Goal: Task Accomplishment & Management: Manage account settings

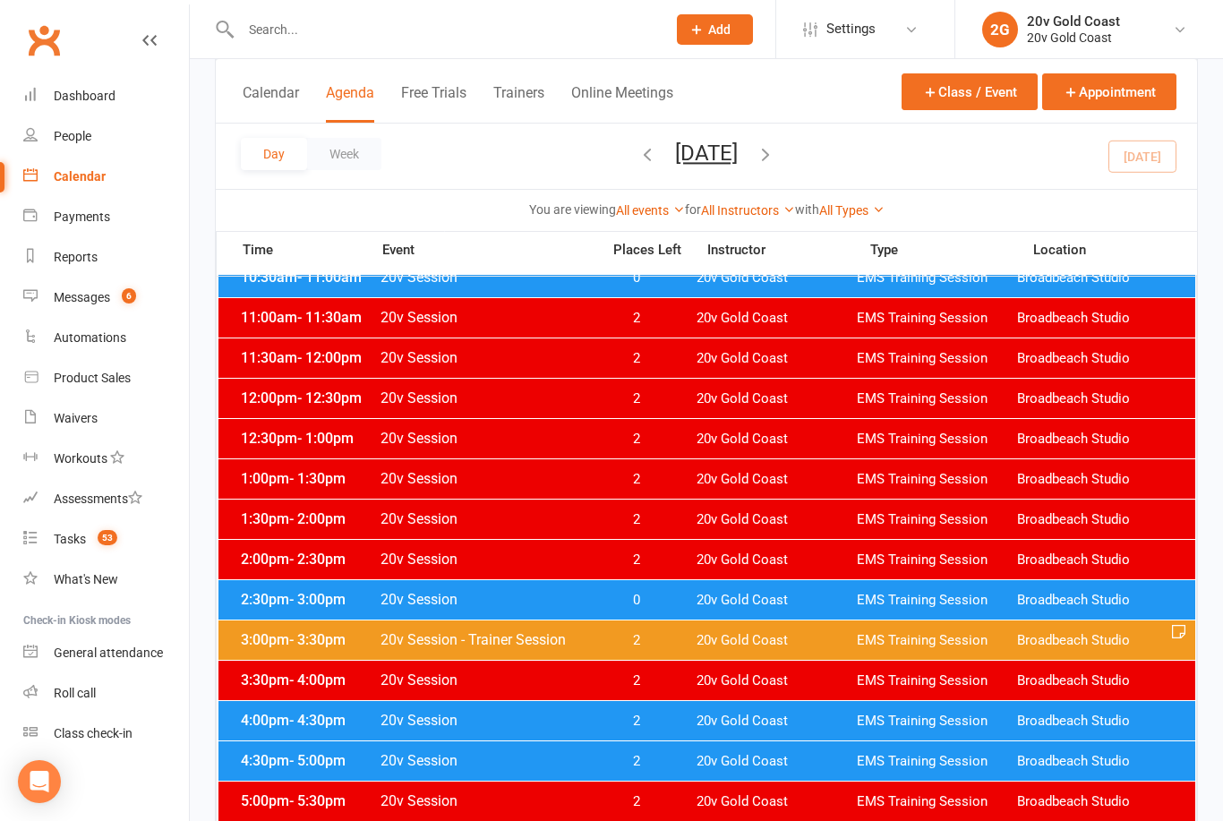
scroll to position [491, 0]
click at [560, 616] on div "2:30pm - 3:00pm 20v Session 0 20v Gold Coast EMS Training Session Broadbeach St…" at bounding box center [706, 600] width 977 height 39
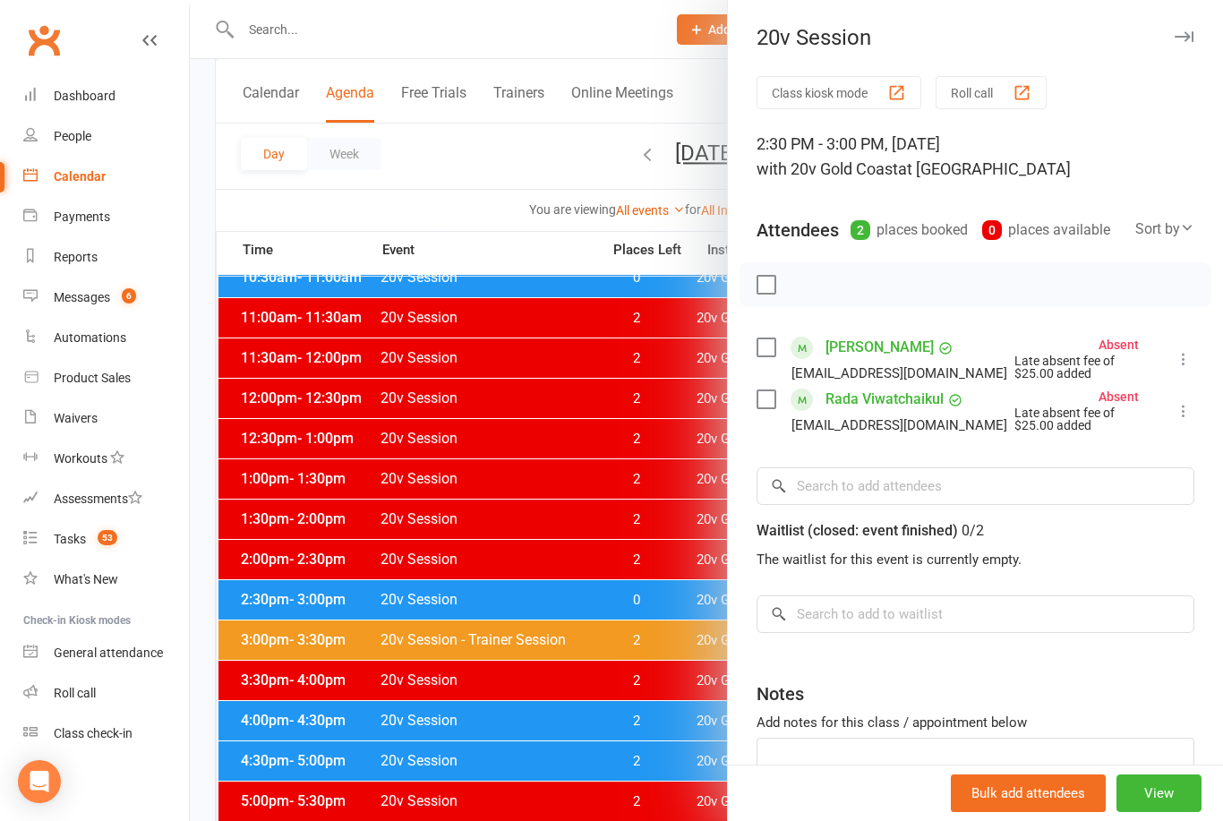
click at [1180, 41] on icon "button" at bounding box center [1184, 36] width 19 height 11
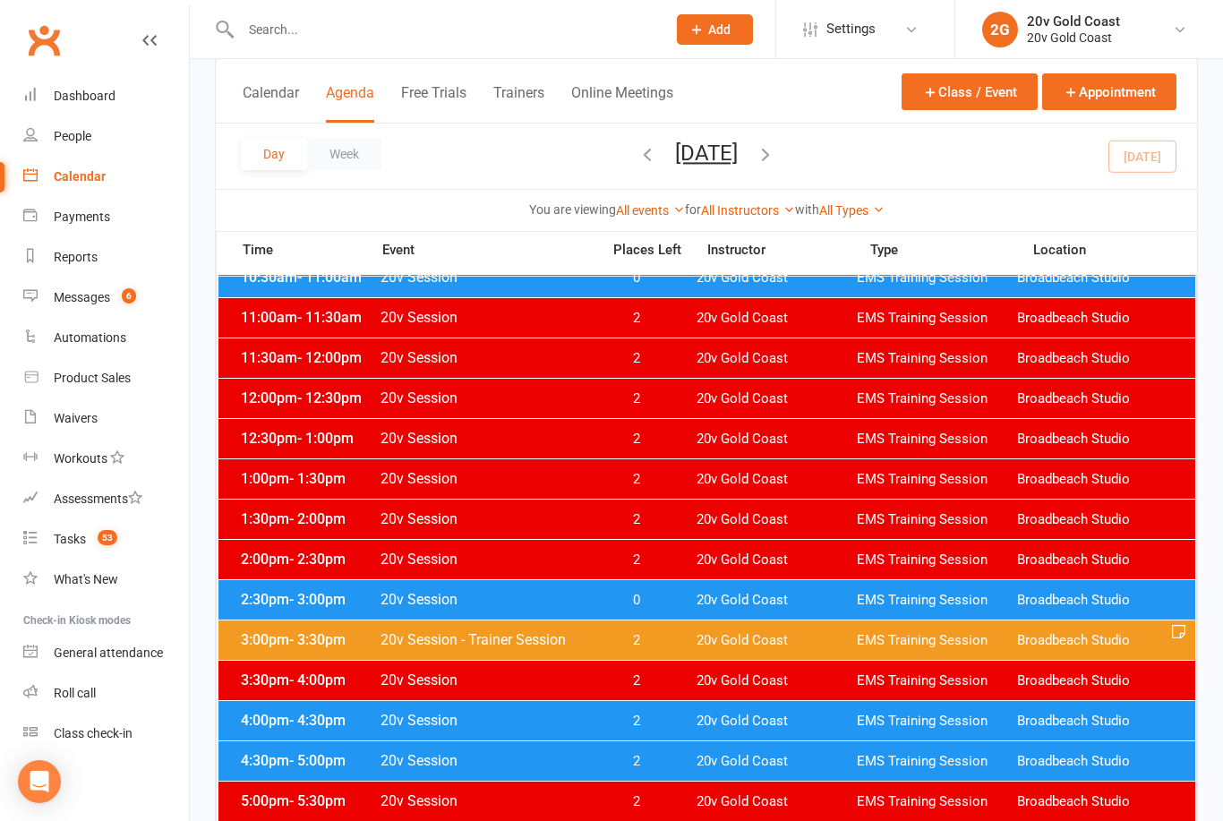
click at [656, 645] on span "2" at bounding box center [636, 640] width 94 height 17
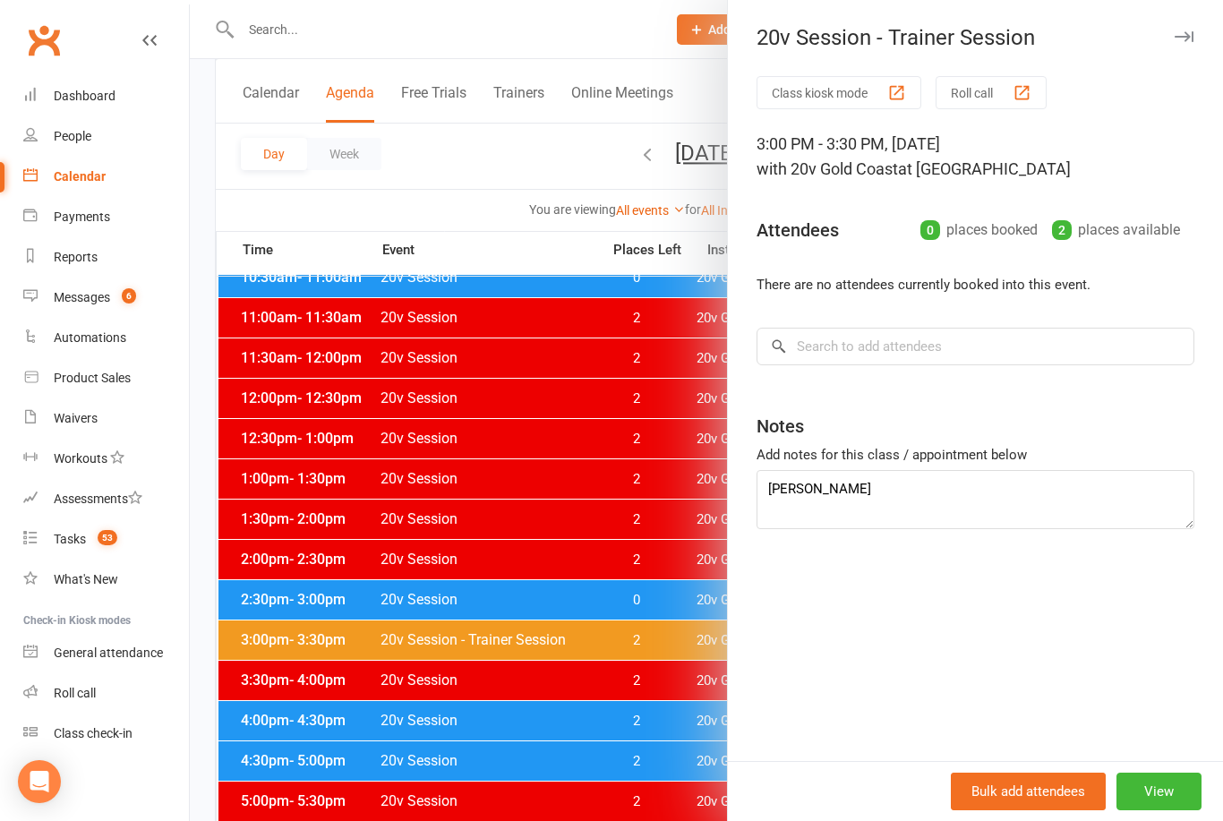
click at [621, 683] on div at bounding box center [706, 410] width 1033 height 821
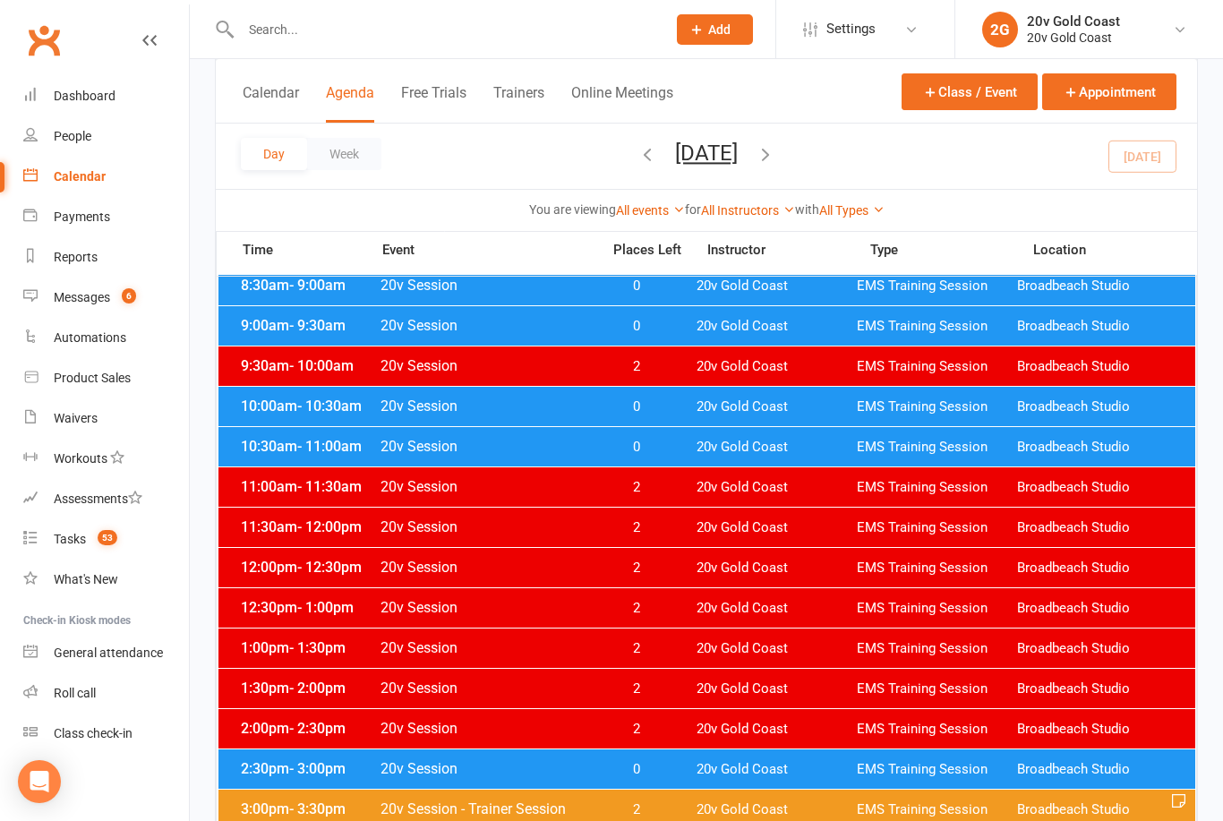
scroll to position [0, 0]
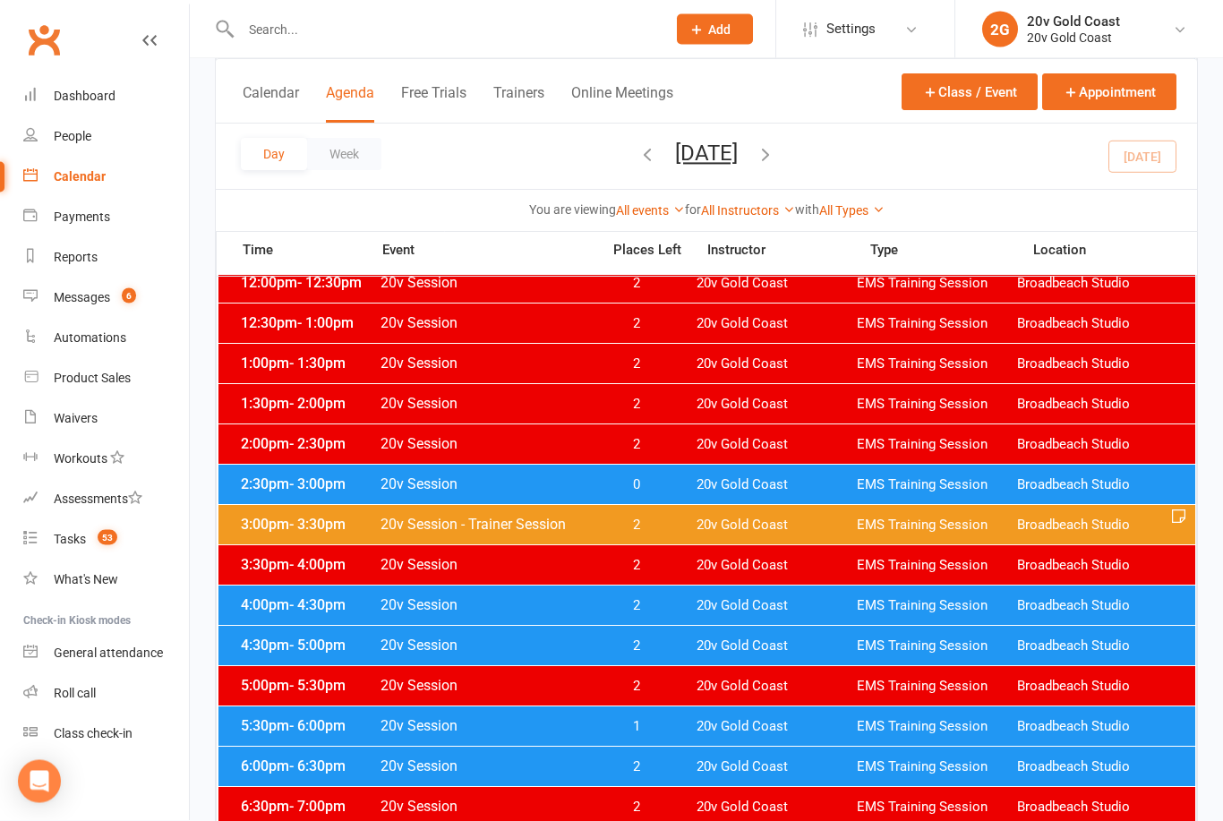
scroll to position [608, 0]
click at [87, 311] on link "Messages 6" at bounding box center [106, 298] width 166 height 40
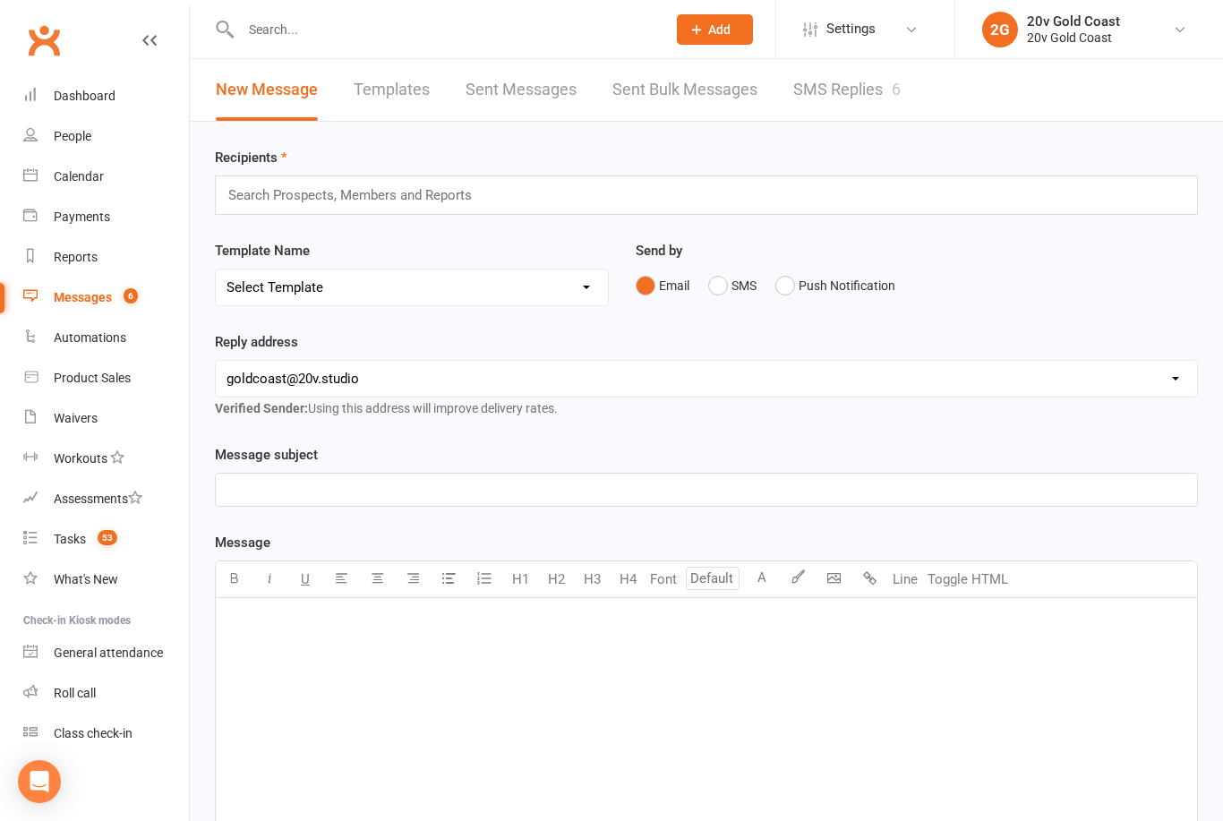
click at [855, 98] on link "SMS Replies 6" at bounding box center [846, 90] width 107 height 62
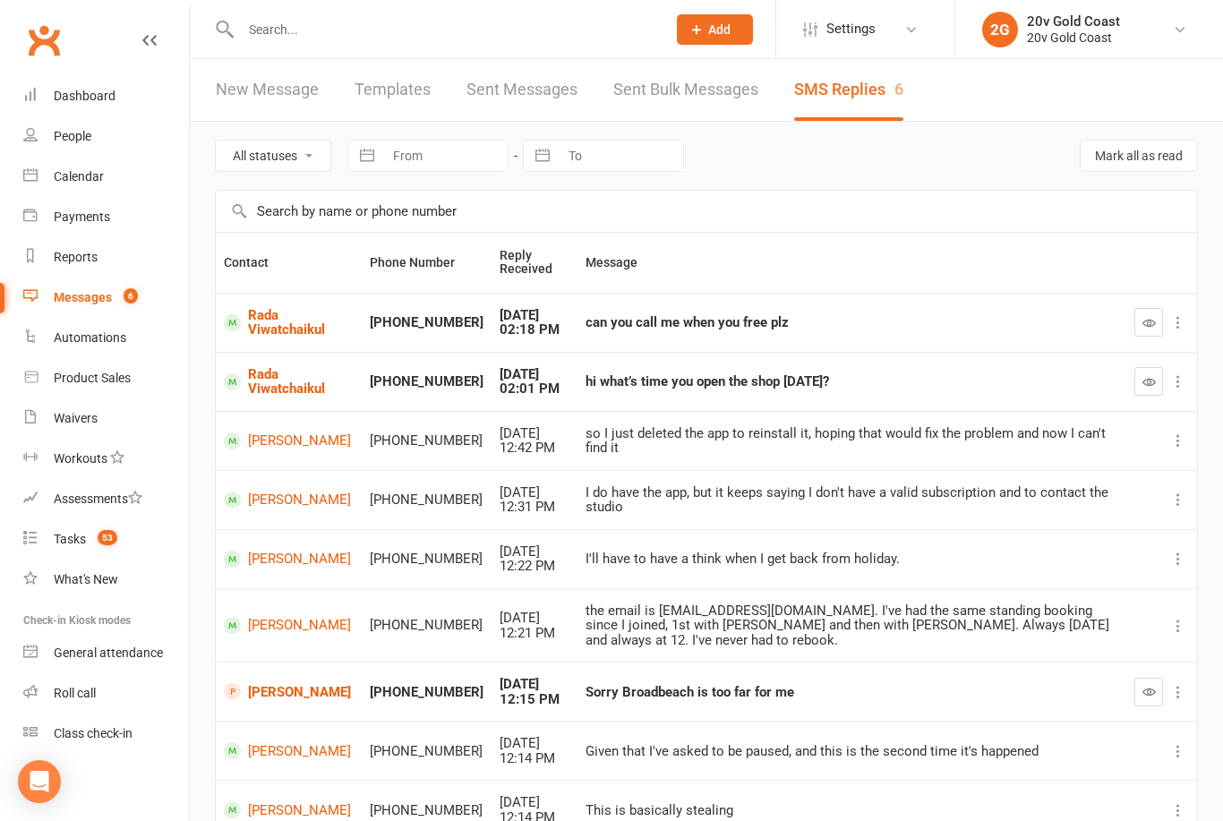
click at [277, 683] on link "[PERSON_NAME]" at bounding box center [289, 691] width 130 height 17
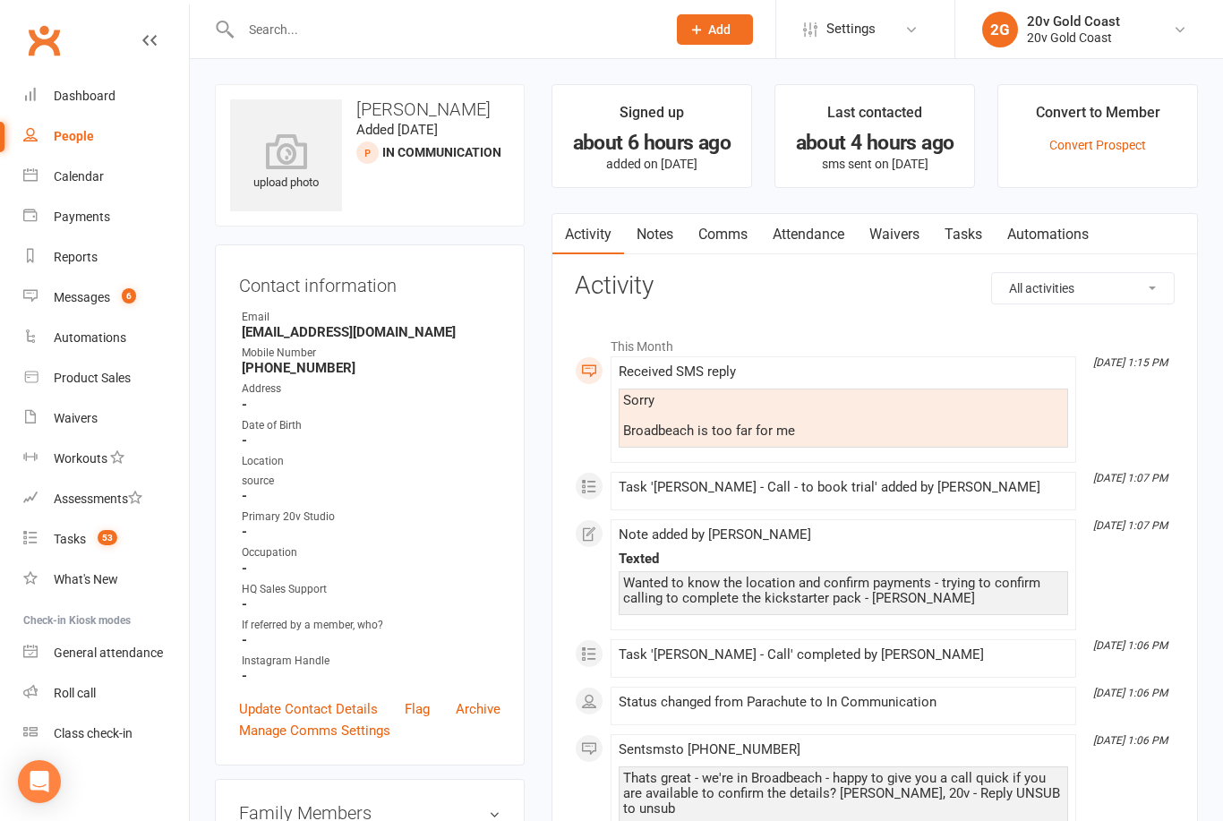
click at [376, 18] on input "text" at bounding box center [444, 29] width 418 height 25
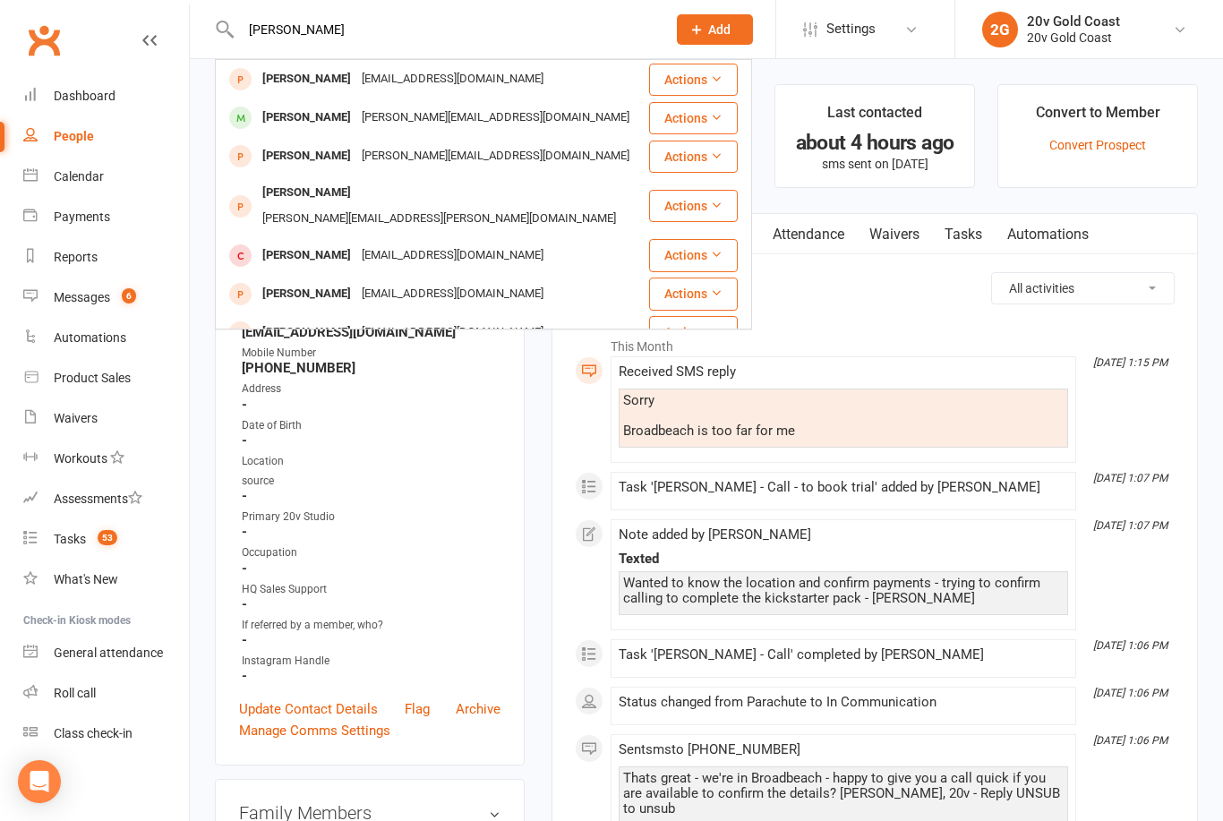
type input "Lucy cam"
click at [397, 91] on div "[EMAIL_ADDRESS][DOMAIN_NAME]" at bounding box center [452, 79] width 192 height 26
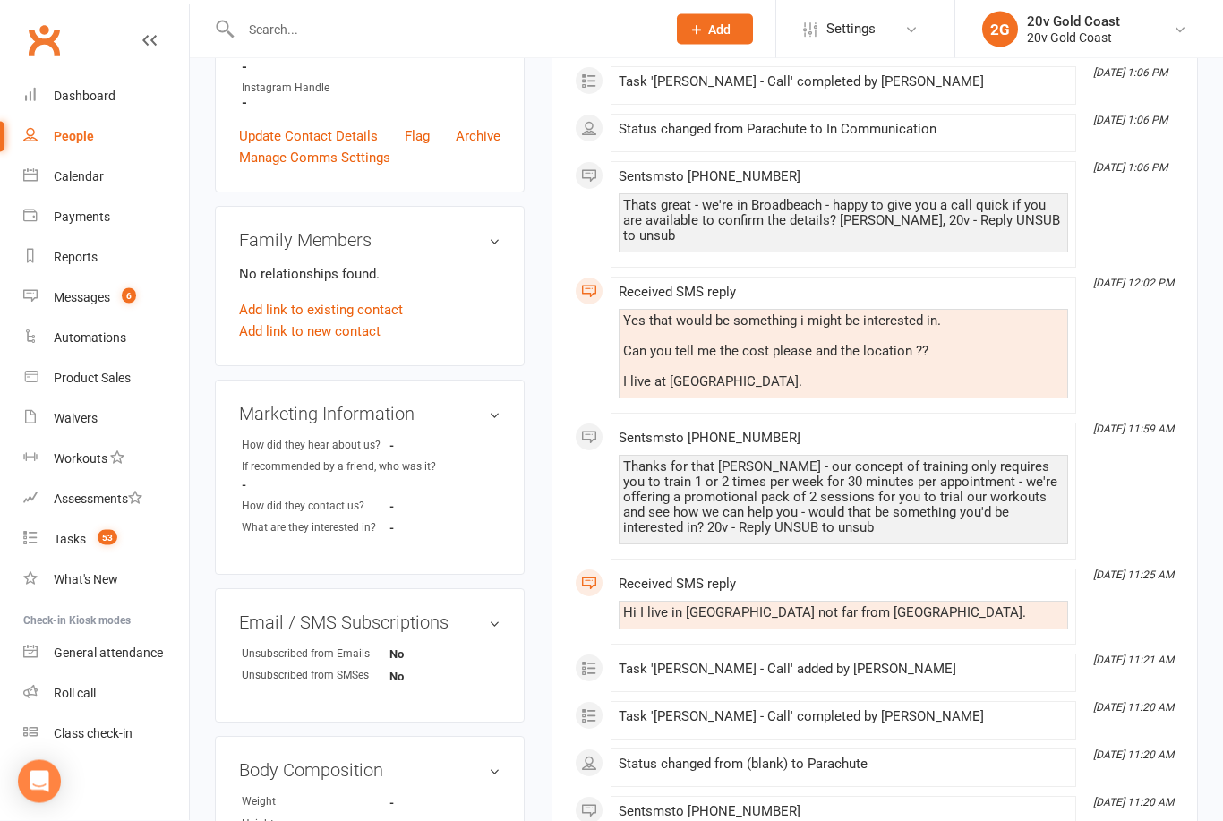
scroll to position [574, 0]
click at [79, 298] on div "Messages" at bounding box center [82, 297] width 56 height 14
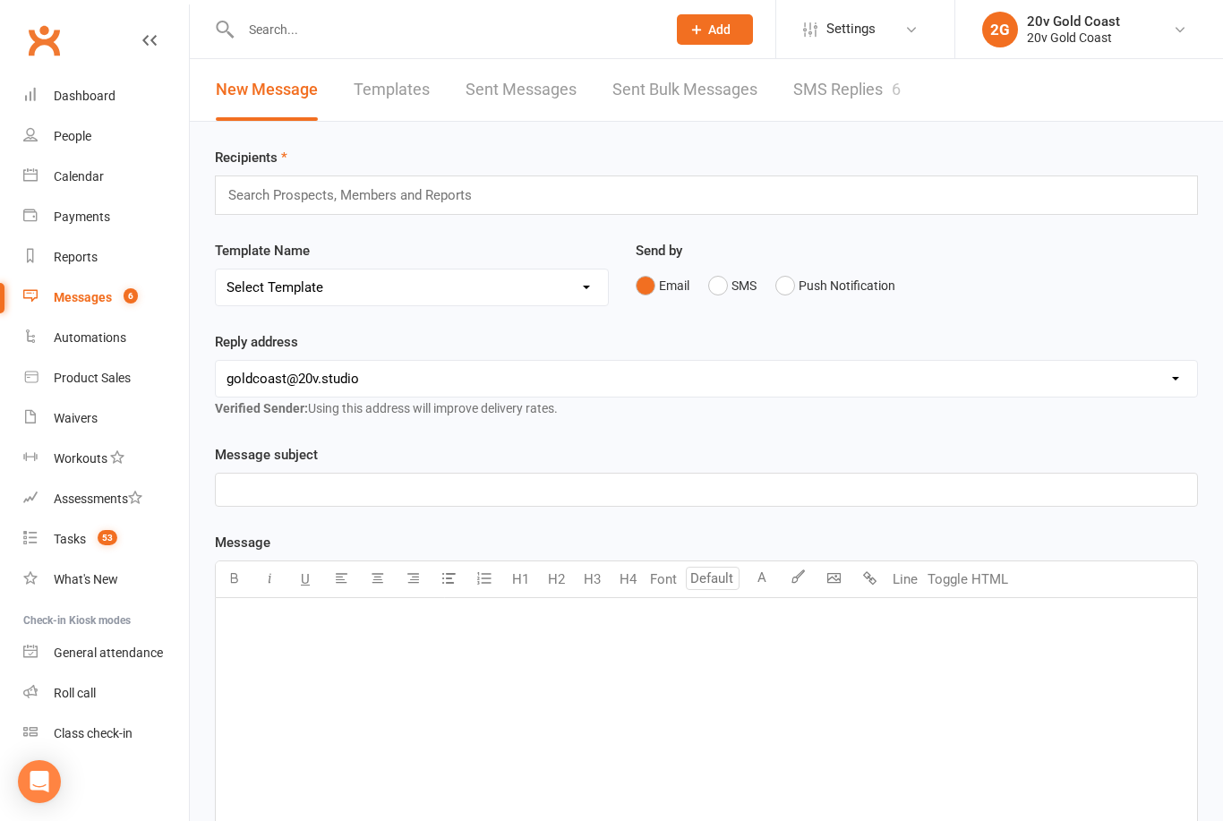
click at [851, 93] on link "SMS Replies 6" at bounding box center [846, 90] width 107 height 62
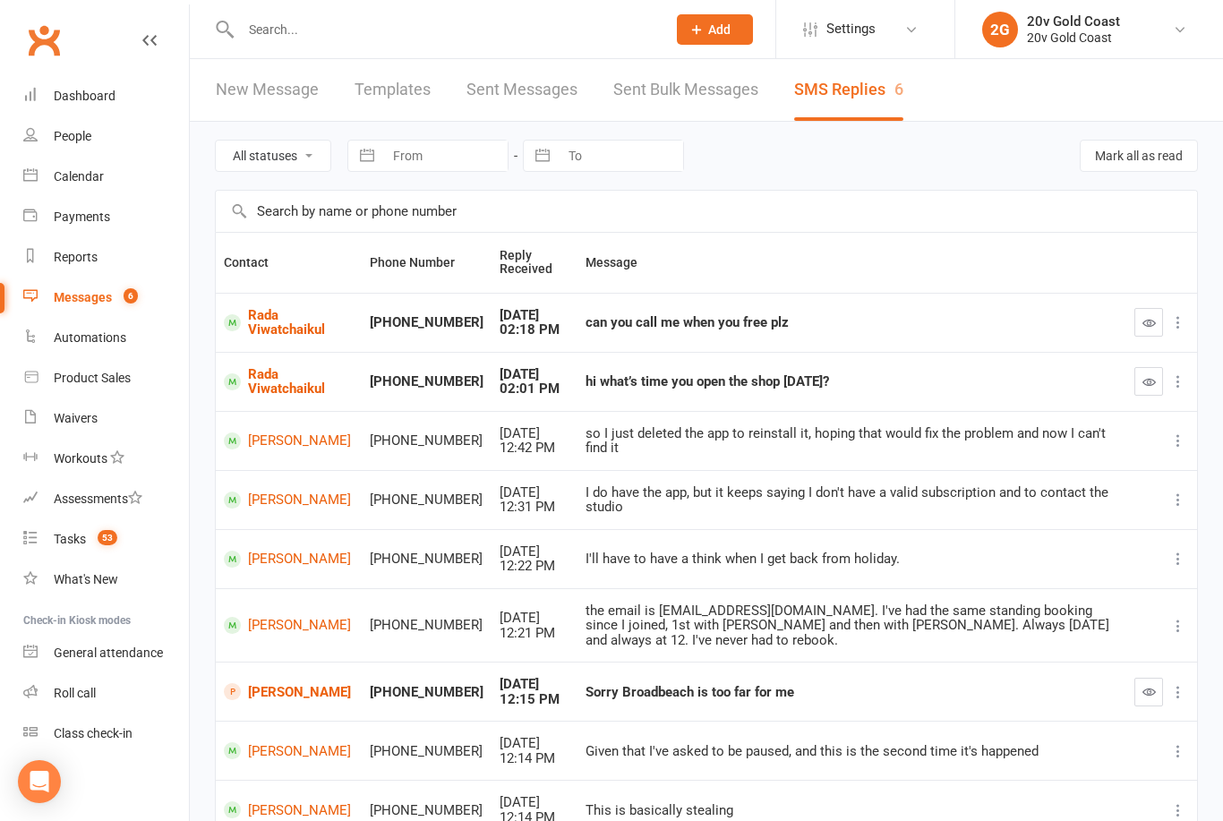
click at [269, 381] on link "Rada Viwatchaikul" at bounding box center [289, 382] width 130 height 30
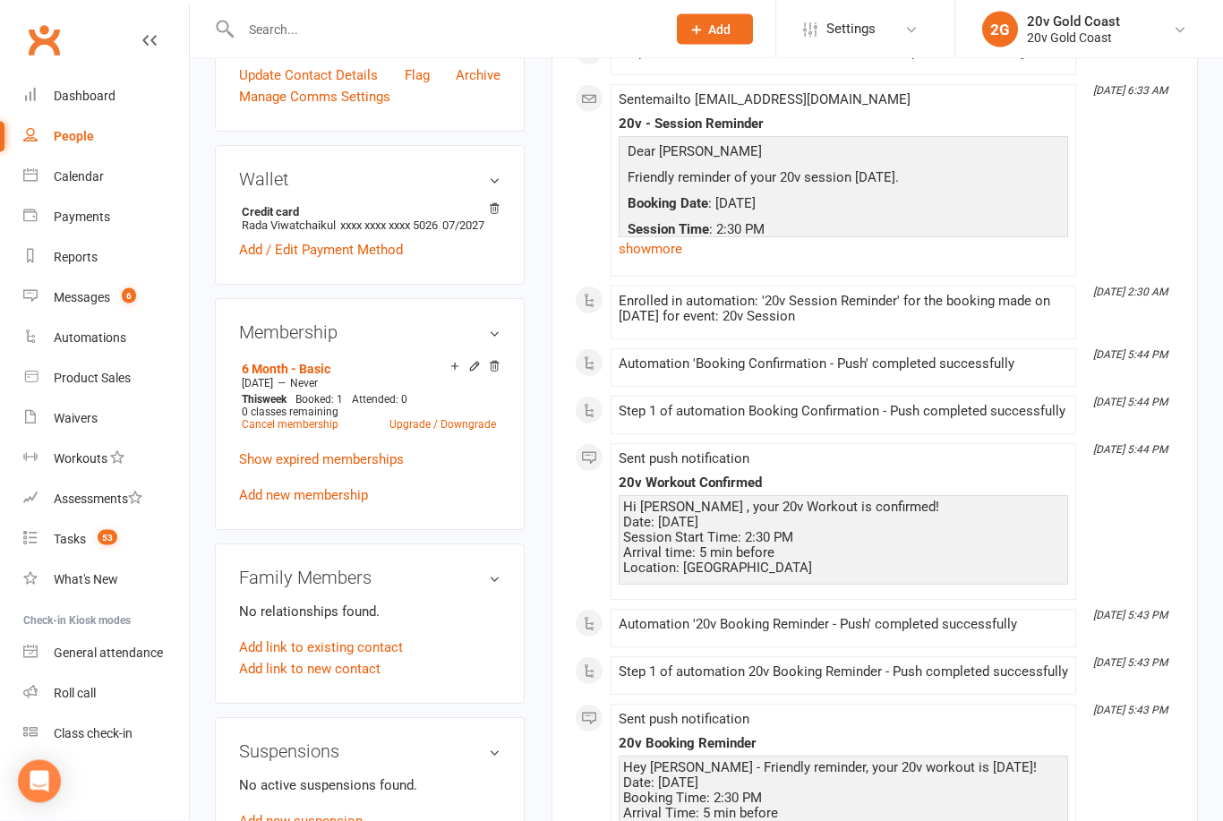
scroll to position [725, 0]
click at [313, 431] on link "Cancel membership" at bounding box center [290, 424] width 97 height 13
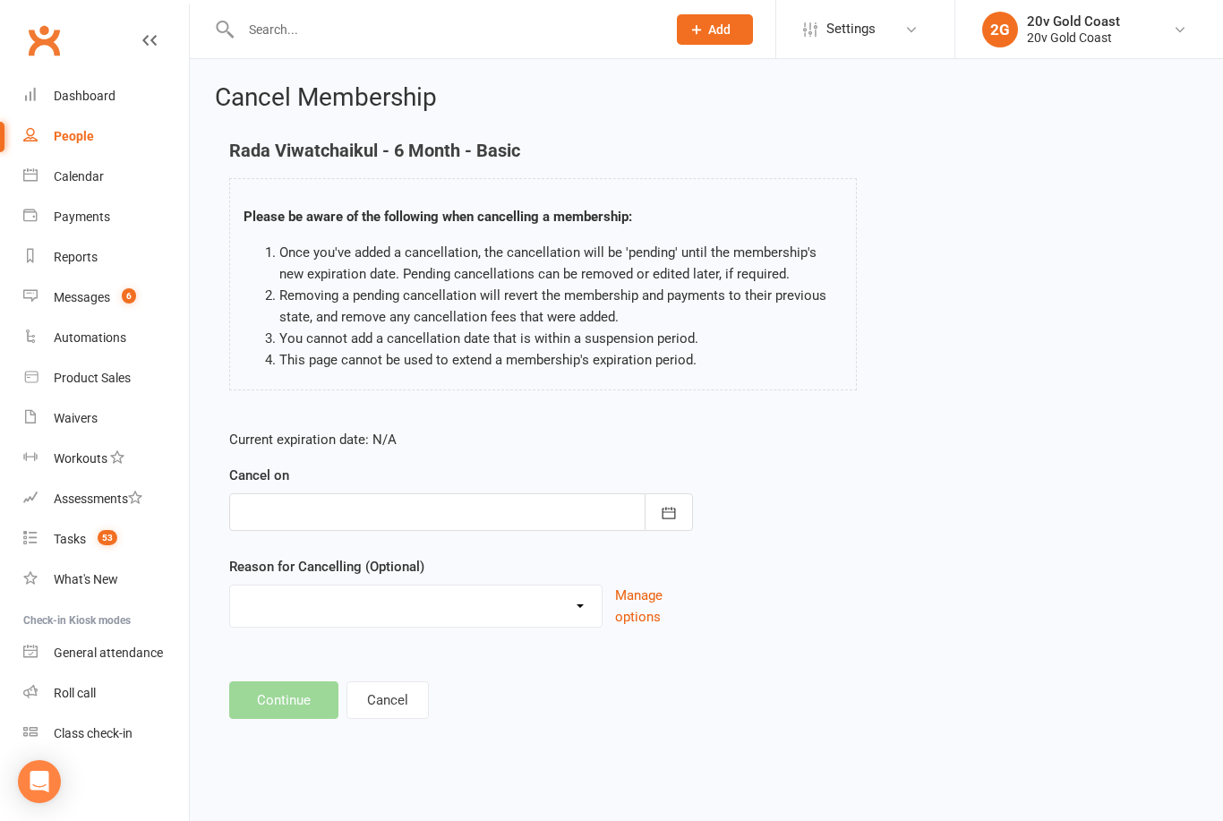
click at [142, 48] on link at bounding box center [149, 57] width 14 height 54
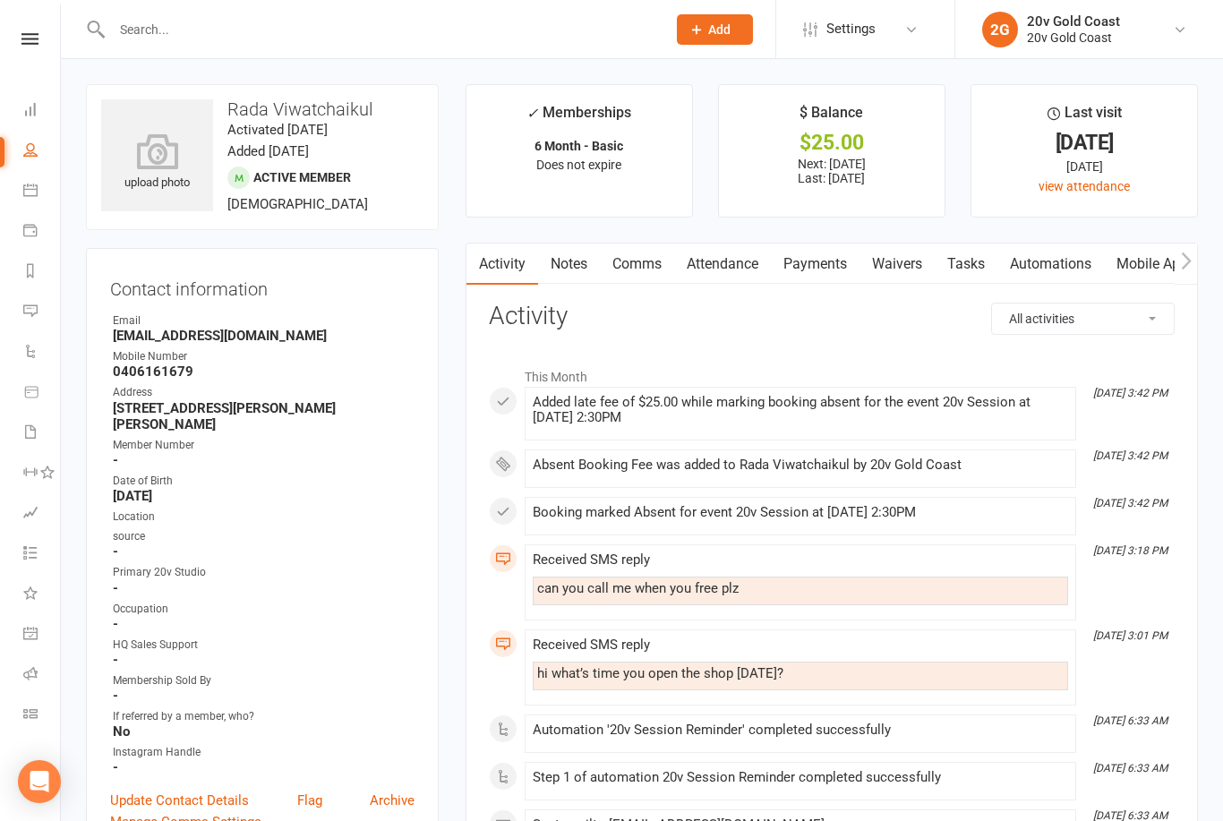
click at [367, 601] on div "Occupation" at bounding box center [264, 609] width 302 height 17
click at [26, 161] on link "People" at bounding box center [41, 152] width 37 height 40
select select "100"
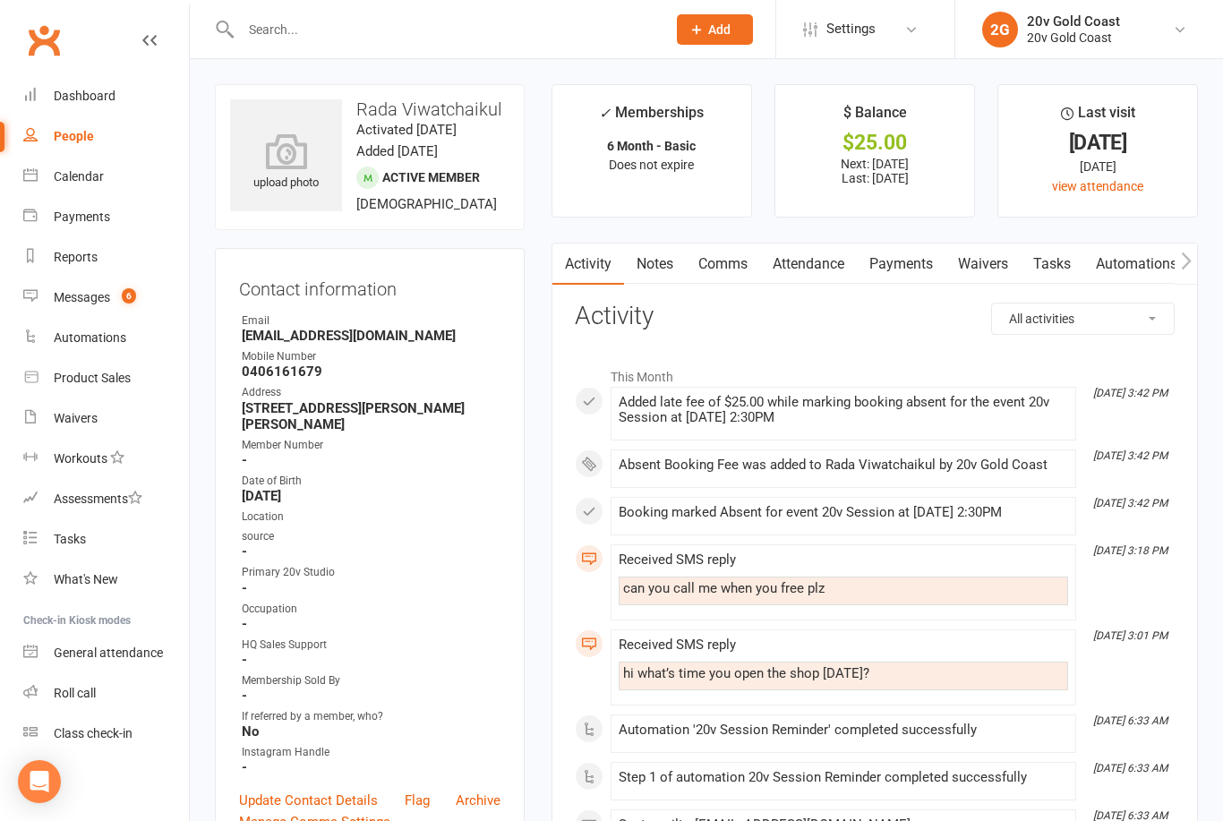
click at [75, 300] on div "Messages" at bounding box center [82, 297] width 56 height 14
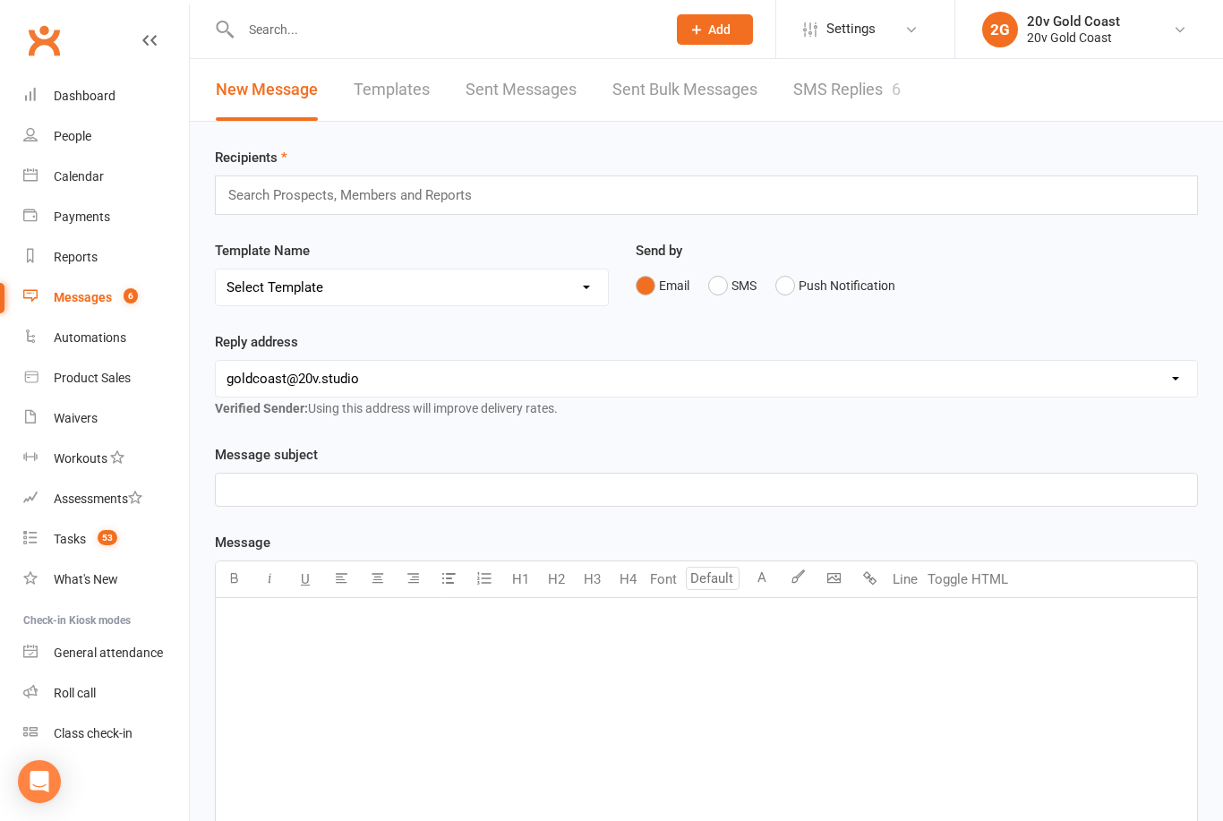
click at [825, 94] on link "SMS Replies 6" at bounding box center [846, 90] width 107 height 62
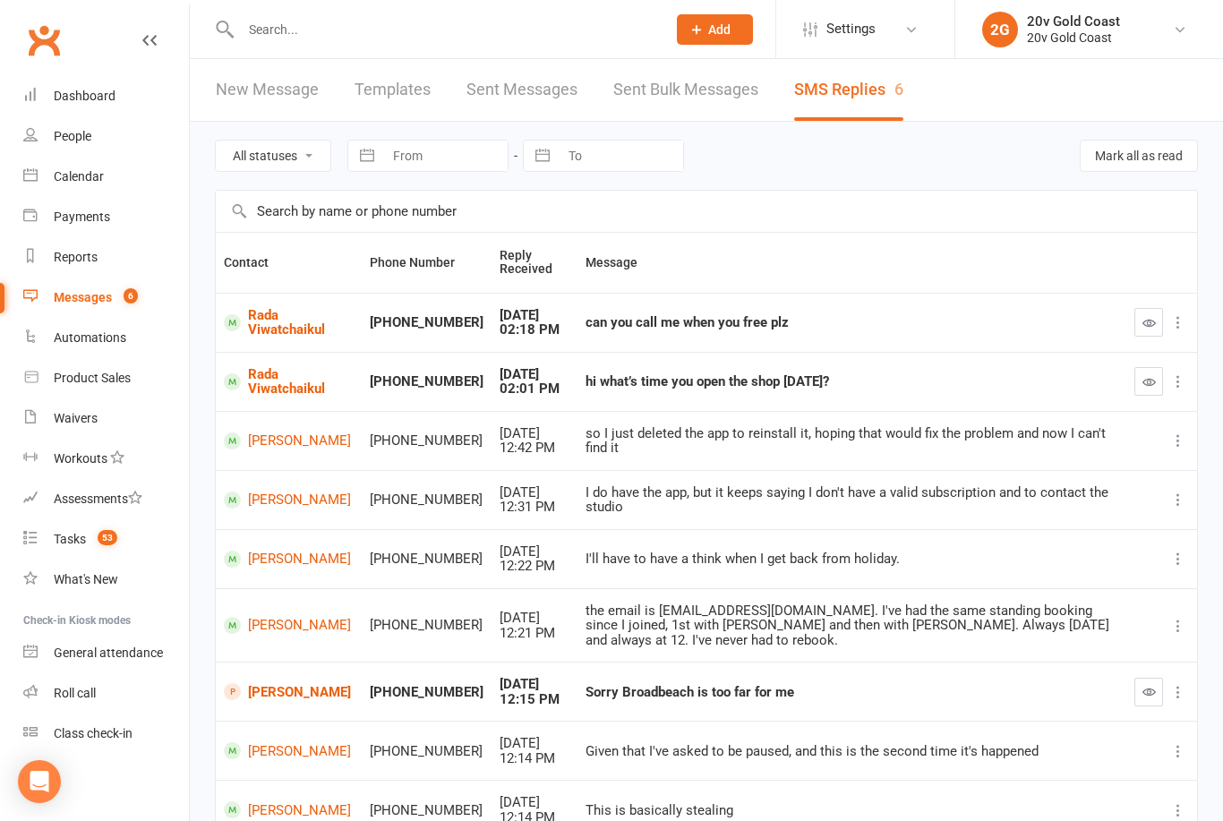
click at [1136, 312] on button "button" at bounding box center [1148, 322] width 29 height 29
click at [1142, 378] on icon "button" at bounding box center [1148, 381] width 13 height 13
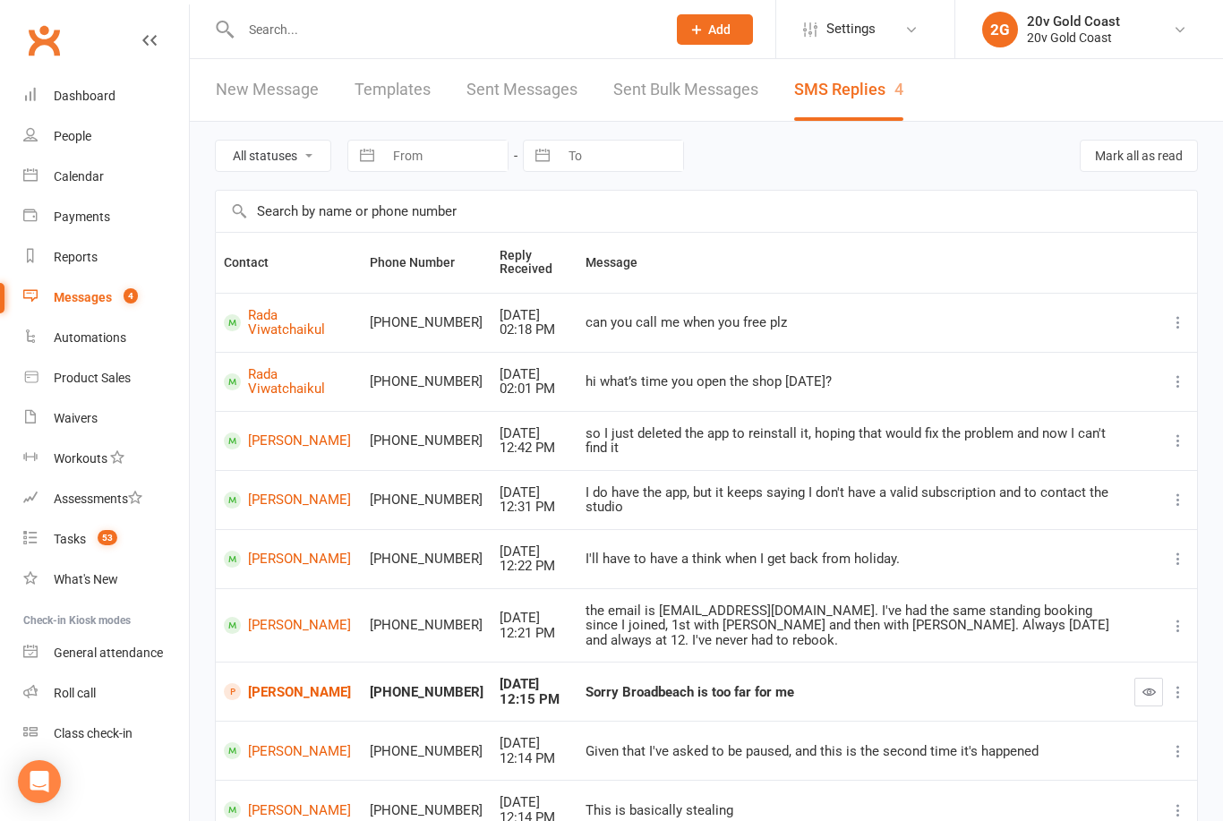
click at [257, 683] on link "[PERSON_NAME]" at bounding box center [289, 691] width 130 height 17
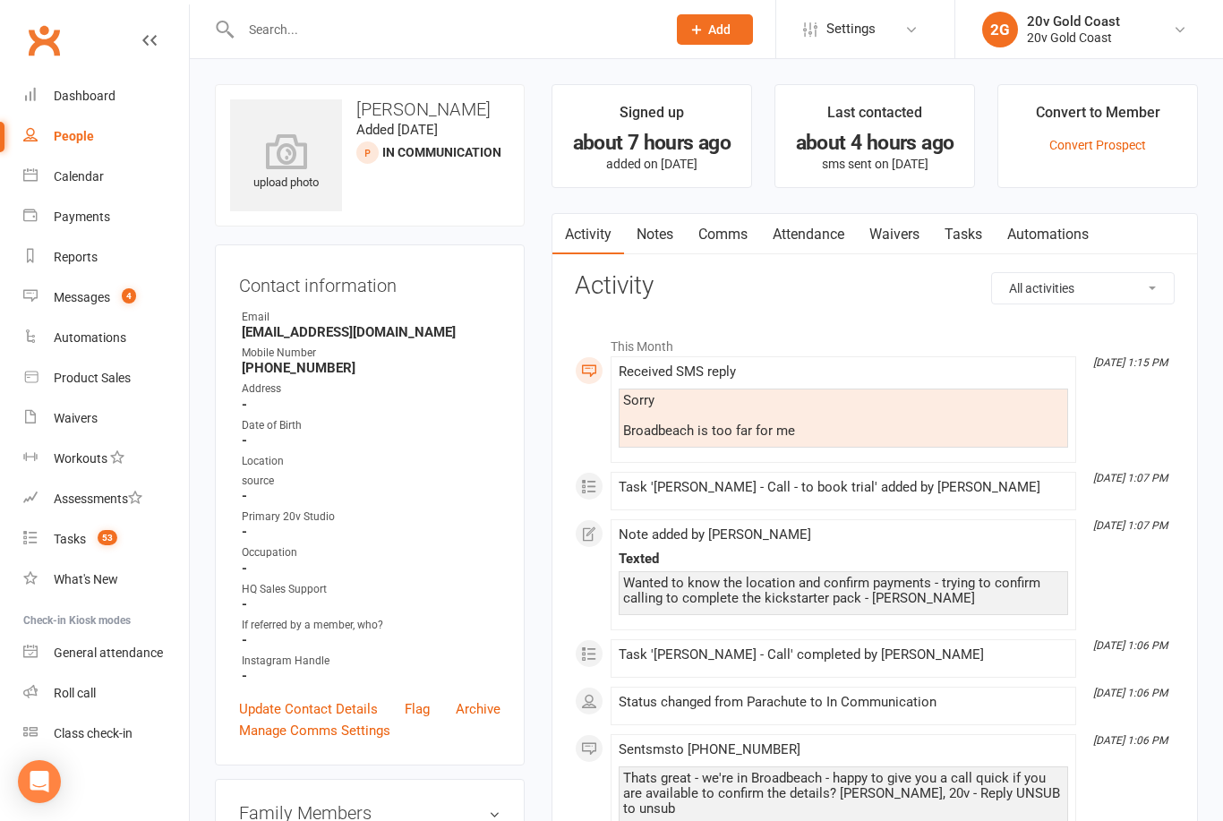
click at [414, 158] on span "In Communication prospect" at bounding box center [441, 152] width 119 height 14
click at [367, 139] on div "upload photo Lucy Campbell Added 14 October, 2025 In Communication prospect" at bounding box center [370, 155] width 310 height 142
click at [364, 113] on h3 "[PERSON_NAME]" at bounding box center [369, 109] width 279 height 20
click at [707, 236] on link "Comms" at bounding box center [723, 234] width 74 height 41
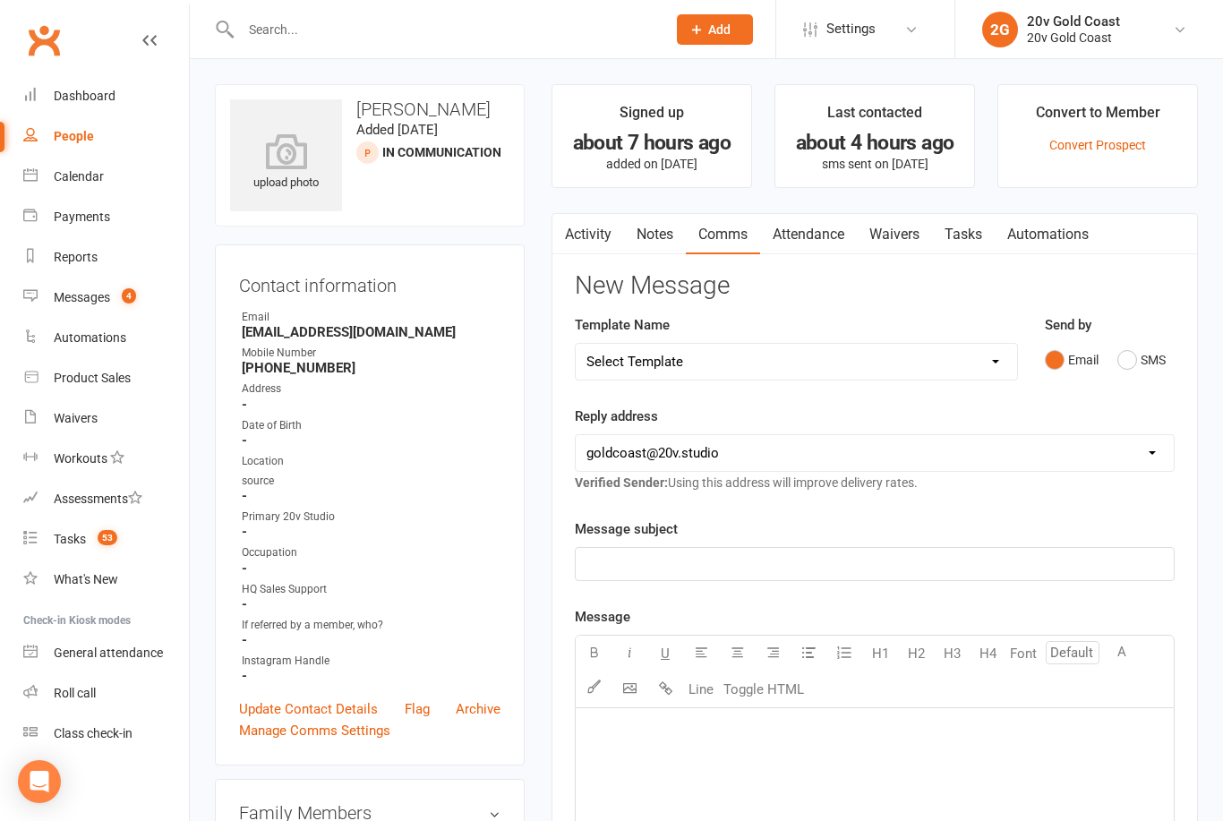
click at [790, 241] on link "Attendance" at bounding box center [808, 234] width 97 height 41
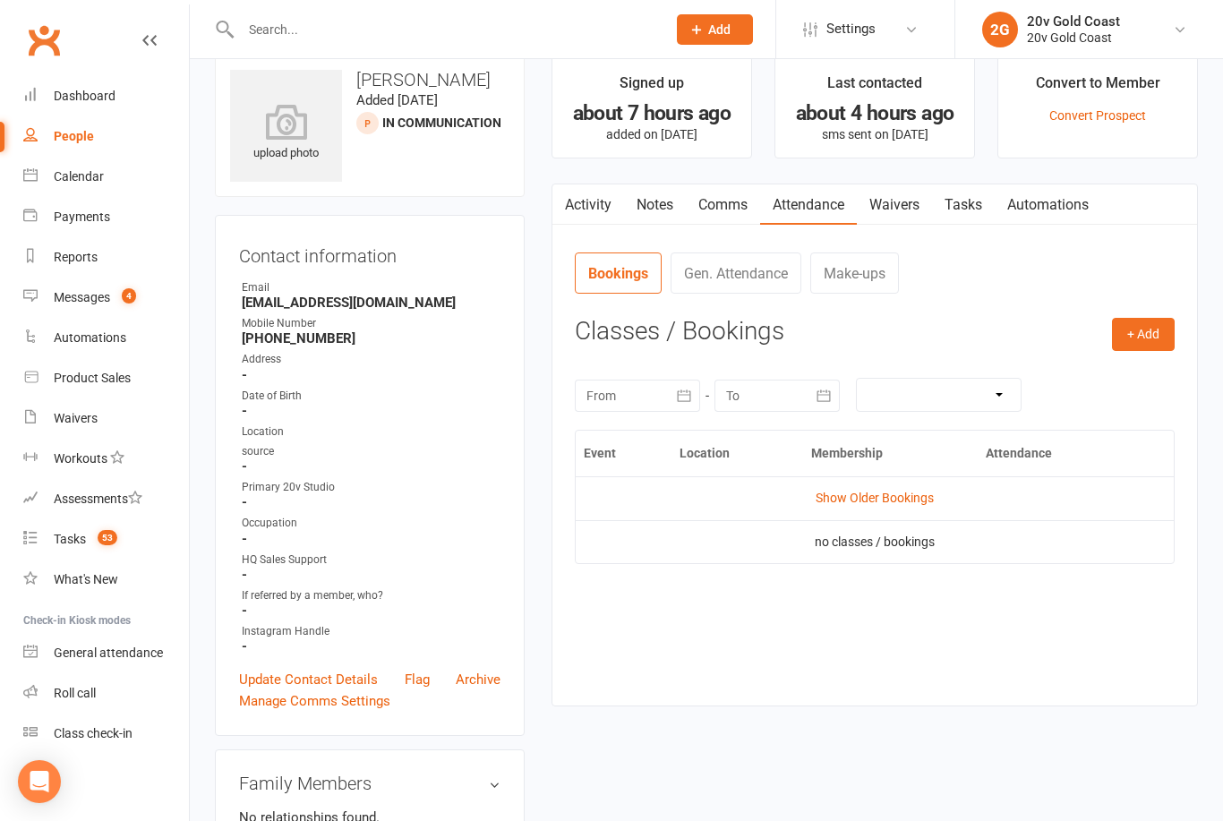
scroll to position [120, 0]
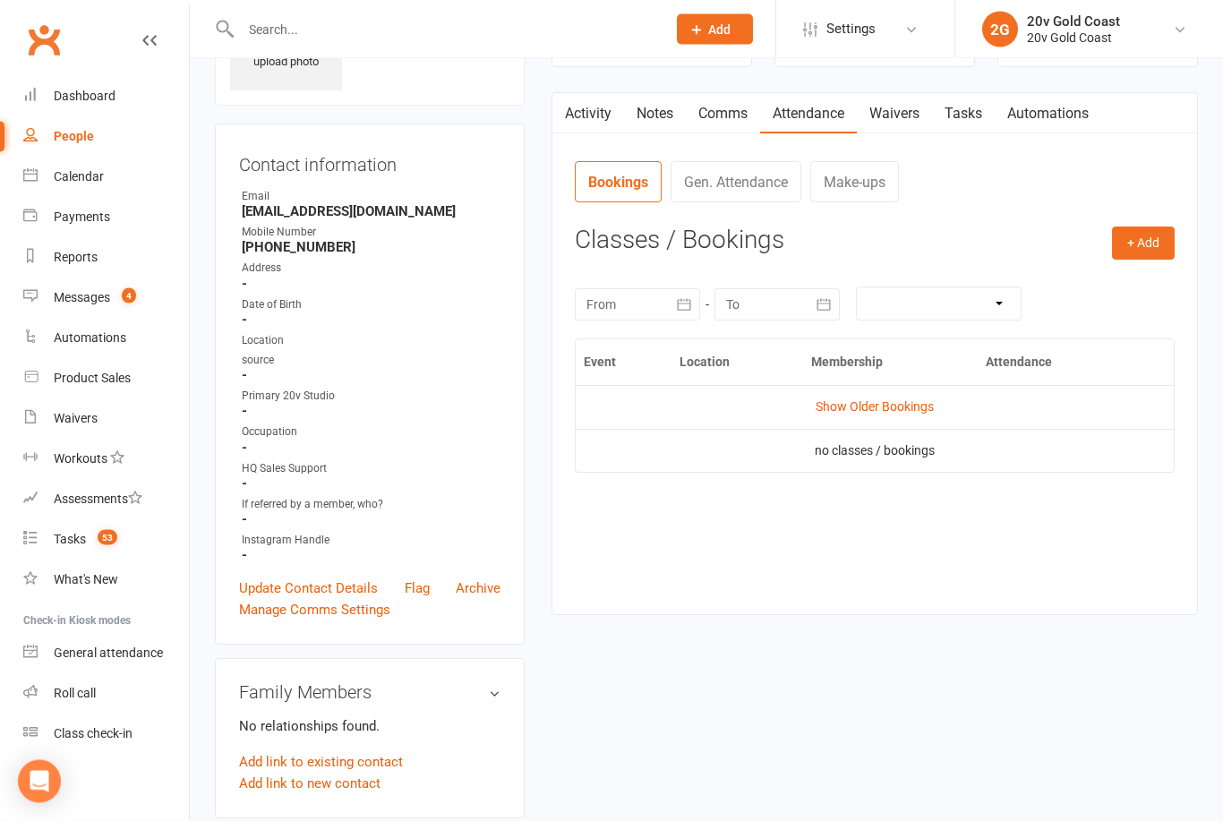
click at [255, 581] on link "Update Contact Details" at bounding box center [308, 588] width 139 height 21
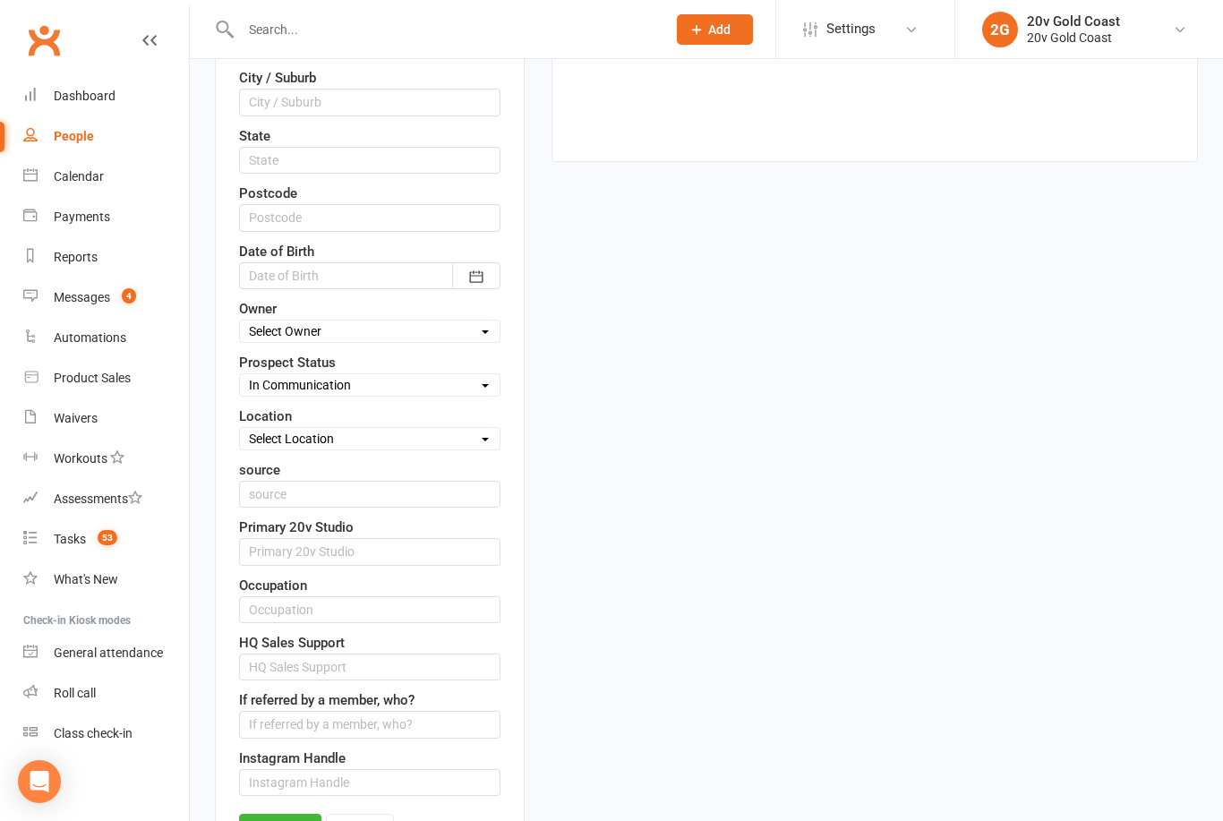
scroll to position [575, 0]
click at [271, 384] on select "Select Parachute Referrals In Communication Call Later Task Comms [DATE] [DATE]…" at bounding box center [370, 384] width 260 height 20
select select "Parachute"
click at [296, 820] on link "Save" at bounding box center [280, 829] width 82 height 32
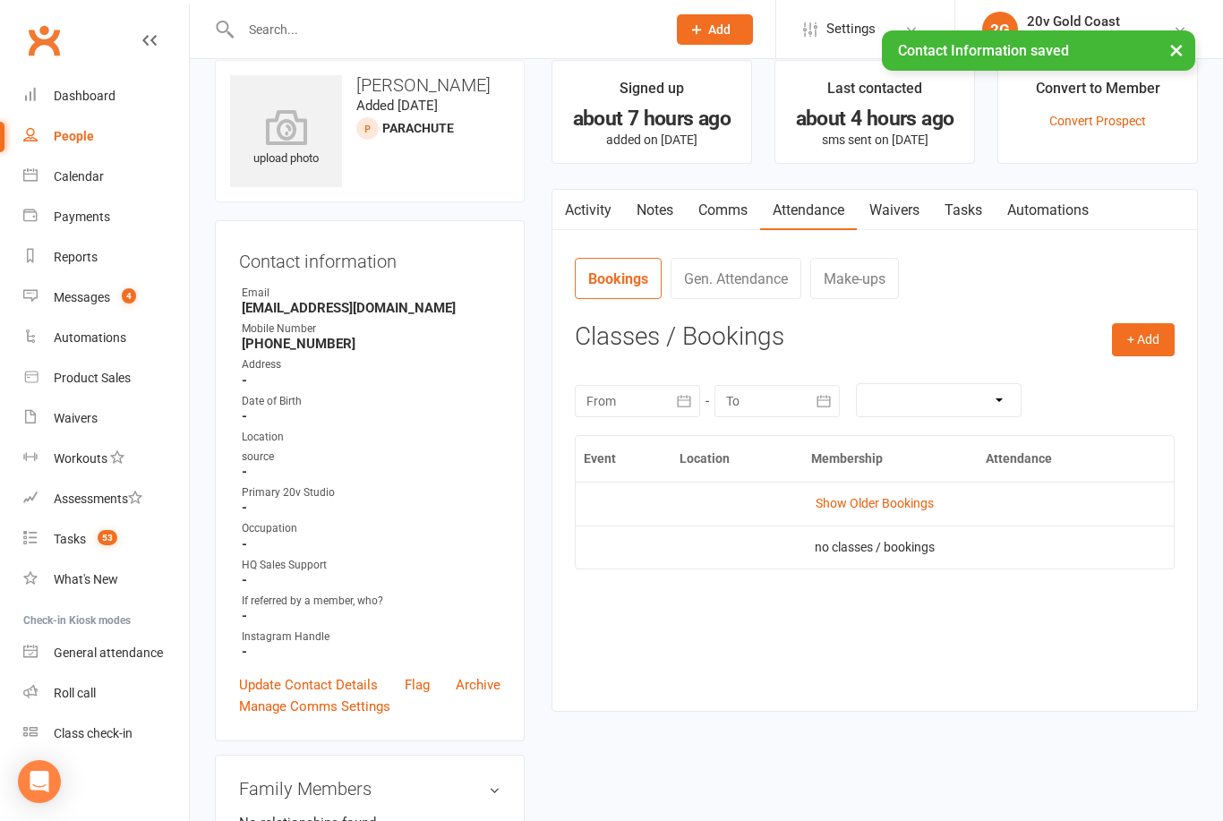
scroll to position [0, 0]
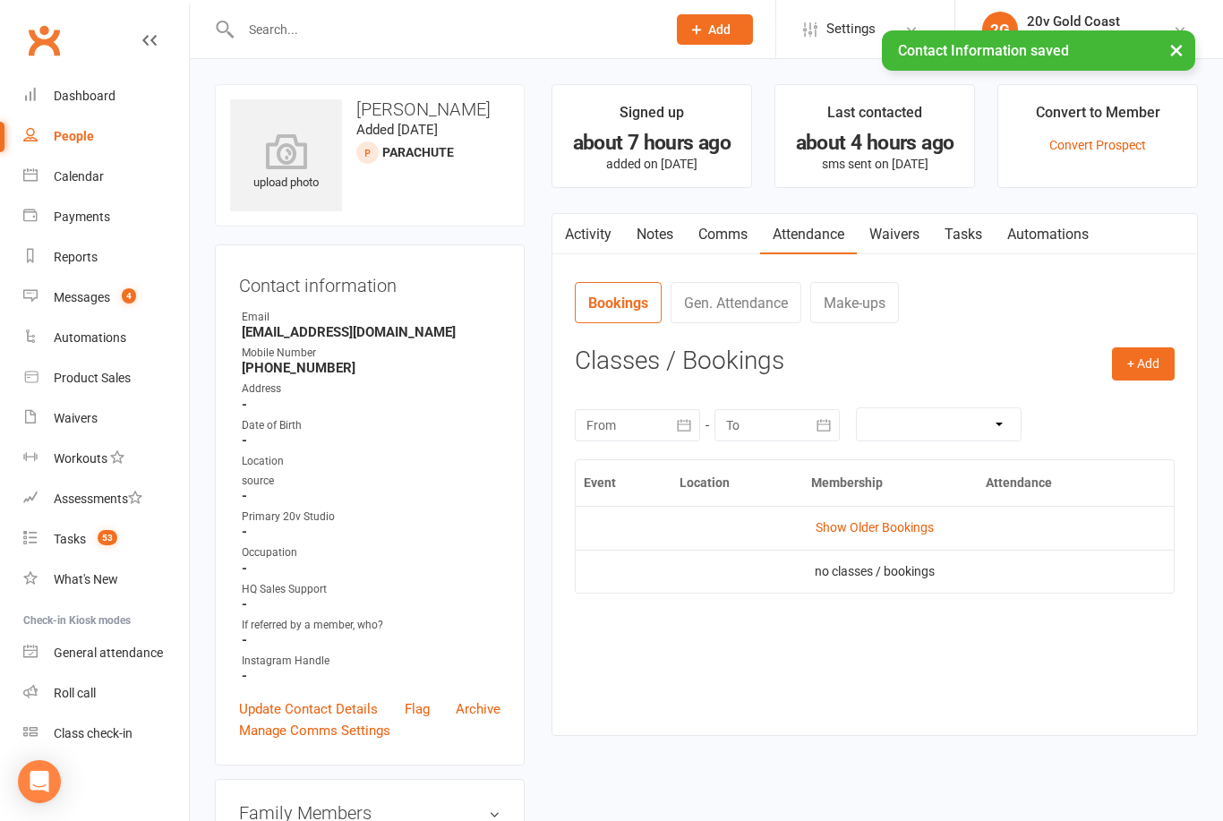
click at [663, 241] on link "Notes" at bounding box center [655, 234] width 62 height 41
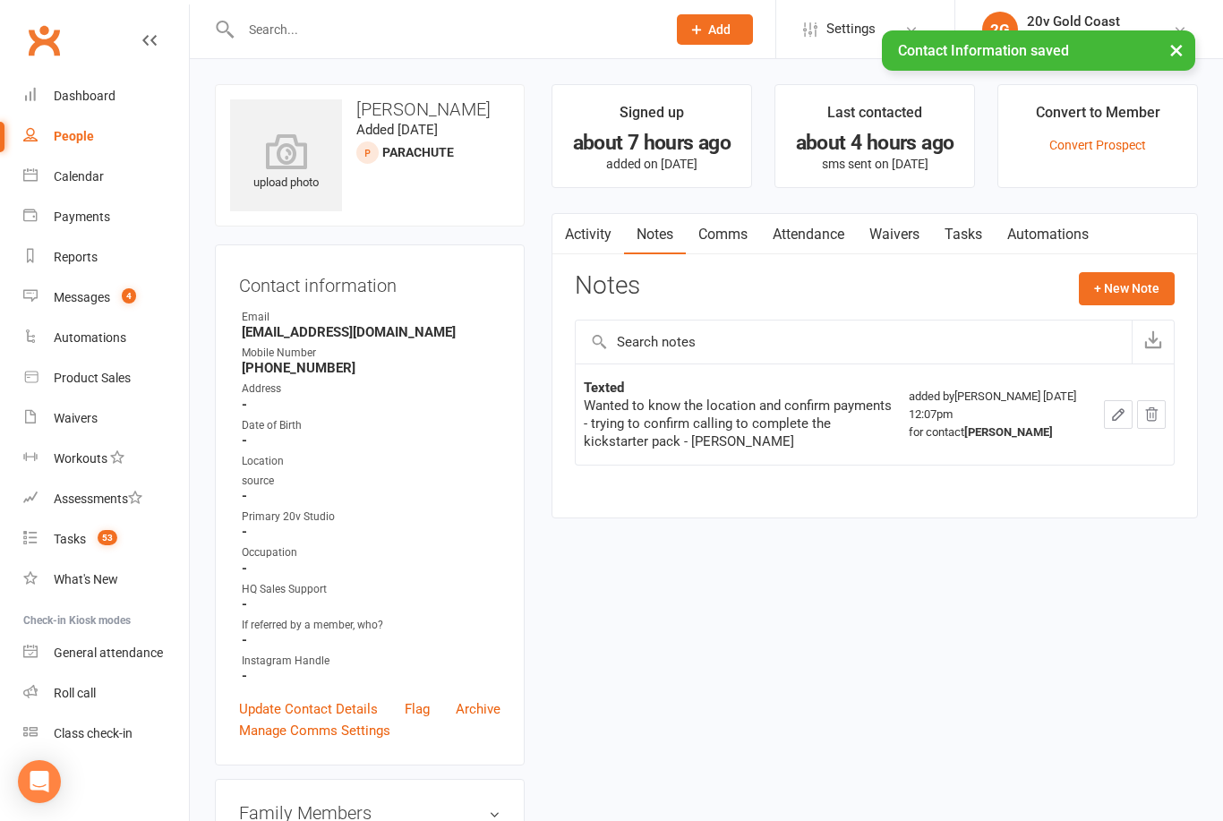
click at [1137, 288] on button "+ New Note" at bounding box center [1127, 288] width 96 height 32
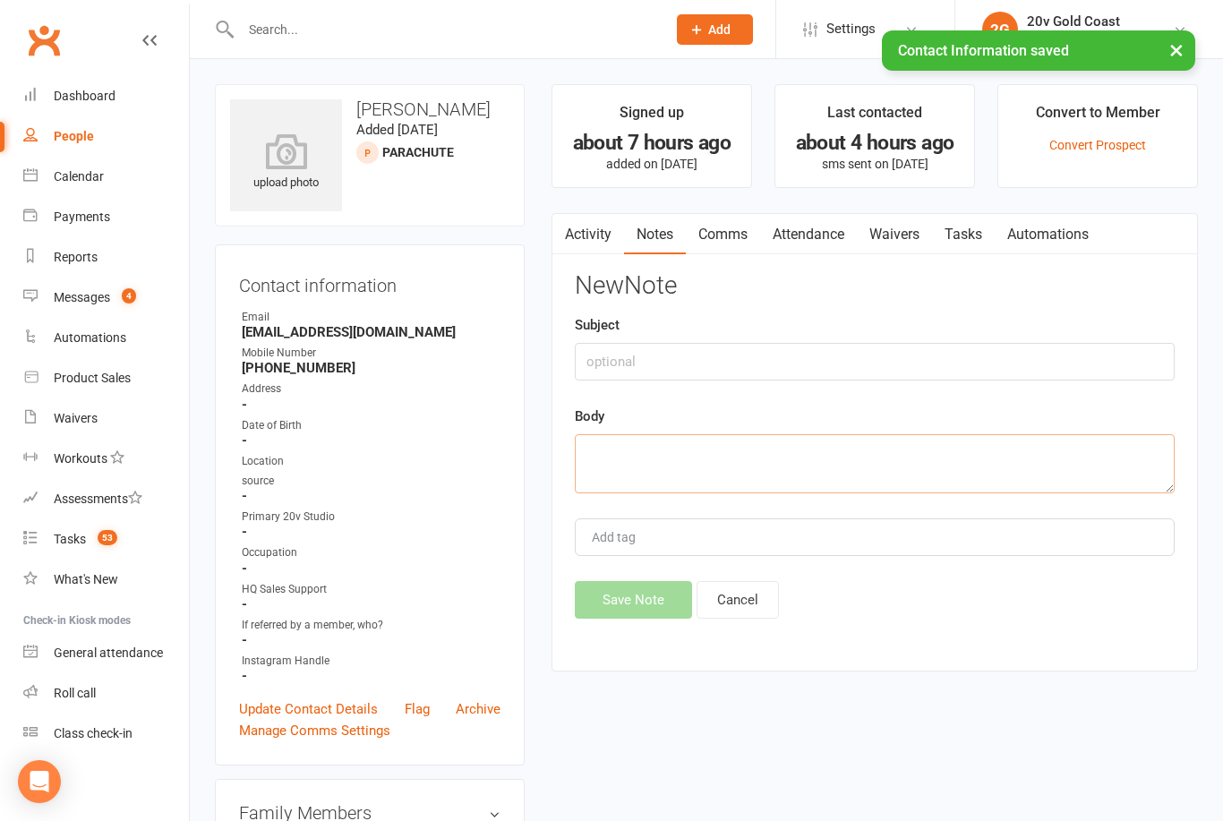
click at [814, 445] on textarea at bounding box center [875, 463] width 600 height 59
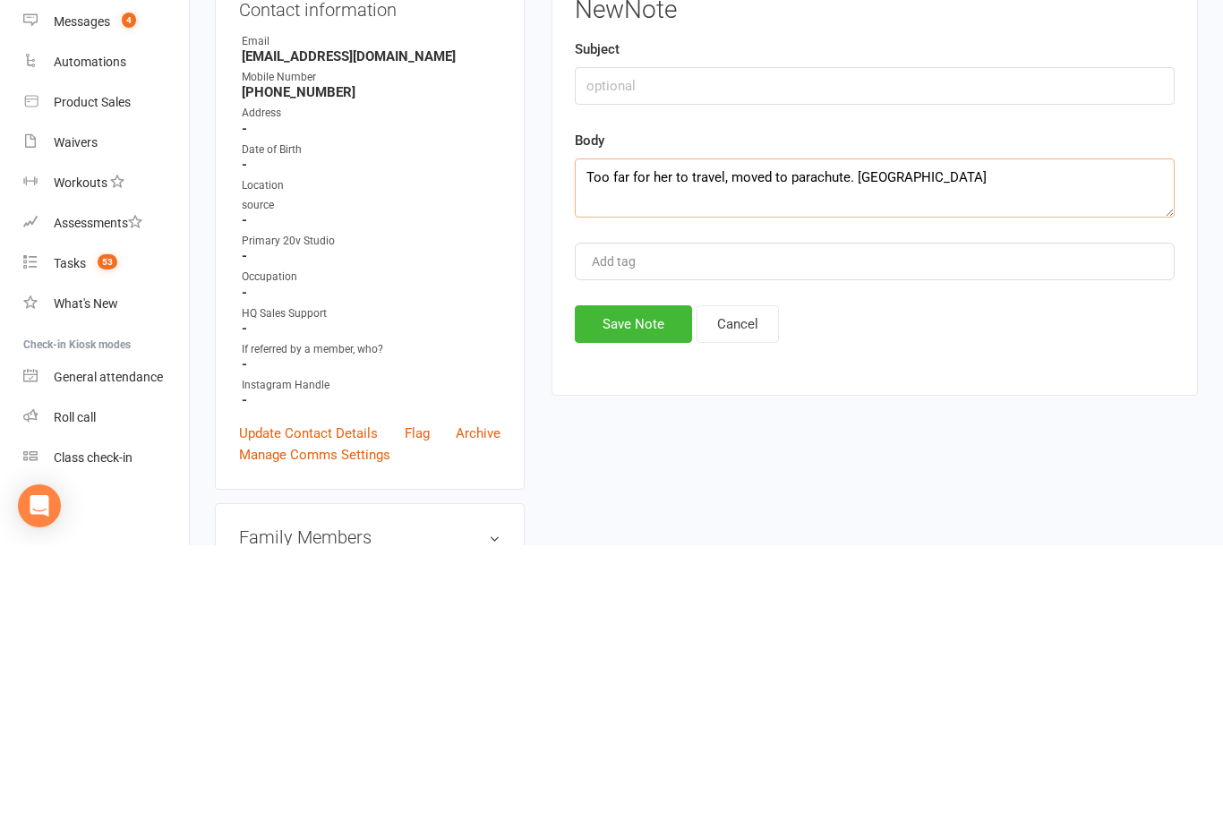
type textarea "Too far for her to travel, moved to parachute. Candice"
click at [628, 581] on button "Save Note" at bounding box center [633, 600] width 117 height 38
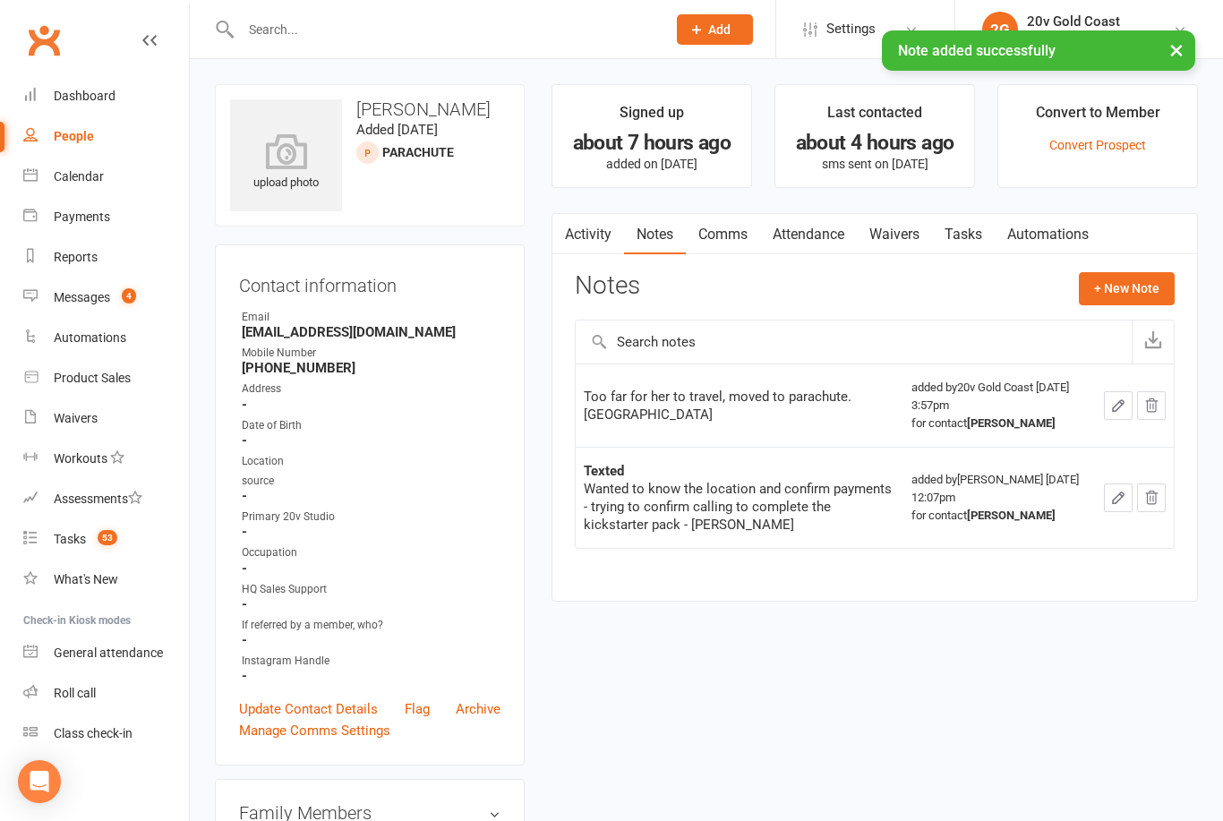
click at [81, 305] on link "Messages 4" at bounding box center [106, 298] width 166 height 40
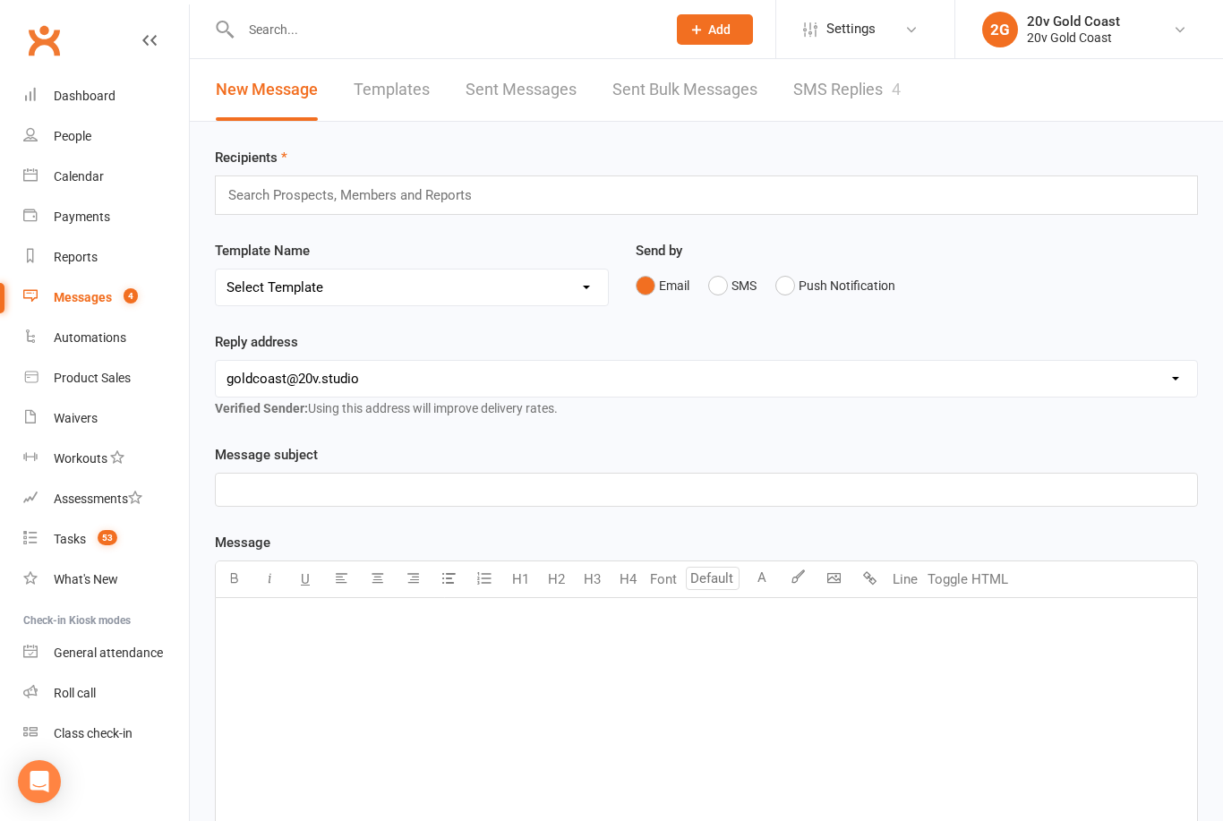
click at [817, 106] on link "SMS Replies 4" at bounding box center [846, 90] width 107 height 62
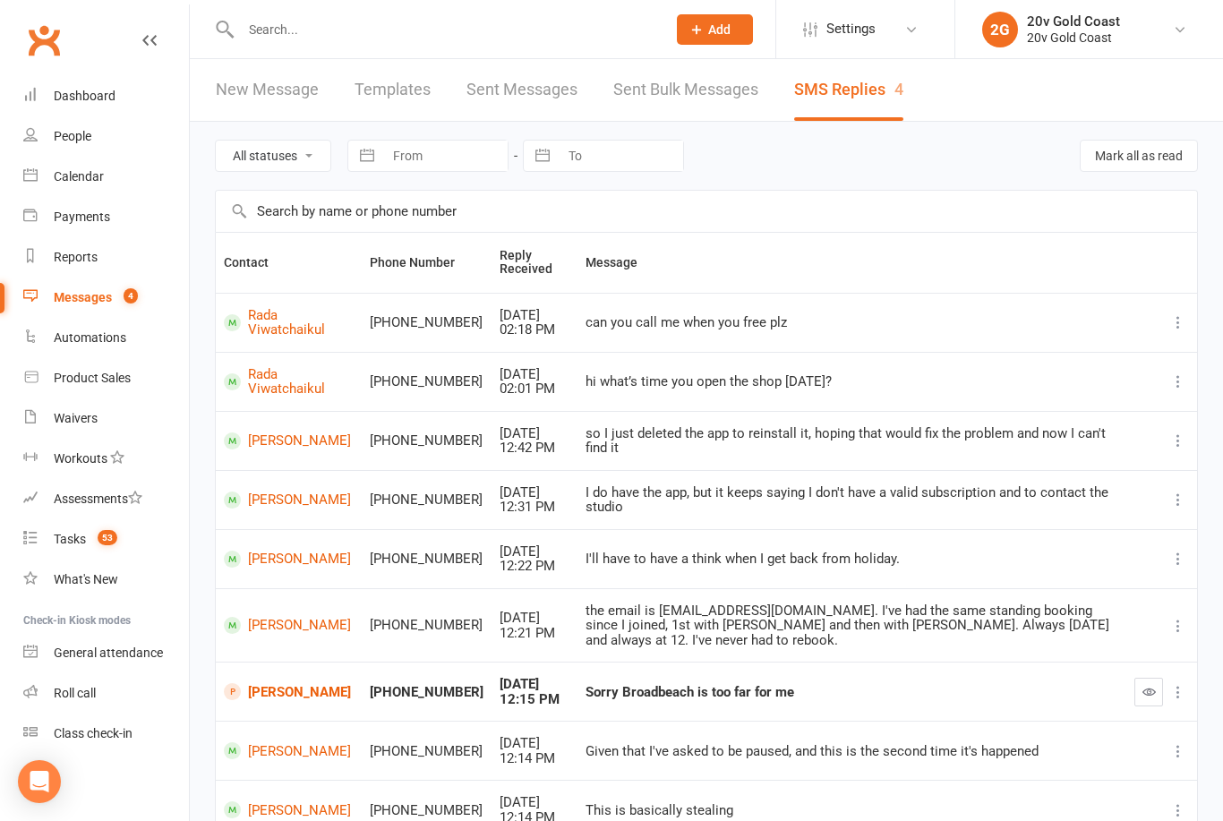
click at [1160, 678] on button "button" at bounding box center [1148, 692] width 29 height 29
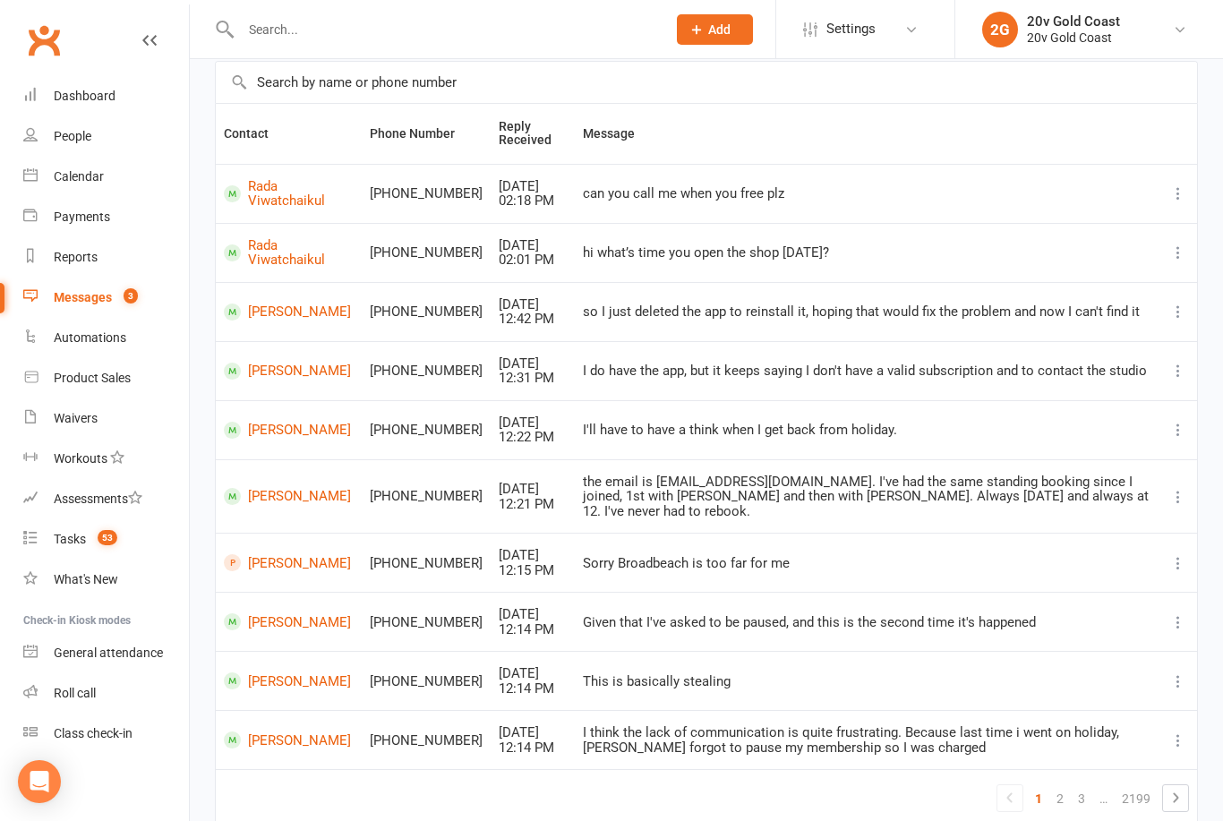
scroll to position [145, 0]
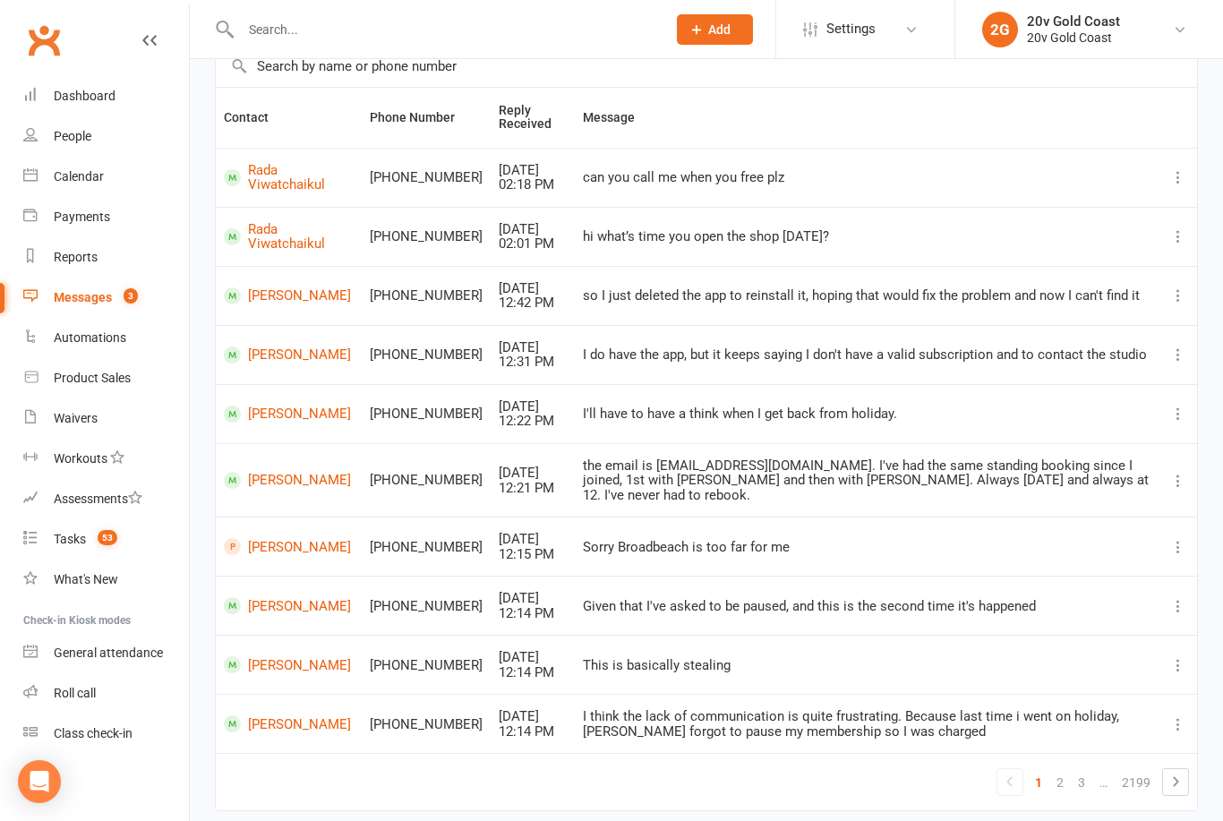
click at [1064, 770] on link "2" at bounding box center [1059, 782] width 21 height 25
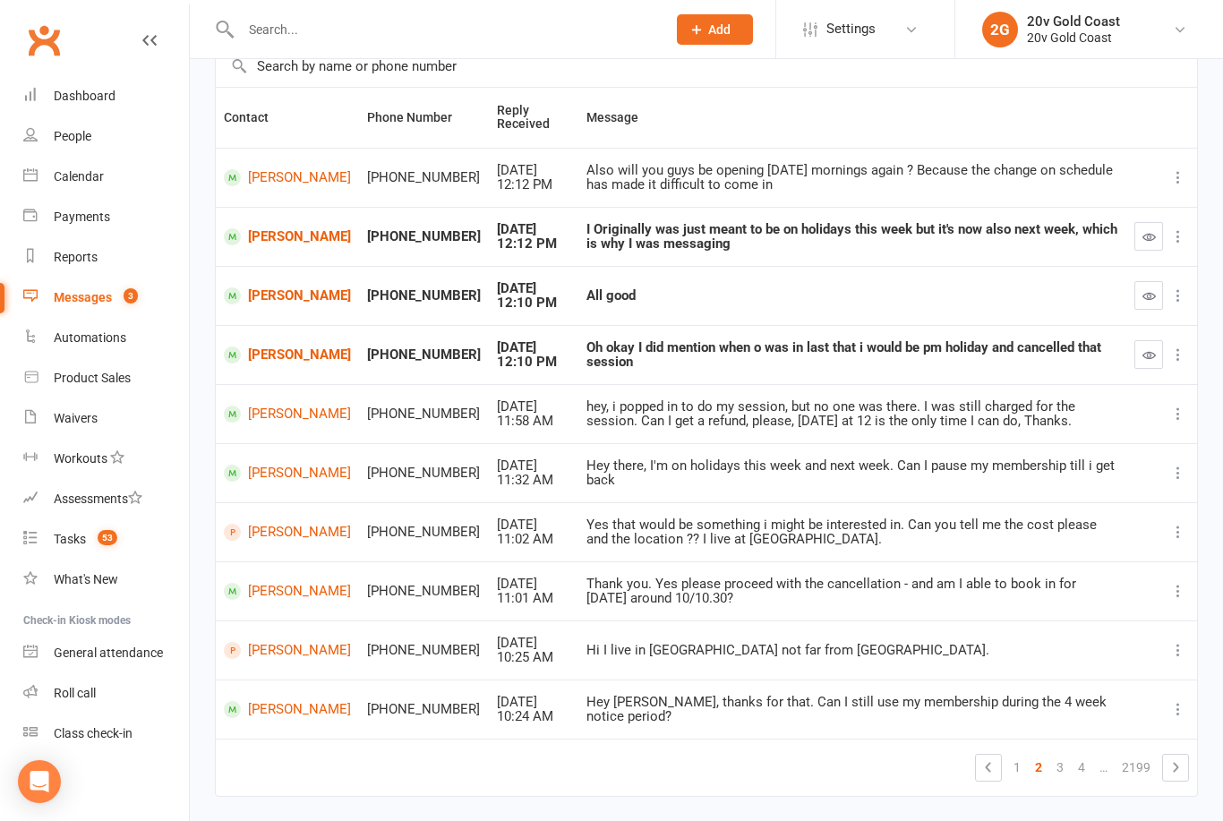
click at [257, 348] on link "Keegan Parks" at bounding box center [287, 354] width 127 height 17
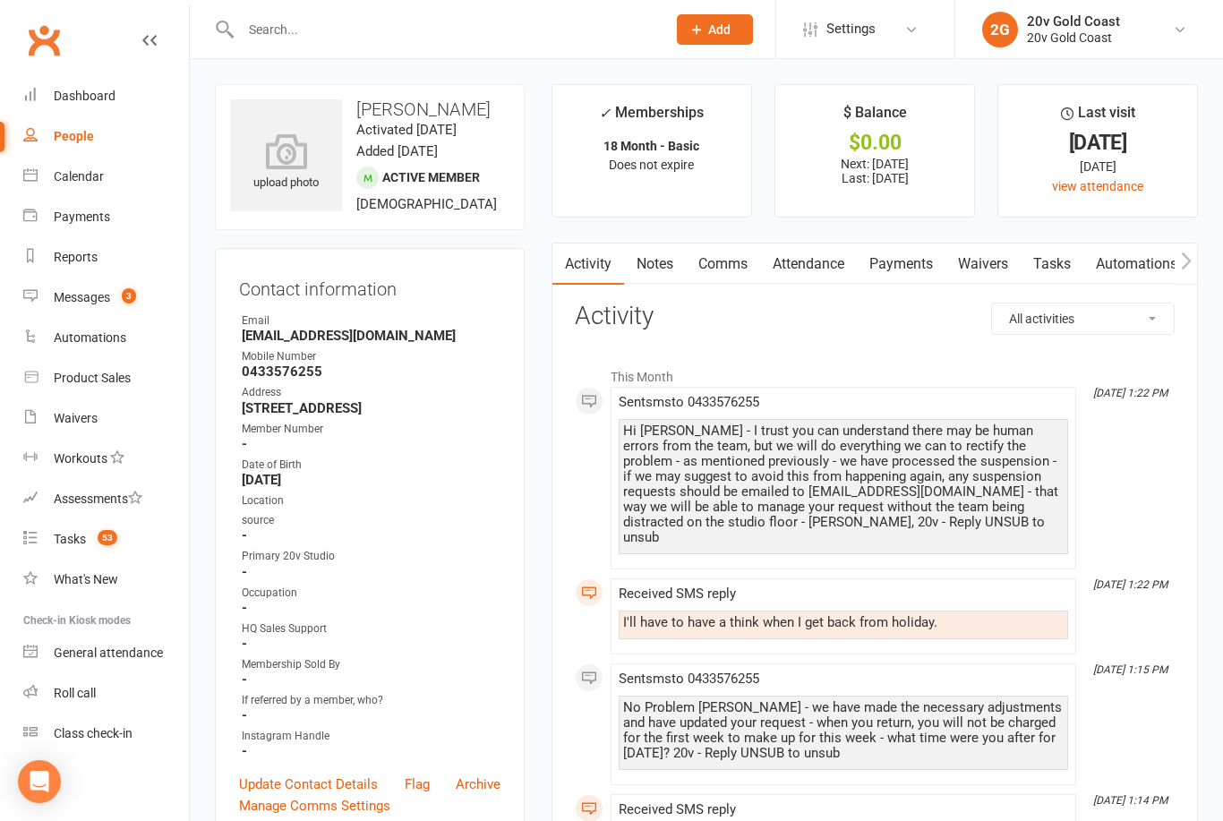
click at [106, 307] on link "Messages 3" at bounding box center [106, 298] width 166 height 40
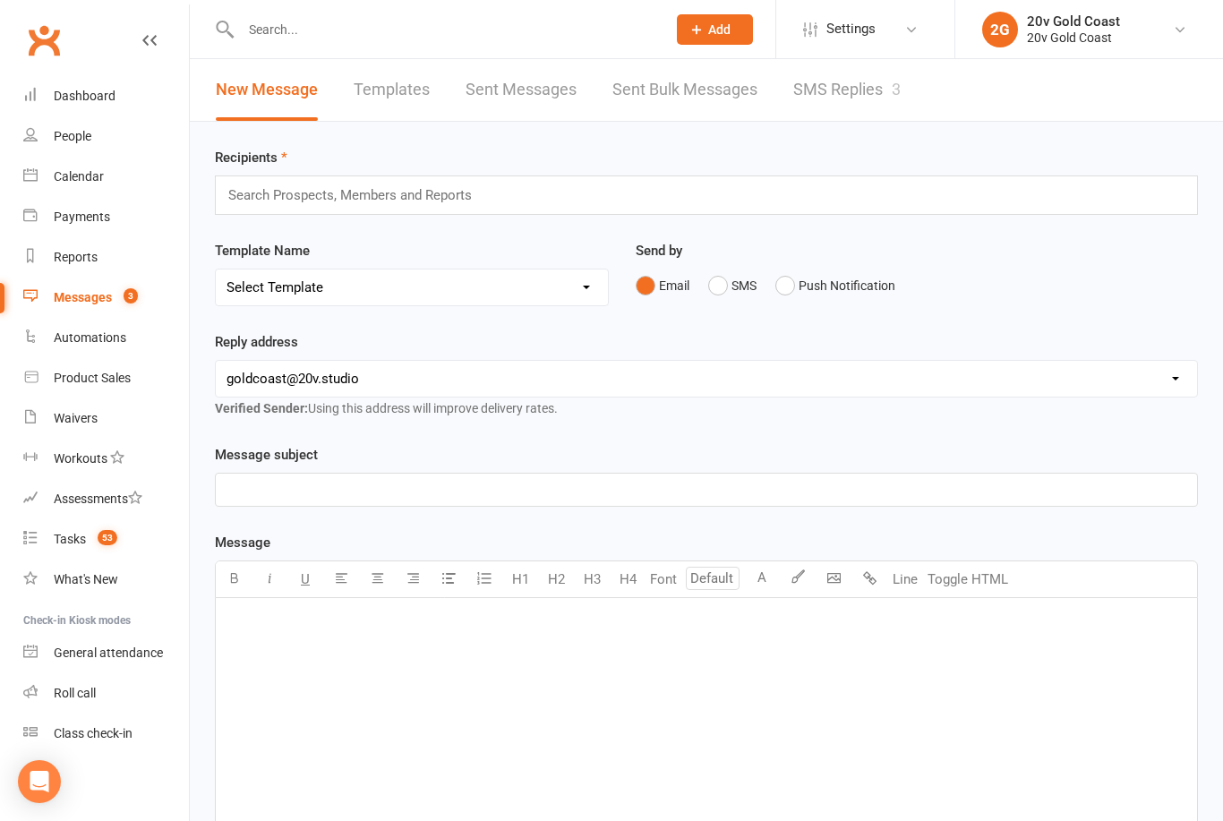
click at [852, 78] on link "SMS Replies 3" at bounding box center [846, 90] width 107 height 62
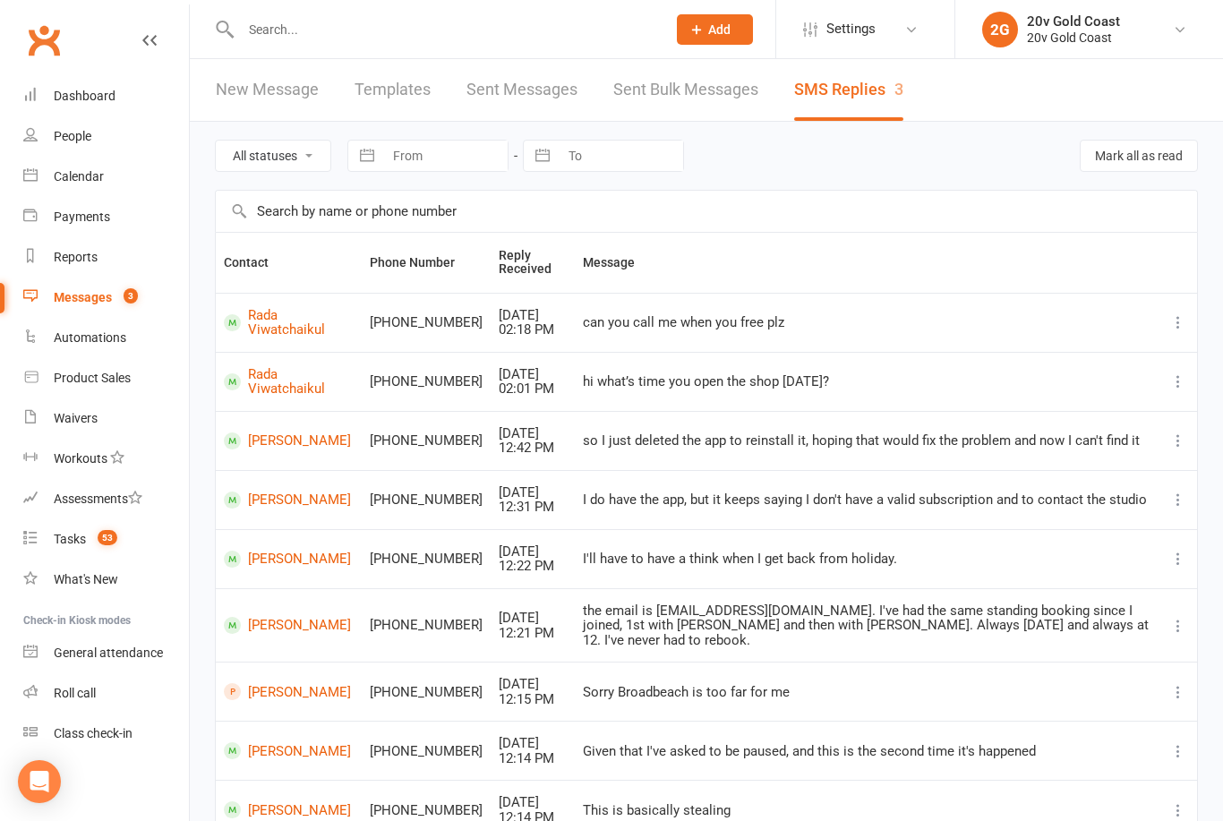
click at [291, 330] on link "Rada Viwatchaikul" at bounding box center [289, 323] width 130 height 30
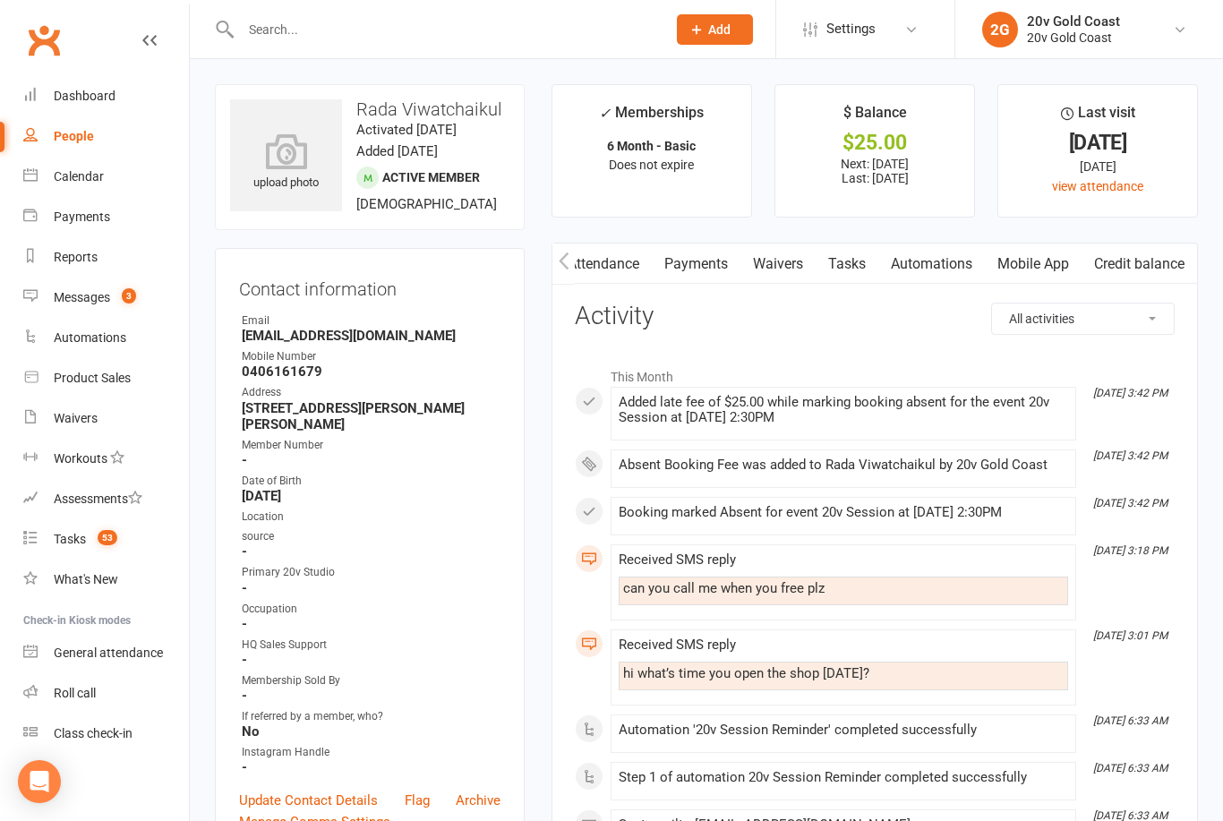
click at [76, 299] on div "Messages" at bounding box center [82, 297] width 56 height 14
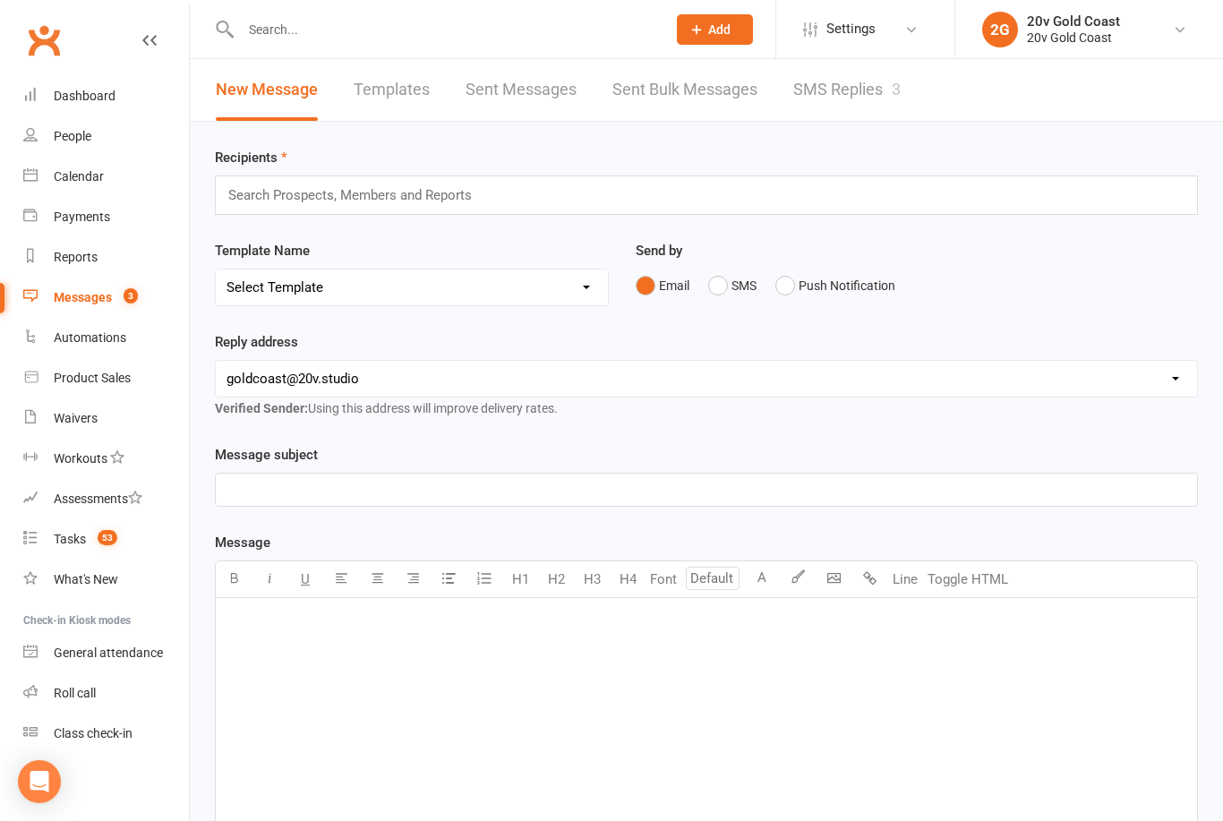
click at [80, 175] on div "Calendar" at bounding box center [79, 176] width 50 height 14
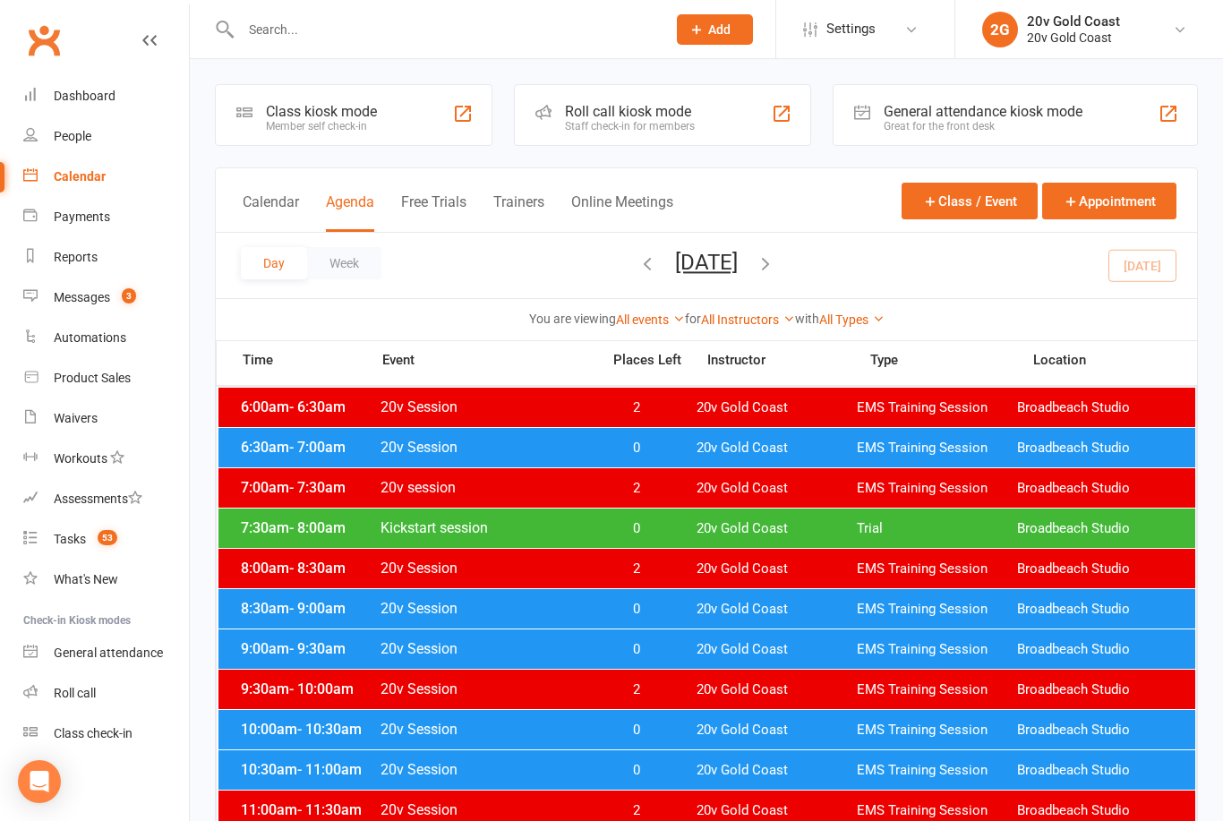
click at [64, 536] on div "Tasks" at bounding box center [70, 539] width 32 height 14
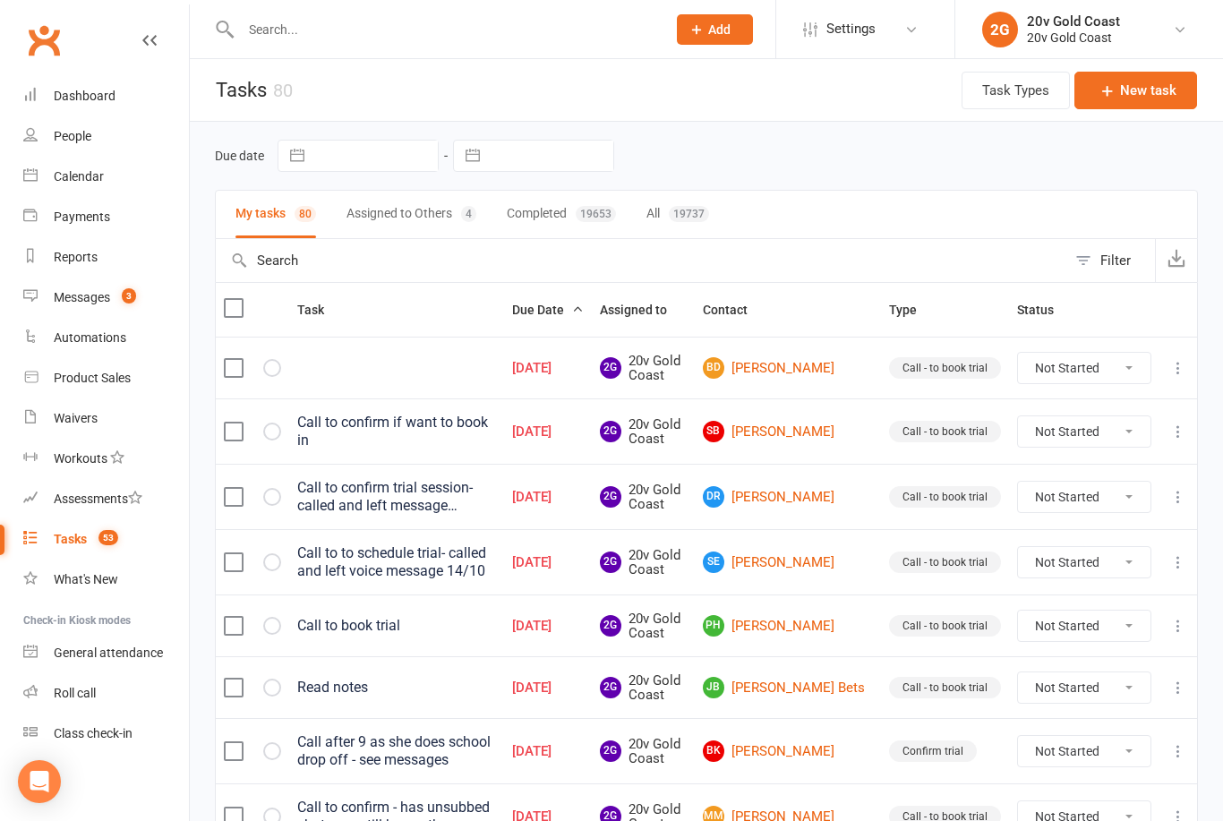
click at [67, 292] on div "Messages" at bounding box center [82, 297] width 56 height 14
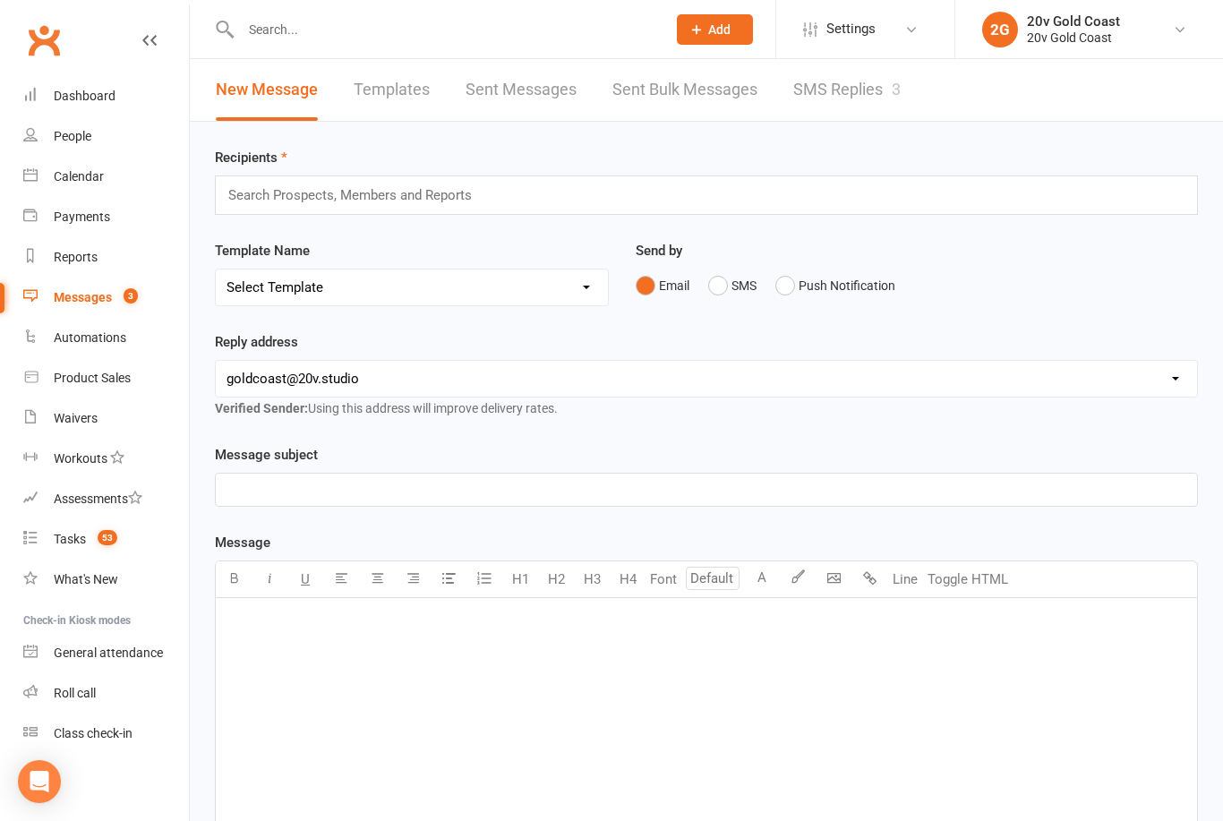
click at [74, 191] on link "Calendar" at bounding box center [106, 177] width 166 height 40
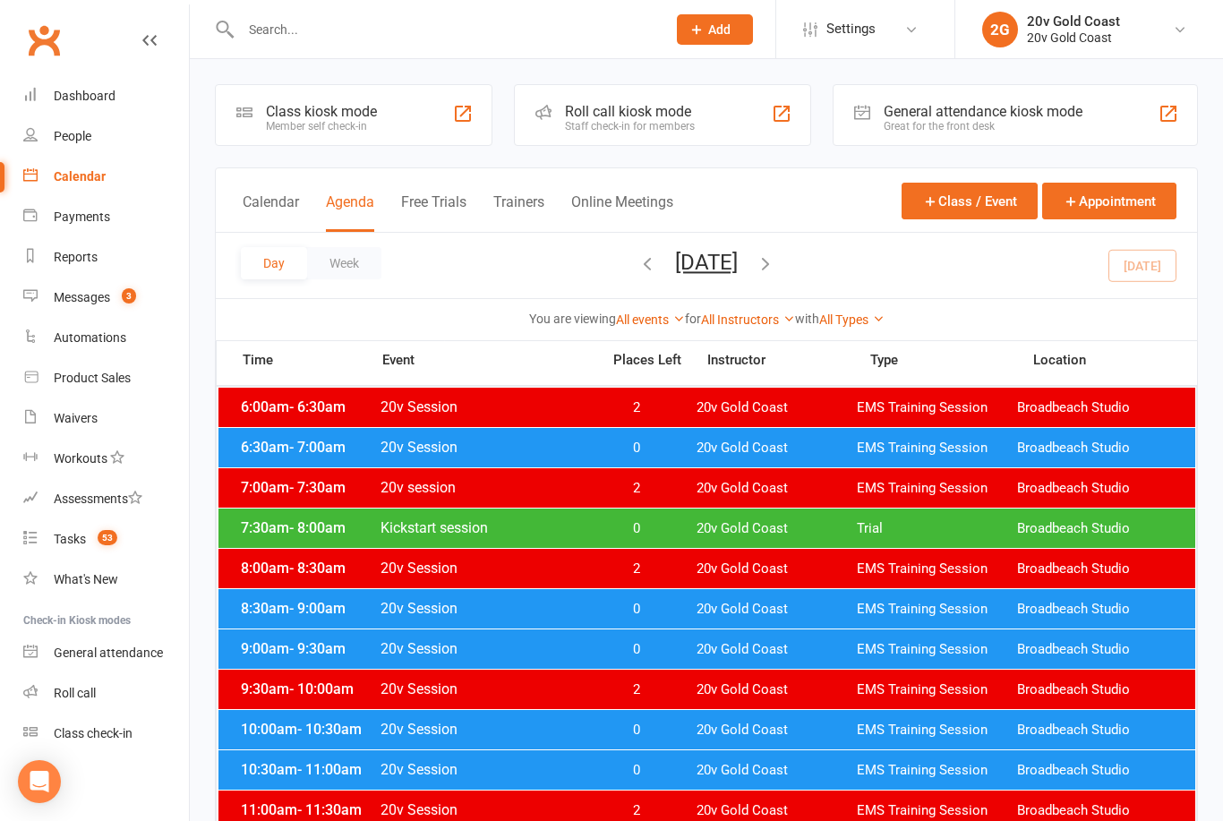
click at [263, 31] on input "text" at bounding box center [444, 29] width 418 height 25
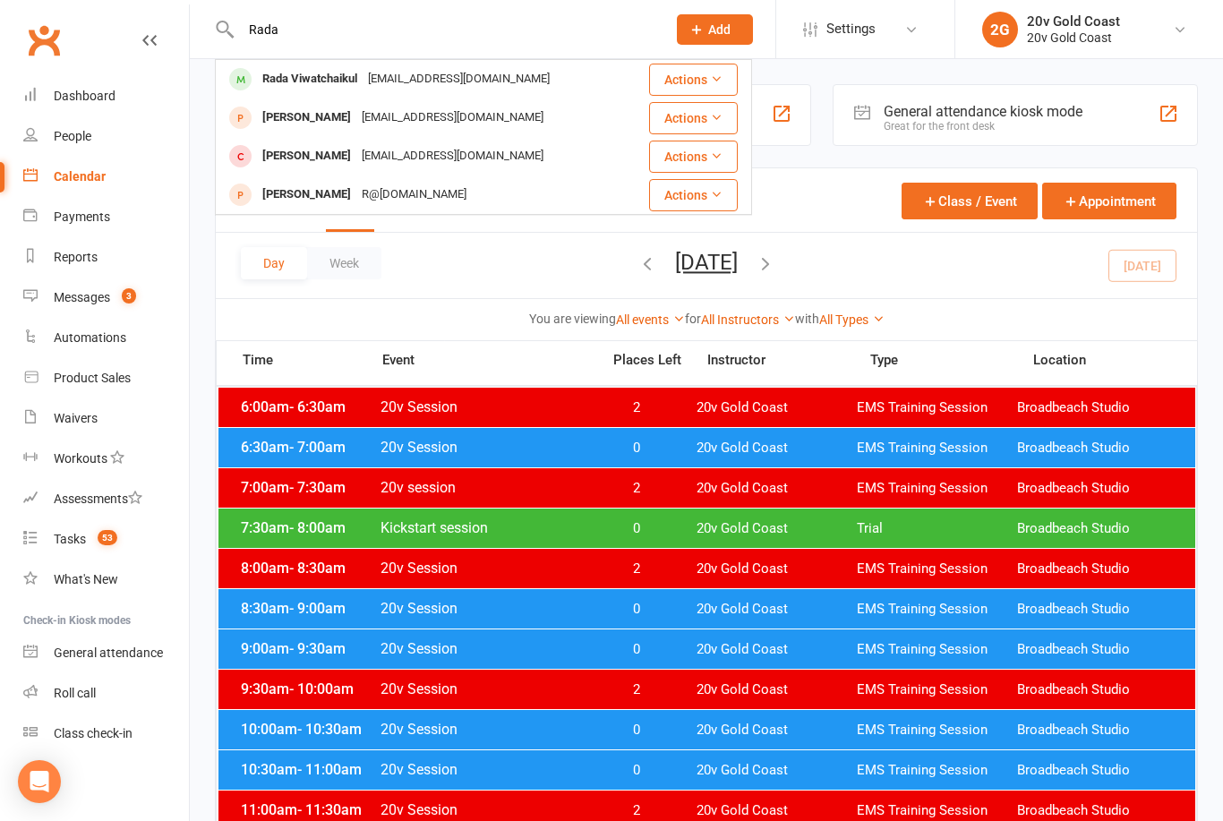
type input "Rada"
click at [293, 81] on div "Rada Viwatchaikul" at bounding box center [310, 79] width 106 height 26
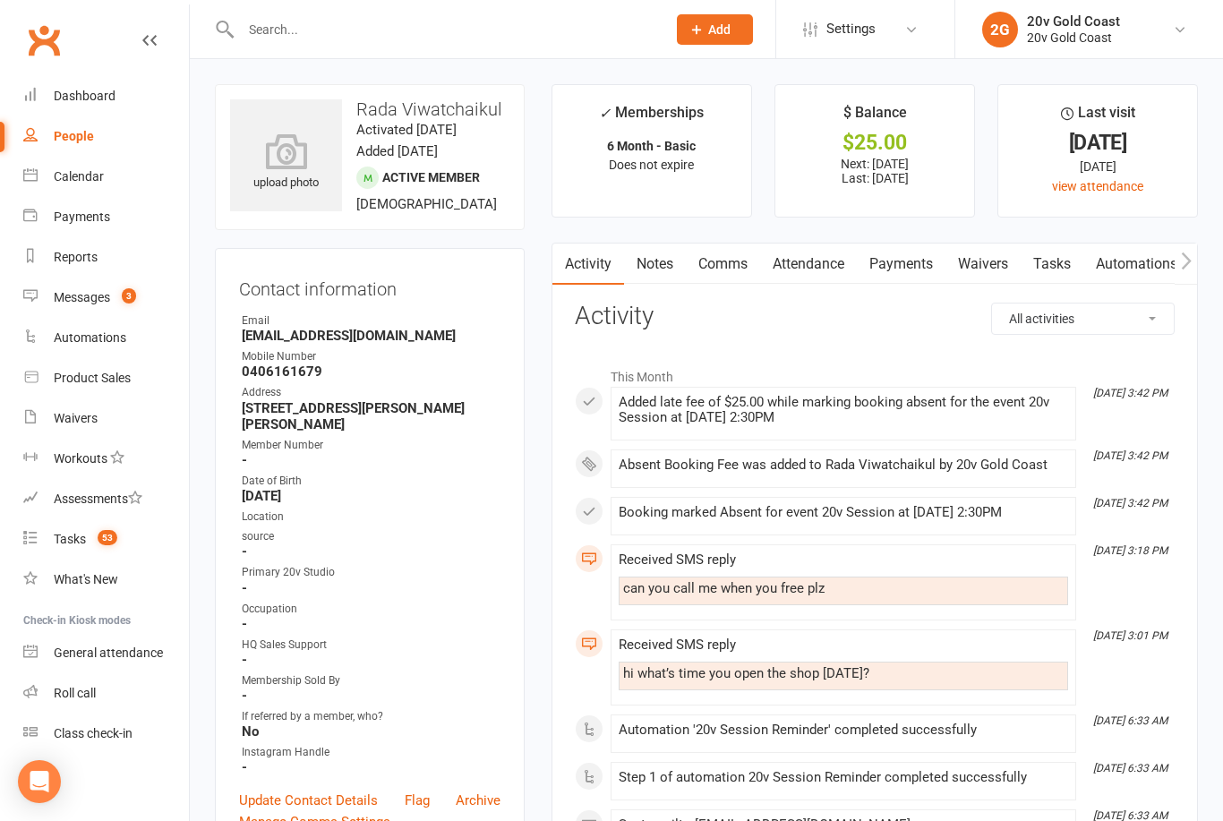
click at [917, 265] on link "Payments" at bounding box center [901, 264] width 89 height 41
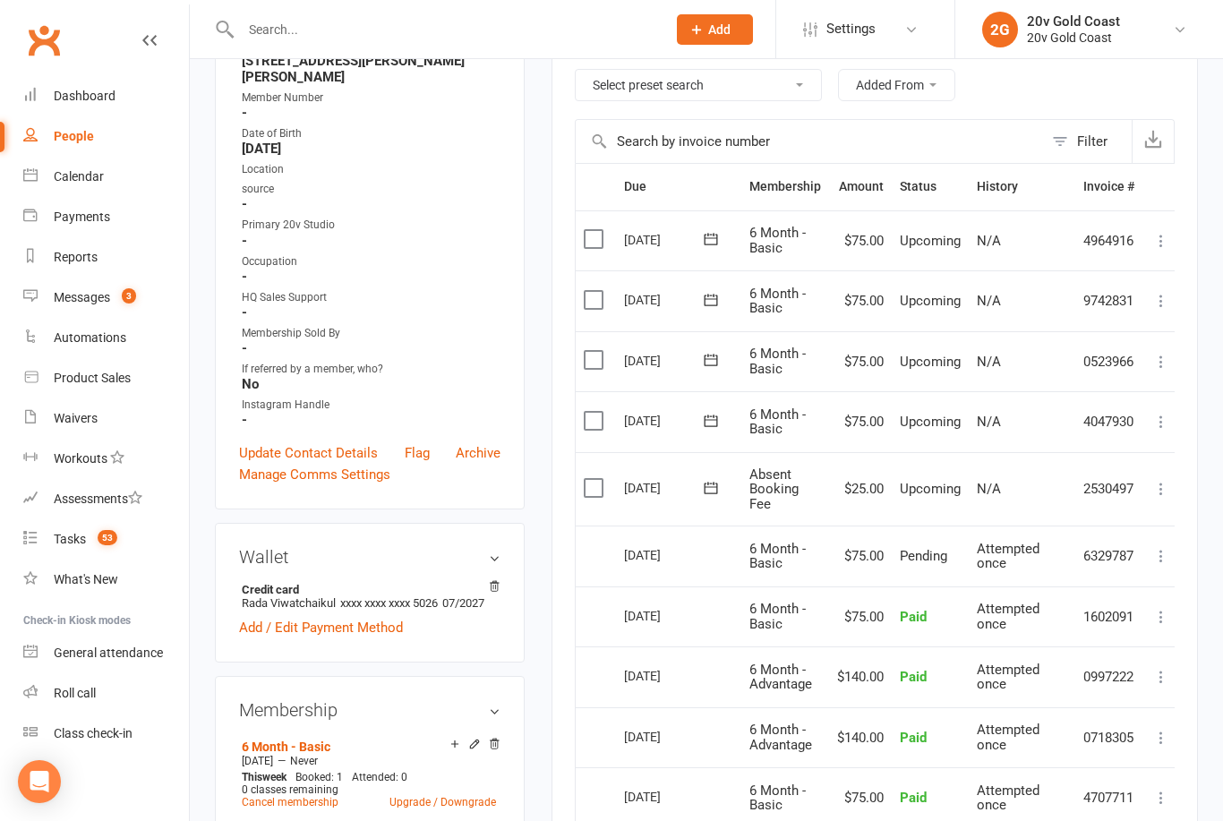
scroll to position [352, 0]
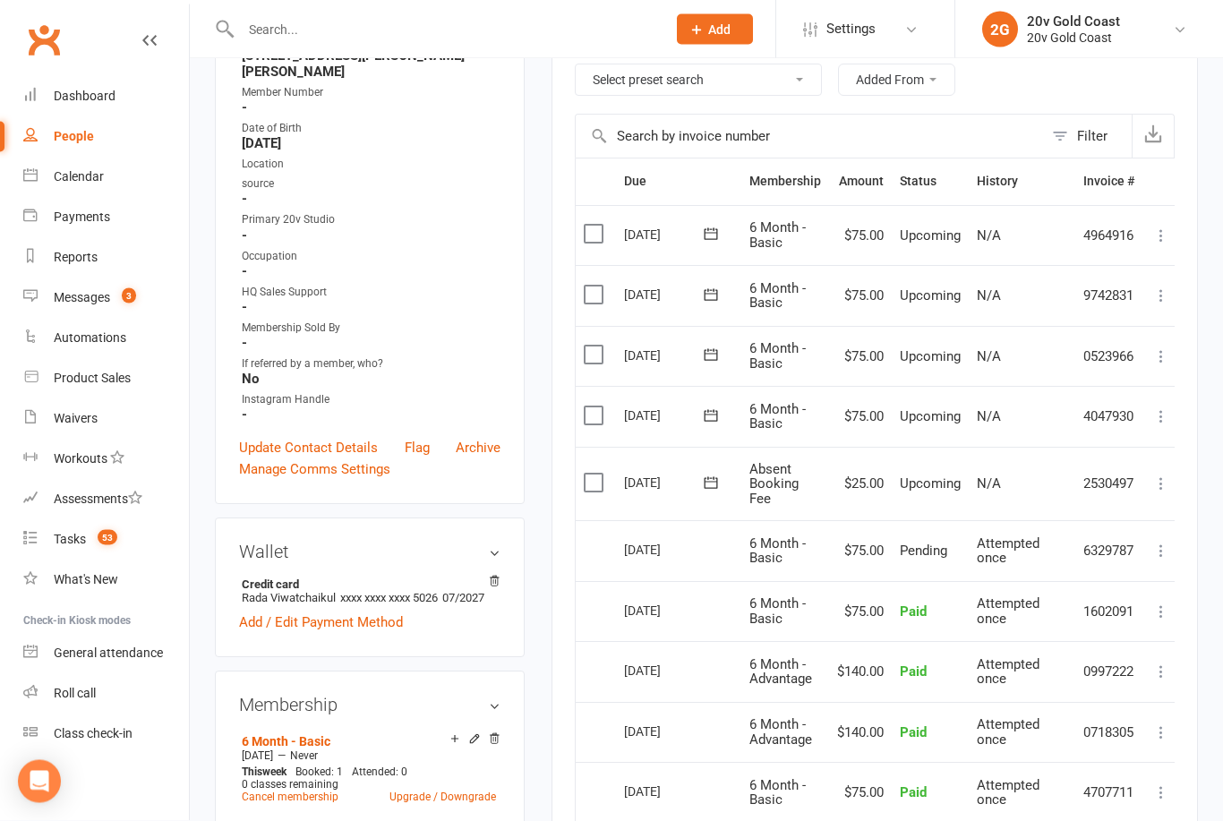
click at [590, 474] on label at bounding box center [596, 483] width 24 height 18
click at [590, 474] on input "checkbox" at bounding box center [590, 474] width 12 height 0
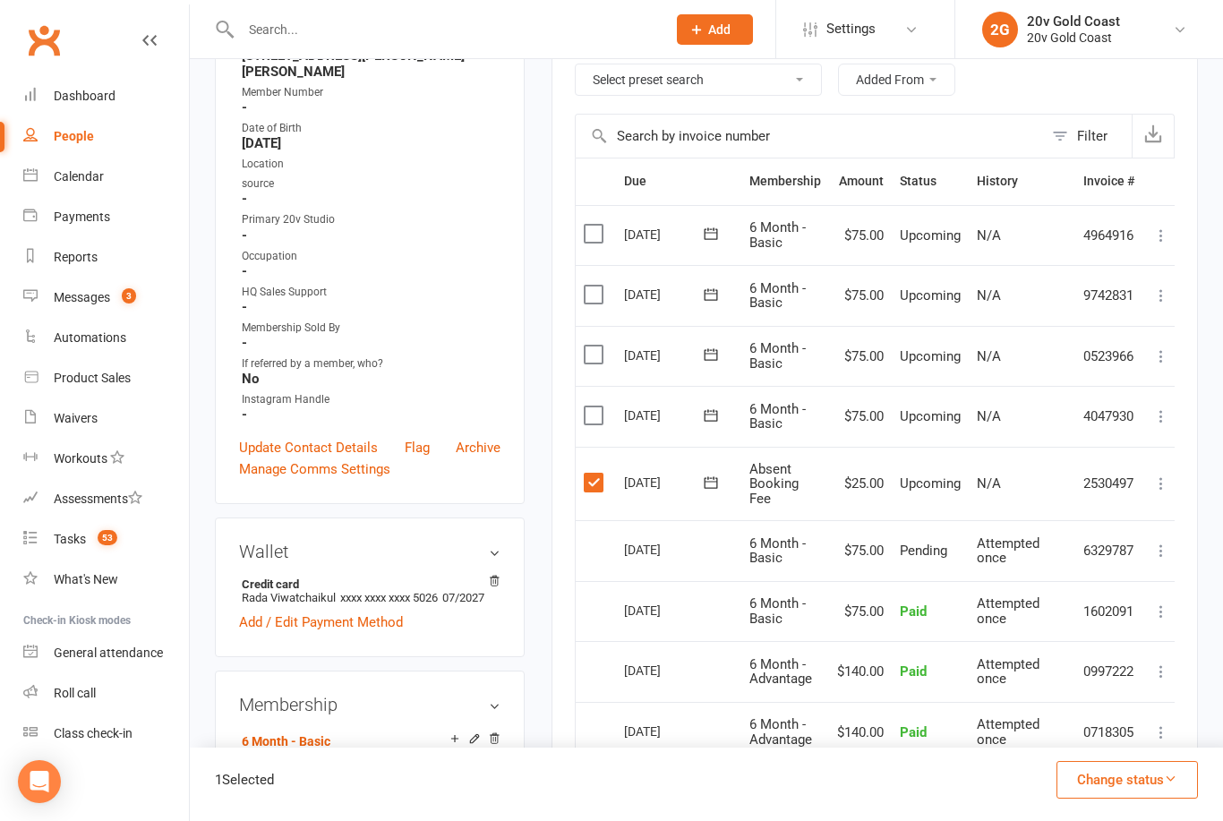
click at [594, 480] on label at bounding box center [596, 483] width 24 height 18
click at [594, 474] on input "checkbox" at bounding box center [590, 474] width 12 height 0
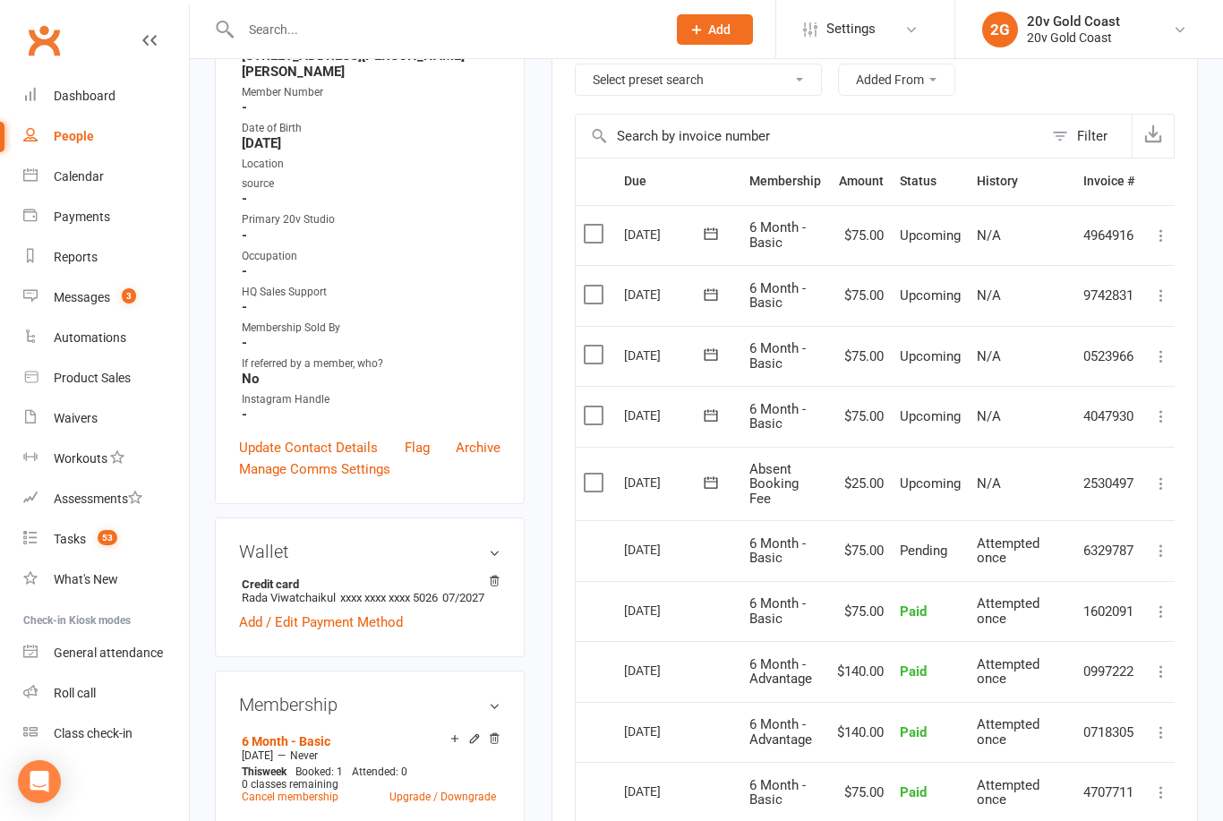
click at [1168, 486] on button at bounding box center [1160, 483] width 21 height 21
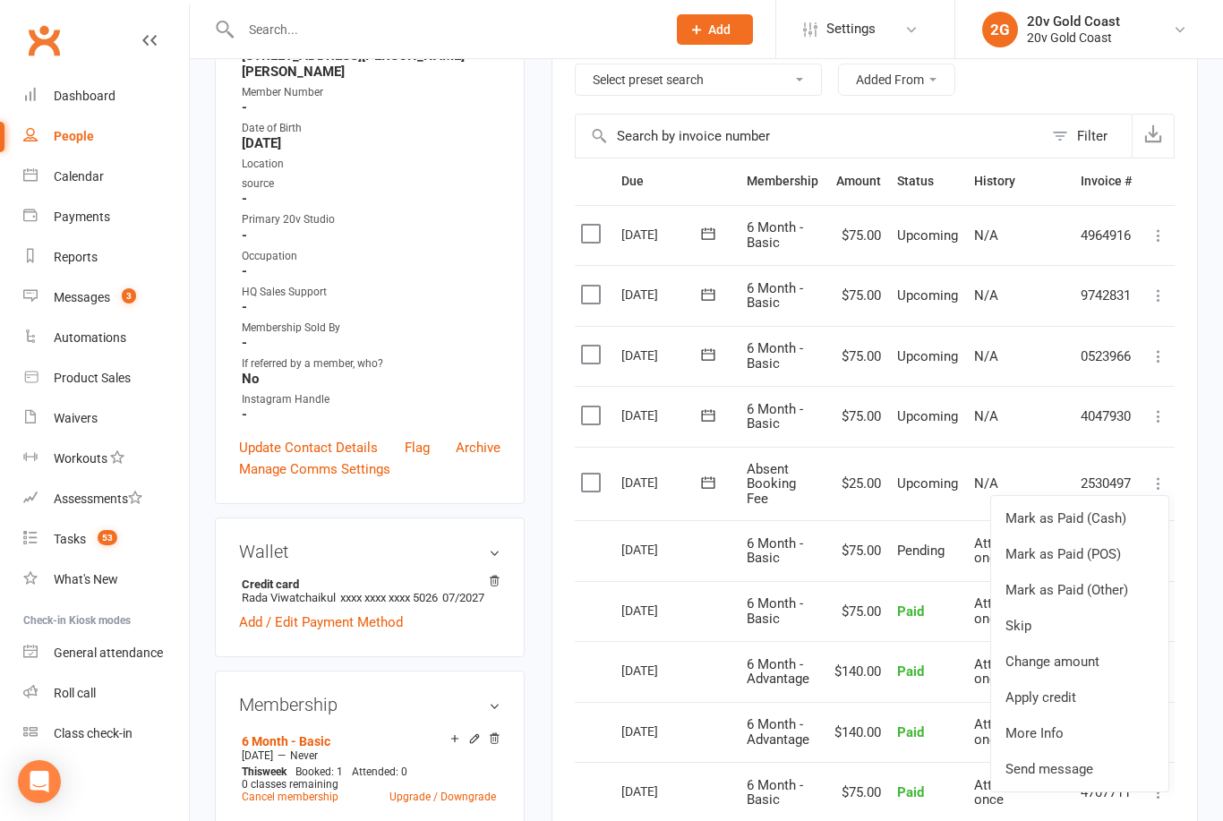
click at [1022, 617] on link "Skip" at bounding box center [1079, 626] width 177 height 36
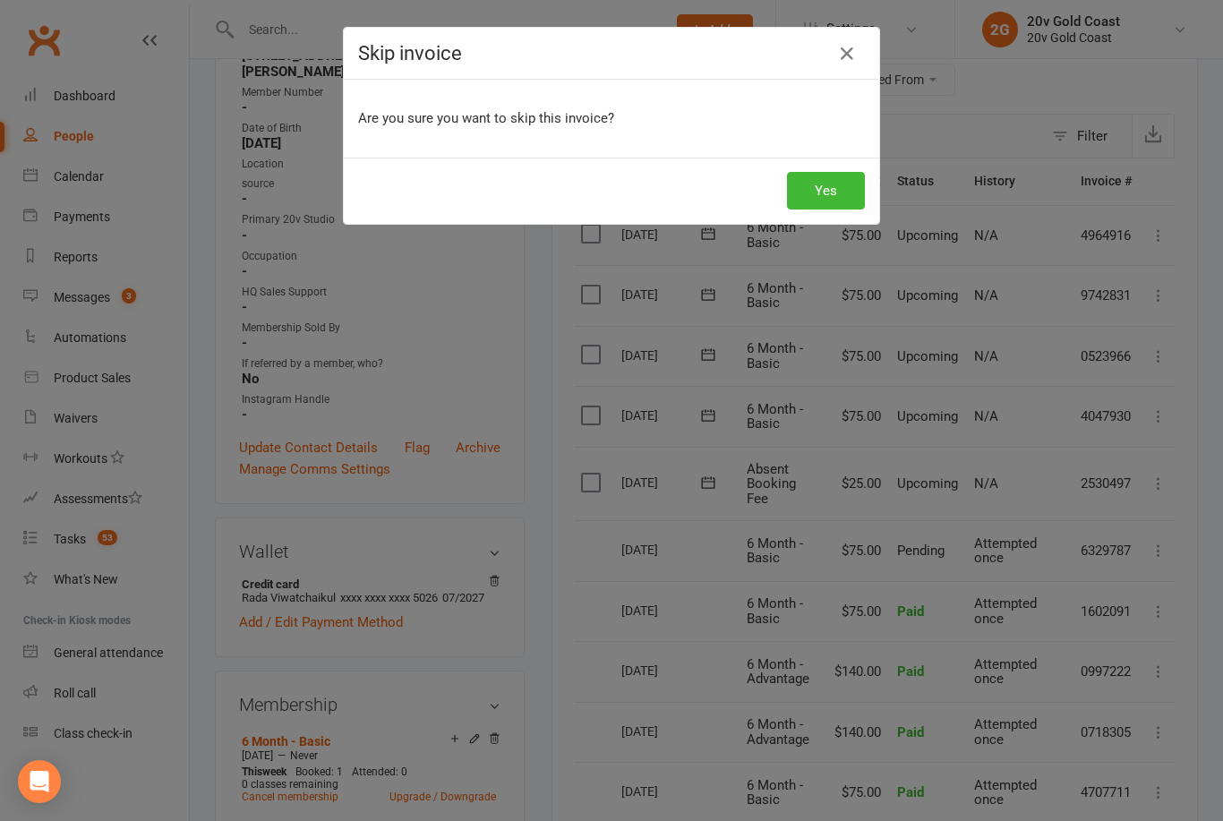
click at [818, 197] on button "Yes" at bounding box center [826, 191] width 78 height 38
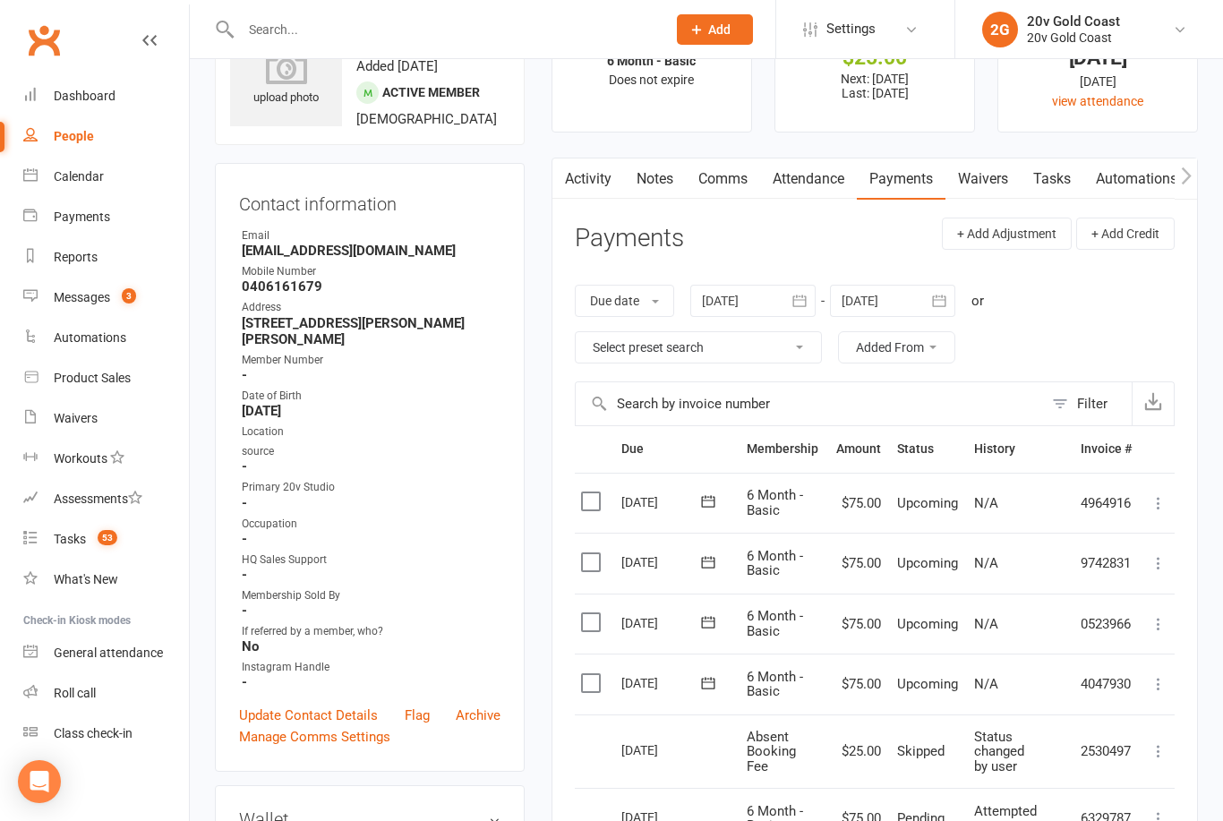
scroll to position [0, 0]
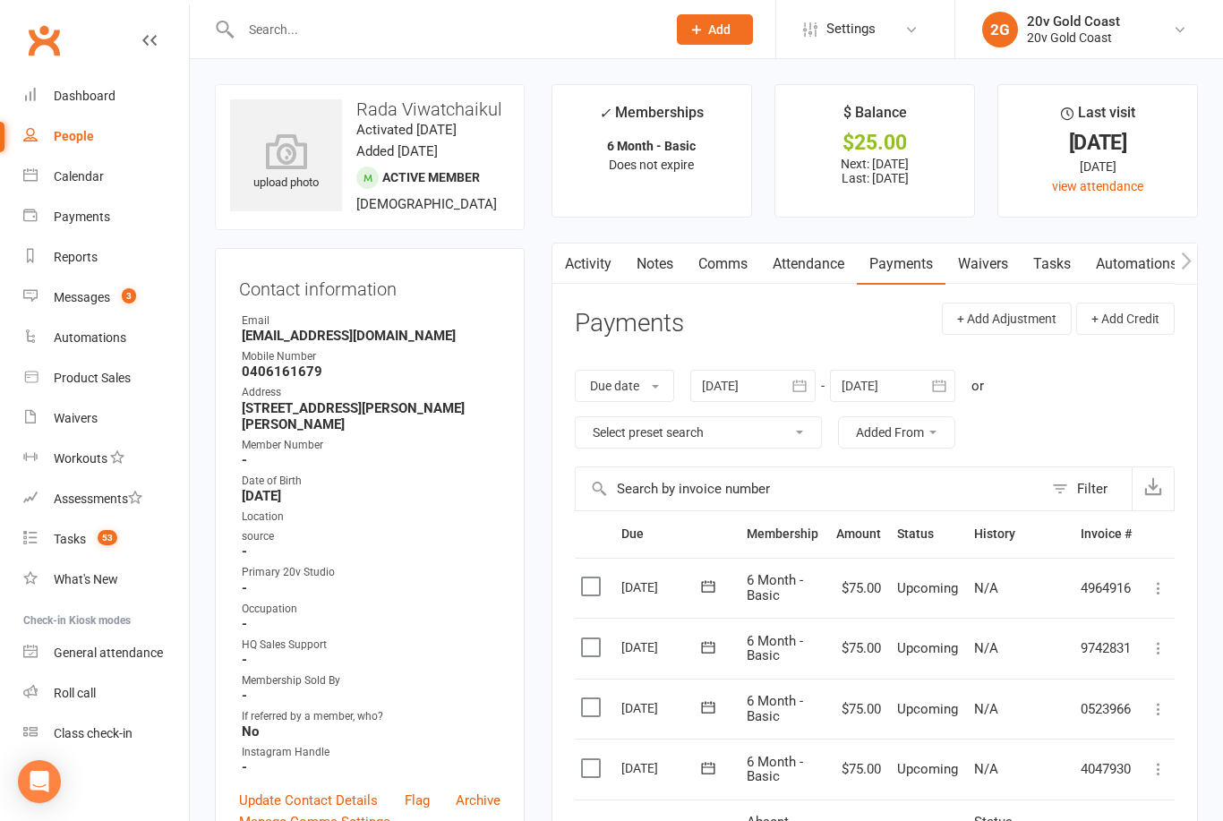
click at [96, 303] on div "Messages" at bounding box center [82, 297] width 56 height 14
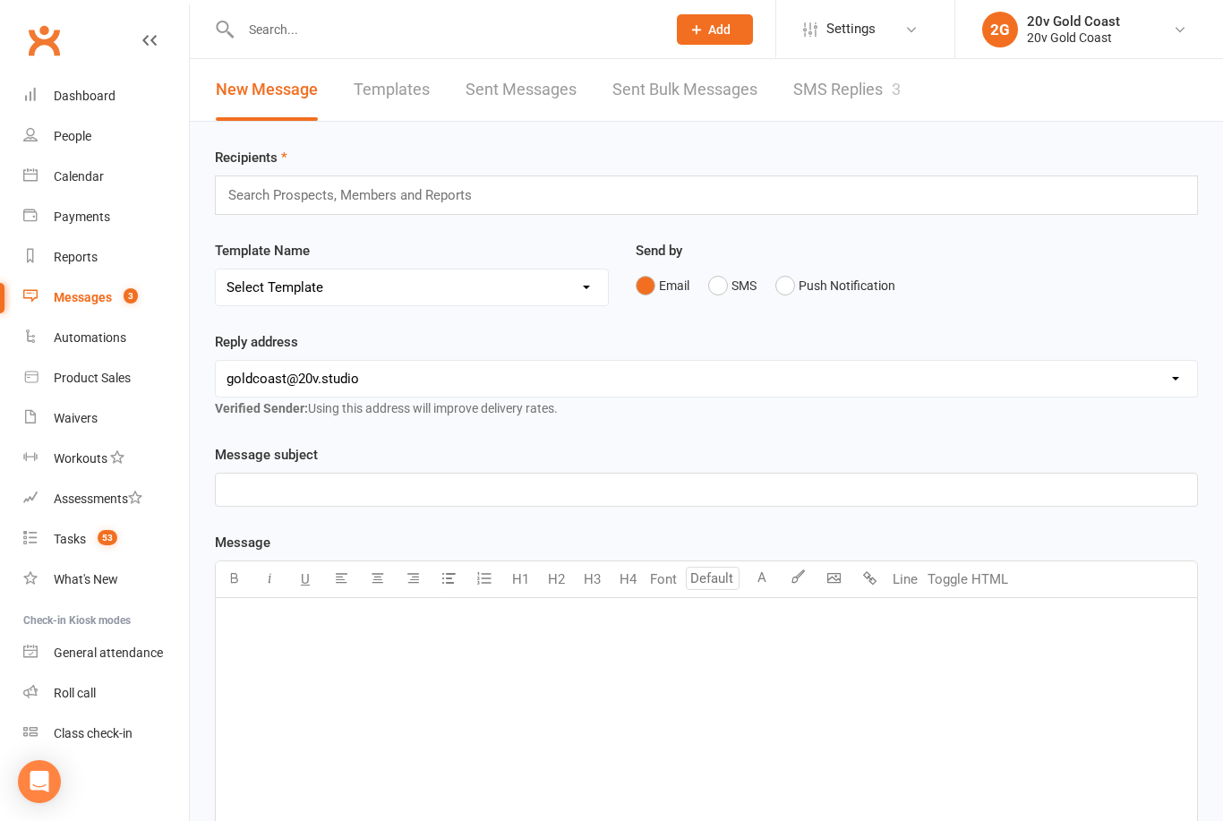
click at [330, 37] on input "text" at bounding box center [444, 29] width 418 height 25
click at [63, 174] on div "Calendar" at bounding box center [79, 176] width 50 height 14
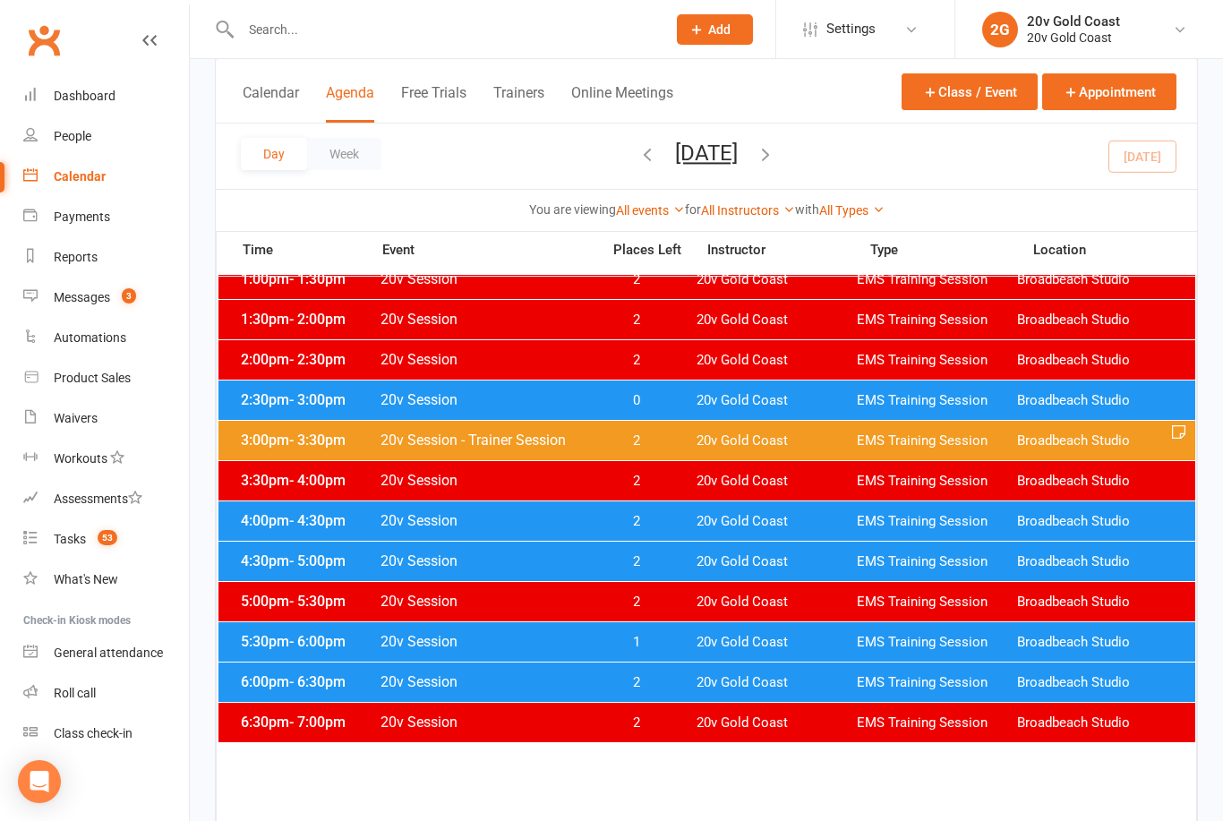
scroll to position [691, 0]
click at [677, 401] on span "0" at bounding box center [636, 401] width 94 height 17
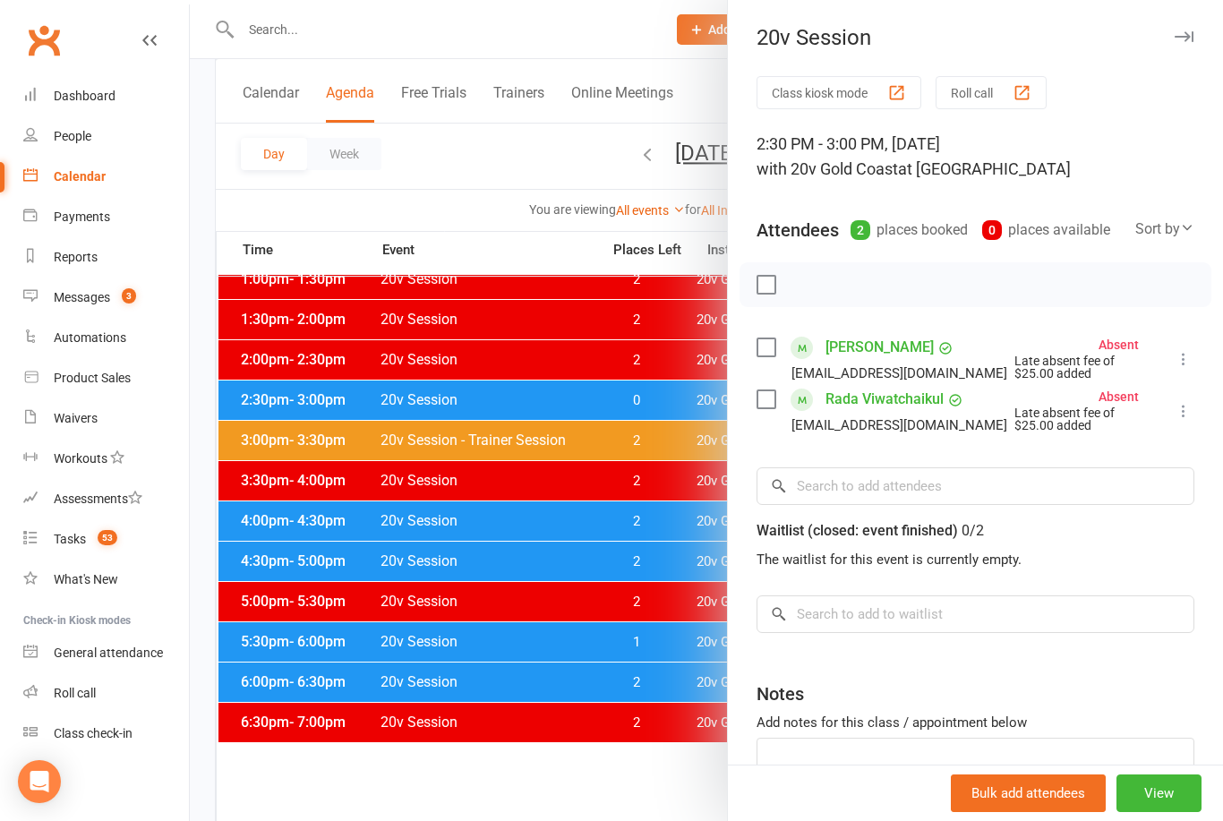
click at [872, 347] on link "Emily Duncan" at bounding box center [879, 347] width 108 height 29
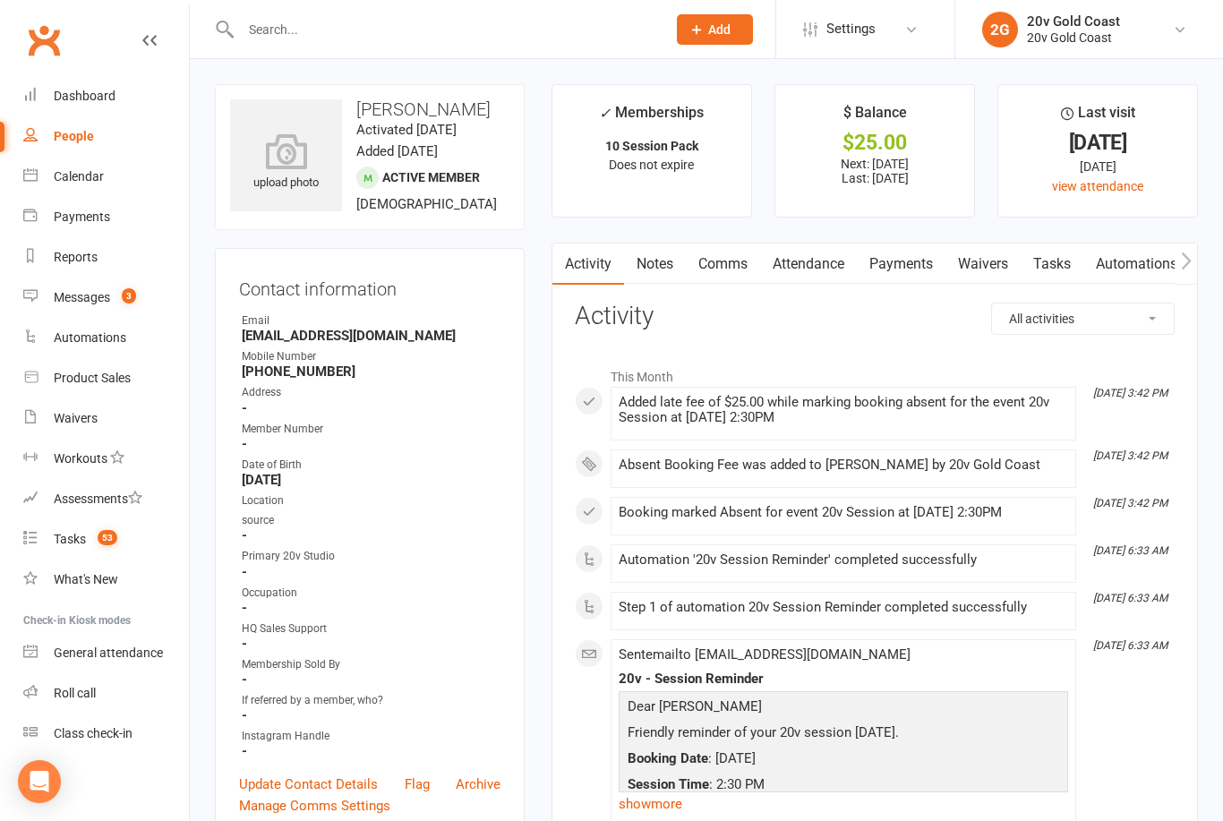
click at [893, 259] on link "Payments" at bounding box center [901, 264] width 89 height 41
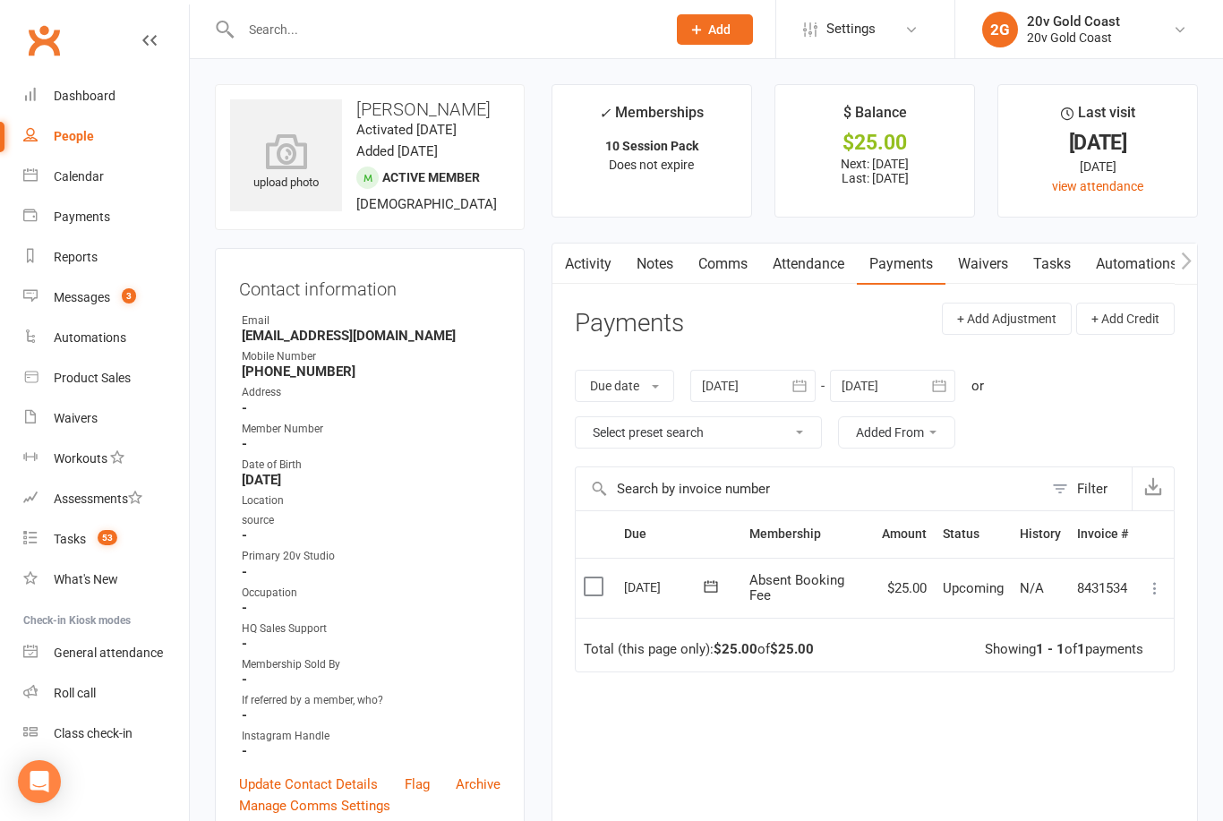
click at [1149, 584] on icon at bounding box center [1155, 588] width 18 height 18
click at [1016, 722] on link "Skip" at bounding box center [1075, 731] width 177 height 36
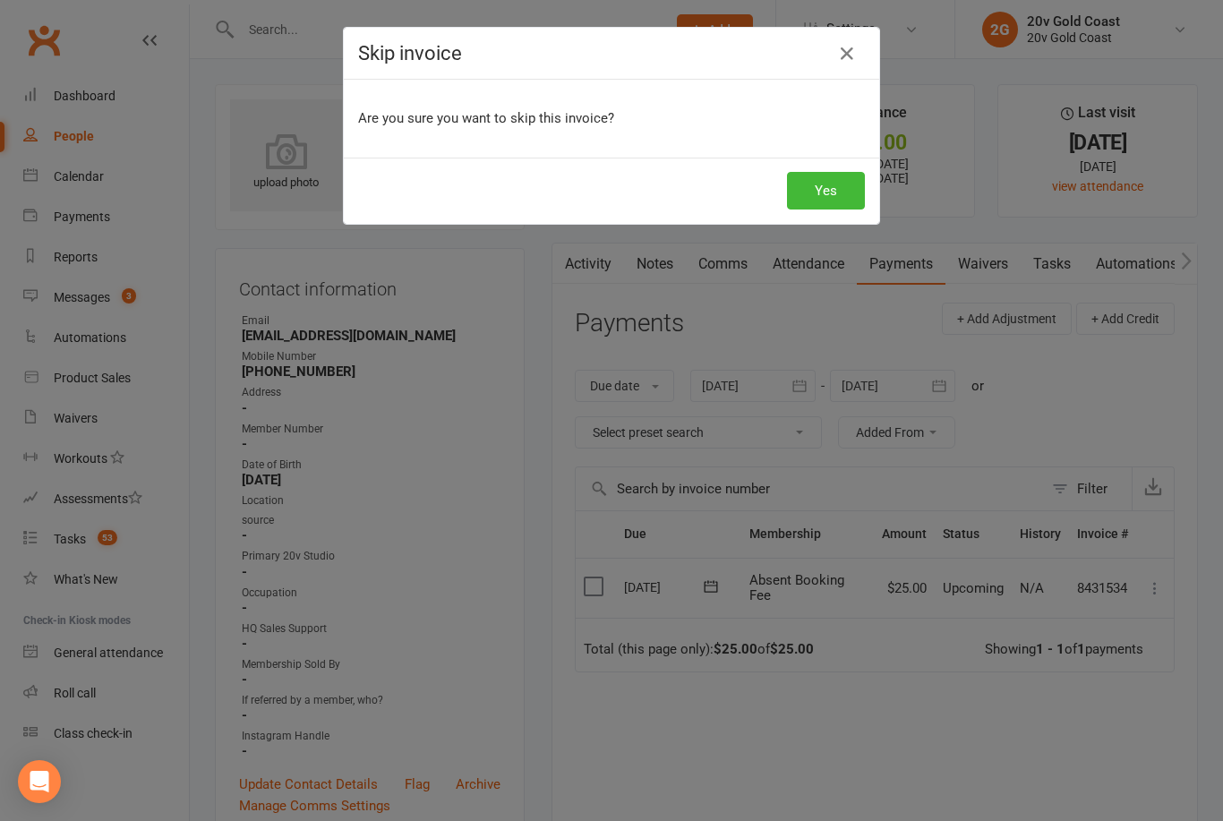
click at [813, 189] on button "Yes" at bounding box center [826, 191] width 78 height 38
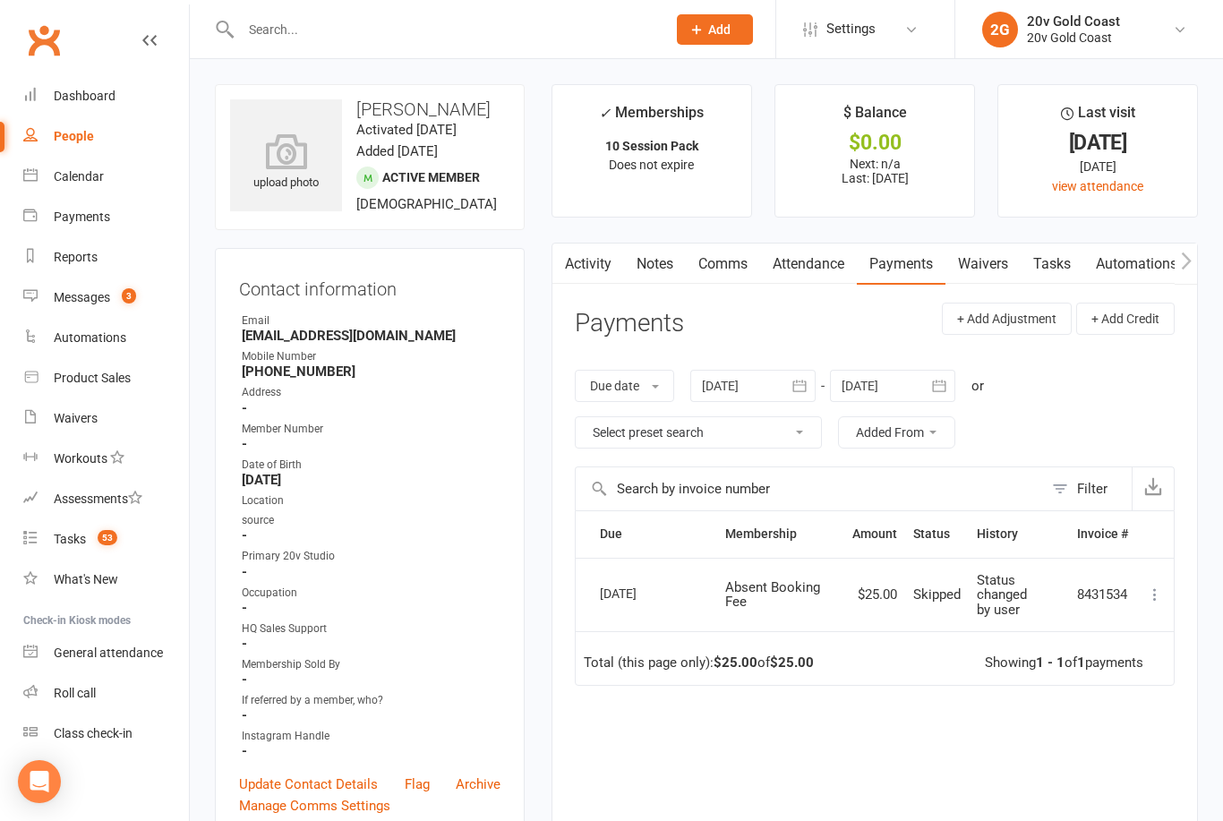
click at [655, 269] on link "Notes" at bounding box center [655, 264] width 62 height 41
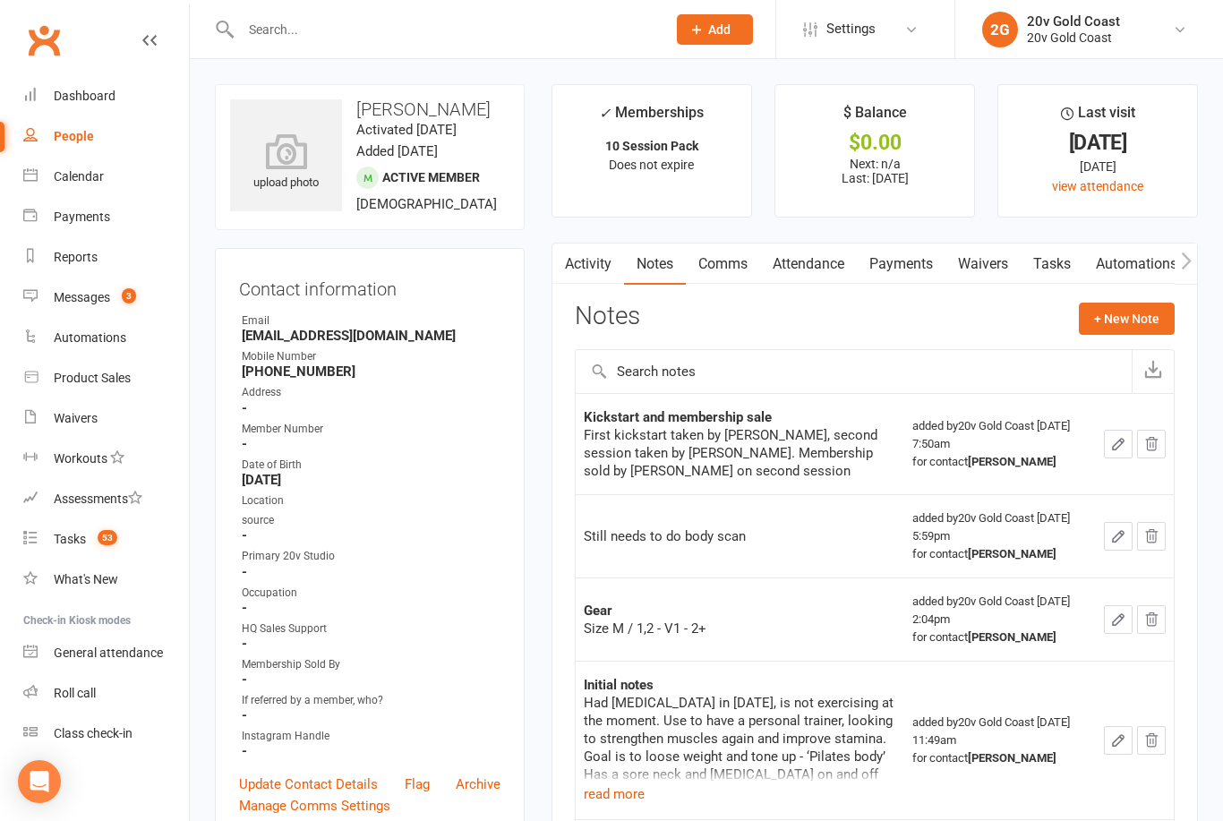
click at [96, 537] on count-badge "53" at bounding box center [103, 539] width 29 height 14
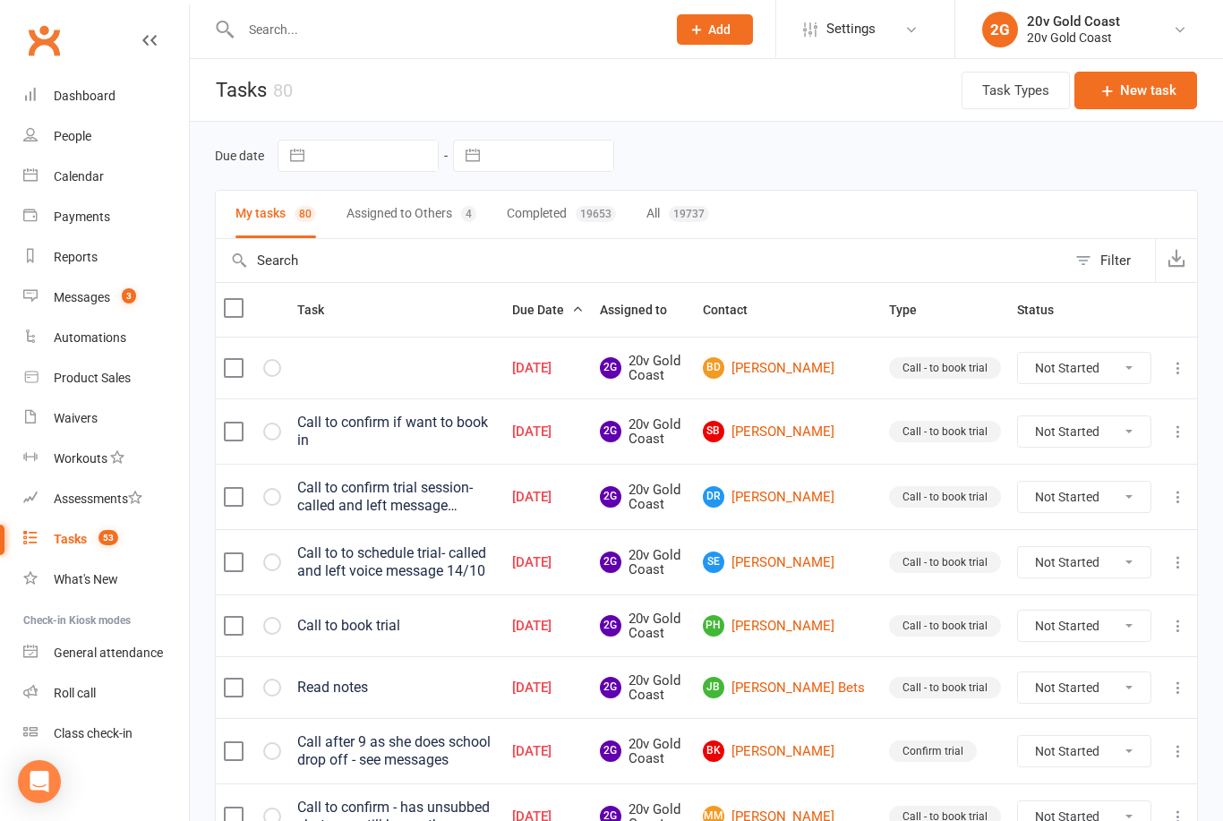
click at [63, 295] on div "Messages" at bounding box center [82, 297] width 56 height 14
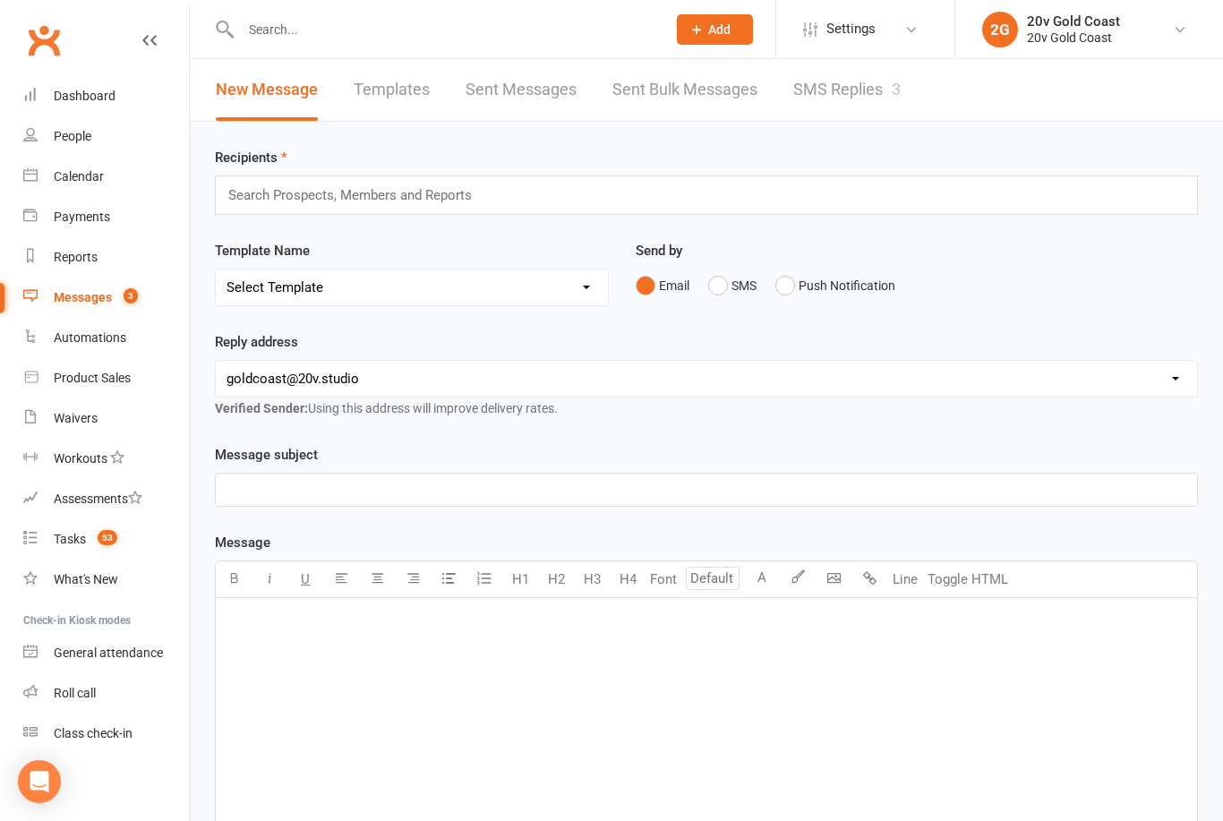
click at [57, 180] on div "Calendar" at bounding box center [79, 176] width 50 height 14
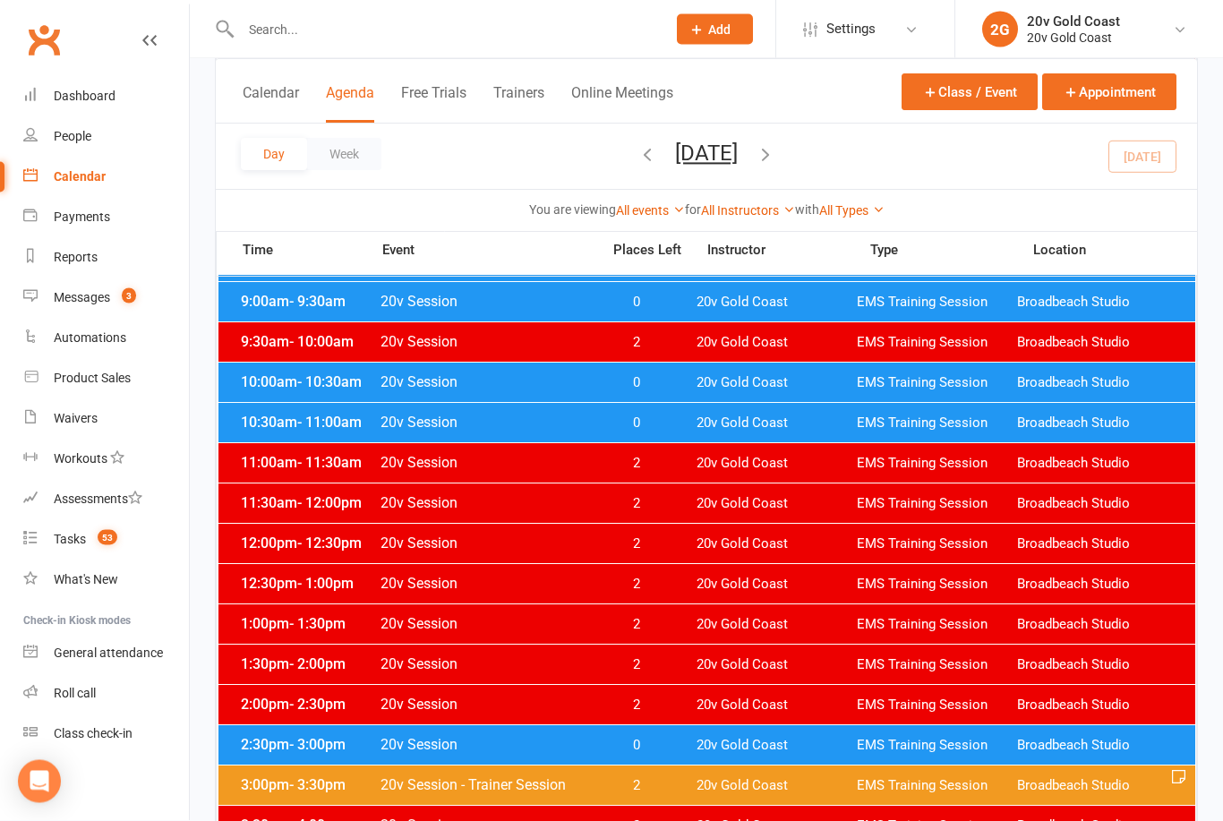
scroll to position [347, 0]
click at [660, 746] on span "0" at bounding box center [636, 745] width 94 height 17
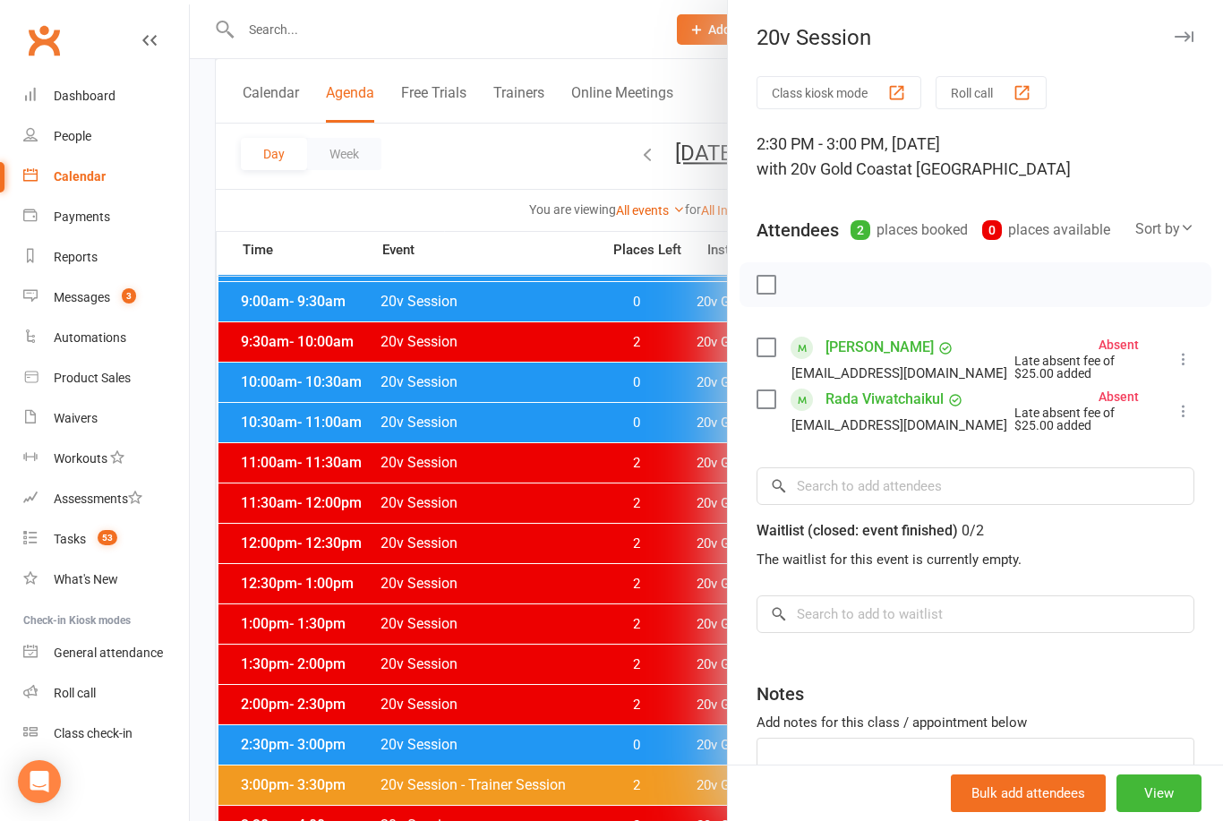
click at [893, 343] on link "Emily Duncan" at bounding box center [879, 347] width 108 height 29
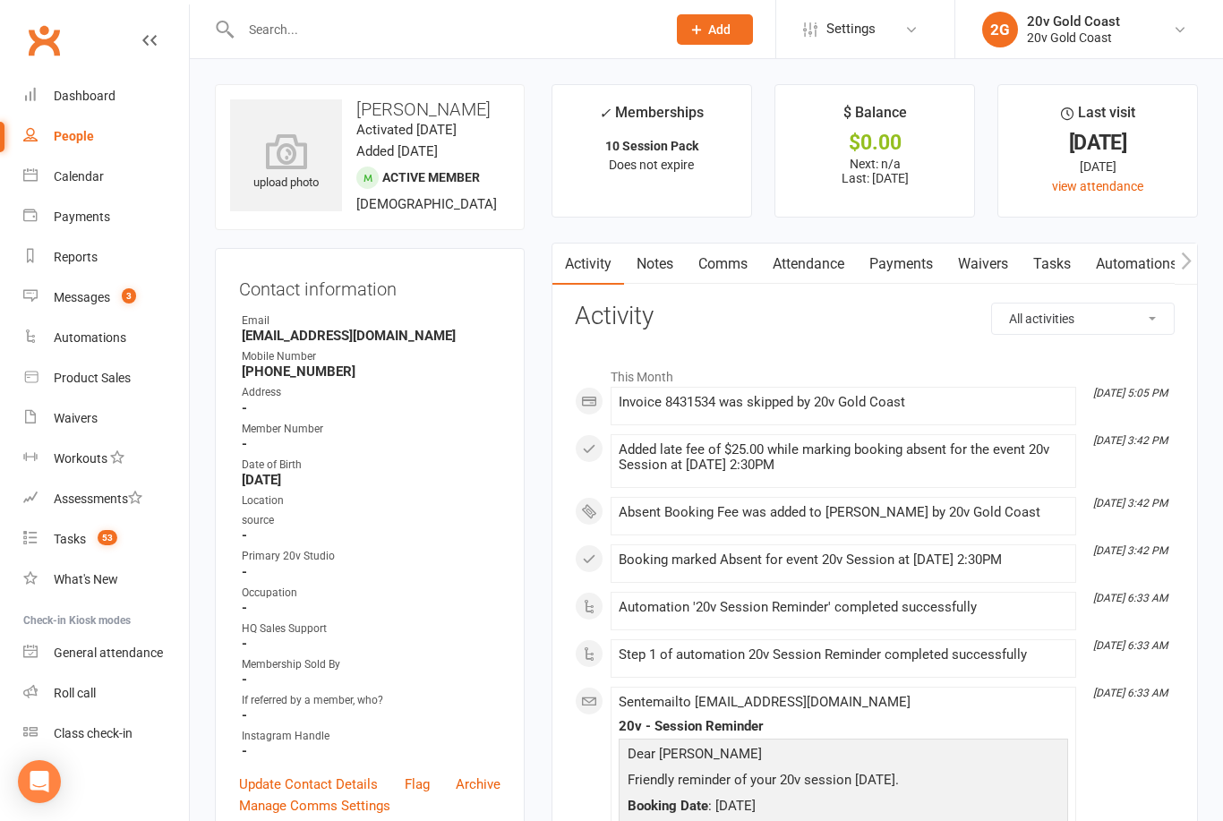
click at [711, 268] on link "Comms" at bounding box center [723, 264] width 74 height 41
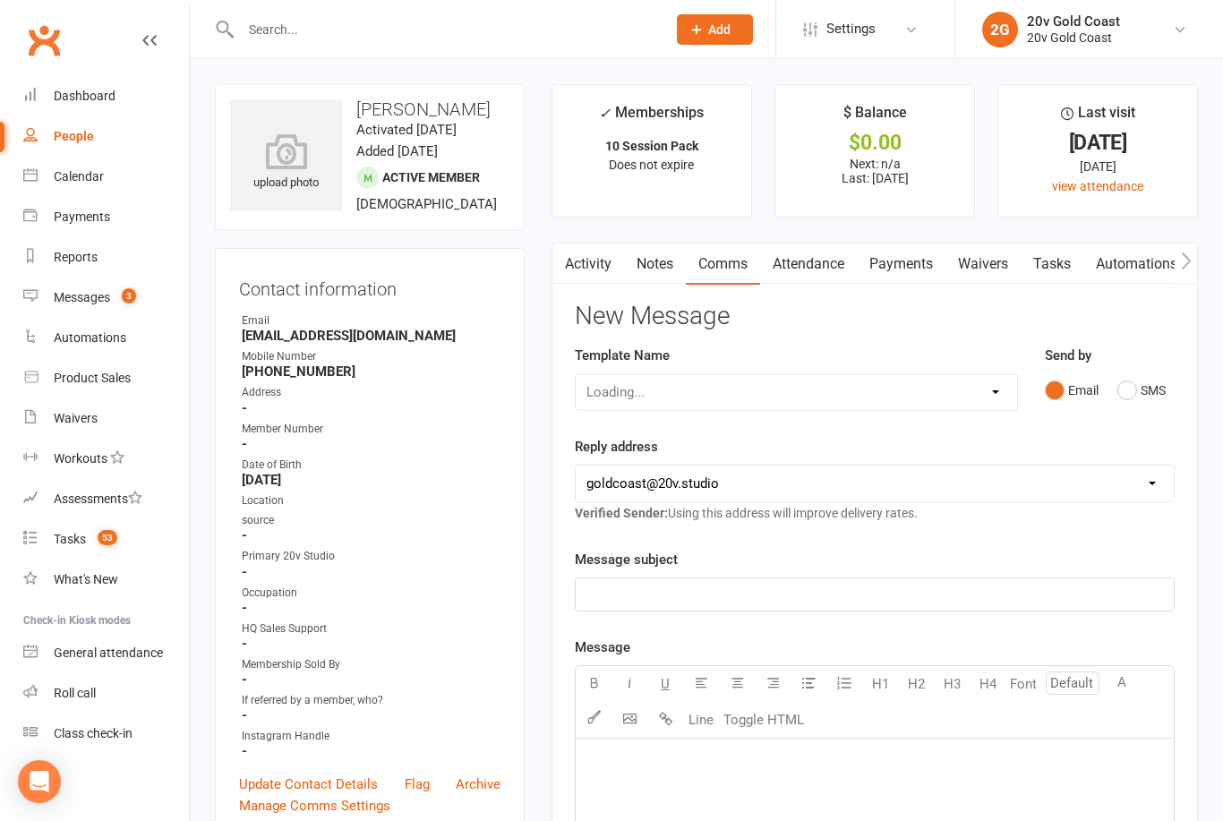
scroll to position [57, 0]
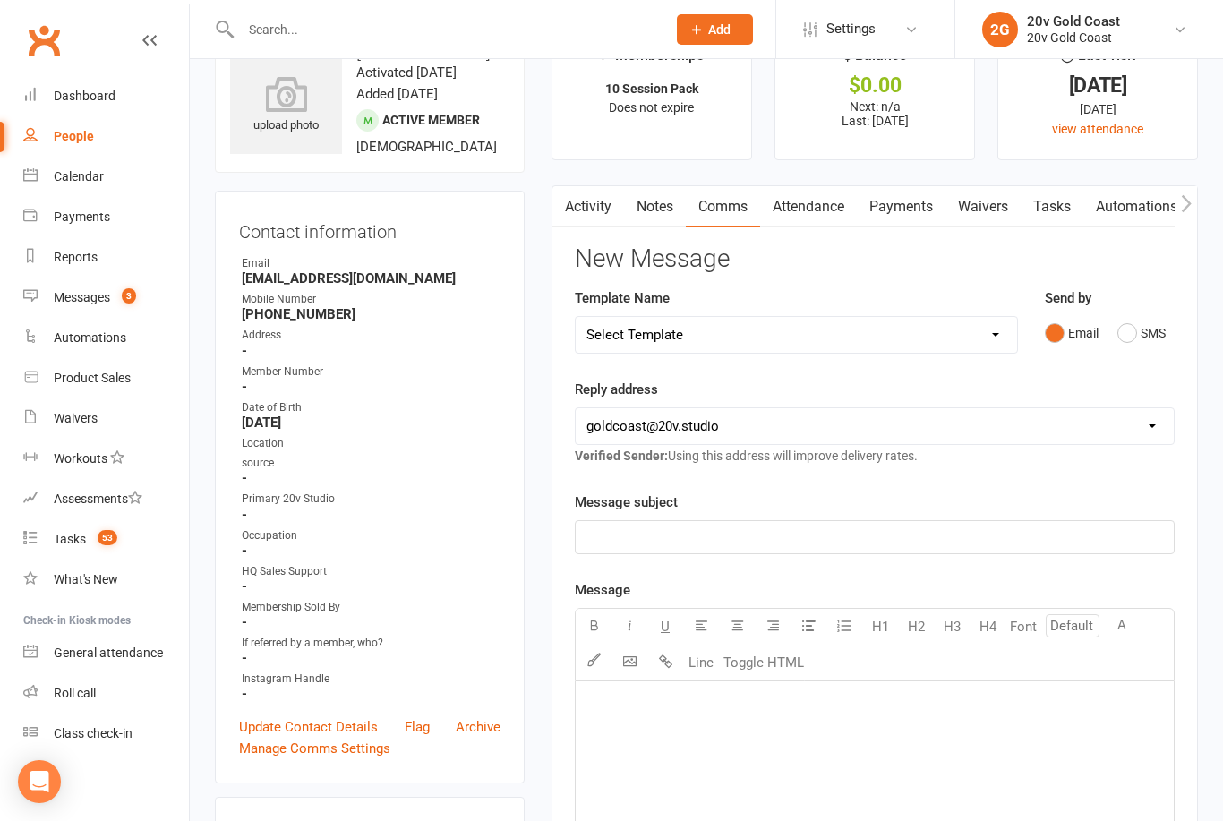
click at [1136, 327] on button "SMS" at bounding box center [1141, 333] width 48 height 34
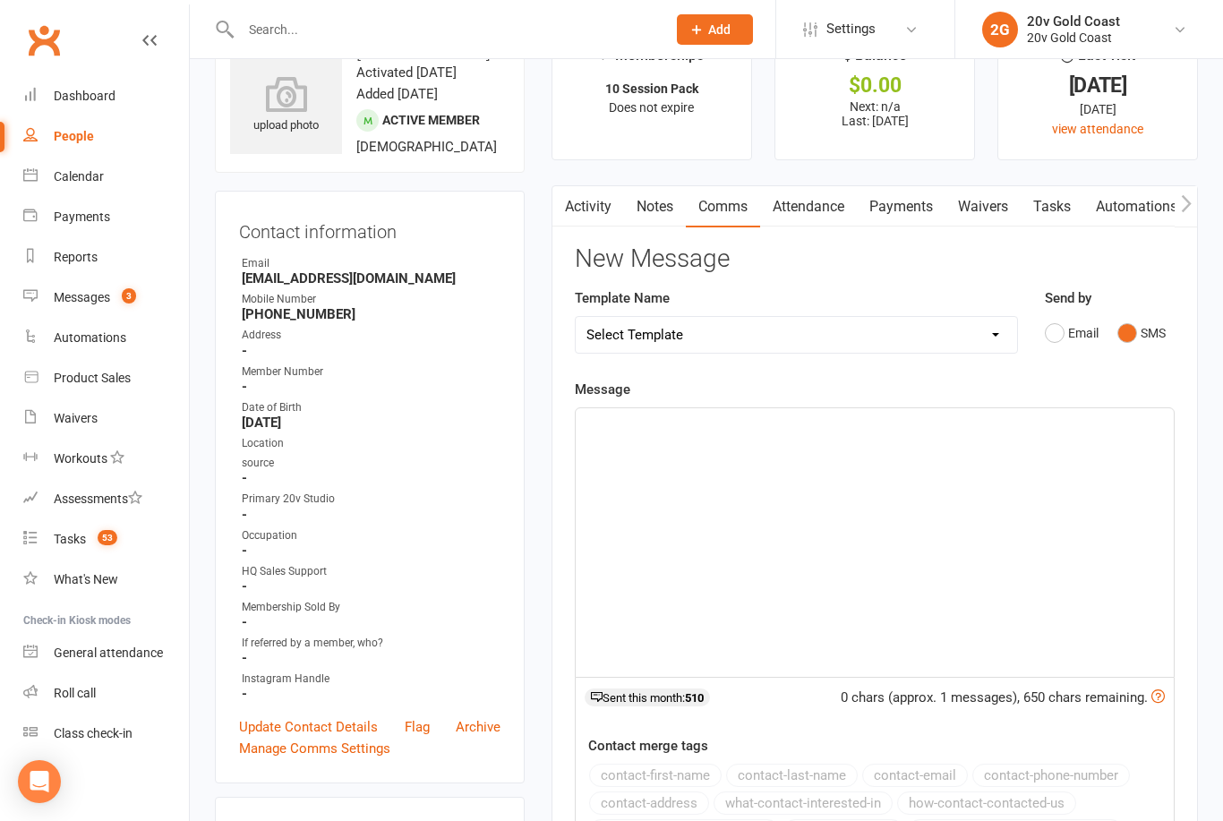
click at [786, 491] on div "﻿" at bounding box center [875, 542] width 598 height 269
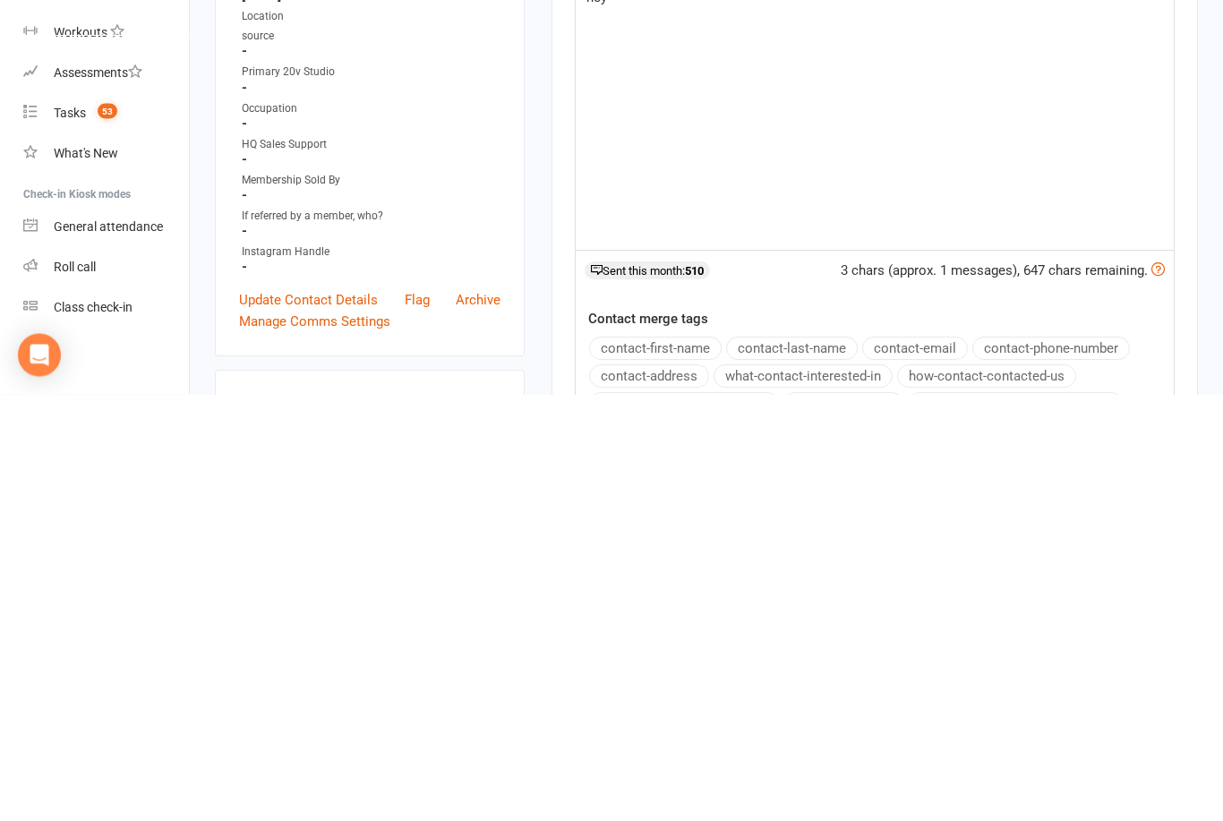
scroll to position [144, 0]
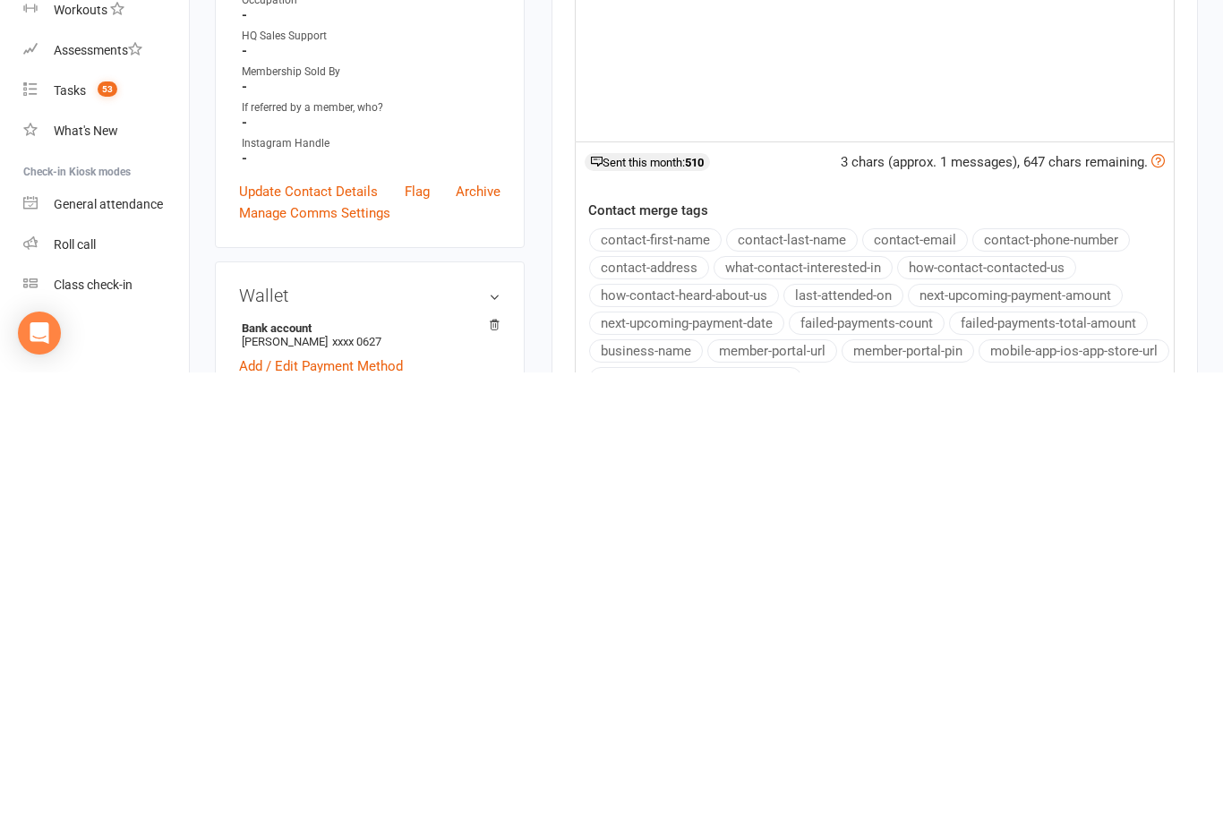
click at [679, 677] on button "contact-first-name" at bounding box center [655, 688] width 132 height 23
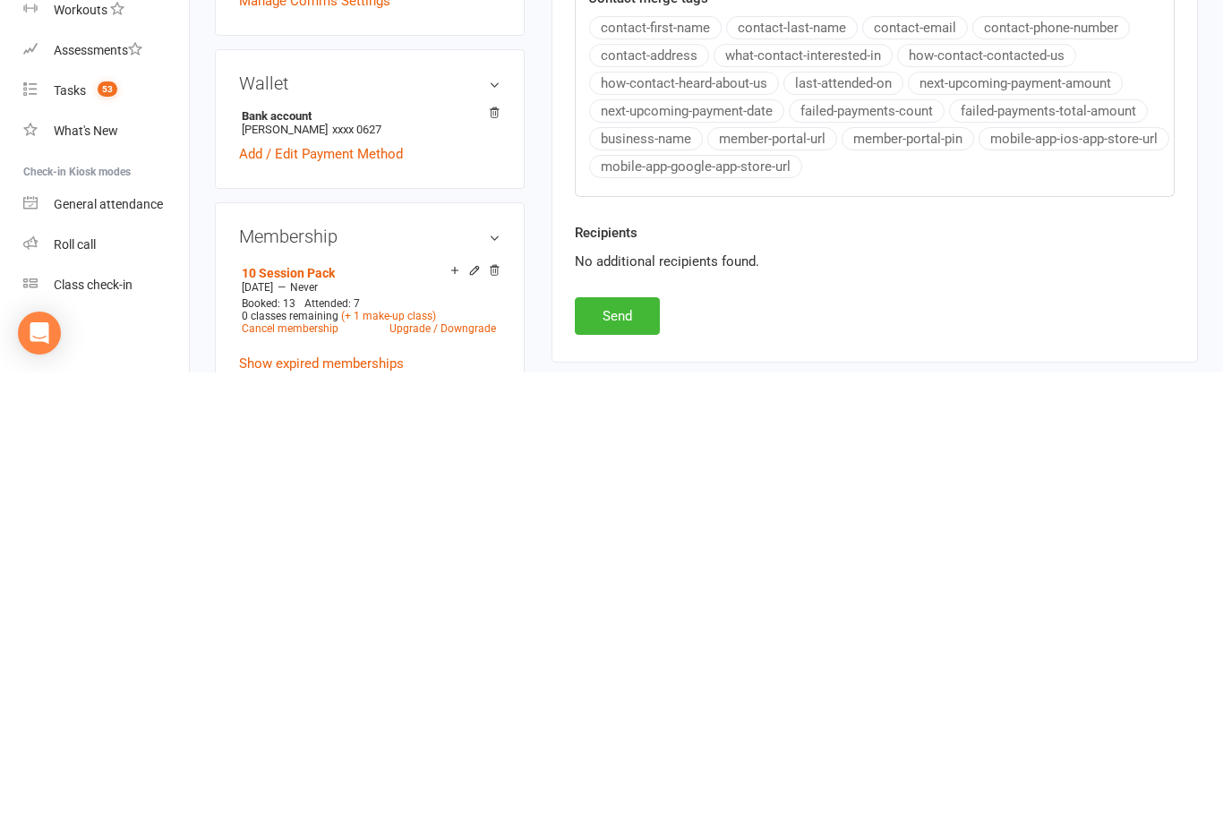
scroll to position [488, 0]
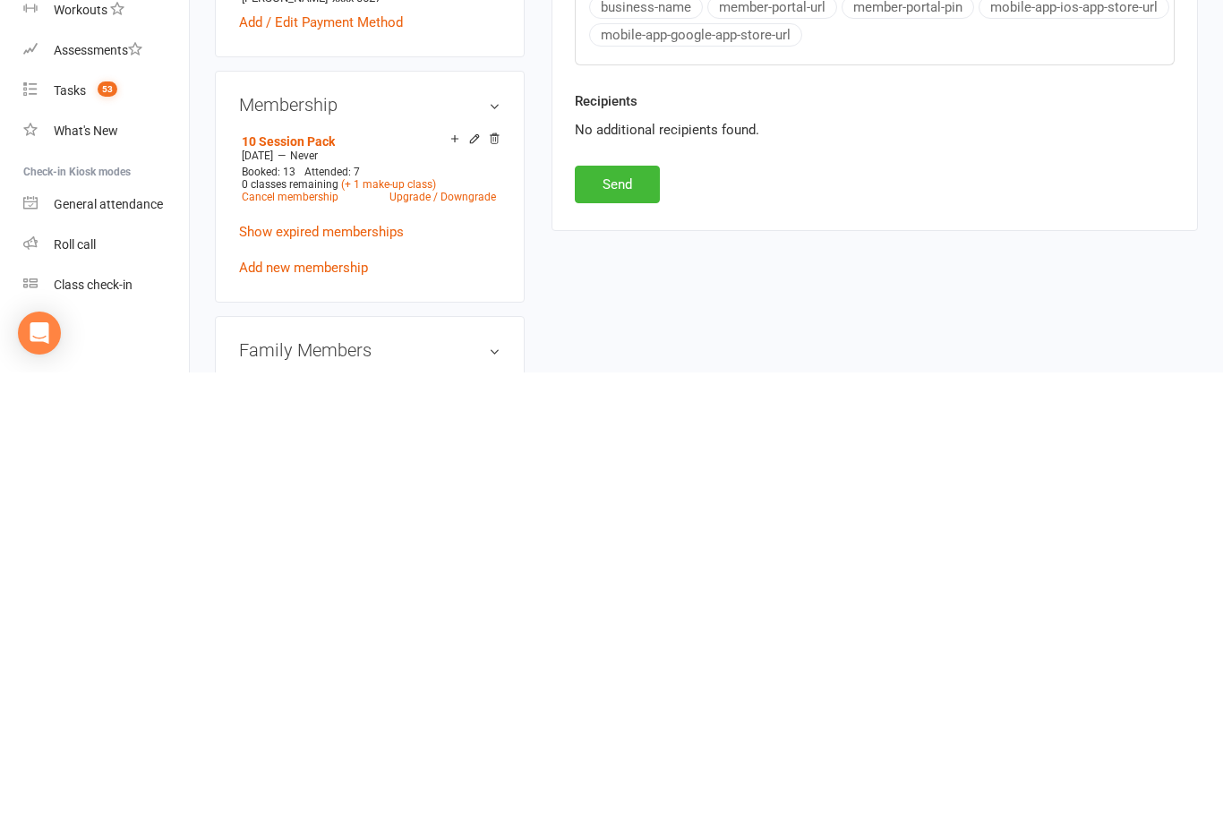
click at [632, 614] on button "Send" at bounding box center [617, 633] width 85 height 38
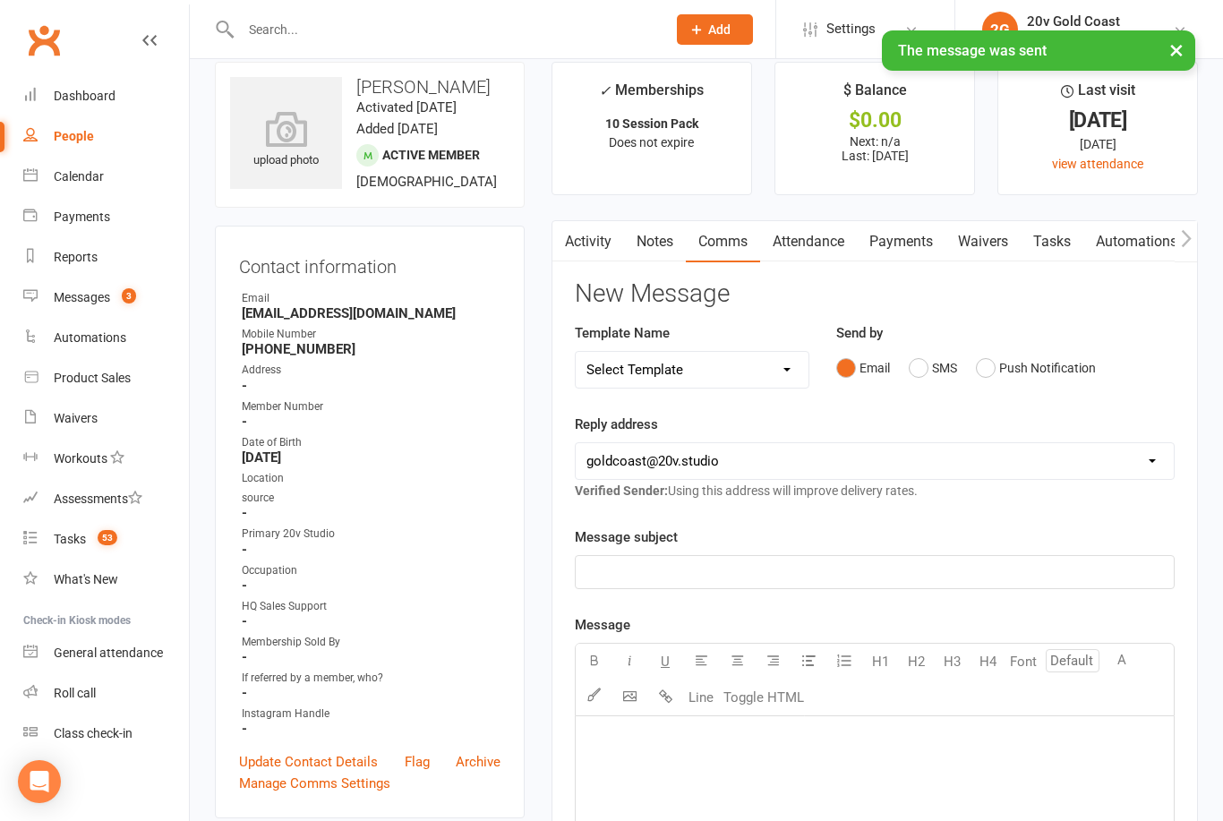
scroll to position [0, 0]
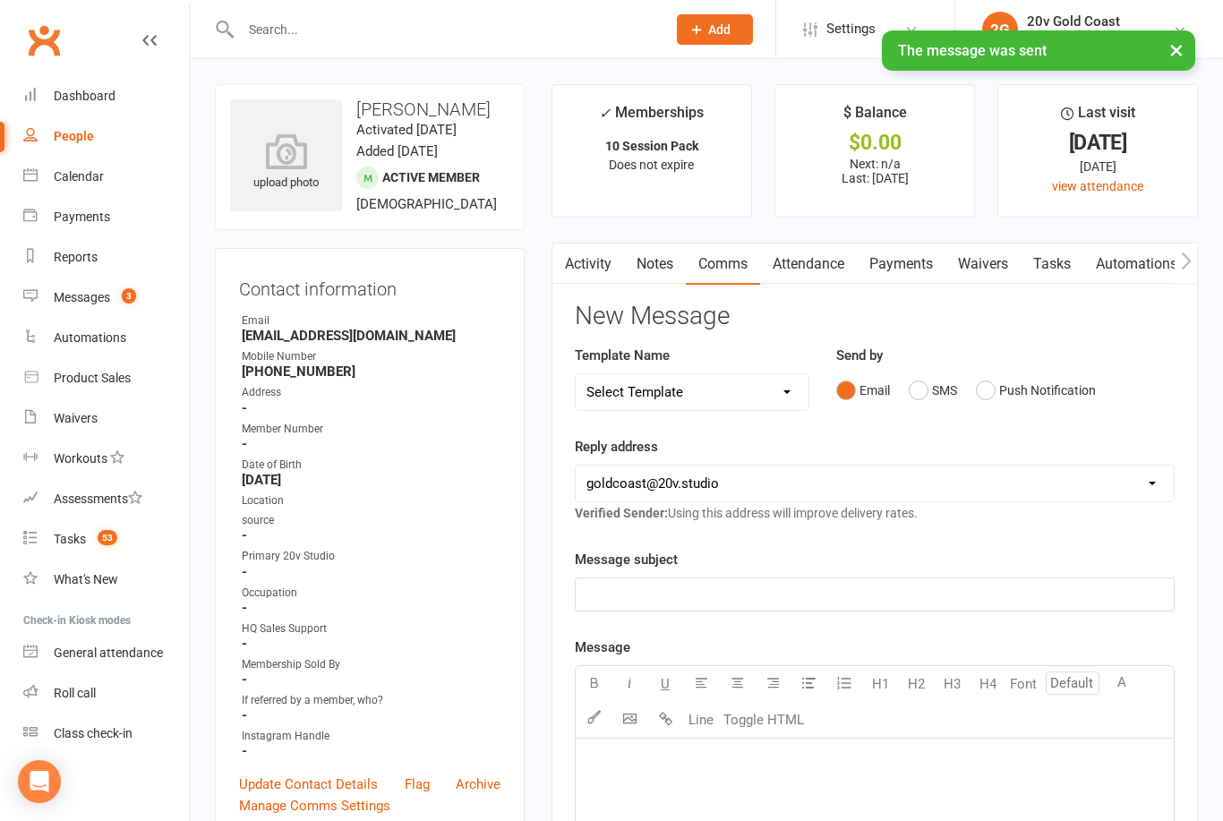
click at [644, 271] on link "Notes" at bounding box center [655, 264] width 62 height 41
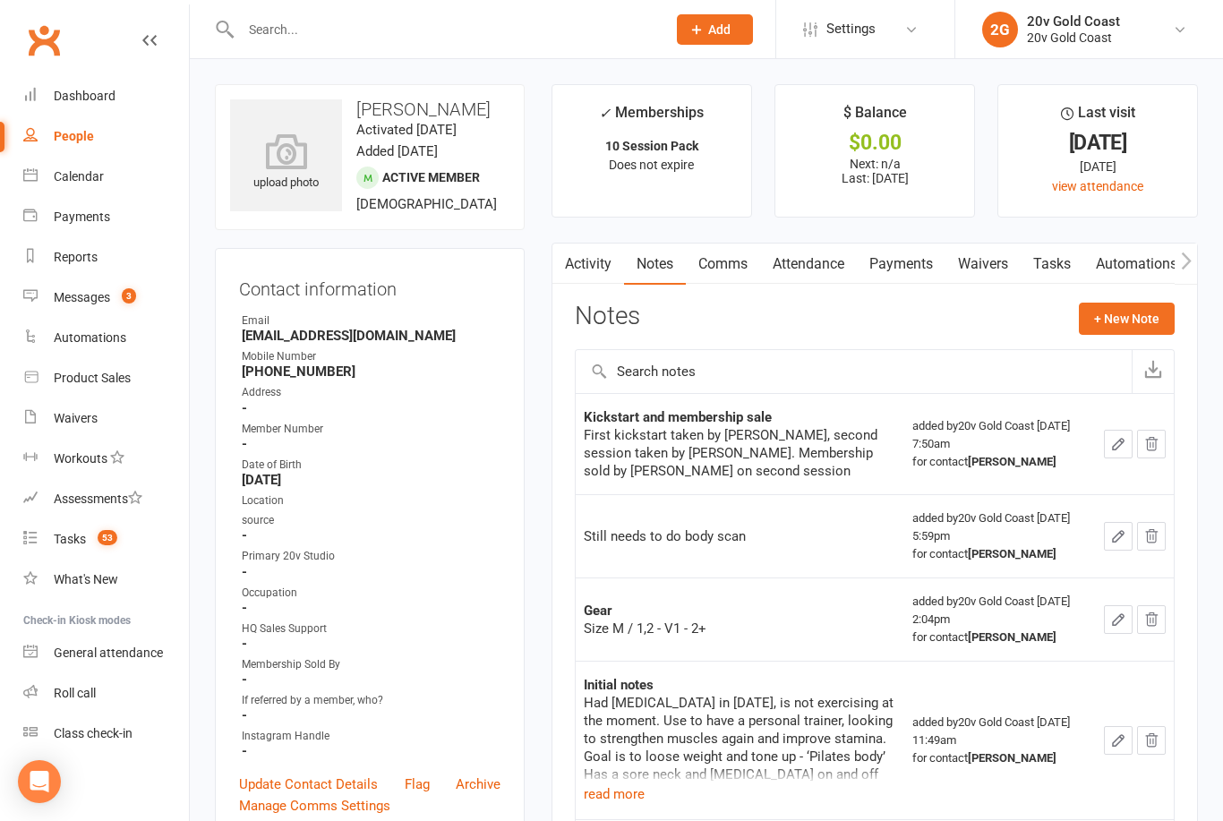
click at [1123, 332] on button "+ New Note" at bounding box center [1127, 319] width 96 height 32
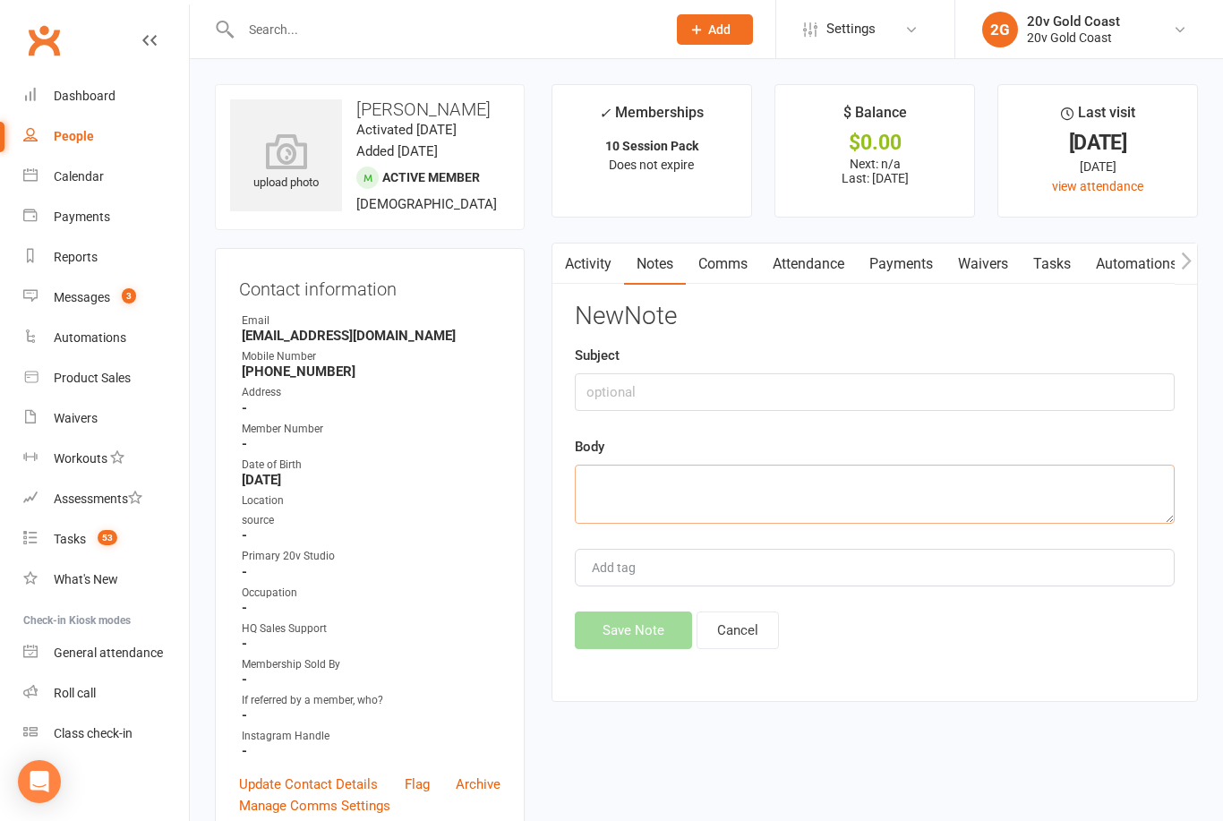
click at [823, 491] on textarea at bounding box center [875, 494] width 600 height 59
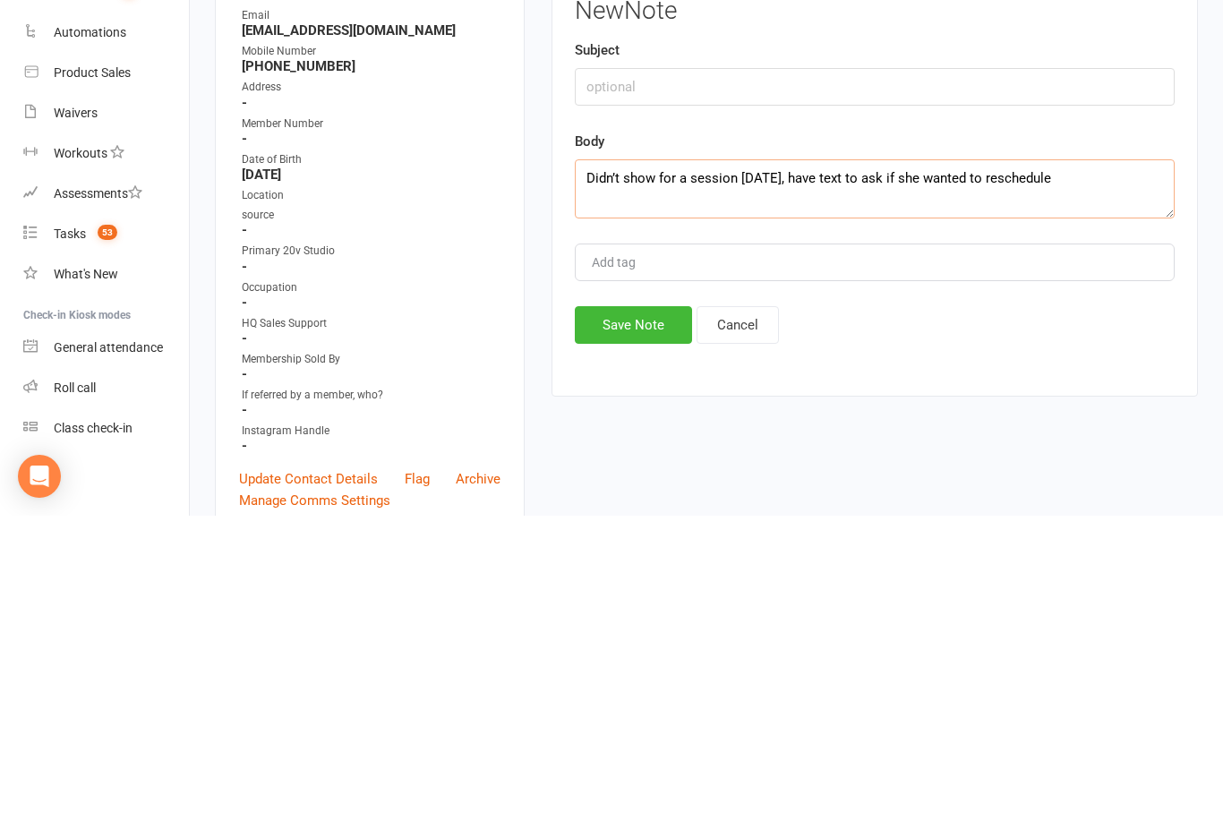
click at [1085, 465] on textarea "Didn’t show for a session today, have text to ask if she wanted to resche" at bounding box center [875, 494] width 600 height 59
type textarea "Didn’t show for a session today, have text to ask if she wanted to reschedule- …"
click at [650, 611] on button "Save Note" at bounding box center [633, 630] width 117 height 38
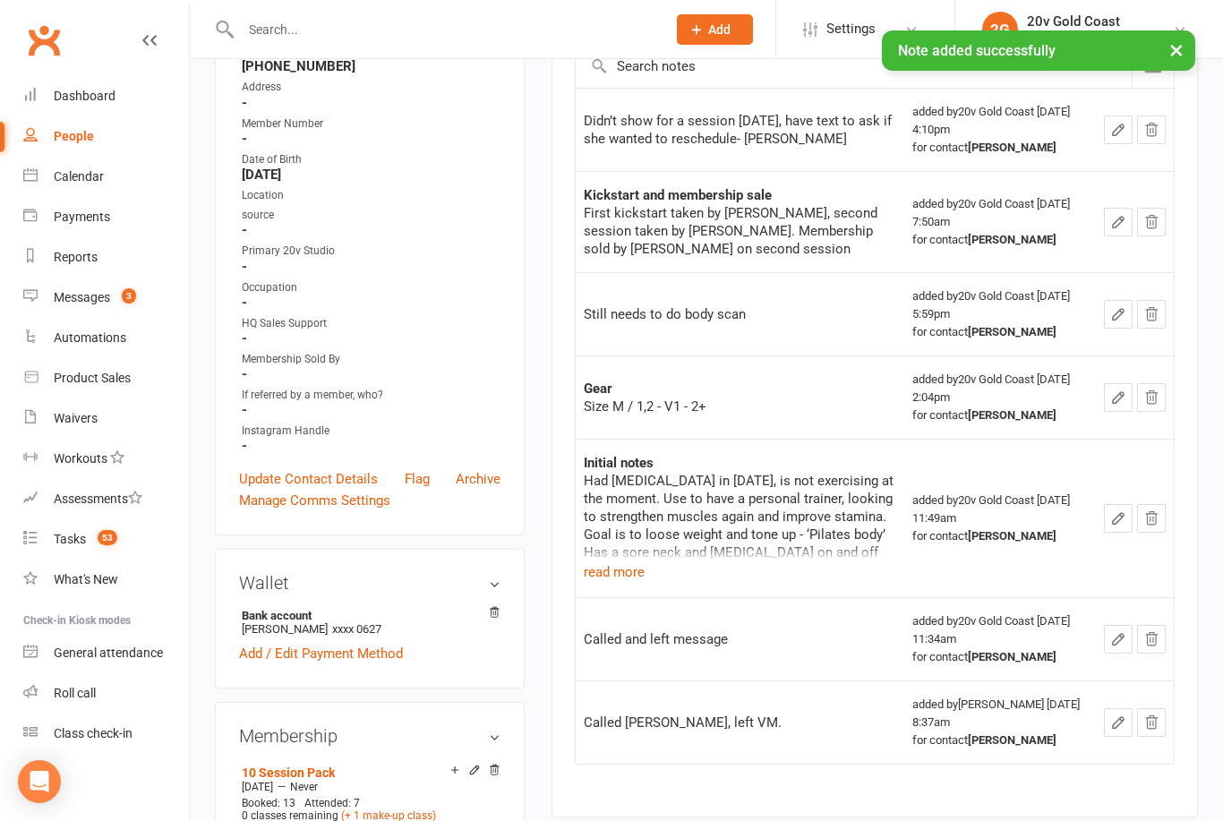
click at [105, 312] on link "Messages 3" at bounding box center [106, 298] width 166 height 40
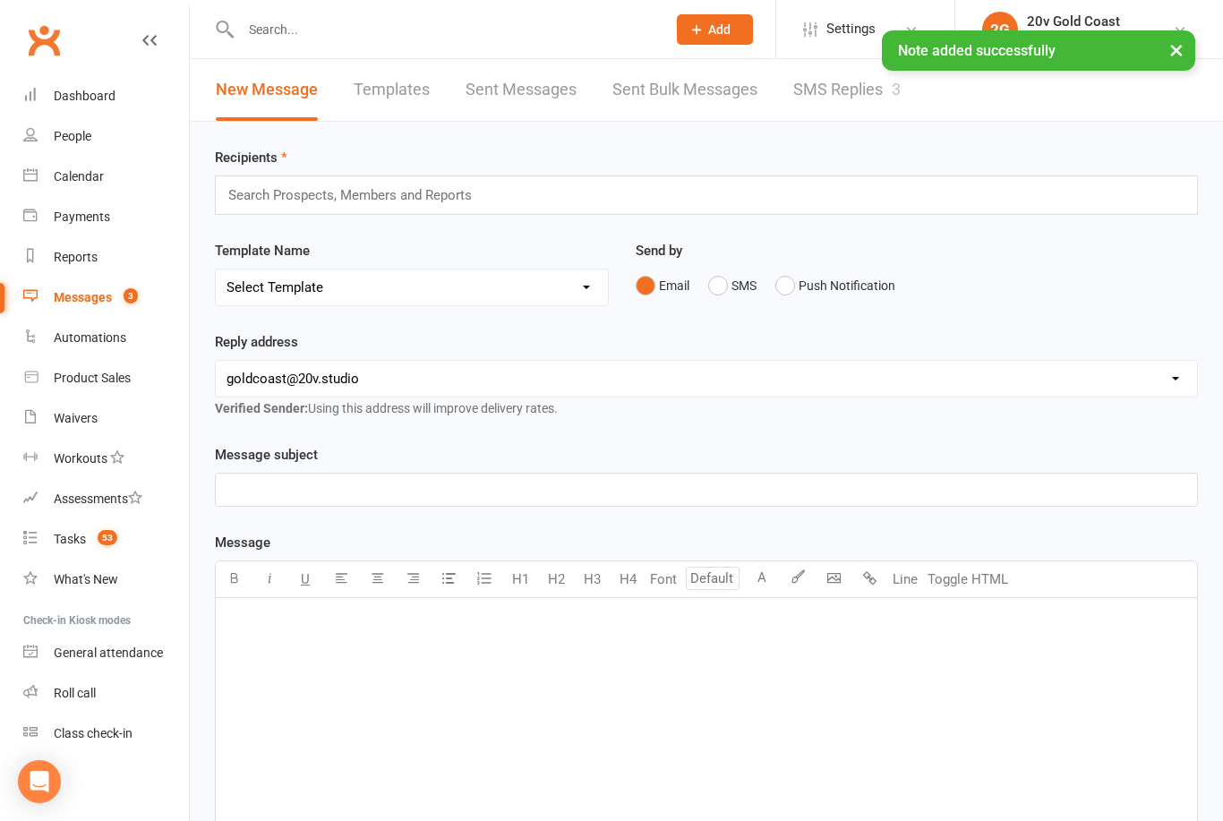
click at [850, 83] on link "SMS Replies 3" at bounding box center [846, 90] width 107 height 62
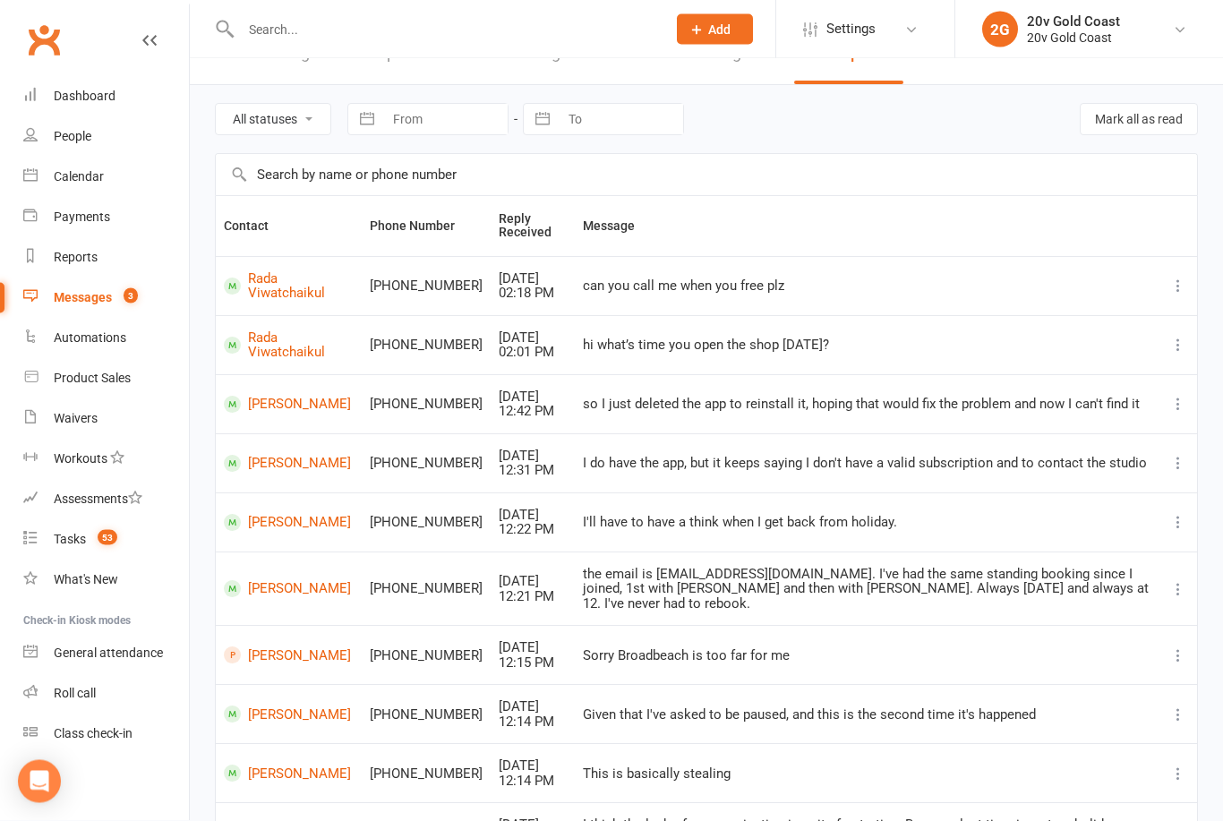
scroll to position [145, 0]
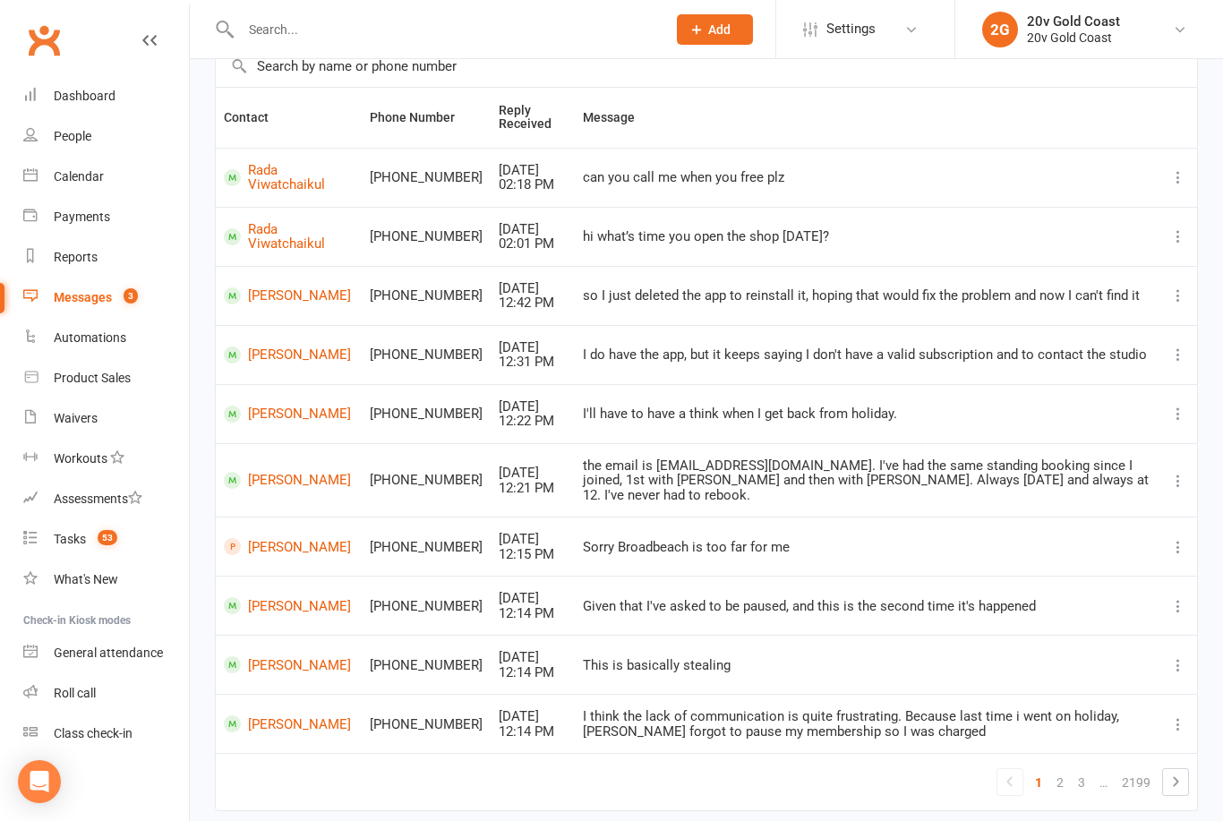
click at [1059, 770] on link "2" at bounding box center [1059, 782] width 21 height 25
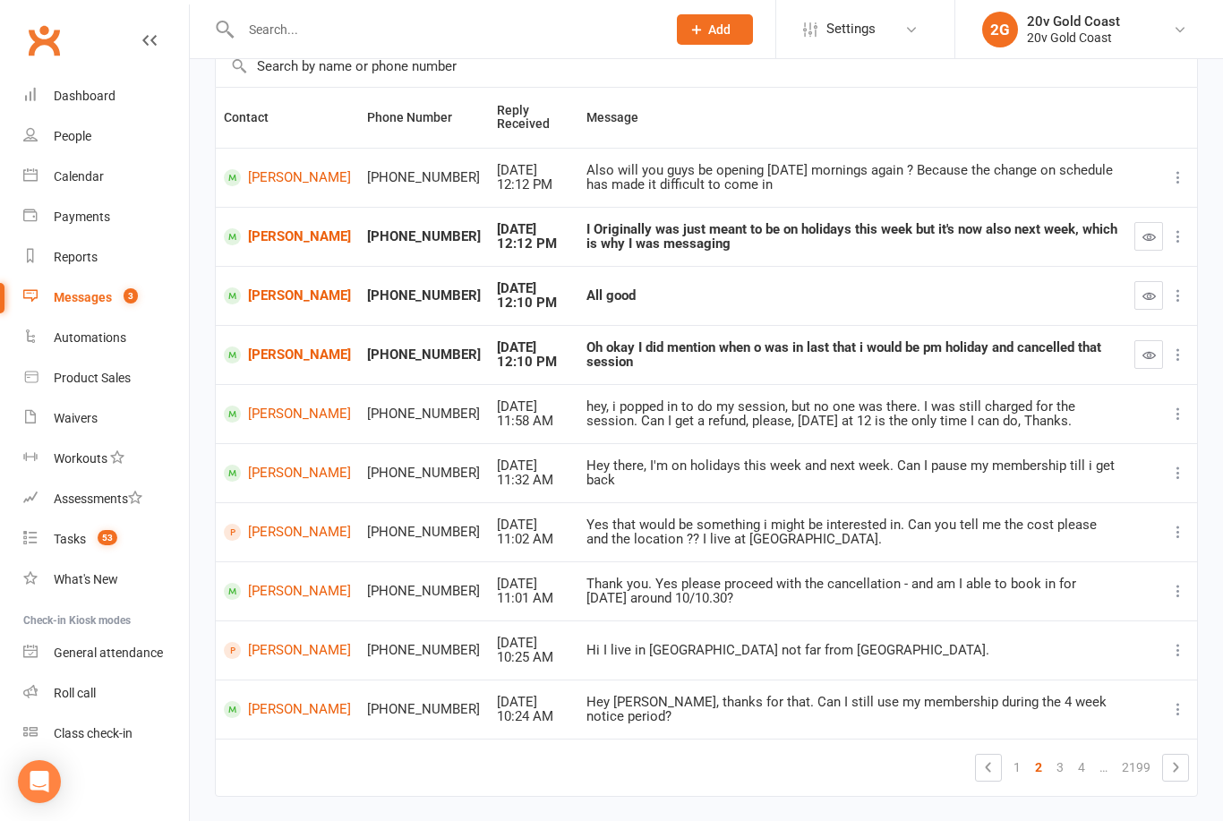
click at [1159, 239] on button "button" at bounding box center [1148, 236] width 29 height 29
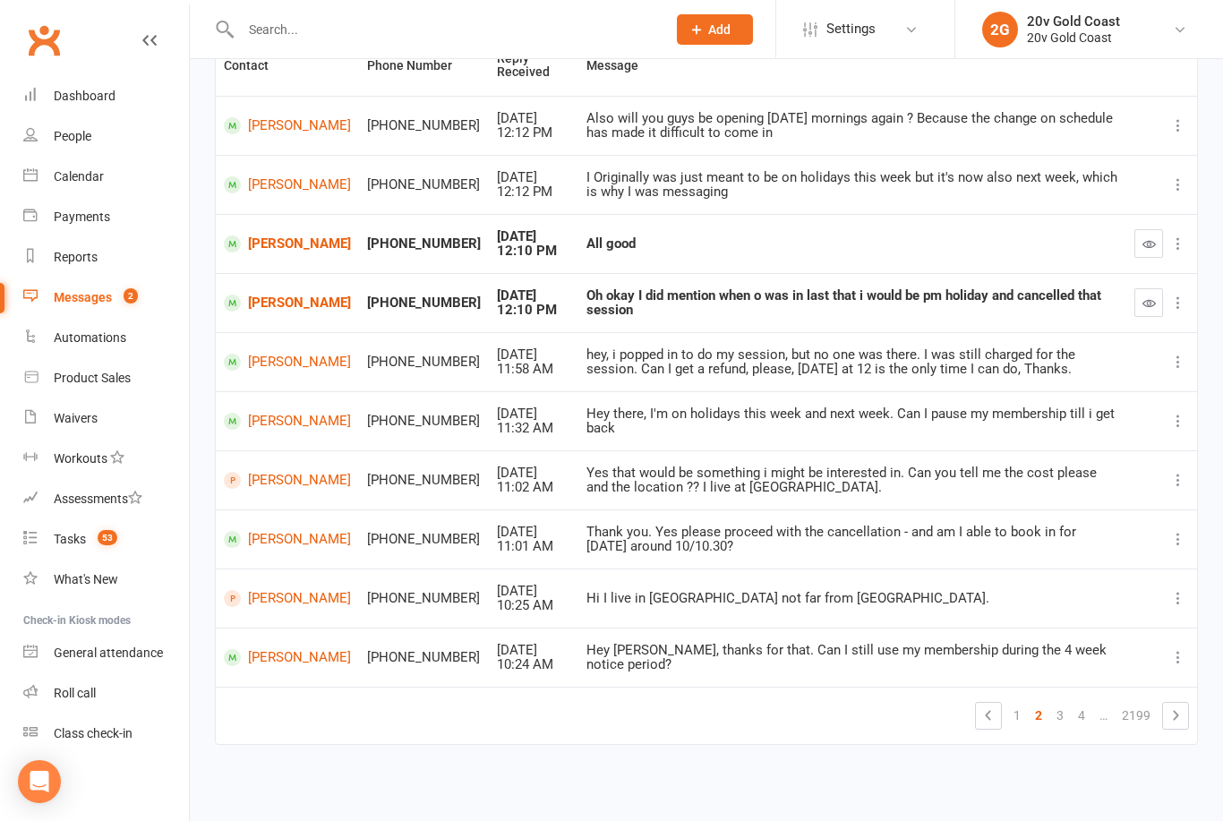
click at [1149, 246] on button "button" at bounding box center [1148, 243] width 29 height 29
click at [1149, 296] on icon "button" at bounding box center [1148, 302] width 13 height 13
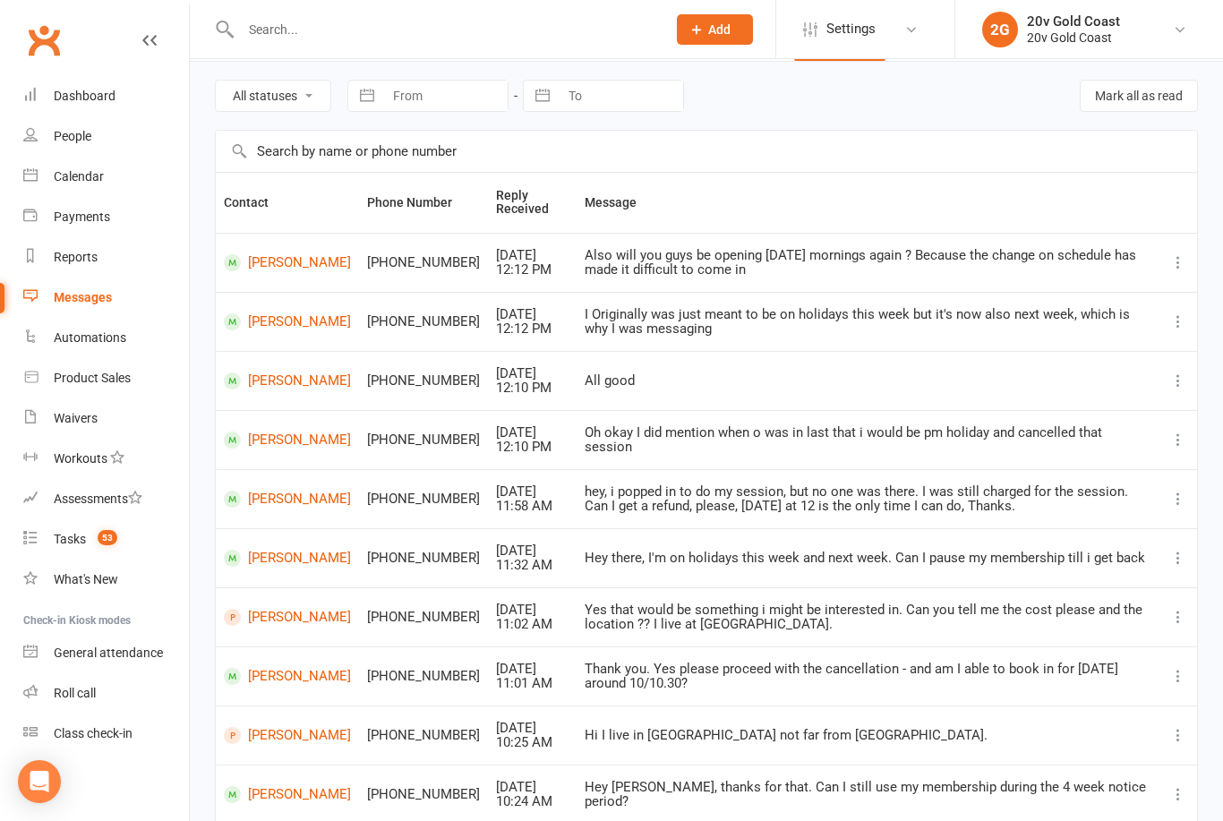
scroll to position [0, 0]
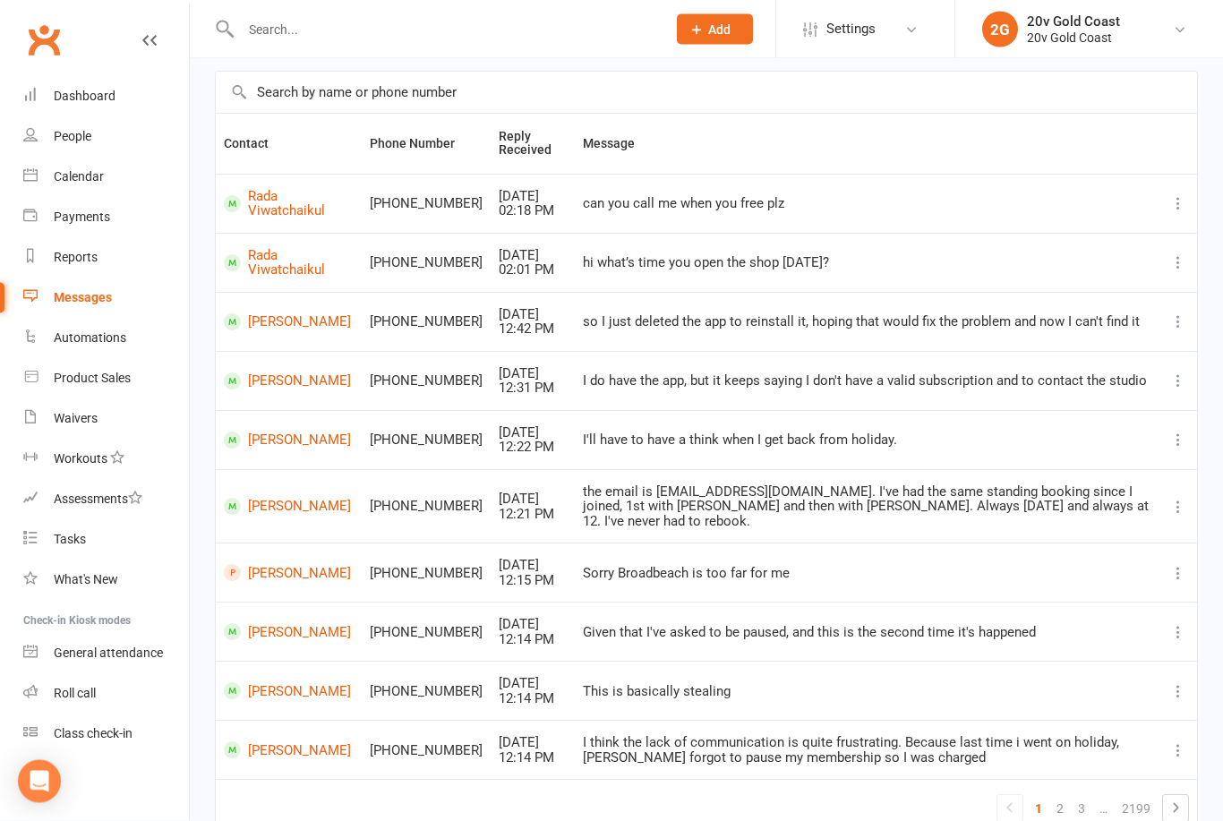
scroll to position [119, 0]
click at [94, 548] on link "Tasks 53" at bounding box center [106, 539] width 166 height 40
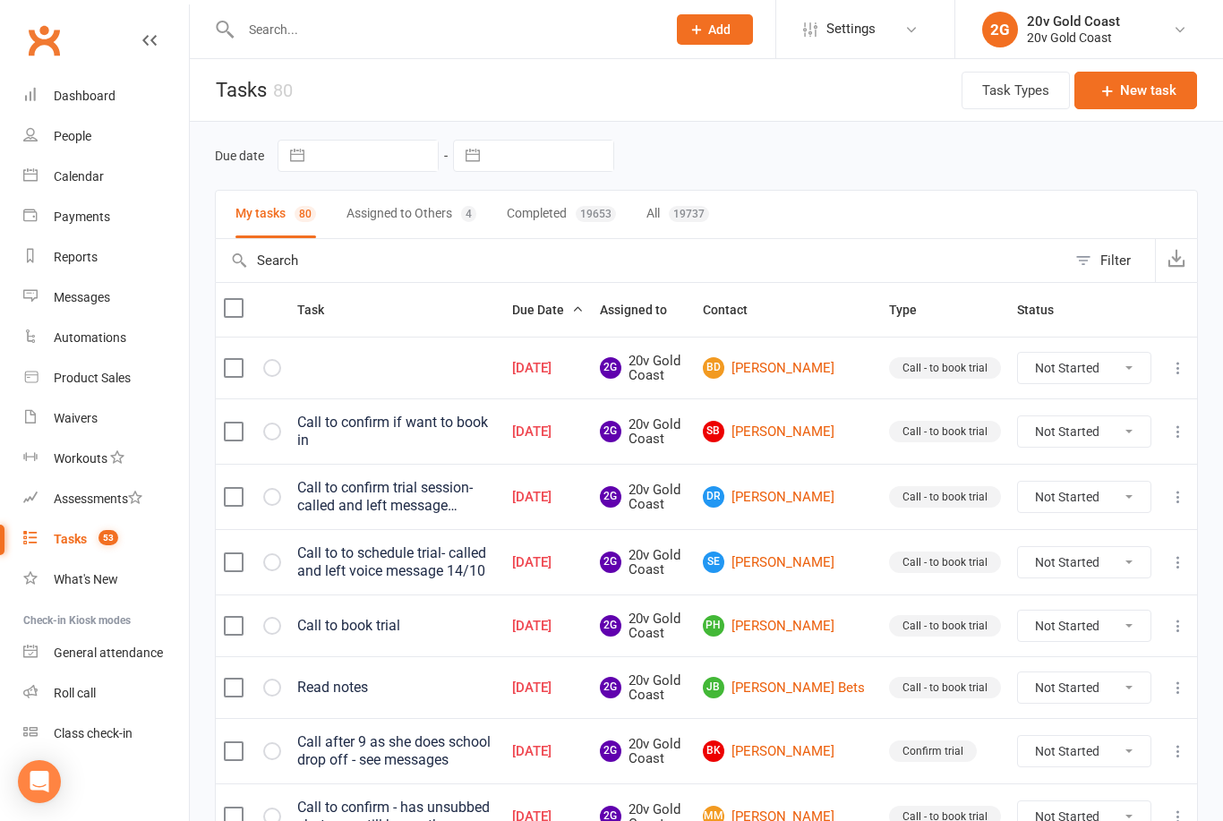
click at [831, 375] on link "BD [PERSON_NAME]" at bounding box center [788, 367] width 170 height 21
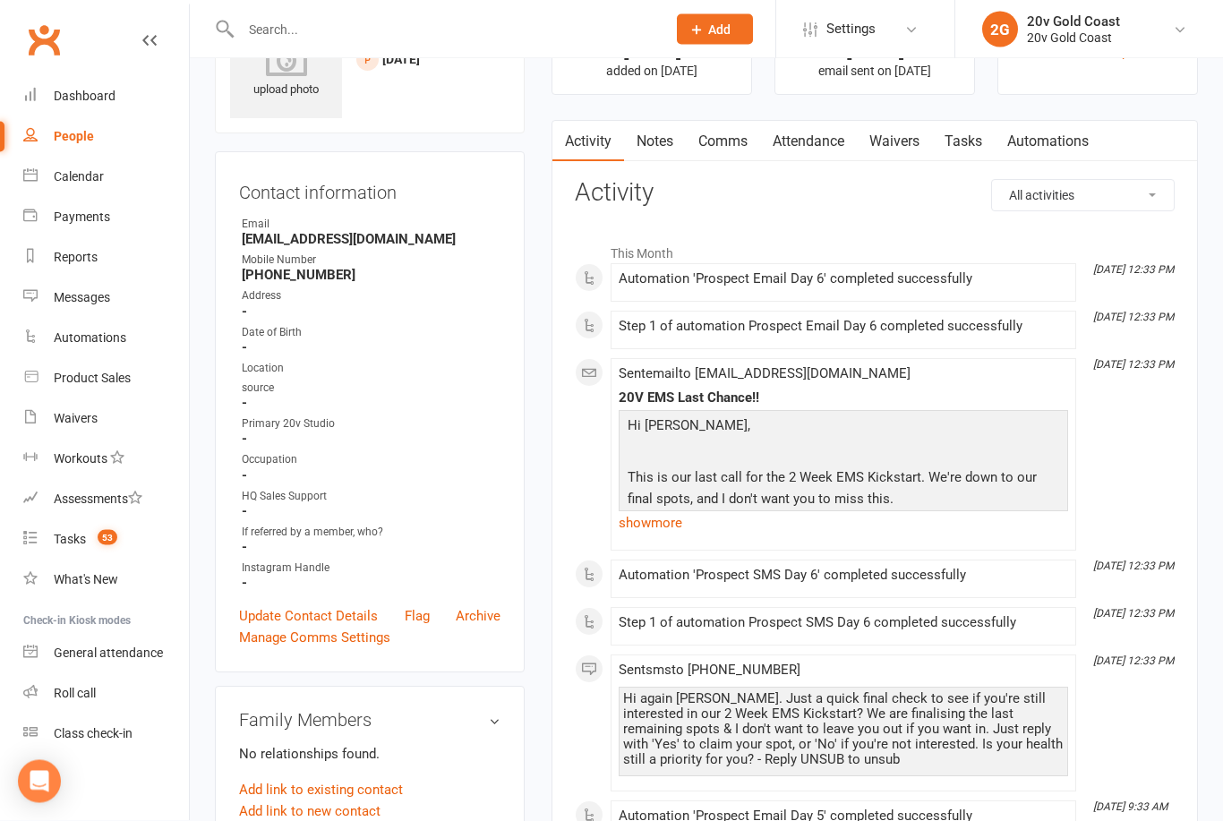
scroll to position [54, 0]
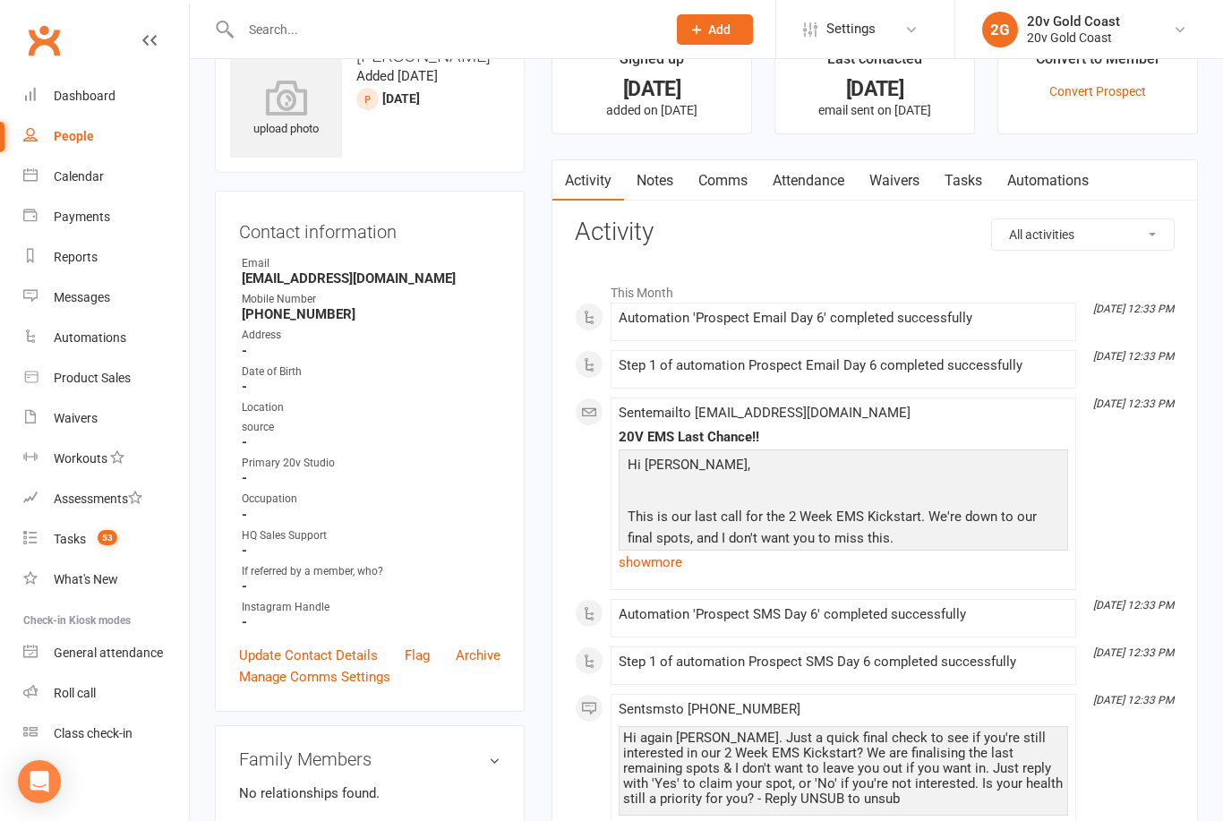
click at [661, 187] on link "Notes" at bounding box center [655, 180] width 62 height 41
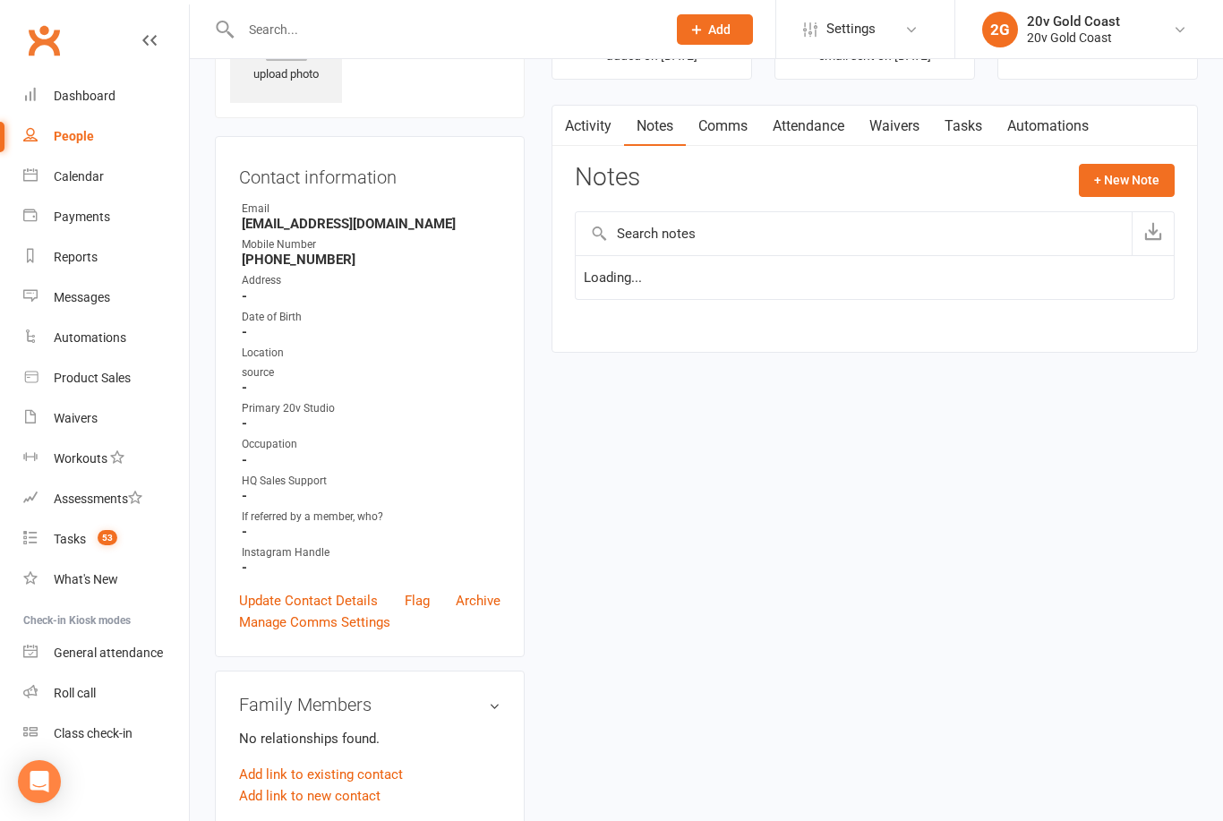
scroll to position [111, 0]
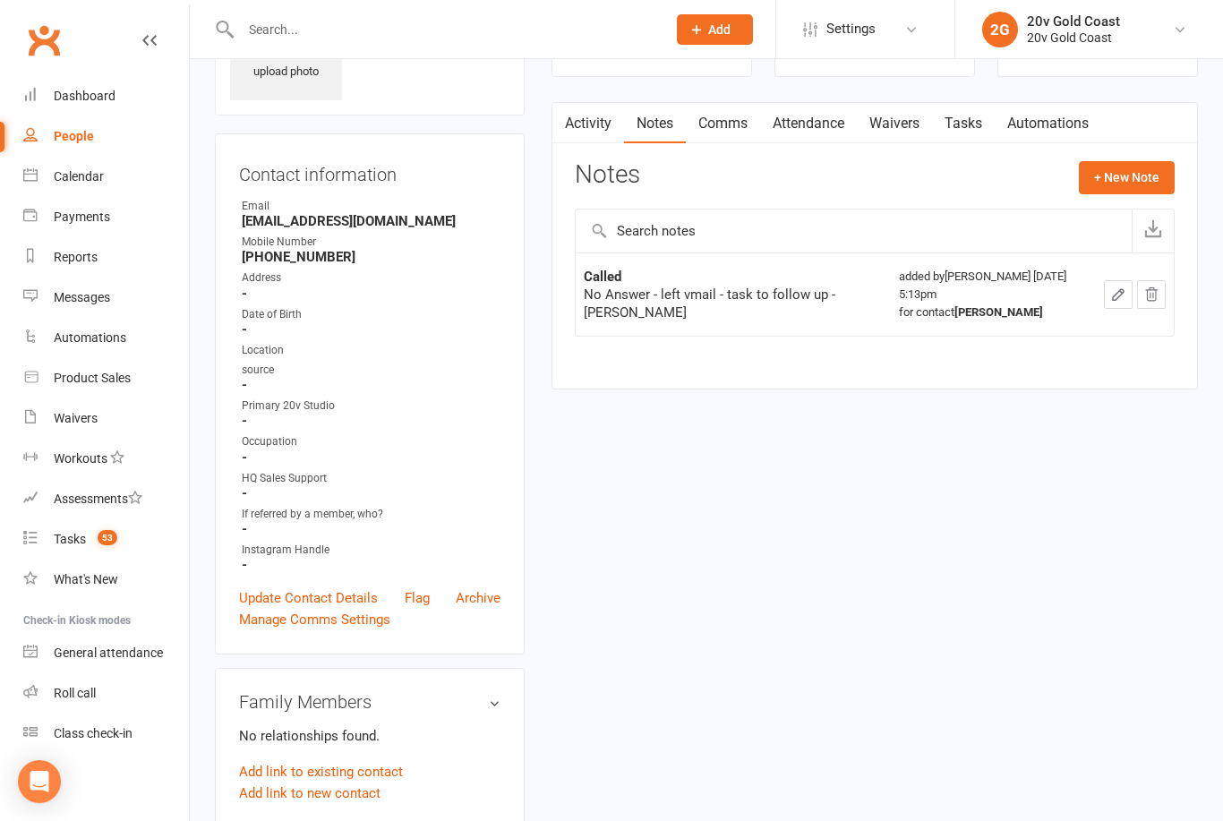
click at [1114, 177] on button "+ New Note" at bounding box center [1127, 177] width 96 height 32
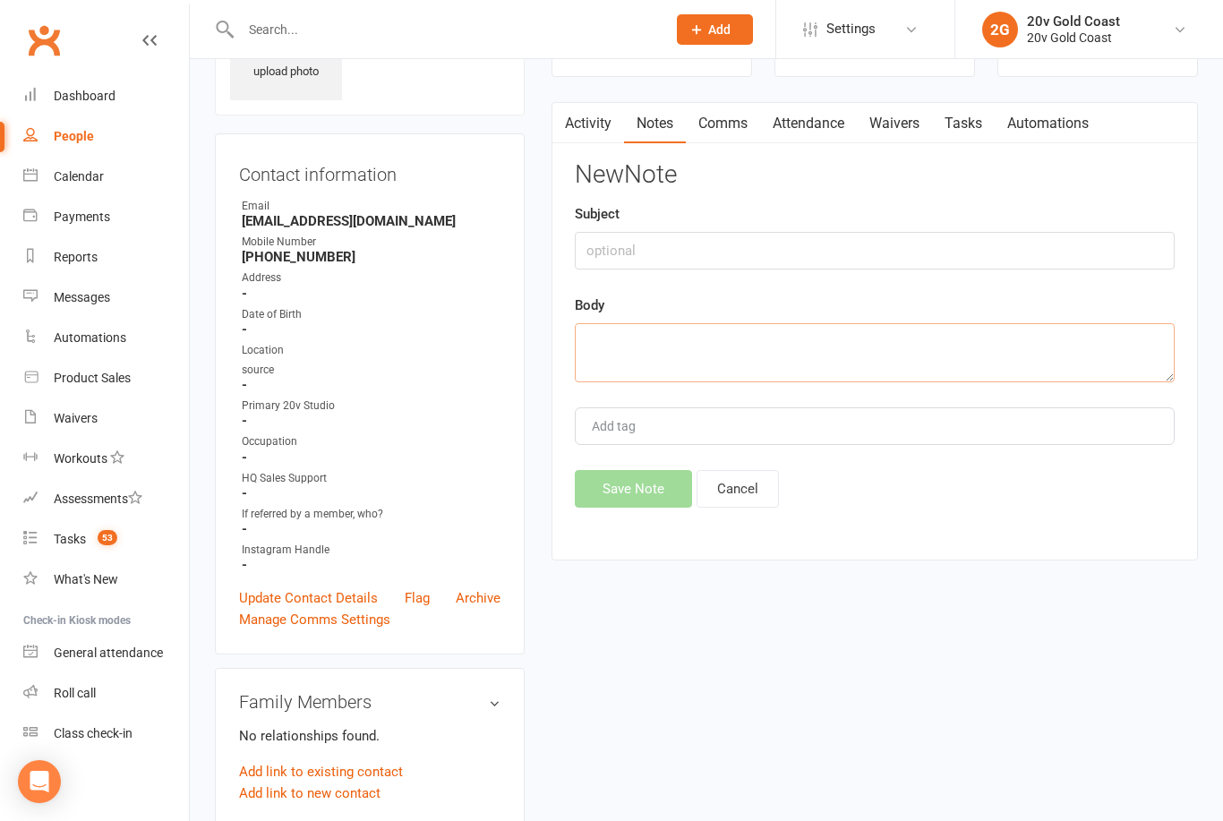
click at [760, 349] on textarea at bounding box center [875, 352] width 600 height 59
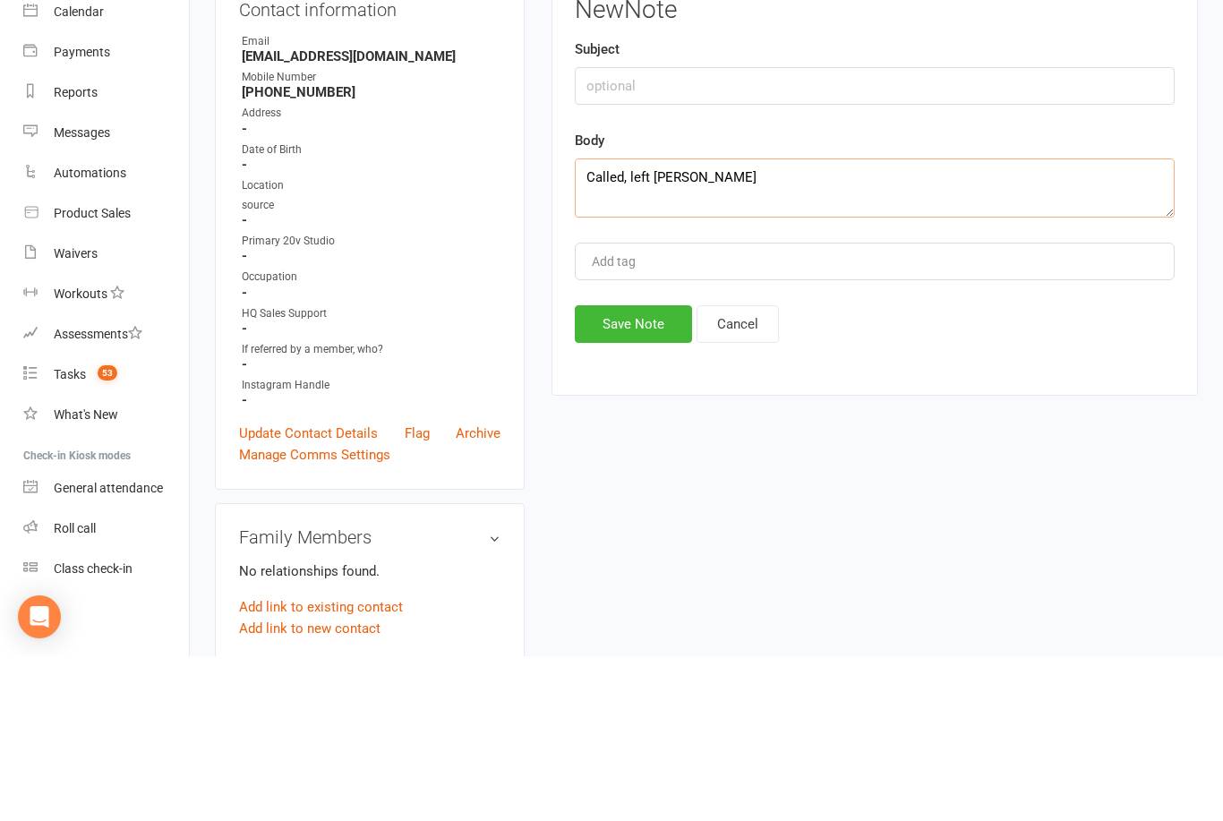
click at [722, 323] on textarea "Called, left [PERSON_NAME]" at bounding box center [875, 352] width 600 height 59
click at [736, 323] on textarea "Called, left [PERSON_NAME]" at bounding box center [875, 352] width 600 height 59
click at [815, 323] on textarea "Called, didn’t want us calling anymore ], not interested- [PERSON_NAME]" at bounding box center [875, 352] width 600 height 59
click at [825, 323] on textarea "Called, didn’t want us calling anymore ], not interested- [PERSON_NAME]" at bounding box center [875, 352] width 600 height 59
click at [657, 323] on textarea "Called, didn’t want us calling anymore, not interested- Candice" at bounding box center [875, 352] width 600 height 59
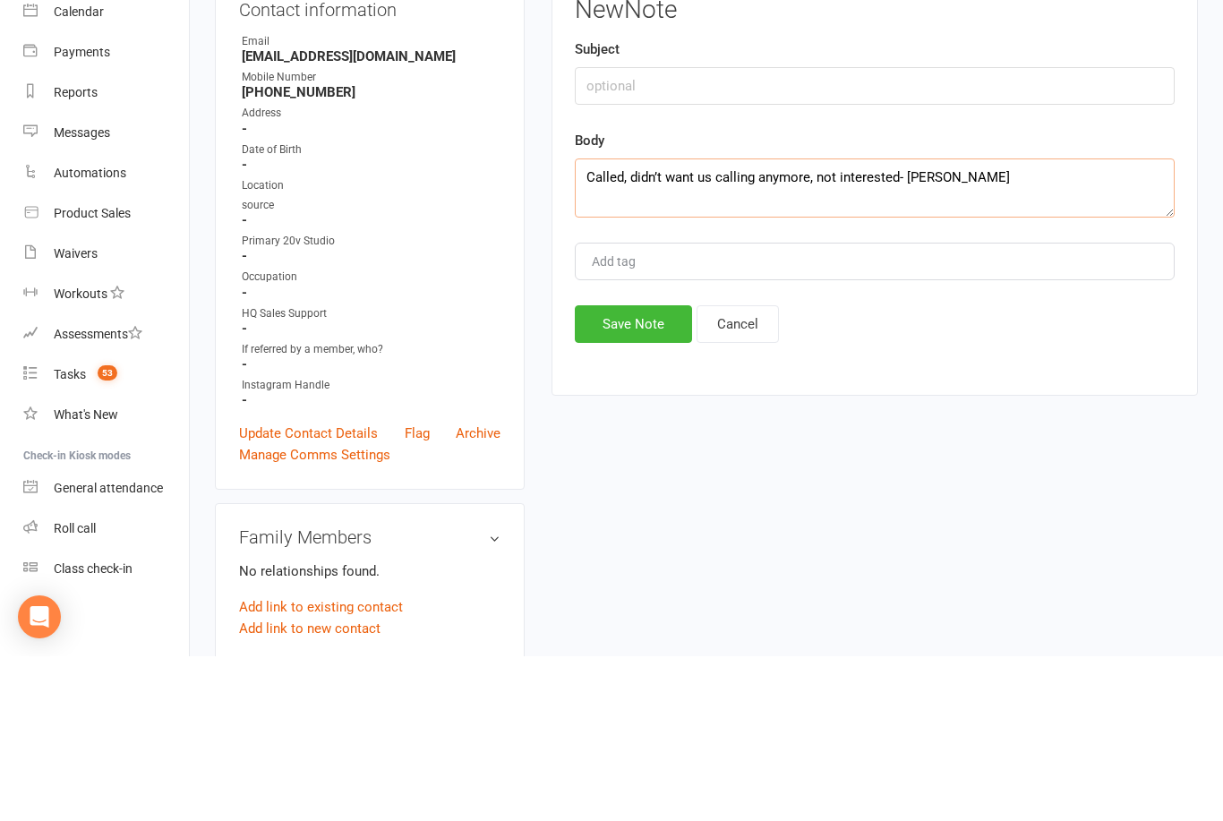
click at [668, 323] on textarea "Called, didn’t want us calling anymore, not interested- Candice" at bounding box center [875, 352] width 600 height 59
click at [653, 323] on textarea "Called, doesn;t want us calling anymore, not interested- Candice" at bounding box center [875, 352] width 600 height 59
click at [649, 323] on textarea "Called, doesn;t want us calling anymore, not interested- Candice" at bounding box center [875, 352] width 600 height 59
click at [924, 323] on textarea "Called, doesn't;t want us calling anymore, not interested- Candice" at bounding box center [875, 352] width 600 height 59
click at [667, 323] on textarea "Called, doesn't;t want us calling anymore, not interested. Moved to parachute- …" at bounding box center [875, 352] width 600 height 59
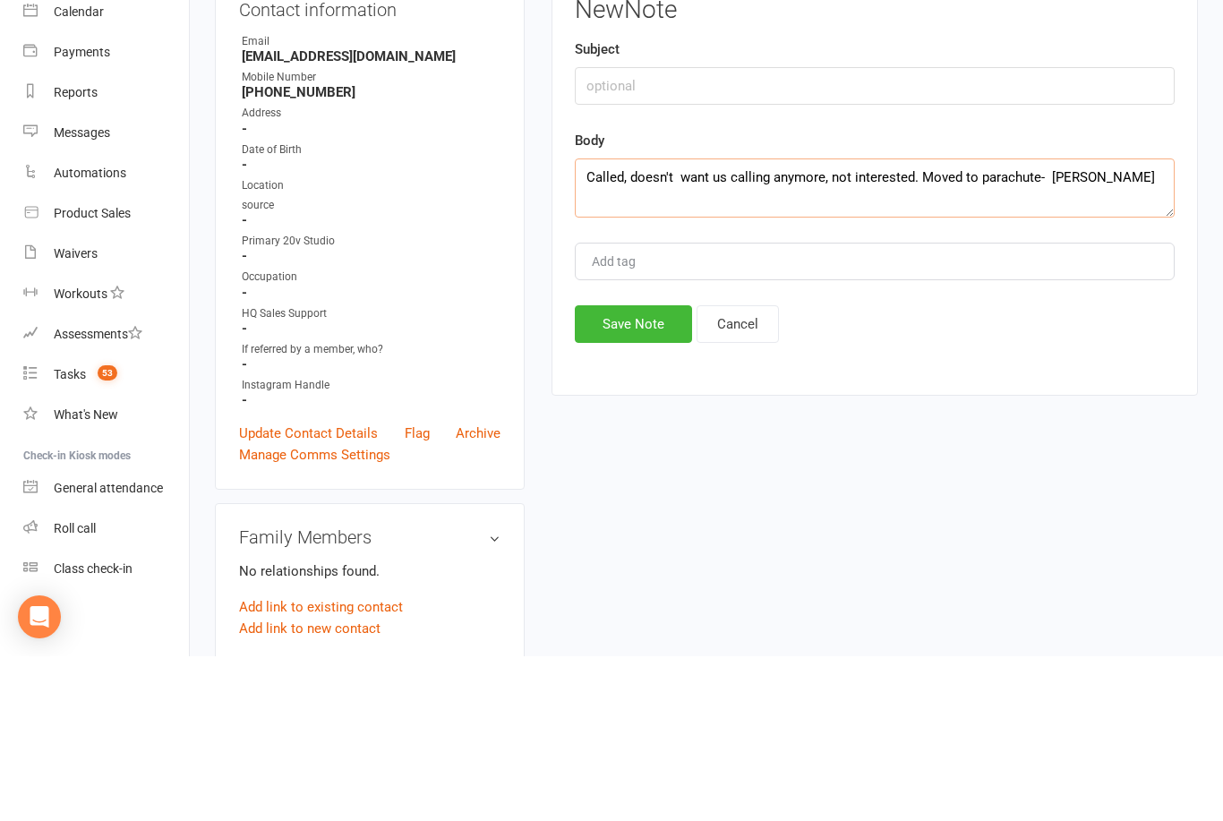
type textarea "Called, doesn't want us calling anymore, not interested. Moved to parachute- Ca…"
click at [656, 470] on button "Save Note" at bounding box center [633, 489] width 117 height 38
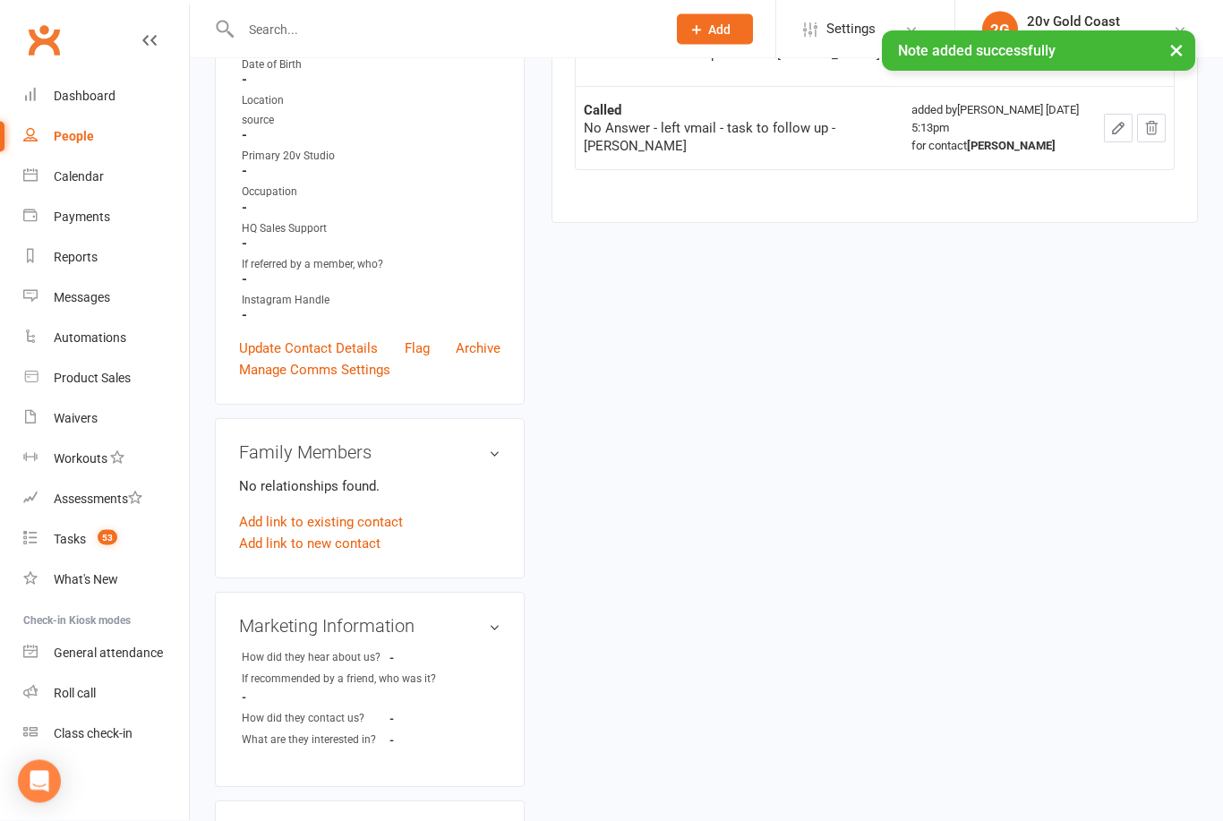
scroll to position [359, 0]
click at [261, 349] on link "Update Contact Details" at bounding box center [308, 349] width 139 height 21
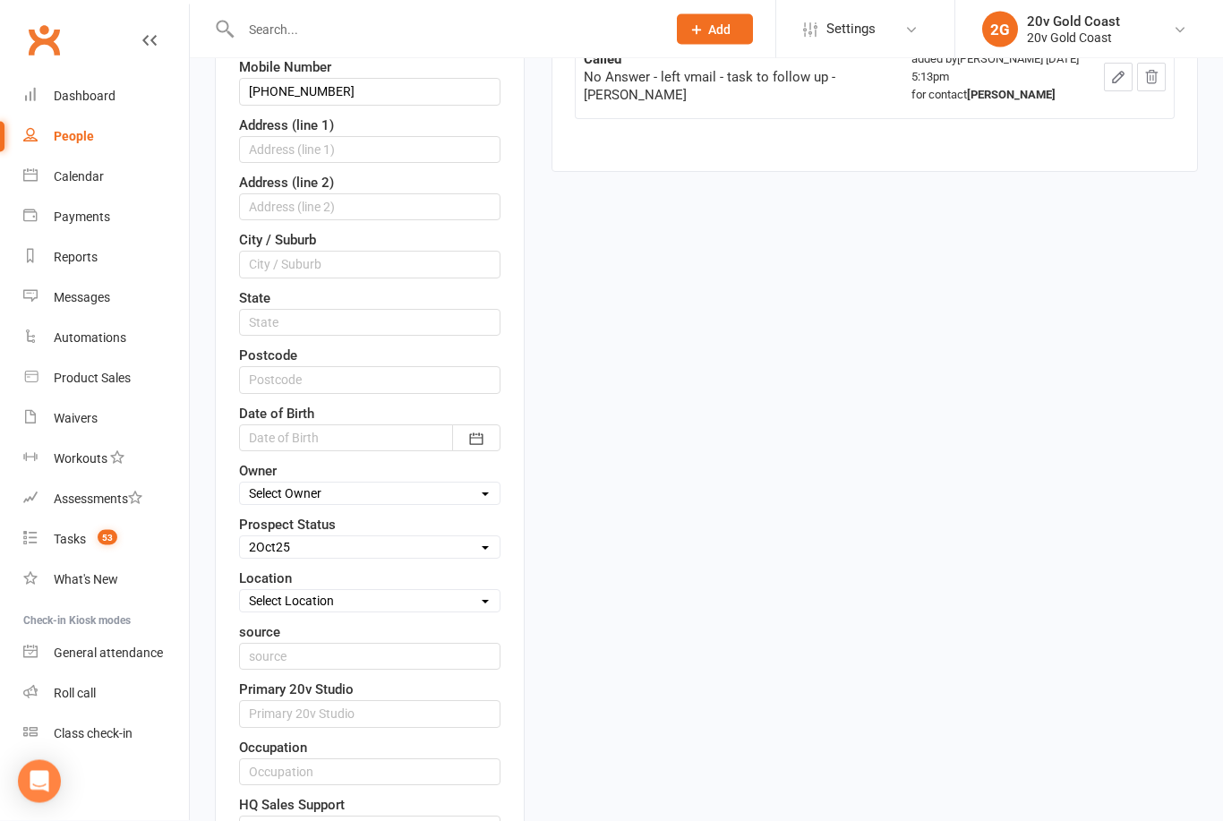
scroll to position [420, 0]
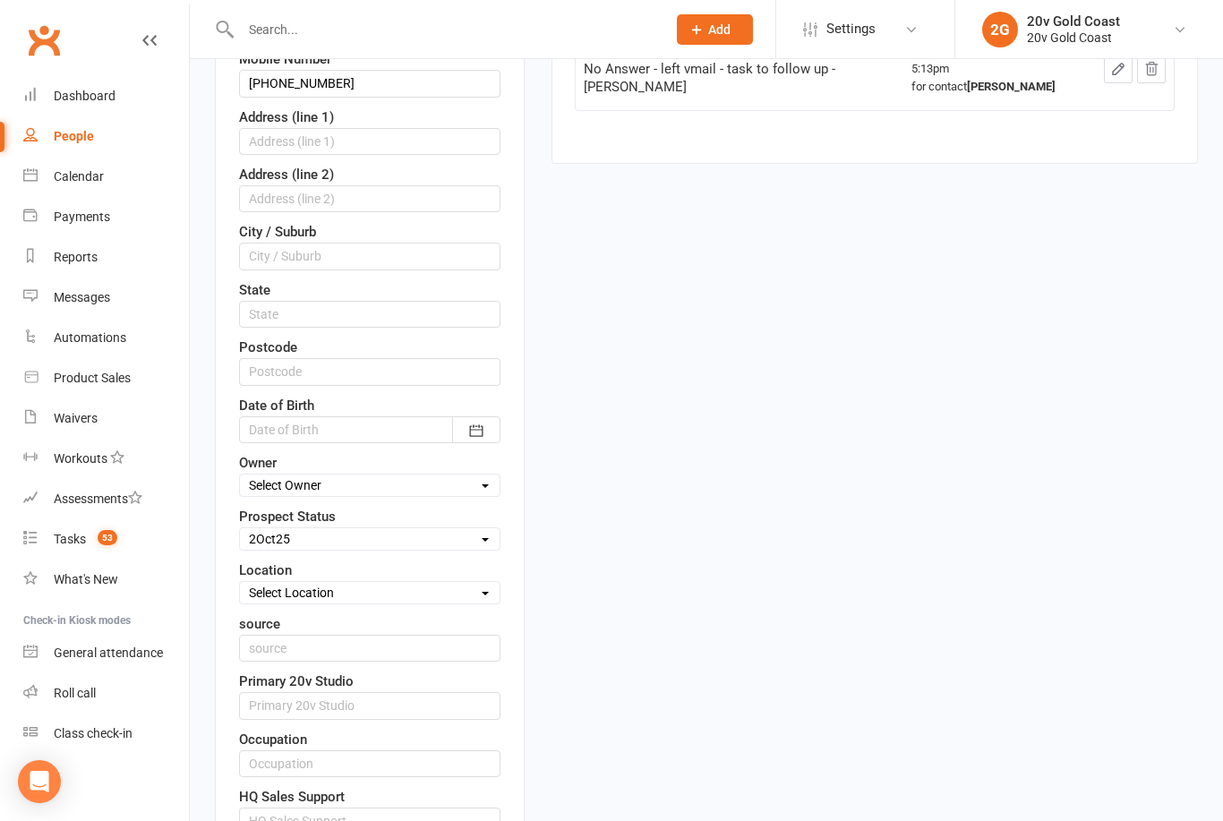
click at [255, 546] on select "Select Parachute Referrals In Communication Call Later Task Comms 18Sep25 25Sep…" at bounding box center [370, 539] width 260 height 20
select select "Parachute"
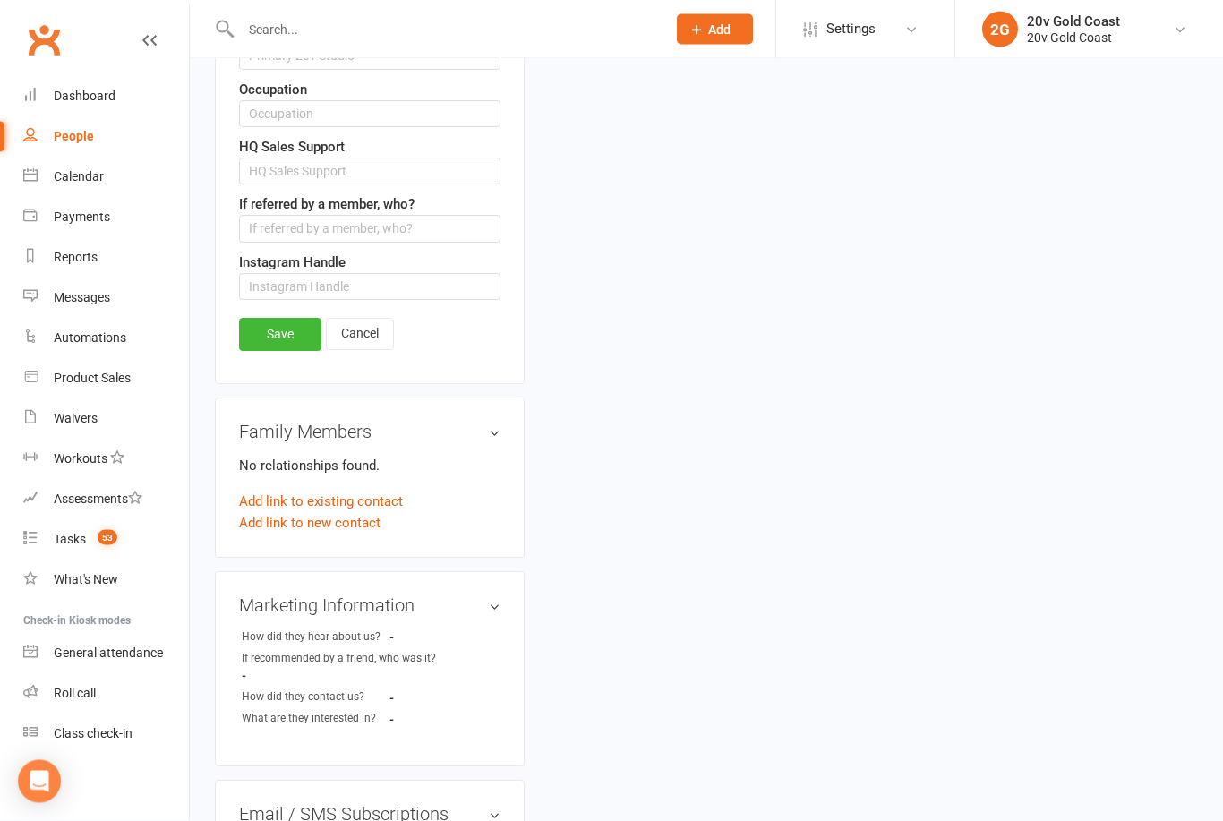
scroll to position [1063, 0]
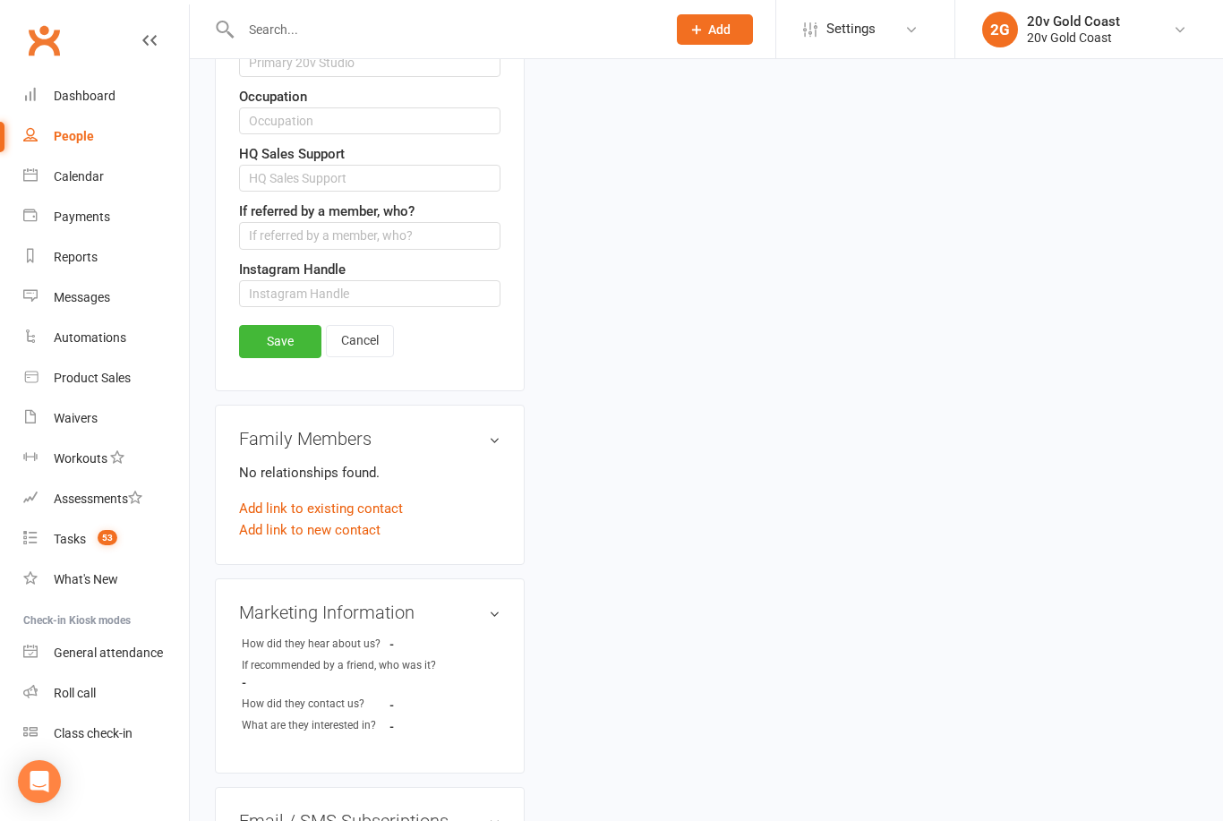
click at [285, 346] on link "Save" at bounding box center [280, 341] width 82 height 32
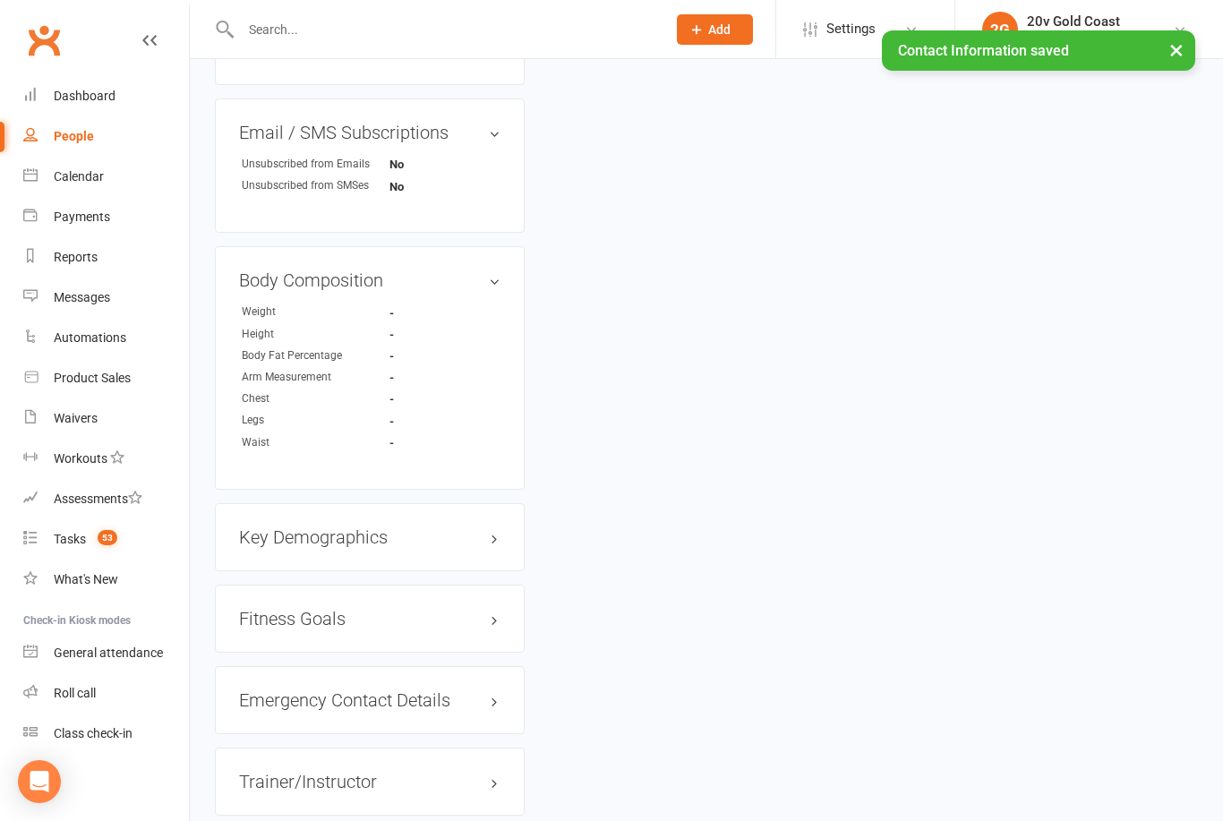
click at [62, 550] on link "Tasks 53" at bounding box center [106, 539] width 166 height 40
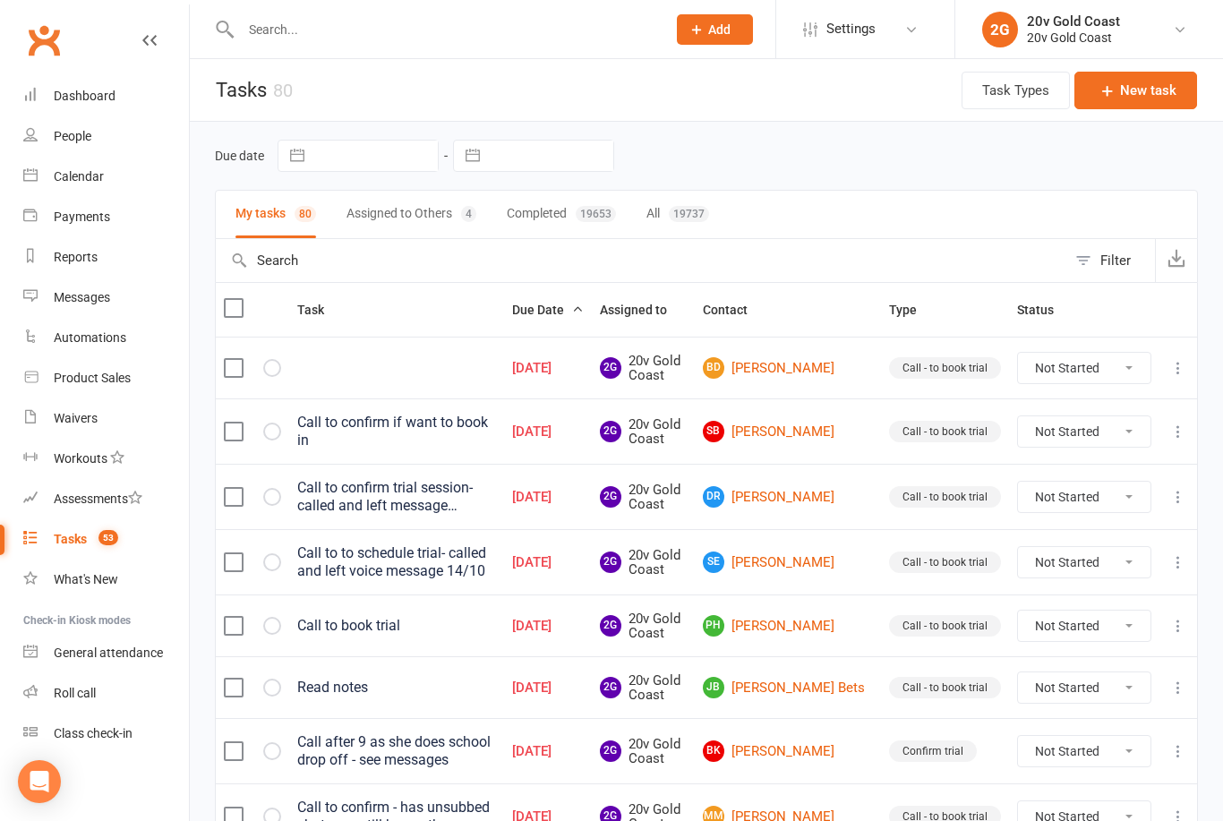
click at [1077, 362] on select "Not Started In Progress Waiting Complete" at bounding box center [1084, 368] width 132 height 30
select select "unstarted"
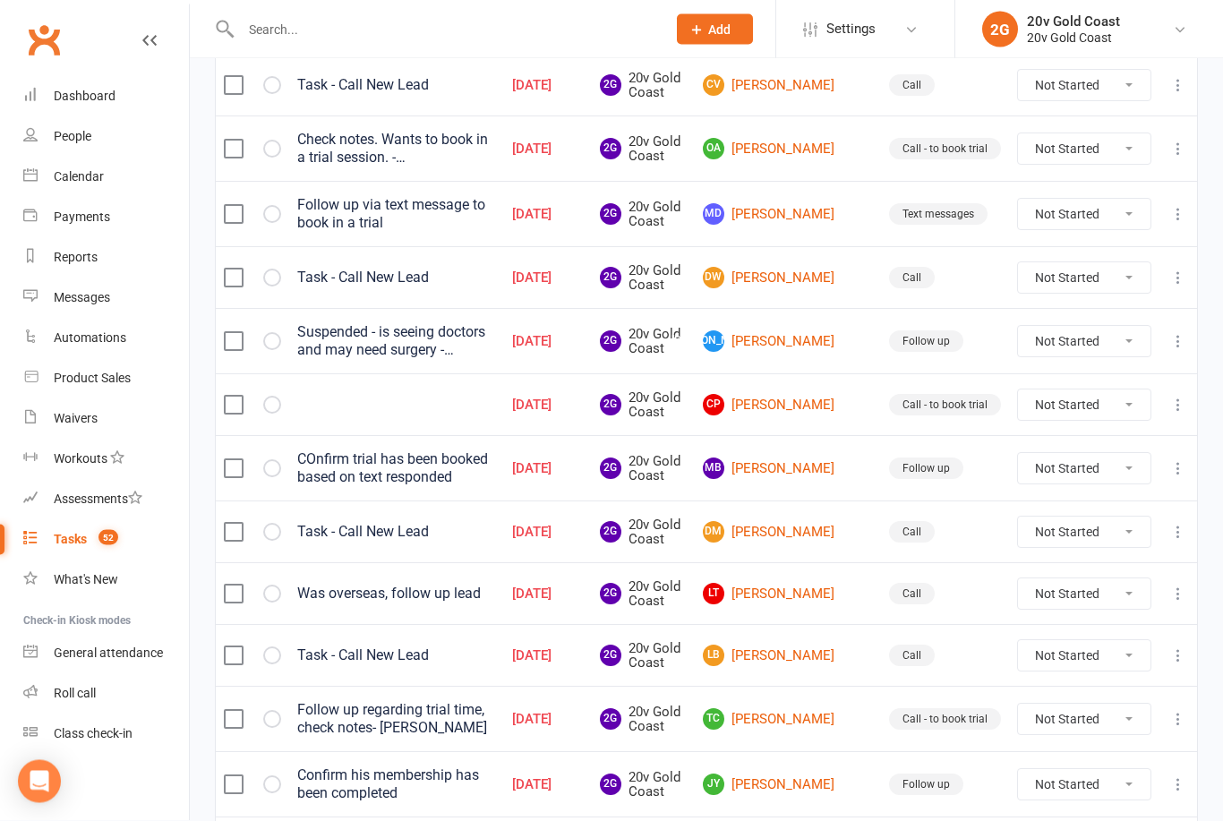
scroll to position [1107, 0]
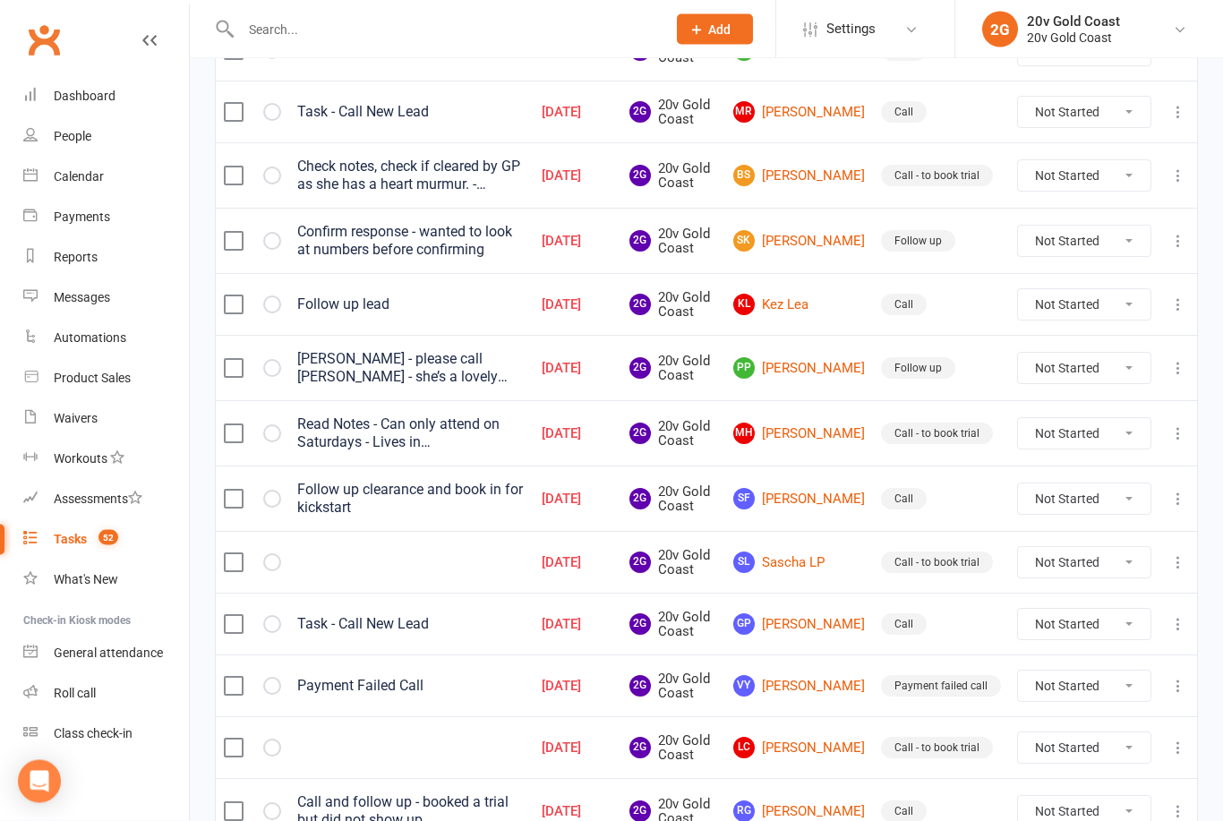
scroll to position [1190, 0]
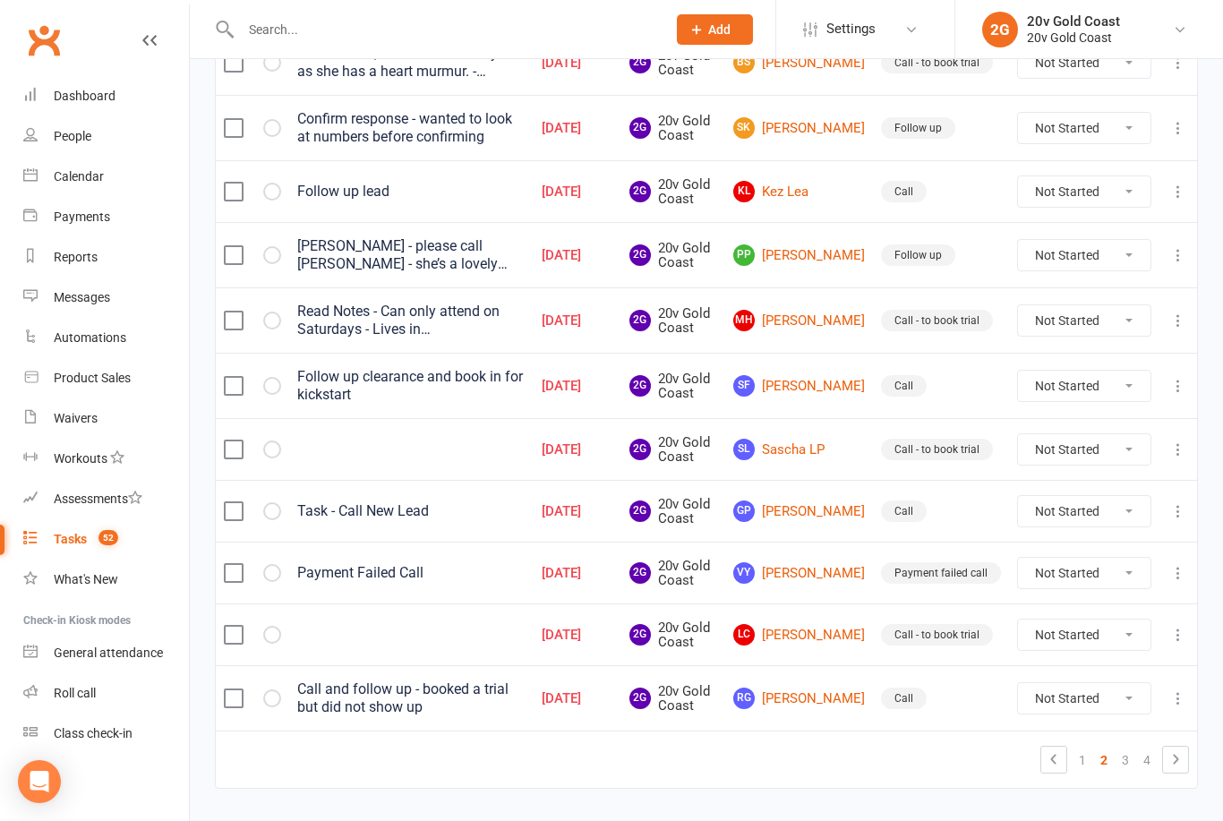
click at [1083, 765] on link "1" at bounding box center [1082, 760] width 21 height 25
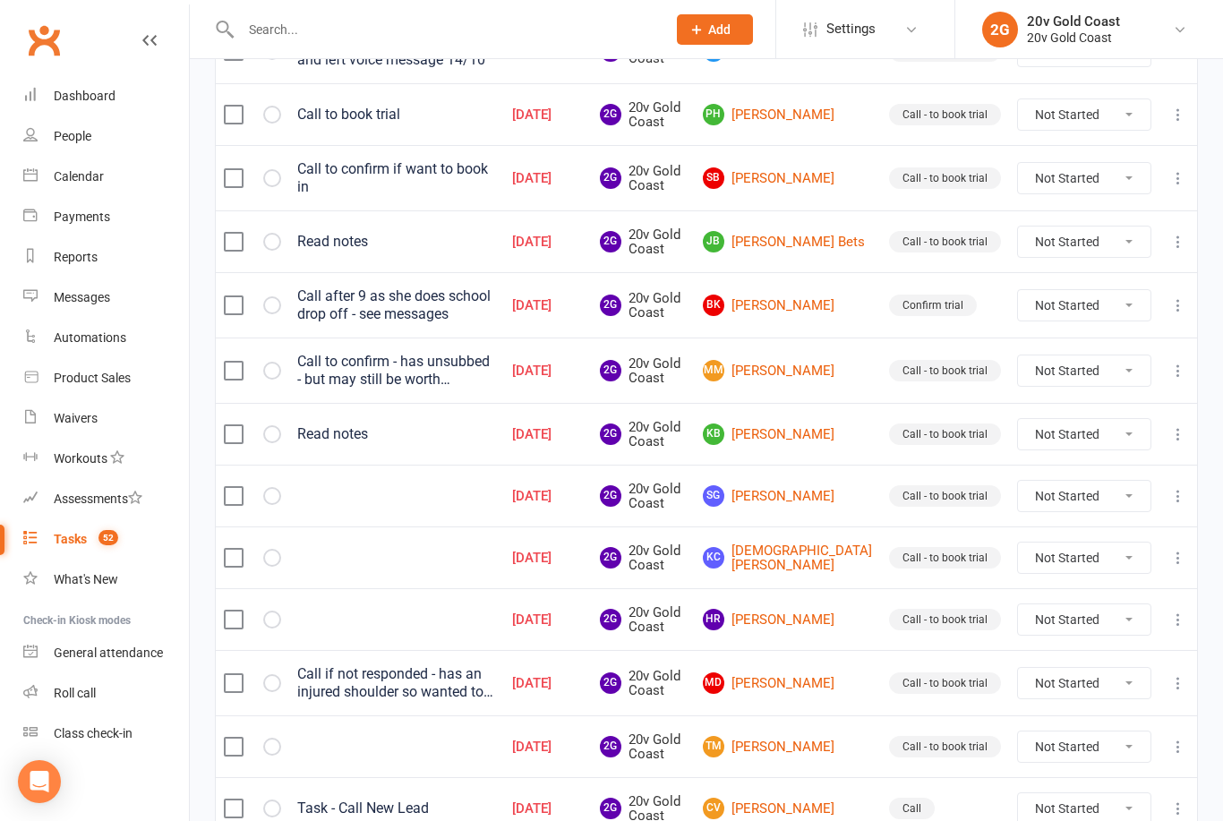
scroll to position [219, 0]
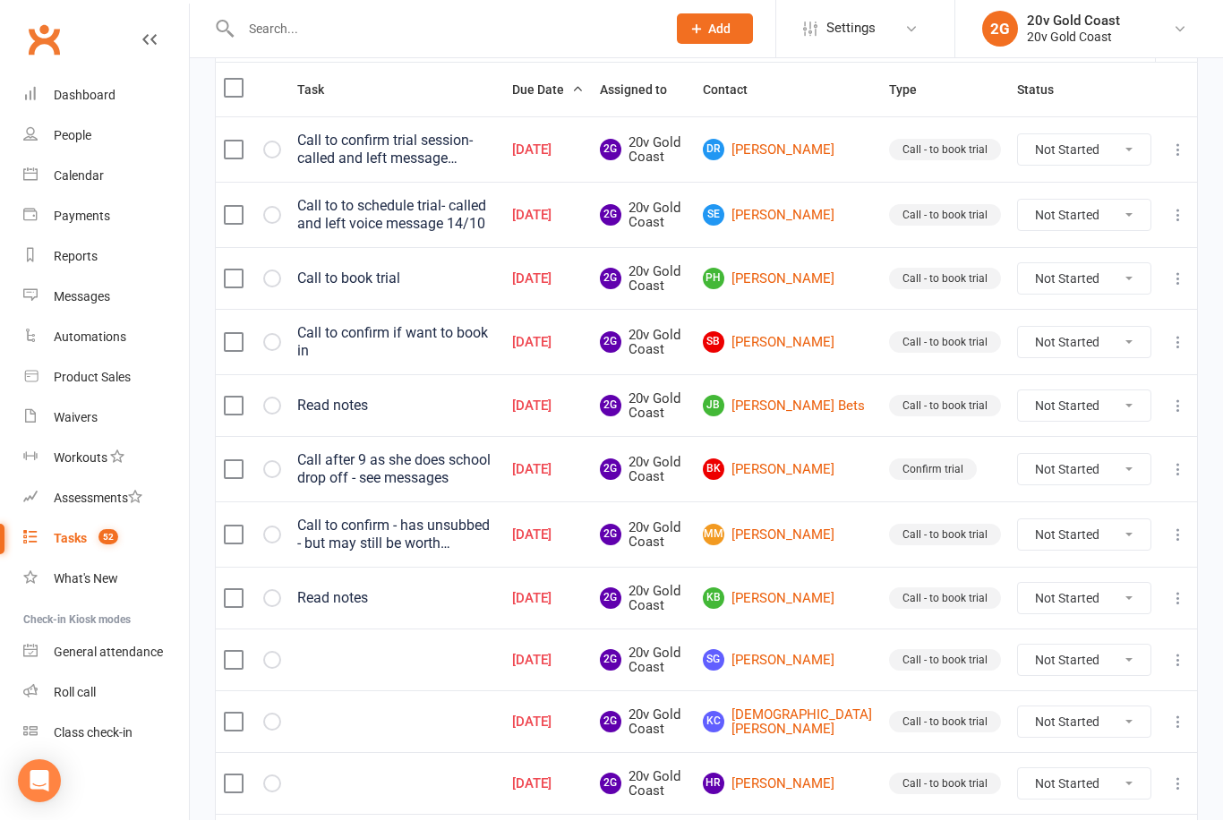
click at [367, 151] on div "Call to confirm trial session- called and left message (14/10)" at bounding box center [396, 150] width 199 height 36
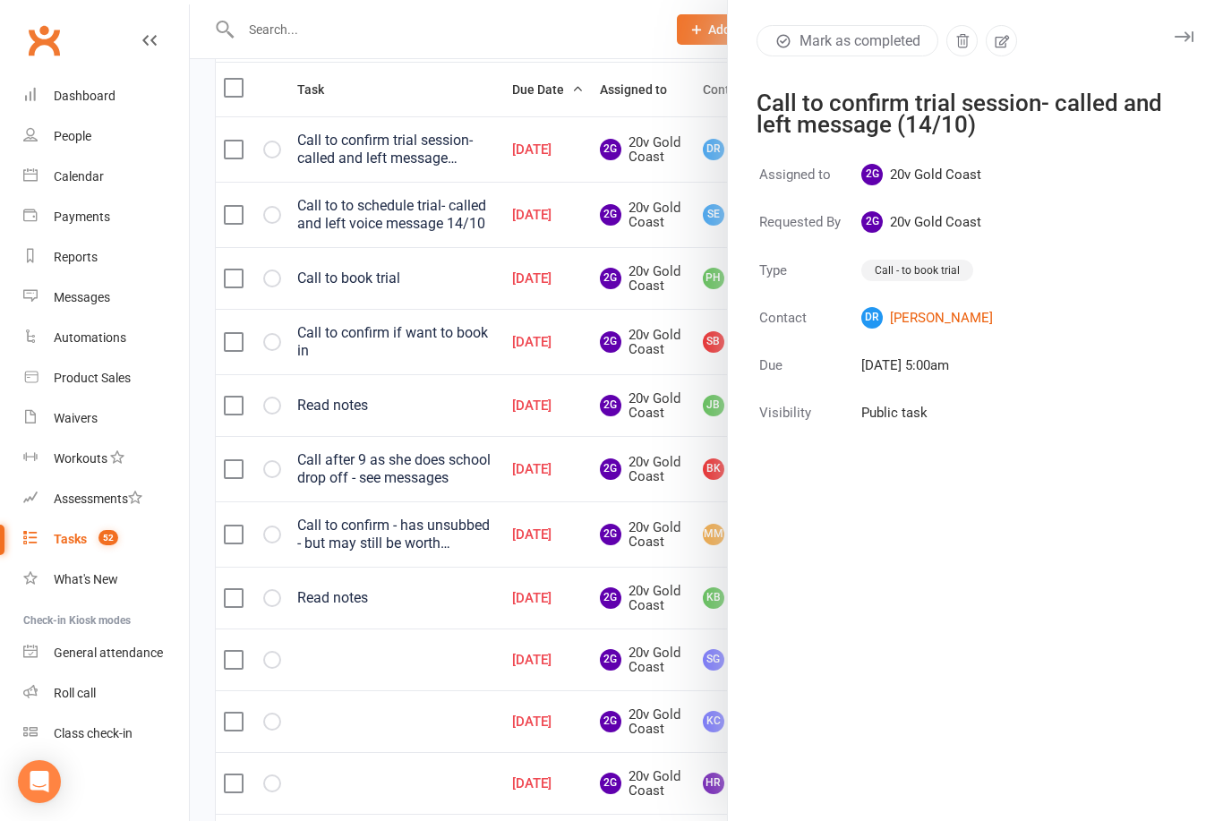
click at [534, 447] on div at bounding box center [706, 410] width 1033 height 821
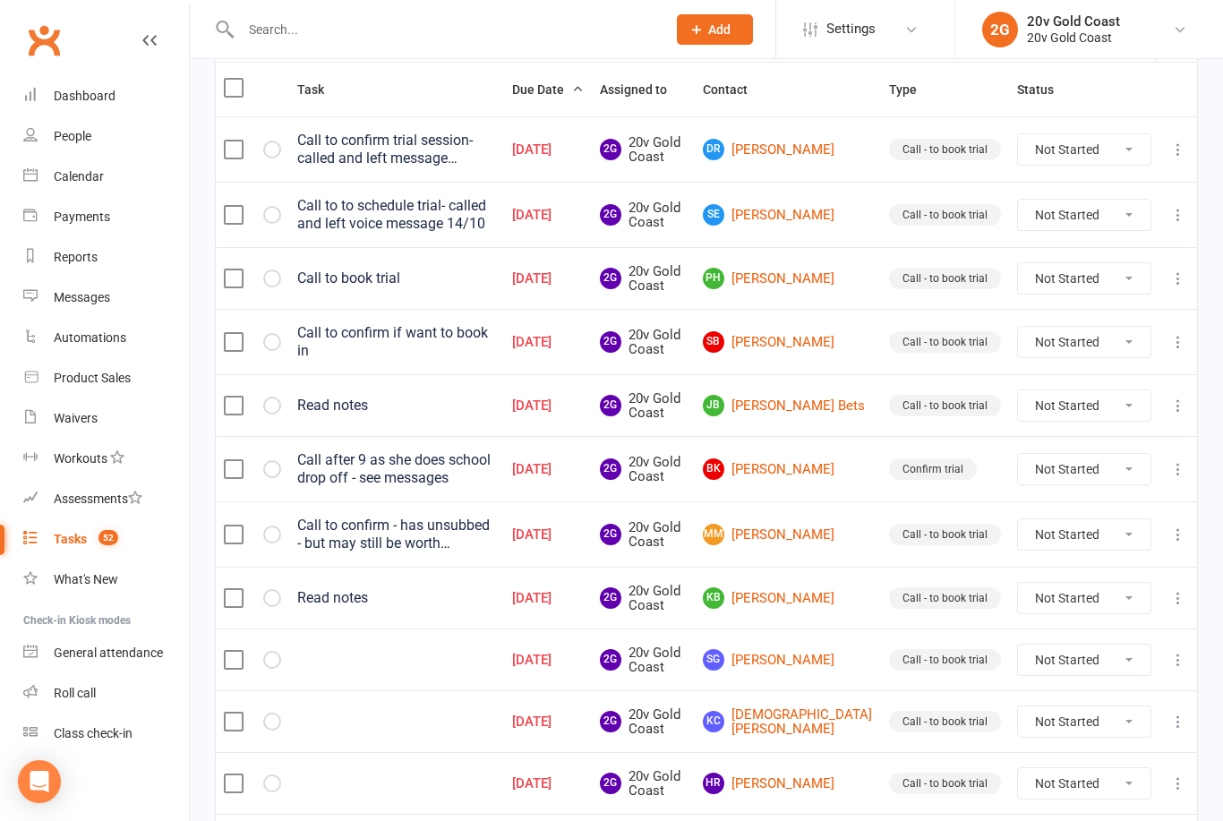
click at [821, 144] on link "[PERSON_NAME]" at bounding box center [788, 149] width 170 height 21
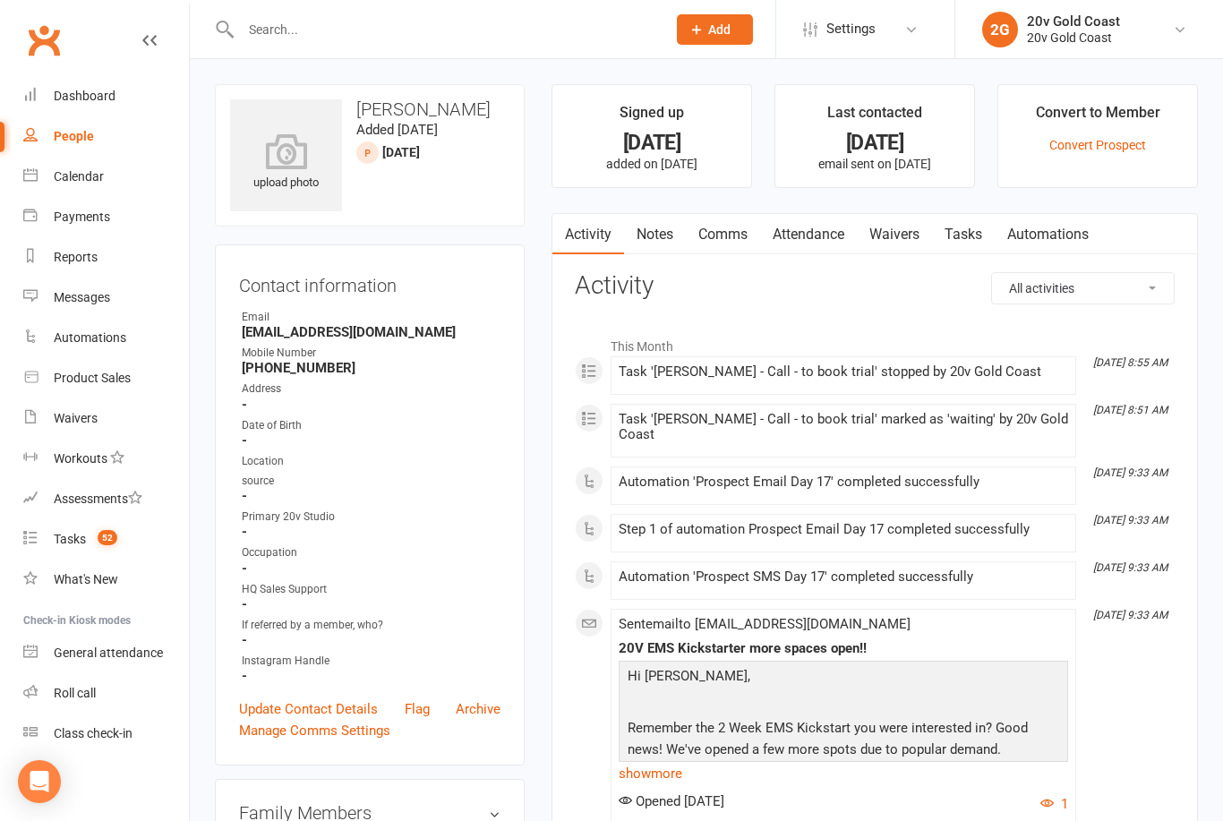
click at [648, 227] on link "Notes" at bounding box center [655, 234] width 62 height 41
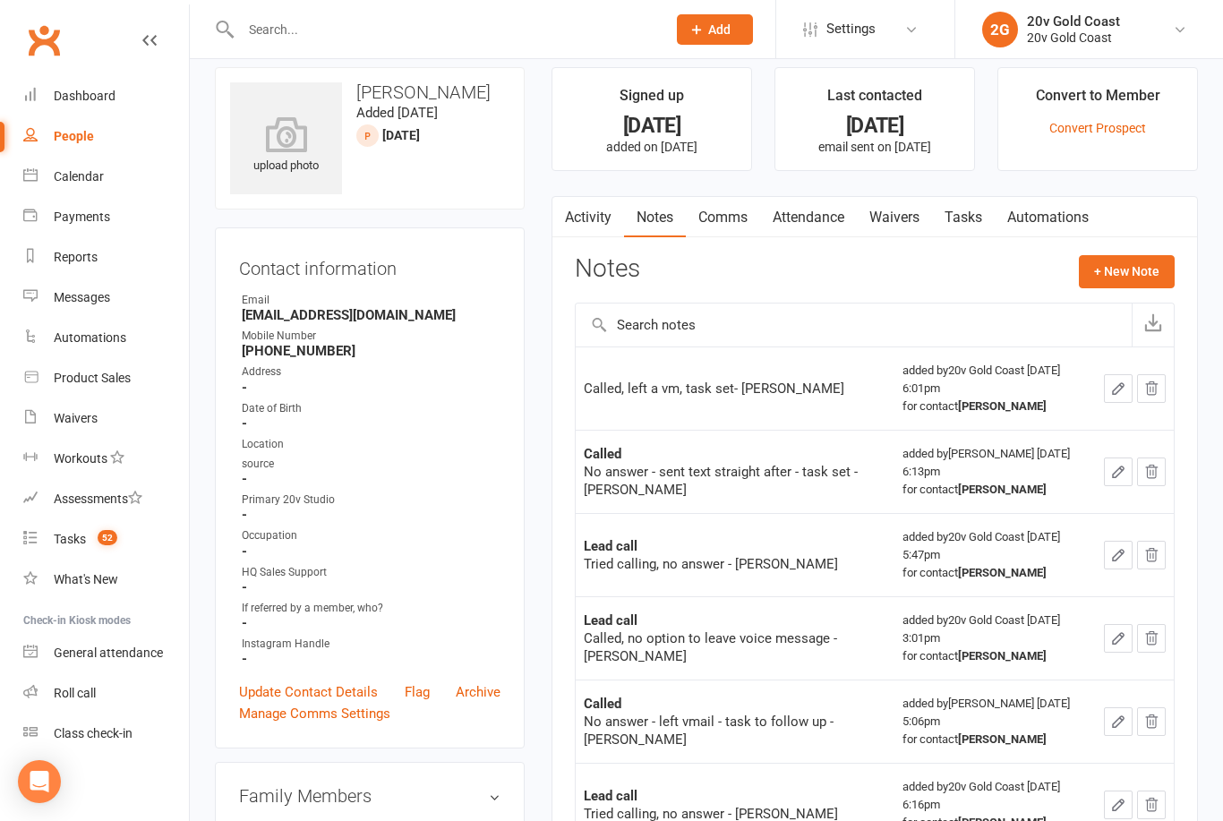
scroll to position [16, 0]
click at [1148, 274] on button "+ New Note" at bounding box center [1127, 272] width 96 height 32
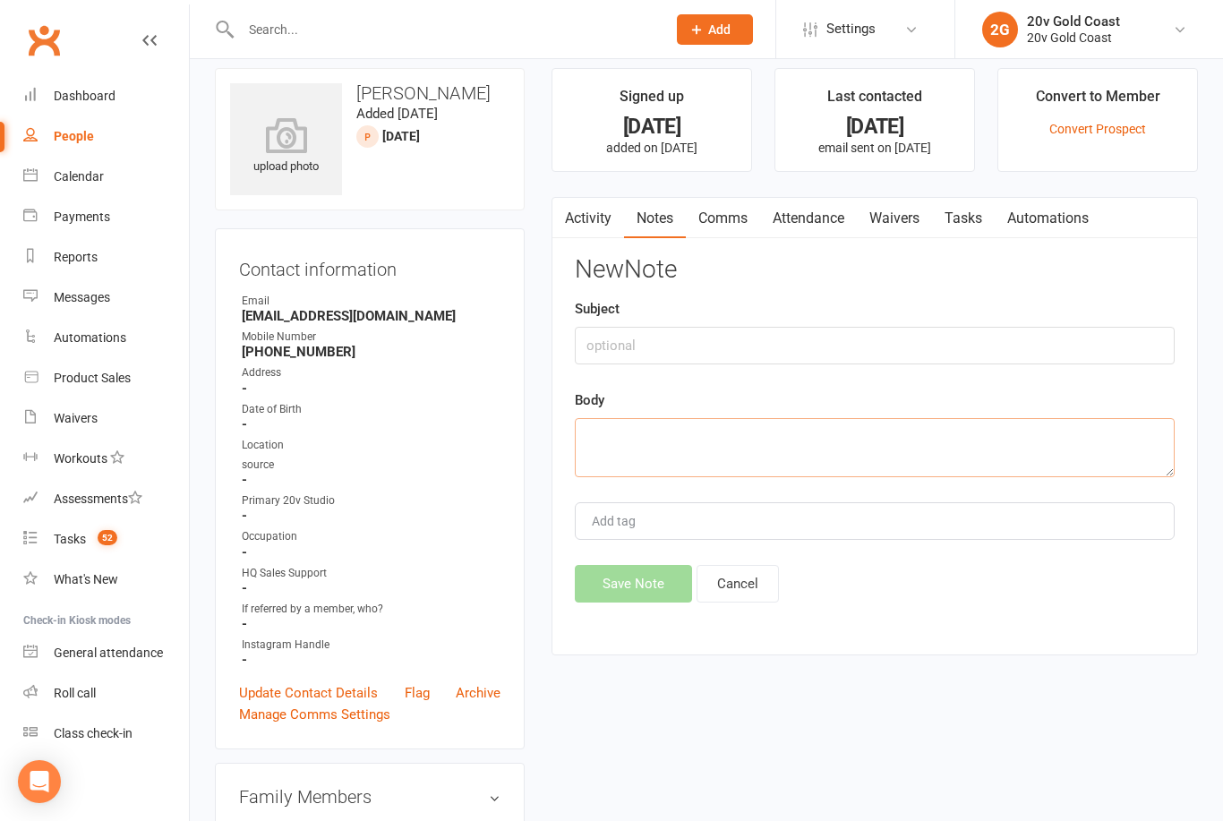
click at [824, 431] on textarea at bounding box center [875, 447] width 600 height 59
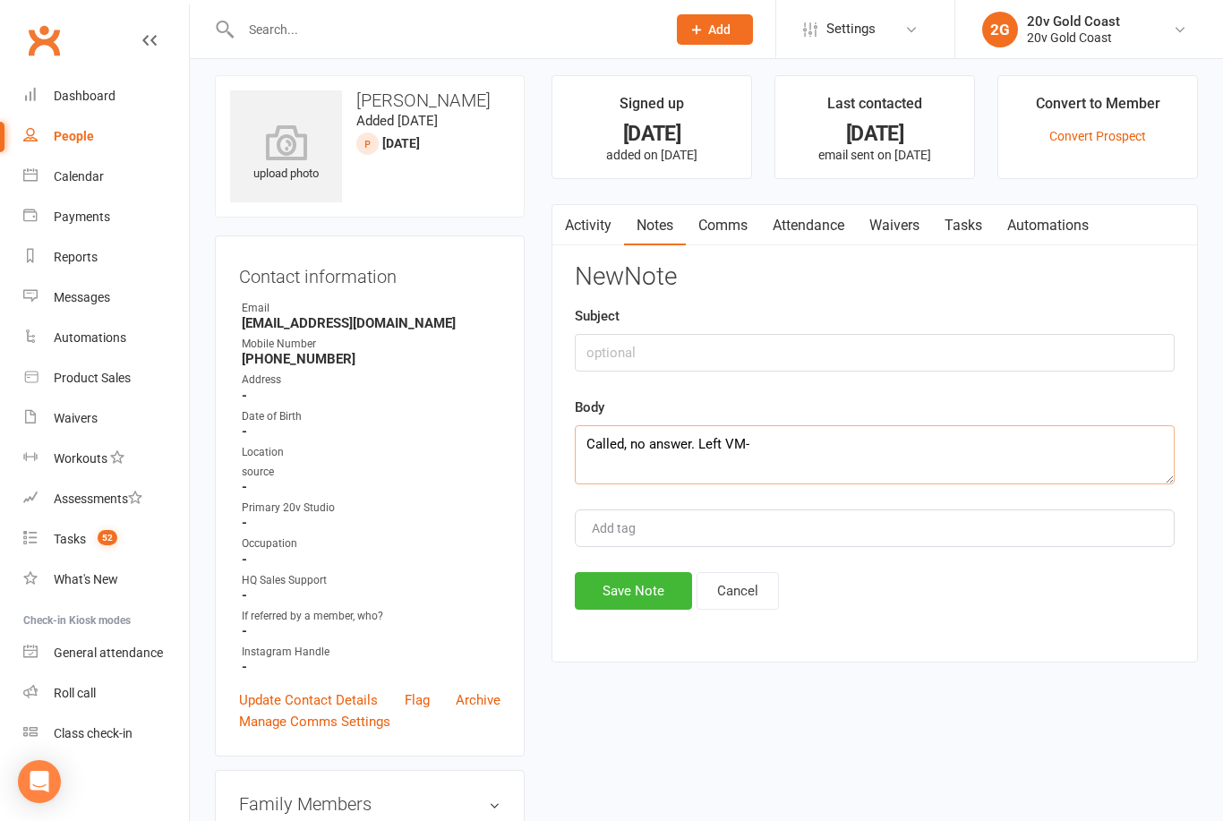
scroll to position [0, 0]
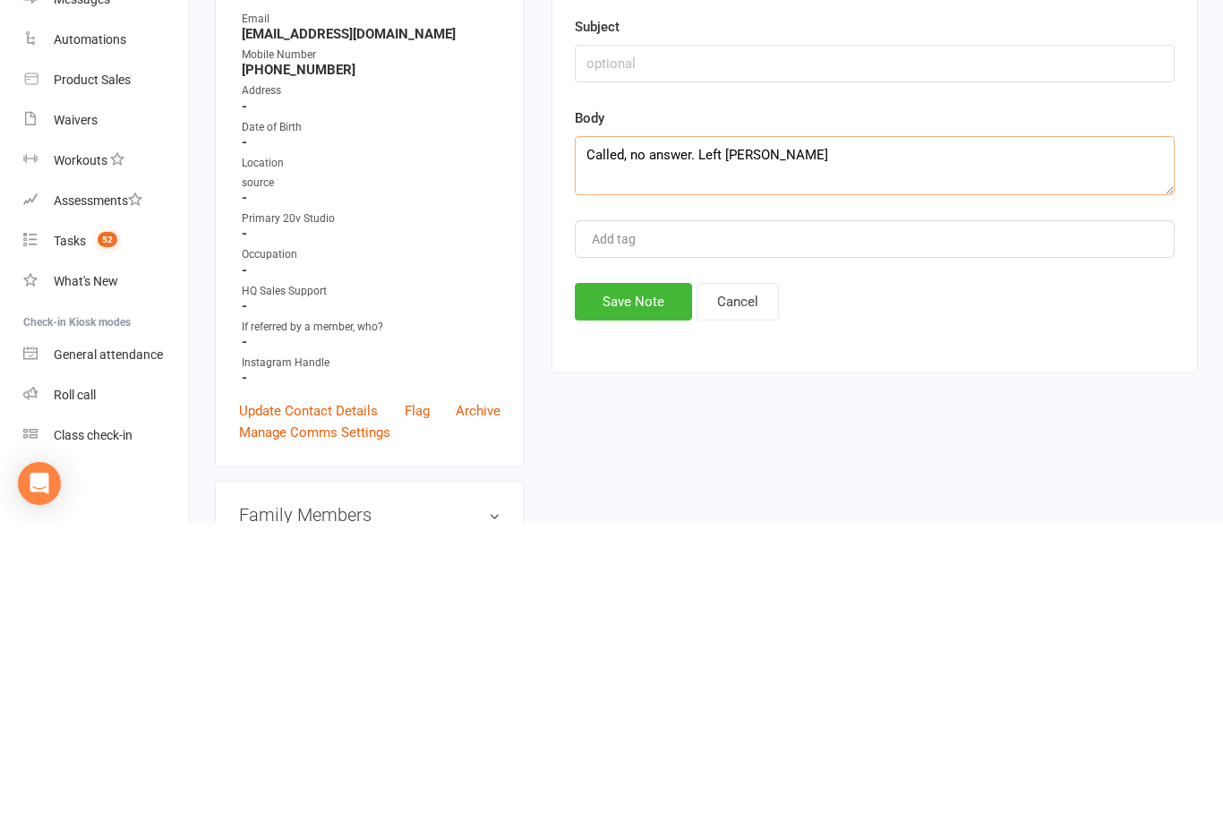
type textarea "Called, no answer. Left VM- Candice"
click at [654, 581] on button "Save Note" at bounding box center [633, 600] width 117 height 38
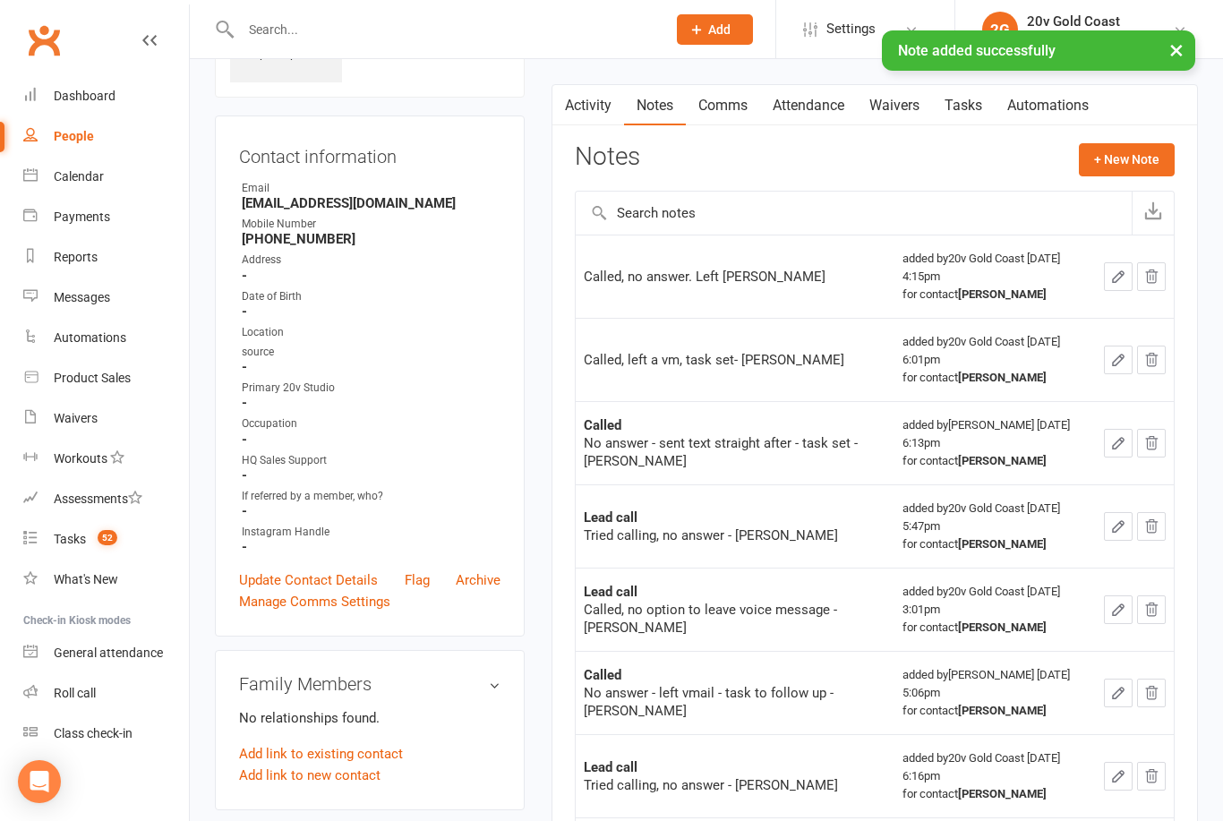
click at [963, 114] on link "Tasks" at bounding box center [963, 105] width 63 height 41
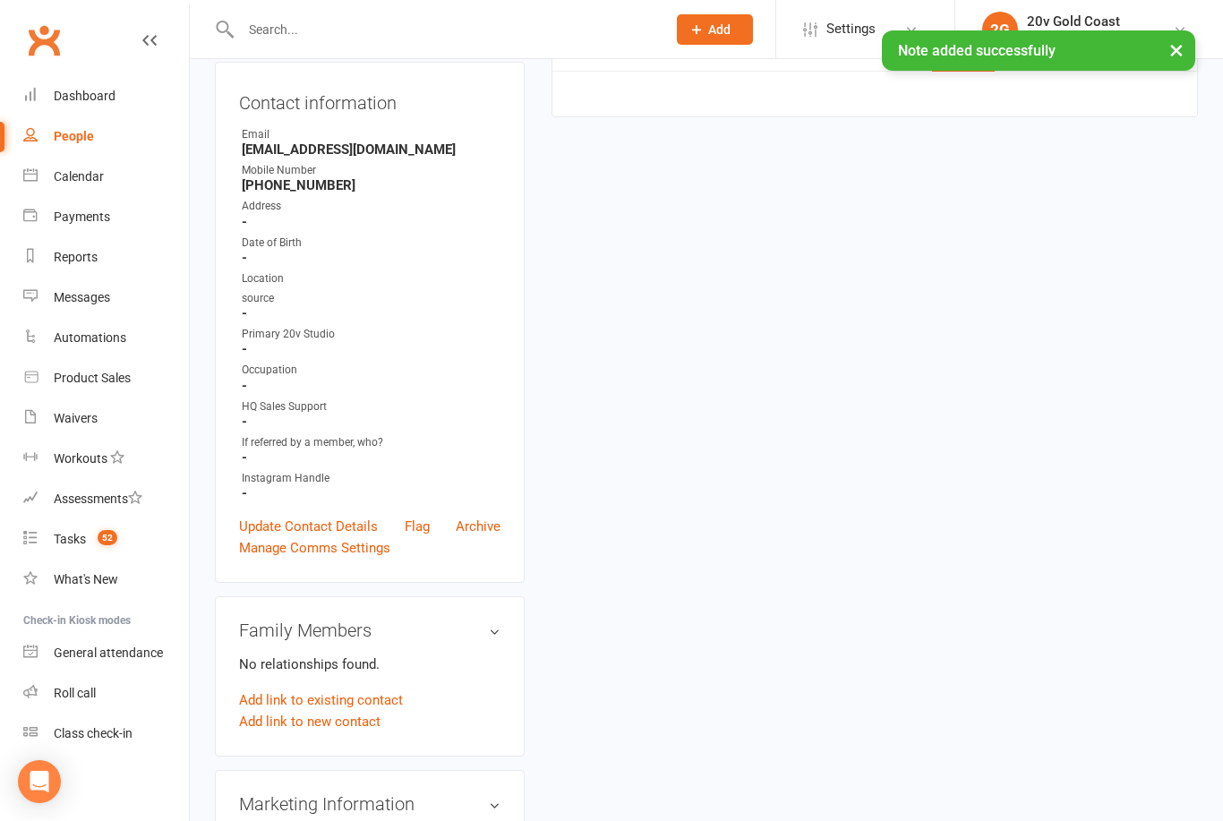
scroll to position [186, 0]
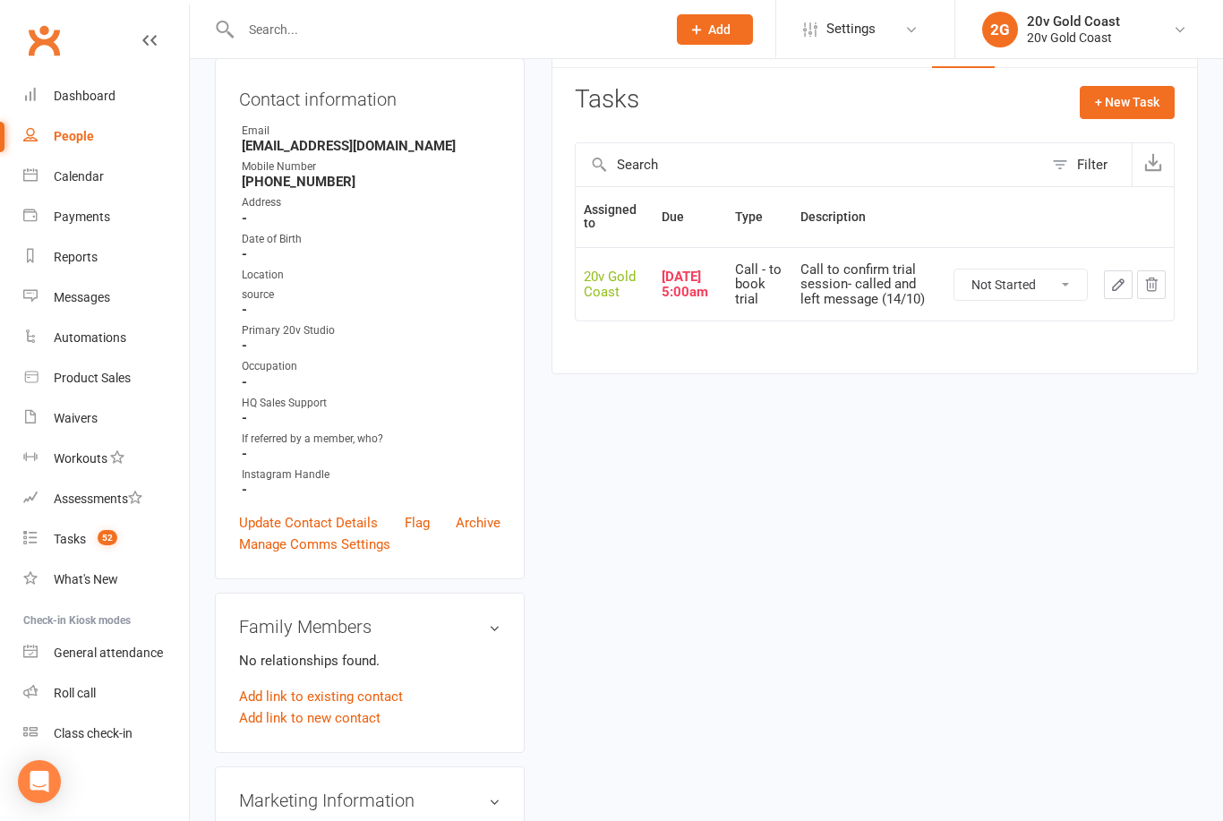
click at [1019, 287] on select "Not Started In Progress Waiting Complete" at bounding box center [1020, 284] width 132 height 30
select select "unstarted"
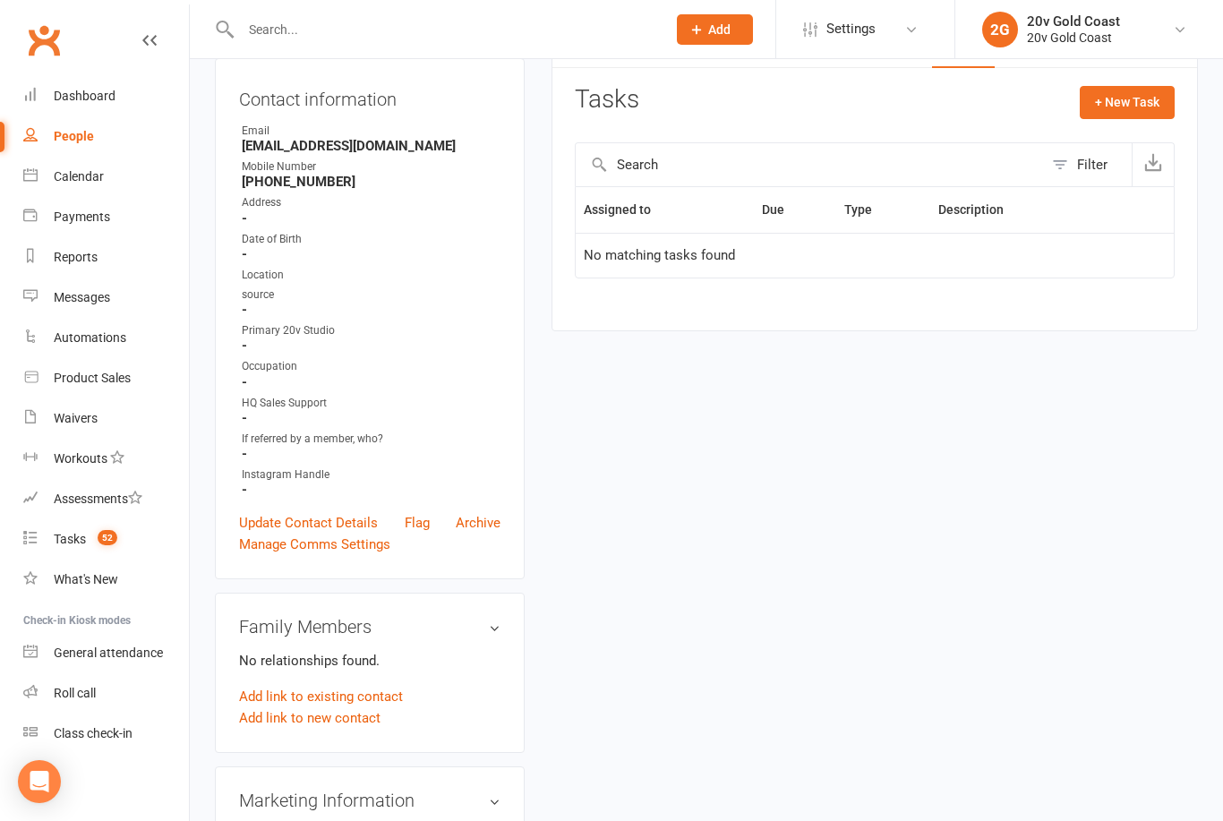
click at [1133, 115] on button "+ New Task" at bounding box center [1127, 102] width 95 height 32
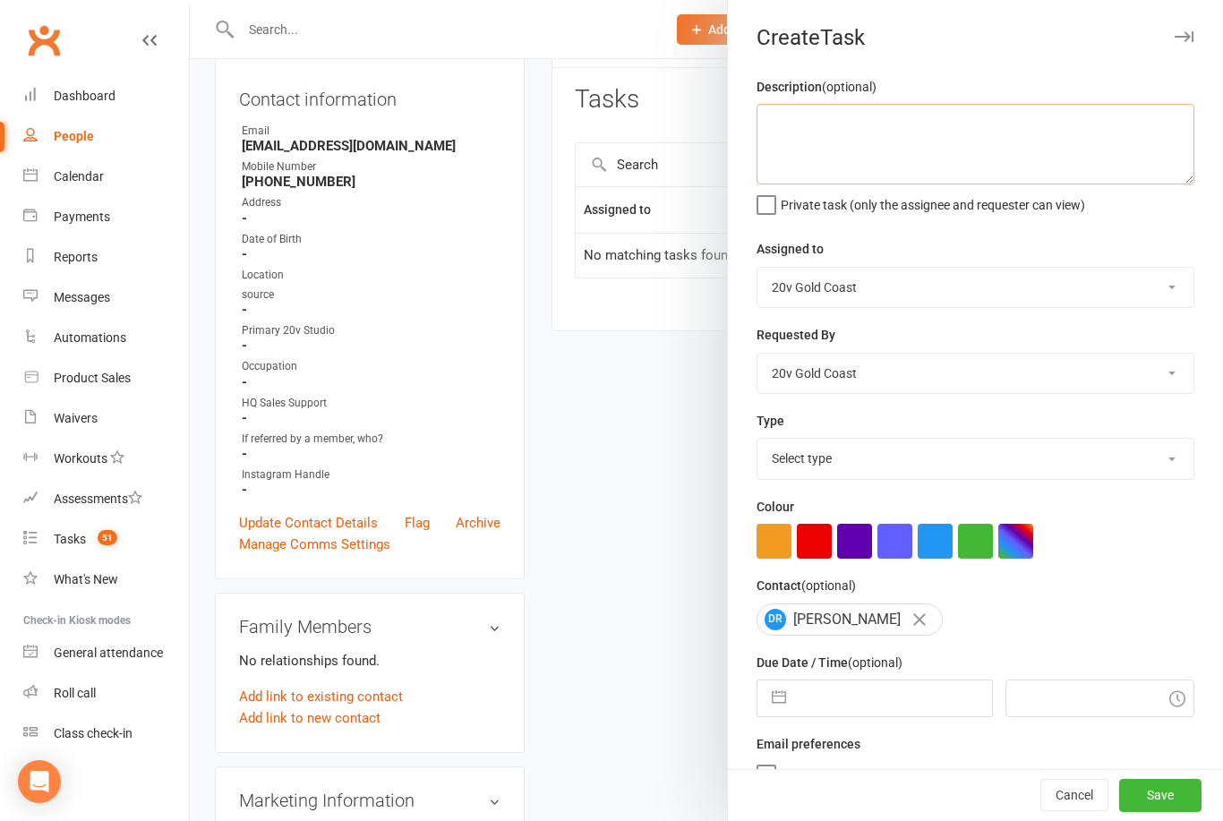
click at [990, 147] on textarea at bounding box center [975, 144] width 438 height 81
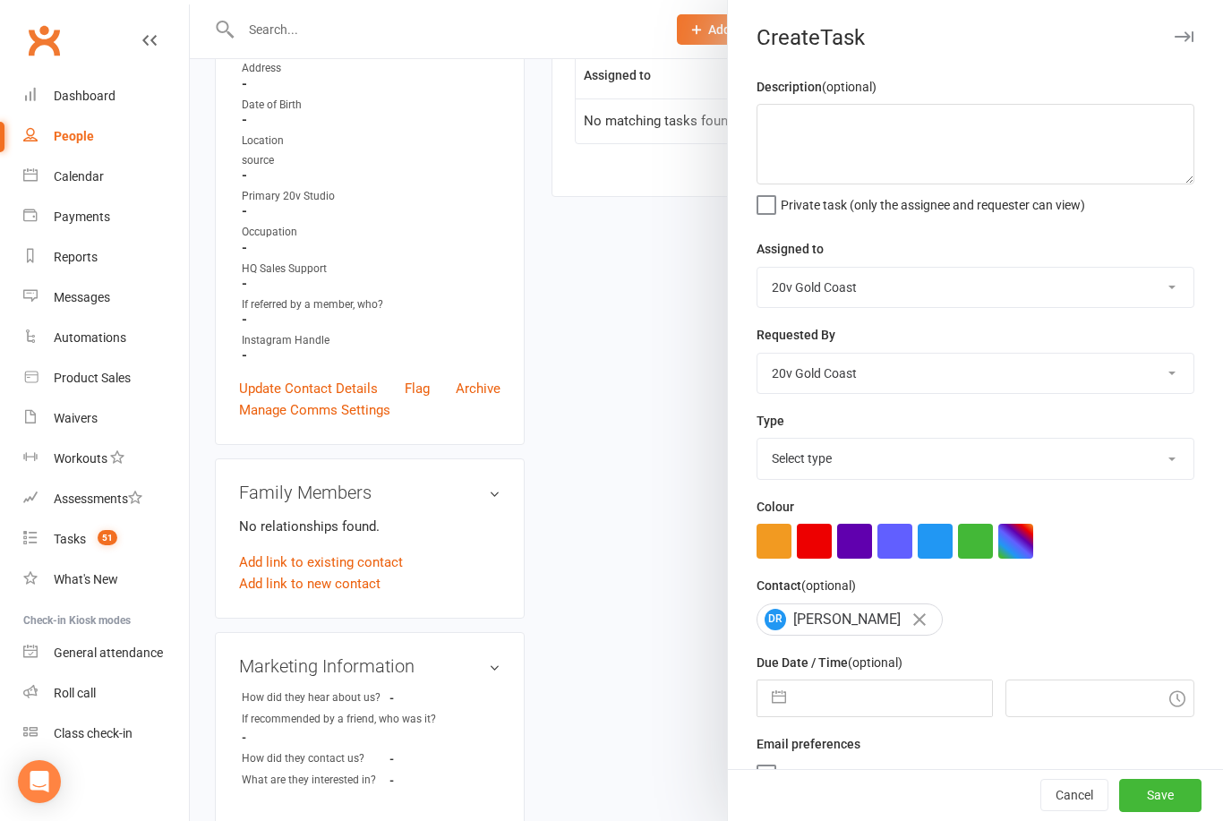
scroll to position [319, 0]
click at [1032, 698] on input "text" at bounding box center [1100, 698] width 190 height 38
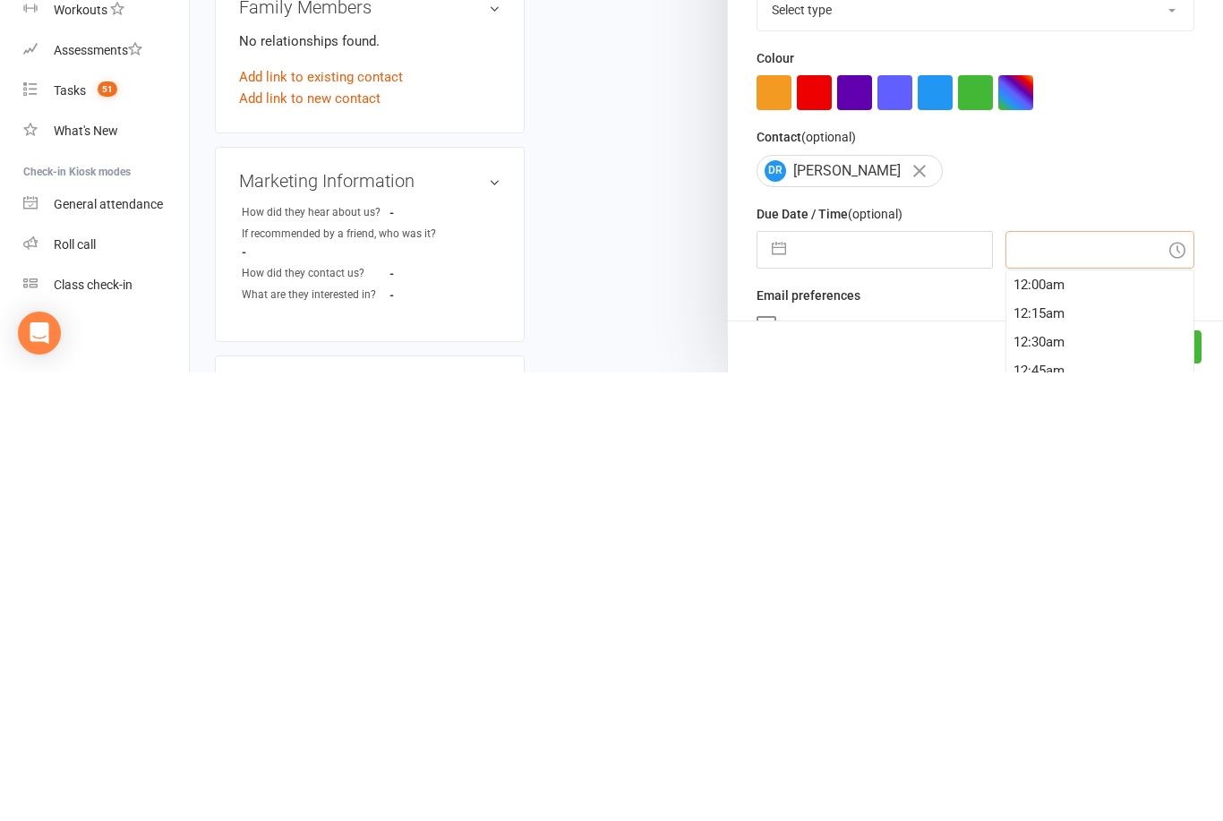
click at [1070, 719] on div "12:00am" at bounding box center [1100, 733] width 188 height 29
type input "14 Oct 2025"
type input "12:00am"
click at [867, 680] on input "14 Oct 2025" at bounding box center [893, 698] width 196 height 36
select select "8"
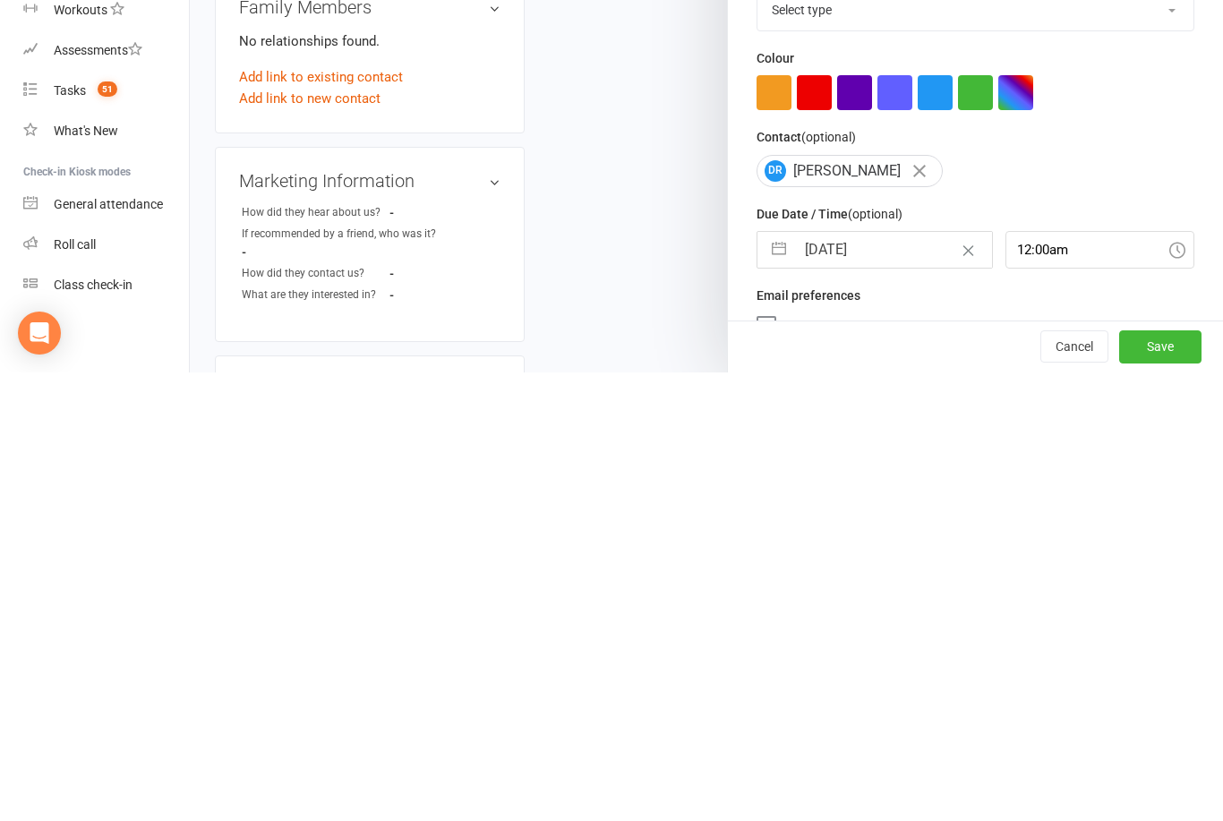
select select "2025"
select select "9"
select select "2025"
select select "10"
select select "2025"
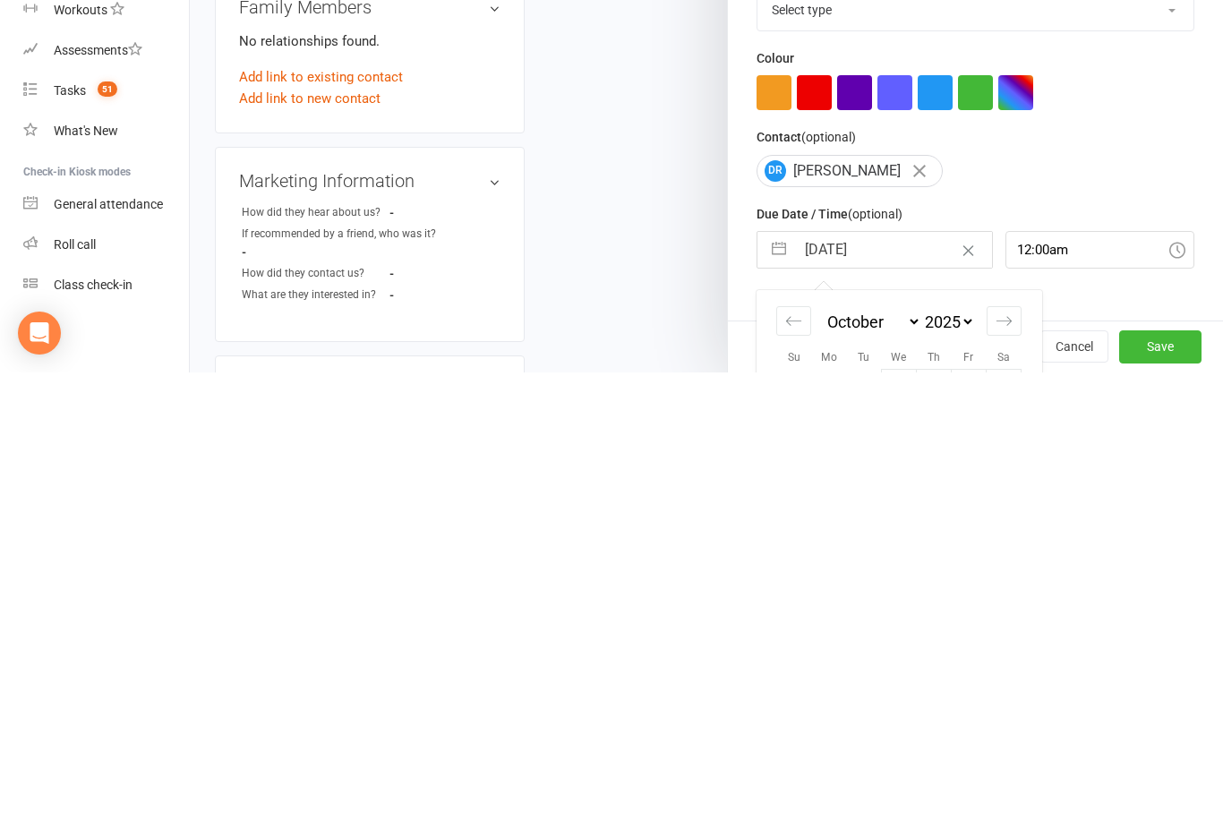
scroll to position [137, 0]
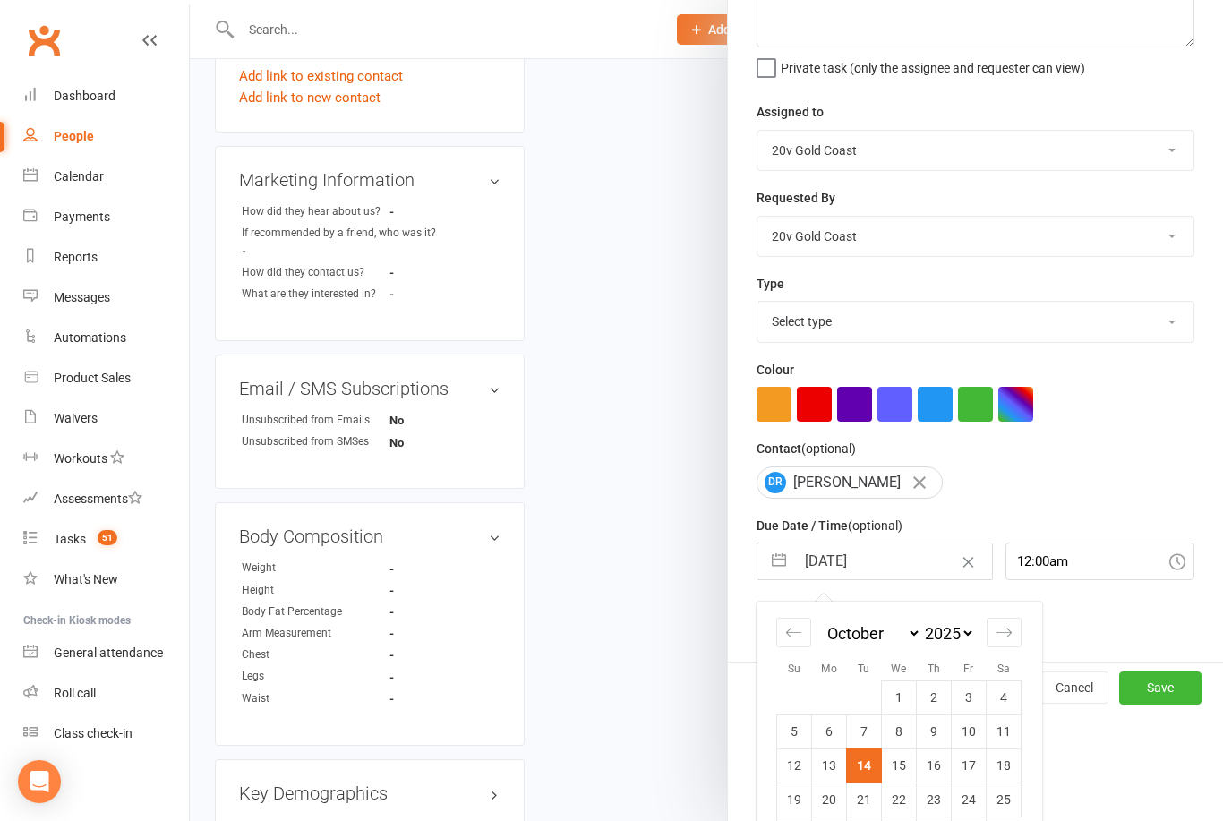
click at [943, 775] on td "16" at bounding box center [934, 765] width 35 height 34
type input "16 Oct 2025"
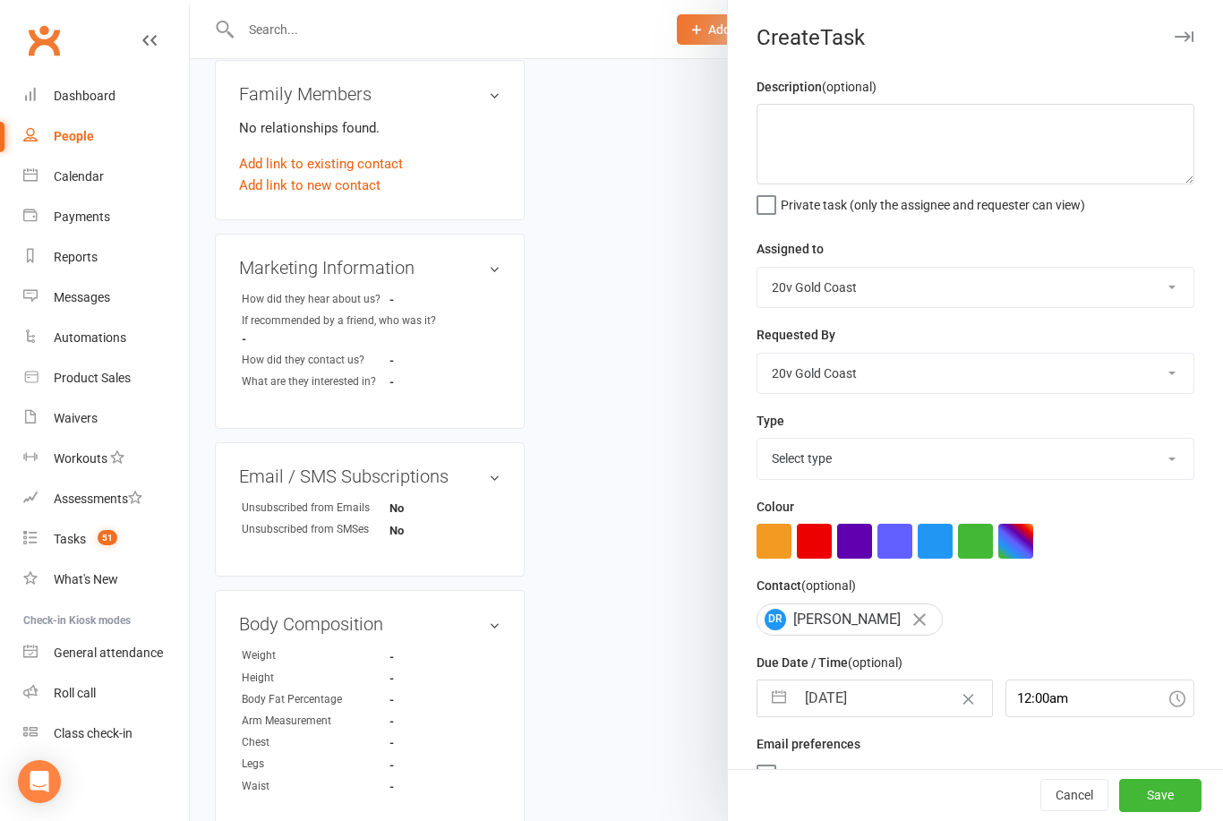
scroll to position [699, 0]
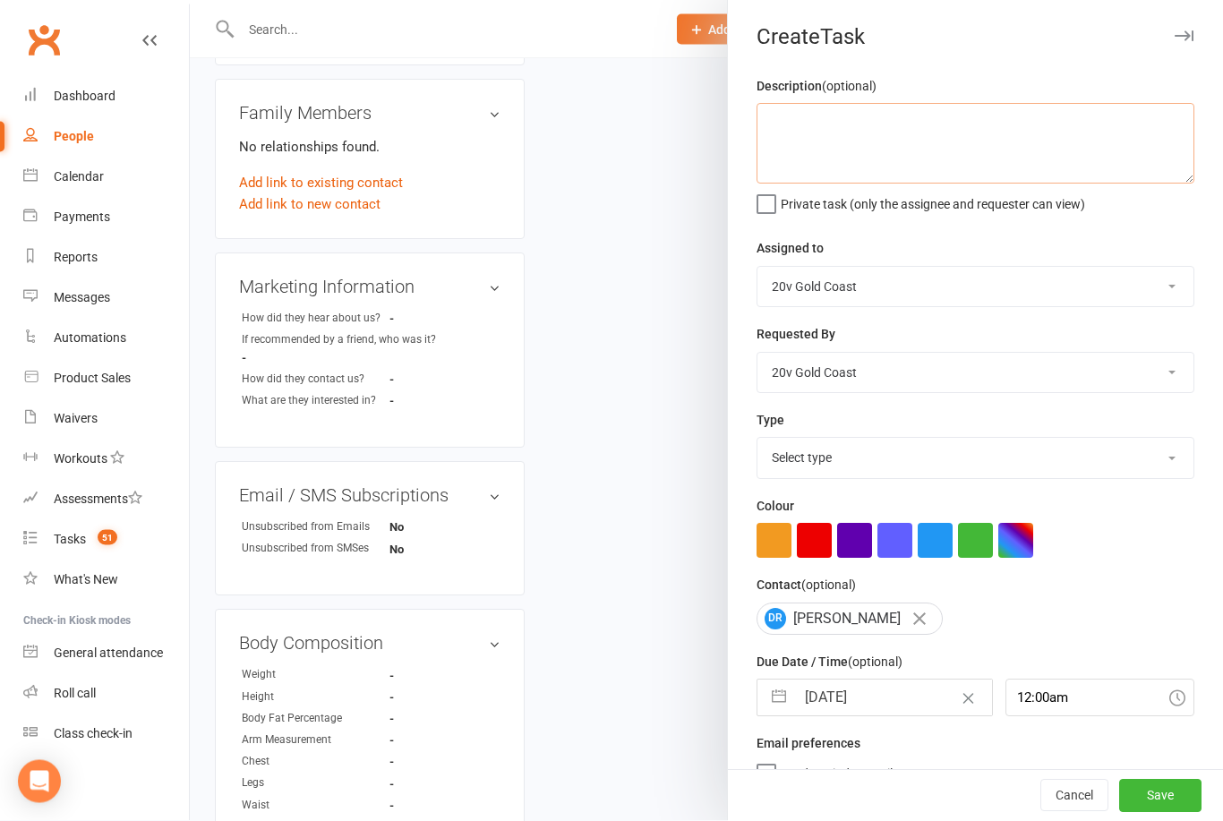
click at [1036, 137] on textarea at bounding box center [975, 144] width 438 height 81
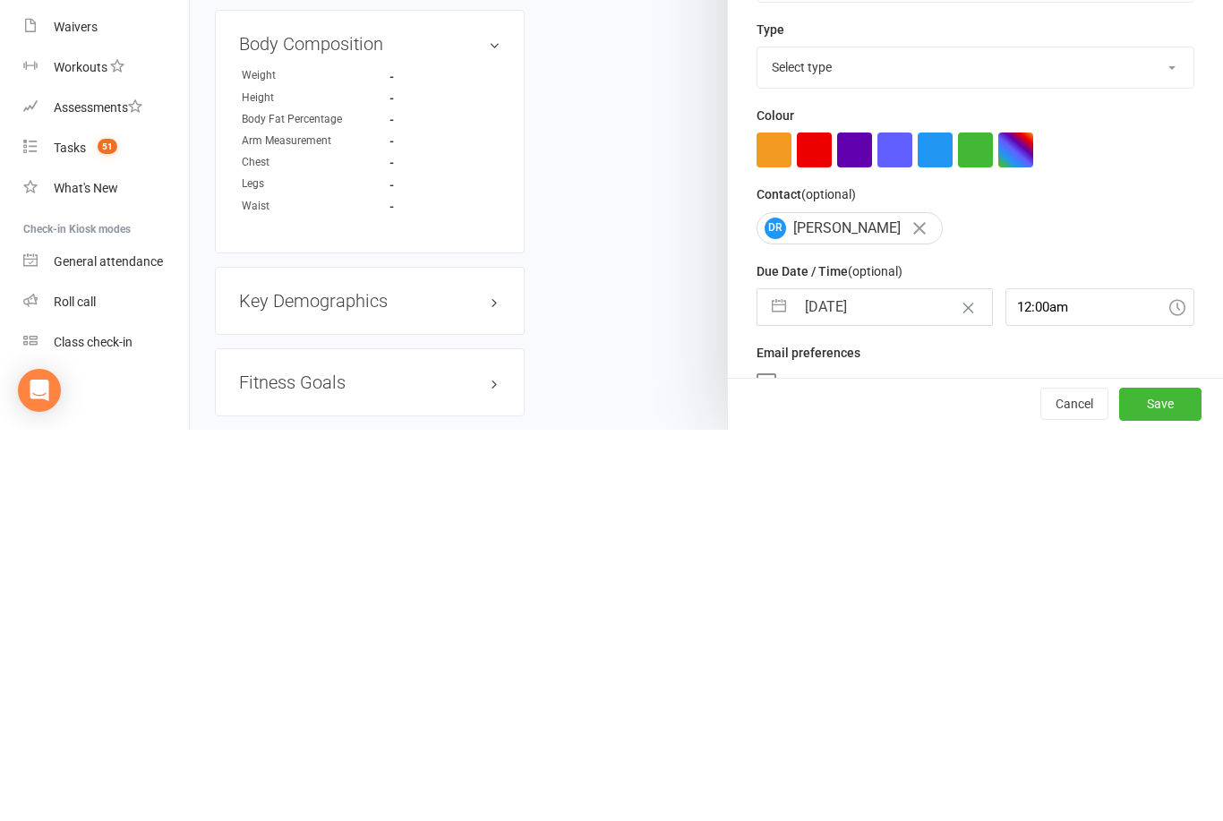
type textarea "Call lead"
click at [1175, 780] on button "Save" at bounding box center [1160, 796] width 82 height 32
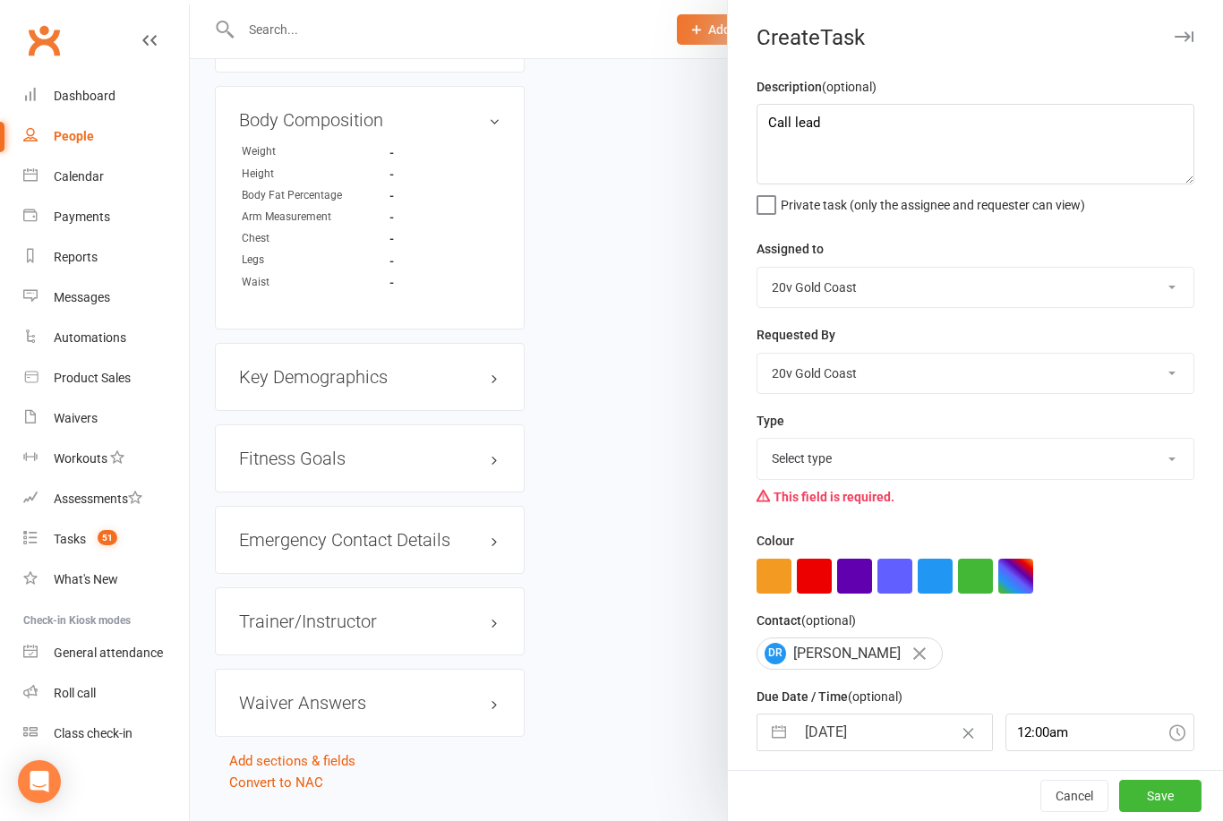
click at [1061, 469] on select "Select type Call Call - to book trial Confirm session attendance Confirm trial …" at bounding box center [975, 458] width 436 height 39
select select "22375"
click at [1192, 812] on button "Save" at bounding box center [1160, 796] width 82 height 32
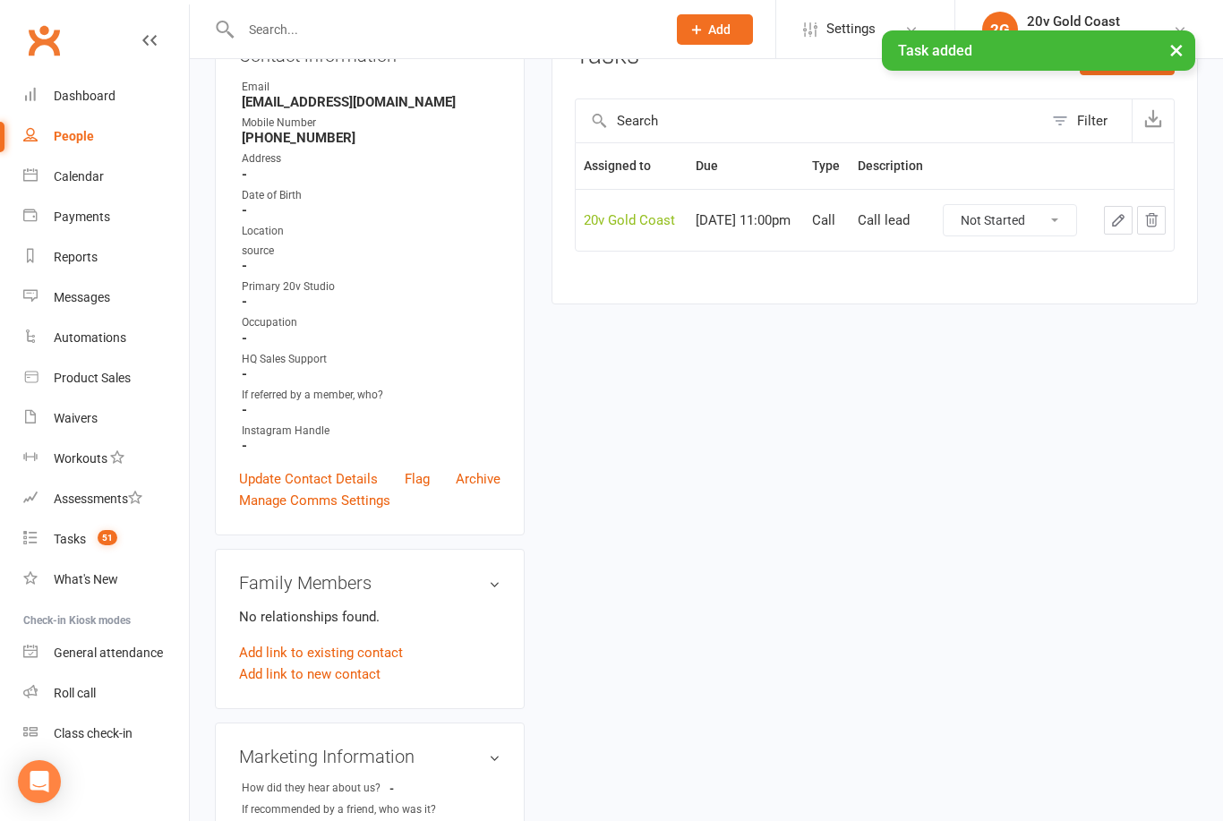
click at [274, 470] on link "Update Contact Details" at bounding box center [308, 478] width 139 height 21
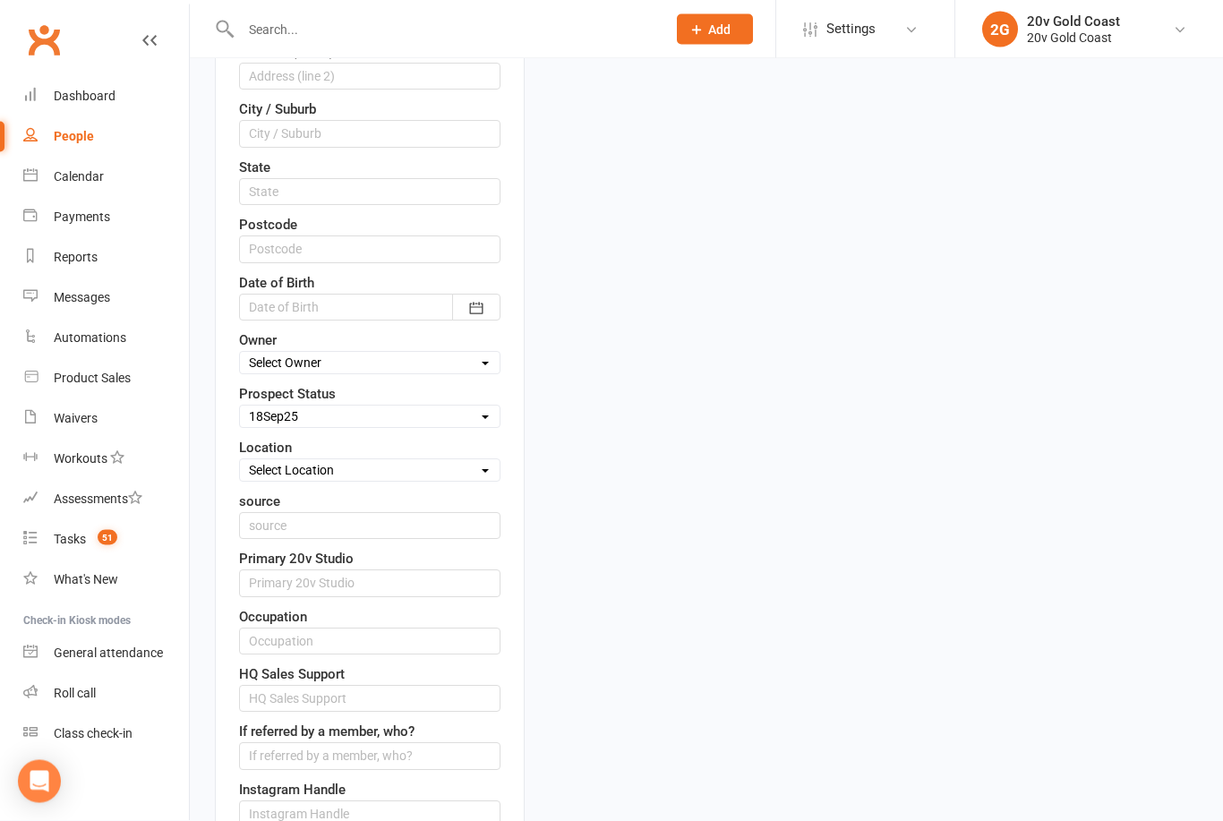
click at [454, 417] on select "Select Parachute Referrals In Communication Call Later Task Comms [DATE] [DATE]…" at bounding box center [370, 417] width 260 height 20
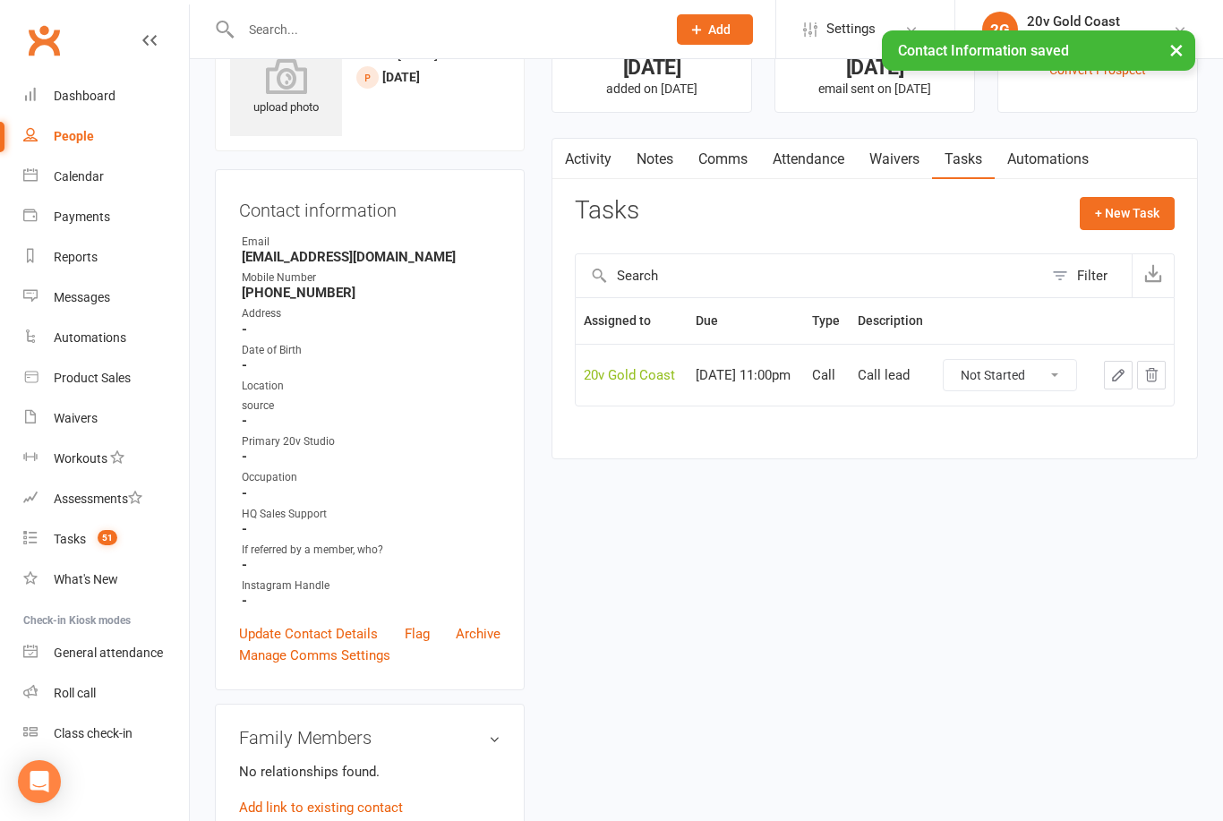
scroll to position [0, 0]
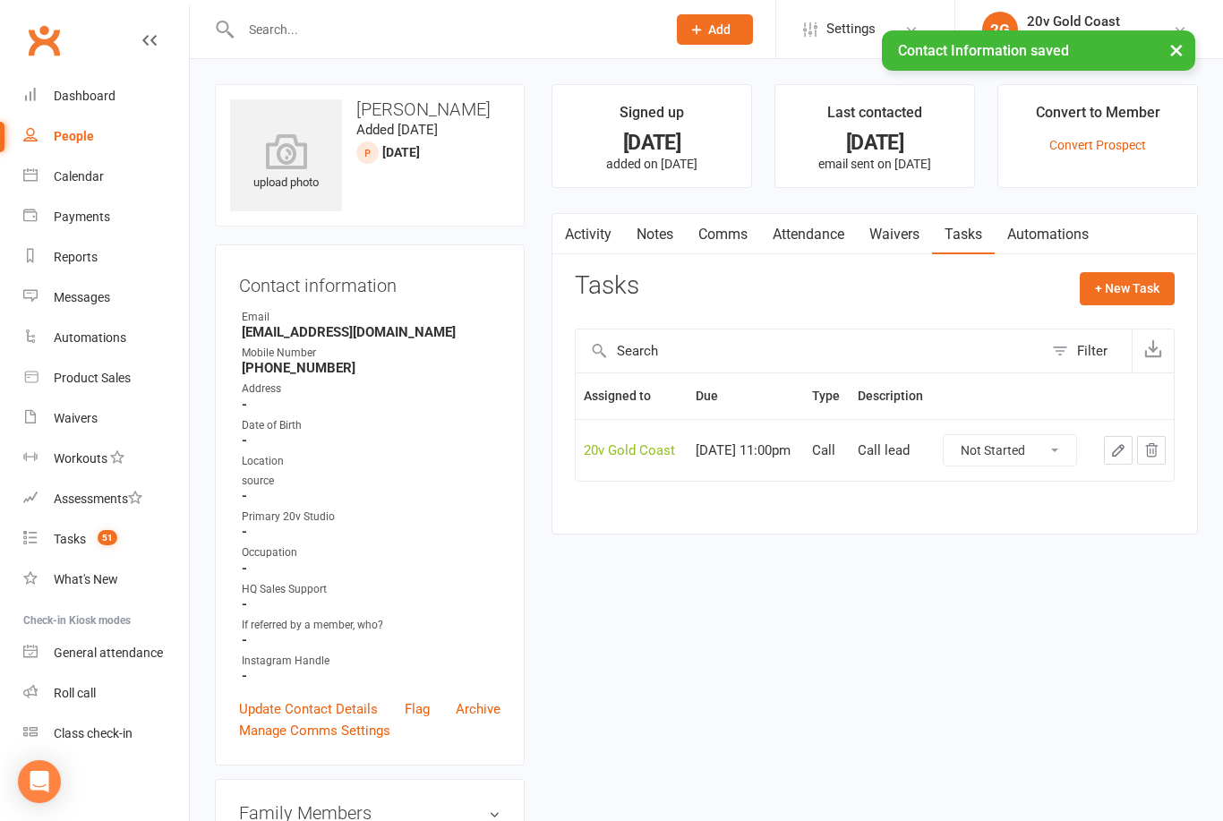
click at [90, 544] on count-badge "51" at bounding box center [103, 539] width 29 height 14
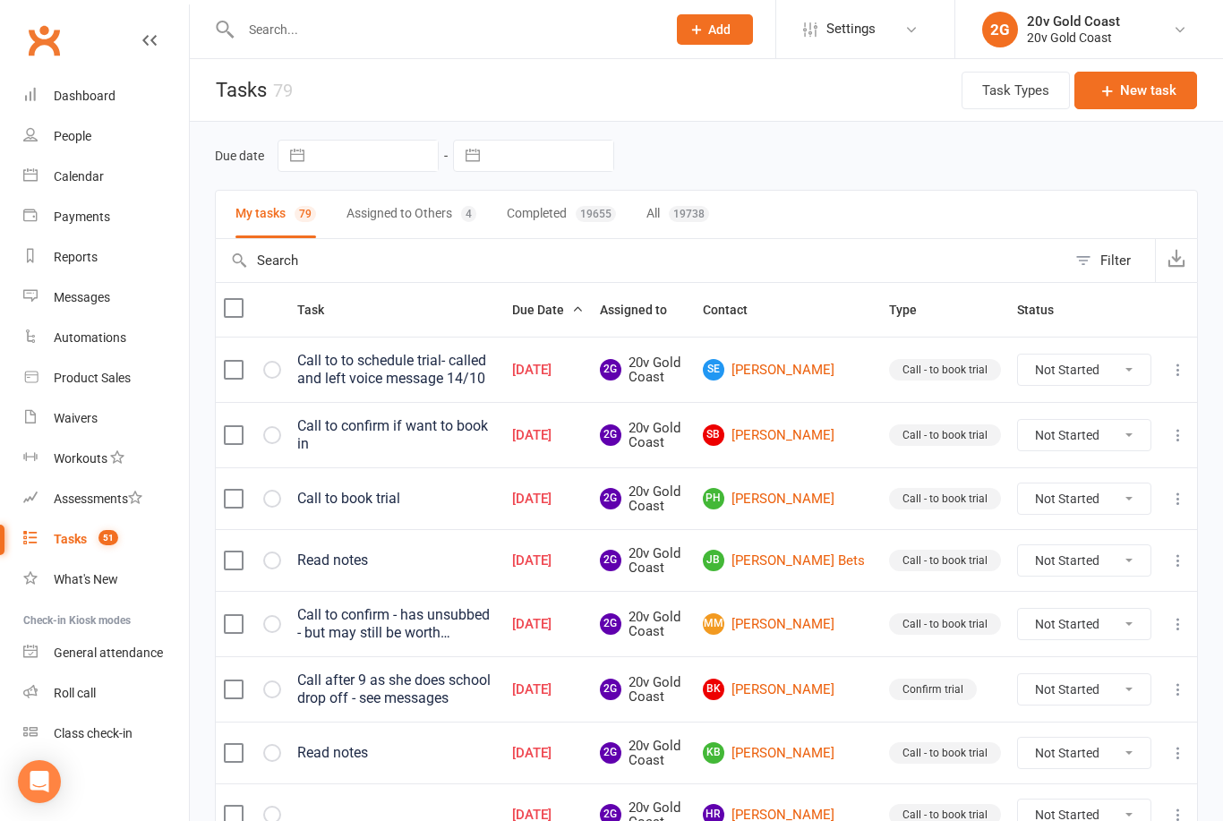
click at [496, 375] on div "Call to to schedule trial- called and left voice message 14/10" at bounding box center [396, 370] width 199 height 36
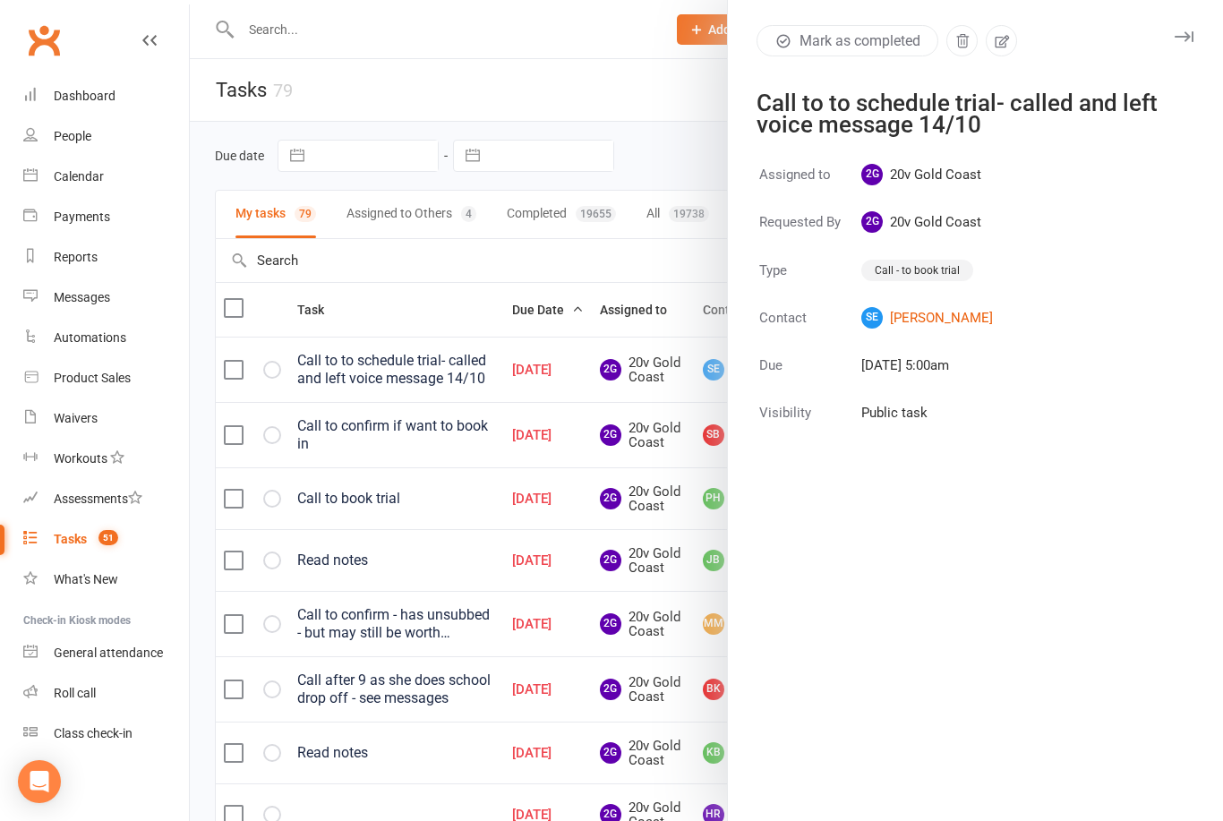
click at [648, 549] on div at bounding box center [706, 410] width 1033 height 821
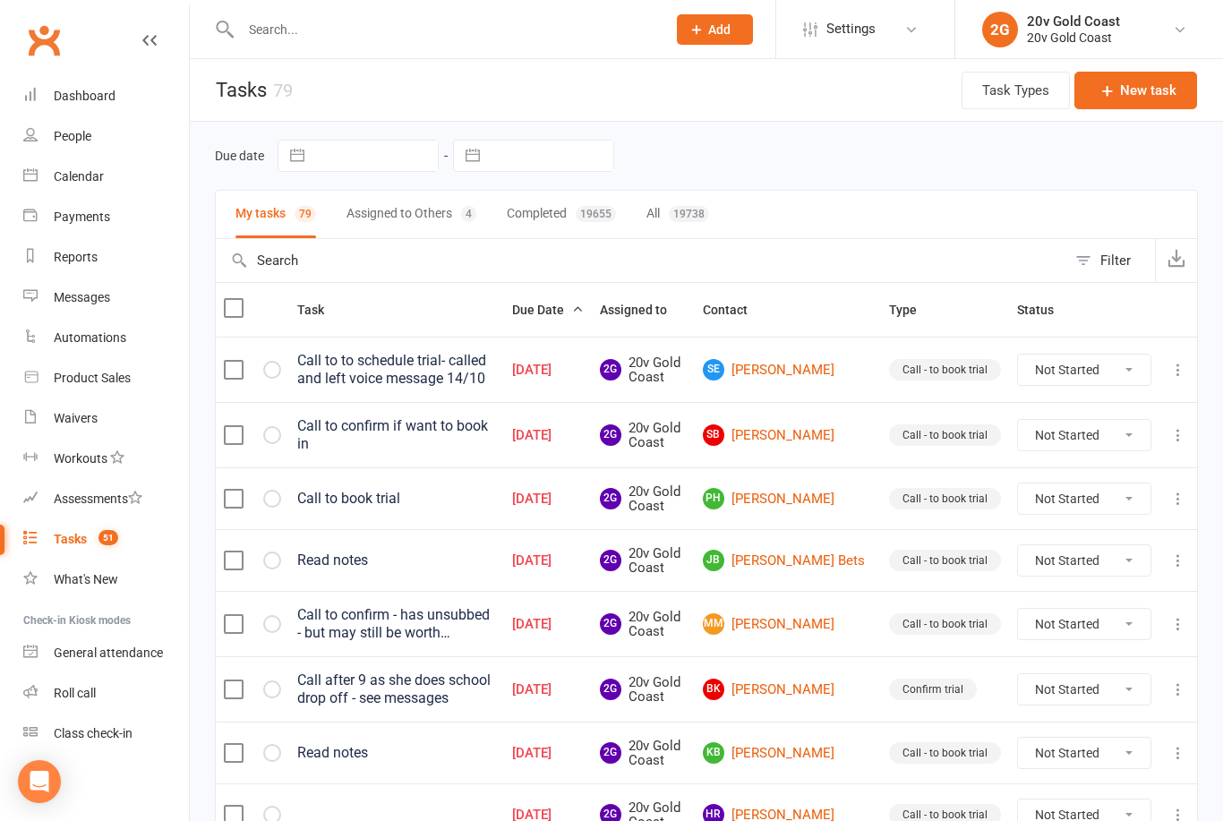
click at [496, 681] on div "Call after 9 as she does school drop off - see messages" at bounding box center [396, 689] width 199 height 36
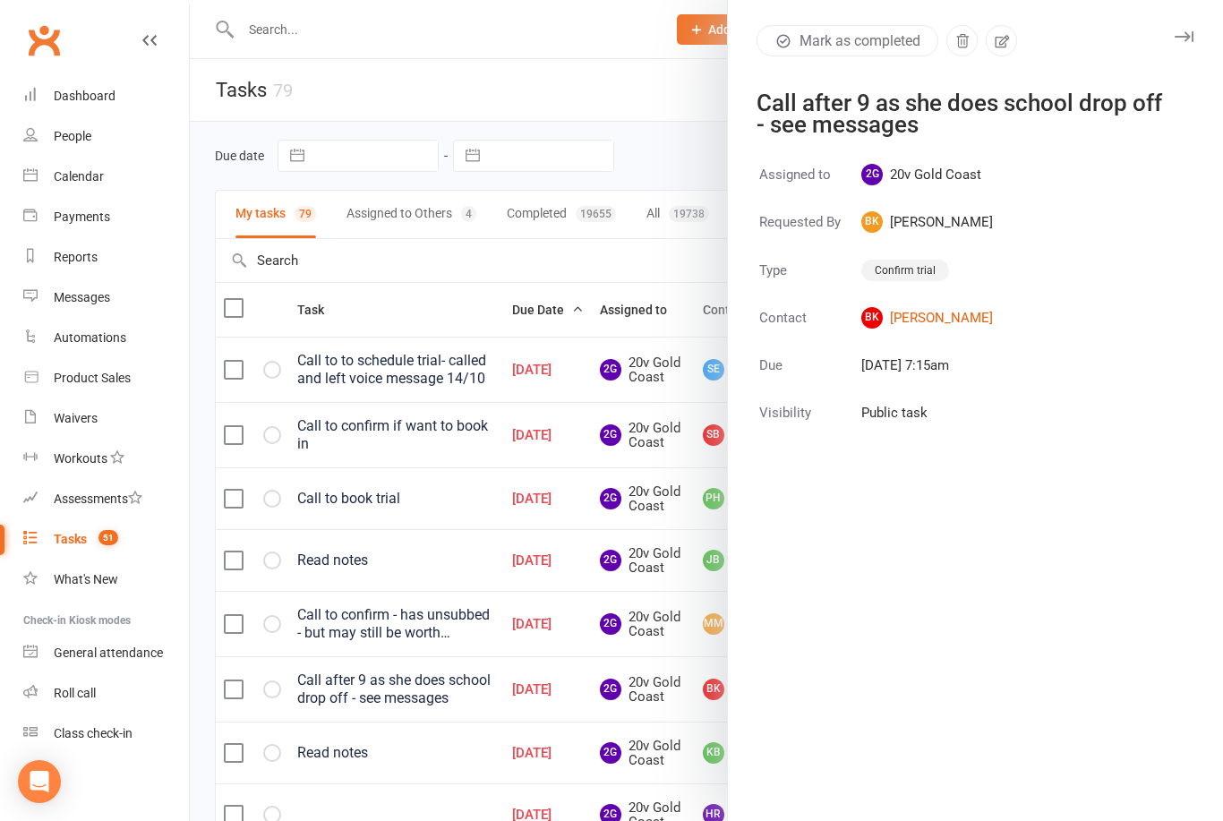
click at [586, 651] on div at bounding box center [706, 410] width 1033 height 821
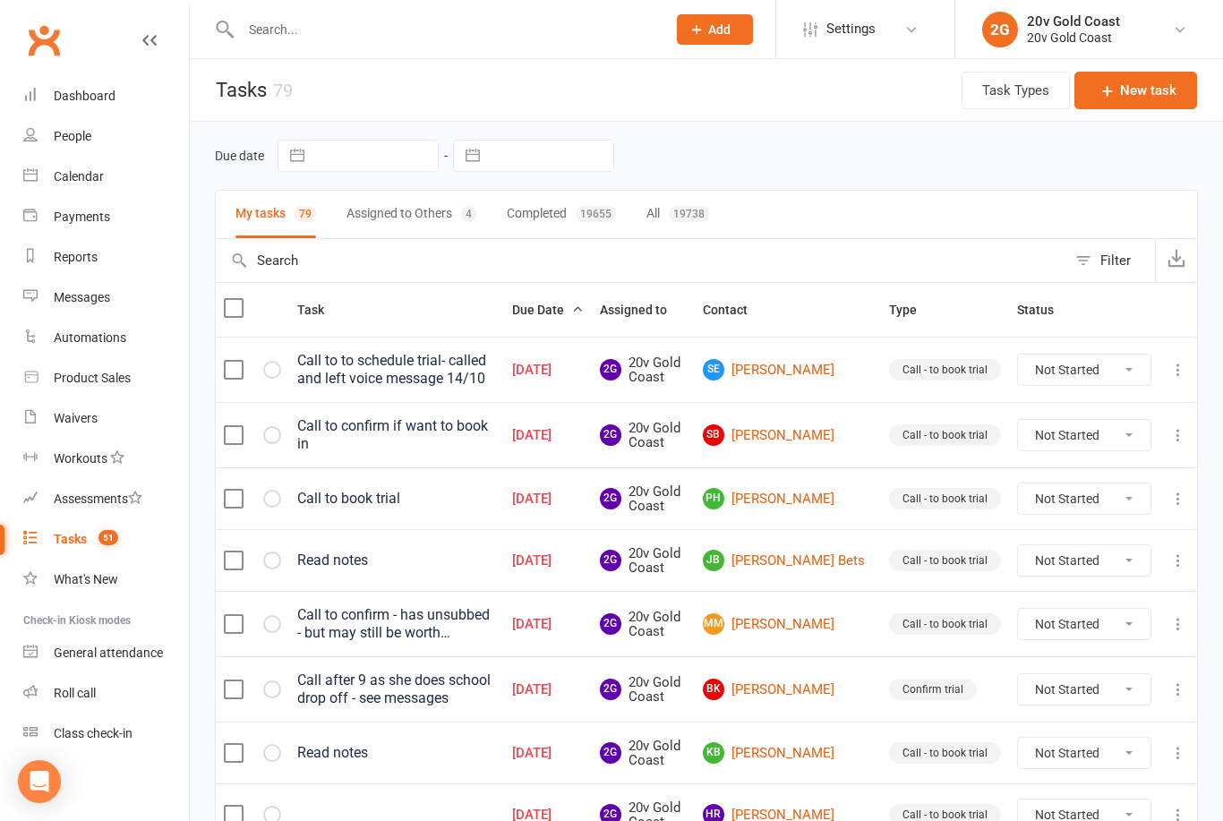
click at [496, 671] on div "Call after 9 as she does school drop off - see messages" at bounding box center [396, 689] width 199 height 36
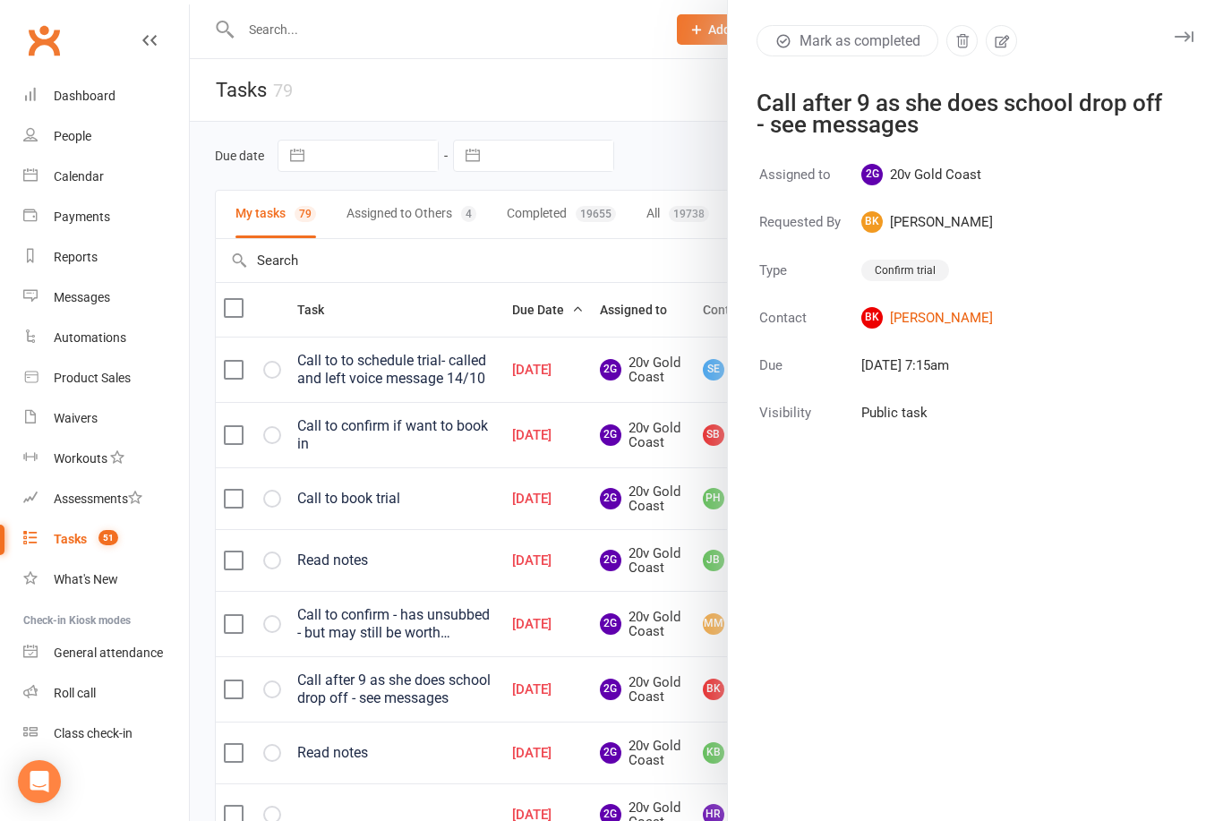
click at [528, 636] on div at bounding box center [706, 410] width 1033 height 821
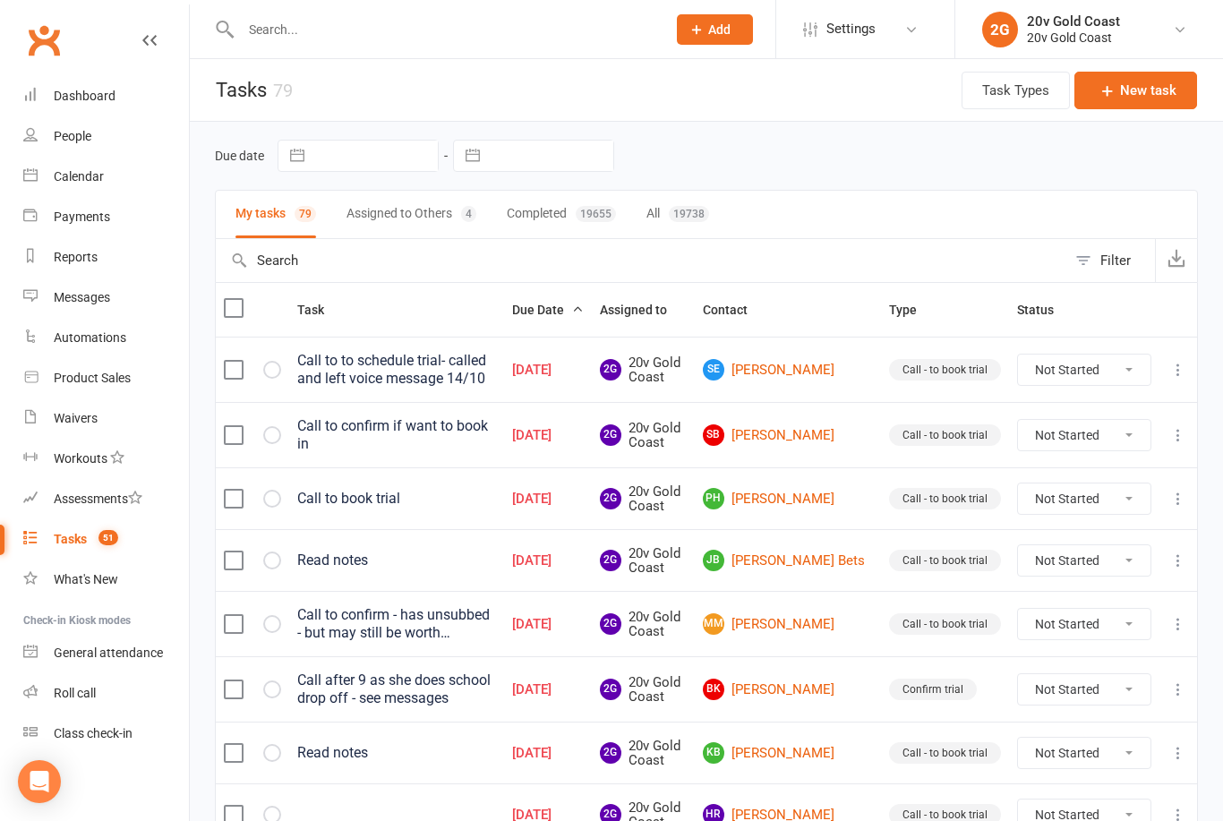
click at [496, 500] on div "Call to book trial" at bounding box center [396, 499] width 199 height 18
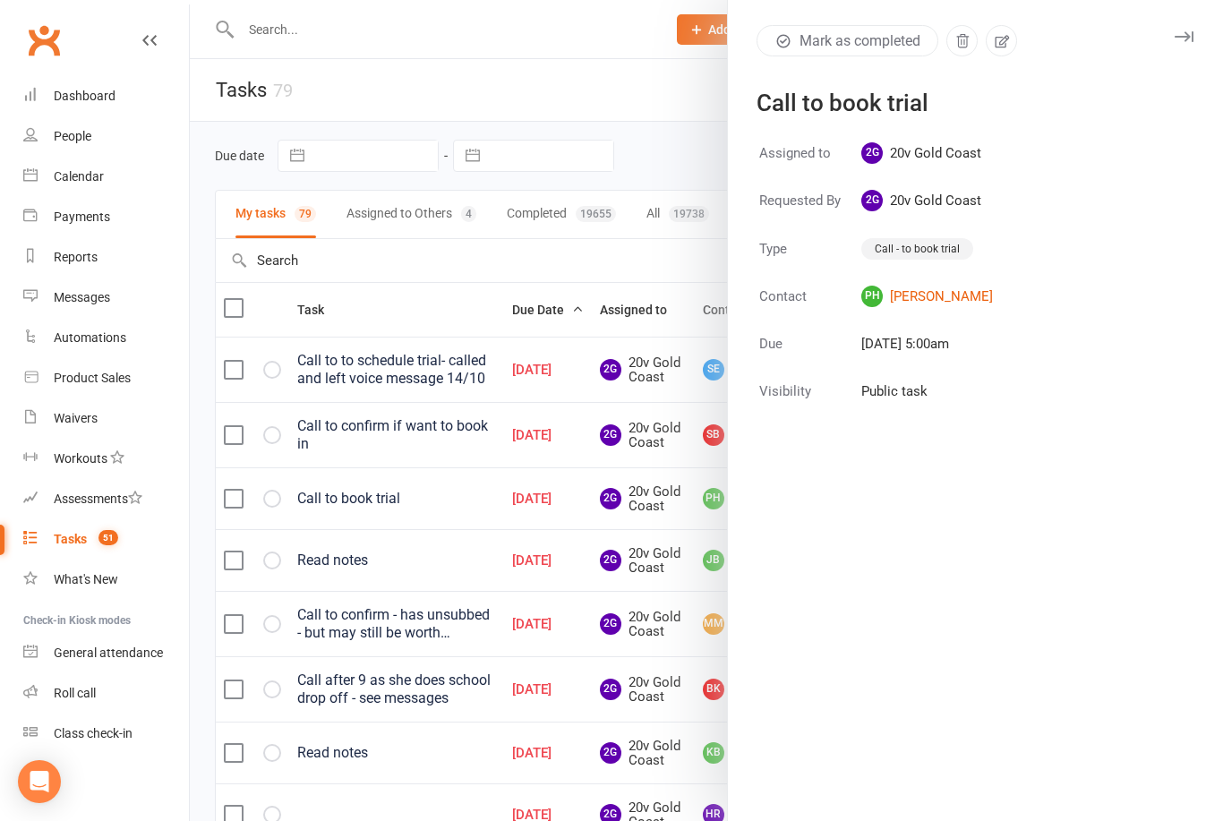
click at [504, 593] on div at bounding box center [706, 410] width 1033 height 821
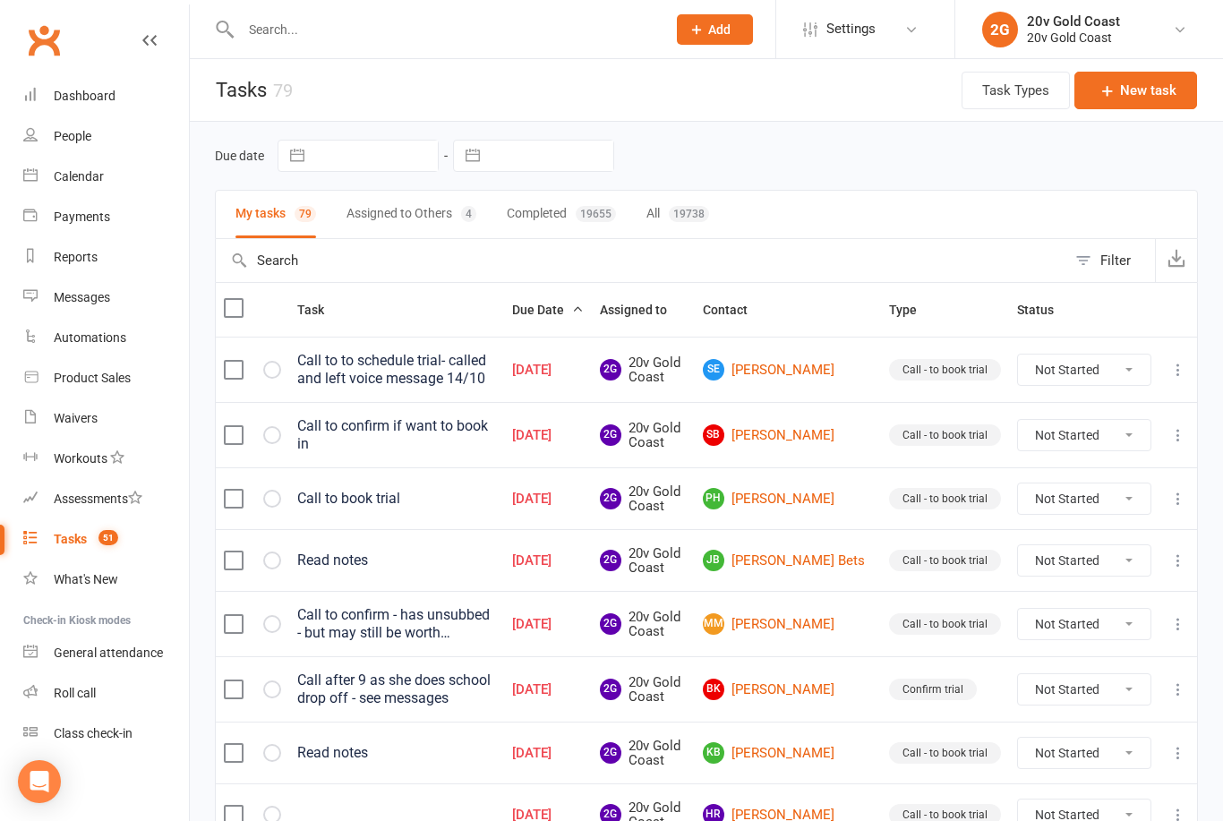
click at [823, 376] on link "SE Sonya Earl" at bounding box center [788, 369] width 170 height 21
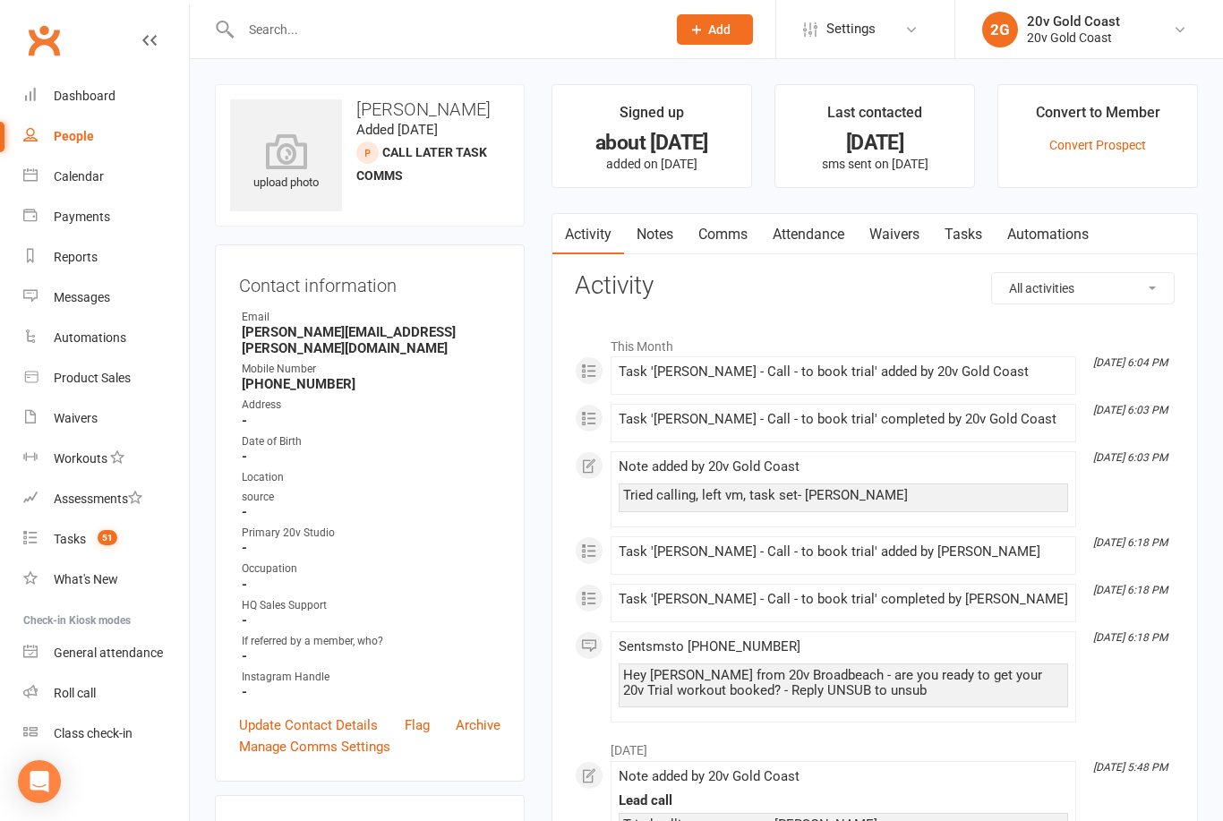
click at [668, 238] on link "Notes" at bounding box center [655, 234] width 62 height 41
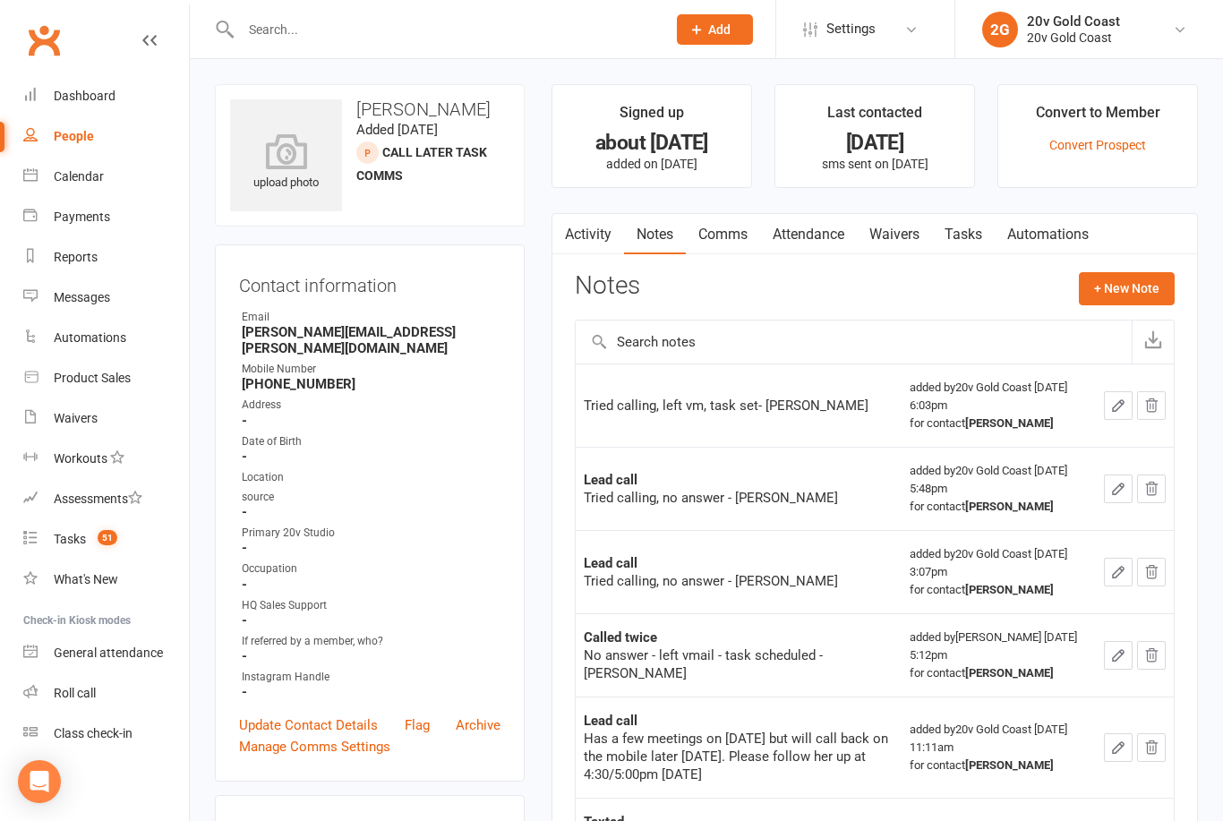
click at [1145, 290] on button "+ New Note" at bounding box center [1127, 288] width 96 height 32
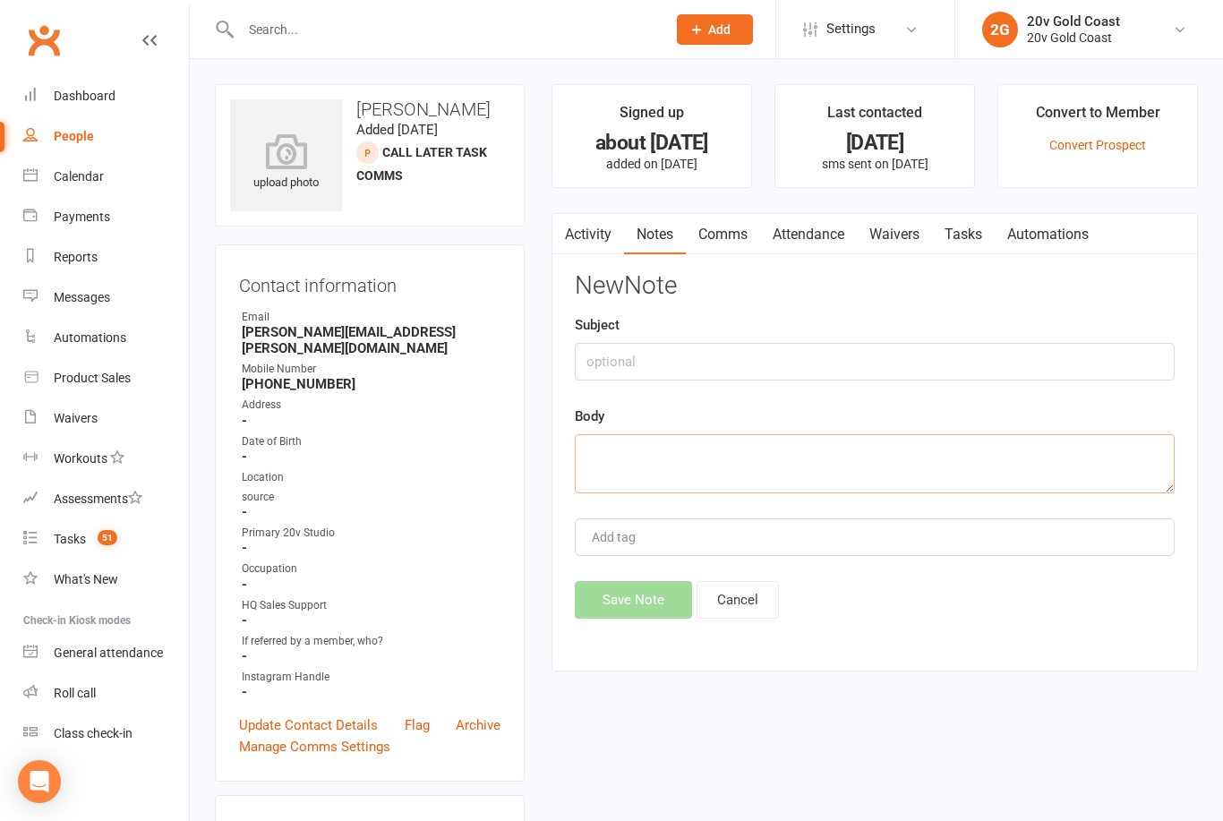
click at [607, 434] on textarea at bounding box center [875, 463] width 600 height 59
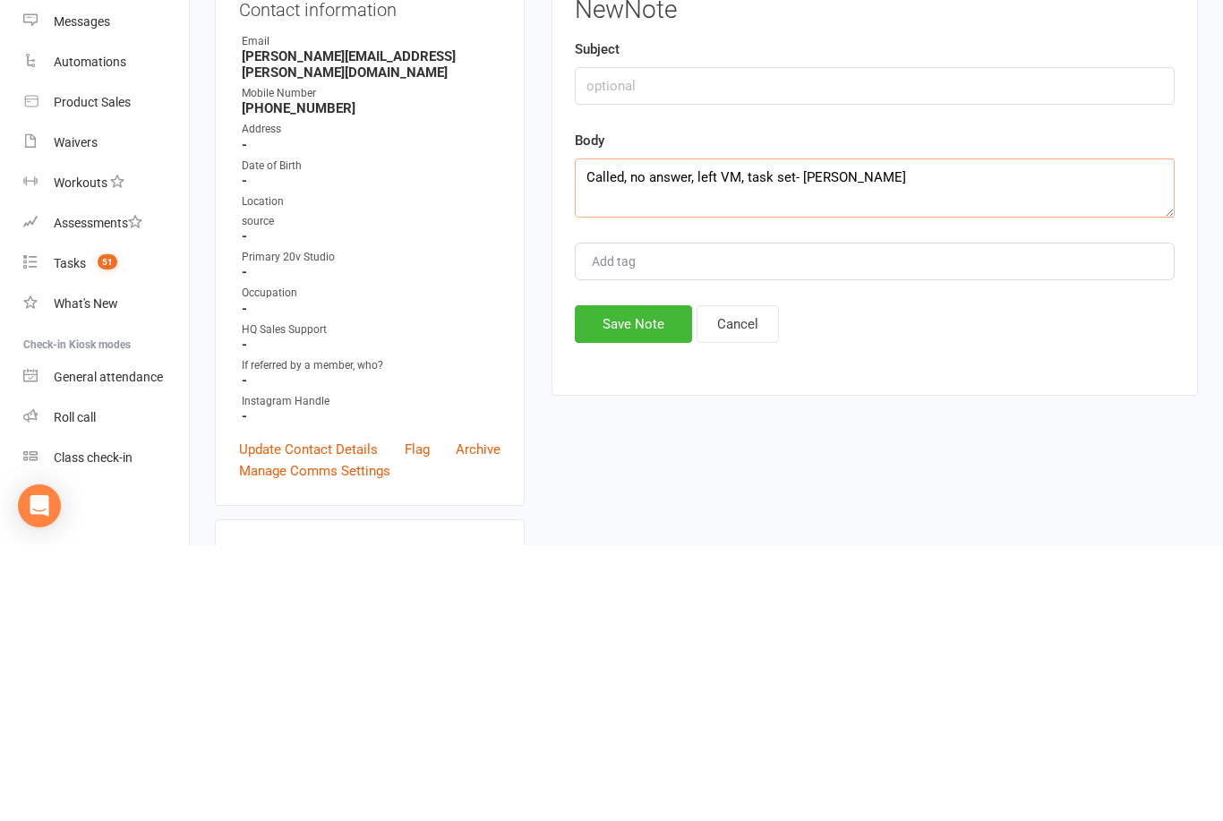
click at [840, 434] on textarea "Called, no answer, left VM, task set- Candice" at bounding box center [875, 463] width 600 height 59
click at [853, 434] on textarea "Called, no answer, left VM, task set- Candice" at bounding box center [875, 463] width 600 height 59
type textarea "Called, no answer, left VM, task set- Candice"
click at [642, 581] on button "Save Note" at bounding box center [633, 600] width 117 height 38
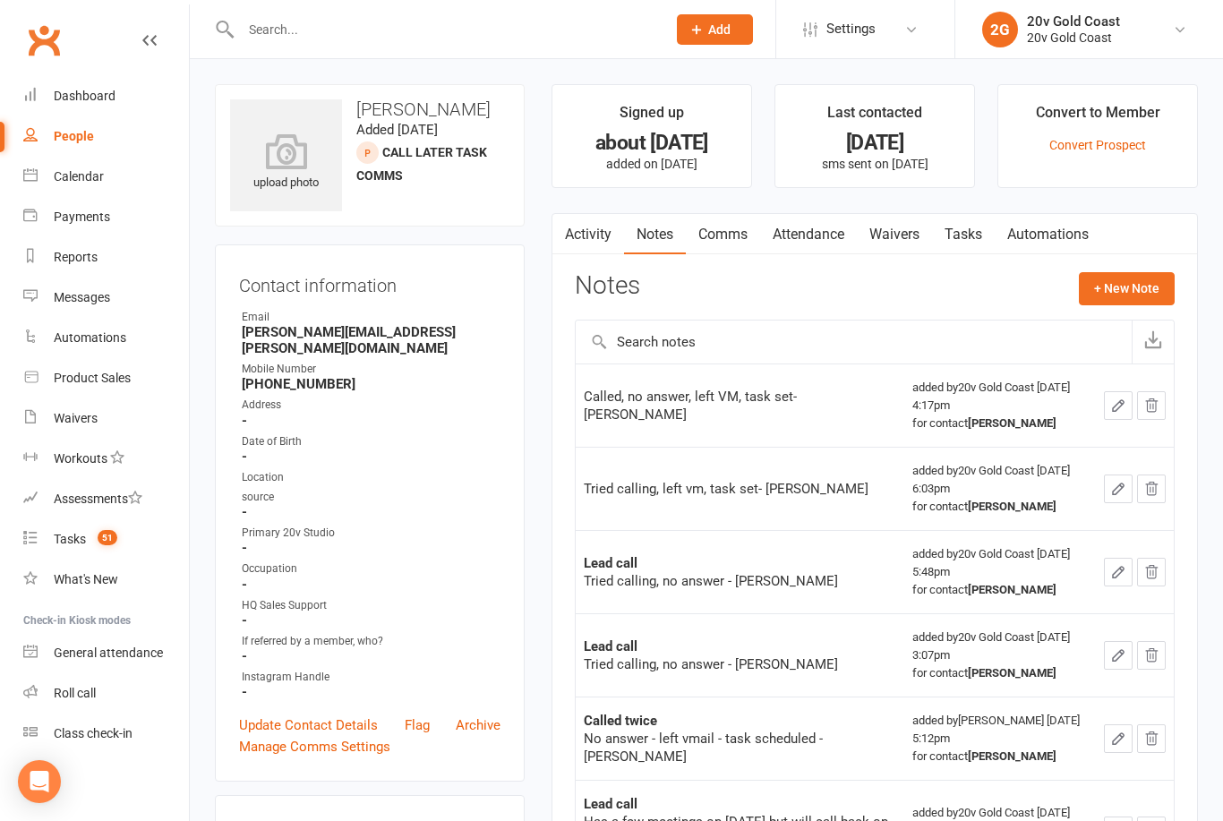
click at [959, 237] on link "Tasks" at bounding box center [963, 234] width 63 height 41
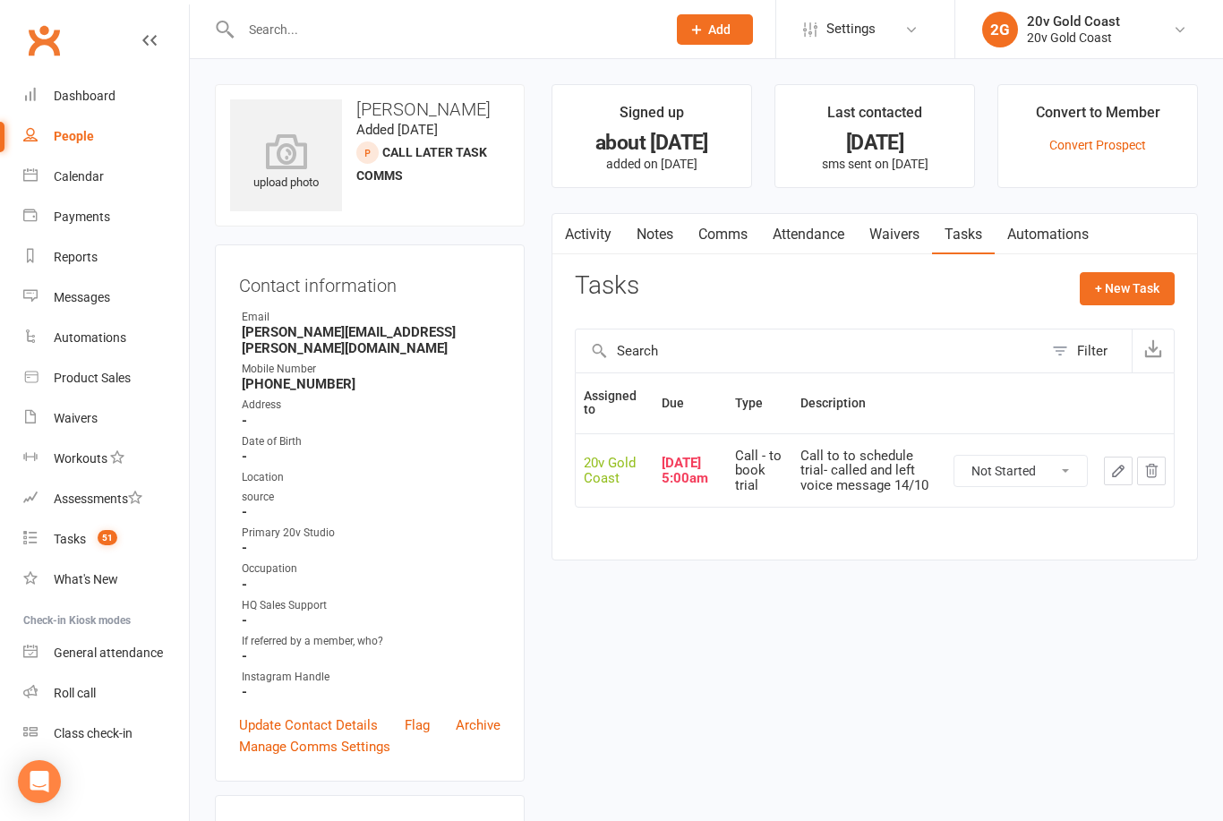
click at [1015, 473] on select "Not Started In Progress Waiting Complete" at bounding box center [1020, 471] width 132 height 30
select select "unstarted"
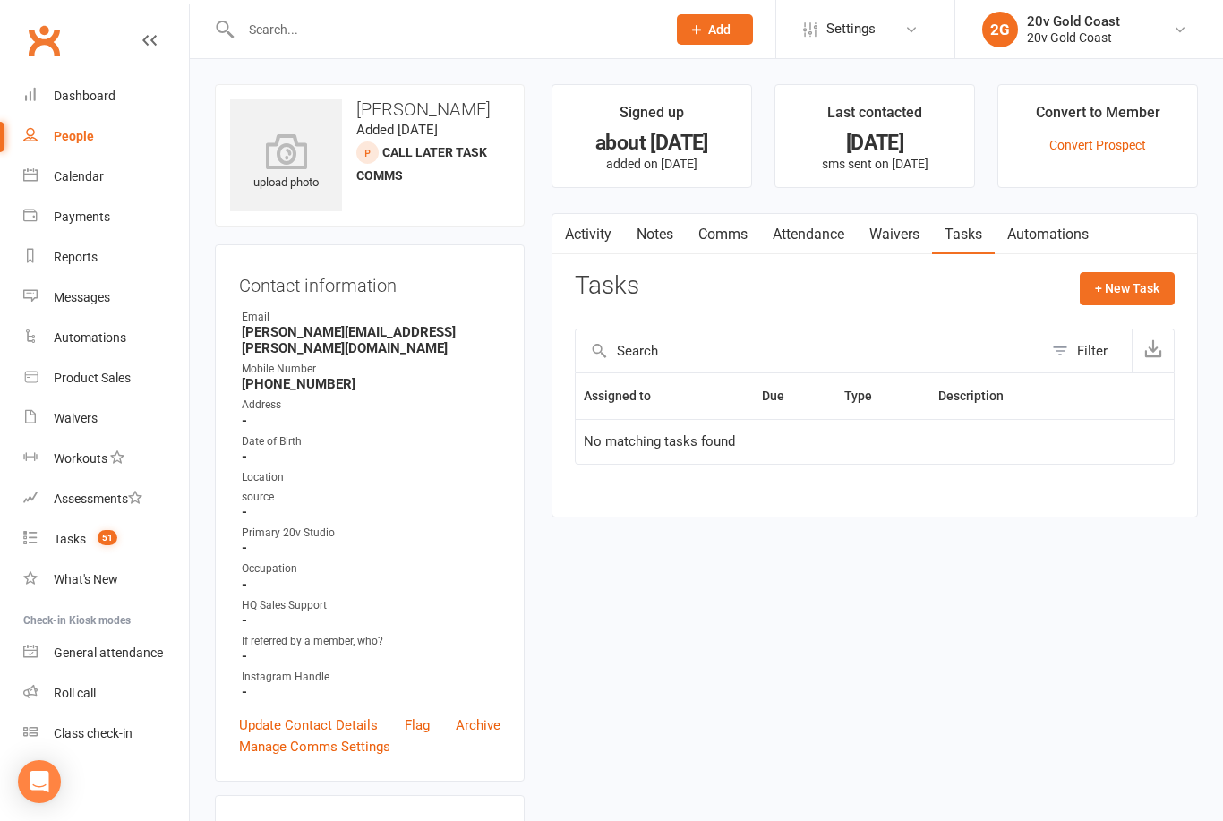
click at [1146, 284] on button "+ New Task" at bounding box center [1127, 288] width 95 height 32
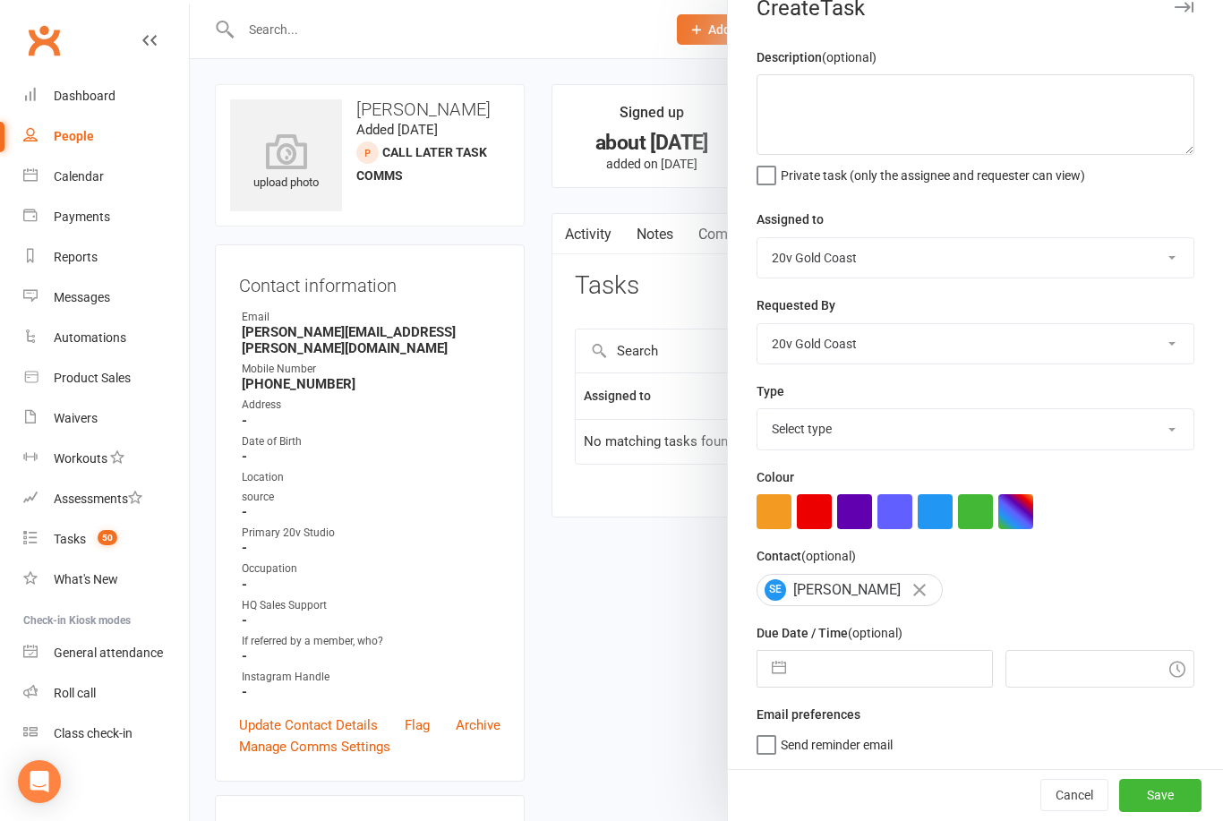
click at [885, 661] on input "text" at bounding box center [893, 669] width 196 height 36
select select "8"
select select "2025"
select select "9"
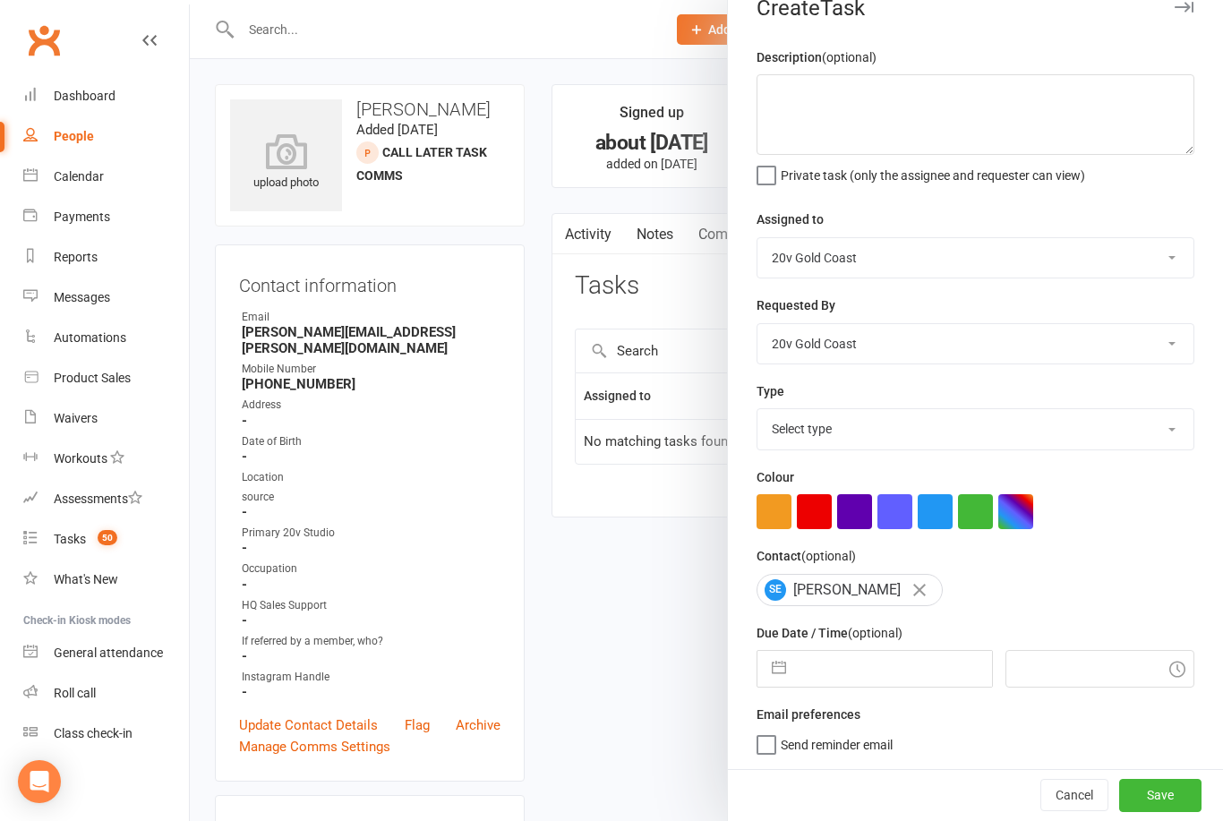
select select "2025"
select select "10"
select select "2025"
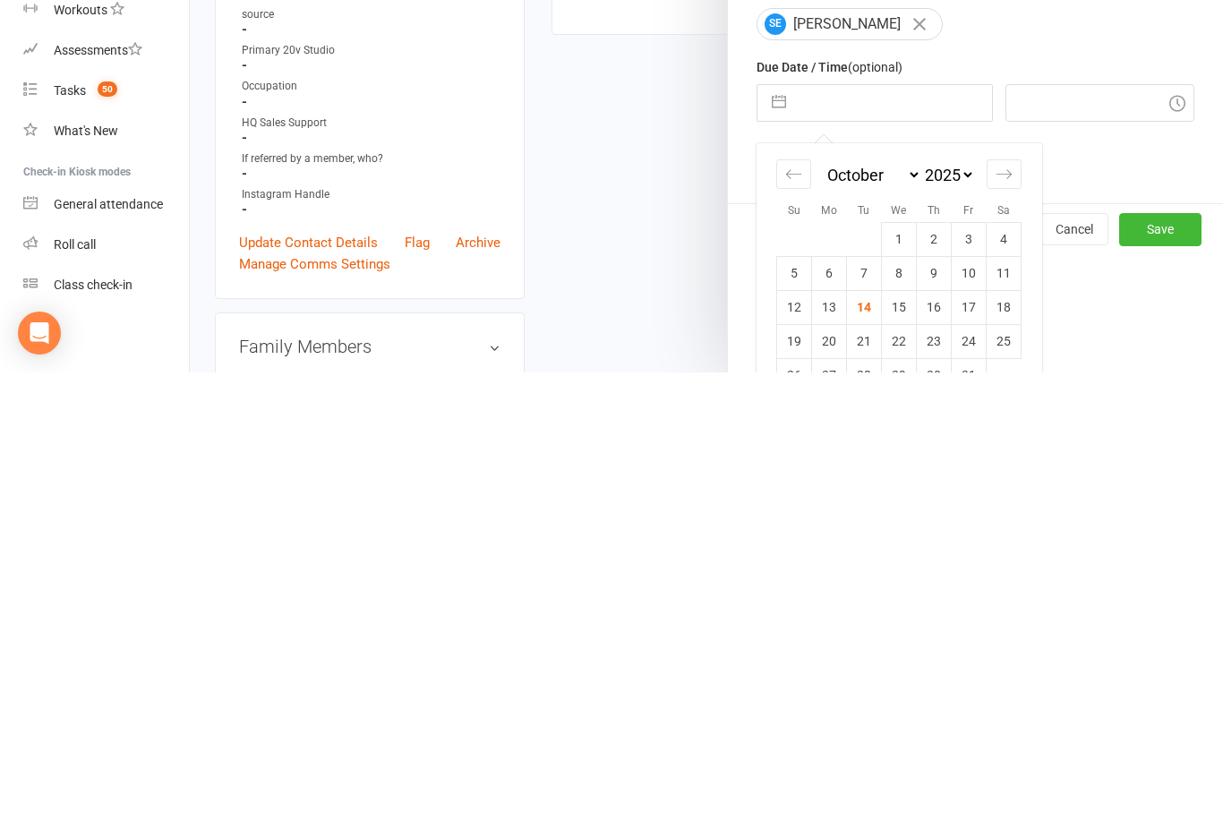
click at [936, 739] on td "16" at bounding box center [934, 756] width 35 height 34
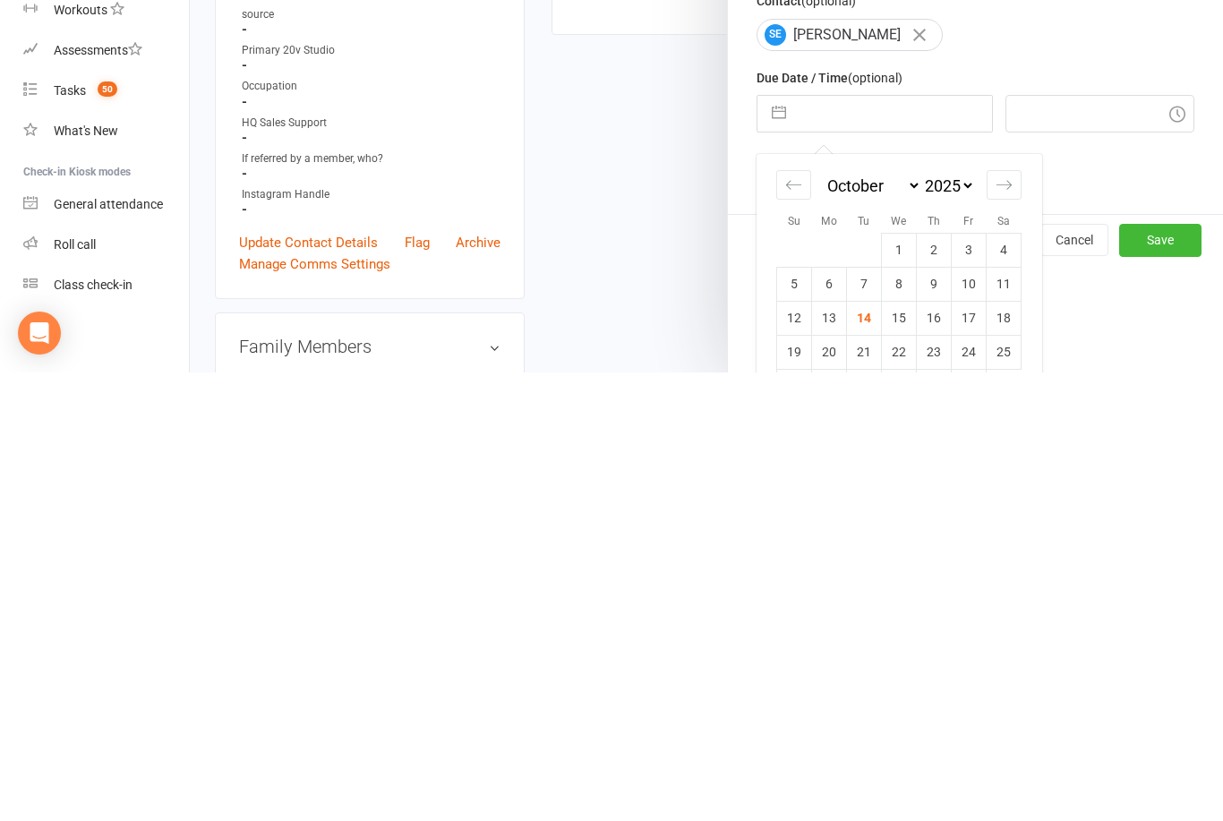
type input "16 Oct 2025"
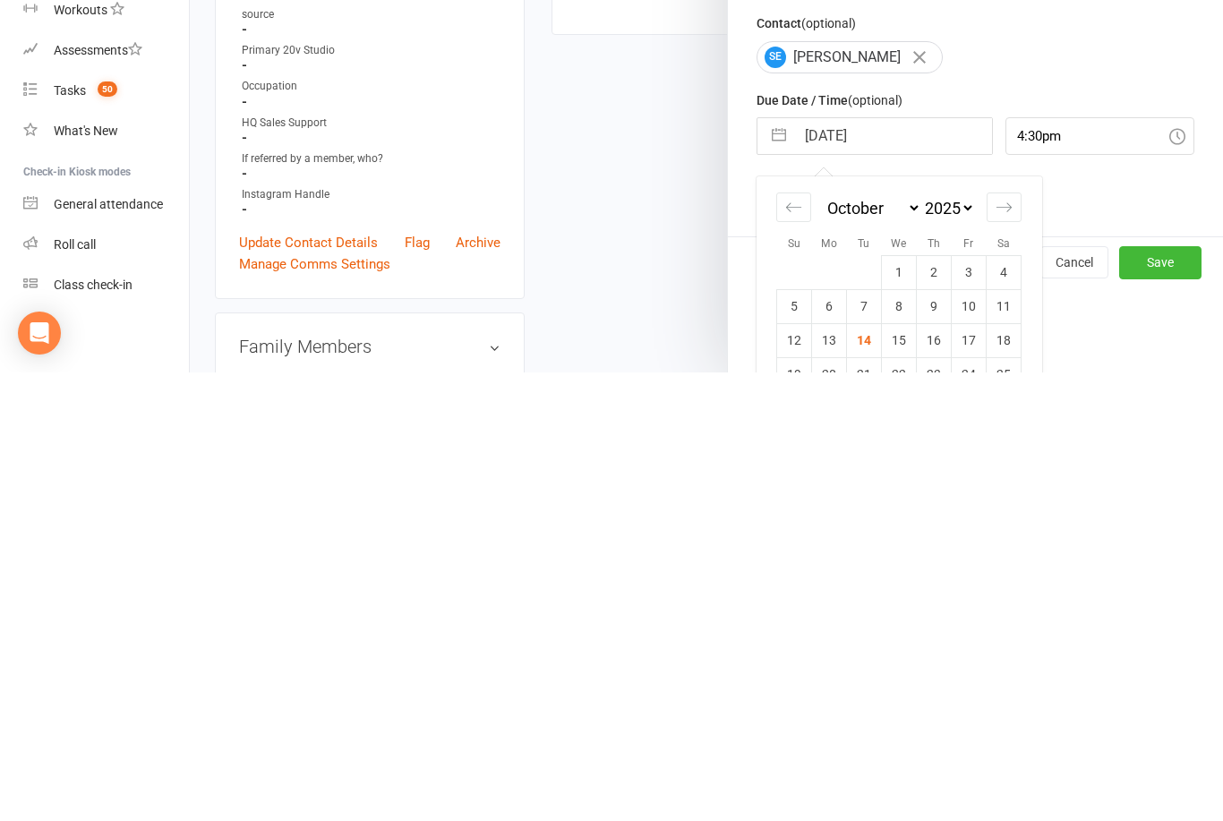
scroll to position [483, 0]
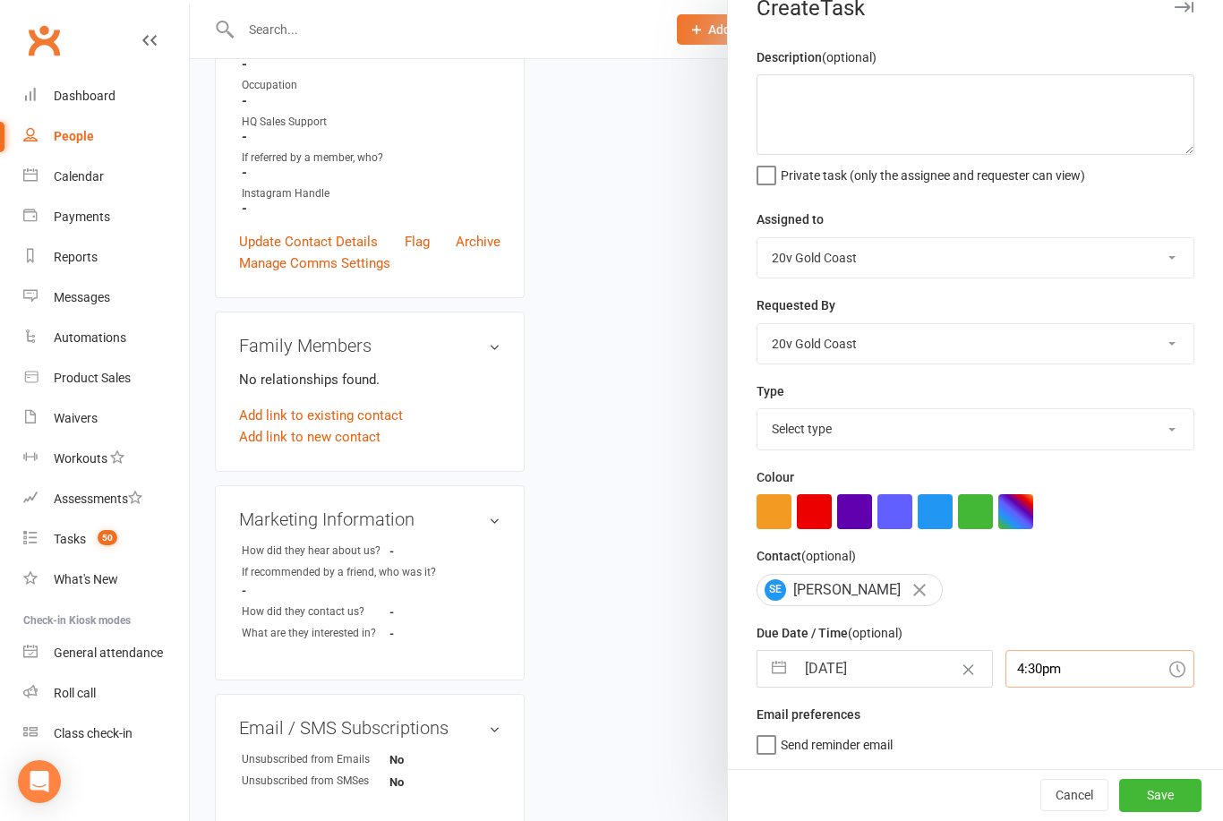
click at [1065, 671] on input "4:30pm" at bounding box center [1100, 669] width 190 height 38
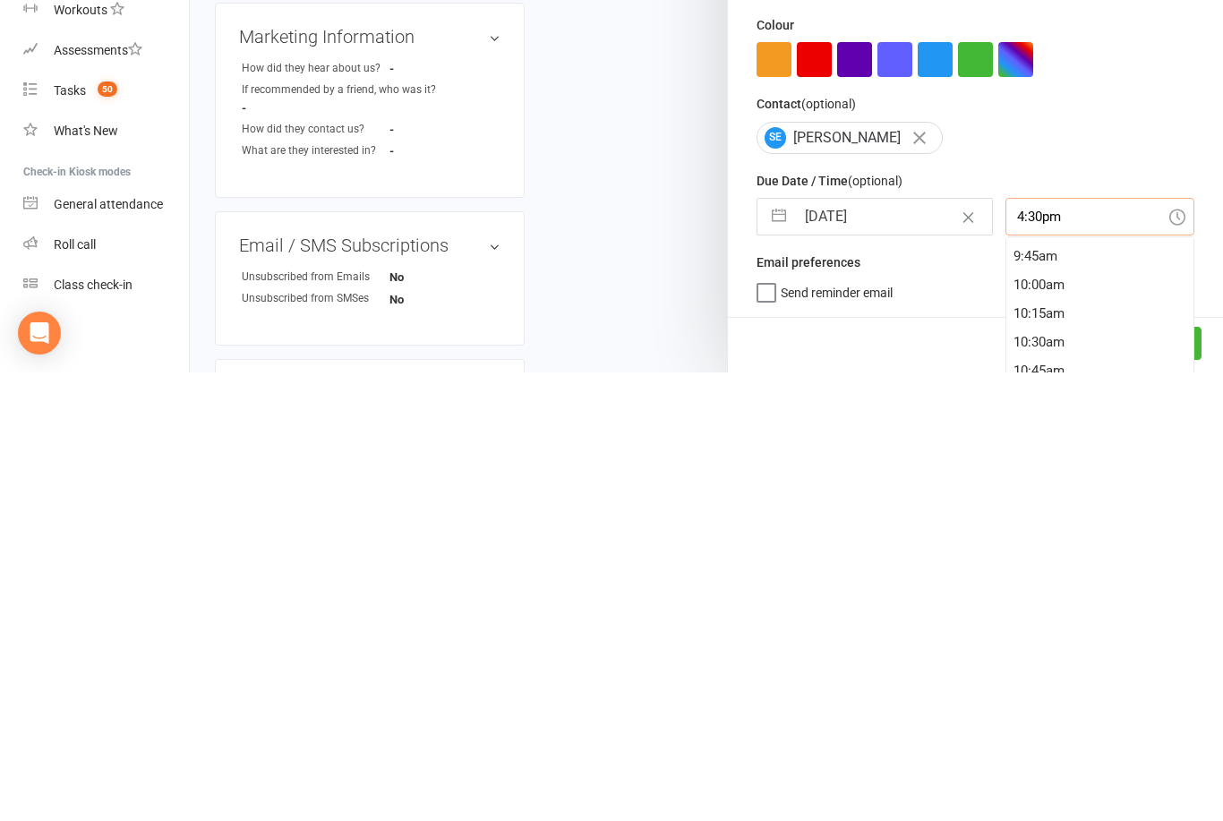
scroll to position [765, 0]
click at [1064, 722] on div "7:00am" at bounding box center [1100, 736] width 188 height 29
type input "7:00am"
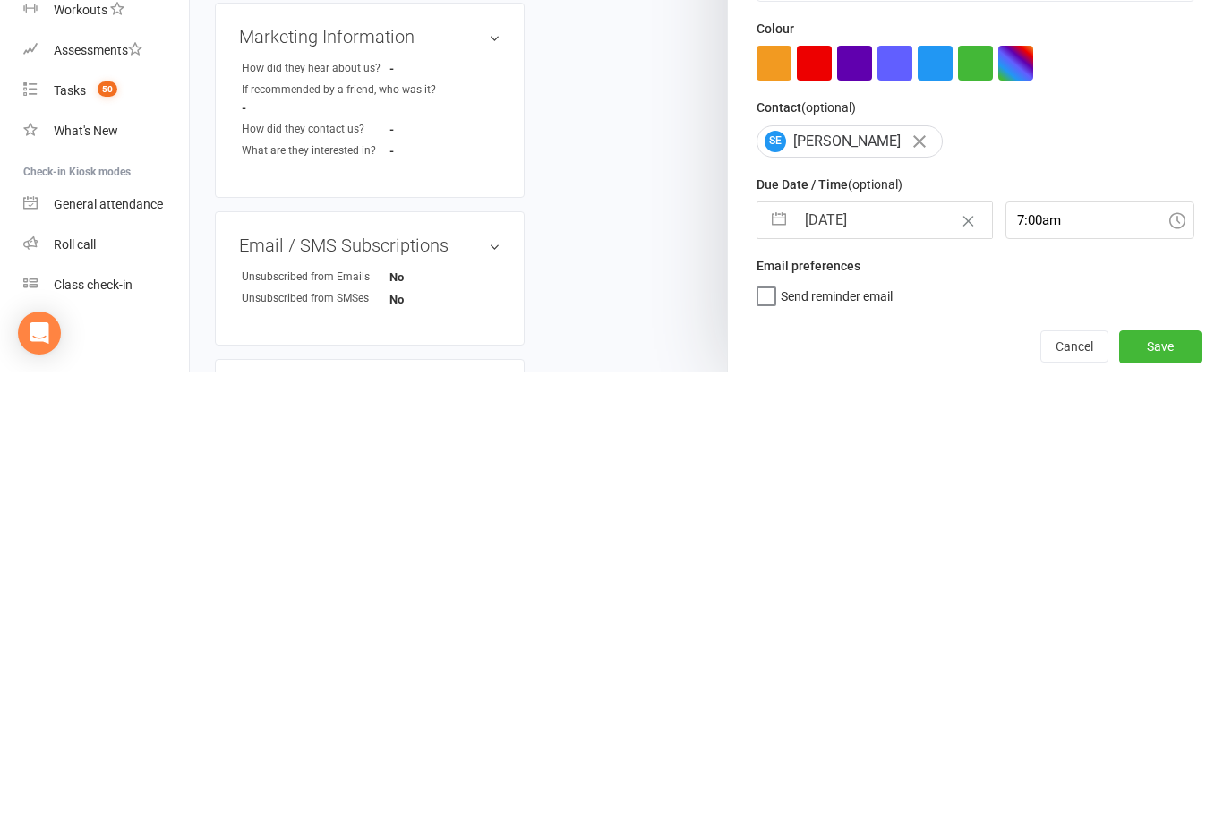
click at [1169, 779] on button "Save" at bounding box center [1160, 795] width 82 height 32
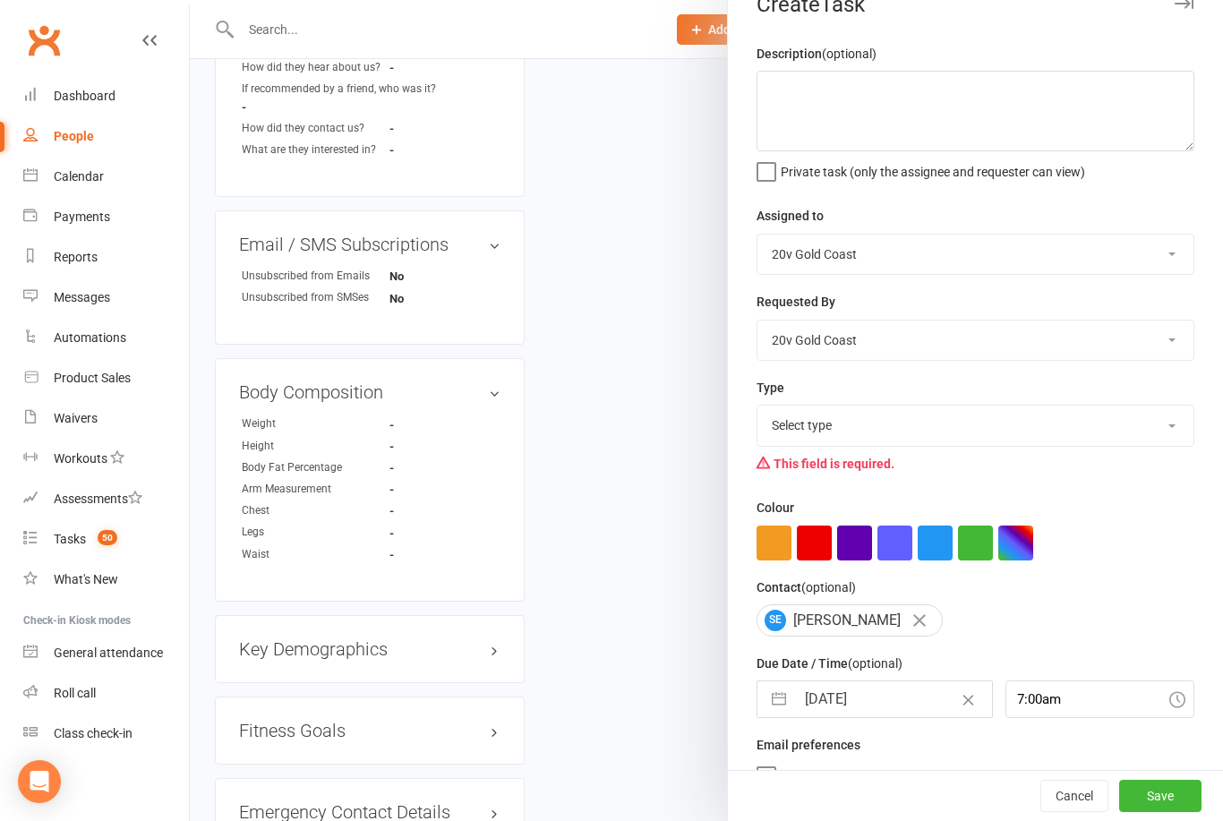
click at [1066, 432] on select "Select type Call Call - to book trial Confirm session attendance Confirm trial …" at bounding box center [975, 425] width 436 height 39
select select "22375"
click at [1166, 786] on button "Save" at bounding box center [1160, 796] width 82 height 32
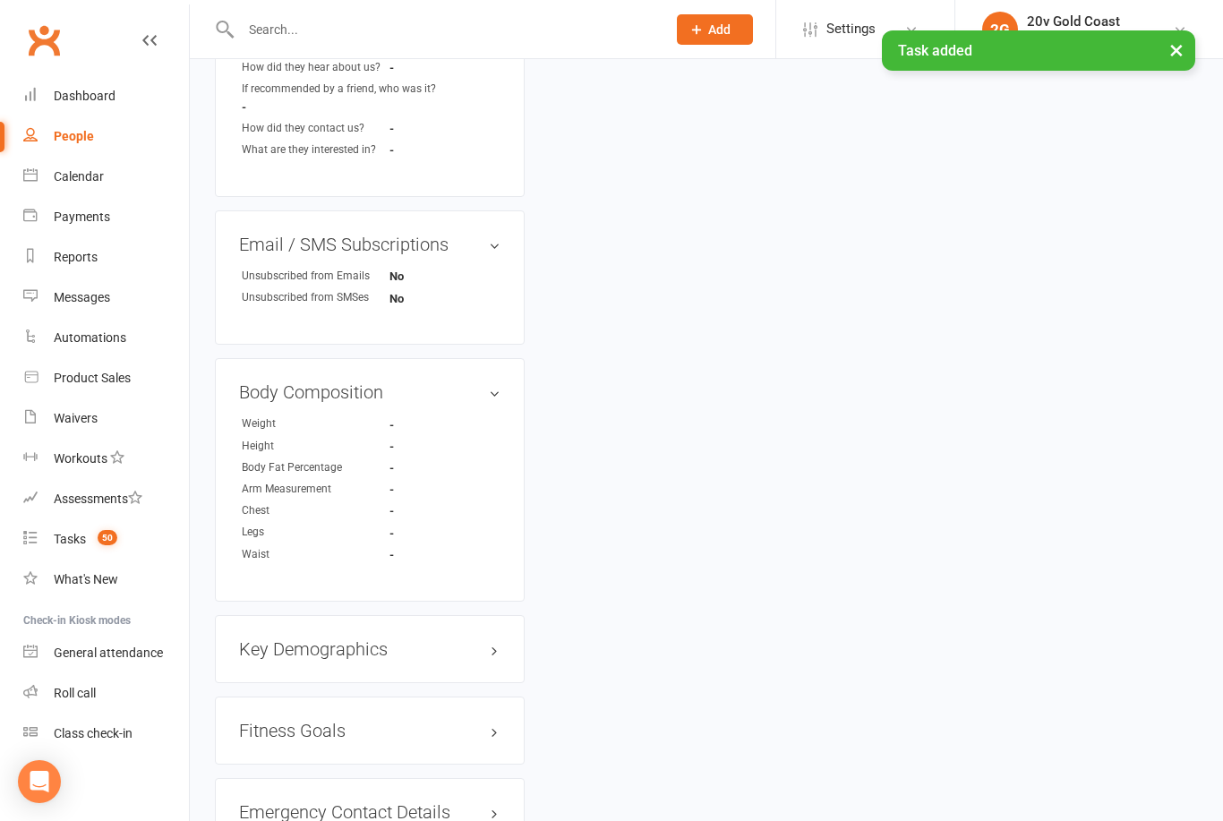
click at [111, 534] on span "50" at bounding box center [108, 537] width 20 height 15
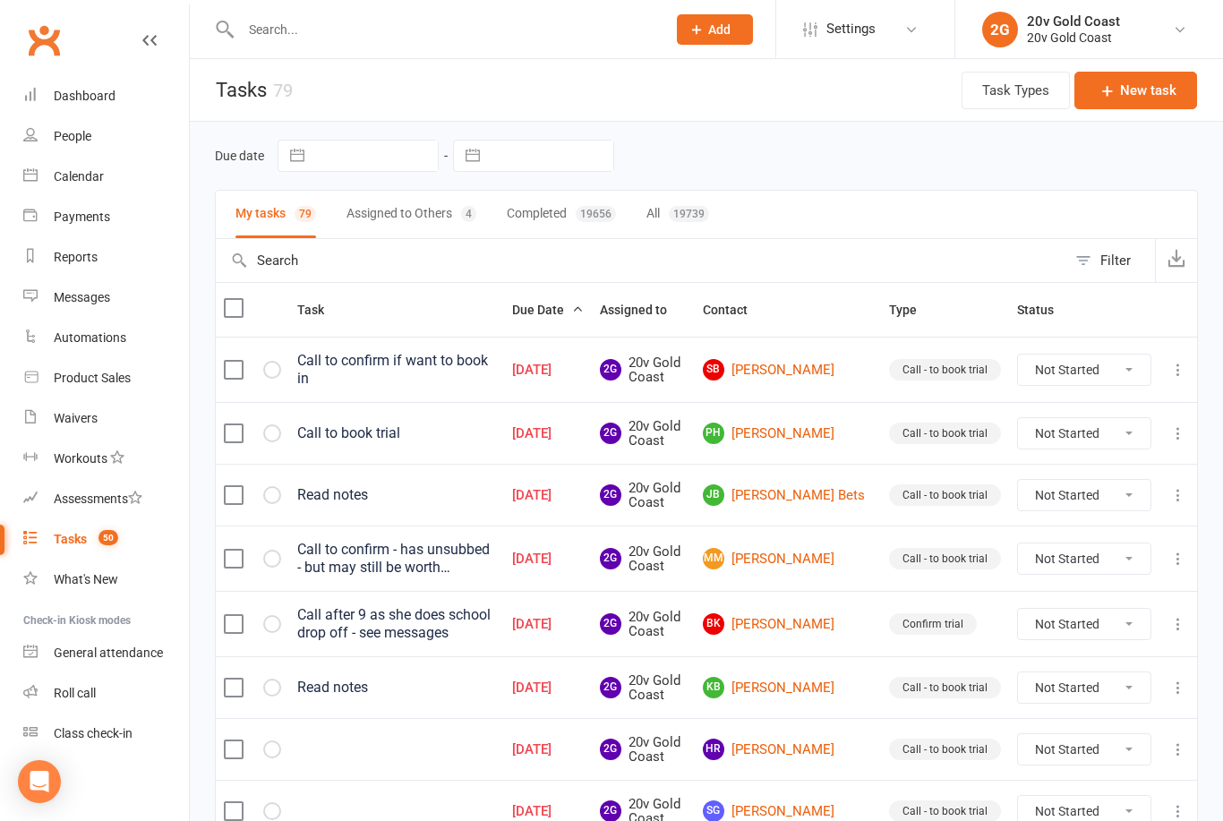
click at [840, 364] on link "SB Sally Baillie" at bounding box center [788, 369] width 170 height 21
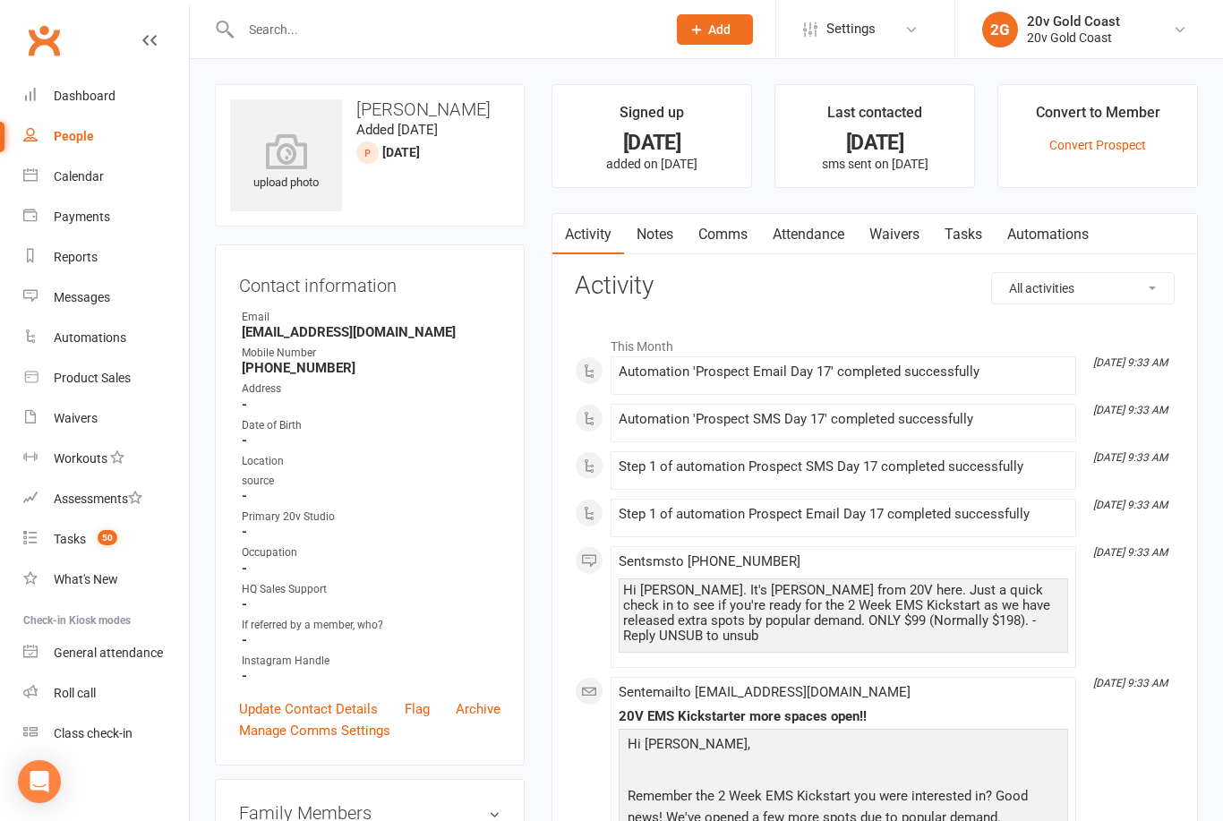
click at [667, 233] on link "Notes" at bounding box center [655, 234] width 62 height 41
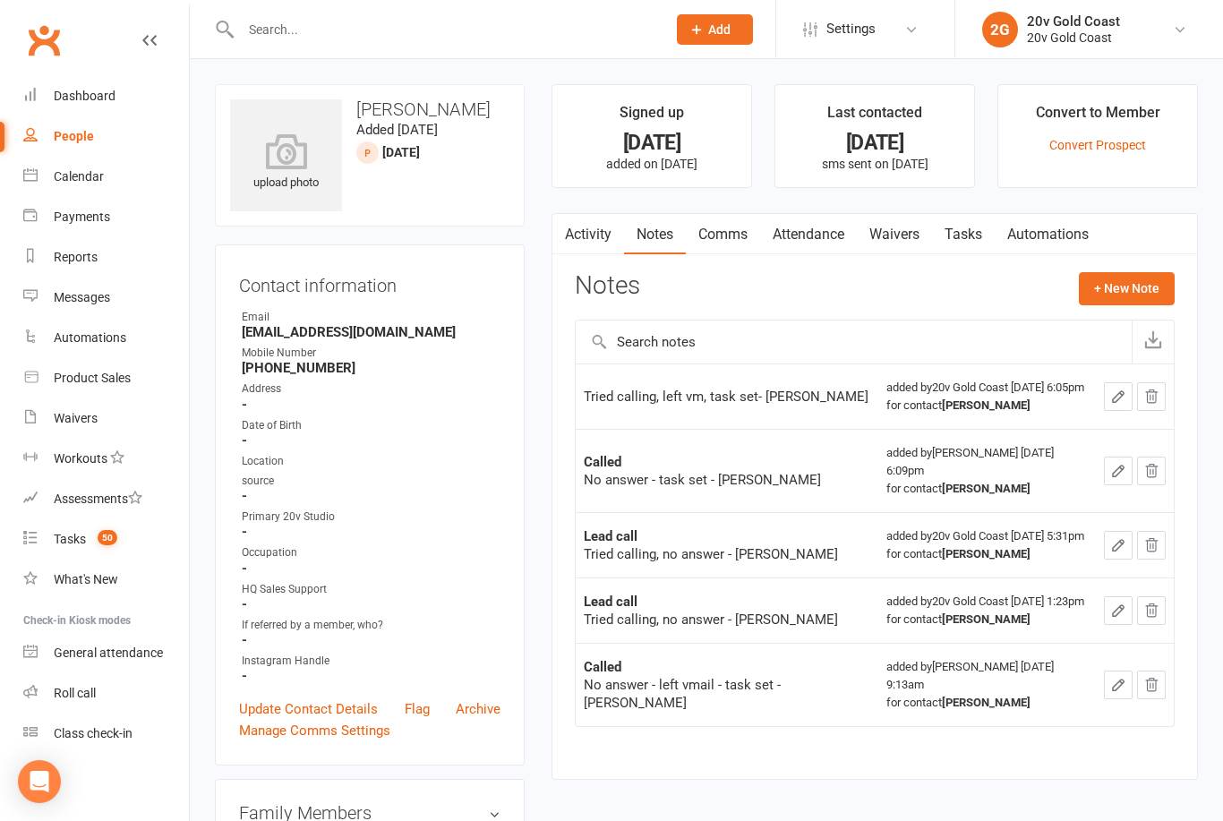
click at [1133, 303] on button "+ New Note" at bounding box center [1127, 288] width 96 height 32
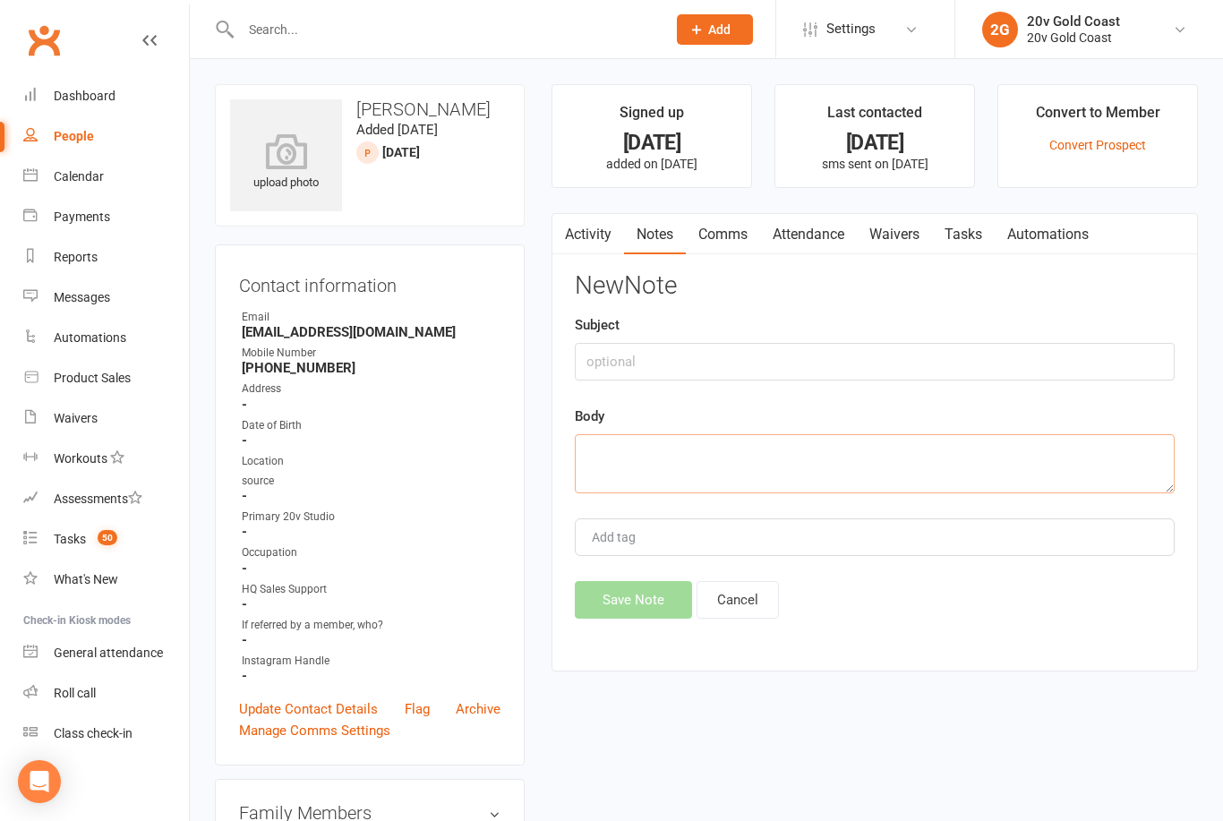
click at [773, 454] on textarea at bounding box center [875, 463] width 600 height 59
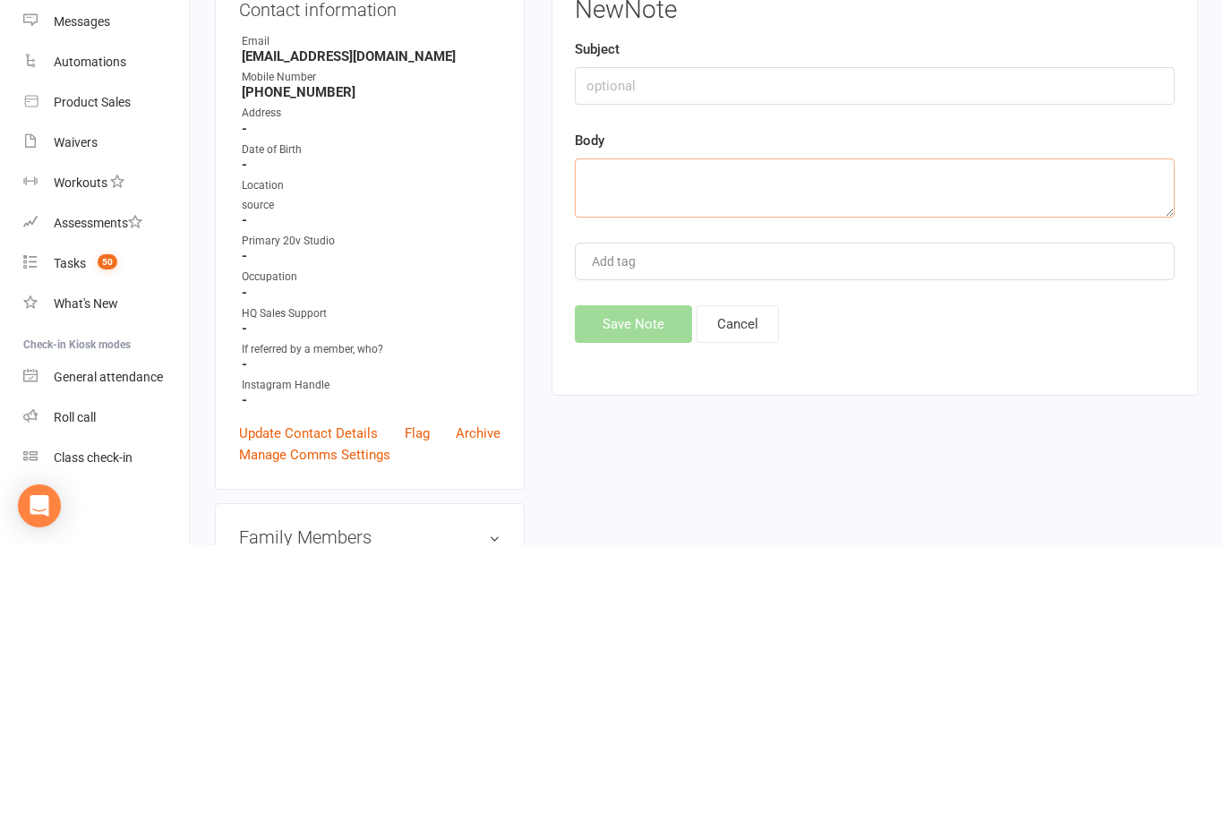
click at [799, 434] on textarea at bounding box center [875, 463] width 600 height 59
paste textarea "Called, no answer, left VM, task set- Candice"
type textarea "Called, no answer, left VM, task set- Candice"
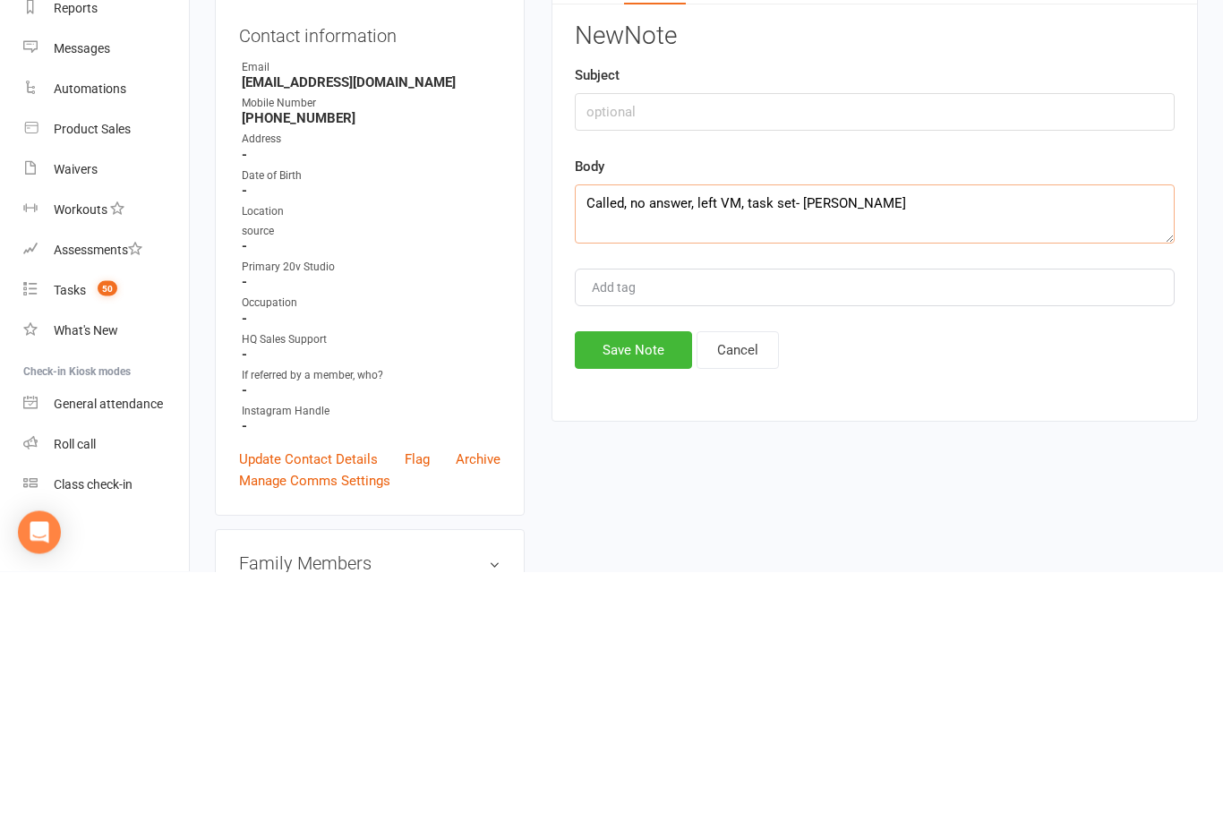
click at [865, 434] on textarea "Called, no answer, left VM, task set- Candice" at bounding box center [875, 463] width 600 height 59
click at [867, 434] on textarea "Called, no answer, left VM, task set- Candice" at bounding box center [875, 463] width 600 height 59
click at [932, 434] on textarea "Called, is interested but not available for a chat at thi strike." at bounding box center [875, 463] width 600 height 59
click at [926, 434] on textarea "Called, is interested but not available for a chat at thi strike." at bounding box center [875, 463] width 600 height 59
click at [918, 434] on textarea "Called, is interested but not available for a chat at this time, asked to be ca…" at bounding box center [875, 463] width 600 height 59
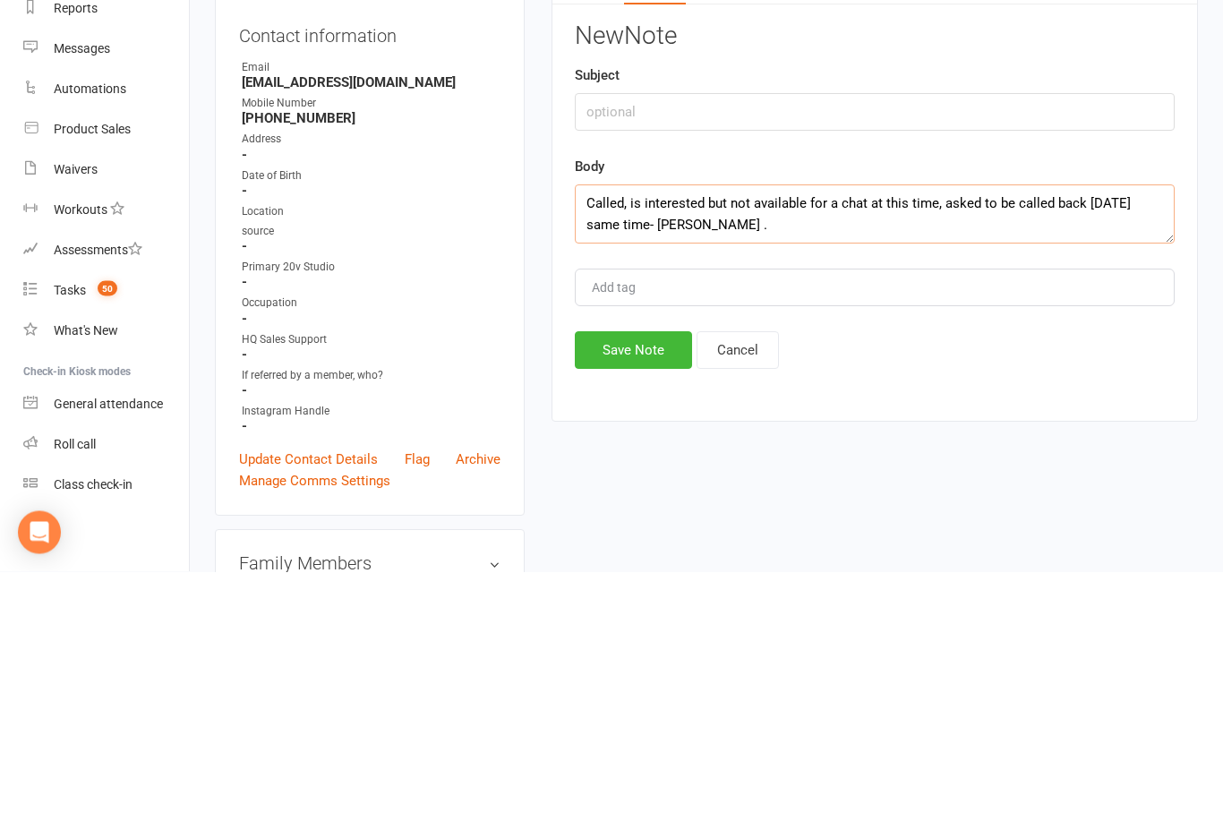
click at [923, 434] on textarea "Called, is interested but not available for a chat at this time, asked to be ca…" at bounding box center [875, 463] width 600 height 59
click at [833, 434] on textarea "Called, is interested but not available for a chat, asked to be called back tom…" at bounding box center [875, 463] width 600 height 59
click at [1136, 434] on textarea "Called, is interested but not available for to chat, asked to be called back to…" at bounding box center [875, 463] width 600 height 59
type textarea "Called, is interested but not available for to chat, asked to be called back to…"
click at [612, 581] on button "Save Note" at bounding box center [633, 600] width 117 height 38
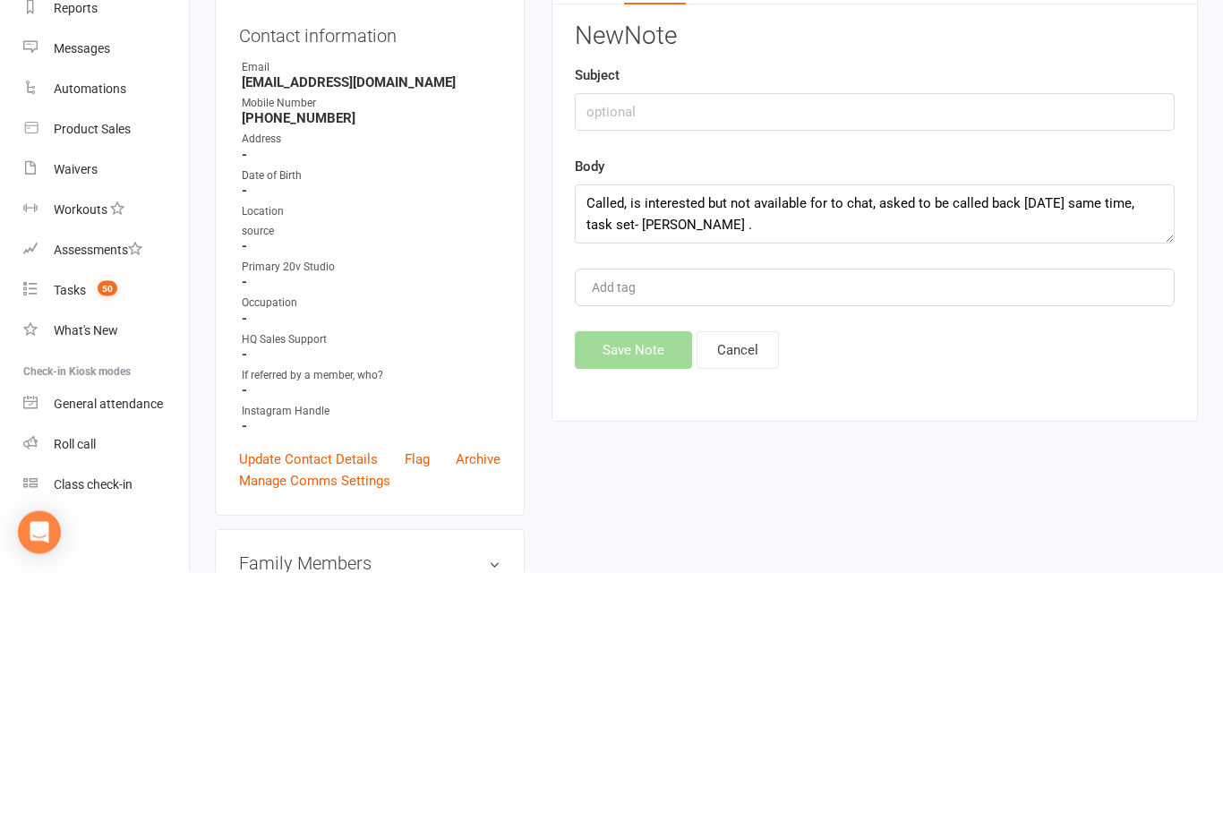
scroll to position [250, 0]
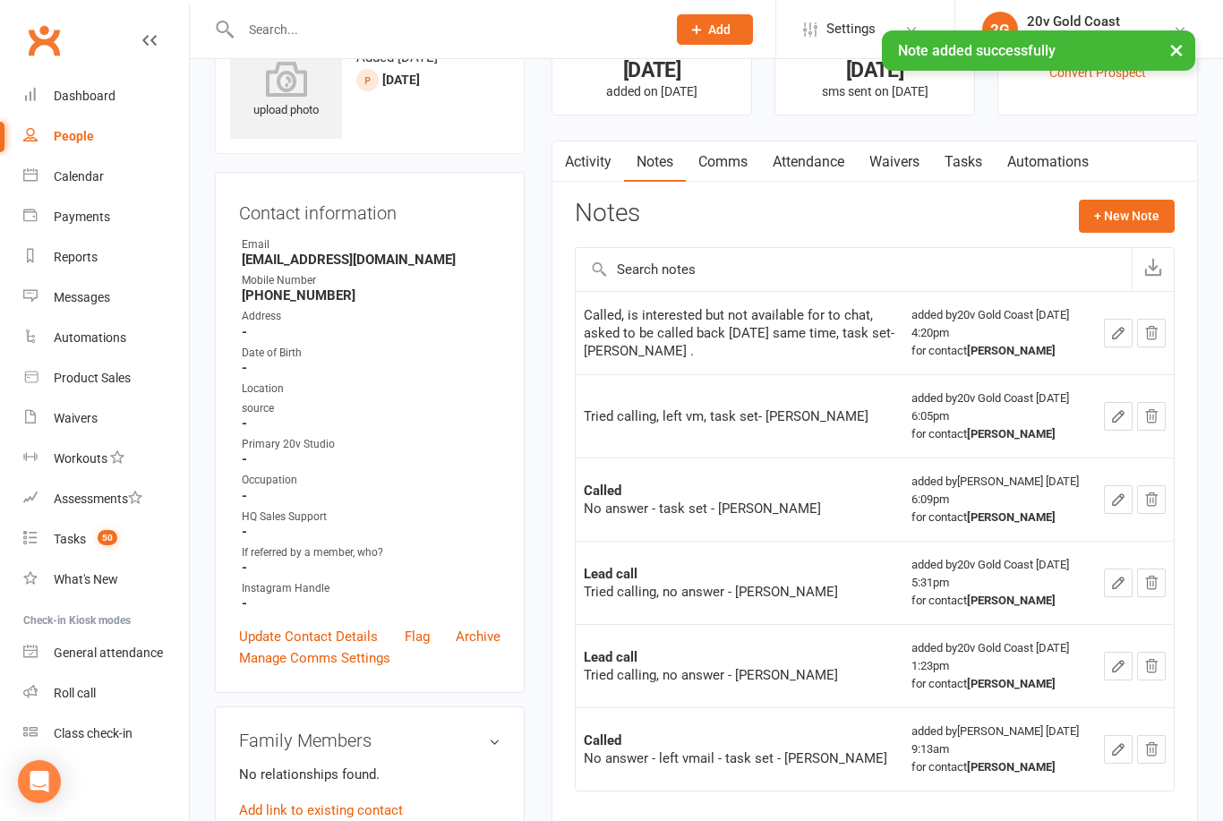
click at [954, 159] on link "Tasks" at bounding box center [963, 161] width 63 height 41
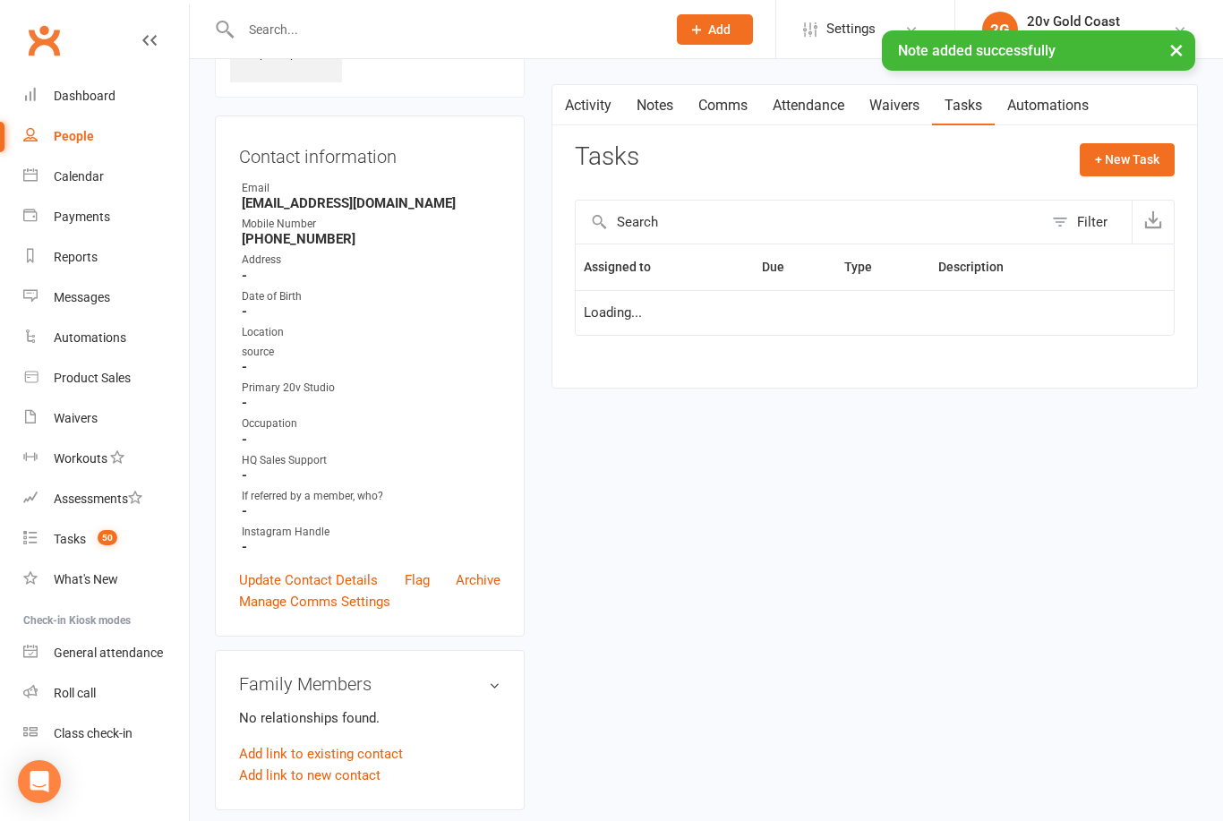
scroll to position [130, 0]
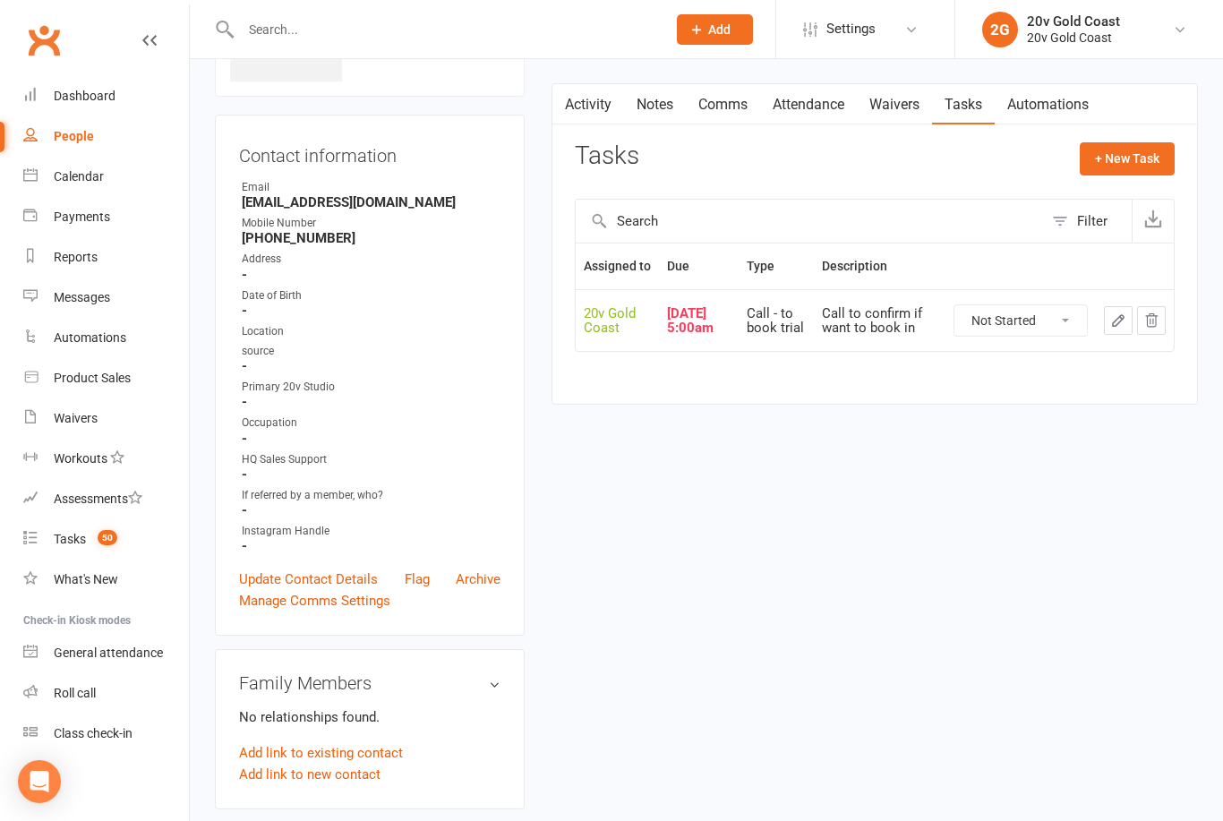
click at [1005, 329] on select "Not Started In Progress Waiting Complete" at bounding box center [1020, 320] width 132 height 30
select select "unstarted"
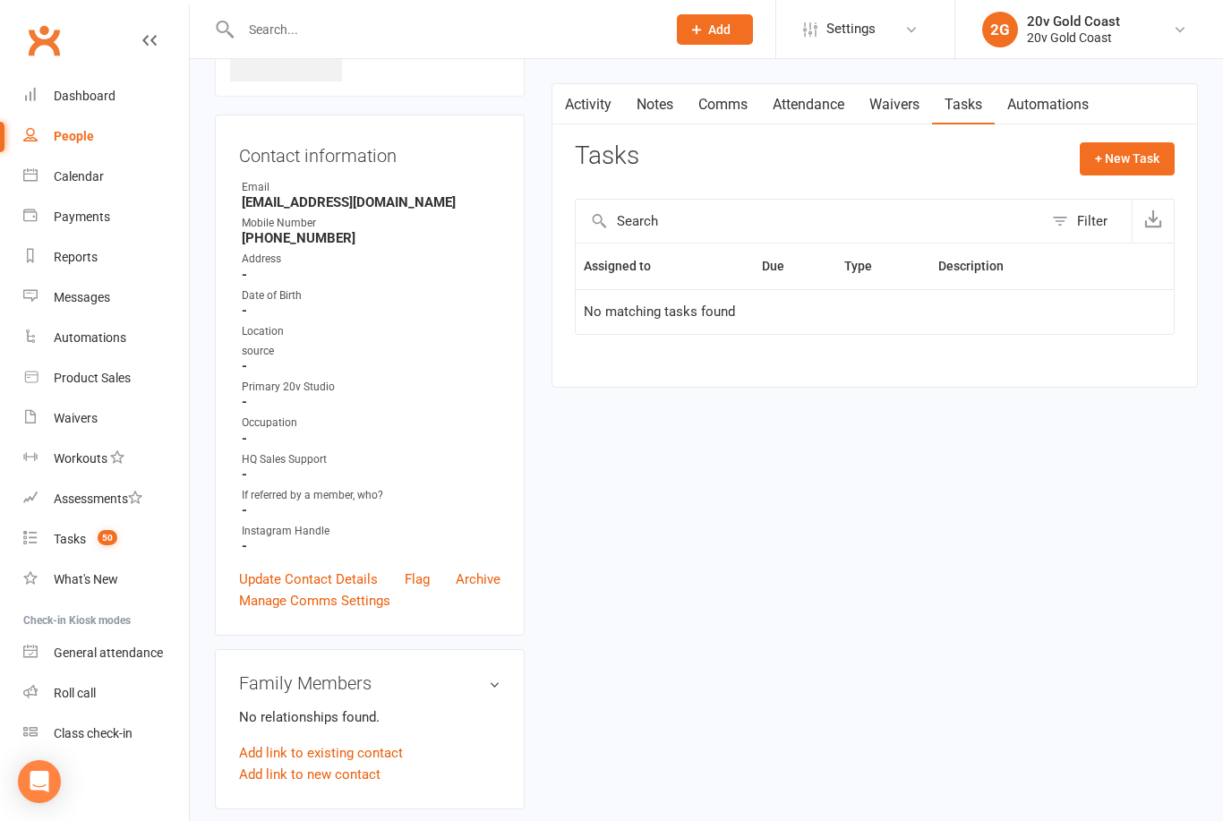
click at [1105, 158] on button "+ New Task" at bounding box center [1127, 158] width 95 height 32
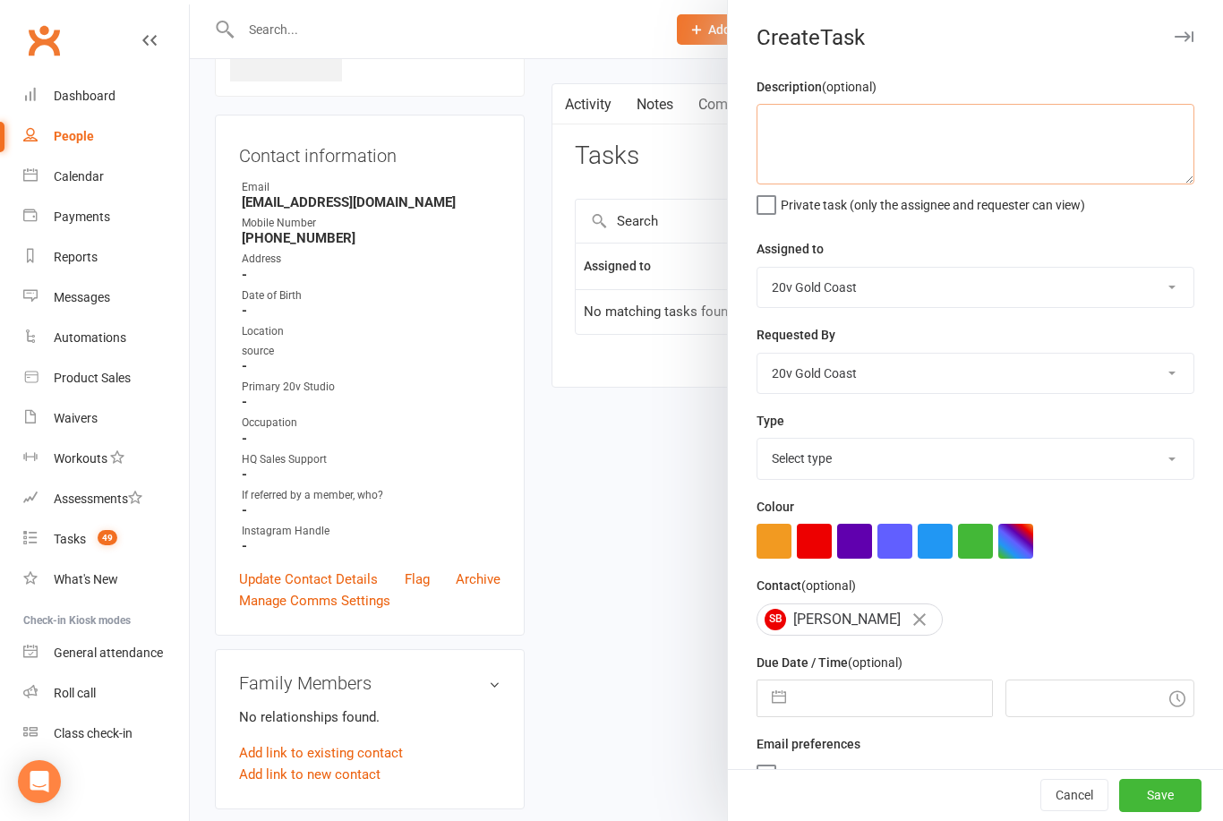
click at [797, 148] on textarea at bounding box center [975, 144] width 438 height 81
type textarea "T"
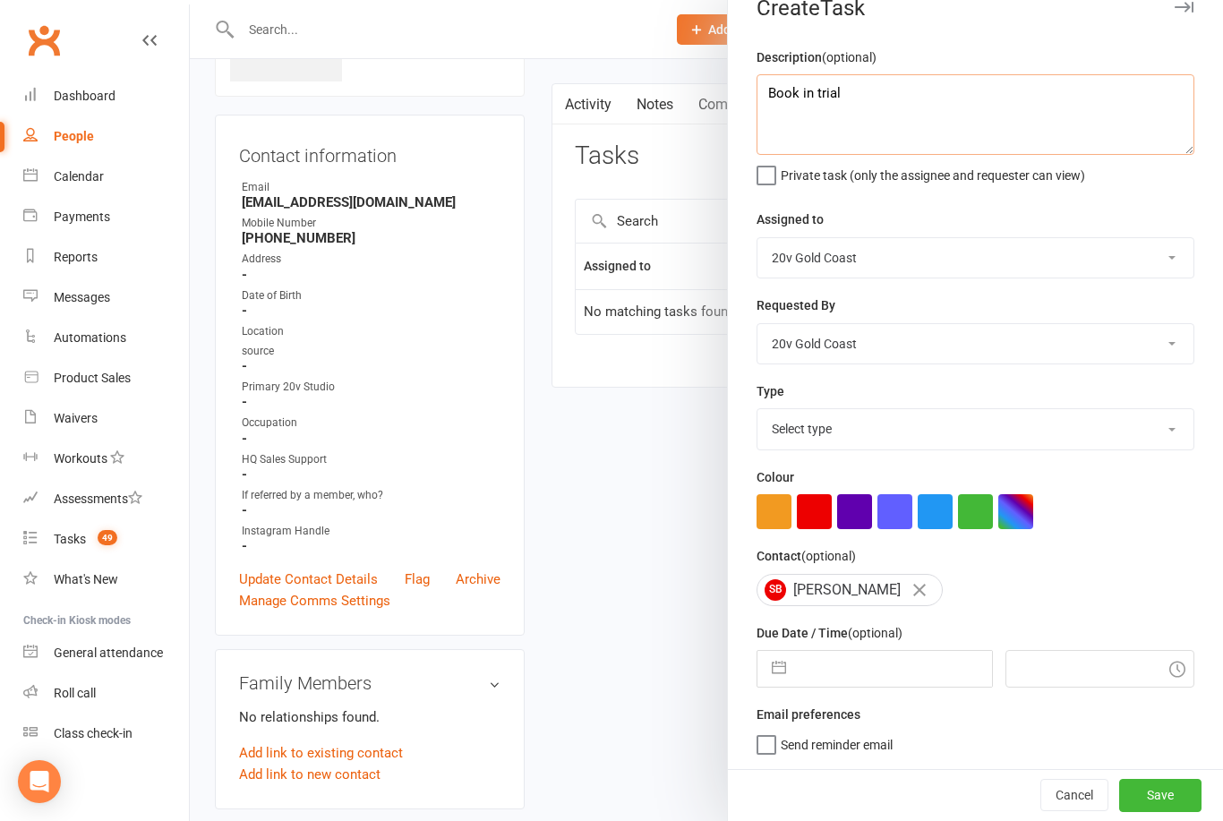
scroll to position [33, 0]
type textarea "Book in trial"
click at [856, 658] on input "text" at bounding box center [893, 669] width 196 height 36
select select "8"
select select "2025"
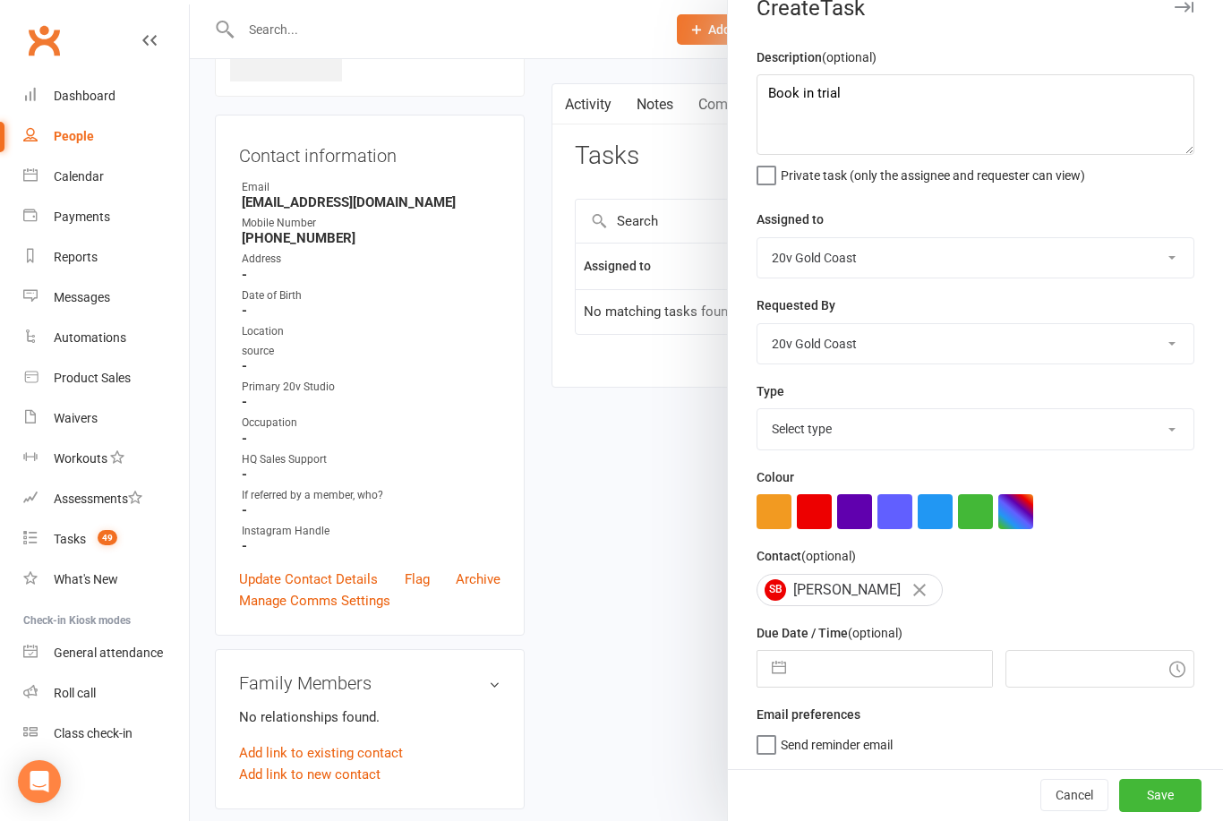
select select "9"
select select "2025"
select select "10"
select select "2025"
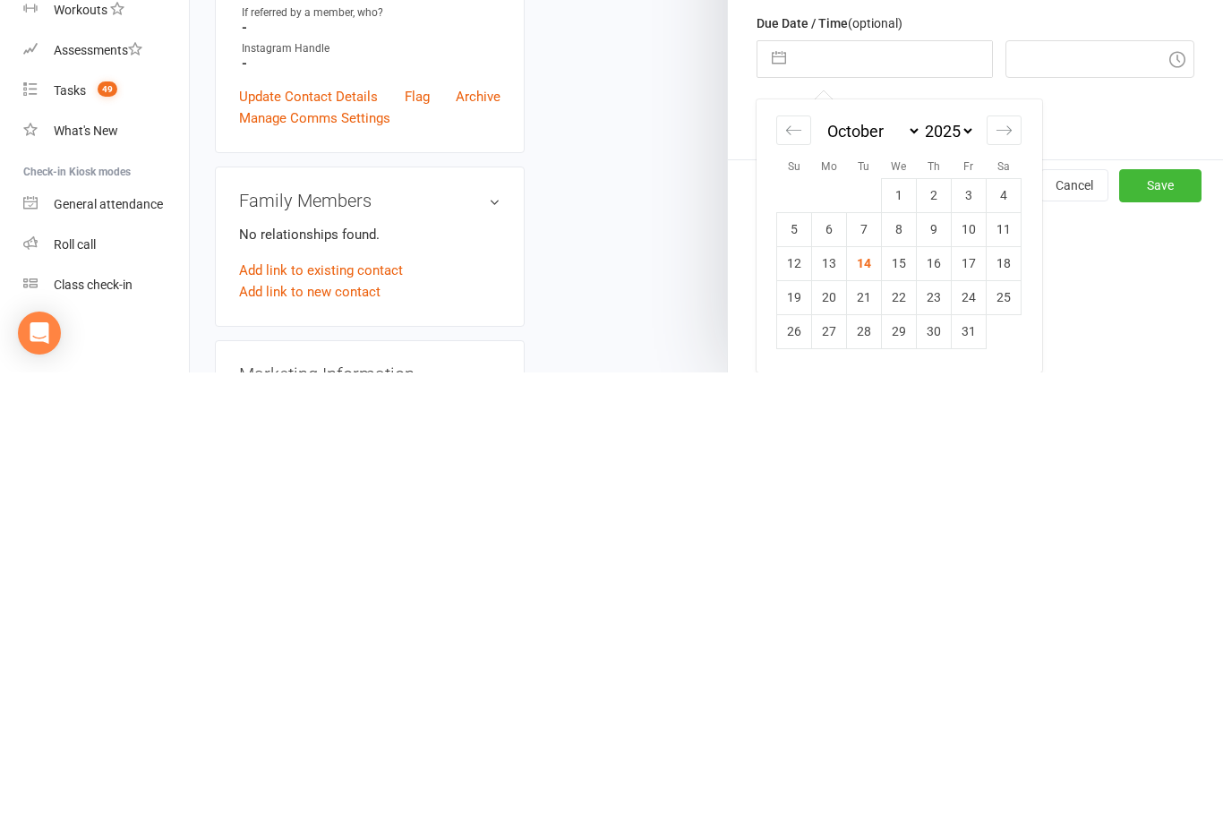
scroll to position [194, 0]
click at [901, 695] on td "15" at bounding box center [899, 712] width 35 height 34
type input "15 Oct 2025"
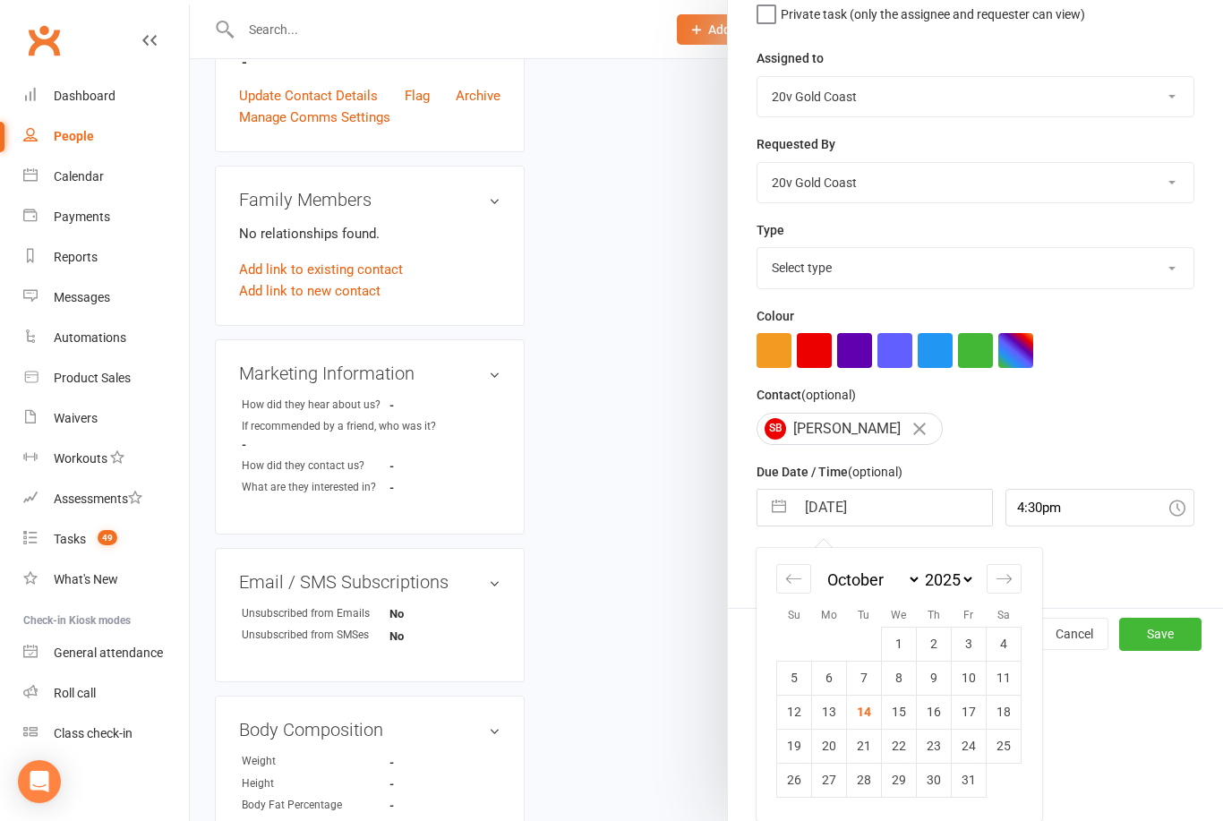
scroll to position [33, 0]
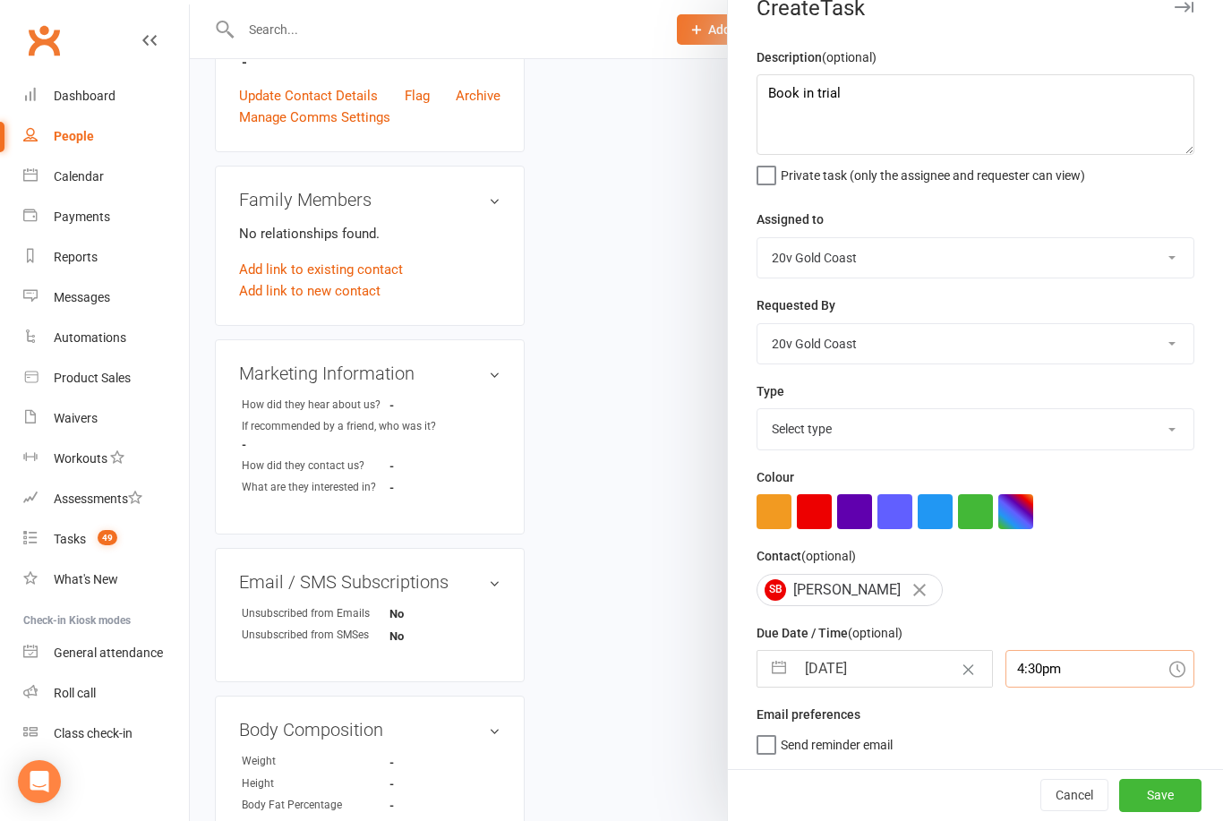
click at [1010, 671] on input "4:30pm" at bounding box center [1100, 669] width 190 height 38
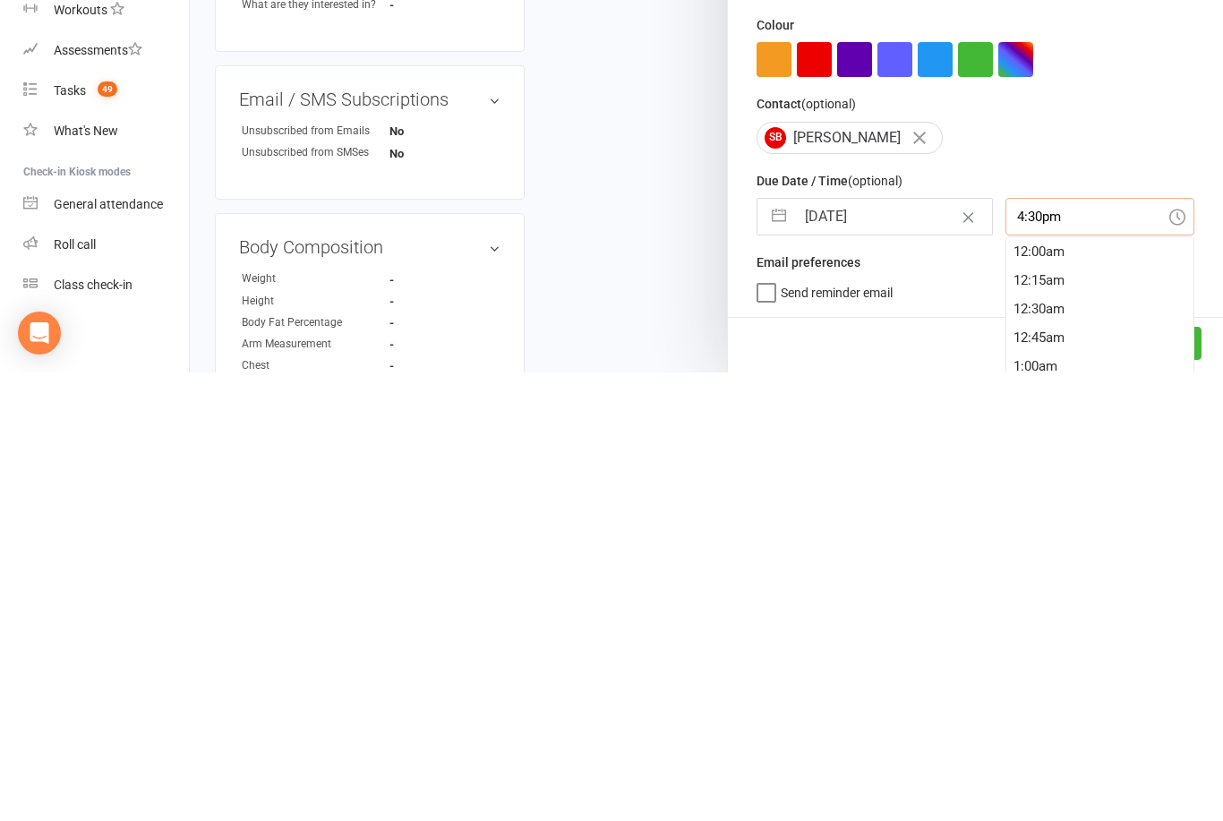
scroll to position [1862, 0]
click at [1006, 686] on div "4:15pm" at bounding box center [1100, 700] width 188 height 29
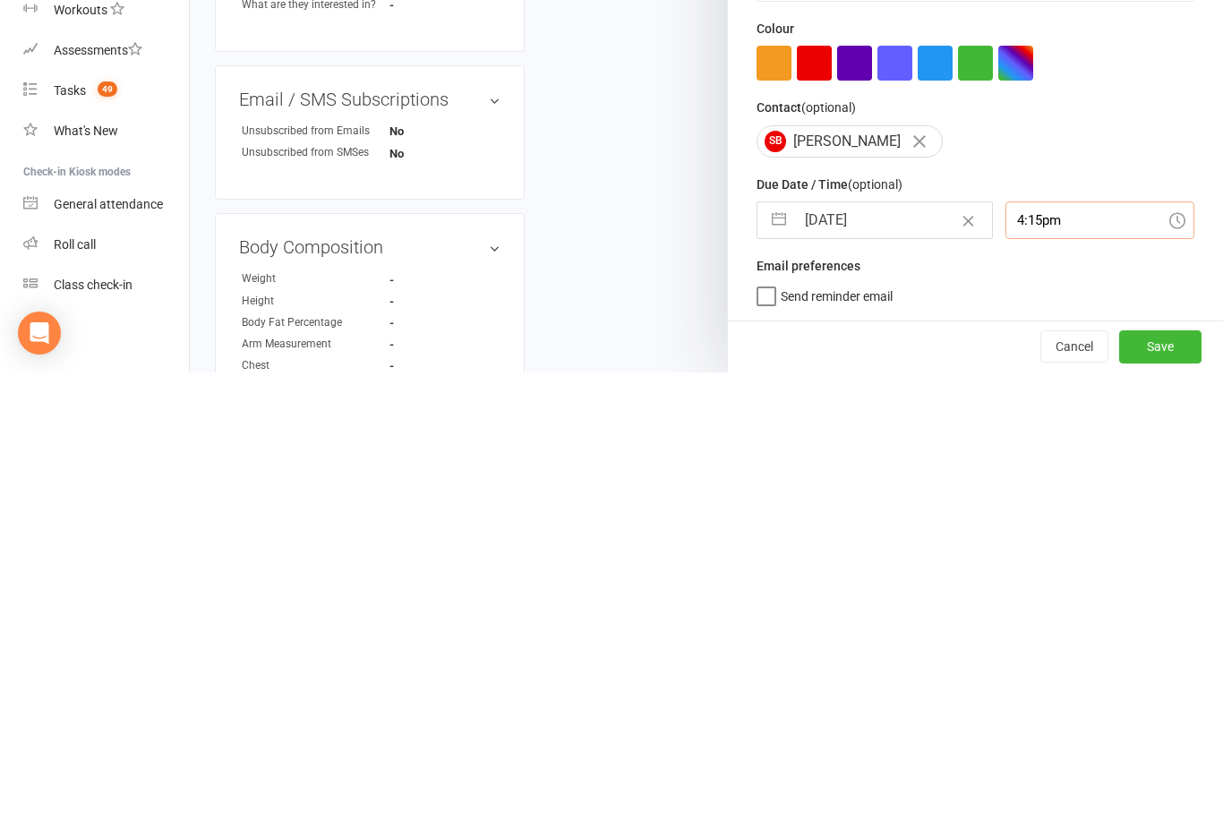
click at [1011, 650] on input "4:15pm" at bounding box center [1100, 669] width 190 height 38
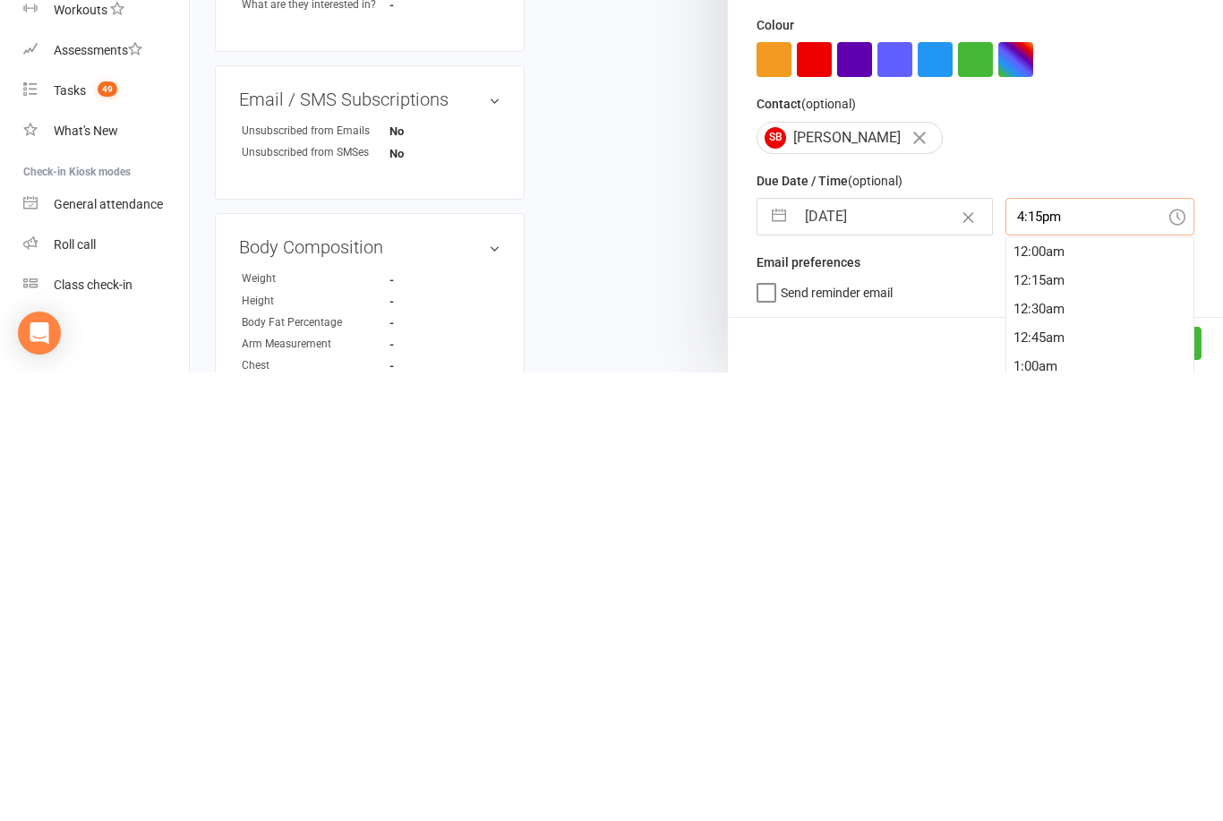
scroll to position [1833, 0]
click at [1006, 686] on div "4:00pm" at bounding box center [1100, 700] width 188 height 29
type input "4:00pm"
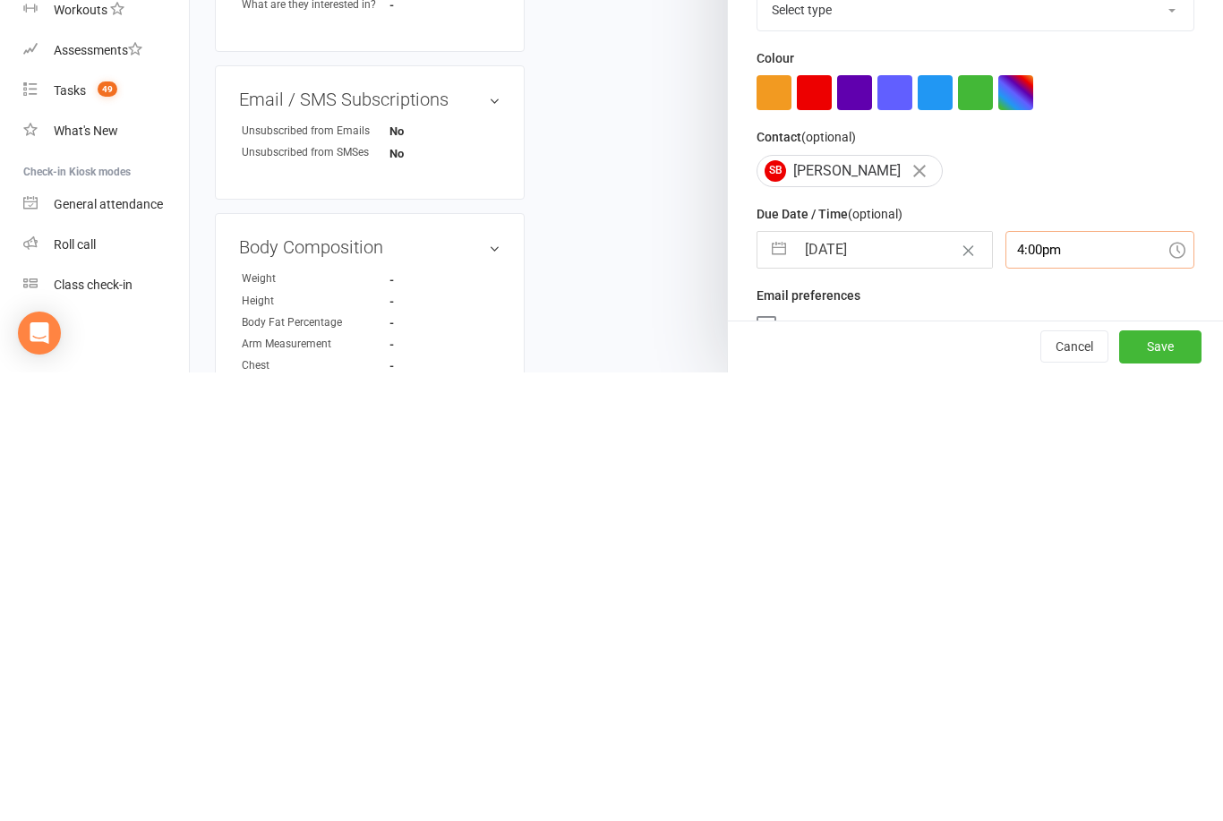
scroll to position [0, 0]
click at [936, 439] on select "Select type Call Call - to book trial Confirm session attendance Confirm trial …" at bounding box center [975, 458] width 436 height 39
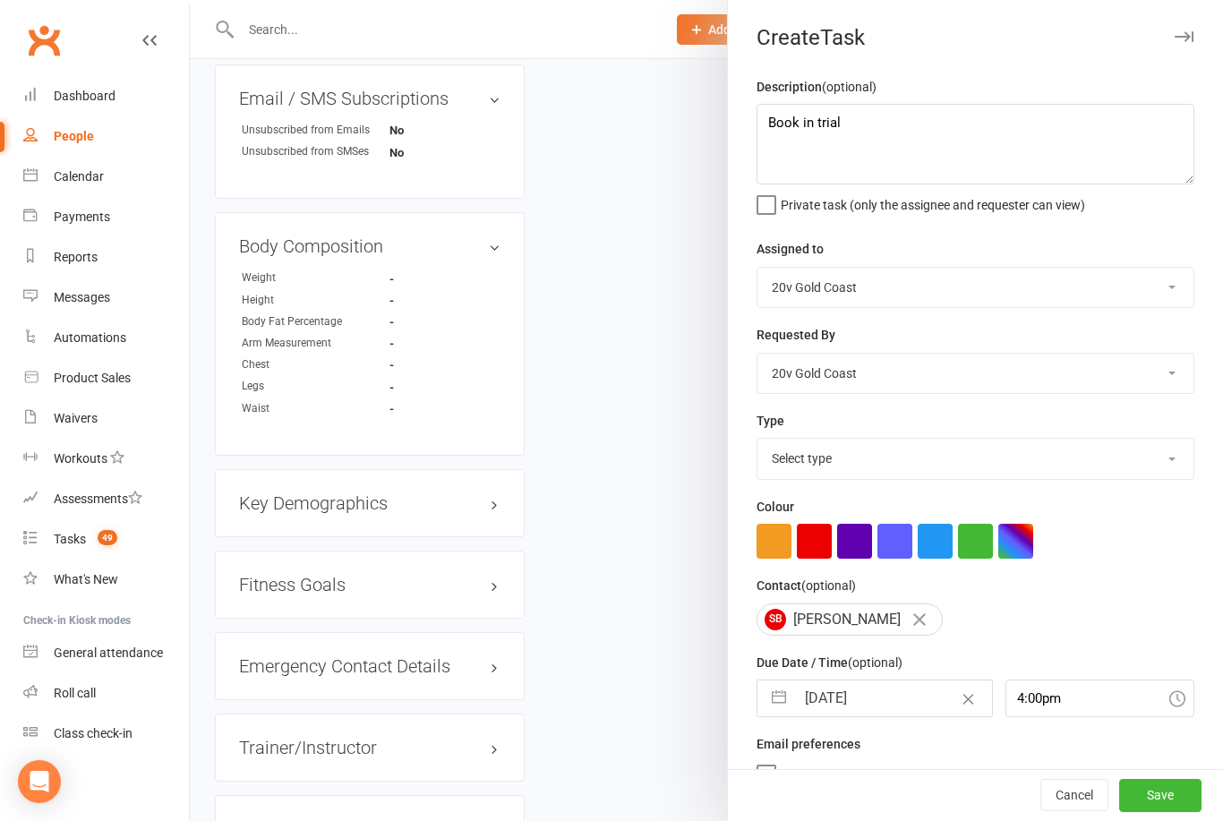
select select "24395"
click at [1133, 790] on button "Save" at bounding box center [1160, 796] width 82 height 32
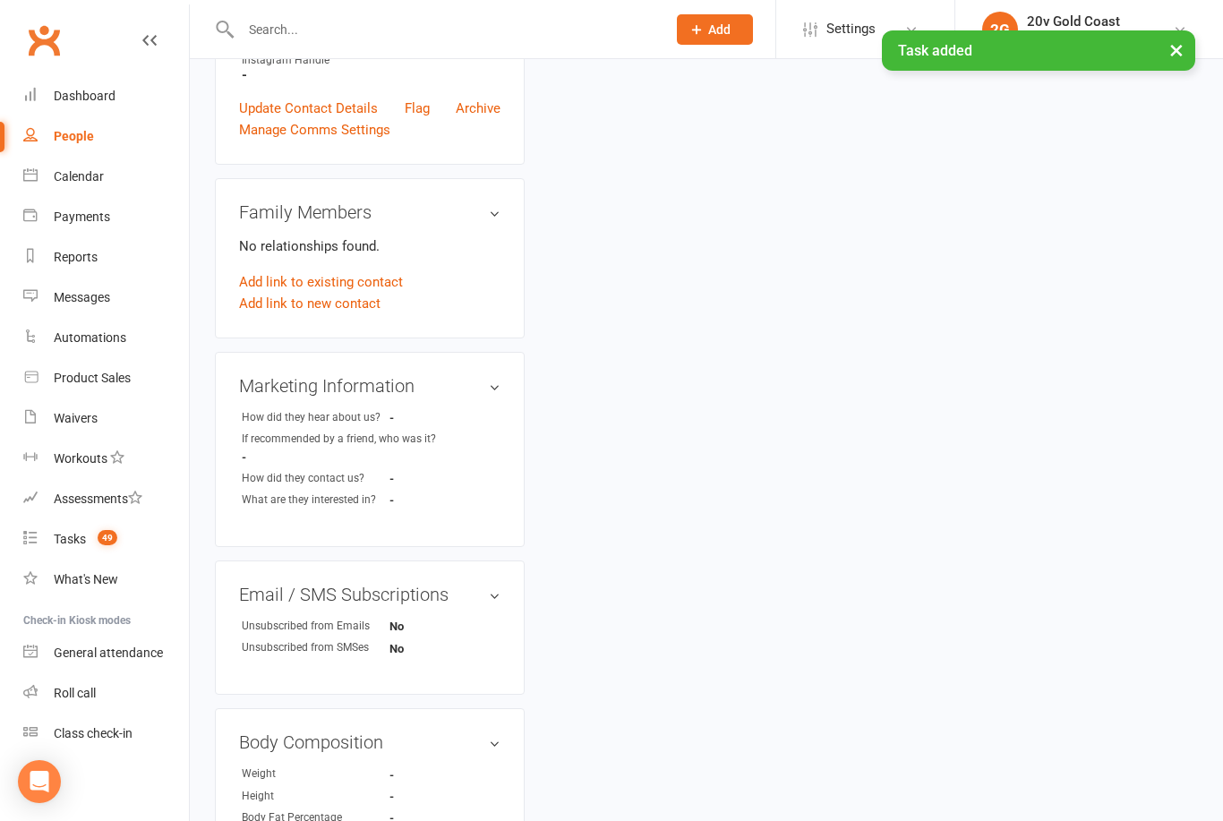
click at [281, 113] on link "Update Contact Details" at bounding box center [308, 108] width 139 height 21
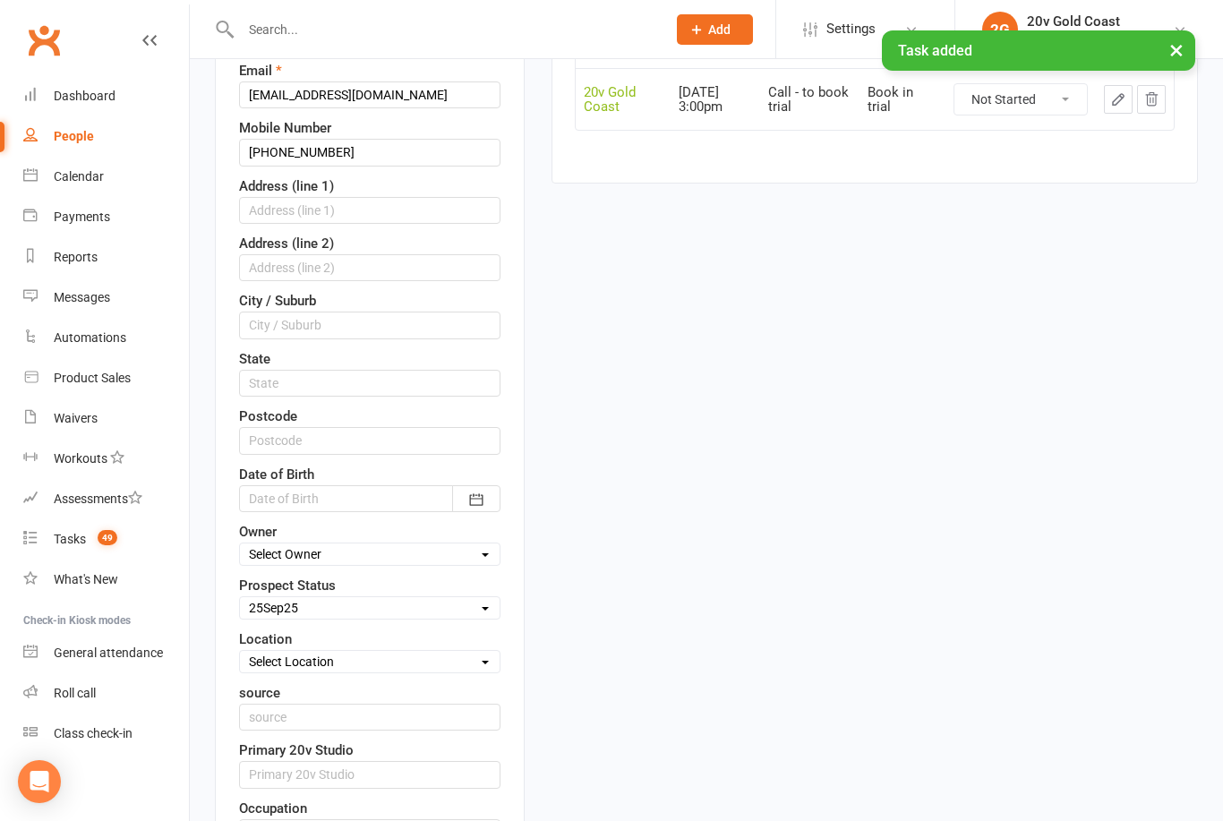
scroll to position [351, 0]
click at [234, 552] on div "Contact information First Name Sally Last Name Baillie Email jeanie050206@yahoo…" at bounding box center [370, 497] width 310 height 1209
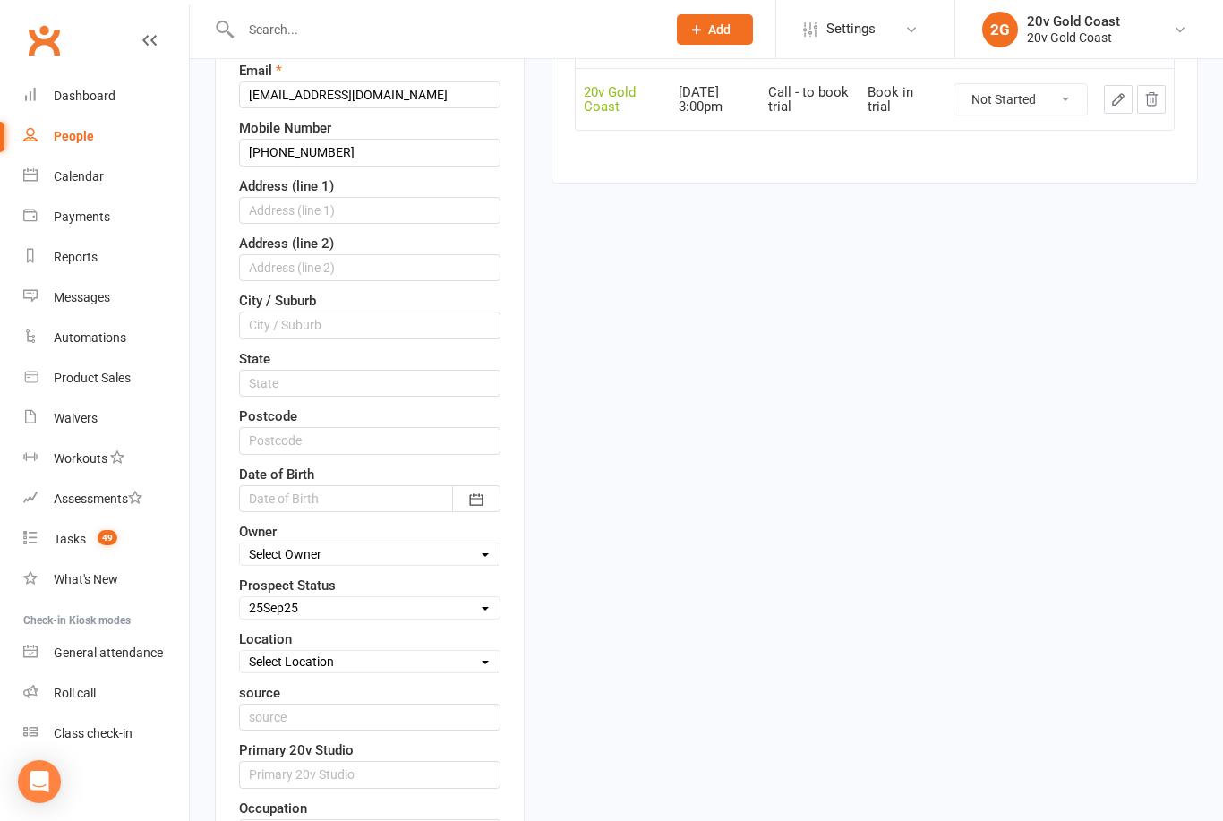
click at [263, 616] on select "Select Parachute Referrals In Communication Call Later Task Comms 18Sep25 25Sep…" at bounding box center [370, 608] width 260 height 20
select select "In Communication"
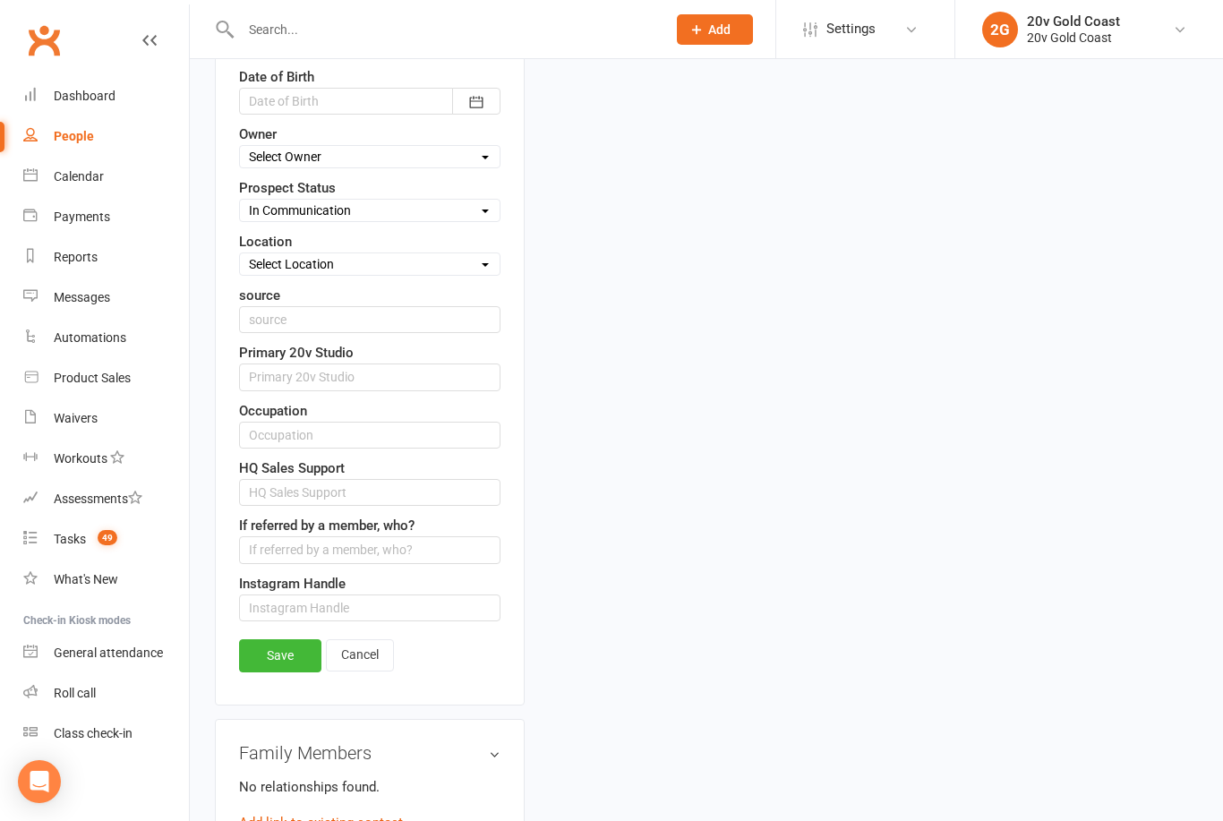
scroll to position [746, 0]
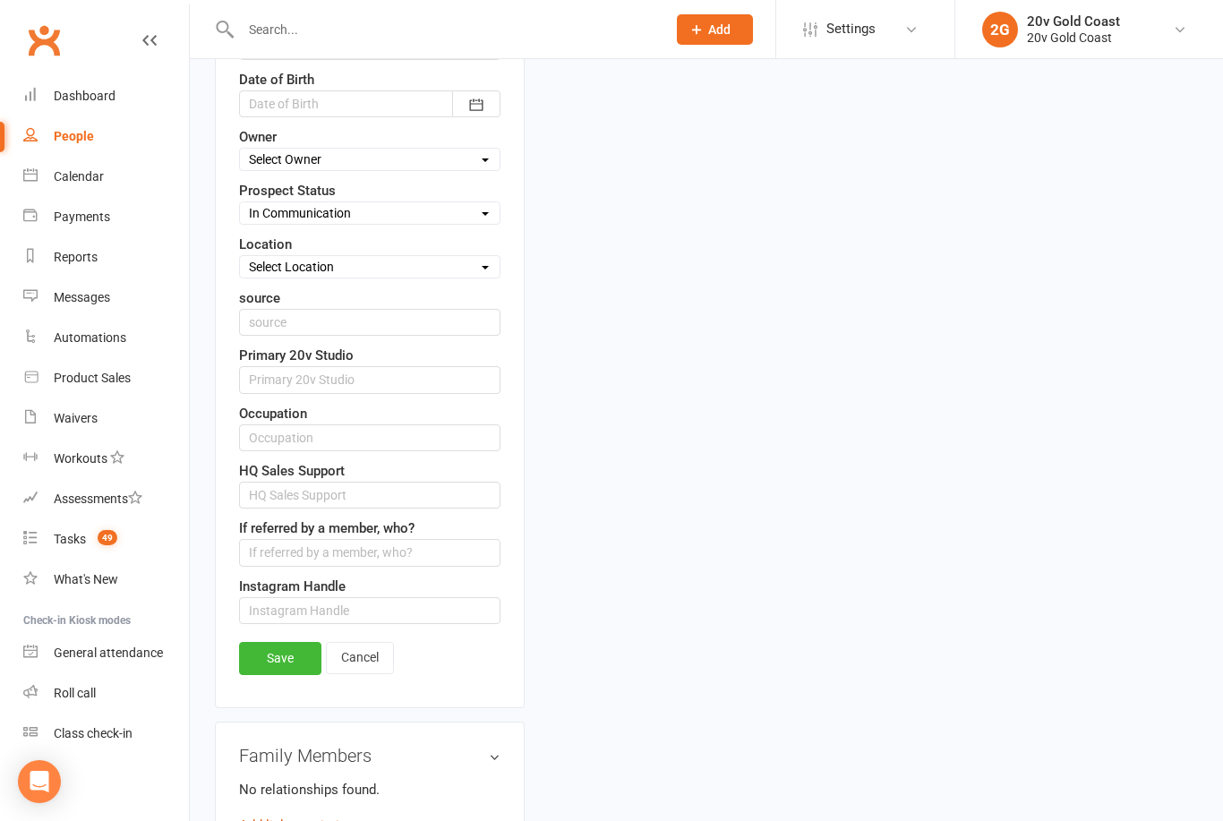
click at [269, 662] on link "Save" at bounding box center [280, 658] width 82 height 32
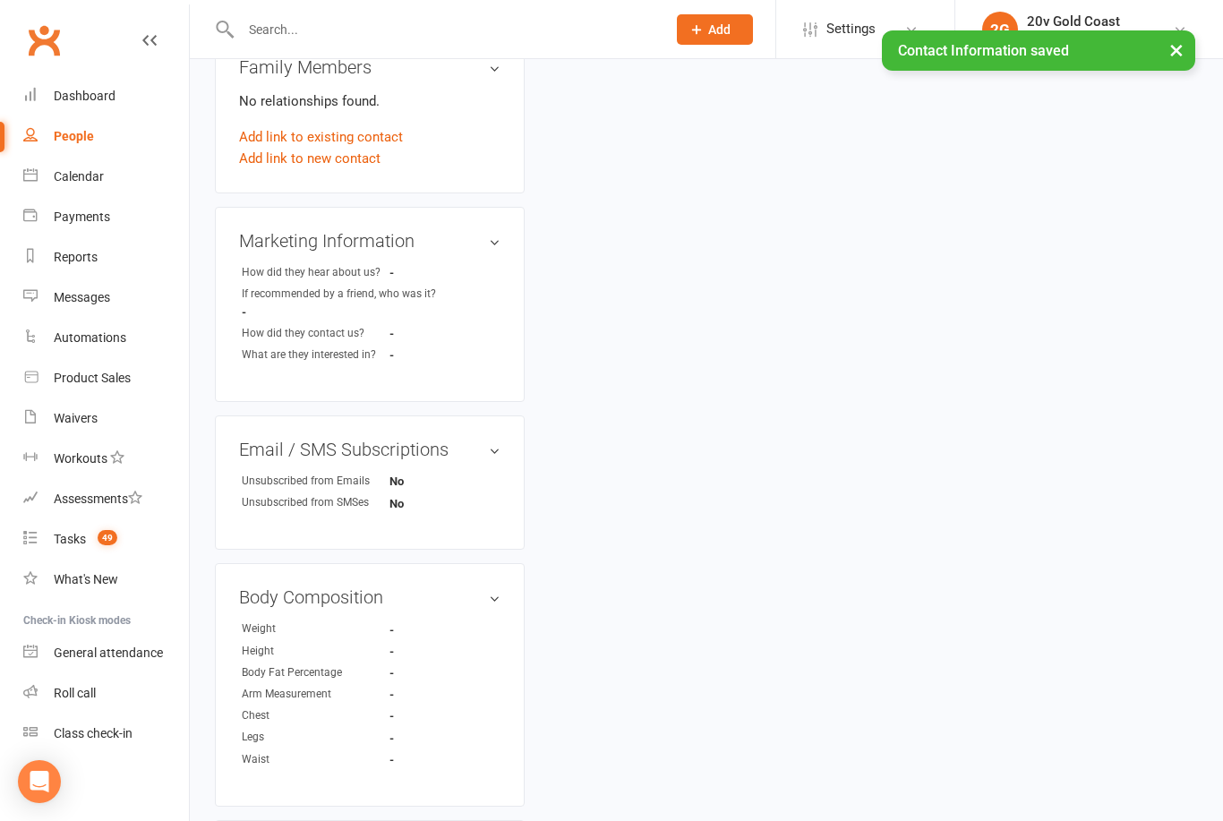
click at [68, 544] on div "Tasks" at bounding box center [70, 539] width 32 height 14
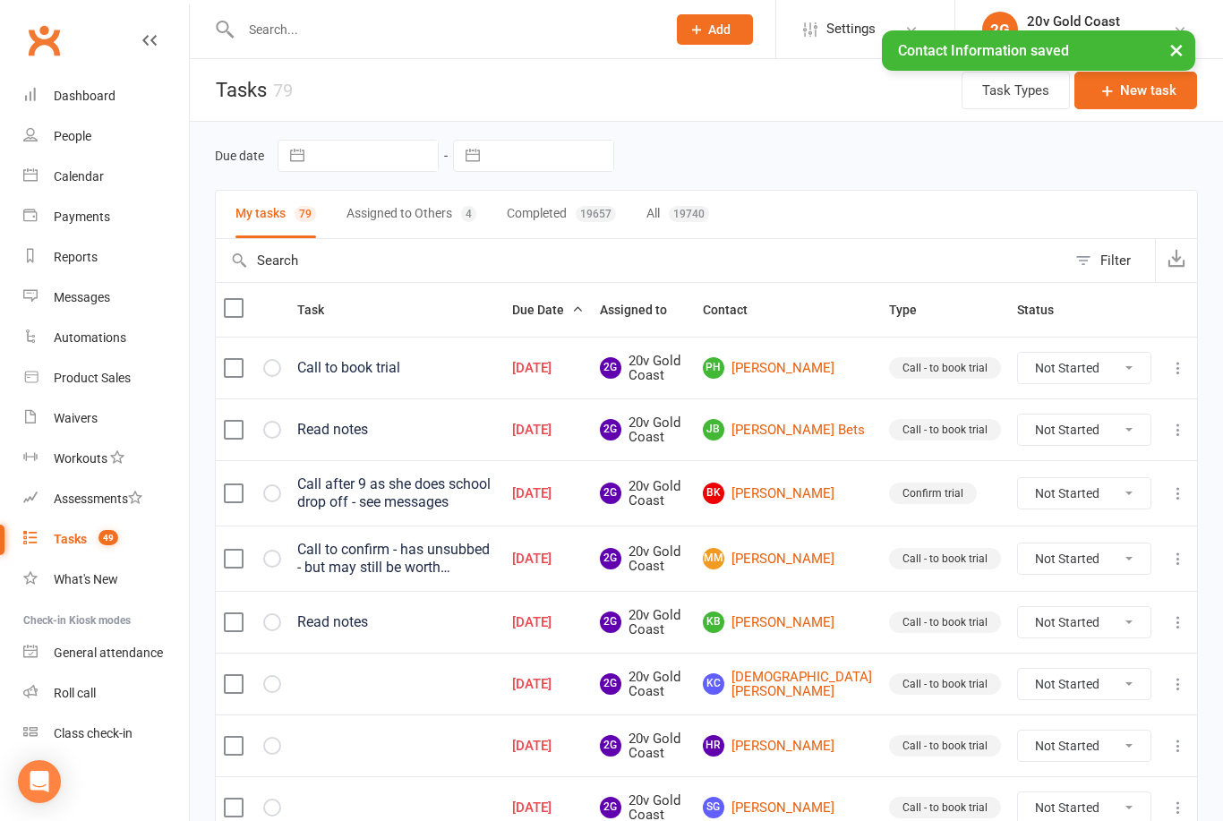
click at [820, 376] on link "PH Phil Hedges" at bounding box center [788, 367] width 170 height 21
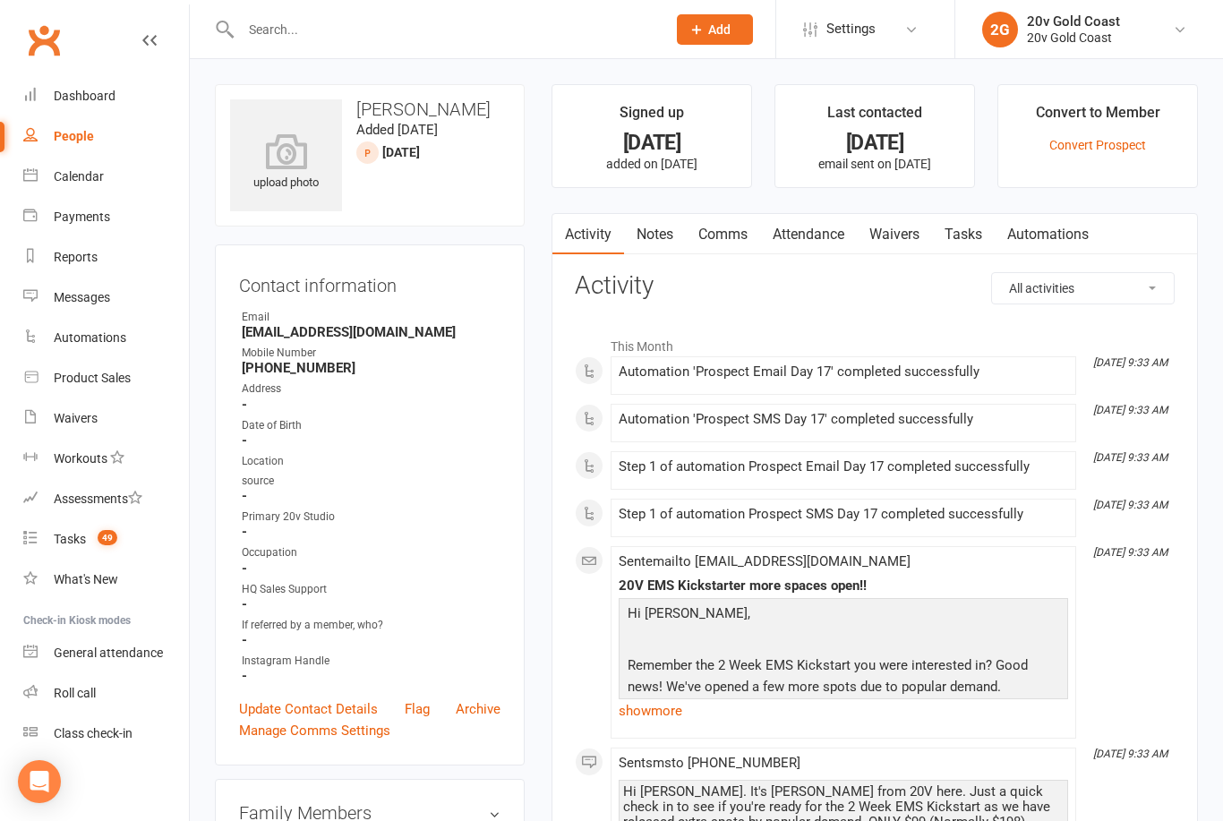
click at [655, 240] on link "Notes" at bounding box center [655, 234] width 62 height 41
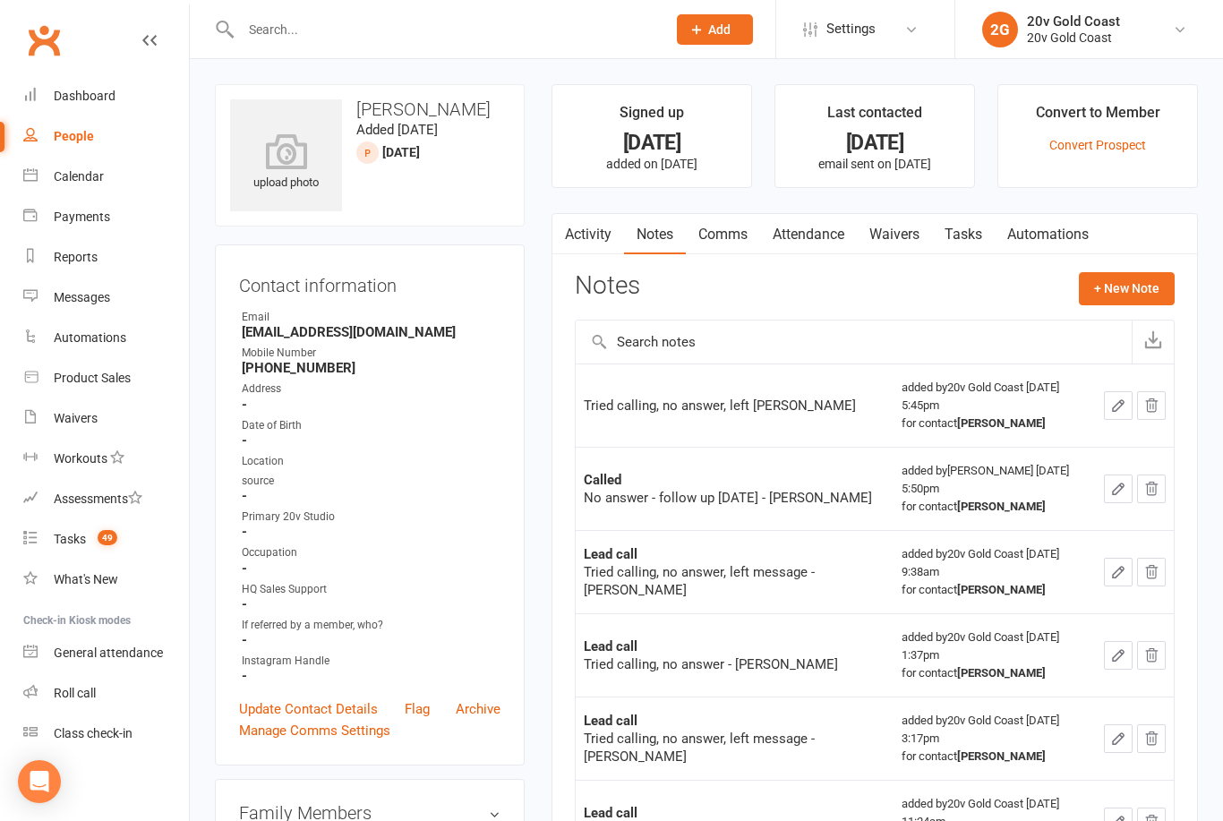
click at [1132, 290] on button "+ New Note" at bounding box center [1127, 288] width 96 height 32
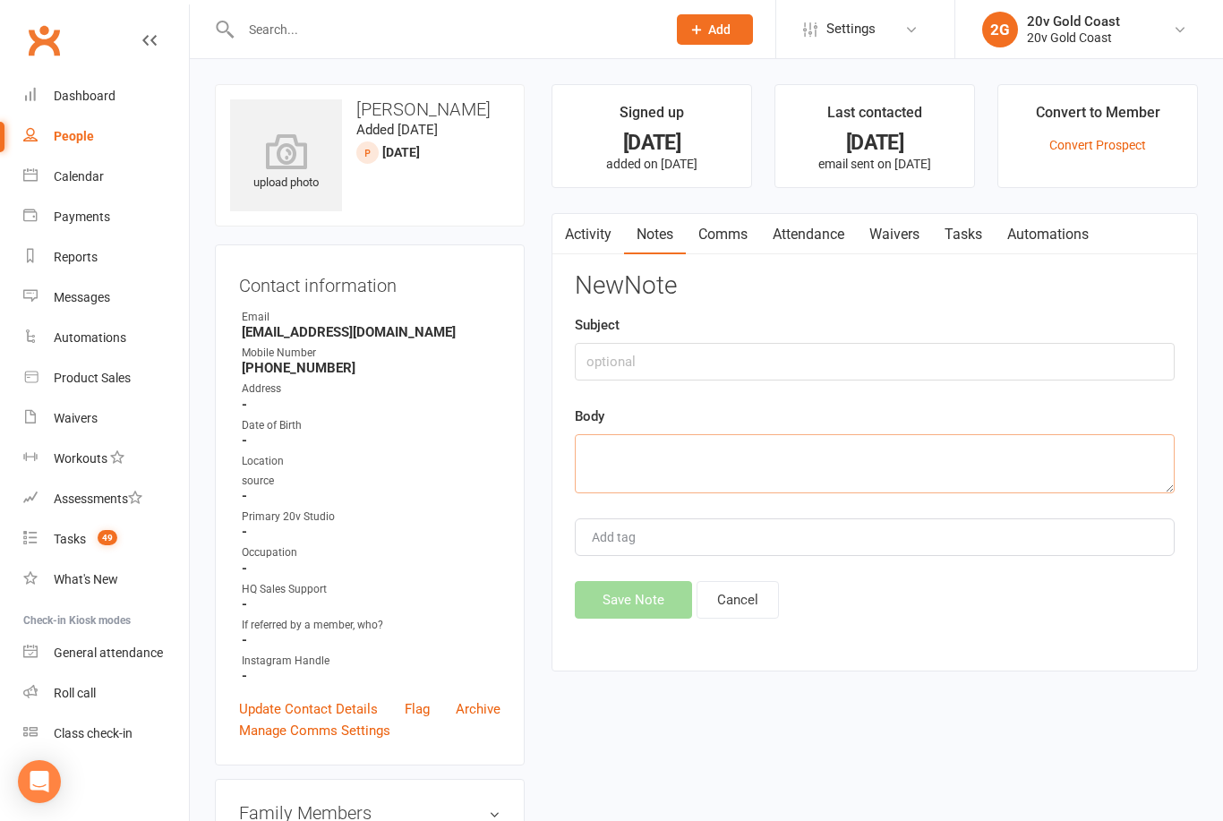
click at [838, 443] on textarea at bounding box center [875, 463] width 600 height 59
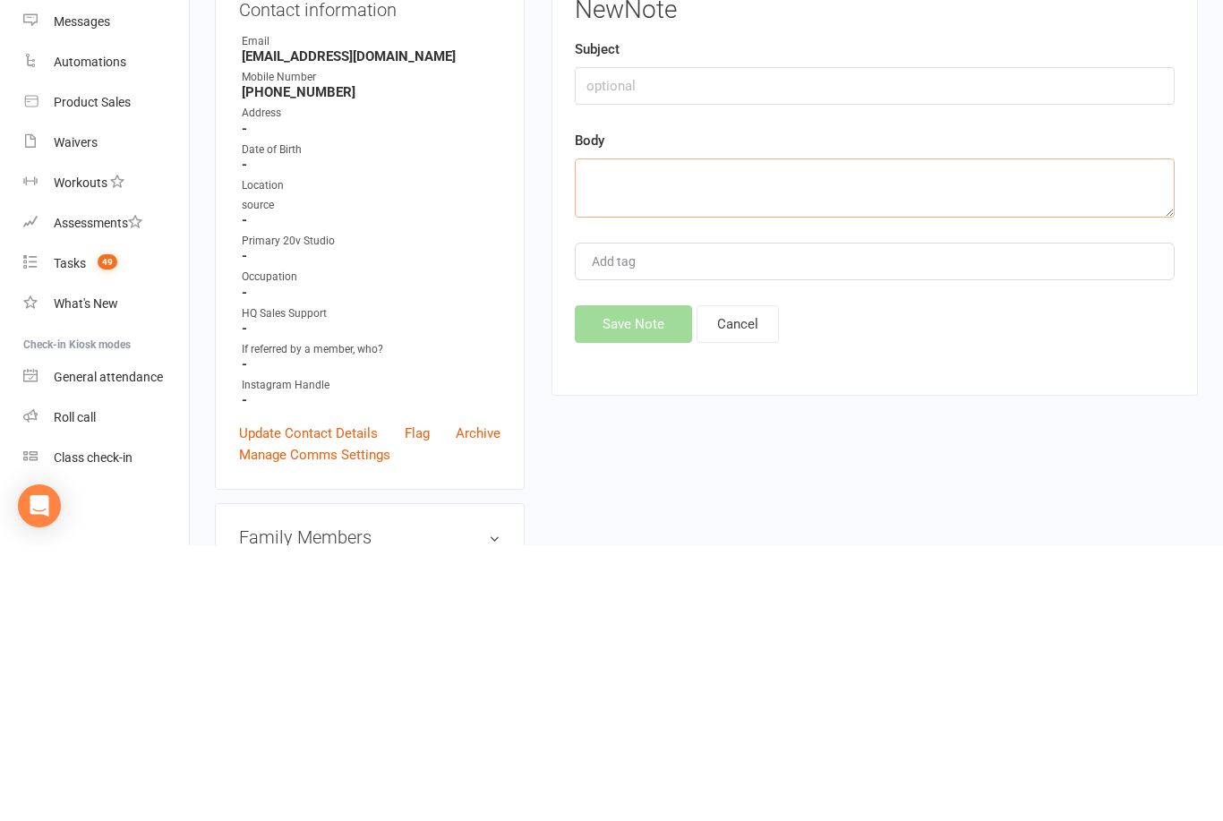
click at [654, 434] on textarea at bounding box center [875, 463] width 600 height 59
click at [613, 434] on textarea at bounding box center [875, 463] width 600 height 59
click at [636, 434] on textarea at bounding box center [875, 463] width 600 height 59
paste textarea "Called, no answer, left VM, task set- Candice"
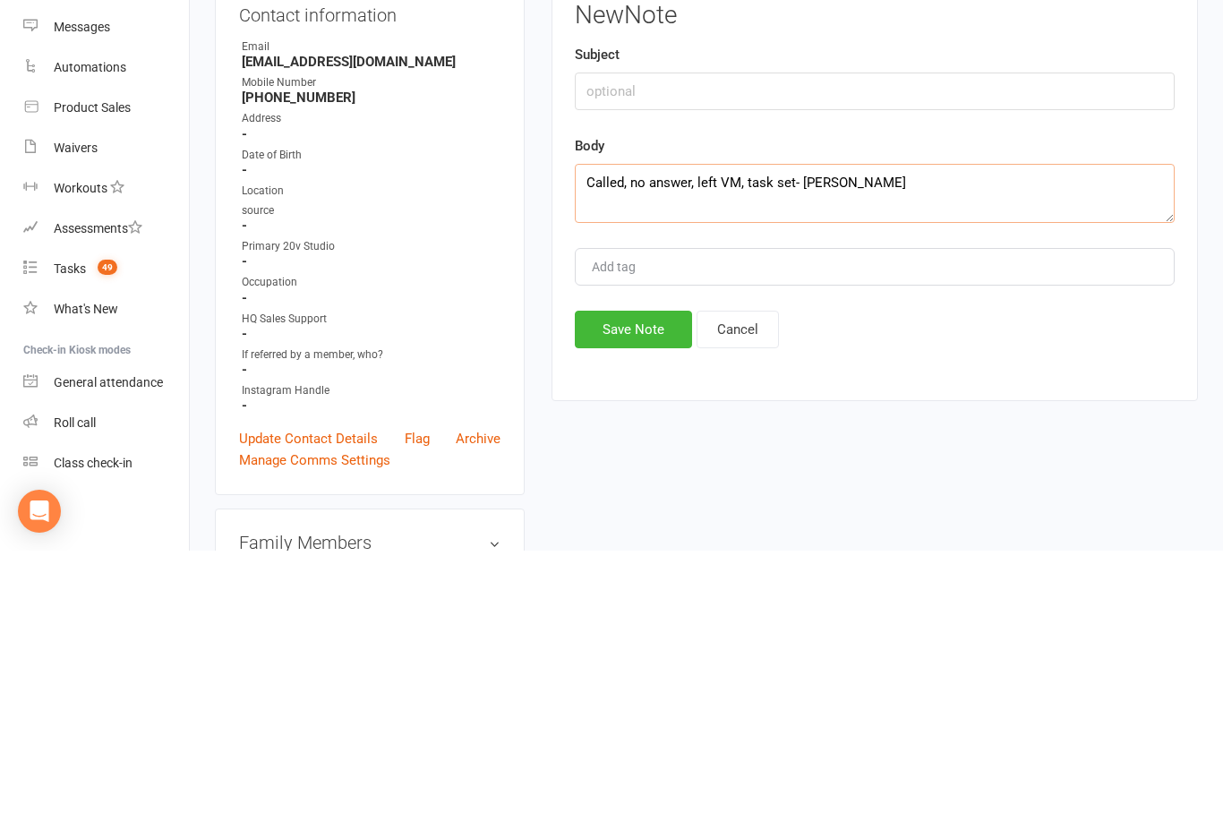
type textarea "Called, no answer, left VM, task set- Candice"
click at [657, 581] on button "Save Note" at bounding box center [633, 600] width 117 height 38
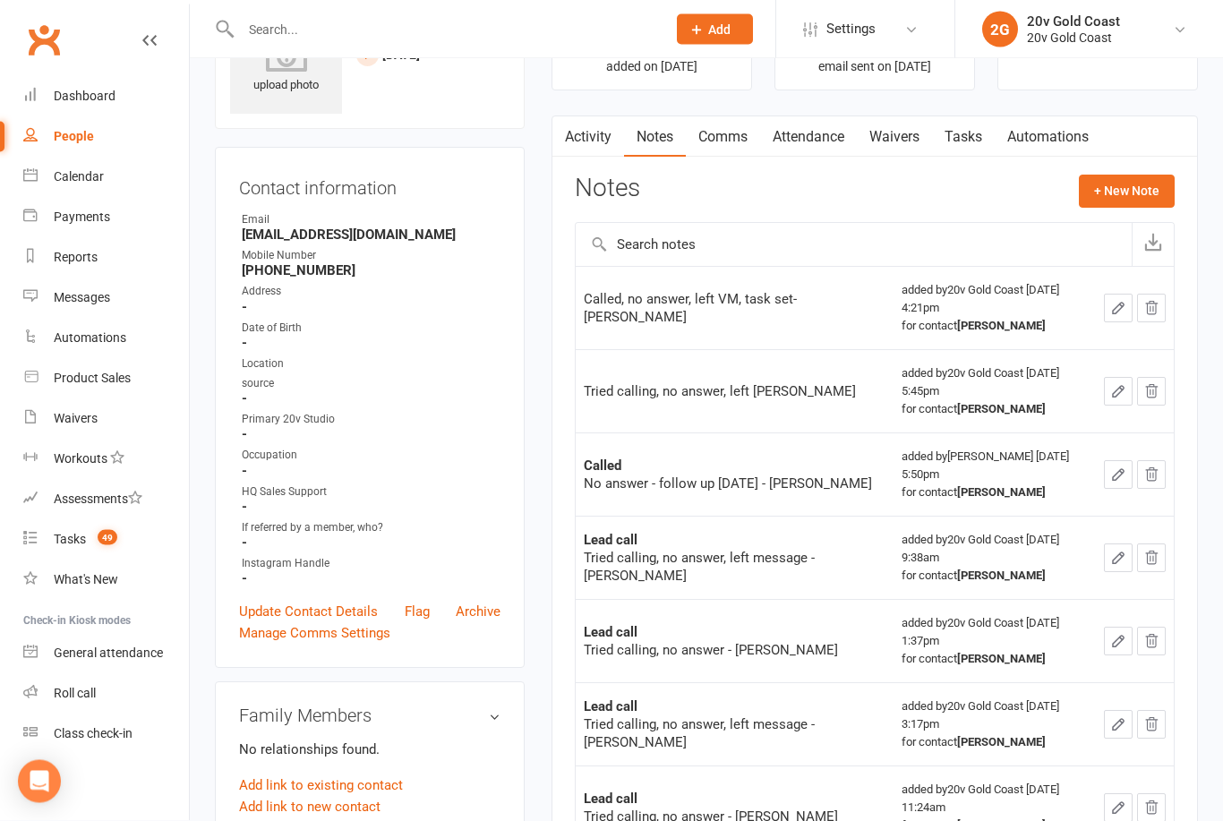
scroll to position [98, 0]
click at [974, 128] on link "Tasks" at bounding box center [963, 135] width 63 height 41
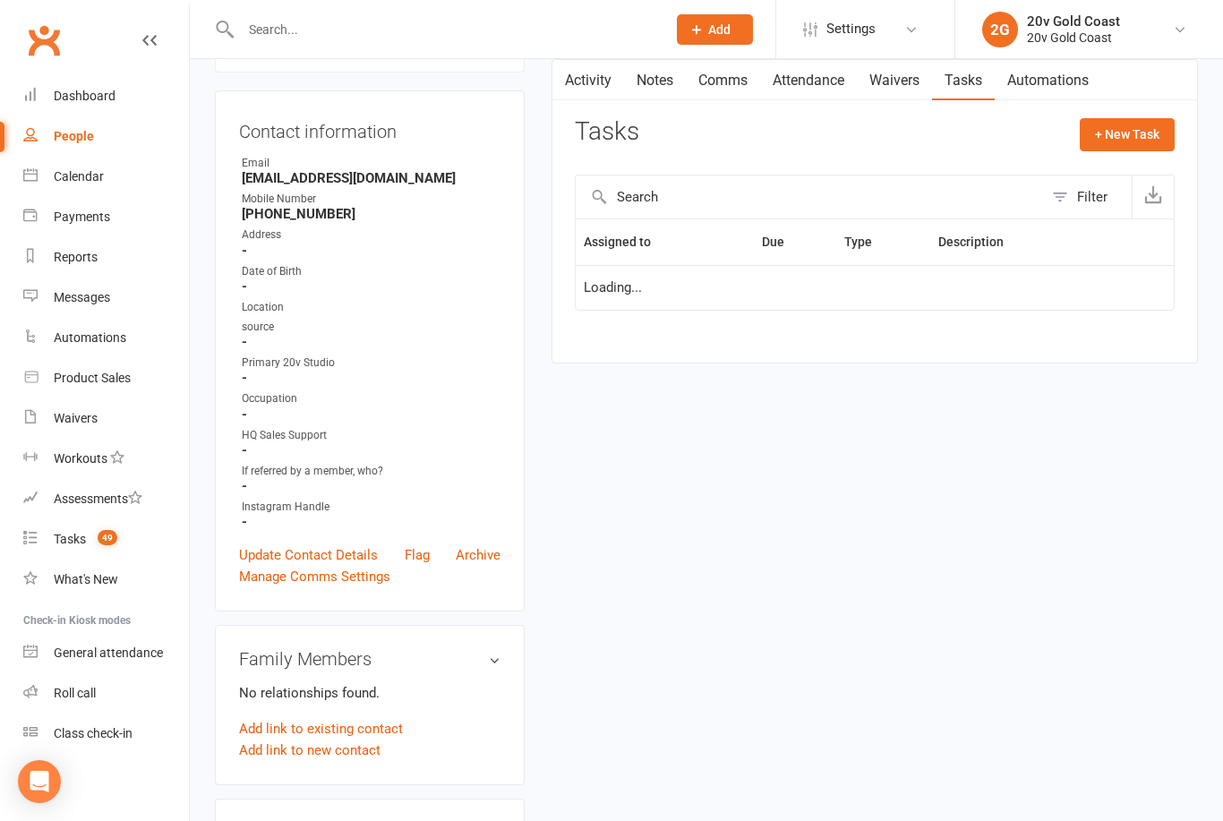
scroll to position [156, 0]
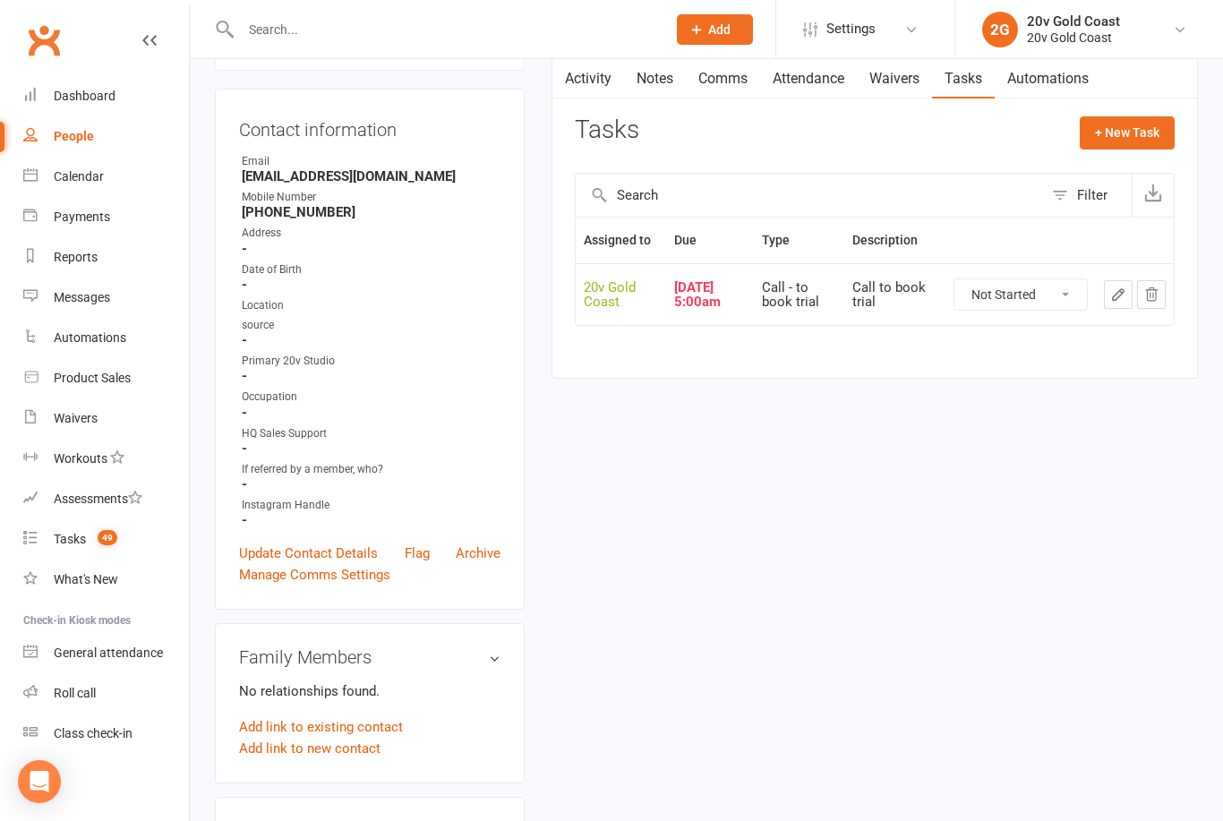
click at [1023, 302] on select "Not Started In Progress Waiting Complete" at bounding box center [1020, 294] width 132 height 30
select select "unstarted"
click at [1141, 136] on button "+ New Task" at bounding box center [1127, 132] width 95 height 32
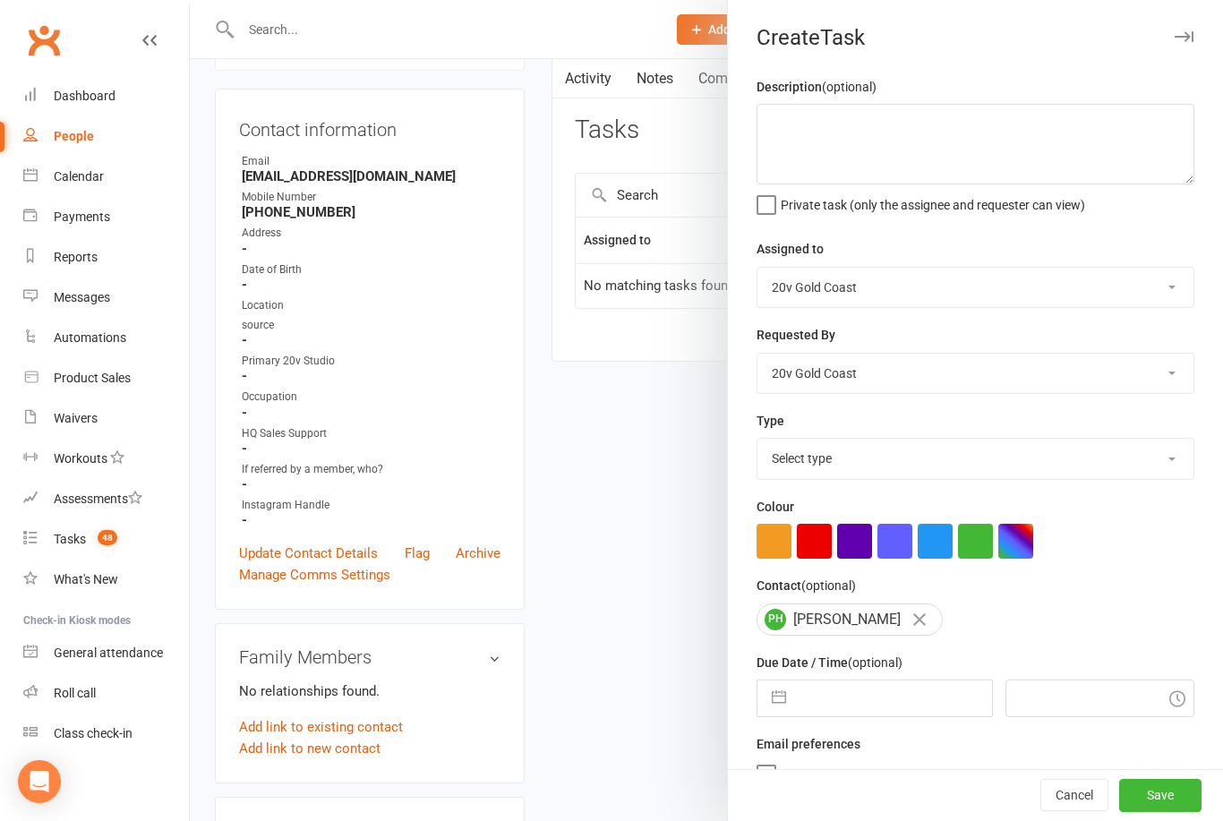
click at [1036, 474] on select "Select type Call Call - to book trial Confirm session attendance Confirm trial …" at bounding box center [975, 458] width 436 height 39
select select "22375"
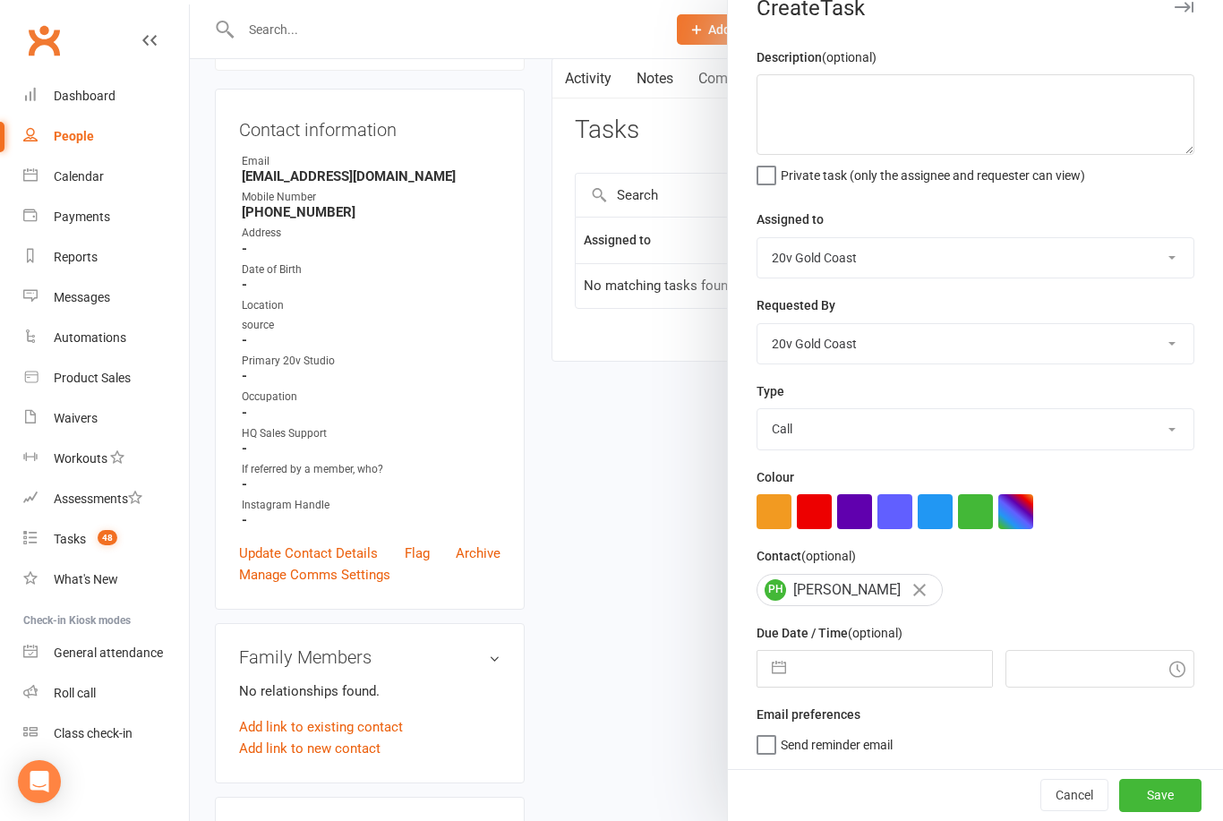
scroll to position [33, 0]
click at [931, 672] on input "text" at bounding box center [893, 669] width 196 height 36
select select "8"
select select "2025"
select select "9"
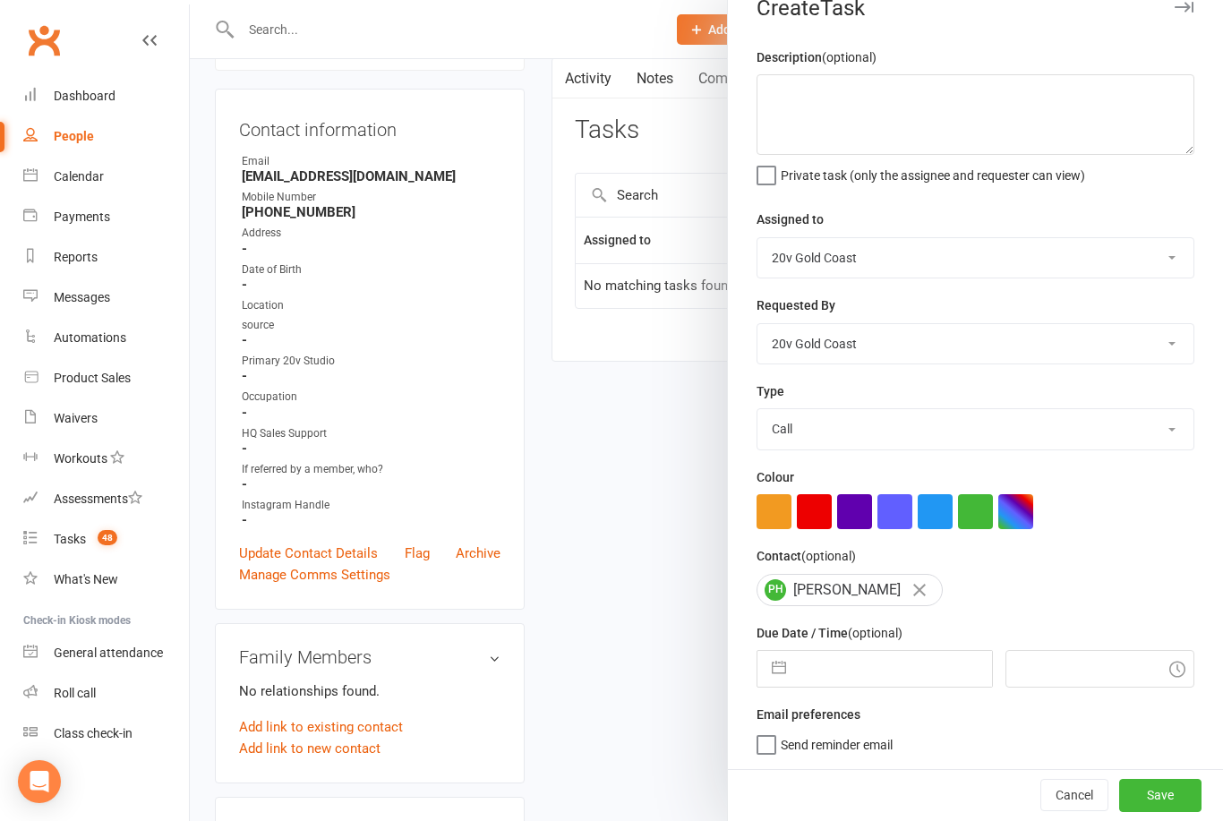
select select "2025"
select select "10"
select select "2025"
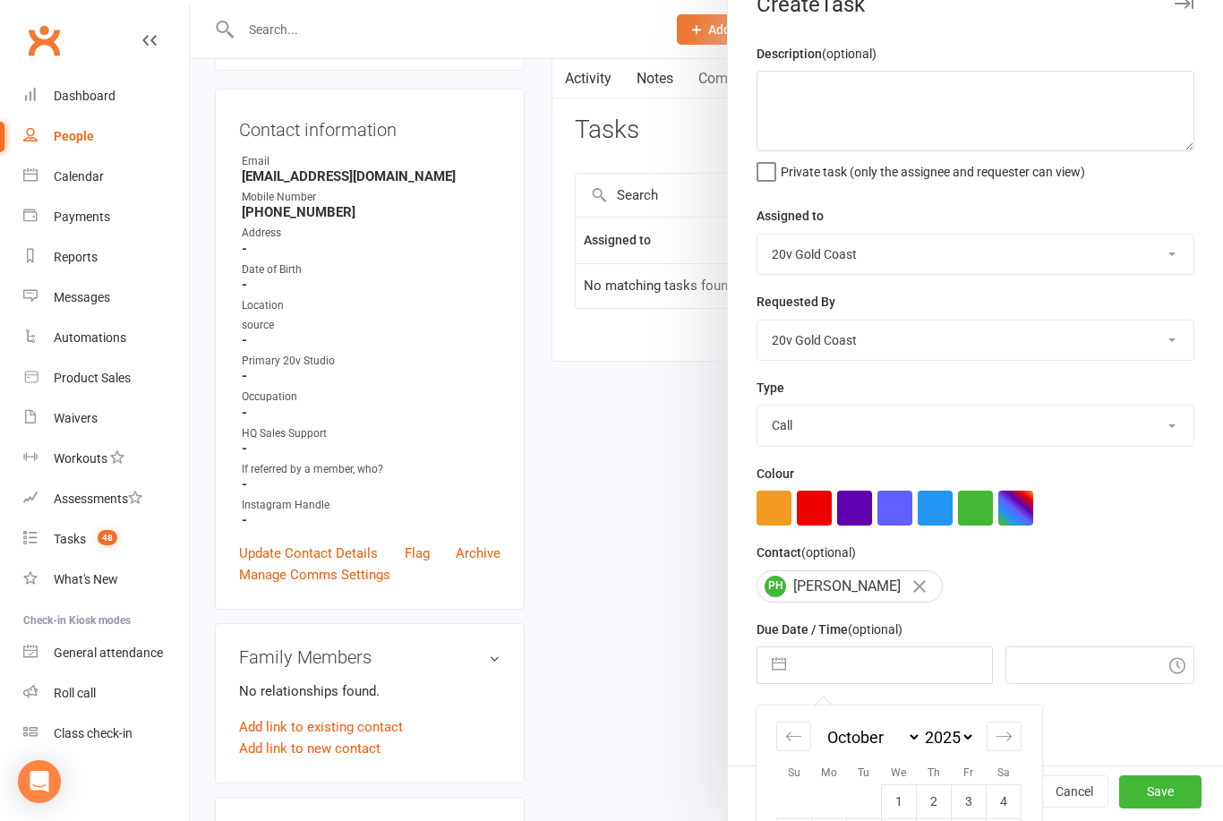
scroll to position [190, 0]
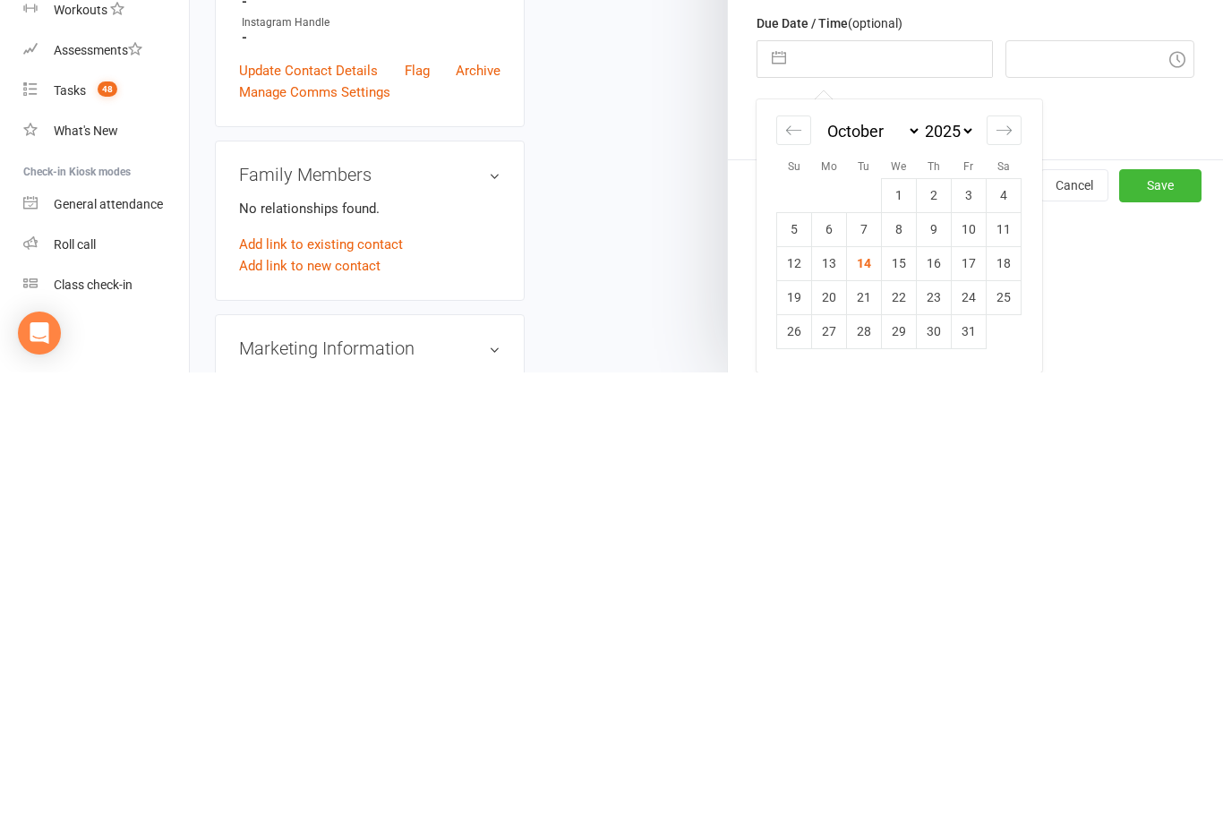
click at [902, 695] on td "15" at bounding box center [899, 712] width 35 height 34
type input "15 Oct 2025"
type input "4:30pm"
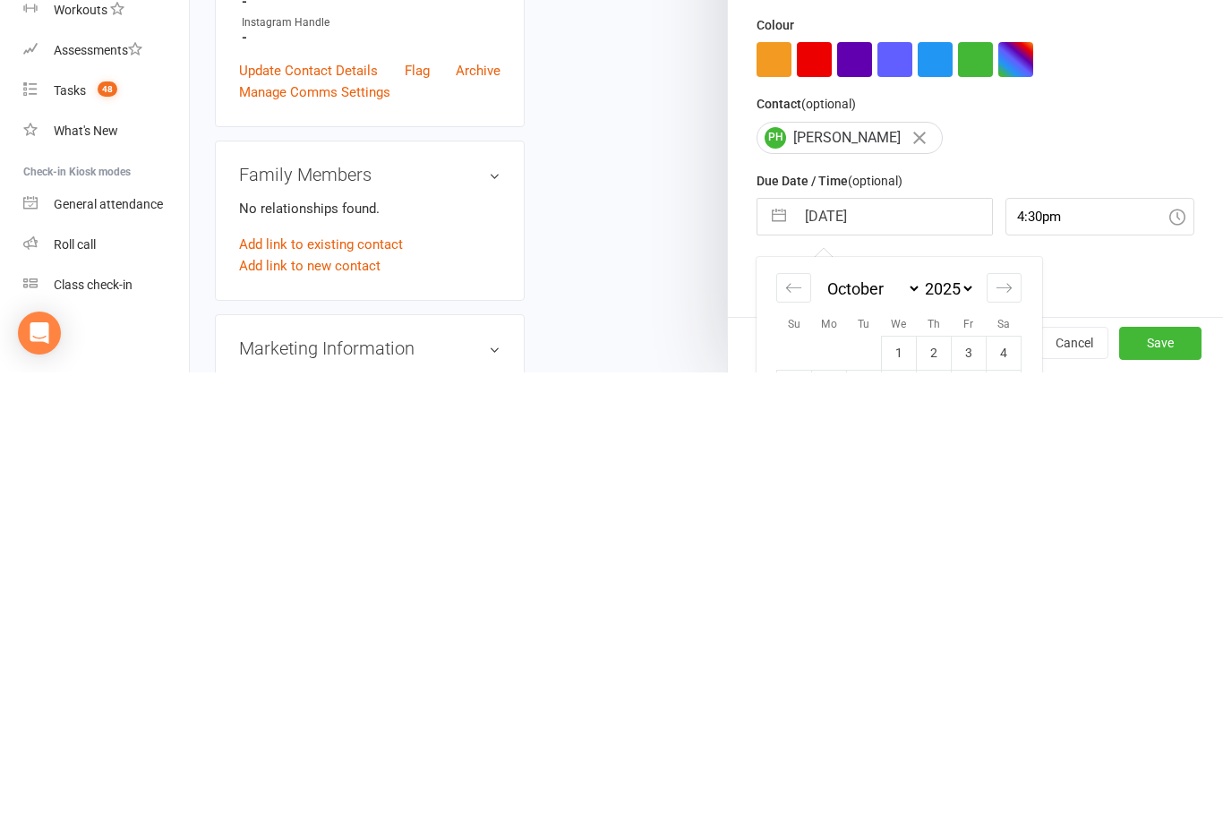
scroll to position [639, 0]
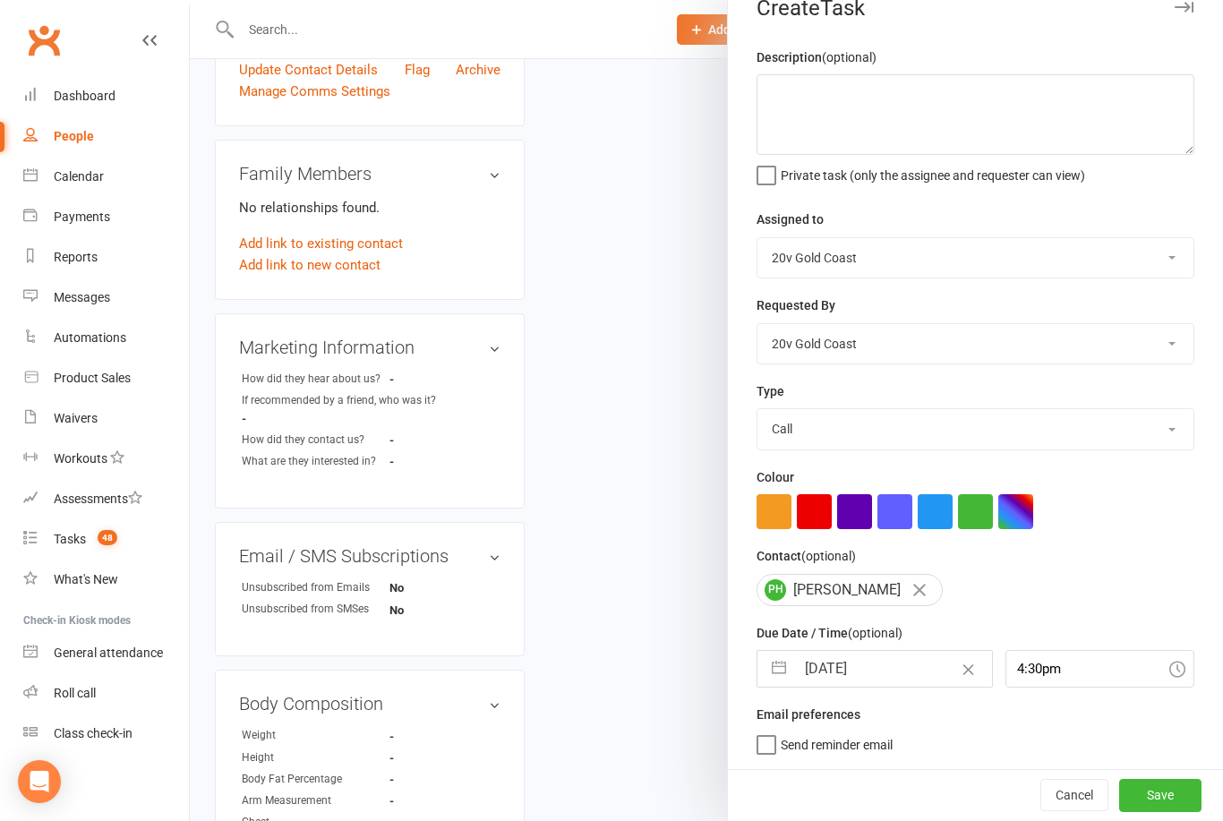
click at [1165, 803] on button "Save" at bounding box center [1160, 795] width 82 height 32
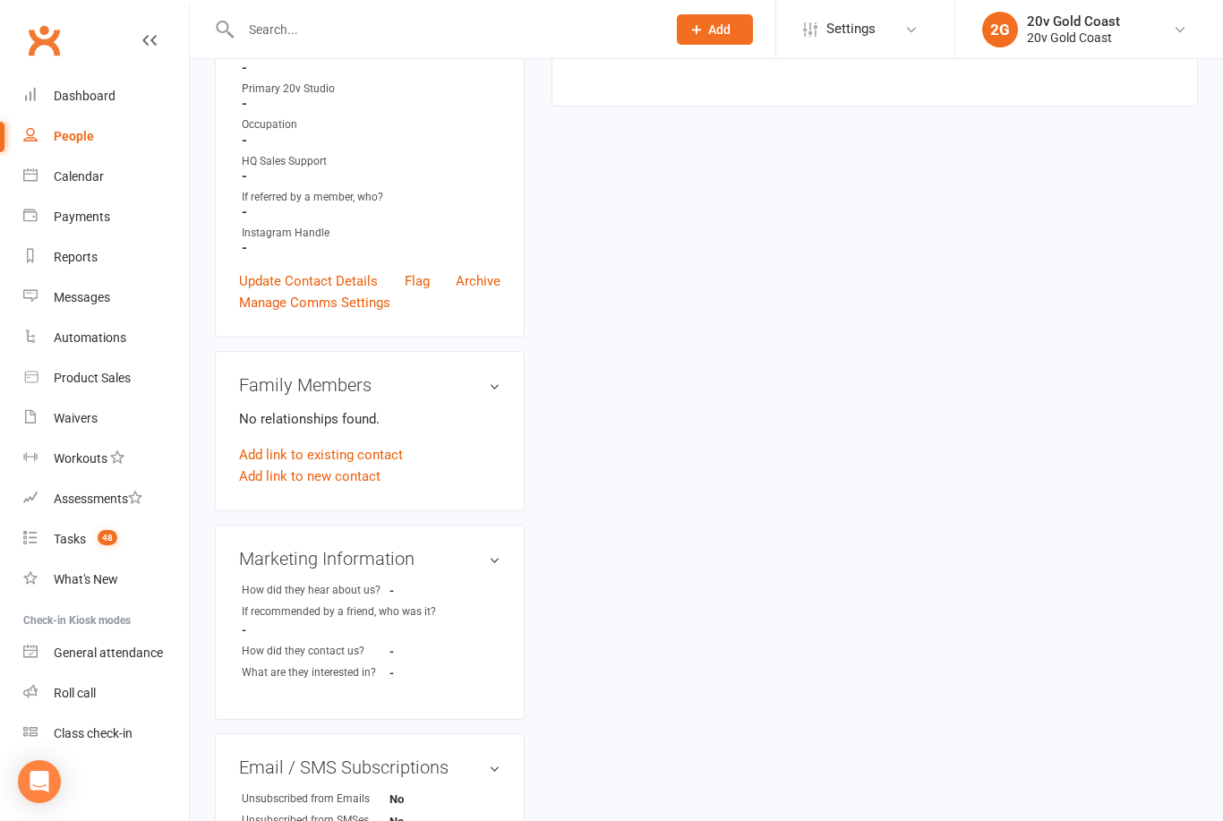
scroll to position [0, 0]
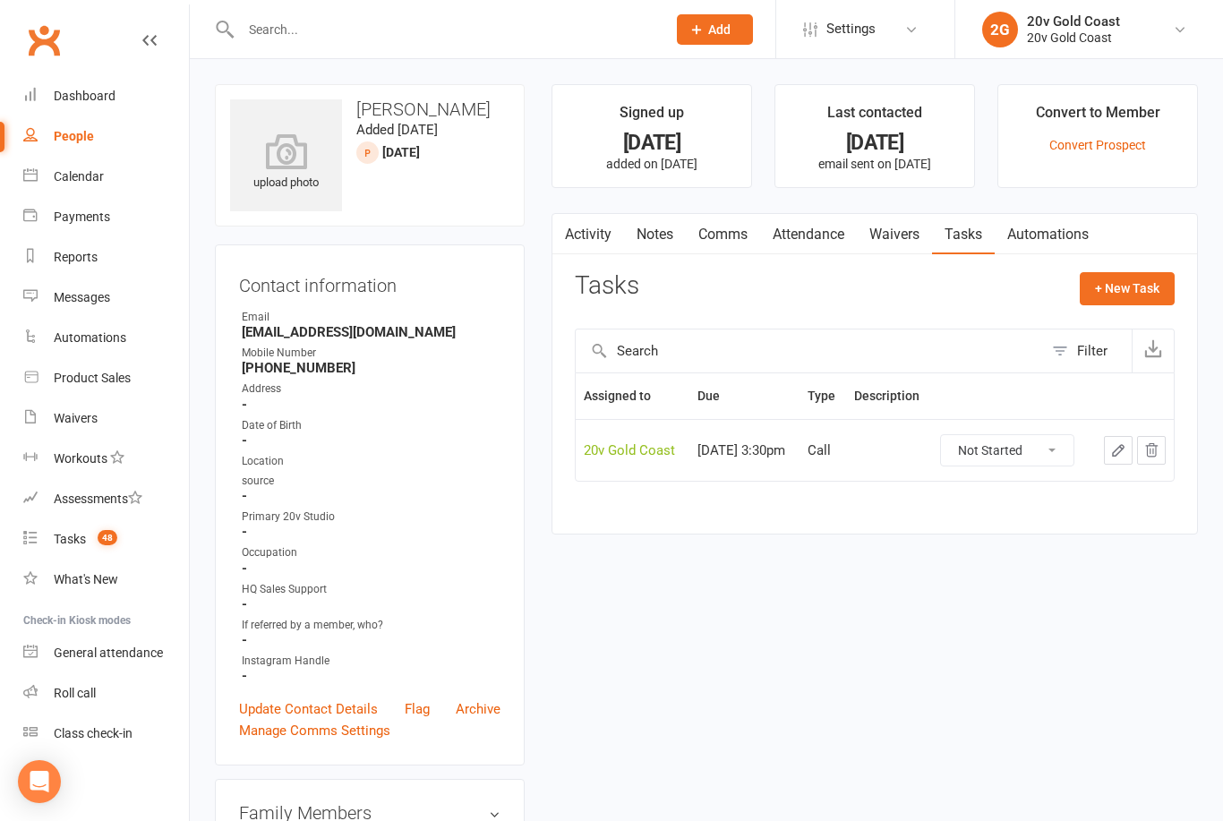
click at [96, 551] on link "Tasks 48" at bounding box center [106, 539] width 166 height 40
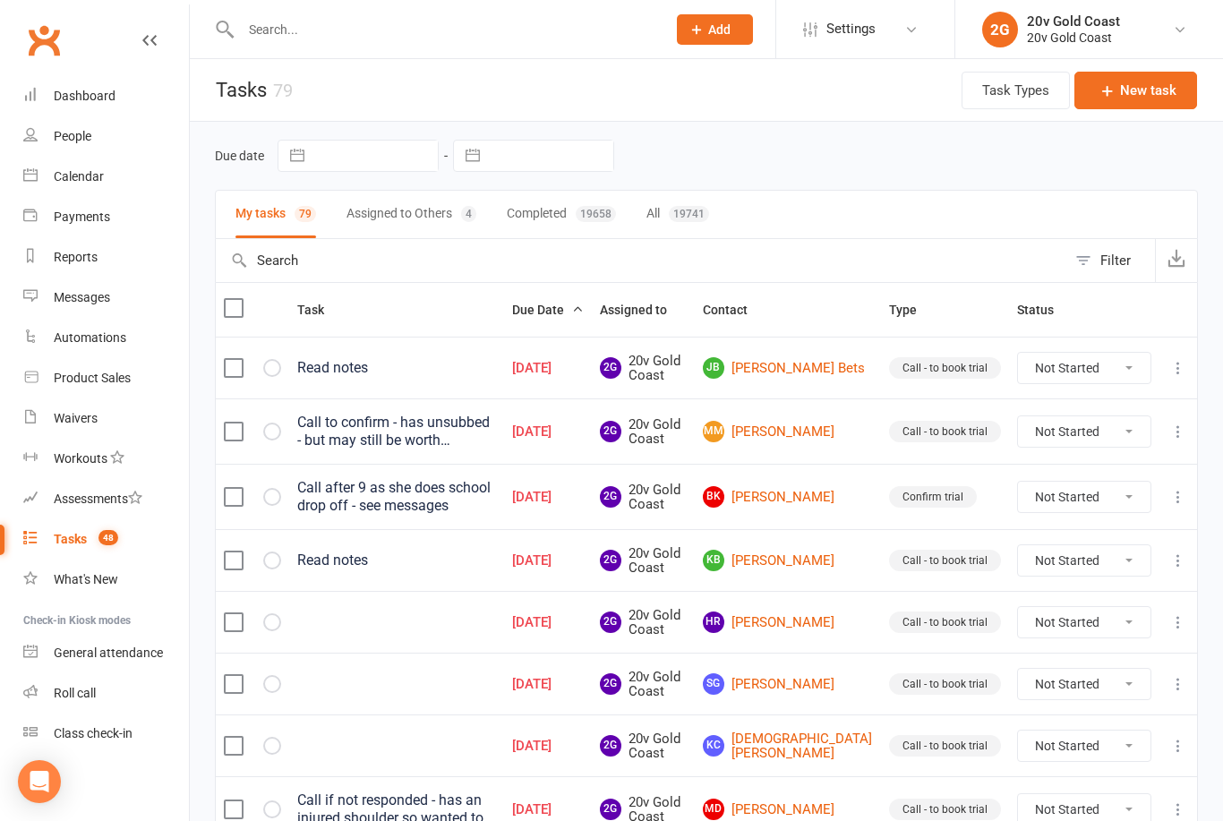
click at [814, 366] on link "JB Julene Bets" at bounding box center [788, 367] width 170 height 21
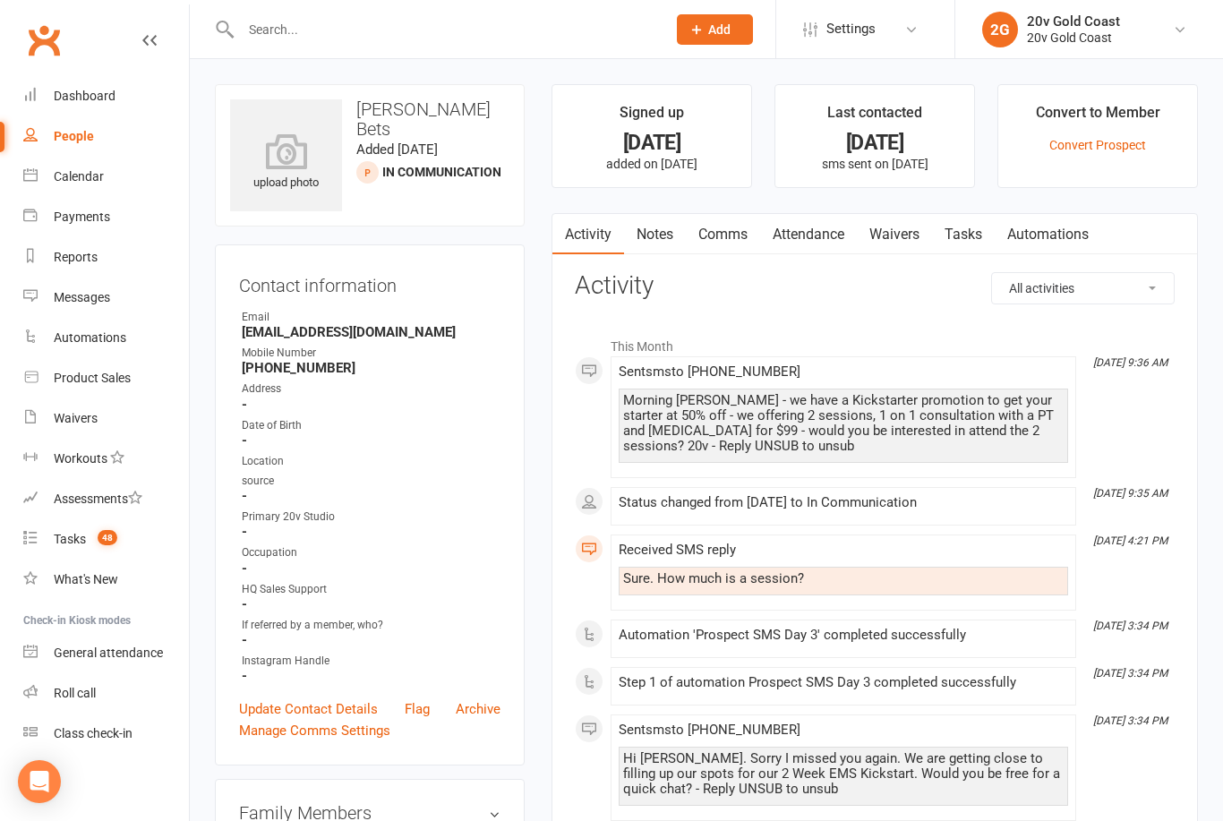
click at [646, 250] on link "Notes" at bounding box center [655, 234] width 62 height 41
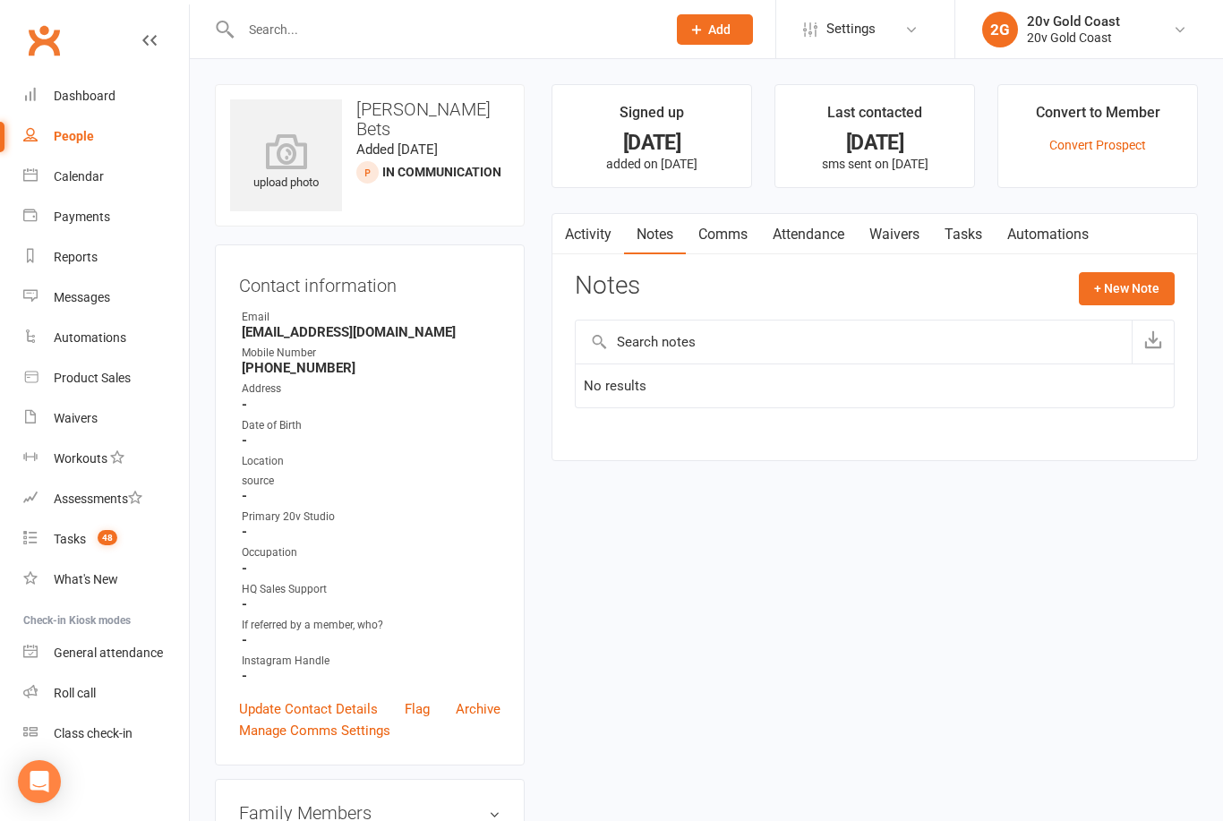
click at [582, 233] on link "Activity" at bounding box center [588, 234] width 72 height 41
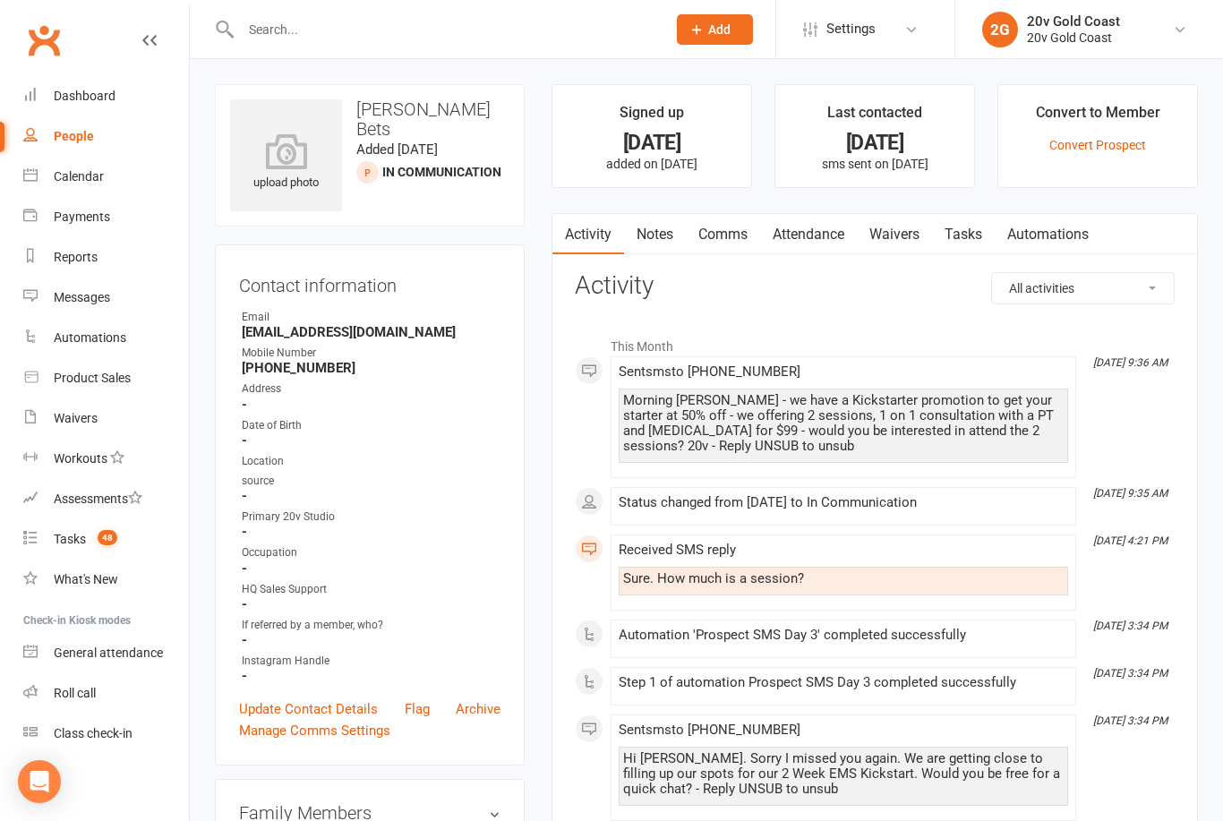
click at [667, 238] on link "Notes" at bounding box center [655, 234] width 62 height 41
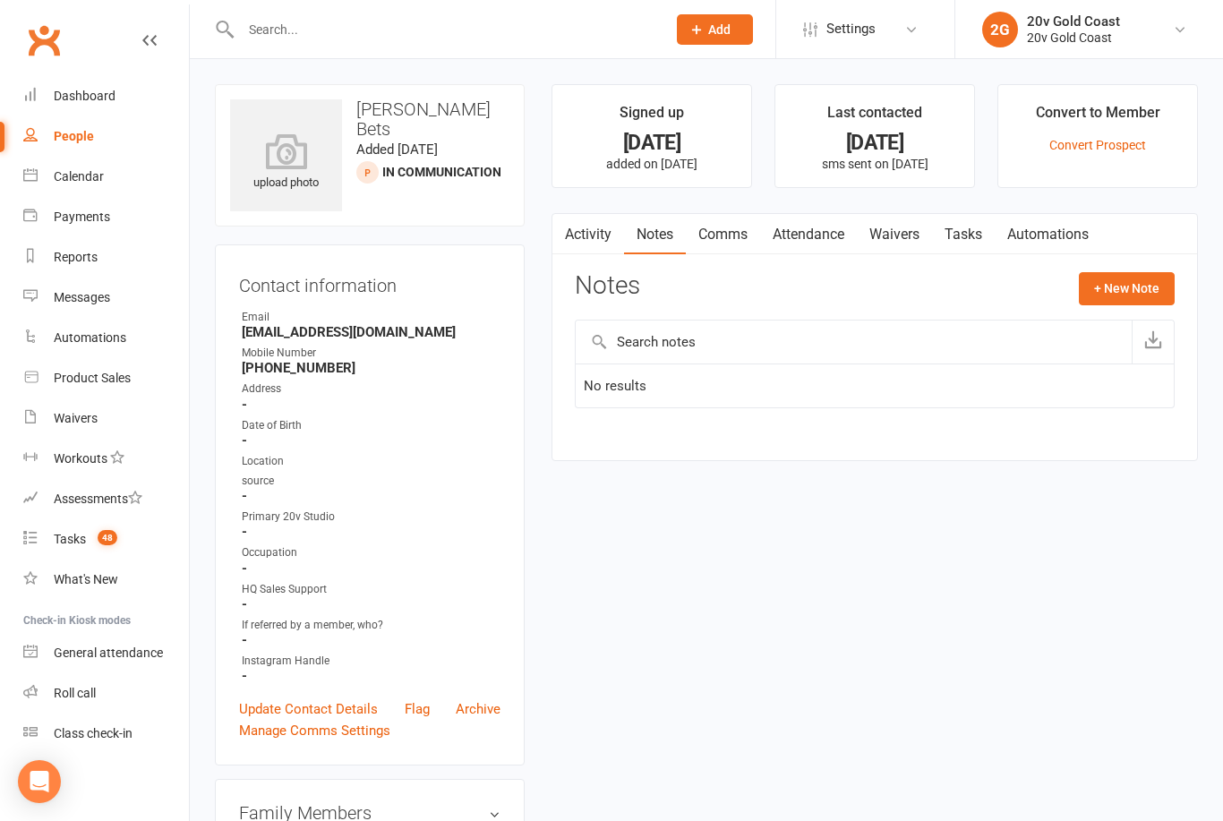
click at [1090, 285] on button "+ New Note" at bounding box center [1127, 288] width 96 height 32
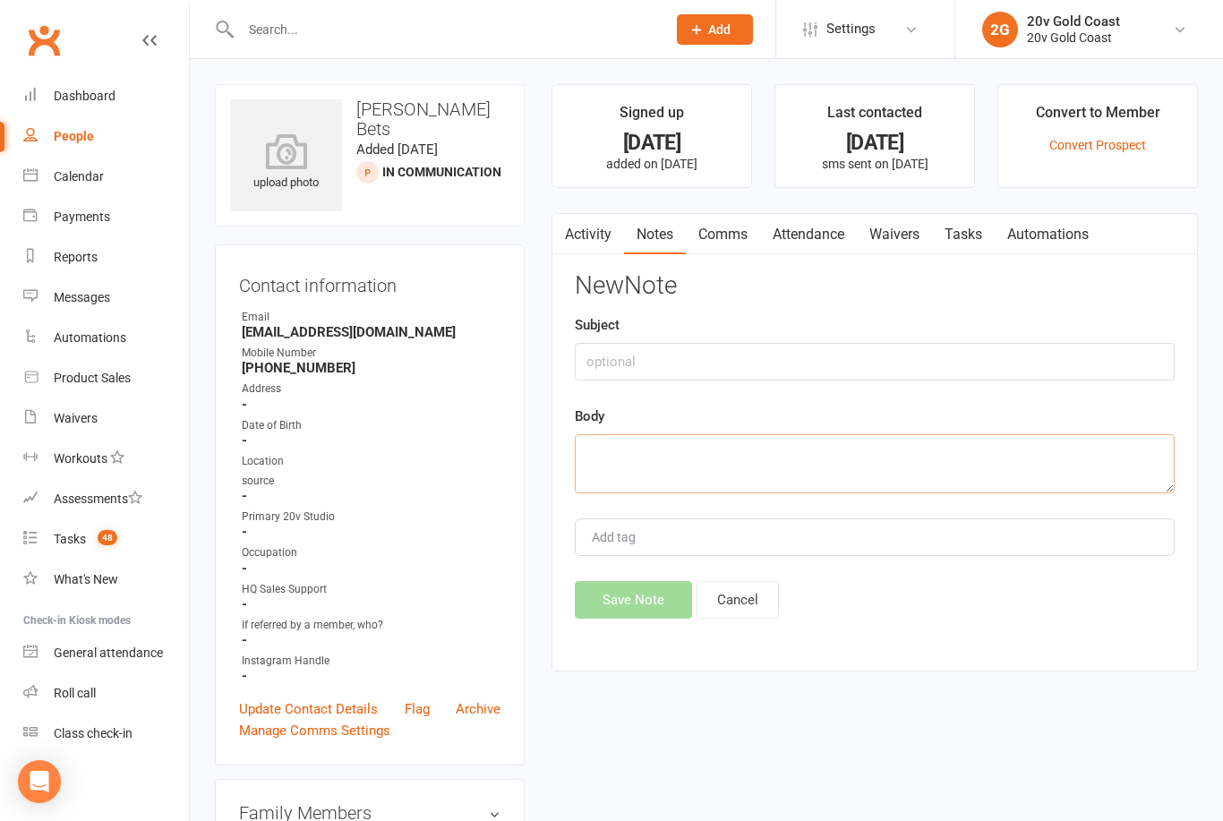
click at [719, 469] on textarea at bounding box center [875, 463] width 600 height 59
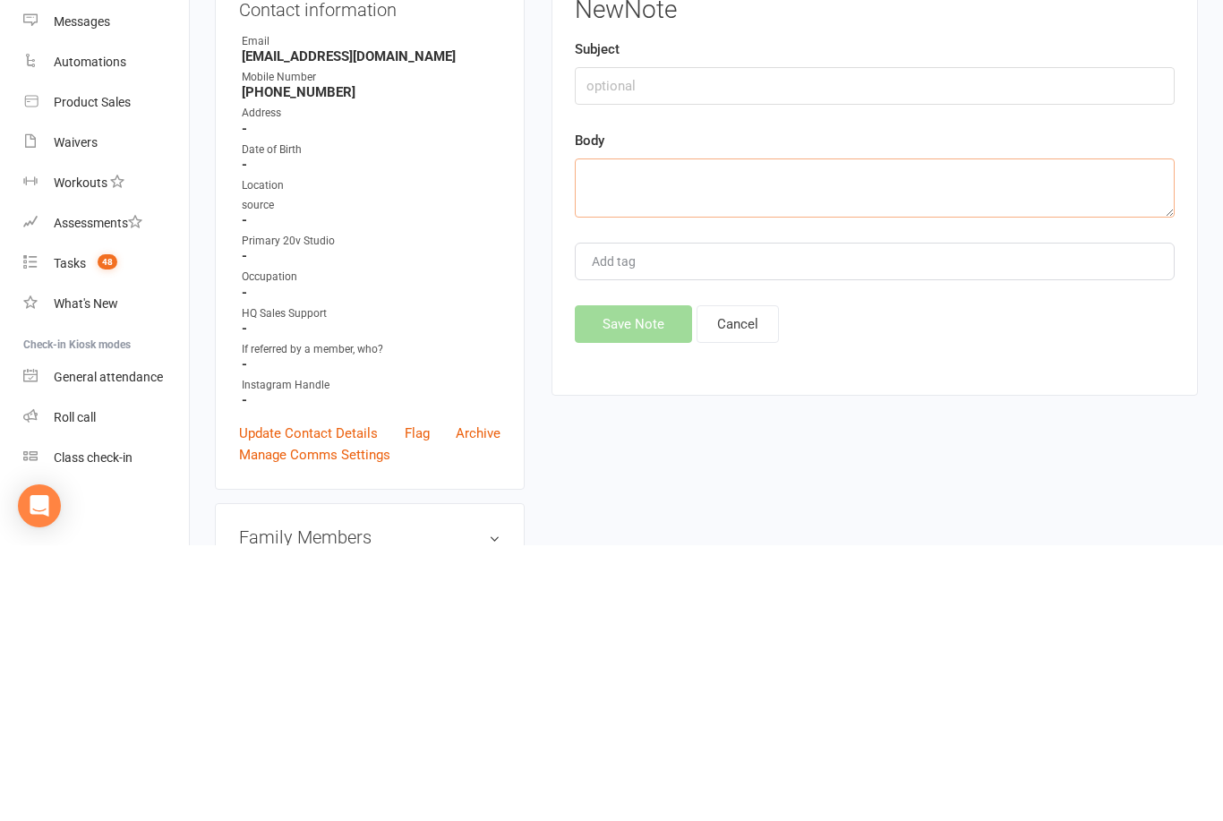
click at [697, 434] on textarea at bounding box center [875, 463] width 600 height 59
paste textarea "Called, no answer, left VM, task set- Candice"
type textarea "Called, no answer, left VM, task set- Candice"
click at [654, 581] on button "Save Note" at bounding box center [633, 600] width 117 height 38
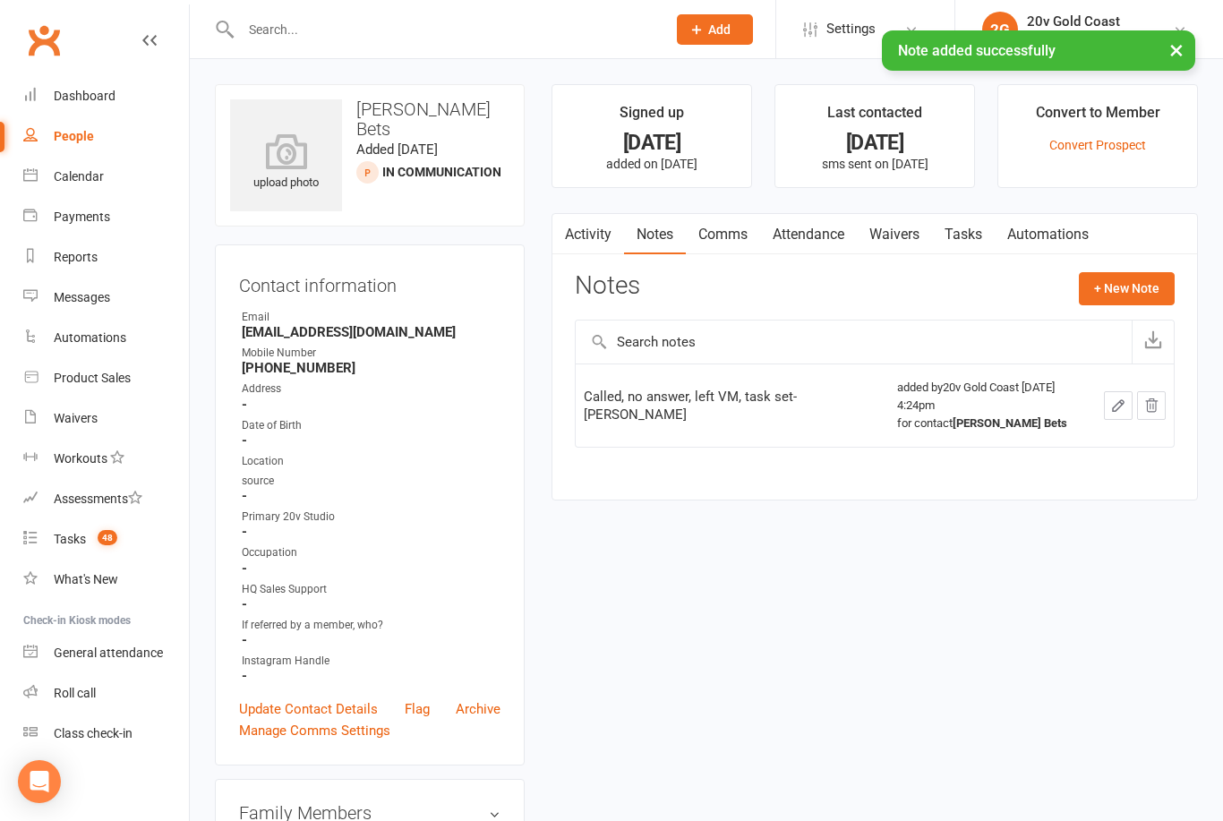
click at [969, 237] on link "Tasks" at bounding box center [963, 234] width 63 height 41
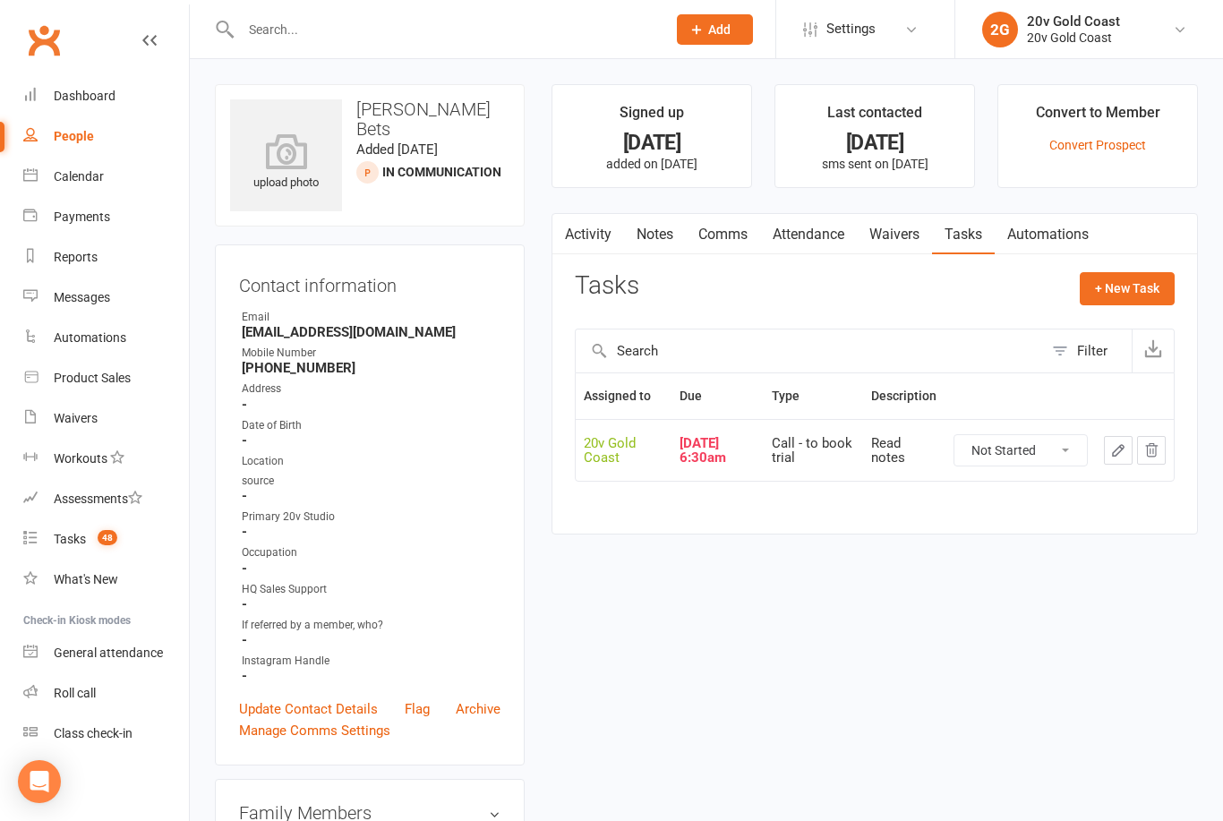
click at [1155, 282] on button "+ New Task" at bounding box center [1127, 288] width 95 height 32
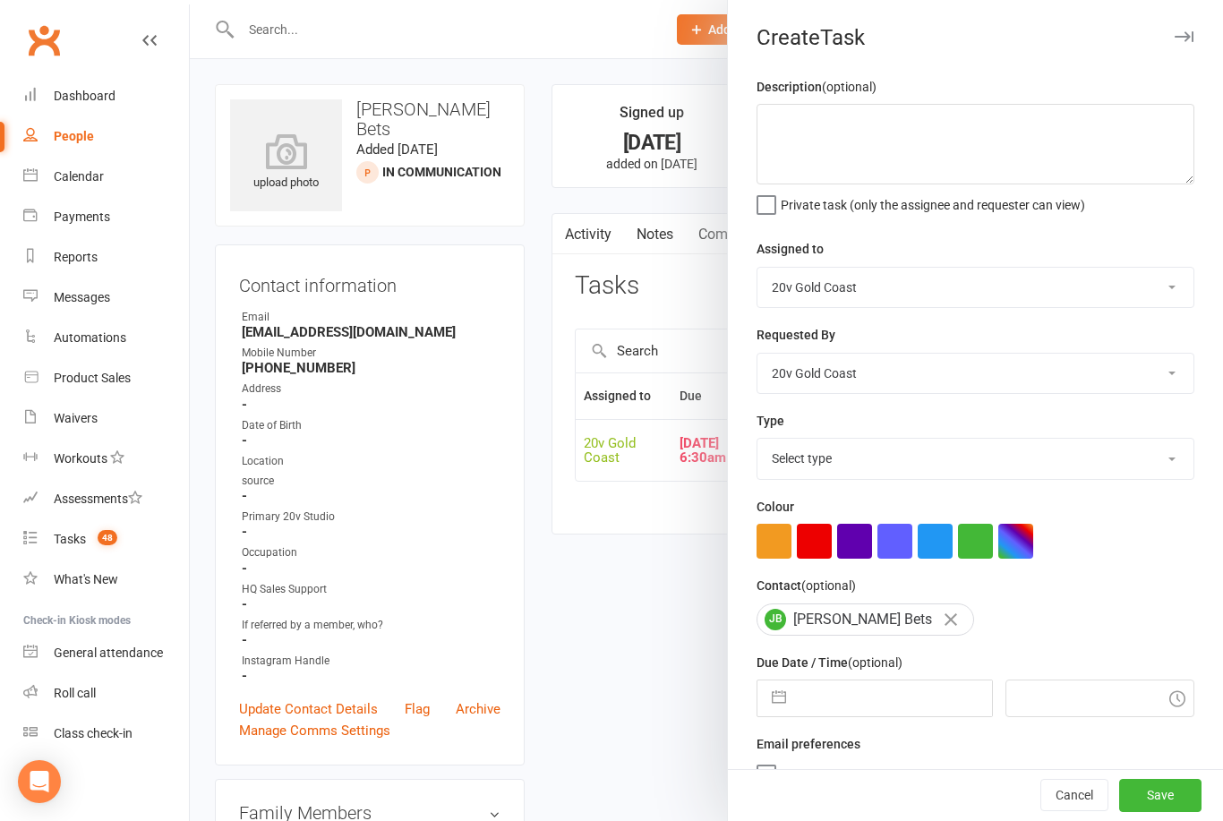
click at [891, 693] on input "text" at bounding box center [893, 698] width 196 height 36
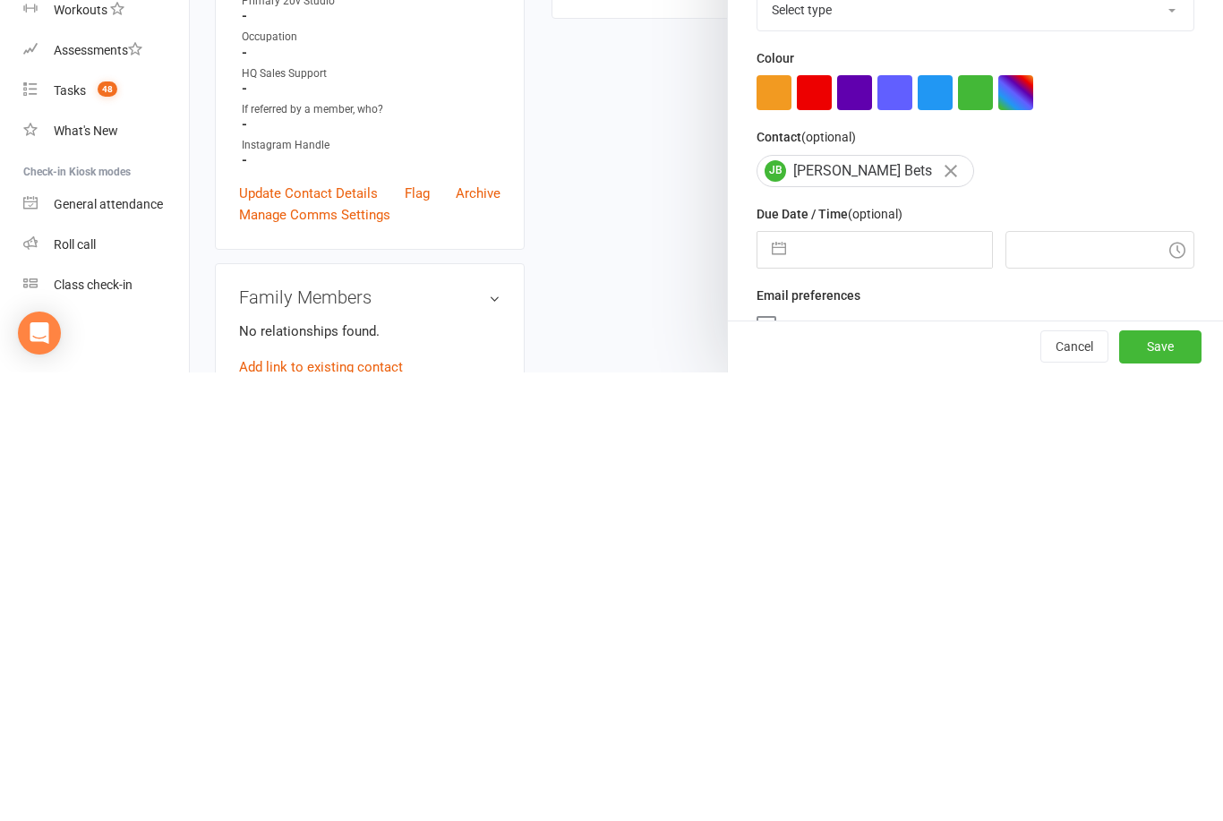
select select "8"
select select "2025"
select select "9"
select select "2025"
select select "10"
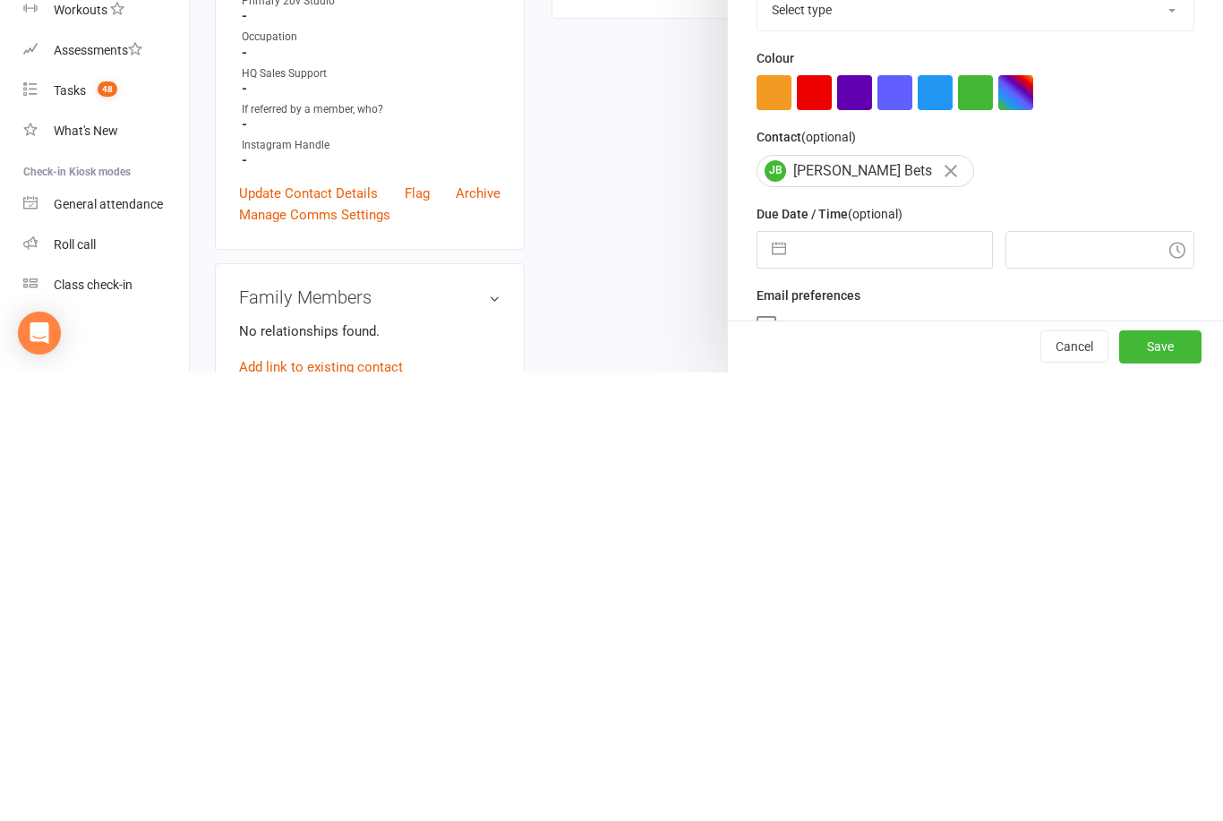
select select "2025"
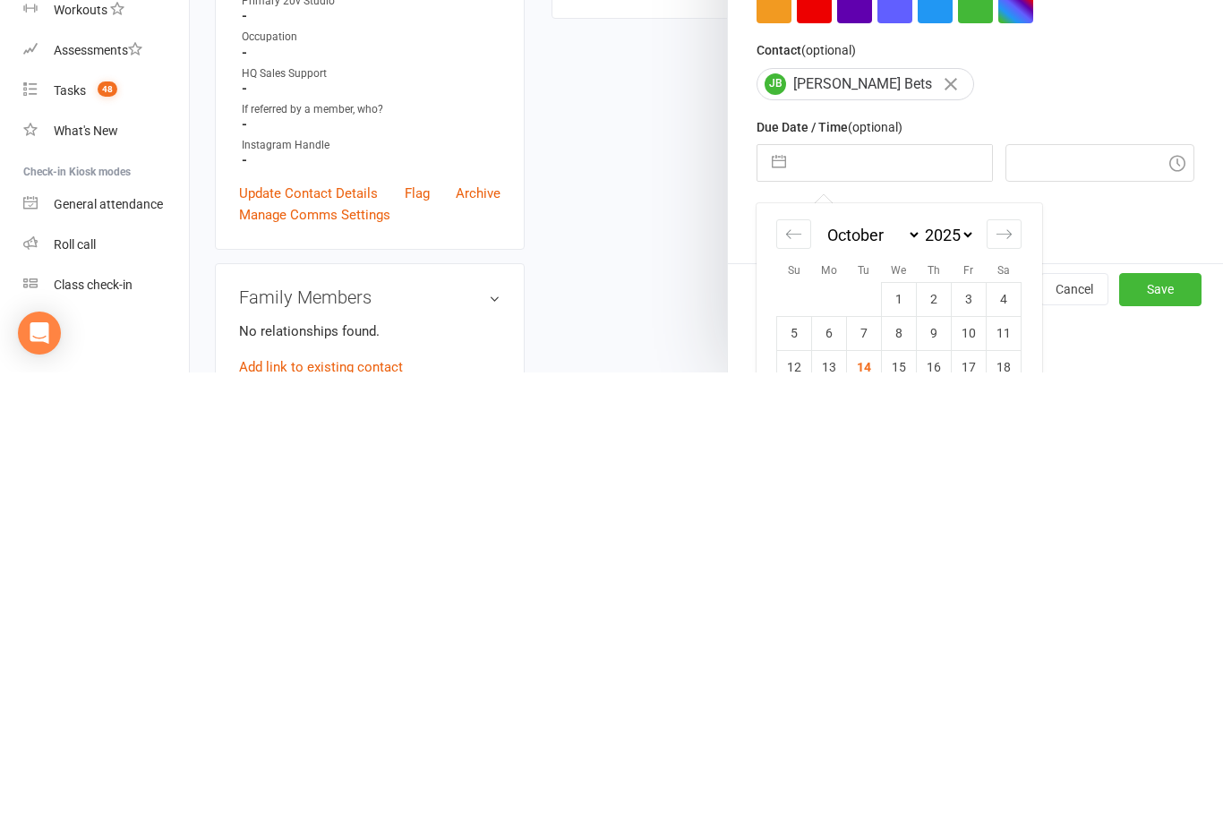
scroll to position [165, 0]
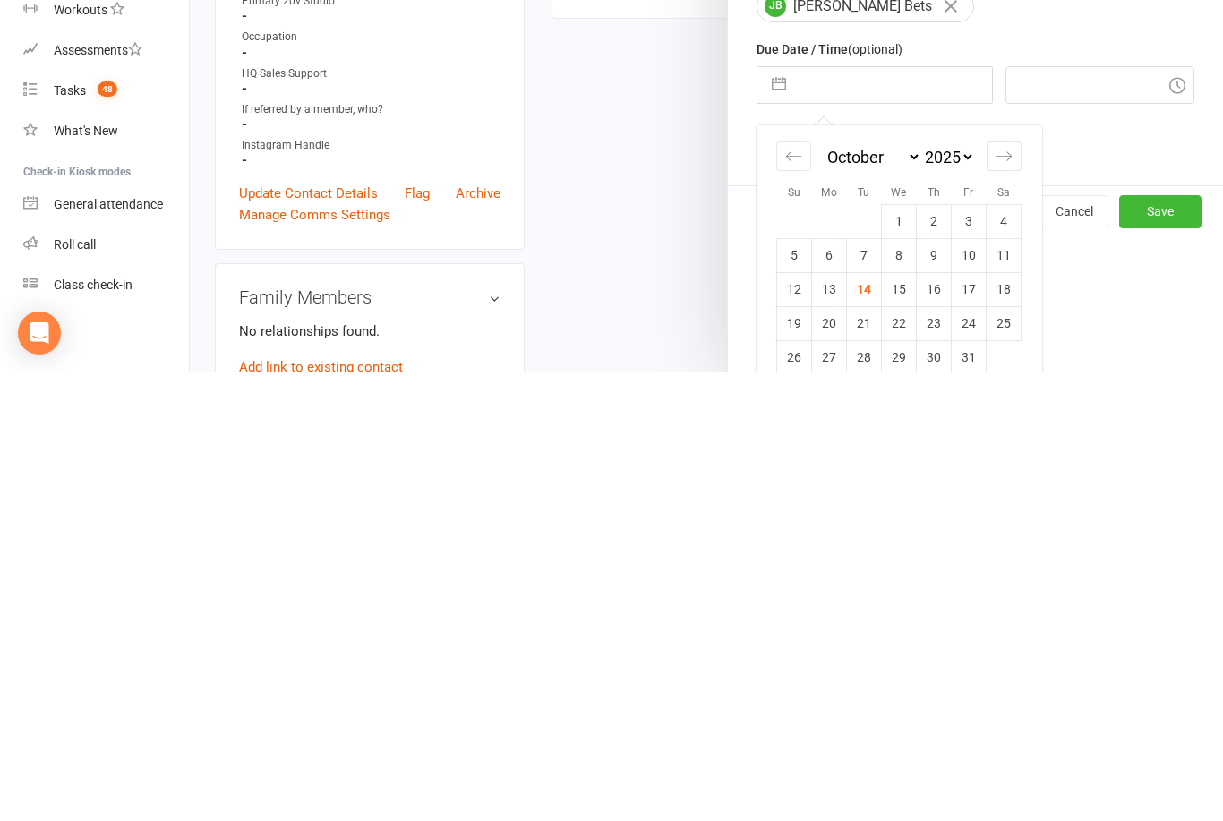
click at [910, 721] on td "15" at bounding box center [899, 738] width 35 height 34
type input "15 Oct 2025"
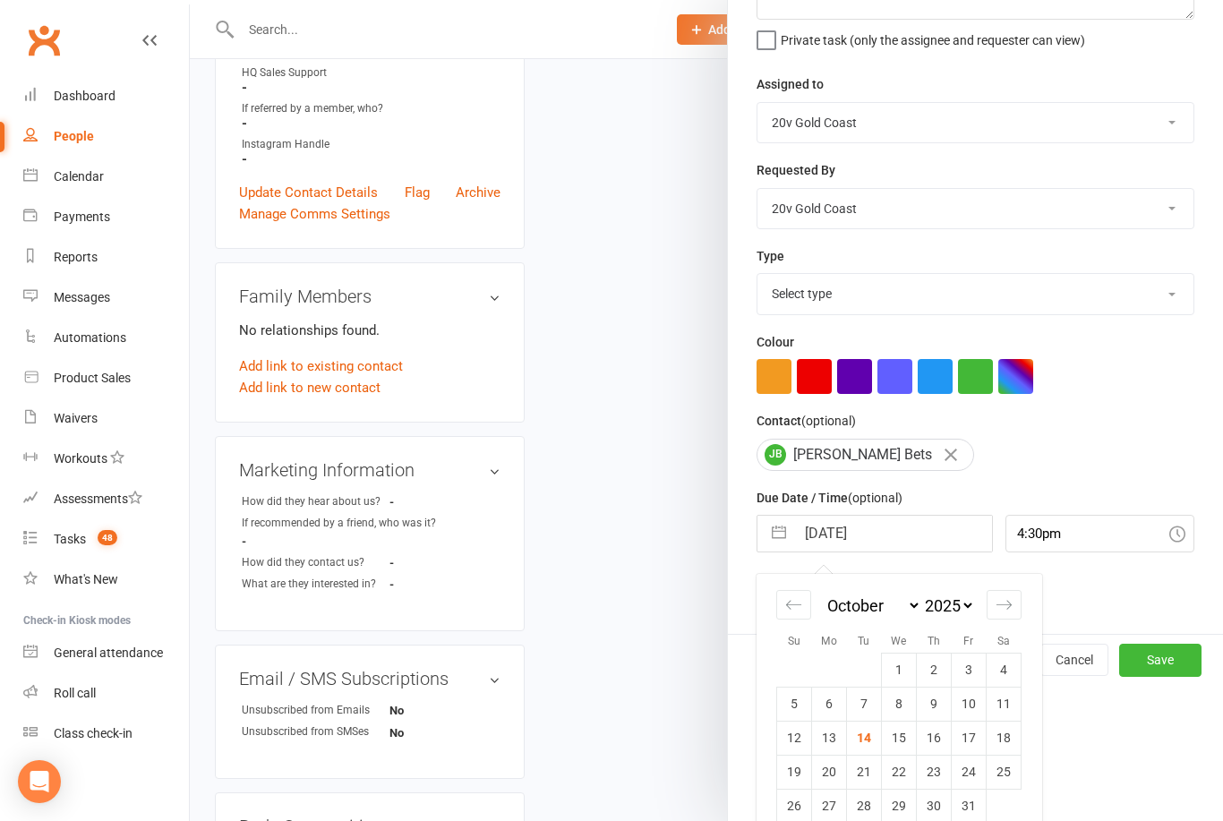
scroll to position [33, 0]
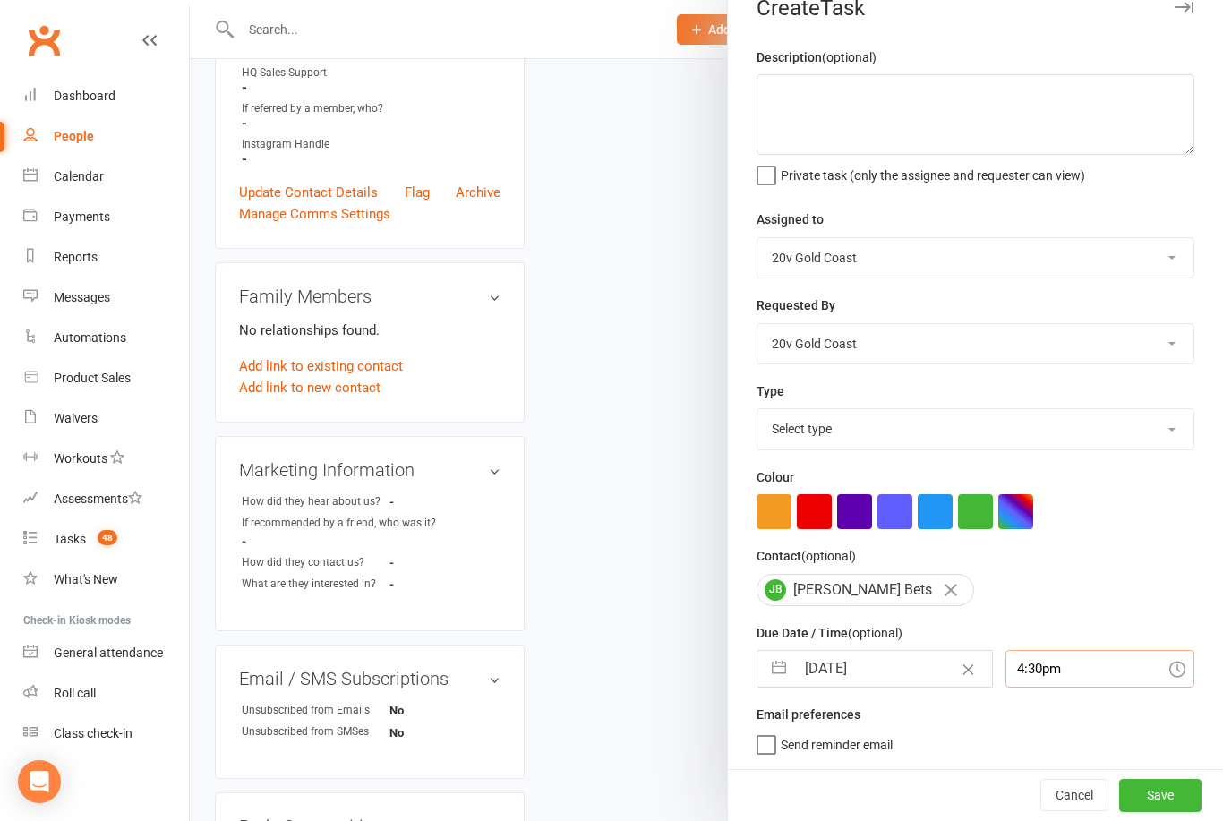
click at [1066, 678] on input "4:30pm" at bounding box center [1100, 669] width 190 height 38
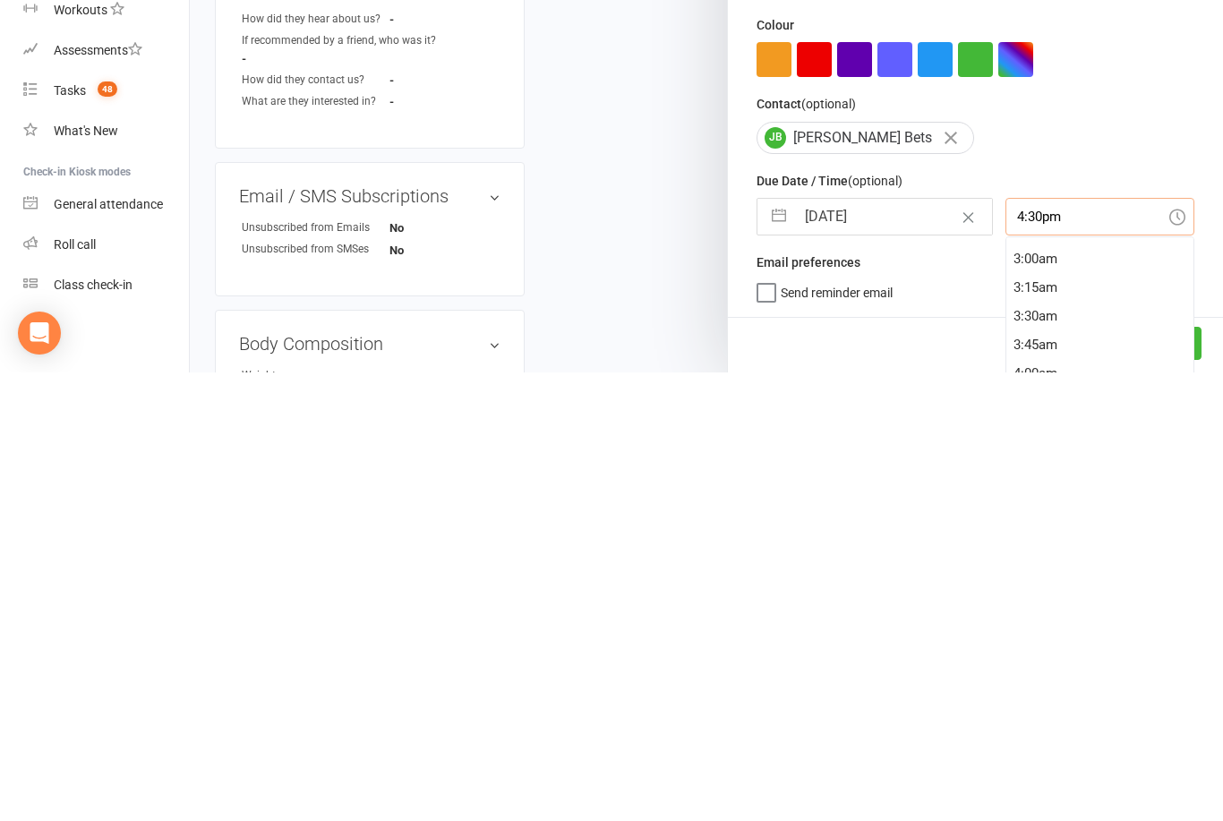
scroll to position [536, 0]
click at [1045, 722] on div "5:00am" at bounding box center [1100, 736] width 188 height 29
type input "5:00am"
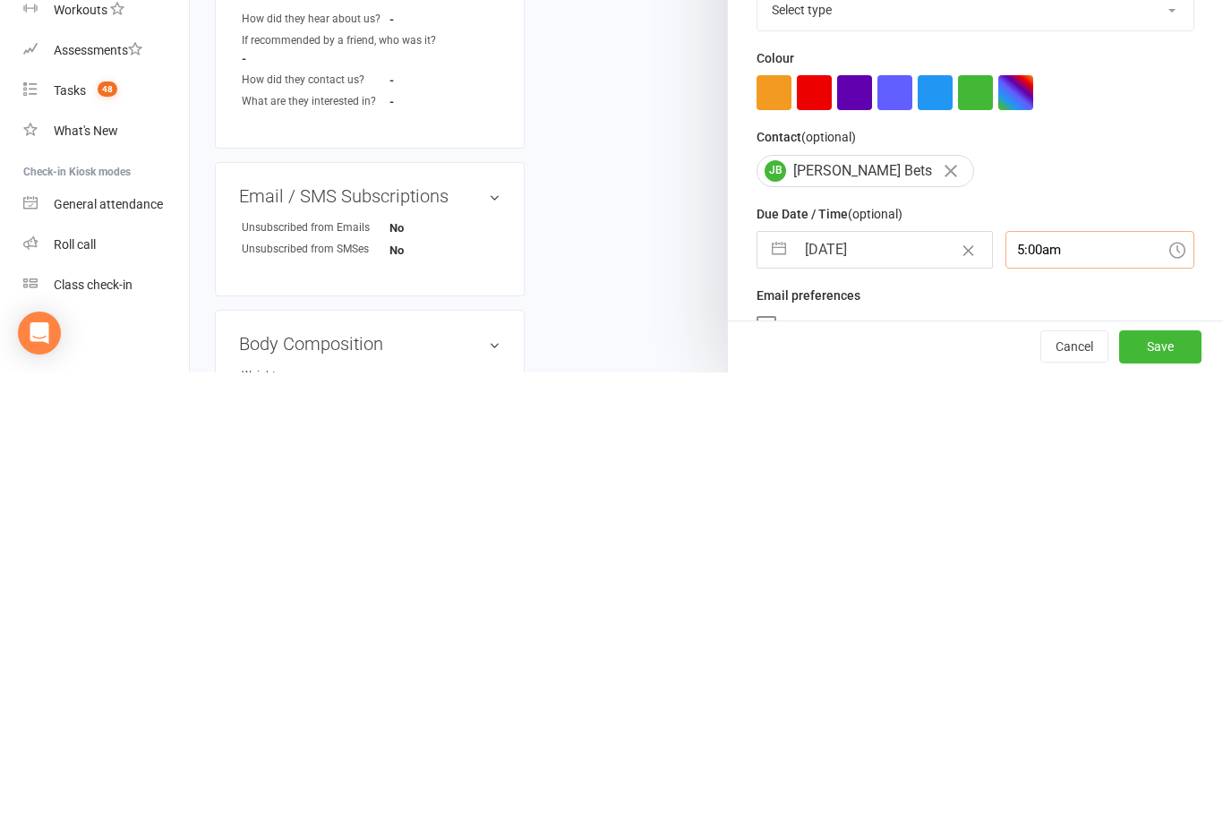
scroll to position [0, 0]
click at [1189, 652] on div "Due Date / Time (optional) 15 Oct 2025 Navigate forward to interact with the ca…" at bounding box center [975, 684] width 438 height 65
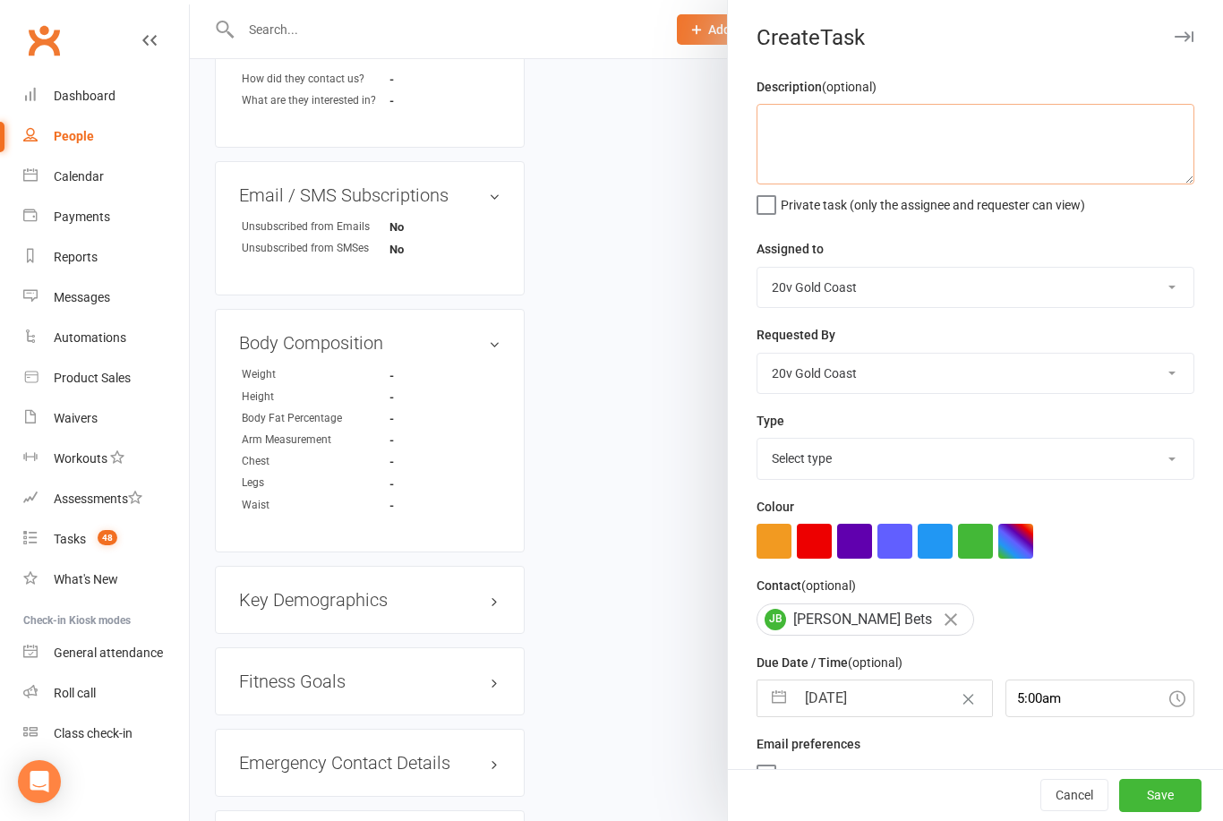
click at [1039, 132] on textarea at bounding box center [975, 144] width 438 height 81
click at [1011, 149] on textarea "Wants to know prices, but haven’t had phone contact yet. Only text. Try catch h…" at bounding box center [975, 144] width 438 height 81
click at [1014, 146] on textarea "Wants to know prices, but haven’t had phone contact yet. Only text. Try catch h…" at bounding box center [975, 144] width 438 height 81
click at [809, 149] on textarea "Wants to know prices, but haven’t had phone contact yet. Only text. Try catch h…" at bounding box center [975, 144] width 438 height 81
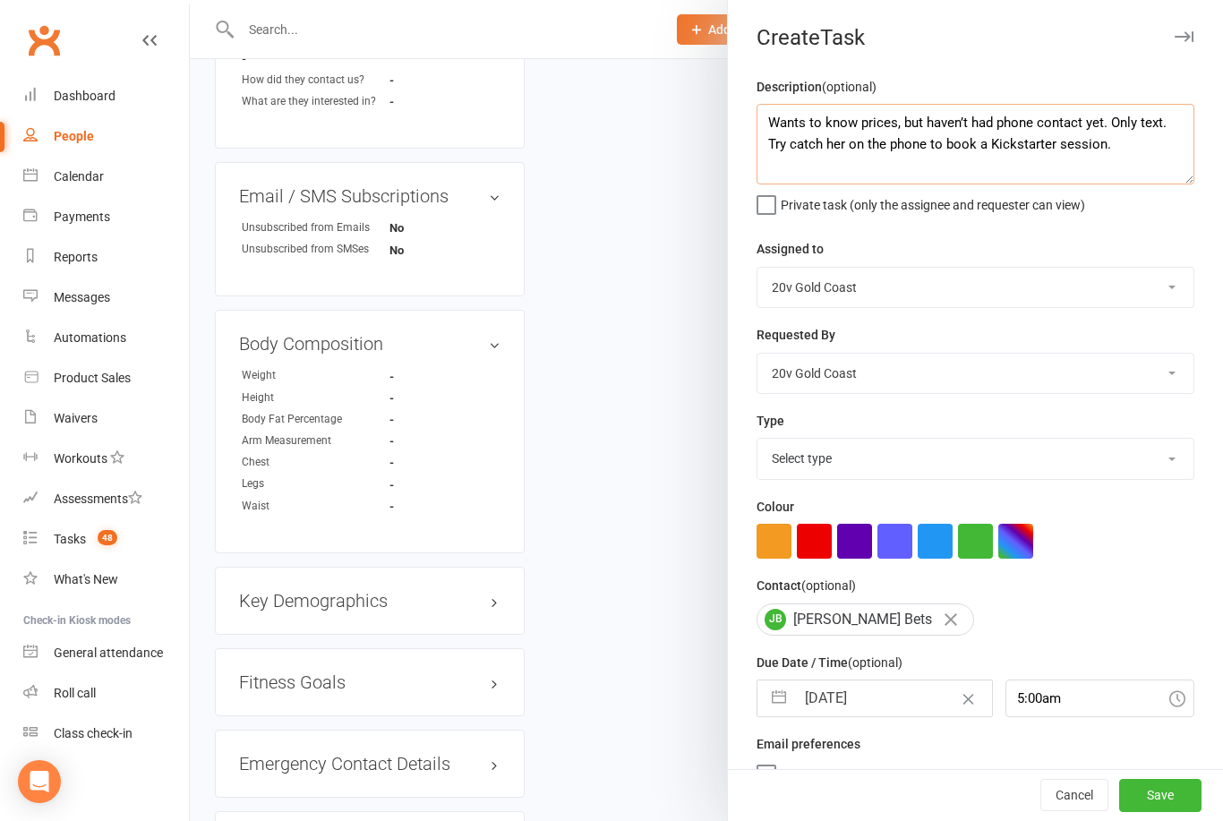
click at [889, 123] on textarea "Wants to know prices, but haven’t had phone contact yet. Only text. Try catch h…" at bounding box center [975, 144] width 438 height 81
click at [909, 124] on textarea "Wants to know prices vis text, but haven’t had phone contact yet. Only text. Tr…" at bounding box center [975, 144] width 438 height 81
click at [1166, 123] on textarea "Wants to know prices via text, but haven’t had phone contact yet. Only text. Tr…" at bounding box center [975, 144] width 438 height 81
click at [1181, 116] on textarea "Wants to know prices via text, but haven’t had phone contact yet. Only text. Tr…" at bounding box center [975, 144] width 438 height 81
click at [1171, 122] on textarea "Wants to know prices via text, but haven’t had phone contact yet. text. Try cat…" at bounding box center [975, 144] width 438 height 81
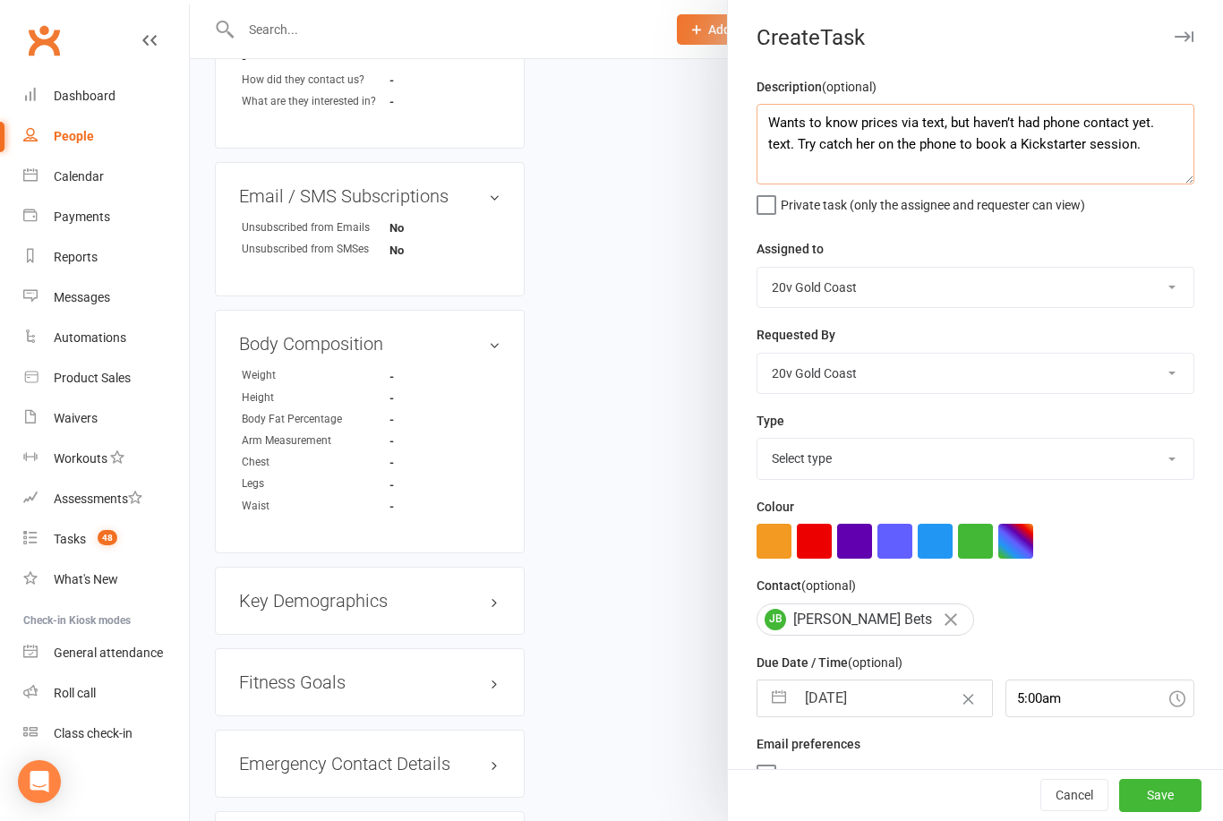
click at [1170, 123] on textarea "Wants to know prices via text, but haven’t had phone contact yet. text. Try cat…" at bounding box center [975, 144] width 438 height 81
click at [1111, 124] on textarea "Wants to know prices via text, but haven’t had phone contact yet.. Try catch he…" at bounding box center [975, 144] width 438 height 81
click at [1119, 121] on textarea "Wants to know prices via text, but haven’t had phone contact yet.. Try catch he…" at bounding box center [975, 144] width 438 height 81
click at [1139, 120] on textarea "Wants to know prices via text, but haven’t had phone call yet.. Try catch her o…" at bounding box center [975, 144] width 438 height 81
click at [1123, 152] on textarea "Wants to know prices via text, but haven’t had phone call yet. Try catch her on…" at bounding box center [975, 144] width 438 height 81
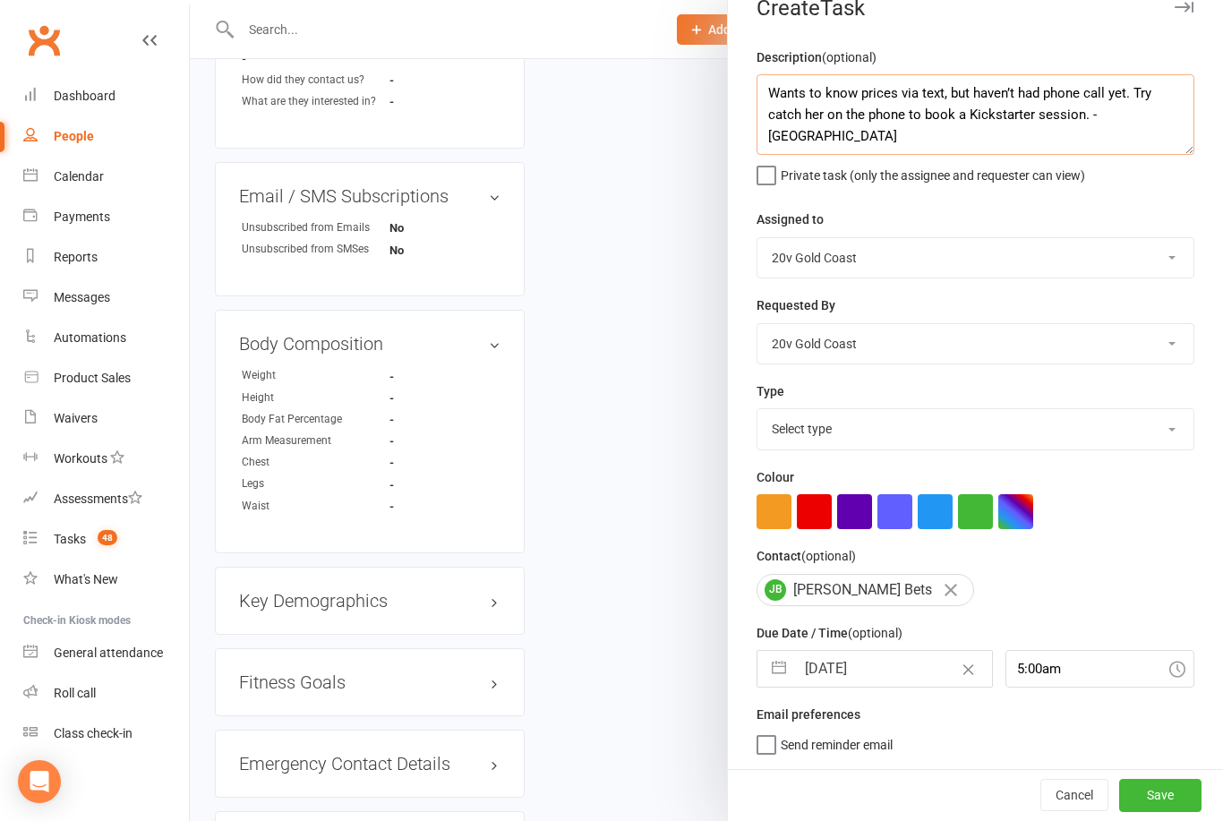
scroll to position [33, 0]
type textarea "Wants to know prices via text, but haven’t had phone call yet. Try catch her on…"
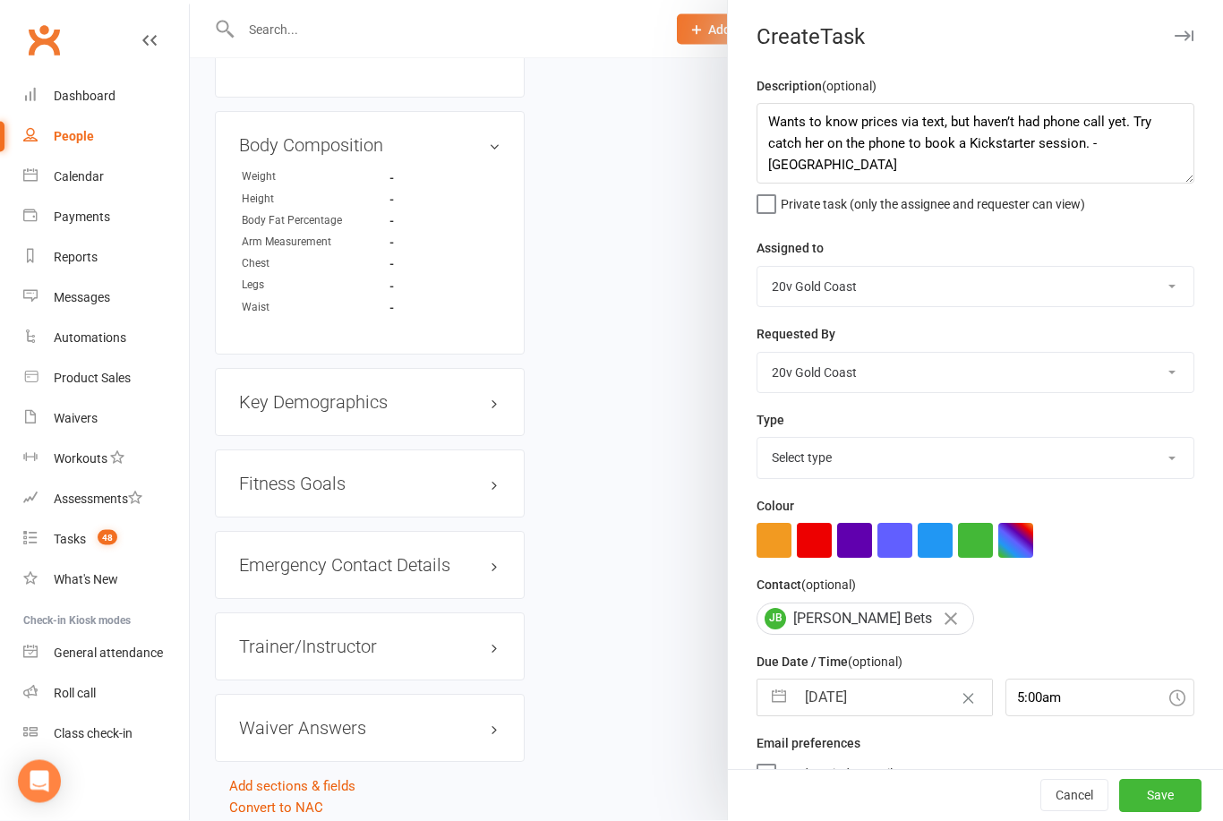
scroll to position [1223, 0]
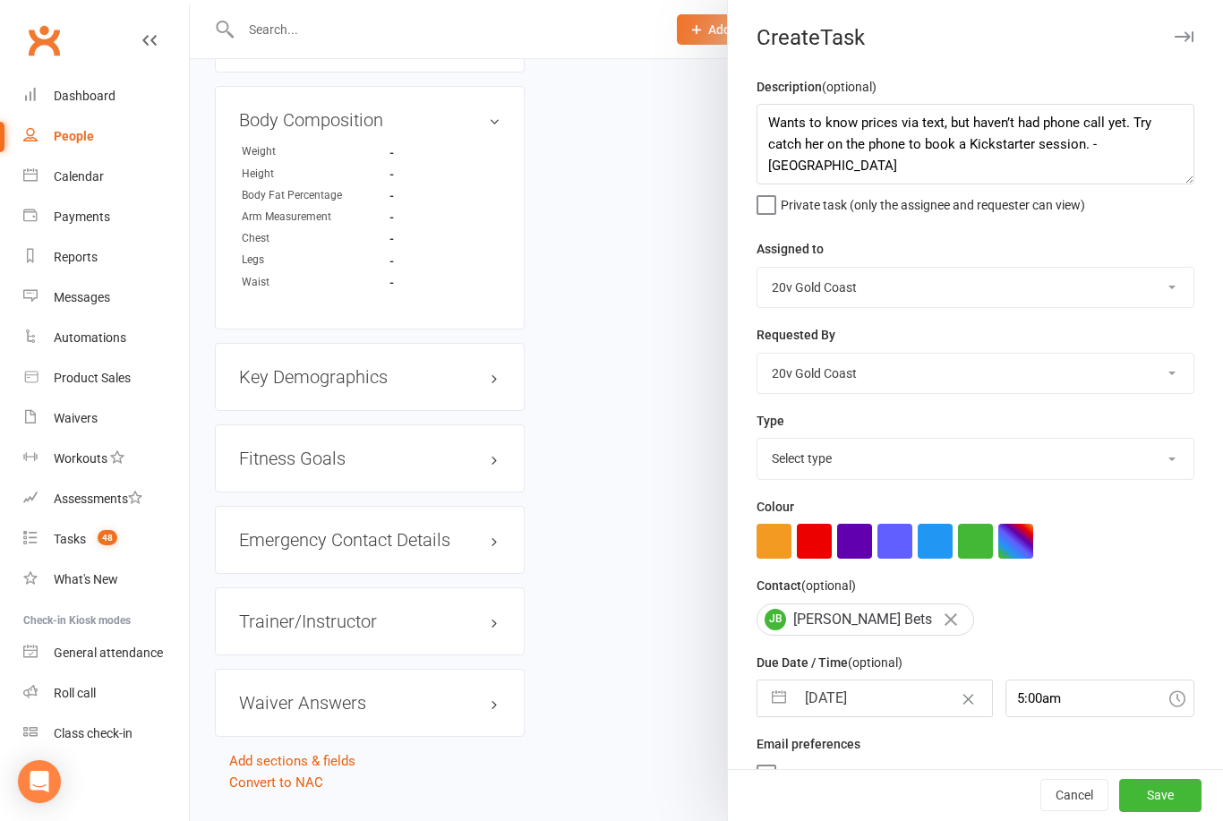
click at [1065, 457] on select "Select type Call Call - to book trial Confirm session attendance Confirm trial …" at bounding box center [975, 458] width 436 height 39
select select "24395"
click at [1167, 812] on button "Save" at bounding box center [1160, 796] width 82 height 32
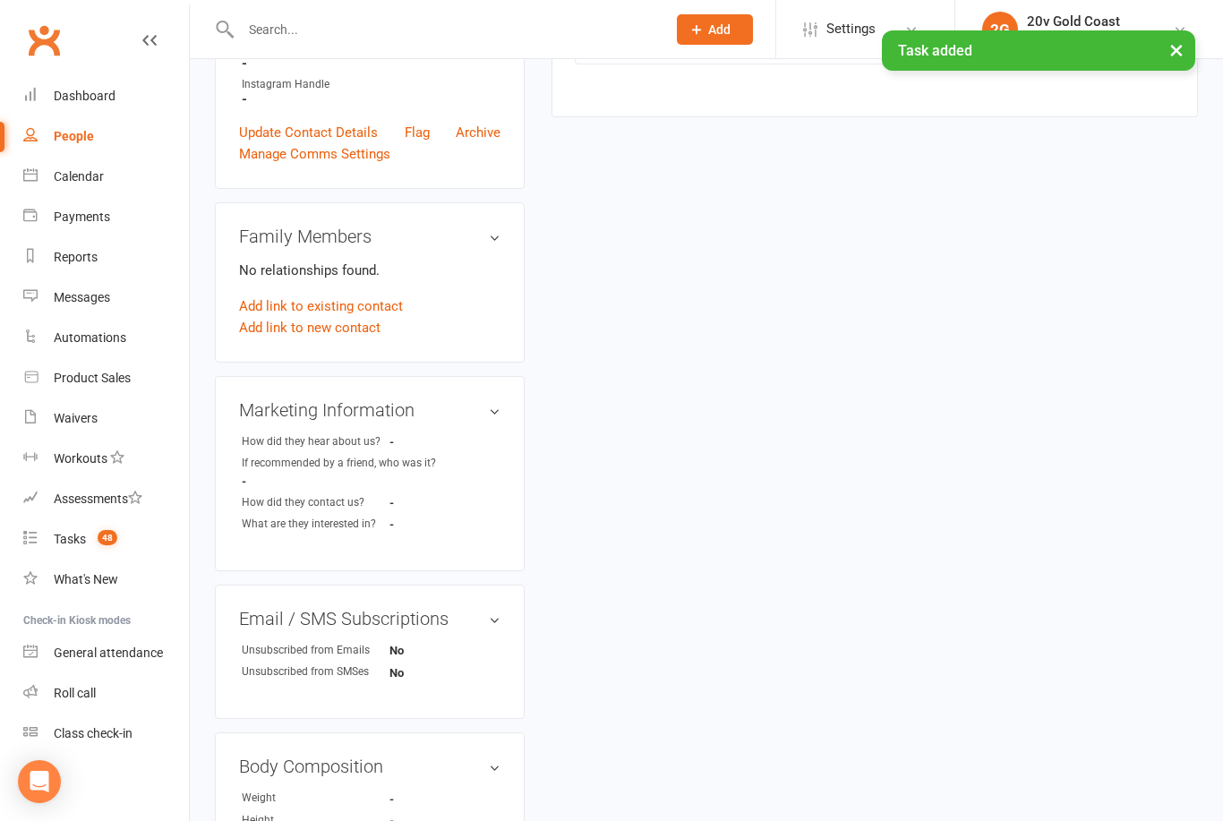
scroll to position [568, 0]
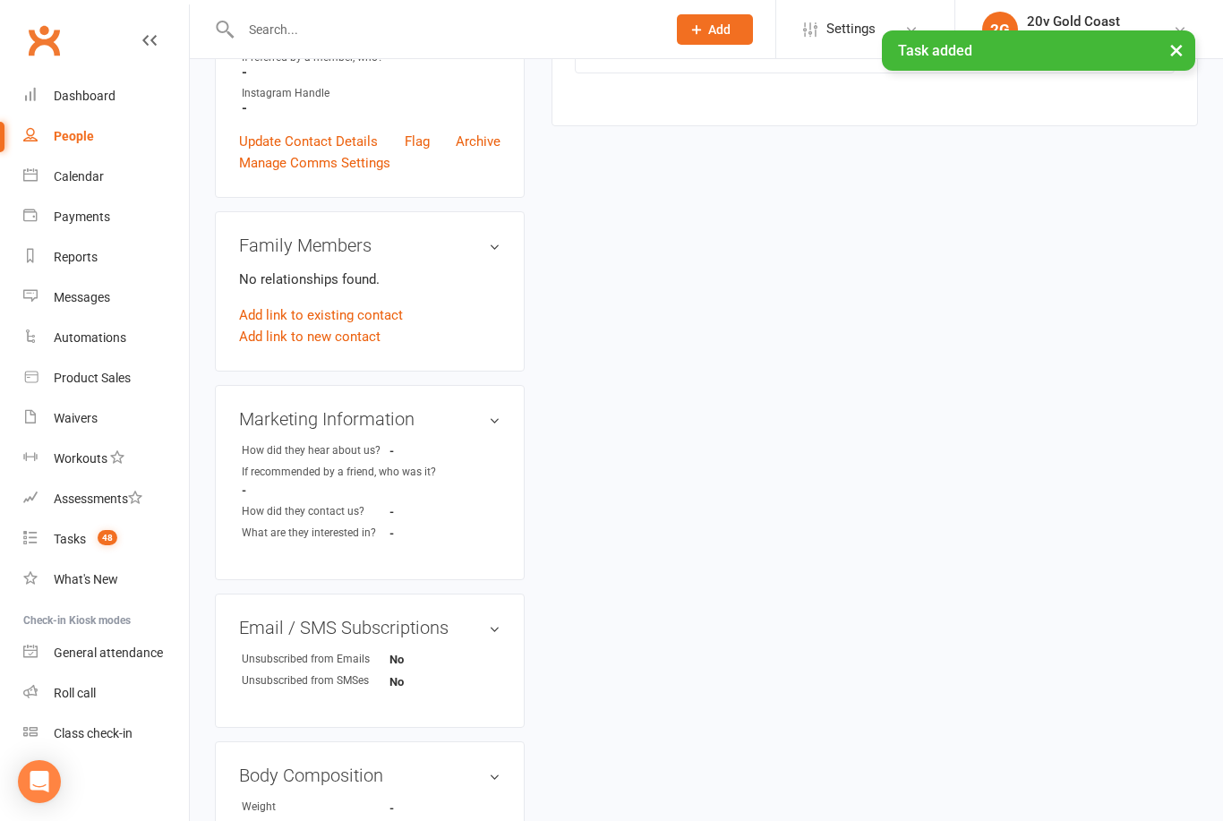
click at [57, 545] on div "Tasks" at bounding box center [70, 539] width 32 height 14
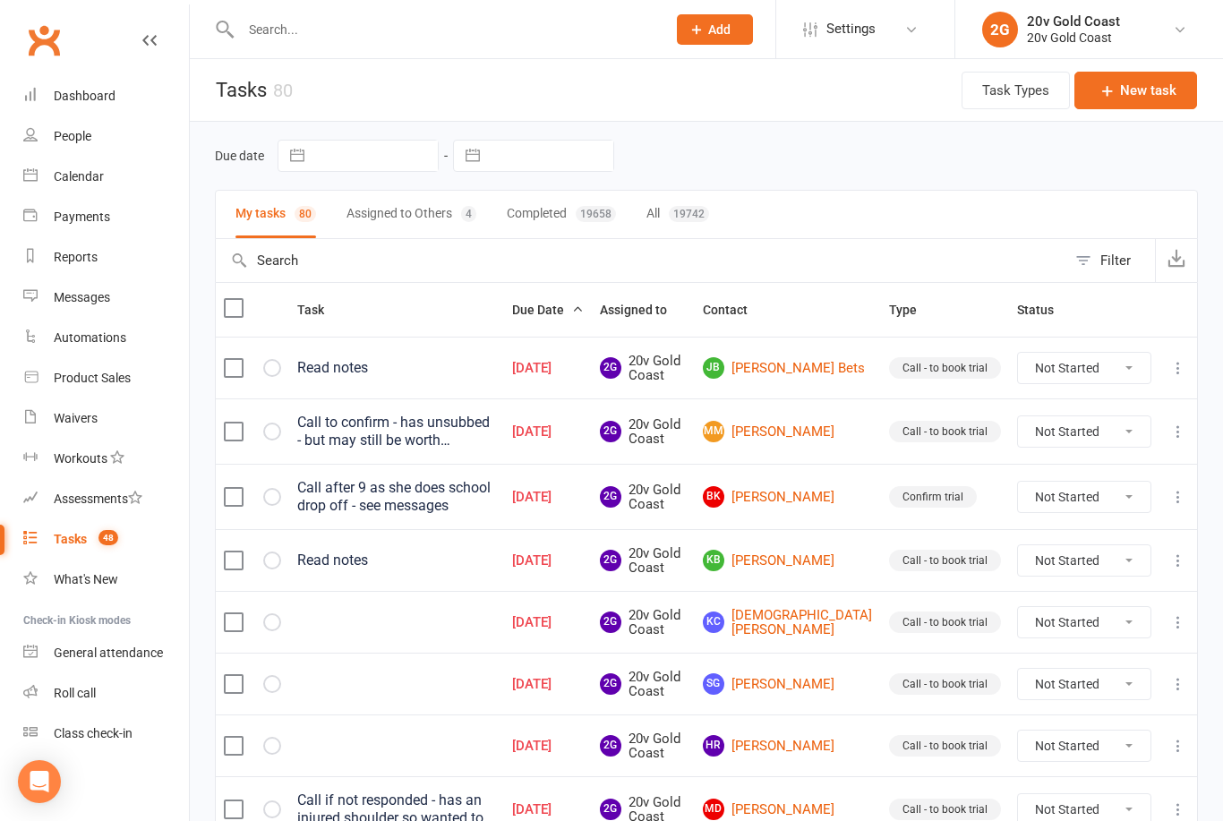
click at [1095, 364] on select "Not Started In Progress Waiting Complete" at bounding box center [1084, 368] width 132 height 30
select select "unstarted"
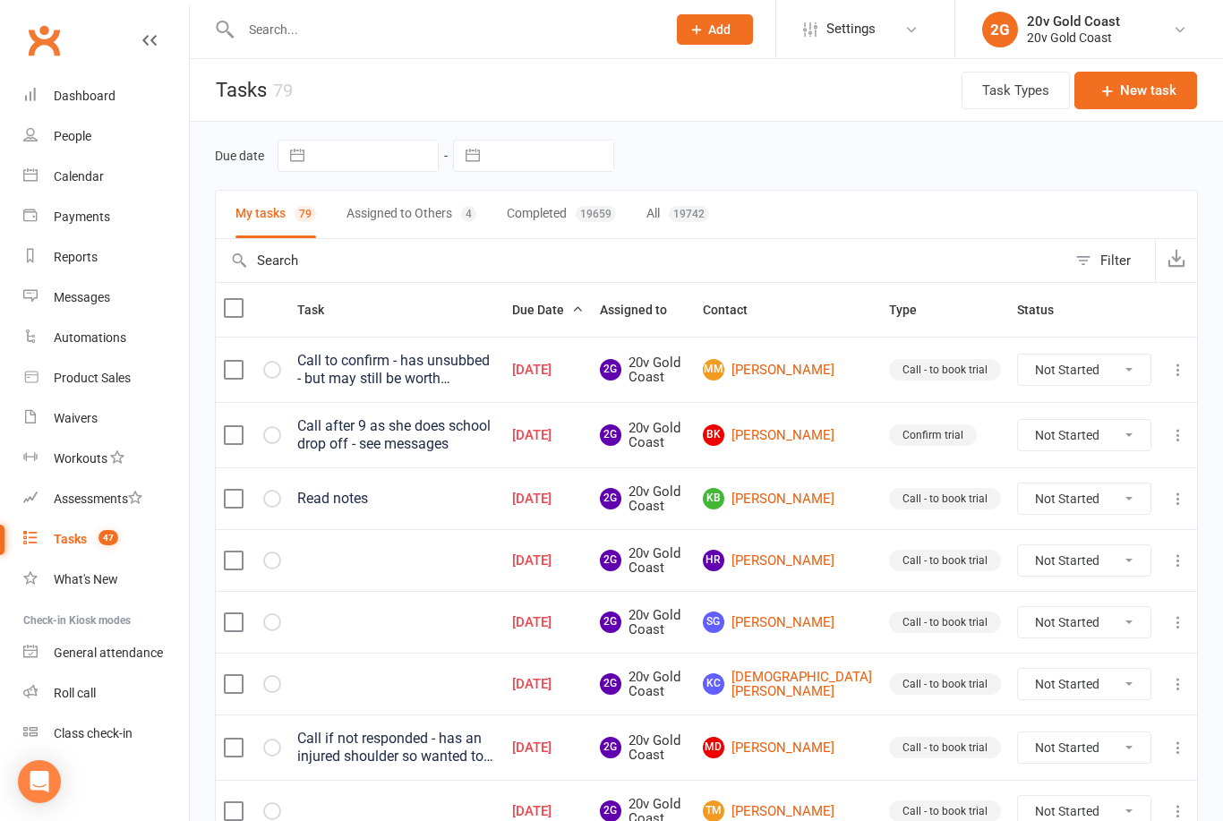
click at [828, 562] on link "HR Helen Rahurahu" at bounding box center [788, 560] width 170 height 21
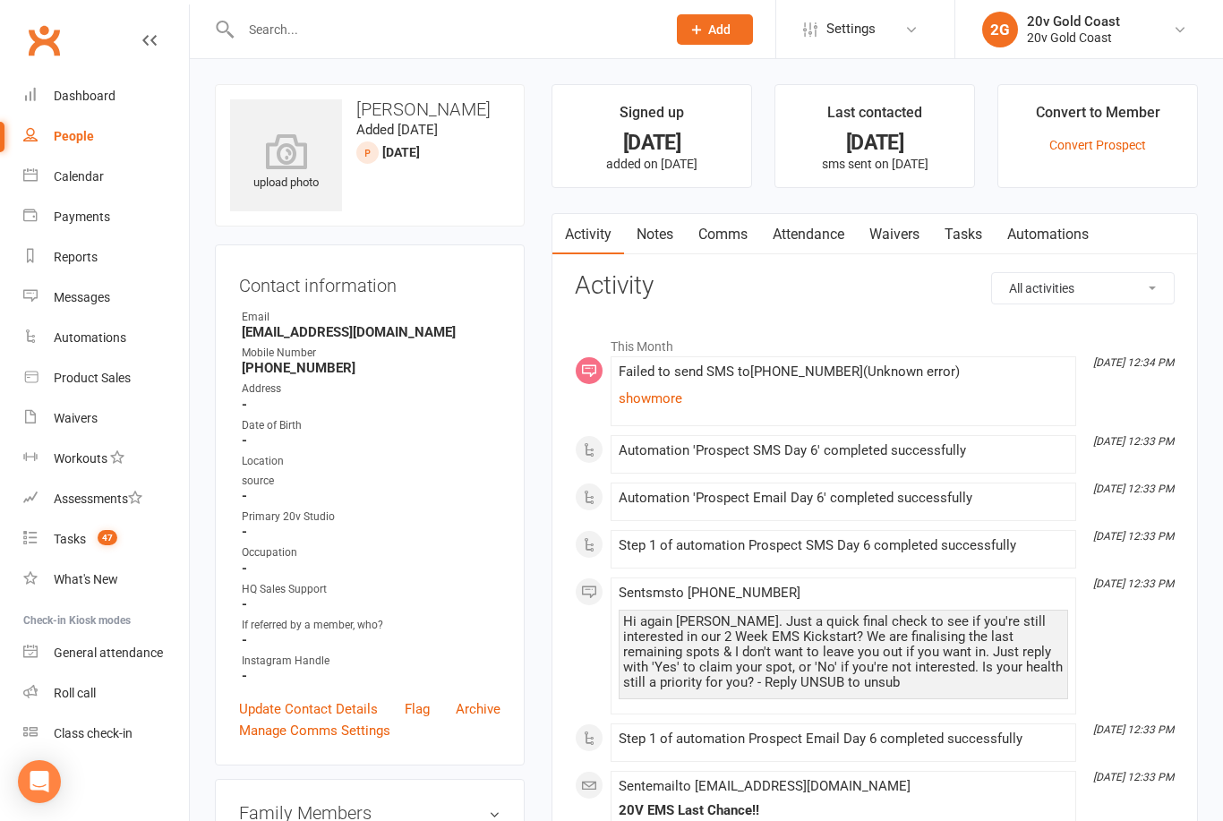
click at [660, 236] on link "Notes" at bounding box center [655, 234] width 62 height 41
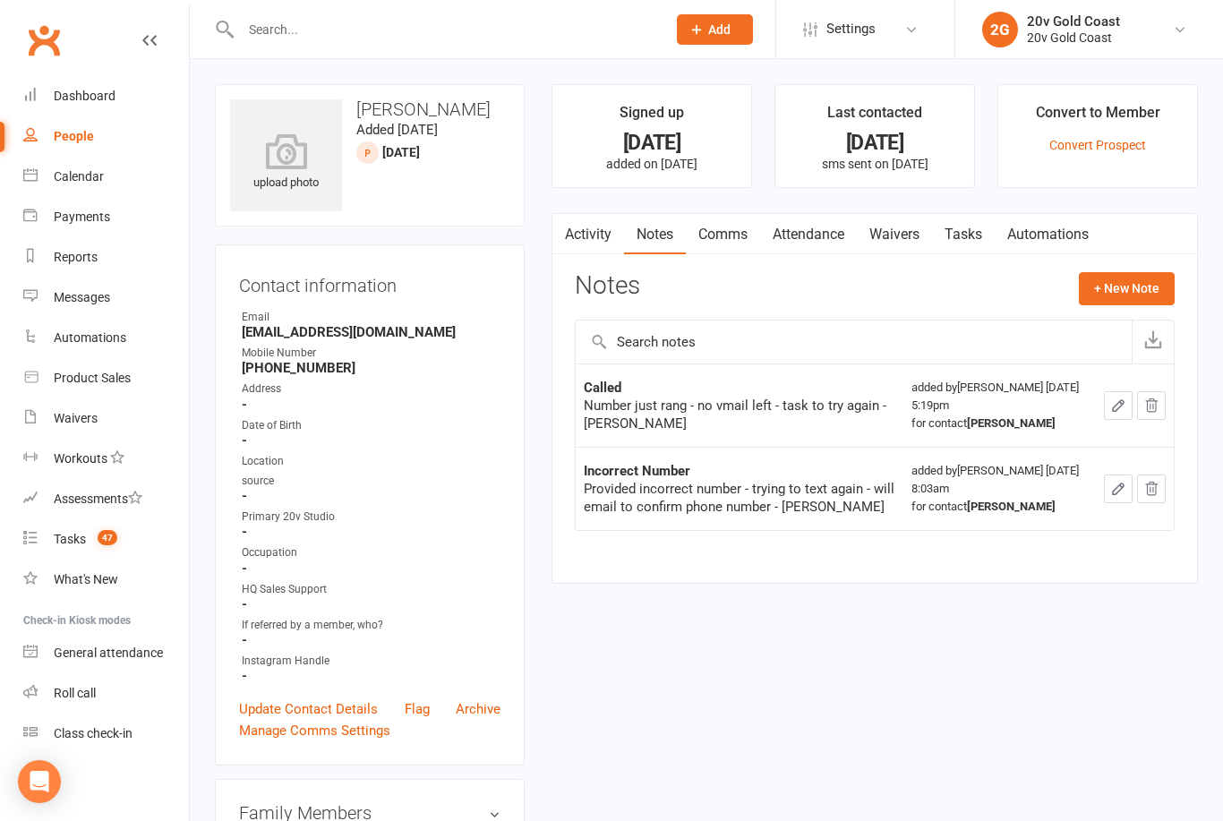
click at [978, 243] on link "Tasks" at bounding box center [963, 234] width 63 height 41
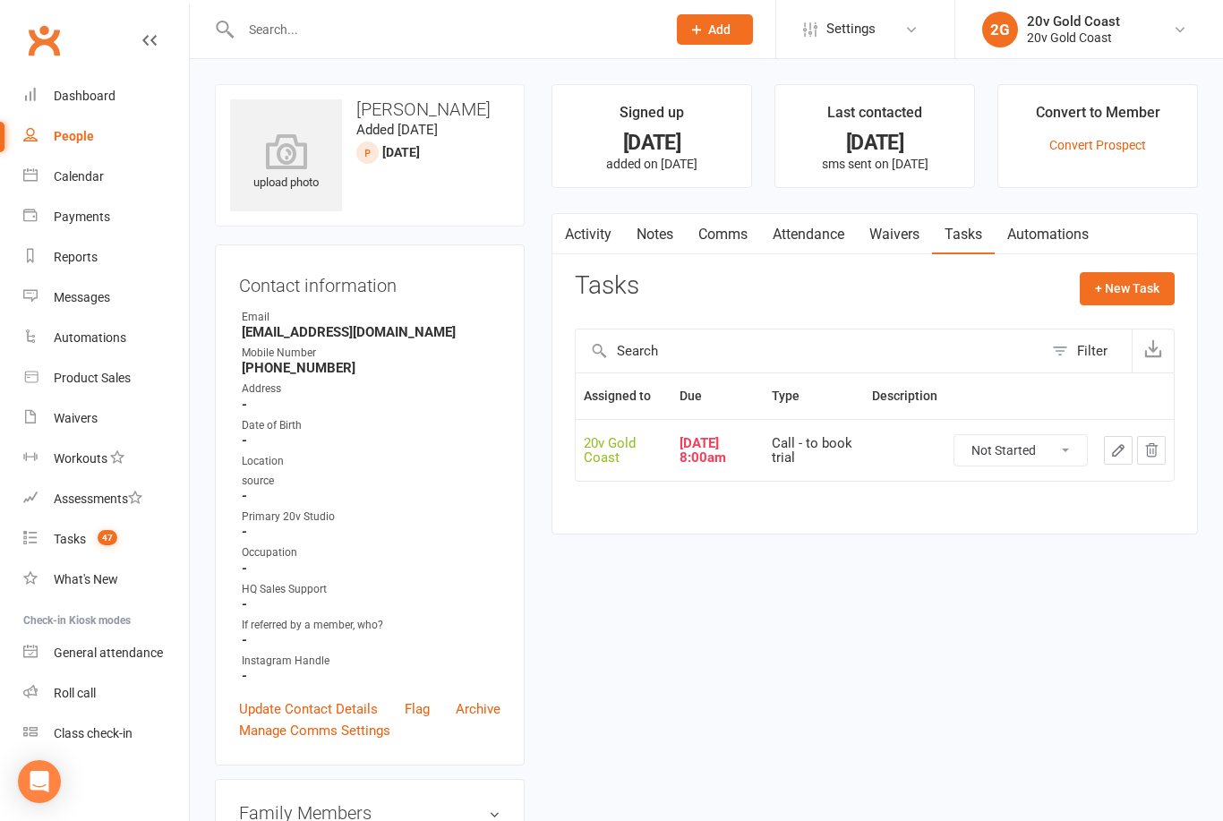
click at [1035, 457] on select "Not Started In Progress Waiting Complete" at bounding box center [1020, 450] width 132 height 30
select select "unstarted"
click at [1142, 281] on button "+ New Task" at bounding box center [1127, 288] width 95 height 32
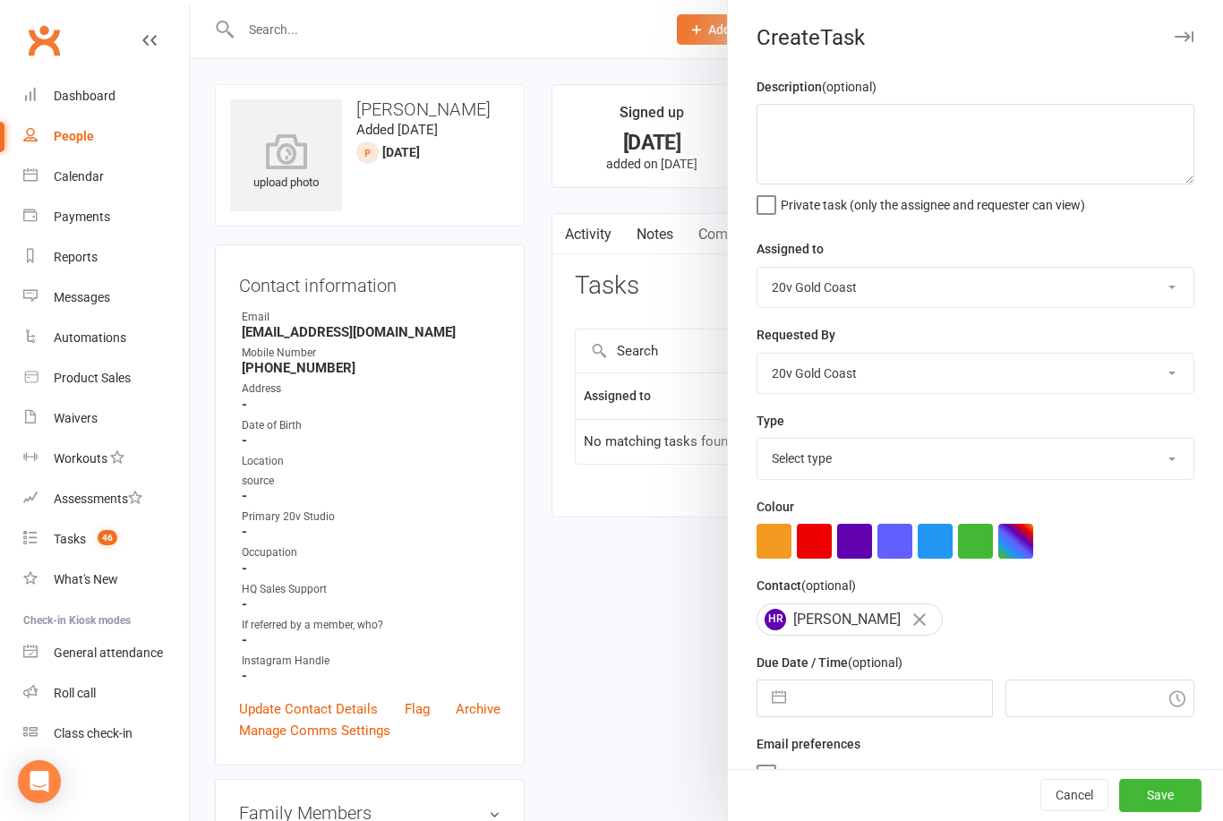
click at [1178, 33] on icon "button" at bounding box center [1184, 36] width 19 height 11
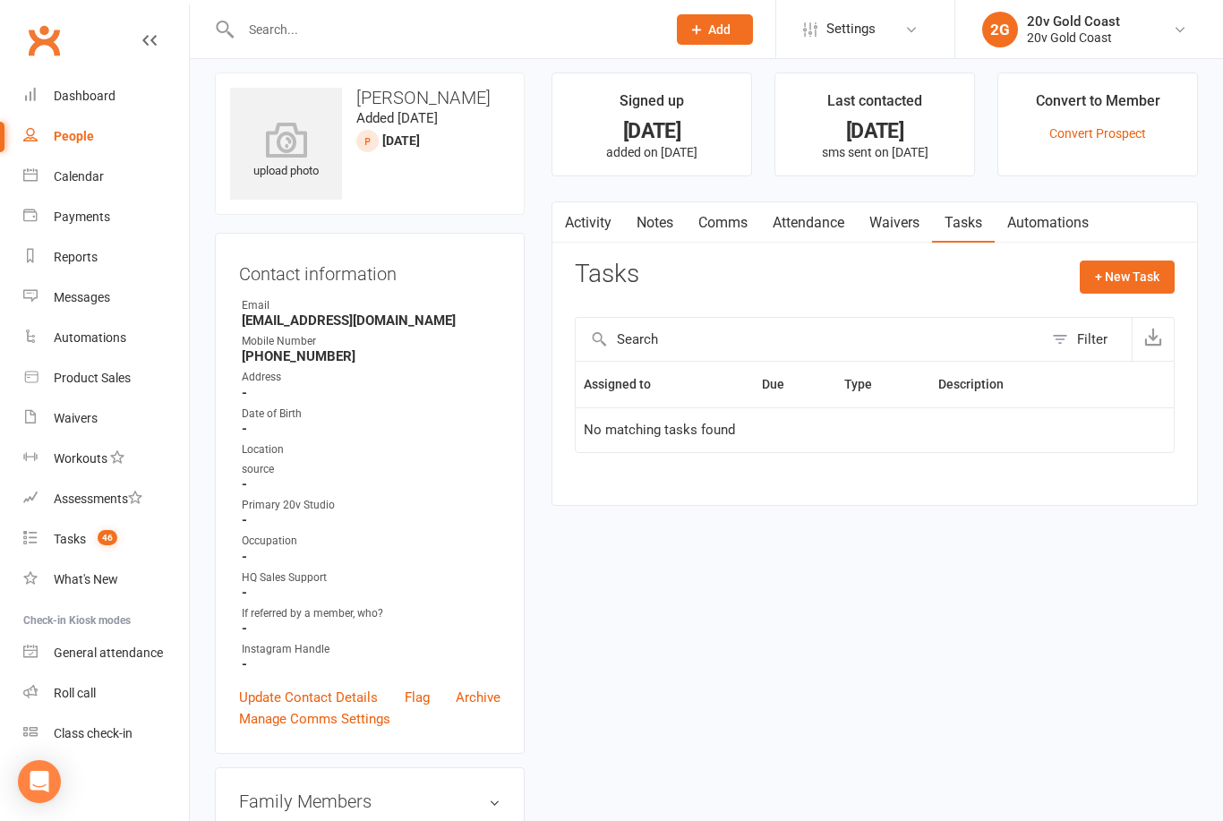
scroll to position [14, 0]
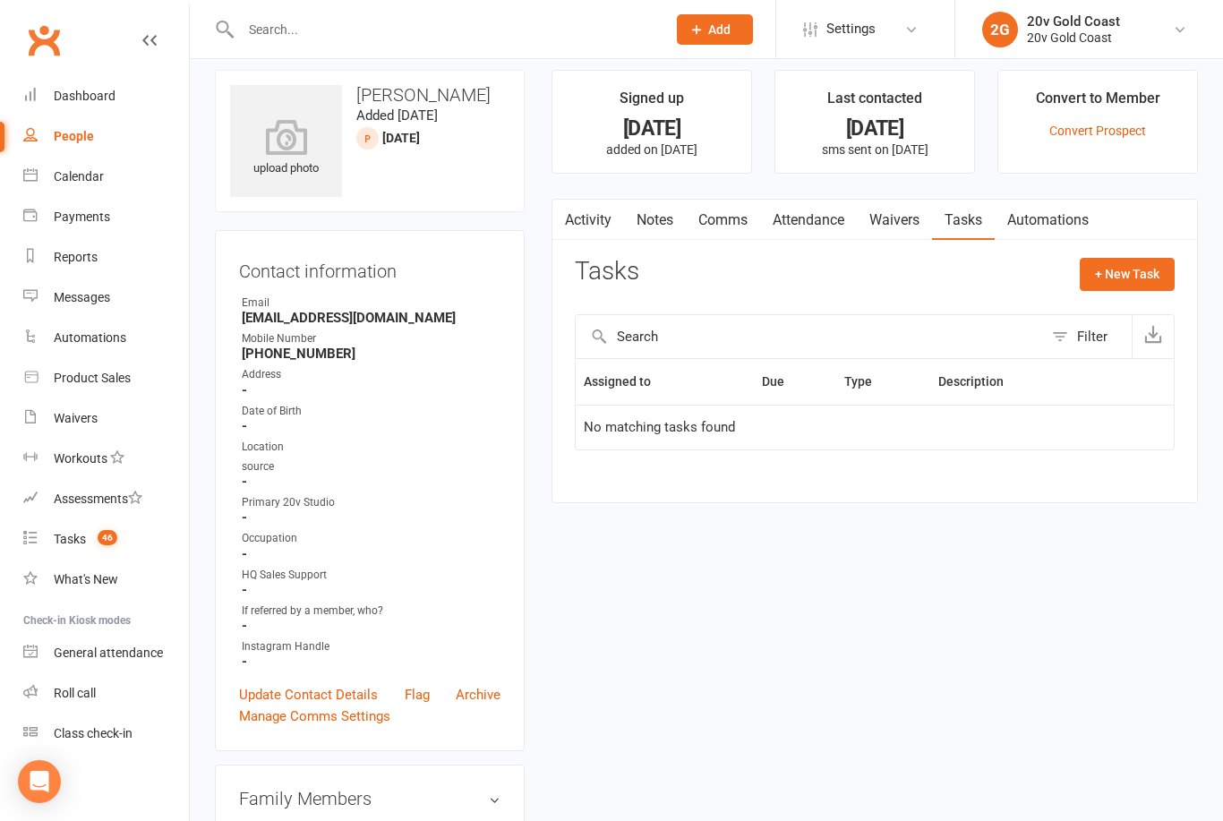
click at [667, 207] on link "Notes" at bounding box center [655, 220] width 62 height 41
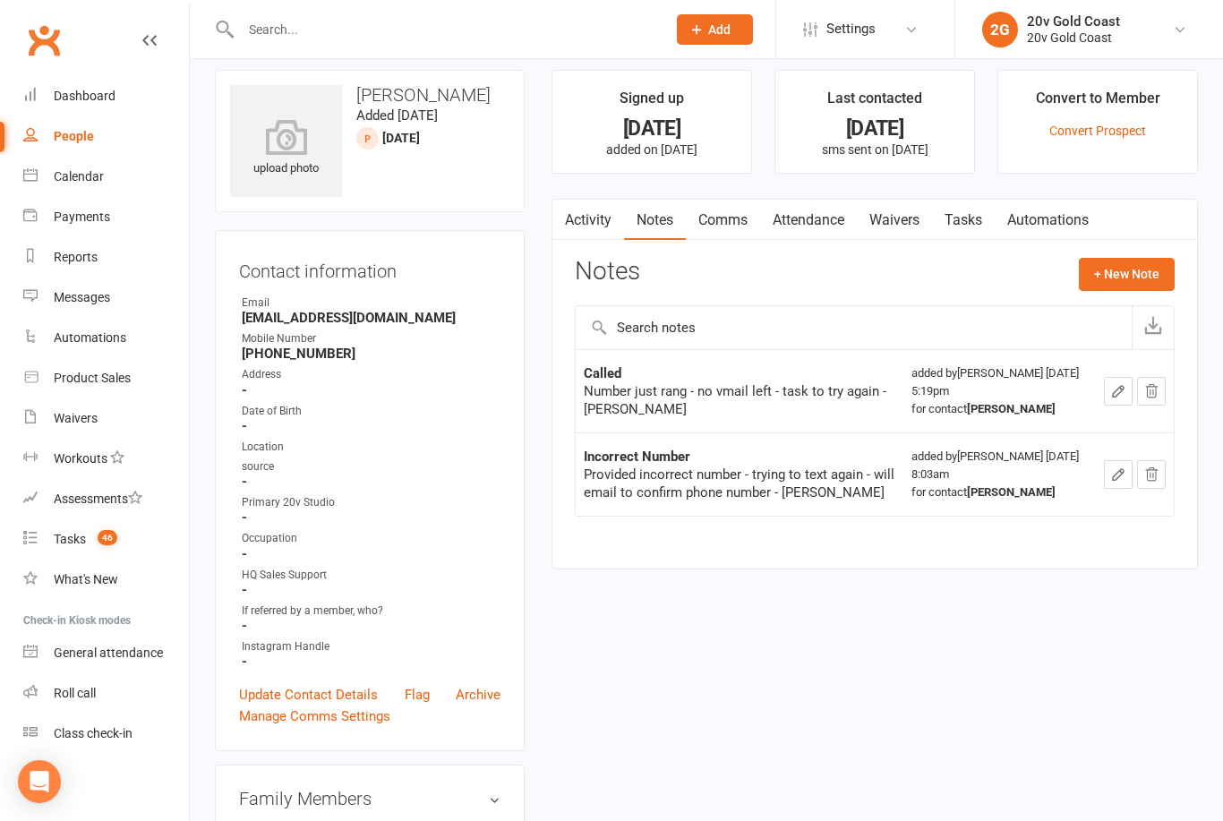
click at [1138, 275] on button "+ New Note" at bounding box center [1127, 274] width 96 height 32
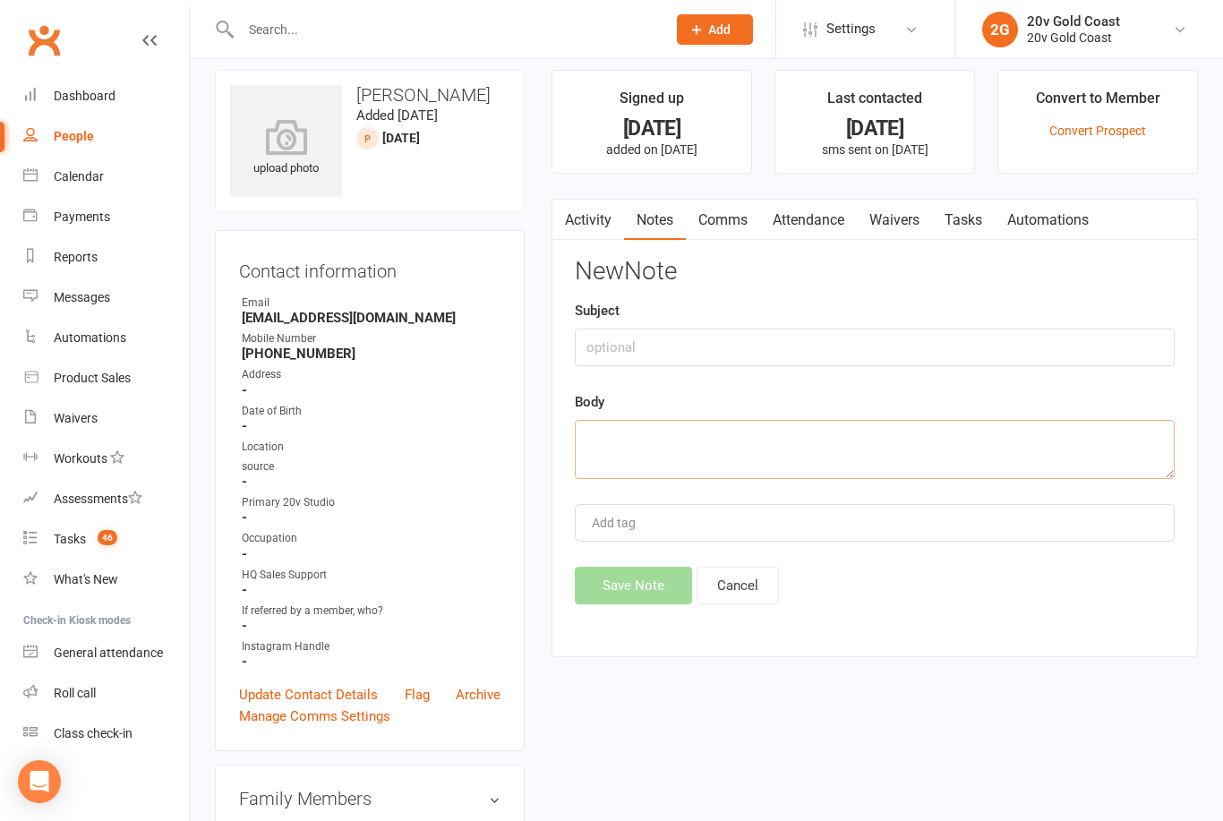
click at [881, 445] on textarea at bounding box center [875, 449] width 600 height 59
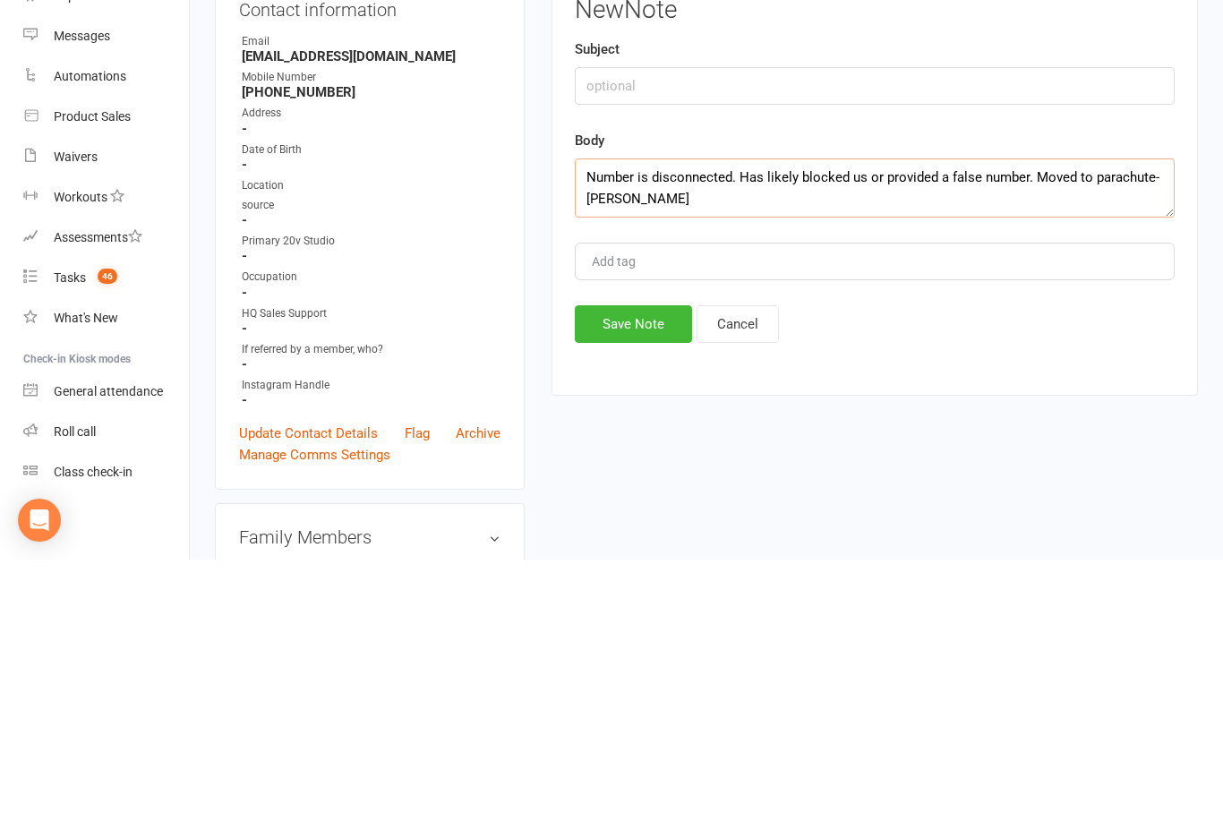
type textarea "Number is disconnected. Has likely blocked us or provided a false number. Moved…"
click at [654, 567] on button "Save Note" at bounding box center [633, 586] width 117 height 38
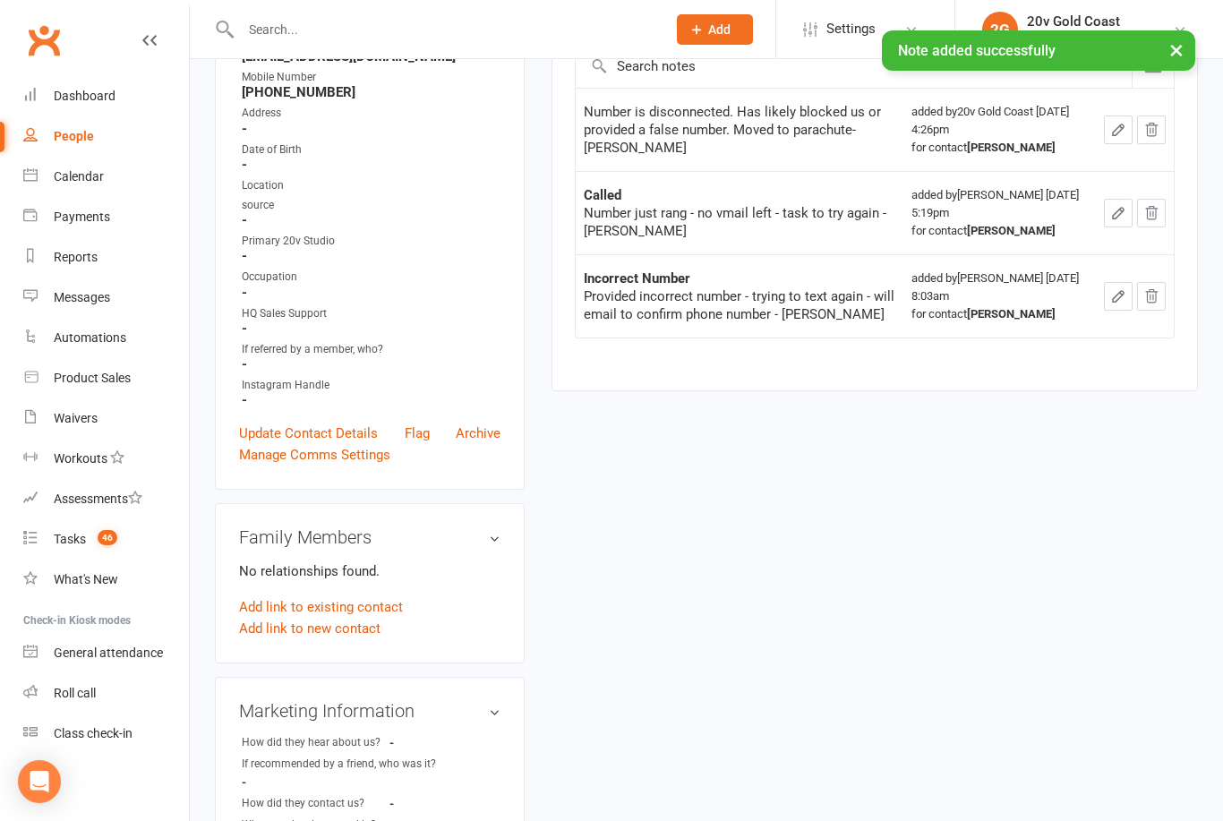
click at [274, 444] on link "Manage Comms Settings" at bounding box center [314, 454] width 151 height 21
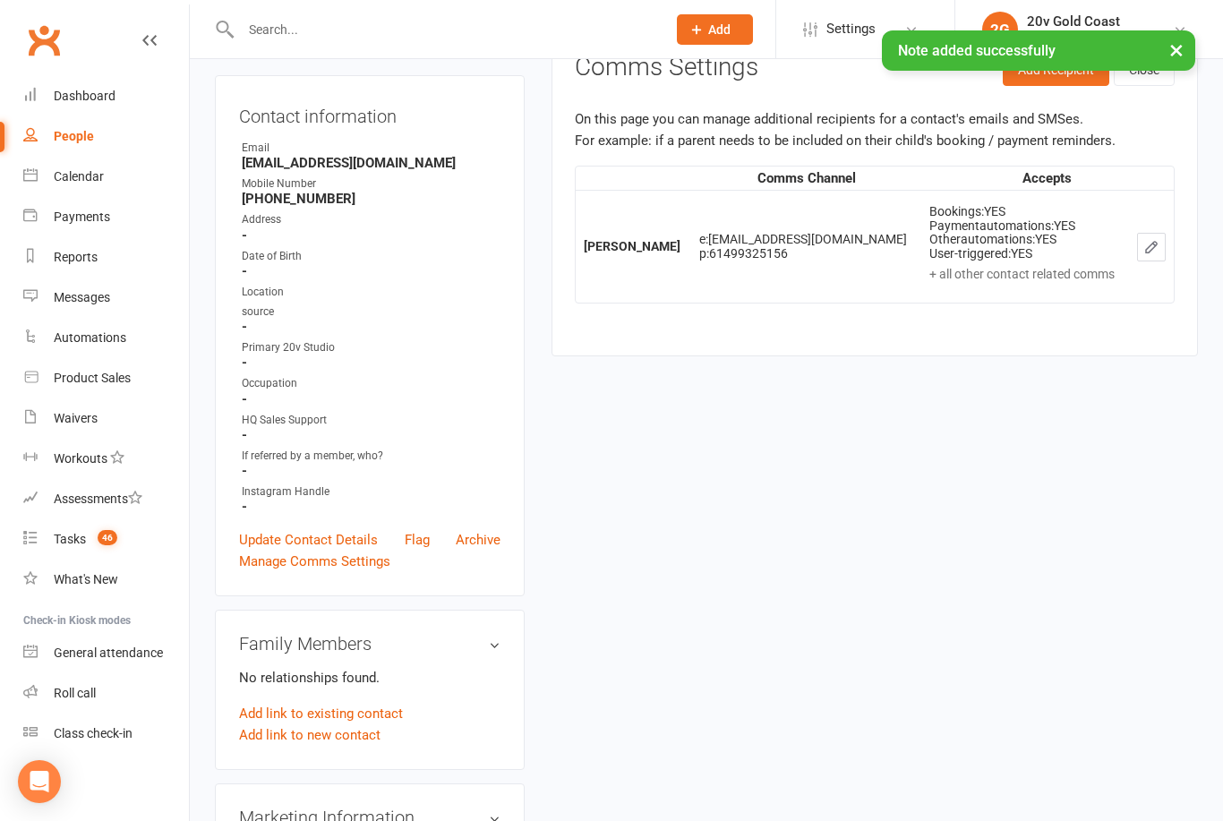
scroll to position [123, 0]
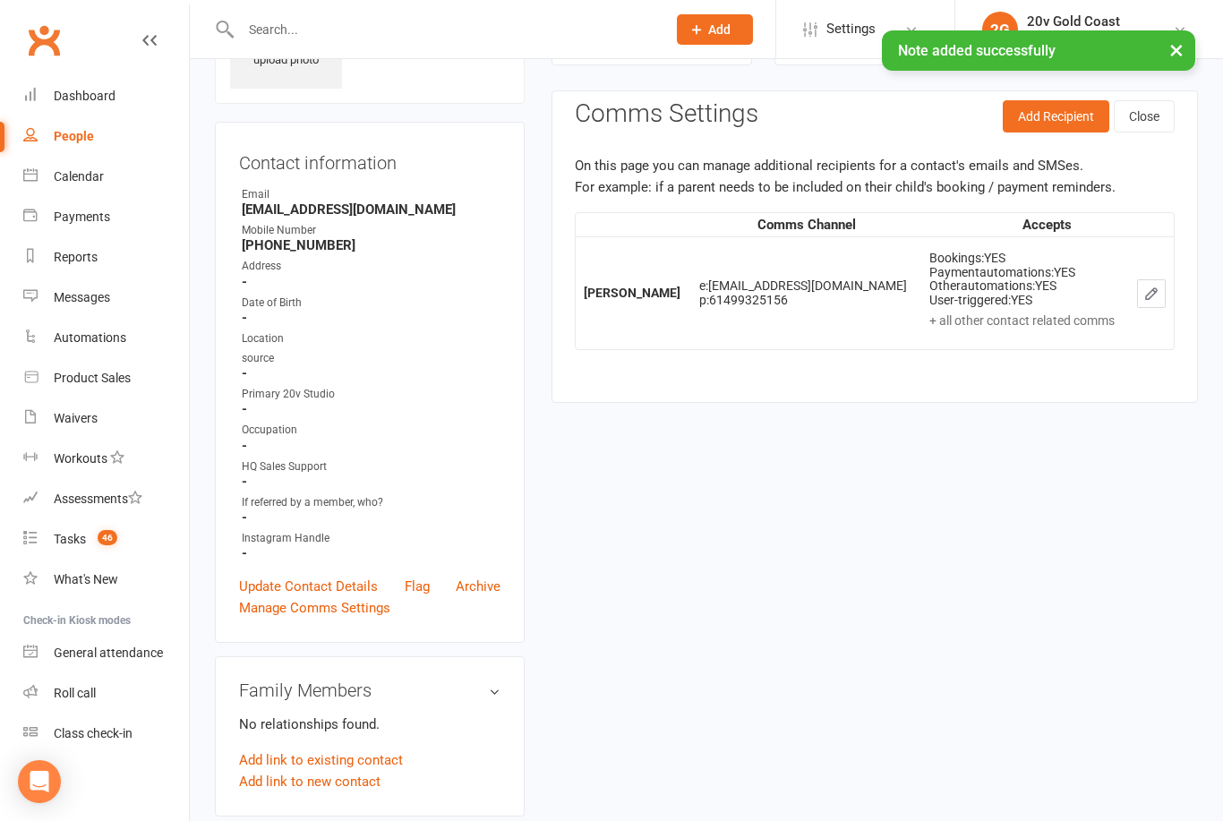
click at [293, 580] on link "Update Contact Details" at bounding box center [308, 586] width 139 height 21
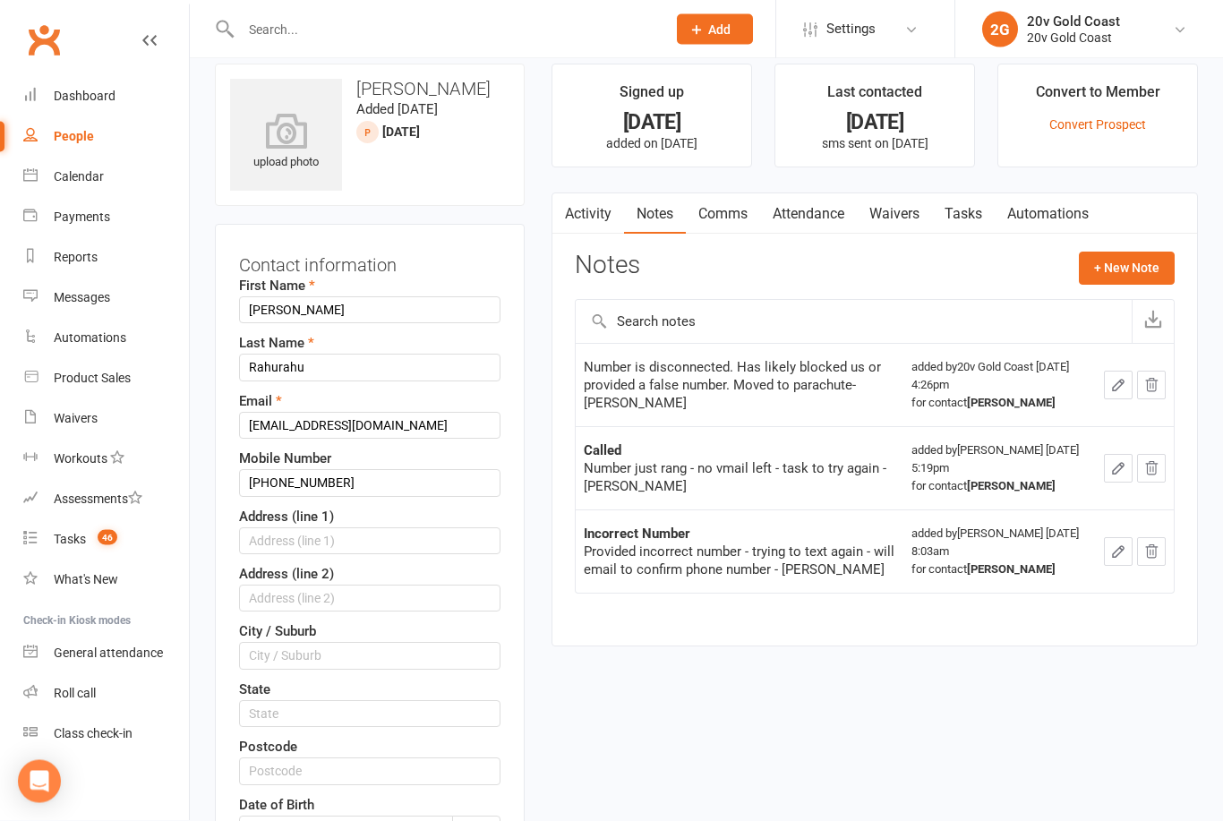
scroll to position [0, 0]
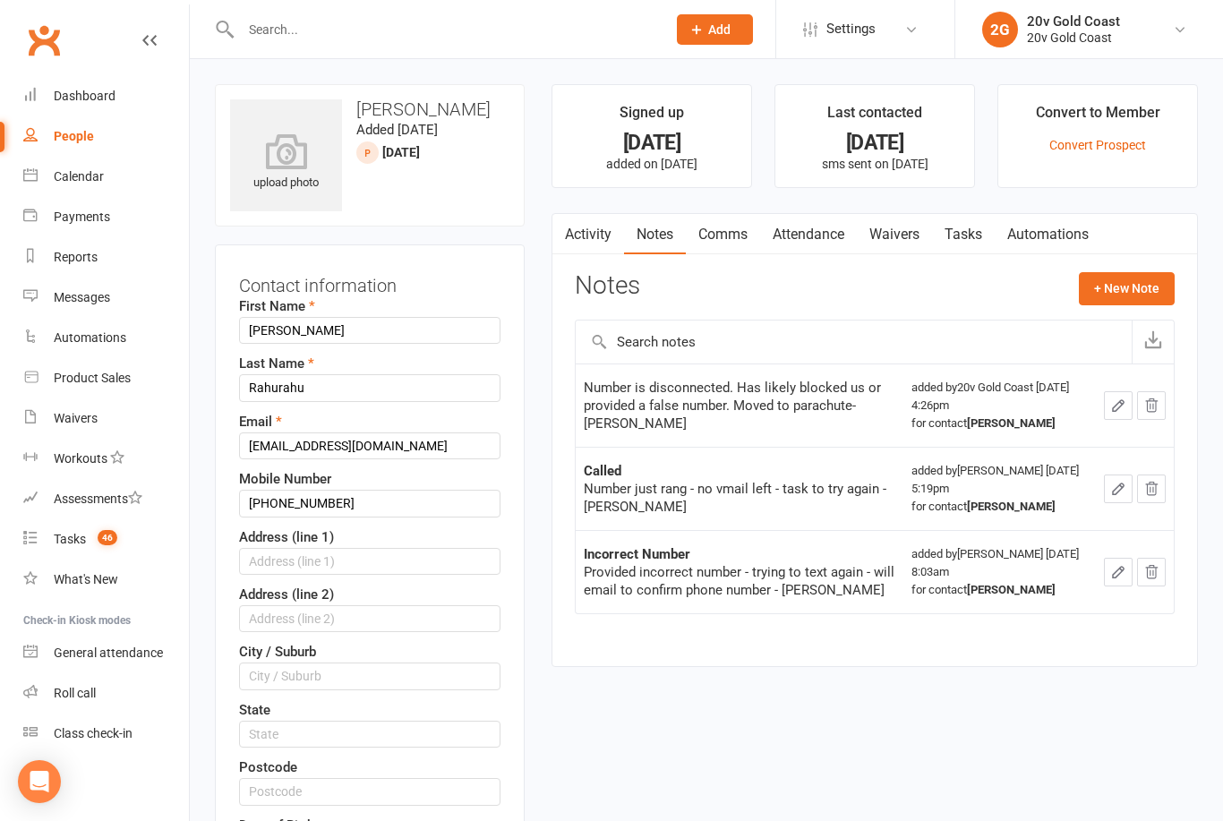
click at [597, 238] on link "Activity" at bounding box center [588, 234] width 72 height 41
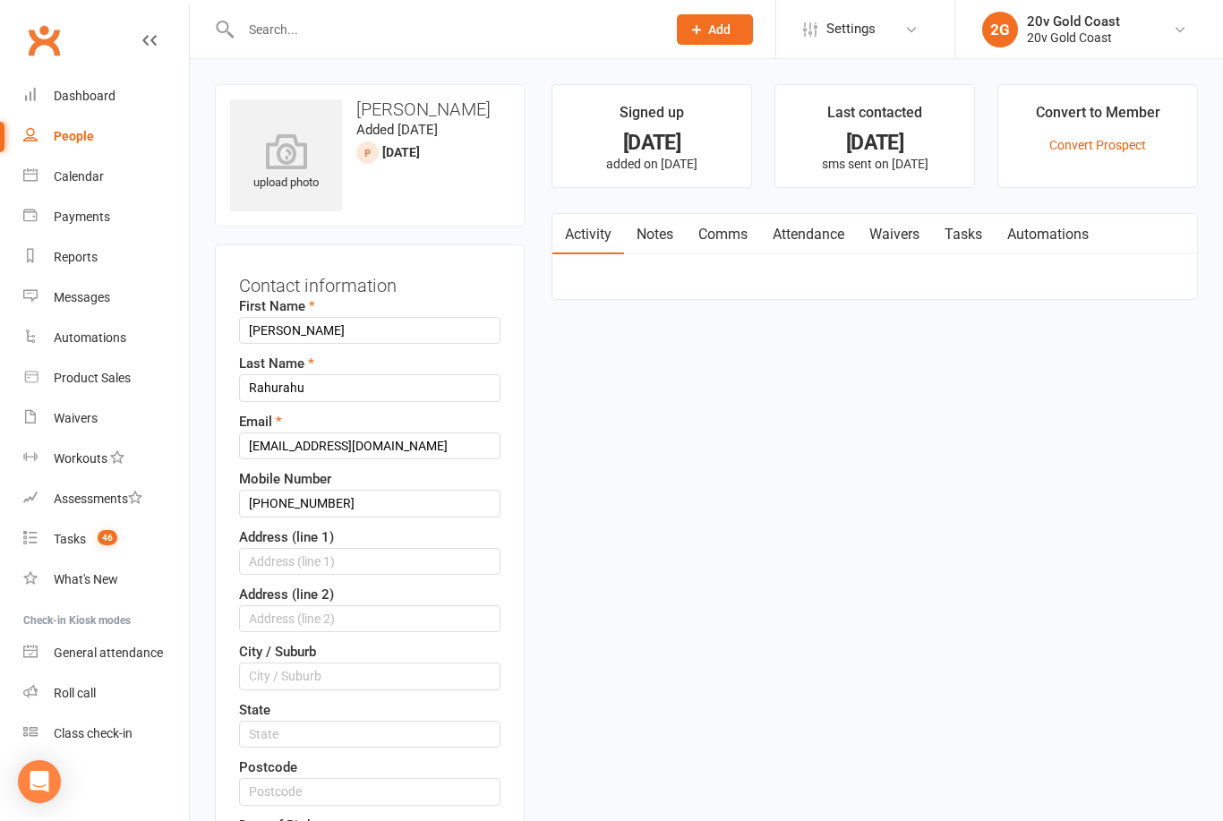
click at [645, 230] on link "Notes" at bounding box center [655, 234] width 62 height 41
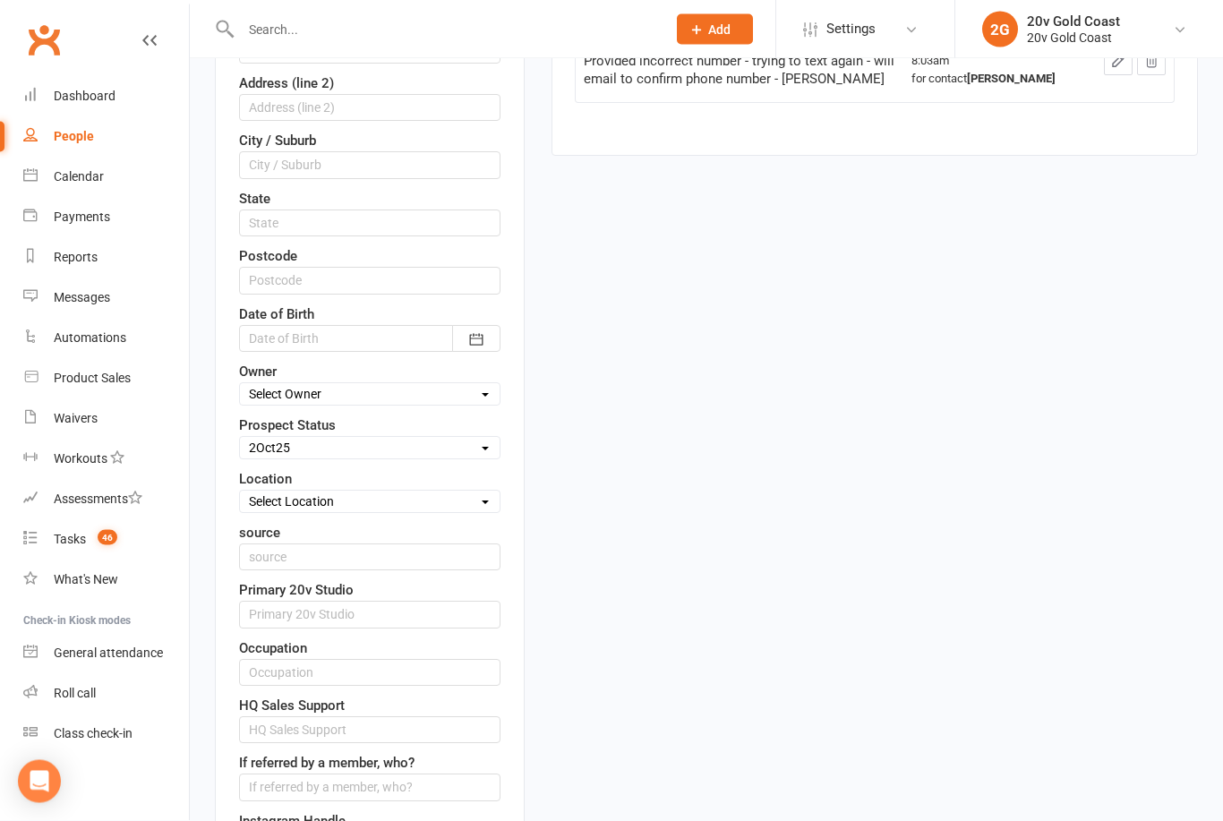
scroll to position [510, 0]
click at [274, 445] on select "Select Parachute Referrals In Communication Call Later Task Comms 18Sep25 25Sep…" at bounding box center [370, 449] width 260 height 20
select select "Parachute"
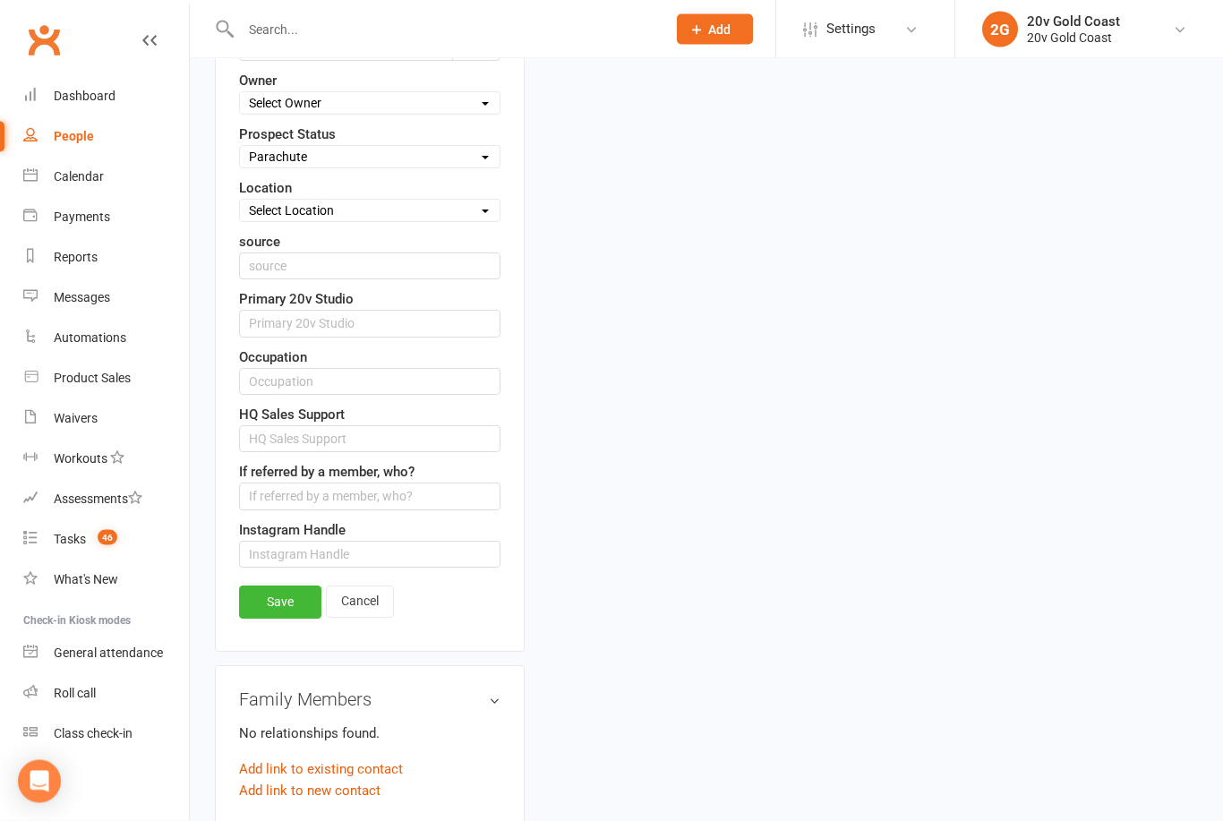
scroll to position [802, 0]
click at [278, 599] on link "Save" at bounding box center [280, 601] width 82 height 32
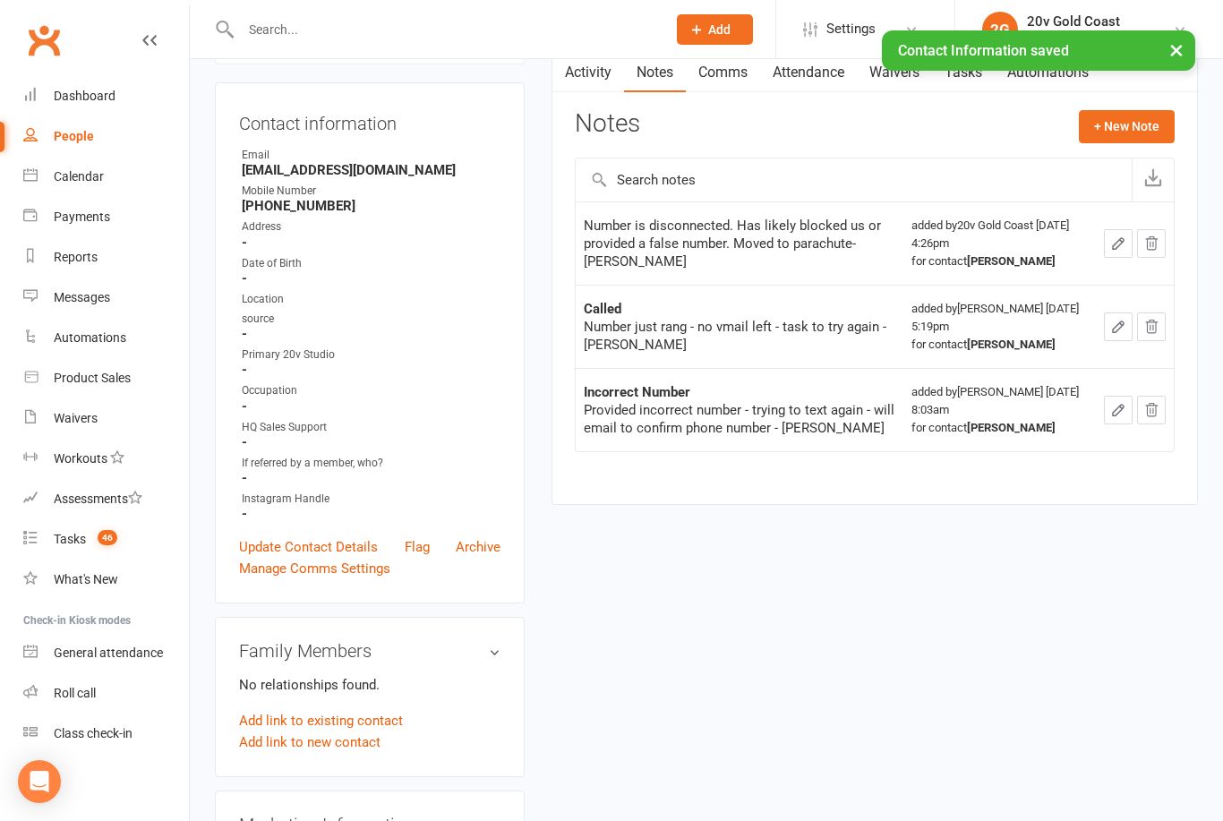
scroll to position [0, 0]
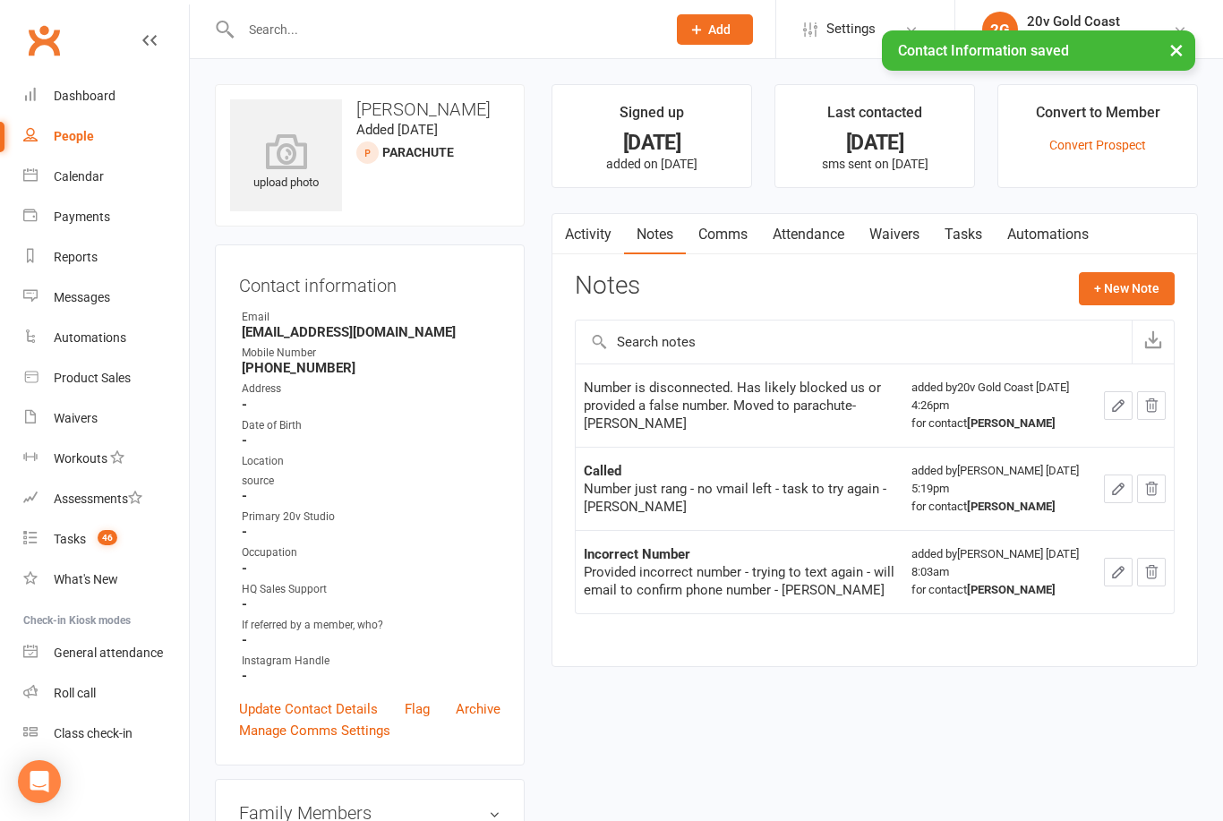
click at [946, 233] on link "Tasks" at bounding box center [963, 234] width 63 height 41
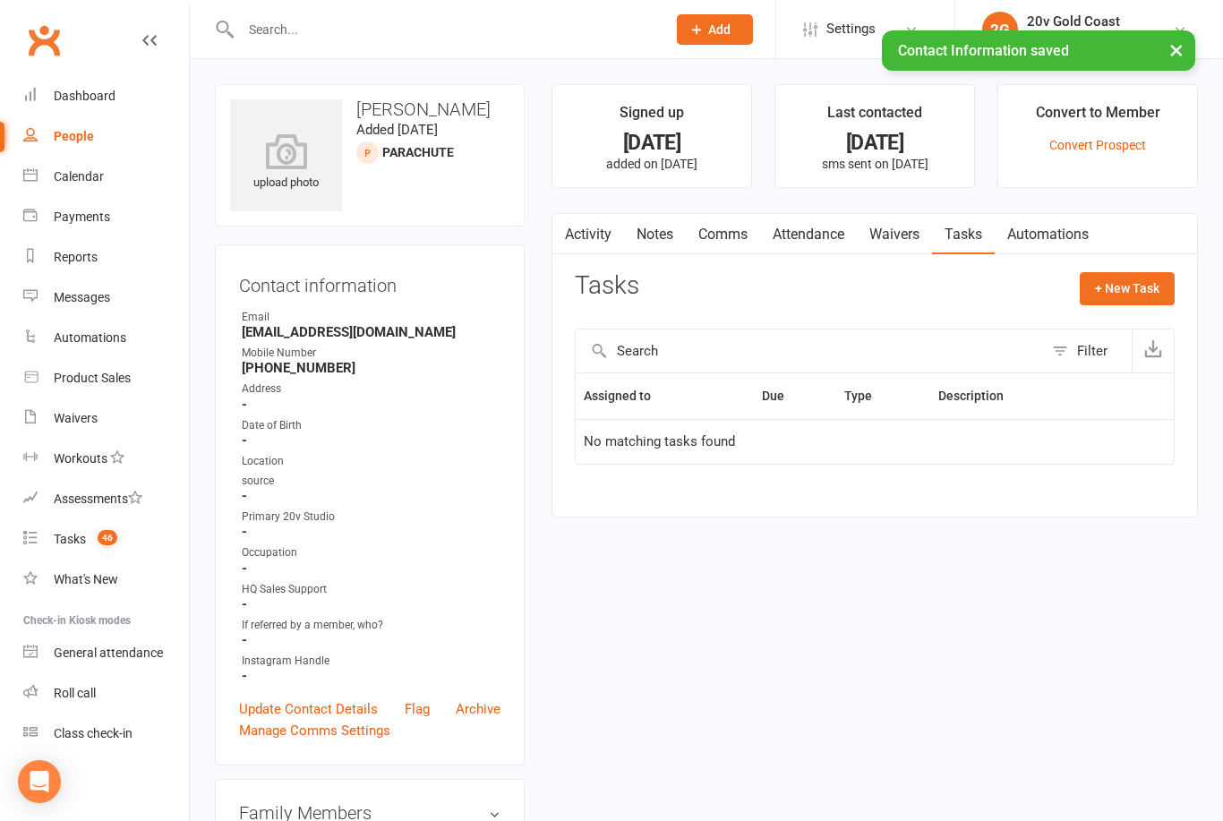
click at [70, 534] on div "Tasks" at bounding box center [70, 539] width 32 height 14
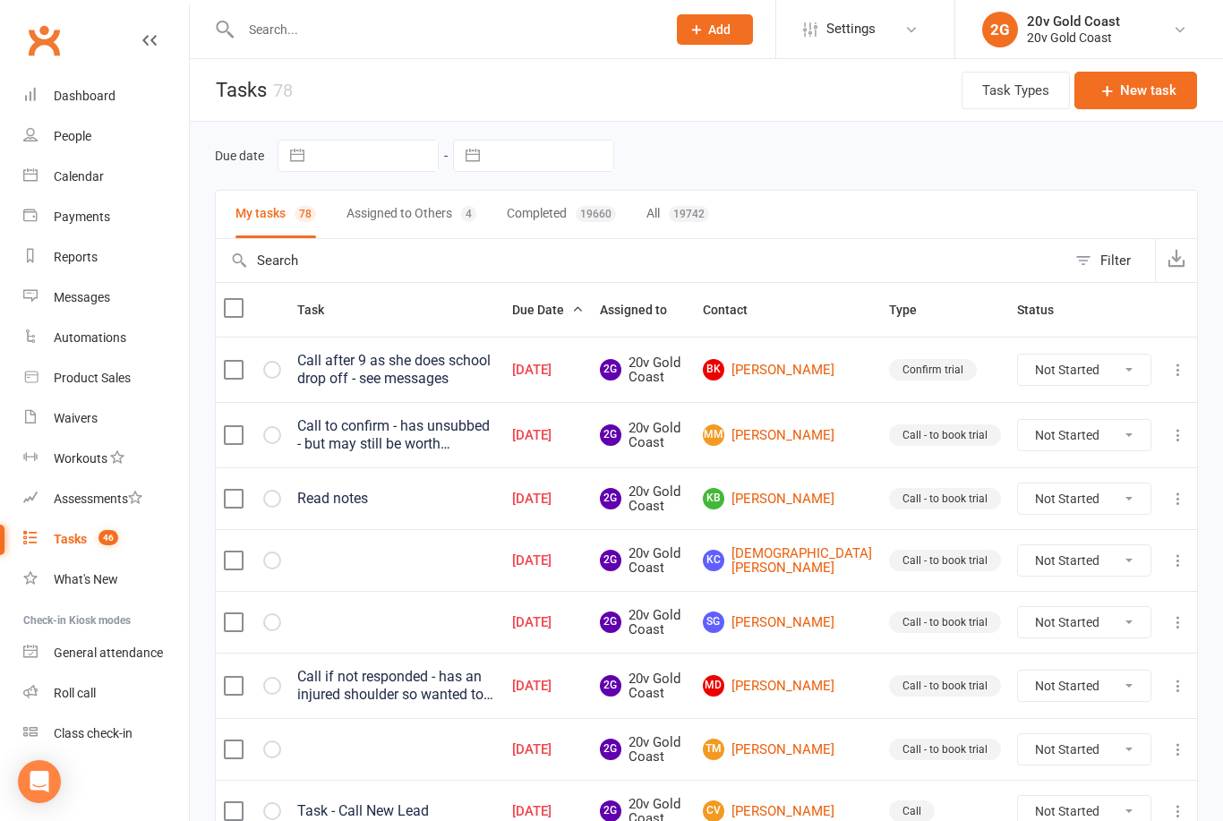
click at [334, 369] on div "Call after 9 as she does school drop off - see messages" at bounding box center [396, 370] width 199 height 36
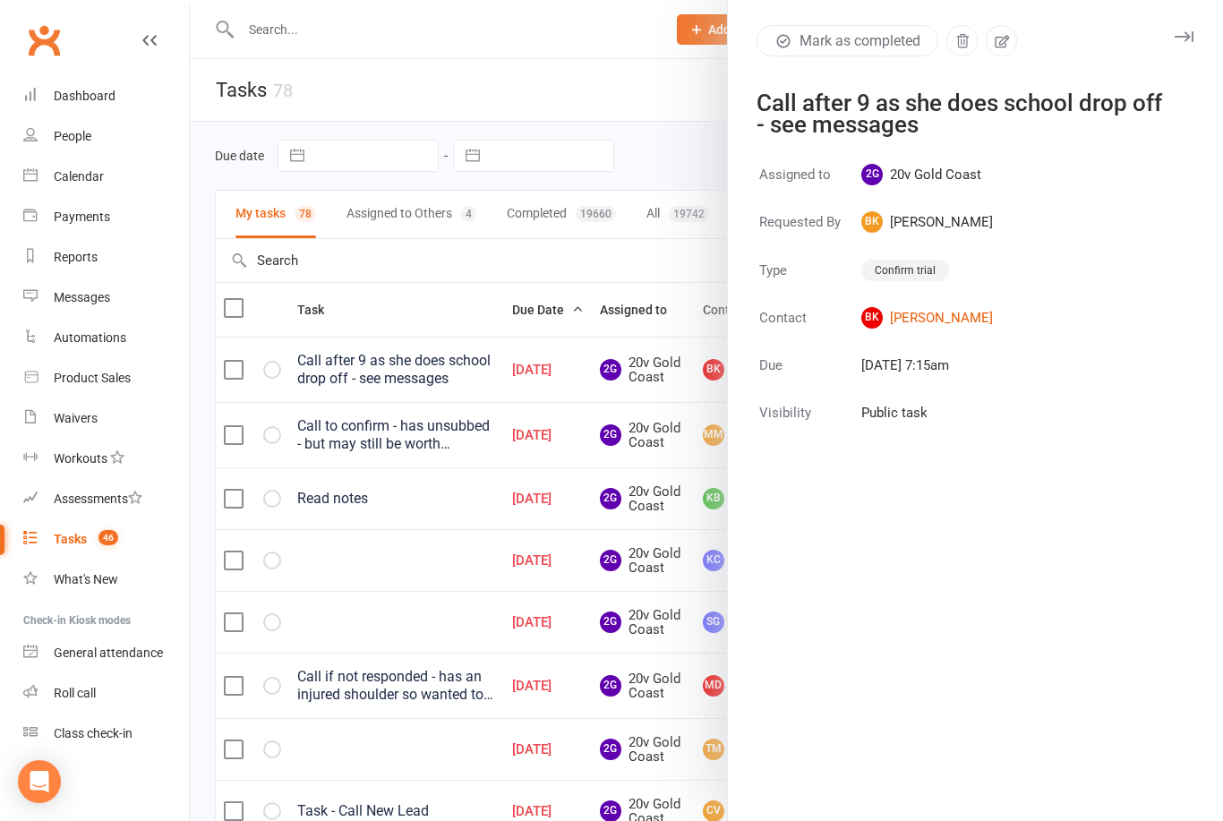
click at [494, 425] on div at bounding box center [706, 410] width 1033 height 821
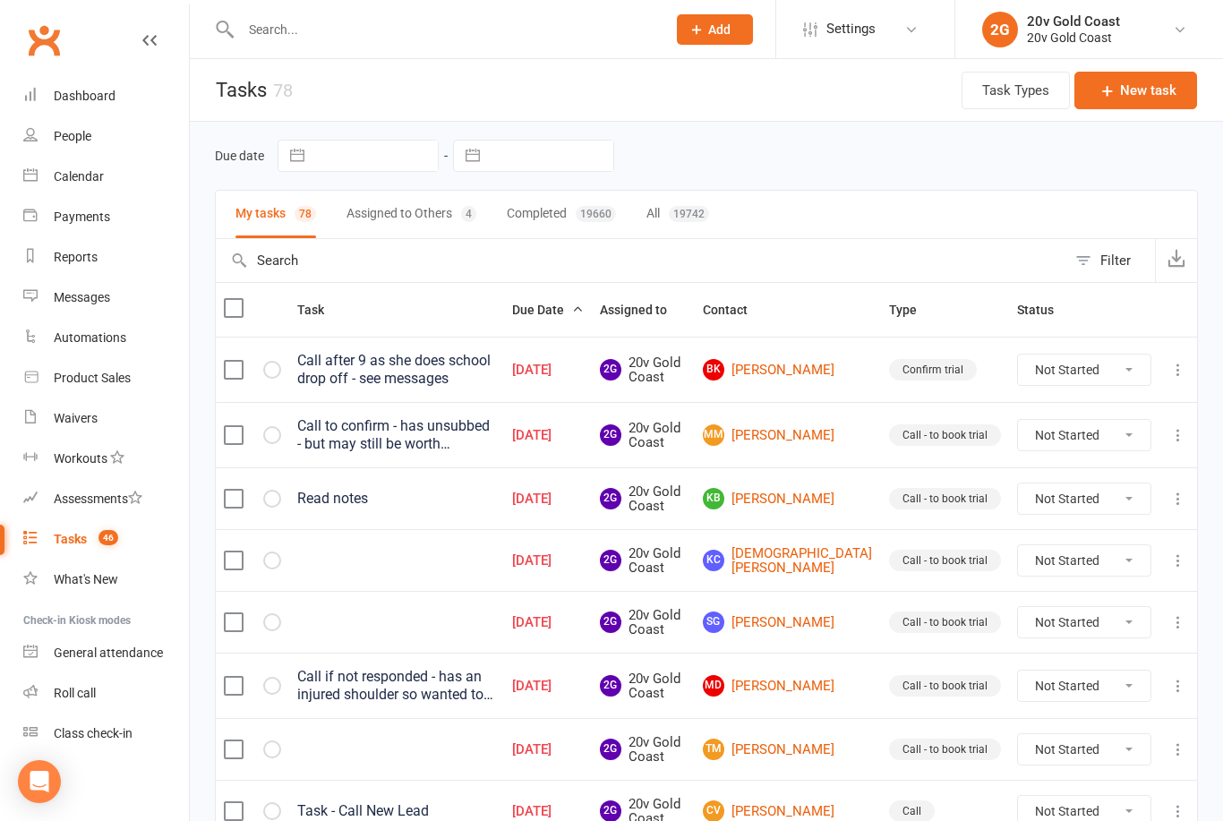
click at [816, 365] on link "BK Bianca Kervin" at bounding box center [788, 369] width 170 height 21
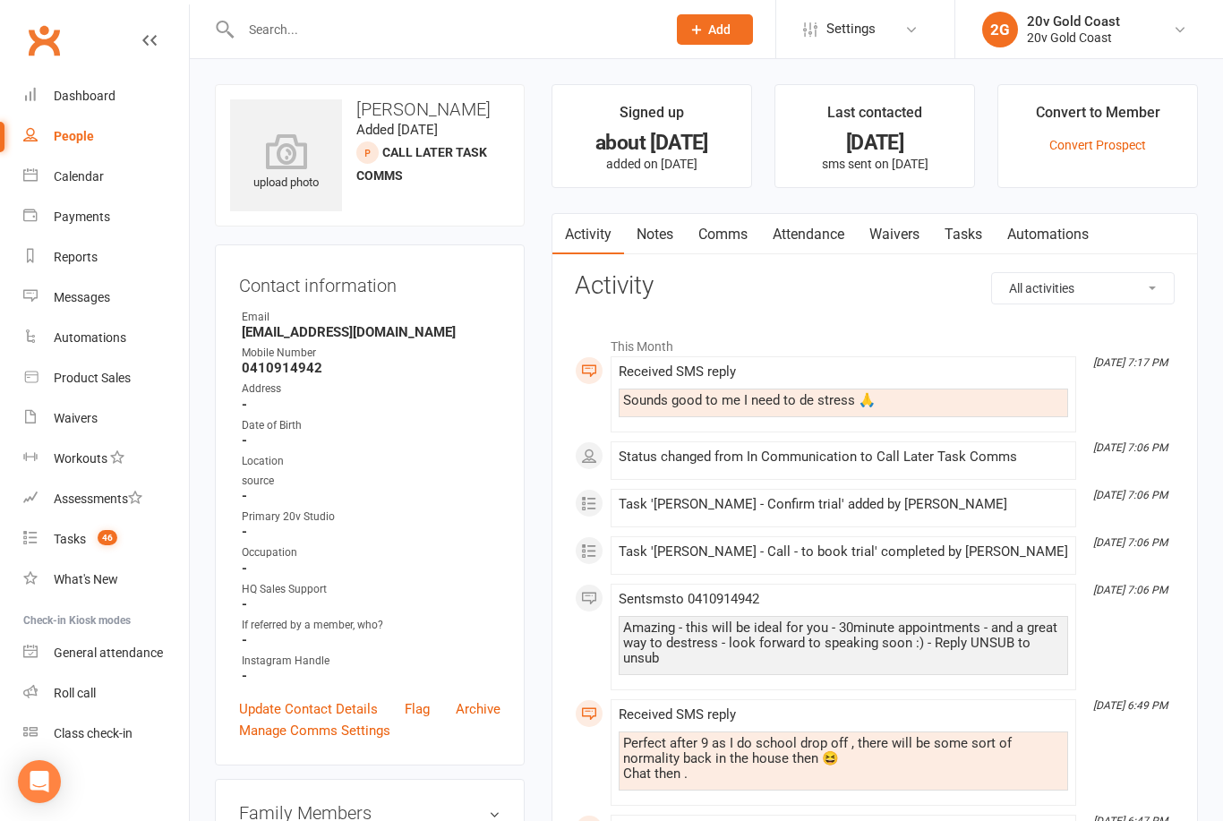
click at [713, 231] on link "Comms" at bounding box center [723, 234] width 74 height 41
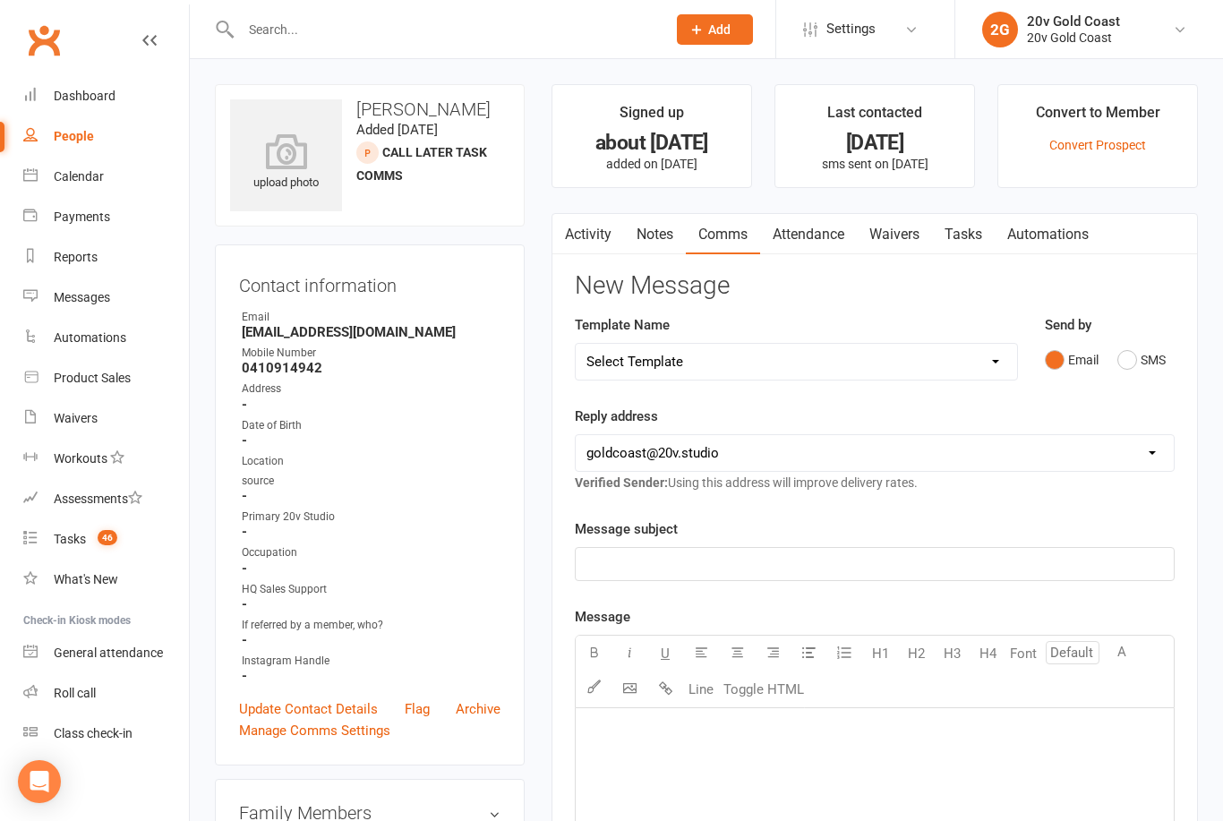
click at [646, 240] on link "Notes" at bounding box center [655, 234] width 62 height 41
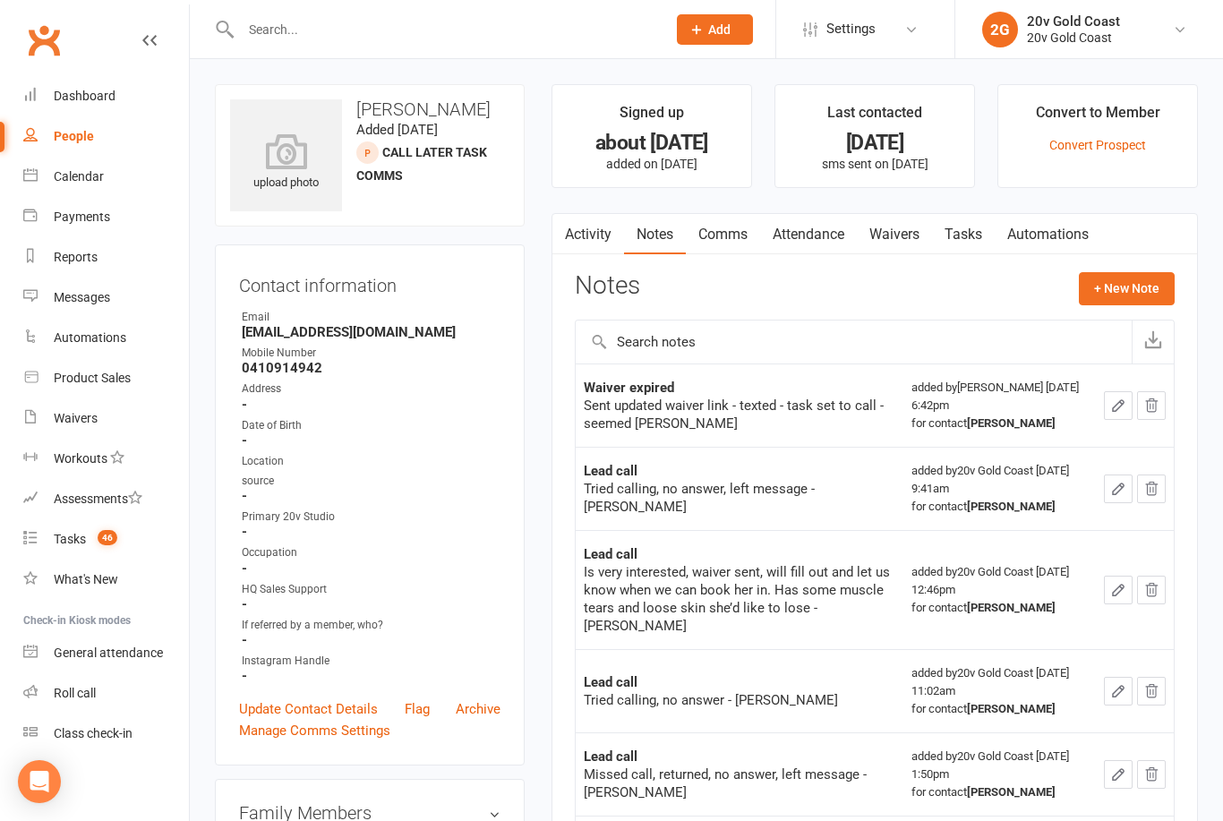
click at [1113, 292] on button "+ New Note" at bounding box center [1127, 288] width 96 height 32
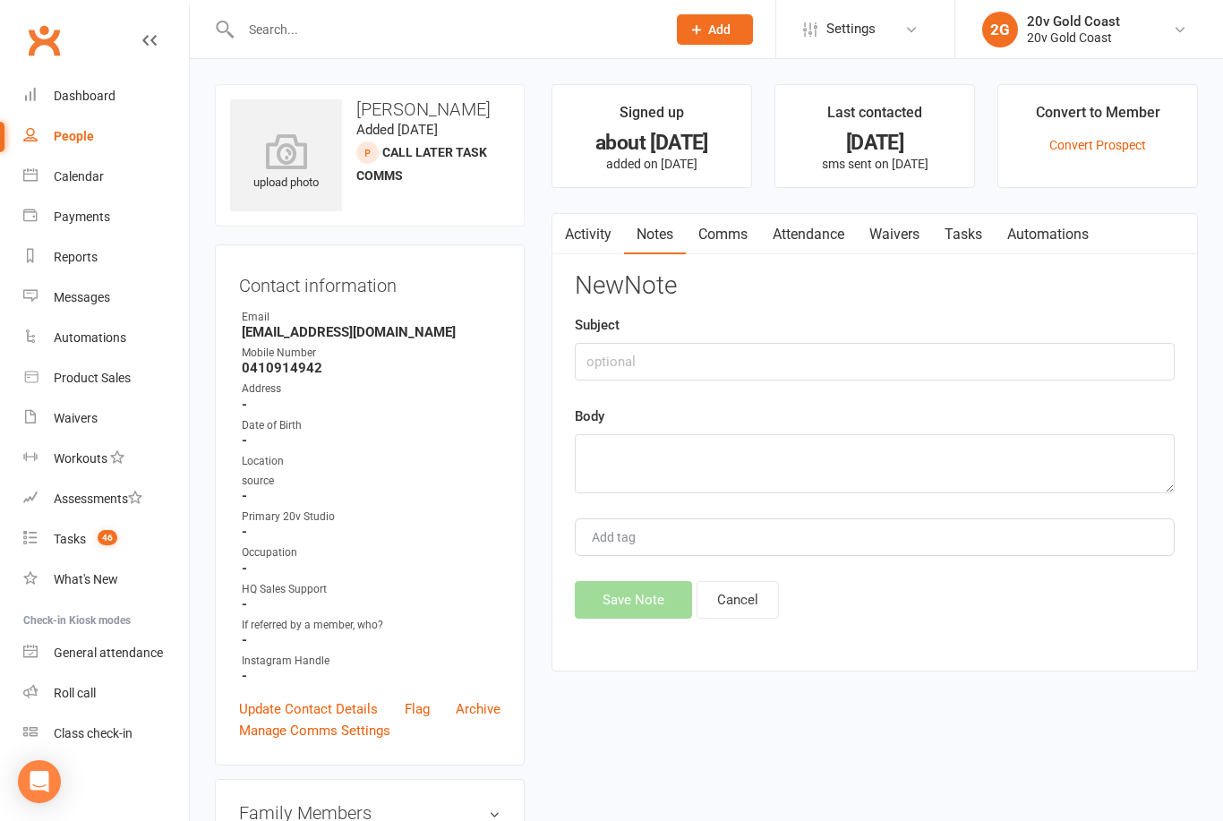
click at [587, 250] on link "Activity" at bounding box center [588, 234] width 72 height 41
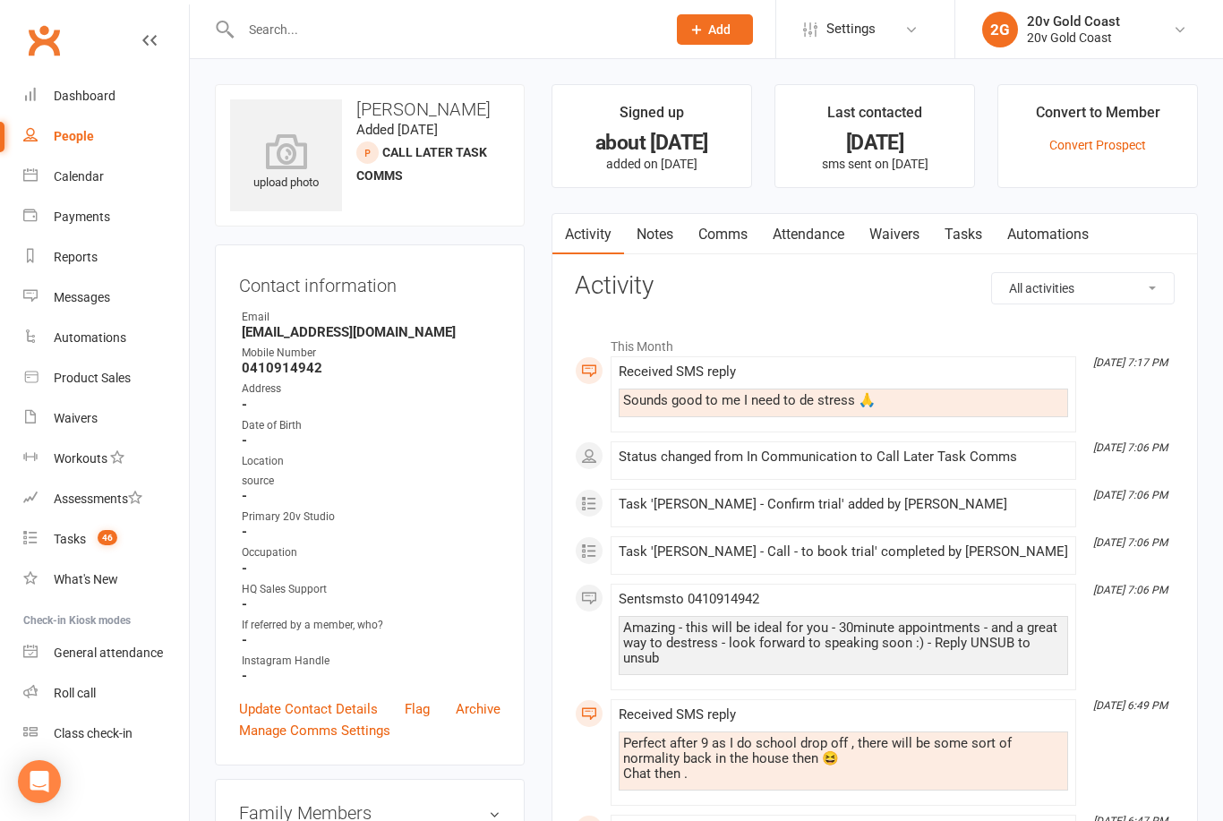
click at [909, 226] on link "Waivers" at bounding box center [894, 234] width 75 height 41
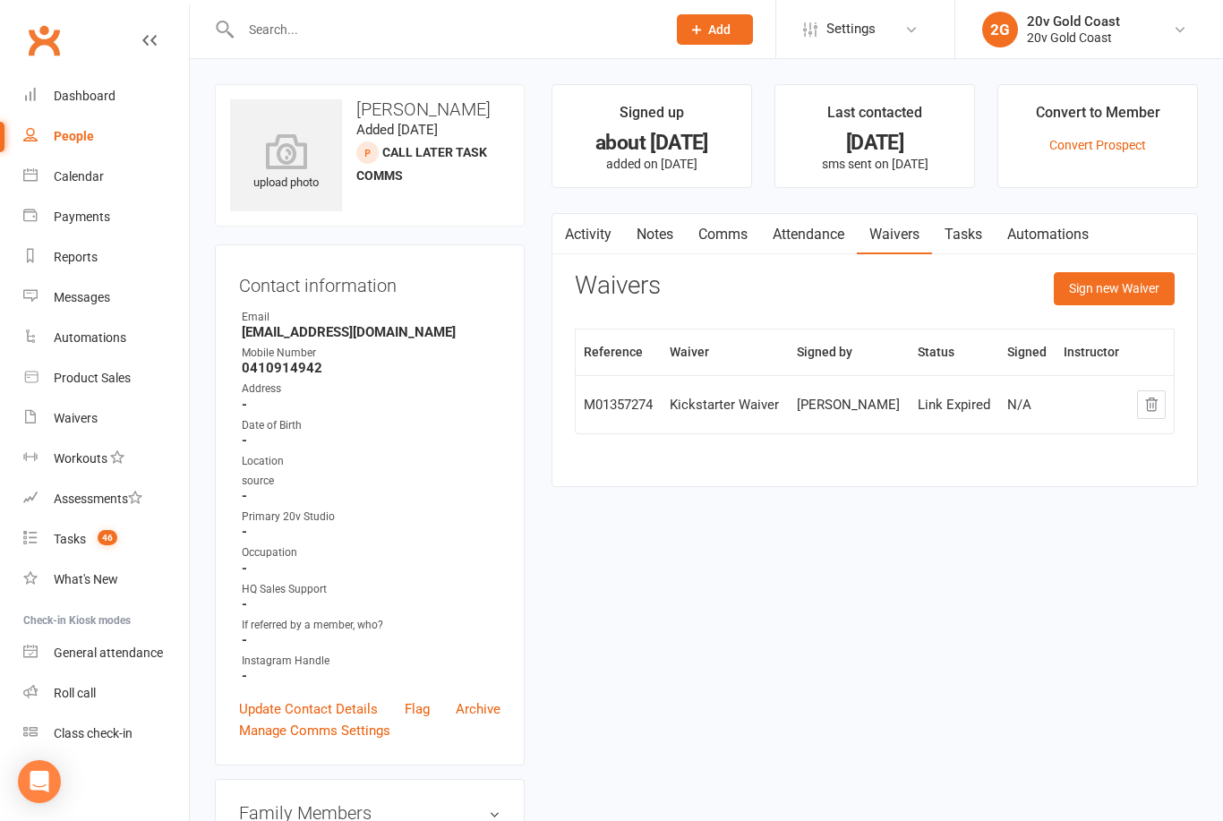
click at [1135, 291] on button "Sign new Waiver" at bounding box center [1114, 288] width 121 height 32
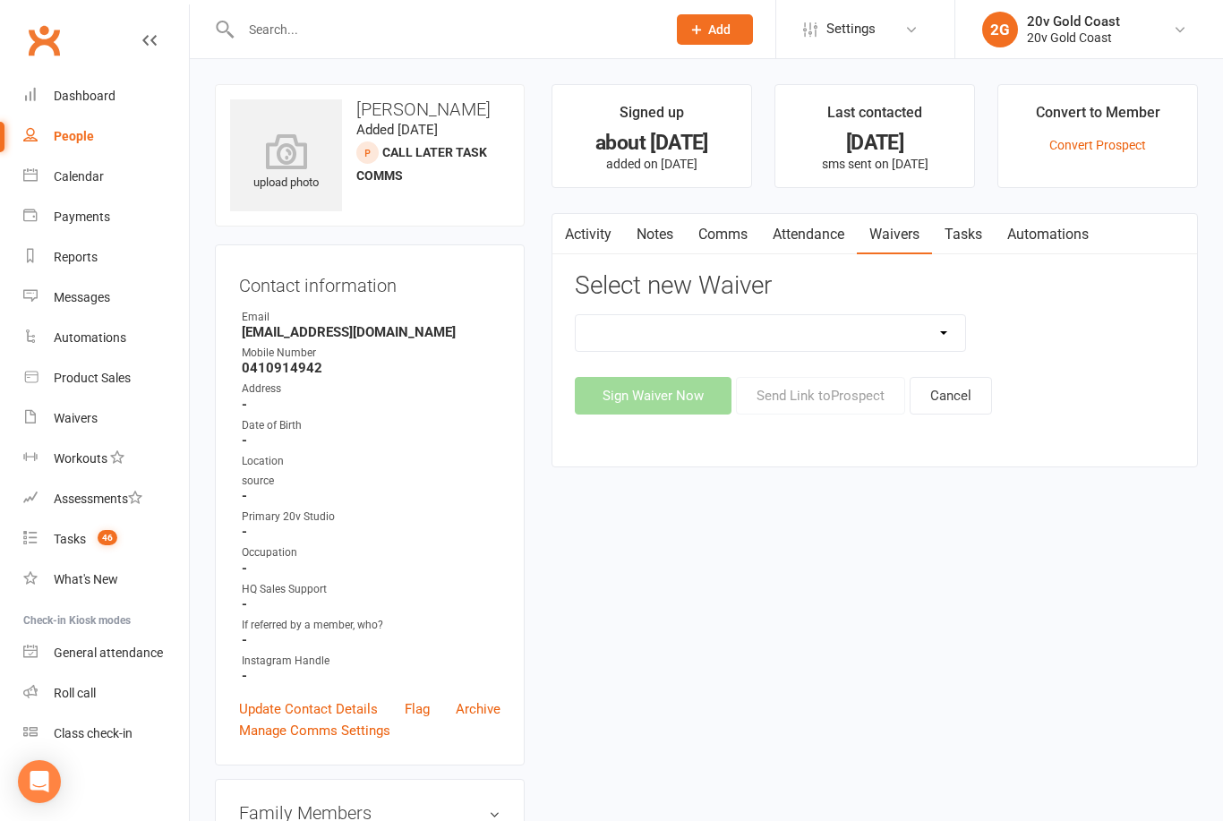
click at [918, 330] on select "20v Ambassador Program 20v Father's Day Promo 20v Kickstarter Pack 20v Pre Exer…" at bounding box center [770, 333] width 389 height 36
click at [928, 326] on select "20v Ambassador Program 20v Father's Day Promo 20v Kickstarter Pack 20v Pre Exer…" at bounding box center [770, 333] width 389 height 36
click at [907, 337] on select "20v Ambassador Program 20v Father's Day Promo 20v Kickstarter Pack 20v Pre Exer…" at bounding box center [770, 333] width 389 height 36
click at [927, 346] on select "20v Ambassador Program 20v Father's Day Promo 20v Kickstarter Pack 20v Pre Exer…" at bounding box center [770, 333] width 389 height 36
select select "14907"
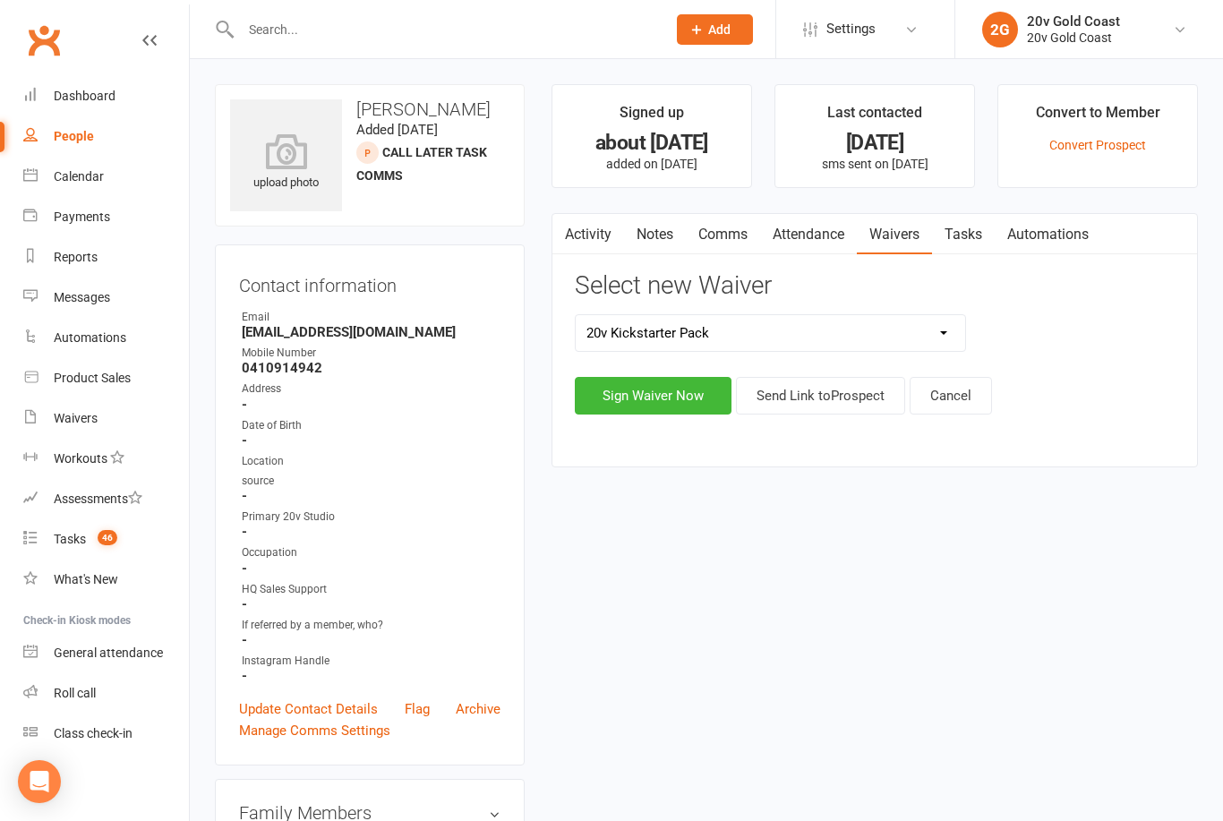
click at [791, 397] on button "Send Link to Prospect" at bounding box center [820, 396] width 169 height 38
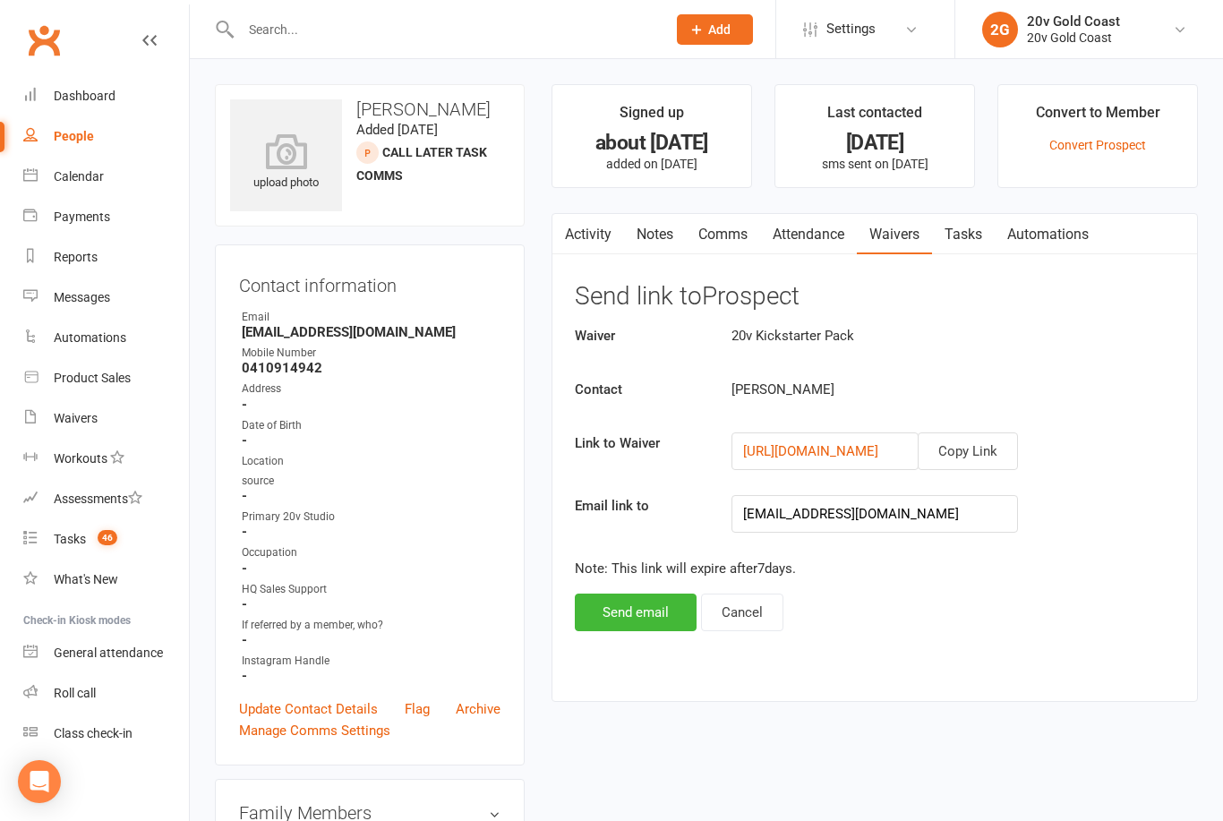
click at [952, 440] on button "Copy Link" at bounding box center [968, 451] width 100 height 38
click at [902, 239] on link "Waivers" at bounding box center [894, 234] width 75 height 41
click at [951, 452] on button "Copy Link" at bounding box center [968, 451] width 100 height 38
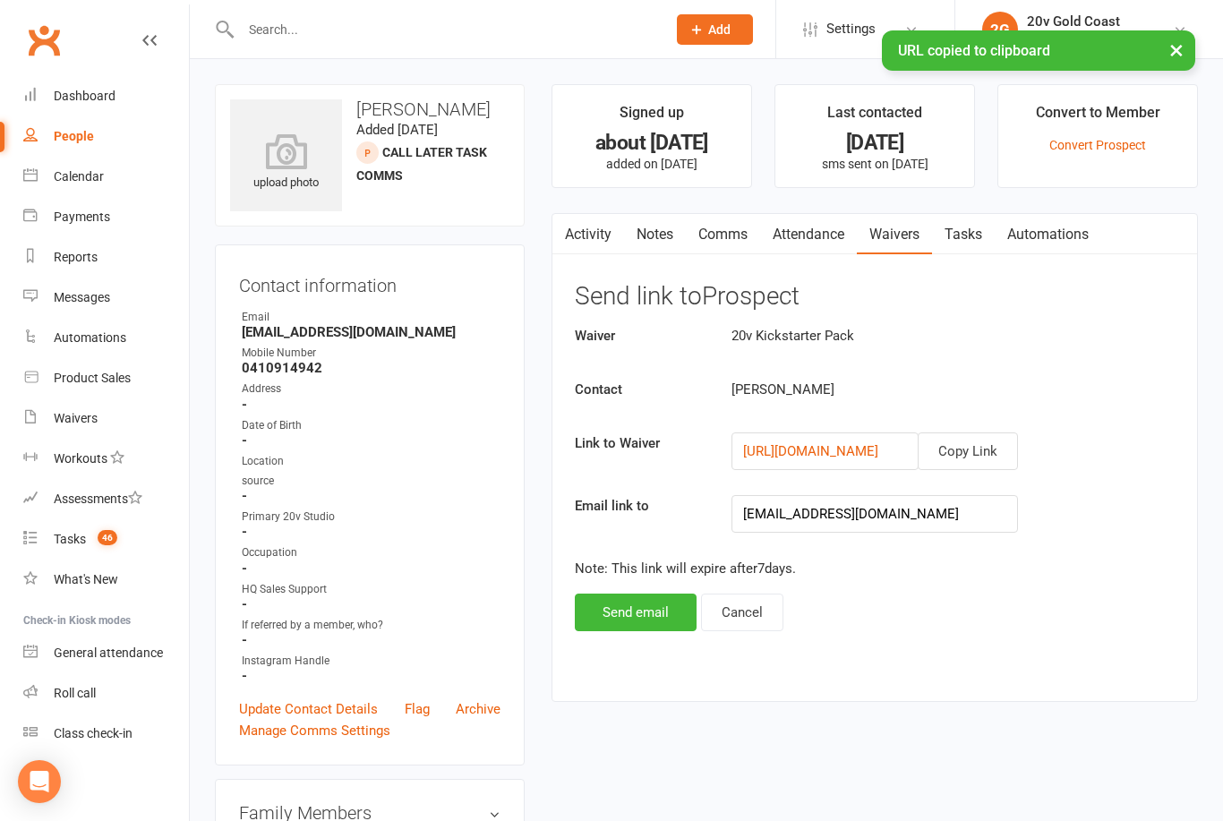
click at [644, 251] on link "Notes" at bounding box center [655, 234] width 62 height 41
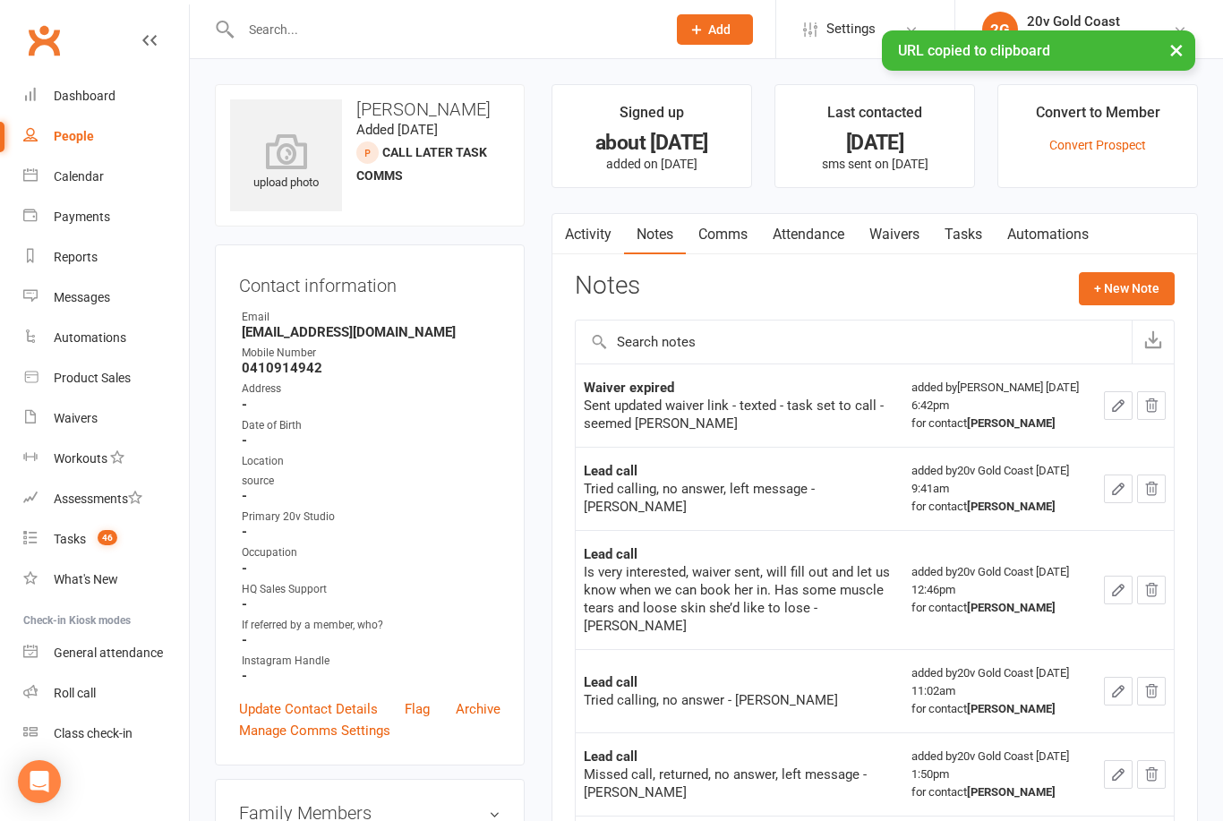
click at [577, 232] on link "Activity" at bounding box center [588, 234] width 72 height 41
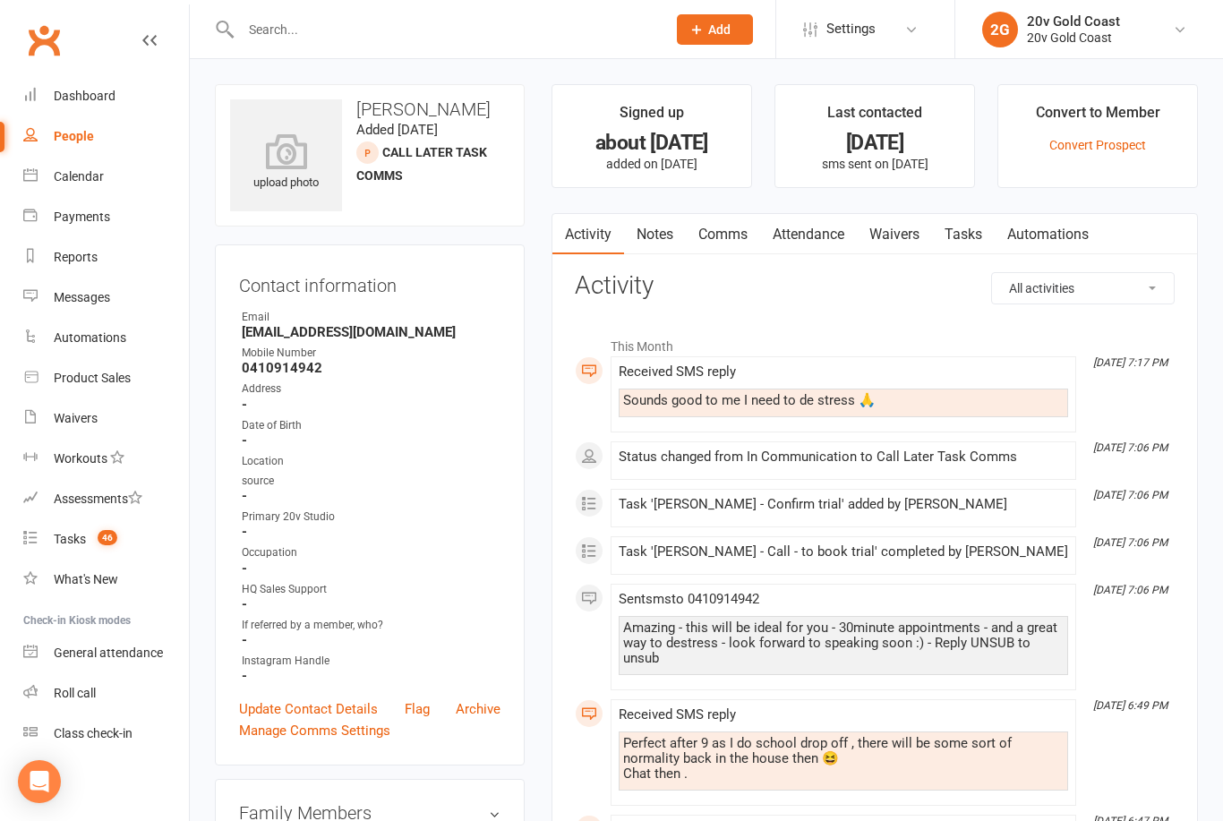
click at [717, 223] on link "Comms" at bounding box center [723, 234] width 74 height 41
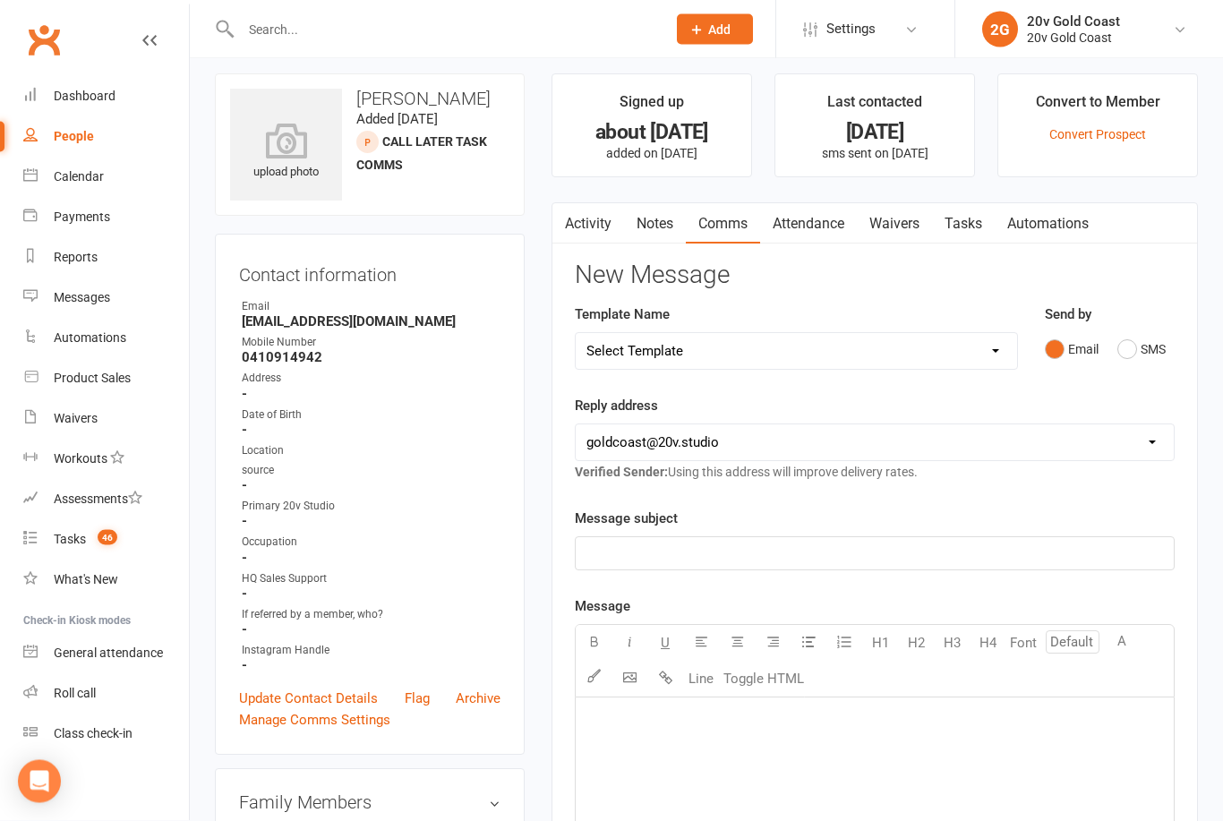
scroll to position [28, 0]
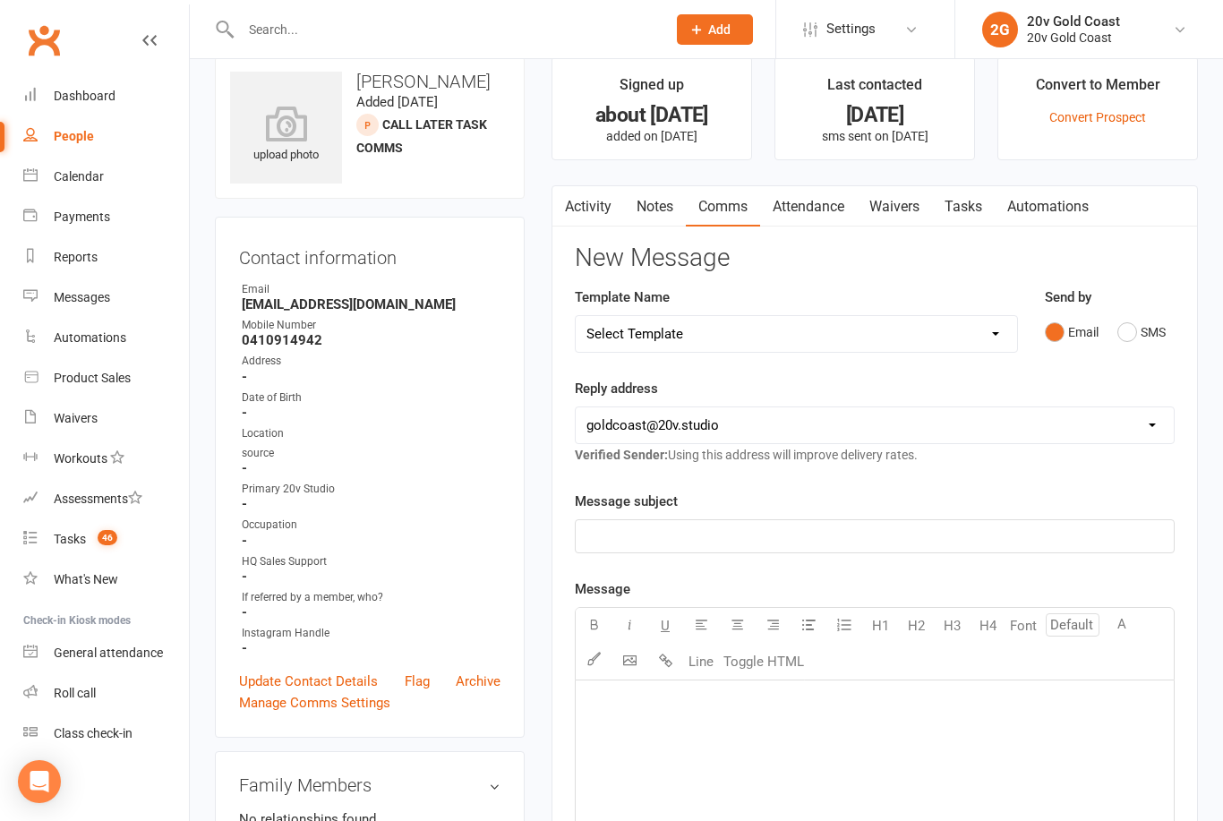
click at [1145, 346] on button "SMS" at bounding box center [1141, 332] width 48 height 34
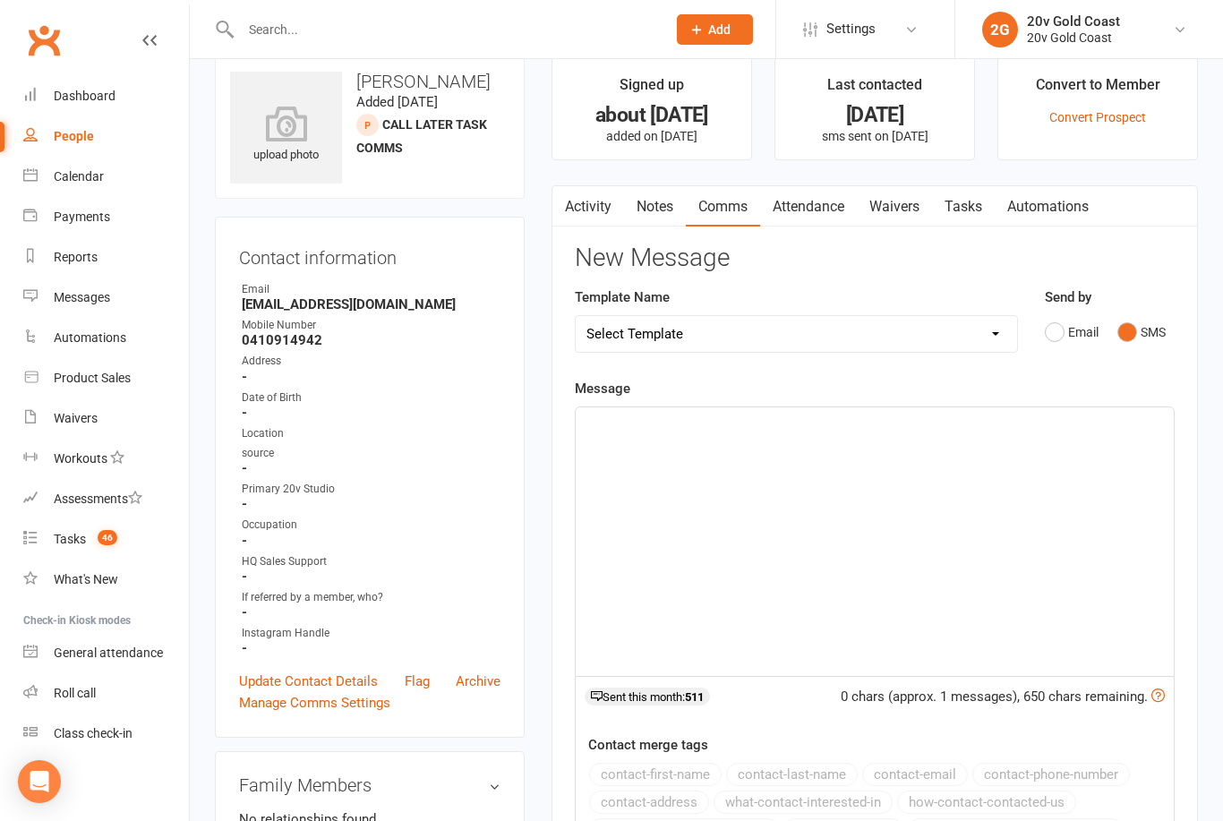
click at [917, 483] on div "﻿" at bounding box center [875, 541] width 598 height 269
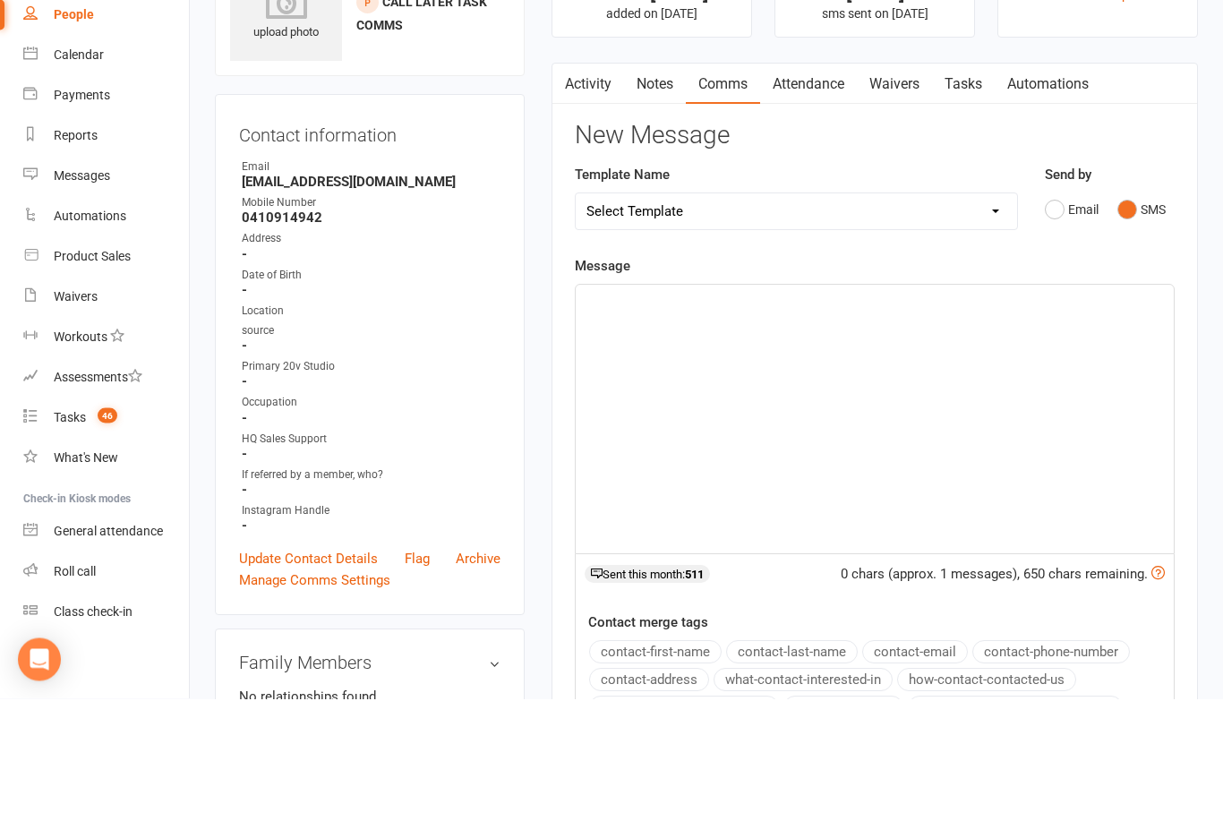
click at [796, 316] on select "Select Template [SMS] 1st Call - Free Trial [SMS] 2nd Call - Free Trial [SMS] 3…" at bounding box center [796, 334] width 441 height 36
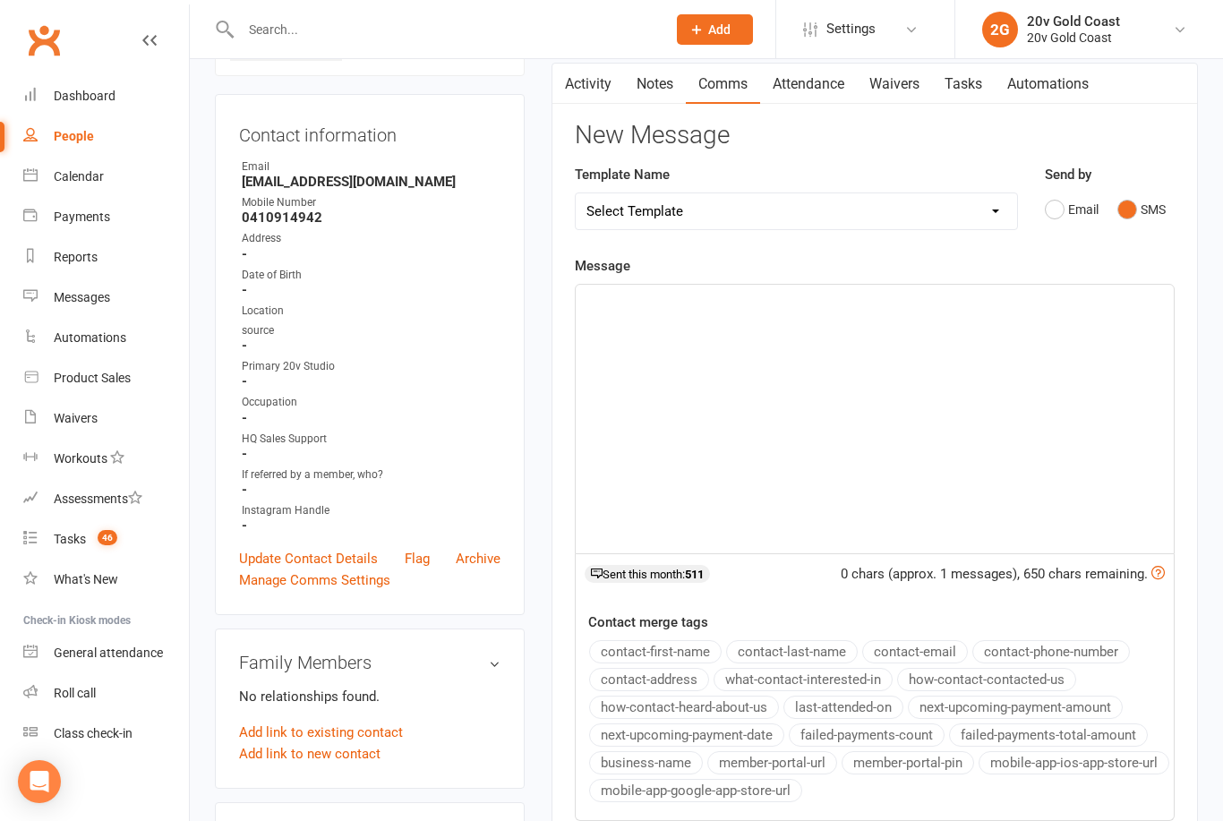
click at [885, 372] on div "﻿" at bounding box center [875, 419] width 598 height 269
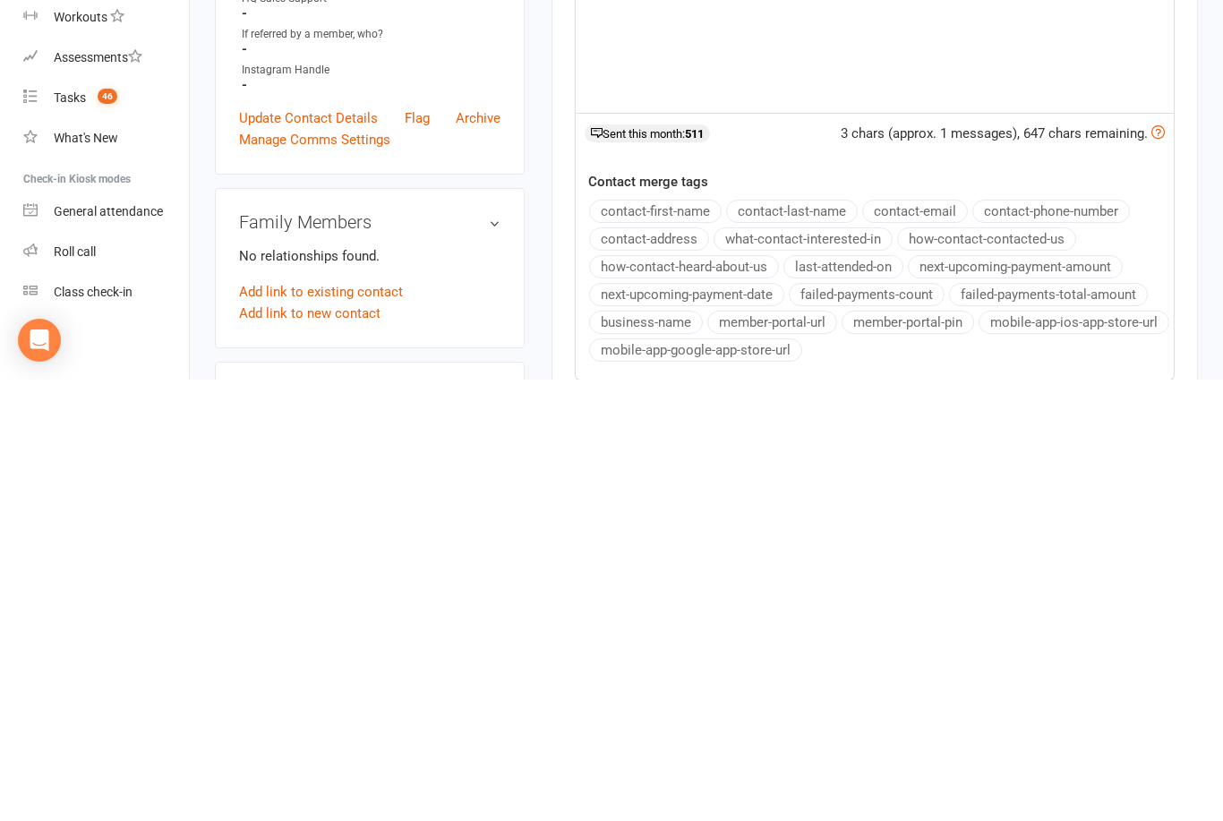
click at [686, 641] on button "contact-first-name" at bounding box center [655, 652] width 132 height 23
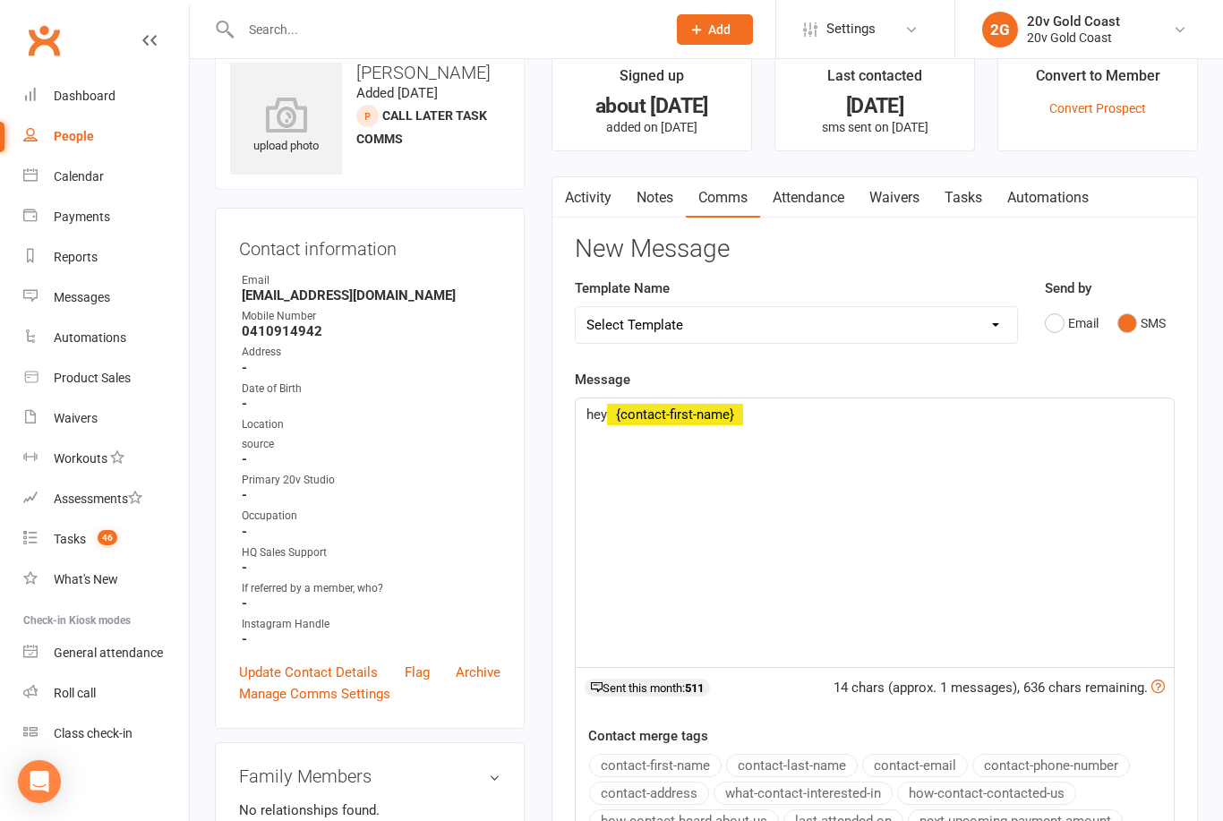
scroll to position [0, 0]
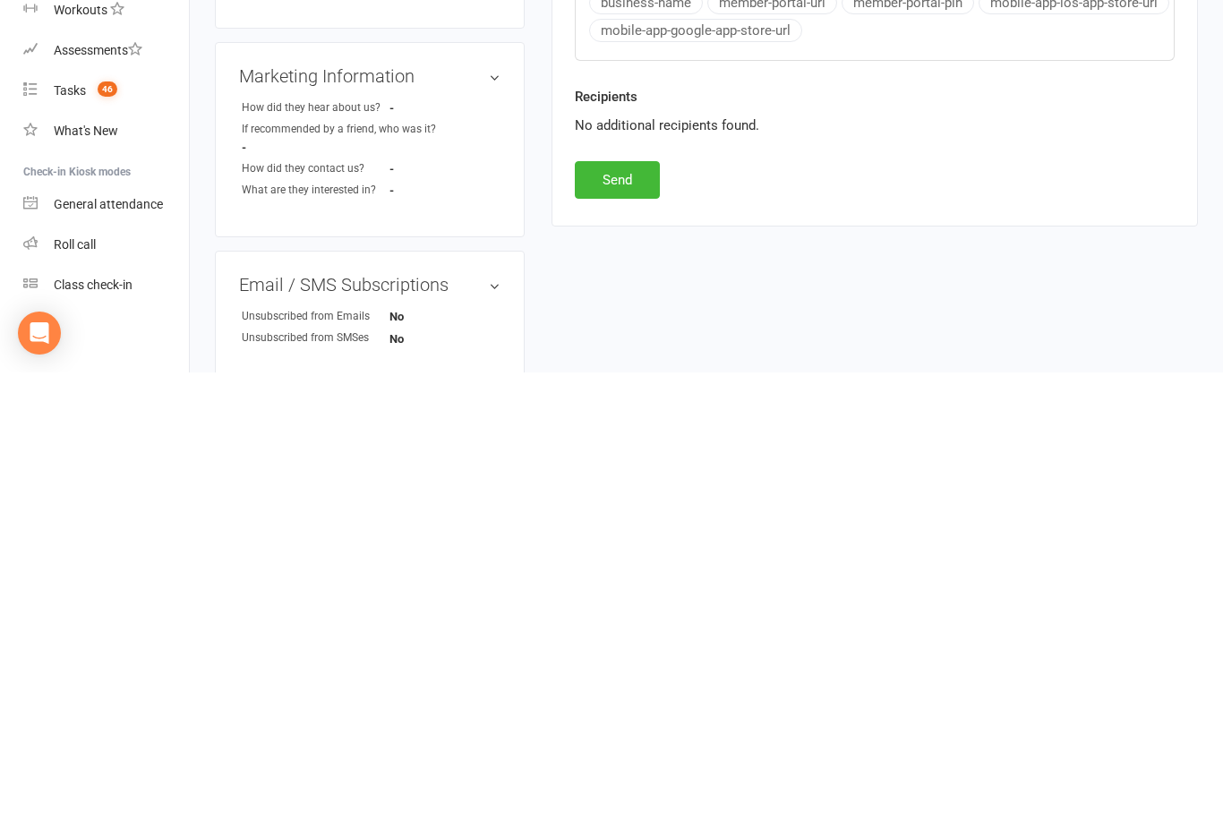
click at [628, 610] on button "Send" at bounding box center [617, 629] width 85 height 38
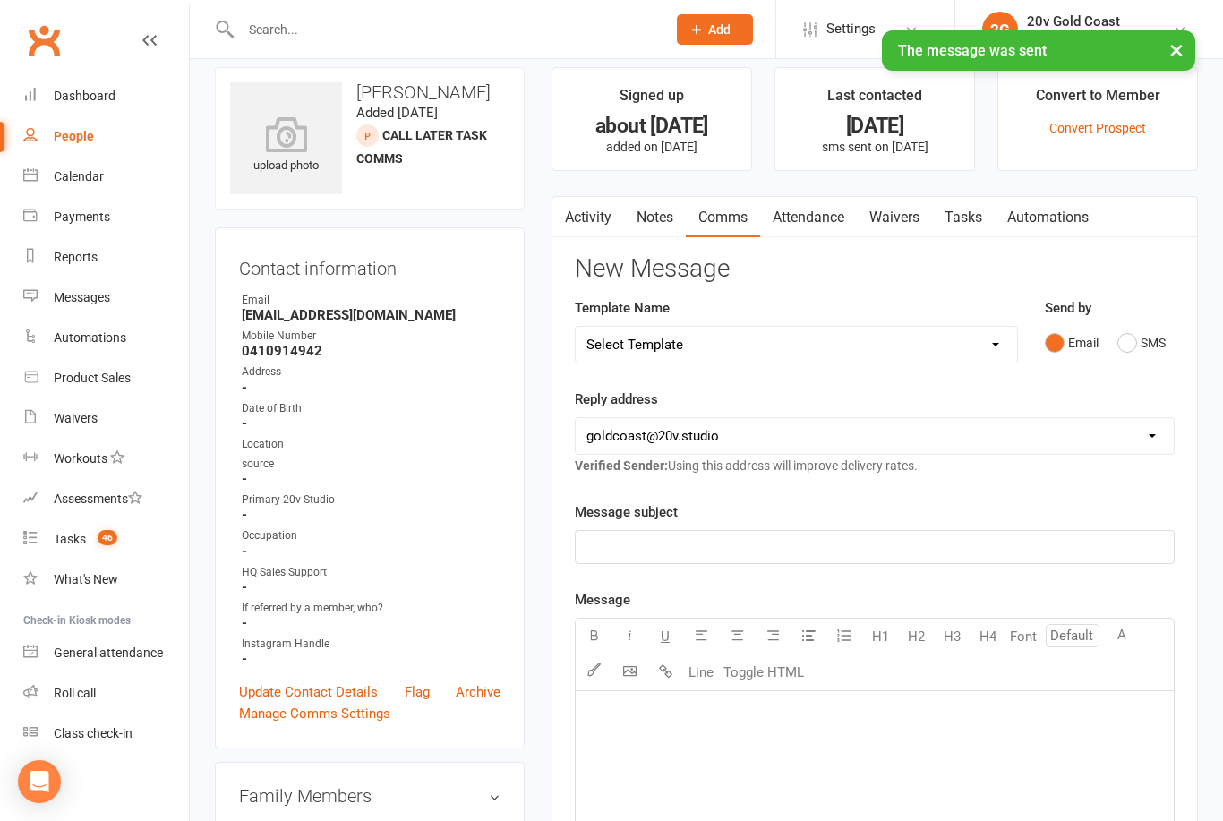
scroll to position [0, 63]
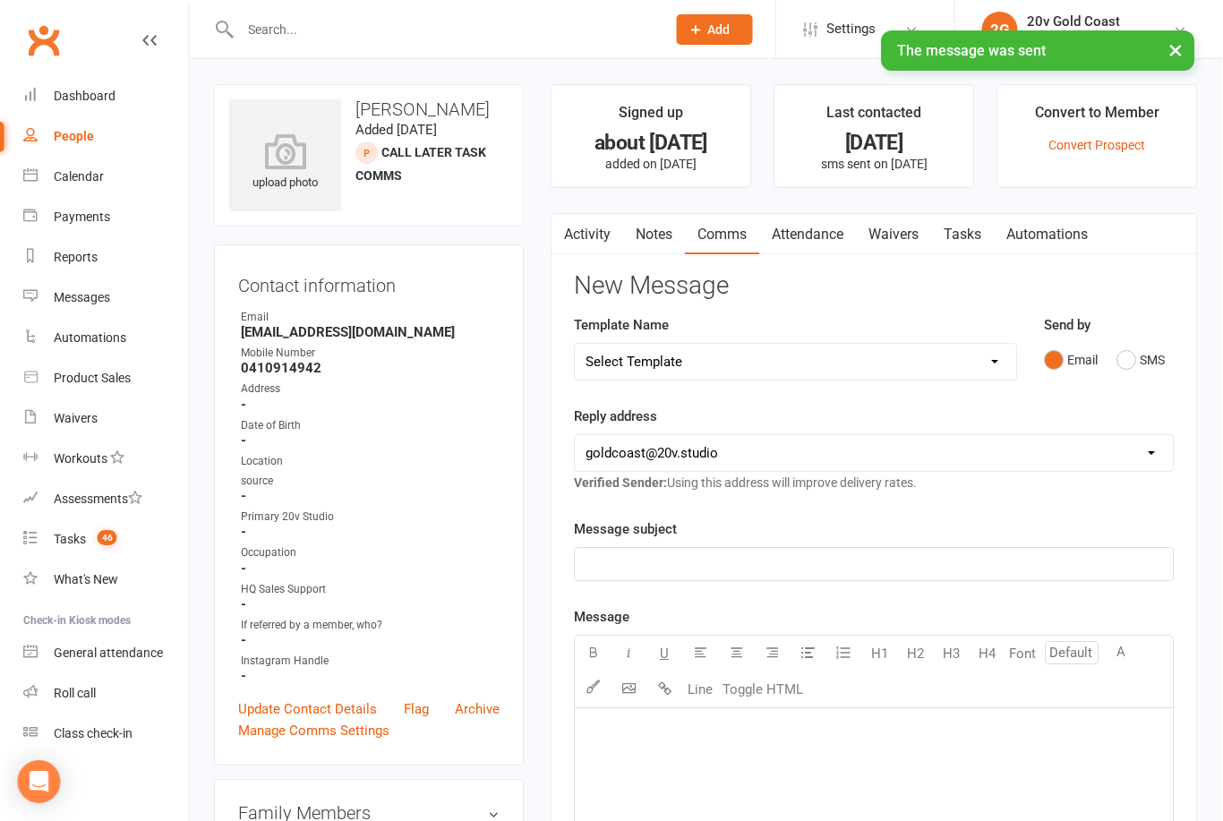
click at [624, 236] on link "Notes" at bounding box center [655, 234] width 62 height 41
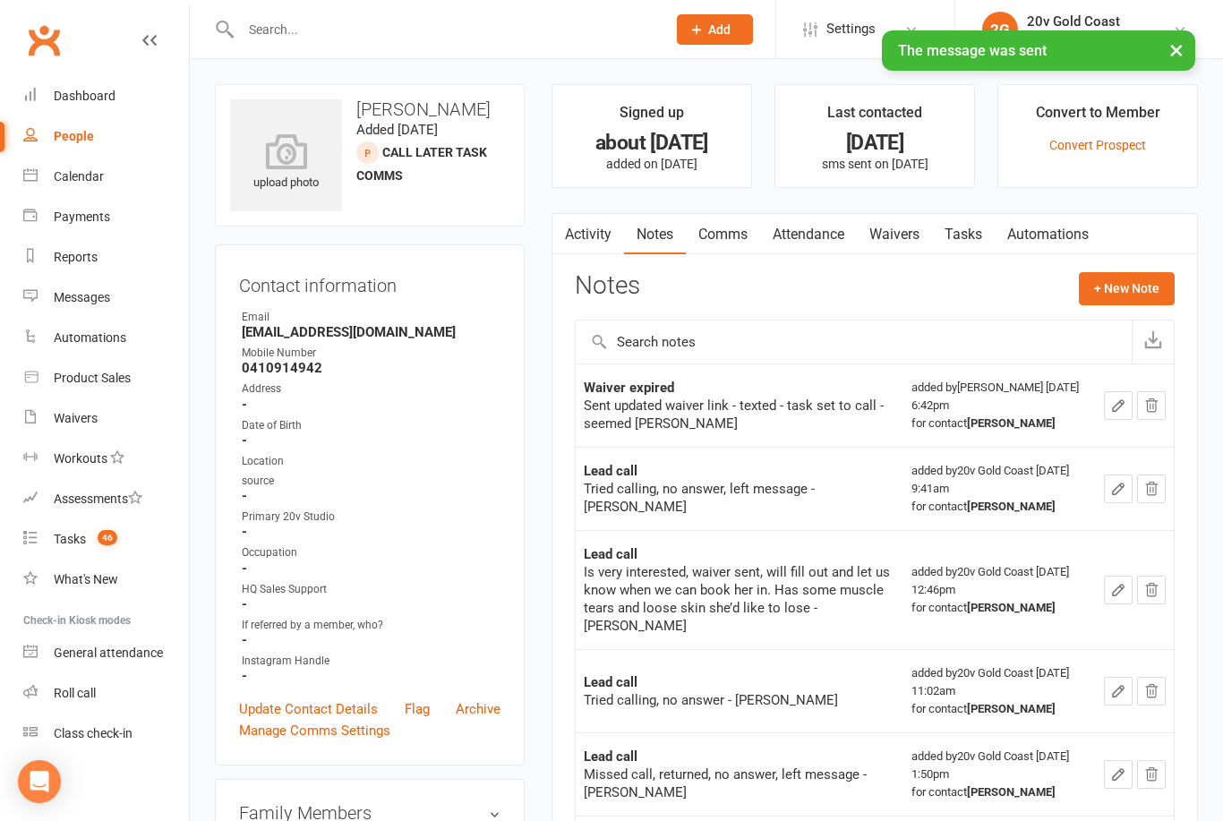
click at [1158, 303] on button "+ New Note" at bounding box center [1127, 288] width 96 height 32
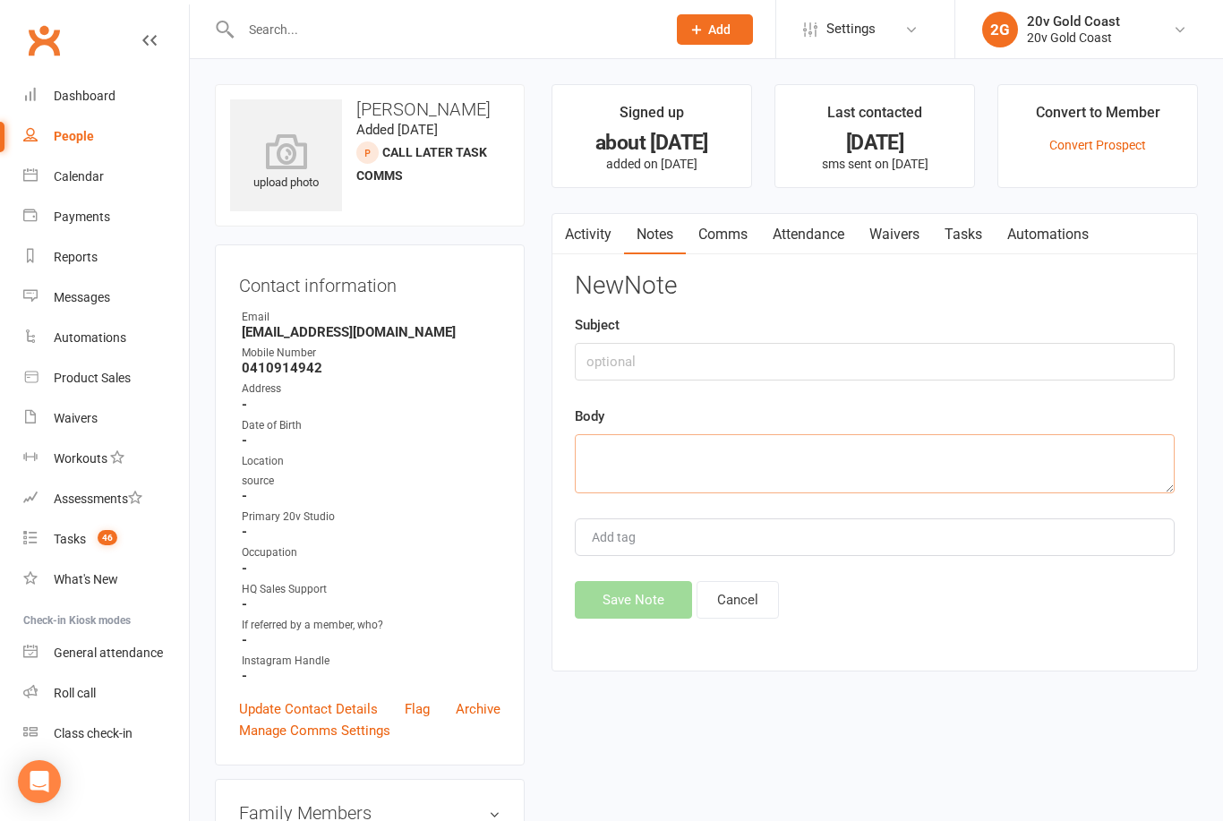
click at [903, 471] on textarea at bounding box center [875, 463] width 600 height 59
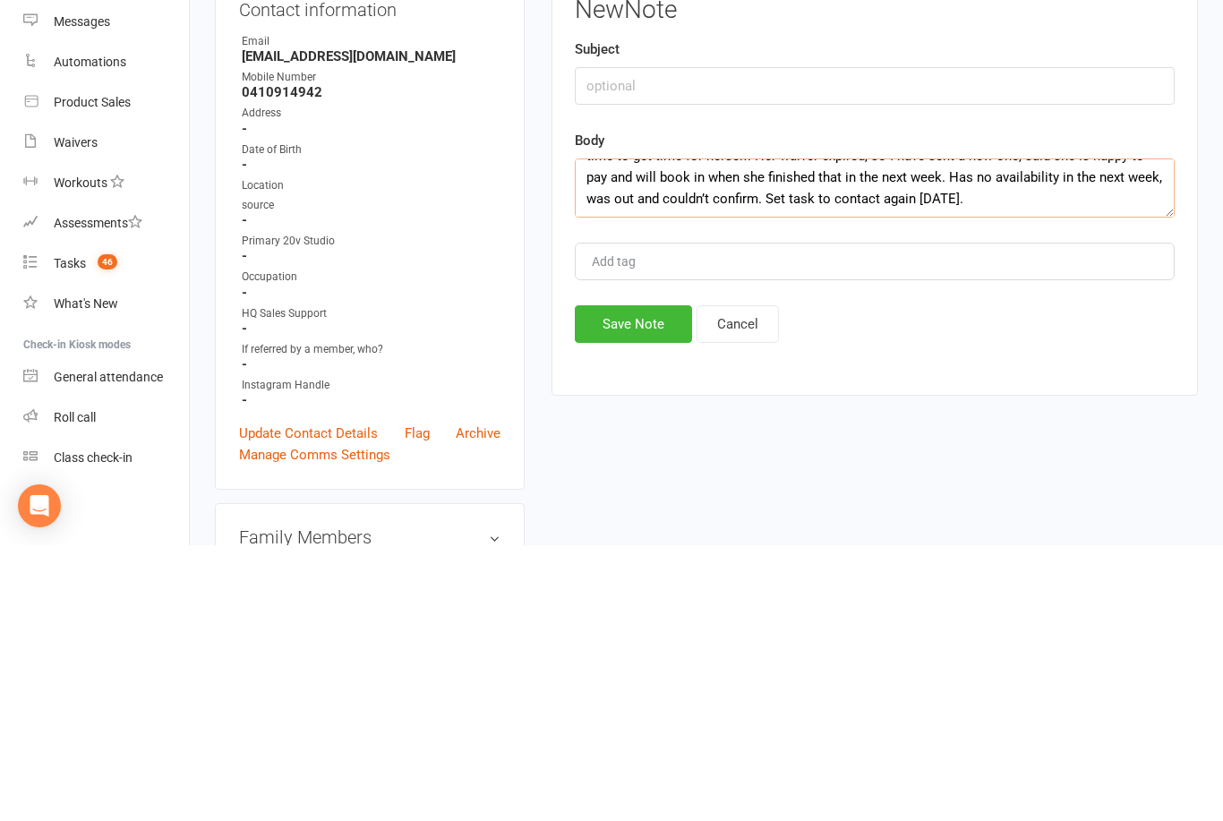
scroll to position [64, 0]
click at [1030, 434] on textarea "Is interested and wants to book in, mentioned she is very time constrained and …" at bounding box center [875, 463] width 600 height 59
type textarea "Is interested and wants to book in, mentioned she is very time constrained and …"
click at [624, 581] on button "Save Note" at bounding box center [633, 600] width 117 height 38
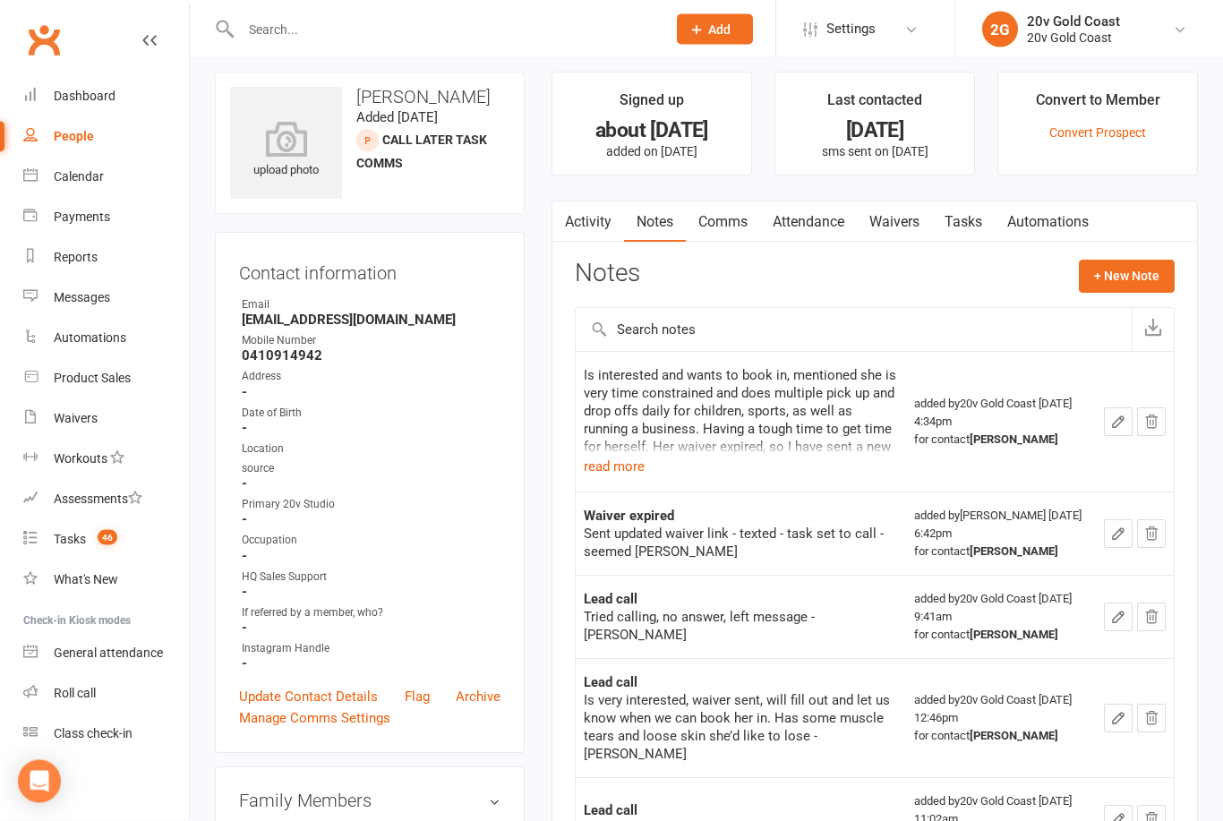
scroll to position [0, 0]
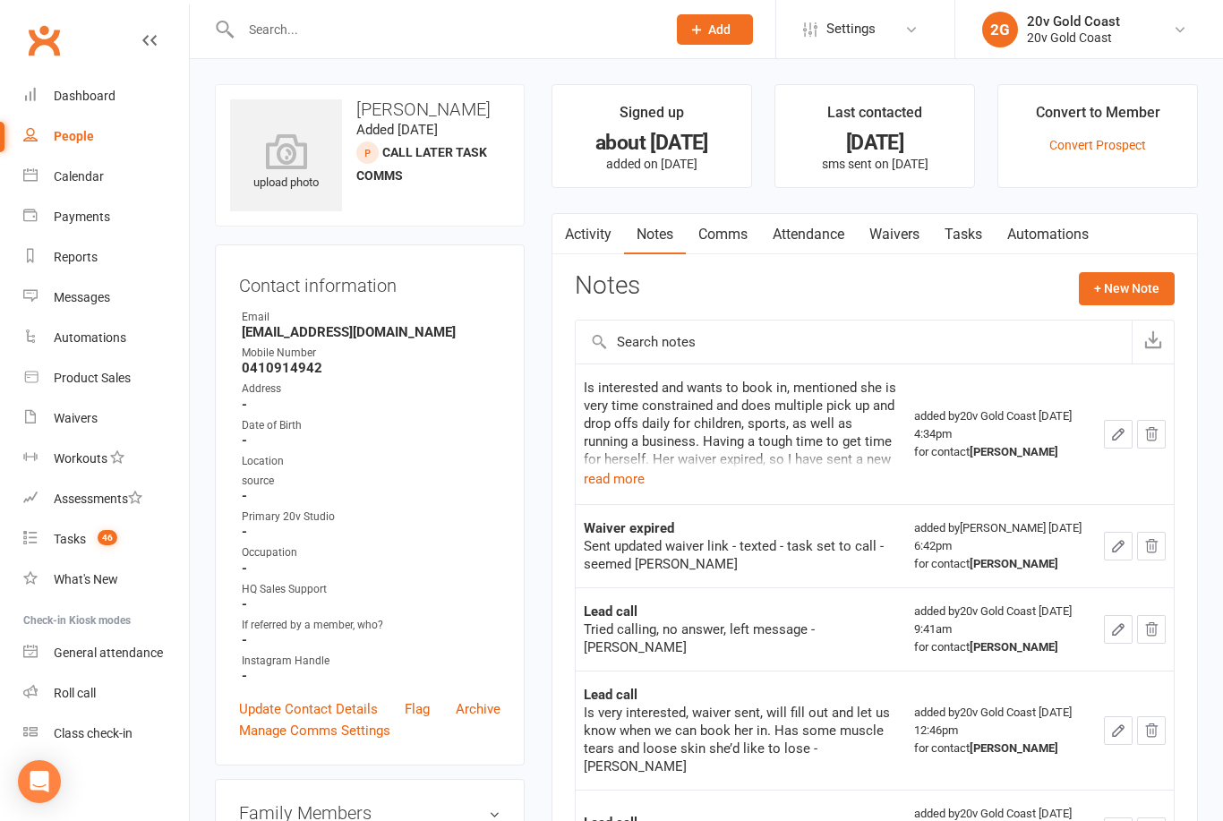
click at [601, 479] on button "read more" at bounding box center [614, 478] width 61 height 21
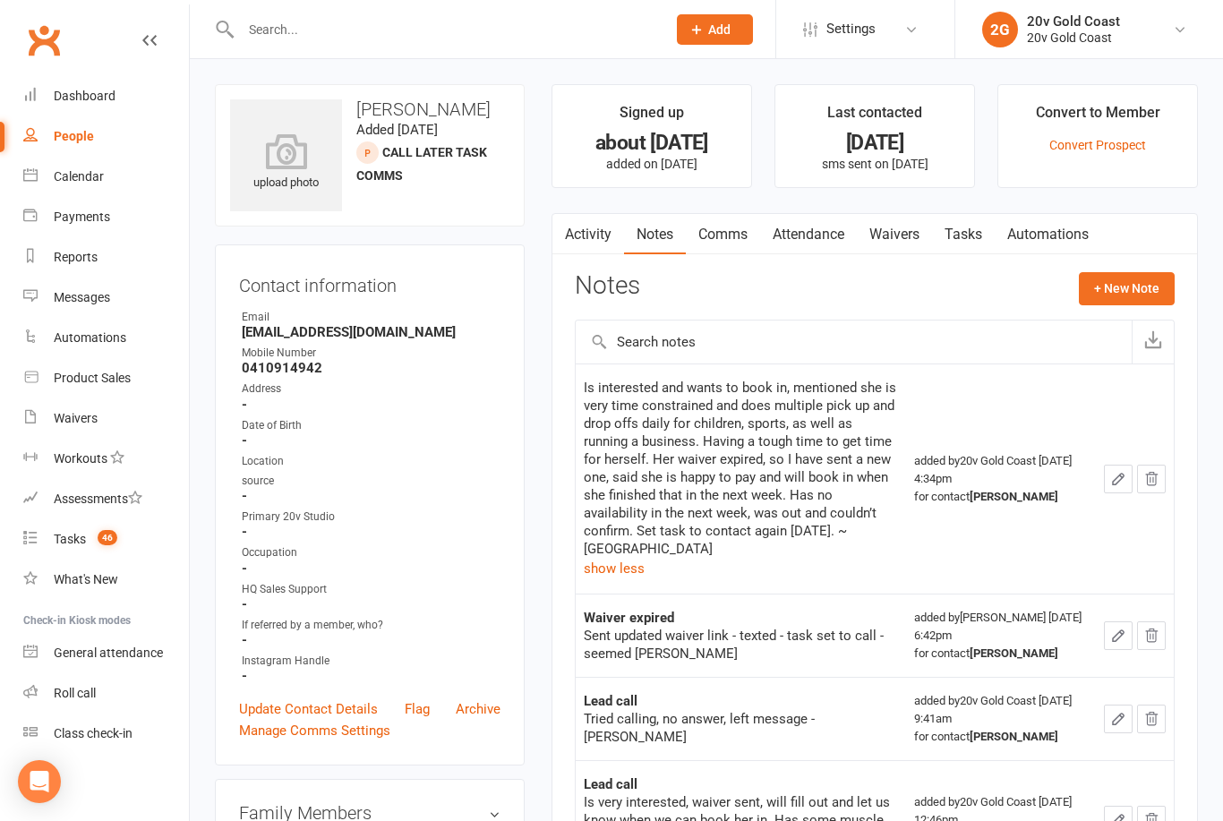
click at [988, 235] on link "Tasks" at bounding box center [963, 234] width 63 height 41
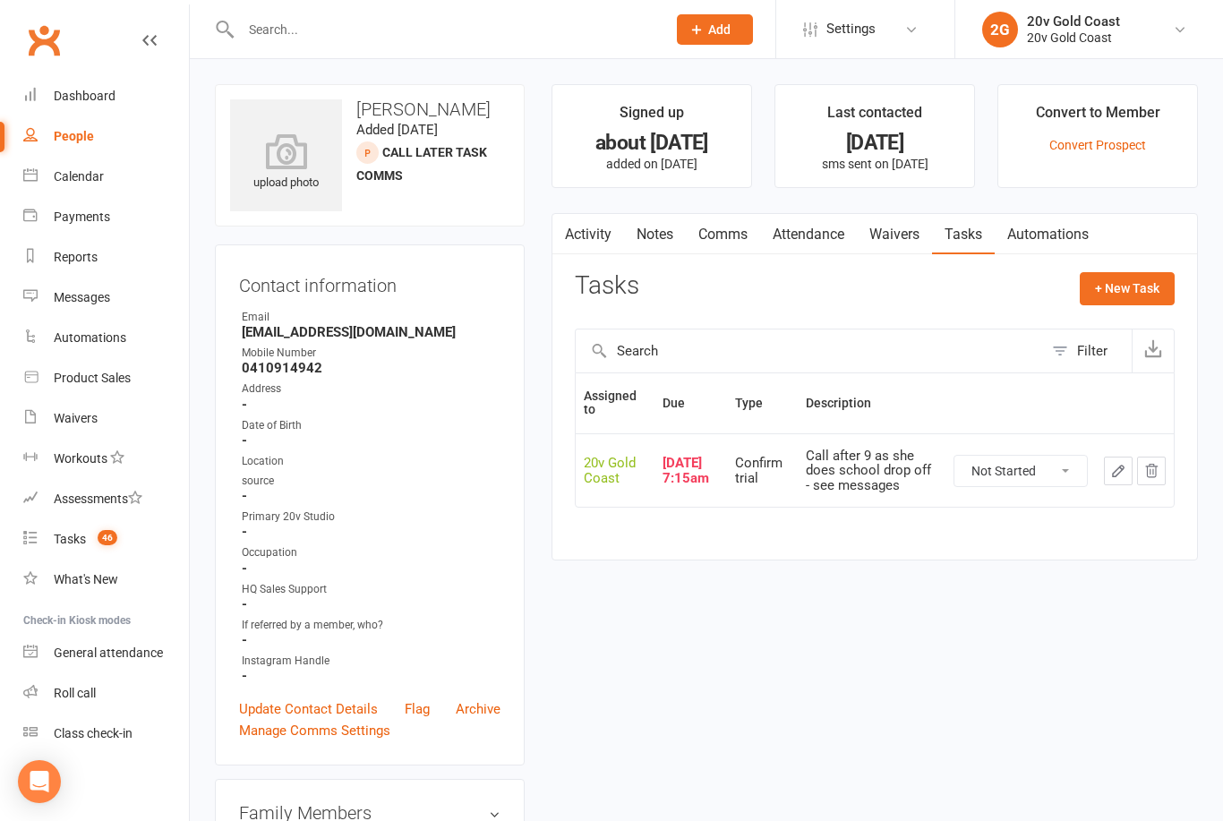
click at [1013, 473] on select "Not Started In Progress Waiting Complete" at bounding box center [1020, 471] width 132 height 30
select select "unstarted"
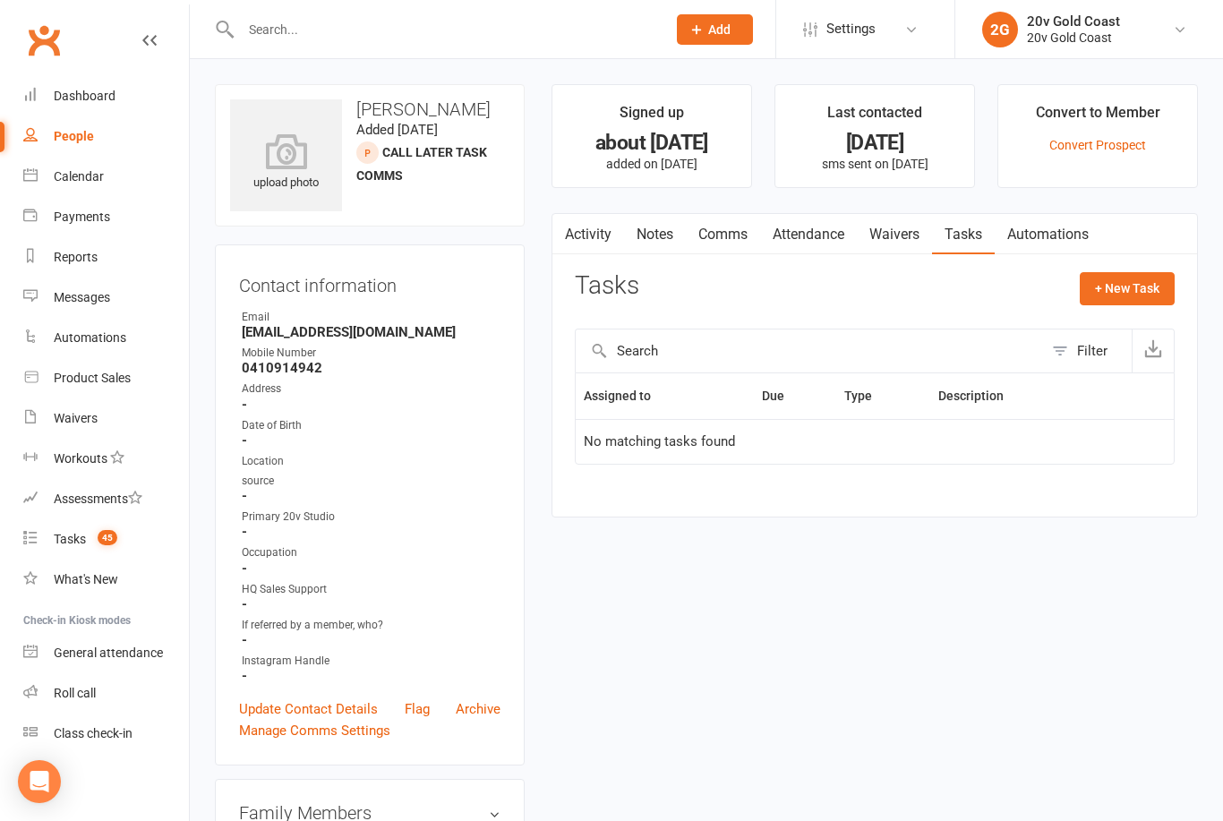
click at [1113, 277] on button "+ New Task" at bounding box center [1127, 288] width 95 height 32
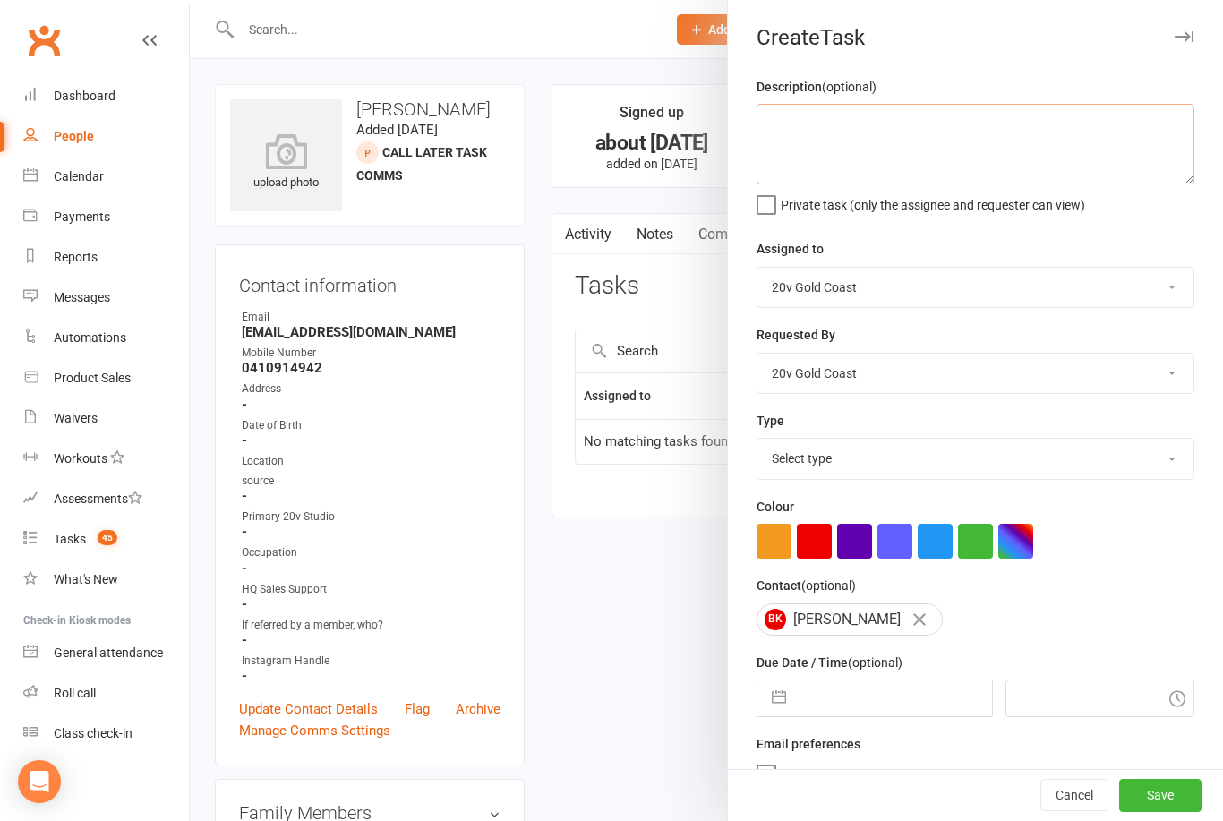
click at [812, 153] on textarea at bounding box center [975, 144] width 438 height 81
click at [820, 120] on textarea "Call to confirm trial and signed waiver" at bounding box center [975, 144] width 438 height 81
click at [825, 122] on textarea "Call to confirm trial and signed waiver" at bounding box center [975, 144] width 438 height 81
click at [997, 132] on textarea "Call to book in trial and signed waiver" at bounding box center [975, 144] width 438 height 81
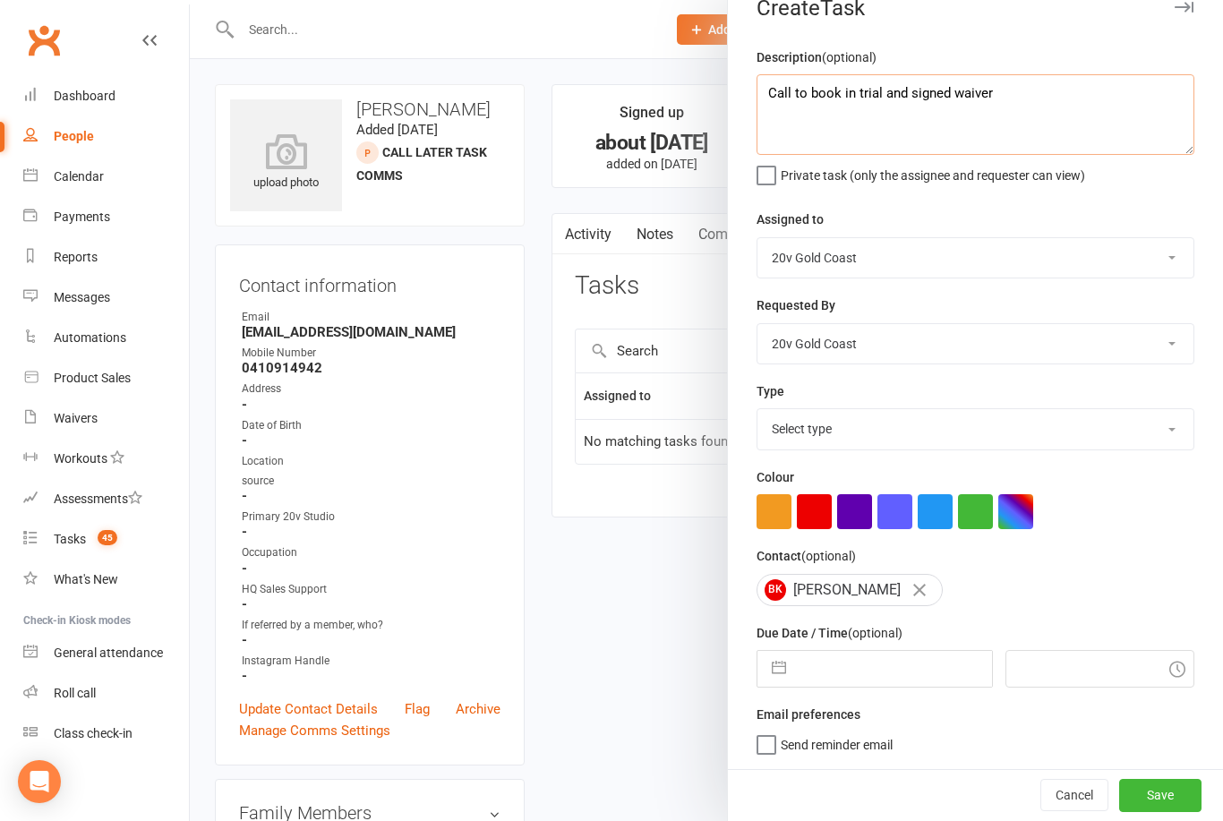
scroll to position [33, 0]
type textarea "Call to book in trial and signed waiver"
click at [831, 430] on select "Select type Call Call - to book trial Confirm session attendance Confirm trial …" at bounding box center [975, 428] width 436 height 39
select select "24395"
click at [867, 663] on input "text" at bounding box center [893, 669] width 196 height 36
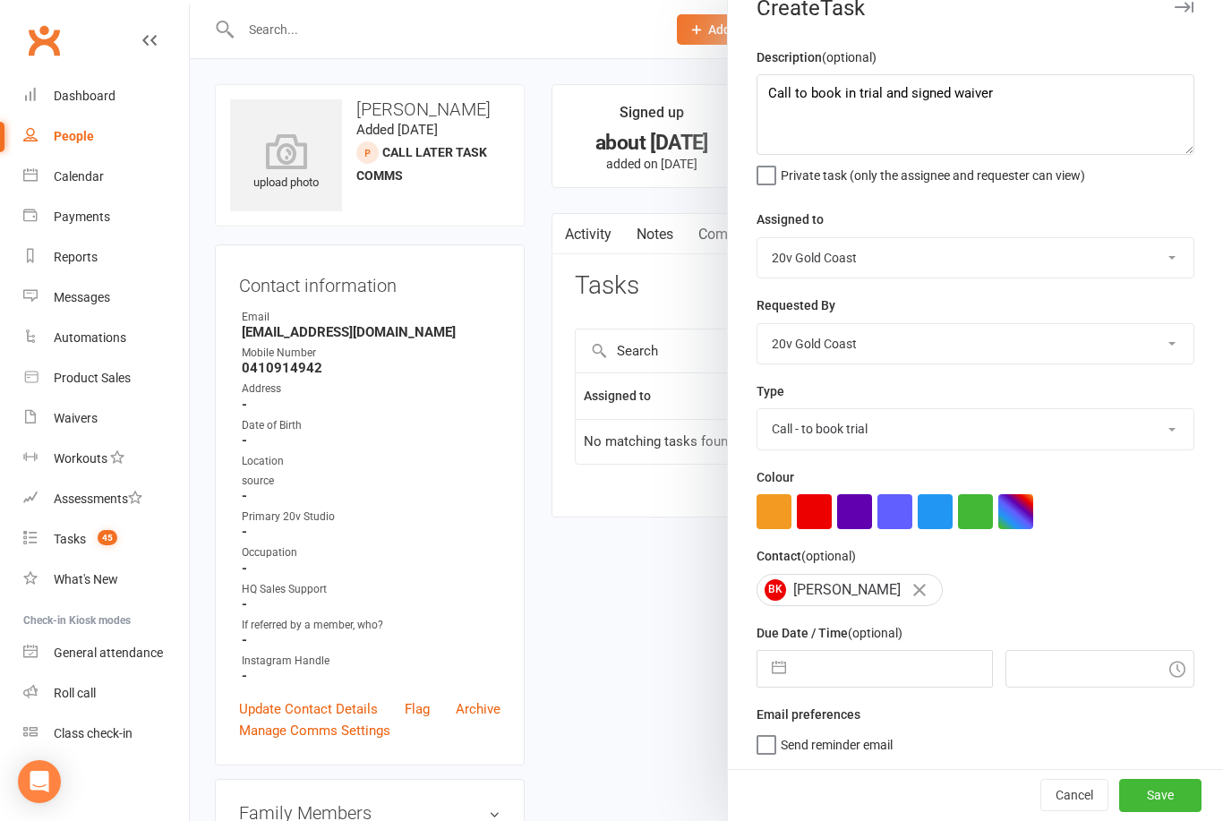
scroll to position [34, 0]
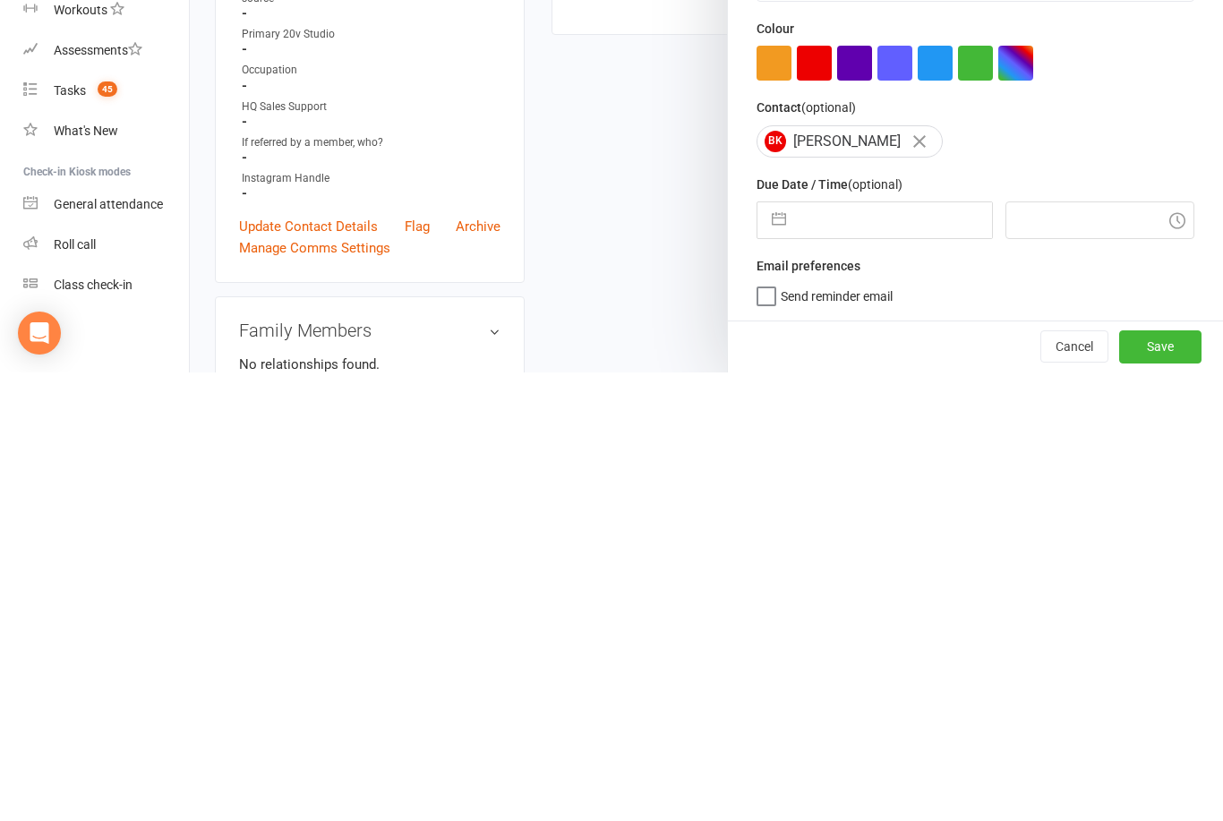
select select "8"
select select "2025"
select select "9"
select select "2025"
select select "10"
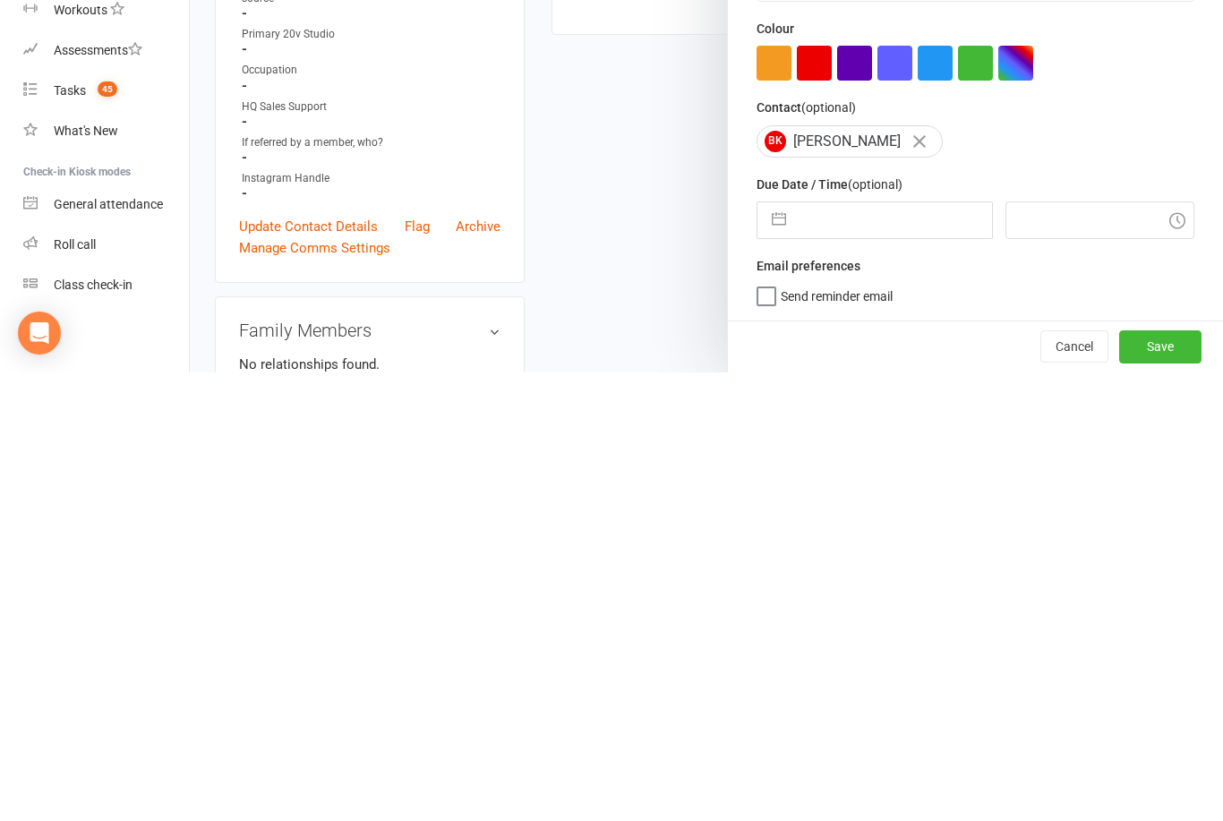
select select "2025"
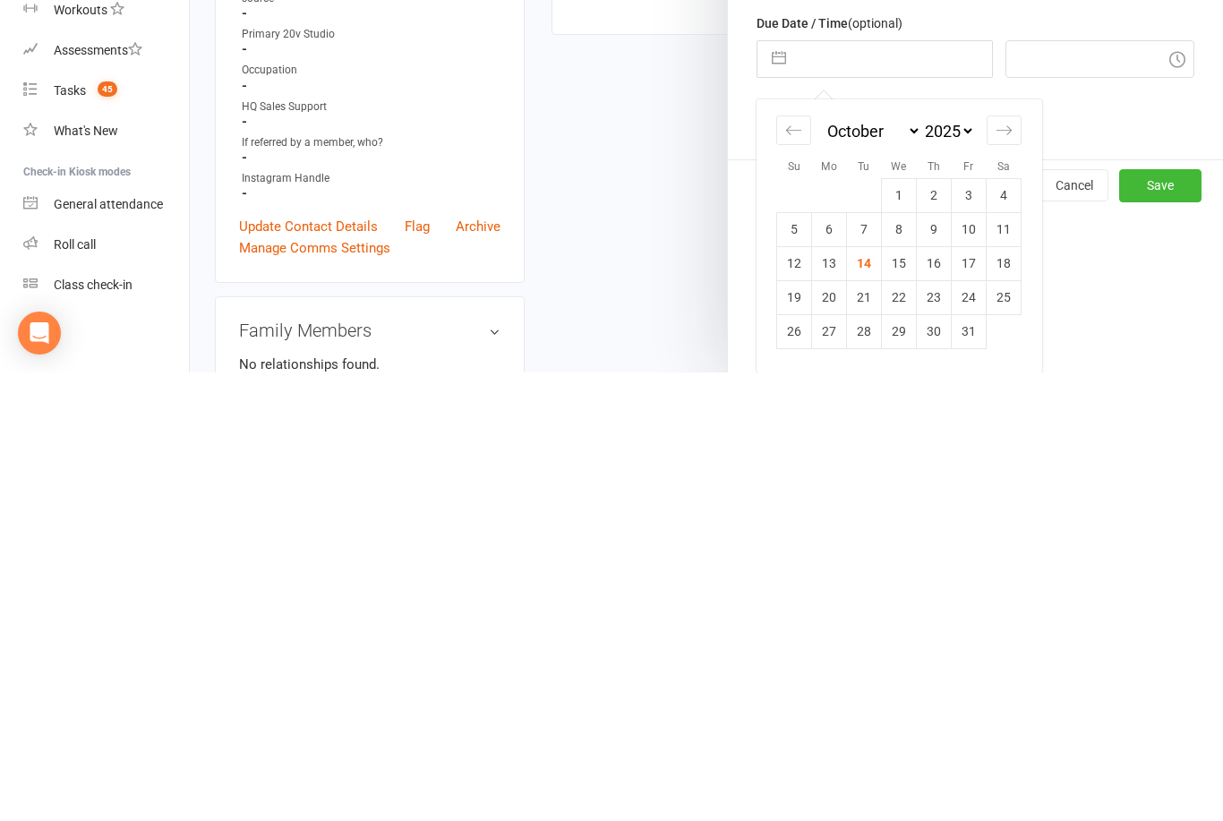
scroll to position [194, 0]
click at [863, 729] on td "21" at bounding box center [864, 746] width 35 height 34
type input "21 Oct 2025"
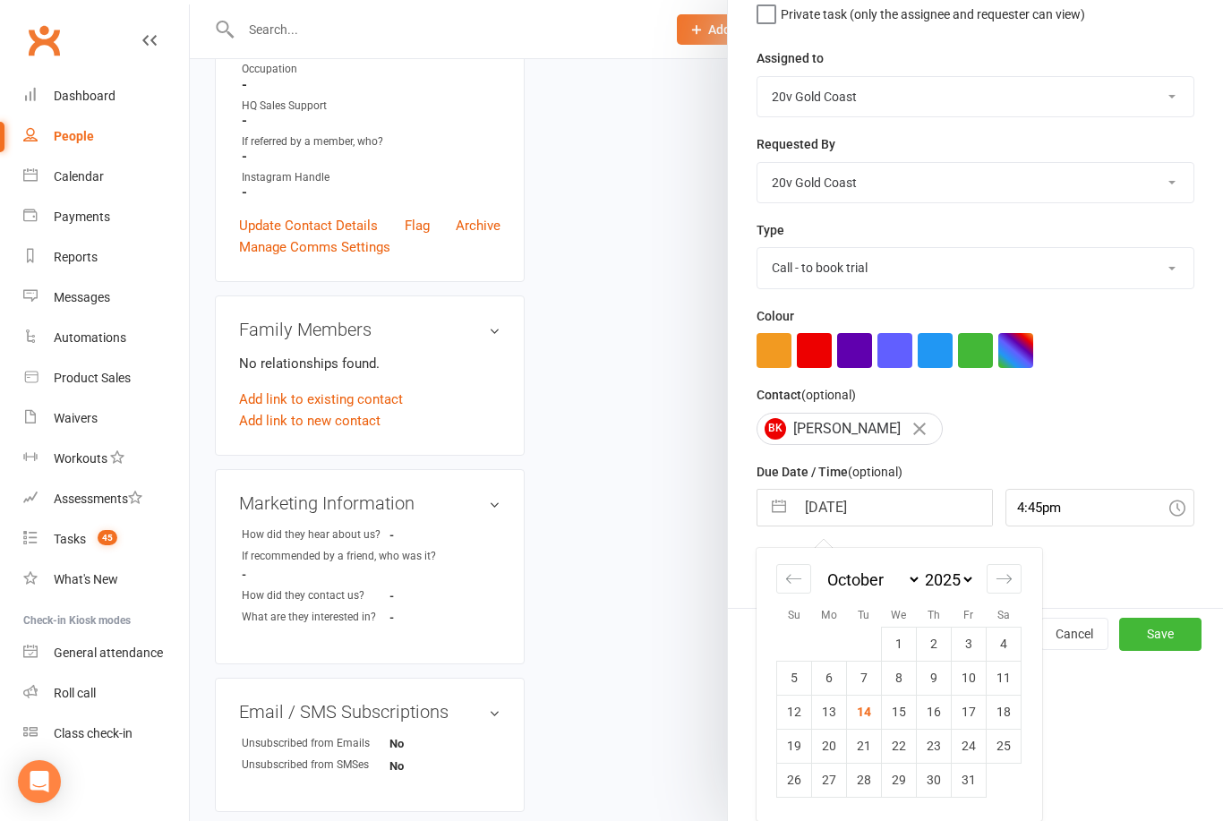
scroll to position [33, 0]
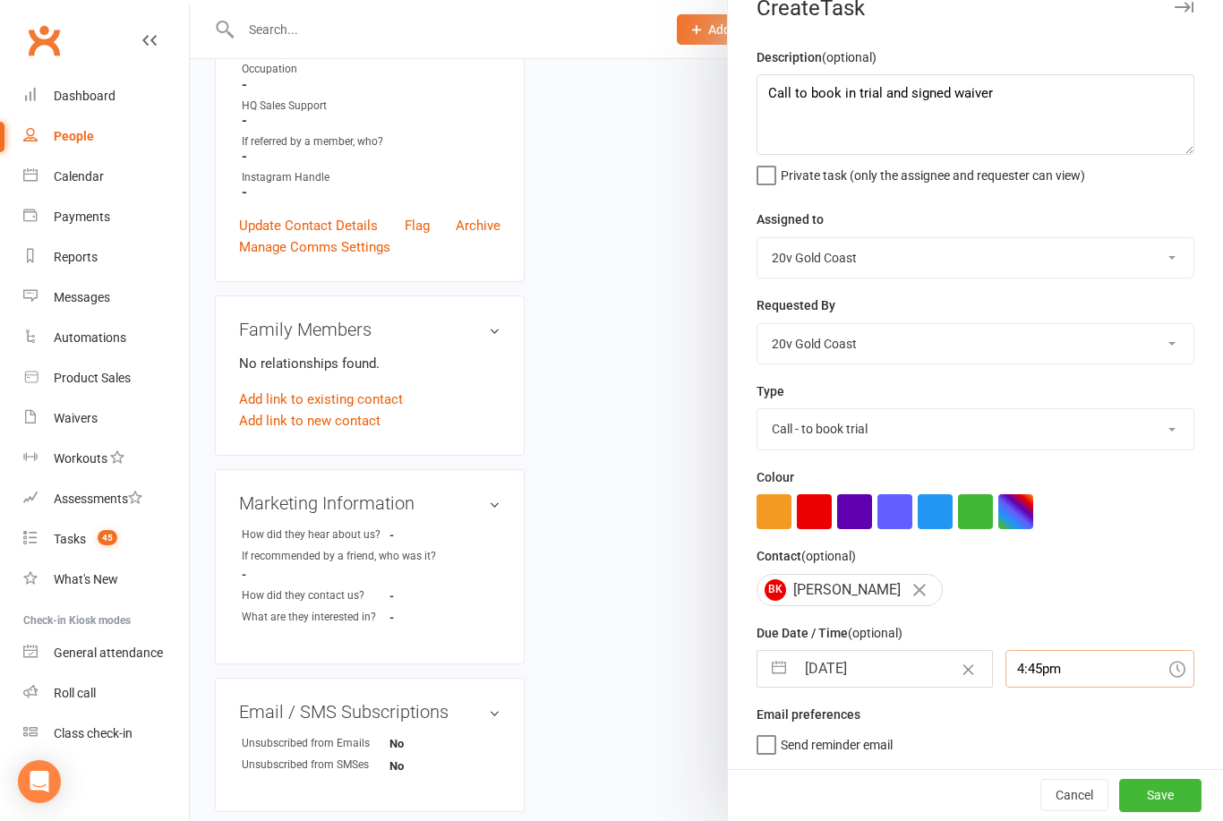
click at [1029, 681] on input "4:45pm" at bounding box center [1100, 669] width 190 height 38
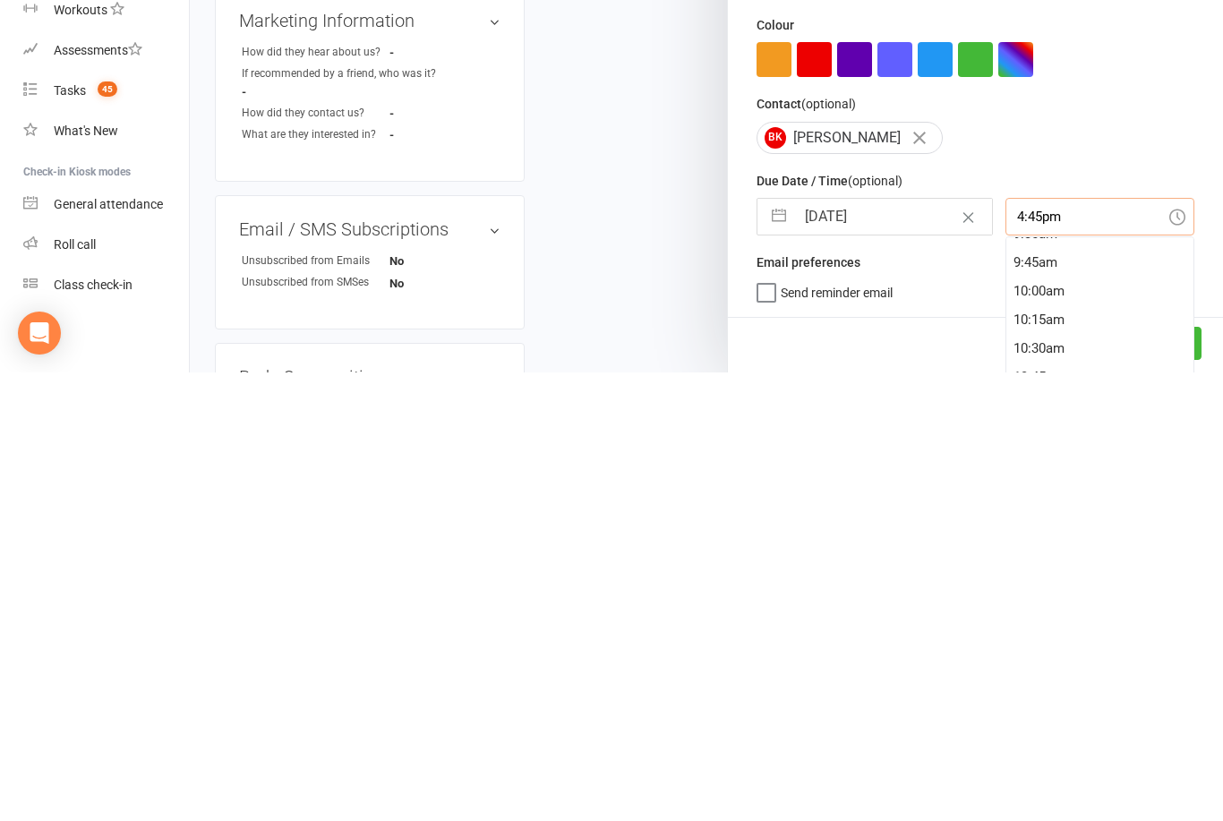
scroll to position [1124, 0]
click at [1042, 708] on div "10:00am" at bounding box center [1100, 722] width 188 height 29
type input "10:00am"
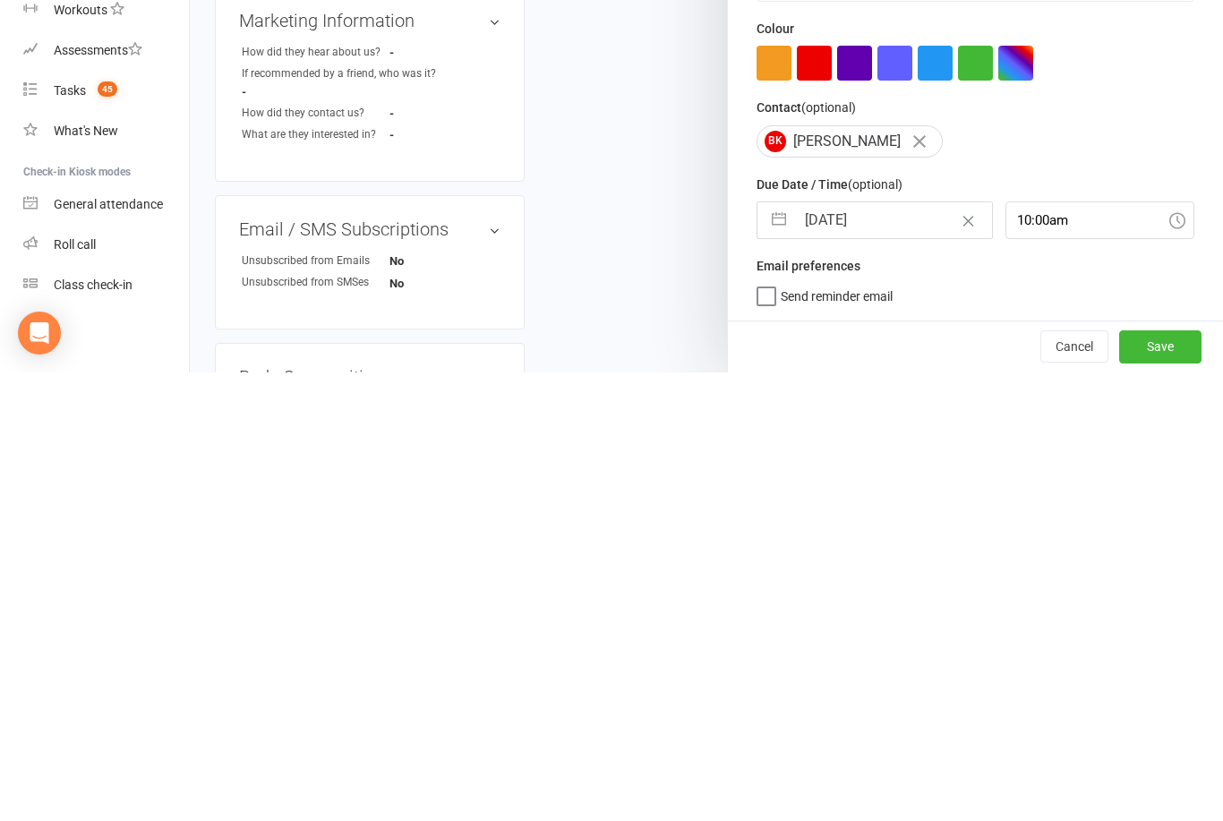
click at [1155, 779] on button "Save" at bounding box center [1160, 795] width 82 height 32
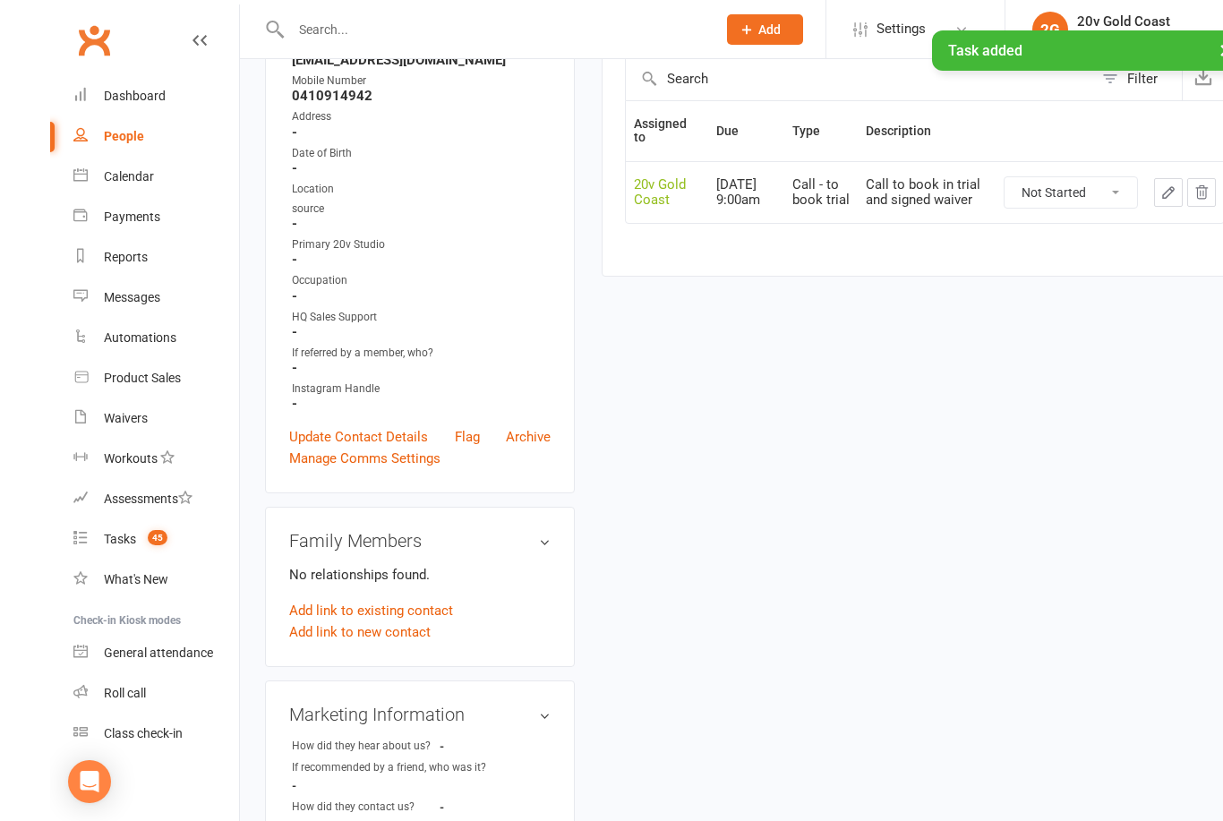
scroll to position [0, 0]
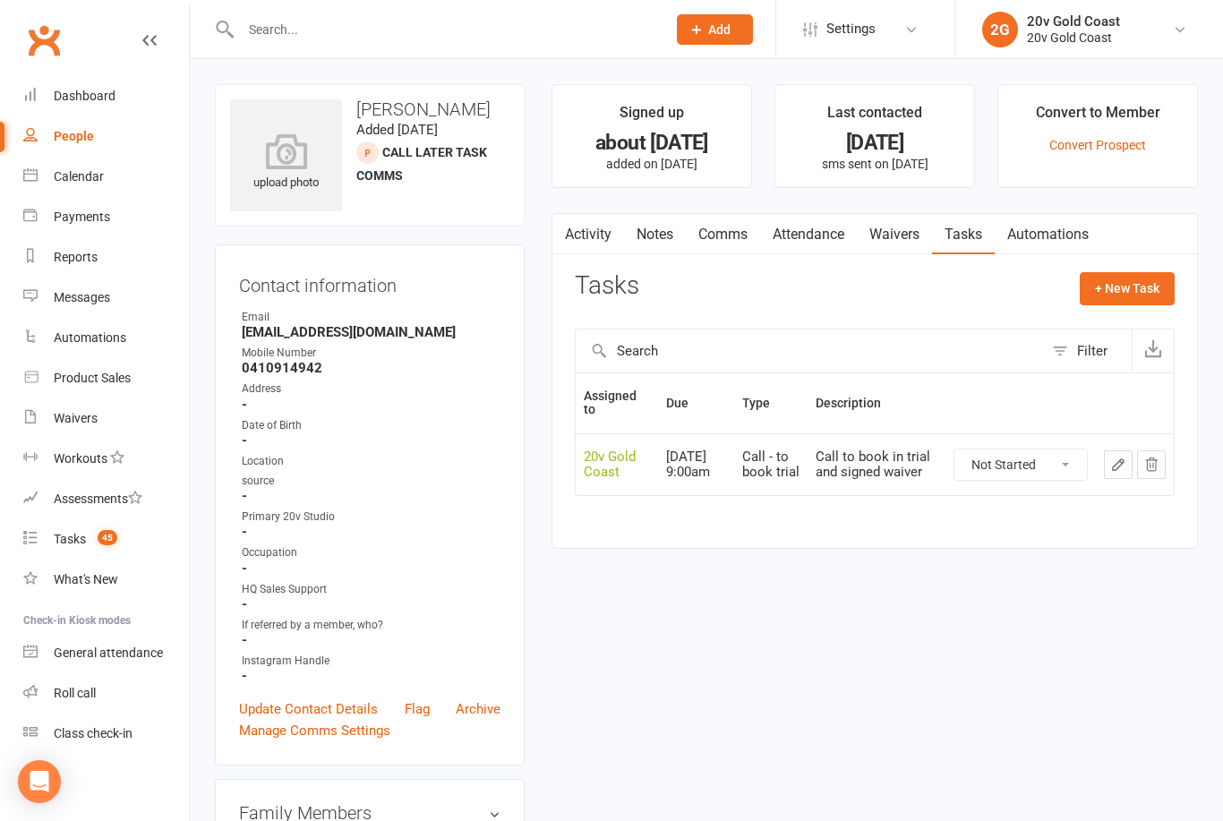
click at [65, 543] on div "Tasks" at bounding box center [70, 539] width 32 height 14
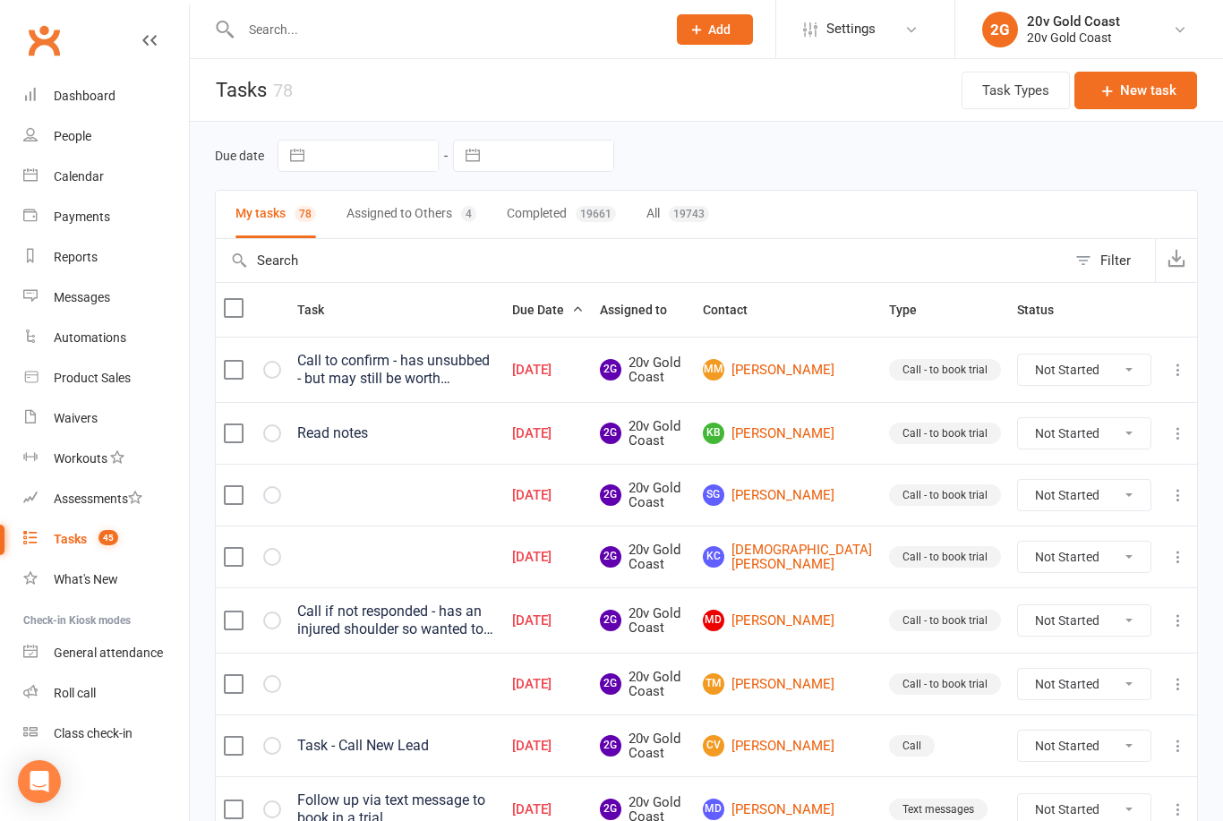
click at [821, 371] on link "MM Minnie Margs" at bounding box center [788, 369] width 170 height 21
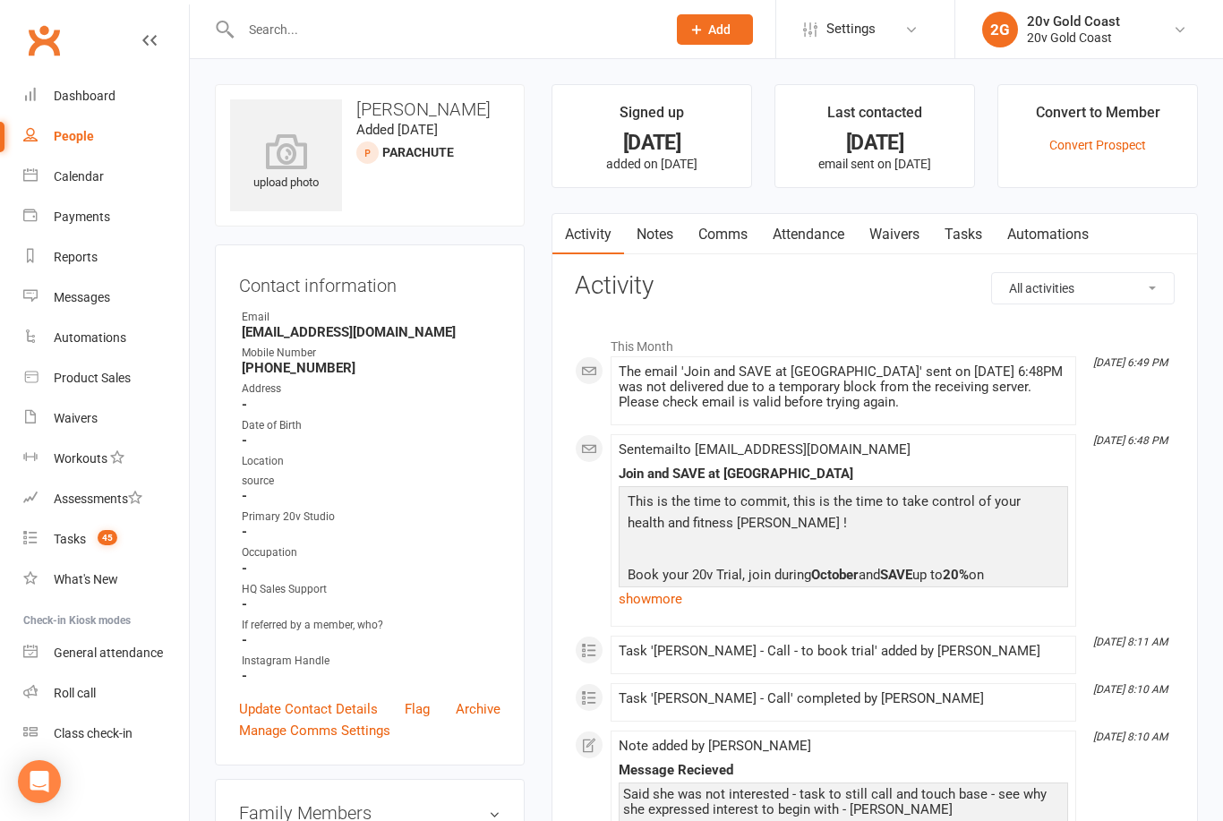
click at [646, 234] on link "Notes" at bounding box center [655, 234] width 62 height 41
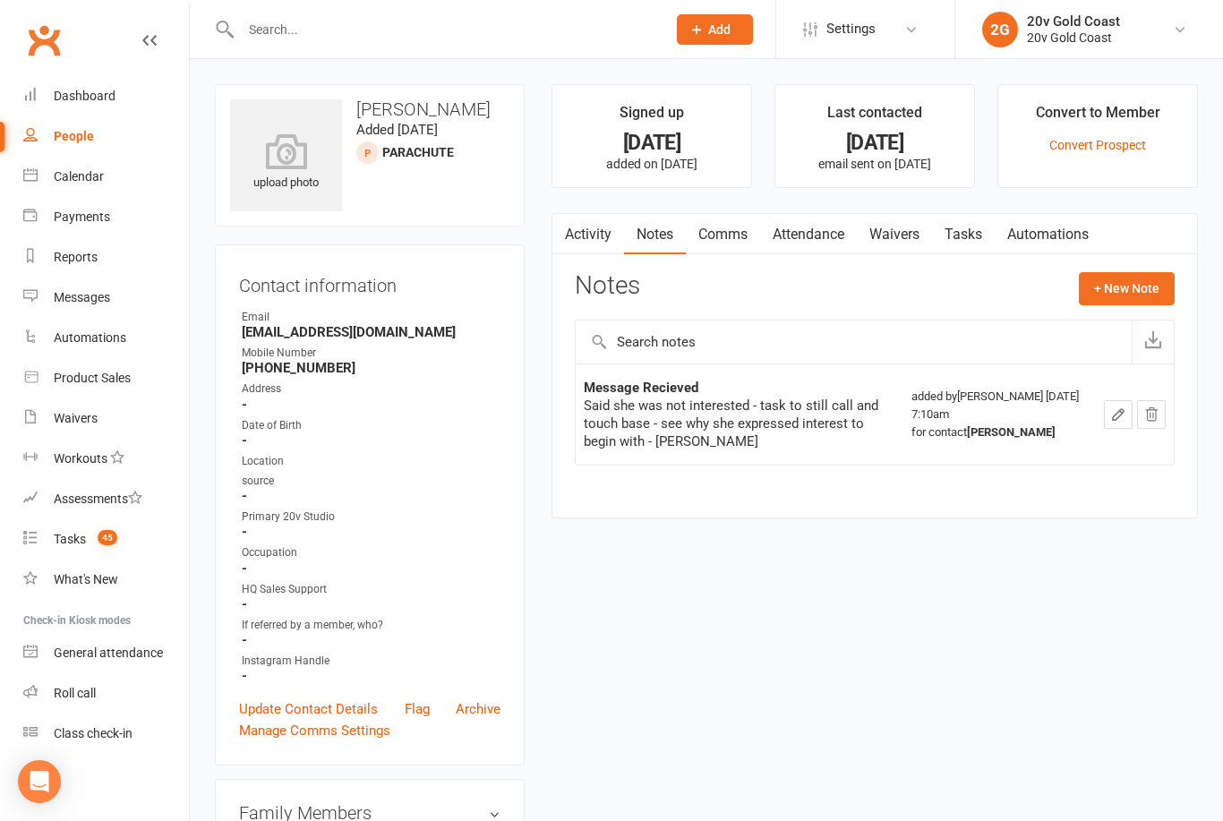
click at [1101, 295] on button "+ New Note" at bounding box center [1127, 288] width 96 height 32
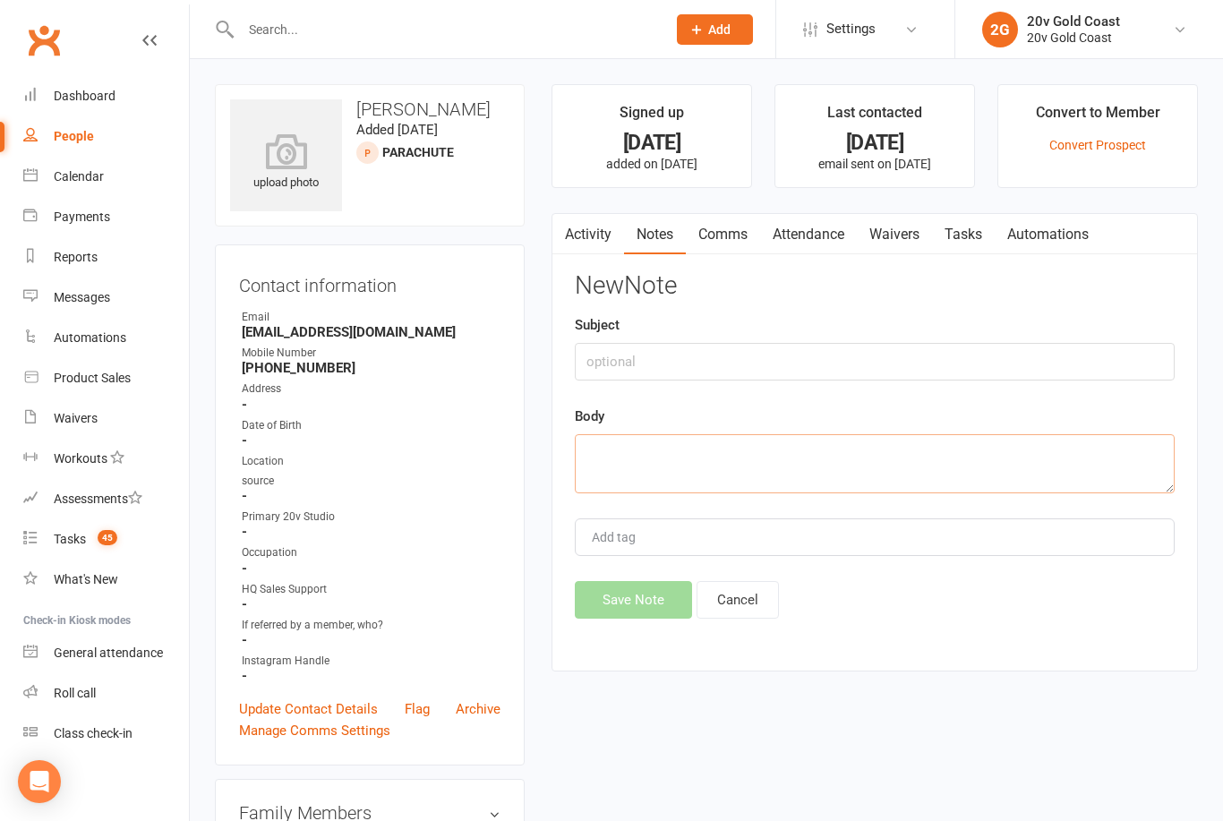
click at [614, 449] on textarea at bounding box center [875, 463] width 600 height 59
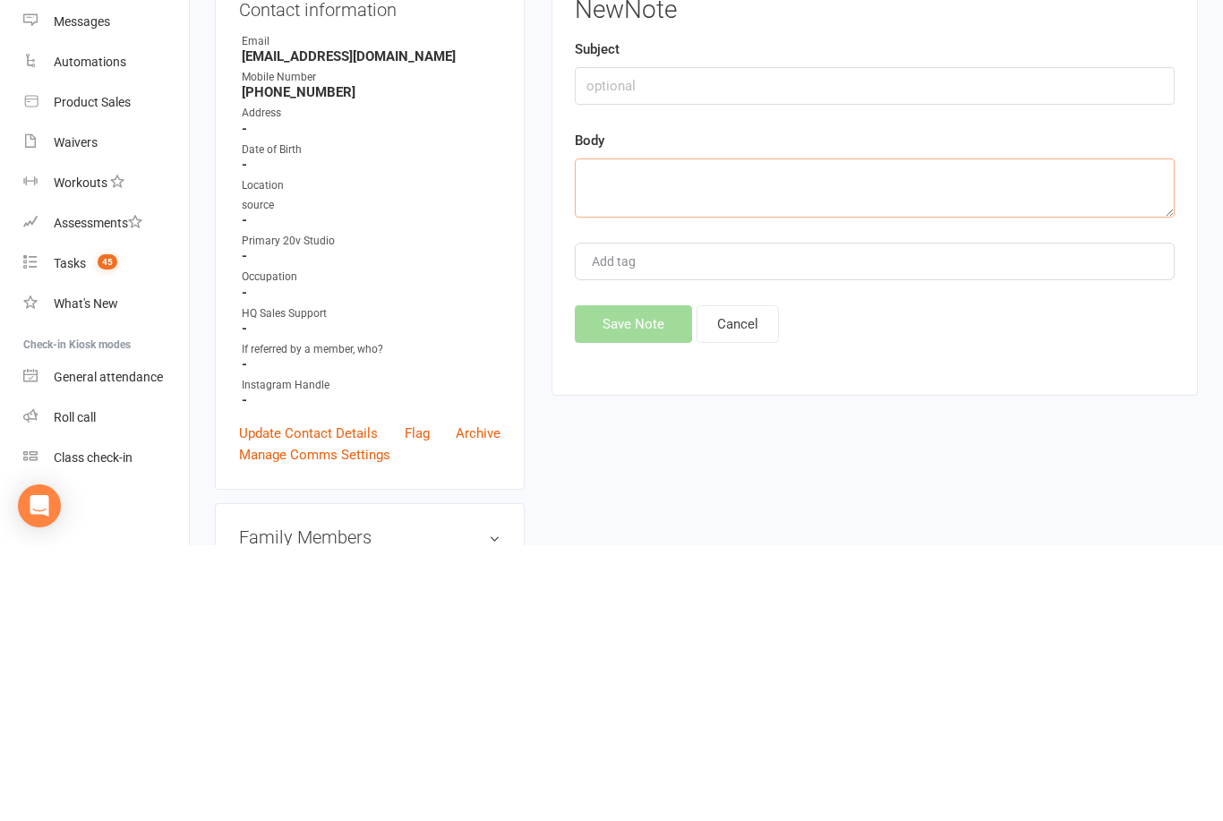
click at [624, 434] on textarea at bounding box center [875, 463] width 600 height 59
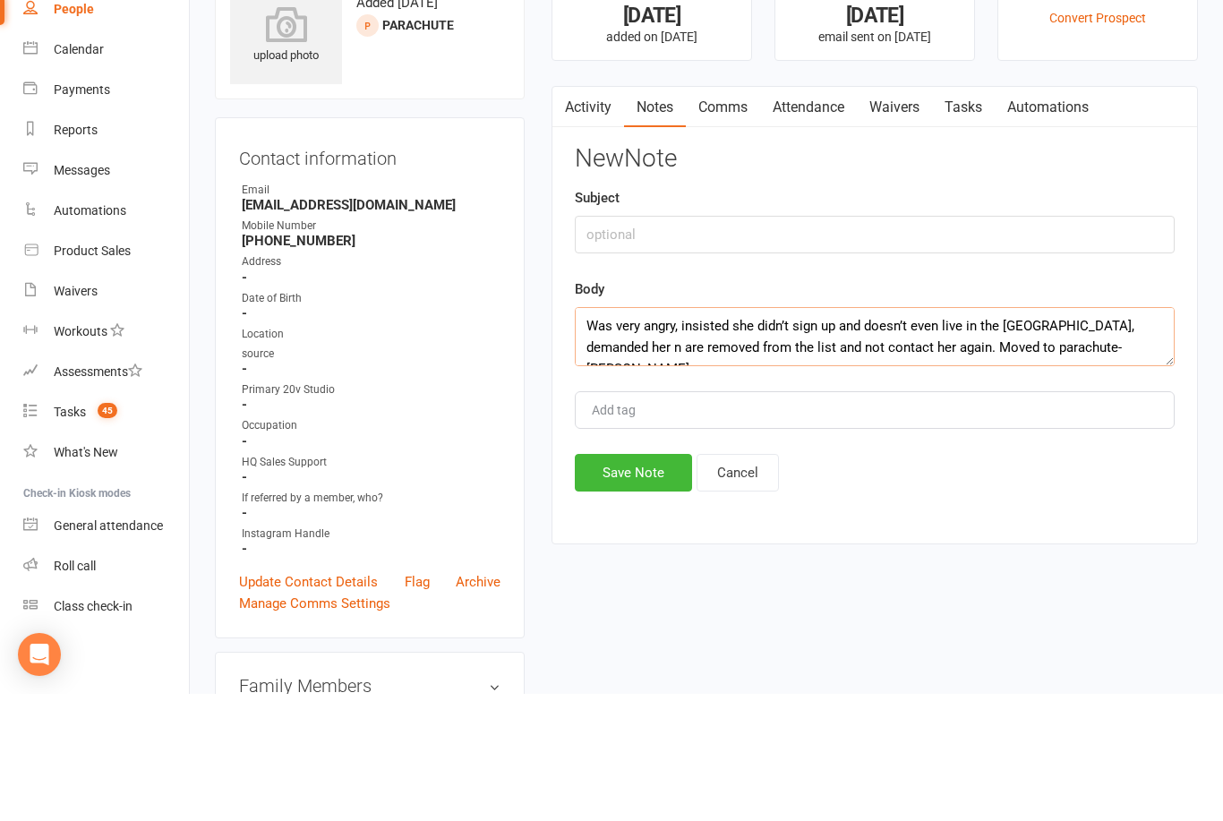
click at [836, 434] on textarea "Was very angry, insisted she didn’t sign up and doesn’t even live in the Gold C…" at bounding box center [875, 463] width 600 height 59
click at [1158, 434] on textarea "Was very angry, insisted she didn’t sign up, Facebook stole her information to …" at bounding box center [875, 463] width 600 height 59
click at [819, 434] on textarea "Was very angry, insisted she didn’t sign up, Facebook stole her information to …" at bounding box center [875, 463] width 600 height 59
click at [896, 434] on textarea "Was very angry, insisted she didn’t sign up, Facebook stole her information to …" at bounding box center [875, 463] width 600 height 59
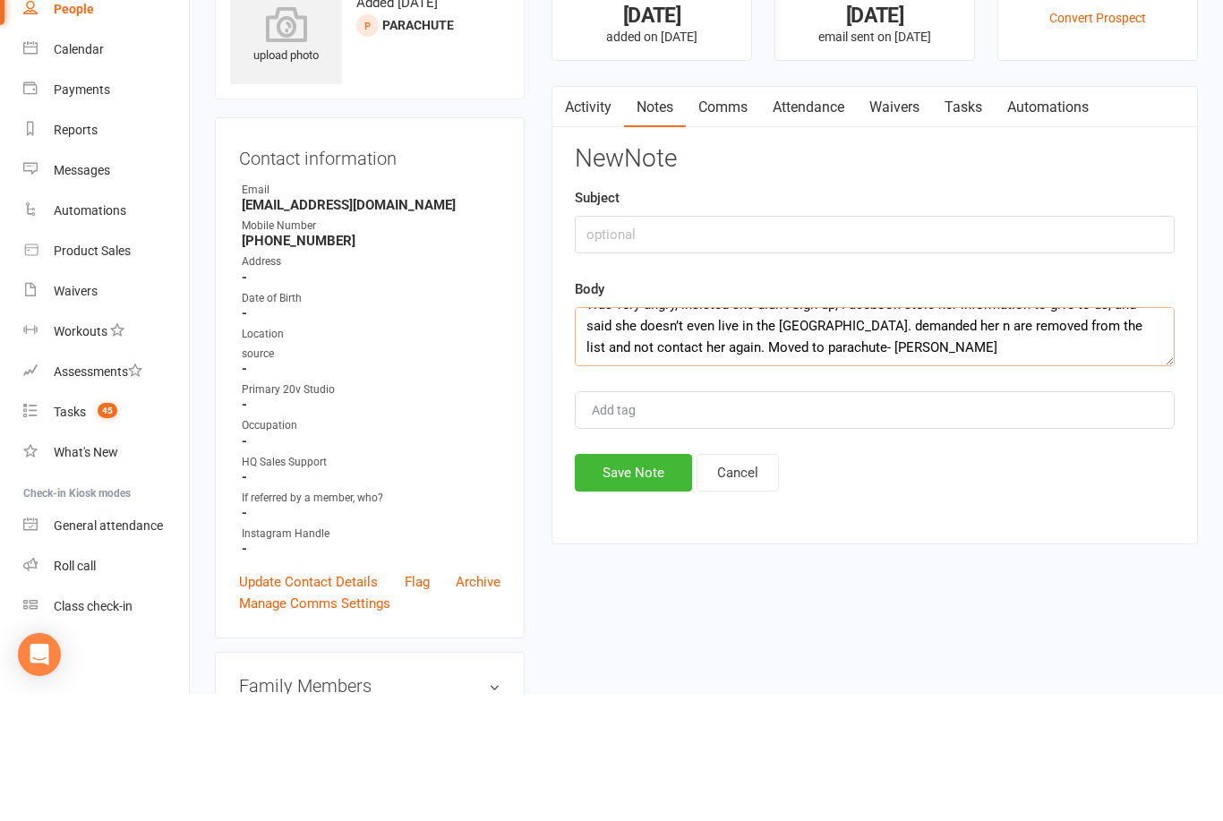
click at [894, 434] on textarea "Was very angry, insisted she didn’t sign up, Facebook stole her information to …" at bounding box center [875, 463] width 600 height 59
click at [902, 434] on textarea "Was very angry, insisted she didn’t sign up, Facebook stole her information to …" at bounding box center [875, 463] width 600 height 59
click at [958, 434] on textarea "Was very angry, insisted she didn’t sign up, Facebook stole her information to …" at bounding box center [875, 463] width 600 height 59
click at [936, 434] on textarea "Was very angry, insisted she didn’t sign up, Facebook stole her information to …" at bounding box center [875, 463] width 600 height 59
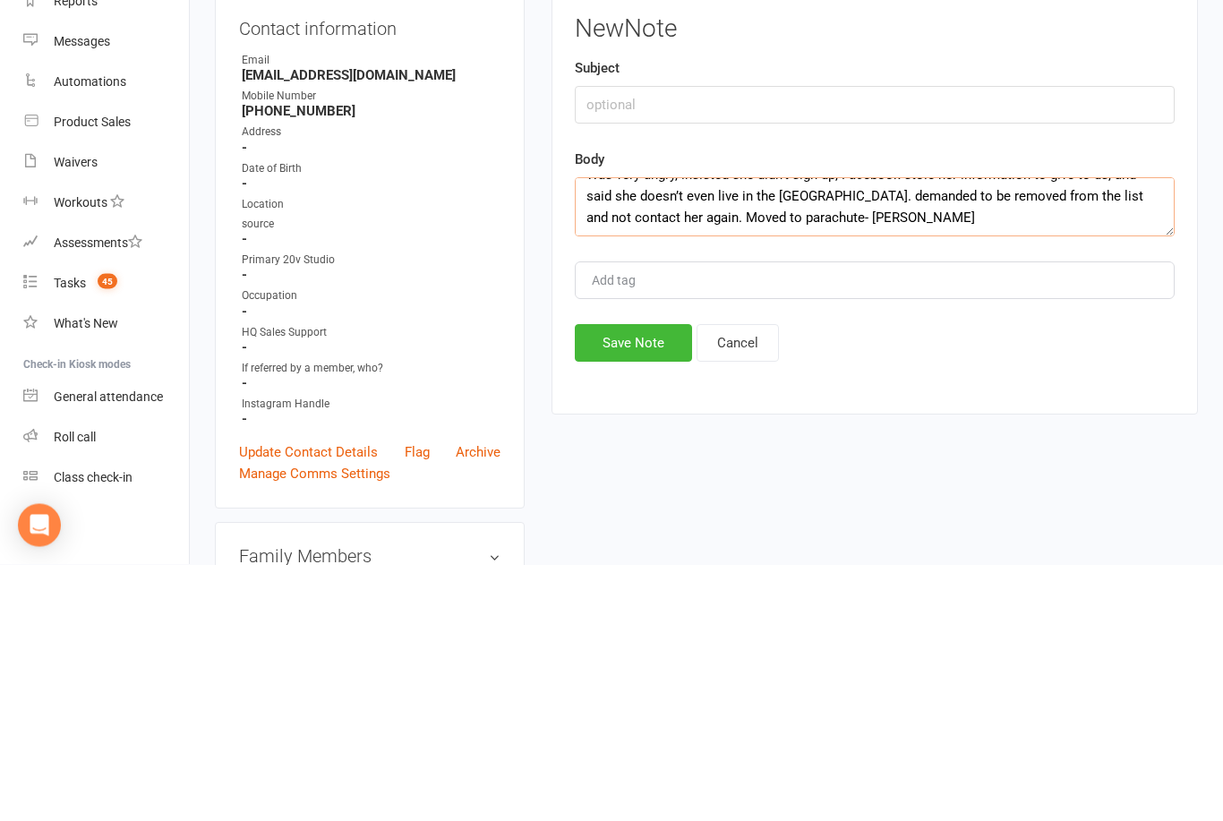
type textarea "Was very angry, insisted she didn’t sign up, Facebook stole her information to …"
click at [625, 581] on button "Save Note" at bounding box center [633, 600] width 117 height 38
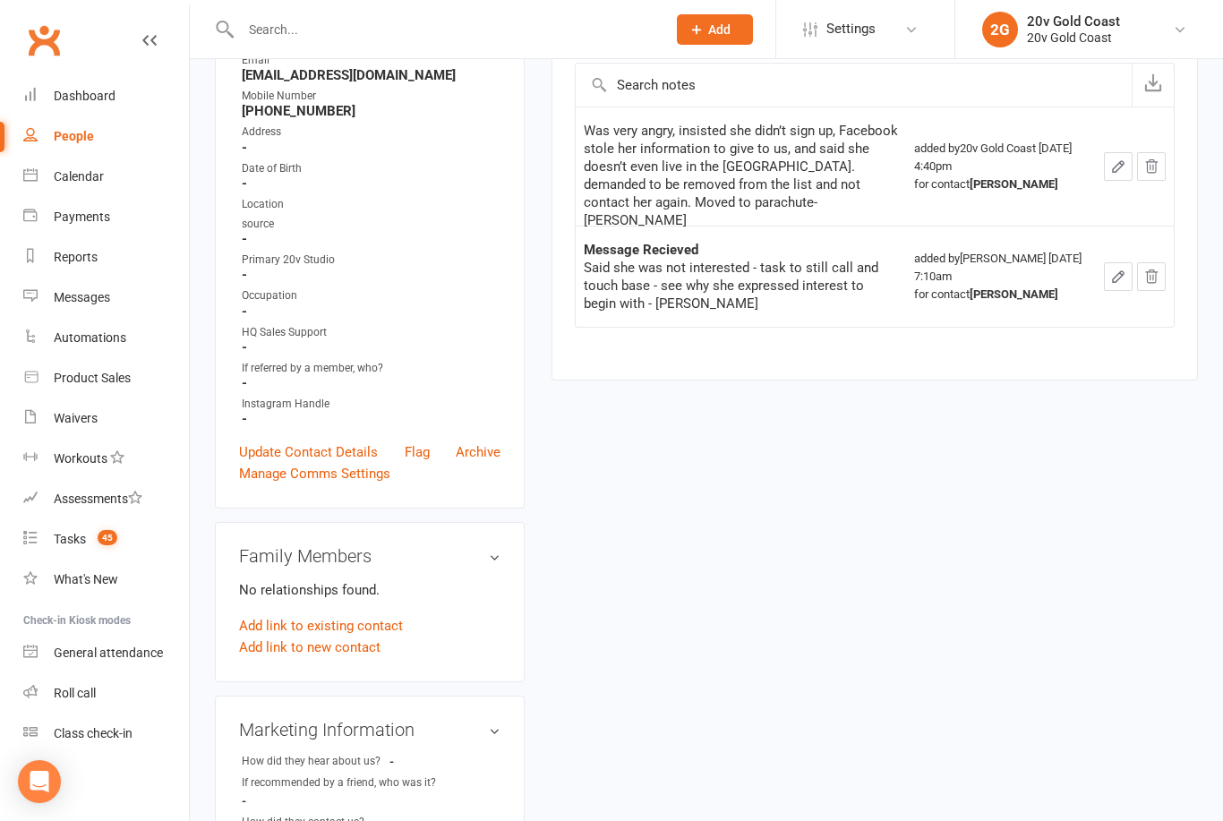
click at [276, 450] on link "Update Contact Details" at bounding box center [308, 451] width 139 height 21
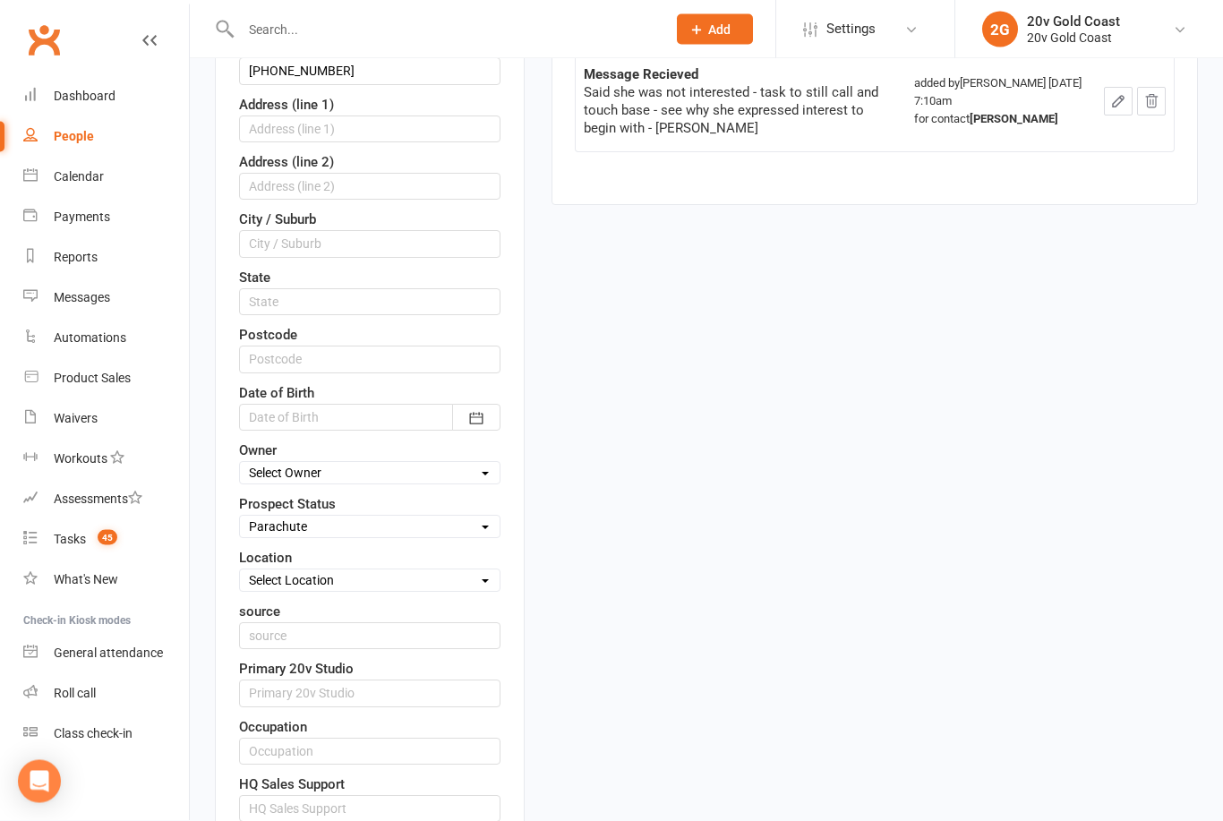
scroll to position [432, 0]
click at [255, 536] on select "Select Parachute Referrals In Communication Call Later Task Comms 18Sep25 25Sep…" at bounding box center [370, 527] width 260 height 20
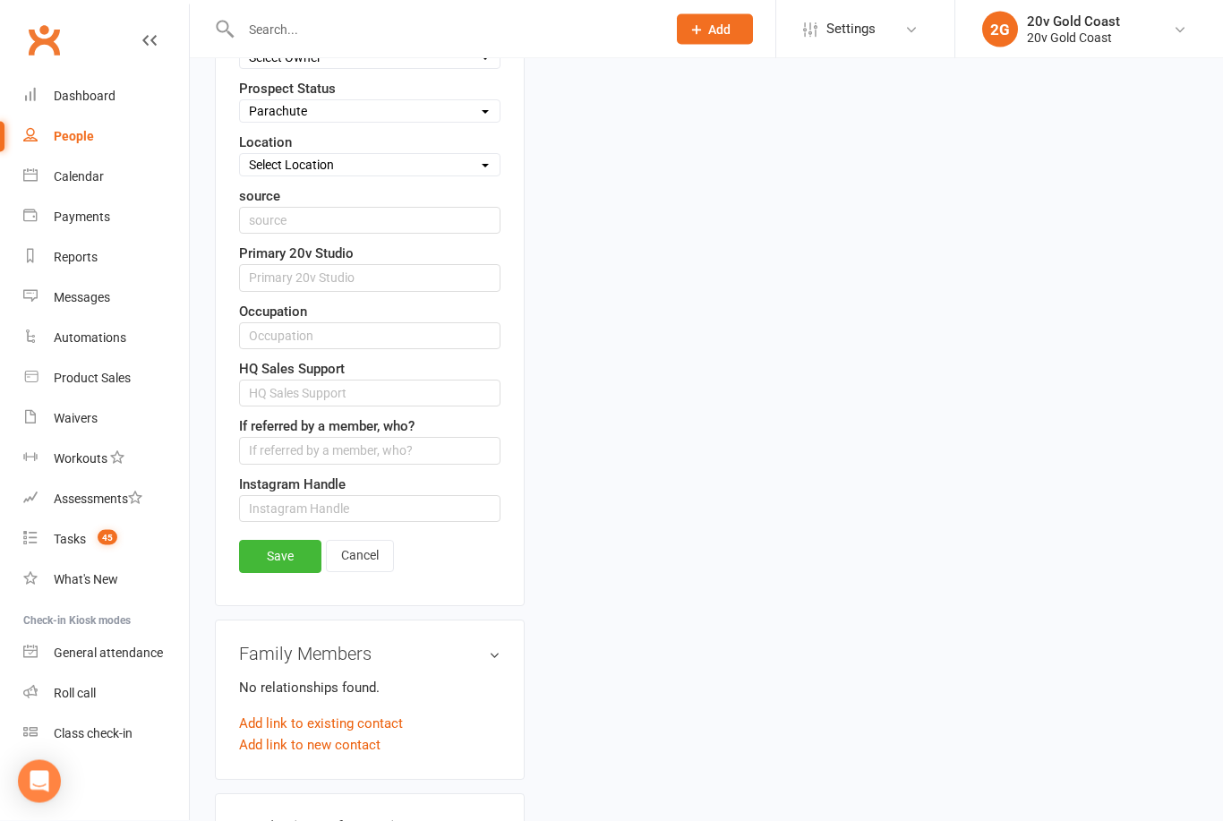
scroll to position [848, 0]
click at [252, 567] on link "Save" at bounding box center [280, 556] width 82 height 32
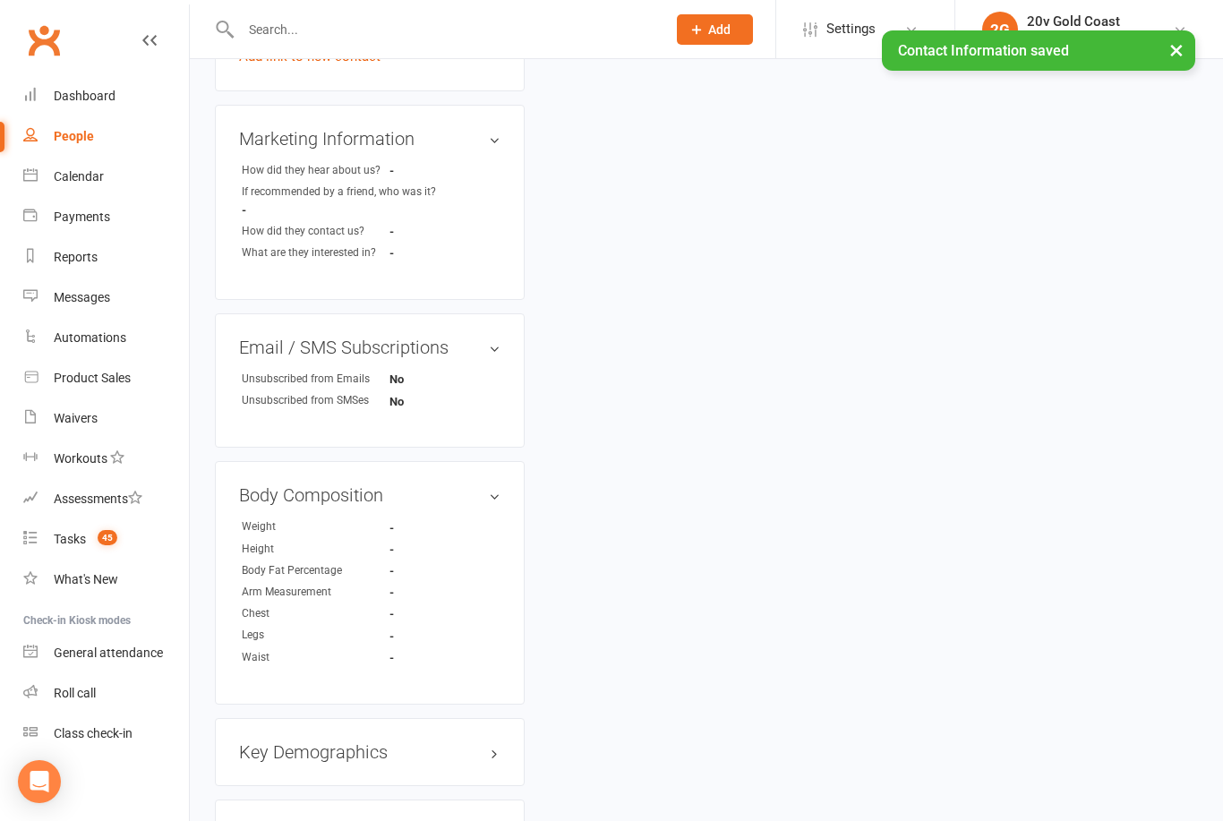
click at [65, 536] on div "Tasks" at bounding box center [70, 539] width 32 height 14
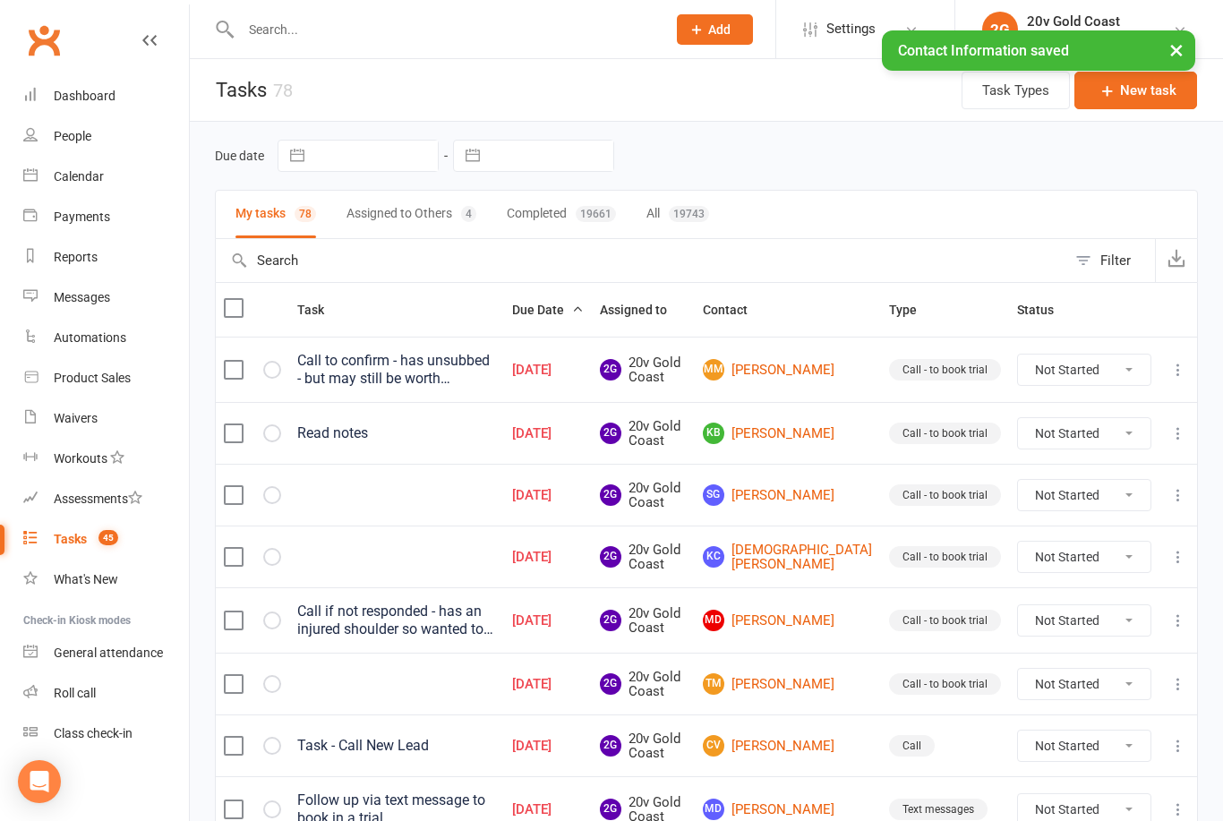
click at [1052, 369] on select "Not Started In Progress Waiting Complete" at bounding box center [1084, 370] width 132 height 30
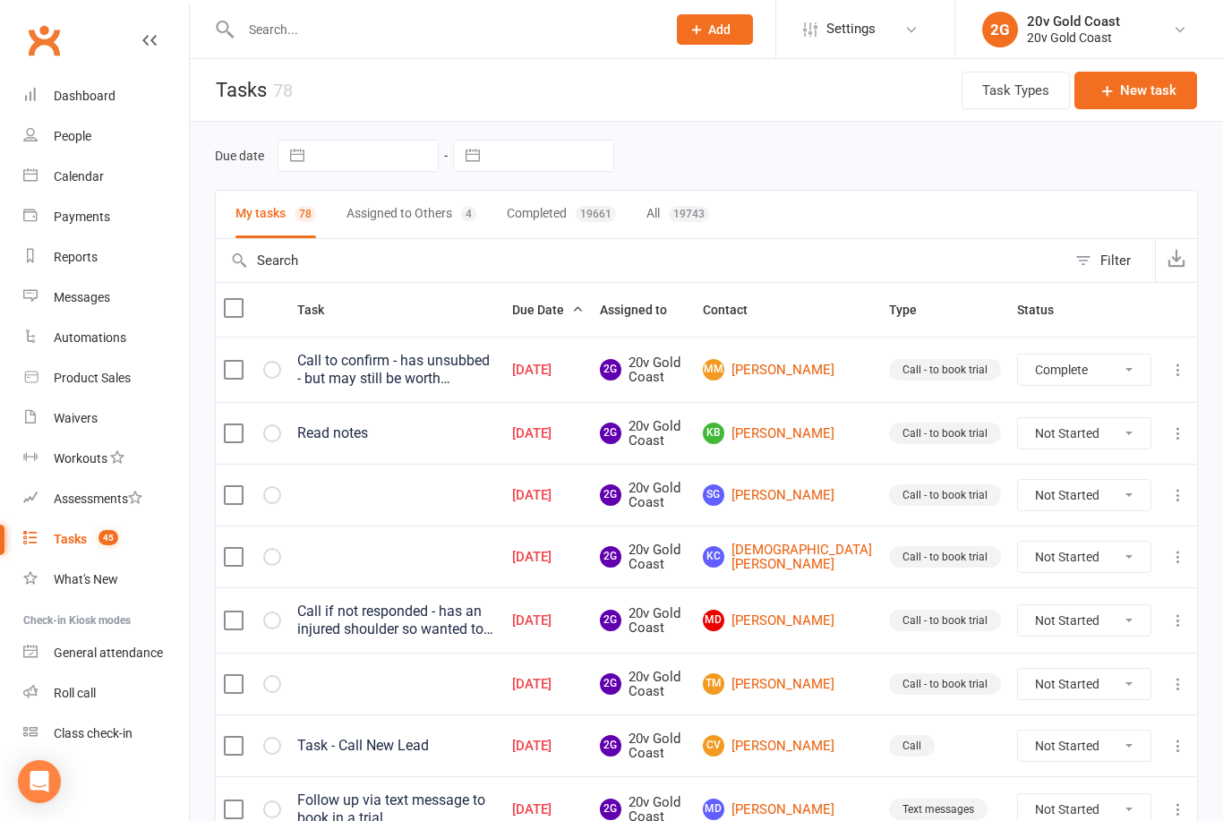
select select "unstarted"
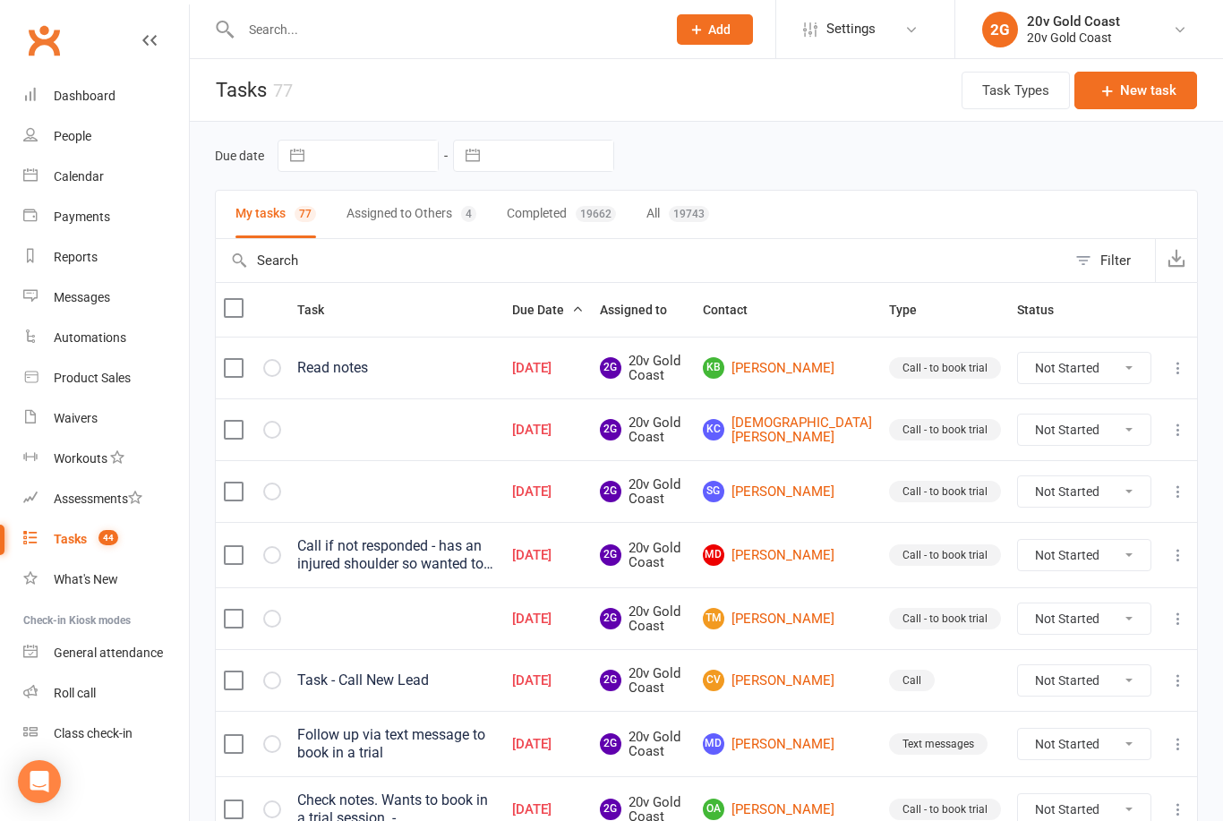
click at [820, 369] on link "KB Kerri Beggs" at bounding box center [788, 367] width 170 height 21
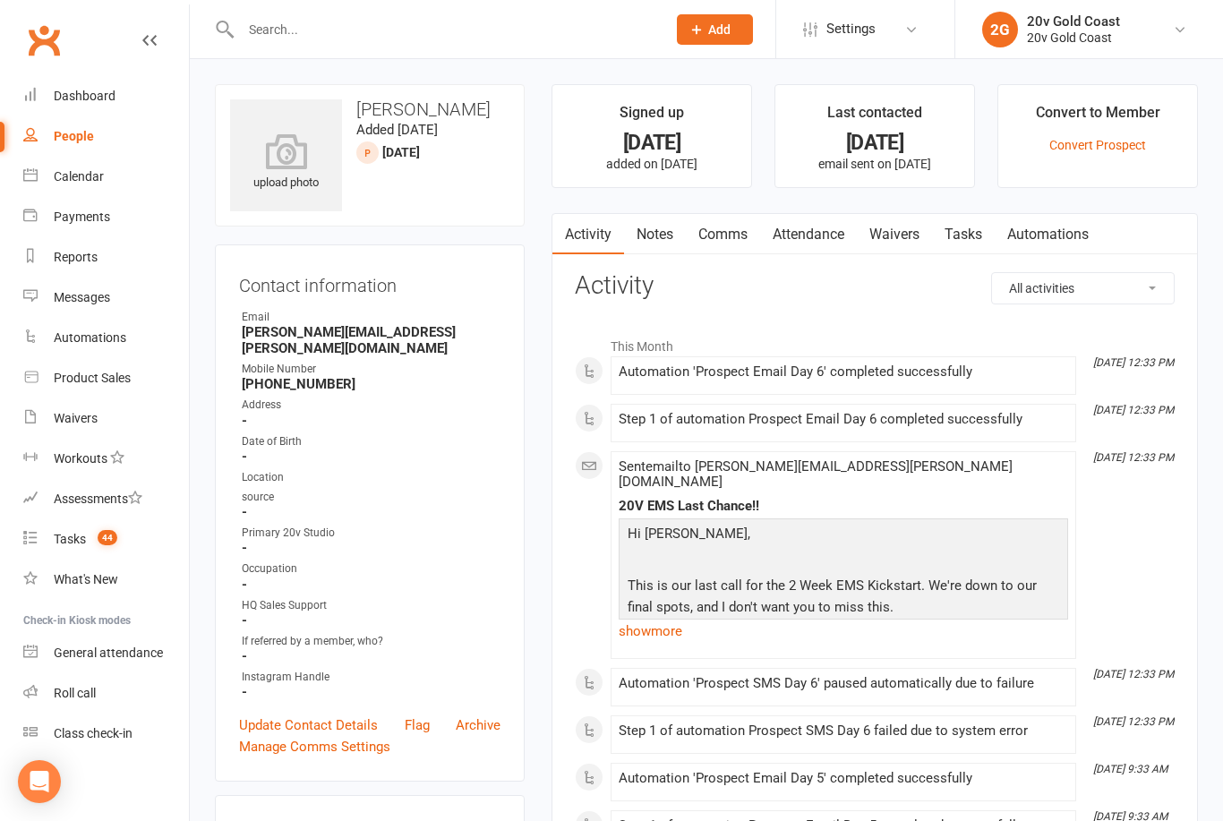
click at [665, 241] on link "Notes" at bounding box center [655, 234] width 62 height 41
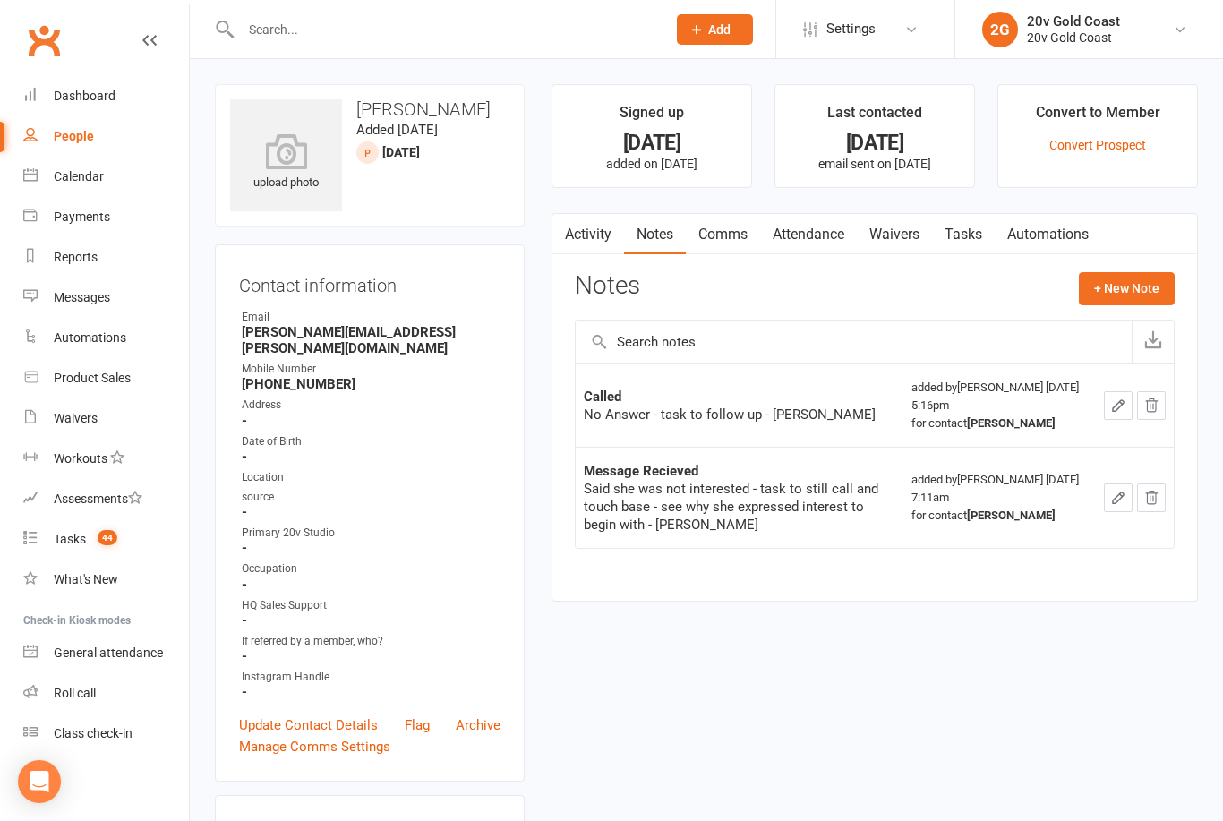
click at [577, 219] on link "Activity" at bounding box center [588, 234] width 72 height 41
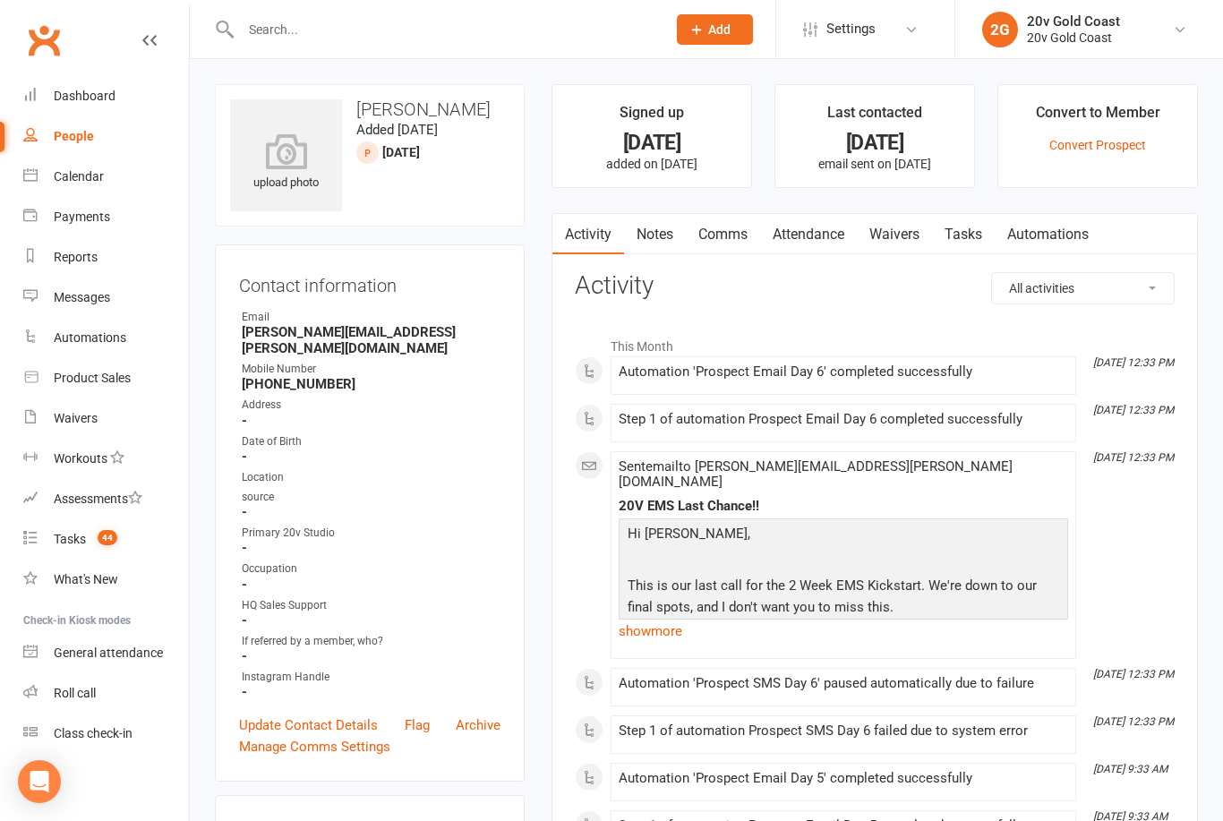
click at [653, 249] on link "Notes" at bounding box center [655, 234] width 62 height 41
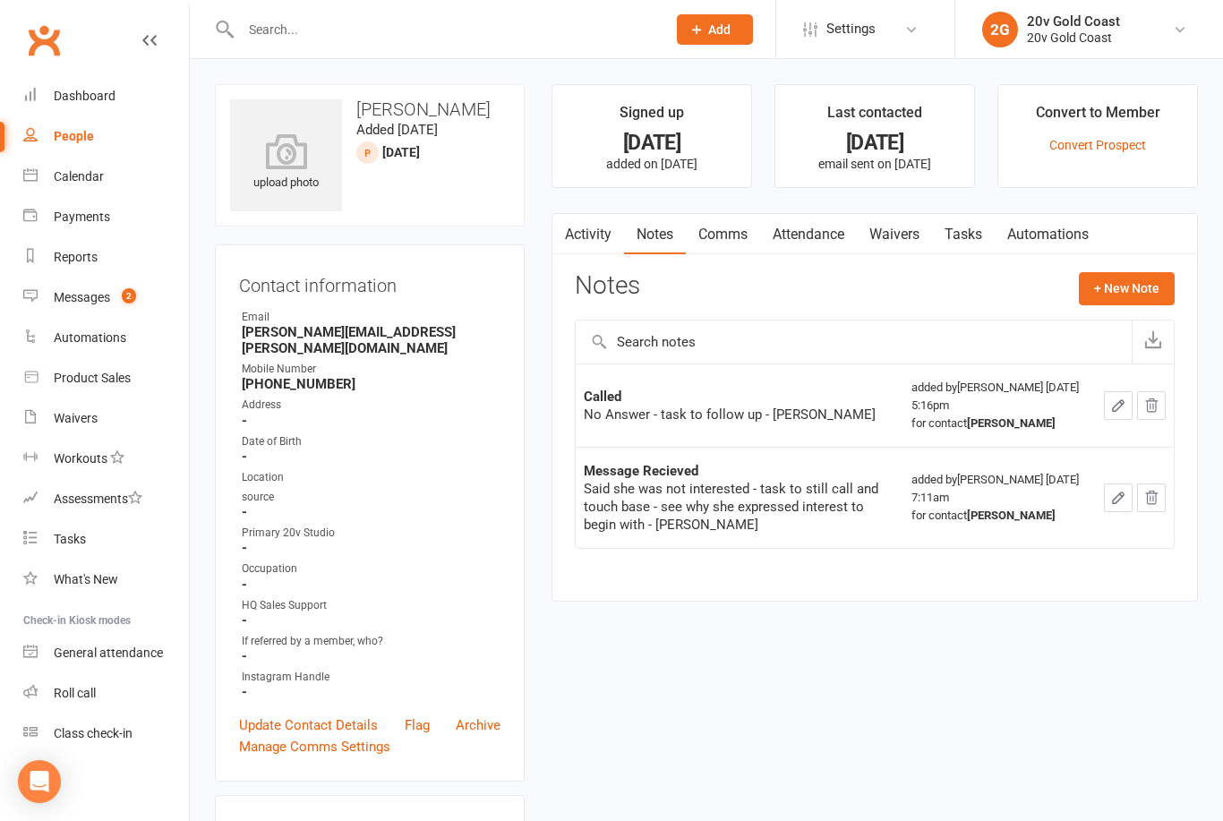
click at [894, 238] on link "Waivers" at bounding box center [894, 234] width 75 height 41
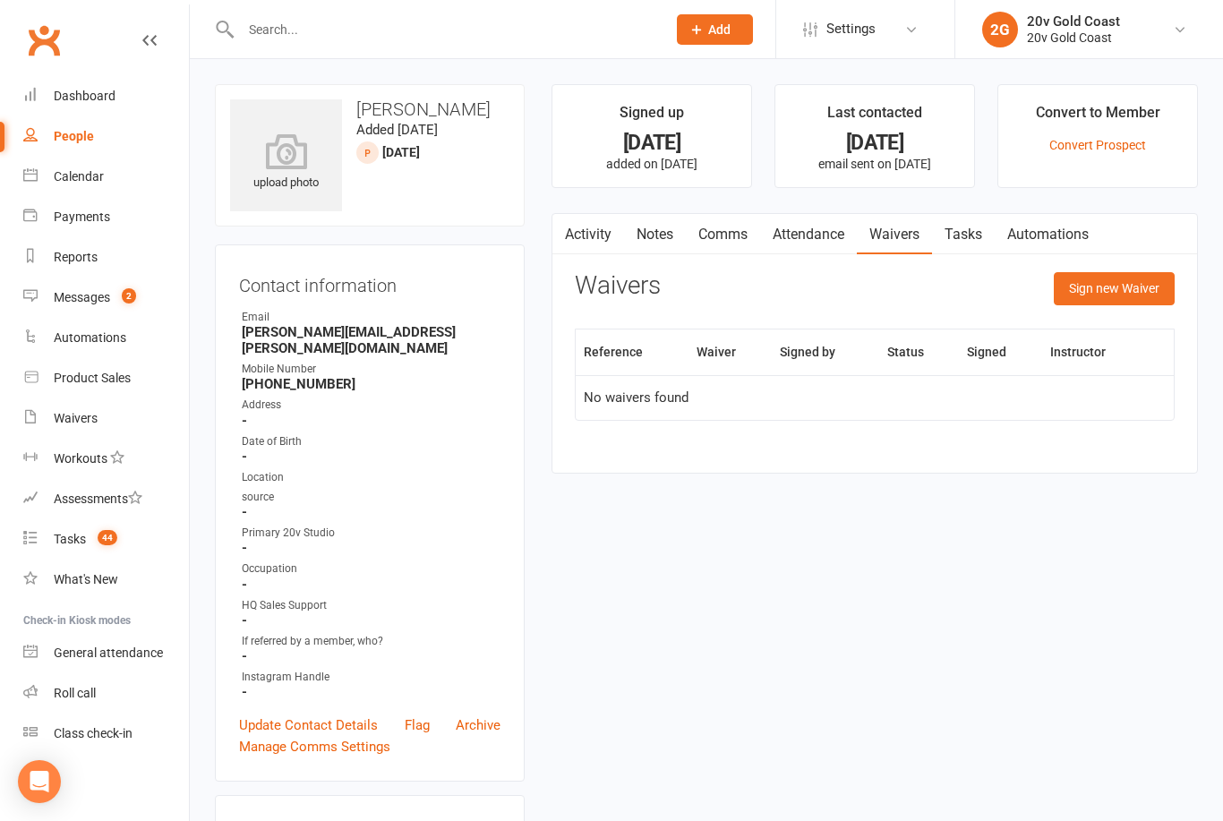
click at [1133, 302] on button "Sign new Waiver" at bounding box center [1114, 288] width 121 height 32
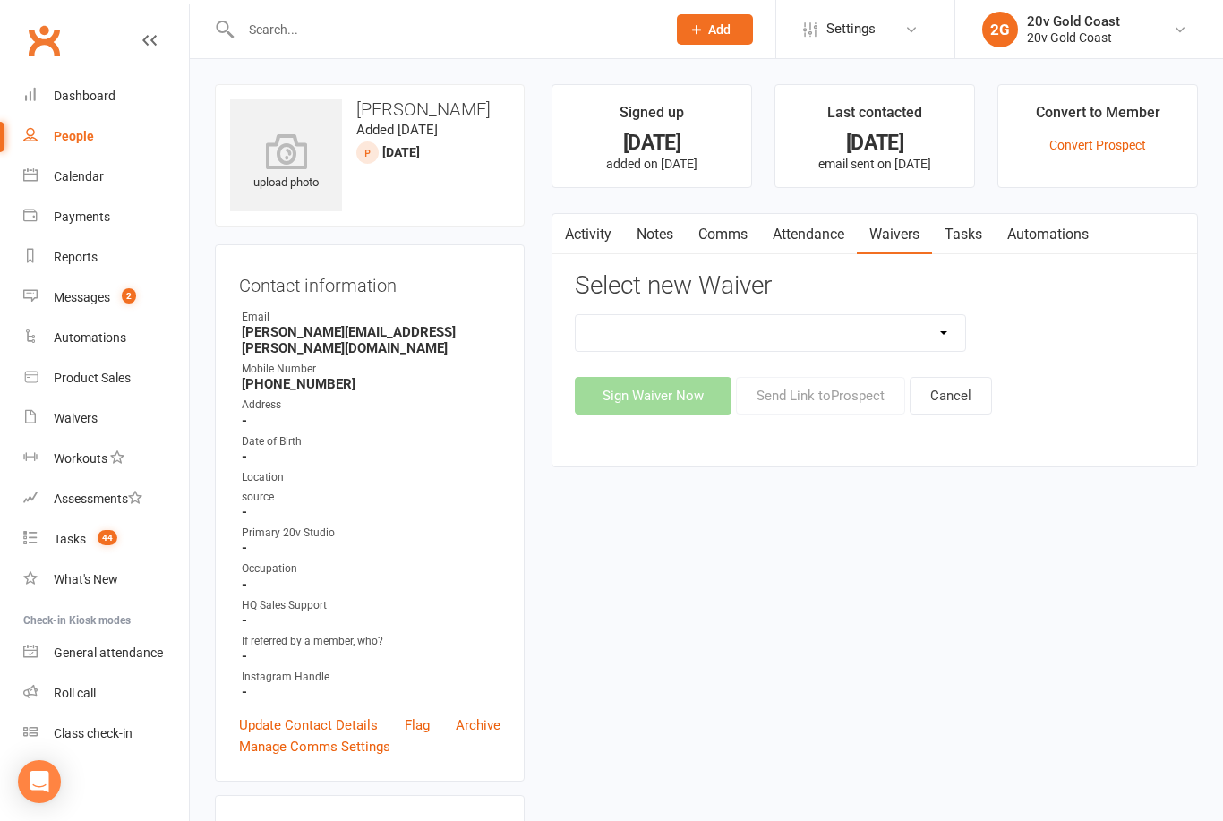
click at [888, 329] on select "20v Ambassador Program 20v [DATE] Promo 20v Kickstarter Pack 20v Pre Exercise Q…" at bounding box center [770, 333] width 389 height 36
select select "14907"
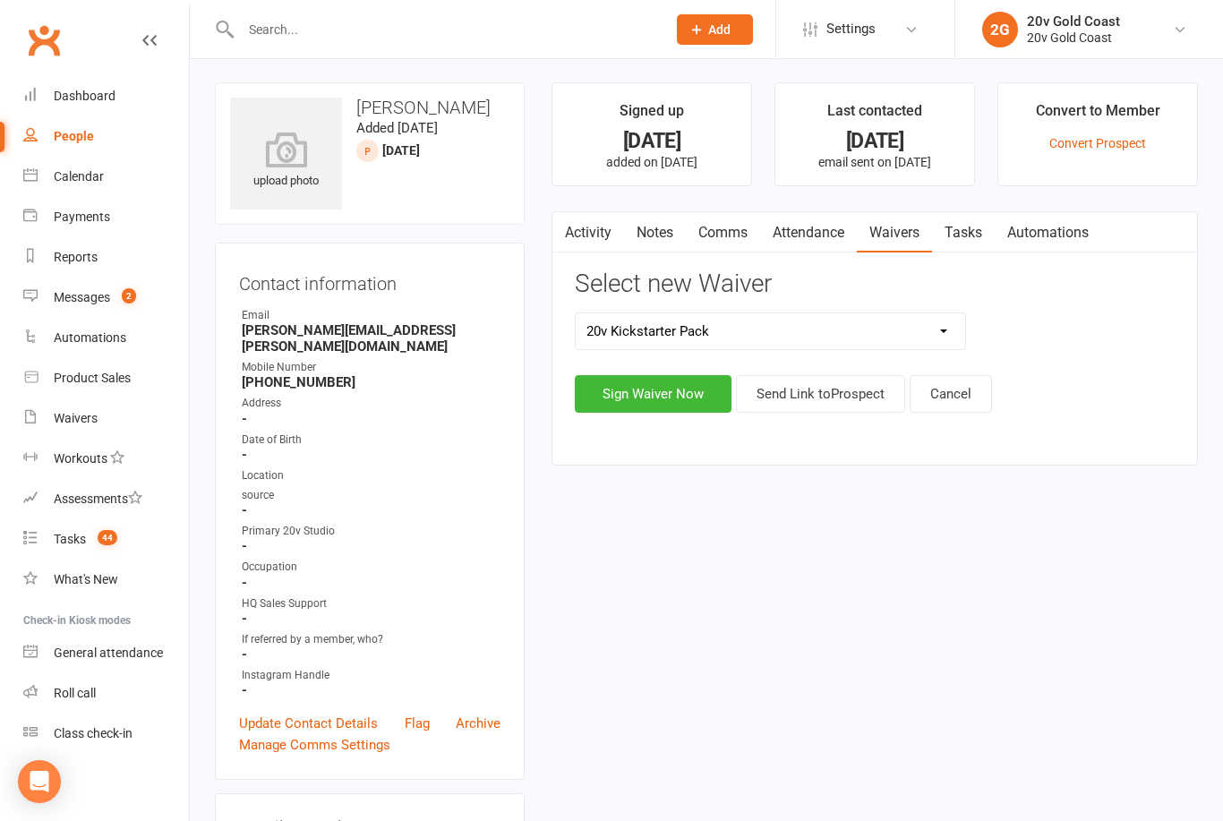
click at [833, 398] on button "Send Link to [GEOGRAPHIC_DATA]" at bounding box center [820, 394] width 169 height 38
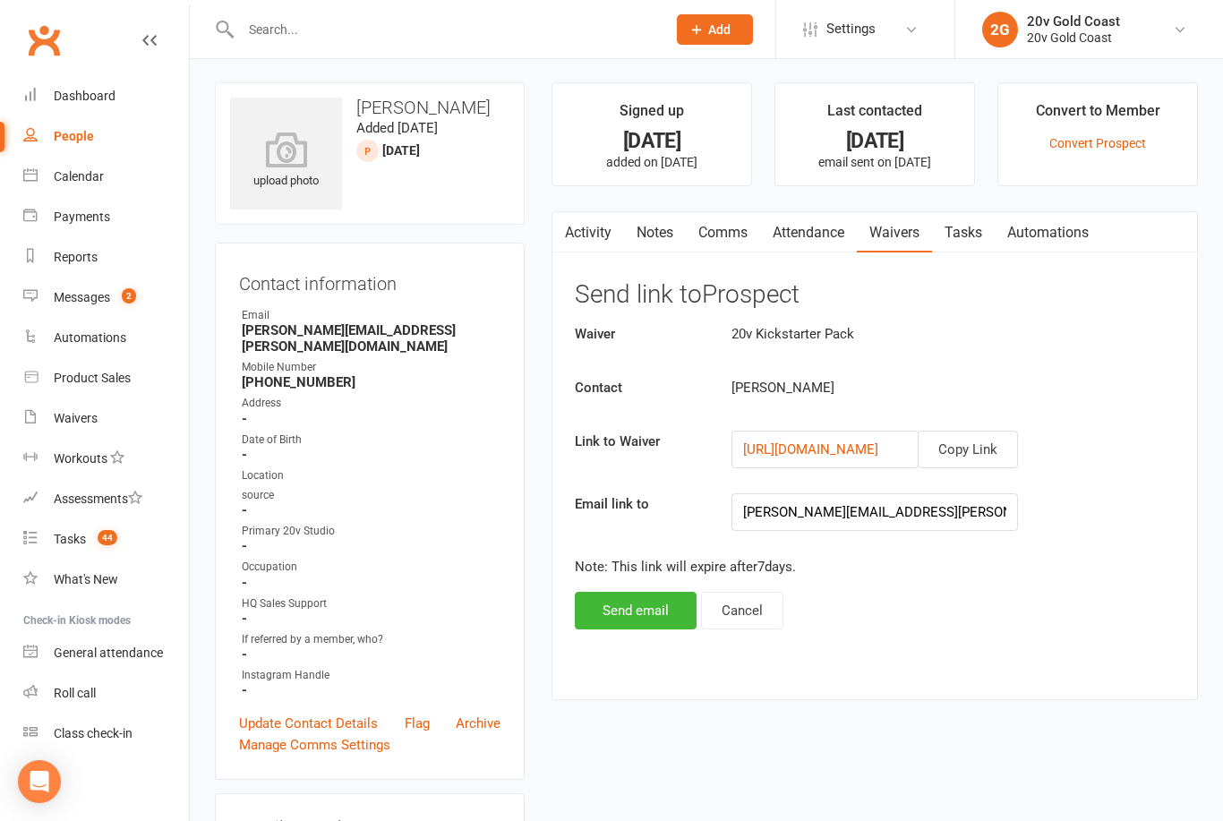
click at [985, 442] on button "Copy Link" at bounding box center [968, 450] width 100 height 38
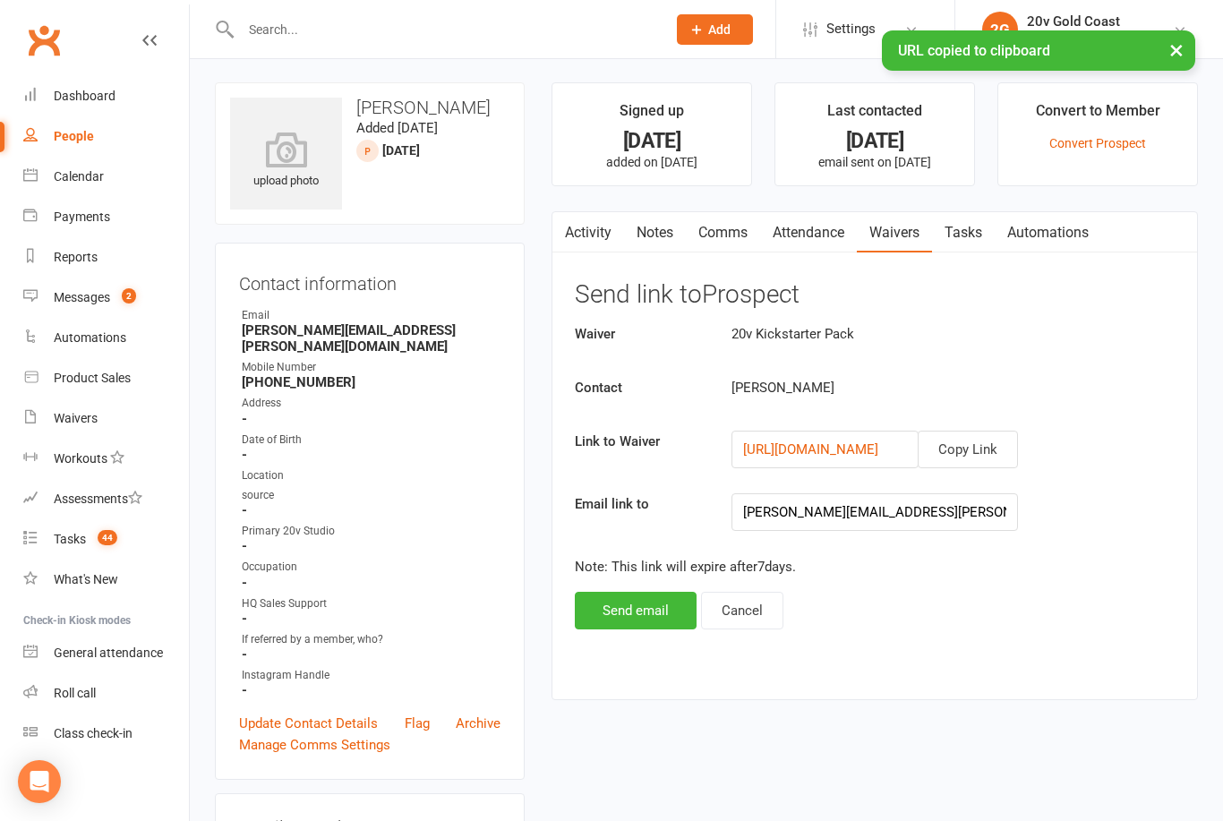
click at [106, 184] on link "Calendar" at bounding box center [106, 177] width 166 height 40
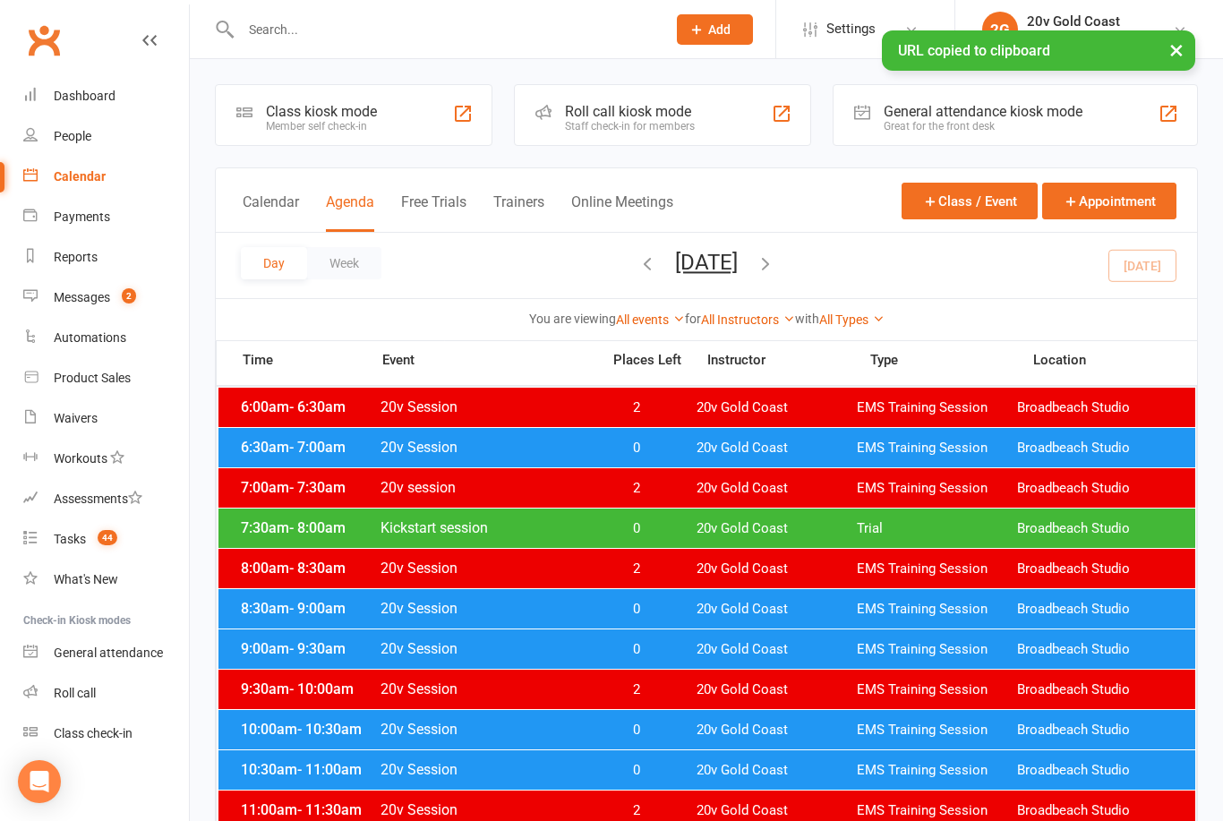
click at [738, 273] on button "[DATE]" at bounding box center [706, 262] width 63 height 25
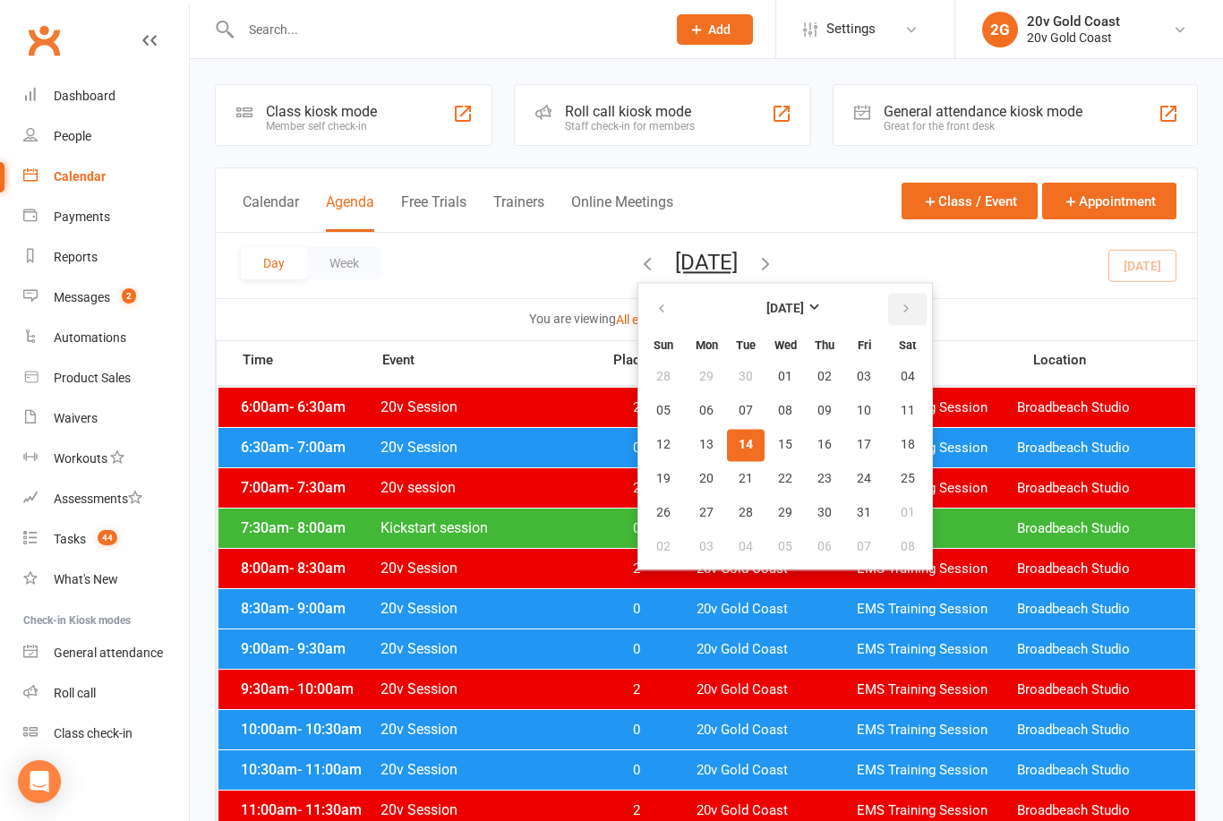
click at [888, 320] on button "button" at bounding box center [907, 309] width 38 height 32
click at [845, 415] on button "07" at bounding box center [864, 411] width 38 height 32
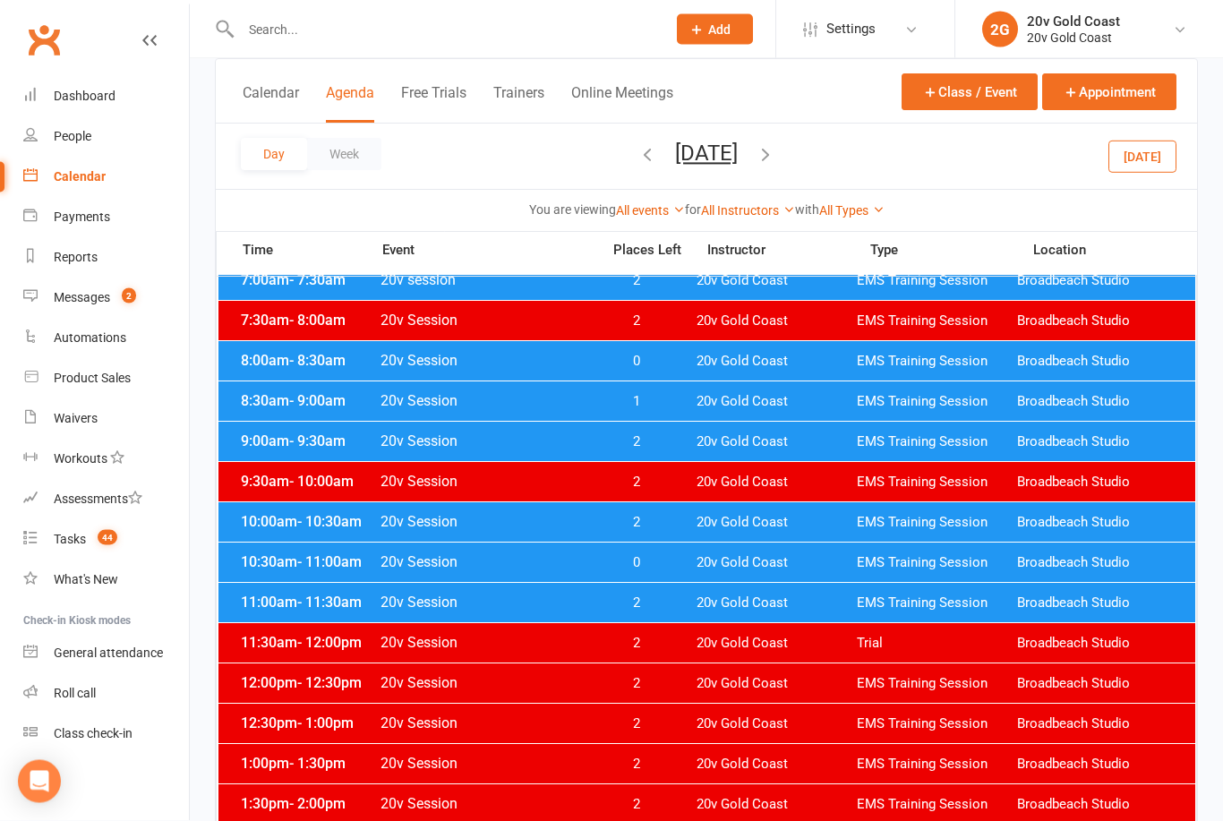
scroll to position [208, 0]
click at [610, 531] on div "10:00am - 10:30am 20v Session 2 20v Gold Coast EMS Training Session Broadbeach …" at bounding box center [706, 521] width 977 height 39
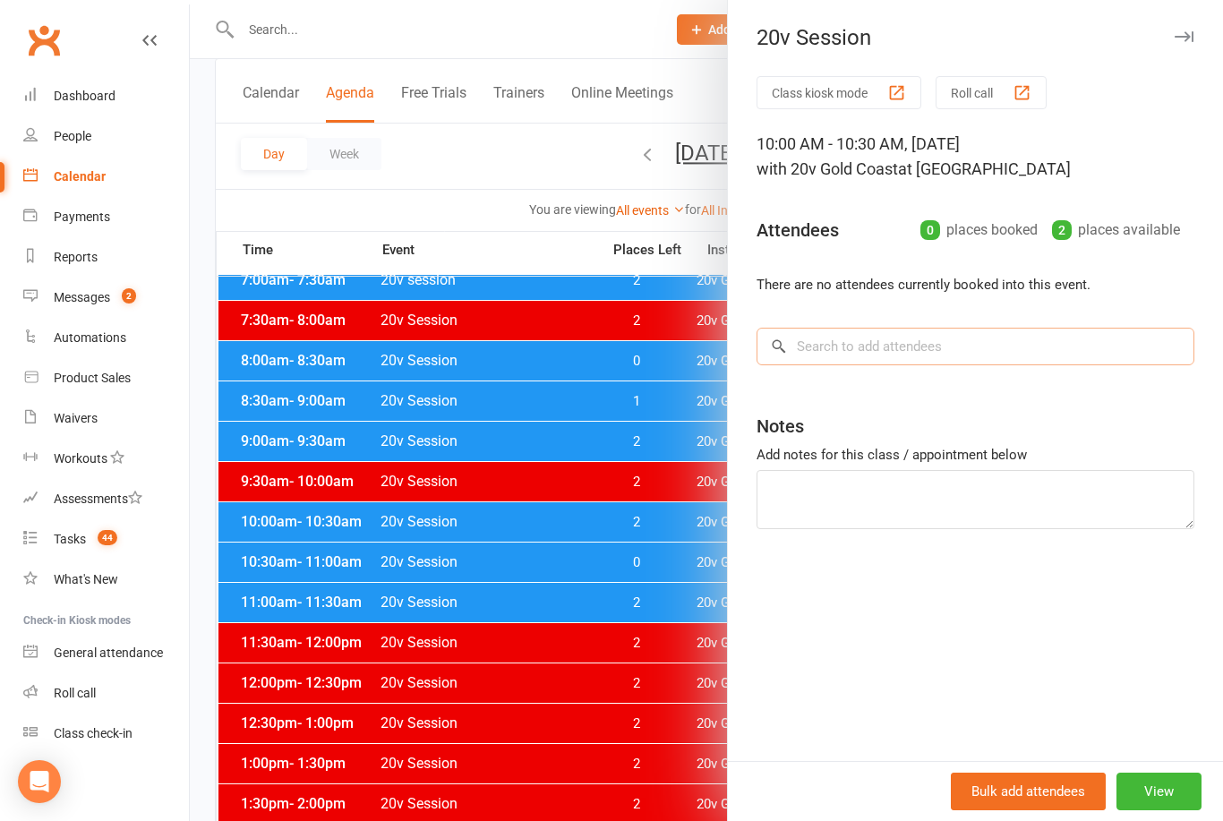
click at [1014, 349] on input "search" at bounding box center [975, 347] width 438 height 38
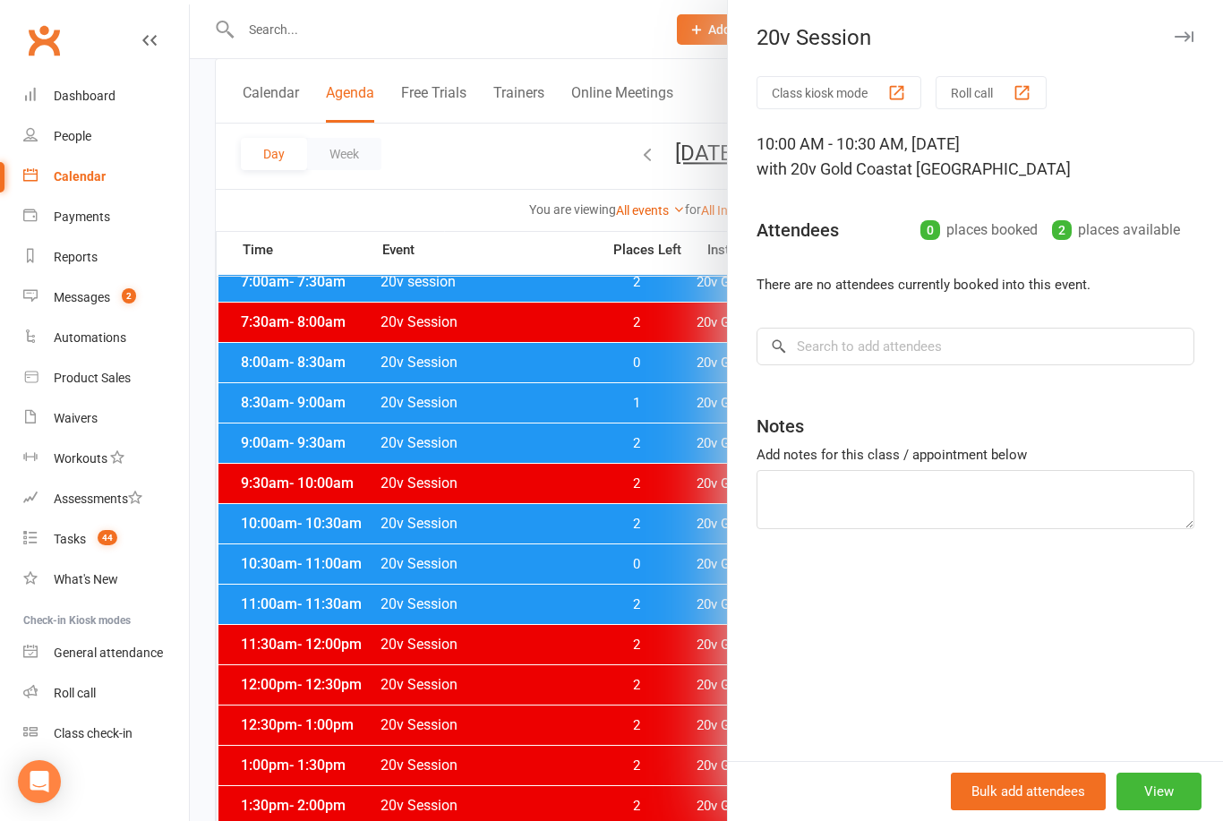
click at [1182, 38] on icon "button" at bounding box center [1184, 36] width 19 height 11
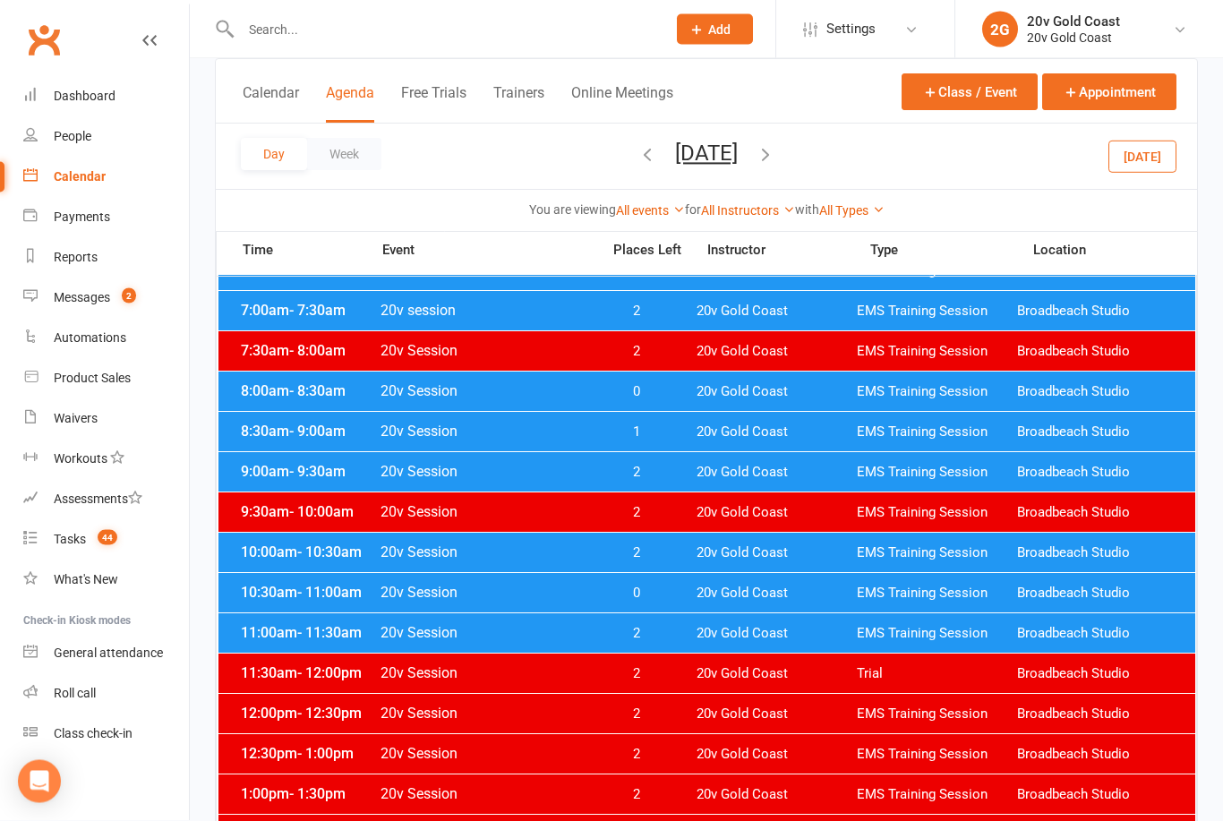
scroll to position [177, 0]
click at [694, 557] on div "10:00am - 10:30am 20v Session 2 20v Gold Coast EMS Training Session Broadbeach …" at bounding box center [706, 552] width 977 height 39
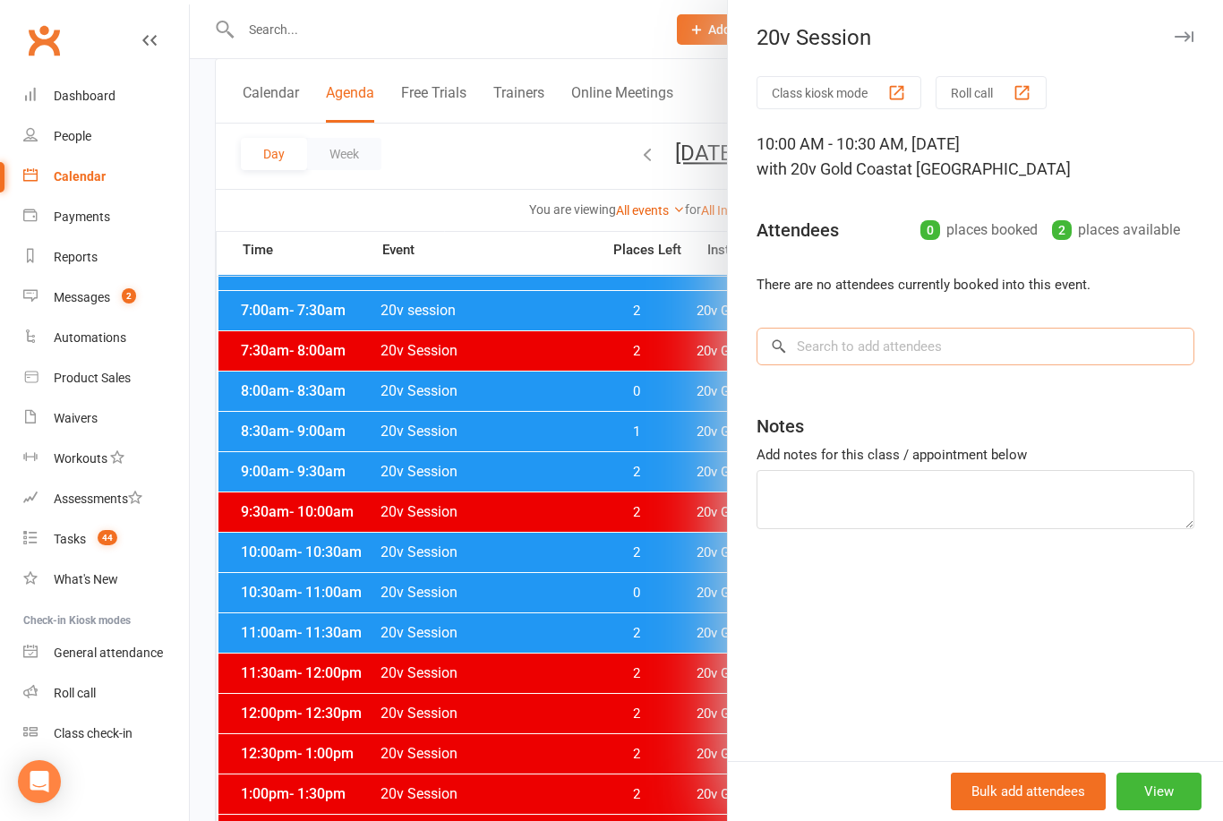
click at [915, 359] on input "search" at bounding box center [975, 347] width 438 height 38
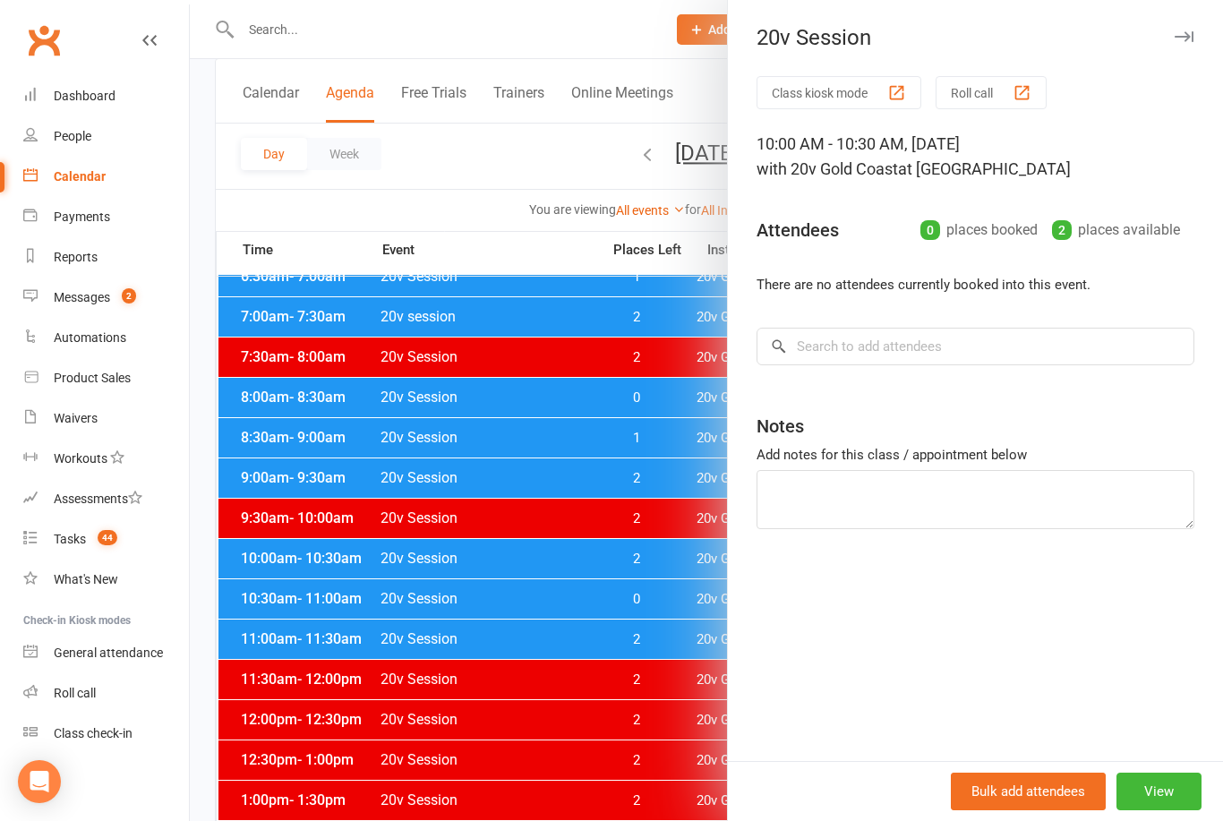
click at [95, 195] on link "Calendar" at bounding box center [106, 177] width 166 height 40
click at [95, 301] on div "Messages" at bounding box center [82, 297] width 56 height 14
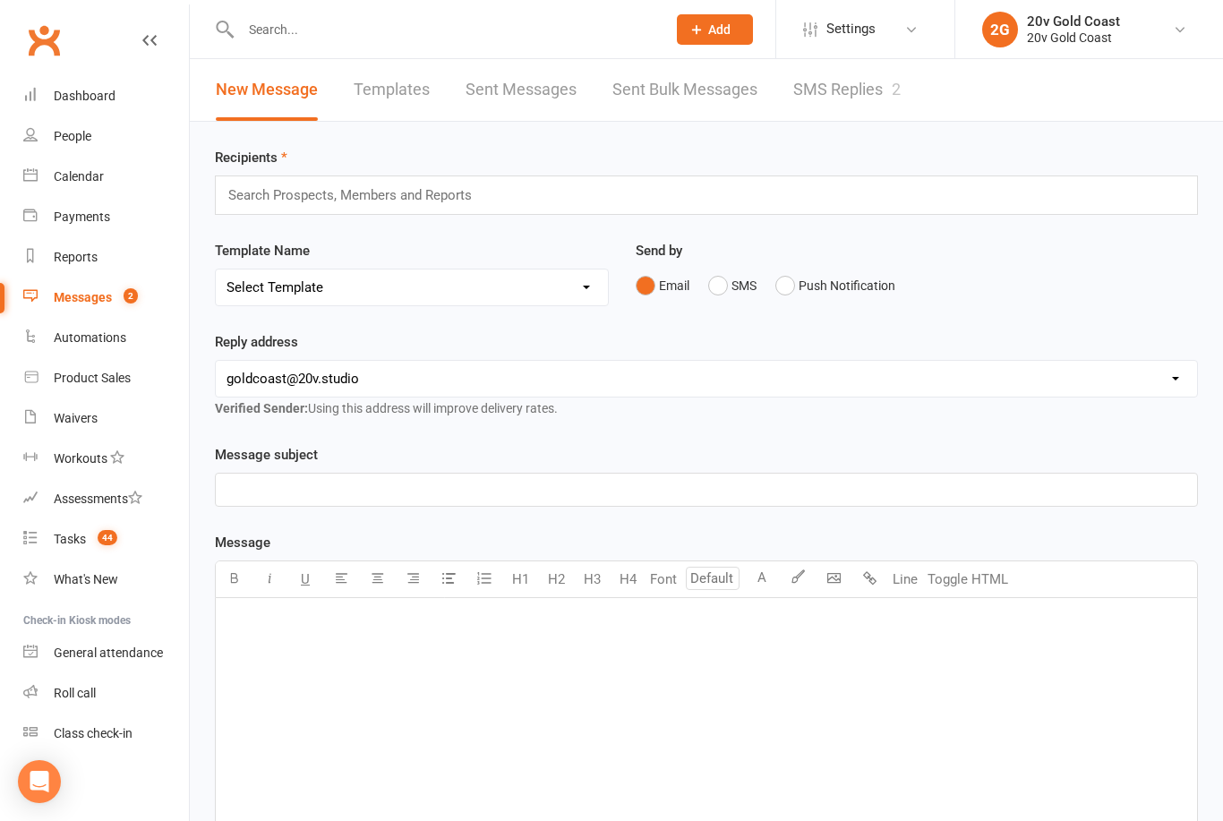
click at [53, 545] on link "Tasks 44" at bounding box center [106, 539] width 166 height 40
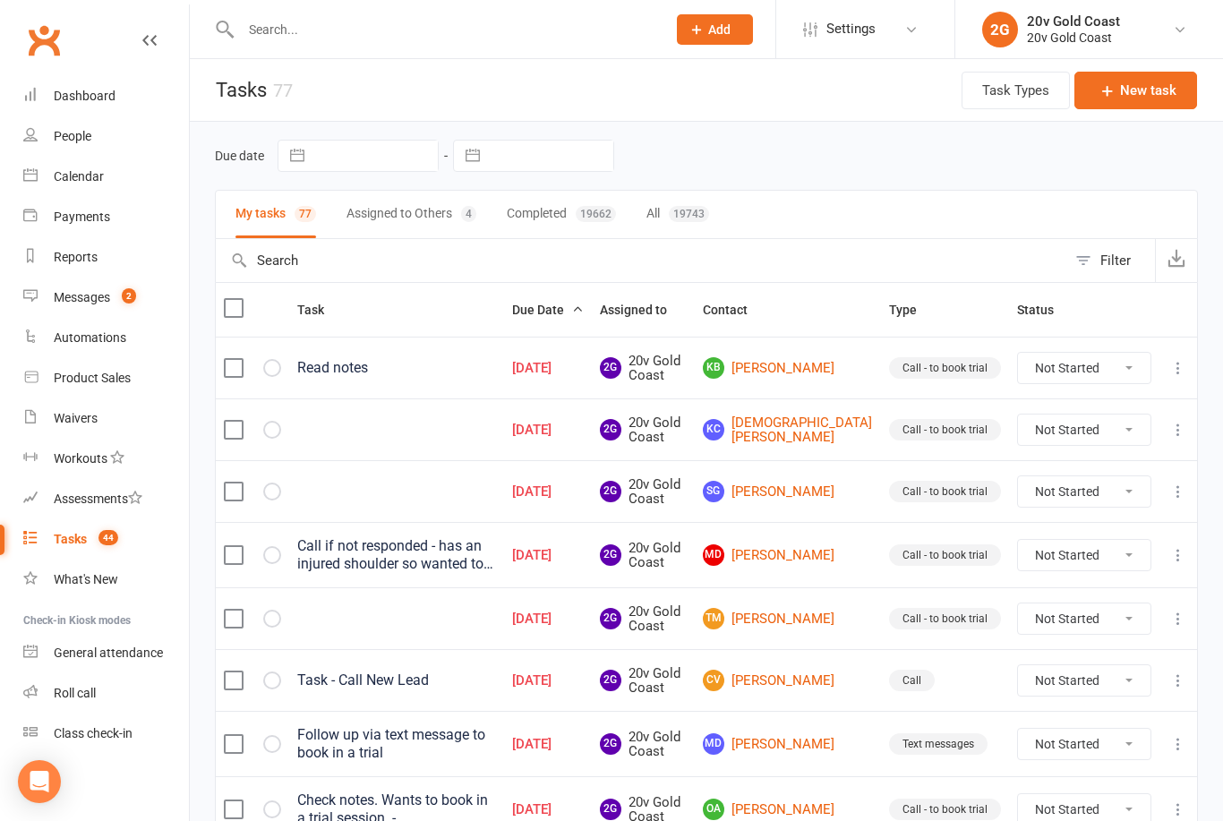
click at [819, 376] on link "KB Kerri Beggs" at bounding box center [788, 367] width 170 height 21
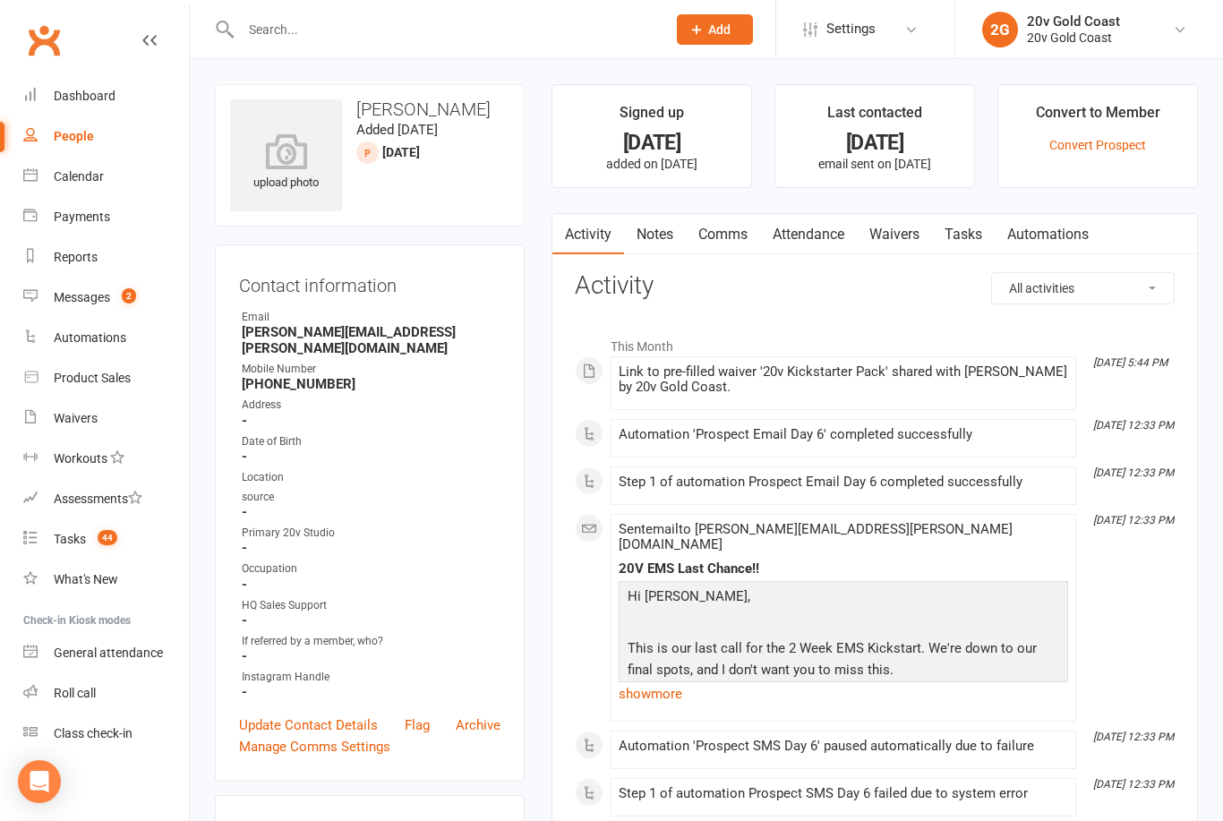
click at [663, 227] on link "Notes" at bounding box center [655, 234] width 62 height 41
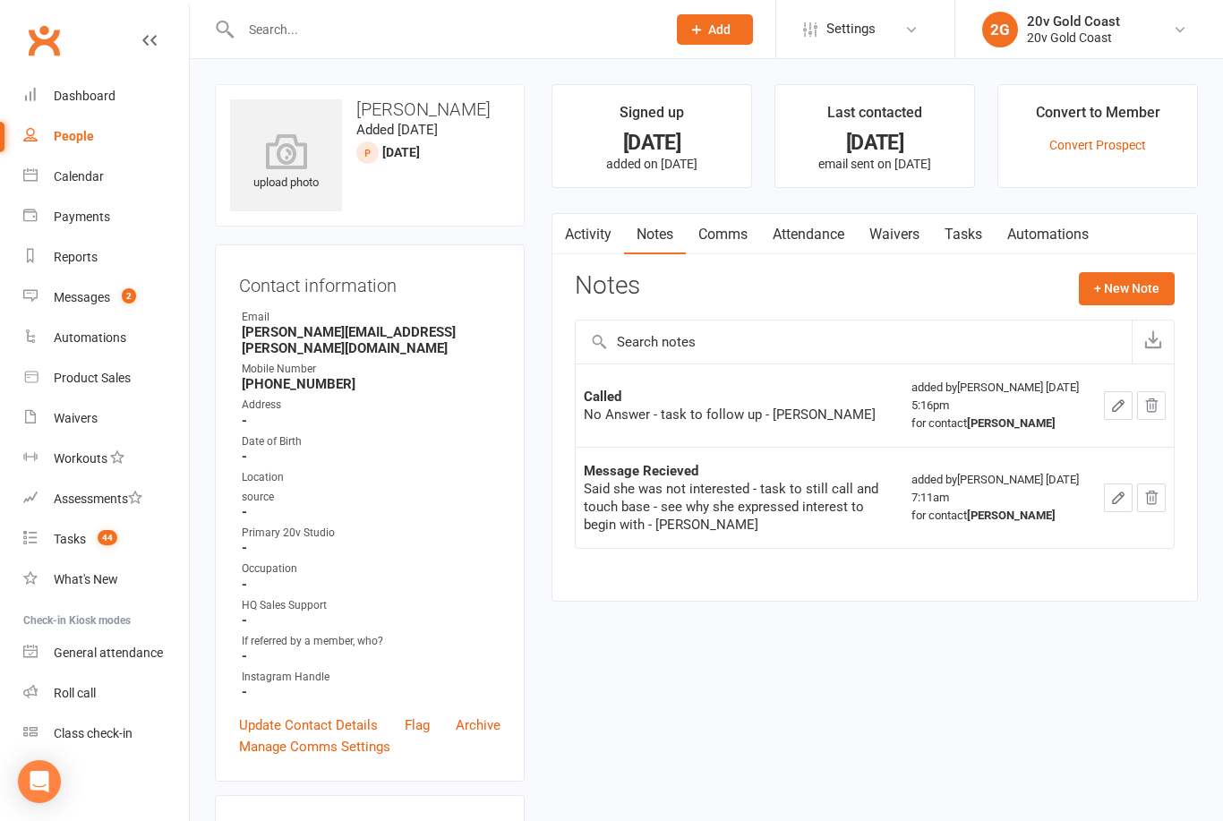
click at [1136, 282] on button "+ New Note" at bounding box center [1127, 288] width 96 height 32
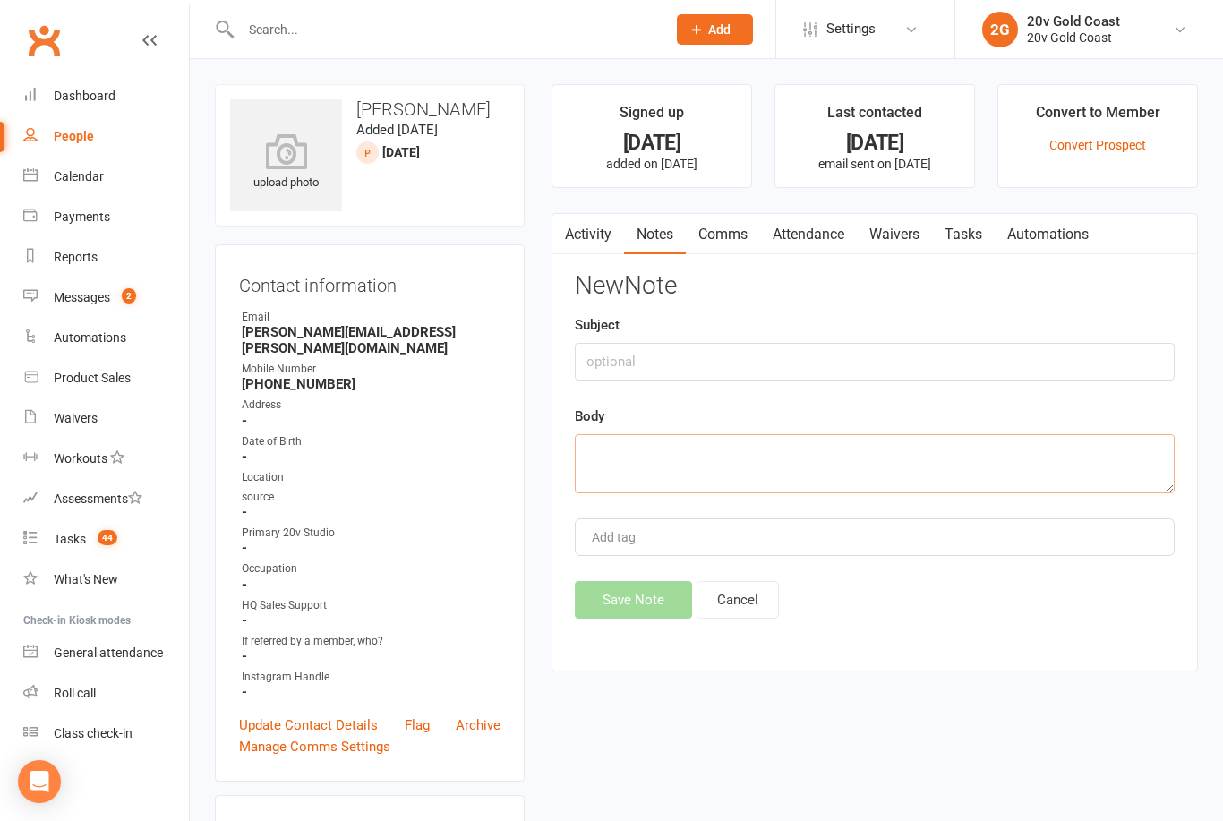
click at [944, 445] on textarea at bounding box center [875, 463] width 600 height 59
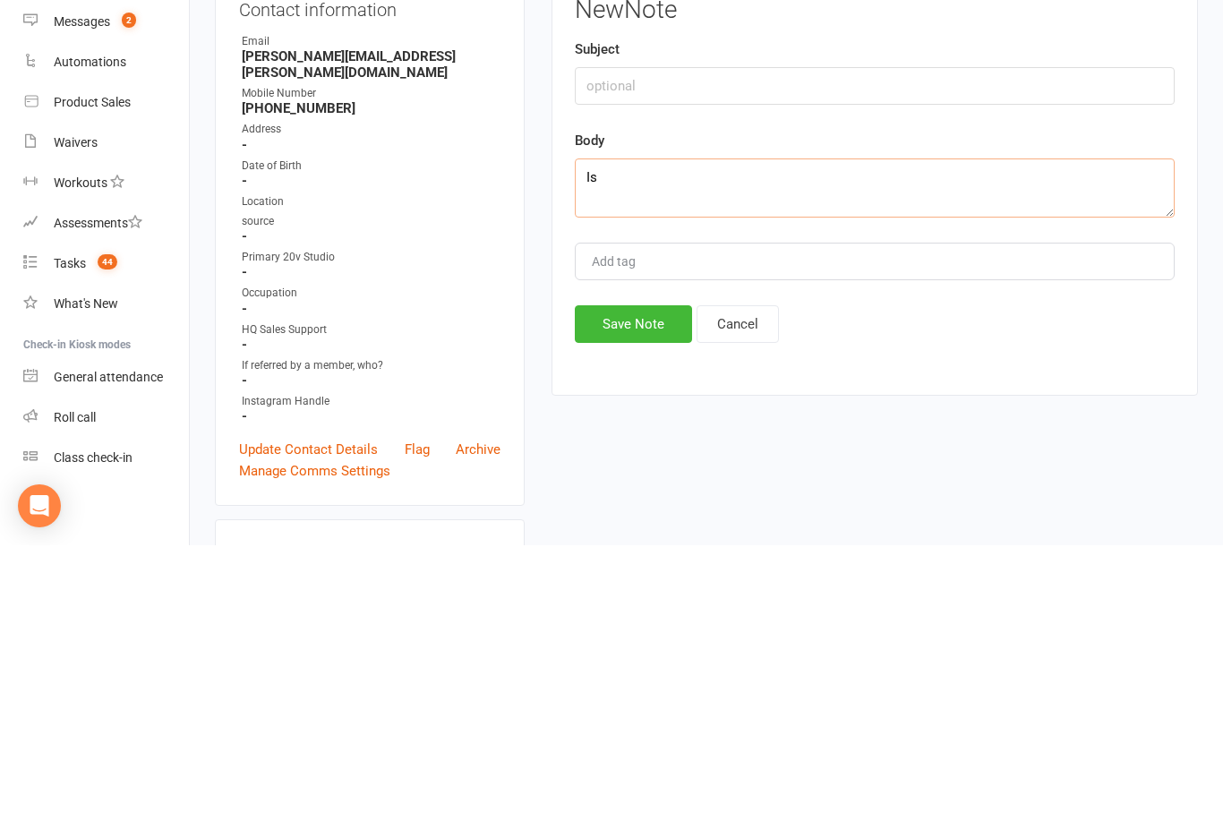
type textarea "I"
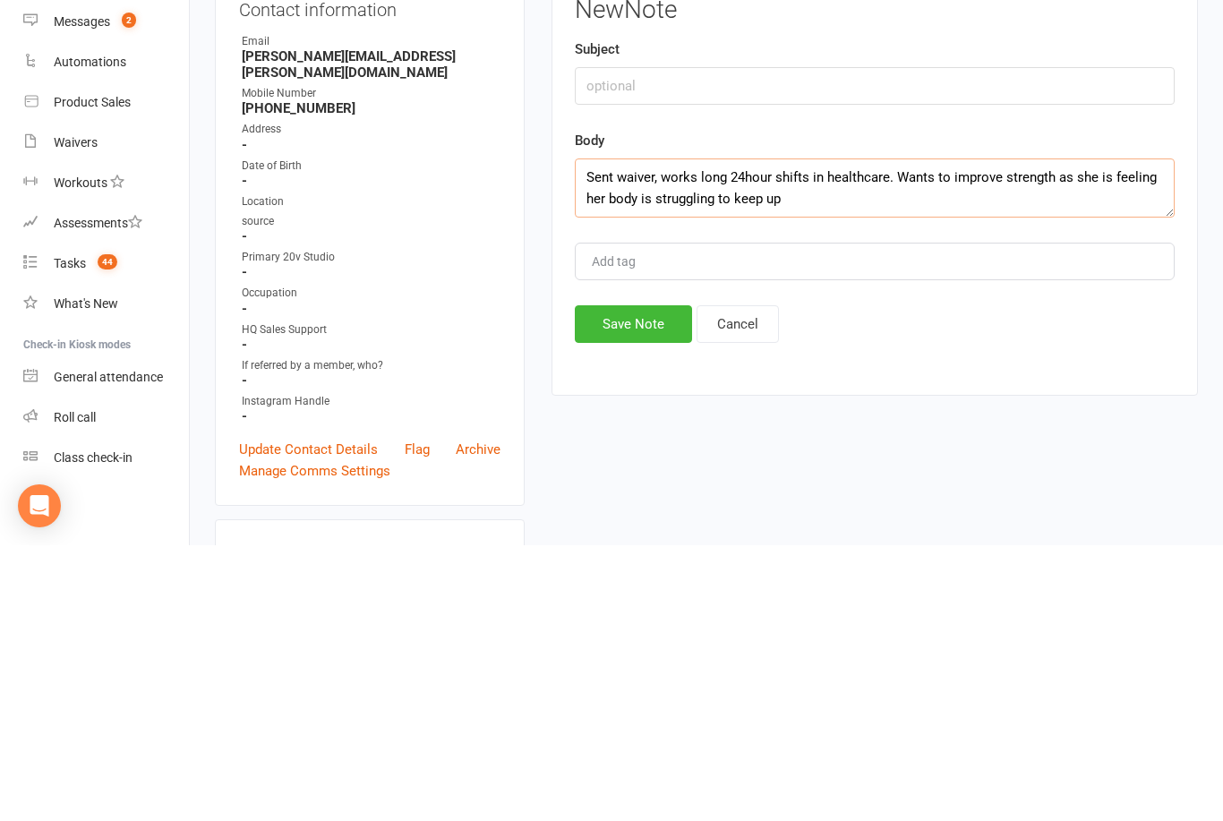
click at [1052, 434] on textarea "Sent waiver, works long 24hour shifts in healthcare. Wants to improve strength …" at bounding box center [875, 463] width 600 height 59
click at [923, 434] on textarea "Sent waiver, works long 24hour shifts in healthcare. Wants to improve strength …" at bounding box center [875, 463] width 600 height 59
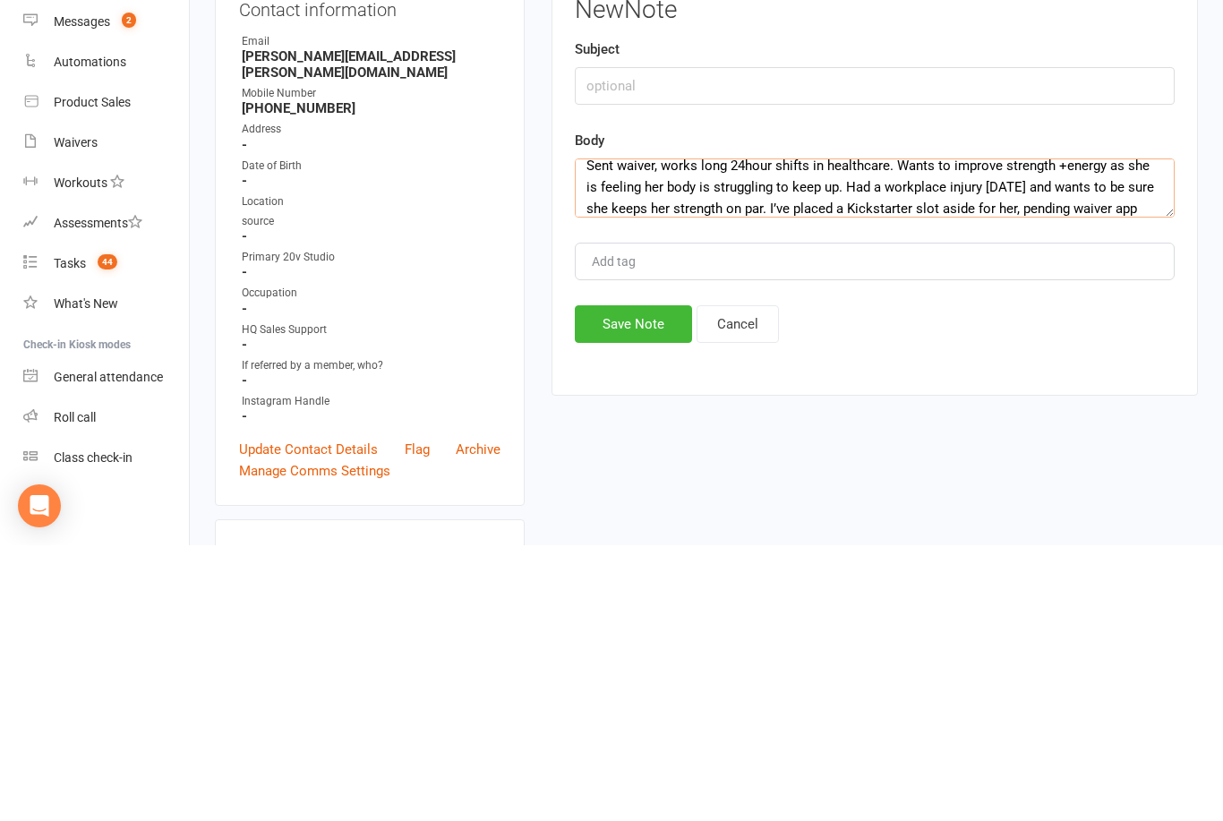
scroll to position [43, 0]
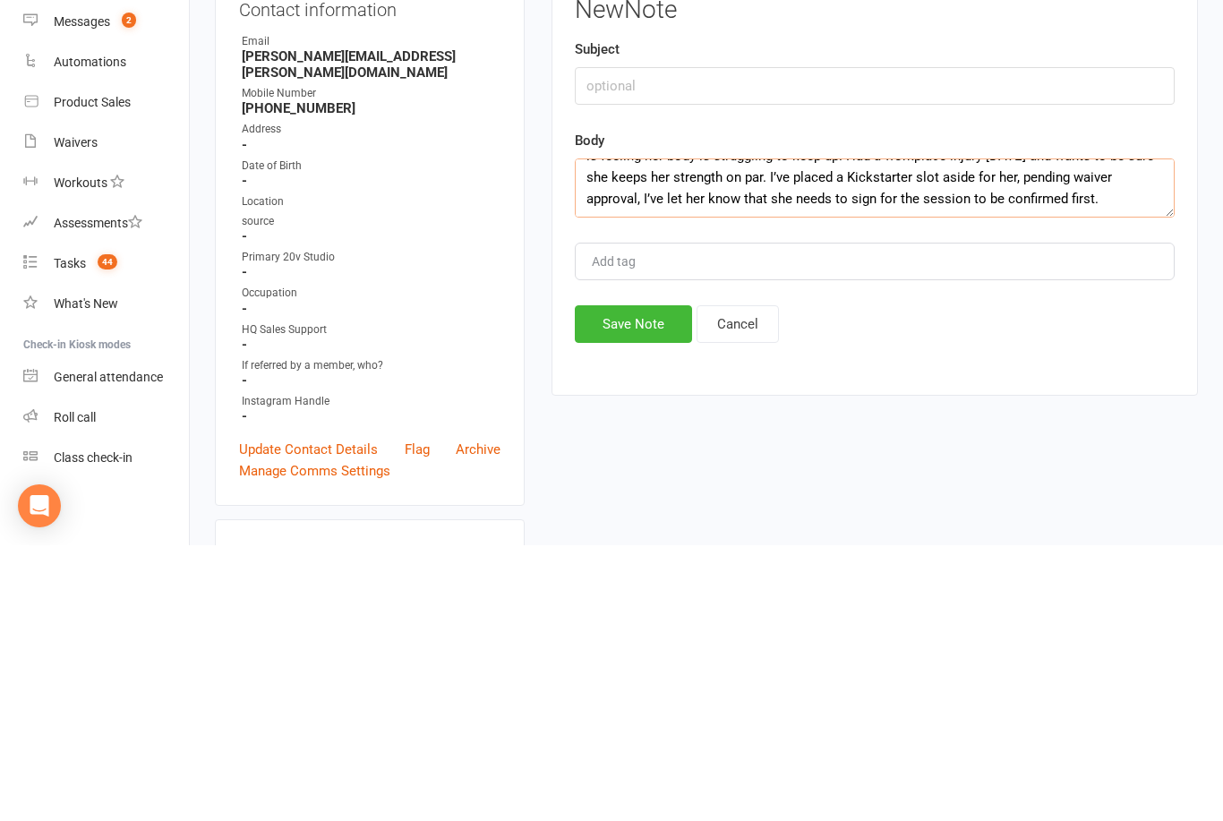
click at [1061, 434] on textarea "Sent waiver, works long 24hour shifts in healthcare. Wants to improve strength …" at bounding box center [875, 463] width 600 height 59
click at [1047, 434] on textarea "Sent waiver, works long 24hour shifts in healthcare. Wants to improve strength …" at bounding box center [875, 463] width 600 height 59
click at [781, 434] on textarea "Sent waiver, works long 24hour shifts in healthcare. Wants to improve strength …" at bounding box center [875, 463] width 600 height 59
click at [988, 434] on textarea "Sent waiver, works long 24hour shifts in healthcare. Wants to improve strength …" at bounding box center [875, 463] width 600 height 59
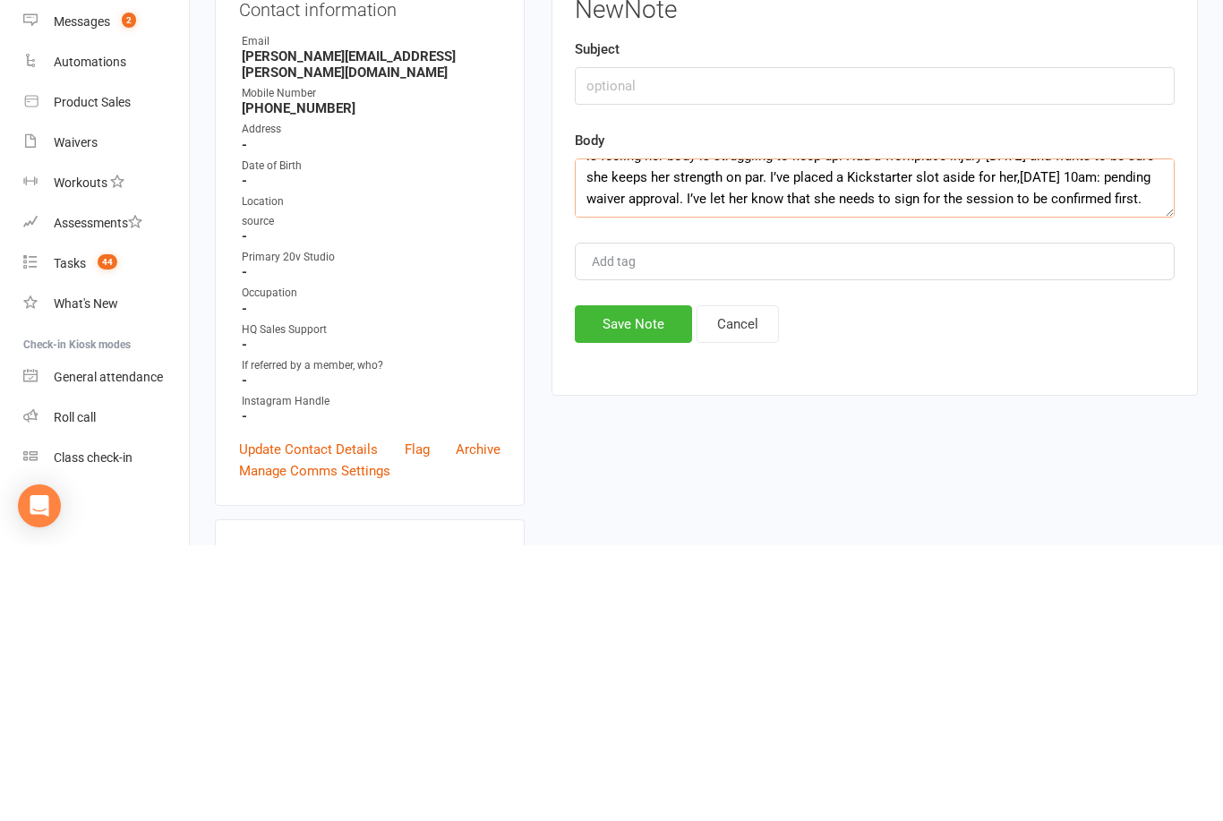
click at [660, 434] on textarea "Sent waiver, works long 24hour shifts in healthcare. Wants to improve strength …" at bounding box center [875, 463] width 600 height 59
click at [669, 434] on textarea "Sent waiver, works long 24hour shifts in healthcare. Wants to improve strength …" at bounding box center [875, 463] width 600 height 59
click at [932, 434] on textarea "Sent waiver, works long 24hour shifts in healthcare. Wants to improve strength …" at bounding box center [875, 463] width 600 height 59
click at [650, 434] on textarea "Sent waiver, works long 24hour shifts in healthcare. Wants to improve strength …" at bounding box center [875, 463] width 600 height 59
type textarea "Sent waiver, works long 24hour shifts in healthcare. Wants to improve strength …"
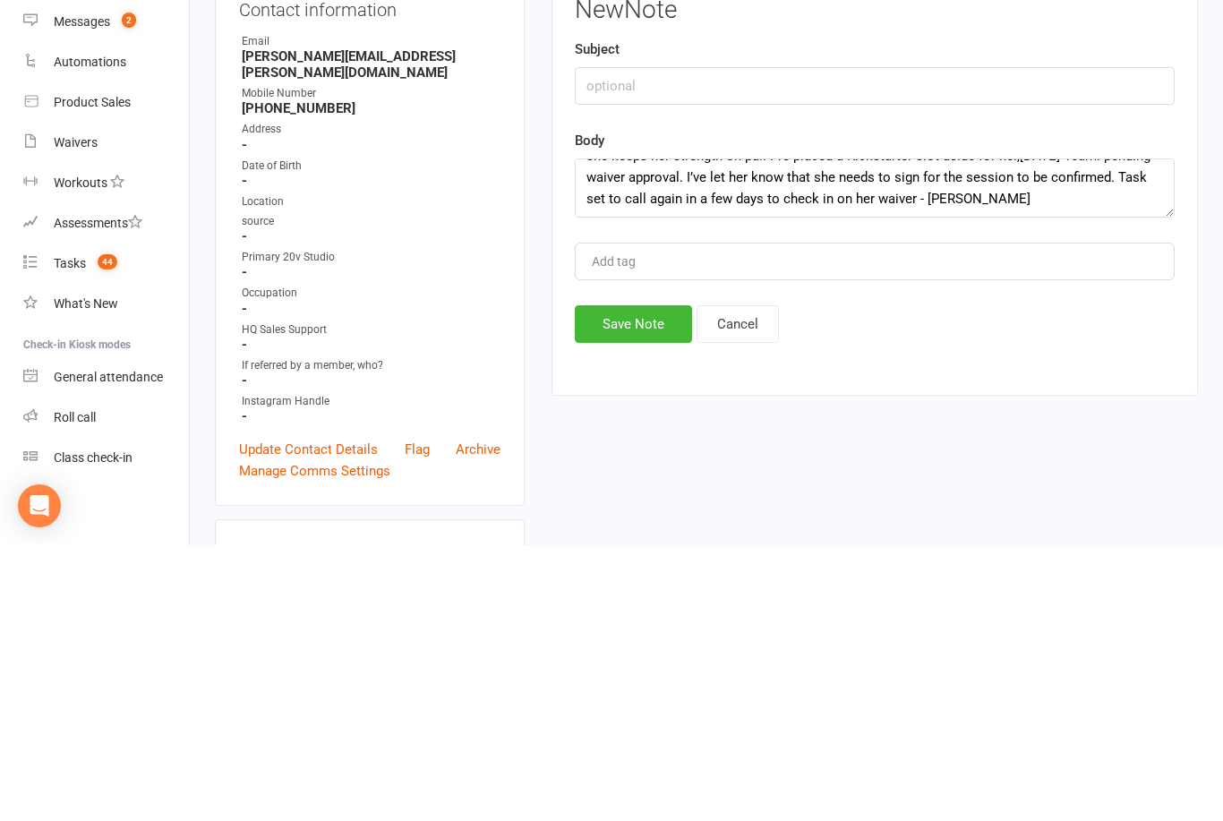
click at [619, 581] on button "Save Note" at bounding box center [633, 600] width 117 height 38
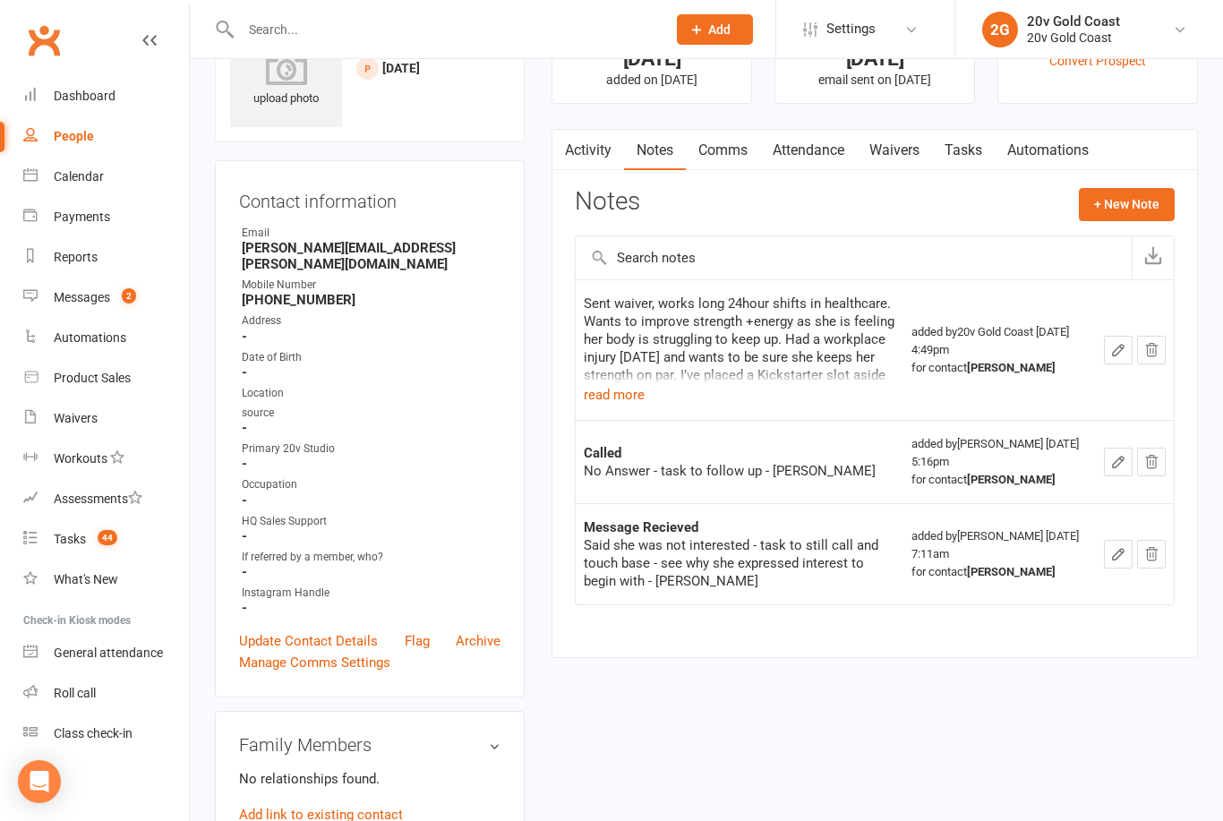
scroll to position [85, 0]
click at [968, 150] on link "Tasks" at bounding box center [963, 149] width 63 height 41
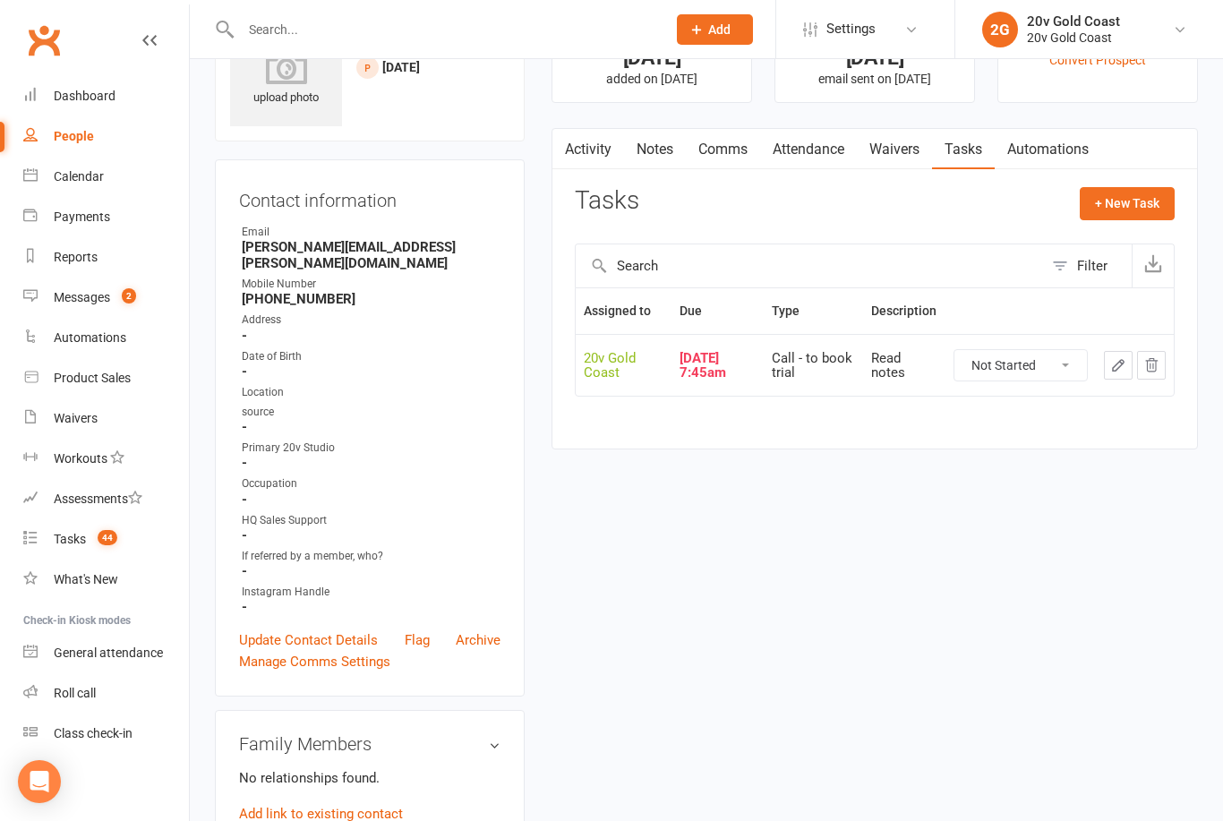
click at [1029, 374] on select "Not Started In Progress Waiting Complete" at bounding box center [1020, 365] width 132 height 30
select select "unstarted"
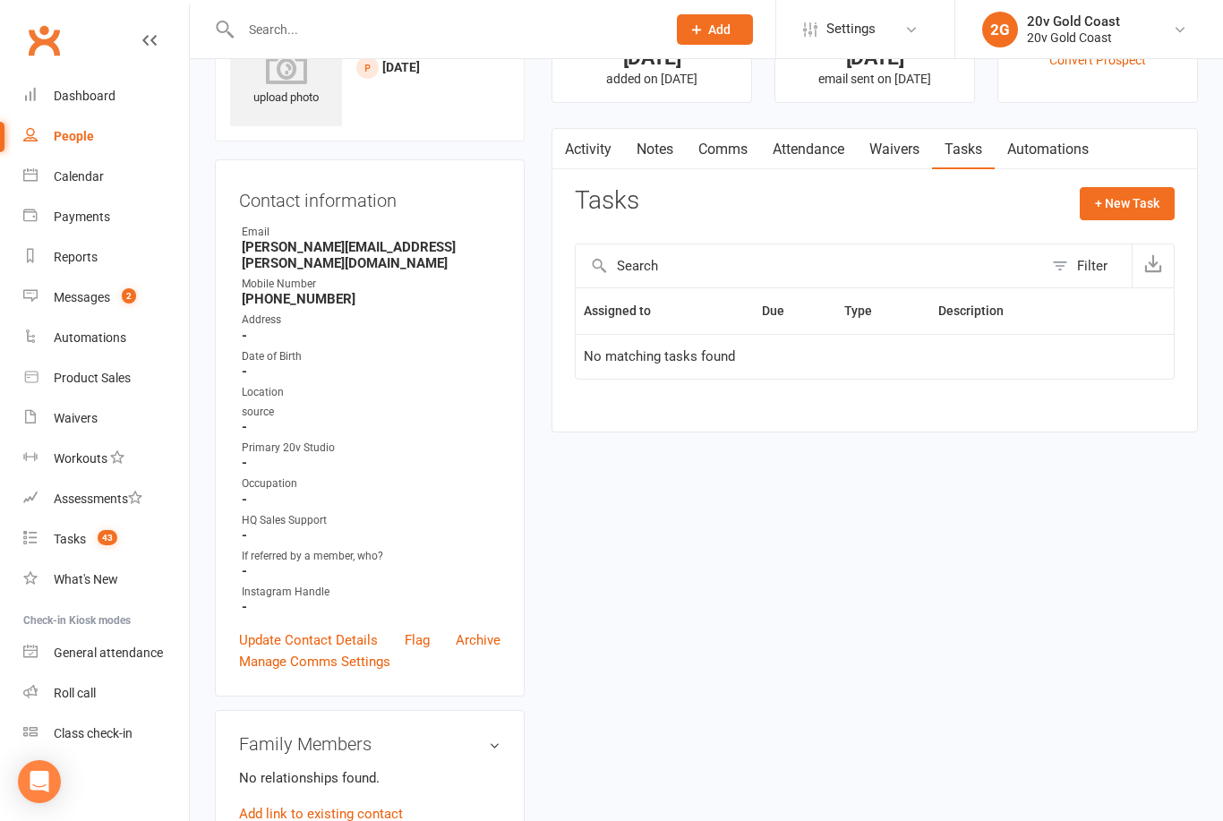
click at [1166, 211] on button "+ New Task" at bounding box center [1127, 203] width 95 height 32
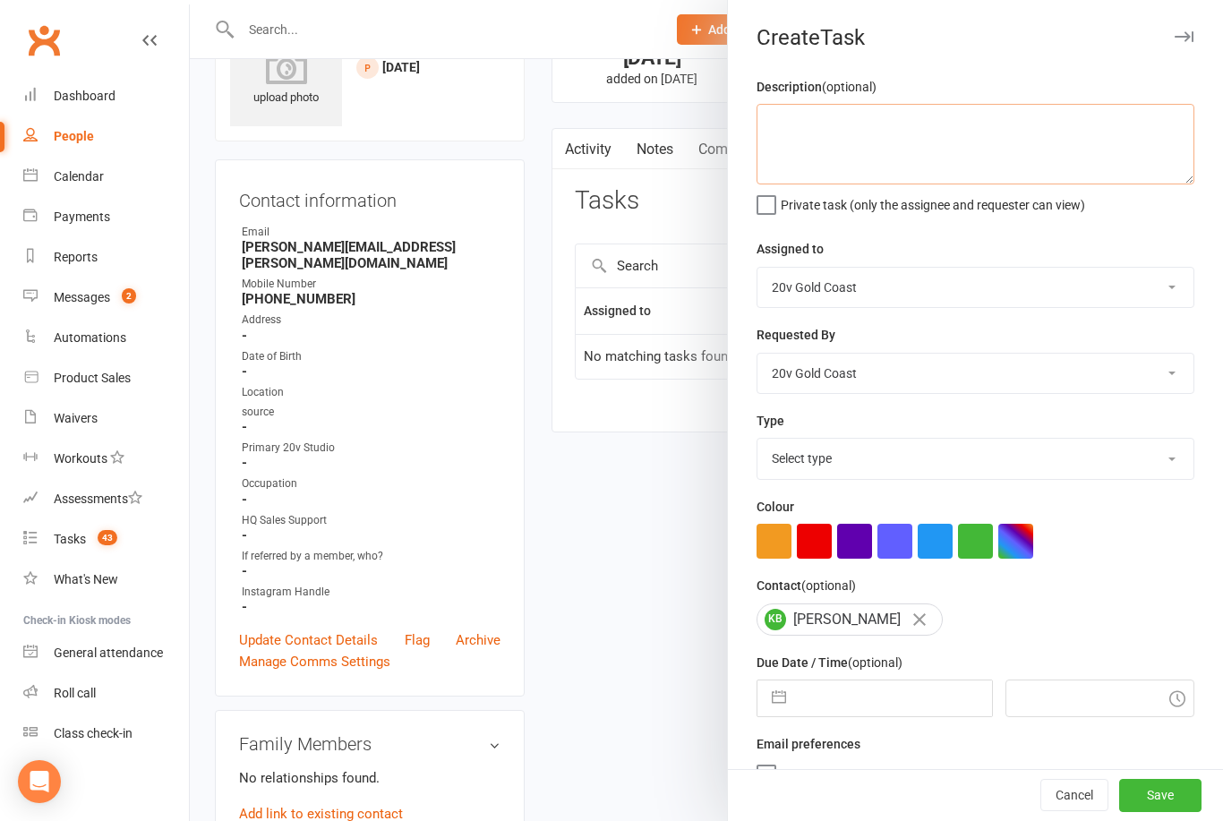
click at [1047, 130] on textarea at bounding box center [975, 144] width 438 height 81
click at [775, 127] on textarea "K notes" at bounding box center [975, 144] width 438 height 81
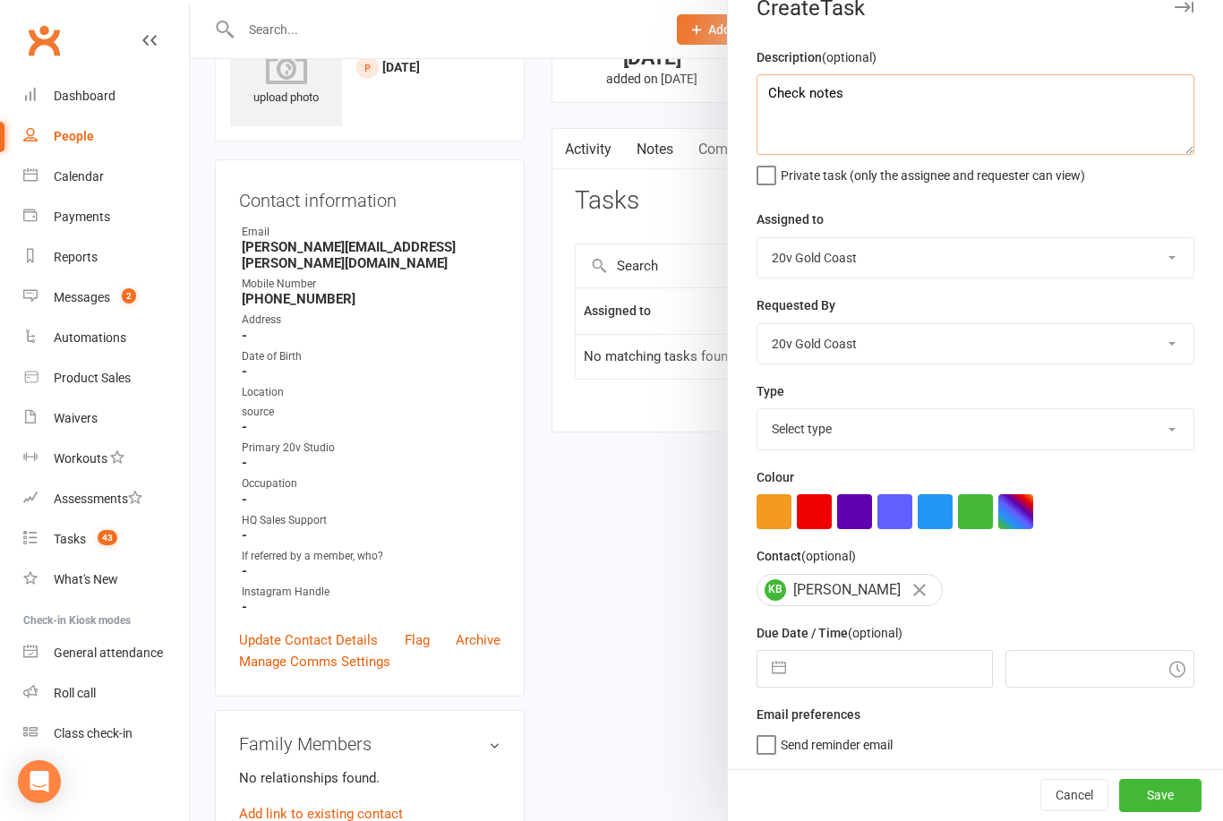
scroll to position [33, 0]
type textarea "Check notes"
click at [892, 683] on input "text" at bounding box center [893, 669] width 196 height 36
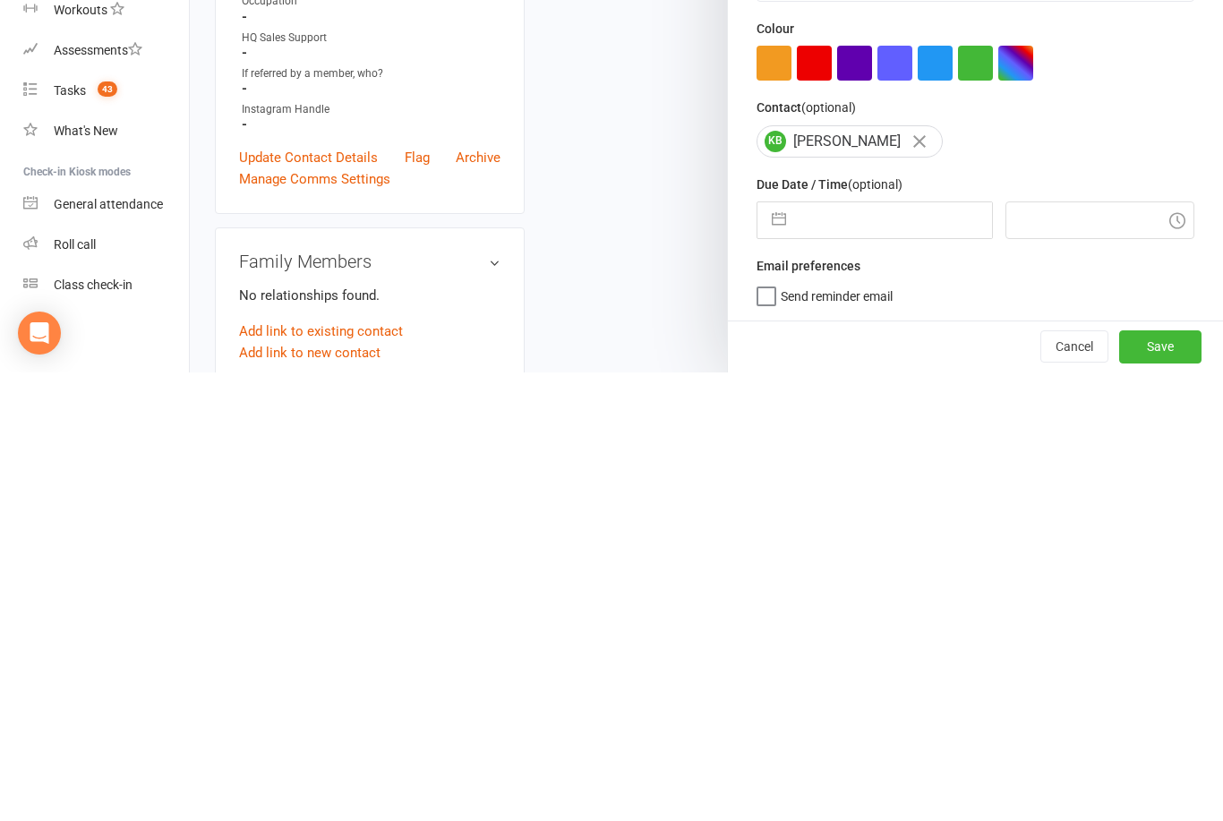
select select "8"
select select "2025"
select select "9"
select select "2025"
select select "10"
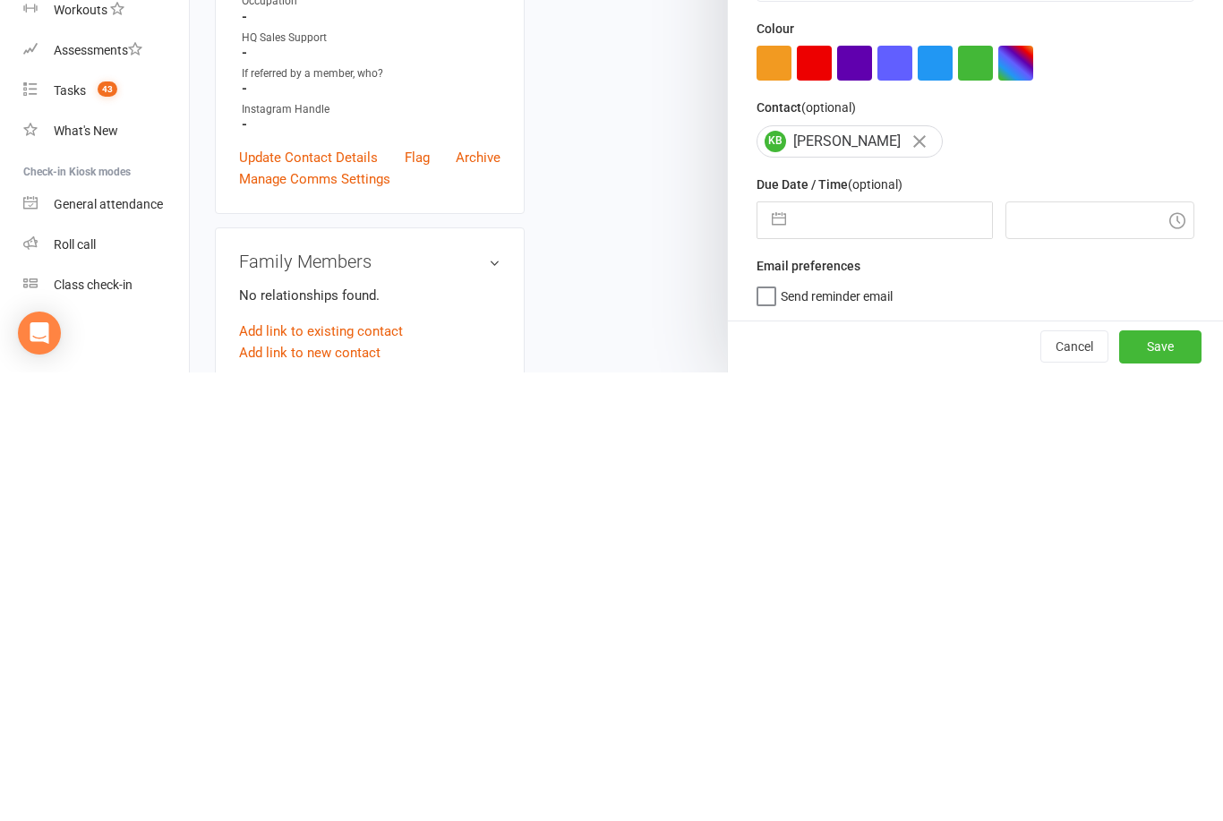
select select "2025"
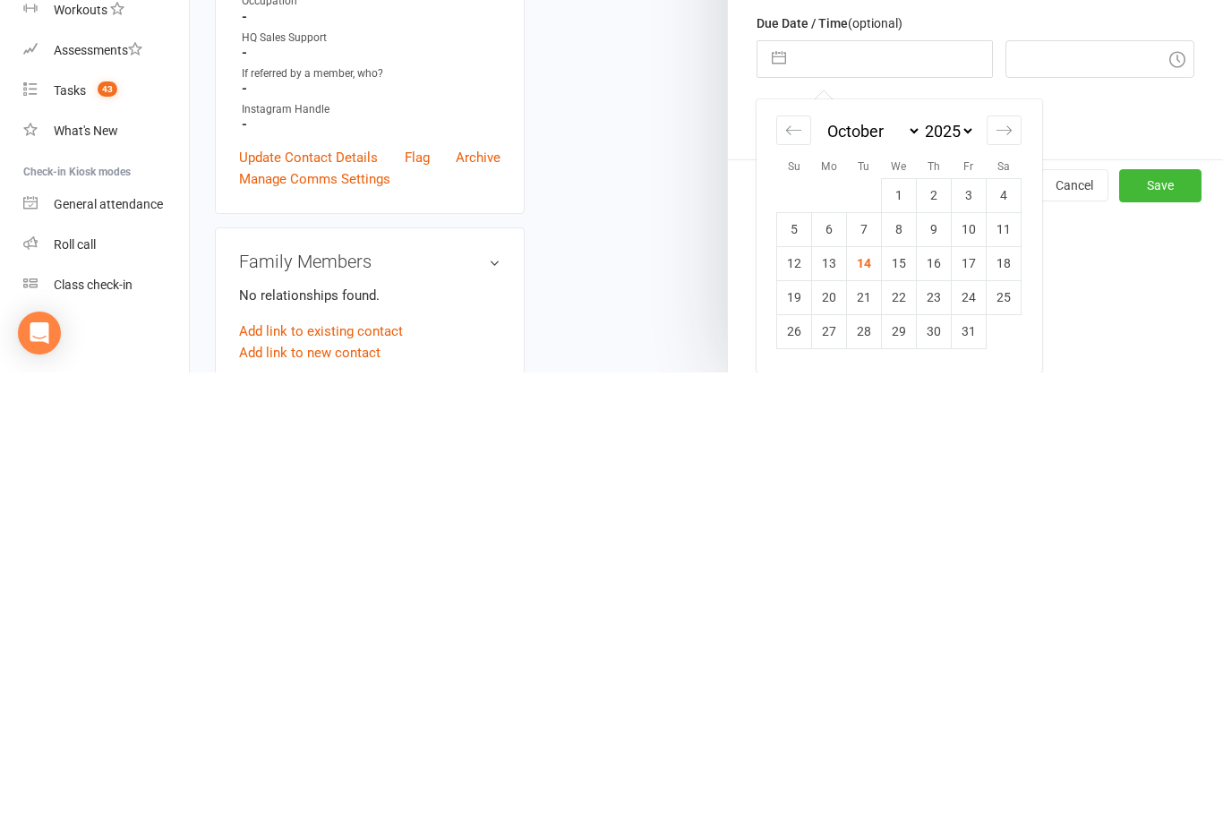
scroll to position [194, 0]
click at [970, 695] on td "17" at bounding box center [969, 712] width 35 height 34
type input "[DATE]"
type input "5:00pm"
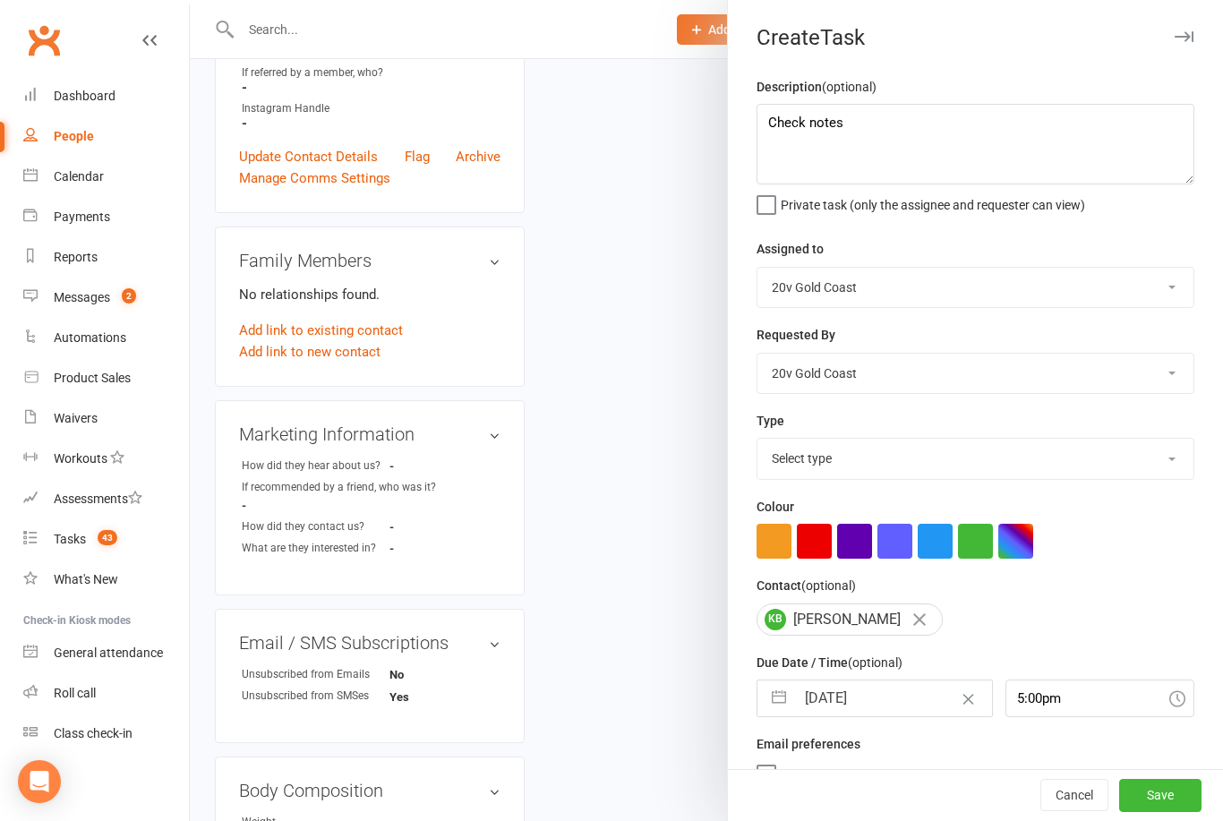
scroll to position [0, 0]
click at [1138, 465] on select "Select type Call Call - to book trial Confirm session attendance Confirm trial …" at bounding box center [975, 458] width 436 height 39
select select "24395"
click at [1049, 702] on input "5:00pm" at bounding box center [1100, 698] width 190 height 38
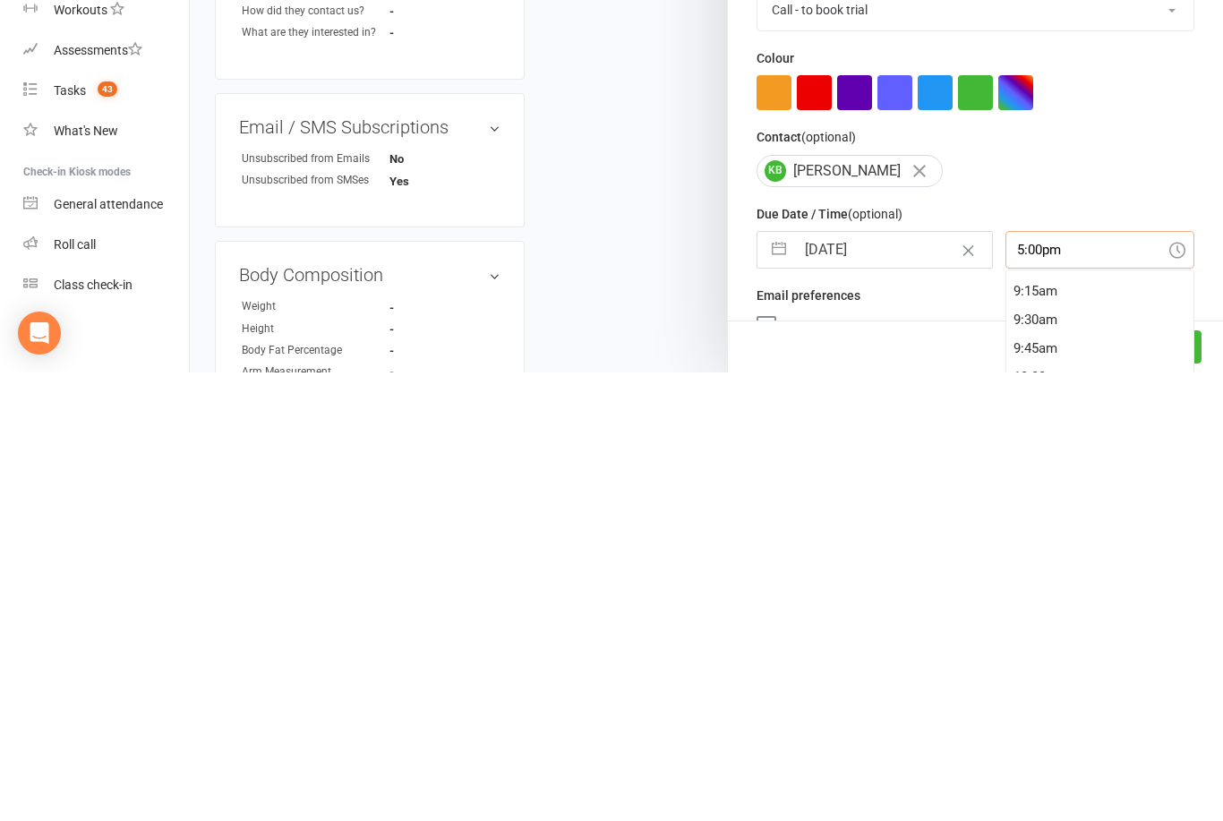
scroll to position [1055, 0]
click at [1048, 753] on div "9:30am" at bounding box center [1100, 767] width 188 height 29
type input "9:30am"
click at [1162, 780] on button "Save" at bounding box center [1160, 796] width 82 height 32
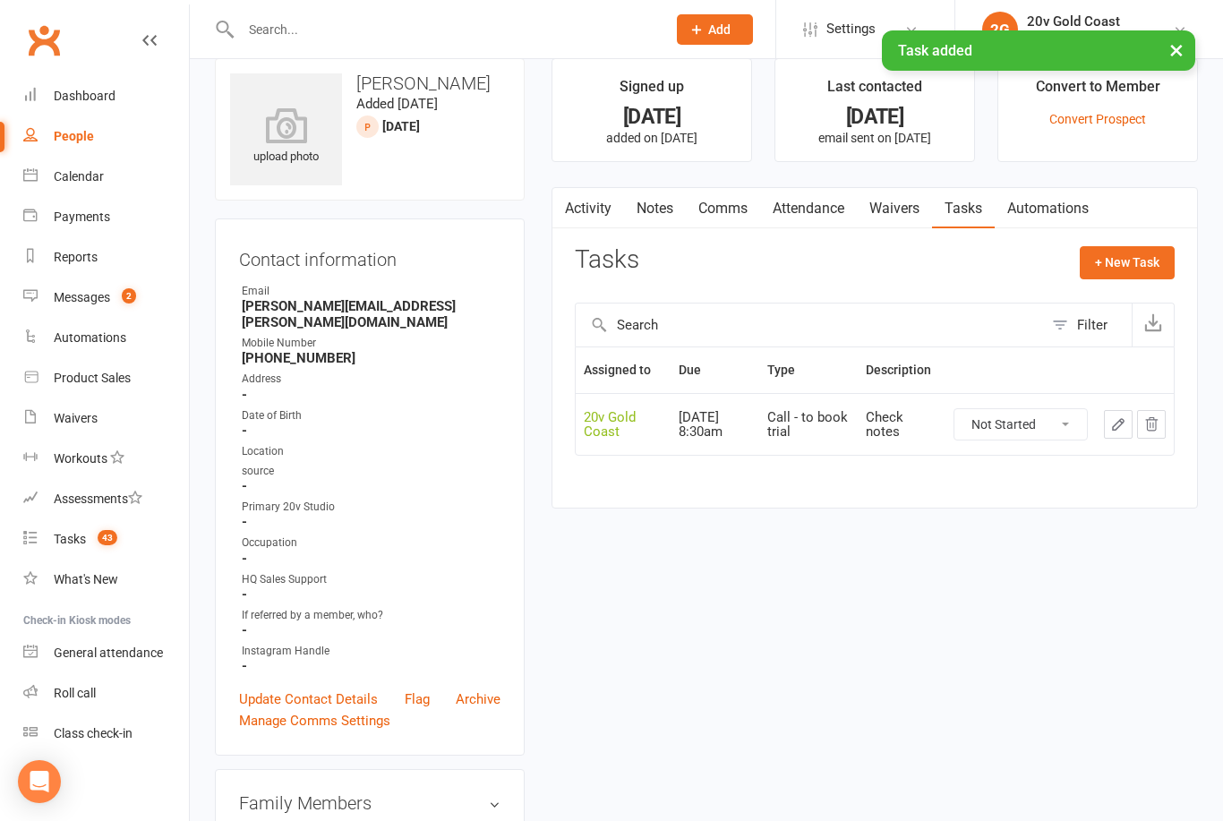
scroll to position [25, 0]
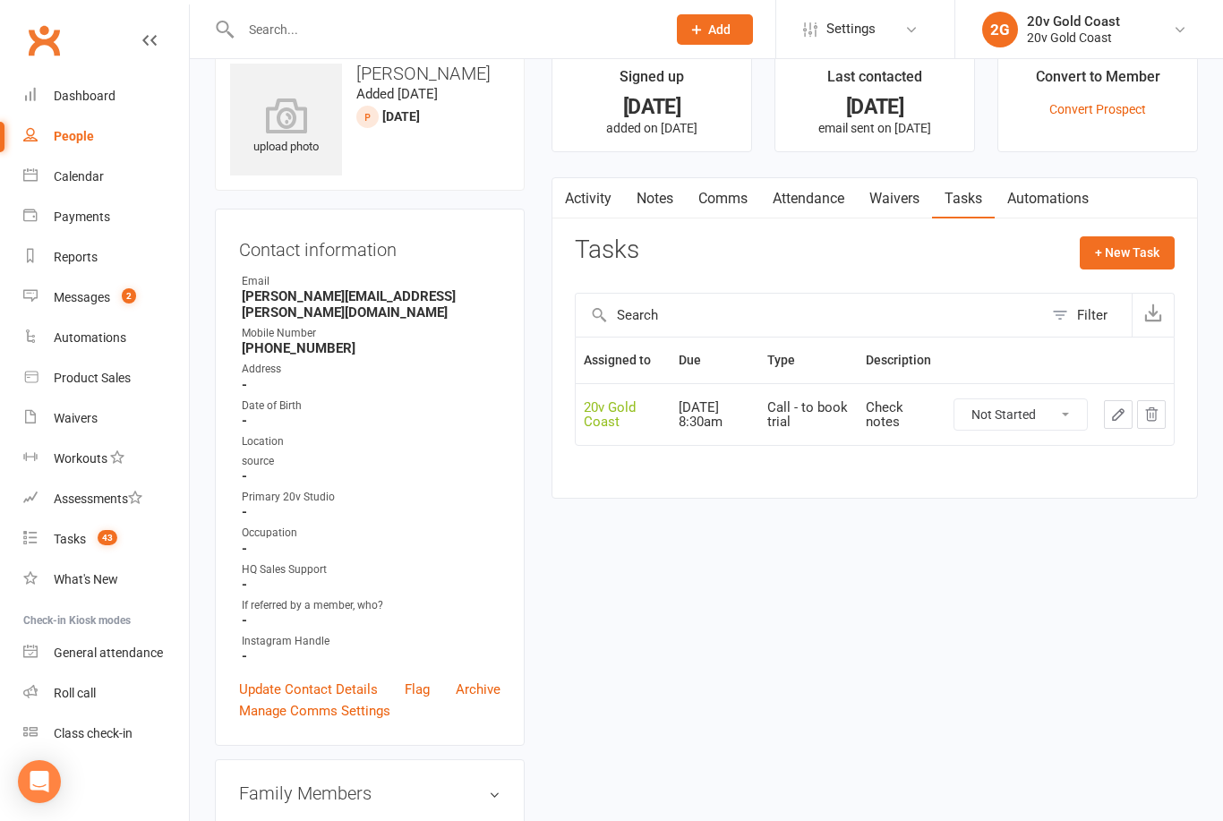
click at [292, 679] on link "Update Contact Details" at bounding box center [308, 689] width 139 height 21
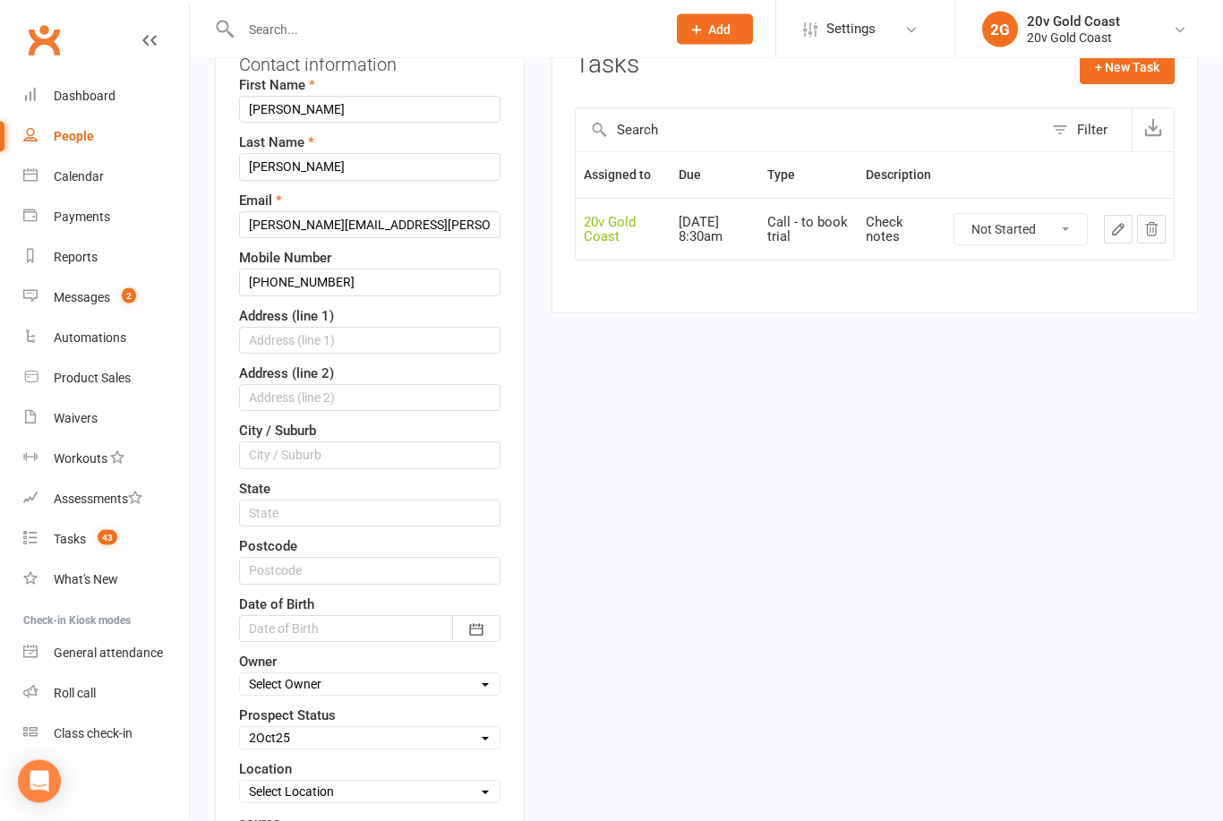
scroll to position [263, 0]
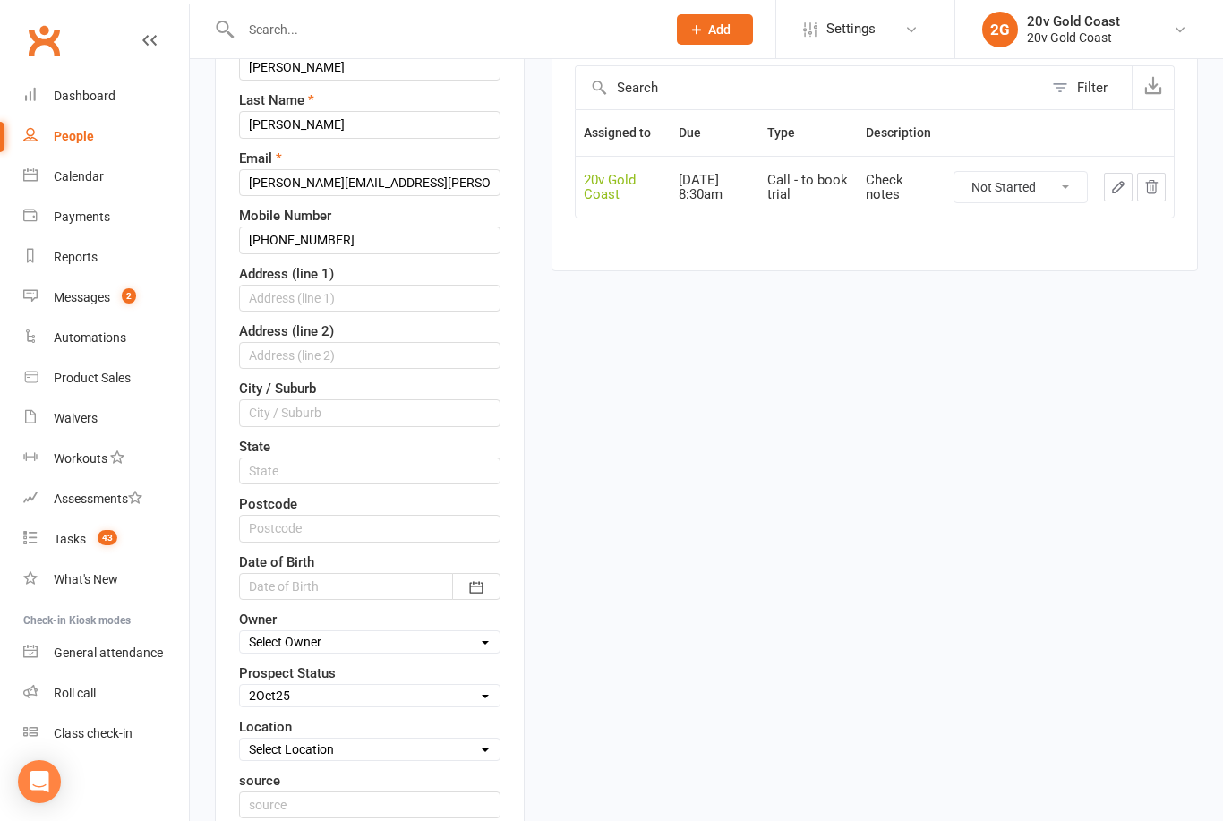
click at [246, 695] on select "Select Parachute Referrals In Communication Call Later Task Comms 18Sep25 25Sep…" at bounding box center [370, 696] width 260 height 20
select select "In Communication"
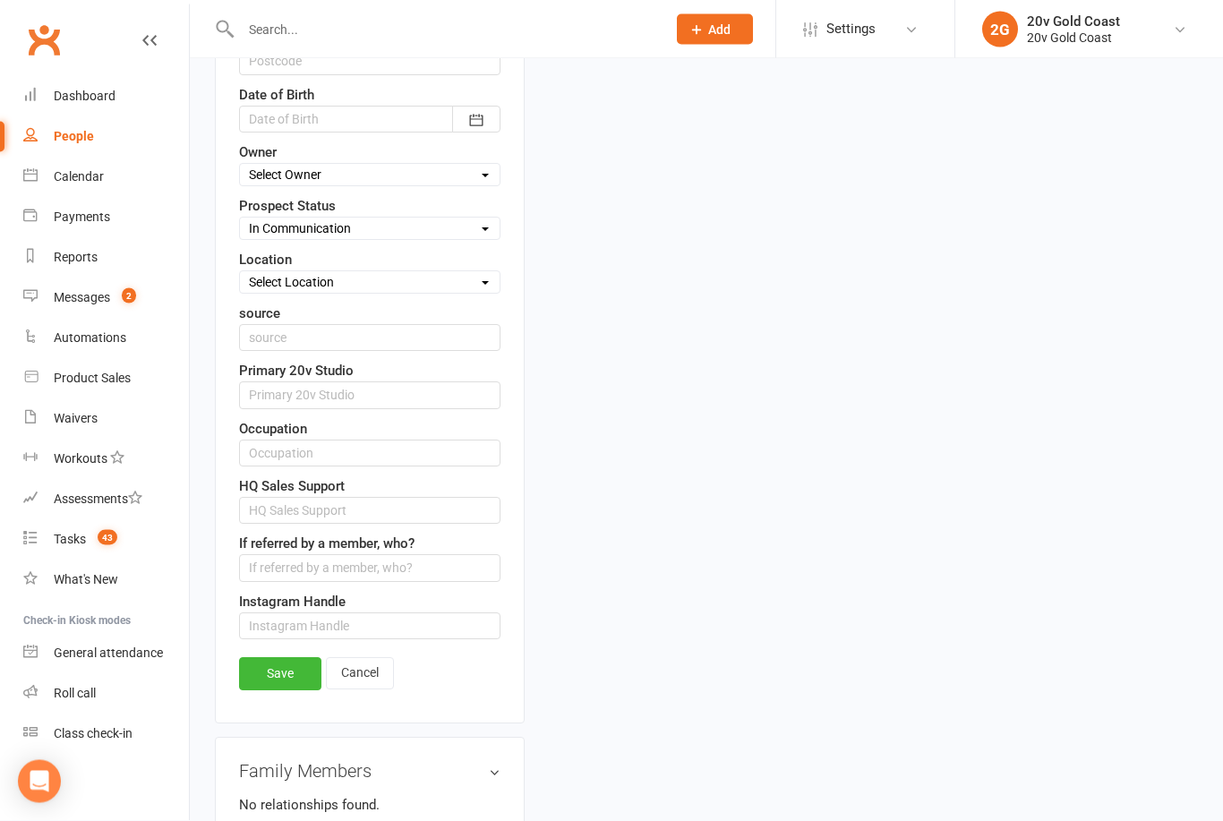
scroll to position [747, 0]
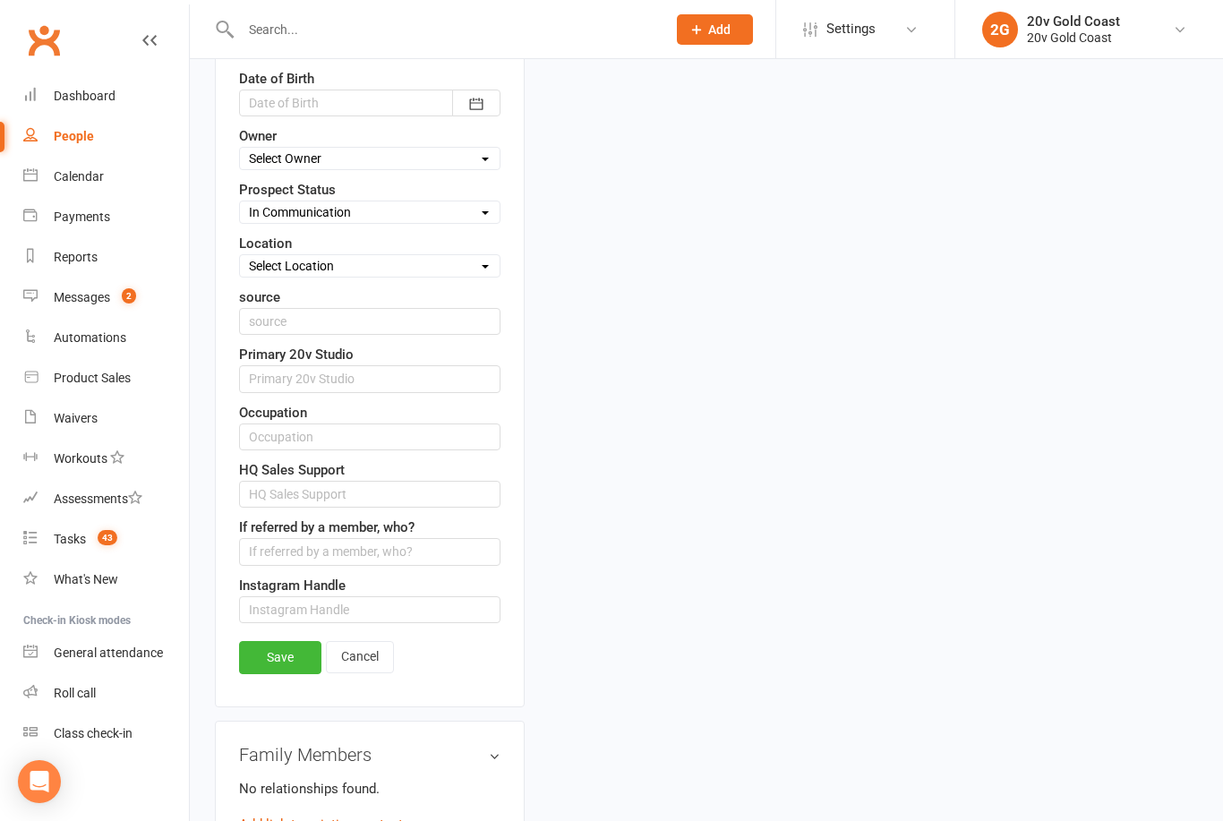
click at [261, 665] on link "Save" at bounding box center [280, 657] width 82 height 32
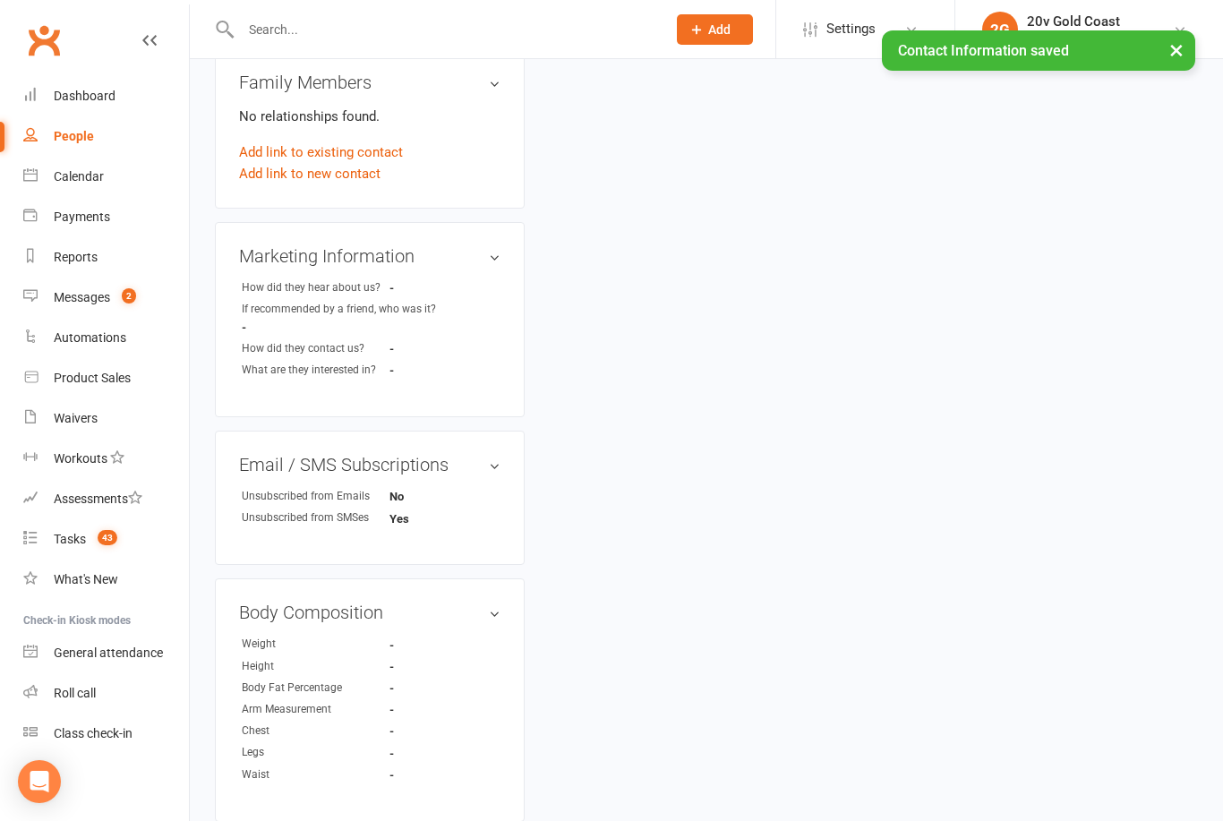
click at [75, 538] on div "Tasks" at bounding box center [70, 539] width 32 height 14
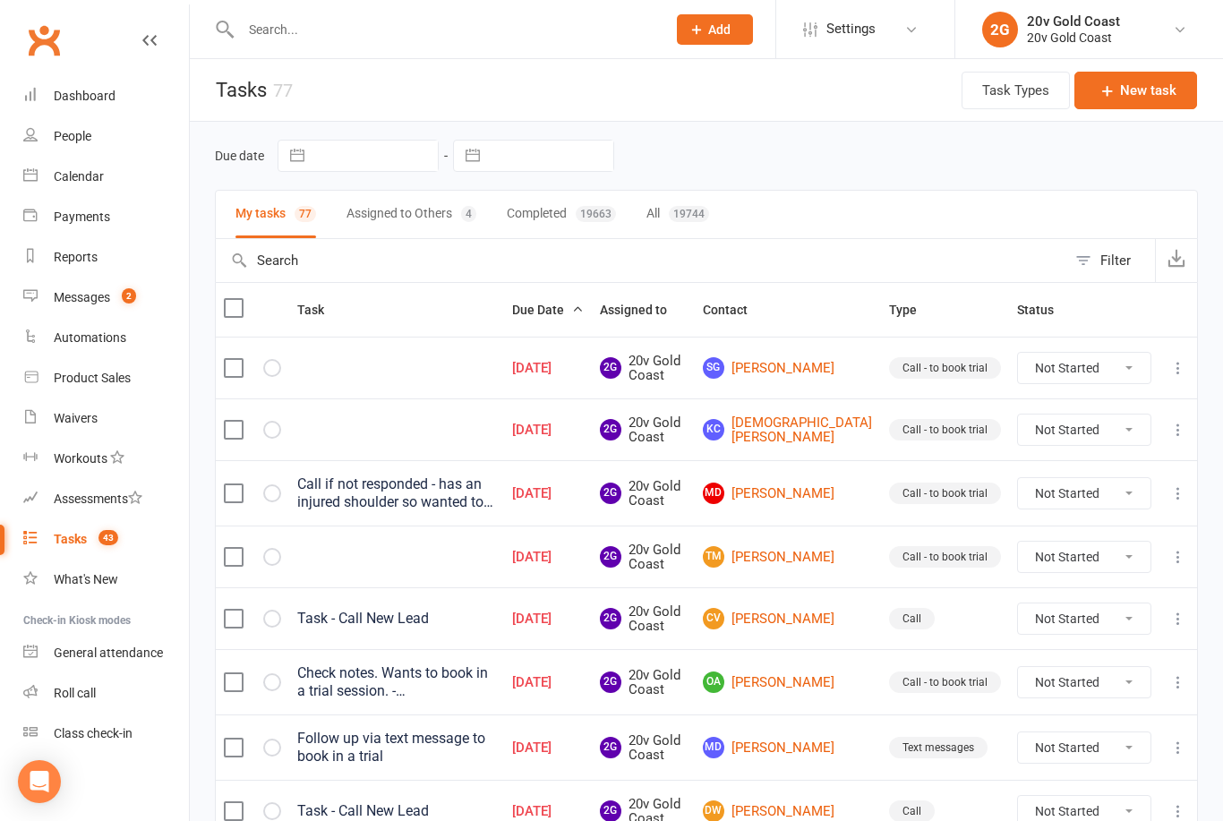
click at [385, 41] on input "text" at bounding box center [444, 29] width 418 height 25
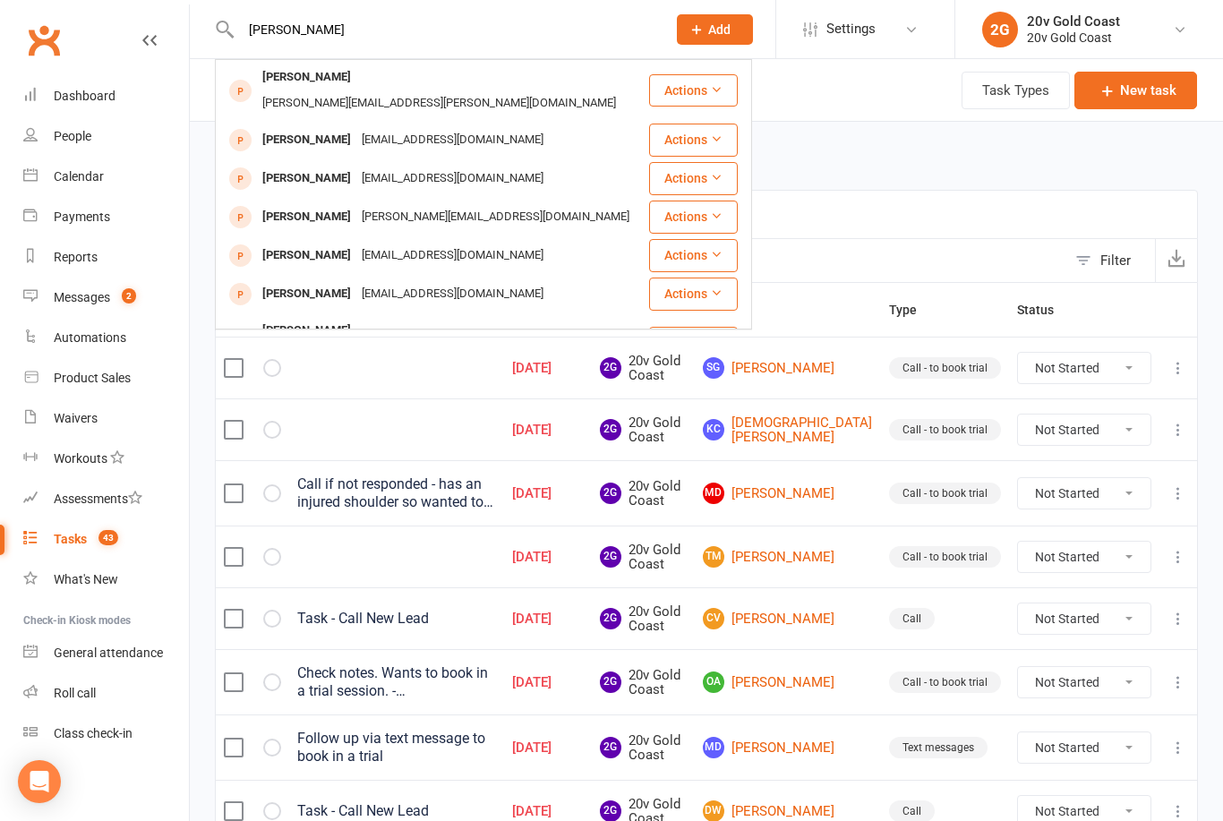
type input "[PERSON_NAME]"
click at [316, 89] on div "[PERSON_NAME]" at bounding box center [306, 77] width 99 height 26
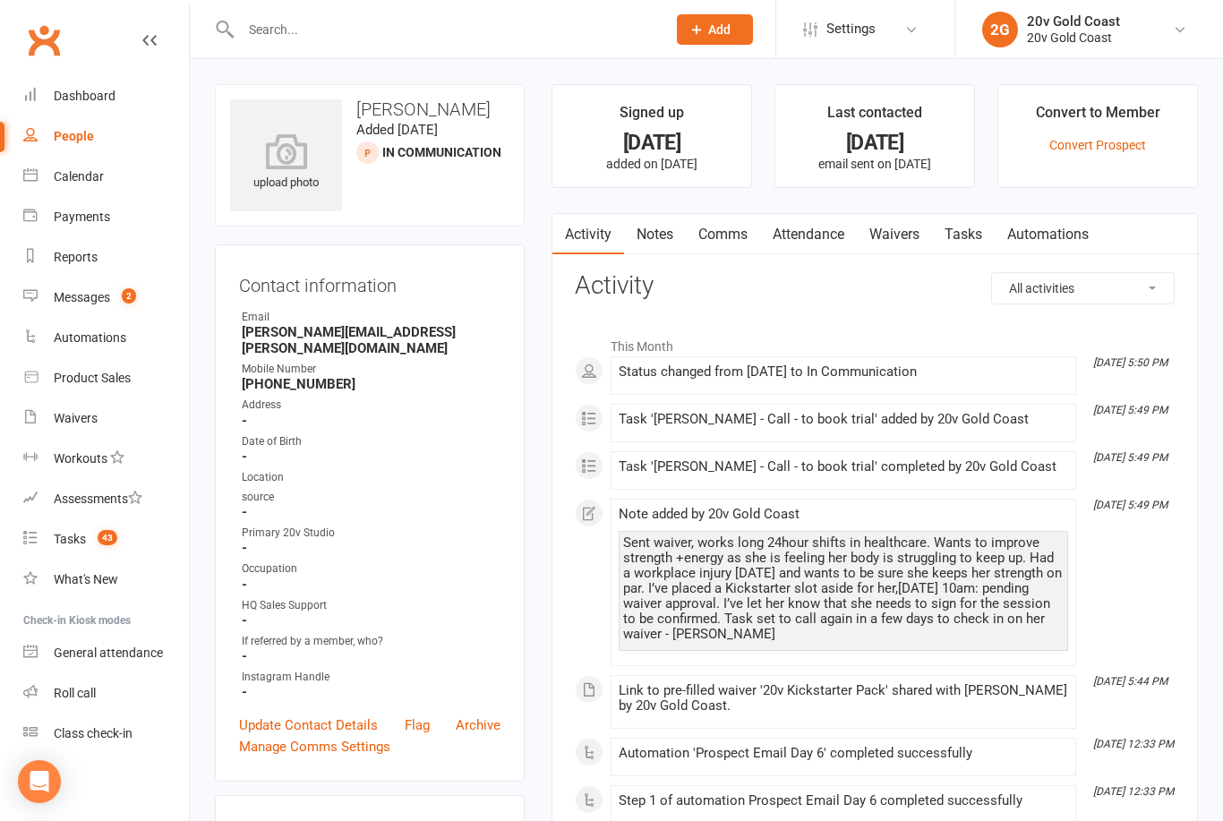
click at [61, 188] on link "Calendar" at bounding box center [106, 177] width 166 height 40
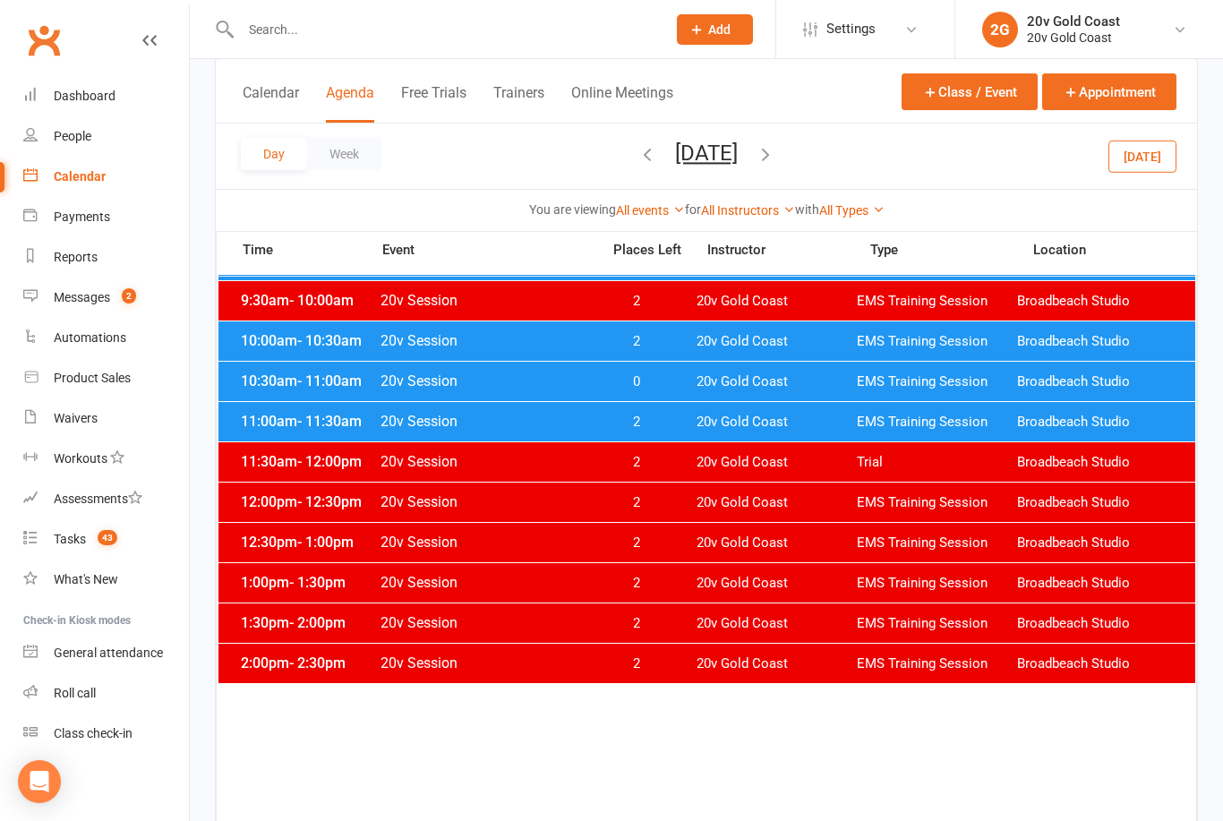
scroll to position [330, 0]
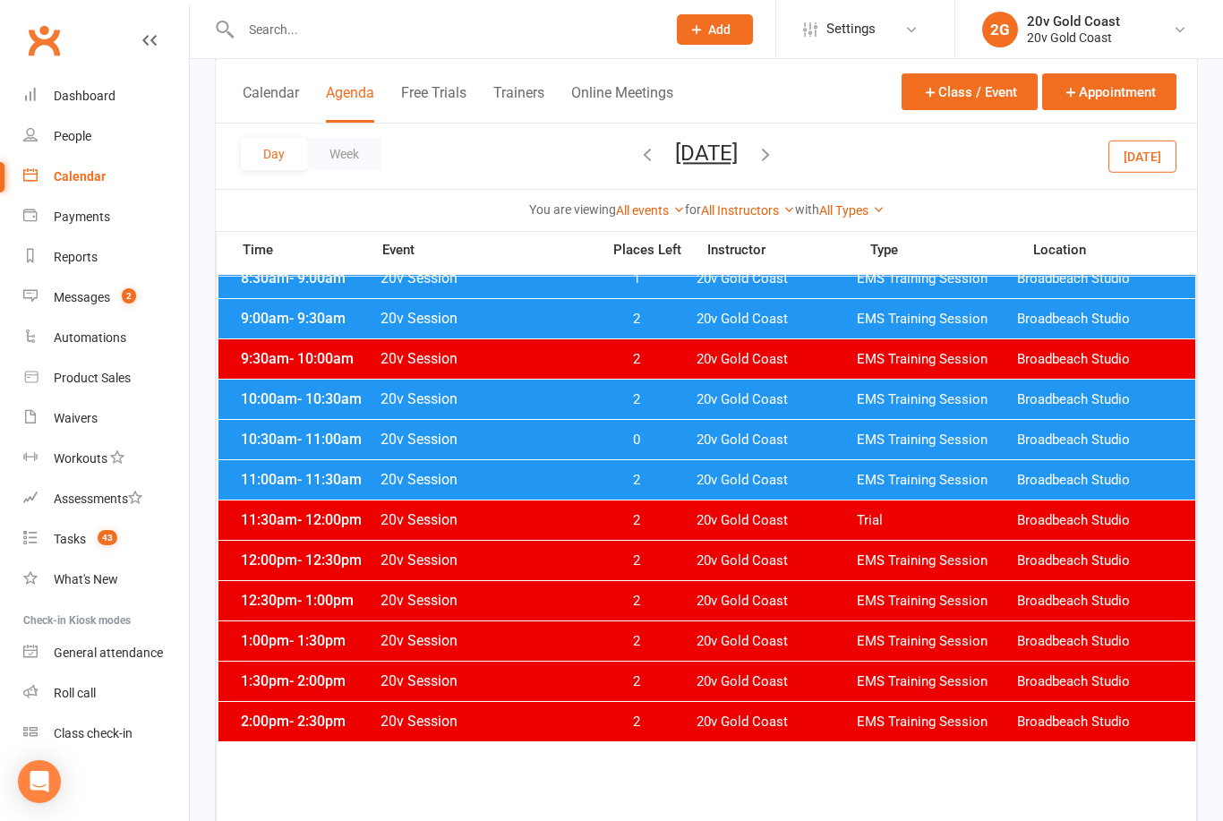
click at [555, 402] on span "20v Session" at bounding box center [485, 398] width 210 height 17
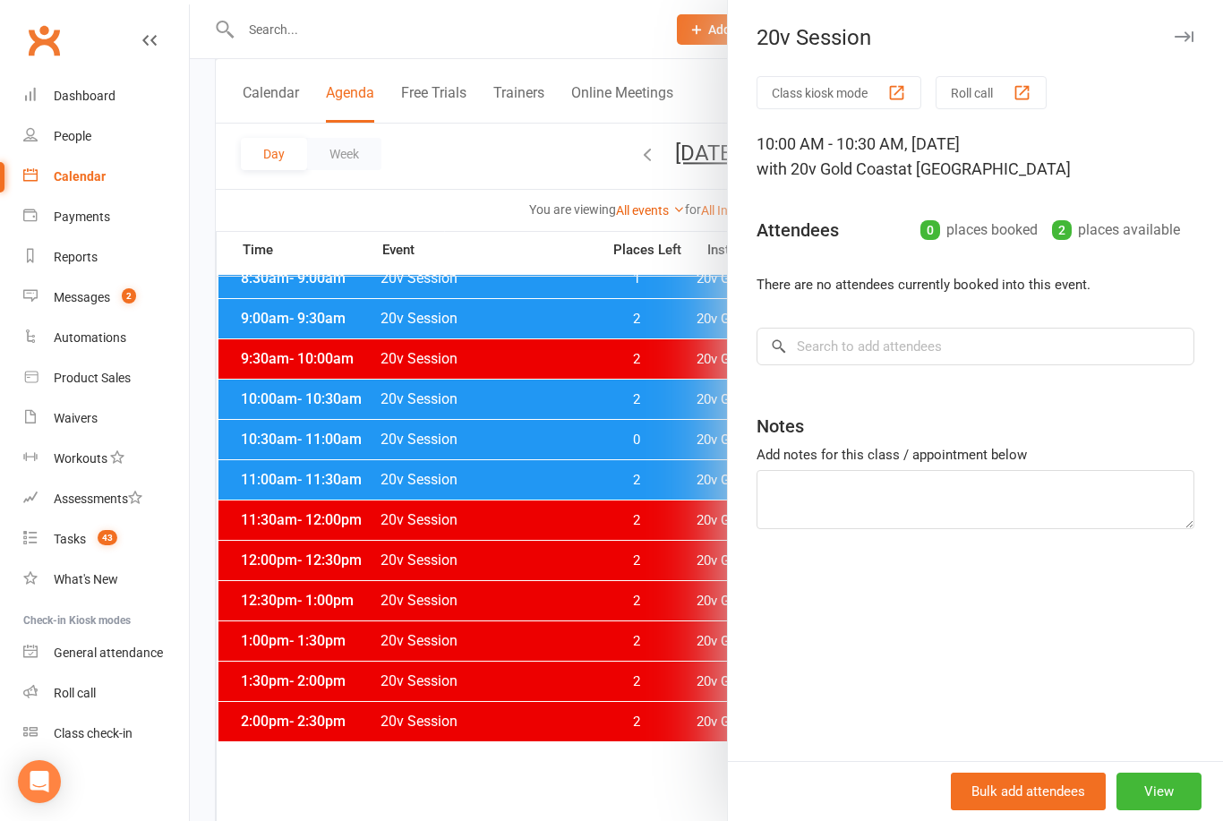
click at [487, 543] on div at bounding box center [706, 410] width 1033 height 821
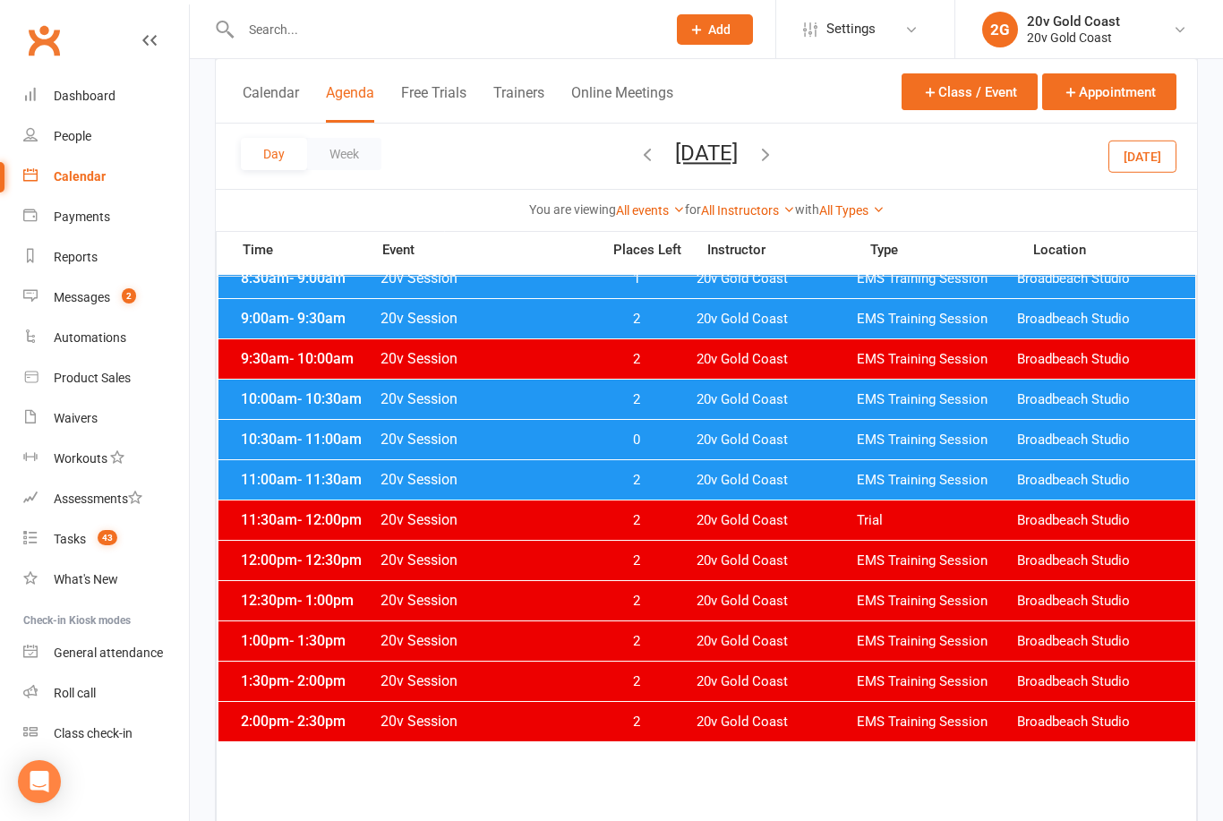
click at [493, 406] on span "20v Session" at bounding box center [485, 398] width 210 height 17
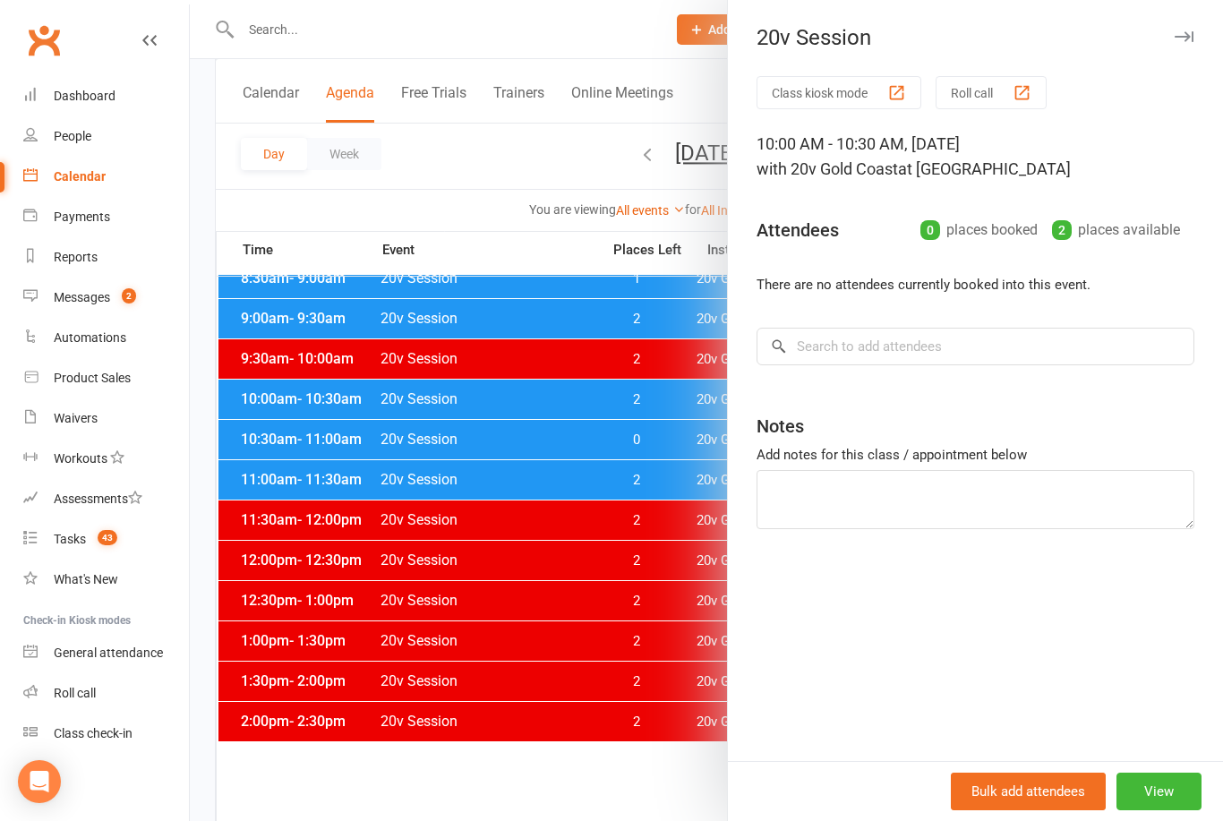
click at [502, 443] on div at bounding box center [706, 410] width 1033 height 821
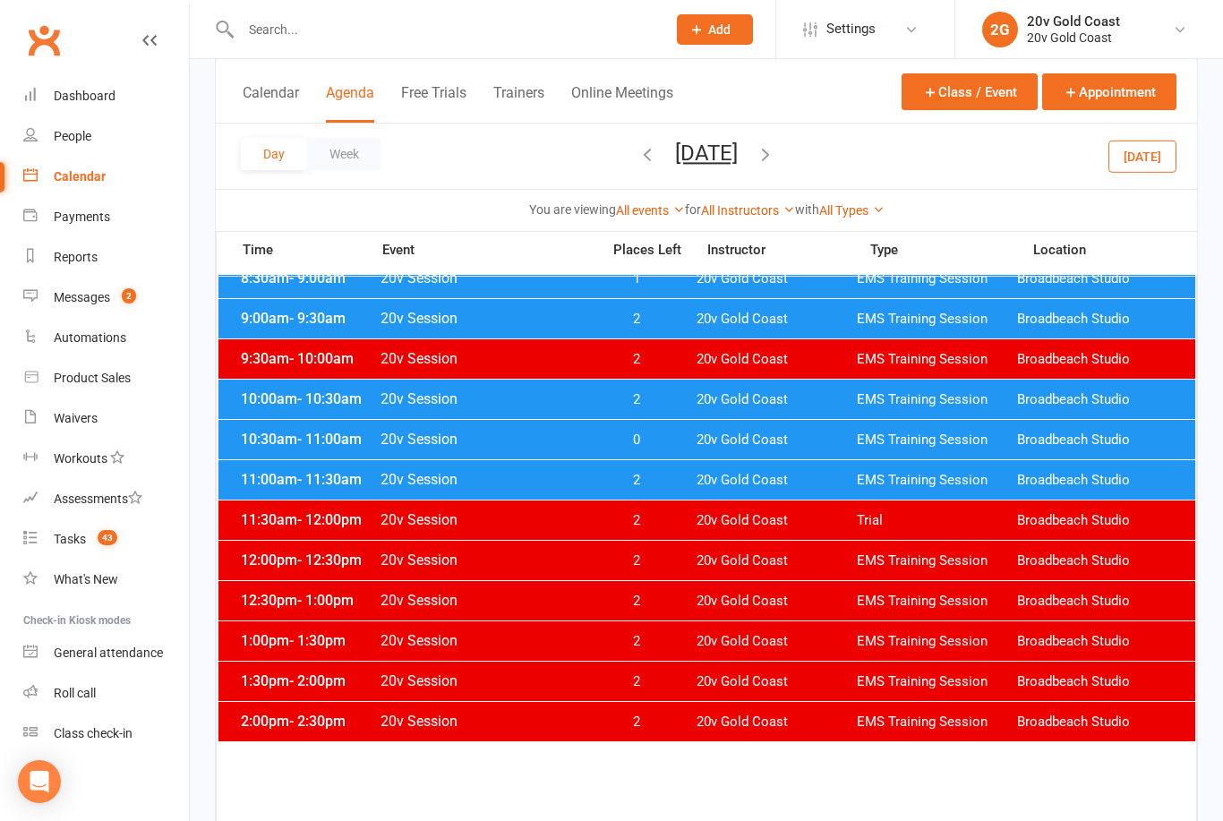
click at [516, 447] on span "20v Session" at bounding box center [485, 439] width 210 height 17
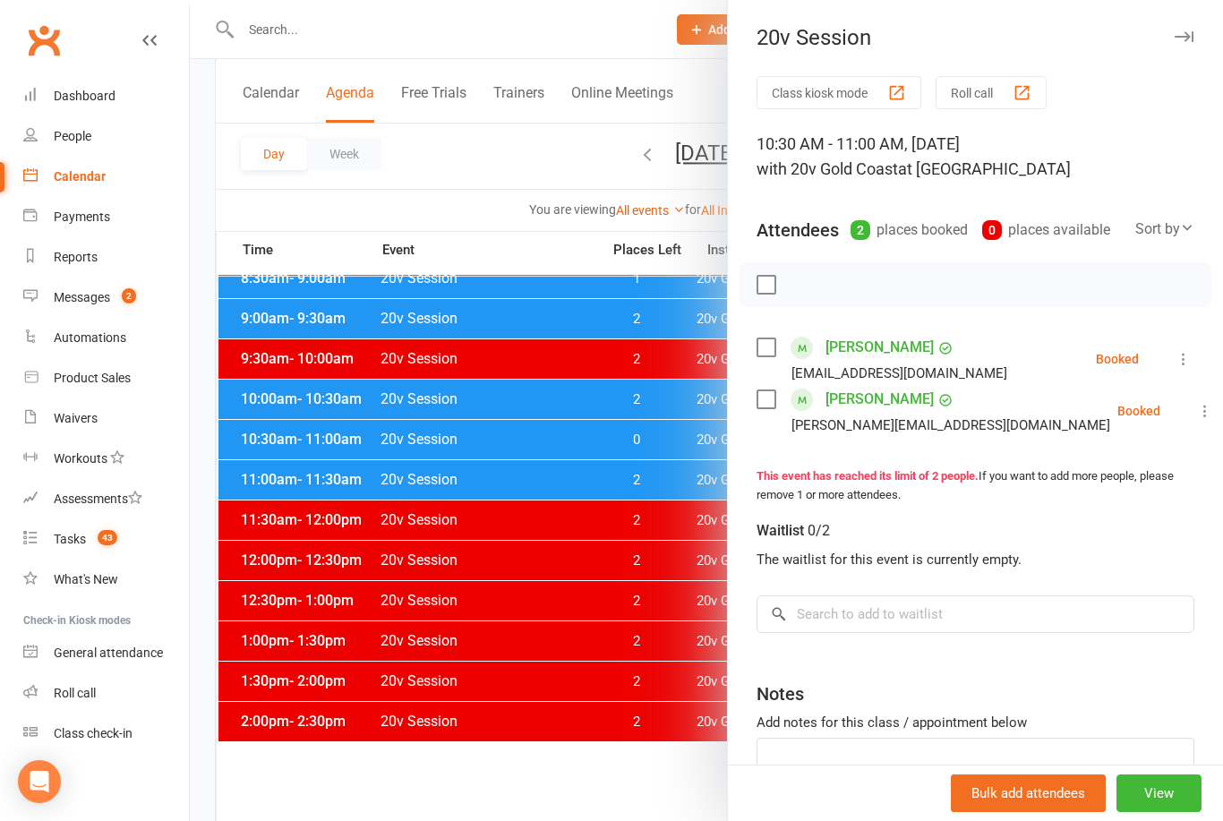
click at [505, 399] on div at bounding box center [706, 410] width 1033 height 821
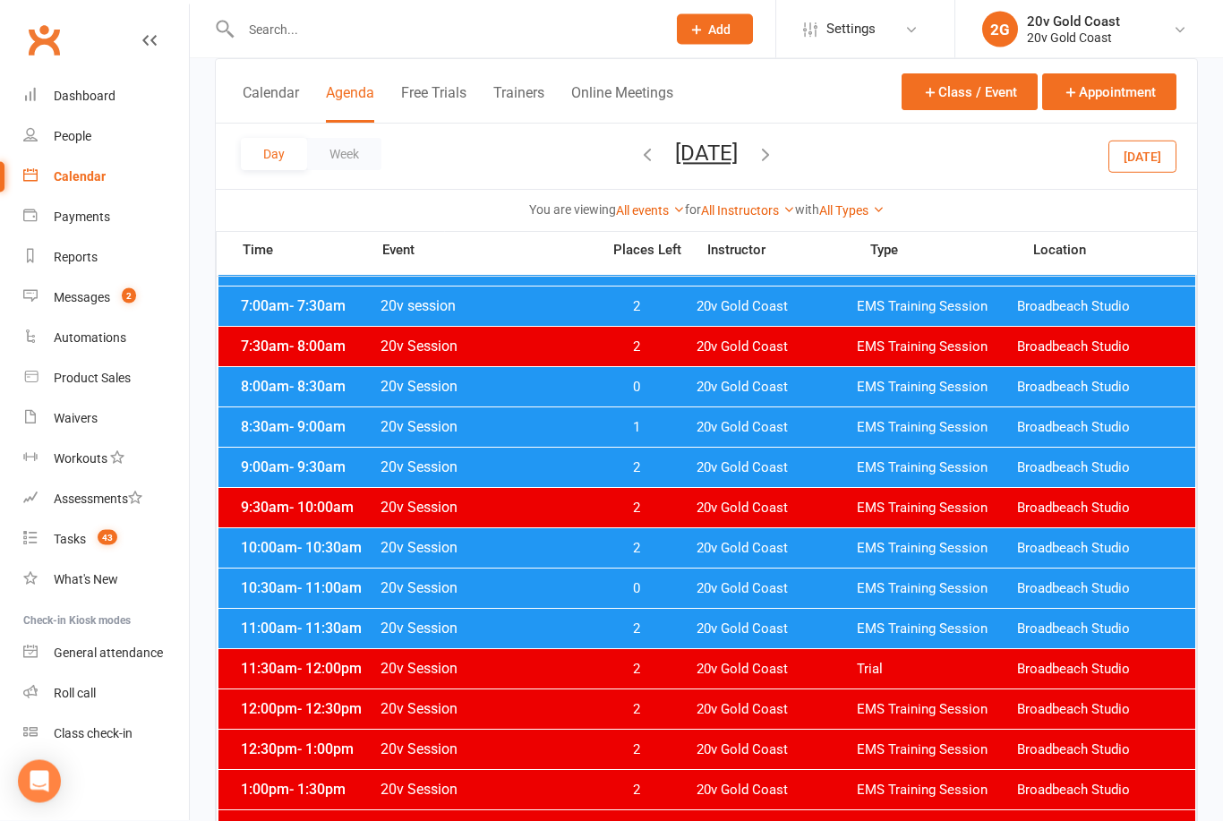
scroll to position [182, 0]
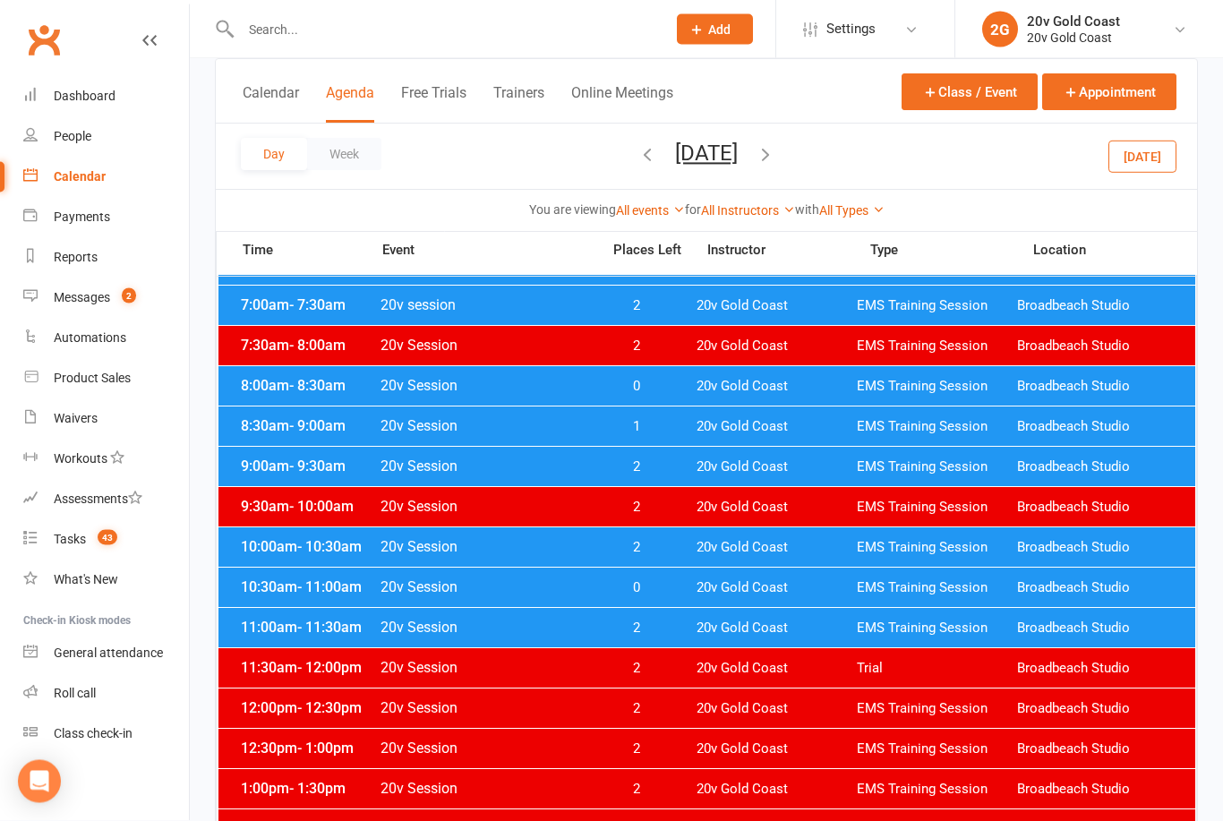
click at [543, 466] on span "20v Session" at bounding box center [485, 466] width 210 height 17
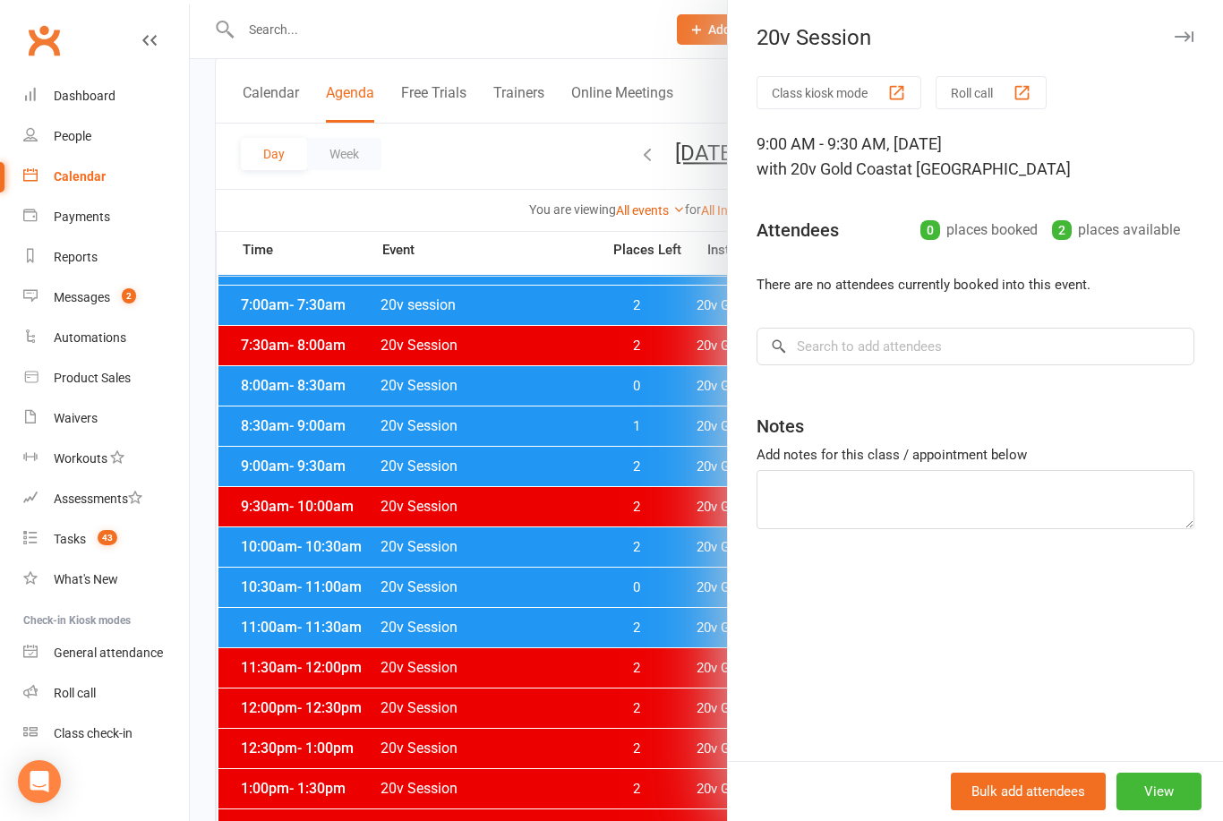
click at [554, 510] on div at bounding box center [706, 410] width 1033 height 821
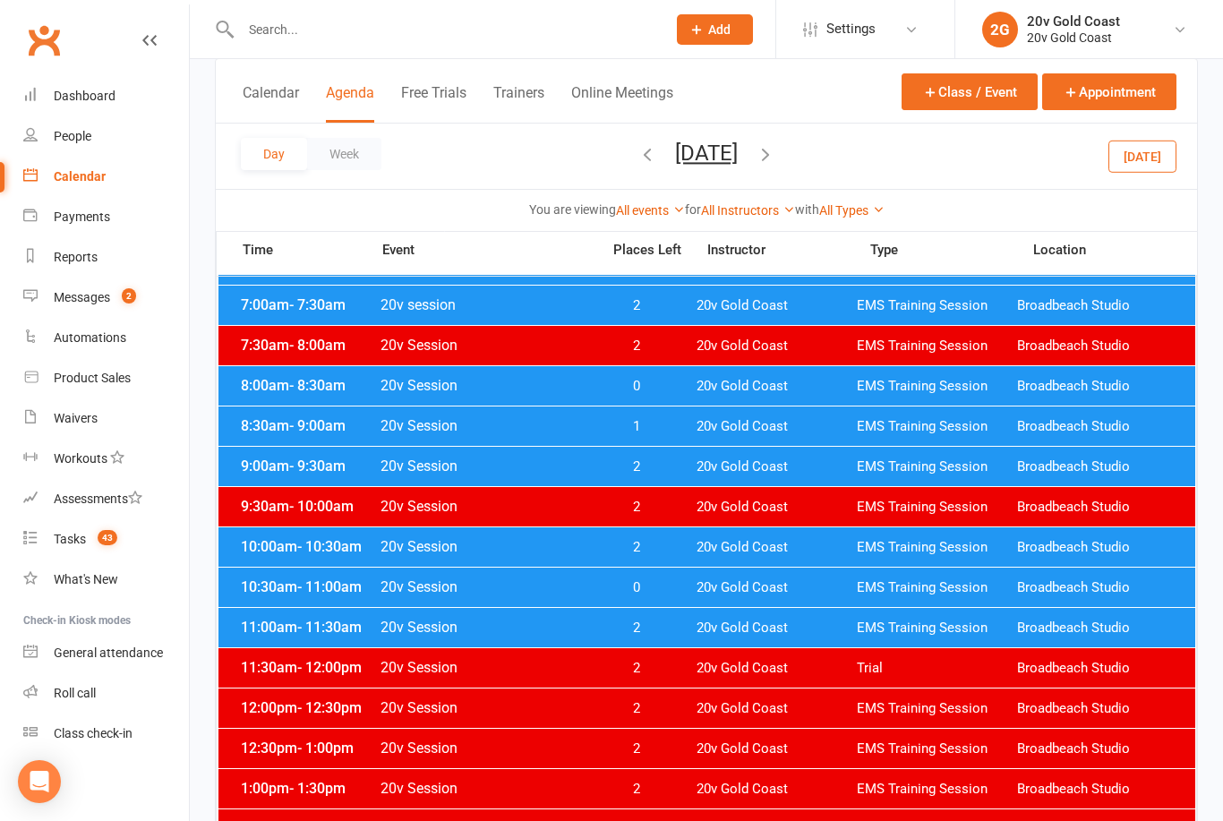
click at [568, 546] on span "20v Session" at bounding box center [485, 546] width 210 height 17
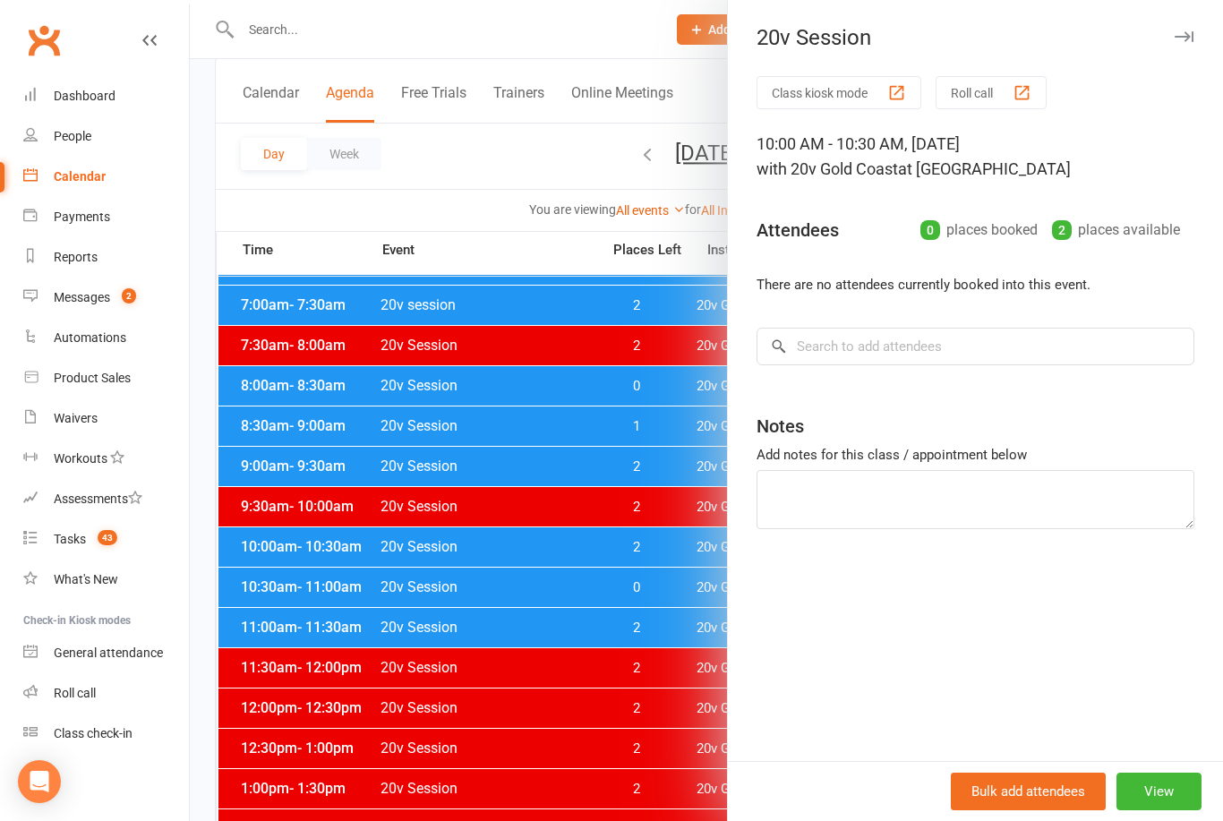
click at [1162, 810] on button "View" at bounding box center [1158, 792] width 85 height 38
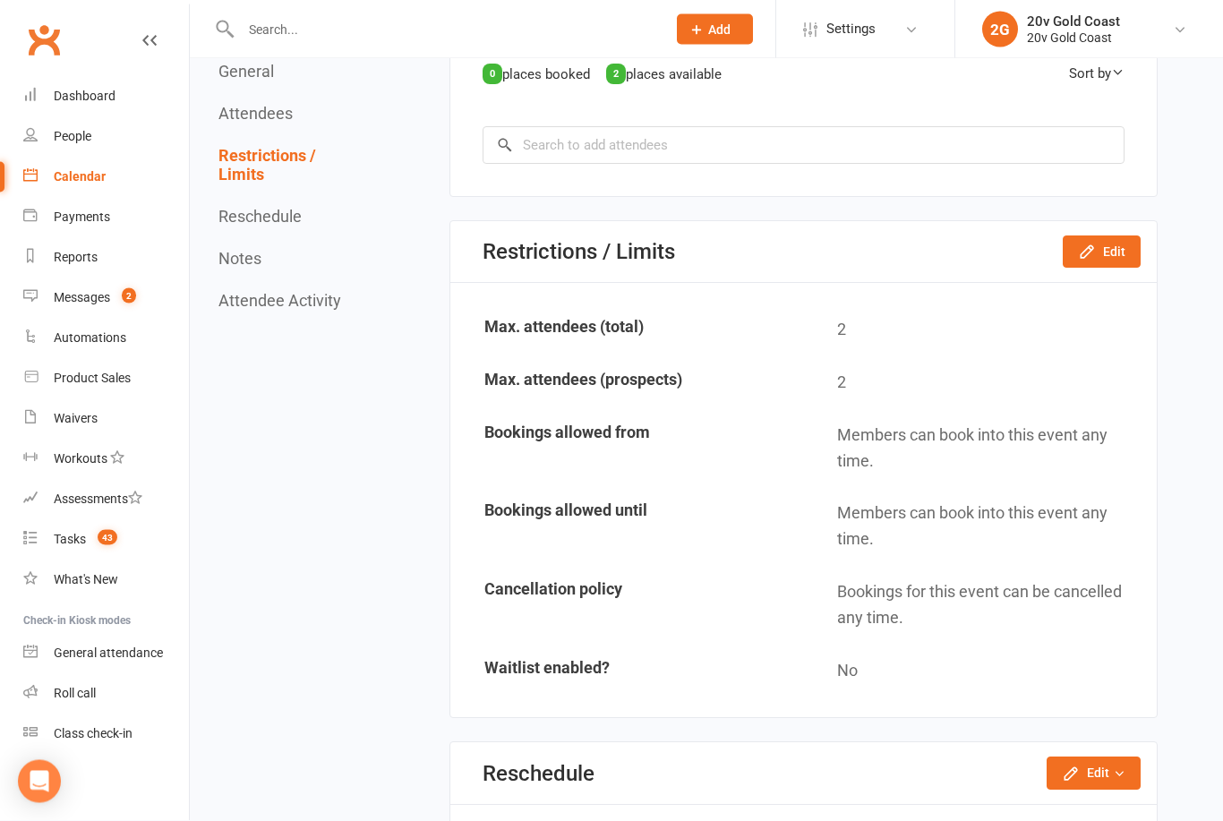
scroll to position [884, 0]
click at [1107, 269] on button "Edit" at bounding box center [1102, 252] width 78 height 32
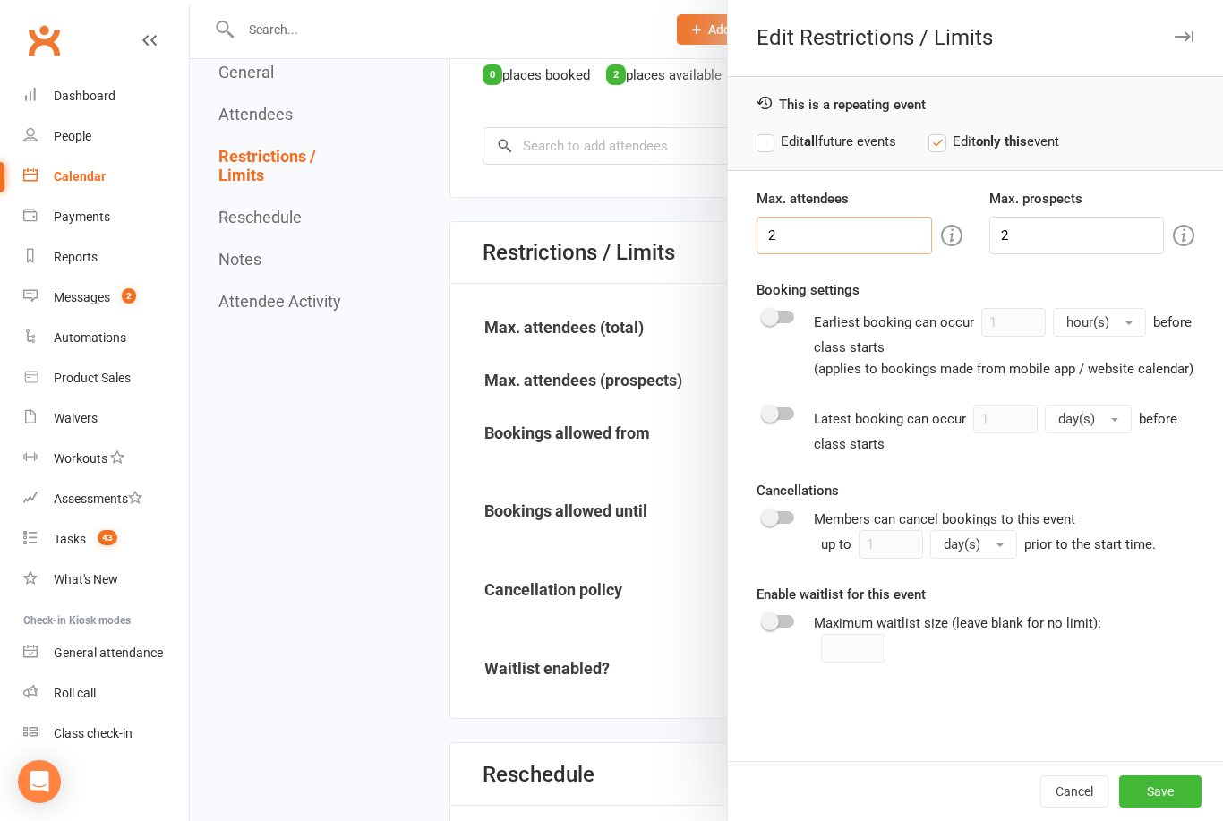
click at [825, 231] on input "2" at bounding box center [843, 236] width 175 height 38
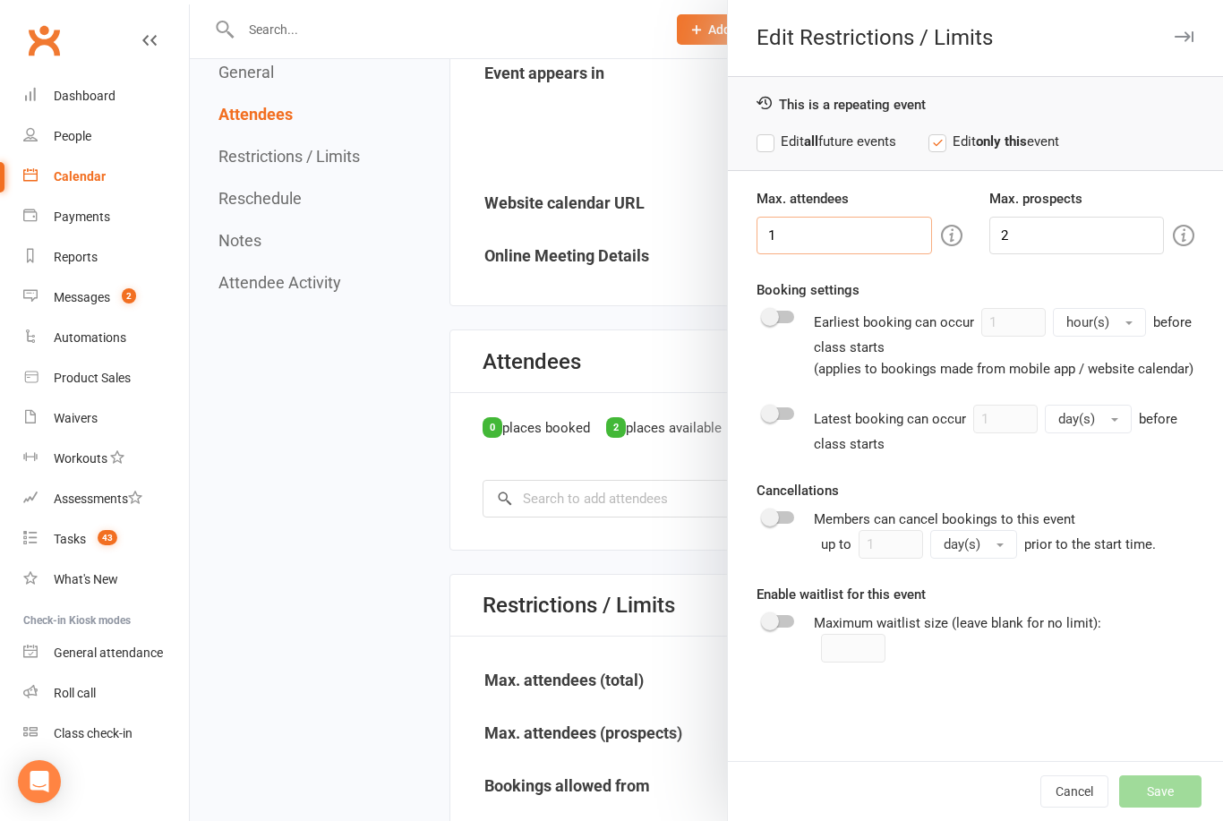
scroll to position [511, 0]
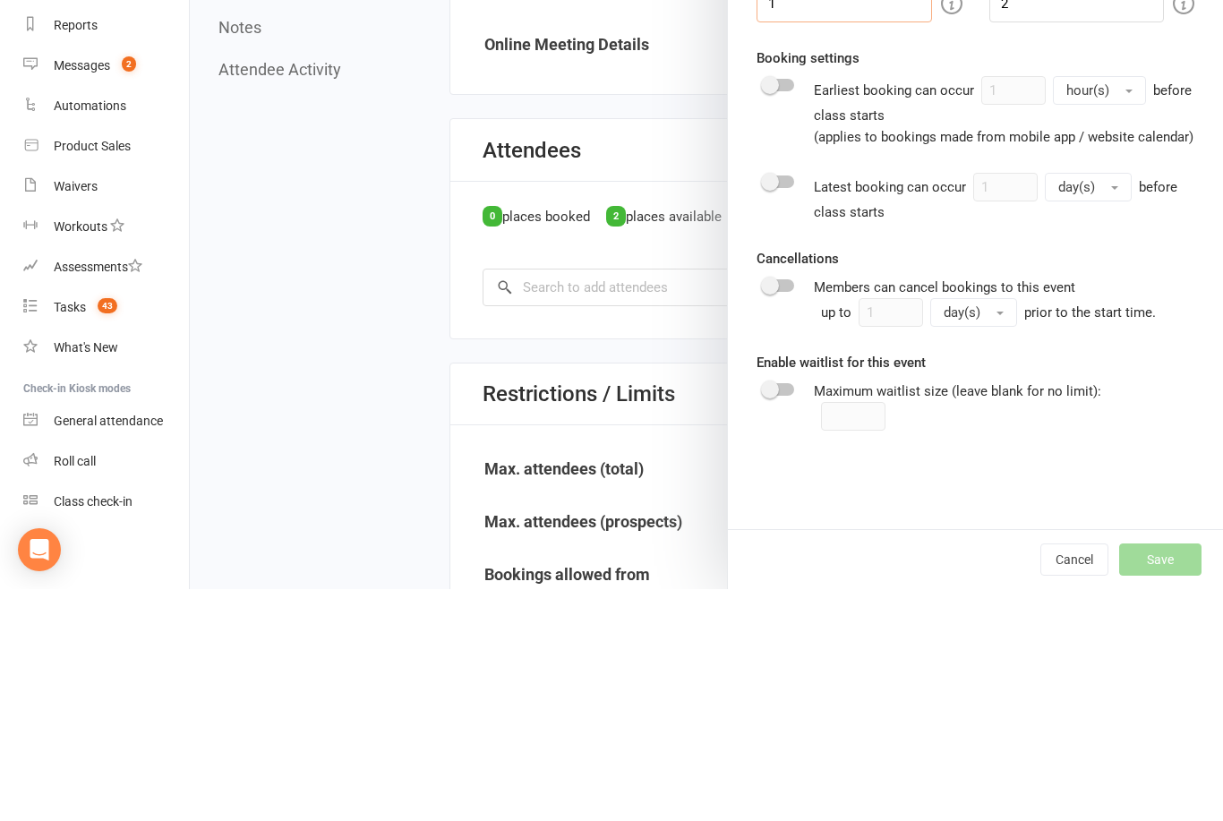
type input "1"
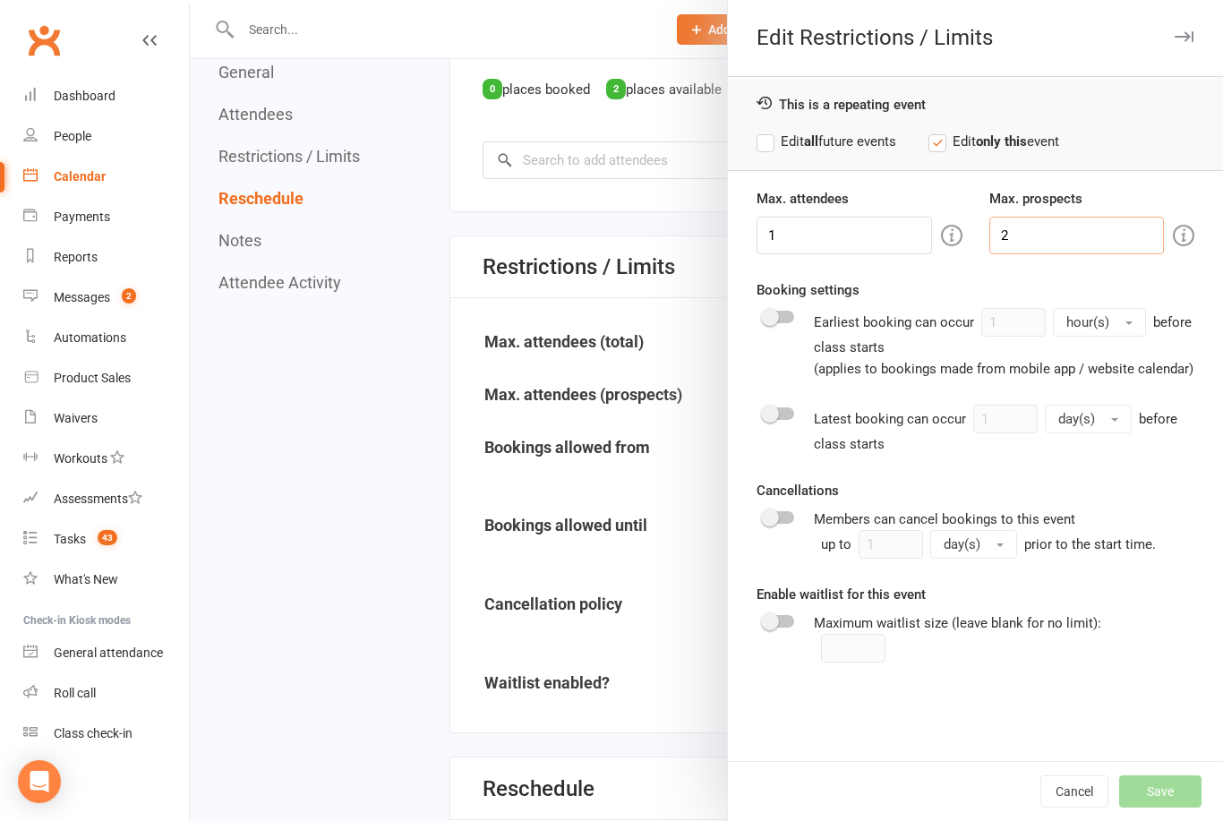
scroll to position [865, 0]
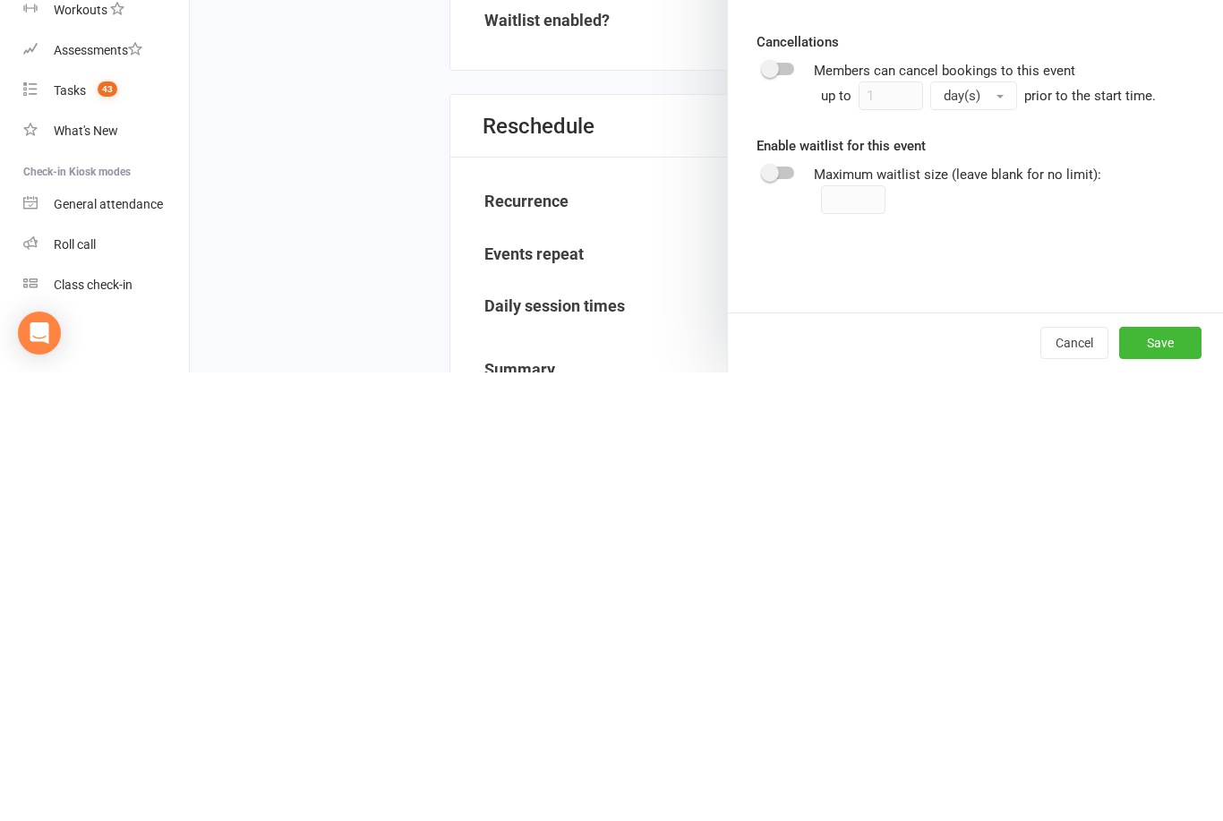
type input "1"
click at [1162, 775] on button "Save" at bounding box center [1160, 791] width 82 height 32
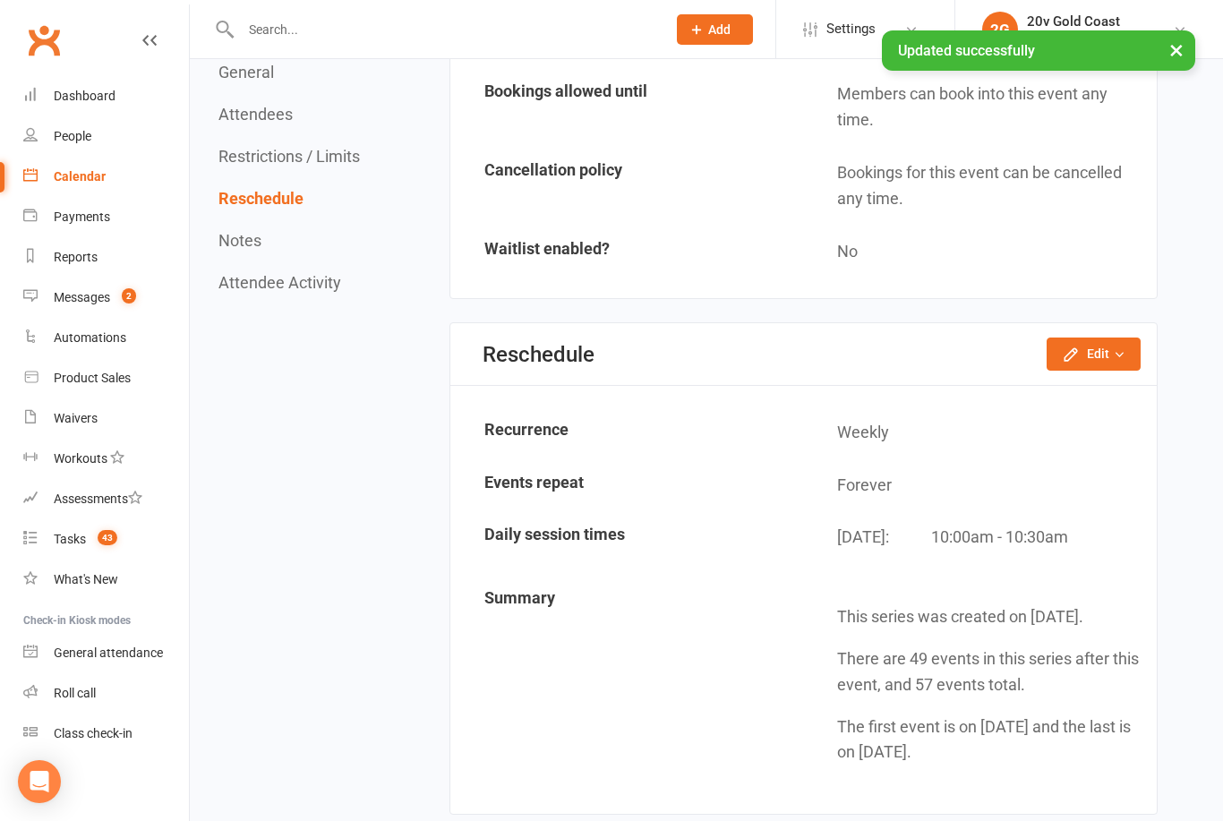
scroll to position [1303, 0]
click at [1069, 365] on icon "button" at bounding box center [1071, 356] width 18 height 18
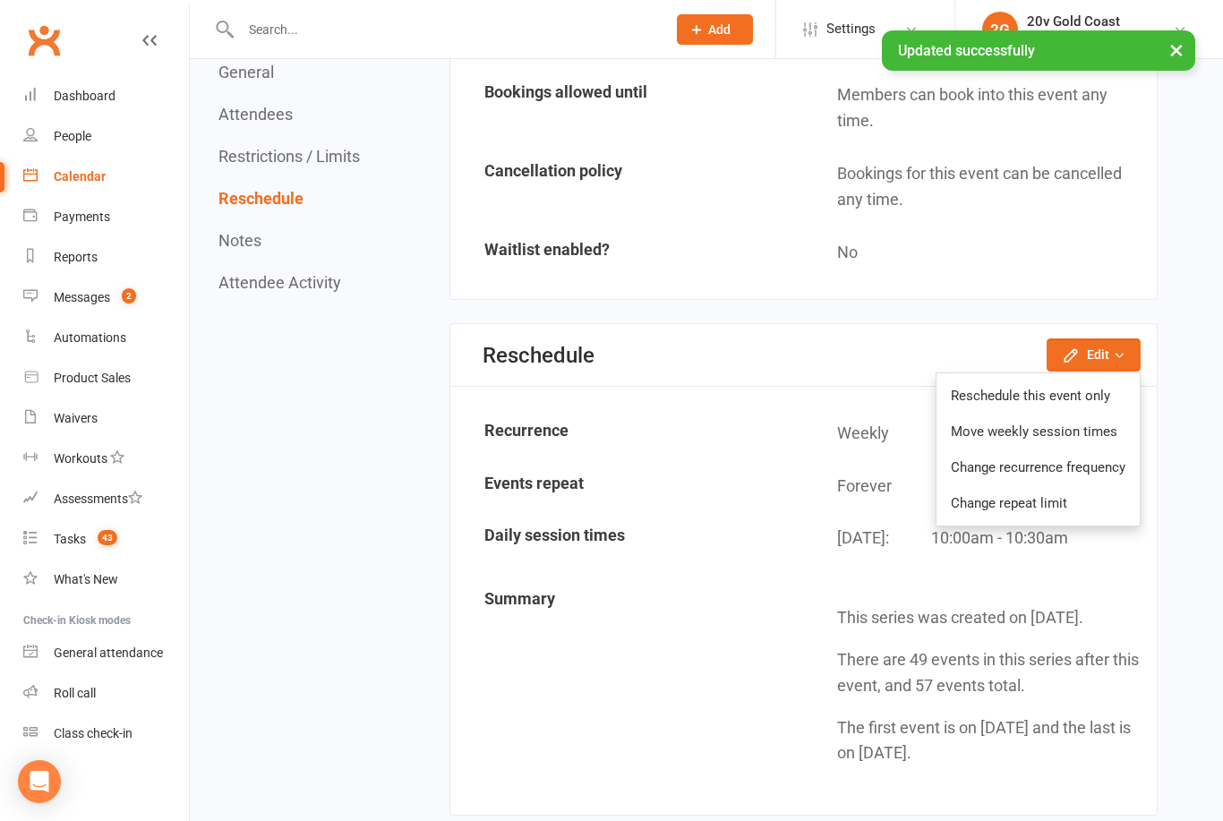
click at [739, 526] on td "Daily session times" at bounding box center [627, 544] width 351 height 62
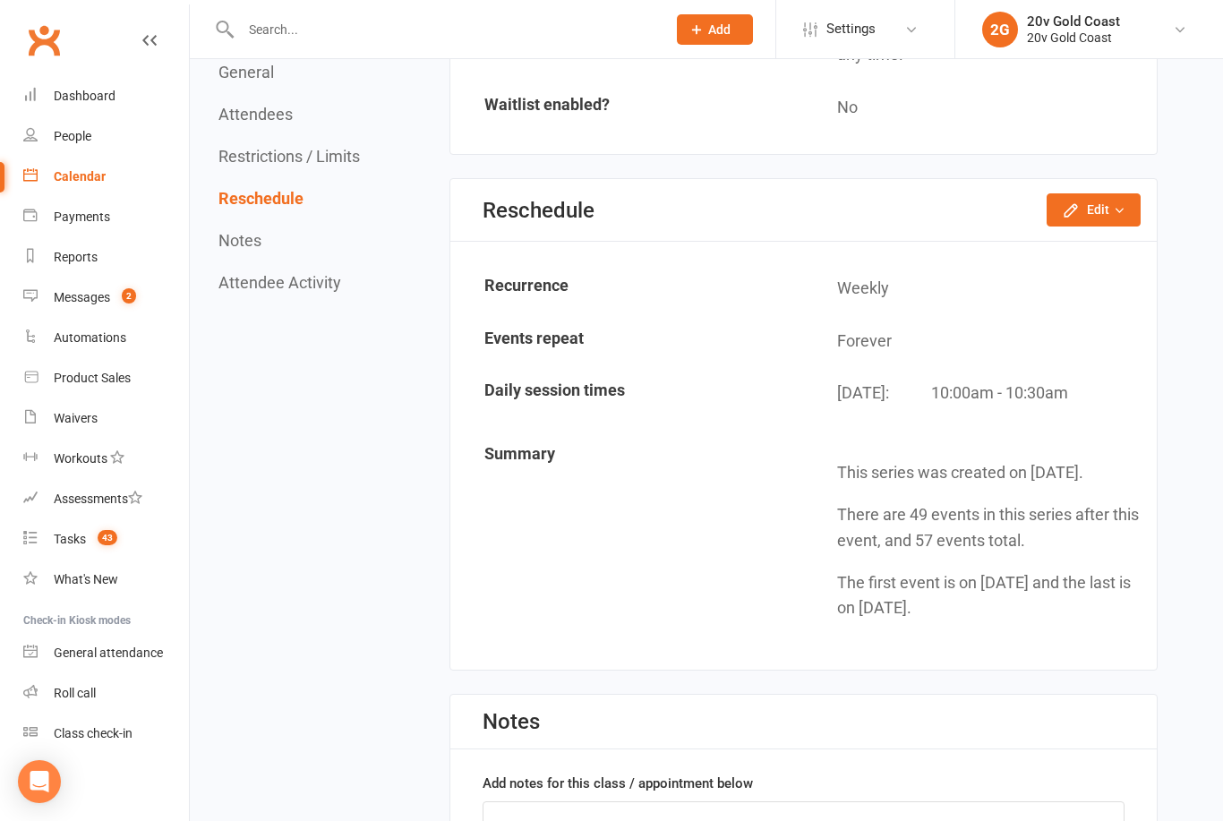
scroll to position [1395, 0]
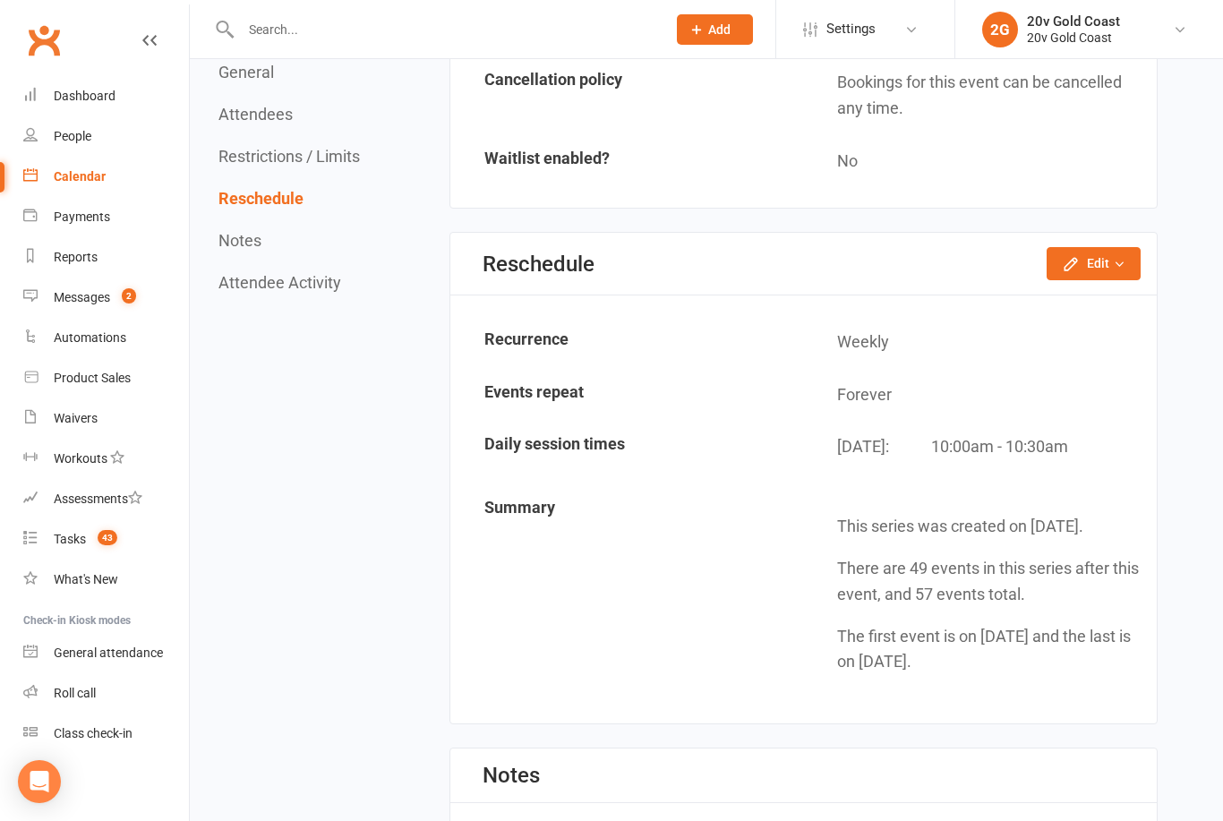
click at [1082, 278] on button "Edit" at bounding box center [1094, 263] width 94 height 32
click at [752, 517] on td "Summary" at bounding box center [627, 593] width 351 height 217
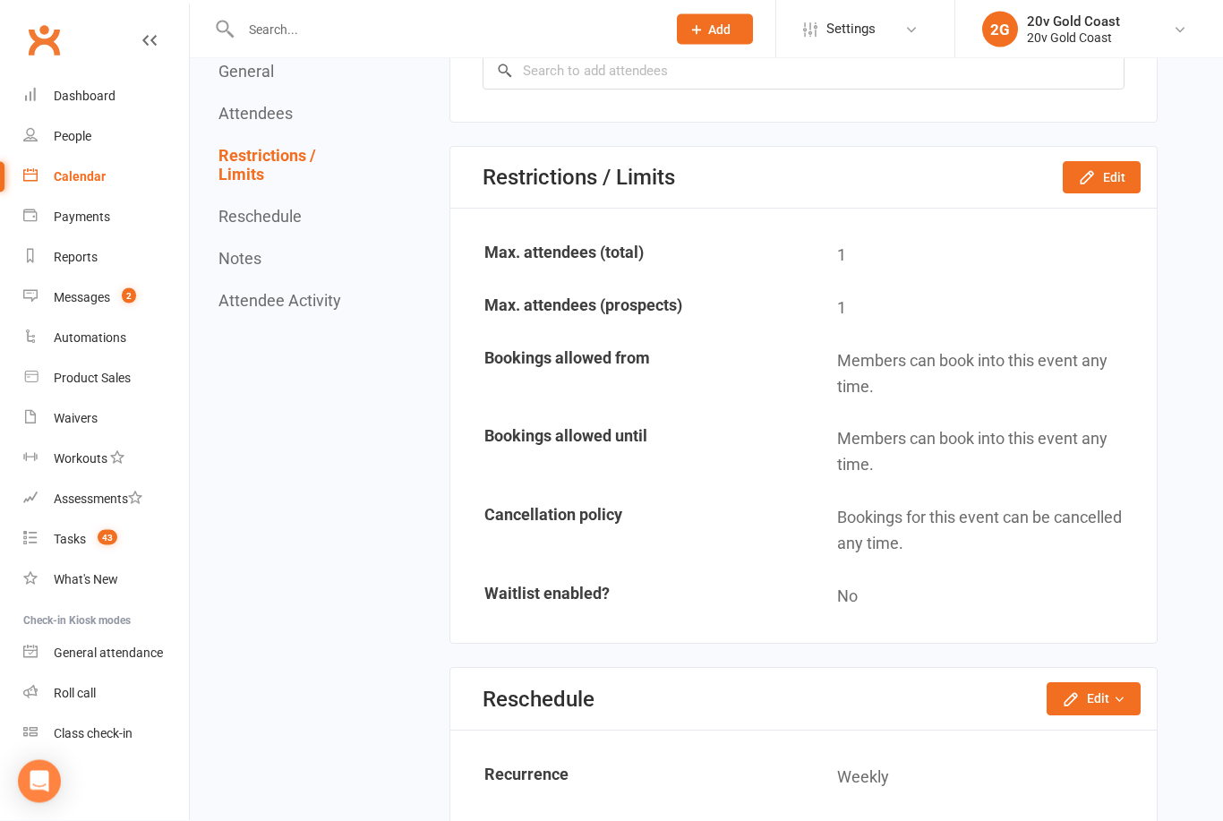
click at [1106, 184] on button "Edit" at bounding box center [1102, 178] width 78 height 32
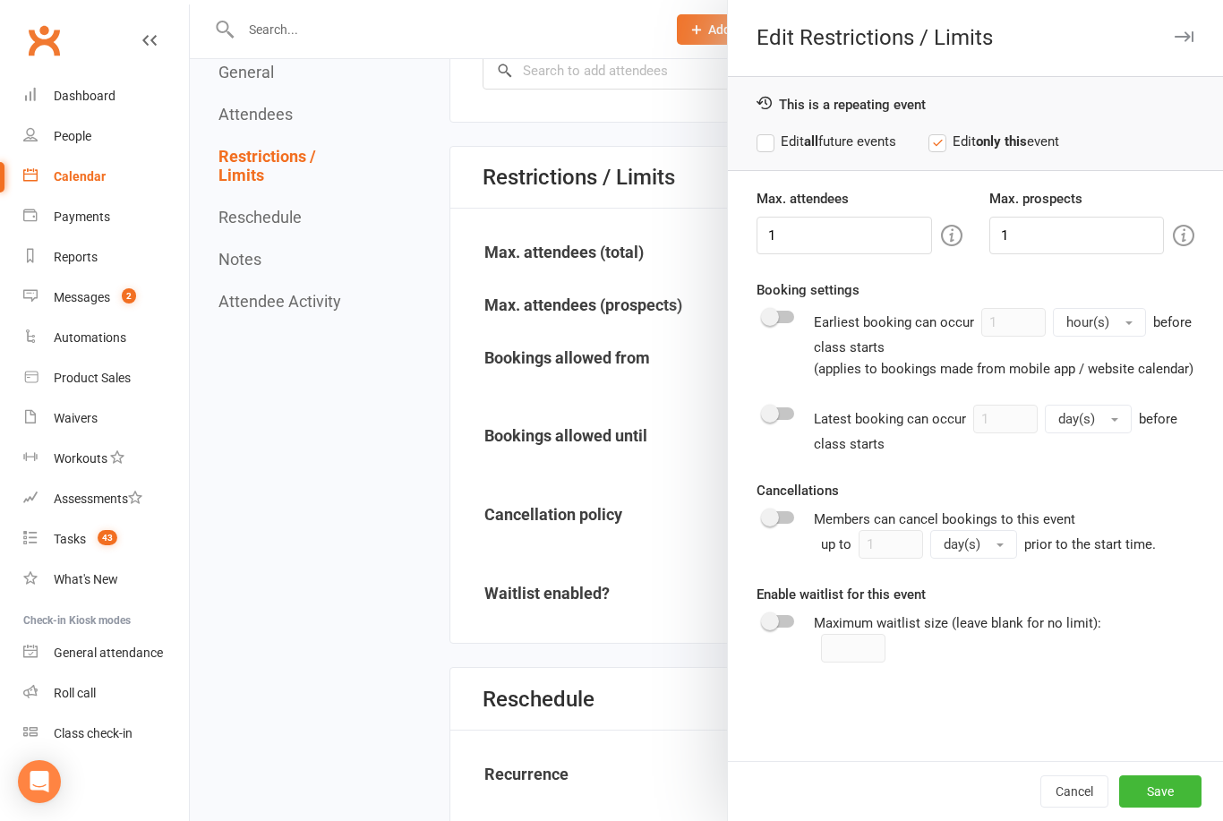
click at [1150, 808] on button "Save" at bounding box center [1160, 791] width 82 height 32
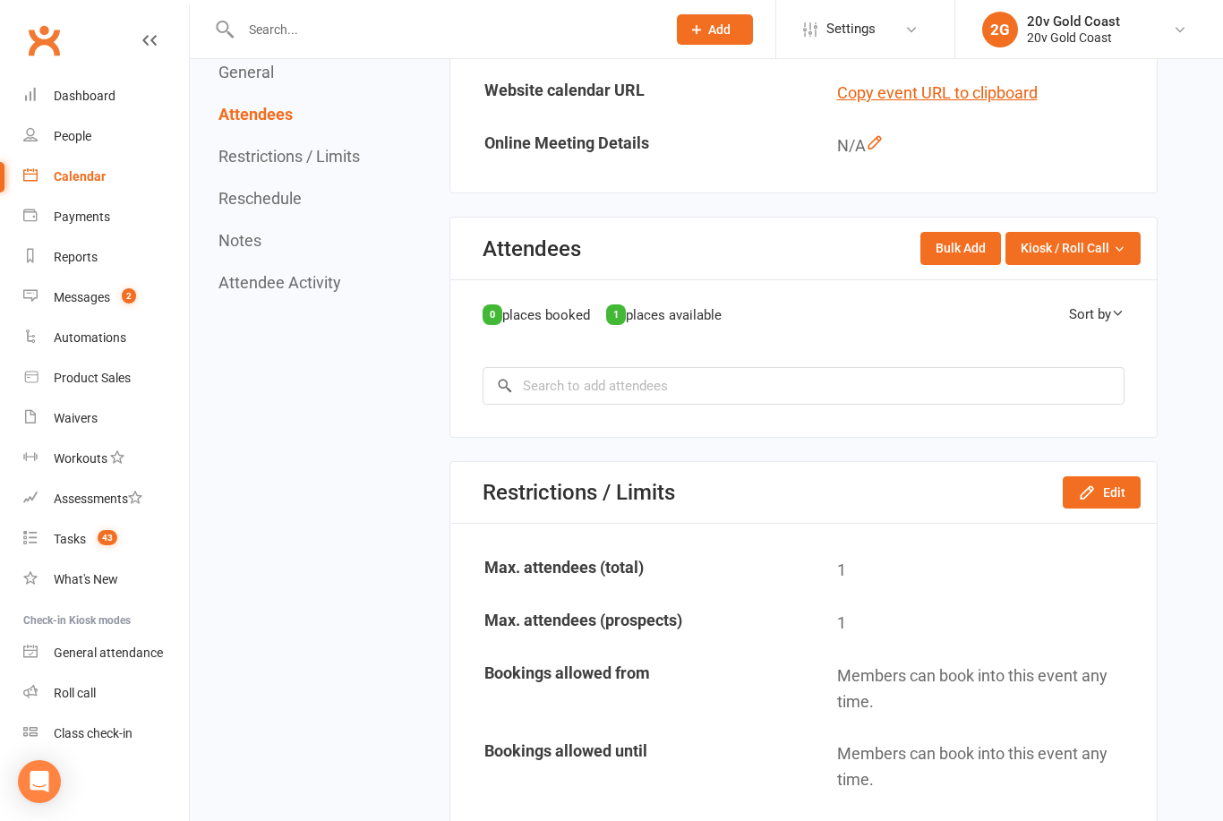
scroll to position [644, 0]
click at [1104, 505] on button "Edit" at bounding box center [1102, 493] width 78 height 32
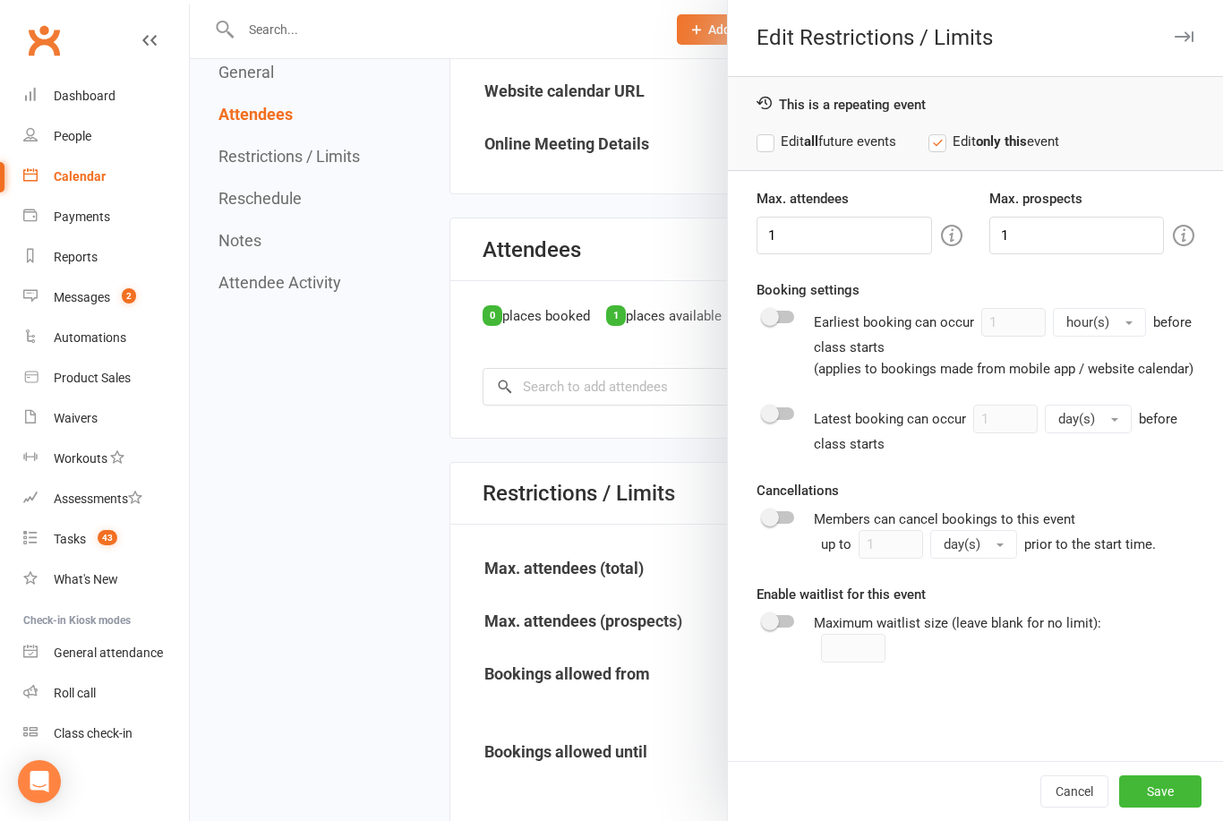
click at [629, 696] on div at bounding box center [706, 410] width 1033 height 821
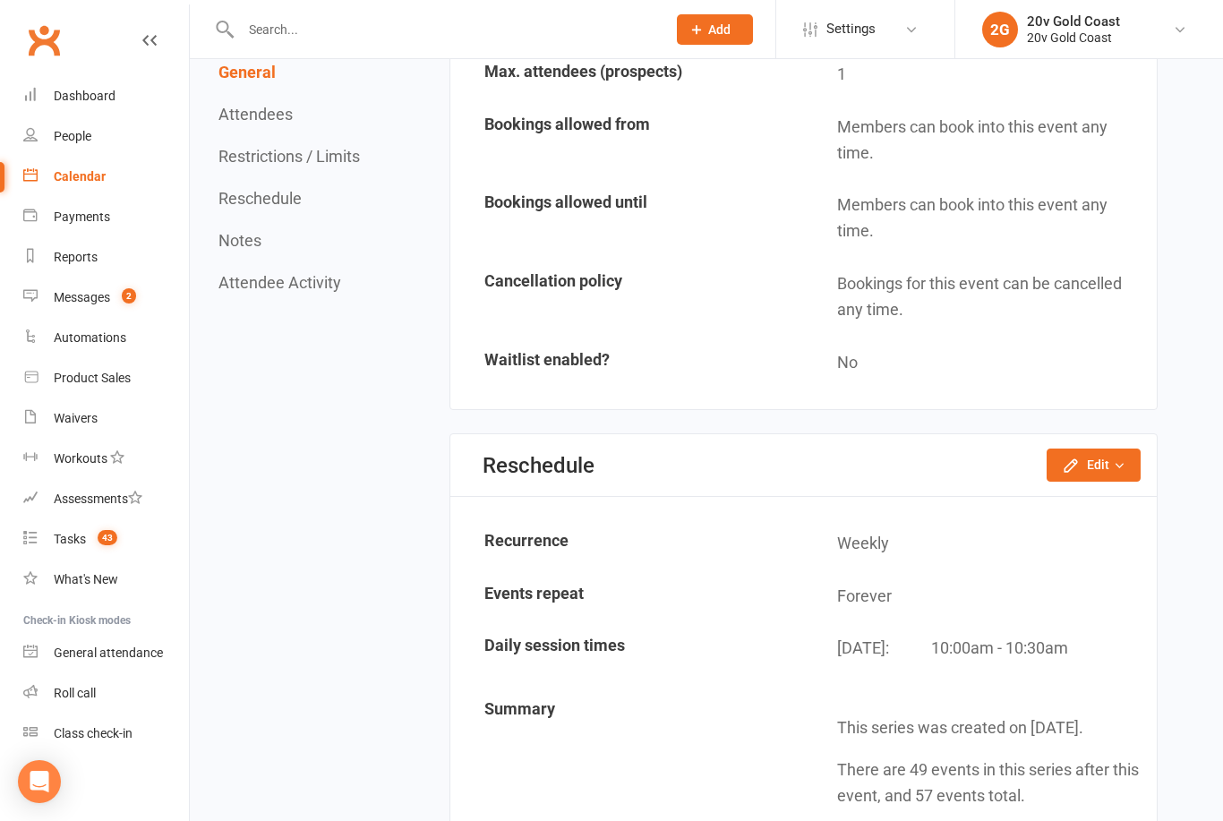
scroll to position [1196, 0]
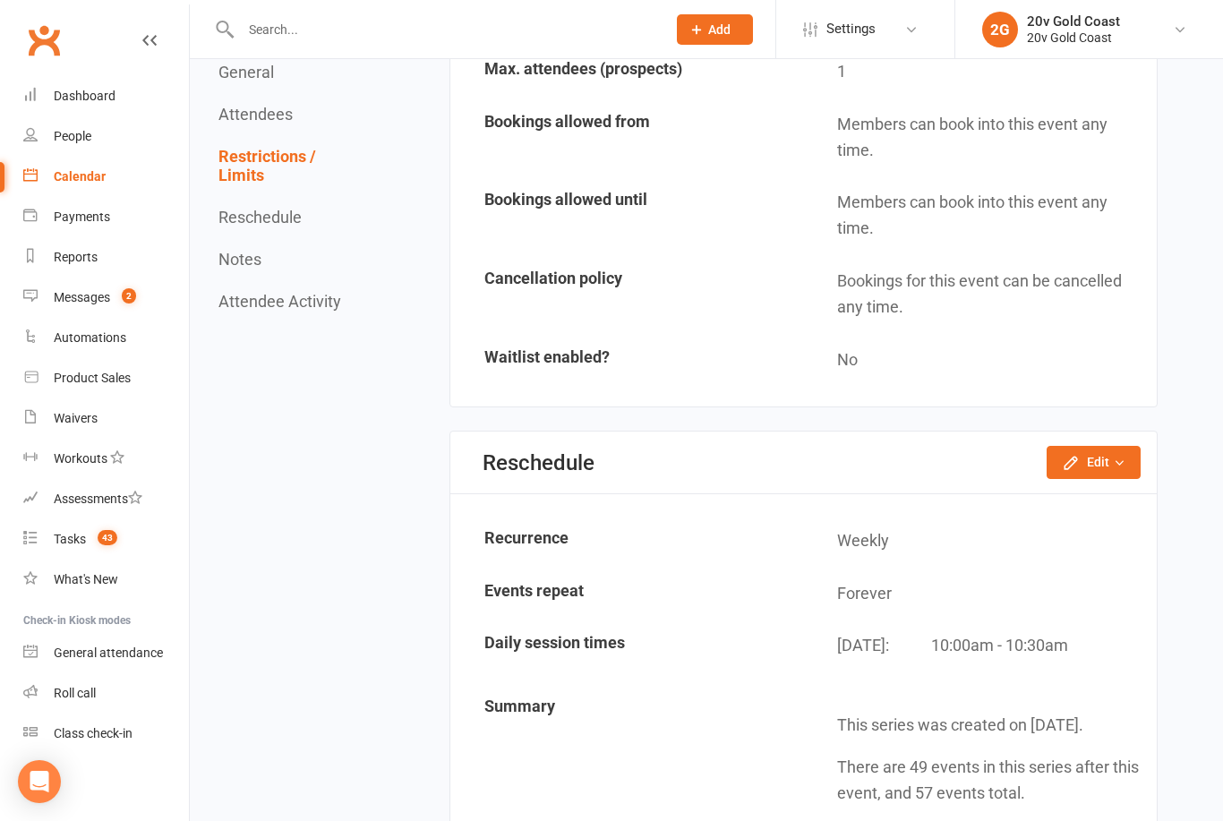
click at [1102, 478] on button "Edit" at bounding box center [1094, 462] width 94 height 32
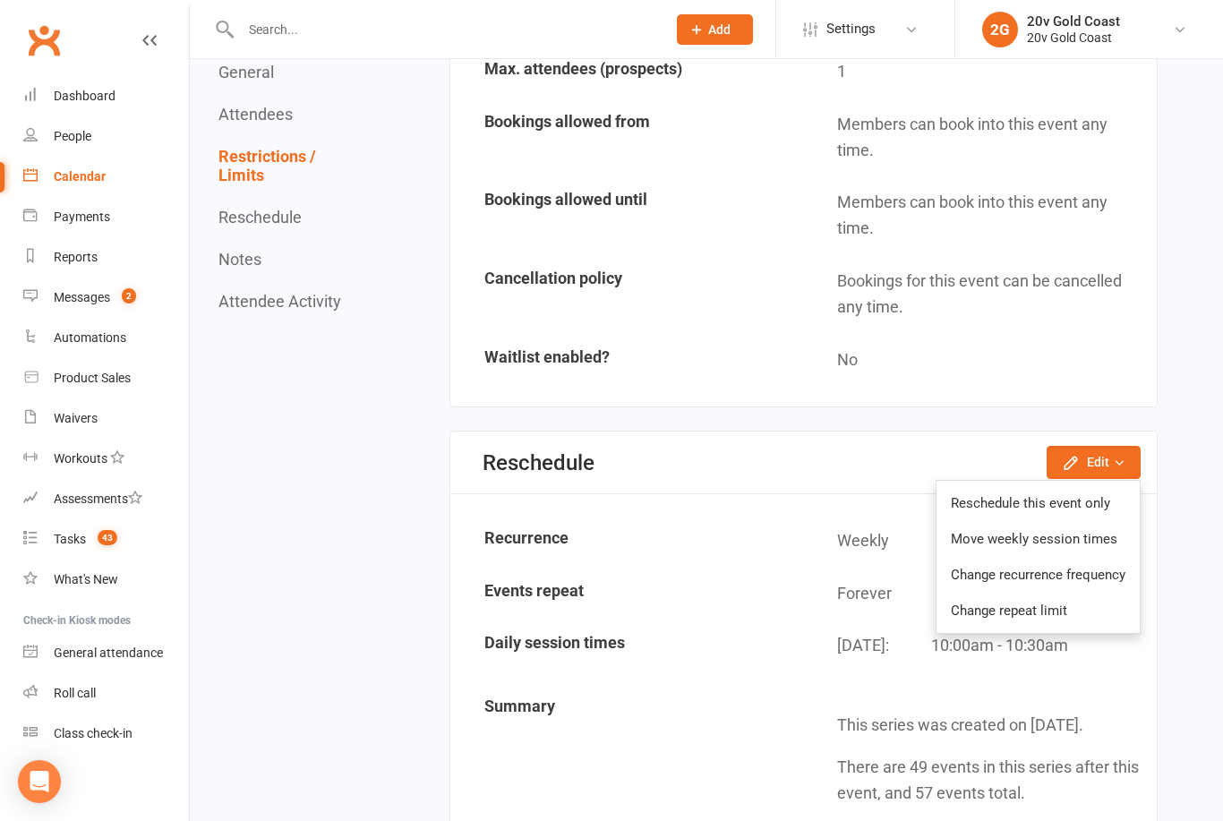
click at [825, 697] on td "This series was created on Sep 10, 2025. There are 49 events in this series aft…" at bounding box center [980, 792] width 351 height 217
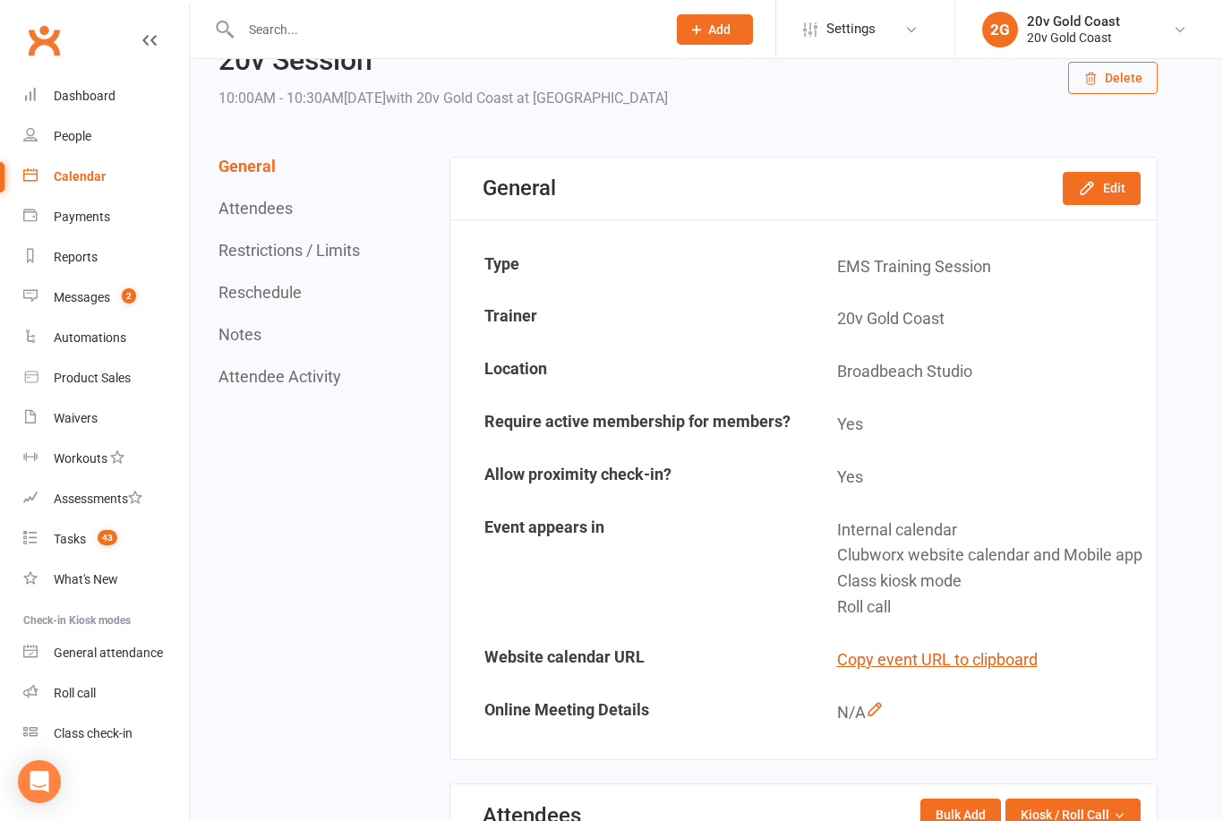
scroll to position [0, 0]
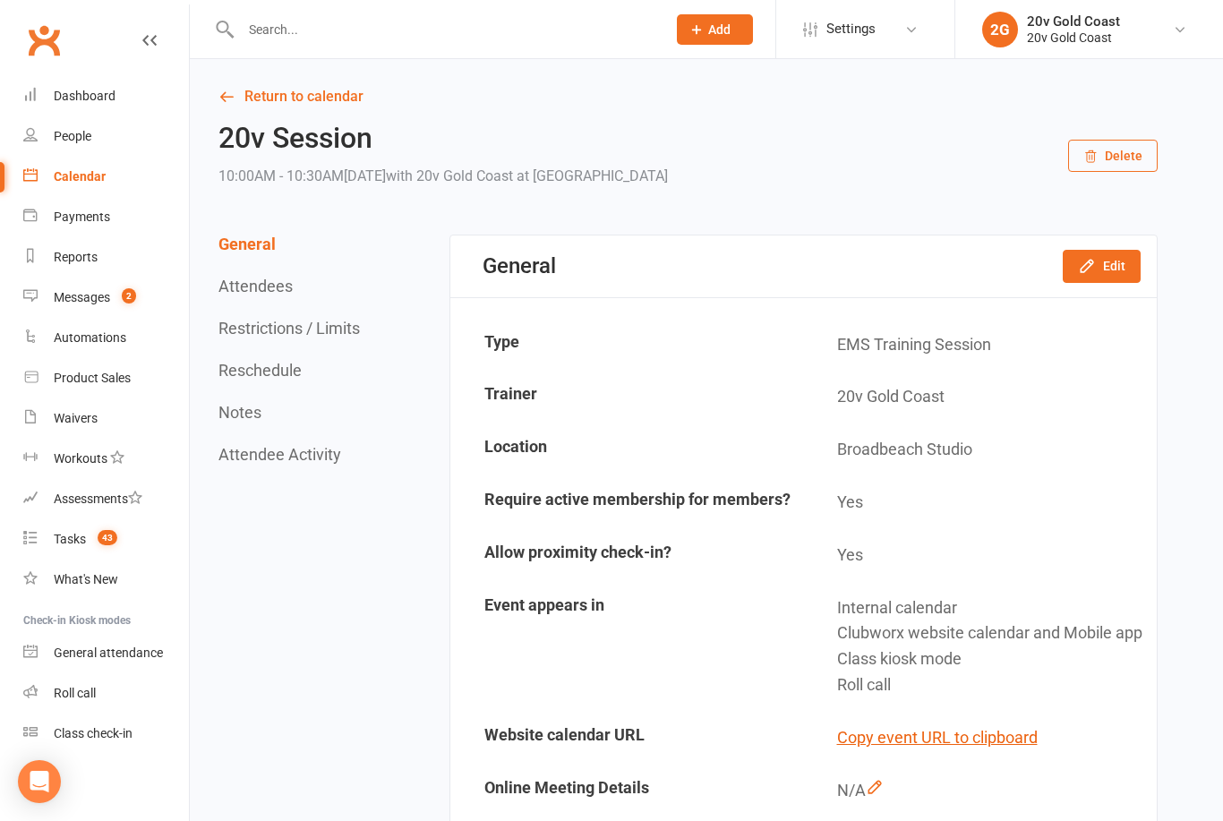
click at [1112, 269] on button "Edit" at bounding box center [1102, 266] width 78 height 32
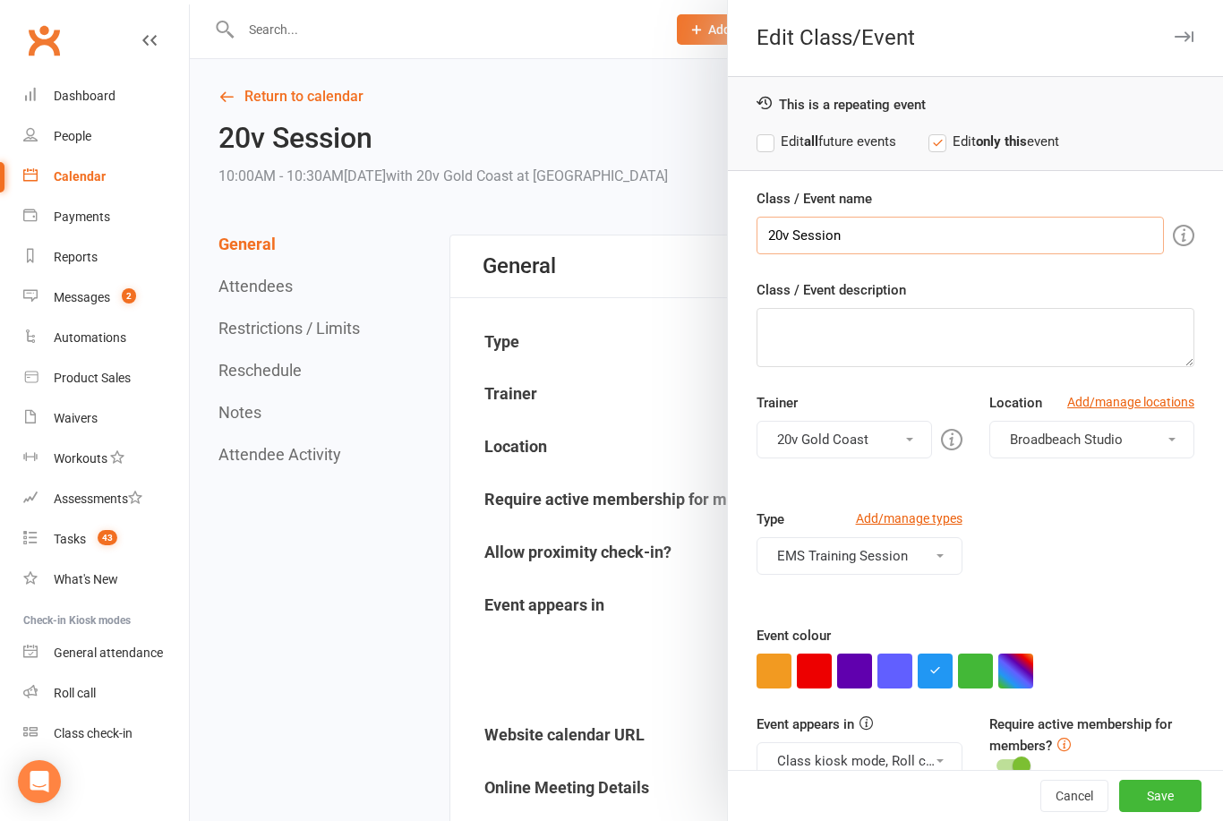
click at [797, 243] on input "20v Session" at bounding box center [959, 236] width 407 height 38
click at [789, 242] on input "20v Session" at bounding box center [959, 236] width 407 height 38
click at [803, 241] on input "20v Session" at bounding box center [959, 236] width 407 height 38
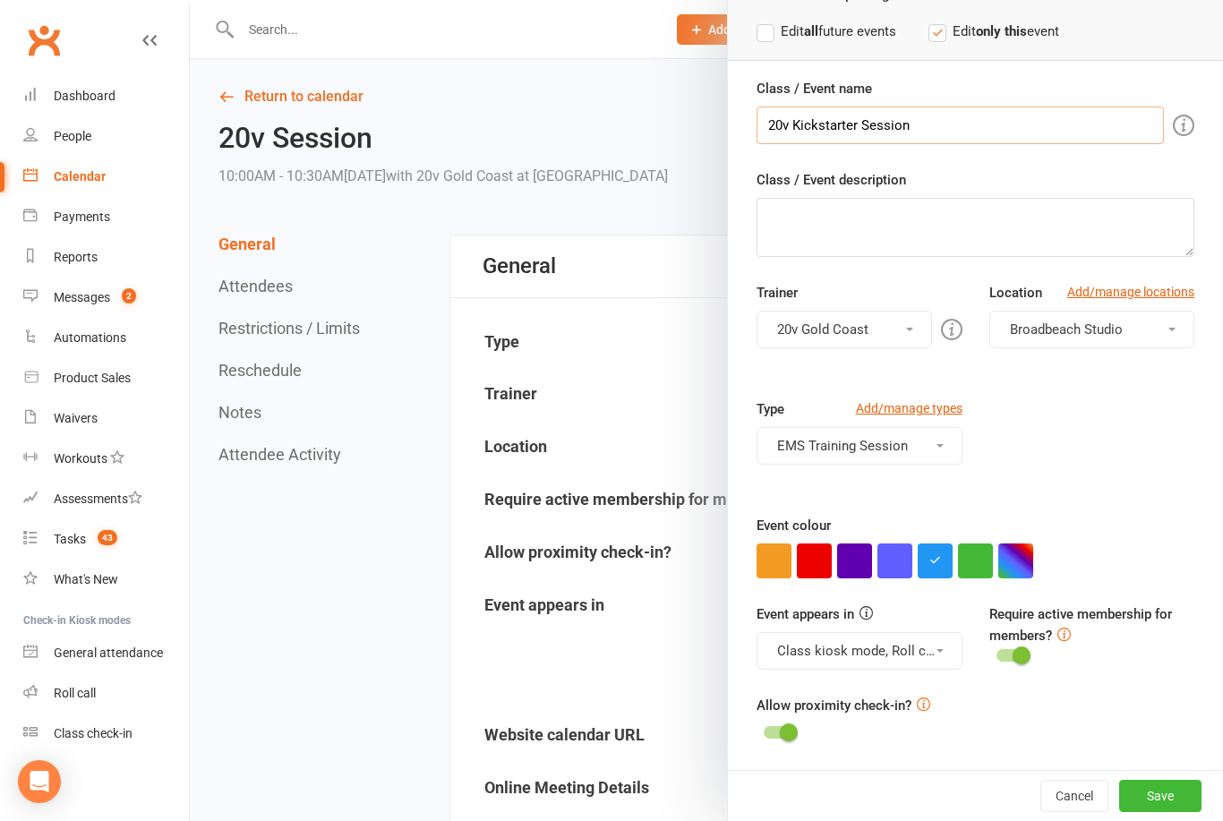
scroll to position [109, 0]
type input "20v Kickstarter Session"
click at [899, 281] on div "Class / Event name 20v Kickstarter Session Class / Event description Trainer 20…" at bounding box center [975, 425] width 495 height 692
click at [944, 236] on textarea "Class / Event description" at bounding box center [975, 228] width 438 height 59
type textarea "[PERSON_NAME]"
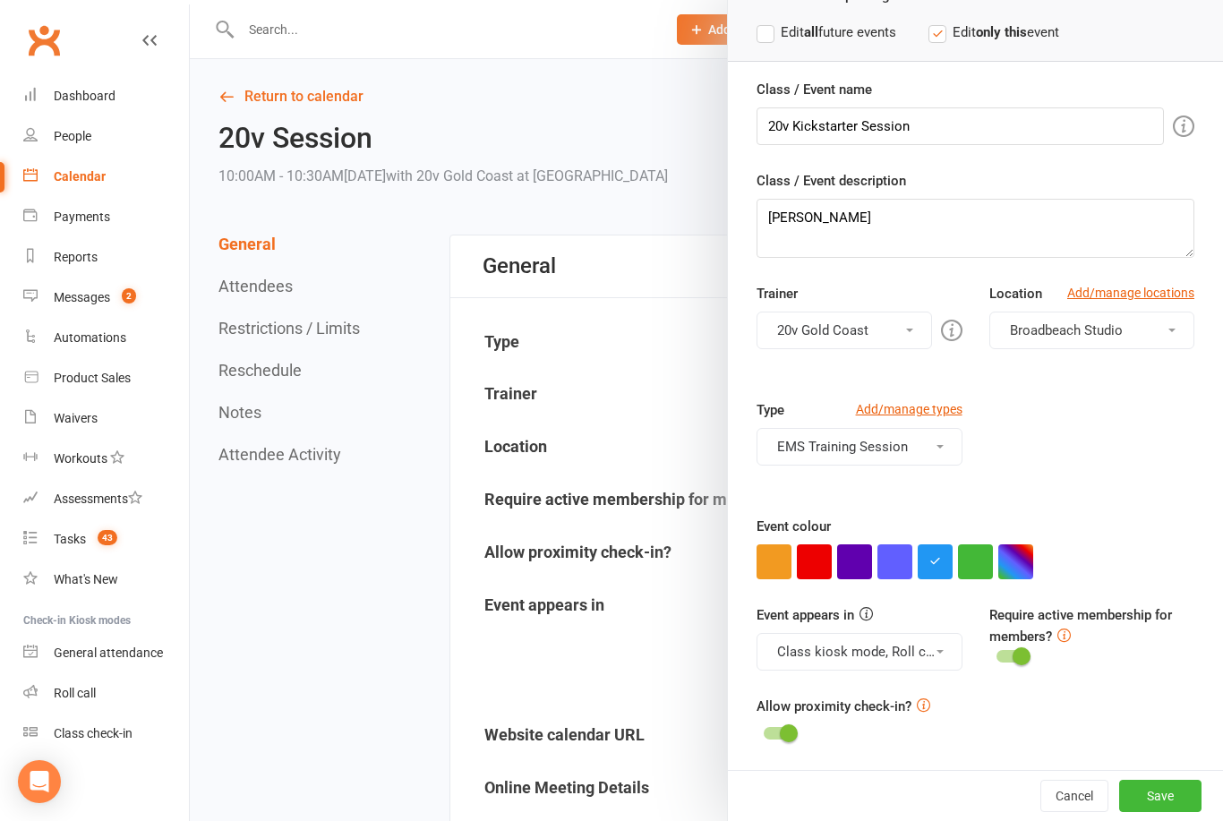
click at [870, 294] on div "Trainer 20v Gold Coast 20v Gold Coast Please select at least one trainer" at bounding box center [859, 316] width 232 height 66
click at [977, 552] on button "button" at bounding box center [975, 561] width 35 height 35
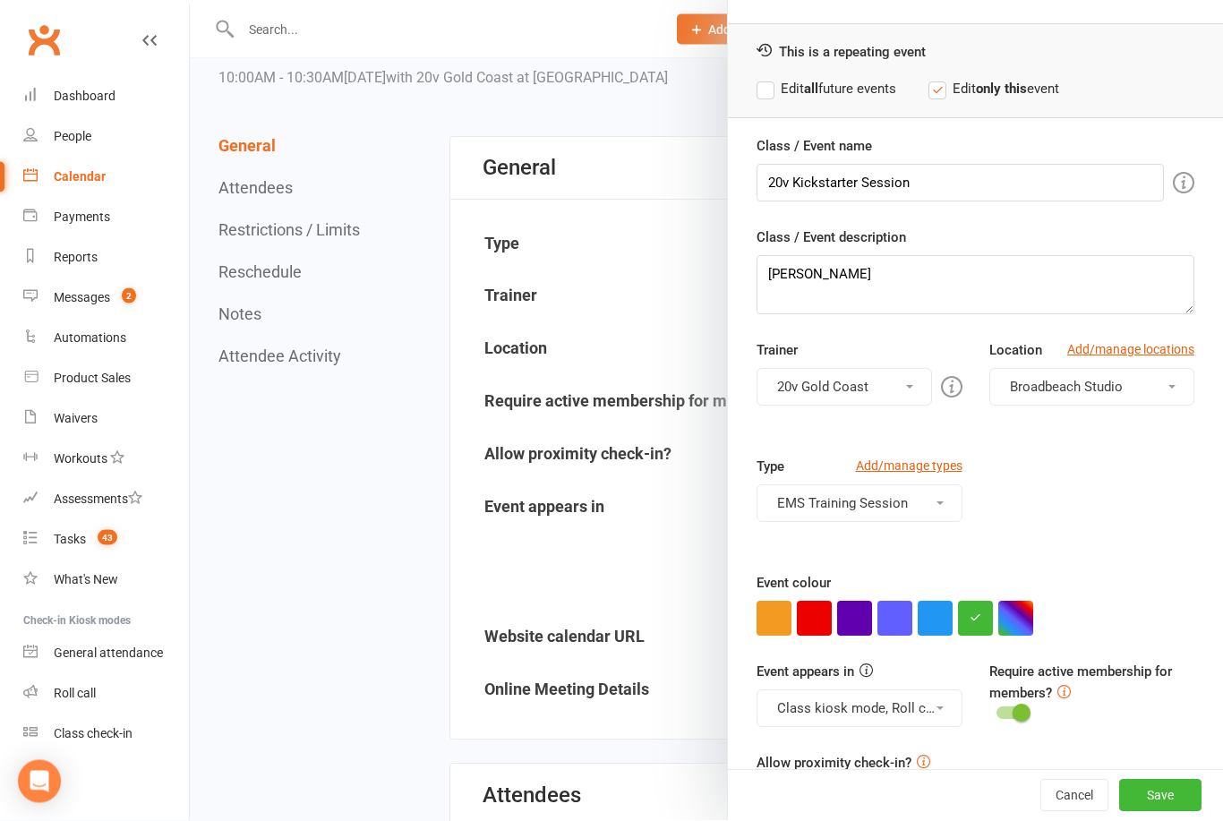
click at [799, 712] on button "Class kiosk mode, Roll call, Clubworx website calendar and Mobile app" at bounding box center [858, 709] width 205 height 38
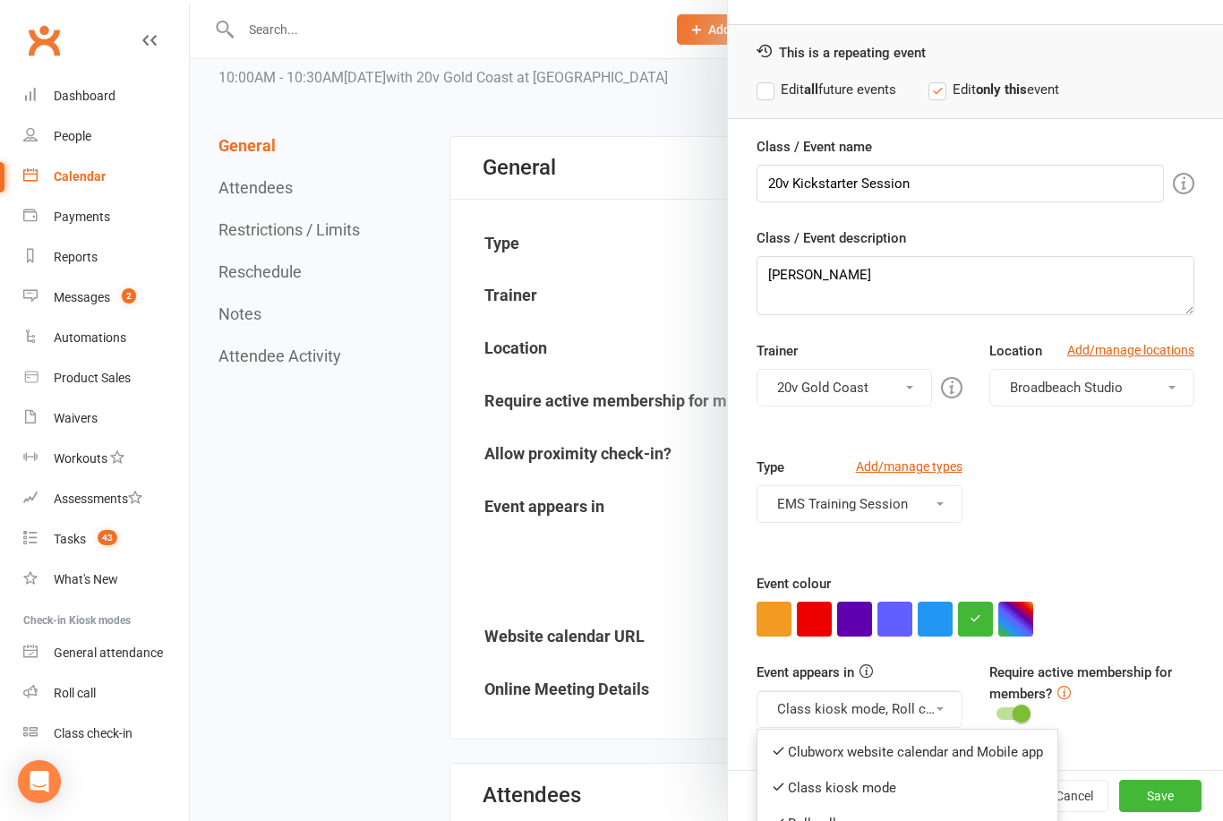
click at [773, 751] on icon at bounding box center [778, 750] width 13 height 13
click at [1182, 812] on button "Save" at bounding box center [1160, 796] width 82 height 32
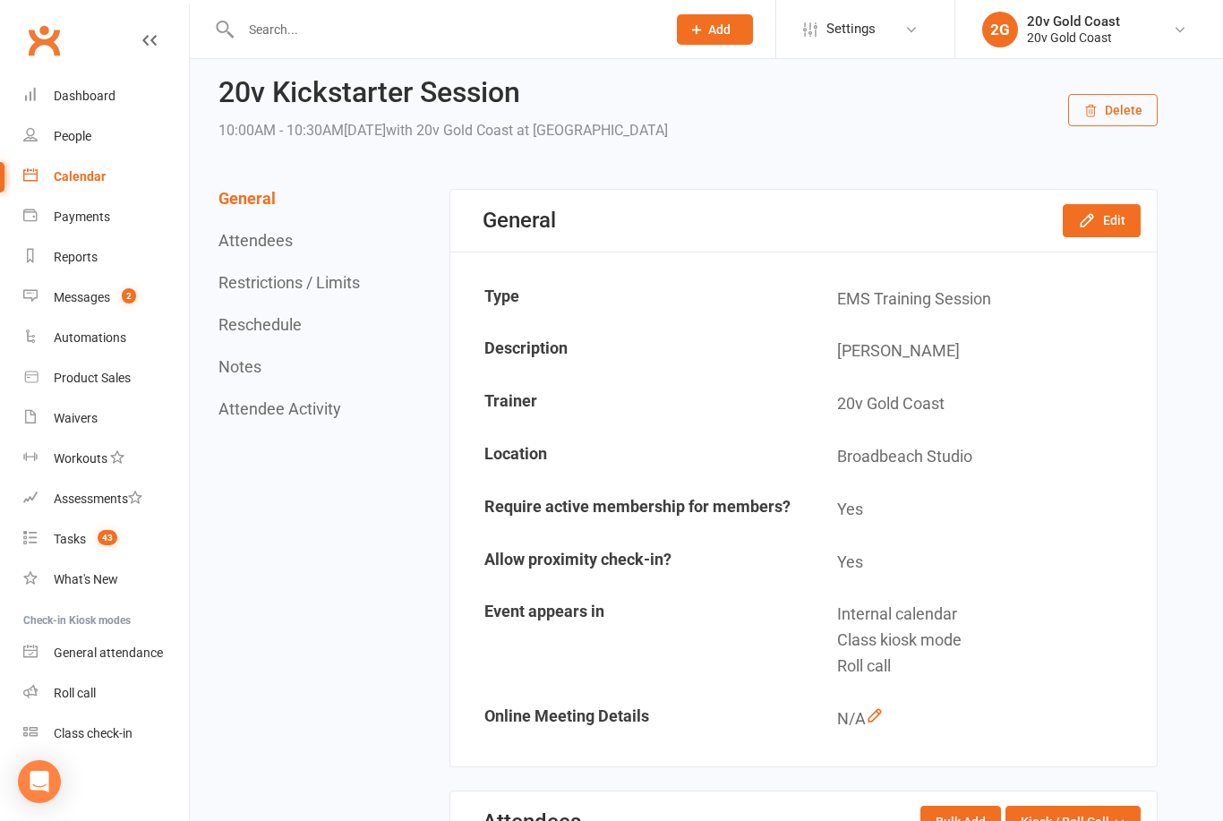
scroll to position [45, 0]
click at [154, 38] on icon at bounding box center [149, 40] width 14 height 14
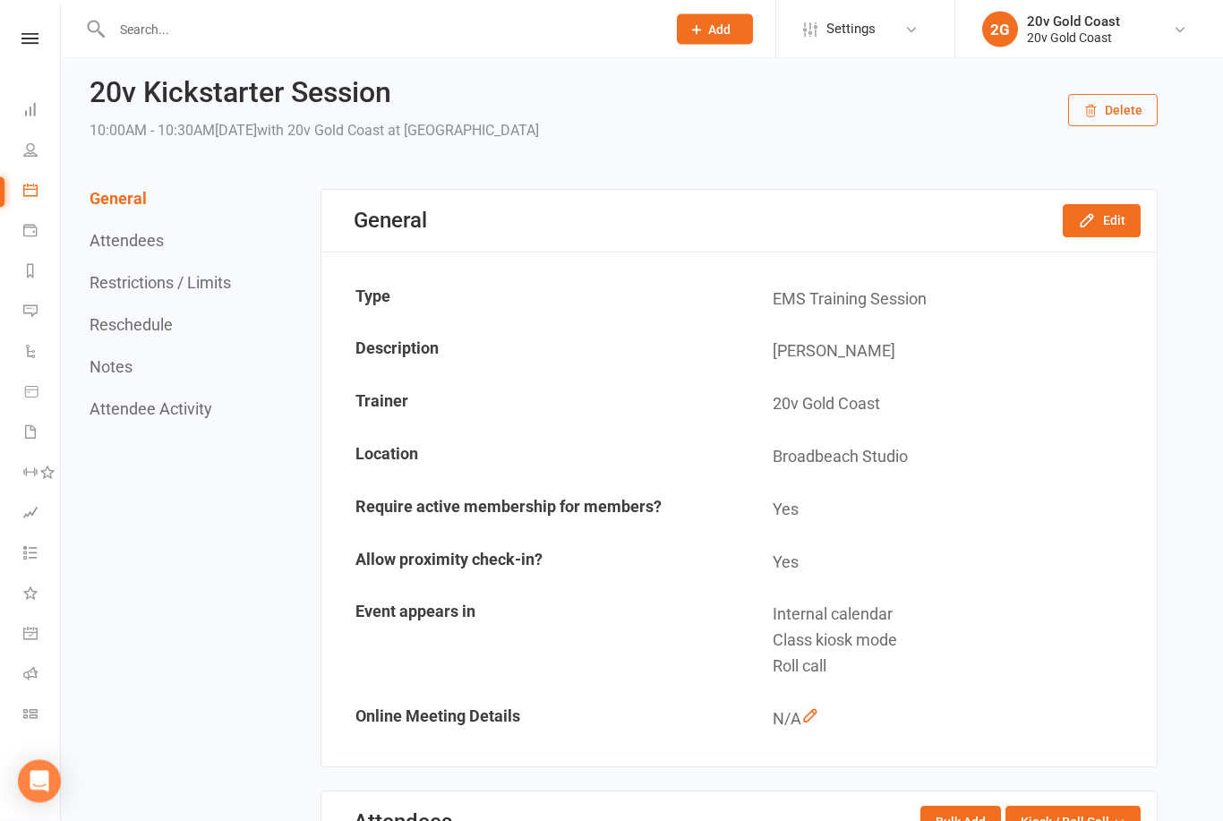
scroll to position [46, 0]
click at [30, 199] on link "Calendar" at bounding box center [41, 192] width 37 height 40
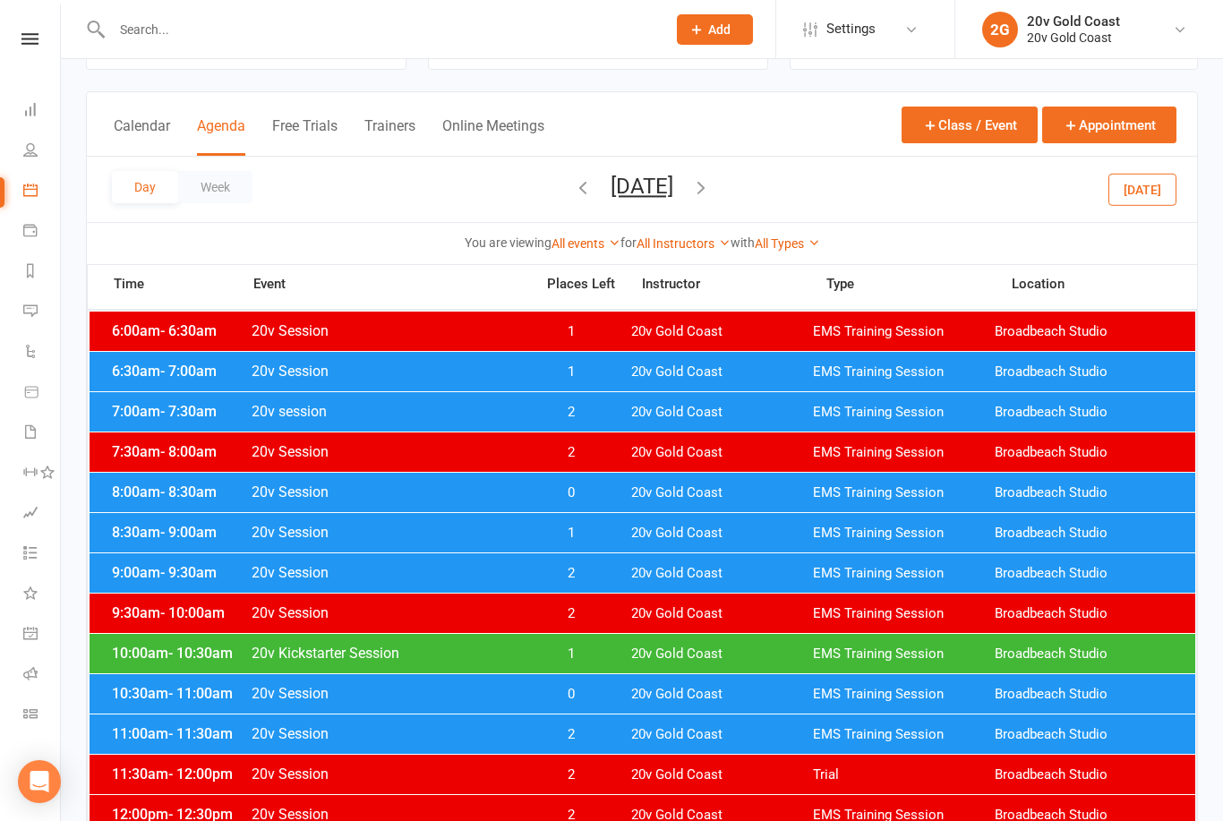
scroll to position [139, 0]
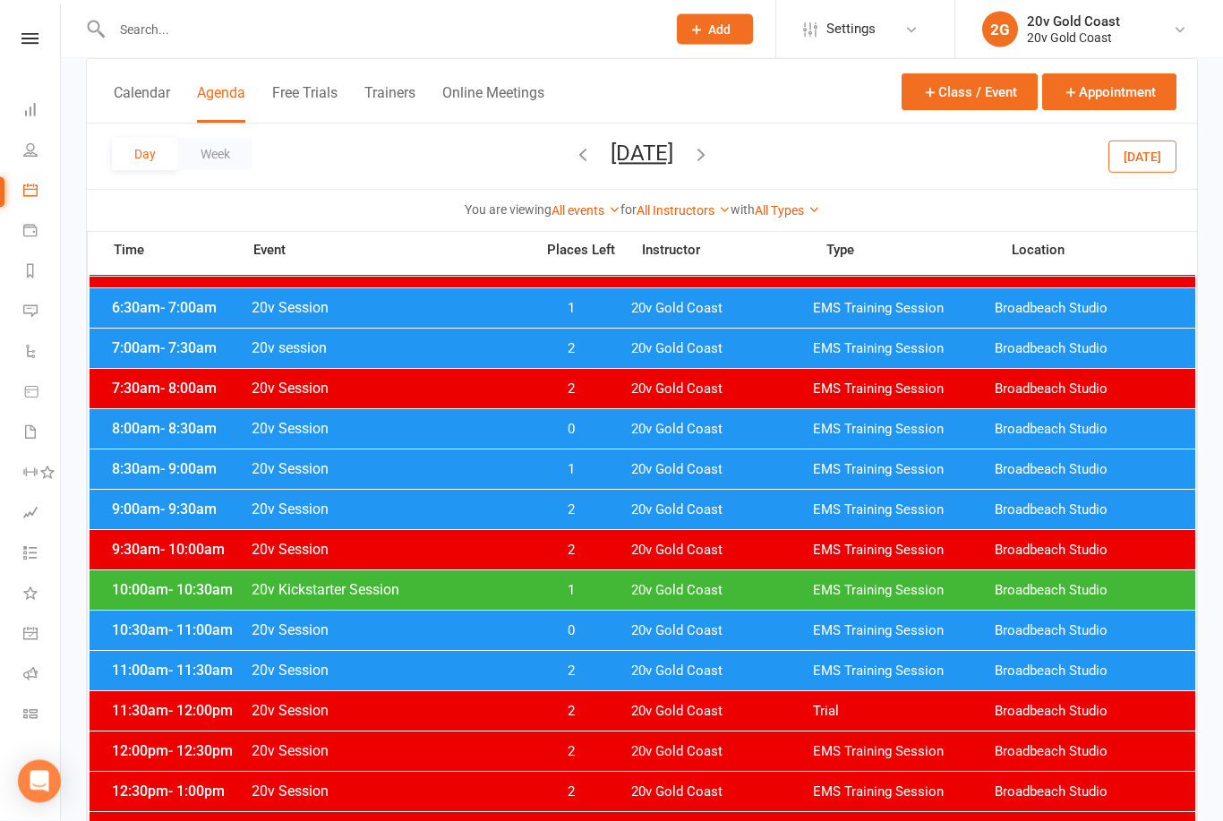
click at [603, 553] on span "2" at bounding box center [571, 551] width 94 height 17
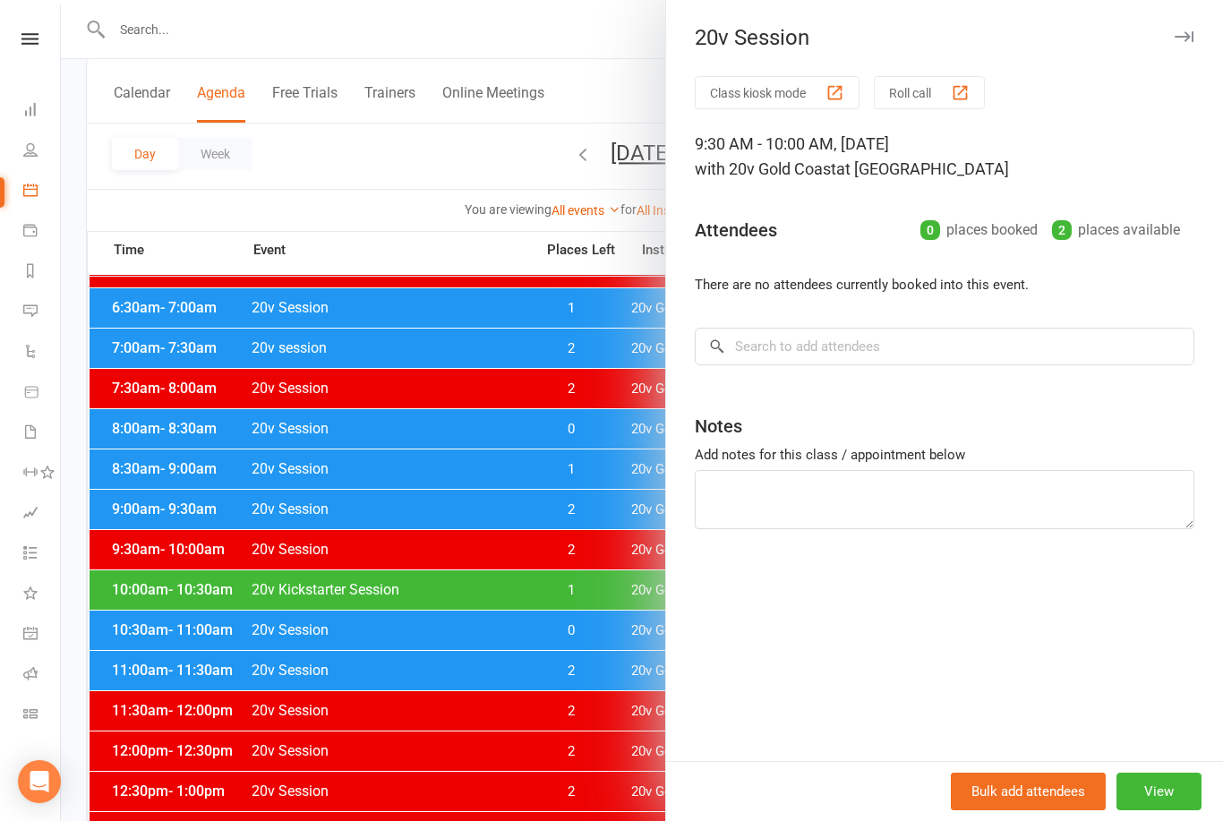
click at [1163, 810] on button "View" at bounding box center [1158, 792] width 85 height 38
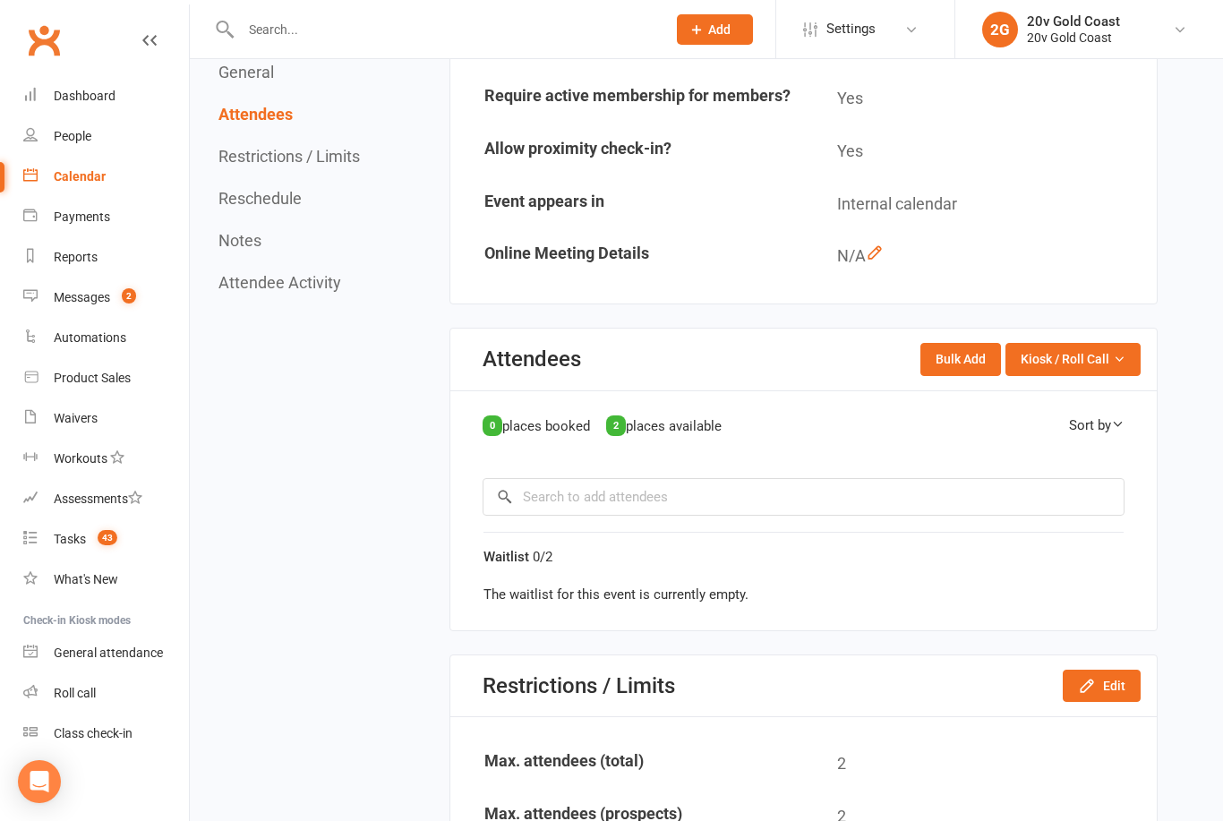
scroll to position [407, 0]
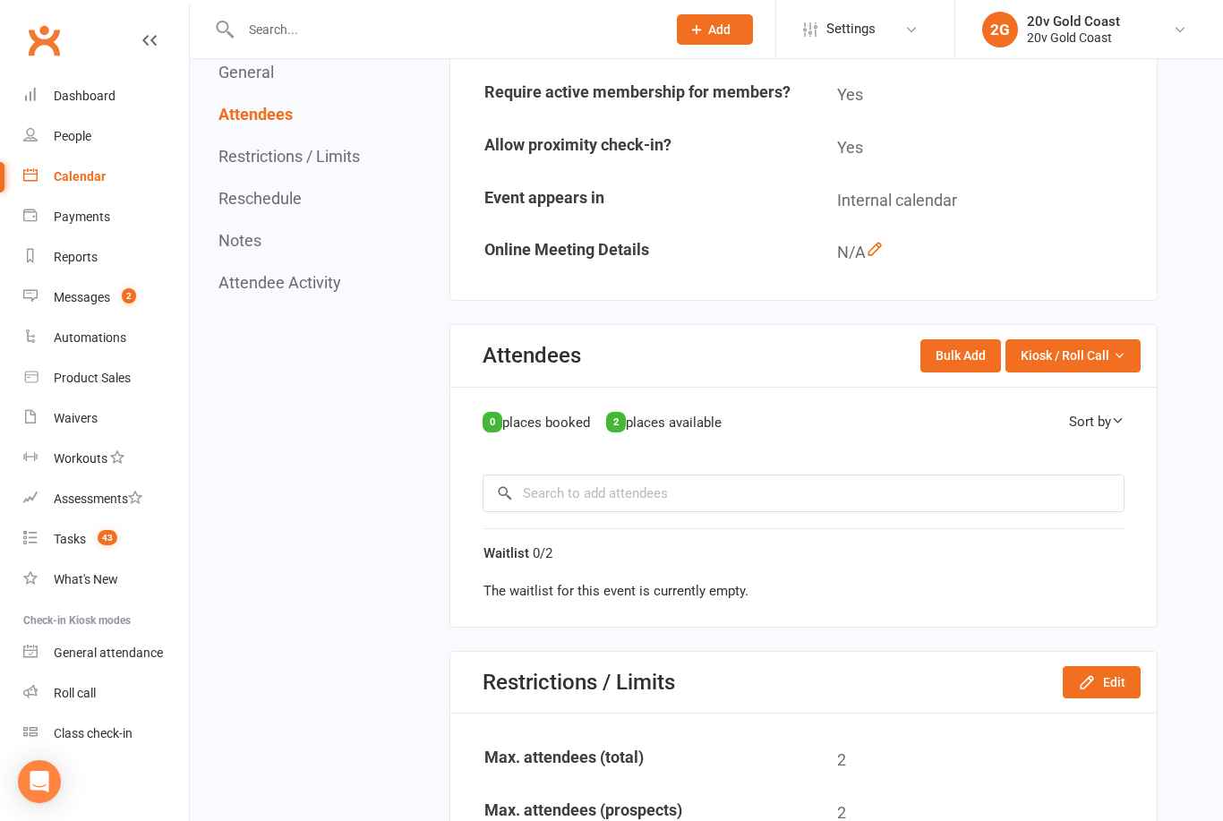
click at [1108, 687] on button "Edit" at bounding box center [1102, 682] width 78 height 32
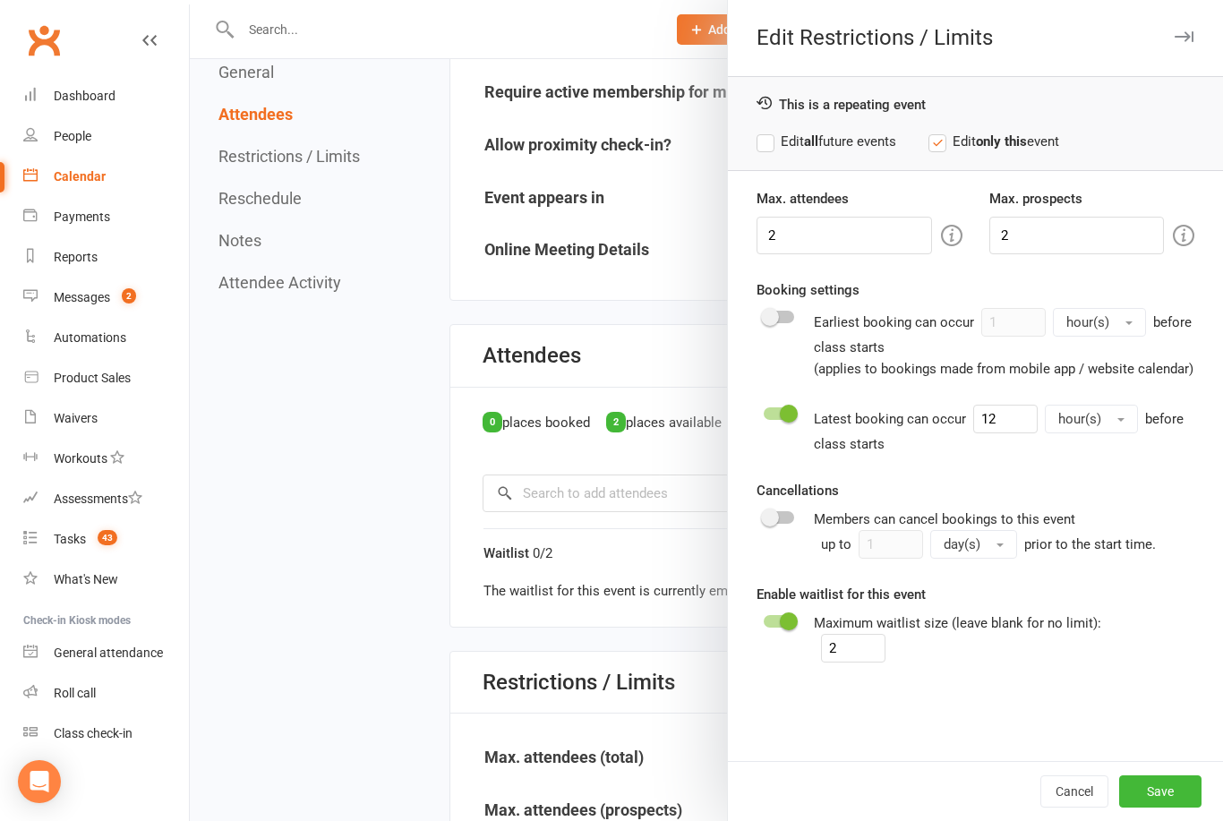
scroll to position [403, 0]
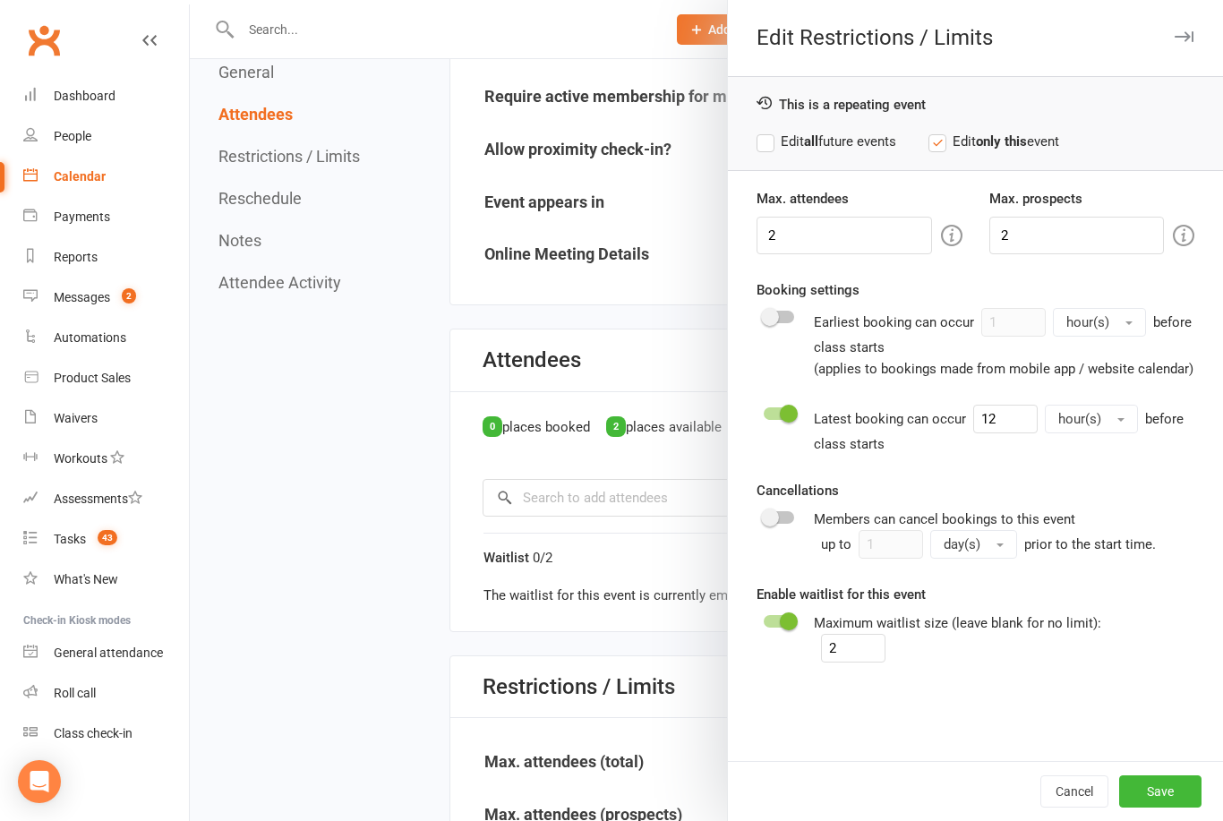
click at [1178, 40] on icon "button" at bounding box center [1184, 36] width 19 height 11
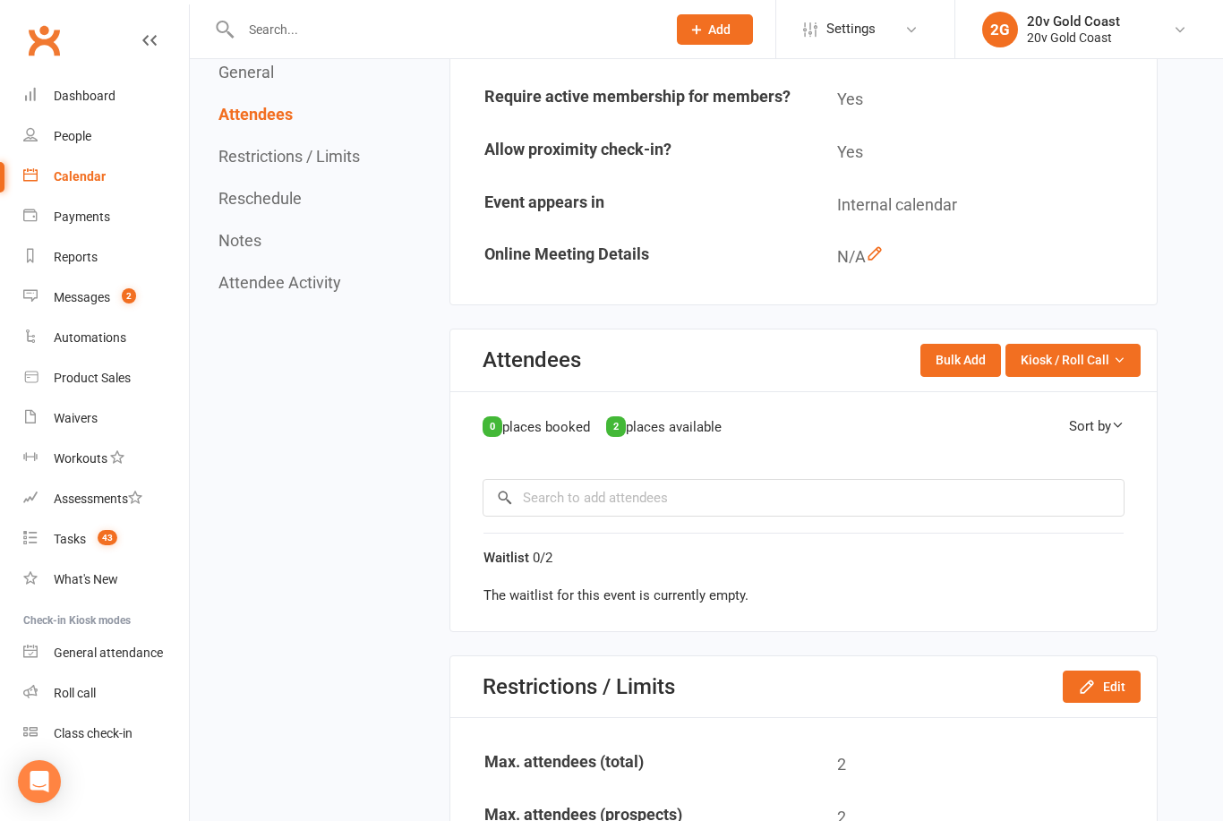
click at [1102, 415] on div "Sort by" at bounding box center [1097, 425] width 56 height 21
click at [1089, 428] on div "Sort by" at bounding box center [1097, 425] width 56 height 21
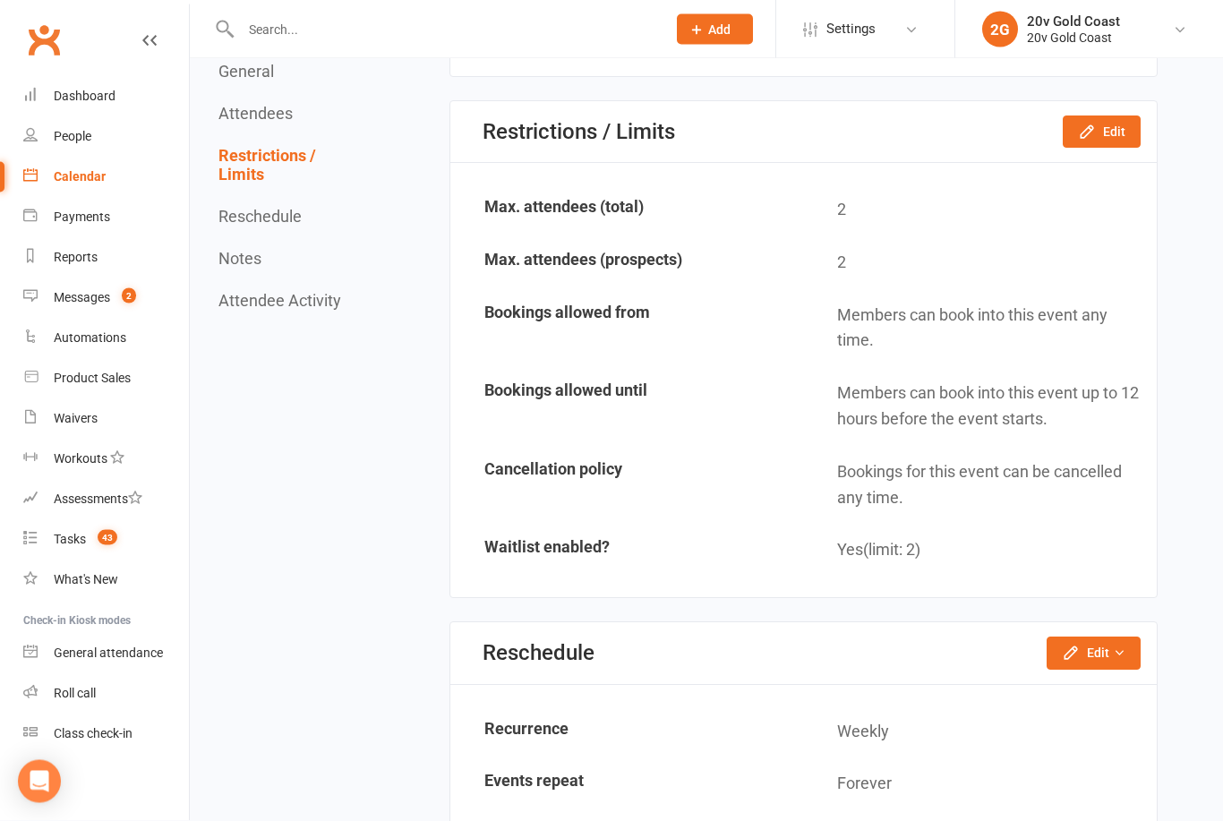
scroll to position [983, 0]
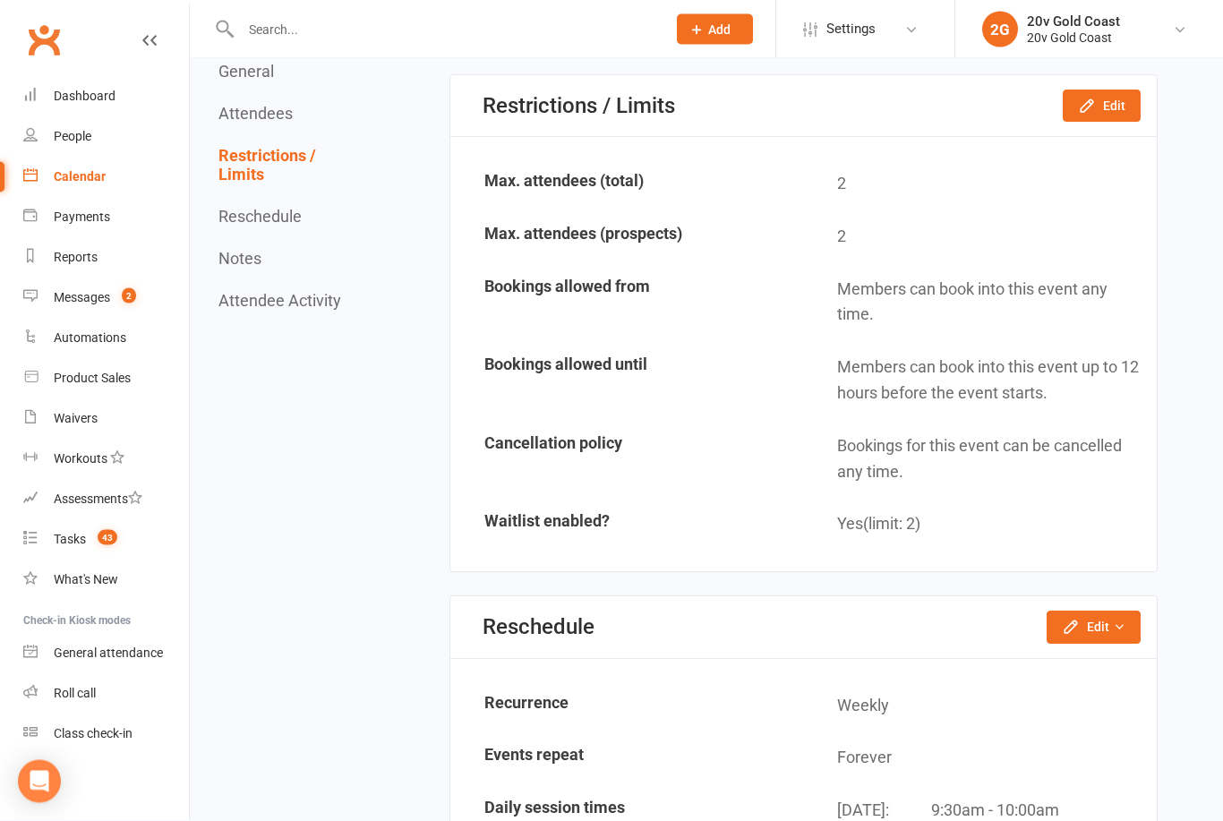
click at [1101, 626] on button "Edit" at bounding box center [1094, 627] width 94 height 32
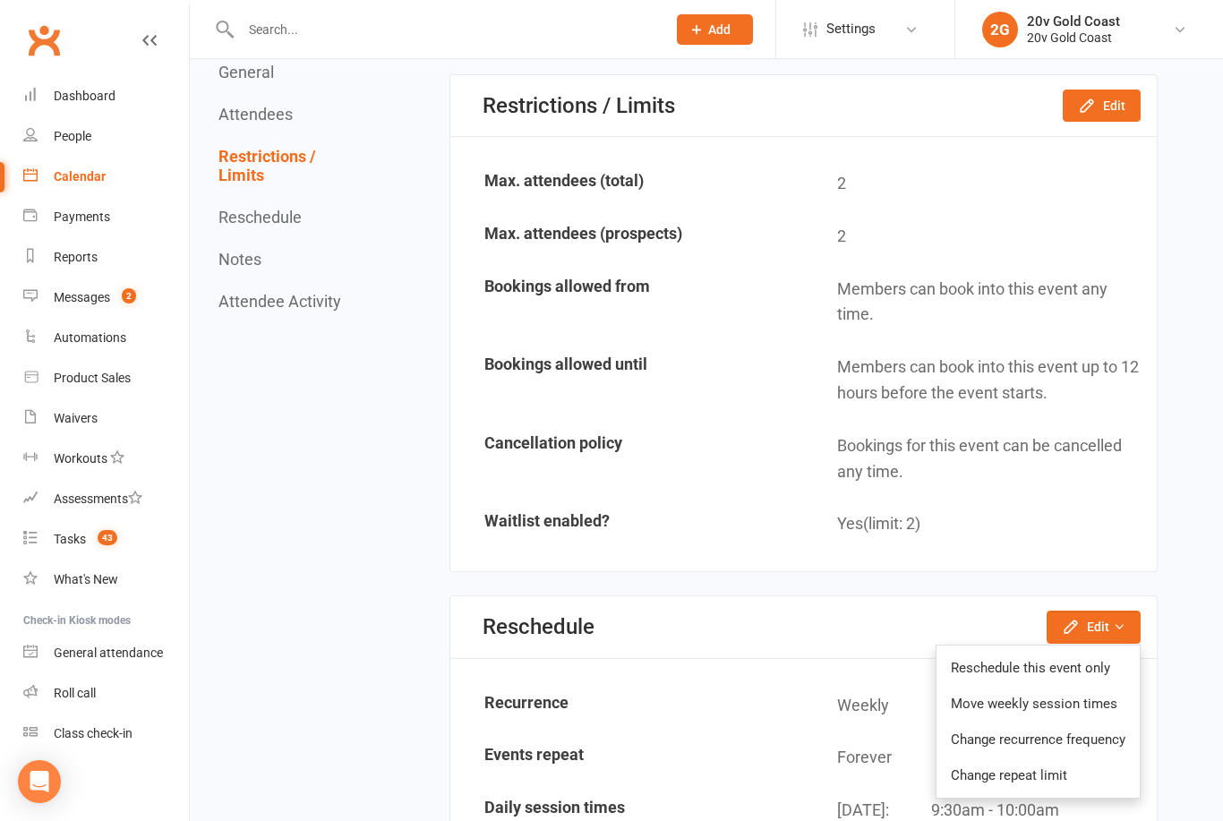
click at [850, 759] on td "Forever" at bounding box center [980, 757] width 351 height 51
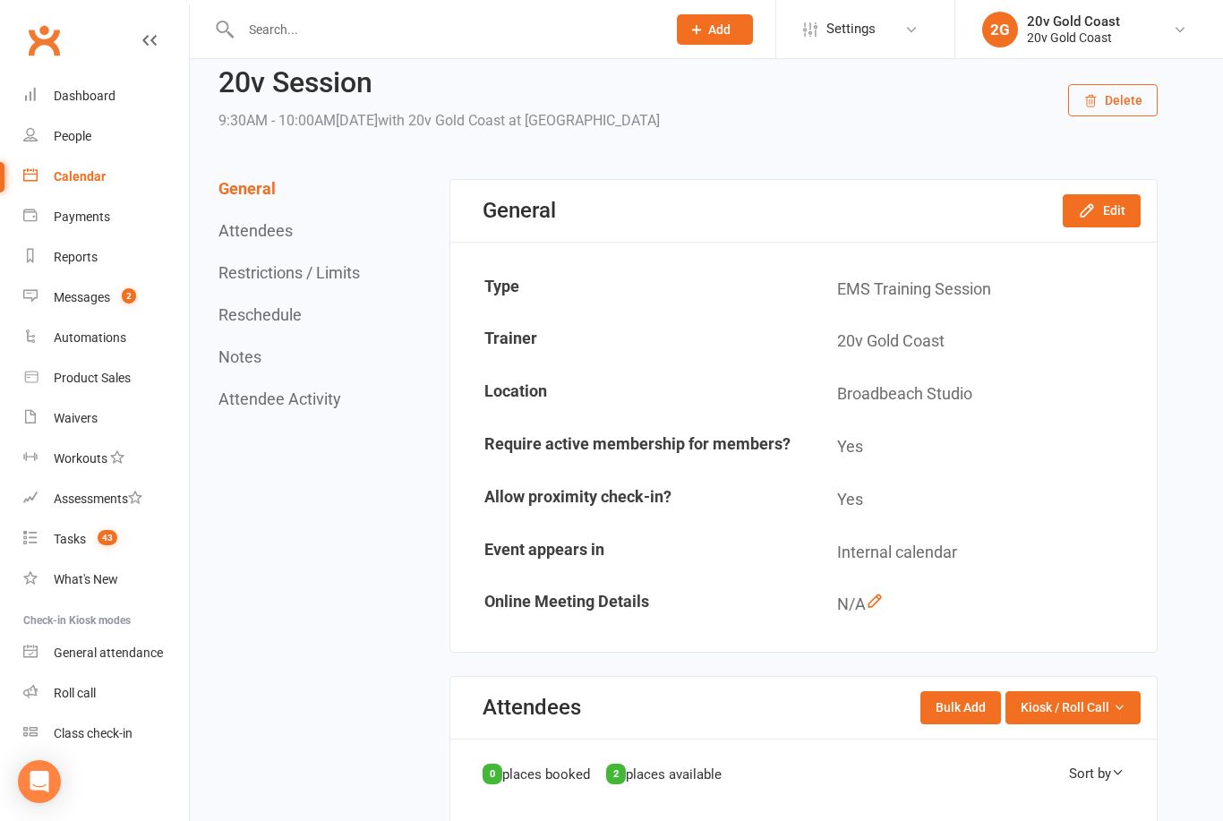
scroll to position [48, 0]
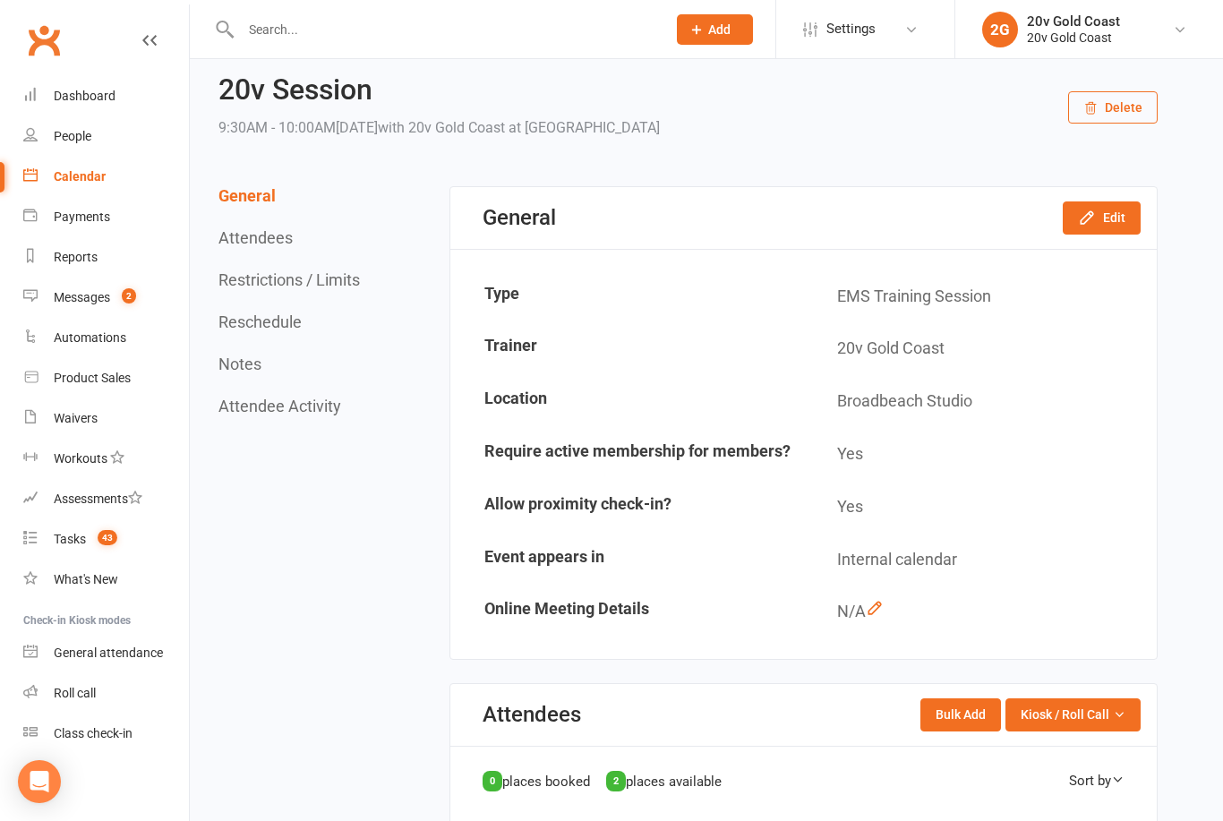
click at [1114, 210] on button "Edit" at bounding box center [1102, 217] width 78 height 32
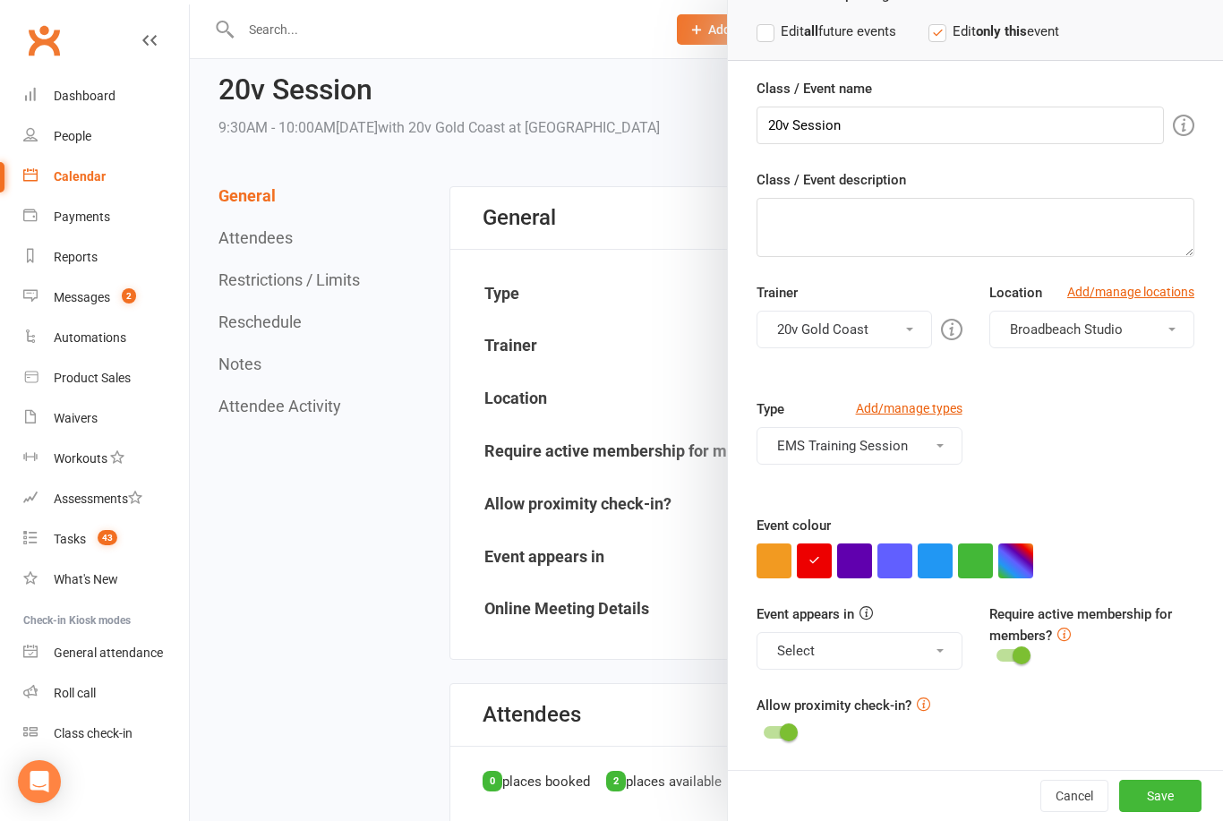
click at [932, 653] on button "Select" at bounding box center [858, 651] width 205 height 38
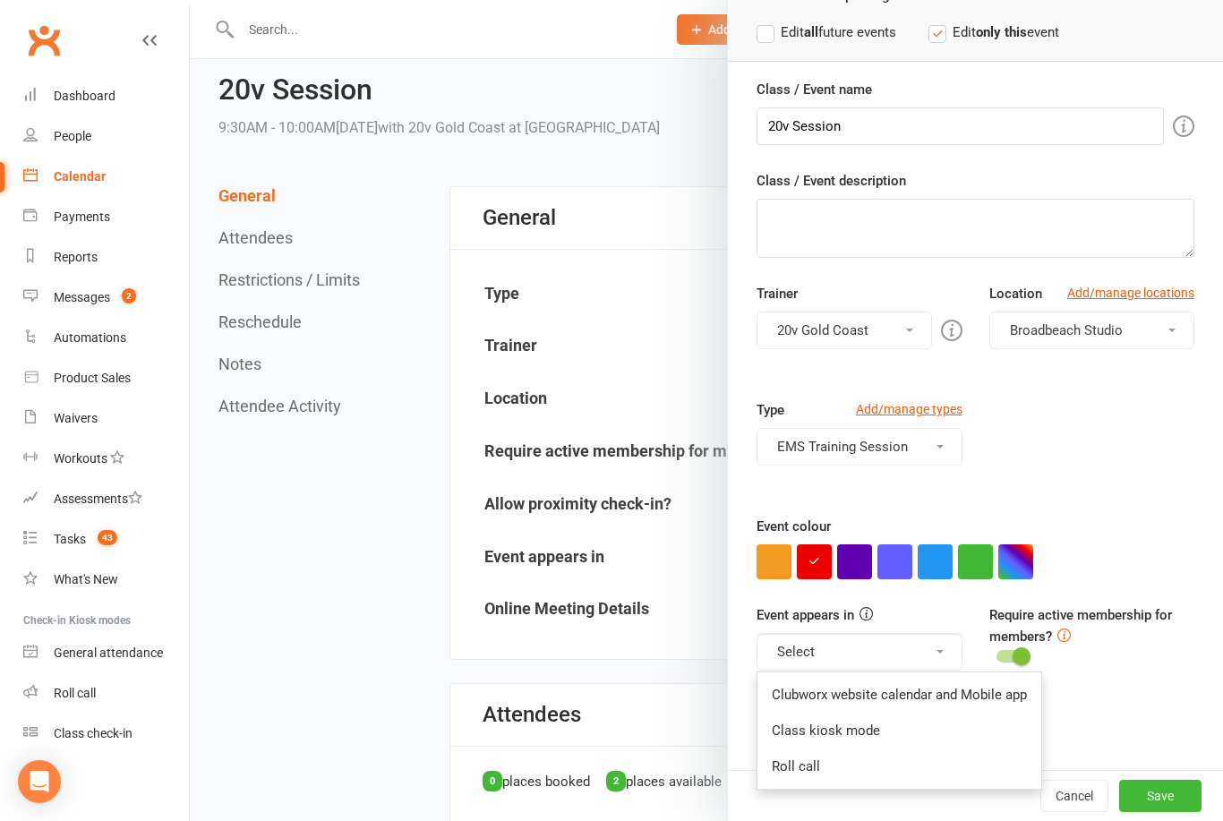
click at [840, 742] on link "Class kiosk mode" at bounding box center [899, 731] width 284 height 36
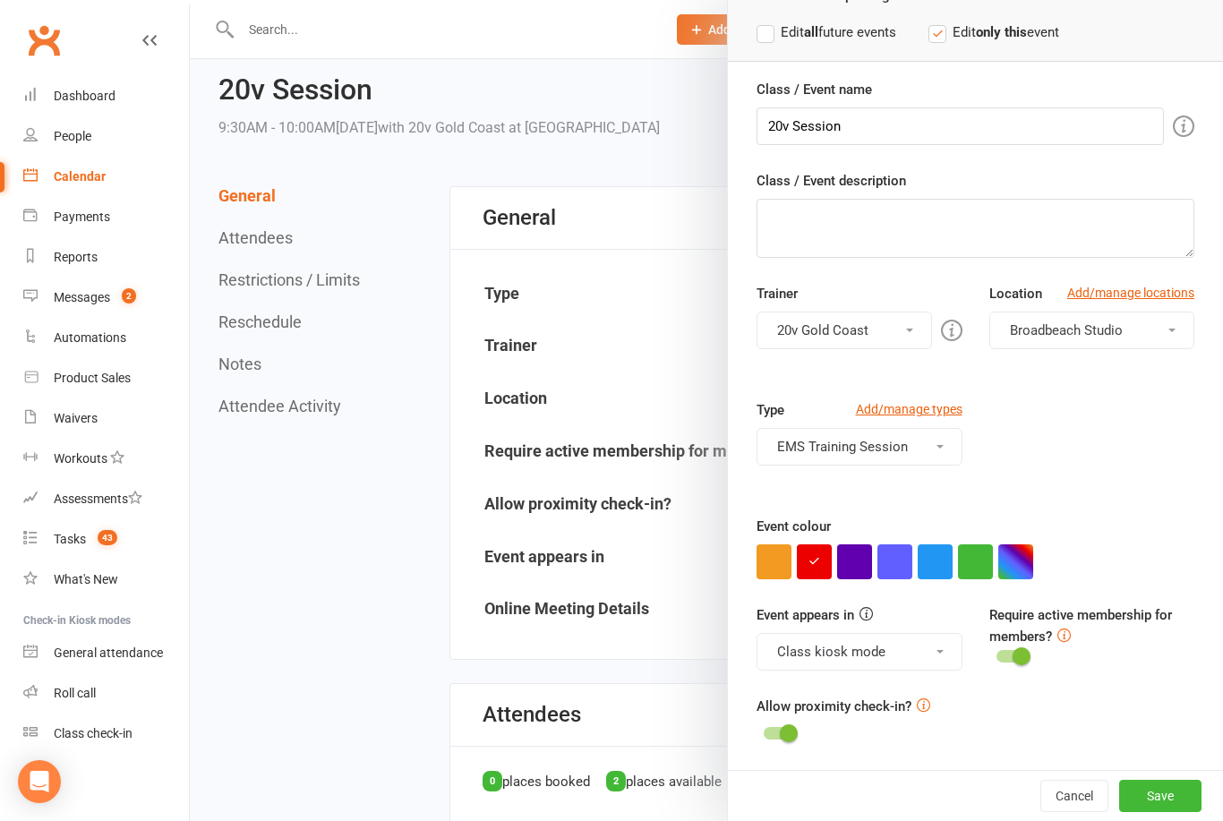
click at [965, 577] on button "button" at bounding box center [975, 561] width 35 height 35
click at [905, 652] on button "Class kiosk mode" at bounding box center [858, 652] width 205 height 38
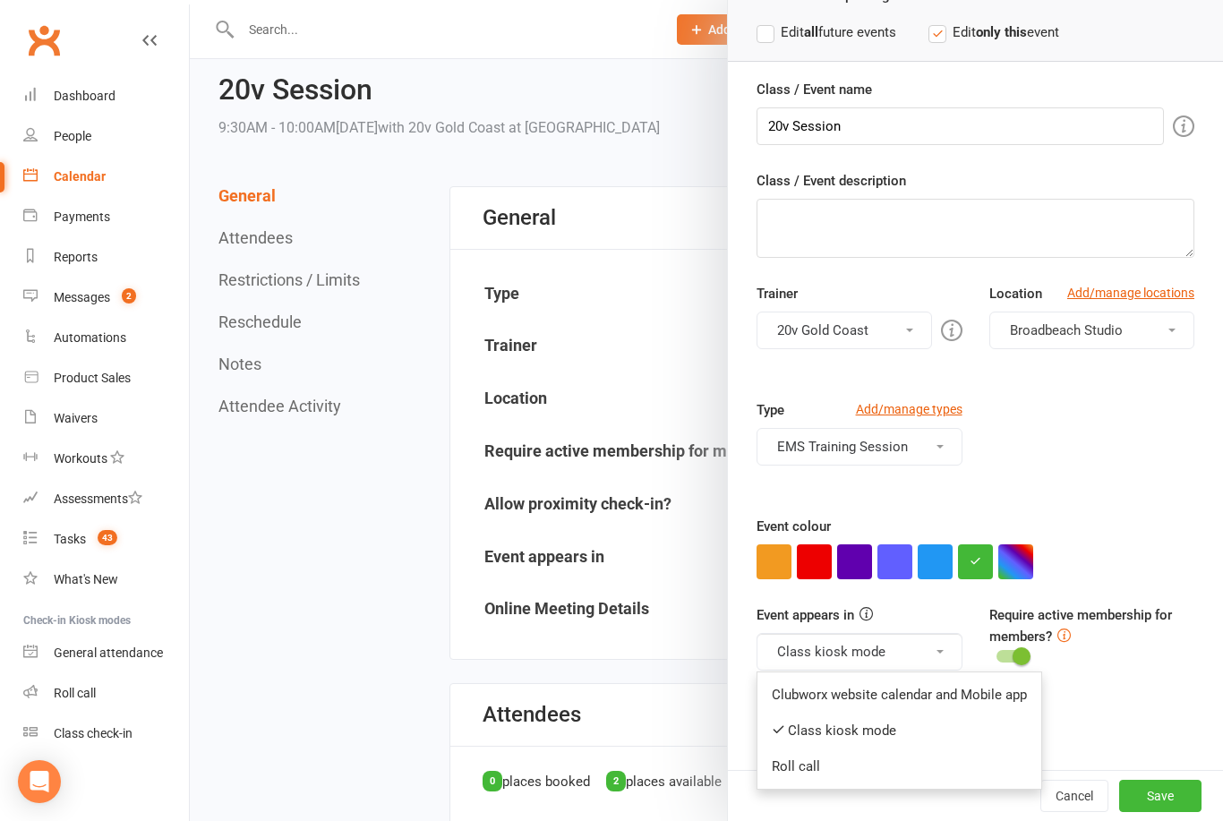
click at [879, 775] on link "Roll call" at bounding box center [899, 766] width 284 height 36
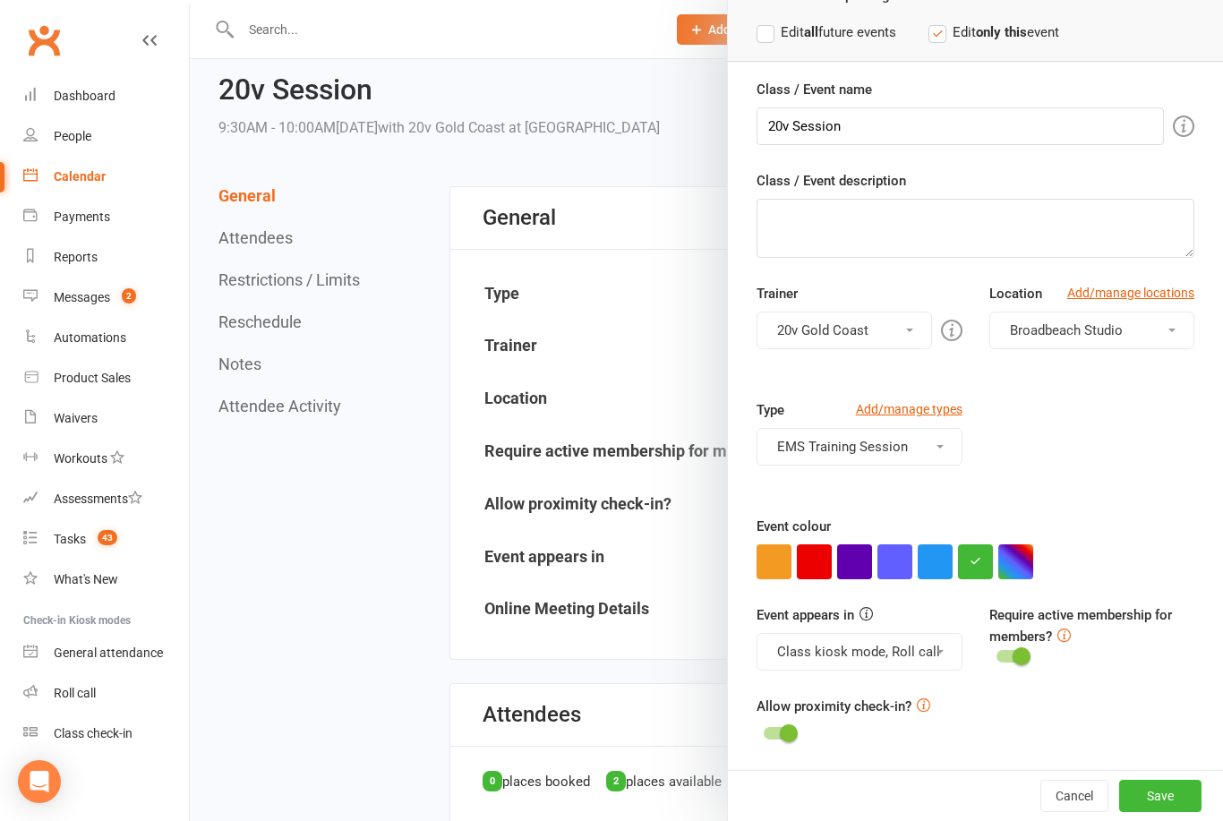
click at [1164, 790] on button "Save" at bounding box center [1160, 796] width 82 height 32
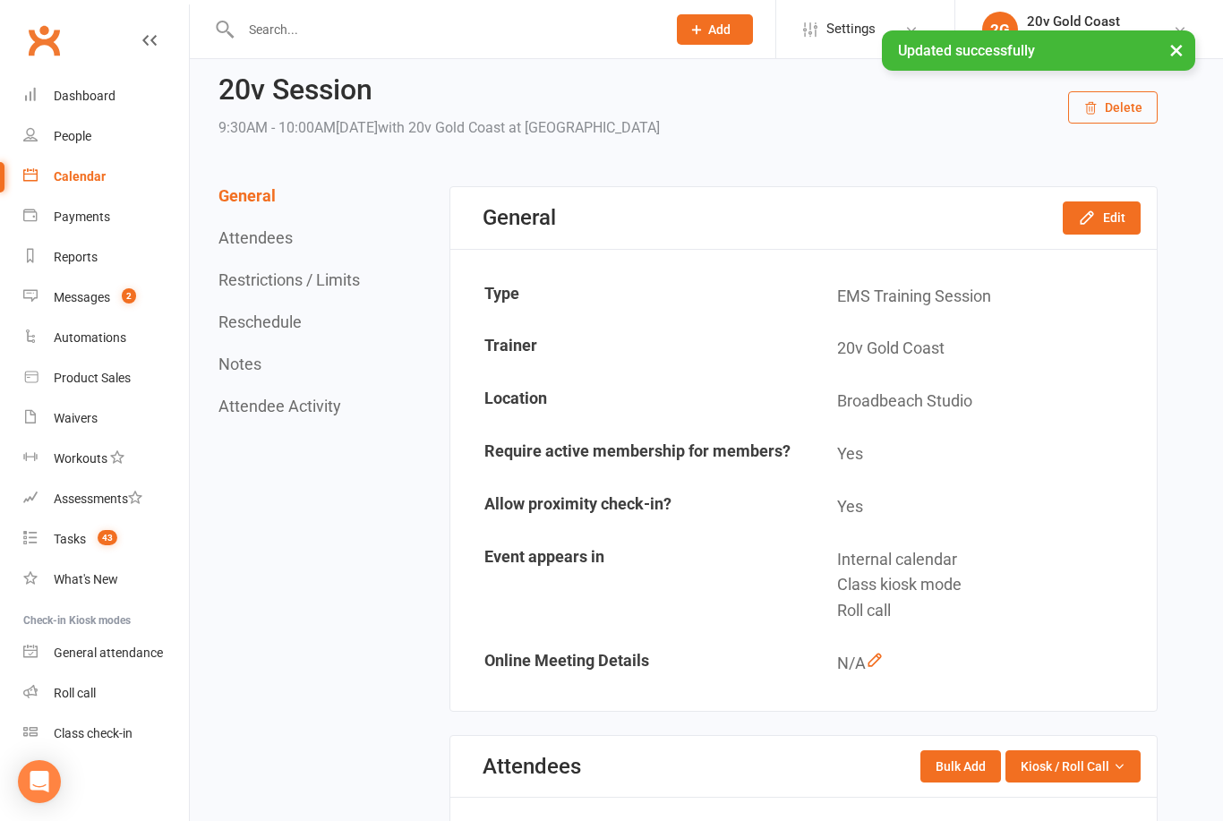
click at [156, 44] on icon at bounding box center [149, 40] width 14 height 14
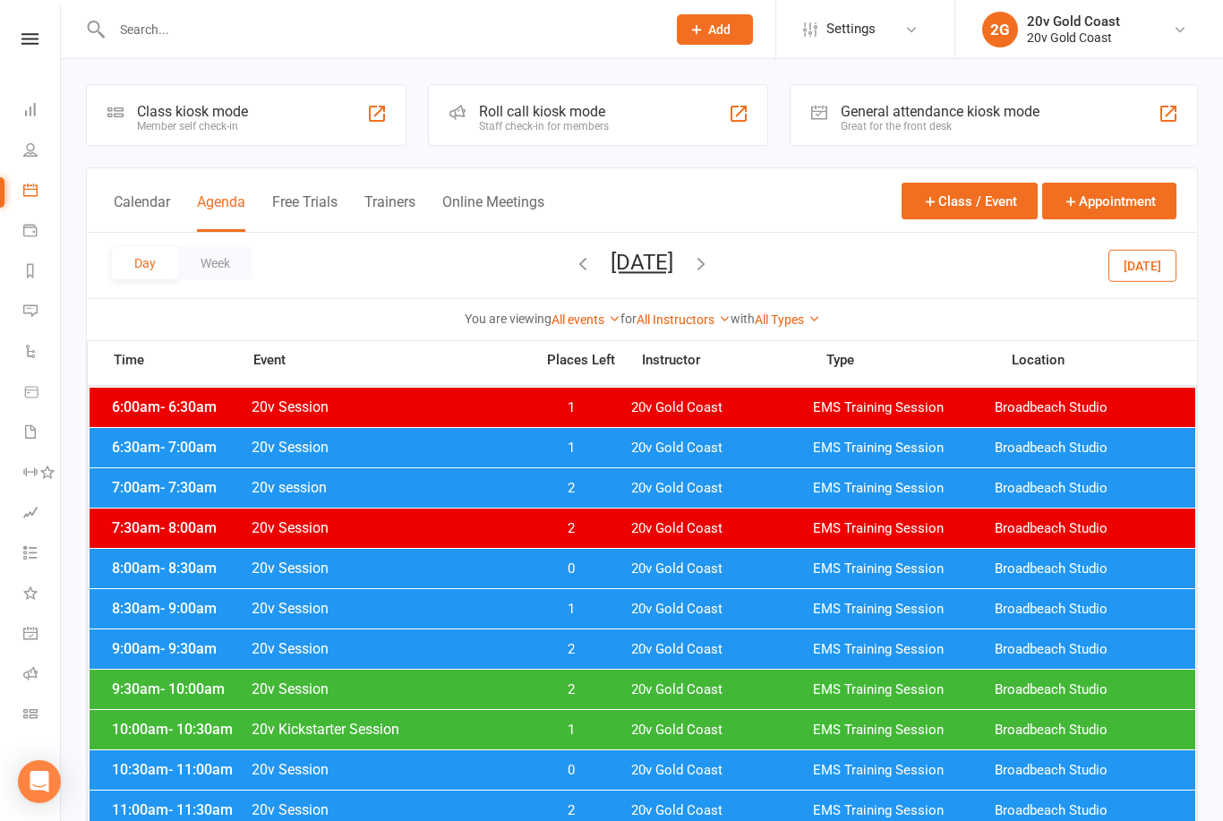
click at [620, 654] on div "9:00am - 9:30am 20v Session 2 20v Gold Coast EMS Training Session Broadbeach St…" at bounding box center [643, 648] width 1106 height 39
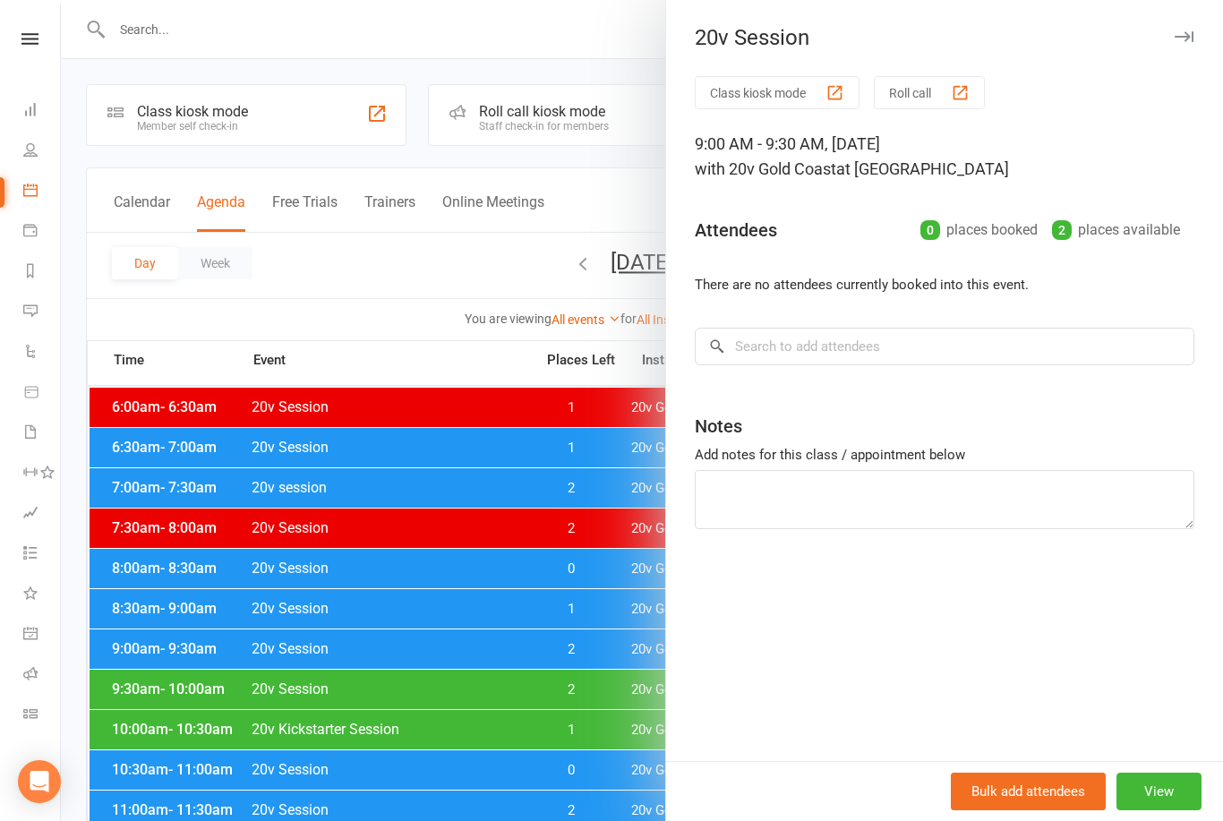
click at [586, 690] on div at bounding box center [642, 410] width 1162 height 821
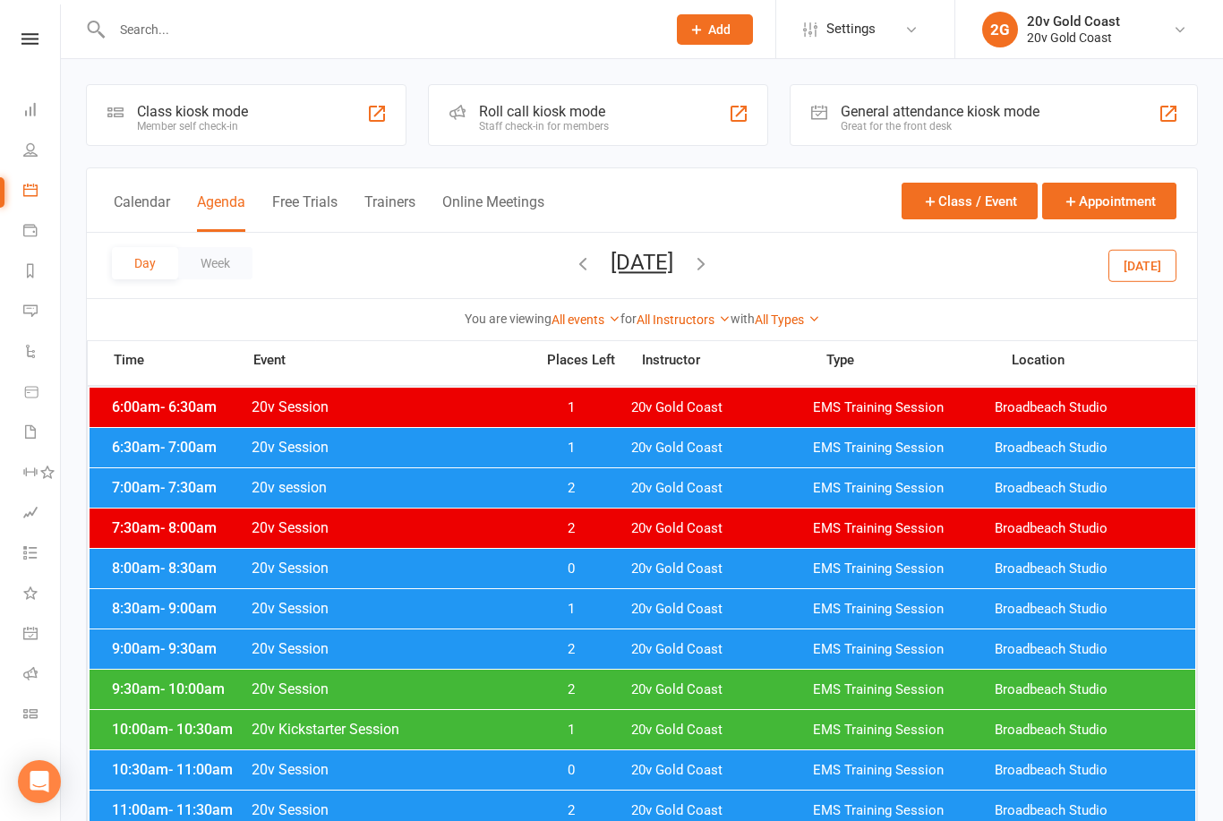
click at [606, 687] on span "2" at bounding box center [571, 689] width 94 height 17
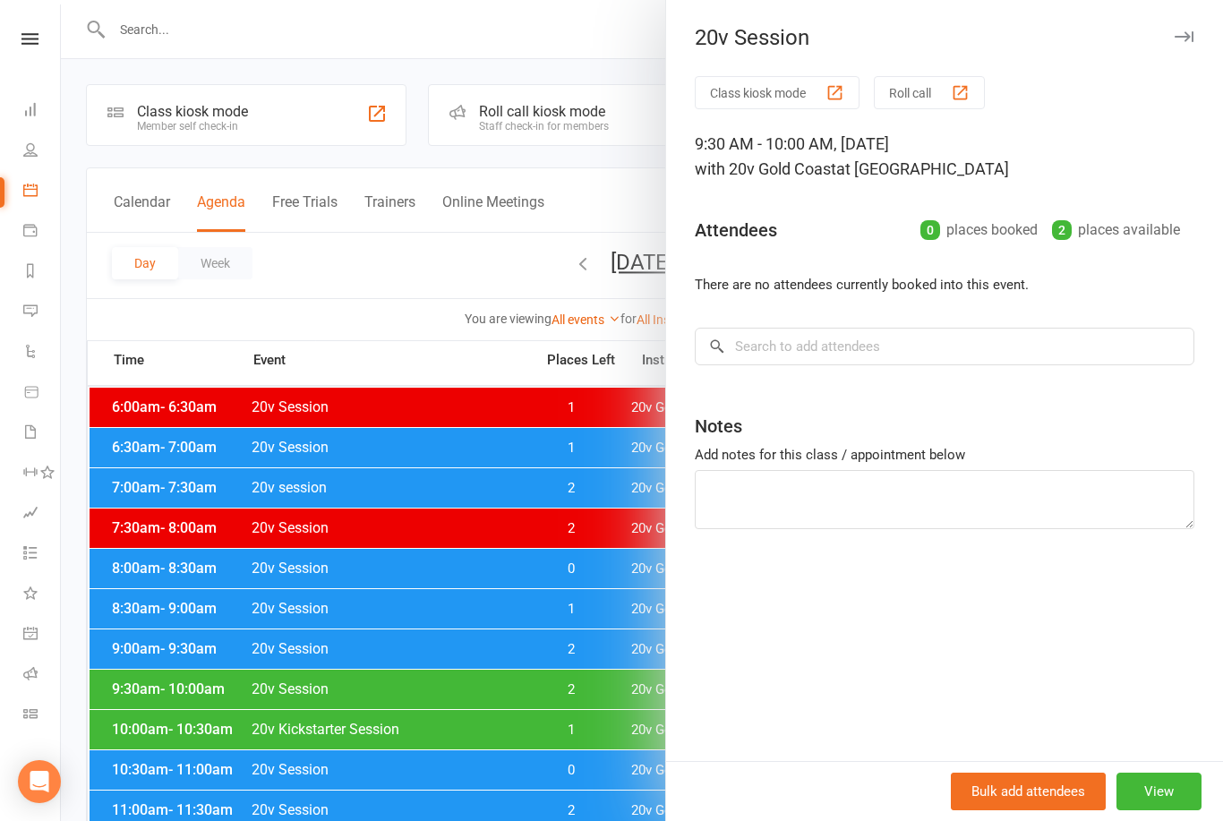
click at [1199, 107] on div "Class kiosk mode Roll call 9:30 AM - 10:00 AM, Friday, November, 7, 2025 with 2…" at bounding box center [944, 418] width 557 height 685
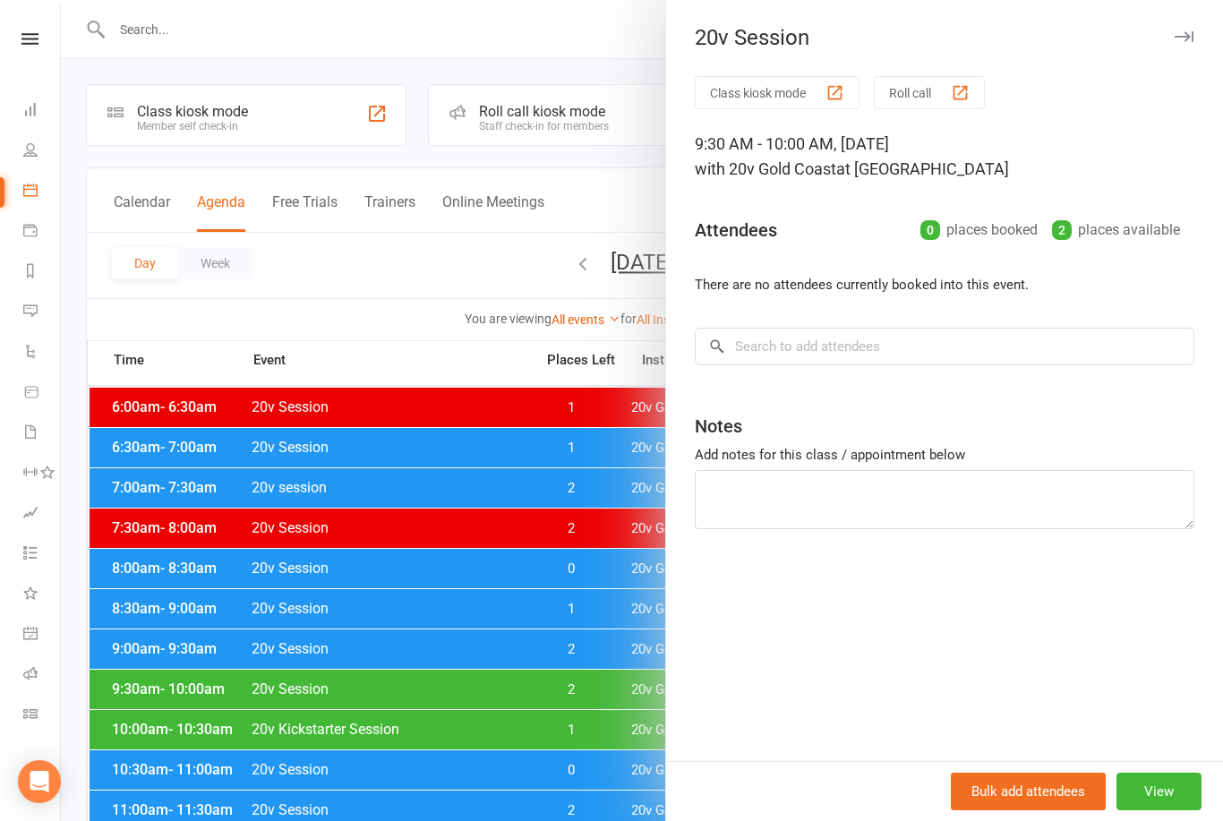
scroll to position [57, 0]
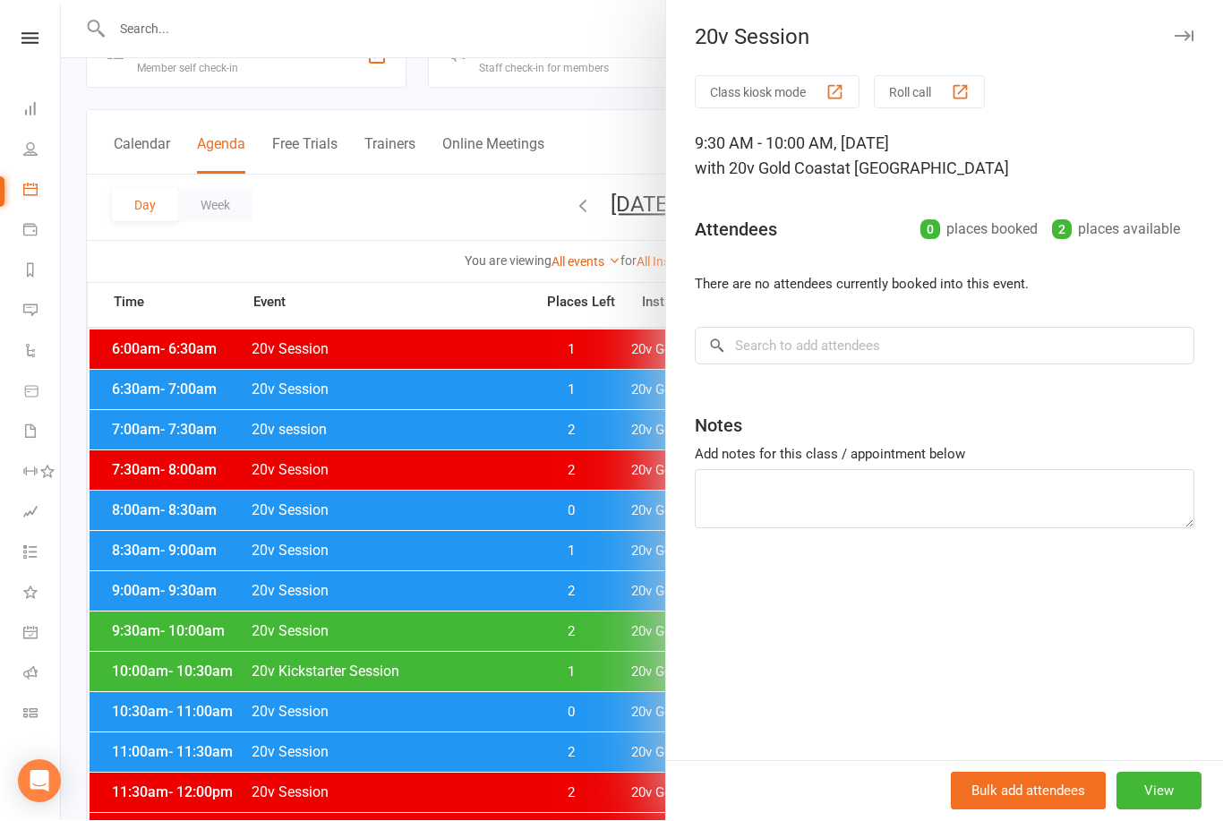
click at [1175, 41] on button "button" at bounding box center [1183, 36] width 21 height 21
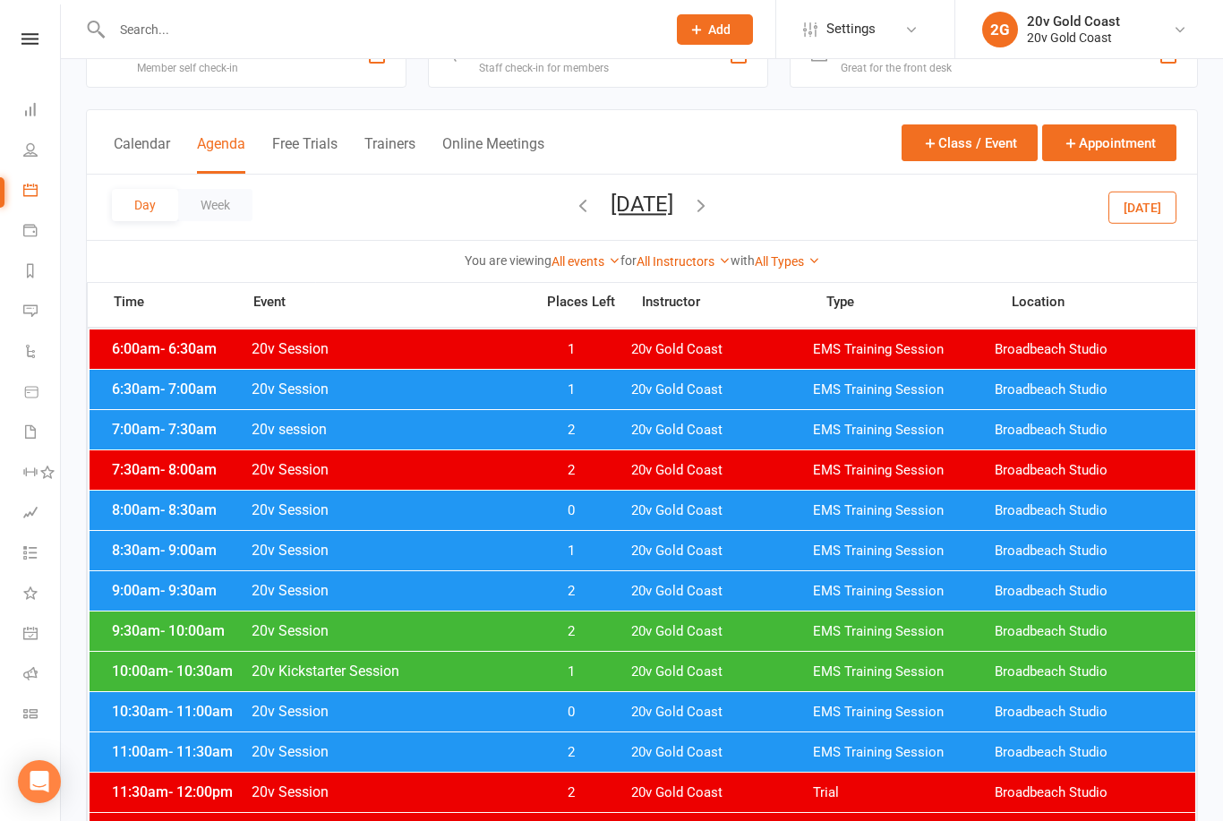
click at [799, 632] on span "20v Gold Coast" at bounding box center [722, 631] width 182 height 17
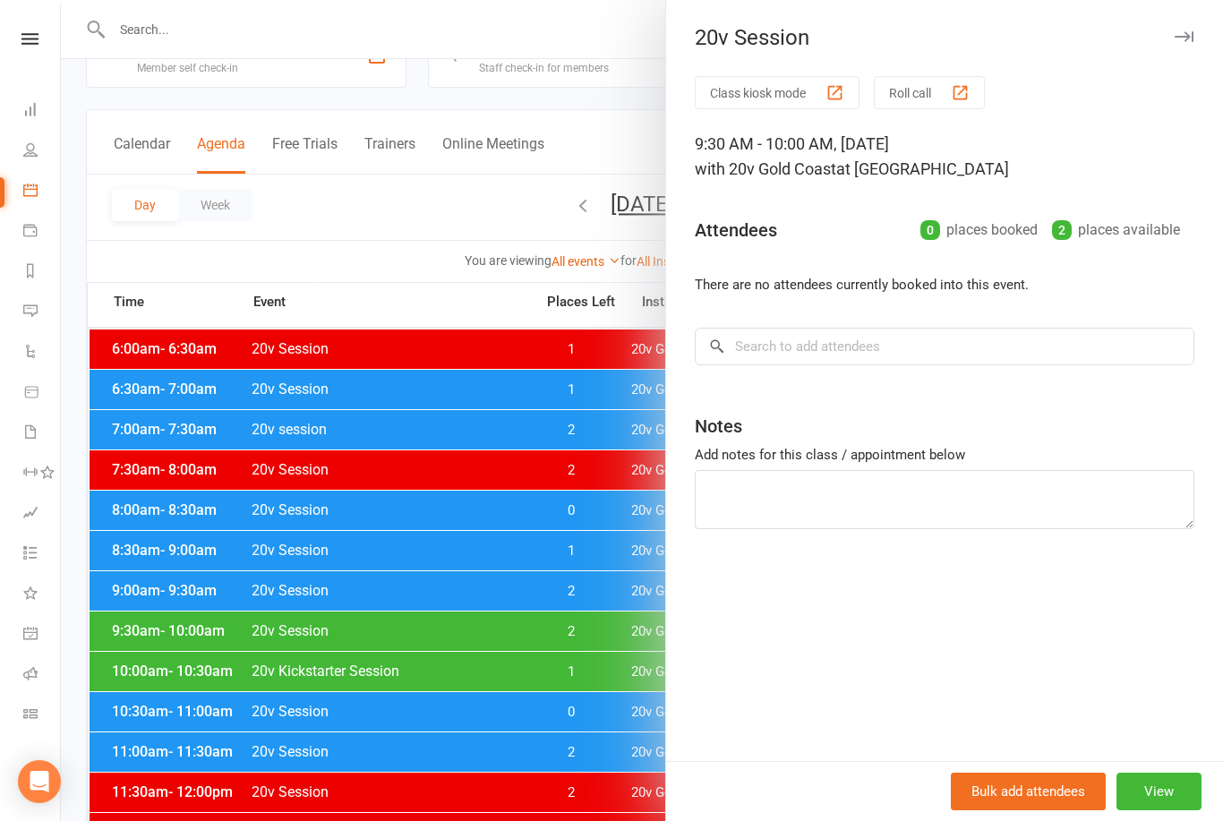
click at [1171, 790] on button "View" at bounding box center [1158, 792] width 85 height 38
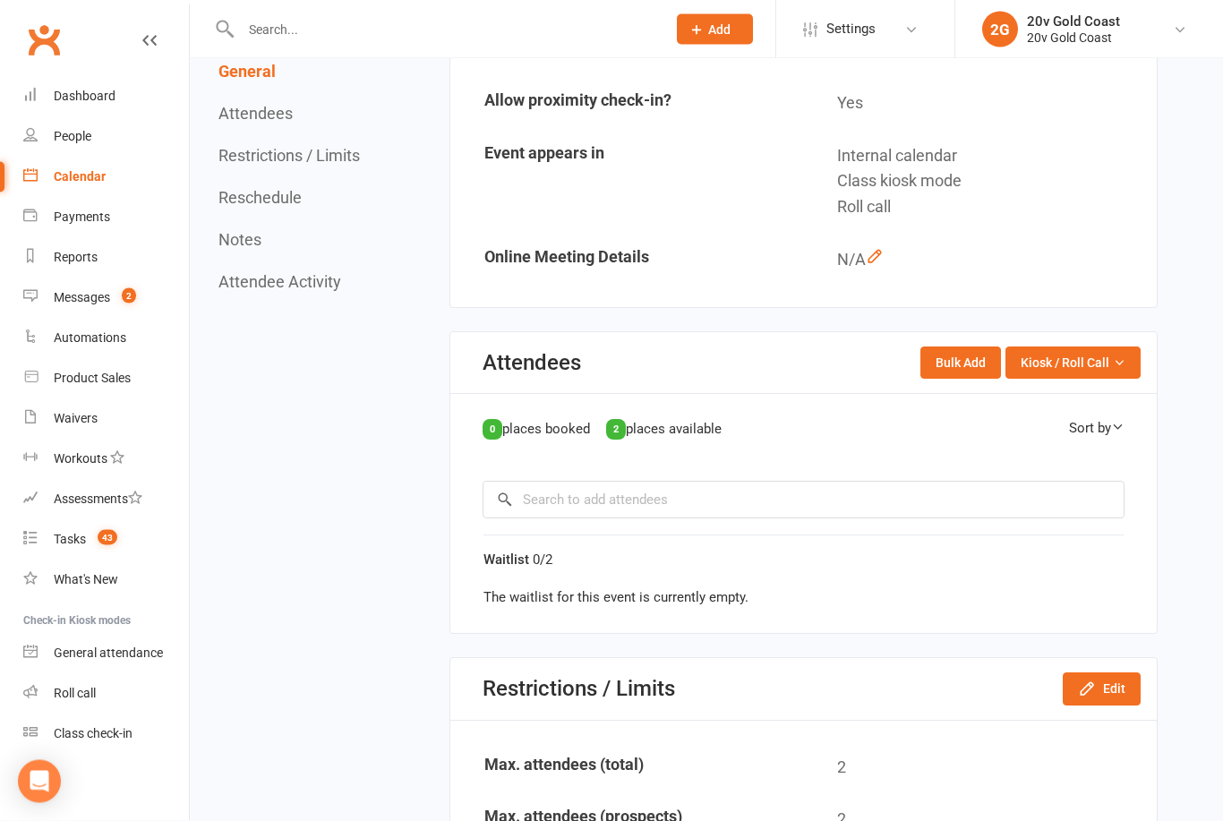
scroll to position [452, 0]
click at [1119, 689] on button "Edit" at bounding box center [1102, 688] width 78 height 32
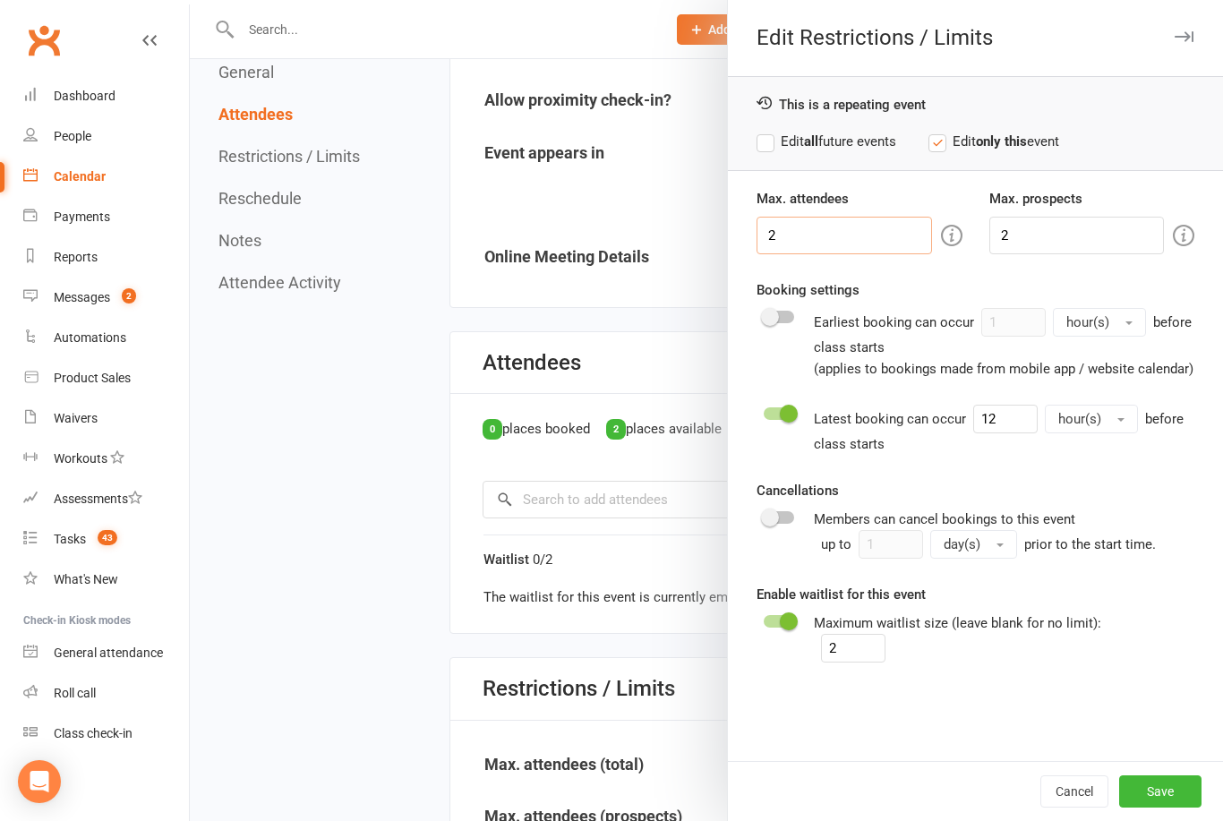
click at [832, 226] on input "2" at bounding box center [843, 236] width 175 height 38
type input "1"
click at [1093, 245] on input "2" at bounding box center [1076, 236] width 175 height 38
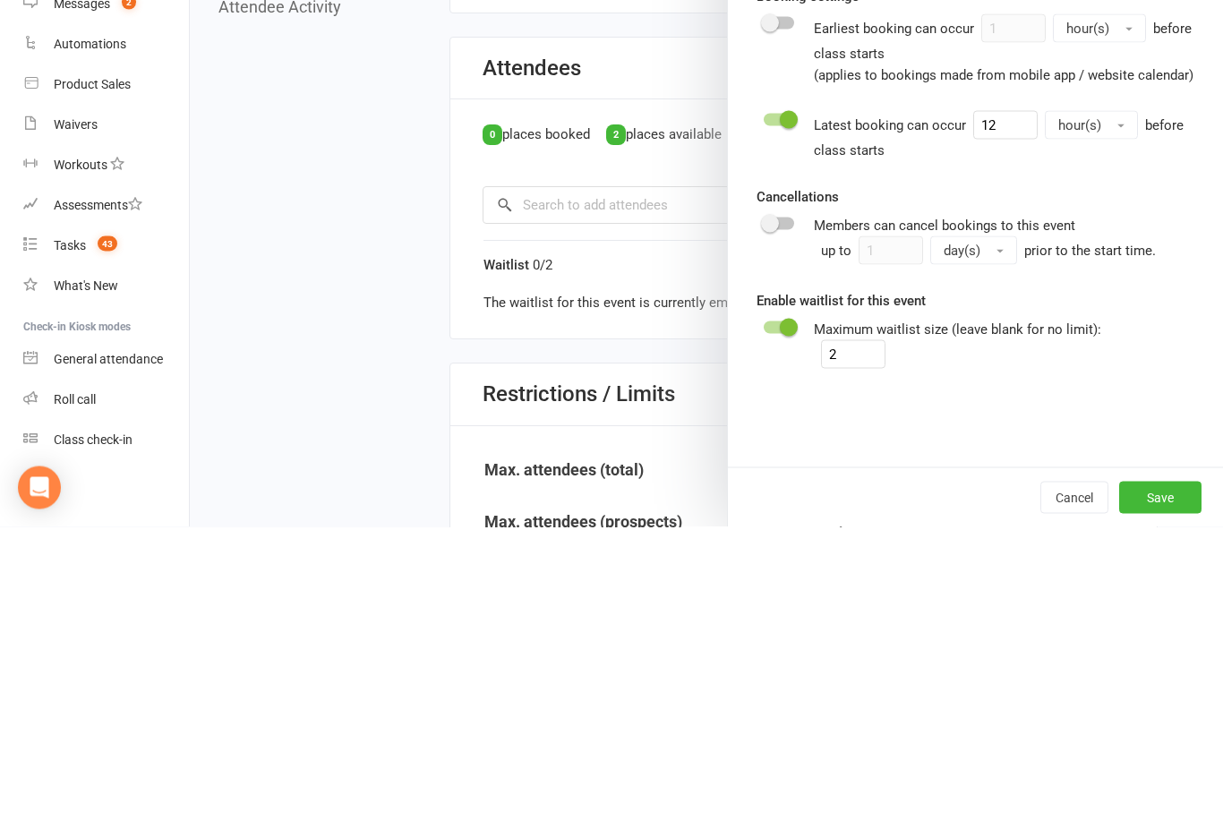
type input "1"
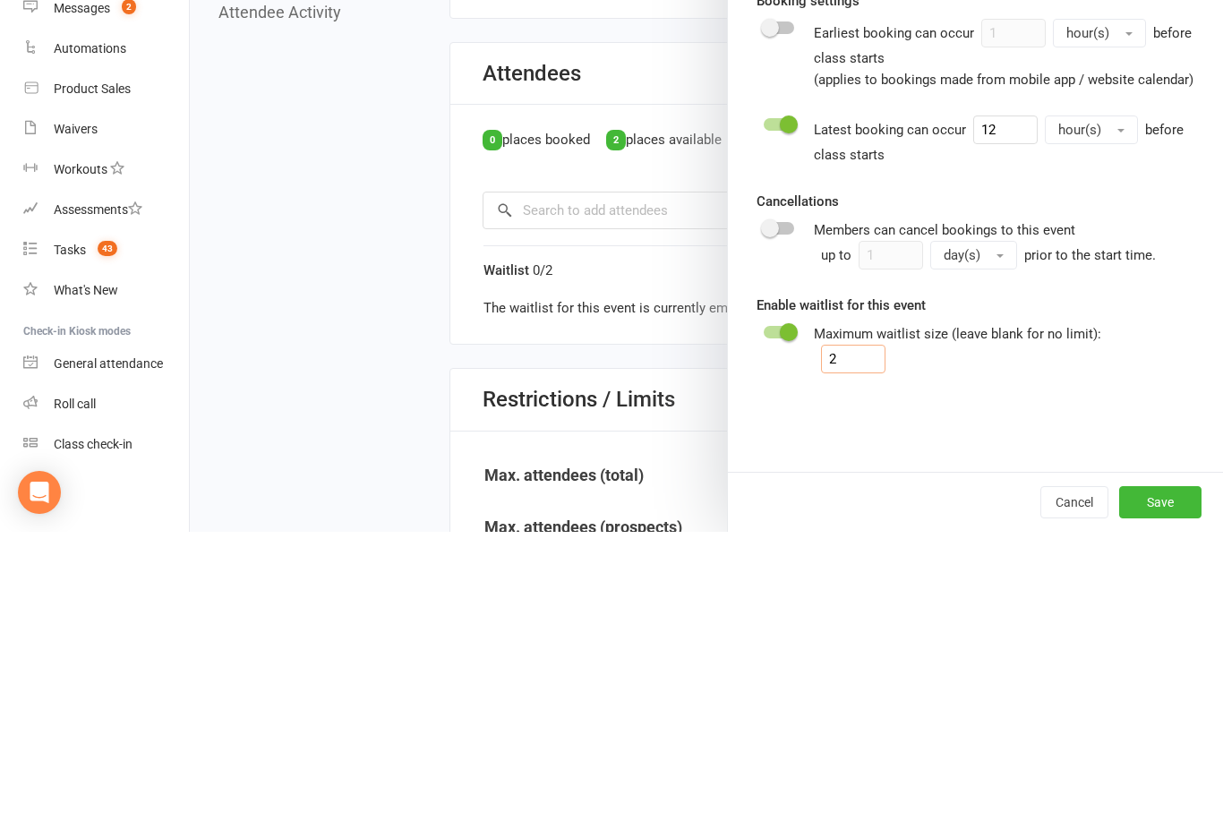
click at [852, 634] on input "2" at bounding box center [853, 648] width 64 height 29
click at [785, 612] on span at bounding box center [789, 621] width 18 height 18
click at [764, 619] on input "checkbox" at bounding box center [764, 619] width 0 height 0
checkbox input "false"
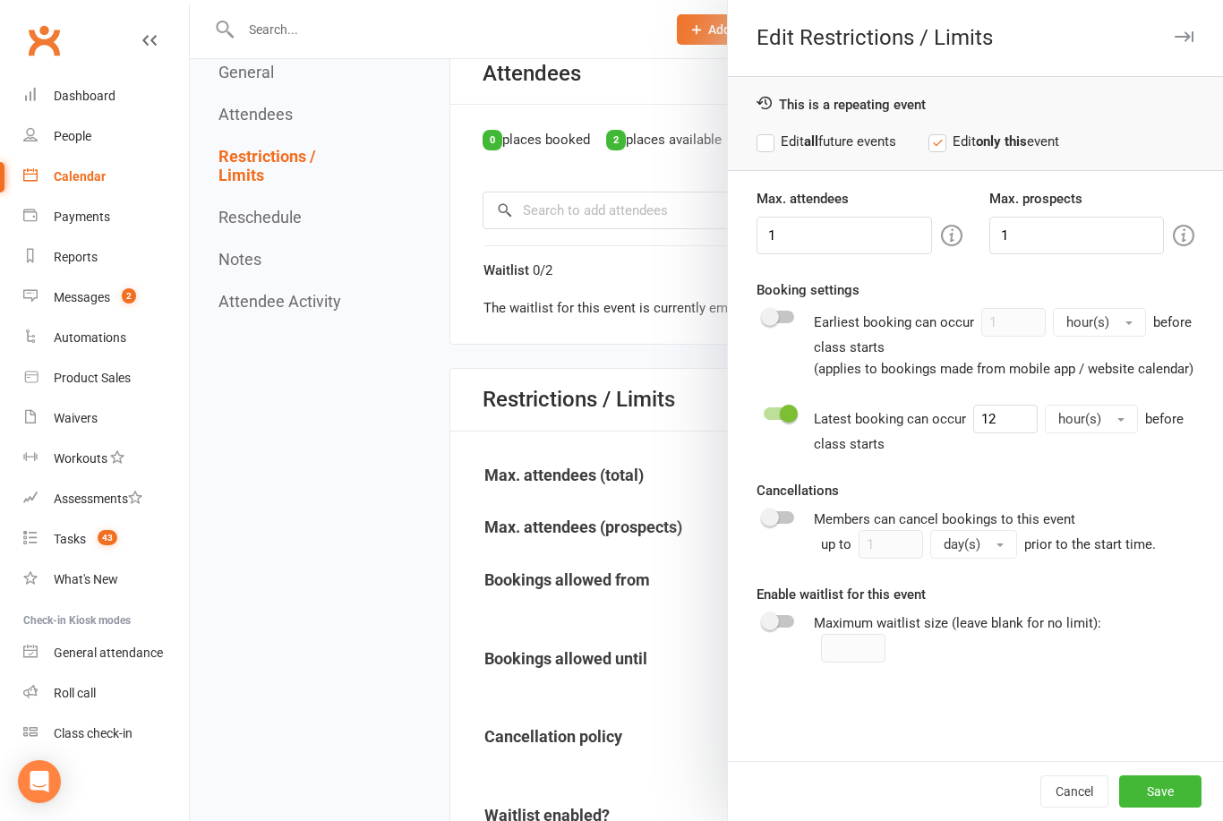
click at [782, 413] on span at bounding box center [789, 414] width 18 height 18
click at [764, 411] on input "checkbox" at bounding box center [764, 411] width 0 height 0
checkbox input "false"
click at [1162, 808] on button "Save" at bounding box center [1160, 791] width 82 height 32
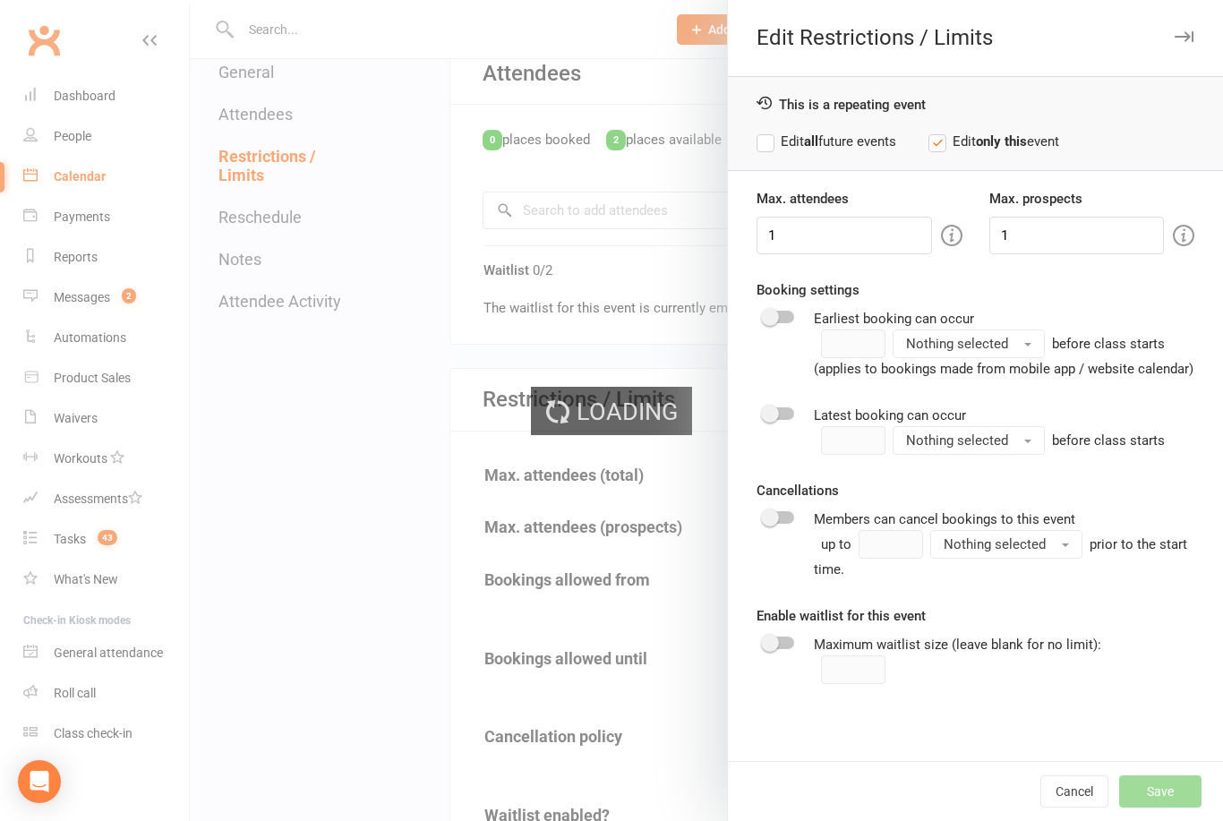
type input "2"
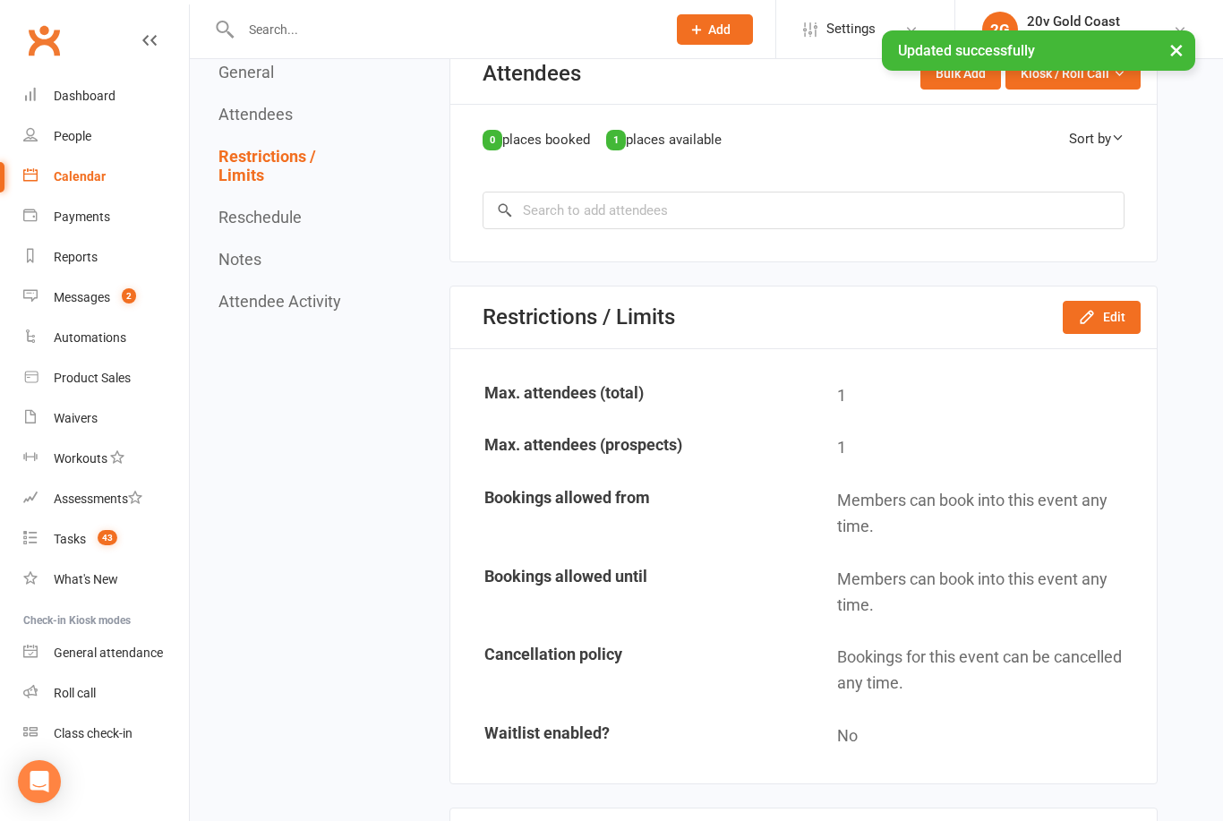
click at [154, 49] on link at bounding box center [149, 57] width 14 height 54
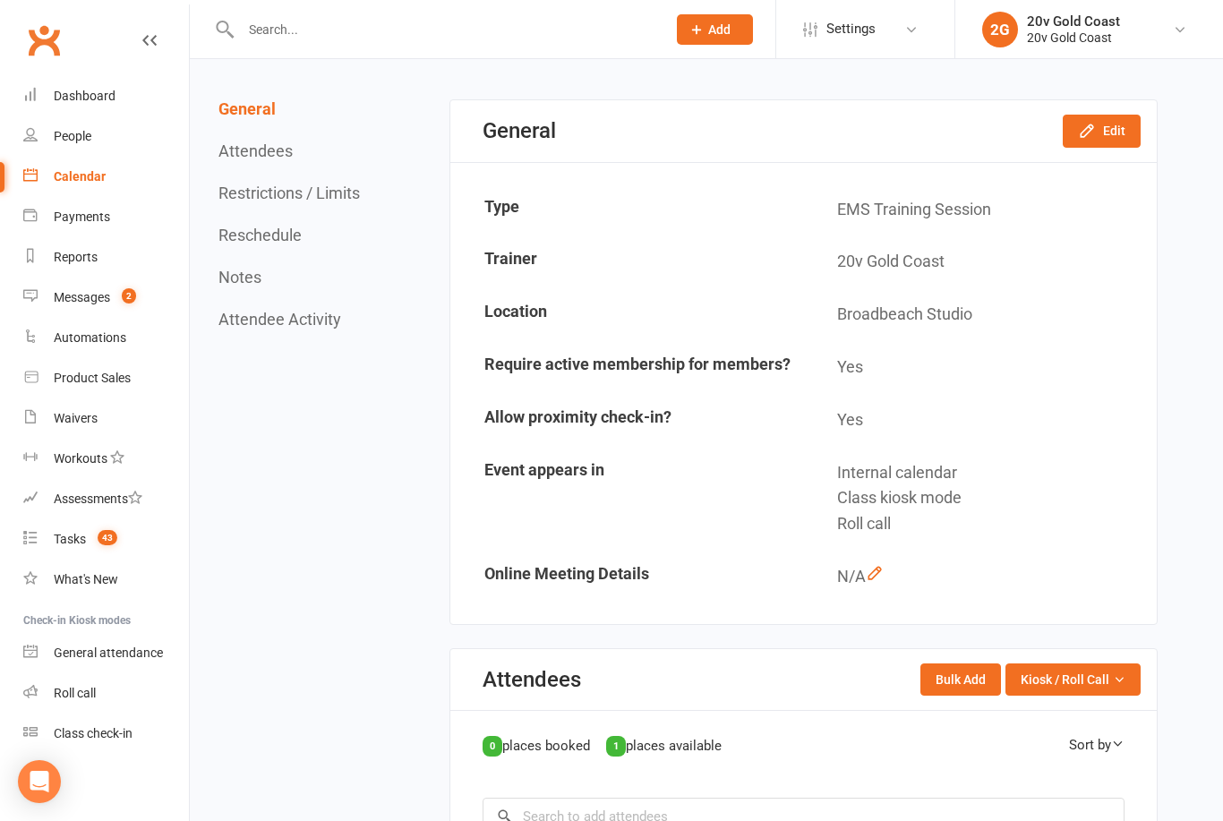
scroll to position [0, 0]
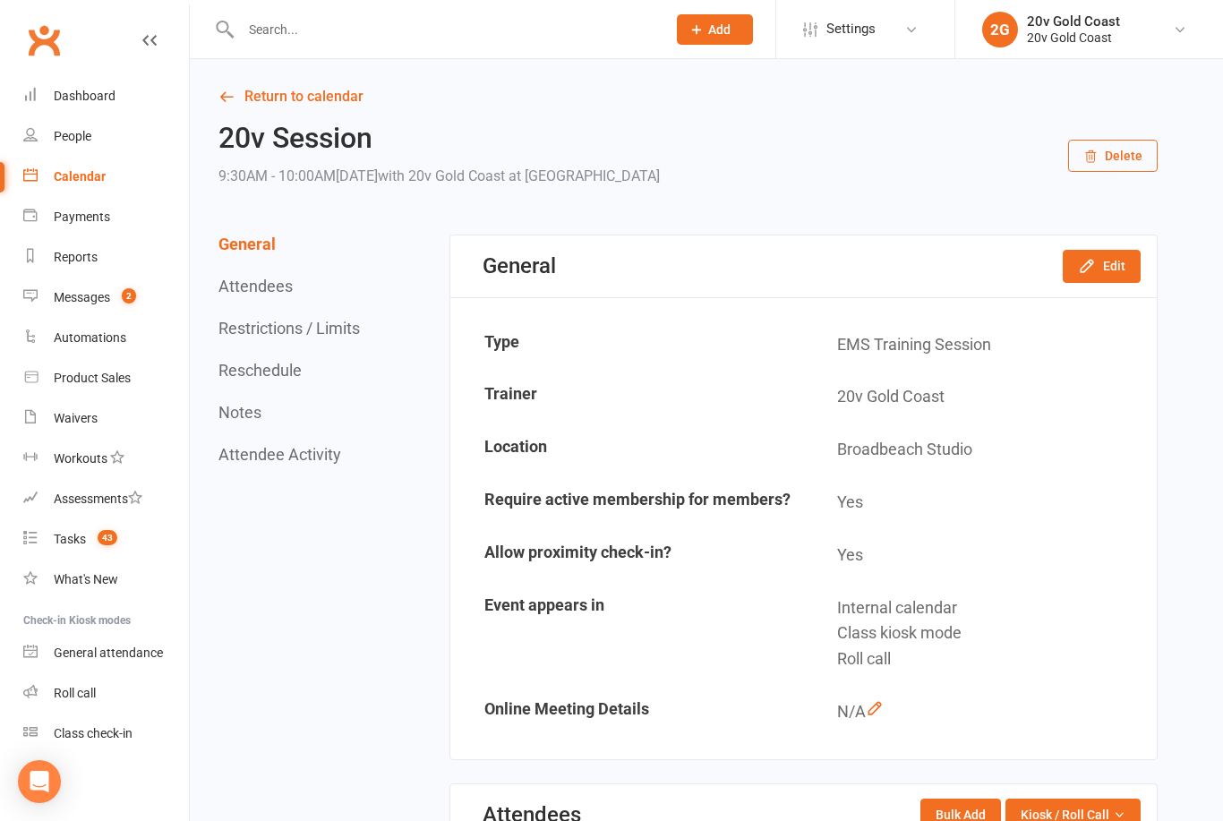
click at [90, 184] on div "Calendar" at bounding box center [80, 176] width 52 height 14
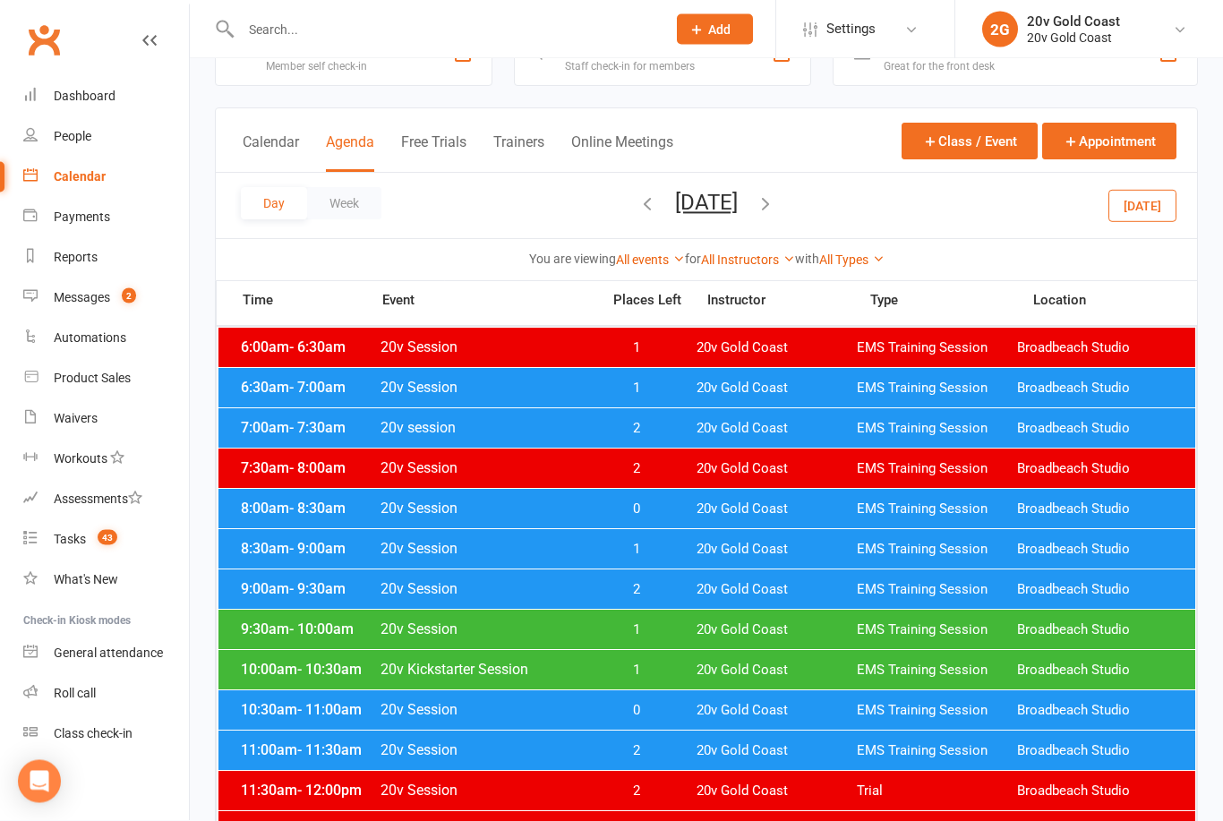
scroll to position [60, 0]
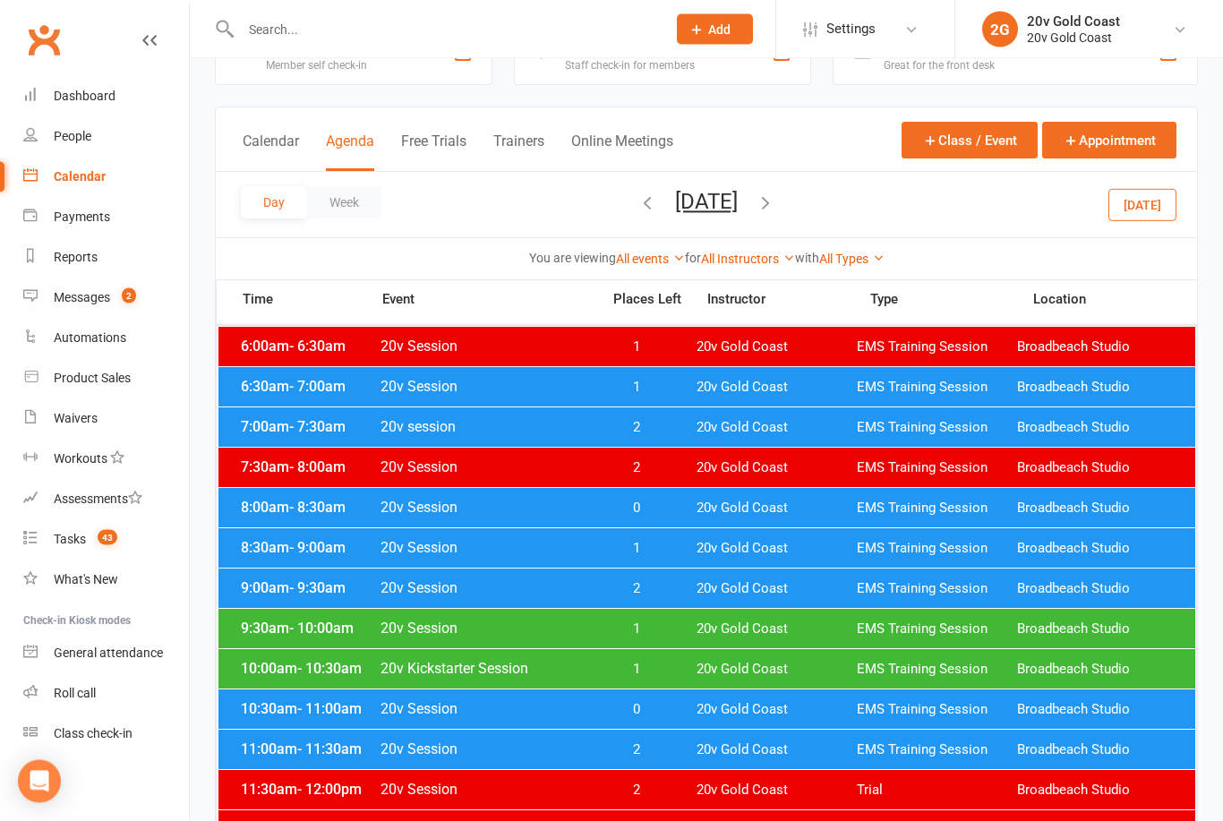
click at [644, 595] on span "2" at bounding box center [636, 589] width 94 height 17
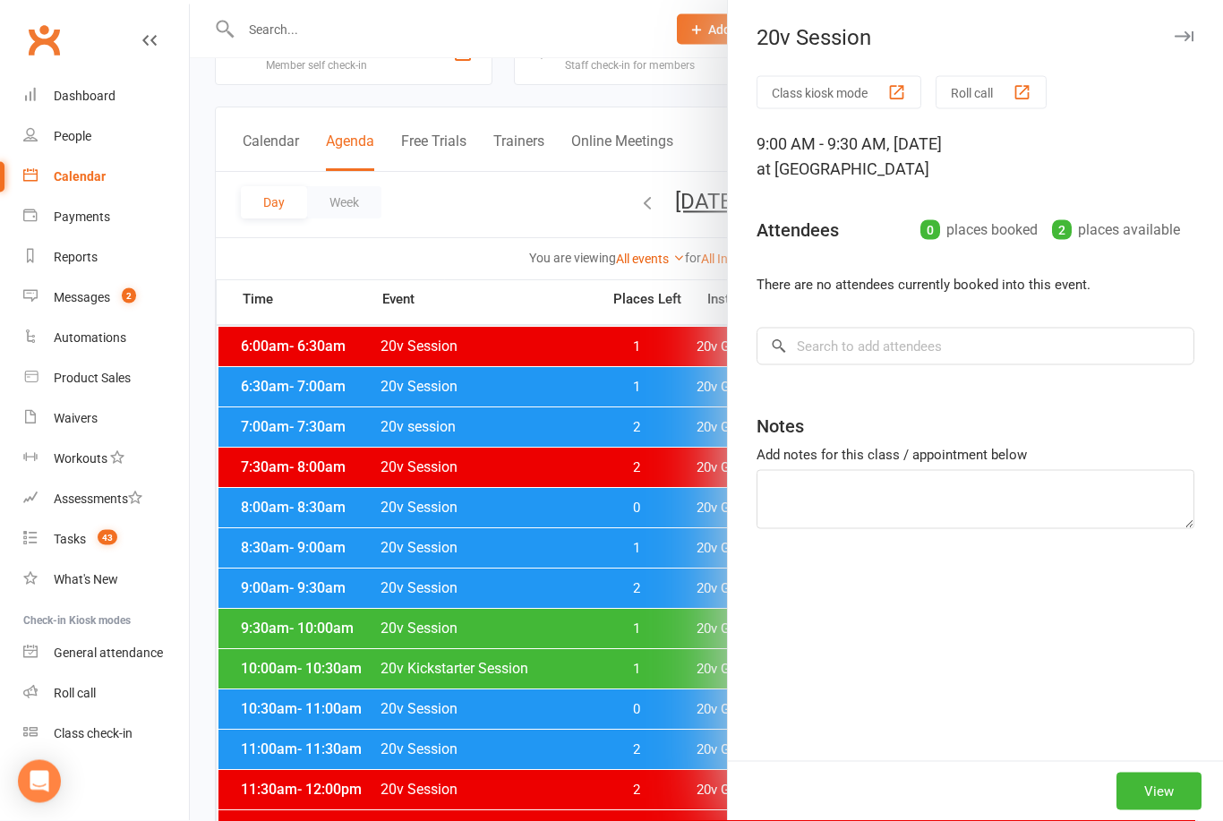
scroll to position [61, 0]
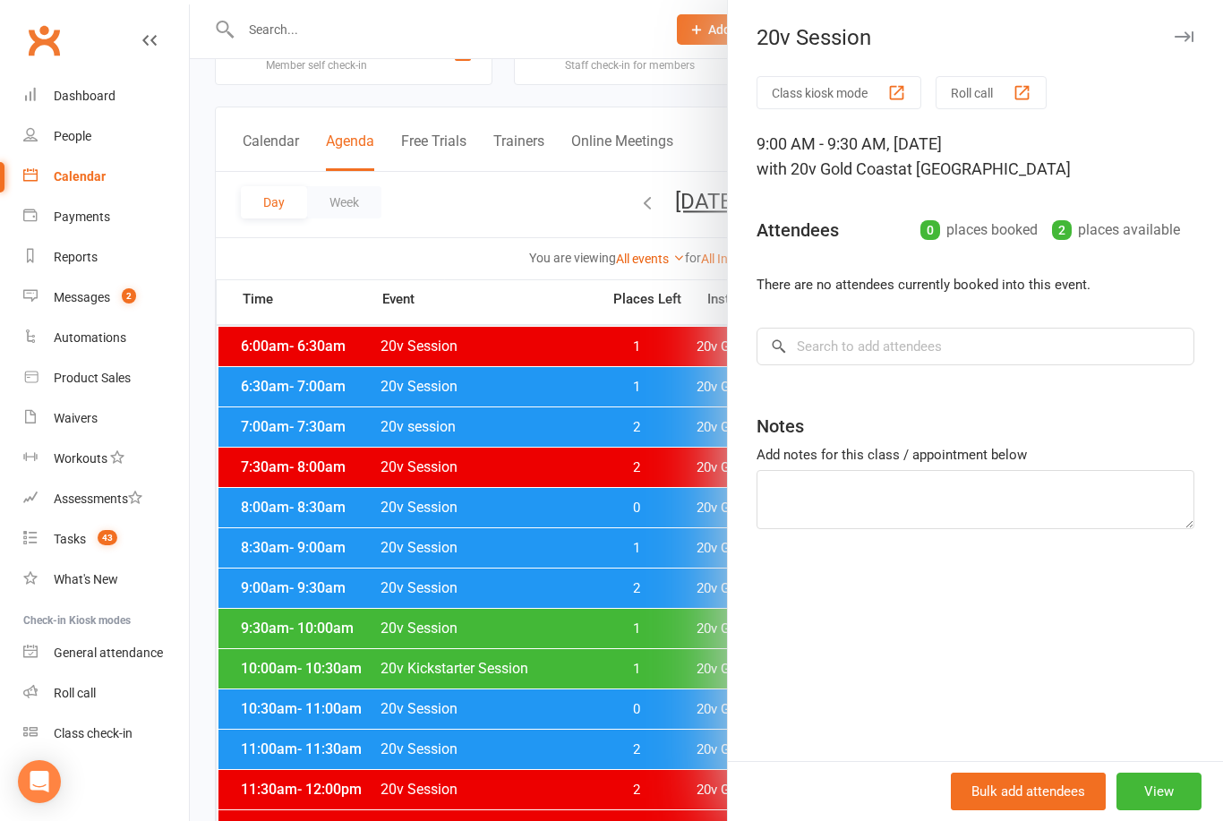
click at [1162, 810] on button "View" at bounding box center [1158, 792] width 85 height 38
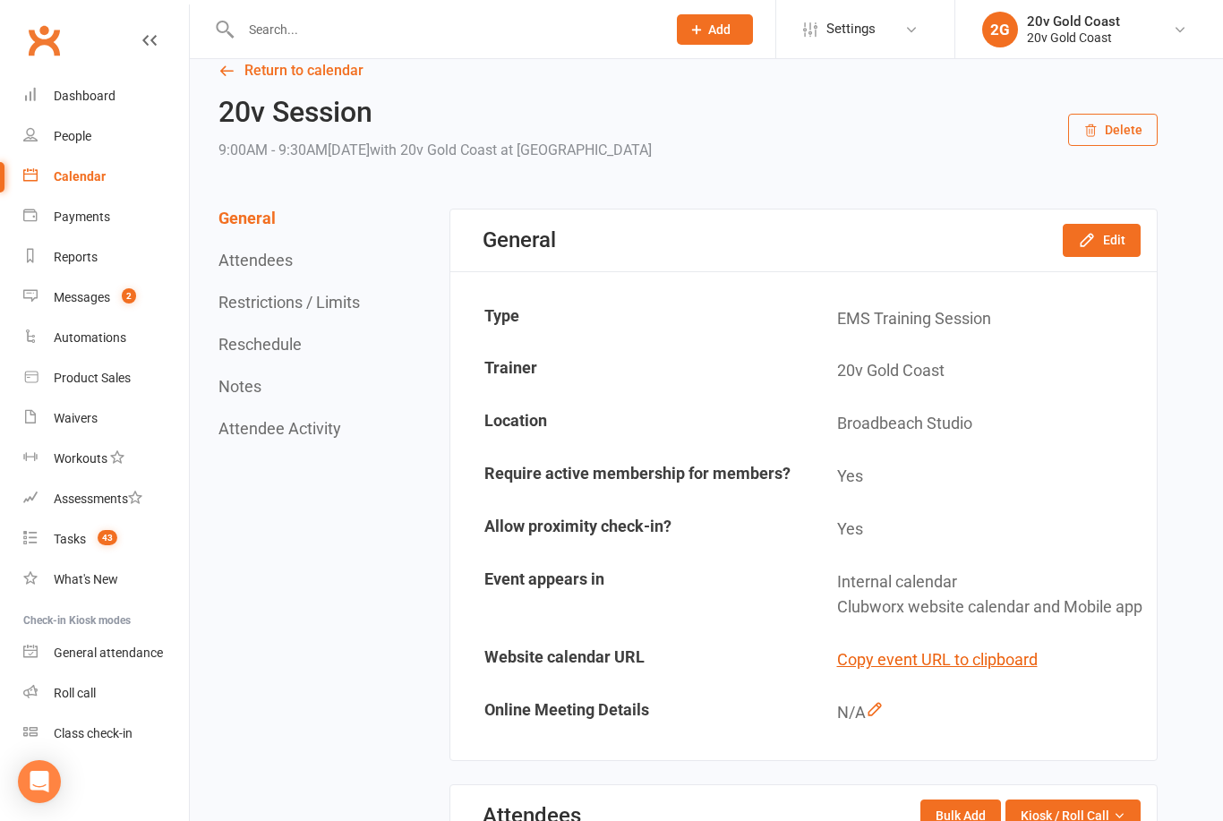
scroll to position [27, 0]
click at [1108, 240] on button "Edit" at bounding box center [1102, 239] width 78 height 32
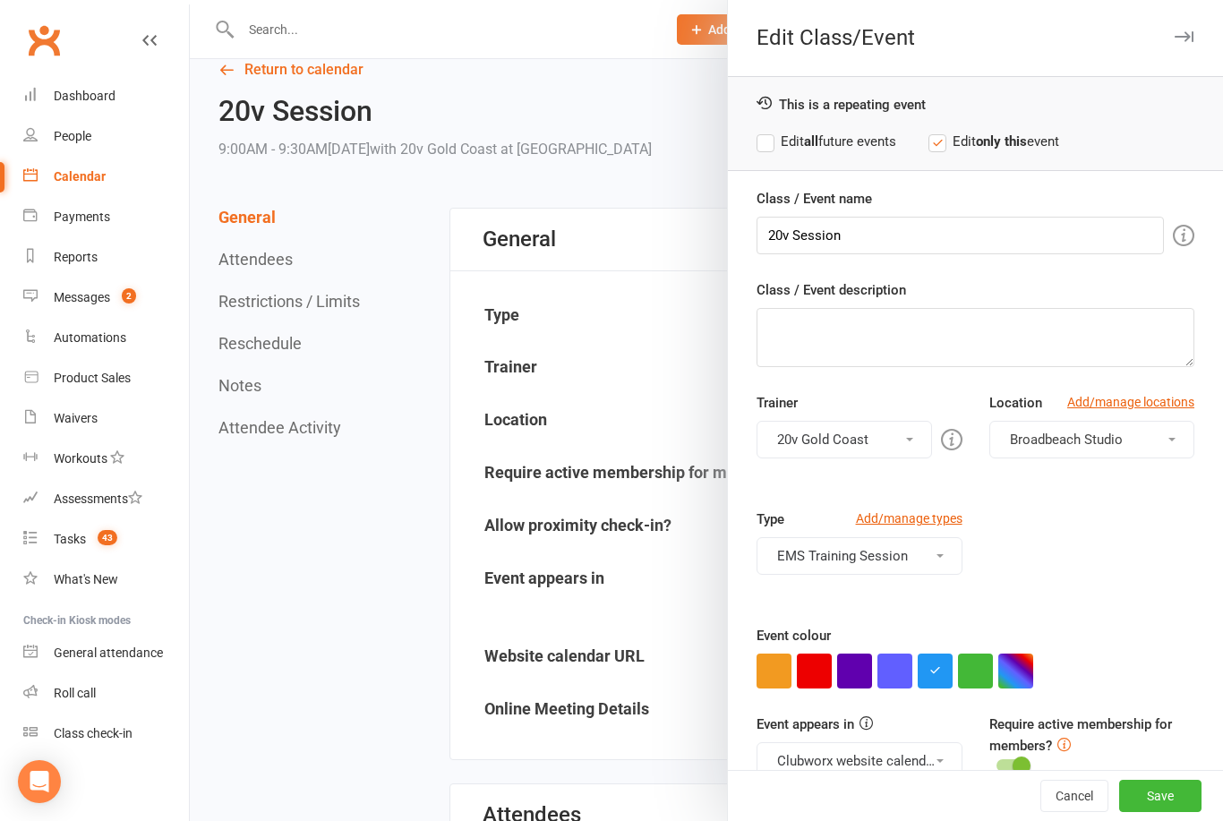
click at [805, 675] on button "button" at bounding box center [814, 671] width 35 height 35
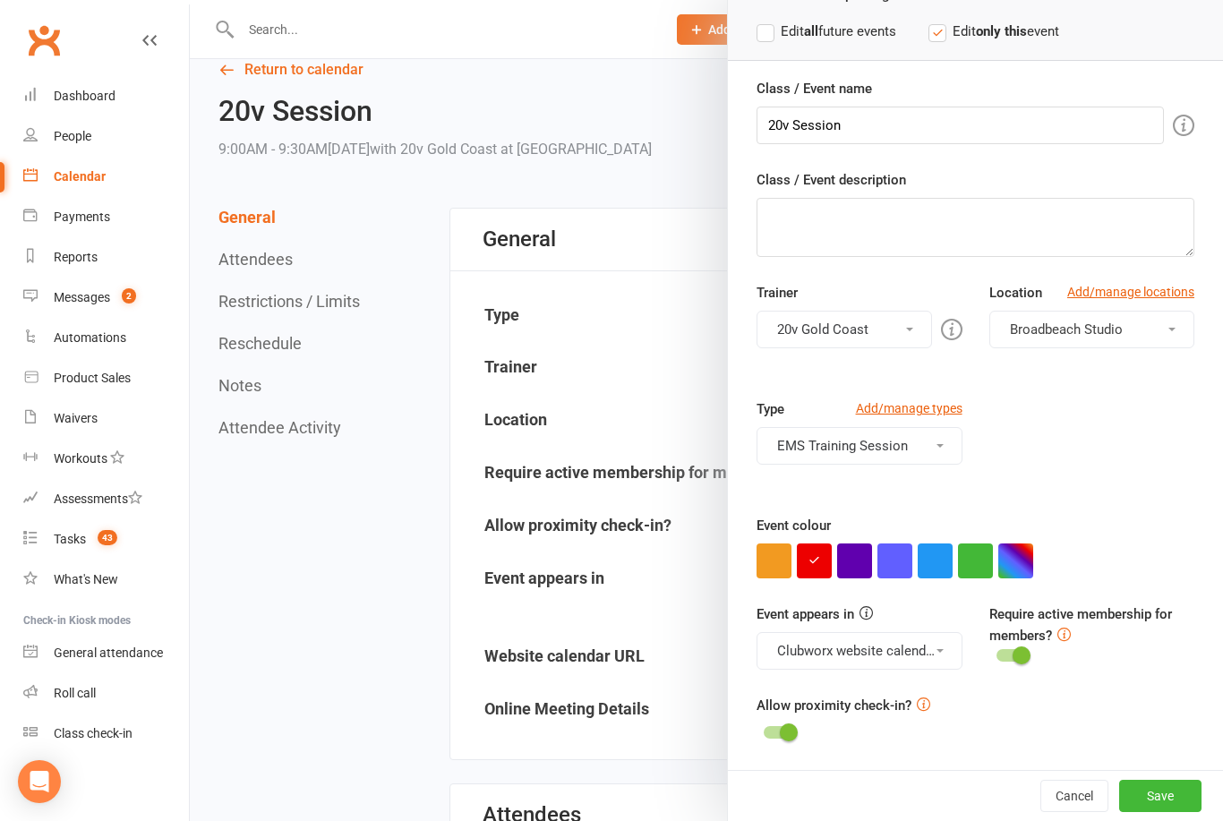
scroll to position [109, 0]
click at [913, 661] on button "Clubworx website calendar and Mobile app" at bounding box center [858, 652] width 205 height 38
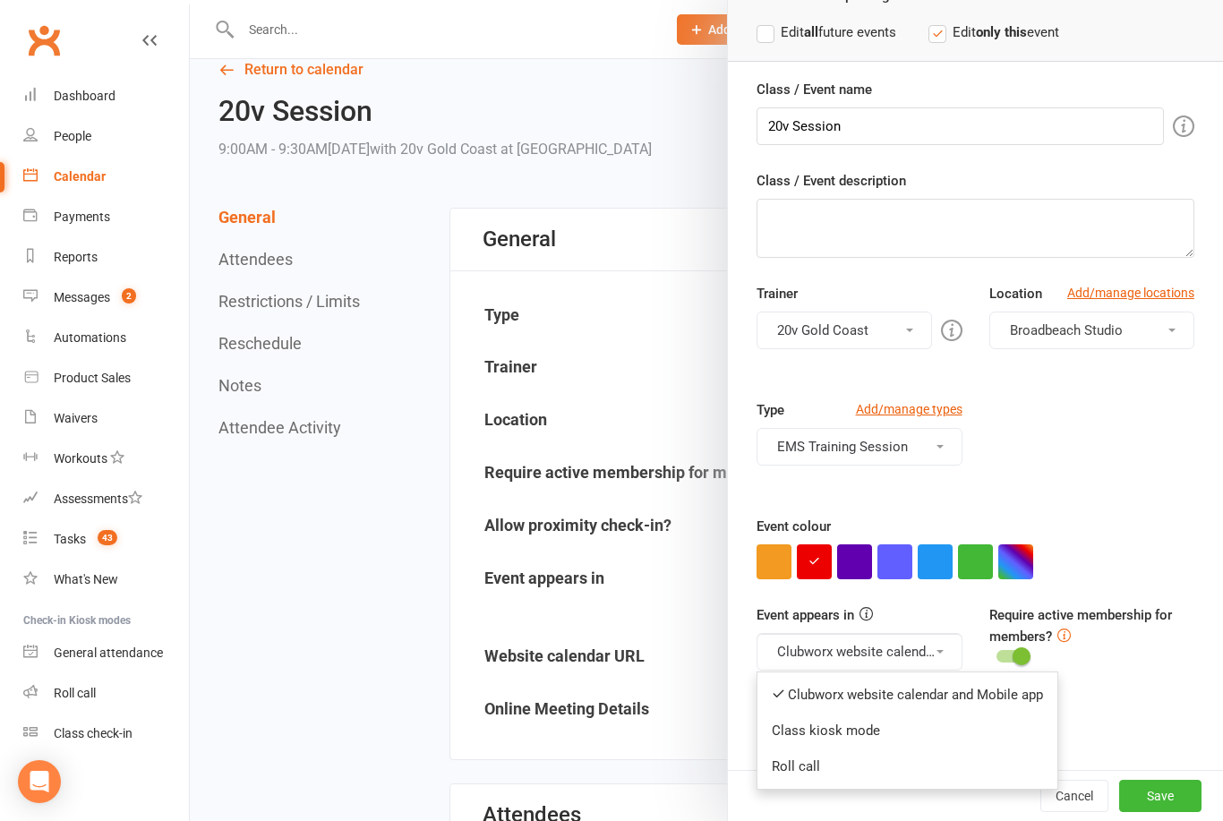
click at [779, 703] on link "Clubworx website calendar and Mobile app" at bounding box center [907, 695] width 300 height 36
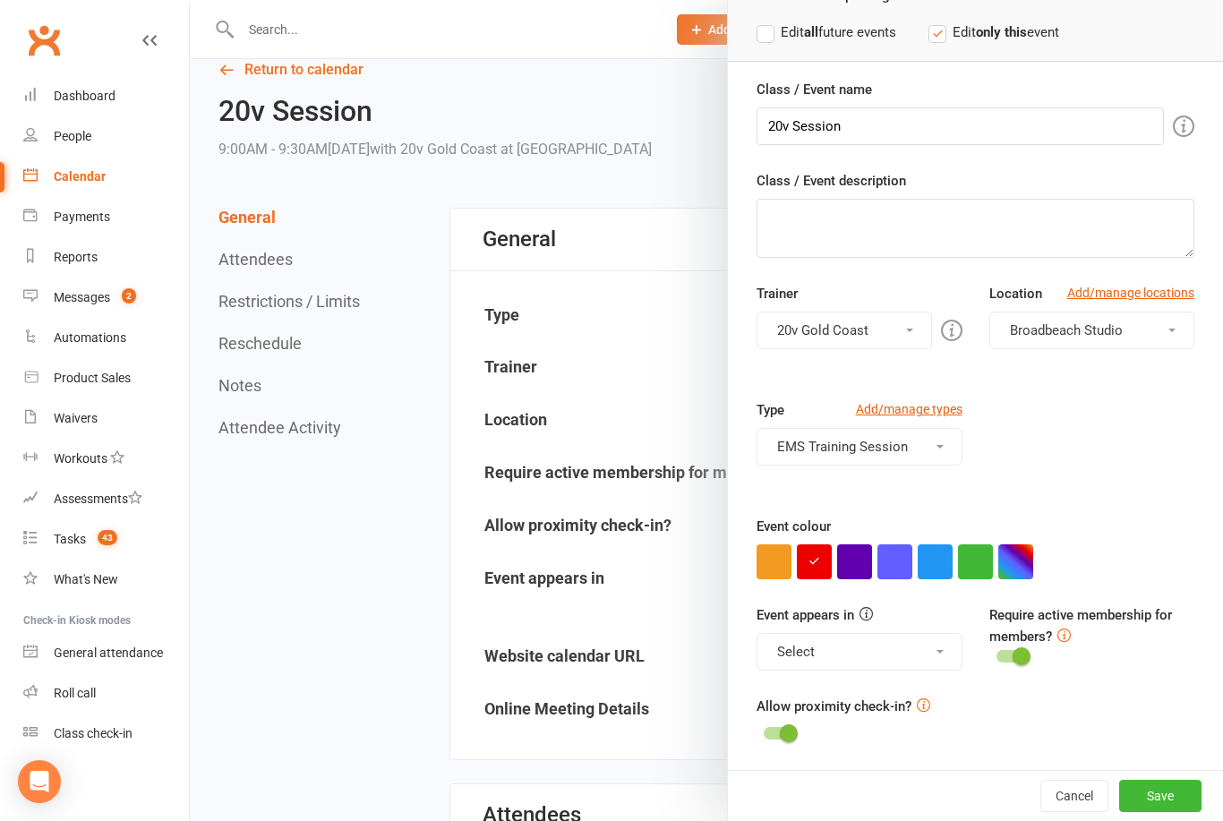
click at [899, 446] on button "EMS Training Session" at bounding box center [858, 447] width 205 height 38
click at [1123, 484] on div "Type Add/manage types EMS Training Session EMS Training Session Trial" at bounding box center [975, 457] width 465 height 116
click at [1173, 795] on button "Save" at bounding box center [1160, 796] width 82 height 32
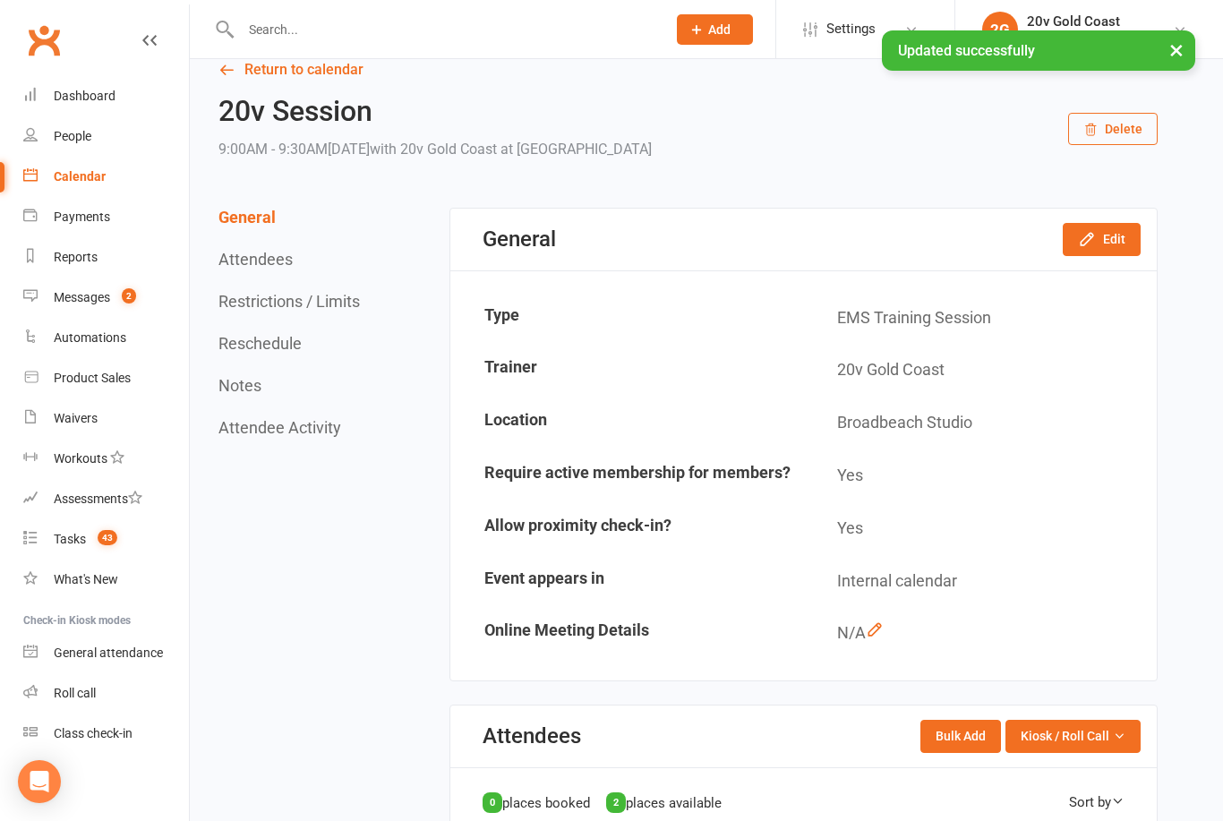
click at [156, 38] on icon at bounding box center [149, 40] width 14 height 14
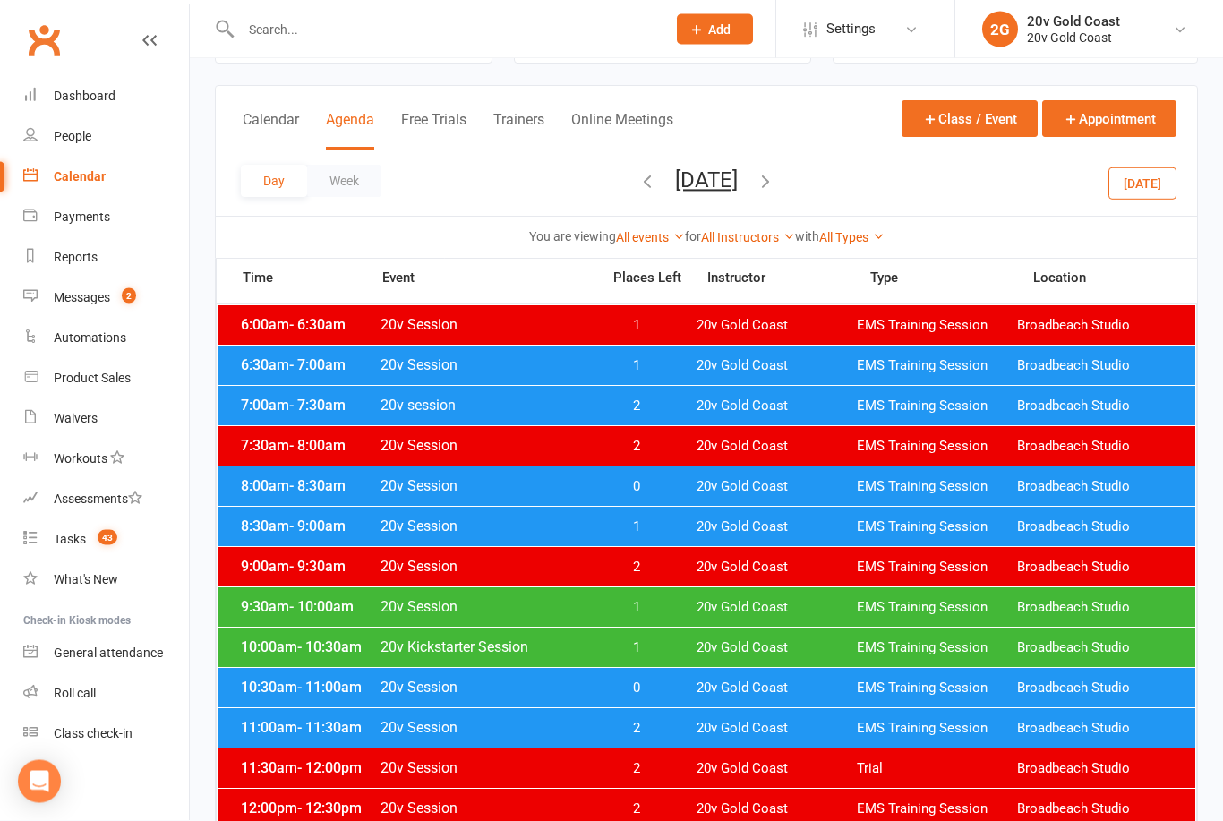
scroll to position [82, 0]
click at [565, 565] on span "20v Session" at bounding box center [485, 566] width 210 height 17
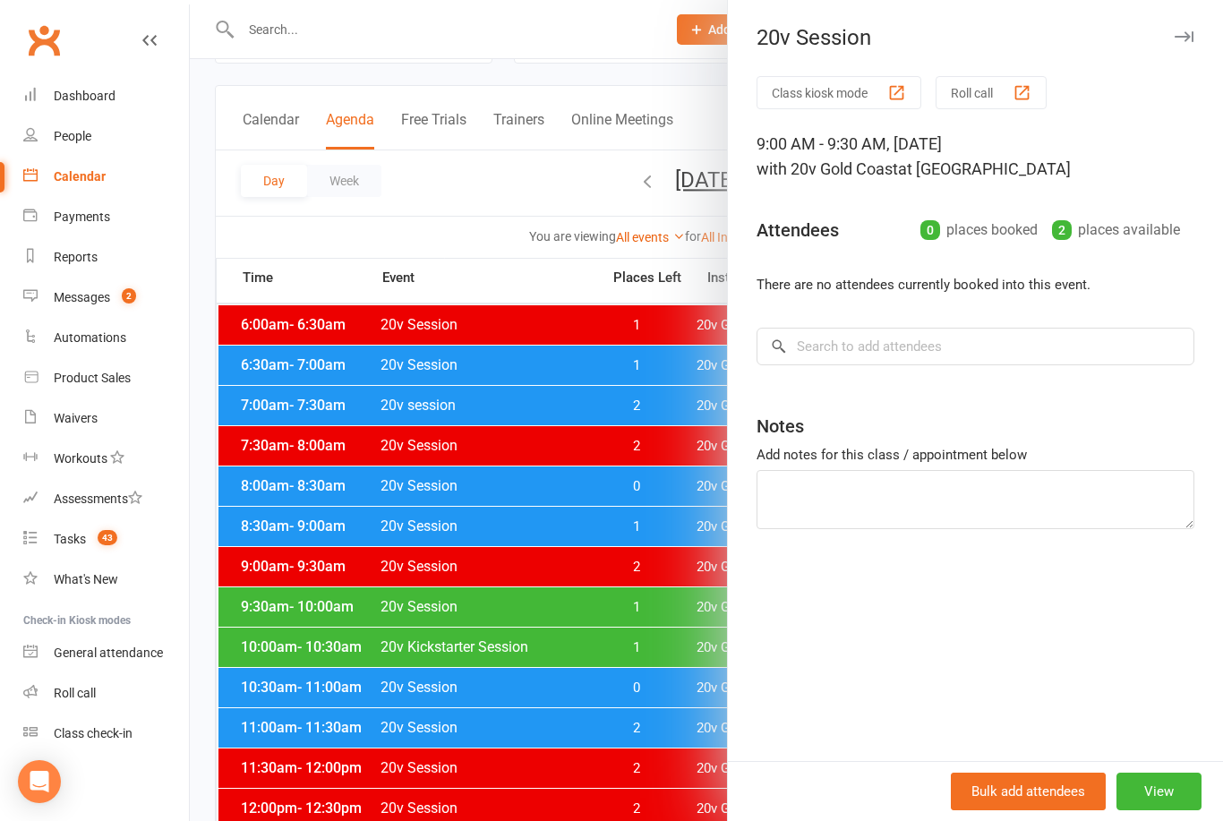
click at [1154, 810] on button "View" at bounding box center [1158, 792] width 85 height 38
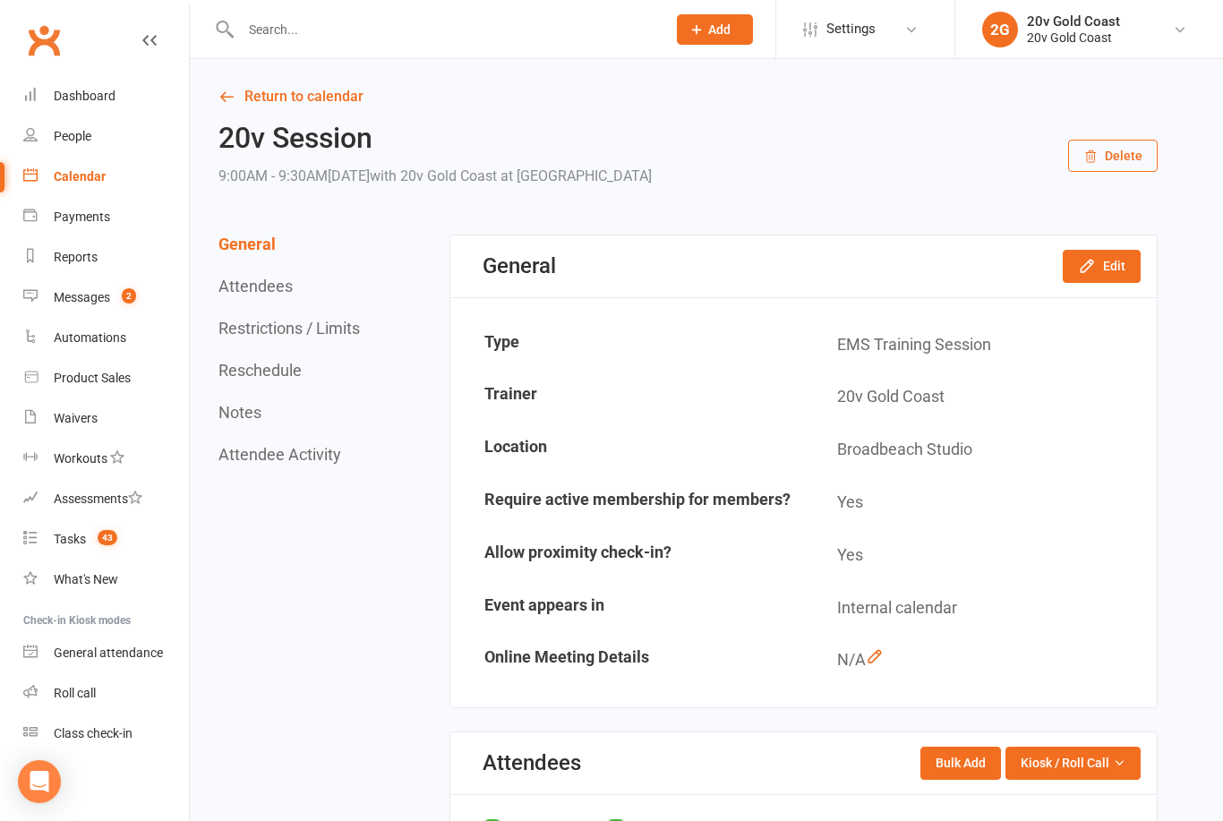
click at [1101, 257] on button "Edit" at bounding box center [1102, 266] width 78 height 32
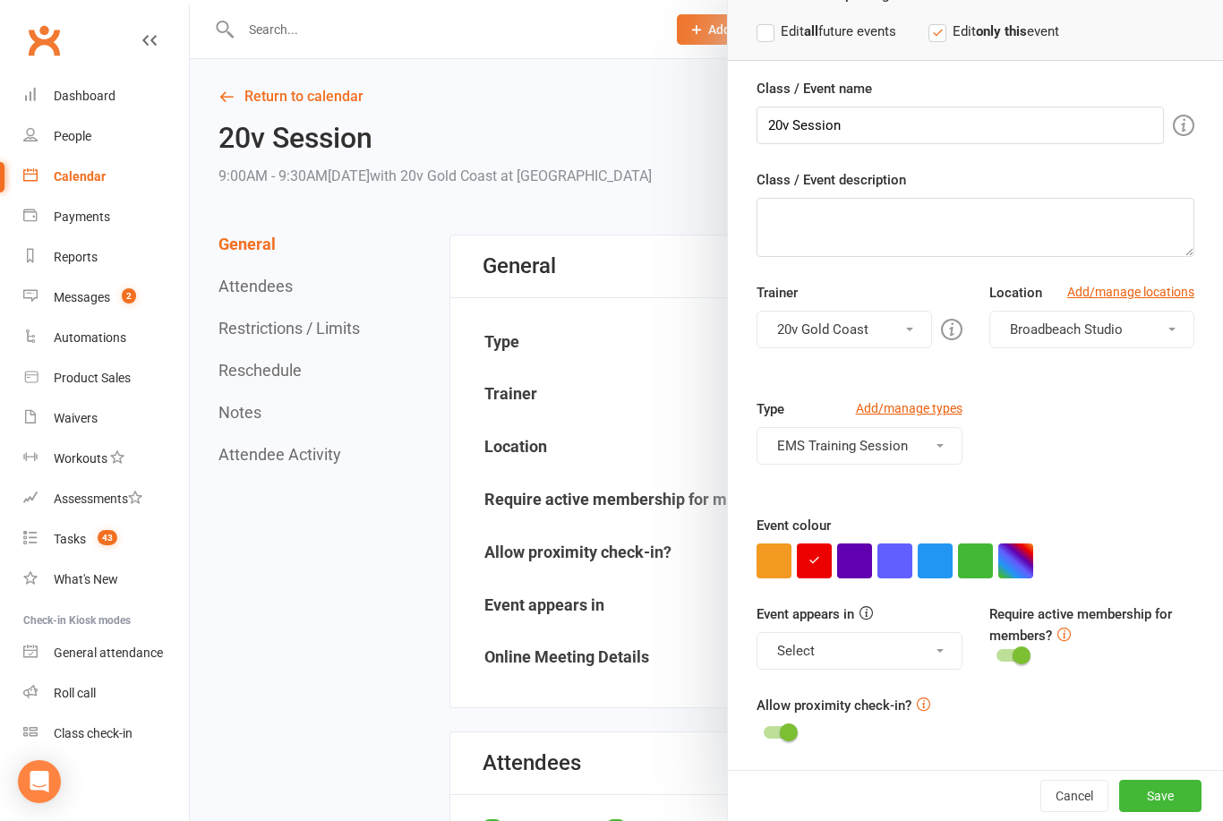
scroll to position [109, 0]
click at [927, 707] on icon at bounding box center [923, 704] width 13 height 13
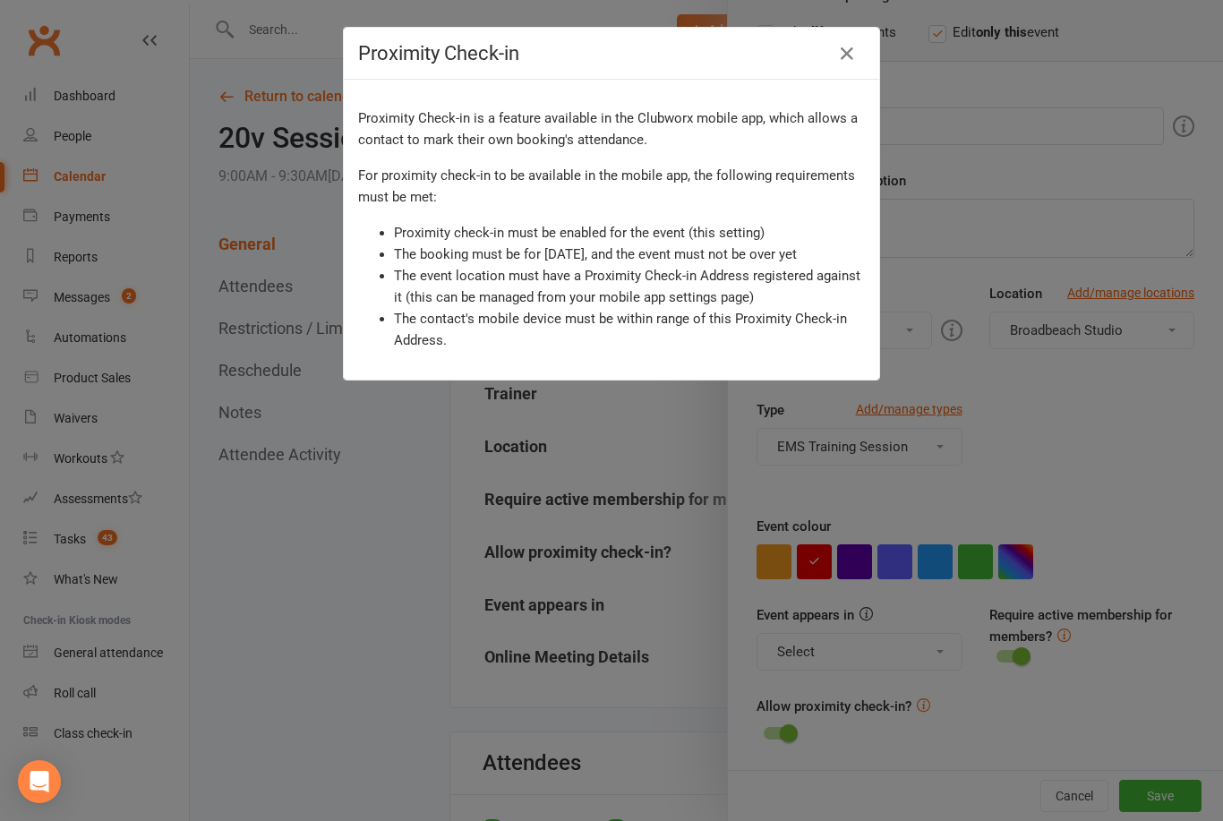
click at [1055, 466] on div "Proximity Check-in Proximity Check-in is a feature available in the Clubworx mo…" at bounding box center [611, 410] width 1223 height 821
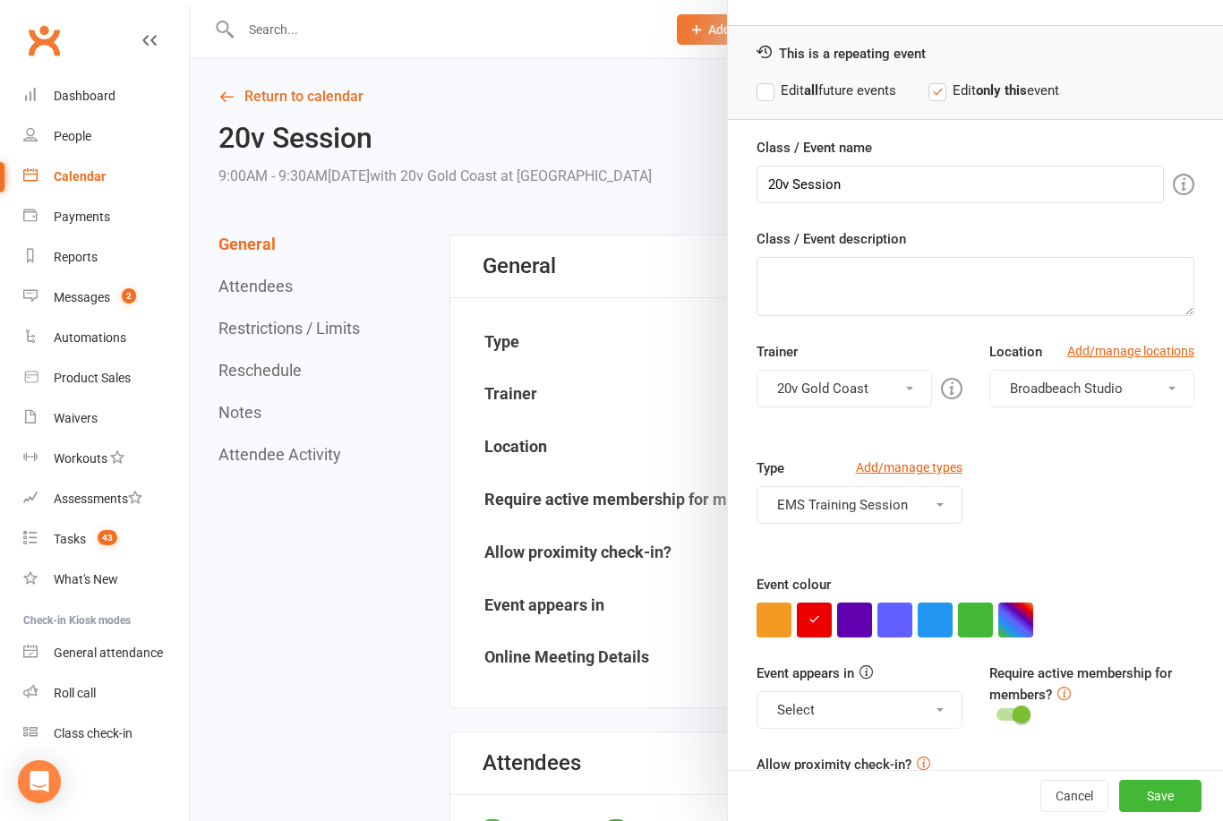
scroll to position [55, 0]
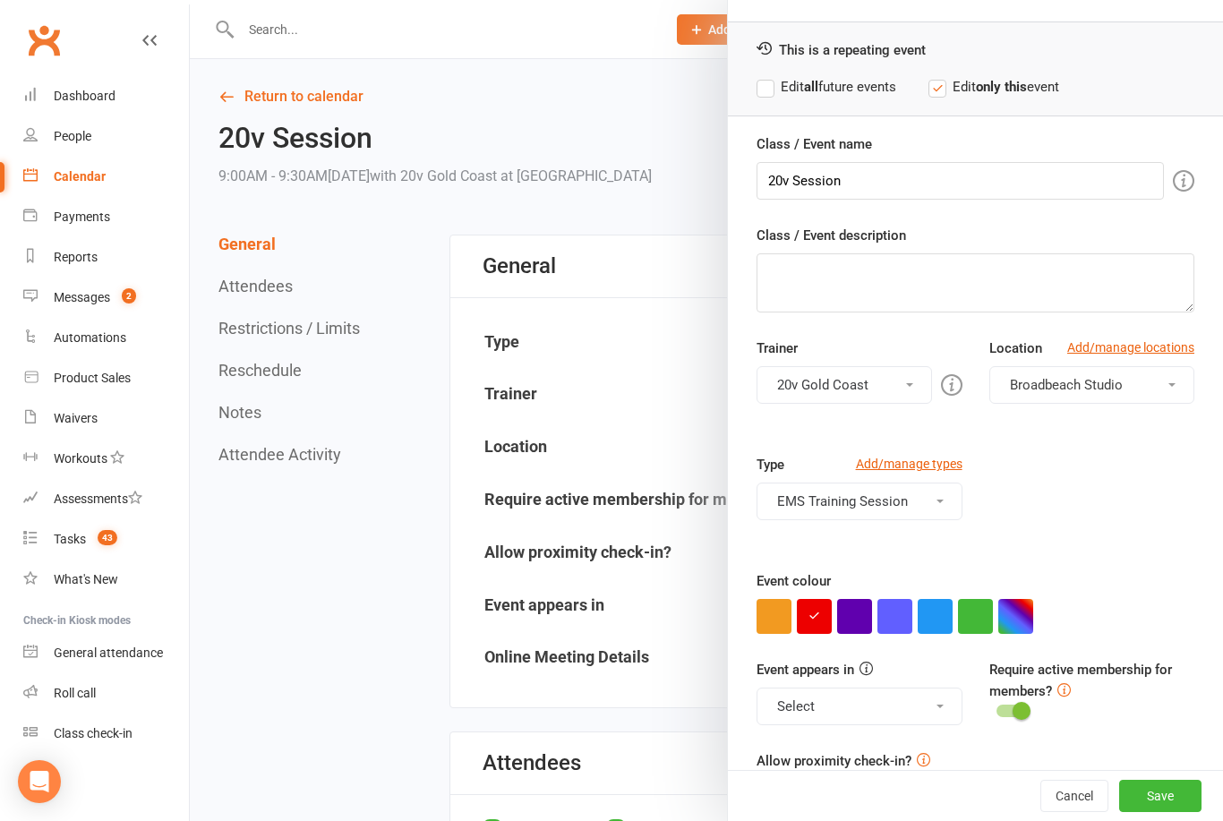
click at [1154, 795] on button "Save" at bounding box center [1160, 796] width 82 height 32
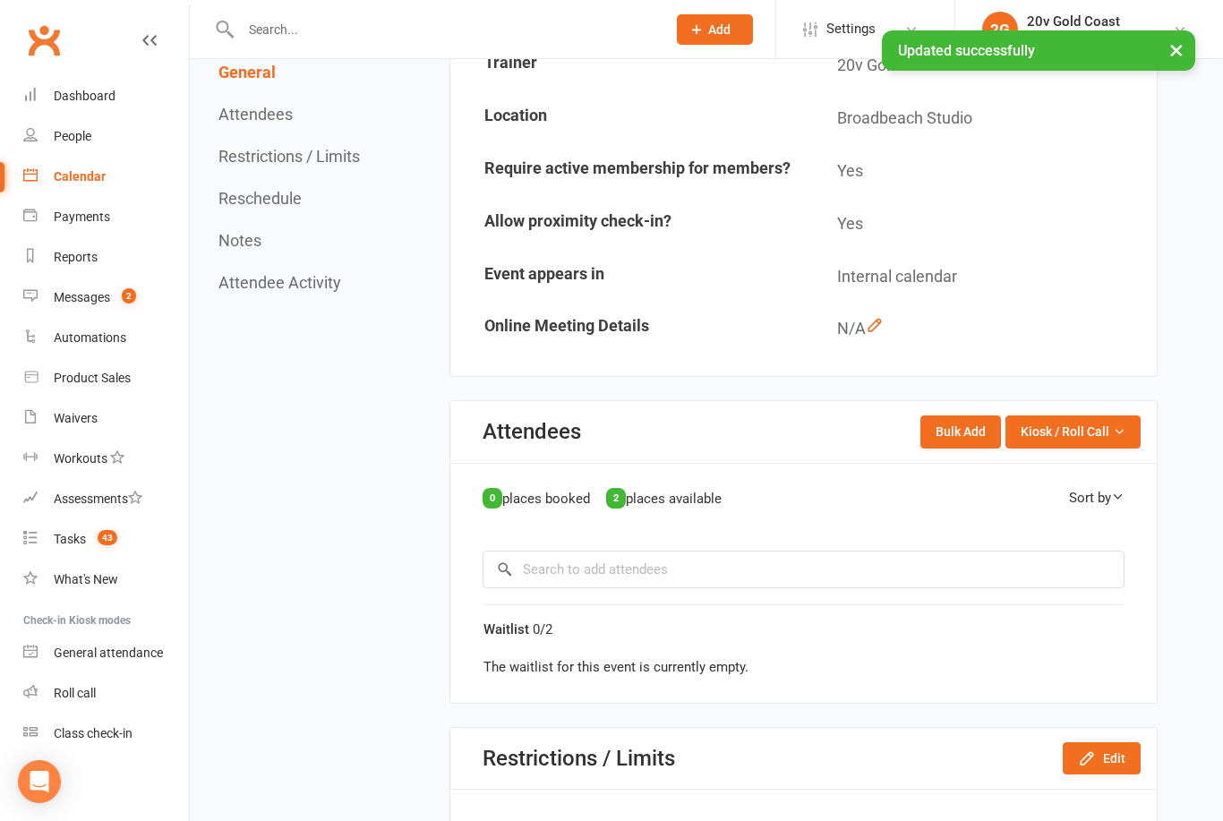
scroll to position [345, 0]
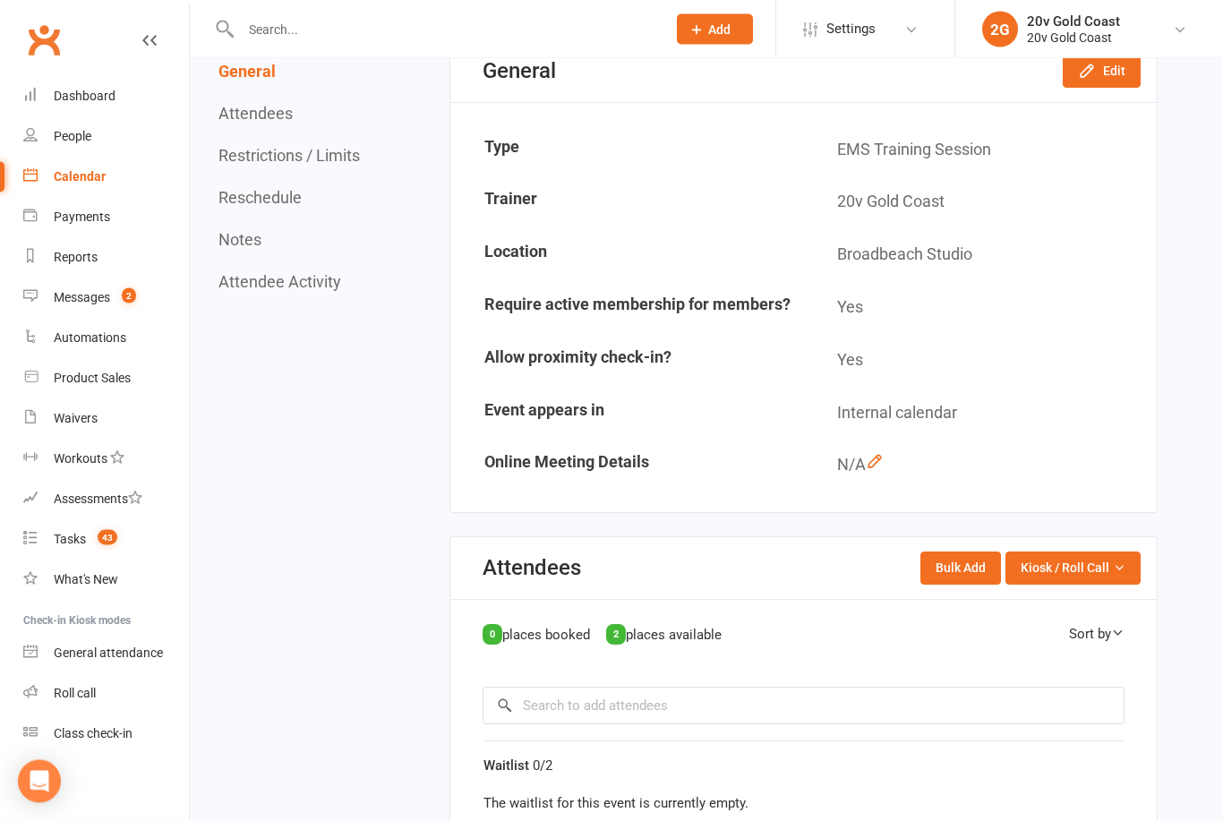
click at [1112, 627] on icon at bounding box center [1117, 633] width 13 height 13
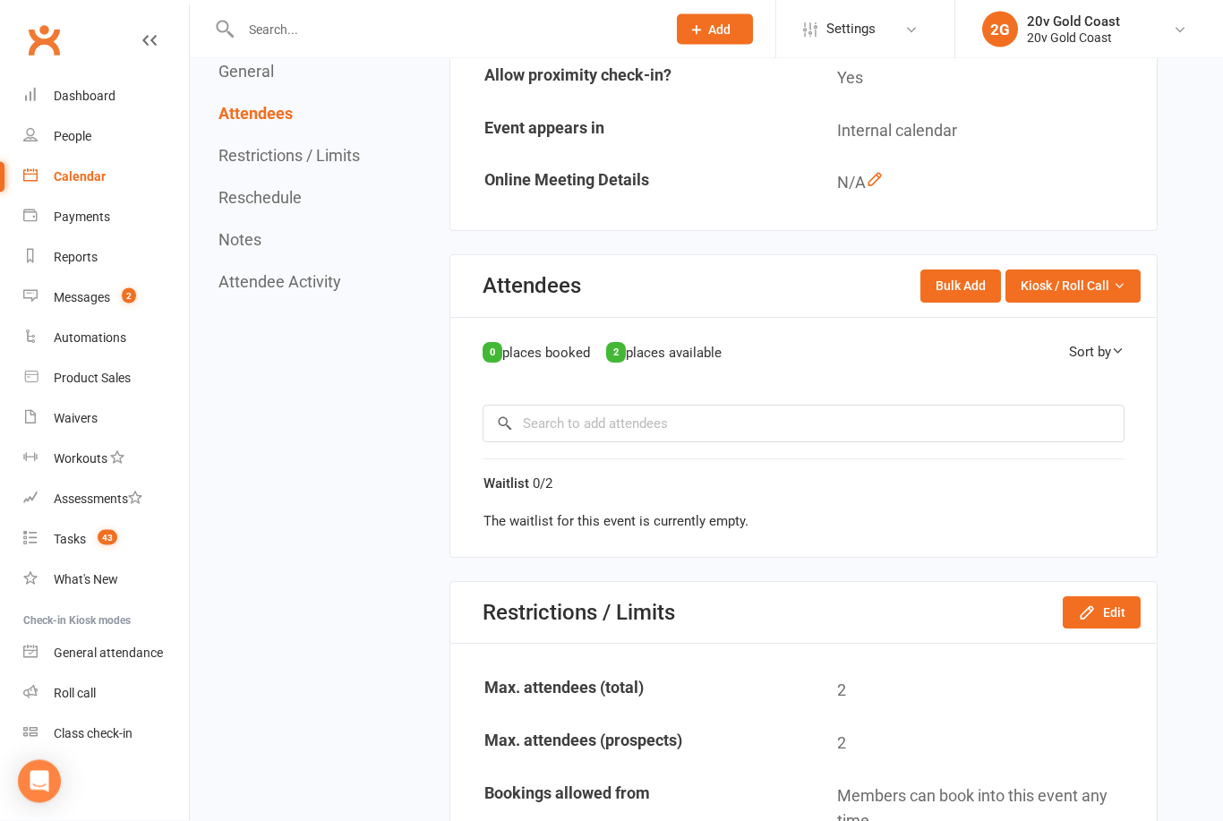
scroll to position [477, 0]
click at [1094, 612] on icon "button" at bounding box center [1087, 612] width 18 height 18
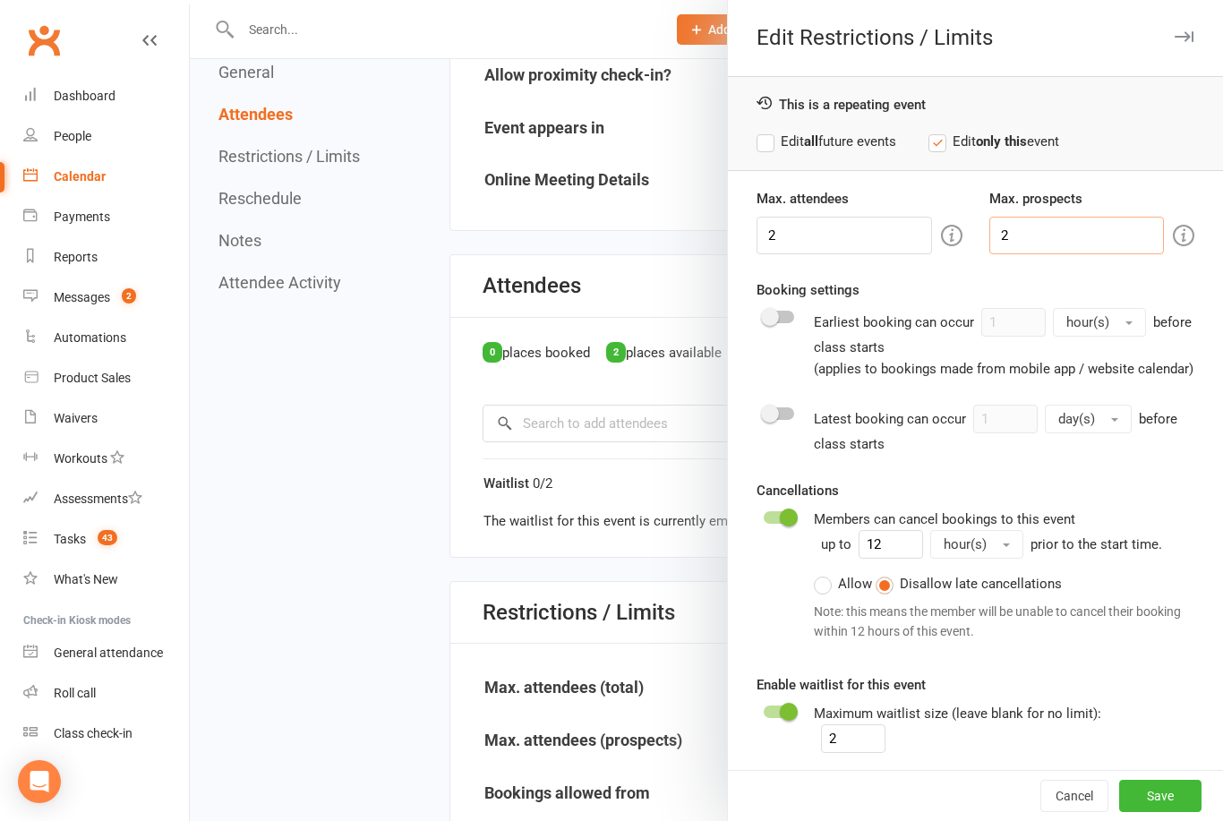
click at [1047, 230] on input "2" at bounding box center [1076, 236] width 175 height 38
type input "2"
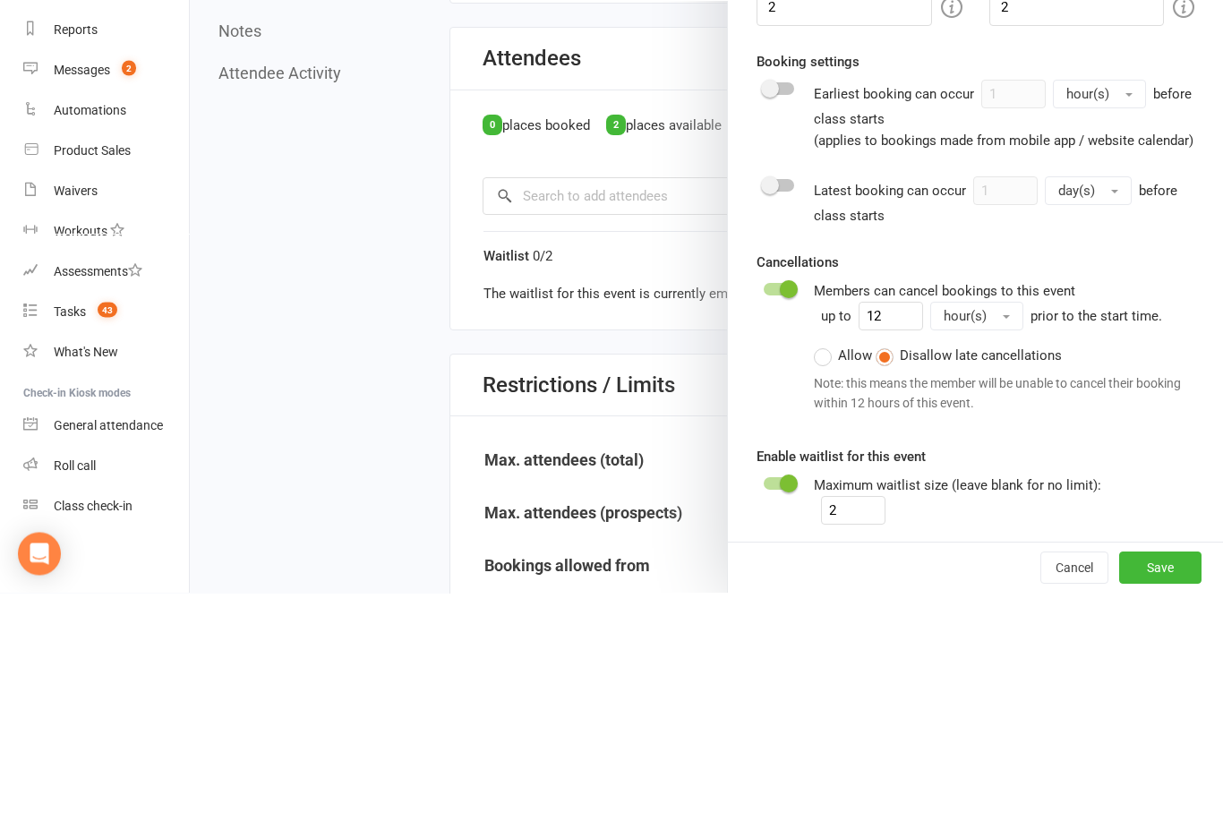
click at [1192, 508] on div "Members can cancel bookings to this event up to 12 hour(s) prior to the start t…" at bounding box center [1004, 578] width 380 height 141
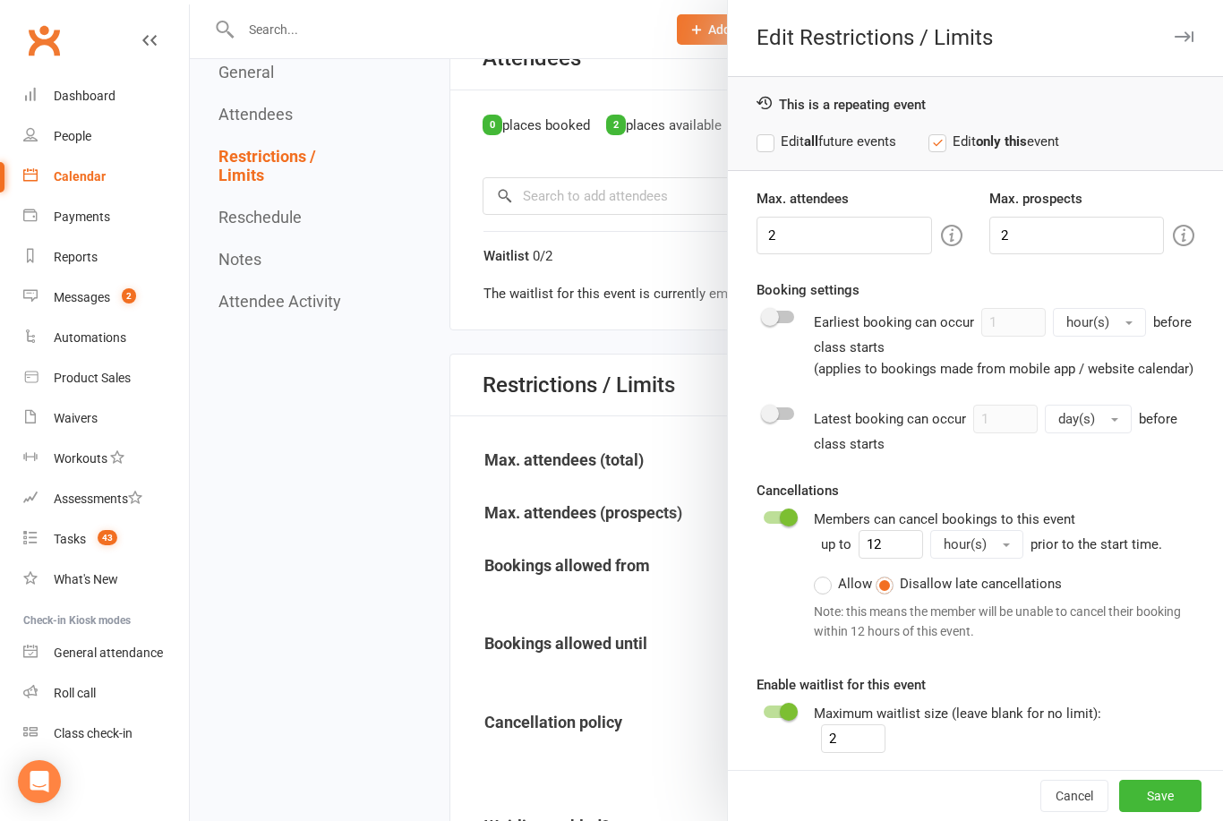
click at [1068, 812] on button "Cancel" at bounding box center [1074, 796] width 68 height 32
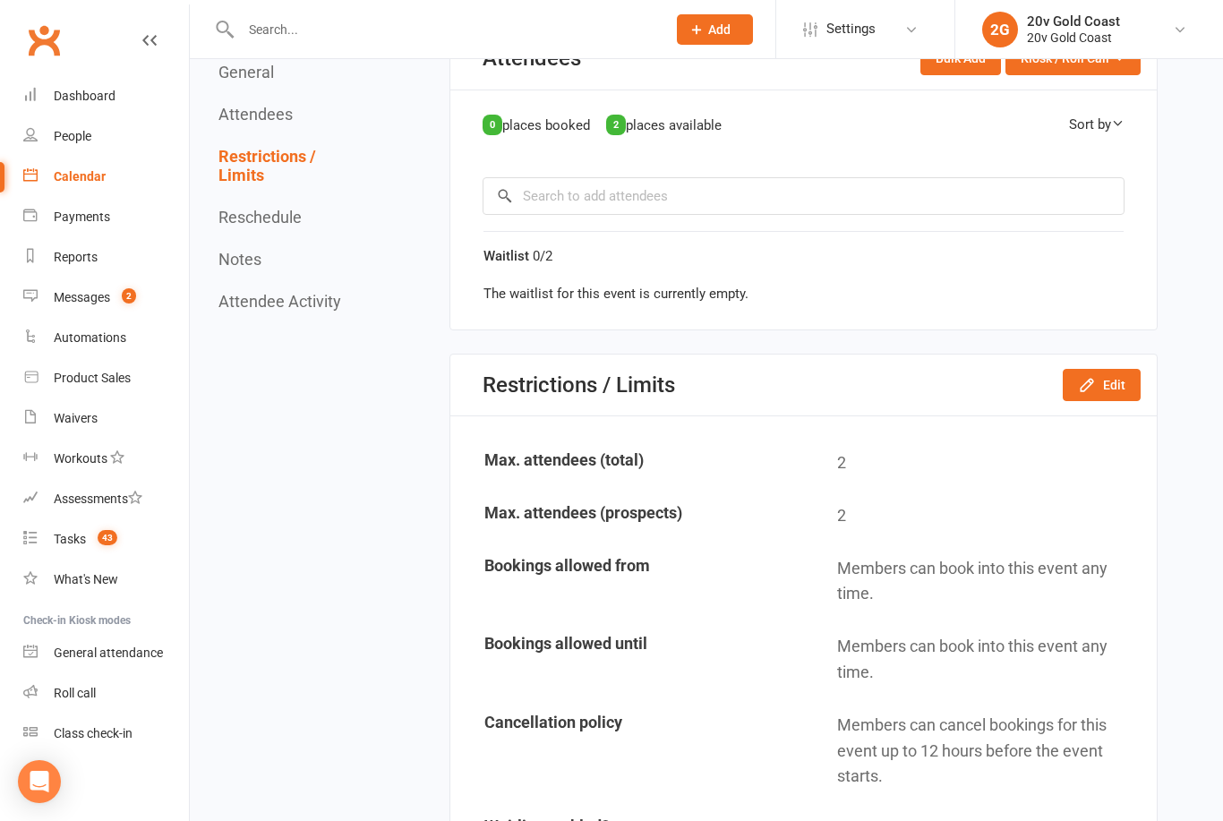
scroll to position [762, 0]
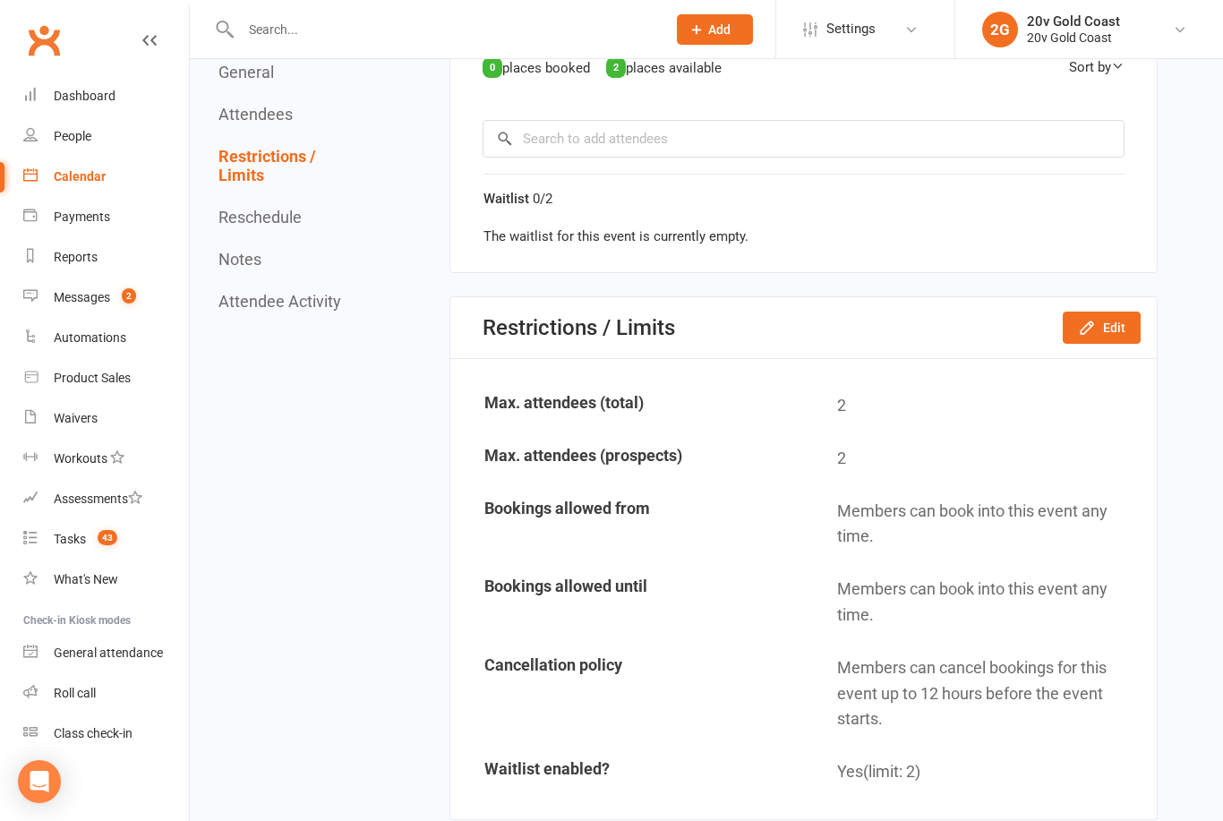
click at [73, 187] on link "Calendar" at bounding box center [106, 177] width 166 height 40
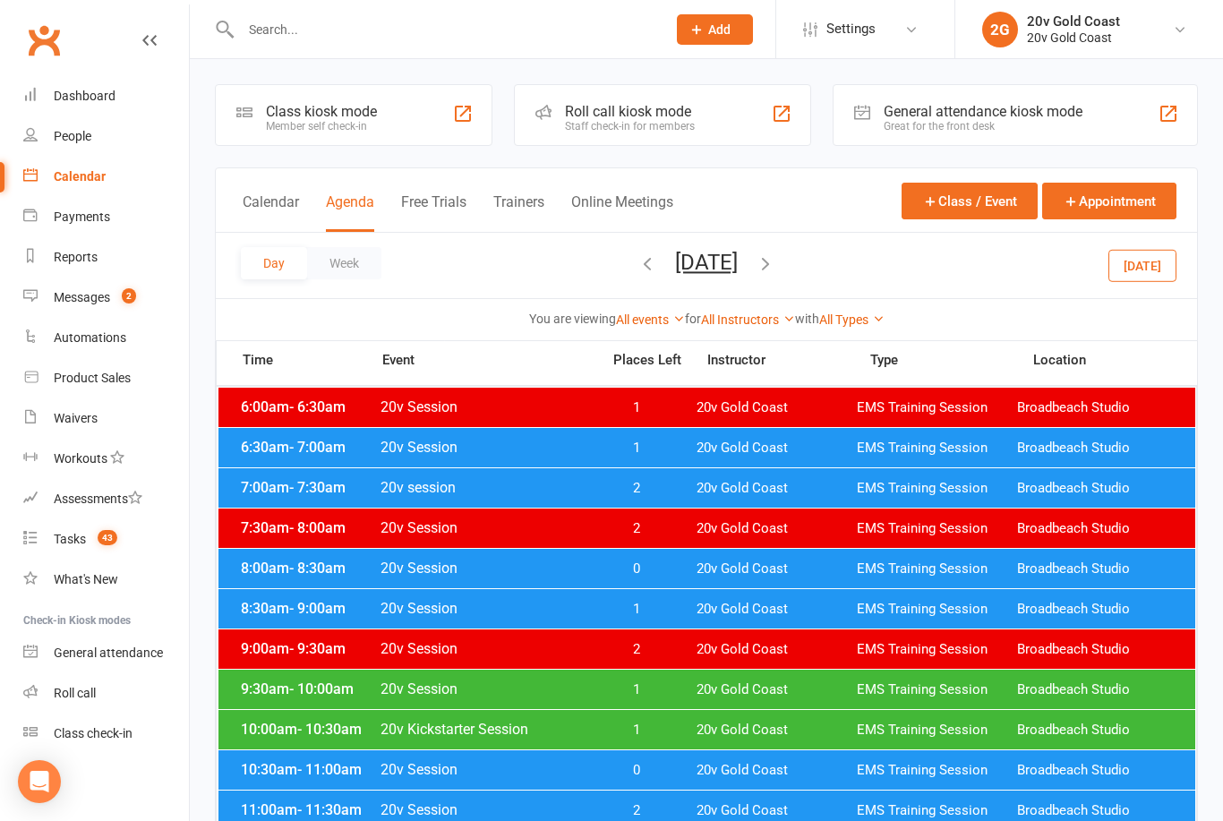
click at [73, 307] on link "Messages 2" at bounding box center [106, 298] width 166 height 40
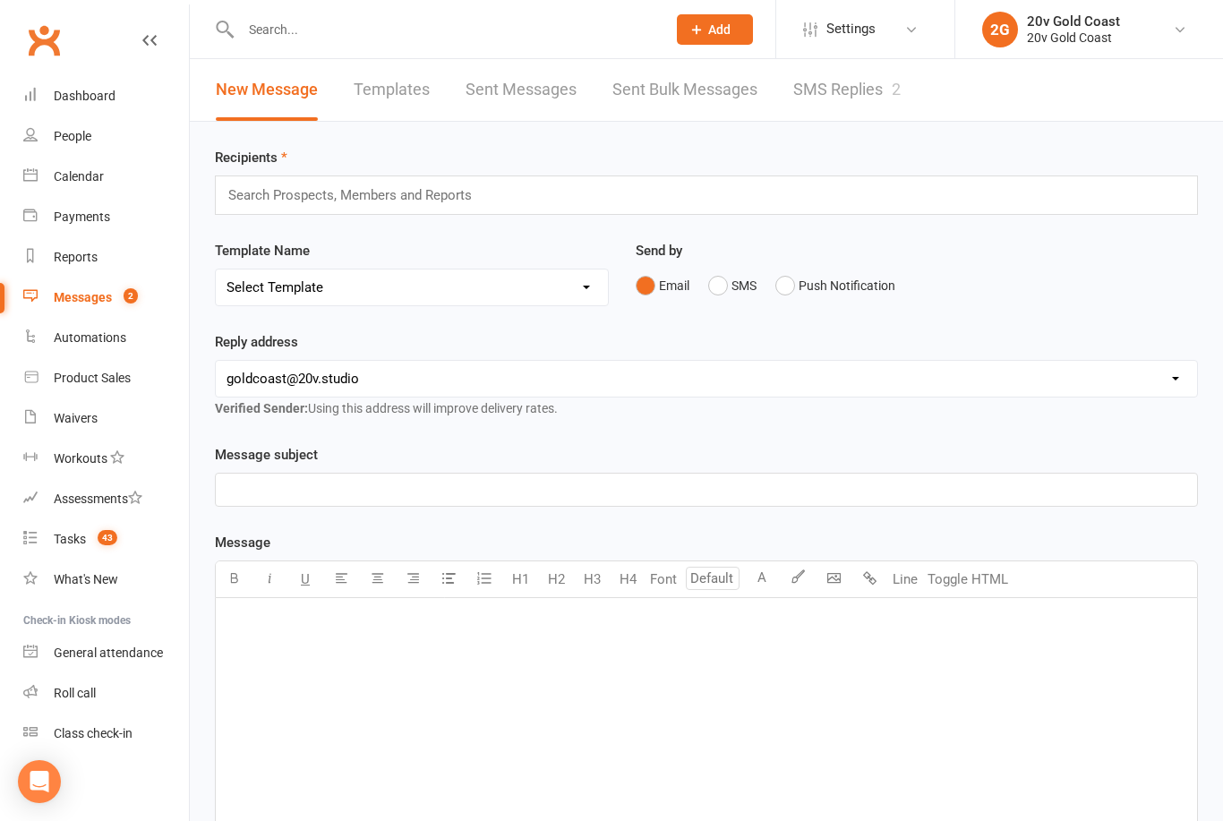
click at [328, 39] on input "text" at bounding box center [444, 29] width 418 height 25
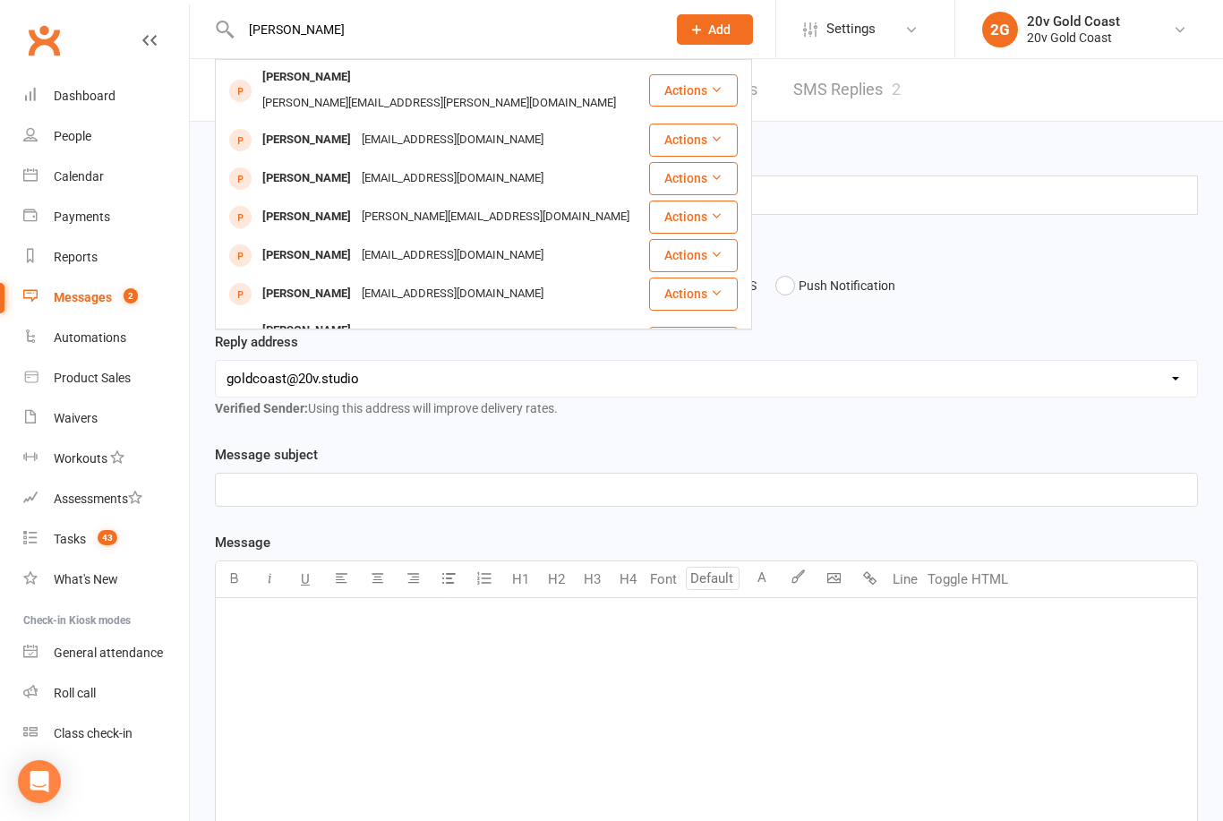
type input "[PERSON_NAME]"
click at [300, 83] on div "[PERSON_NAME]" at bounding box center [306, 77] width 99 height 26
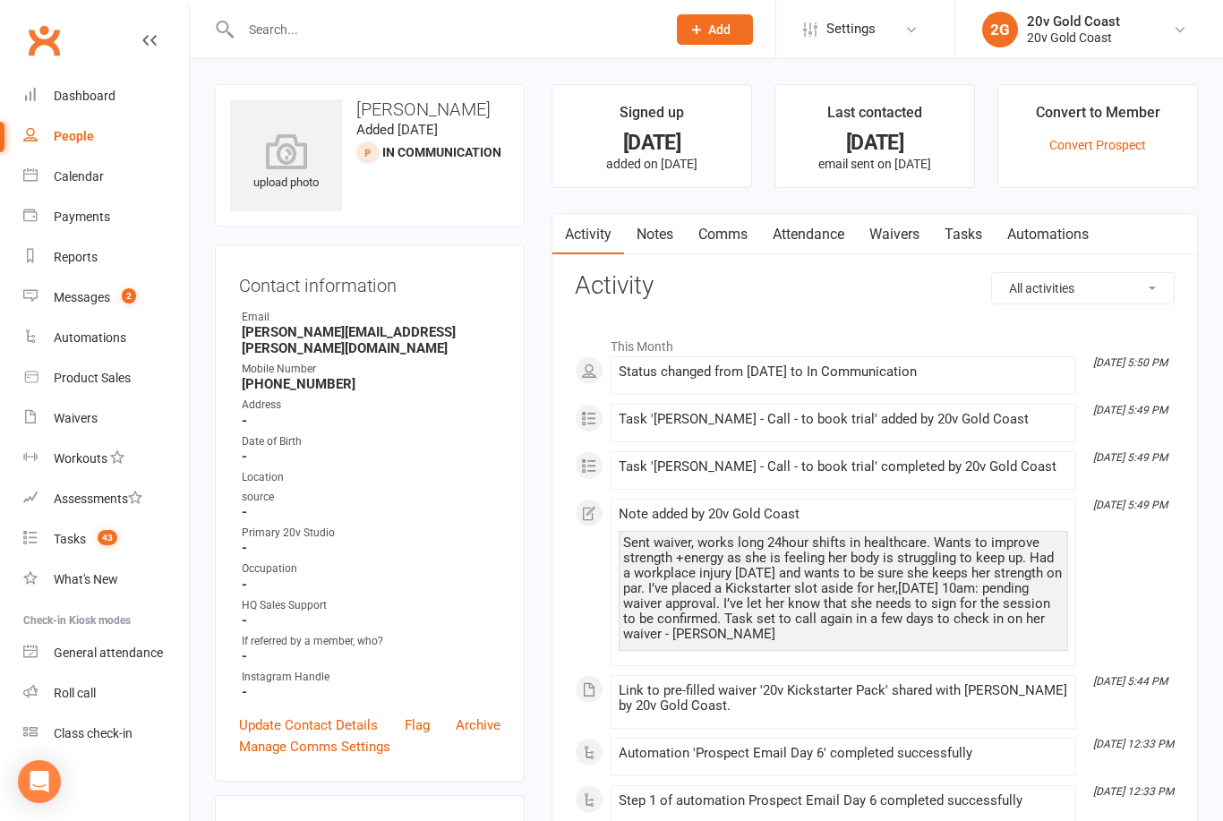
click at [723, 232] on link "Comms" at bounding box center [723, 234] width 74 height 41
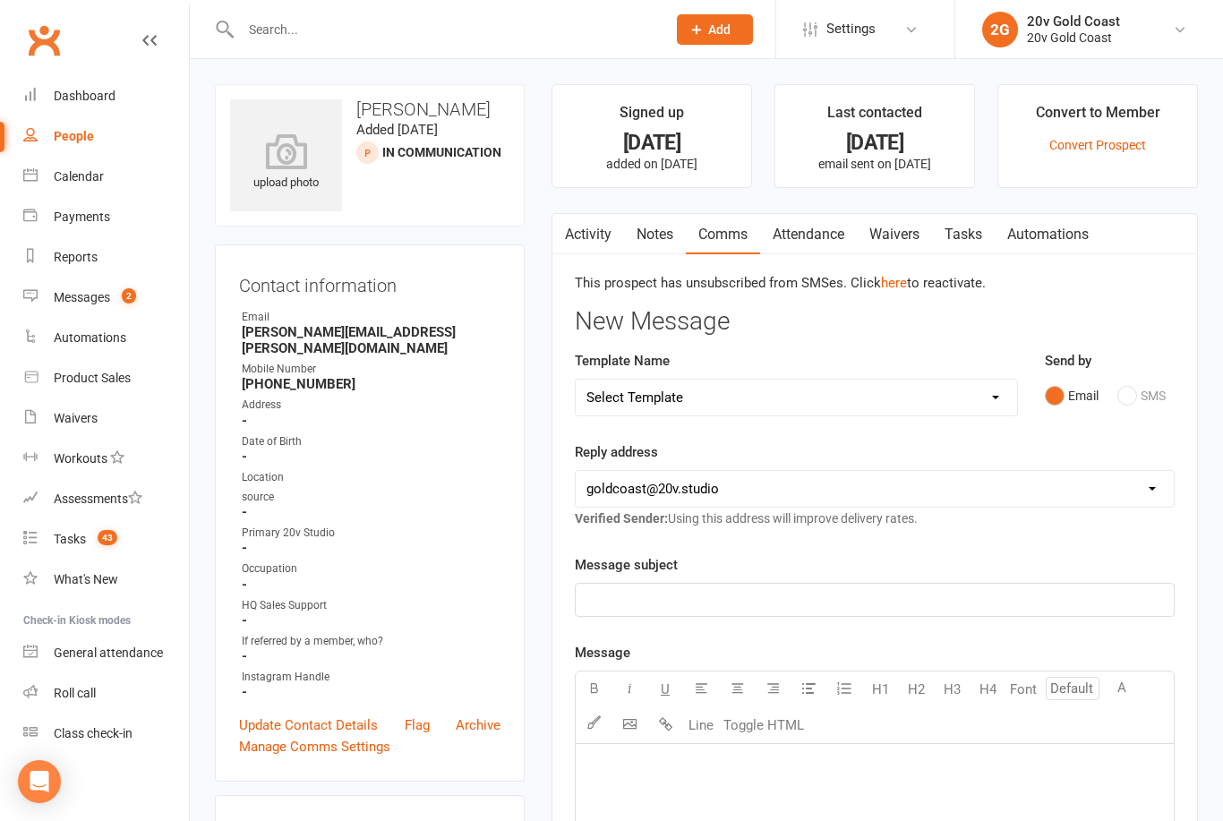
click at [1123, 413] on div "Send by Email SMS" at bounding box center [1109, 394] width 157 height 88
click at [1132, 394] on div "Email SMS" at bounding box center [1110, 396] width 130 height 34
click at [1145, 390] on div "Email SMS" at bounding box center [1110, 396] width 130 height 34
click at [1144, 389] on div "Email SMS" at bounding box center [1110, 396] width 130 height 34
click at [1119, 407] on div "Email SMS" at bounding box center [1110, 396] width 130 height 34
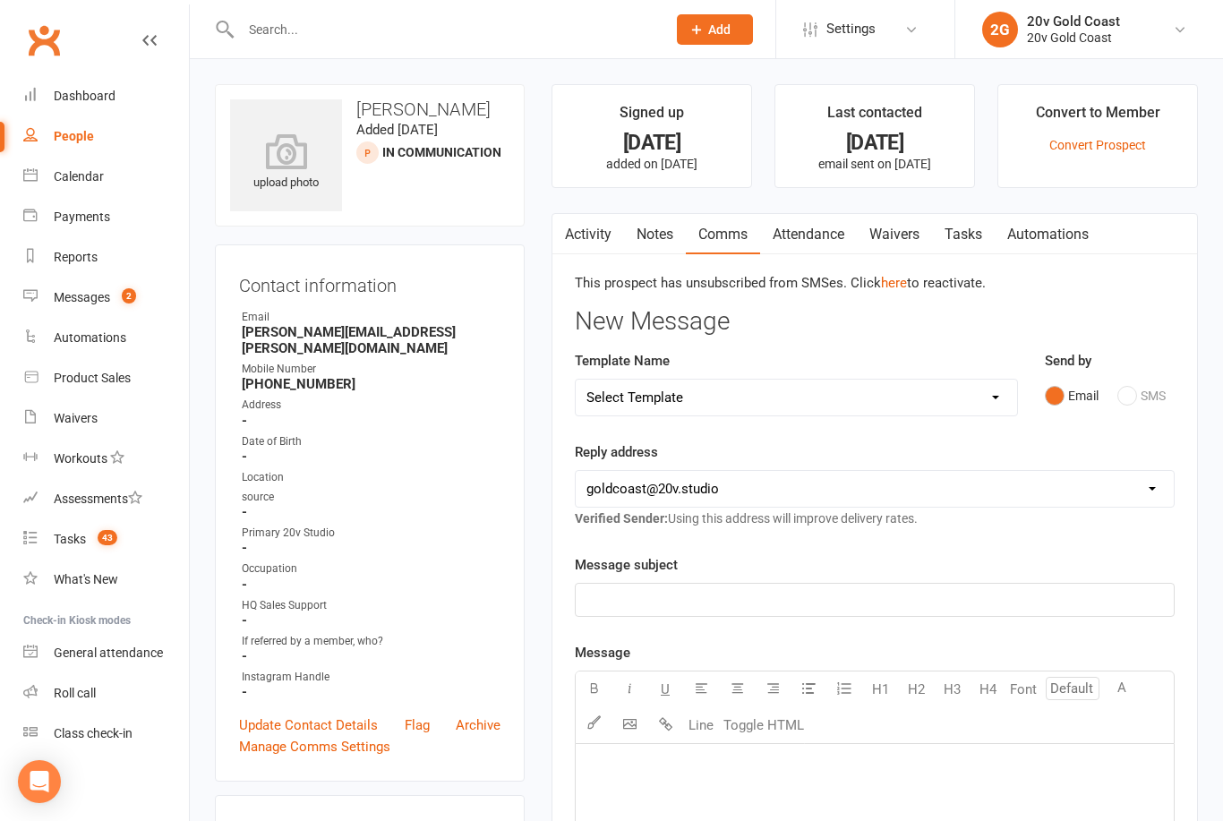
click at [885, 396] on select "Select Template [SMS] 1st Call - Free Trial [SMS] 2nd Call - Free Trial [SMS] 3…" at bounding box center [796, 398] width 441 height 36
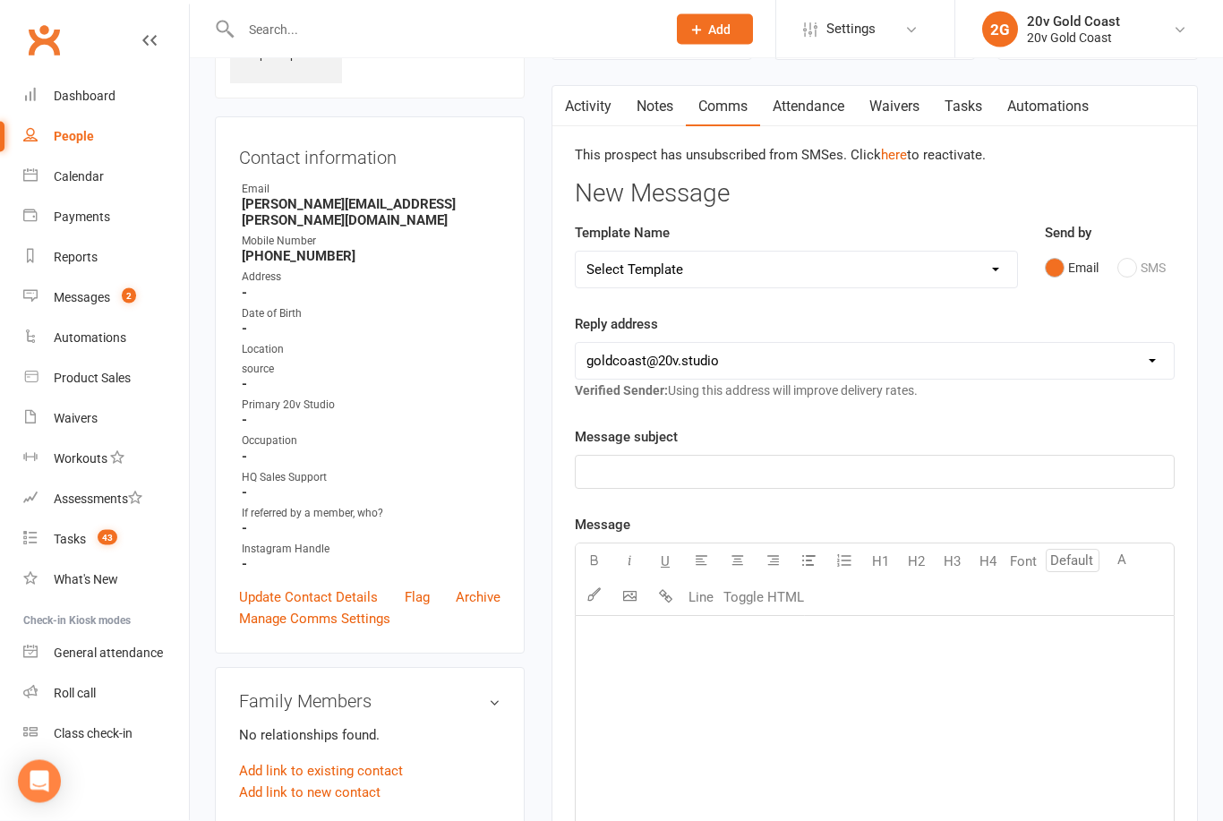
click at [953, 467] on p "﻿" at bounding box center [874, 472] width 577 height 21
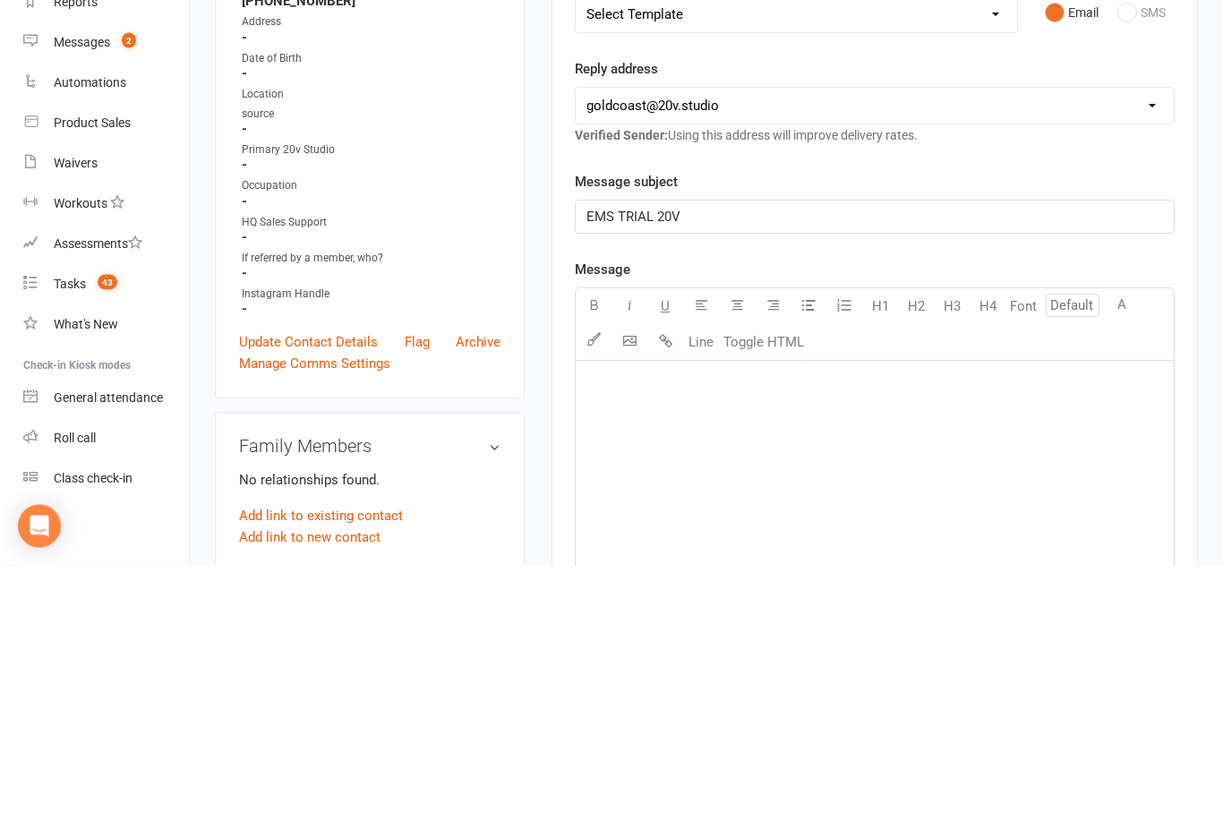
click at [620, 465] on span "EMS TRIAL 20V" at bounding box center [633, 473] width 94 height 16
click at [650, 465] on span "EMS TRIAL 20V" at bounding box center [633, 473] width 94 height 16
click at [656, 465] on span "EMS TRIAL 20V" at bounding box center [633, 473] width 94 height 16
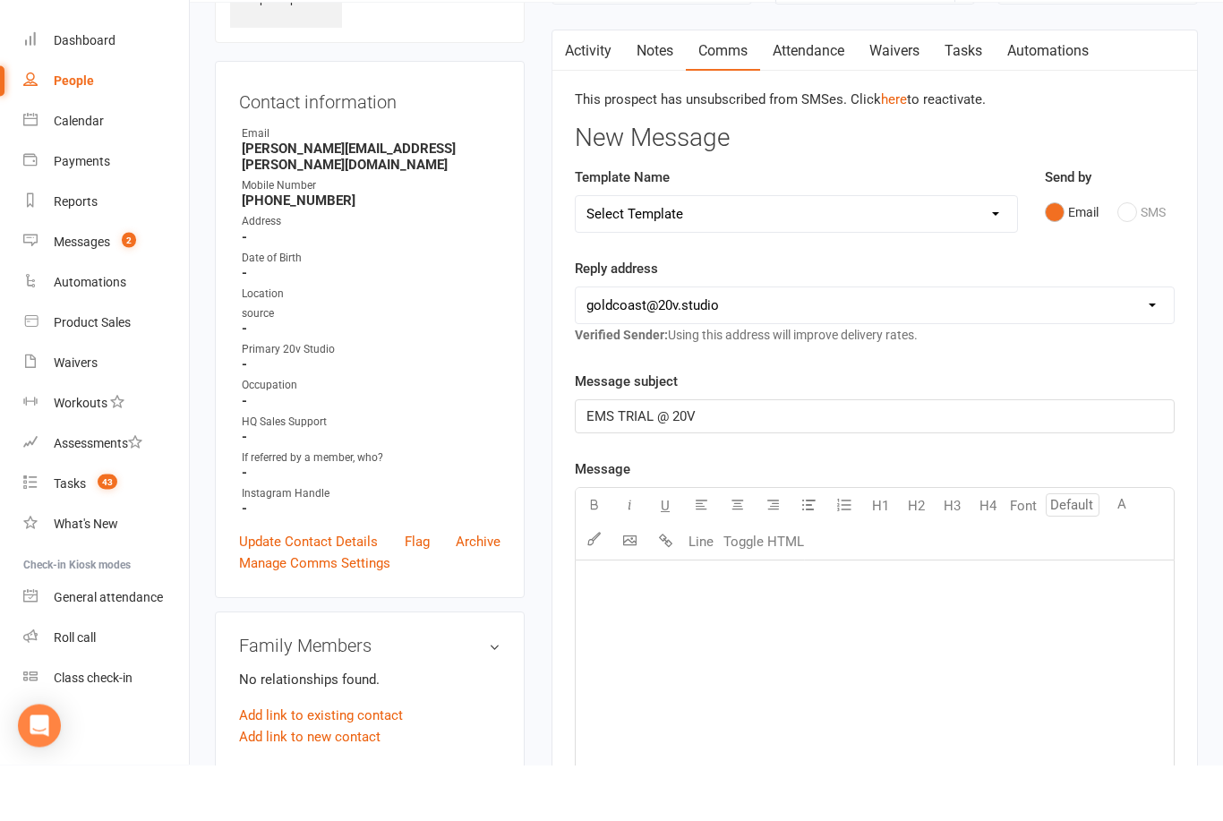
click at [1119, 252] on div "Email SMS" at bounding box center [1110, 269] width 130 height 34
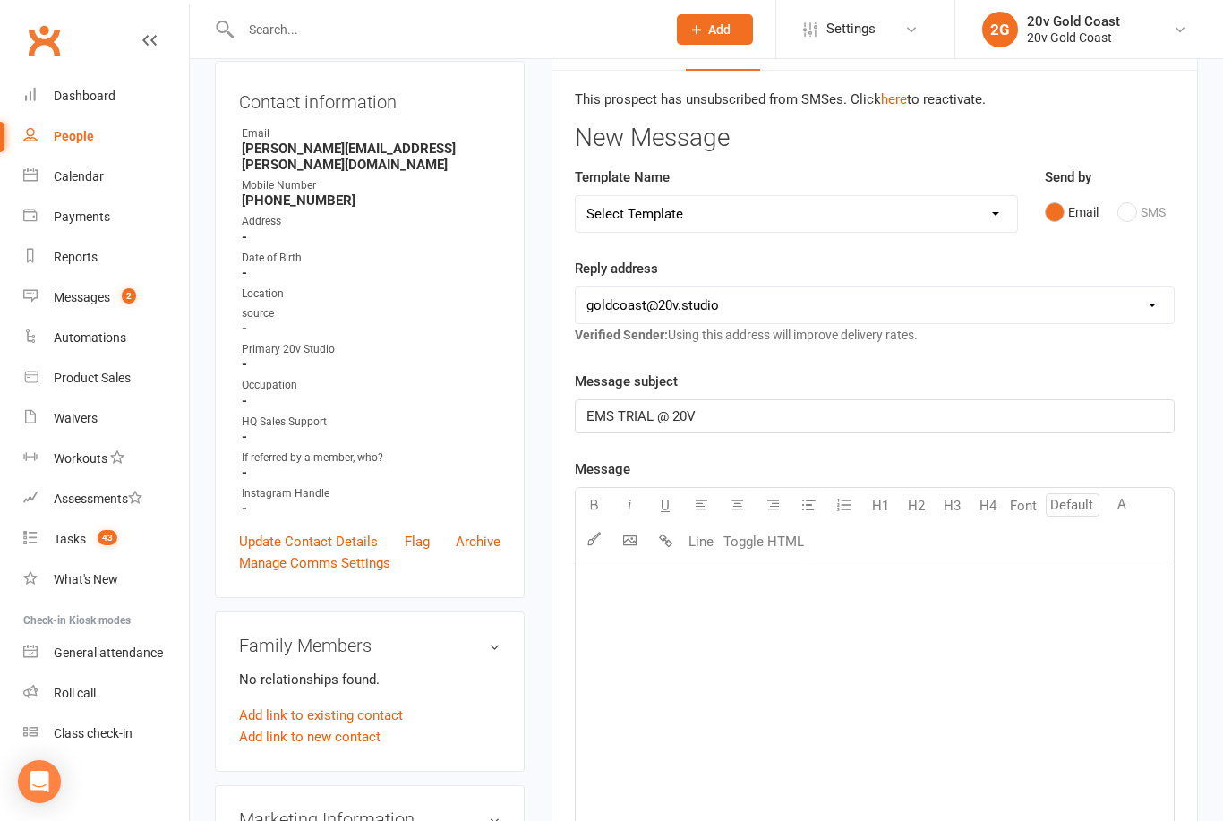
click at [1136, 217] on div "Email SMS" at bounding box center [1110, 212] width 130 height 34
click at [903, 227] on select "Select Template [SMS] 1st Call - Free Trial [SMS] 2nd Call - Free Trial [SMS] 3…" at bounding box center [796, 214] width 441 height 36
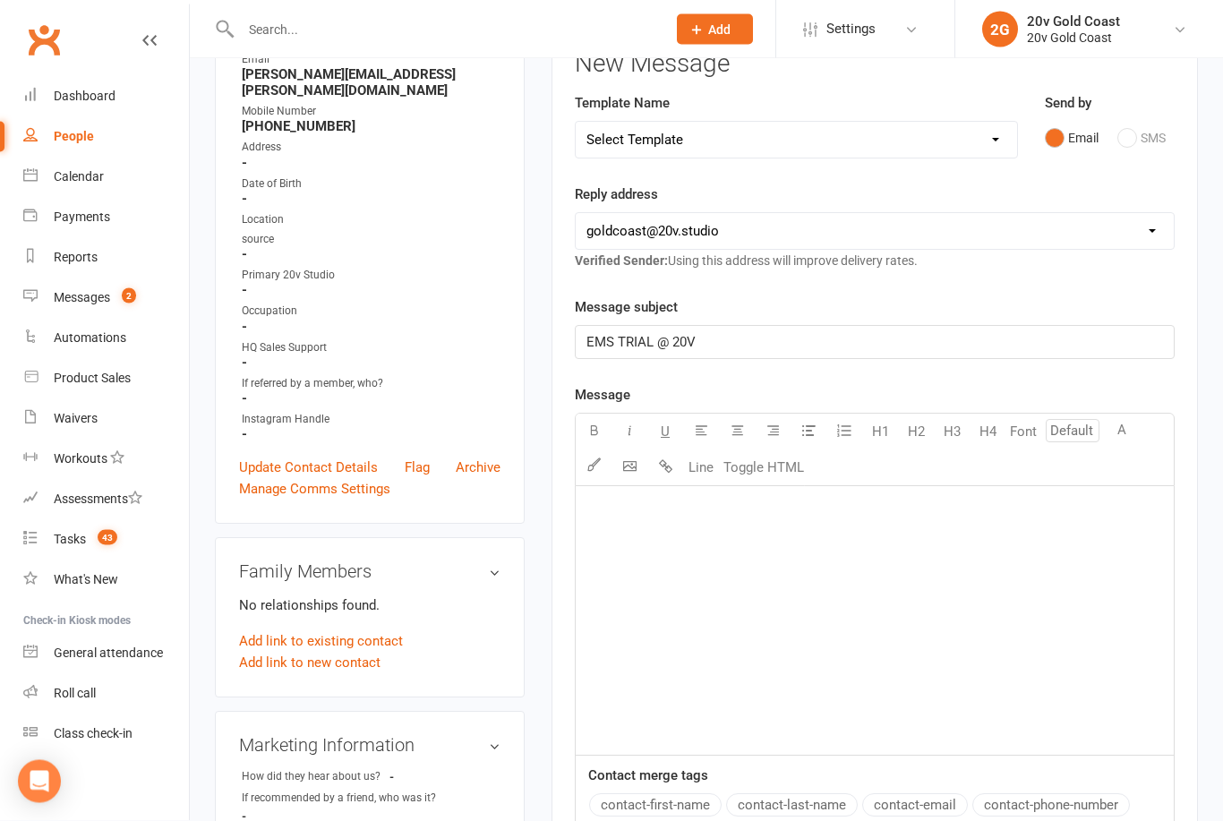
scroll to position [293, 0]
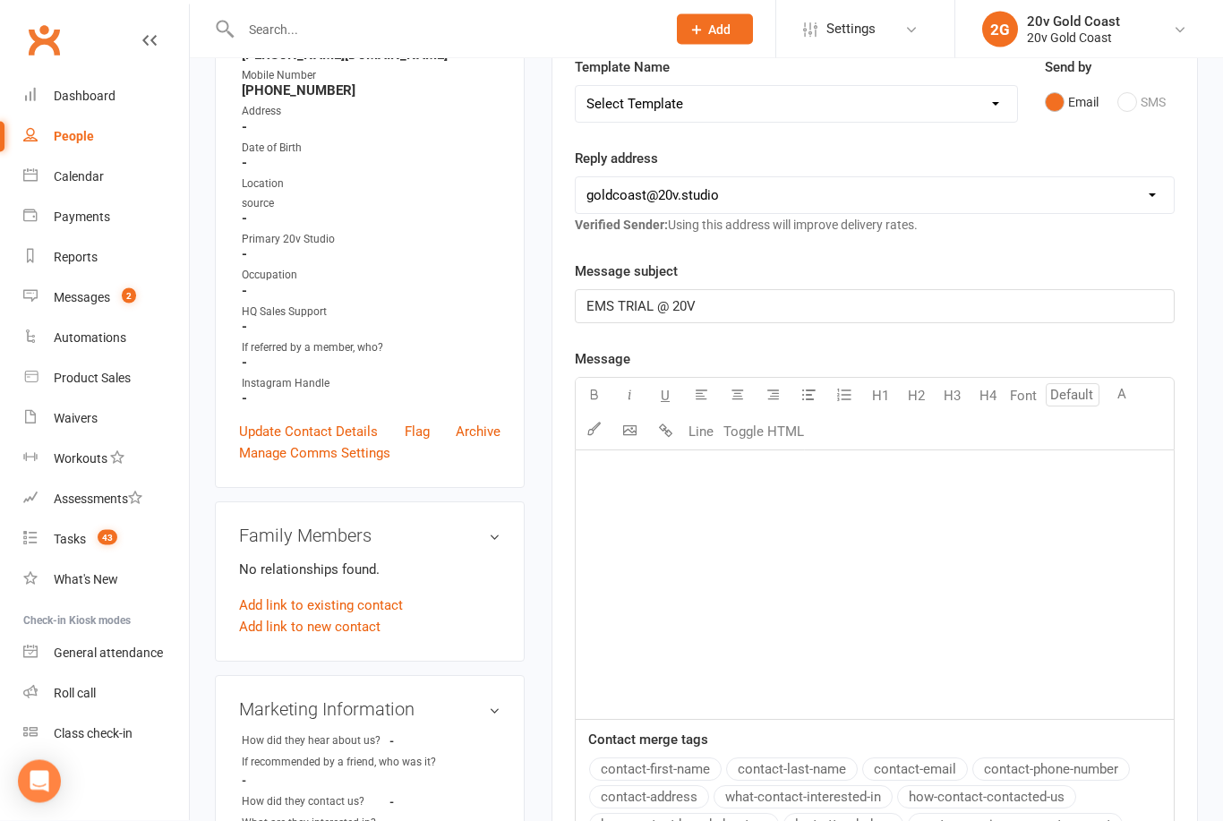
click at [636, 539] on div "﻿" at bounding box center [875, 585] width 598 height 269
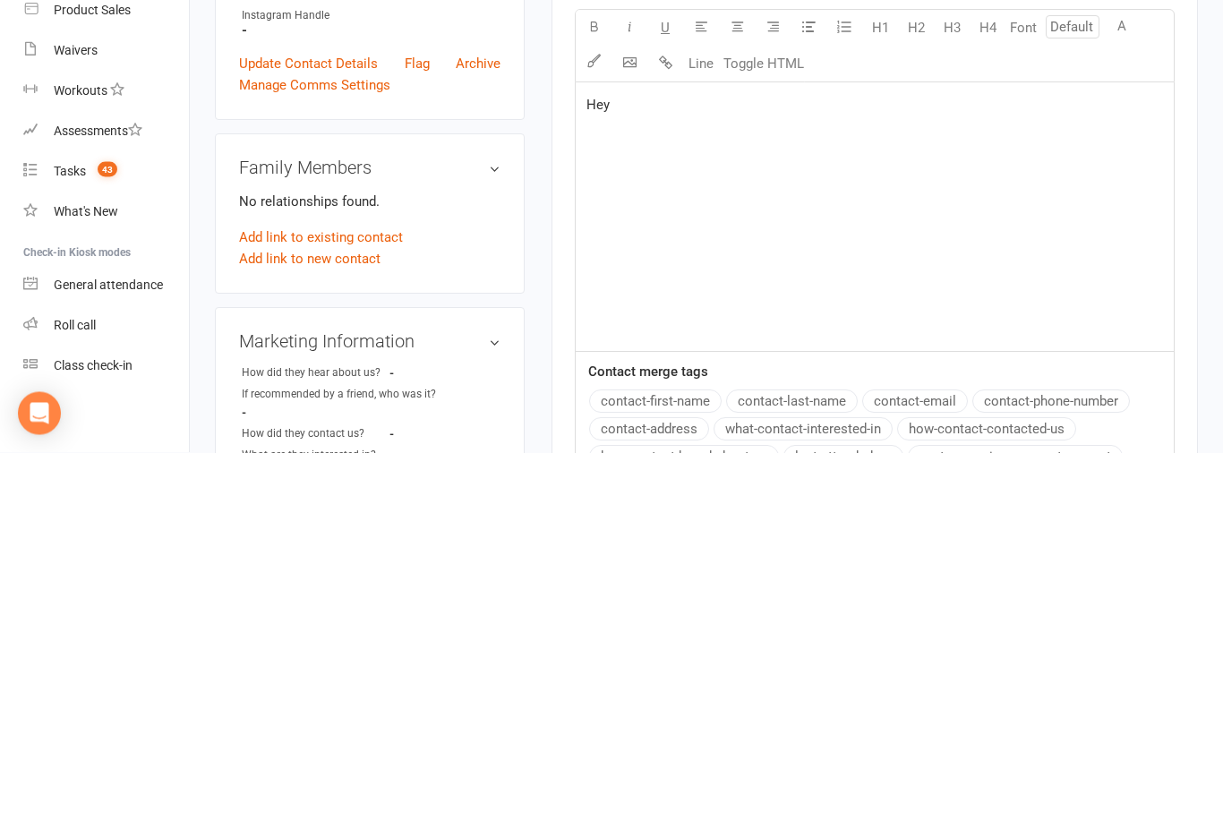
click at [680, 758] on button "contact-first-name" at bounding box center [655, 769] width 132 height 23
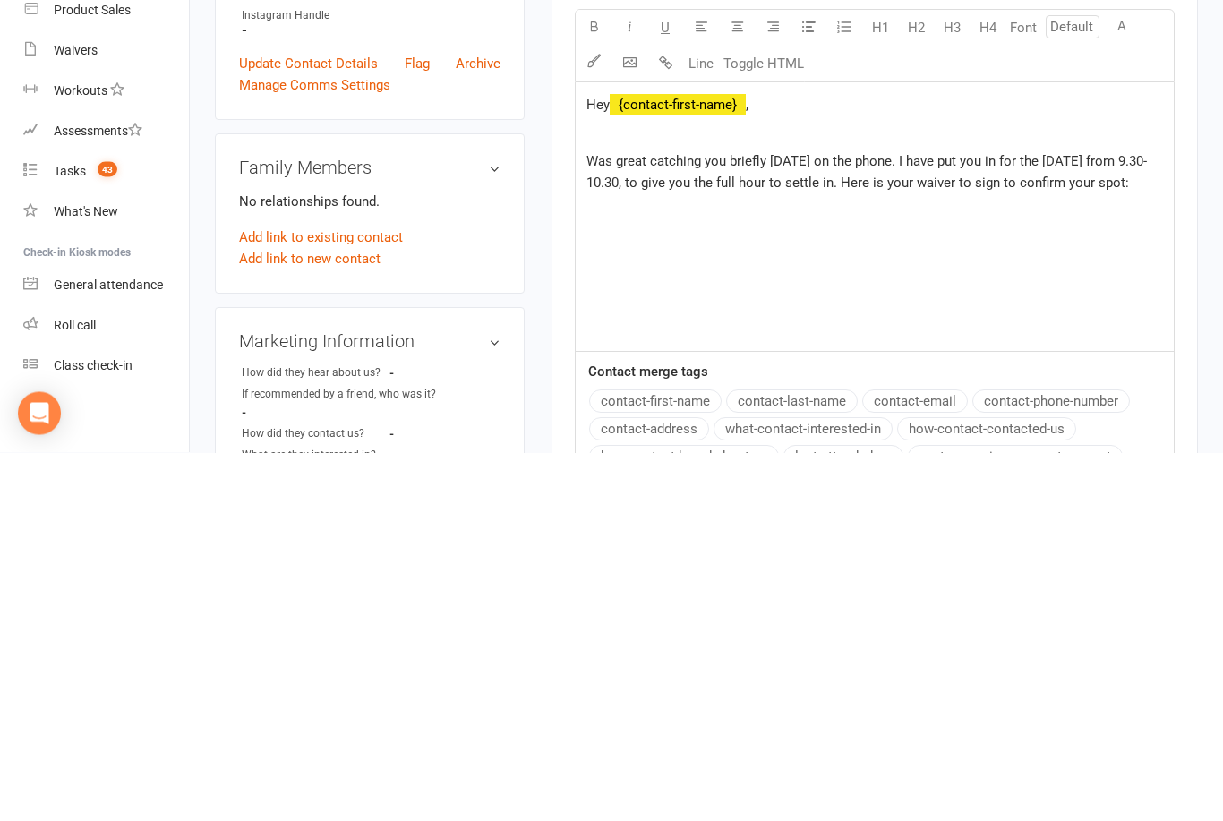
click at [767, 519] on p "Was great catching you briefly [DATE] on the phone. I have put you in for the […" at bounding box center [874, 540] width 577 height 43
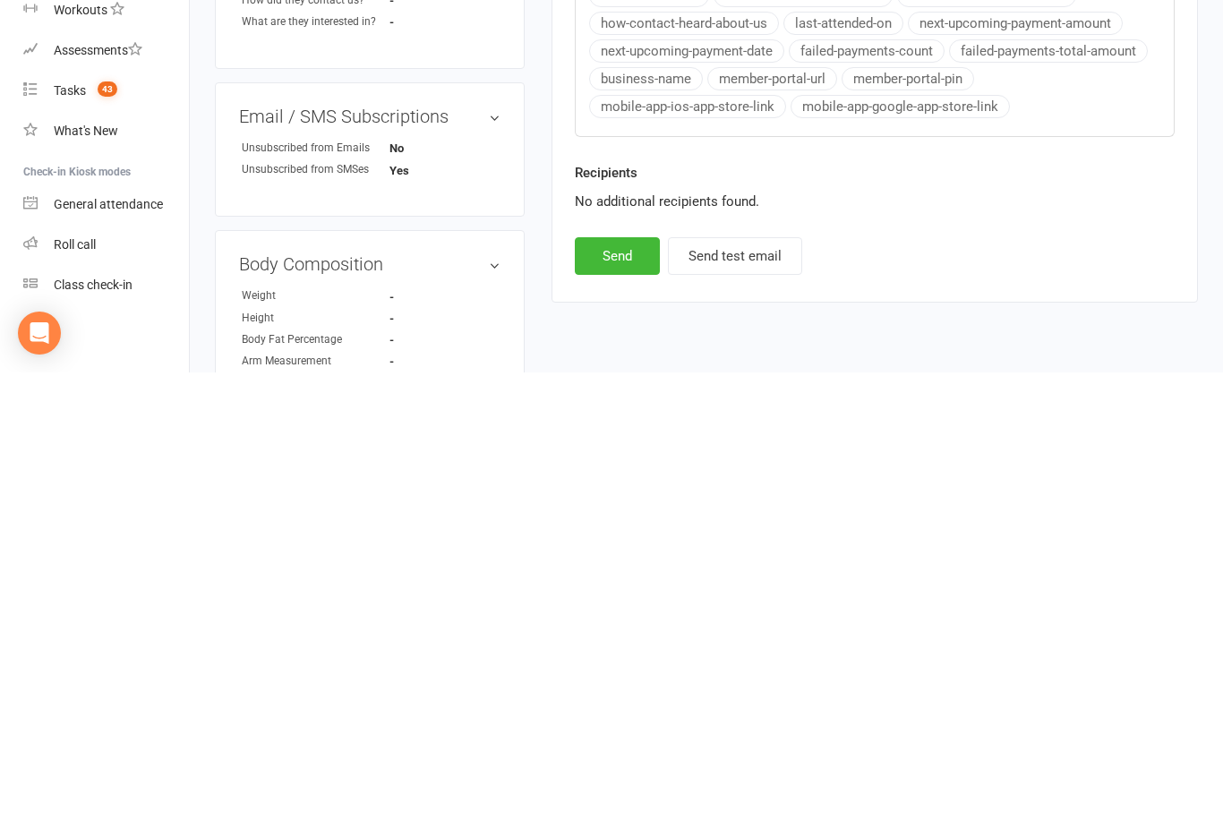
click at [603, 686] on button "Send" at bounding box center [617, 705] width 85 height 38
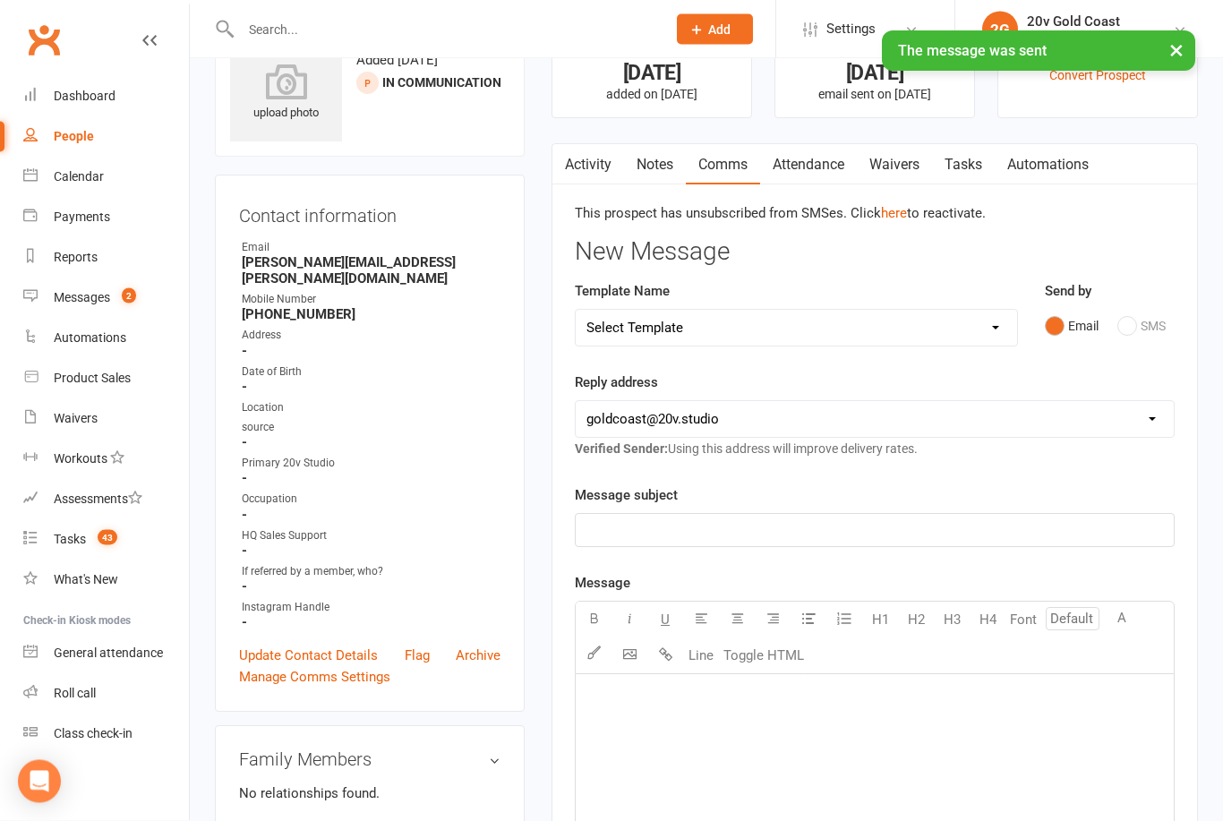
scroll to position [0, 0]
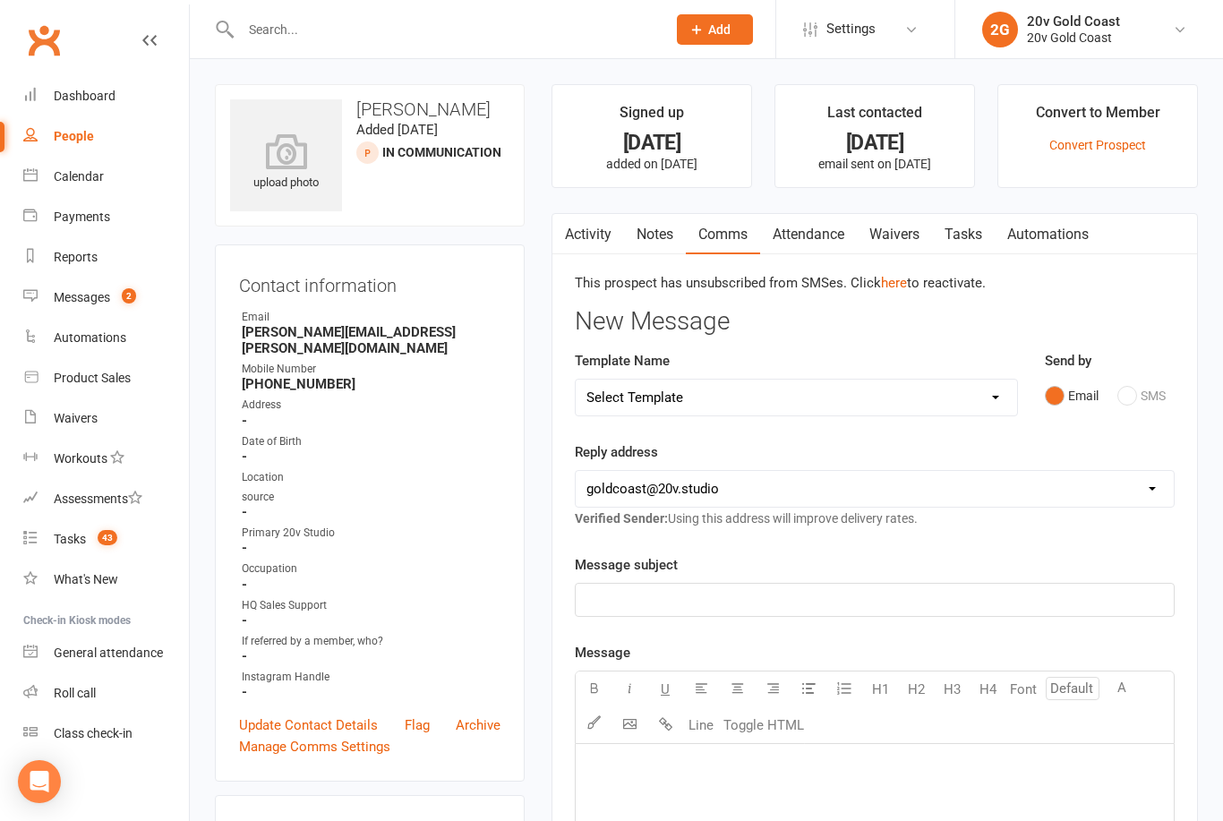
click at [900, 287] on link "here" at bounding box center [894, 283] width 26 height 16
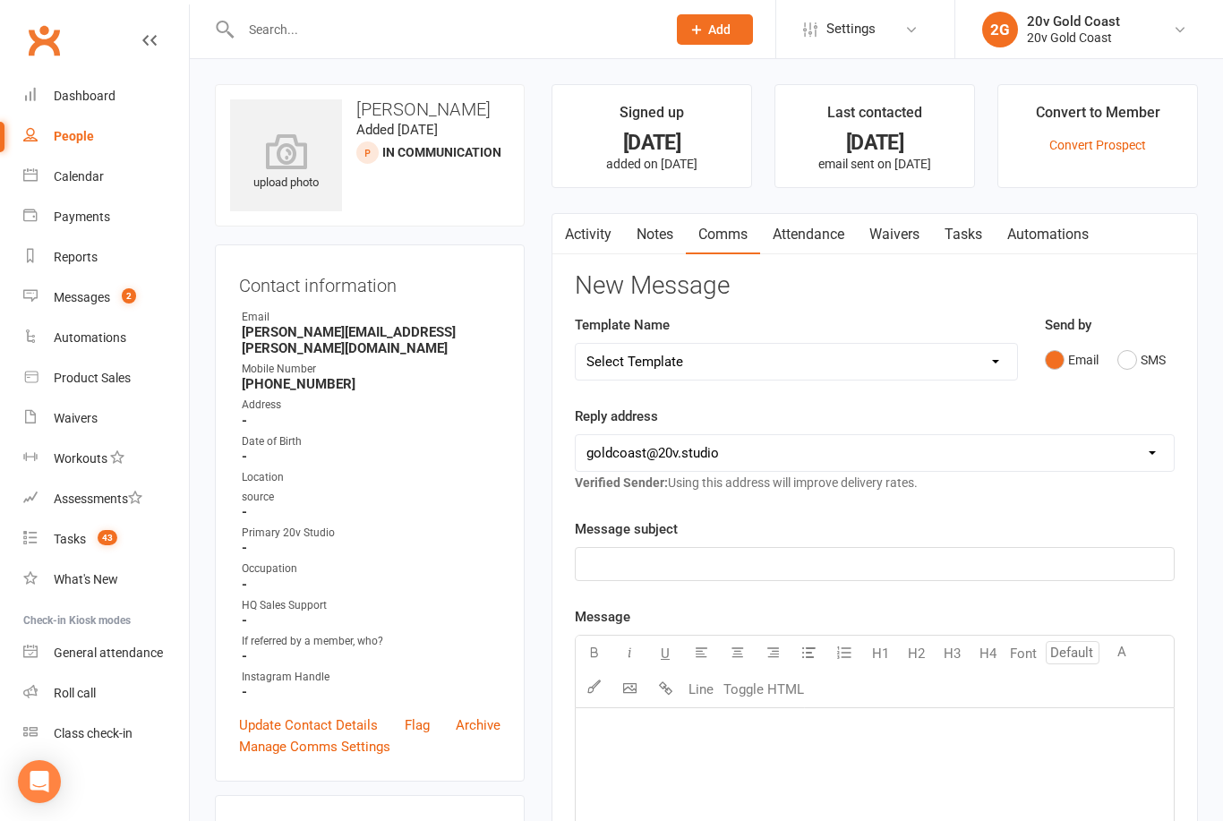
click at [1125, 362] on button "SMS" at bounding box center [1141, 360] width 48 height 34
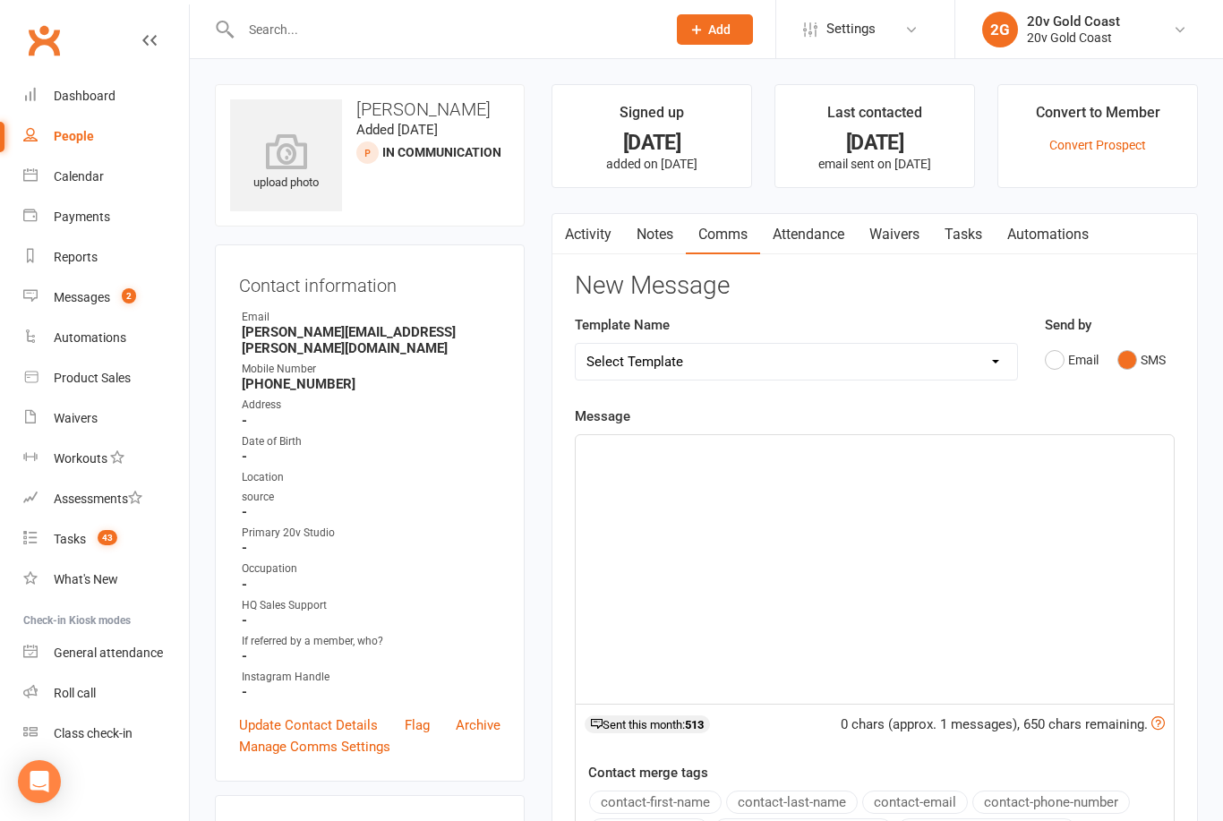
click at [636, 366] on select "Select Template [SMS] 1st Call - Free Trial [SMS] 2nd Call - Free Trial [SMS] 3…" at bounding box center [796, 362] width 441 height 36
click at [599, 455] on p "﻿" at bounding box center [874, 450] width 577 height 21
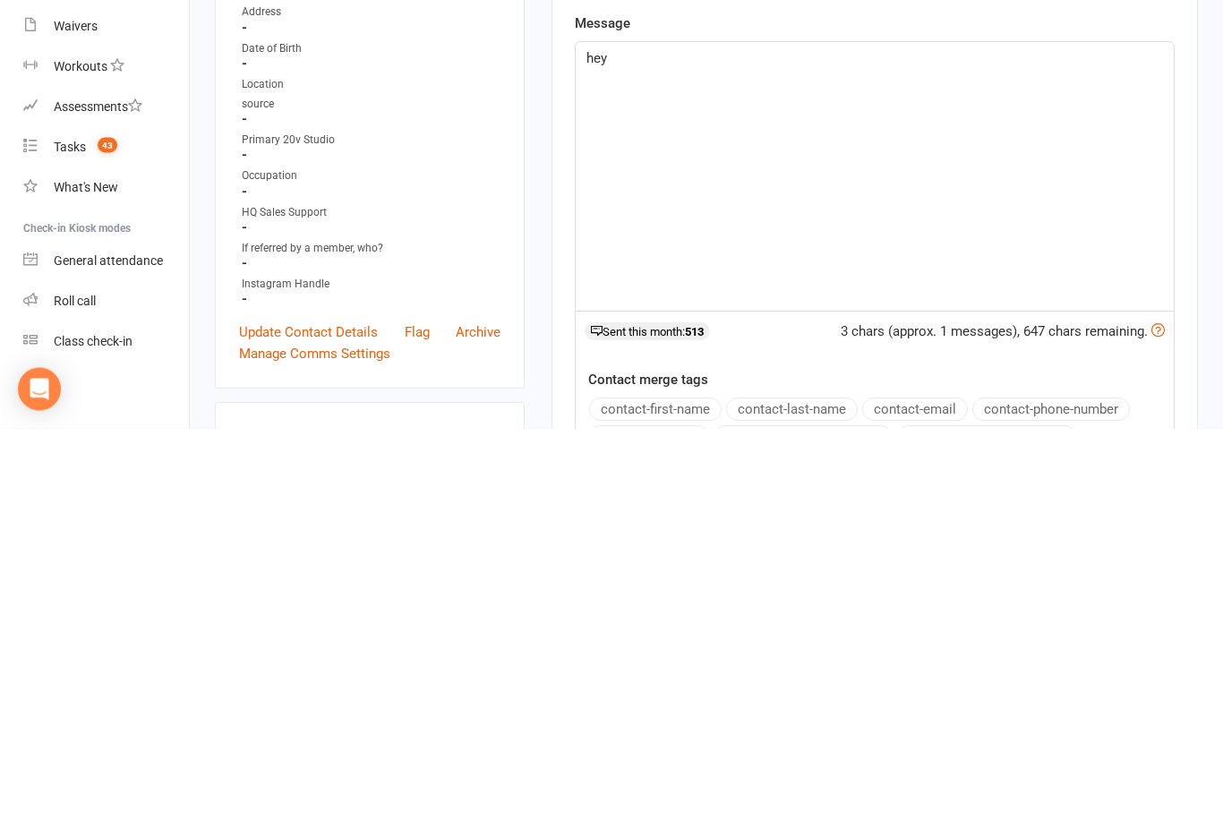
scroll to position [17, 0]
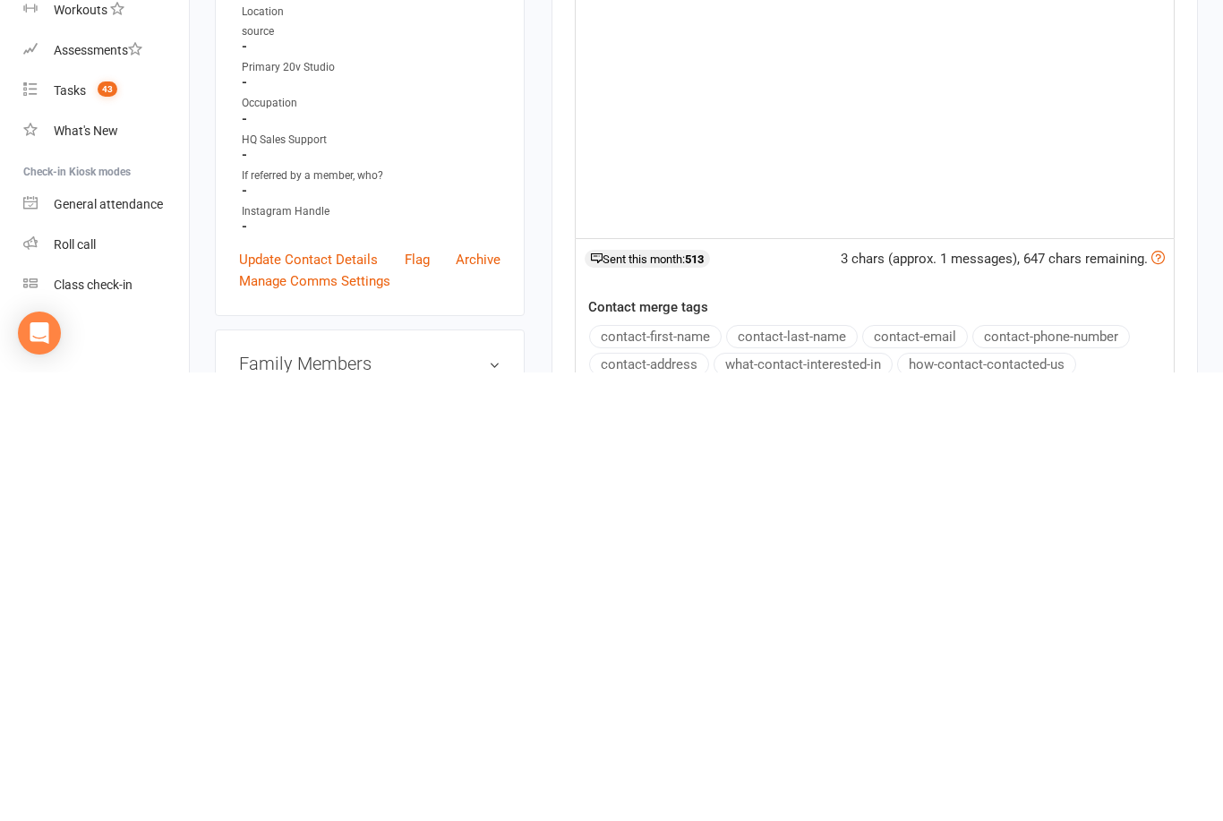
click at [612, 773] on button "contact-first-name" at bounding box center [655, 784] width 132 height 23
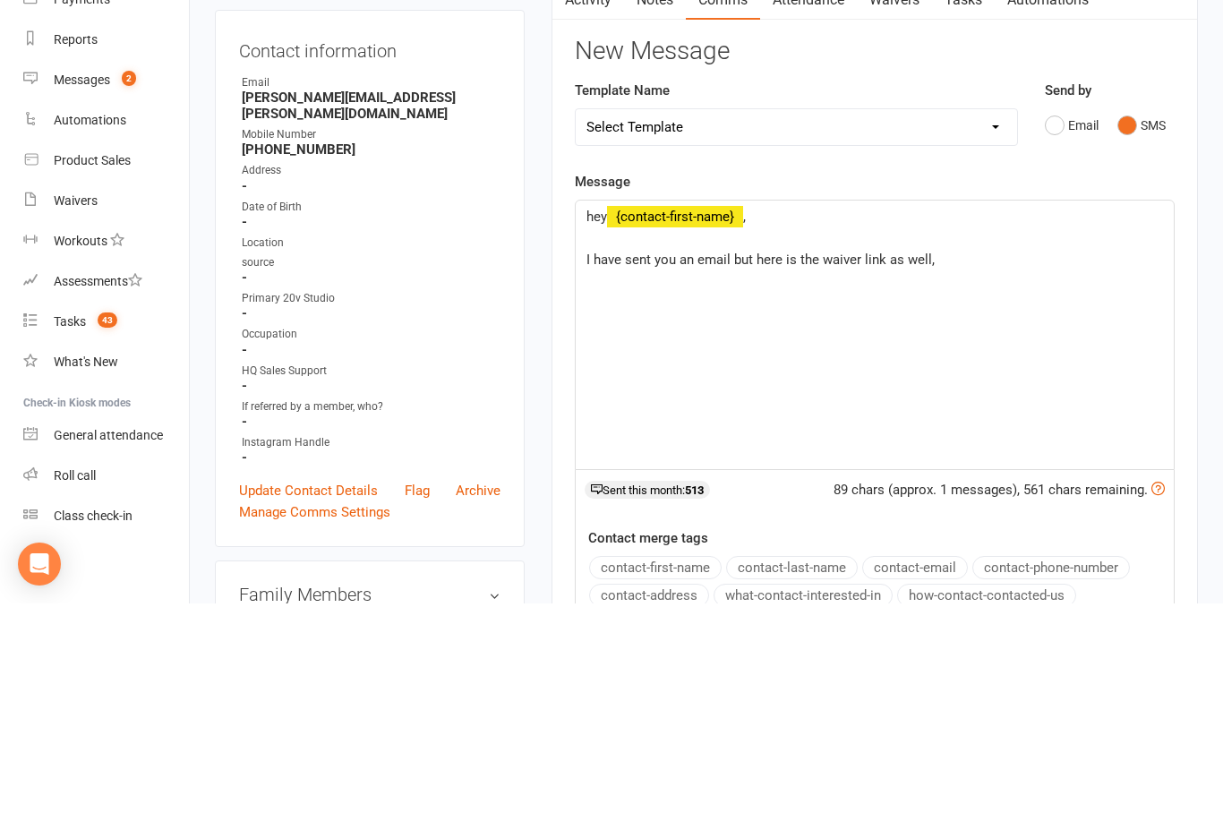
click at [1005, 418] on div "hey ﻿ {contact-first-name} , ﻿ I have sent you an email but here is the waiver …" at bounding box center [875, 552] width 598 height 269
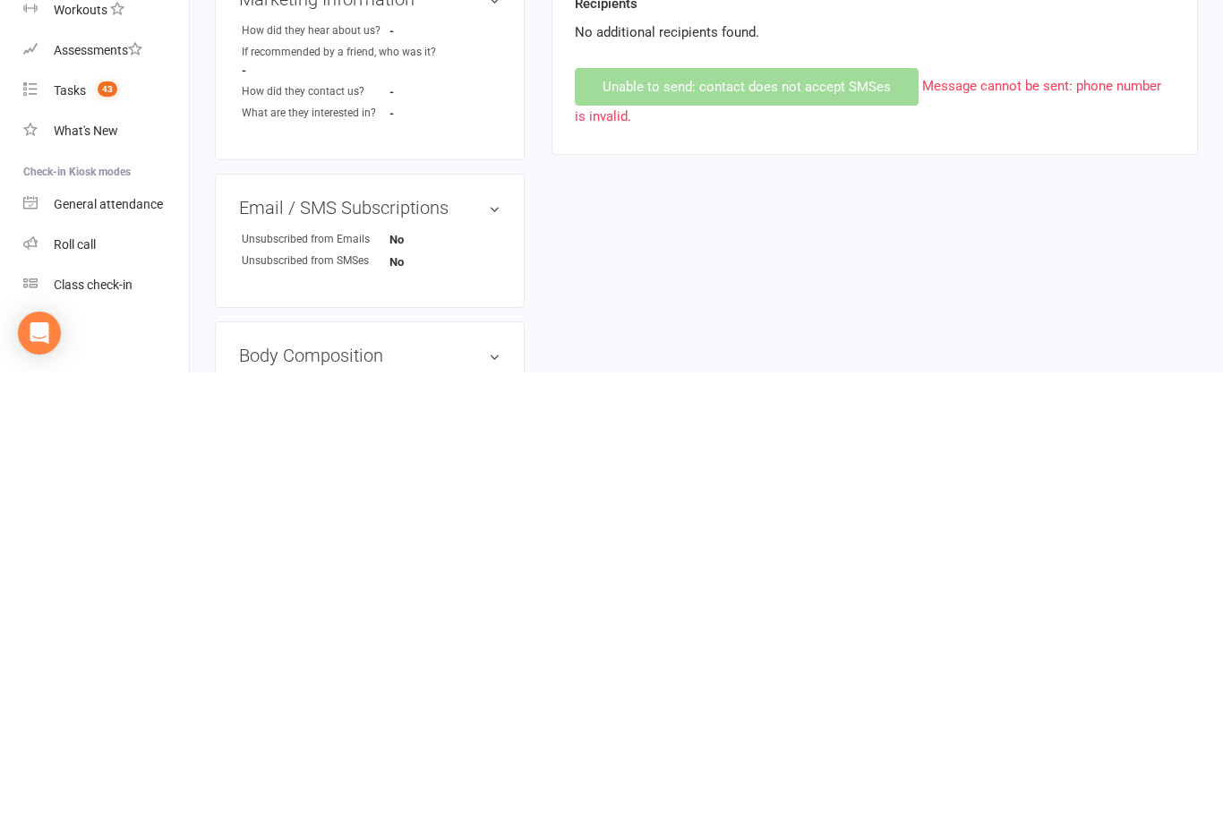
scroll to position [589, 0]
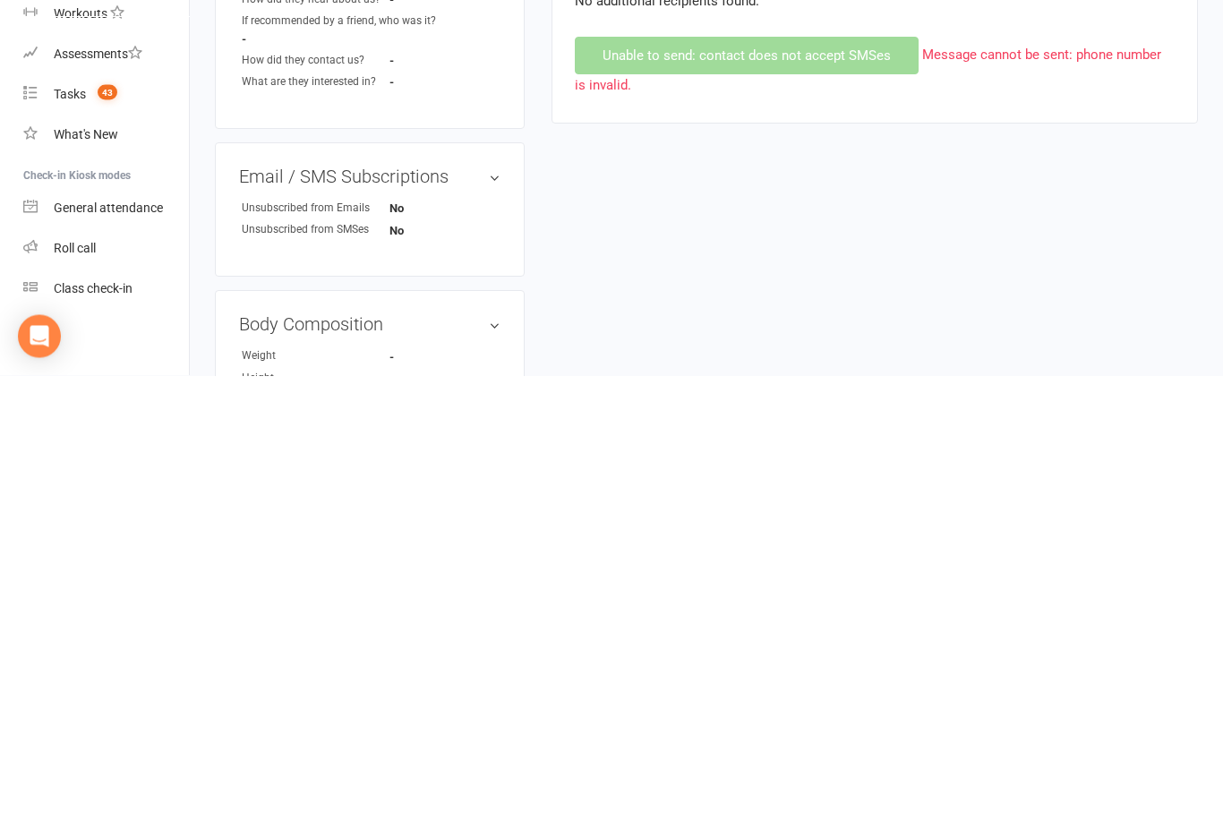
click at [1180, 375] on div "upload photo [PERSON_NAME] Added [DATE] In Communication prospect Contact infor…" at bounding box center [706, 469] width 1010 height 1948
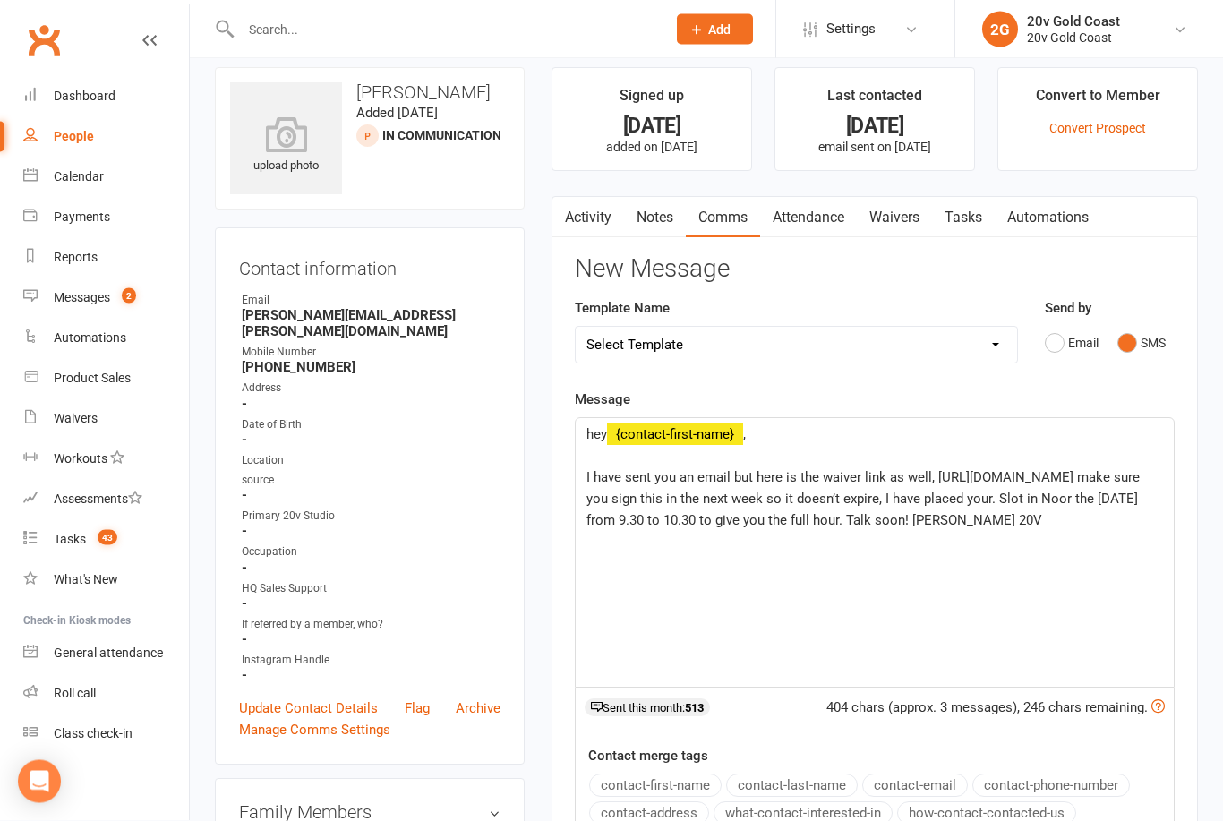
scroll to position [0, 0]
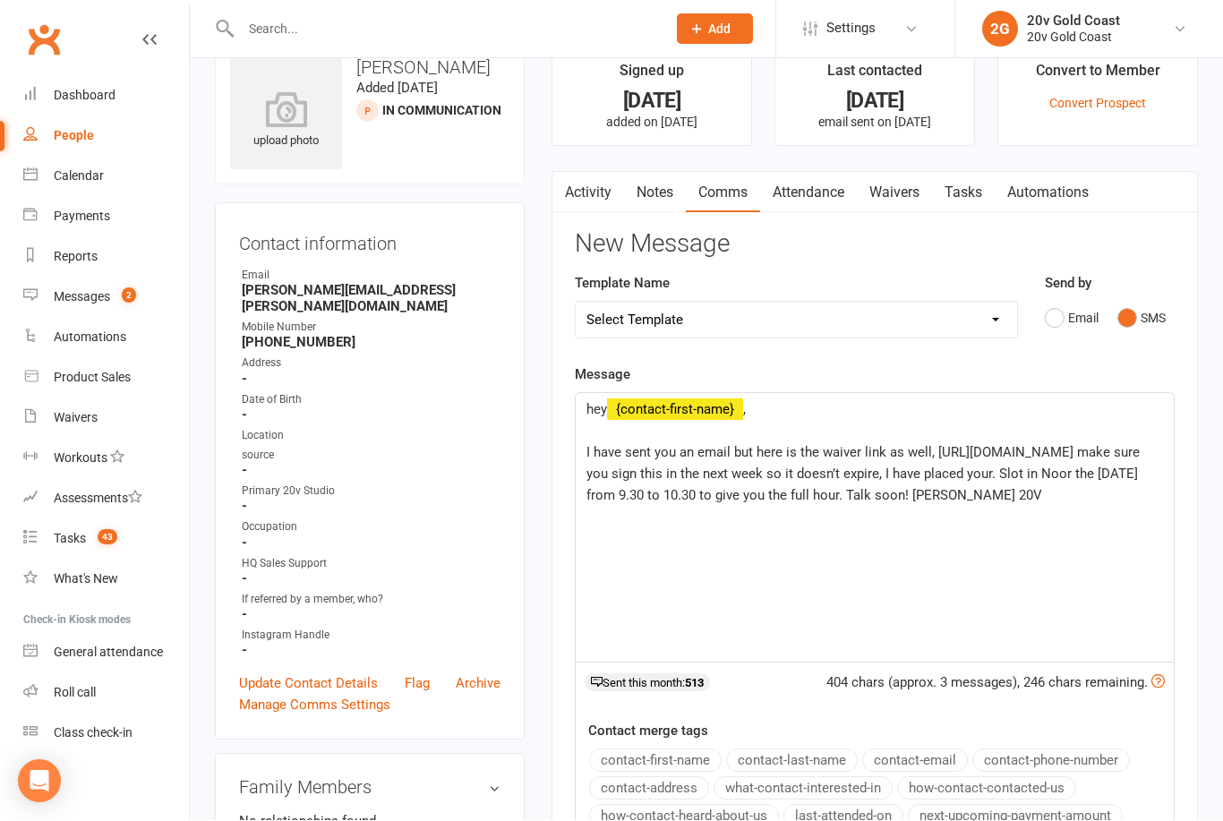
click at [919, 507] on p "I have sent you an email but here is the waiver link as well, [URL][DOMAIN_NAME…" at bounding box center [874, 474] width 577 height 64
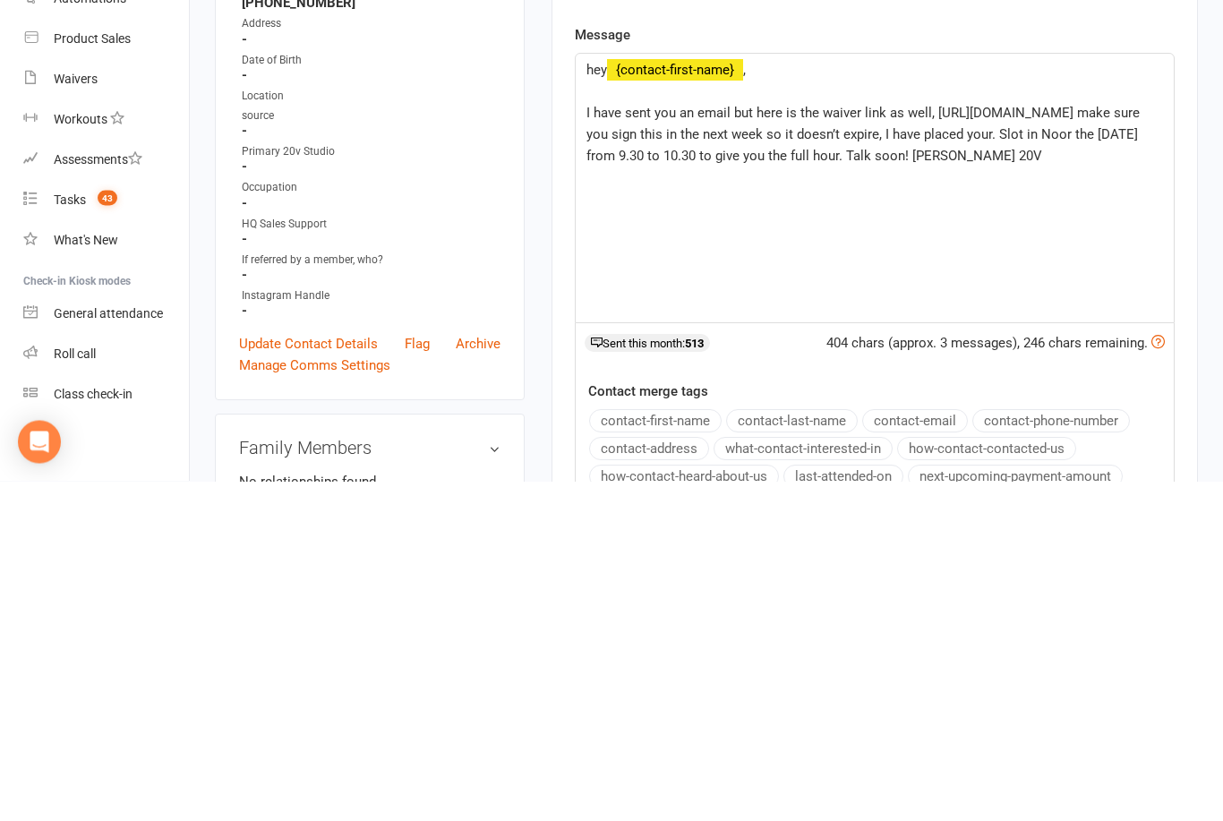
click at [870, 445] on span "I have sent you an email but here is the waiver link as well, [URL][DOMAIN_NAME…" at bounding box center [864, 474] width 557 height 59
click at [881, 394] on div "hey ﻿ {contact-first-name} , ﻿ I have sent you an email but here is the waiver …" at bounding box center [875, 528] width 598 height 269
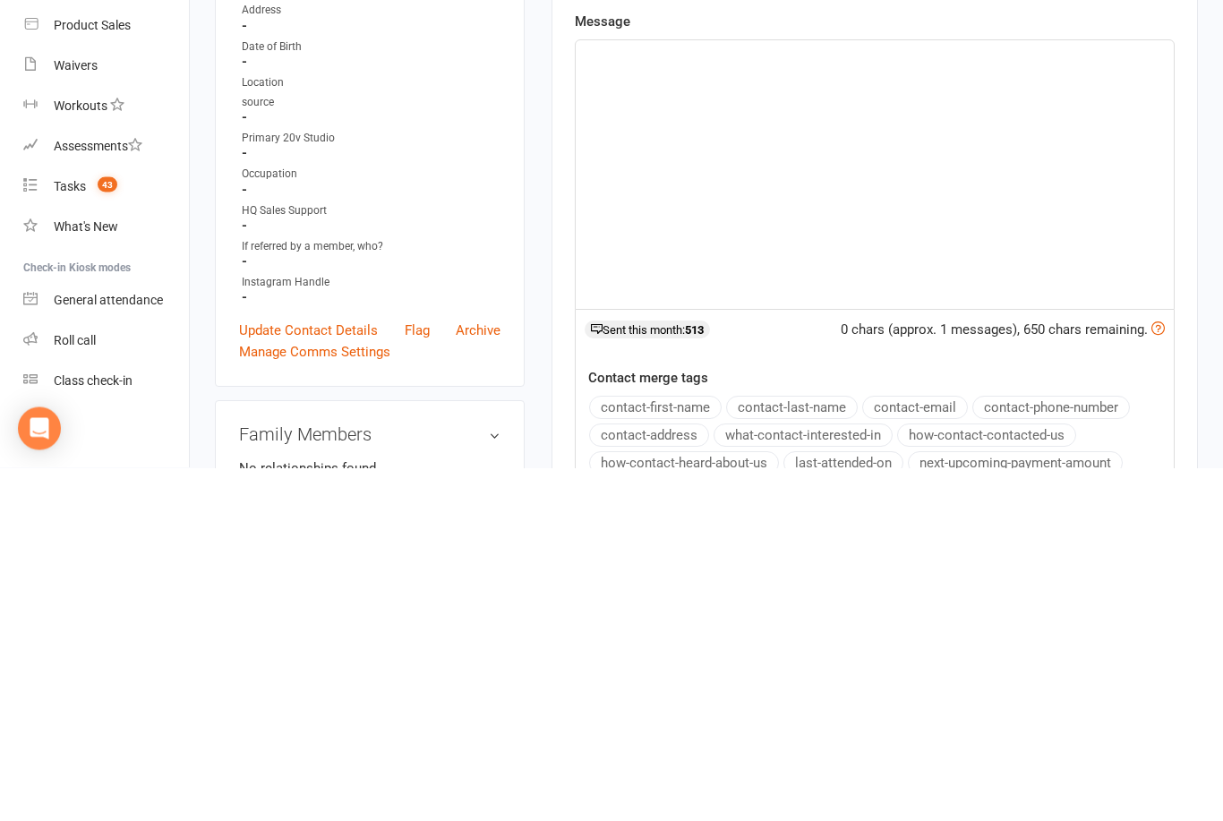
click at [301, 673] on link "Update Contact Details" at bounding box center [308, 683] width 139 height 21
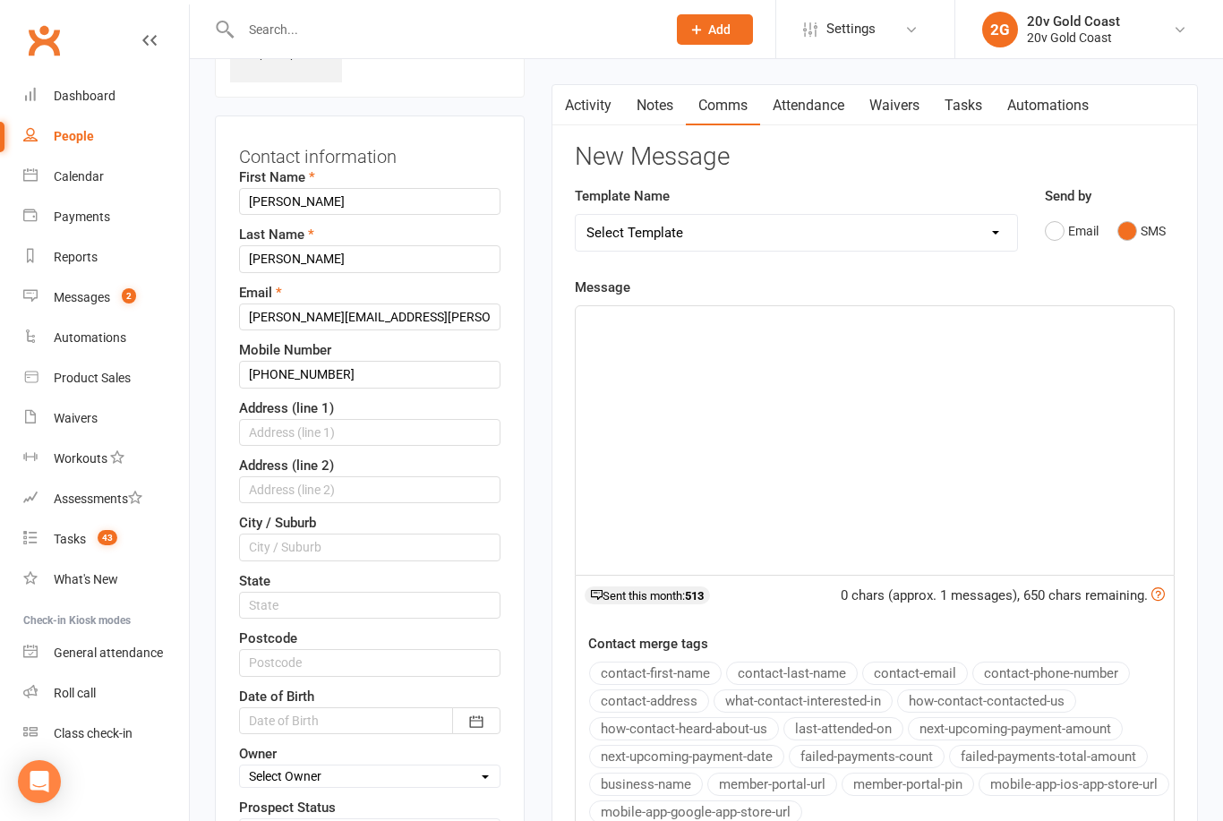
scroll to position [85, 0]
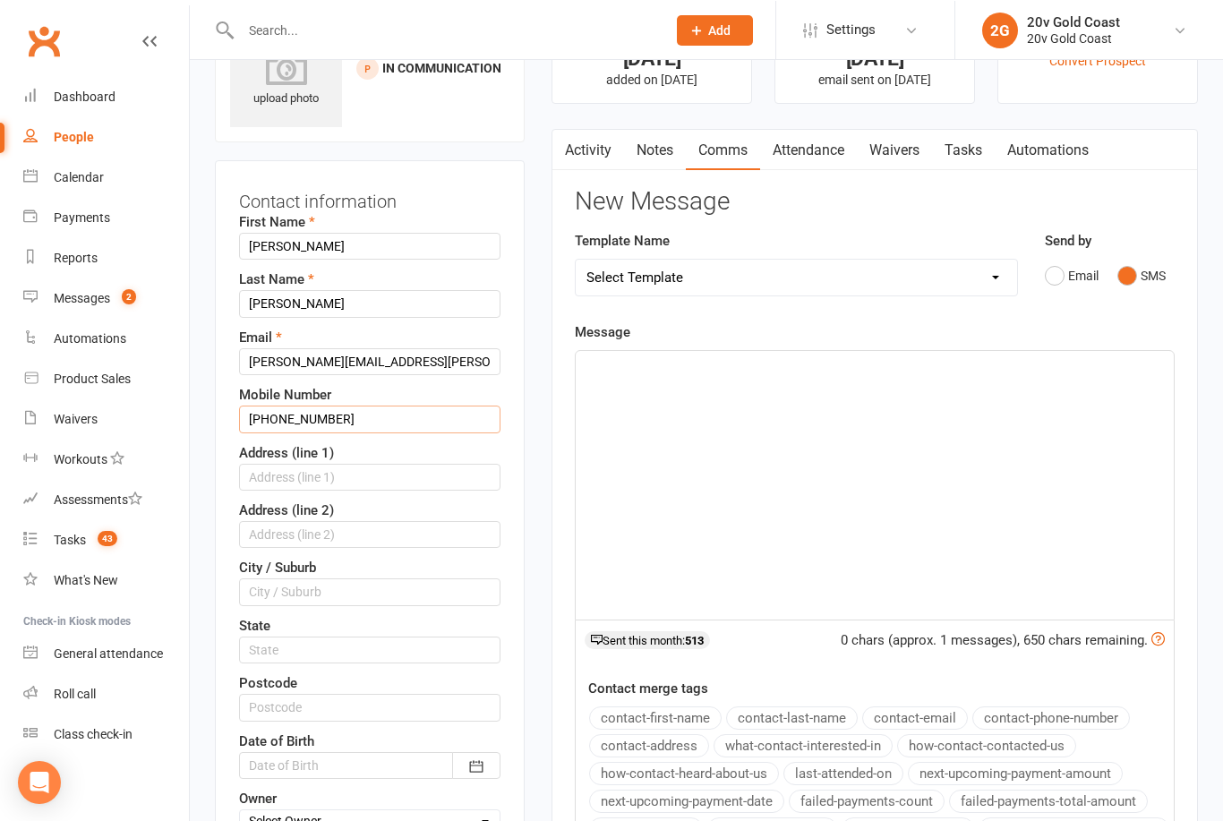
click at [278, 423] on input "[PHONE_NUMBER]" at bounding box center [369, 418] width 261 height 27
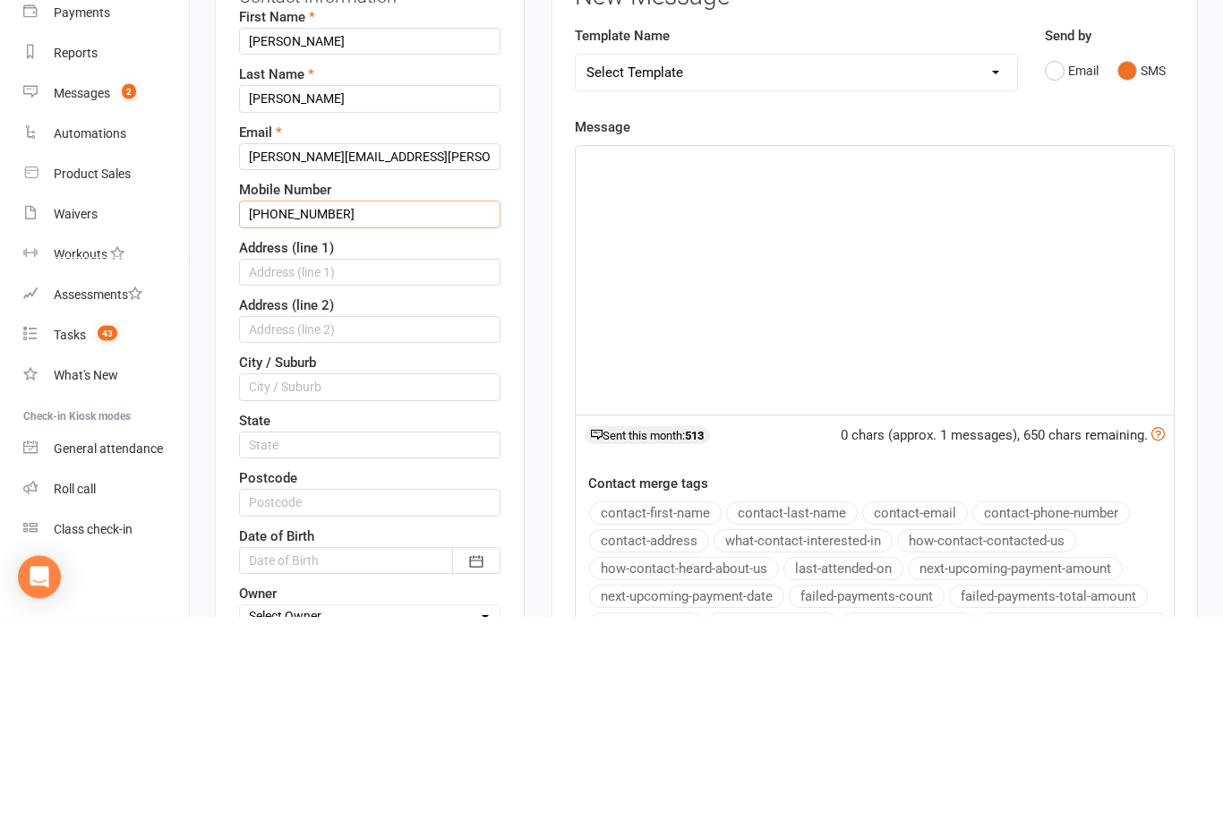
click at [281, 406] on input "[PHONE_NUMBER]" at bounding box center [369, 419] width 261 height 27
click at [278, 406] on input "[PHONE_NUMBER]" at bounding box center [369, 419] width 261 height 27
type input "046184000"
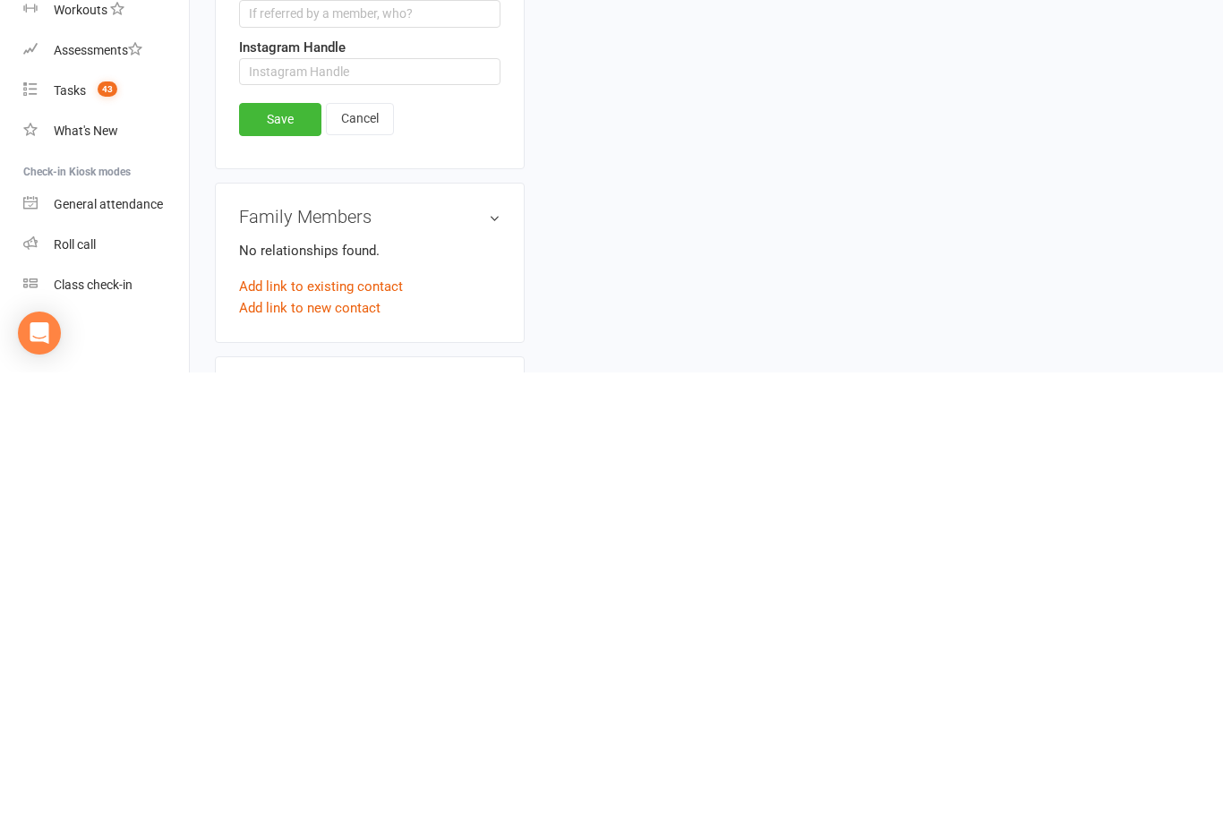
click at [351, 551] on link "Cancel" at bounding box center [360, 567] width 68 height 32
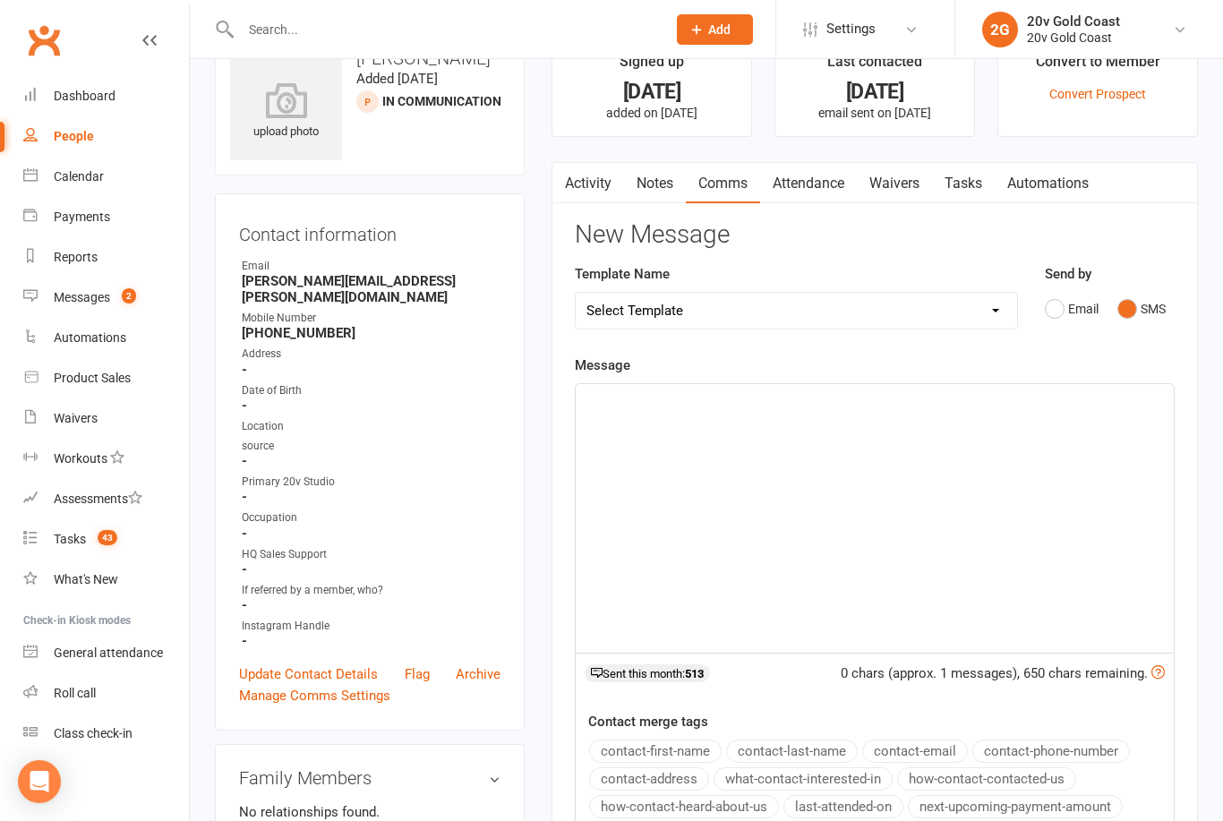
scroll to position [0, 0]
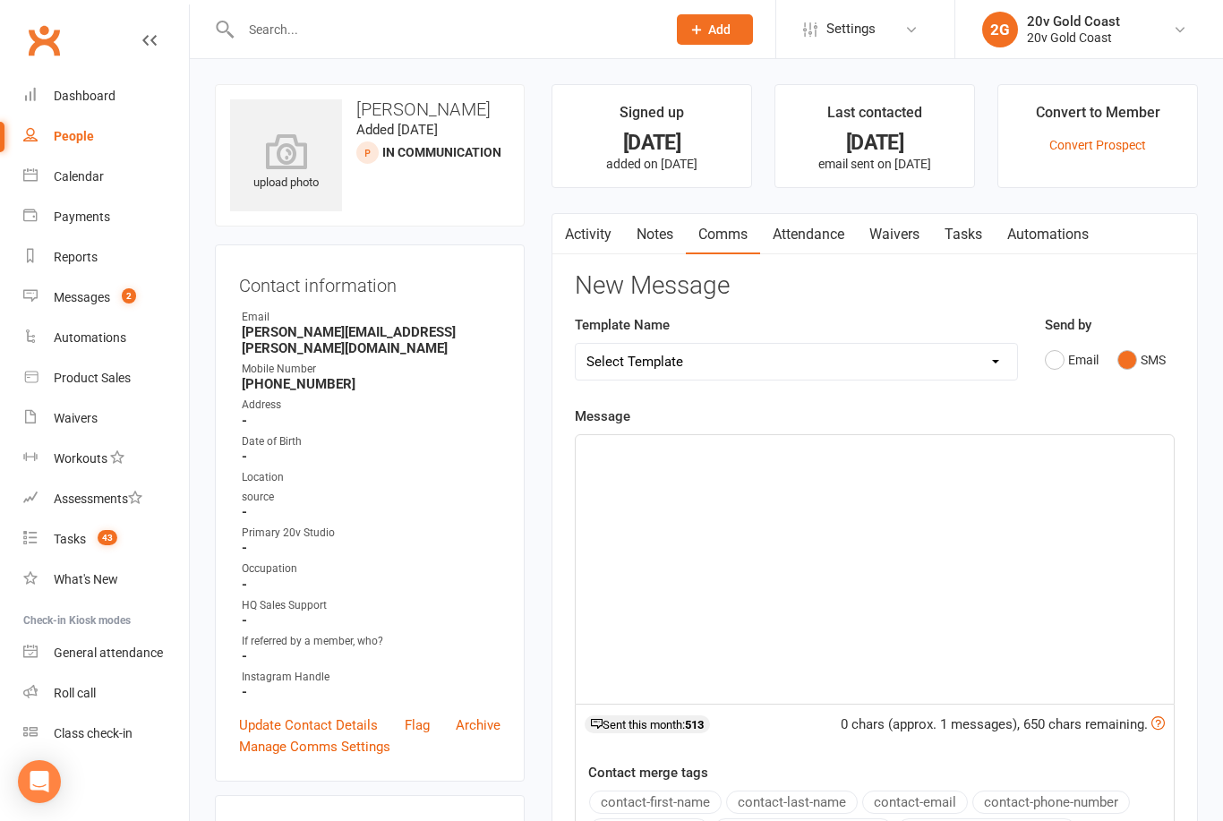
click at [321, 714] on link "Update Contact Details" at bounding box center [308, 724] width 139 height 21
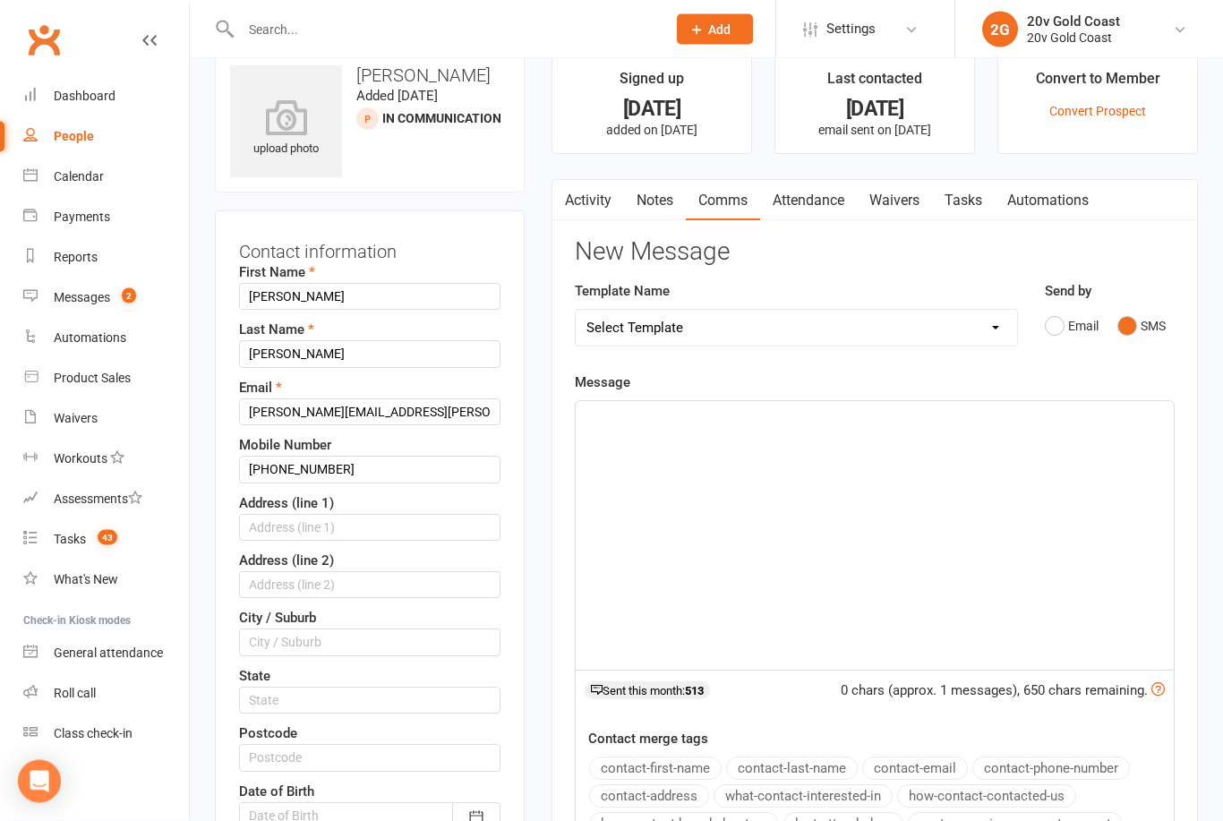
scroll to position [83, 0]
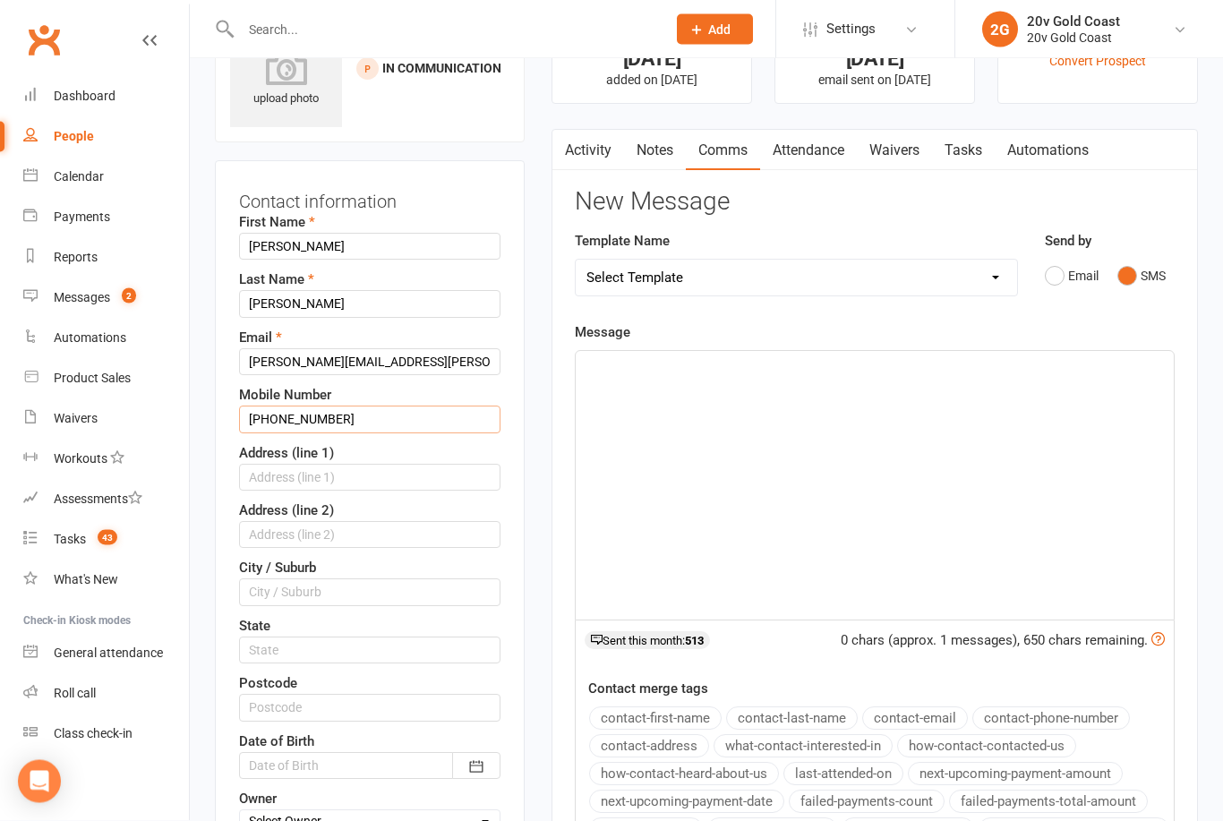
click at [268, 421] on input "[PHONE_NUMBER]" at bounding box center [369, 419] width 261 height 27
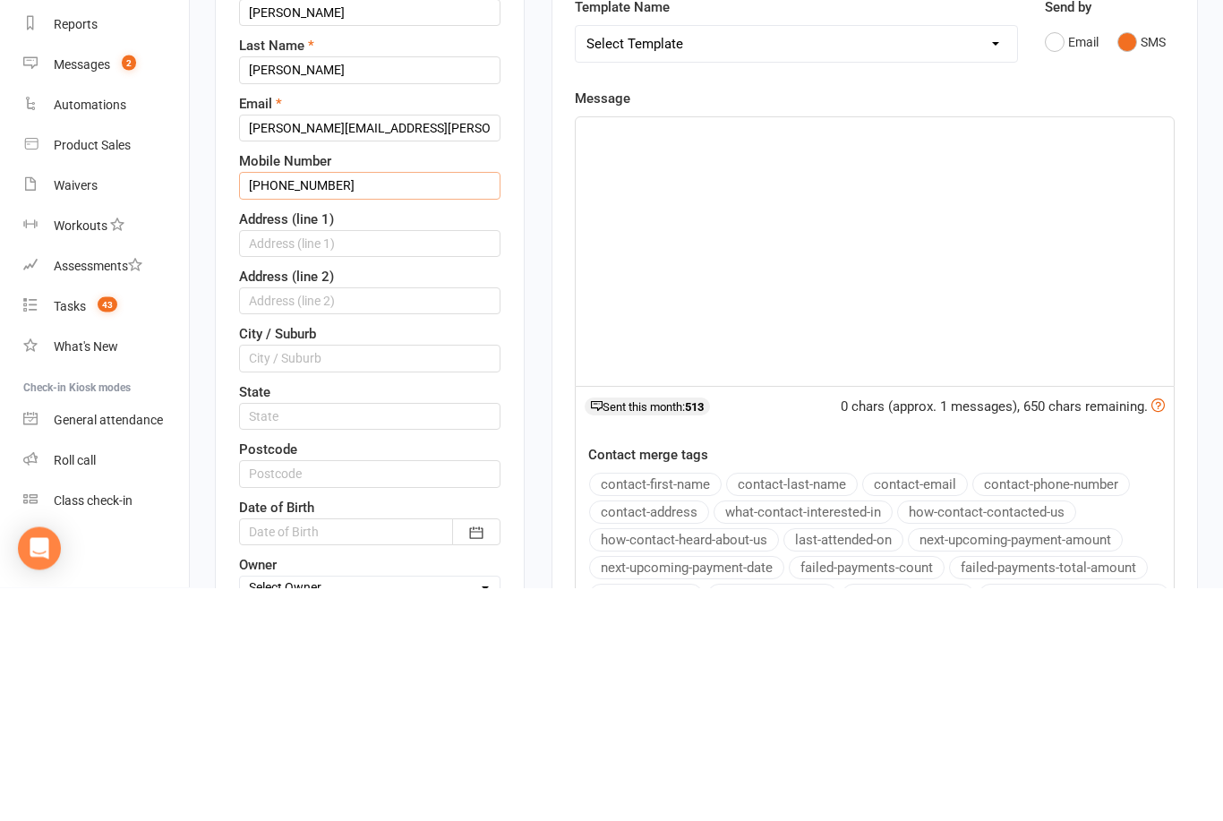
click at [276, 406] on input "[PHONE_NUMBER]" at bounding box center [369, 419] width 261 height 27
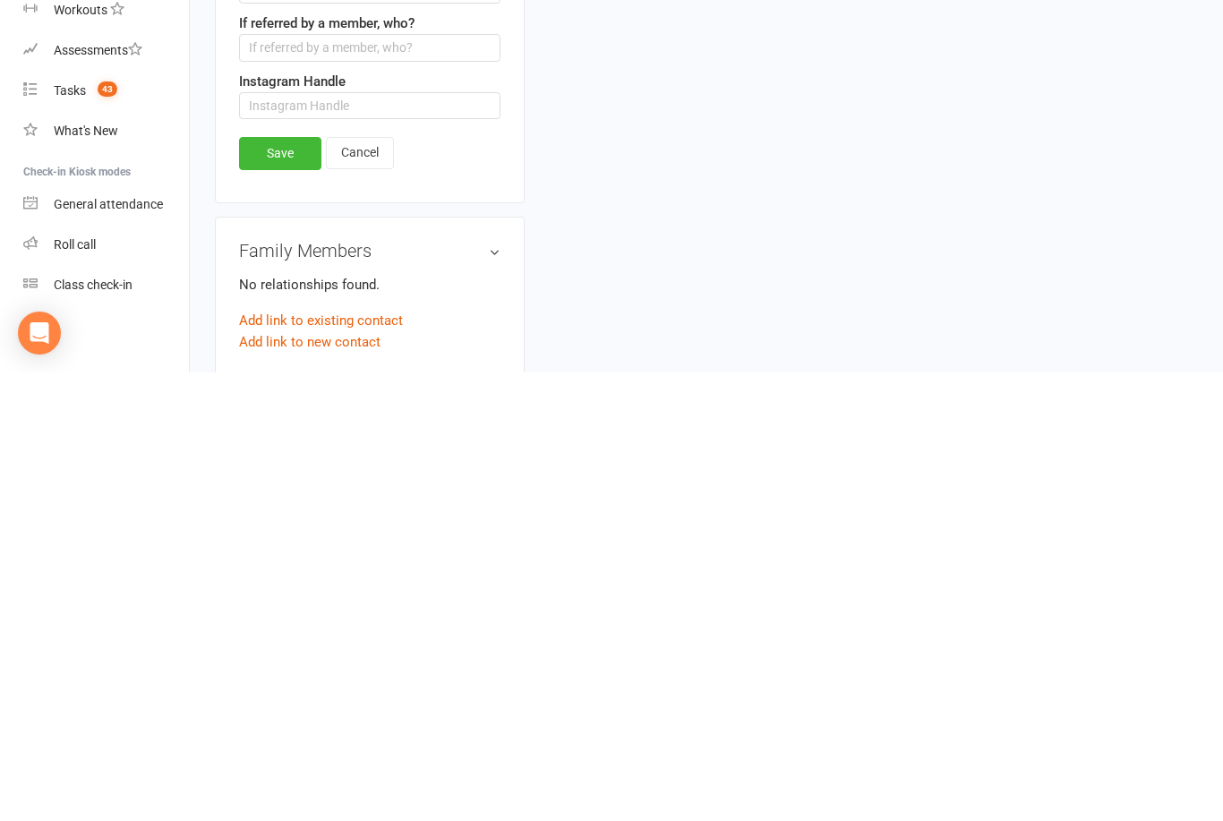
type input "0406184000"
click at [272, 585] on link "Save" at bounding box center [280, 601] width 82 height 32
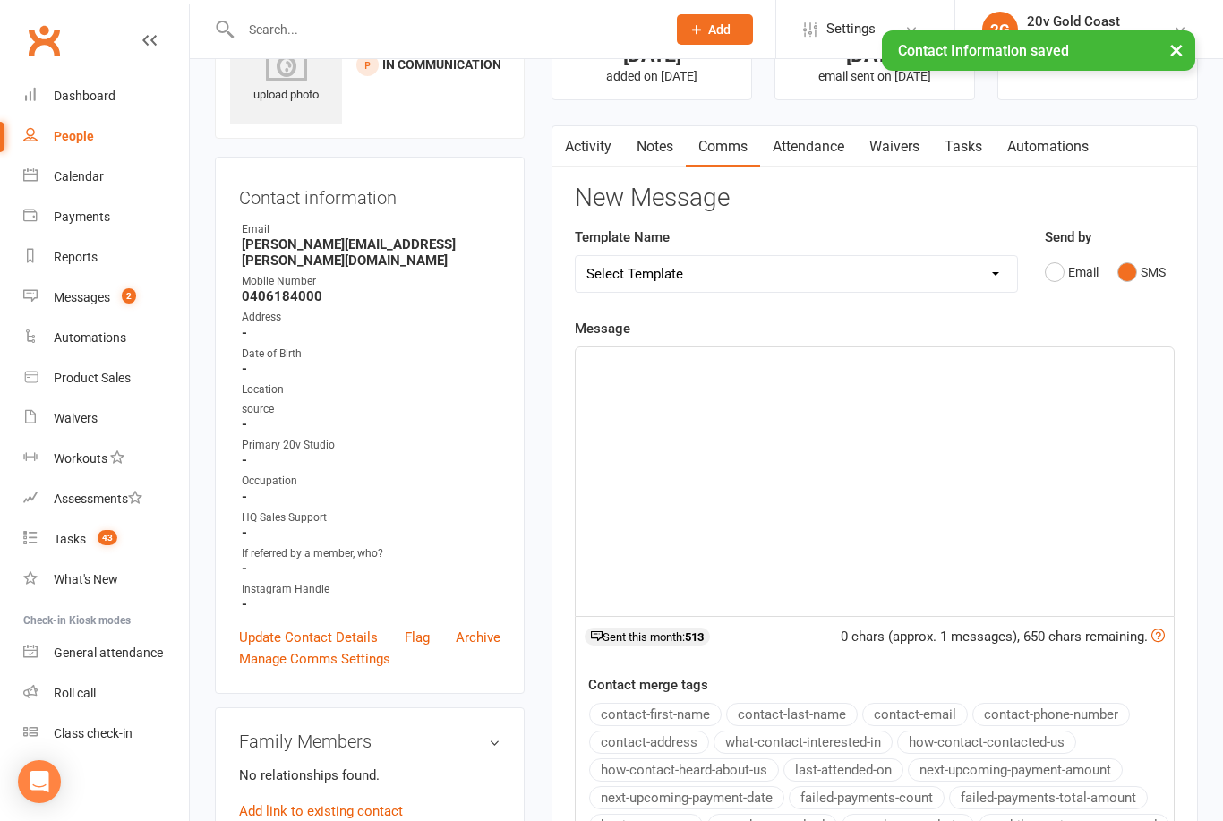
scroll to position [0, 0]
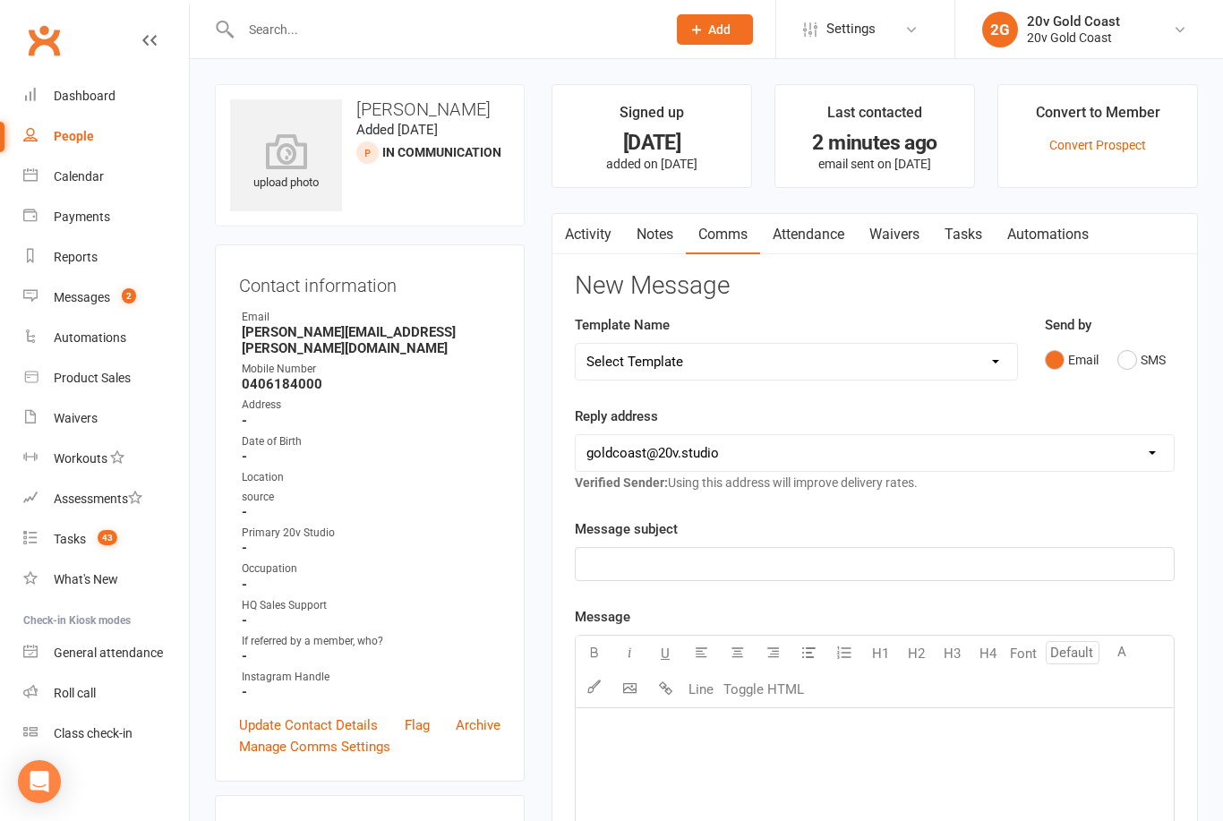
click at [1145, 355] on button "SMS" at bounding box center [1141, 360] width 48 height 34
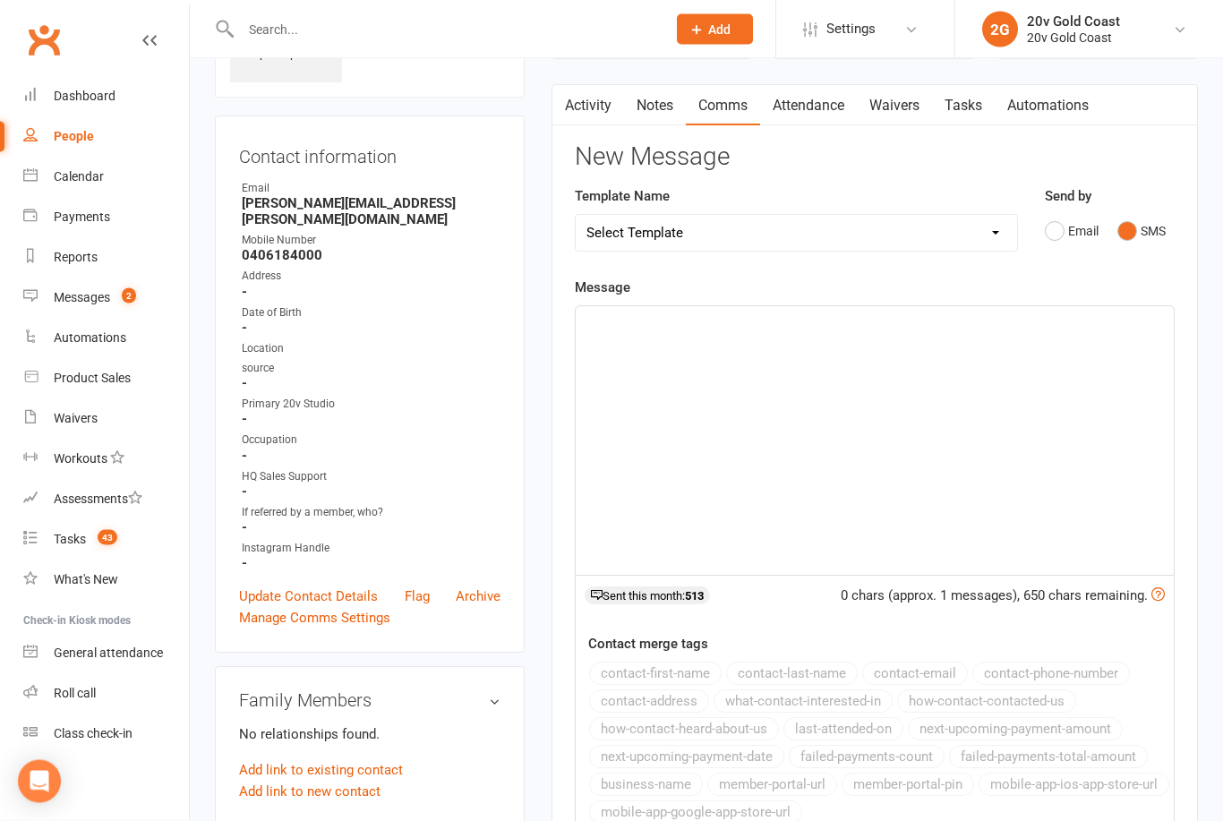
scroll to position [98, 0]
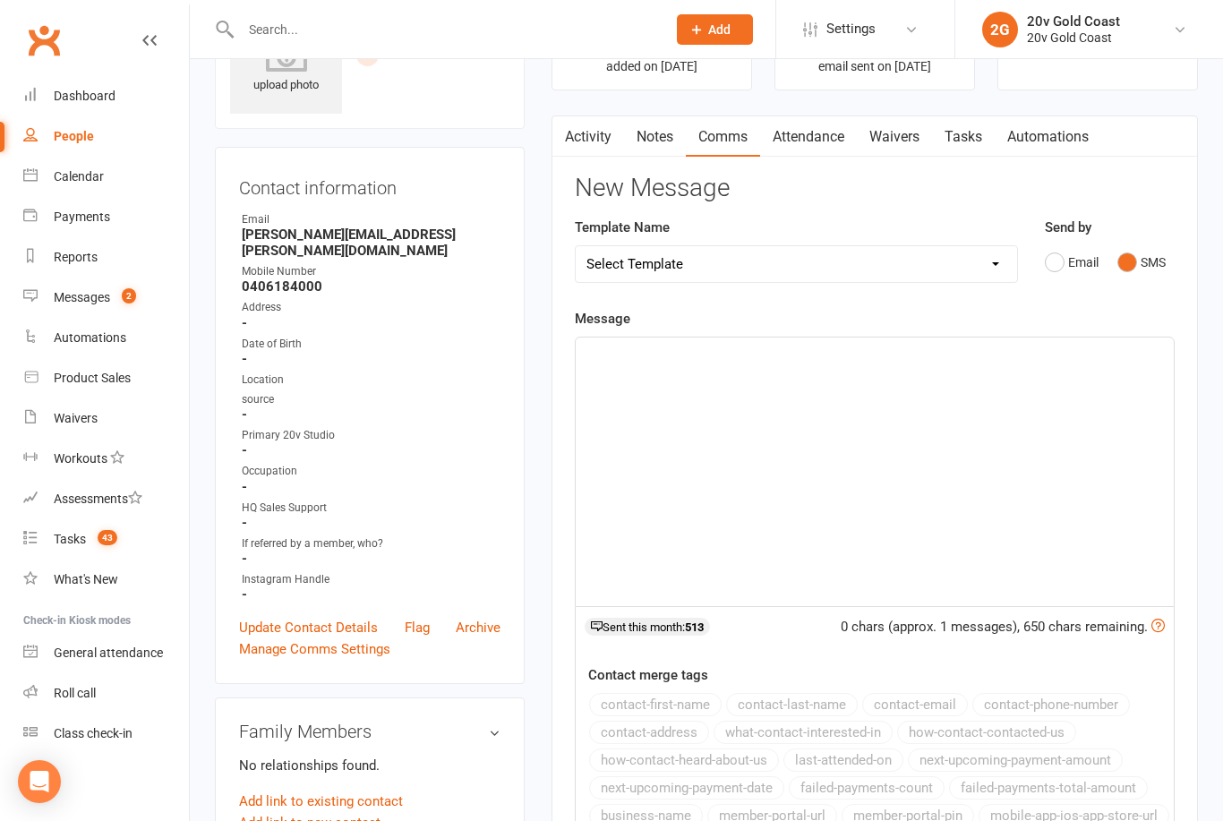
click at [827, 418] on div "﻿" at bounding box center [875, 472] width 598 height 269
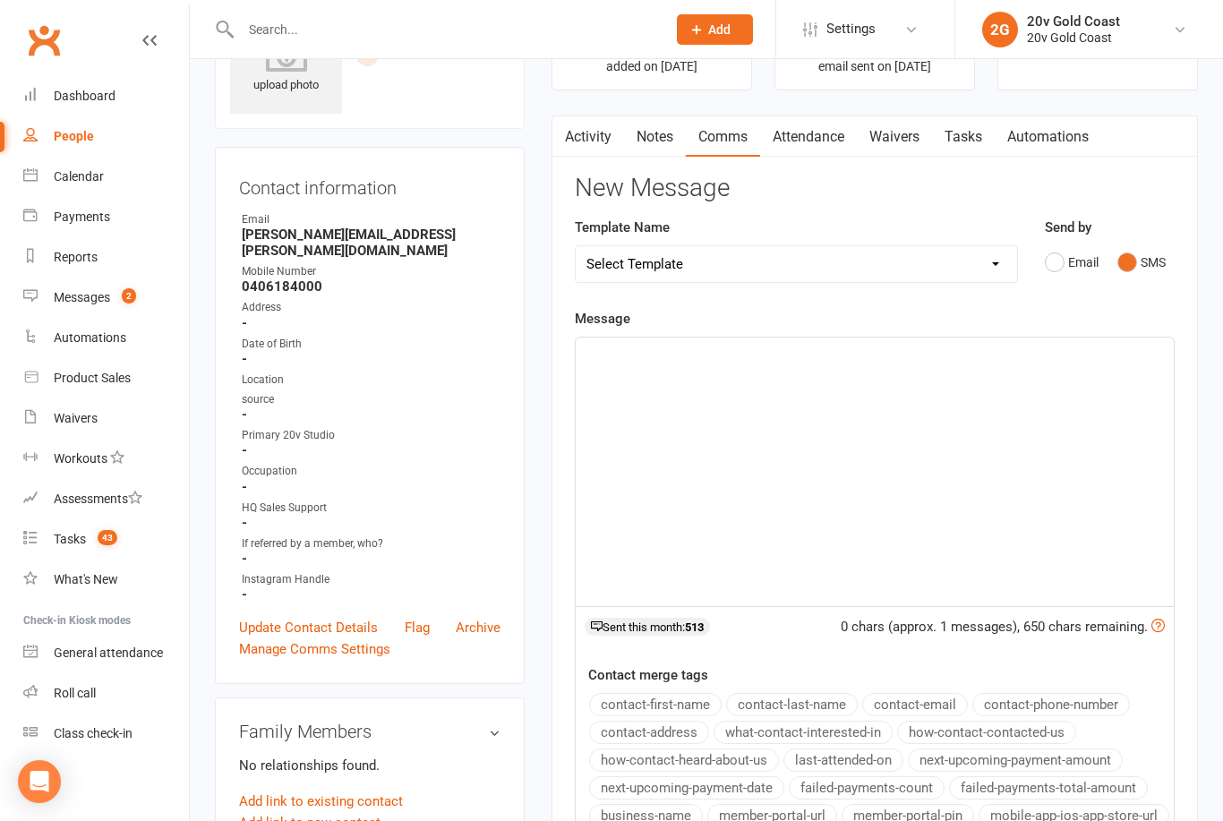
click at [803, 379] on div "﻿" at bounding box center [875, 472] width 598 height 269
click at [766, 367] on div "hey Kerri," at bounding box center [875, 472] width 598 height 269
click at [725, 364] on div "hey Kerri," at bounding box center [875, 472] width 598 height 269
click at [717, 364] on div "hey Kerri," at bounding box center [875, 472] width 598 height 269
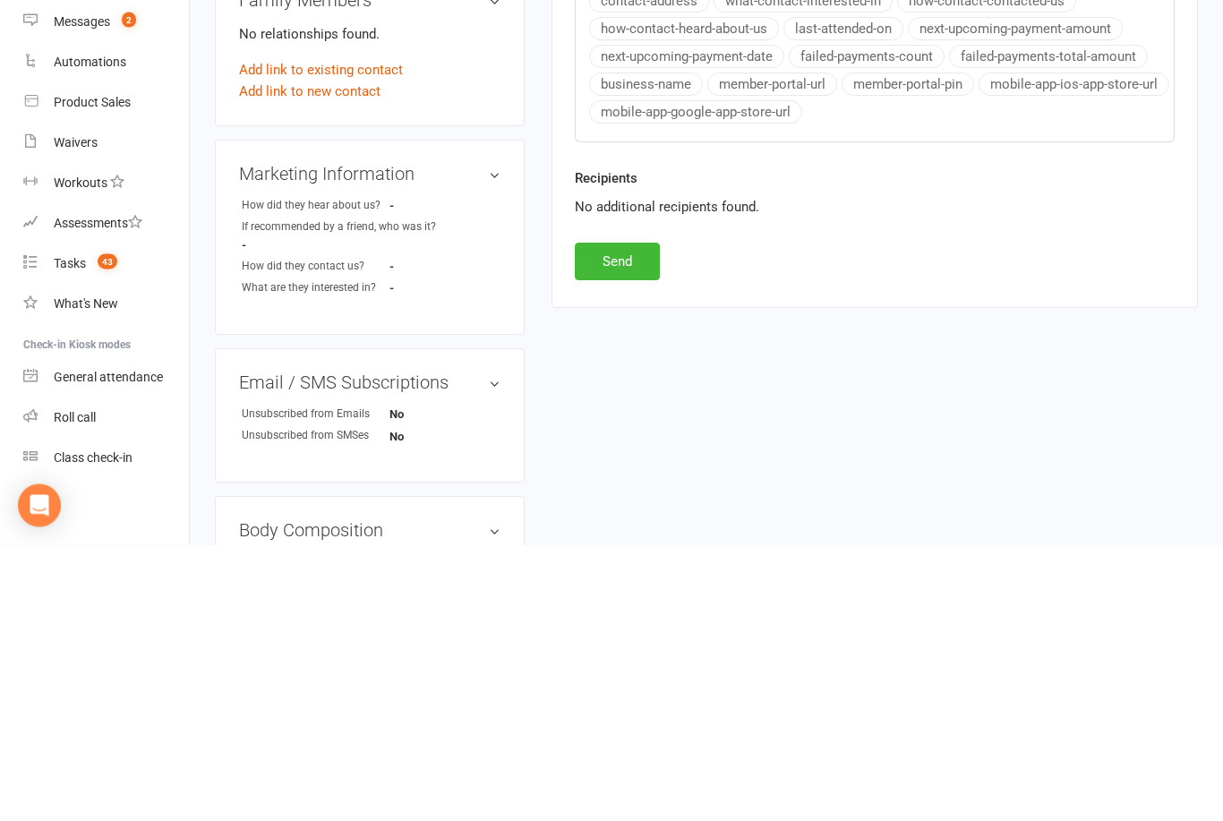
click at [628, 519] on button "Send" at bounding box center [617, 538] width 85 height 38
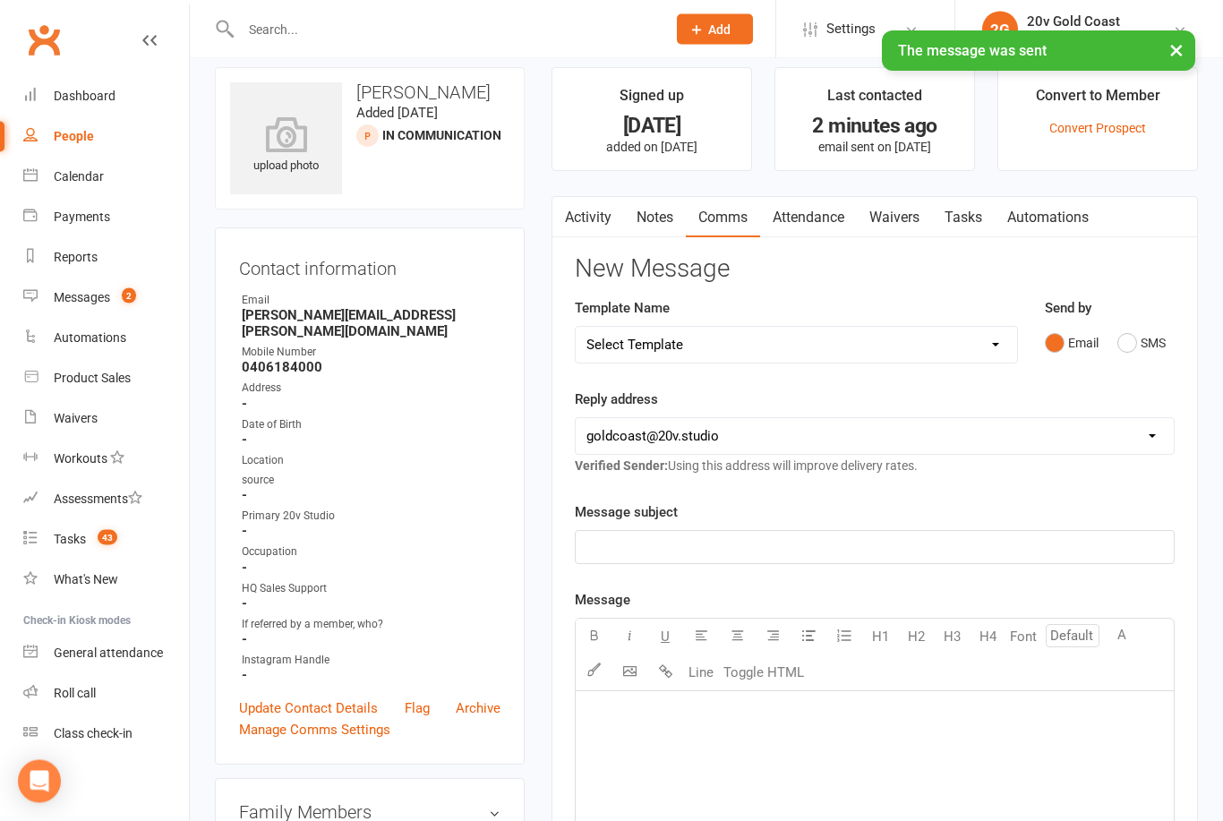
scroll to position [0, 0]
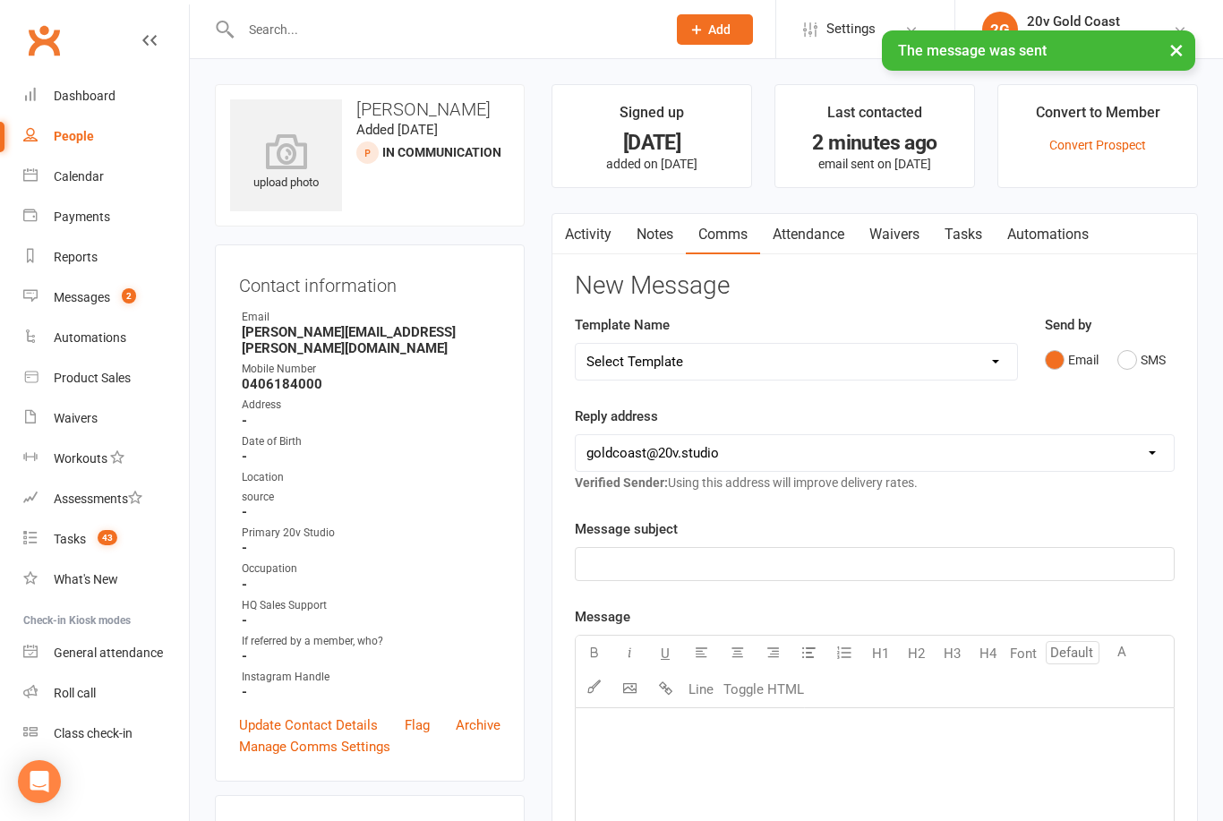
click at [665, 240] on link "Notes" at bounding box center [655, 234] width 62 height 41
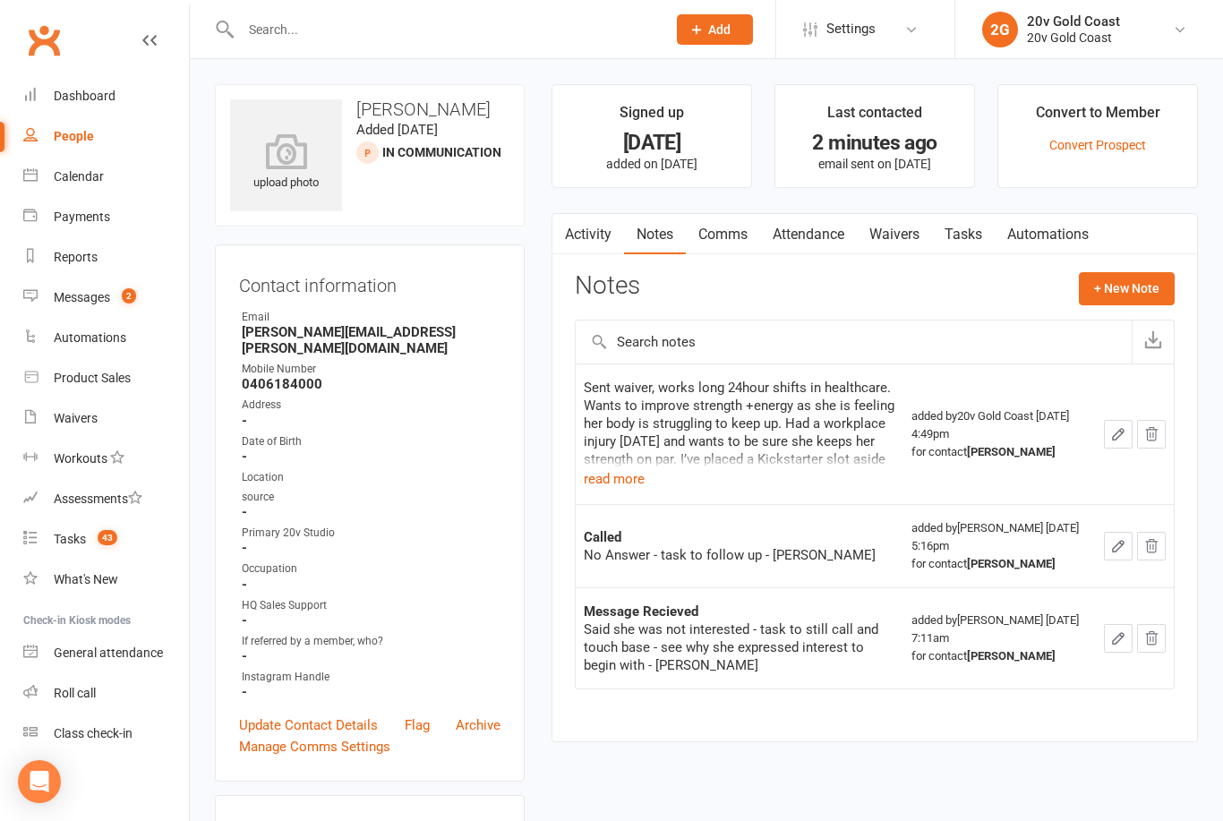
click at [1150, 295] on button "+ New Note" at bounding box center [1127, 288] width 96 height 32
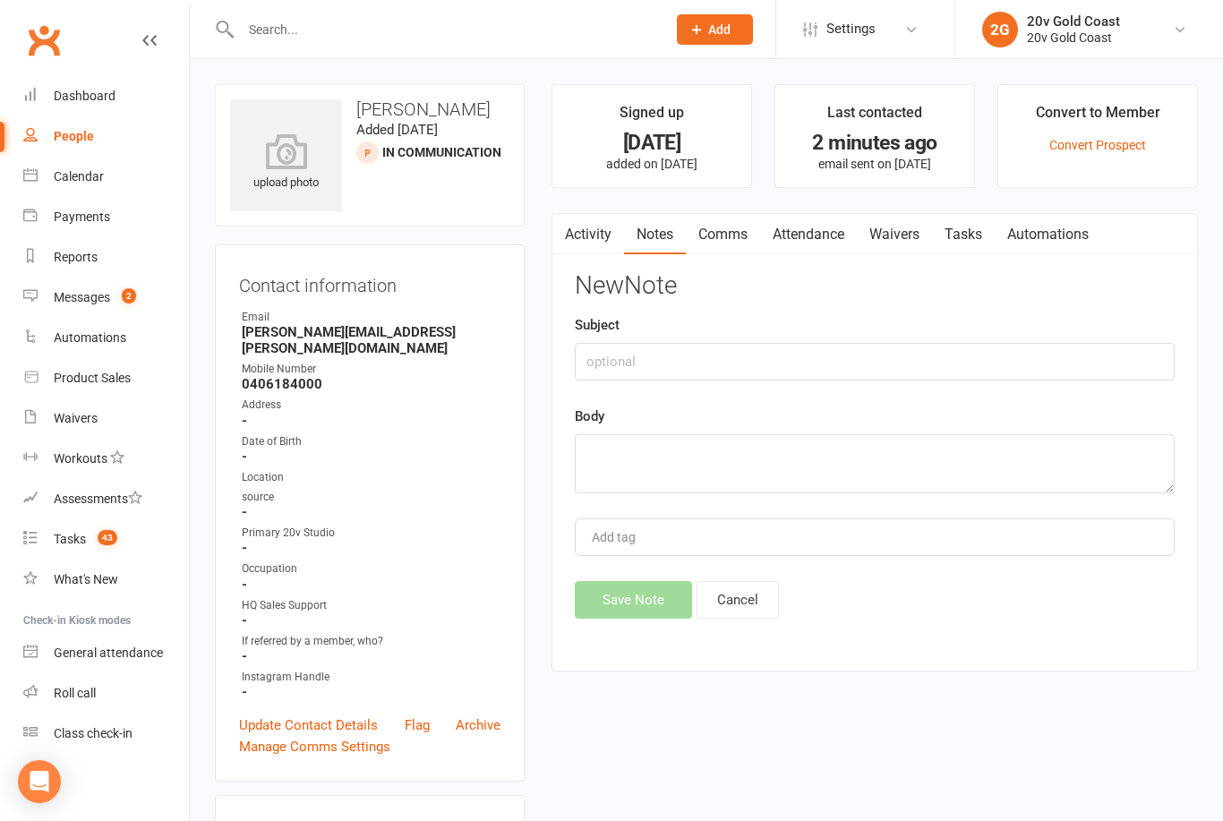
click at [714, 237] on link "Comms" at bounding box center [723, 234] width 74 height 41
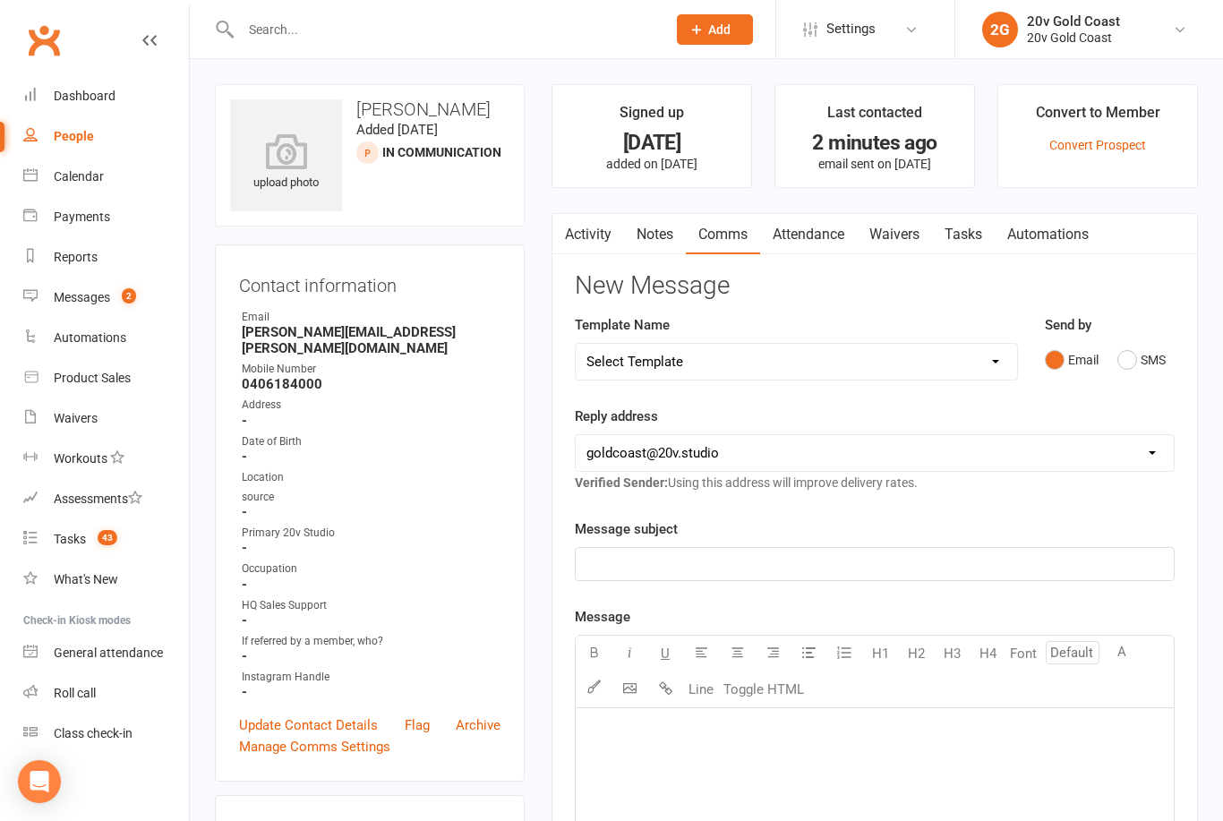
click at [913, 235] on link "Waivers" at bounding box center [894, 234] width 75 height 41
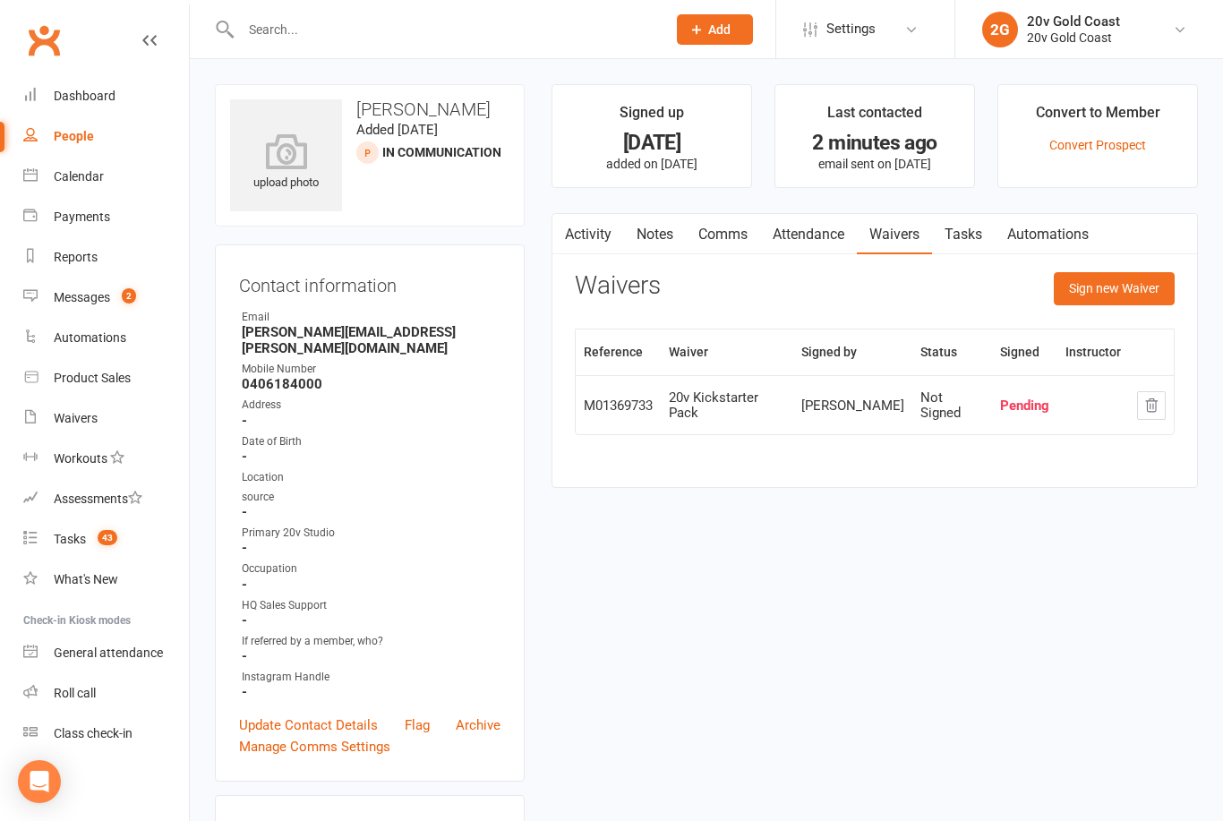
click at [1081, 352] on th "Instructor" at bounding box center [1093, 352] width 72 height 46
click at [85, 303] on div "Messages" at bounding box center [82, 297] width 56 height 14
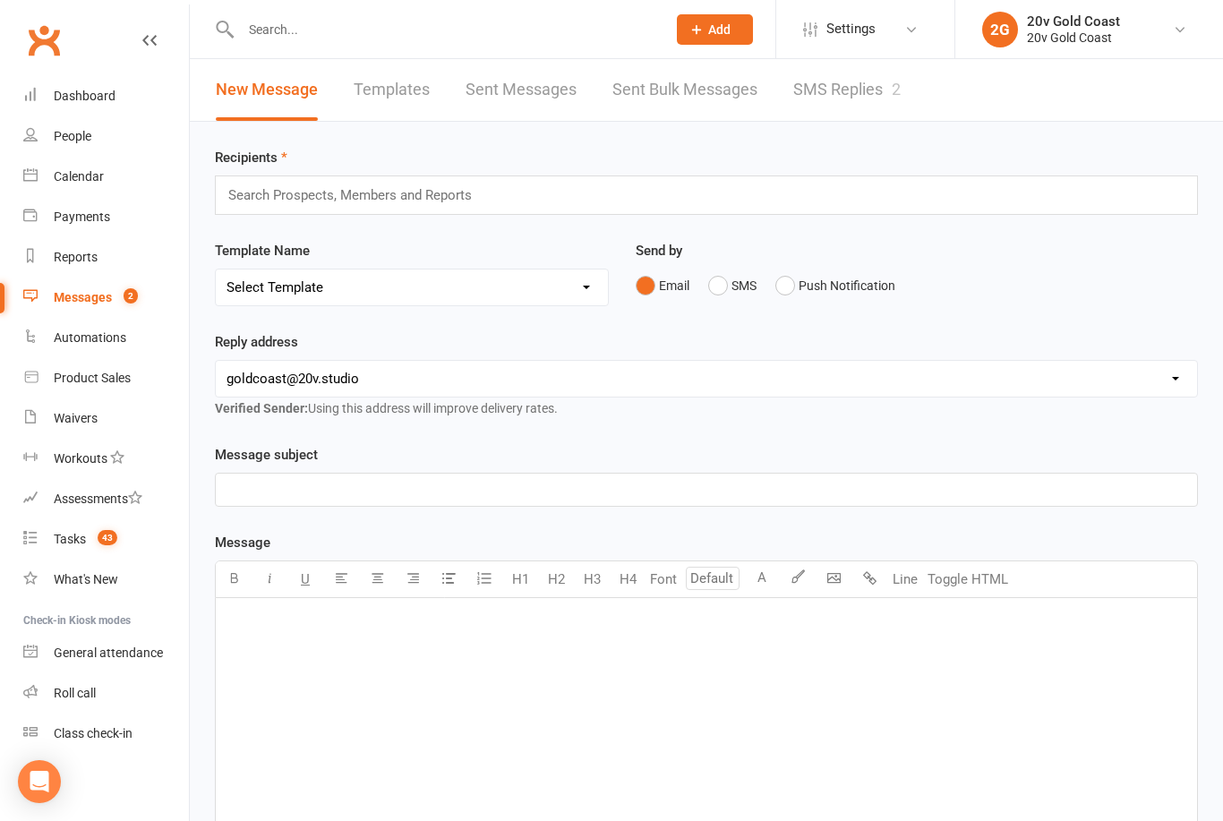
click at [833, 88] on link "SMS Replies 2" at bounding box center [846, 90] width 107 height 62
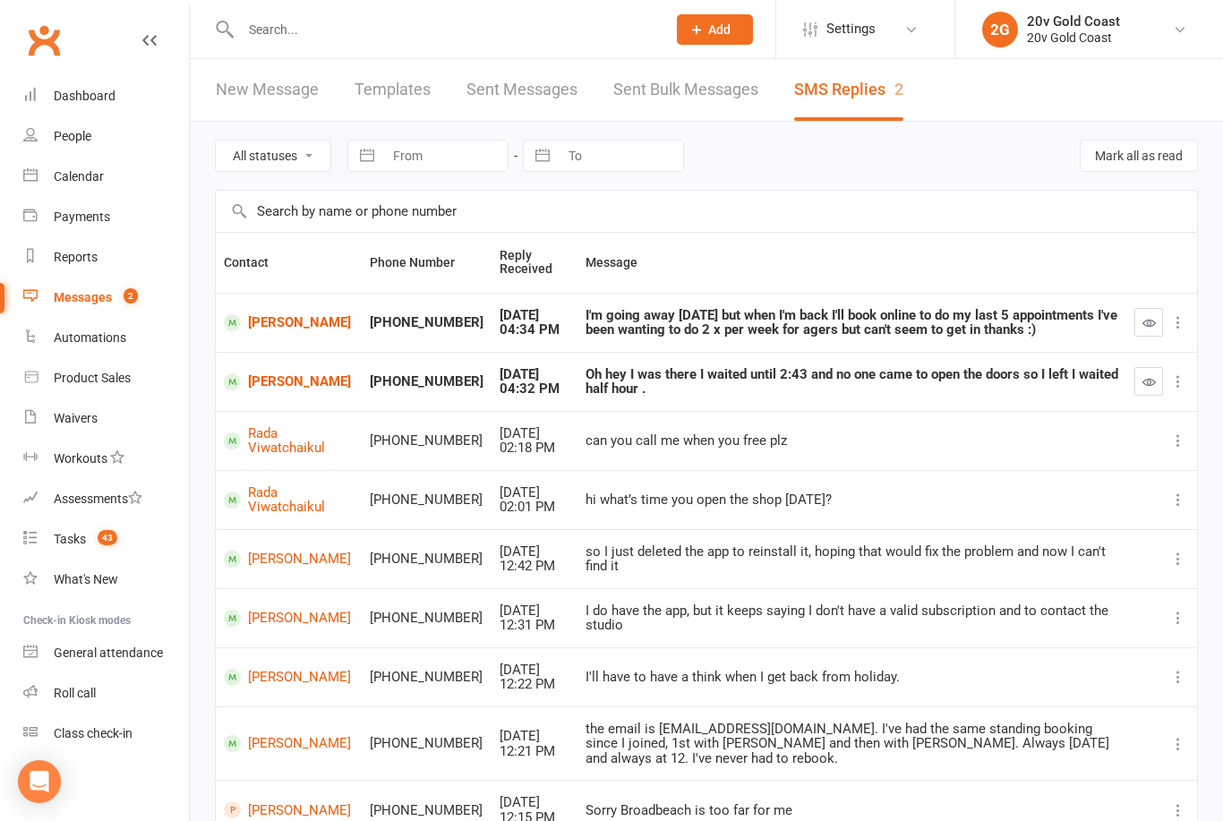
click at [257, 390] on link "[PERSON_NAME]" at bounding box center [289, 381] width 130 height 17
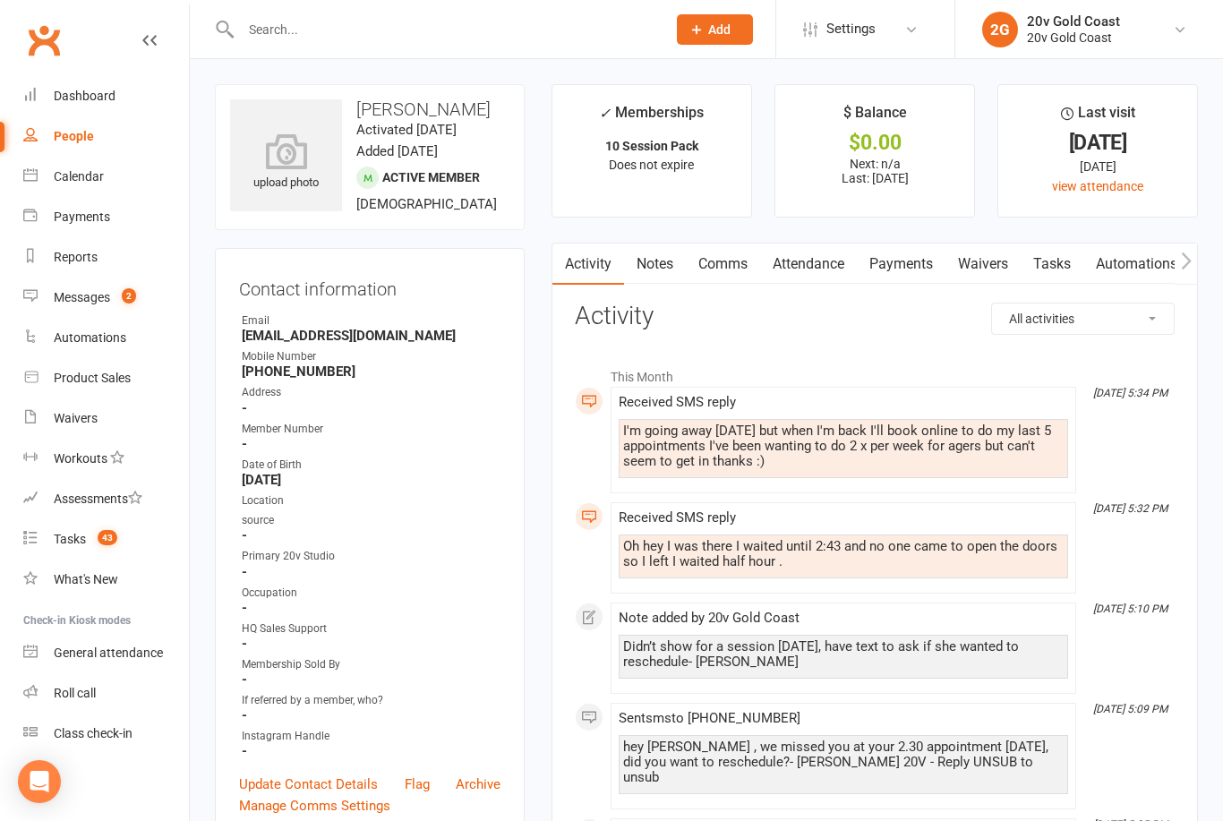
click at [90, 185] on link "Calendar" at bounding box center [106, 177] width 166 height 40
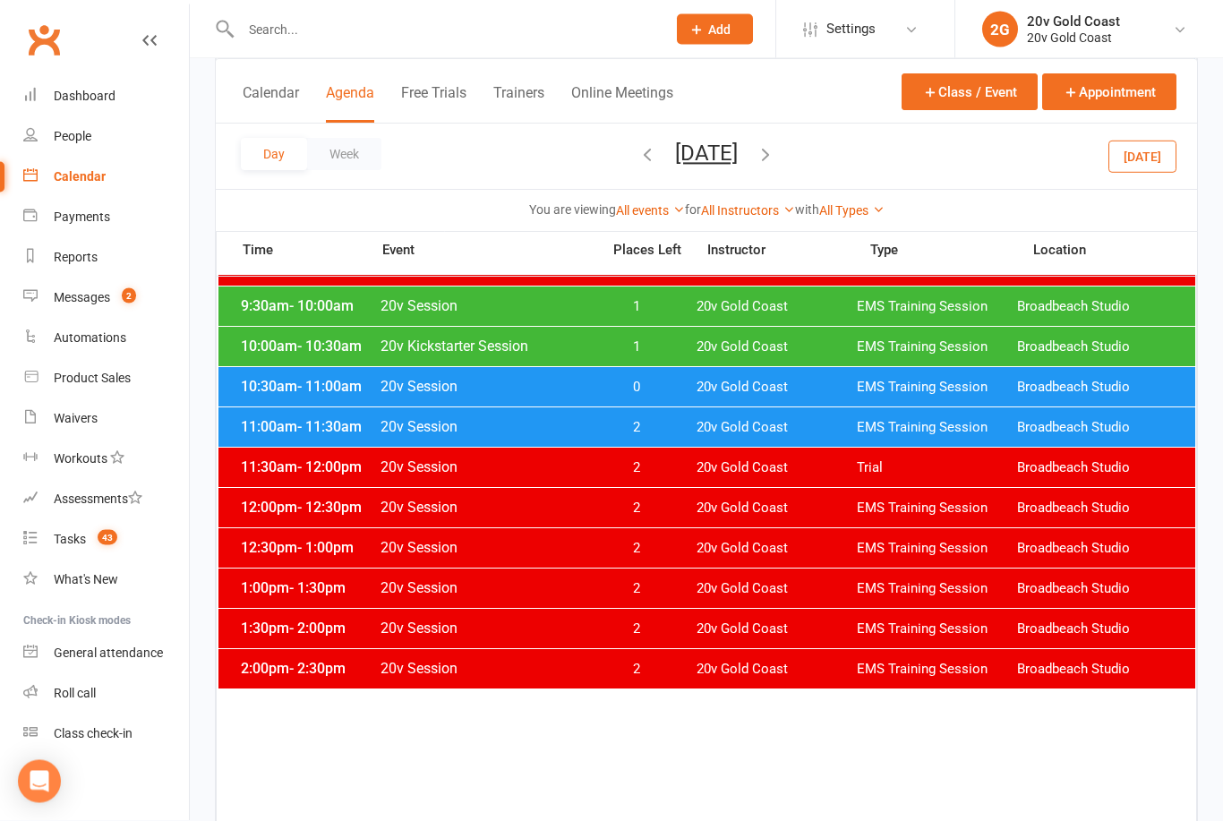
scroll to position [380, 0]
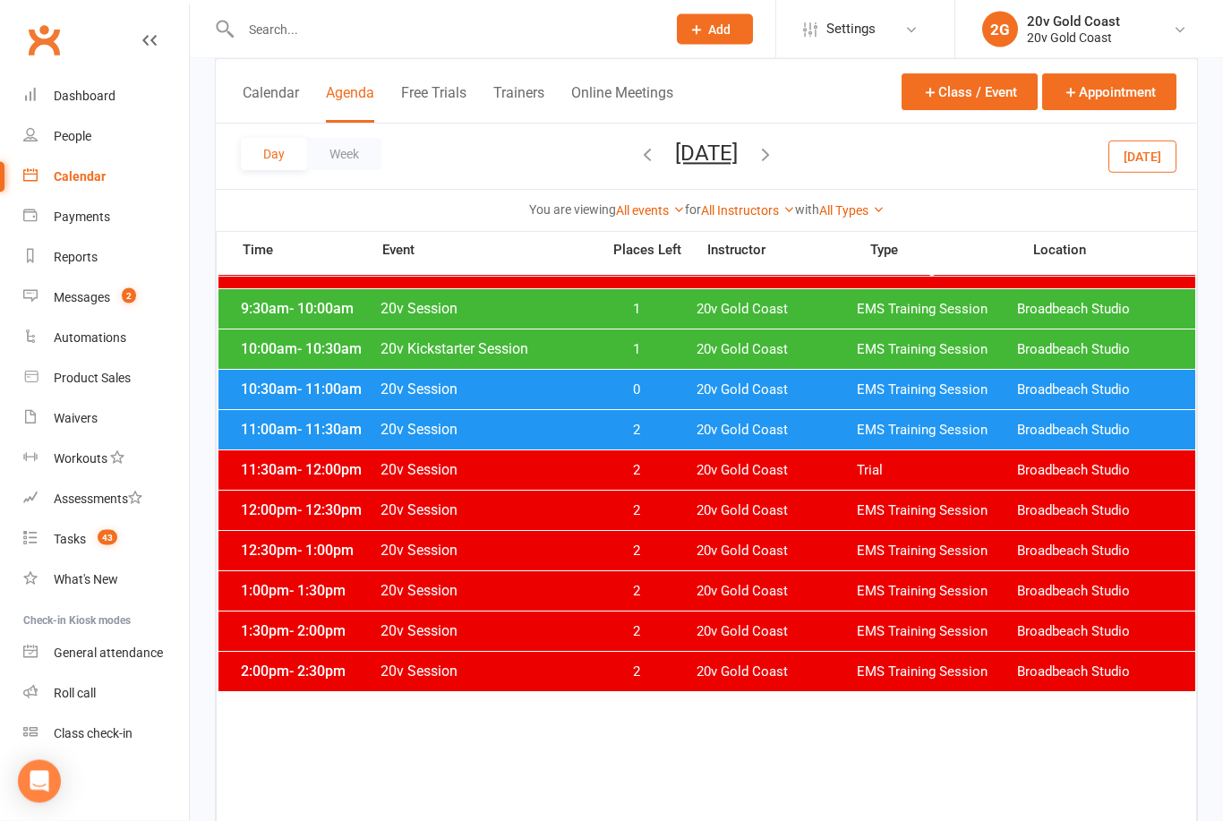
click at [737, 165] on button "Friday, Nov 7, 2025" at bounding box center [706, 153] width 63 height 25
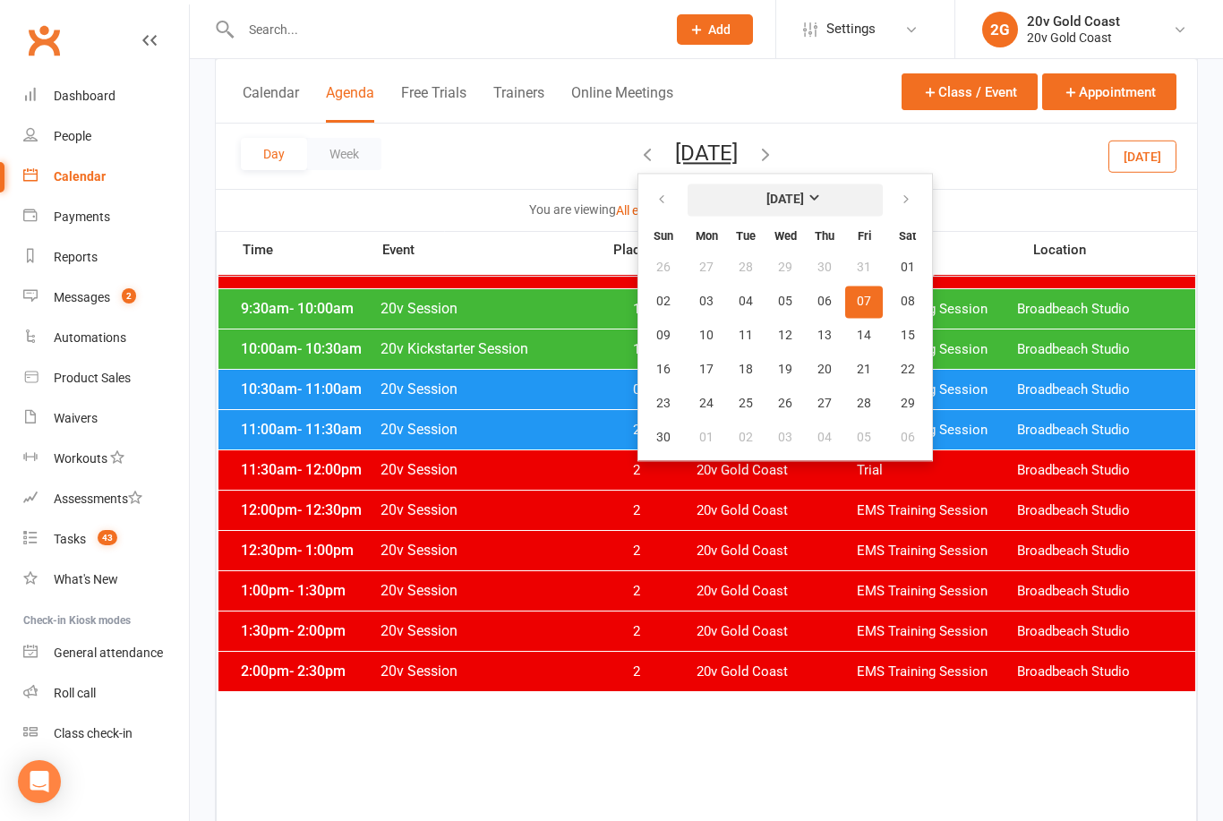
click at [766, 200] on strong "[DATE]" at bounding box center [785, 199] width 38 height 14
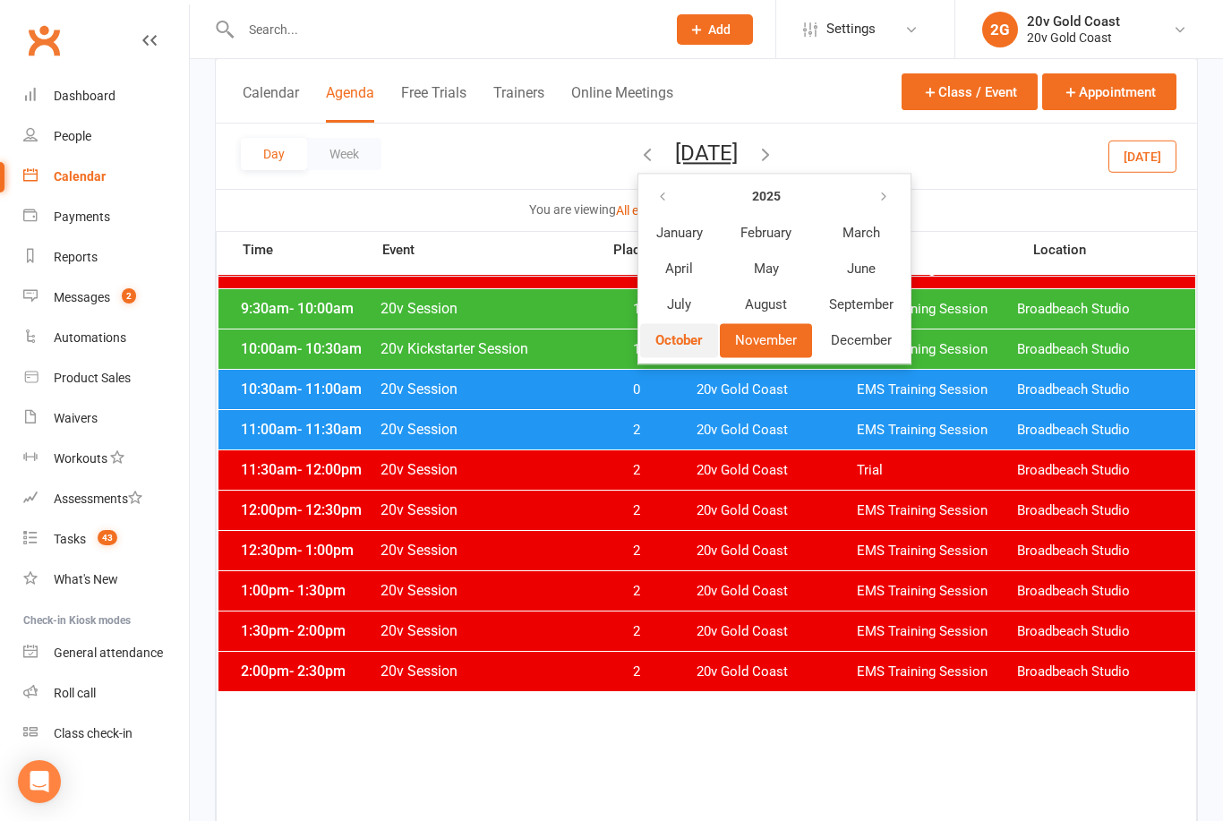
click at [655, 339] on span "October" at bounding box center [678, 340] width 47 height 16
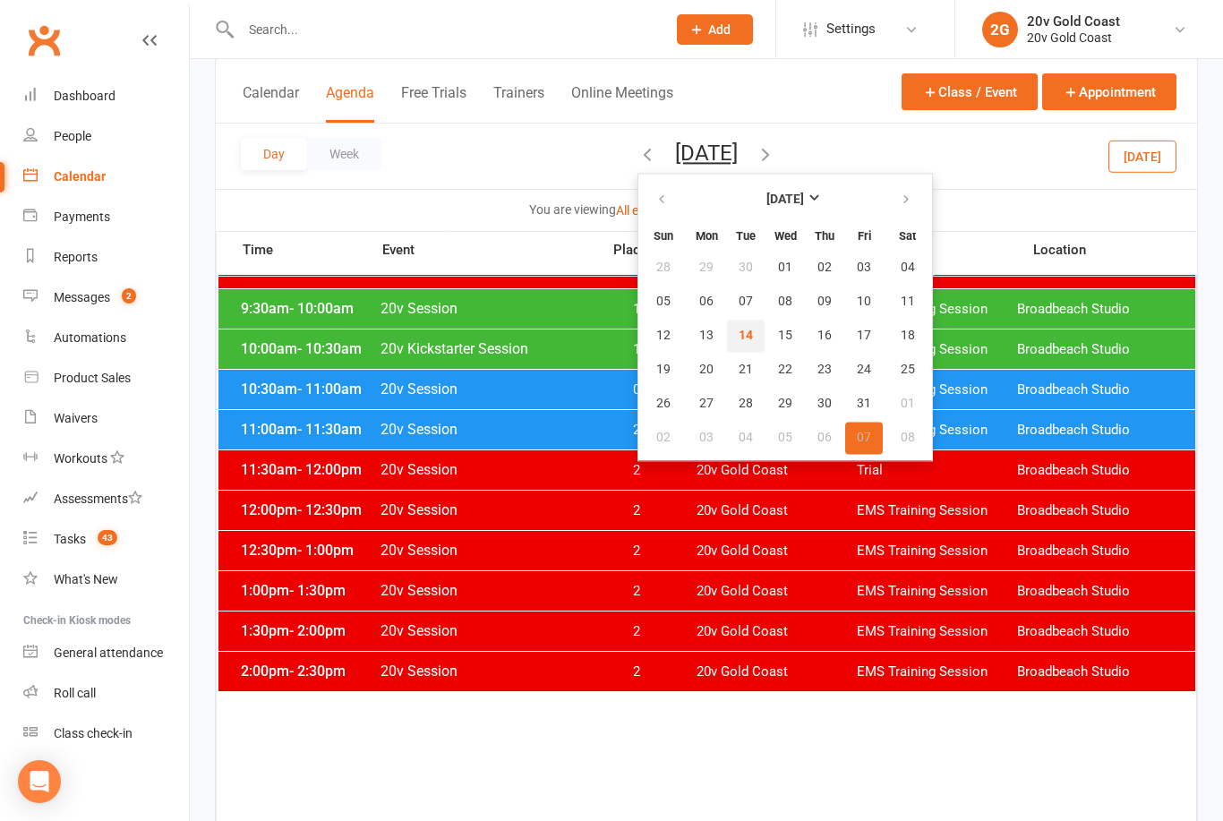
click at [739, 334] on span "14" at bounding box center [746, 336] width 14 height 14
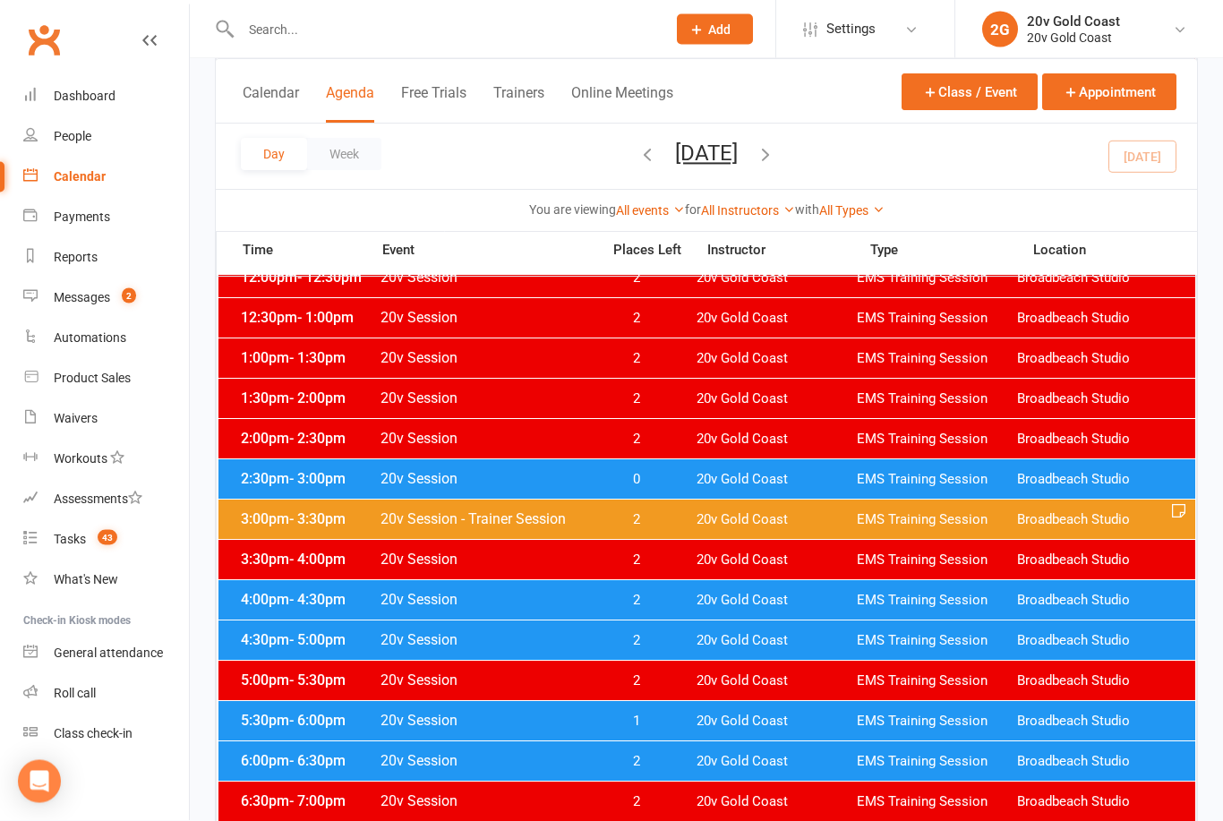
scroll to position [619, 0]
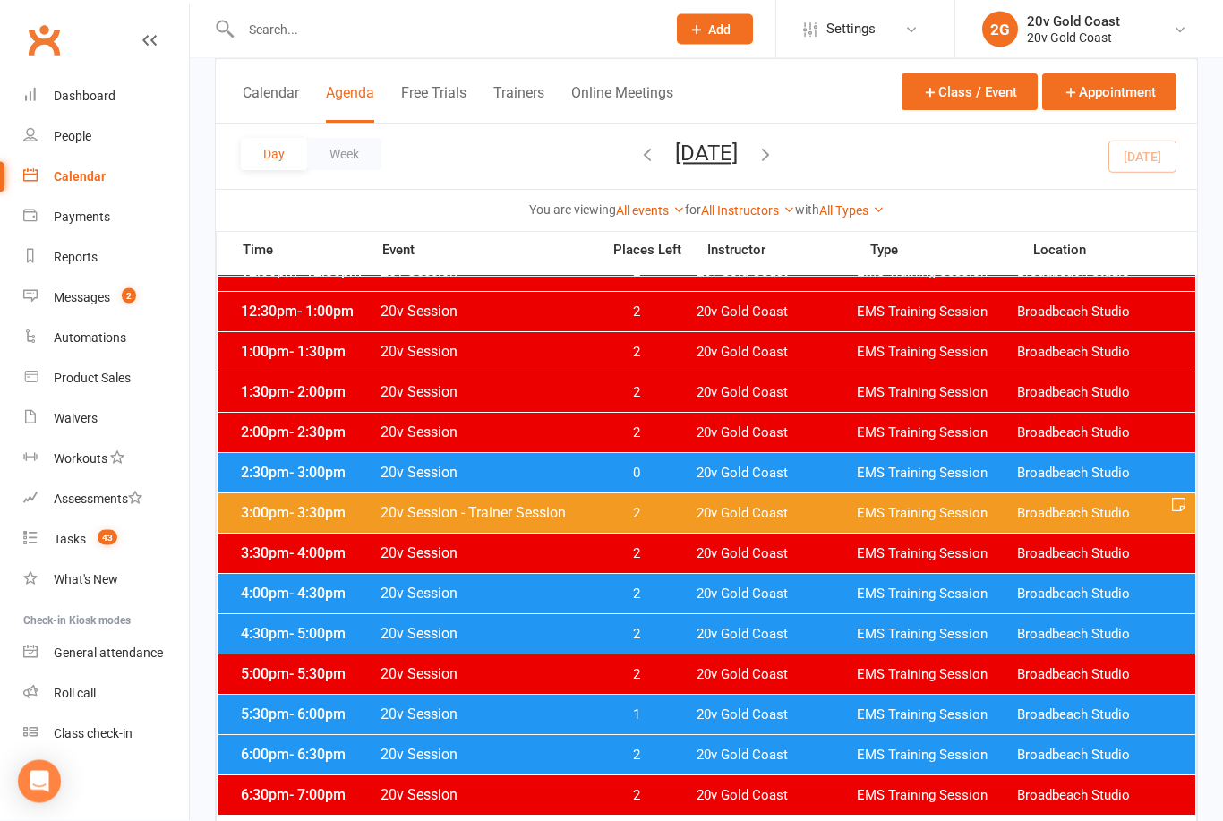
click at [678, 712] on span "1" at bounding box center [636, 715] width 94 height 17
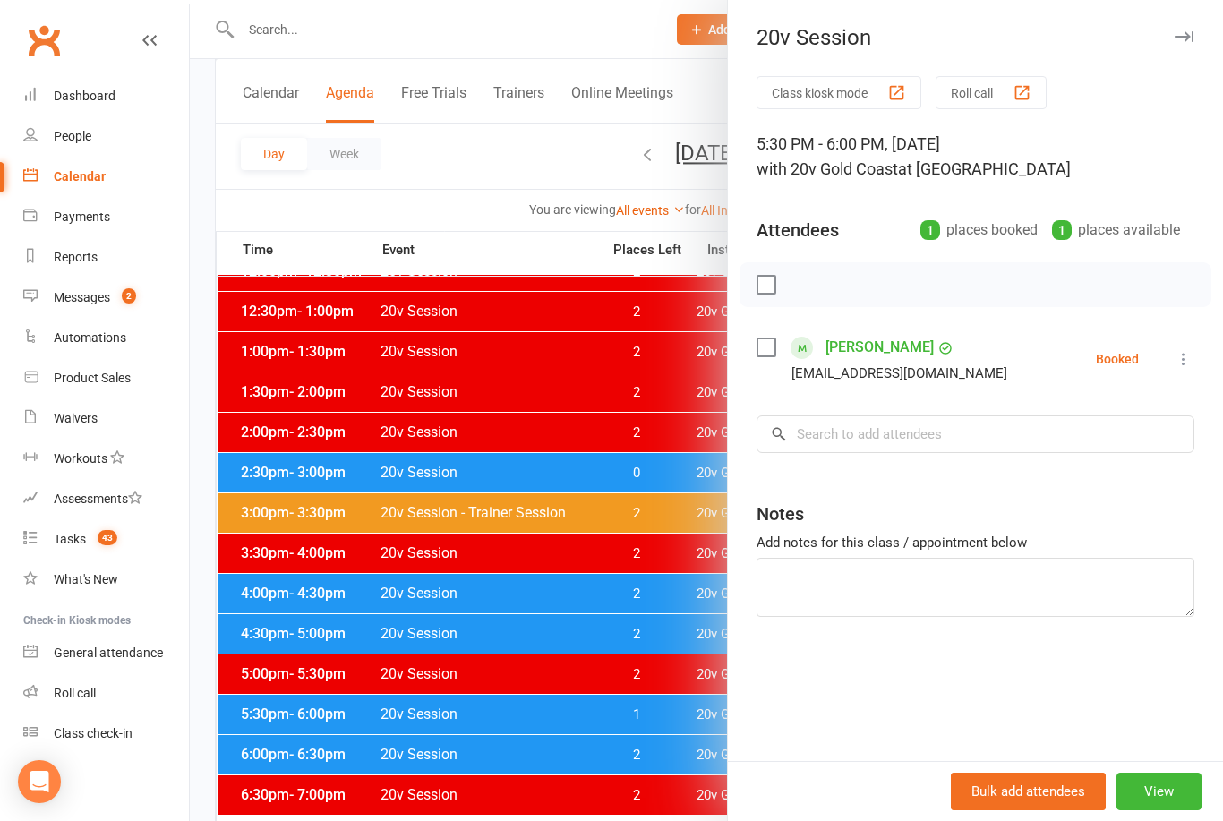
click at [674, 715] on div at bounding box center [706, 410] width 1033 height 821
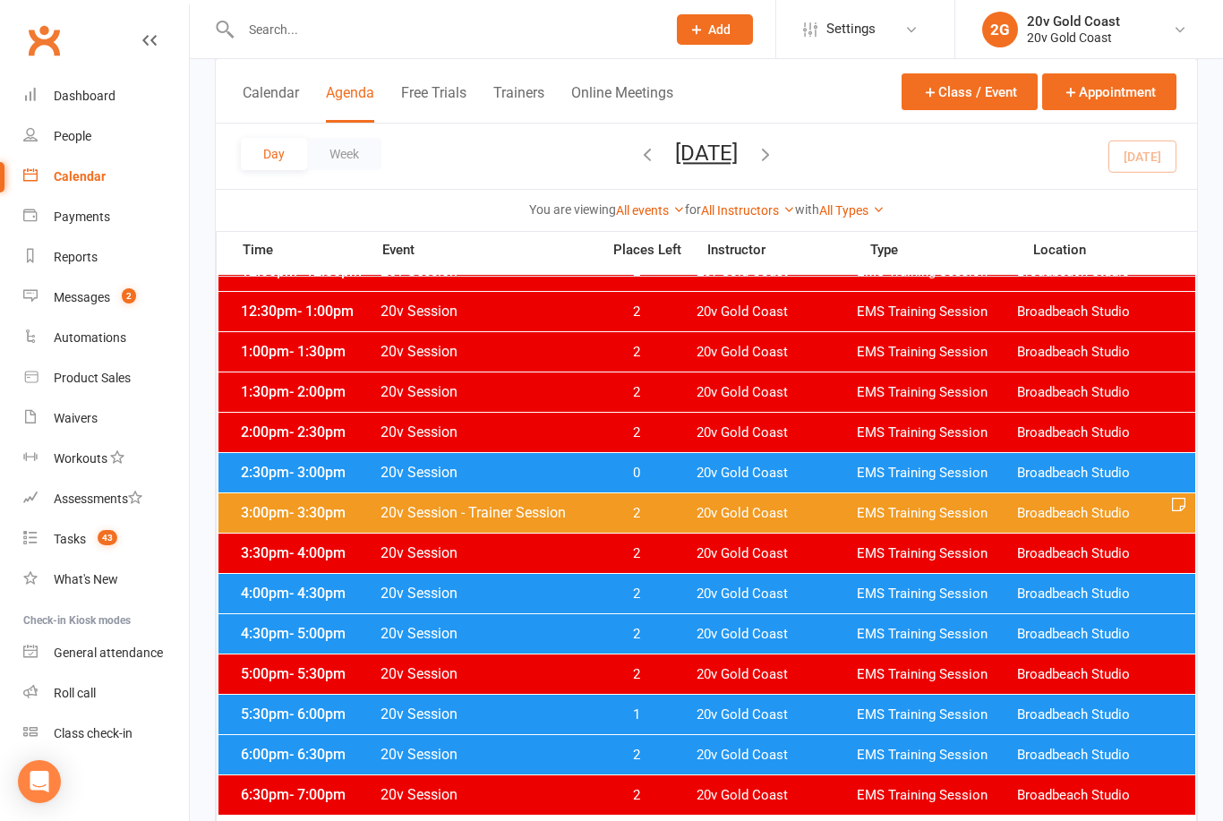
click at [70, 545] on div "Tasks" at bounding box center [70, 539] width 32 height 14
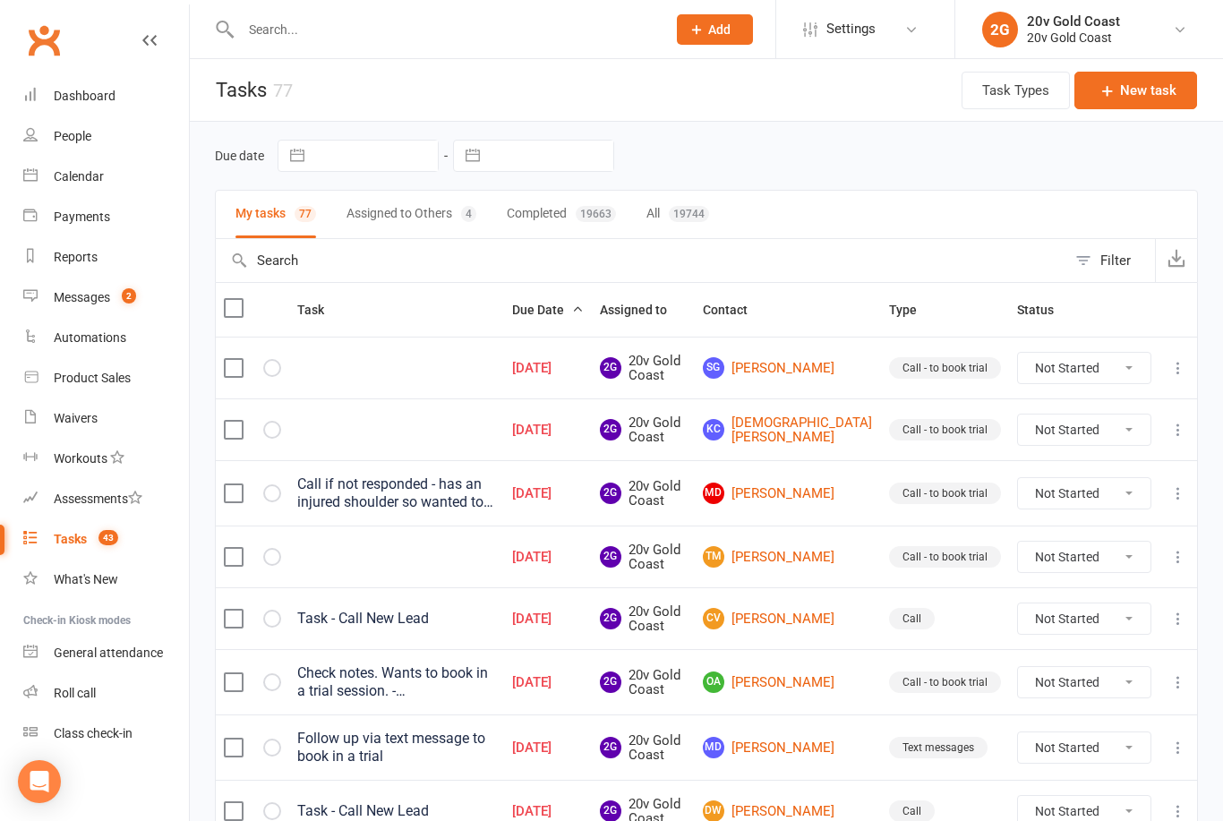
click at [117, 304] on count-badge "2" at bounding box center [124, 297] width 23 height 14
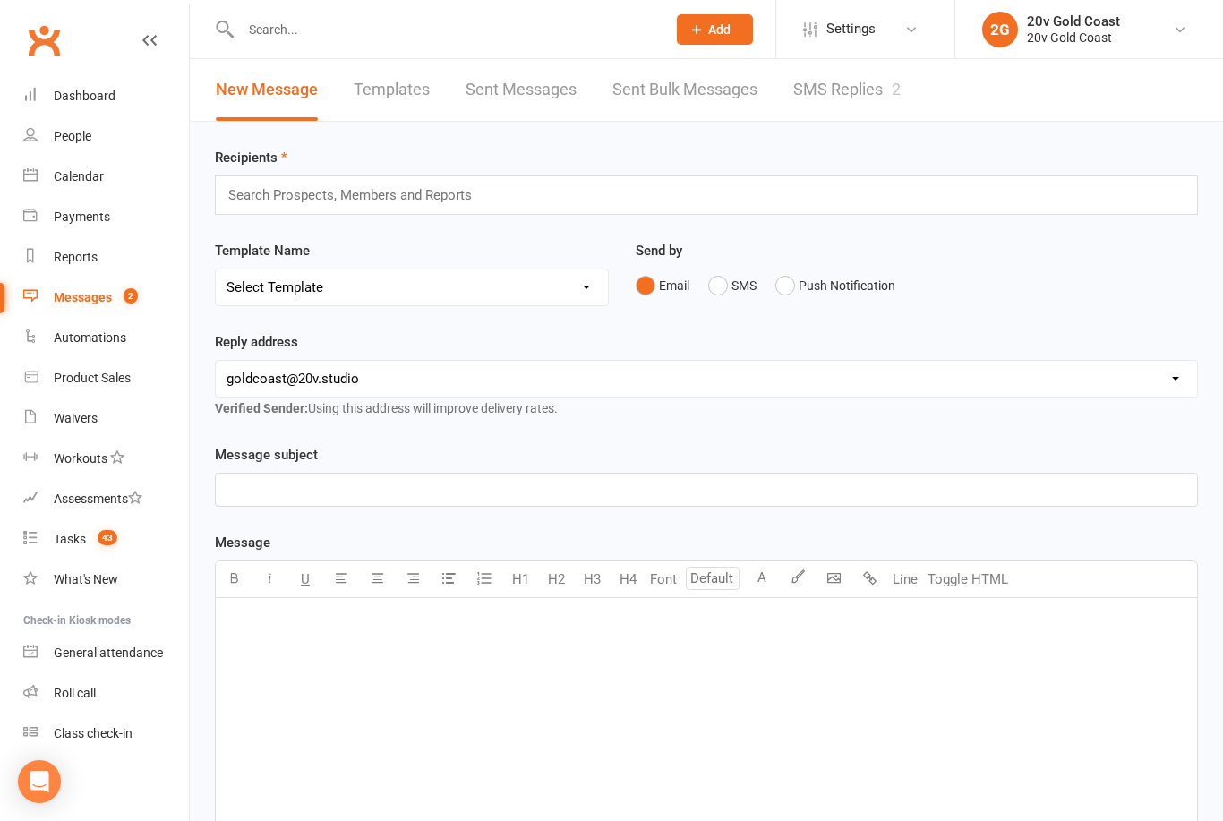
click at [883, 98] on link "SMS Replies 2" at bounding box center [846, 90] width 107 height 62
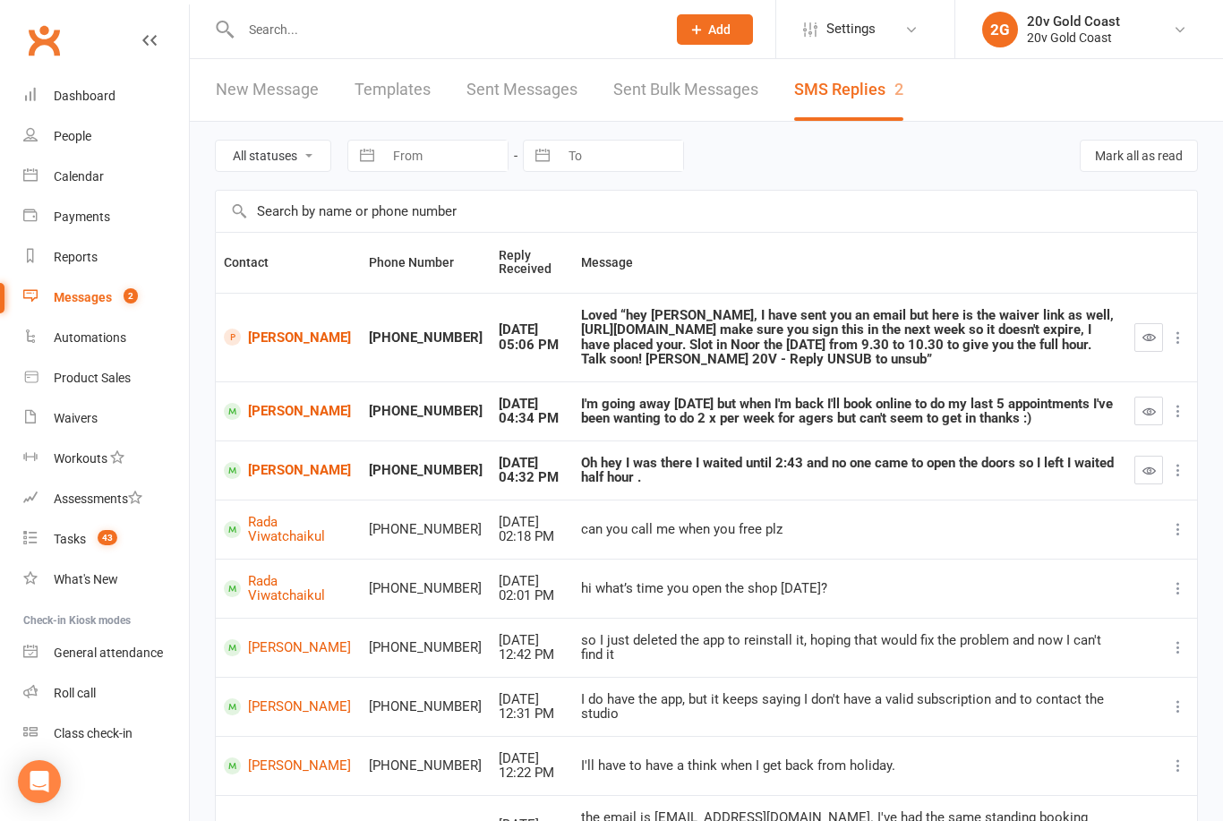
click at [288, 519] on td "Rada Viwatchaikul" at bounding box center [288, 529] width 145 height 59
click at [299, 346] on link "[PERSON_NAME]" at bounding box center [288, 337] width 129 height 17
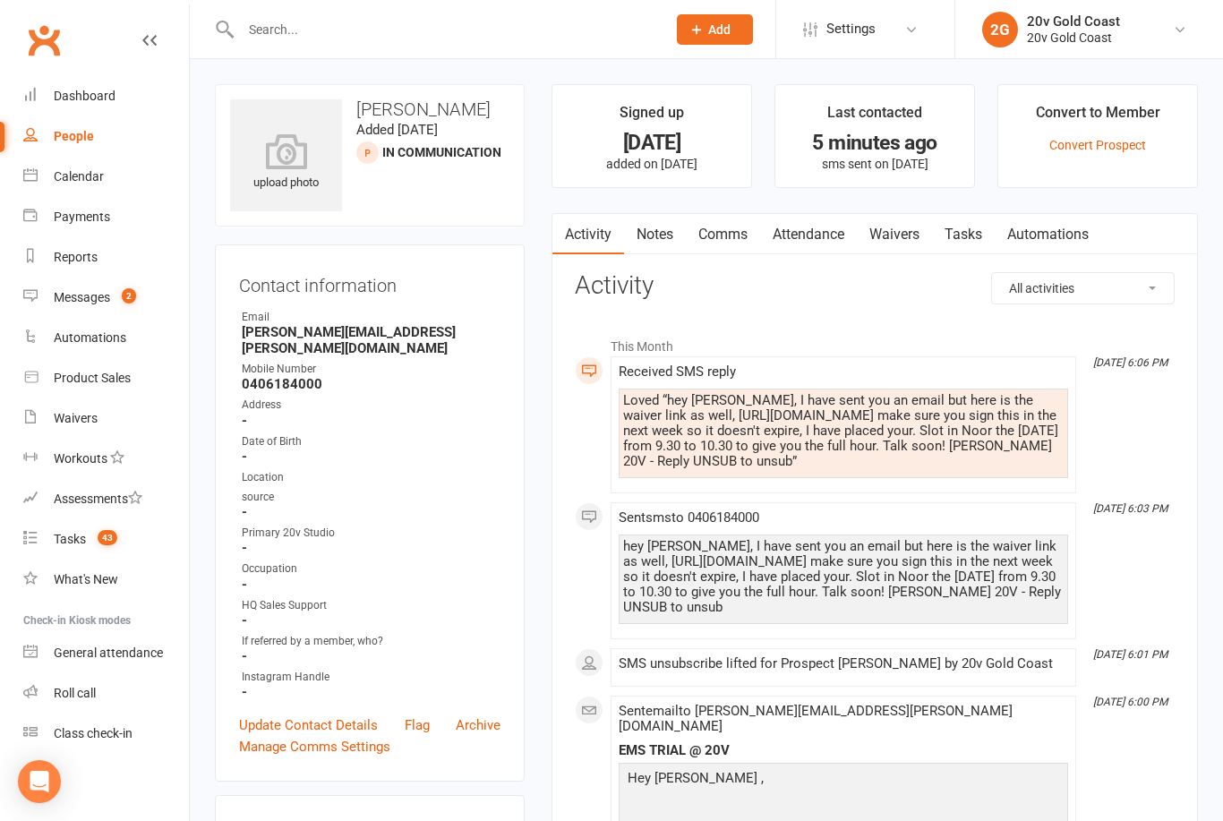
click at [54, 177] on div "Calendar" at bounding box center [79, 176] width 50 height 14
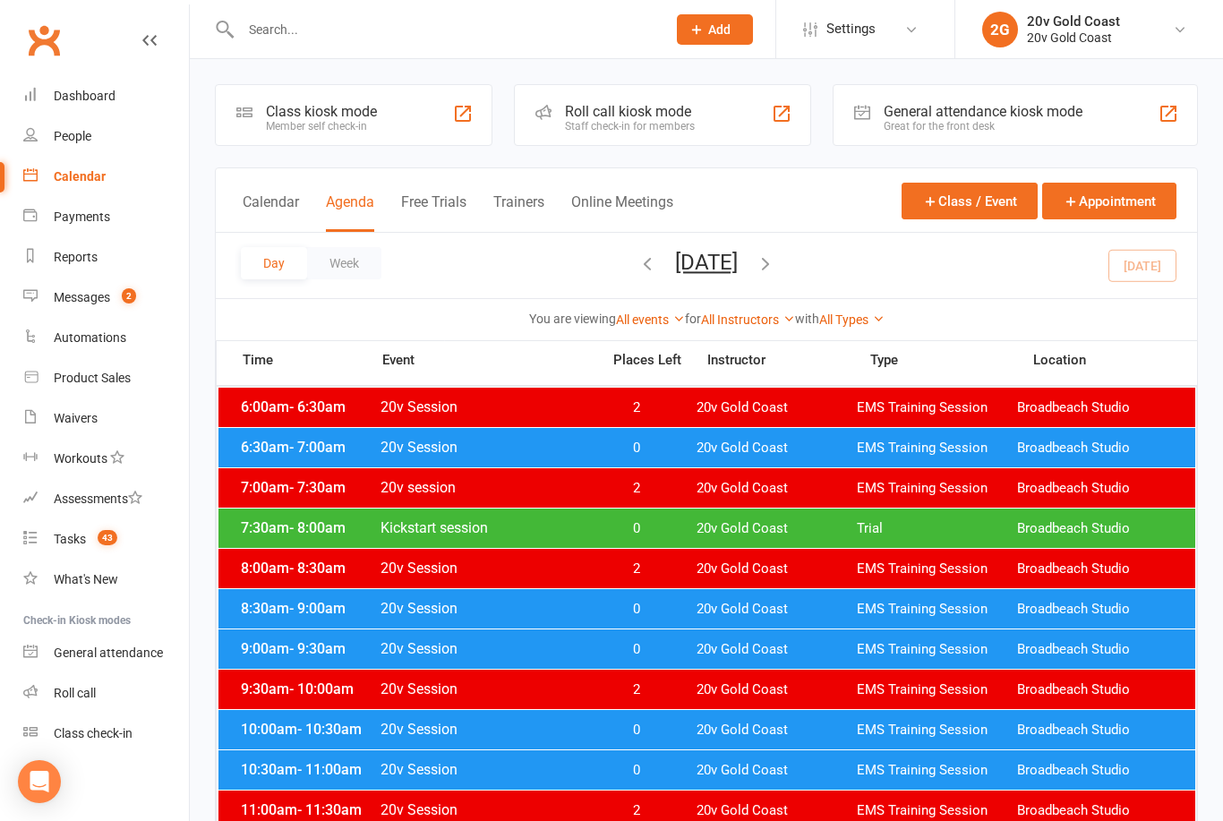
click at [675, 274] on button "[DATE]" at bounding box center [706, 262] width 63 height 25
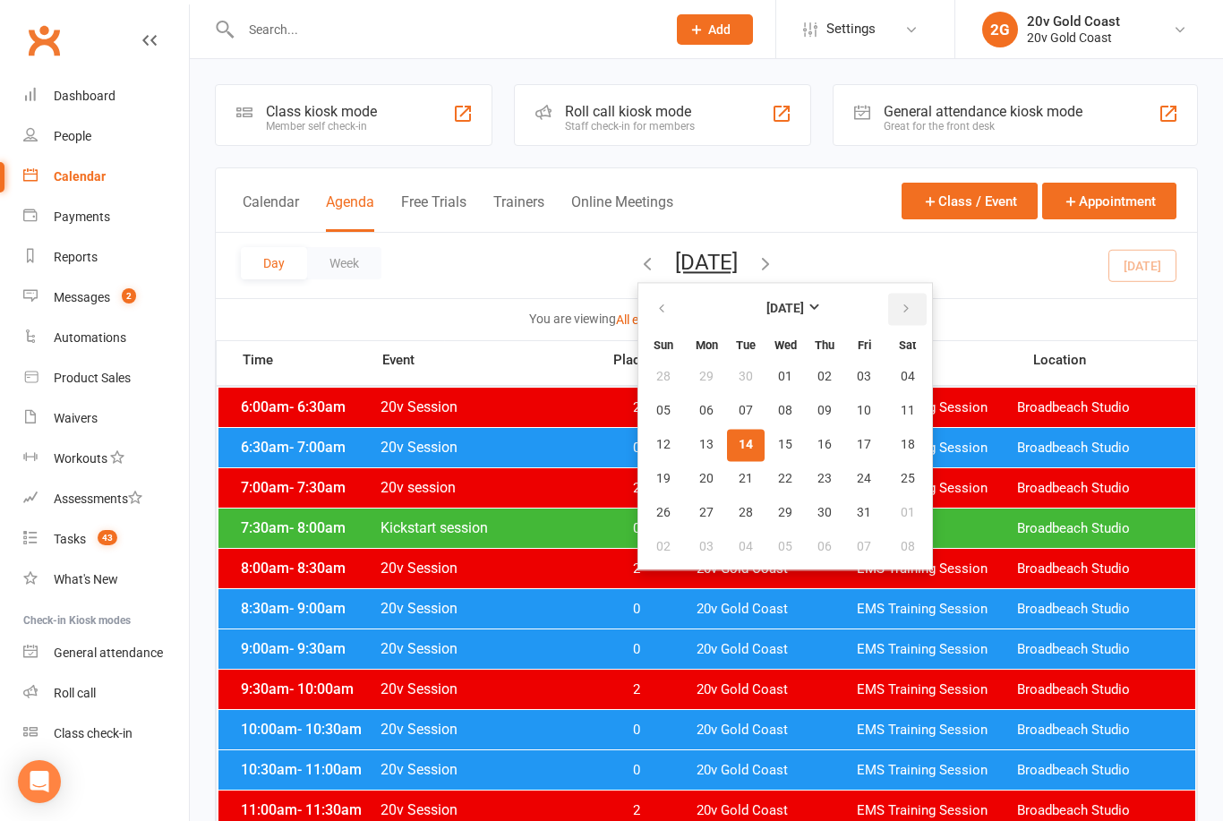
click at [888, 320] on button "button" at bounding box center [907, 309] width 38 height 32
click at [845, 415] on button "07" at bounding box center [864, 411] width 38 height 32
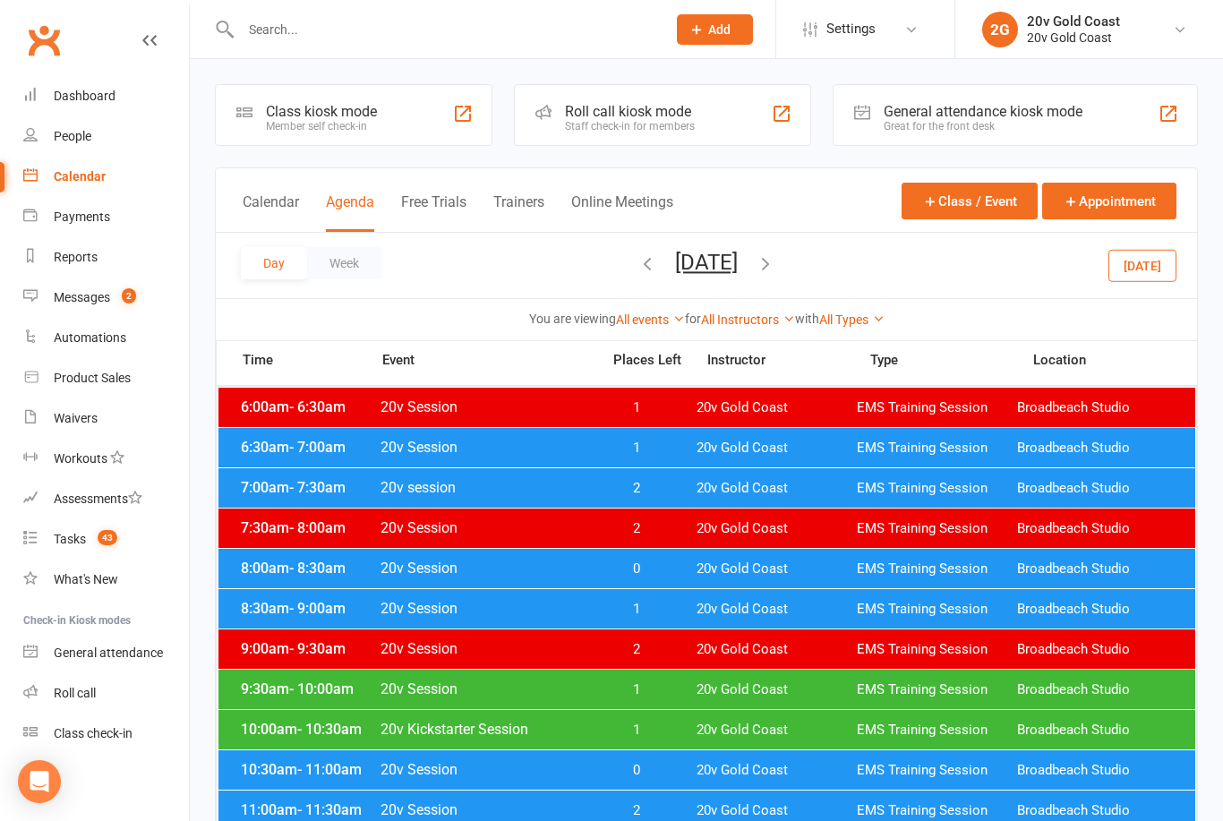
click at [491, 699] on div "9:30am - 10:00am 20v Session 1 20v Gold Coast EMS Training Session Broadbeach S…" at bounding box center [706, 689] width 977 height 39
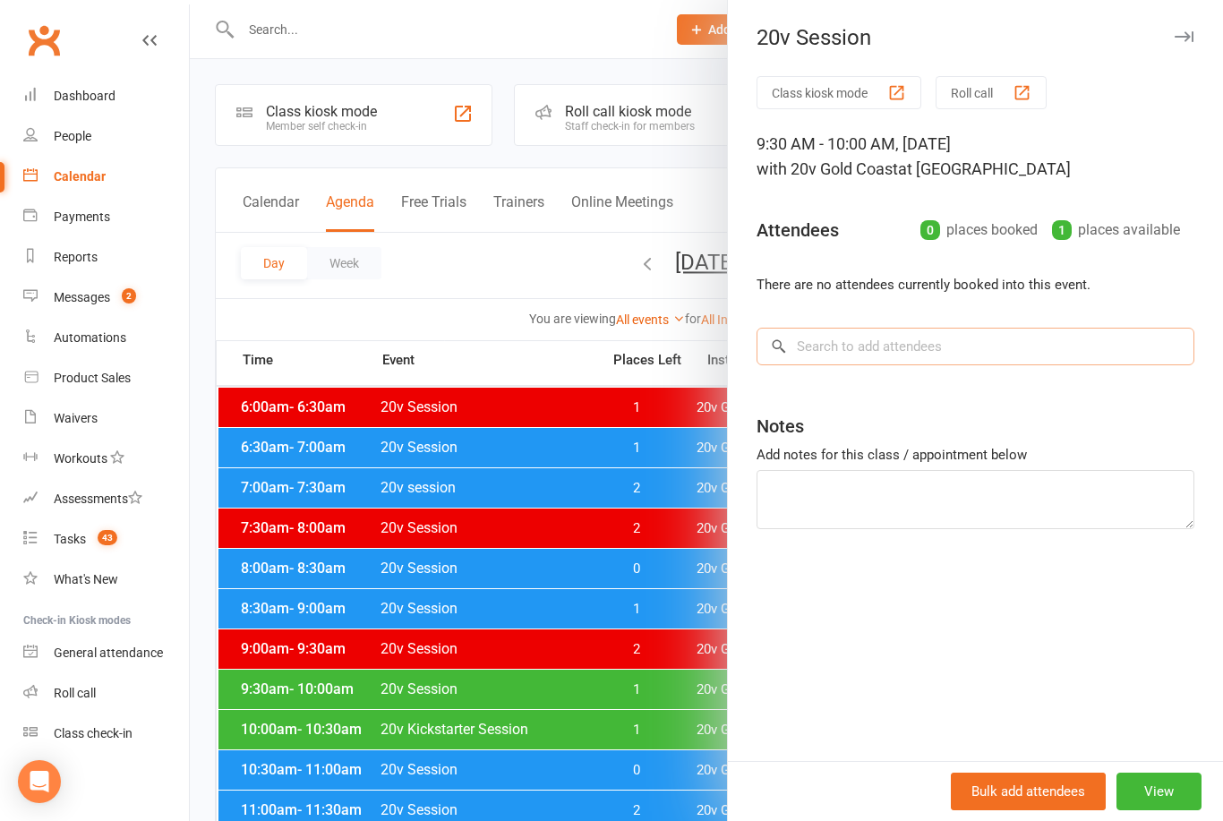
click at [812, 349] on input "search" at bounding box center [975, 347] width 438 height 38
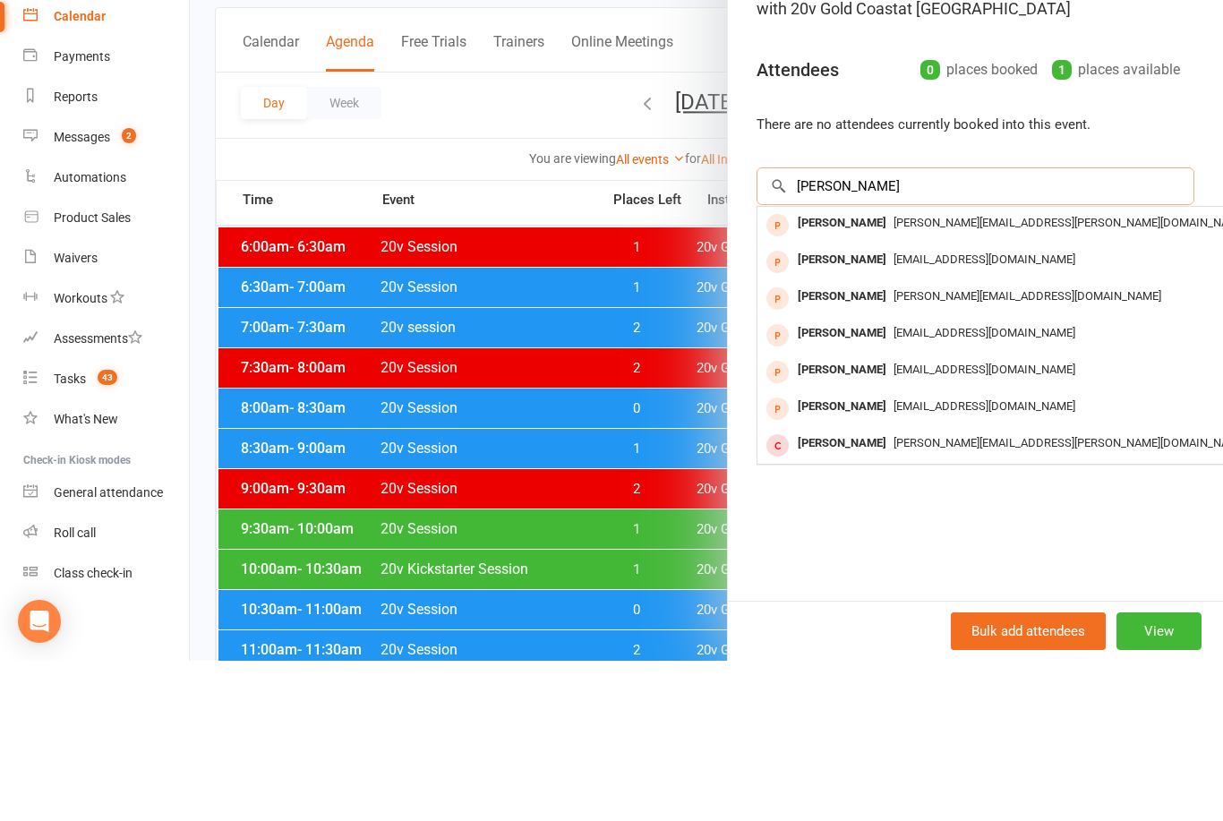
type input "Kerri"
click at [969, 376] on span "kerri.beggs@hotmail.com" at bounding box center [1070, 382] width 354 height 13
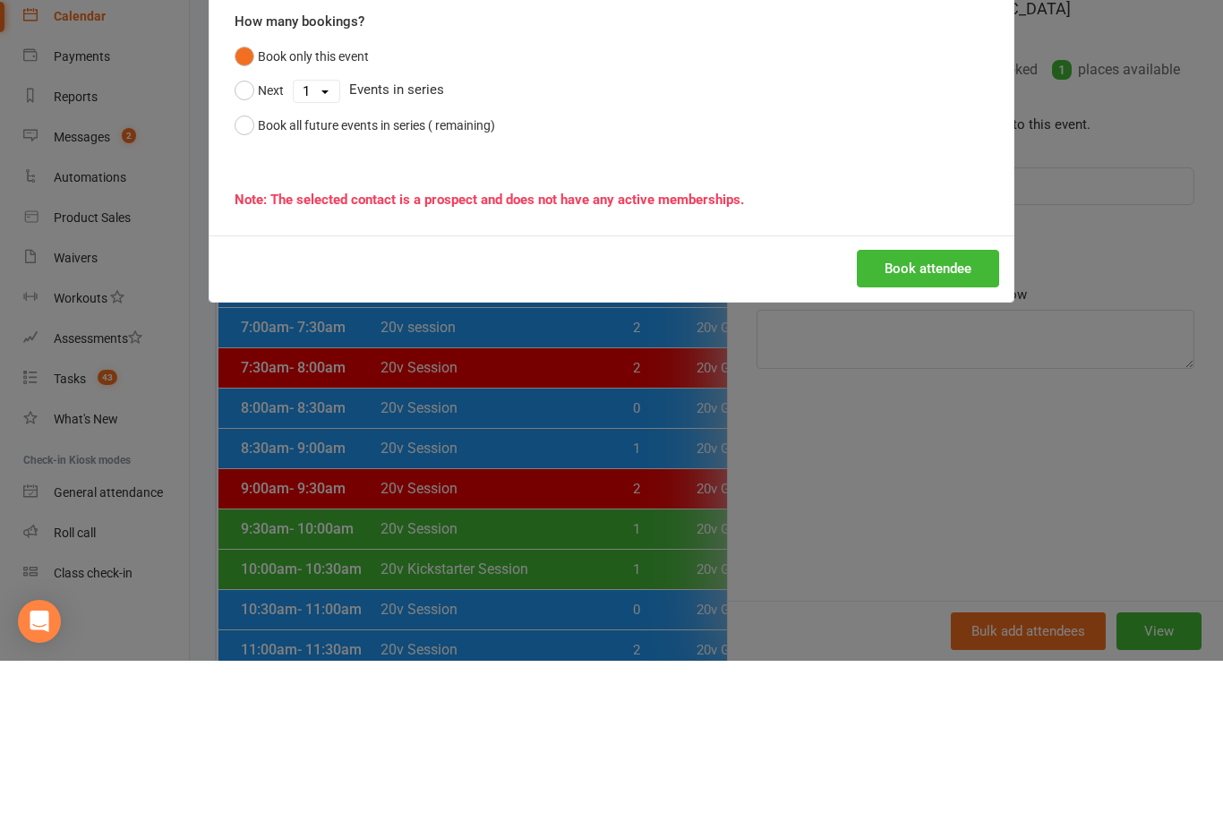
scroll to position [160, 0]
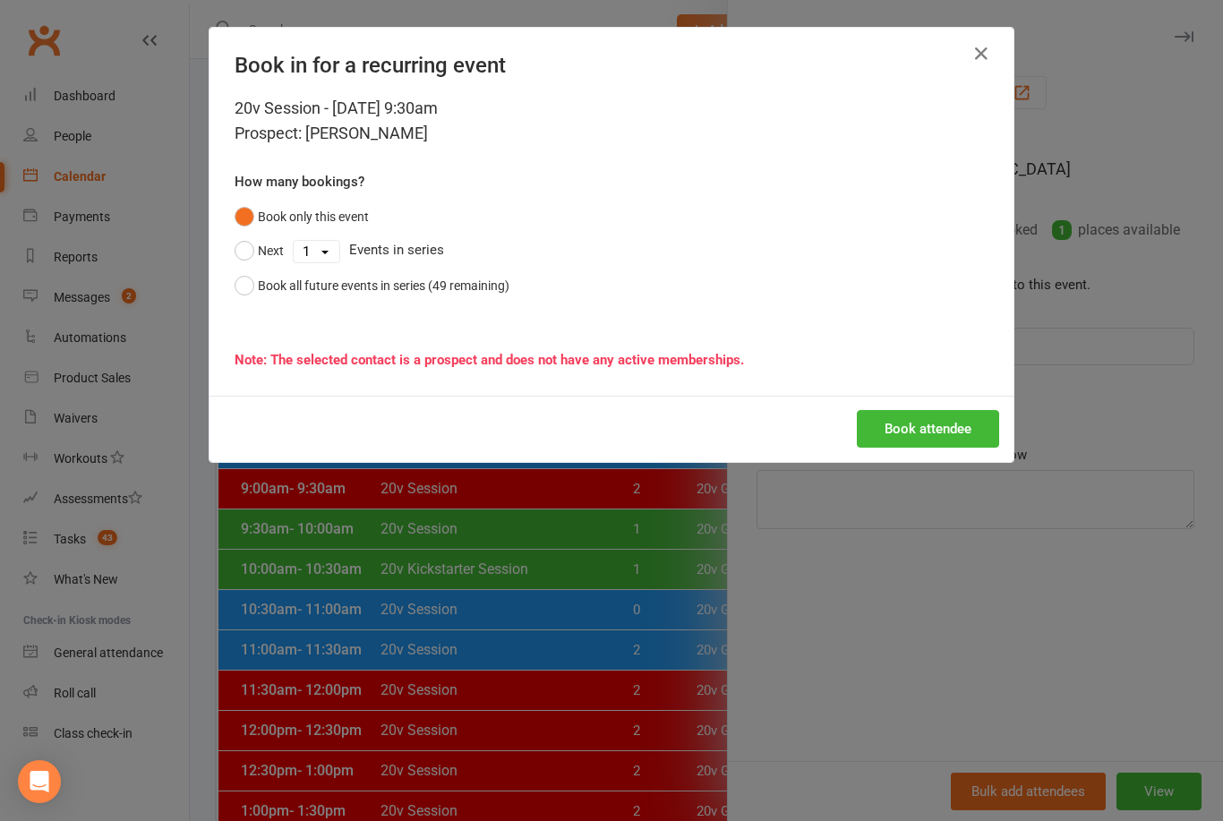
click at [914, 422] on button "Book attendee" at bounding box center [928, 429] width 142 height 38
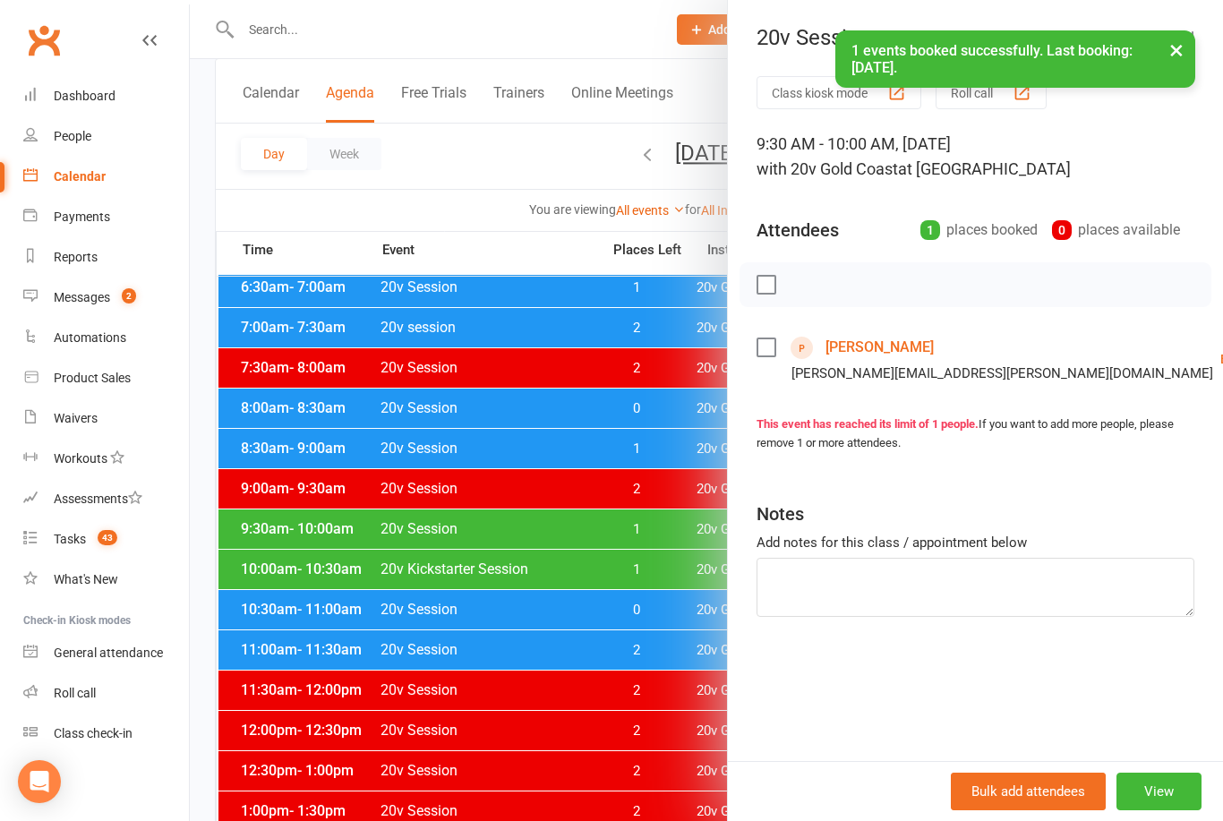
click at [601, 656] on div at bounding box center [706, 410] width 1033 height 821
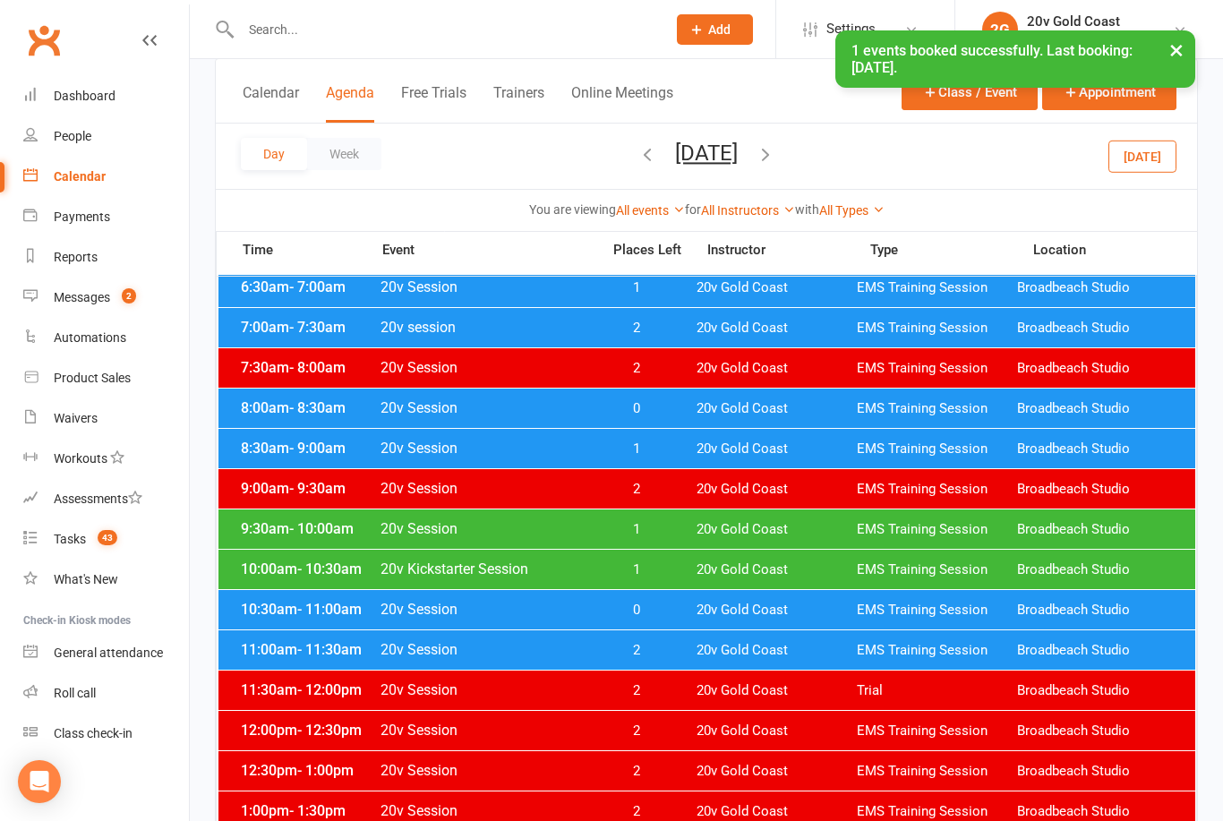
click at [663, 566] on span "1" at bounding box center [636, 569] width 94 height 17
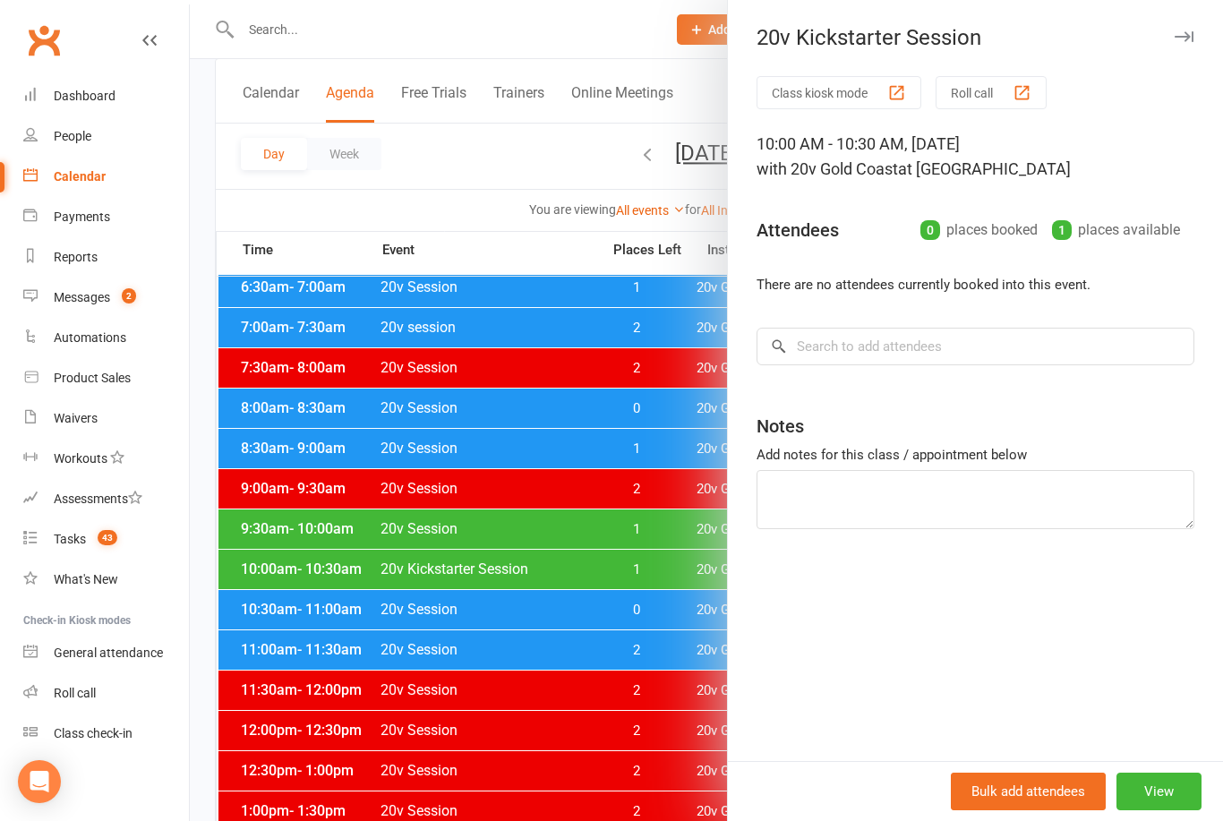
click at [1192, 30] on button "button" at bounding box center [1183, 36] width 21 height 21
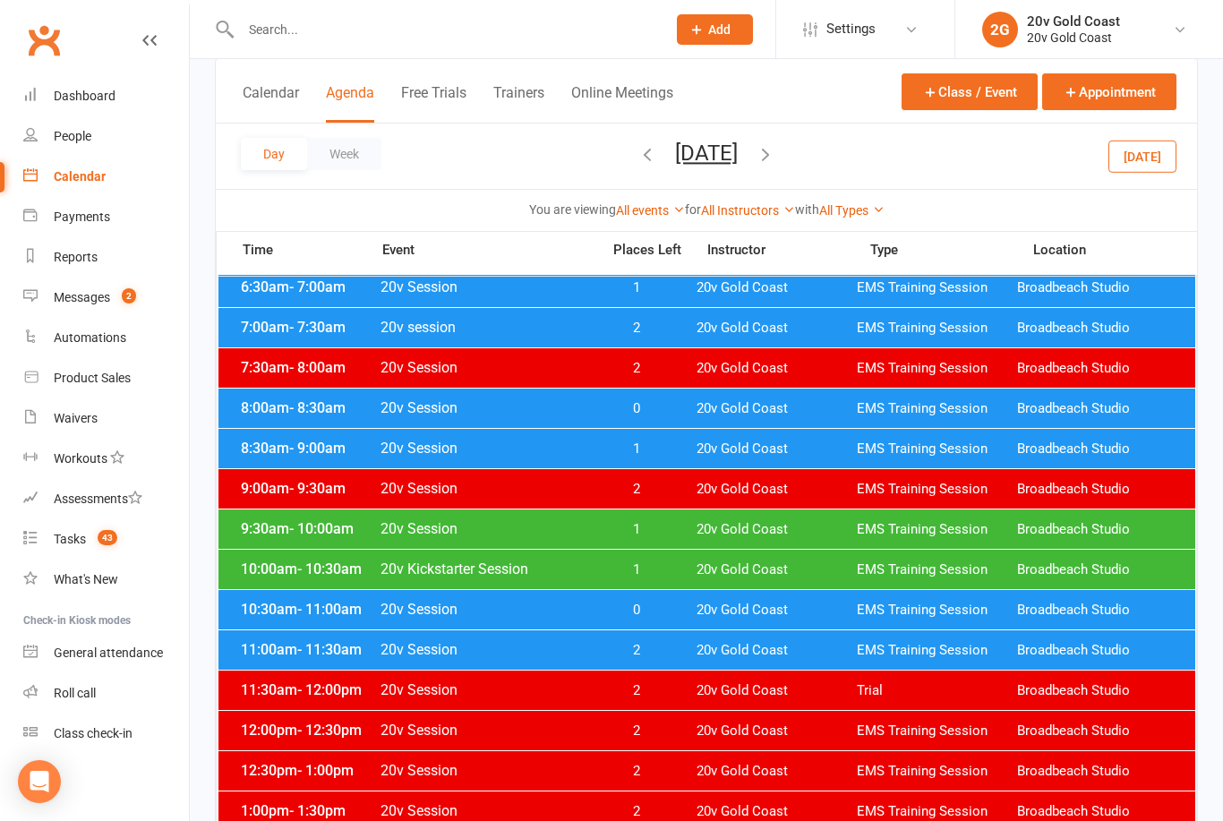
scroll to position [0, 0]
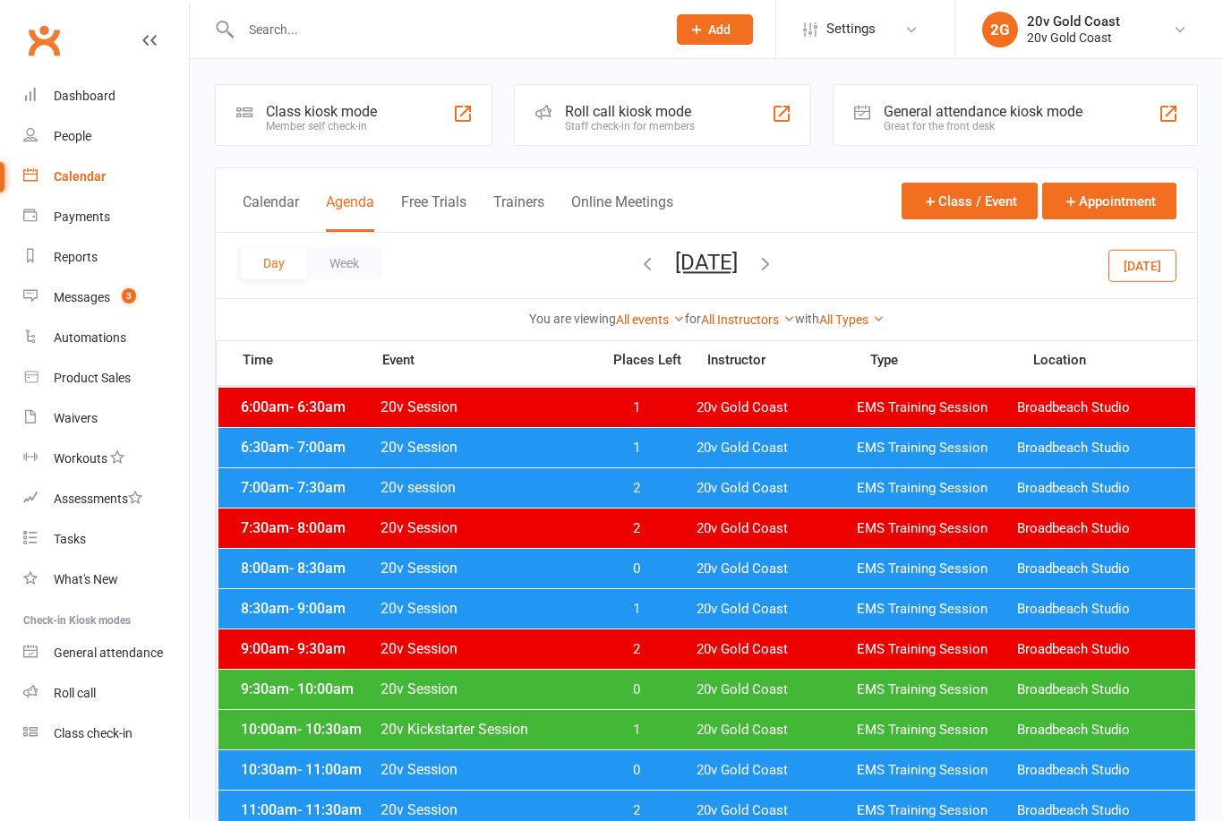
click at [676, 691] on span "0" at bounding box center [636, 689] width 94 height 17
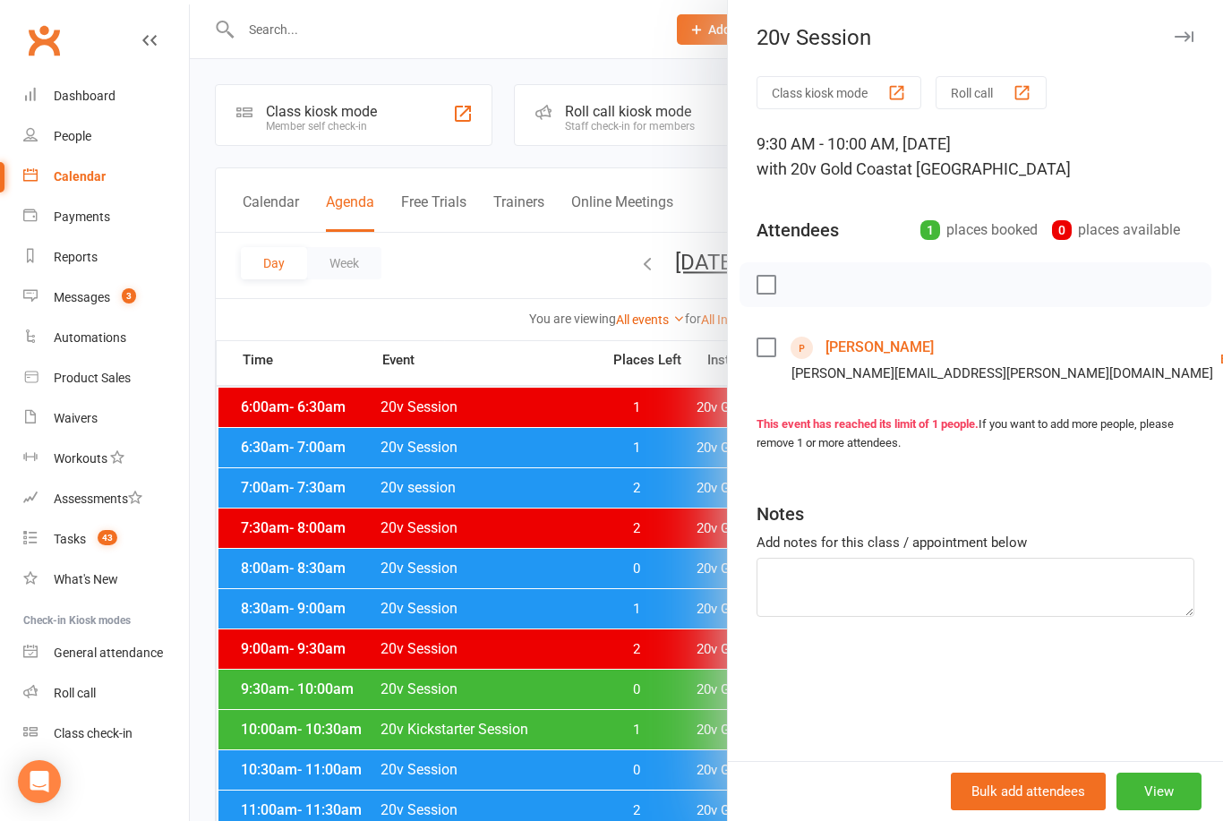
click at [657, 662] on div at bounding box center [706, 410] width 1033 height 821
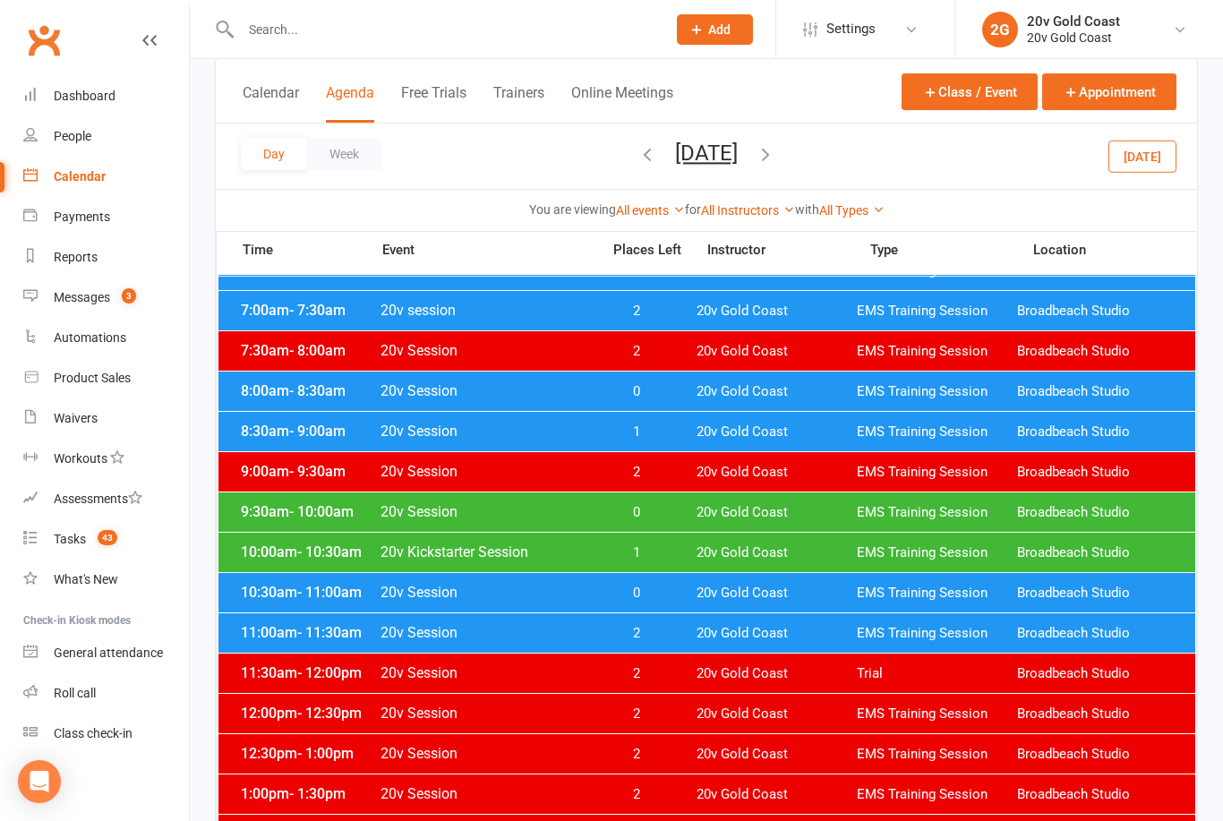
scroll to position [176, 0]
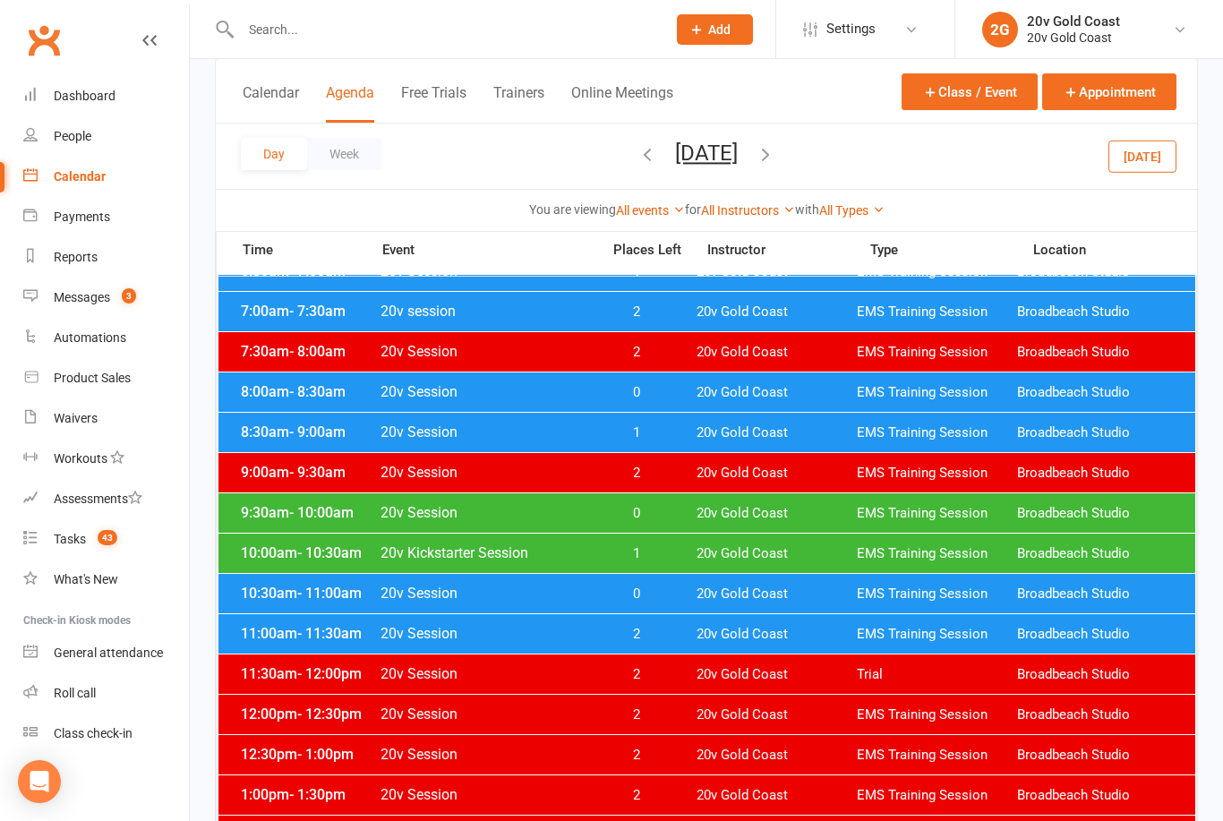
click at [114, 298] on count-badge "3" at bounding box center [124, 297] width 23 height 14
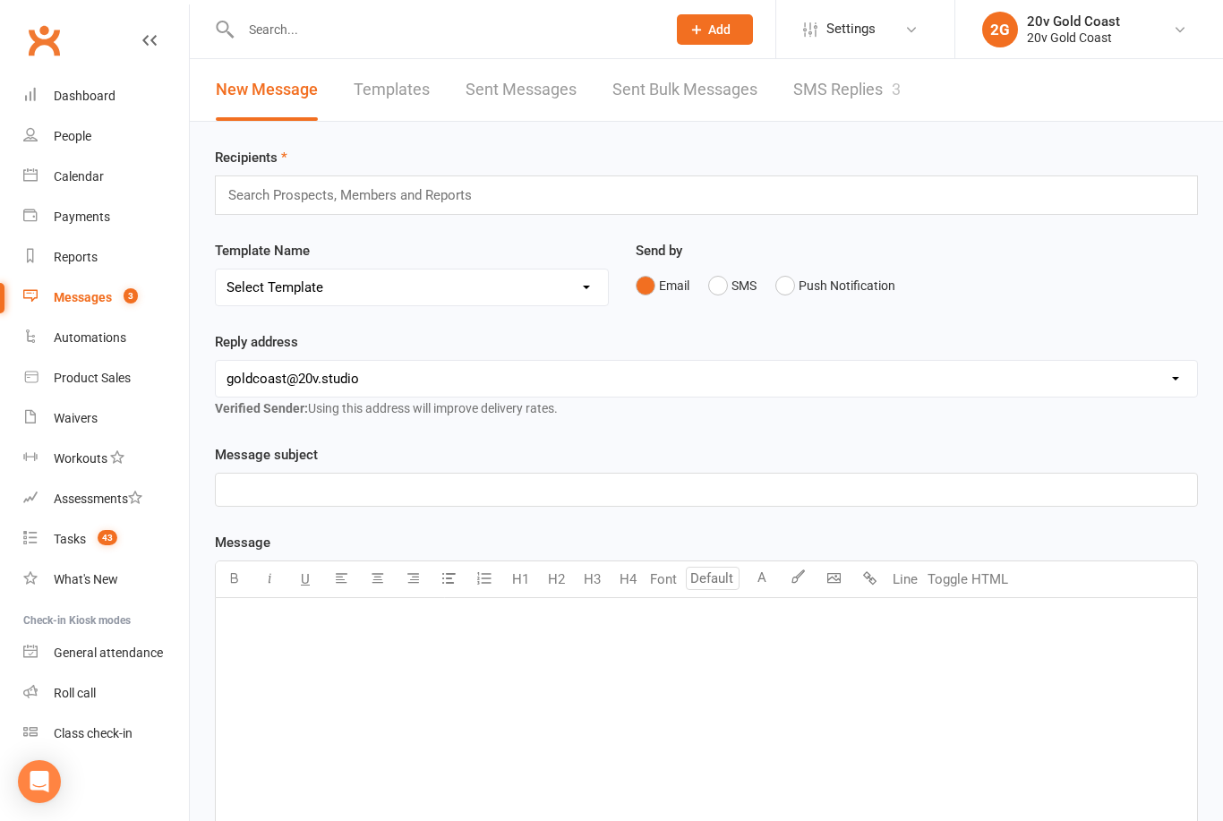
click at [859, 90] on link "SMS Replies 3" at bounding box center [846, 90] width 107 height 62
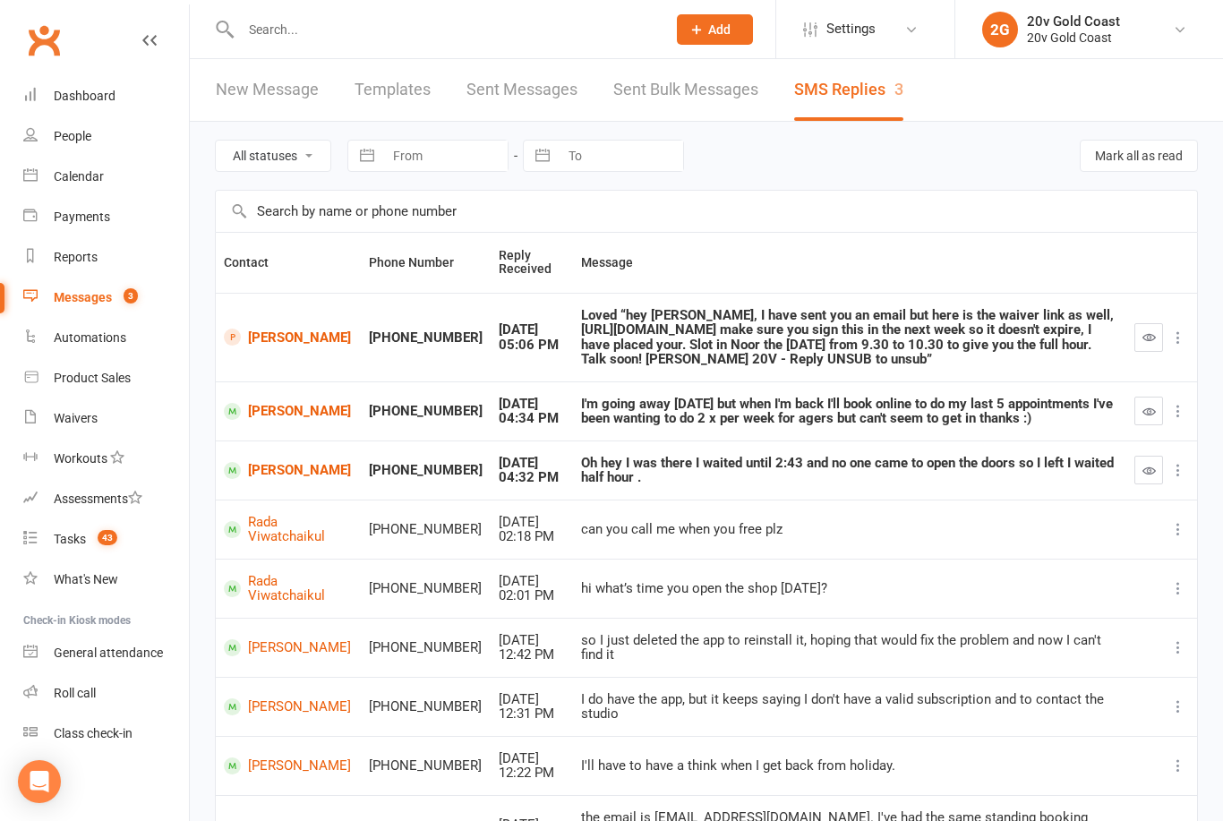
click at [817, 346] on div "Loved “hey [PERSON_NAME], I have sent you an email but here is the waiver link …" at bounding box center [849, 337] width 537 height 59
click at [277, 346] on link "[PERSON_NAME]" at bounding box center [288, 337] width 129 height 17
click at [714, 355] on div "Loved “hey [PERSON_NAME], I have sent you an email but here is the waiver link …" at bounding box center [849, 337] width 537 height 59
click at [677, 355] on div "Loved “hey [PERSON_NAME], I have sent you an email but here is the waiver link …" at bounding box center [849, 337] width 537 height 59
click at [1146, 352] on button "button" at bounding box center [1148, 337] width 29 height 29
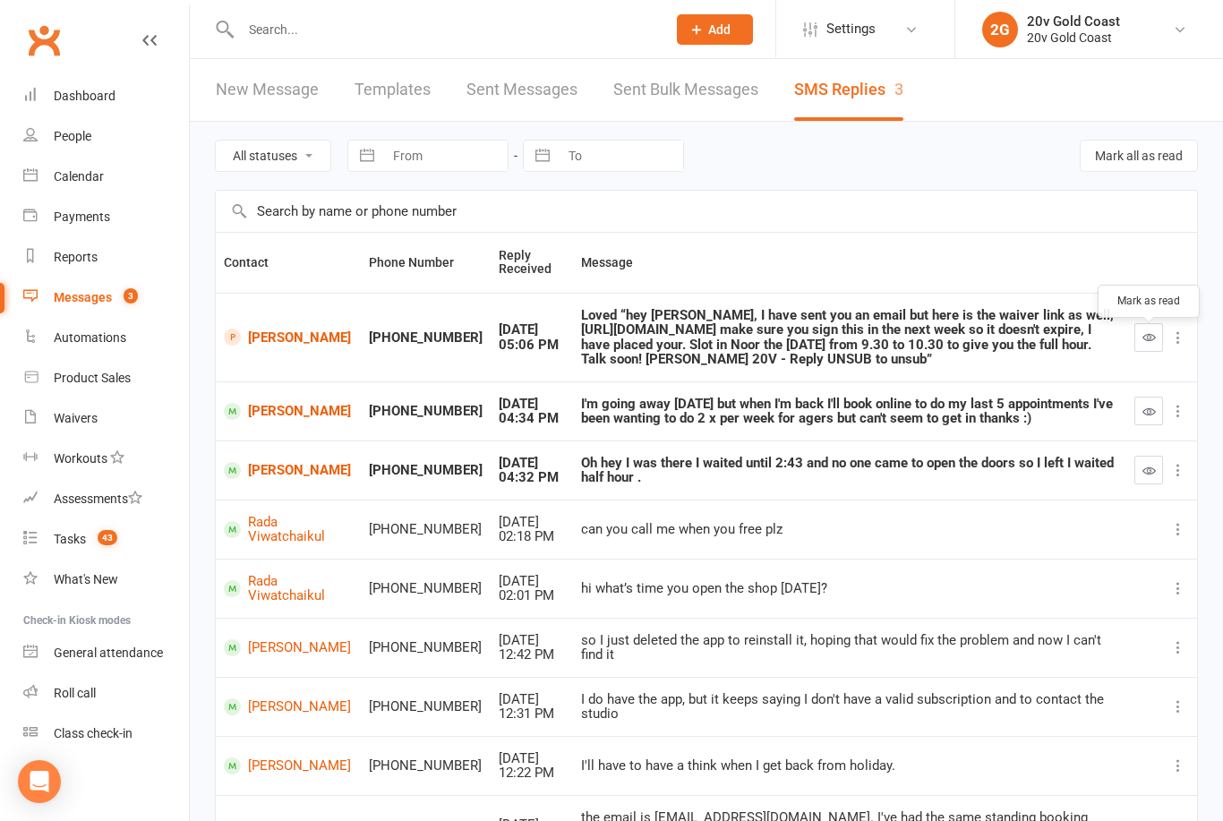
click at [1169, 295] on td at bounding box center [1161, 337] width 71 height 89
click at [1135, 352] on button "button" at bounding box center [1148, 337] width 29 height 29
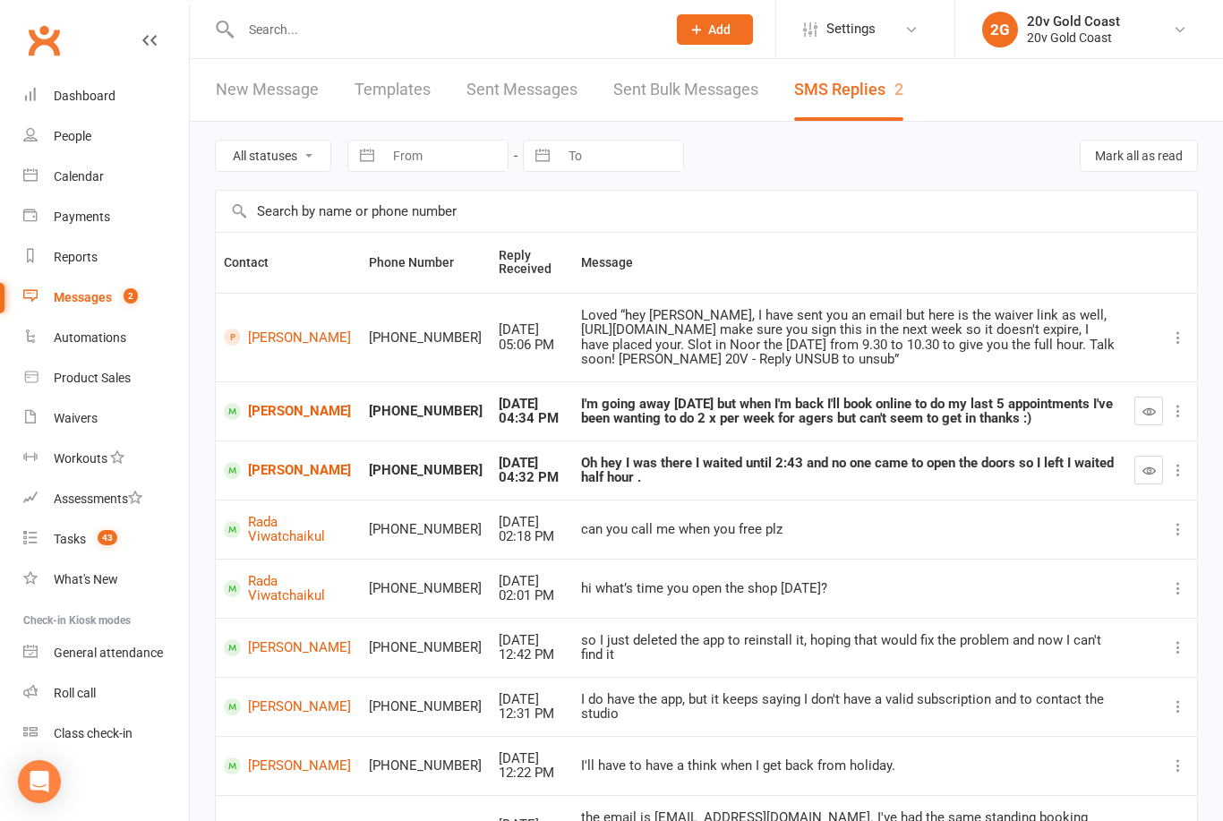
click at [267, 420] on link "[PERSON_NAME]" at bounding box center [288, 411] width 129 height 17
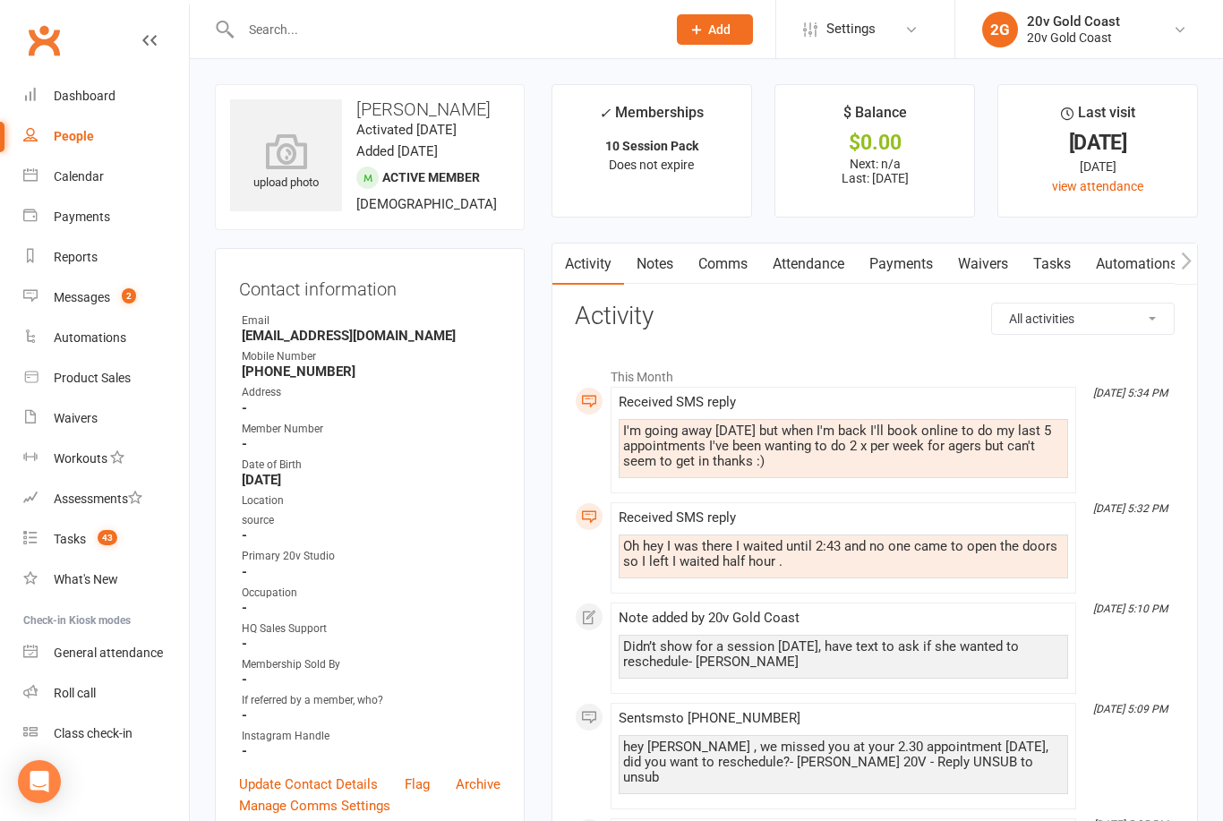
click at [98, 298] on div "Messages" at bounding box center [82, 297] width 56 height 14
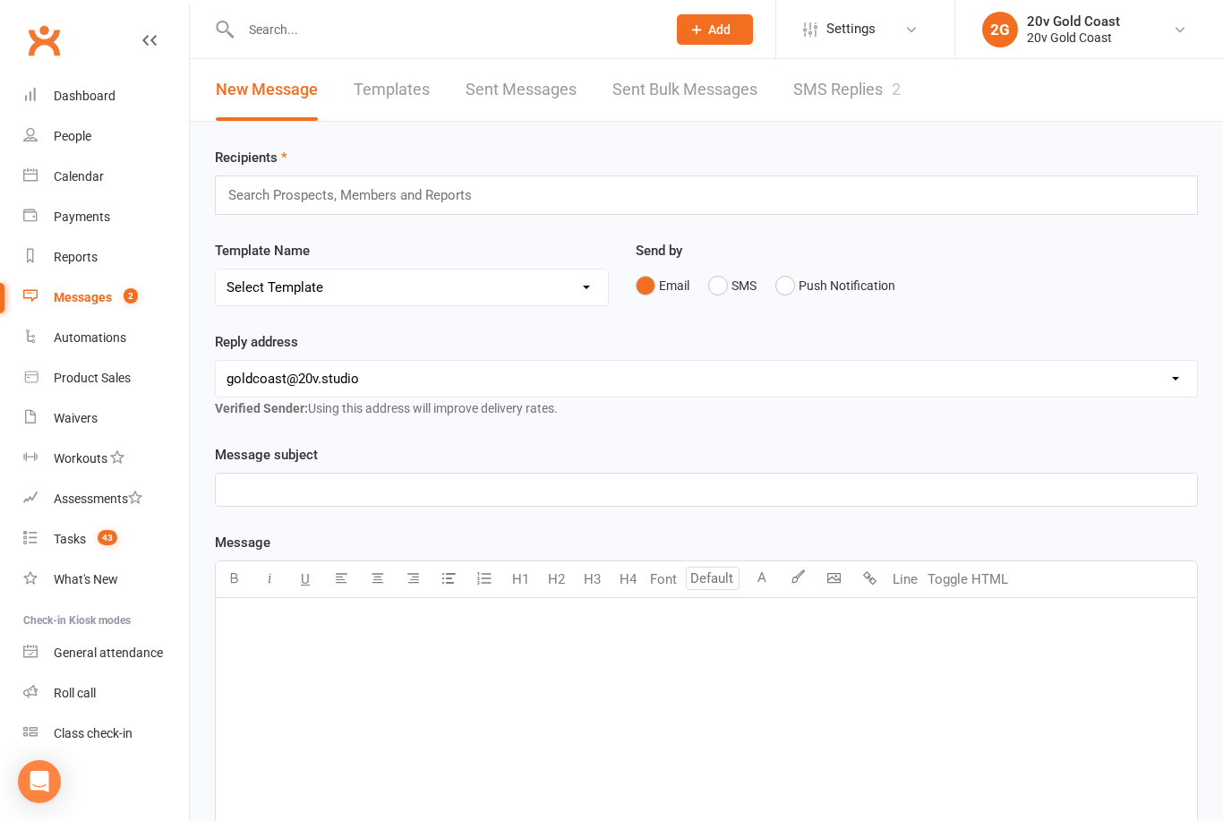
click at [832, 102] on link "SMS Replies 2" at bounding box center [846, 90] width 107 height 62
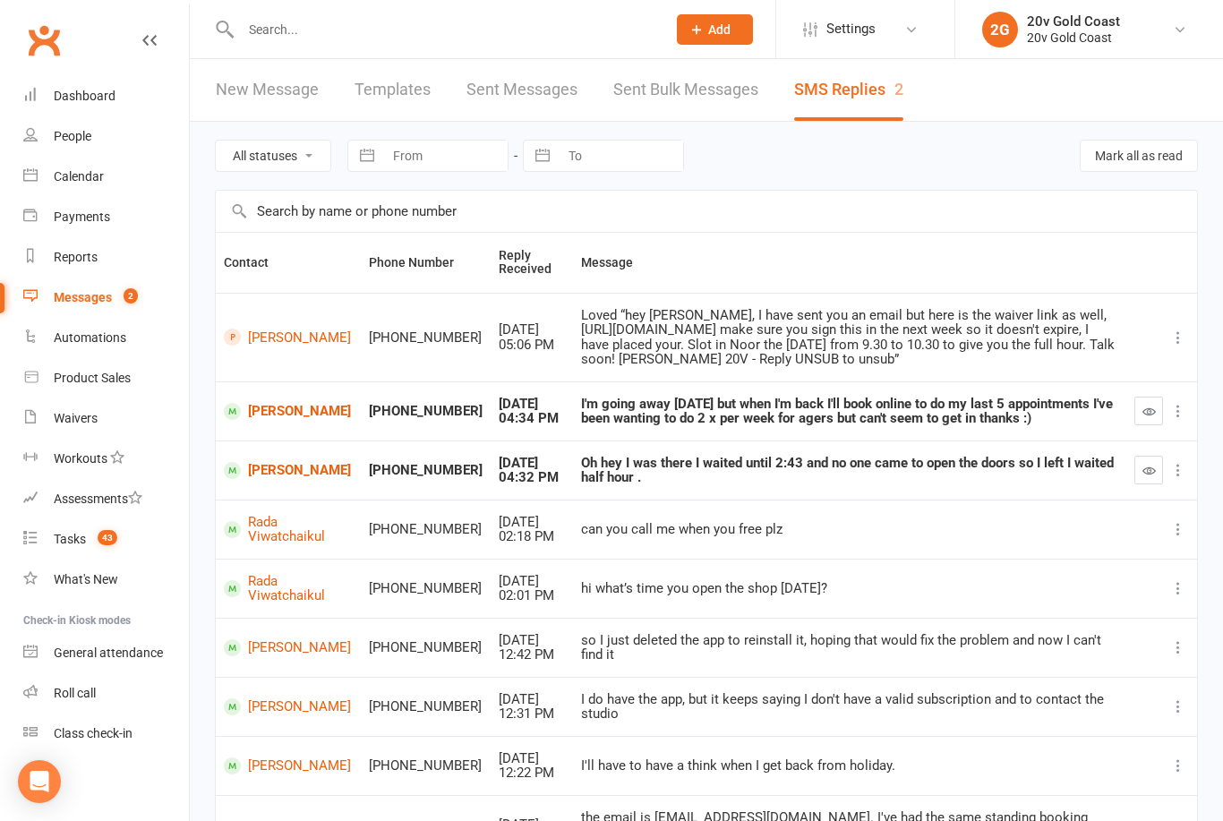
click at [256, 420] on link "[PERSON_NAME]" at bounding box center [288, 411] width 129 height 17
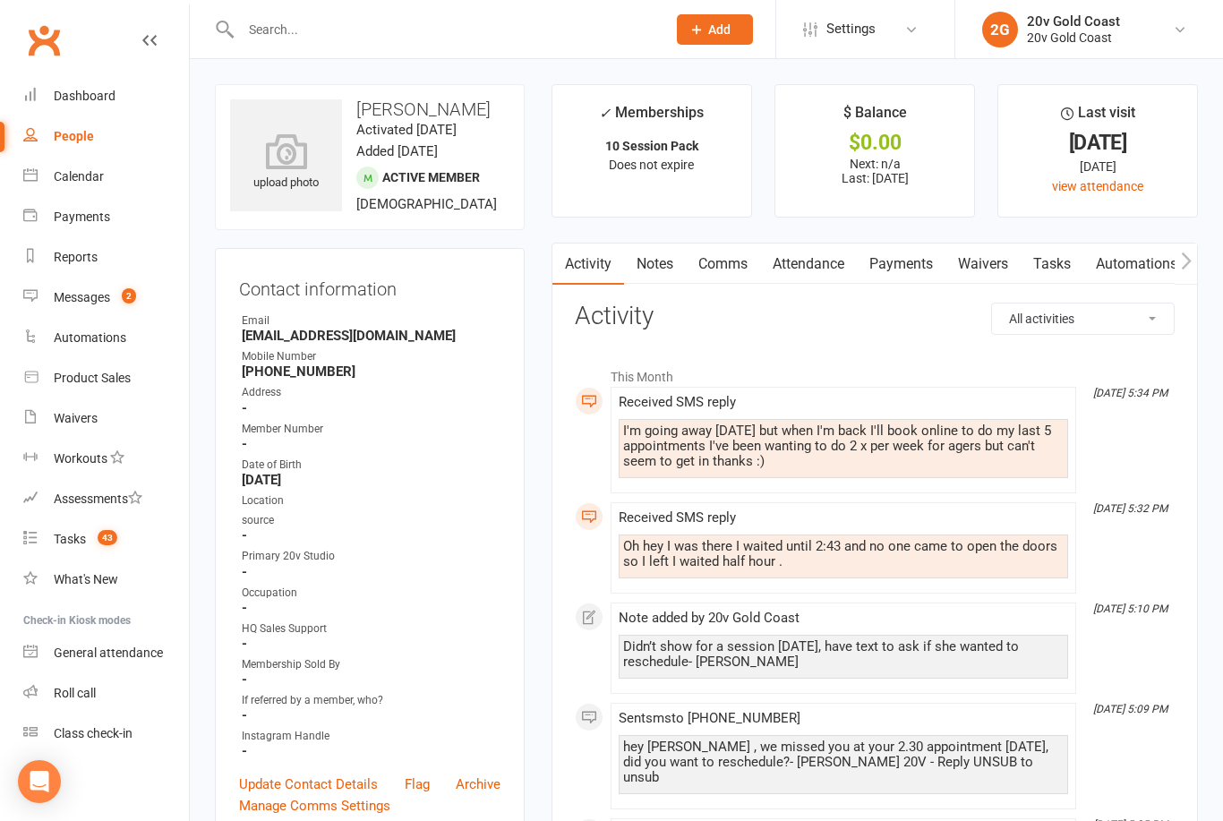
click at [654, 269] on link "Notes" at bounding box center [655, 264] width 62 height 41
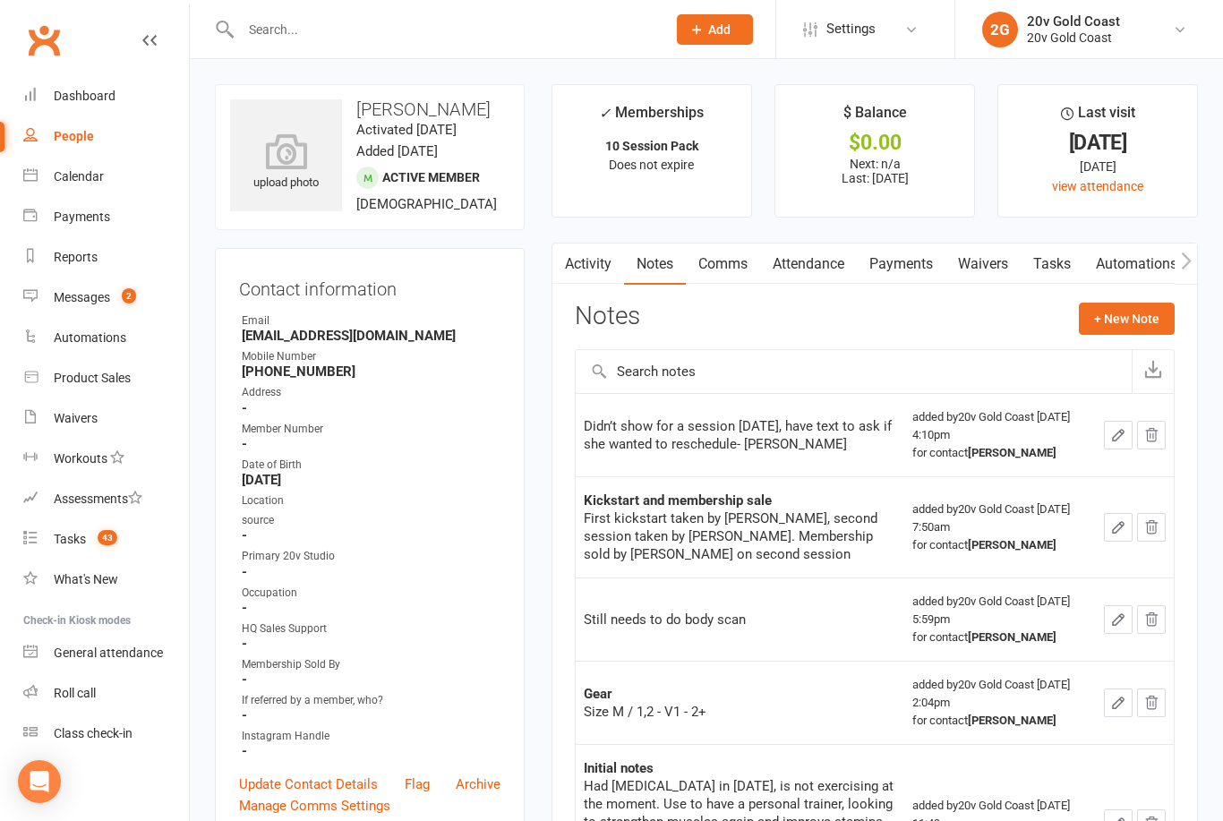
click at [1114, 323] on button "+ New Note" at bounding box center [1127, 319] width 96 height 32
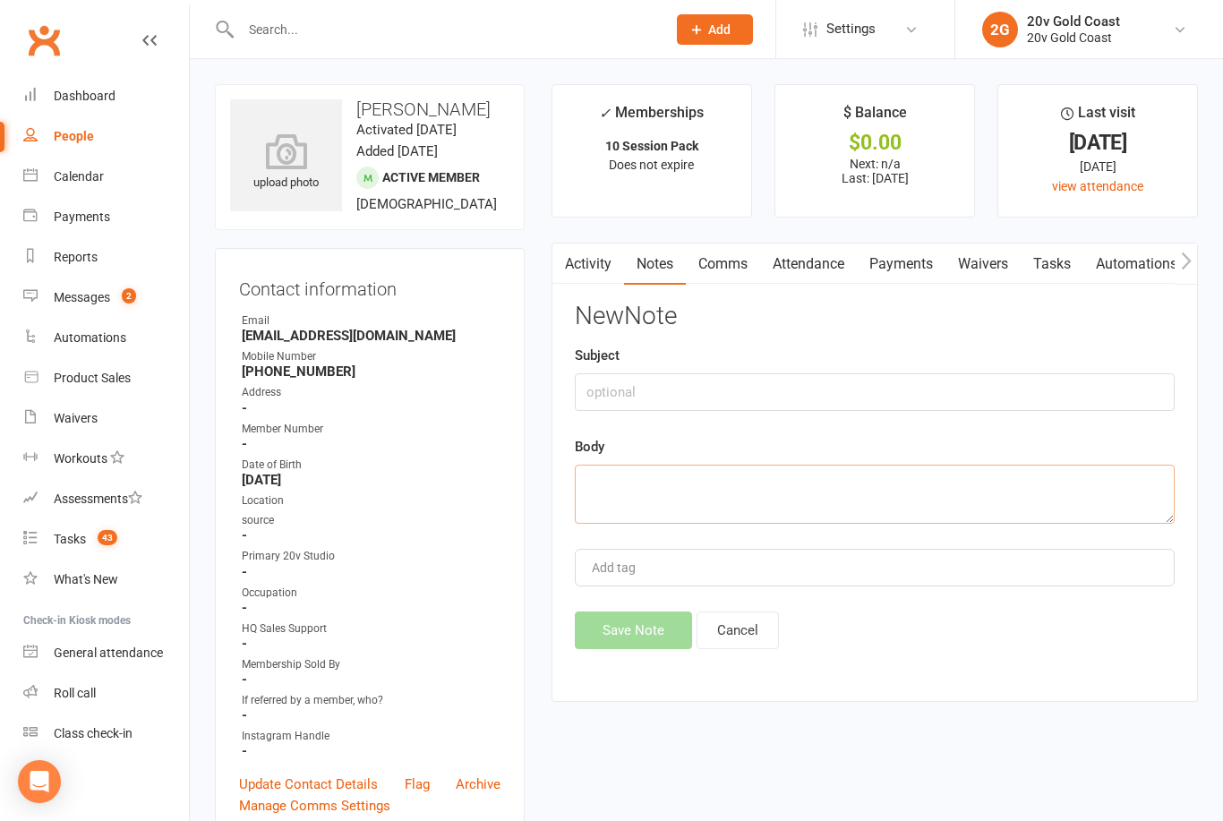
click at [800, 515] on textarea at bounding box center [875, 494] width 600 height 59
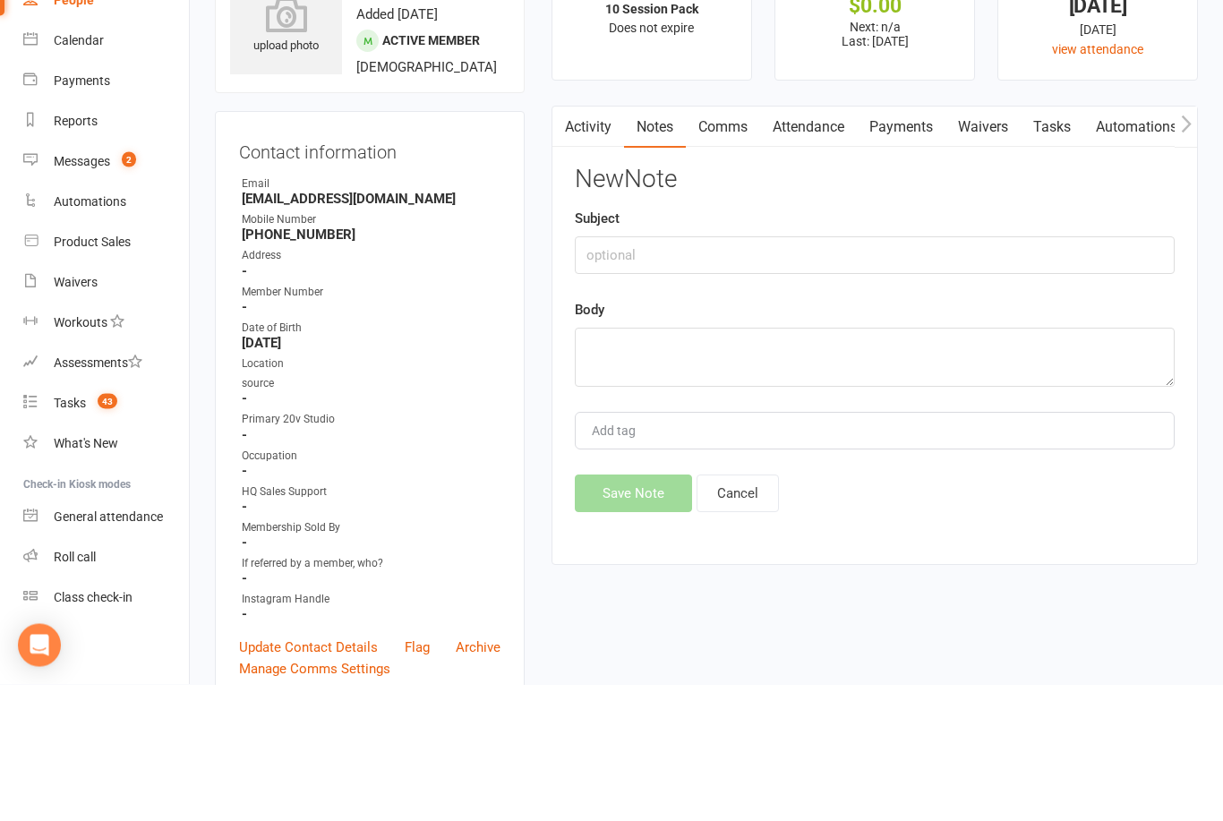
click at [59, 169] on div "Calendar" at bounding box center [79, 176] width 50 height 14
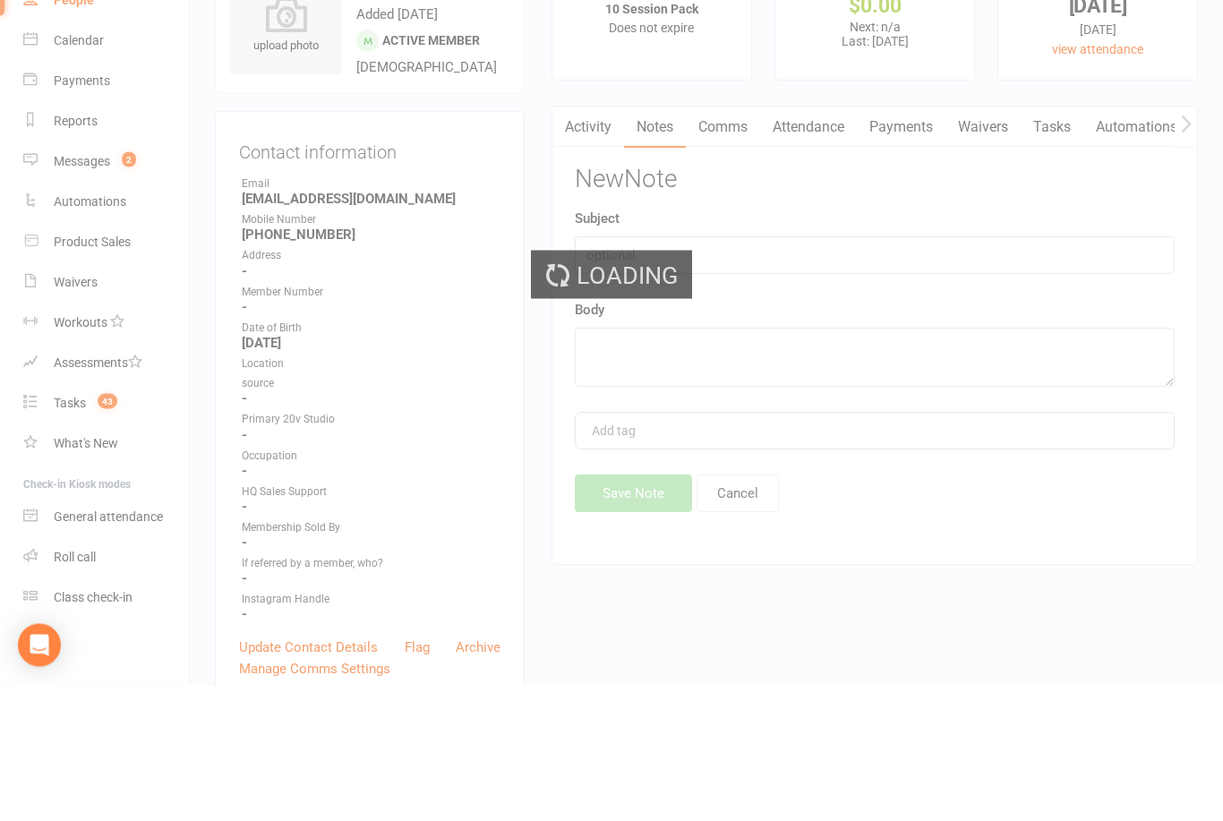
scroll to position [137, 0]
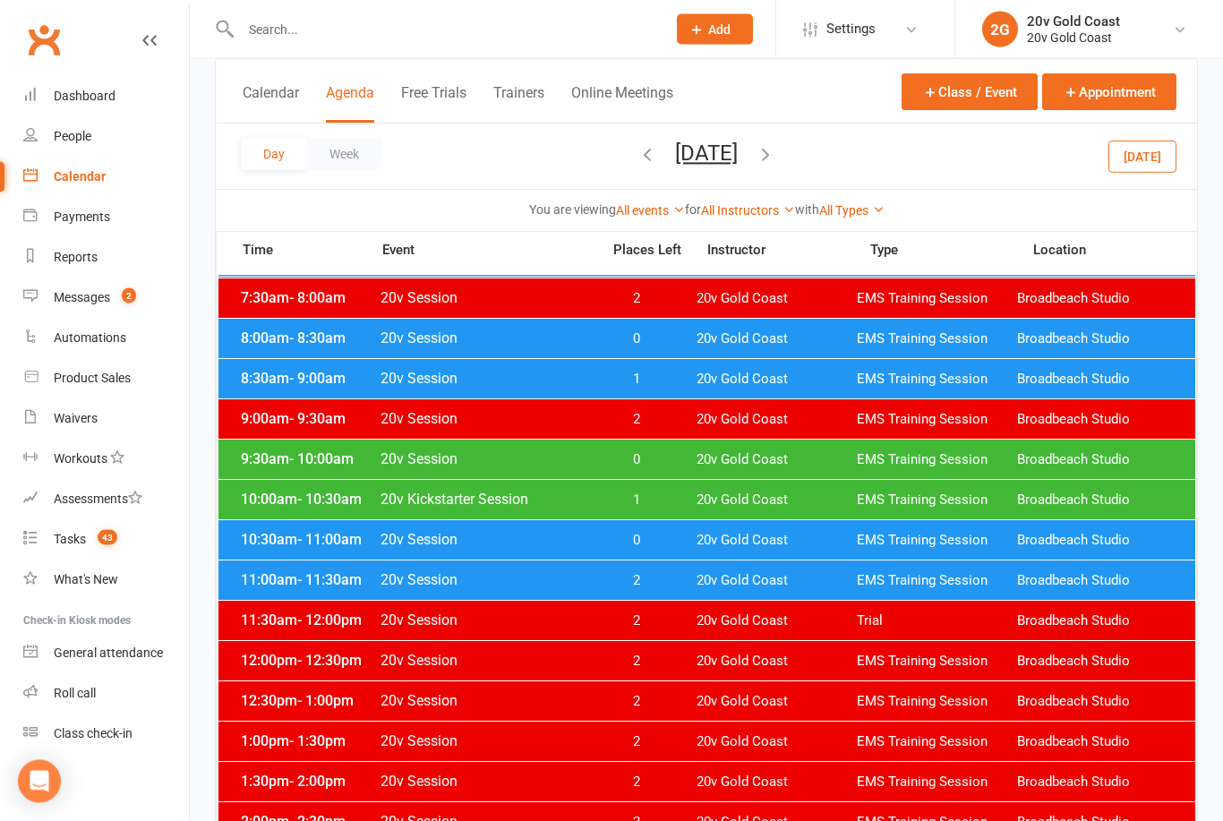
click at [675, 164] on button "[DATE]" at bounding box center [706, 153] width 63 height 25
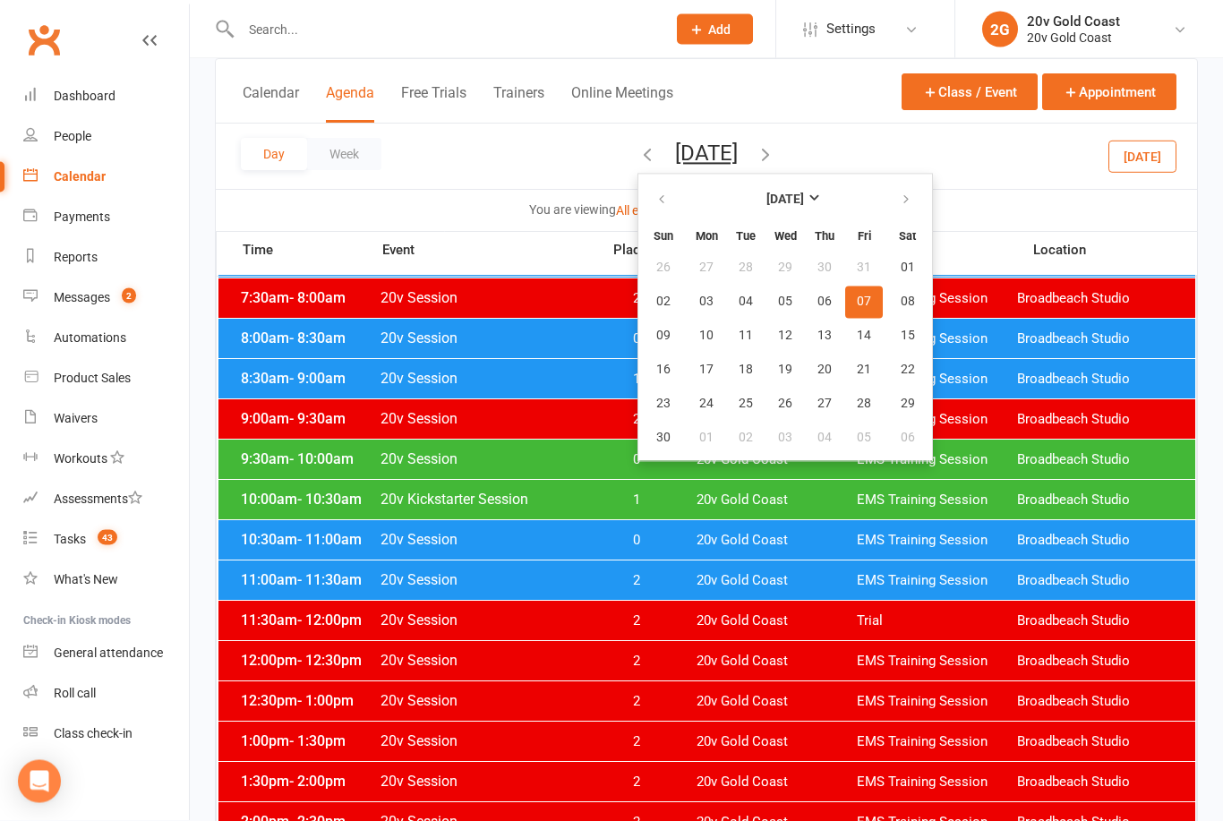
scroll to position [230, 0]
click at [655, 201] on icon "button" at bounding box center [661, 199] width 13 height 14
click at [739, 334] on span "14" at bounding box center [746, 336] width 14 height 14
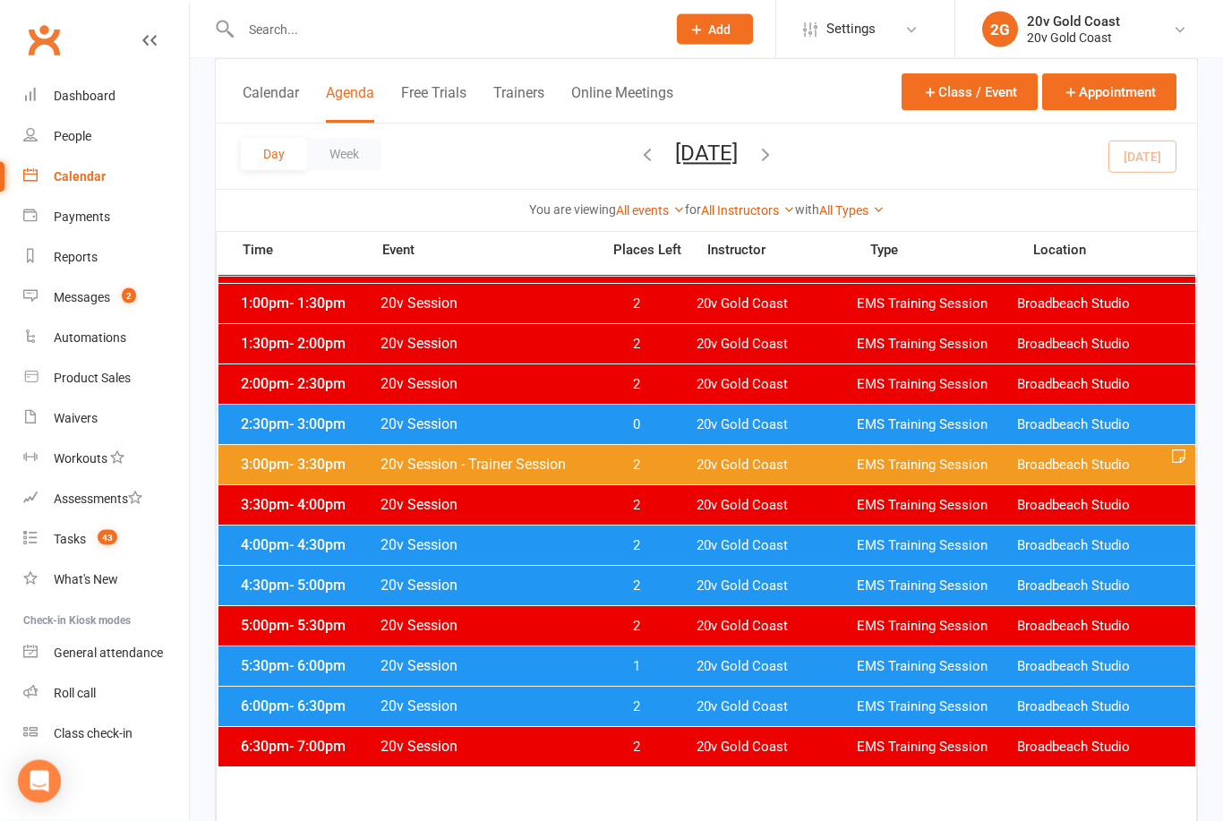
scroll to position [778, 0]
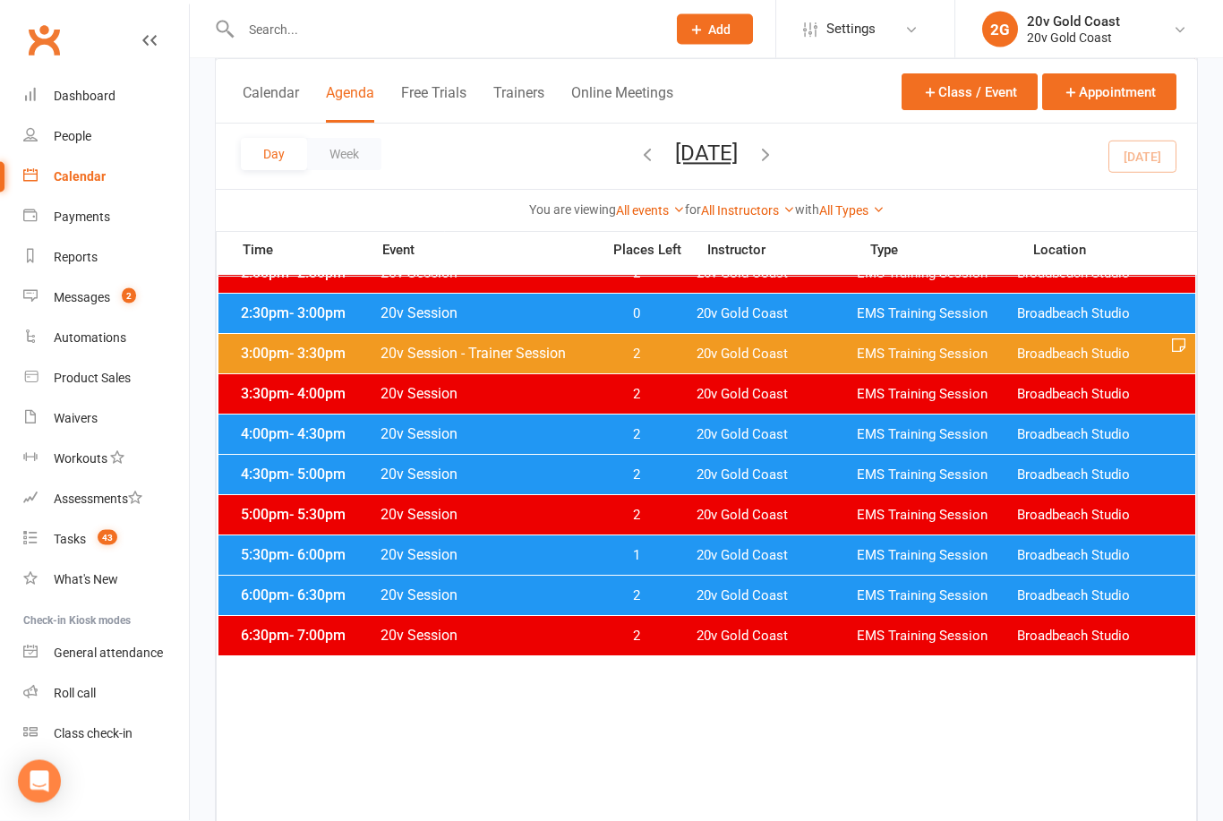
click at [560, 550] on span "20v Session" at bounding box center [485, 555] width 210 height 17
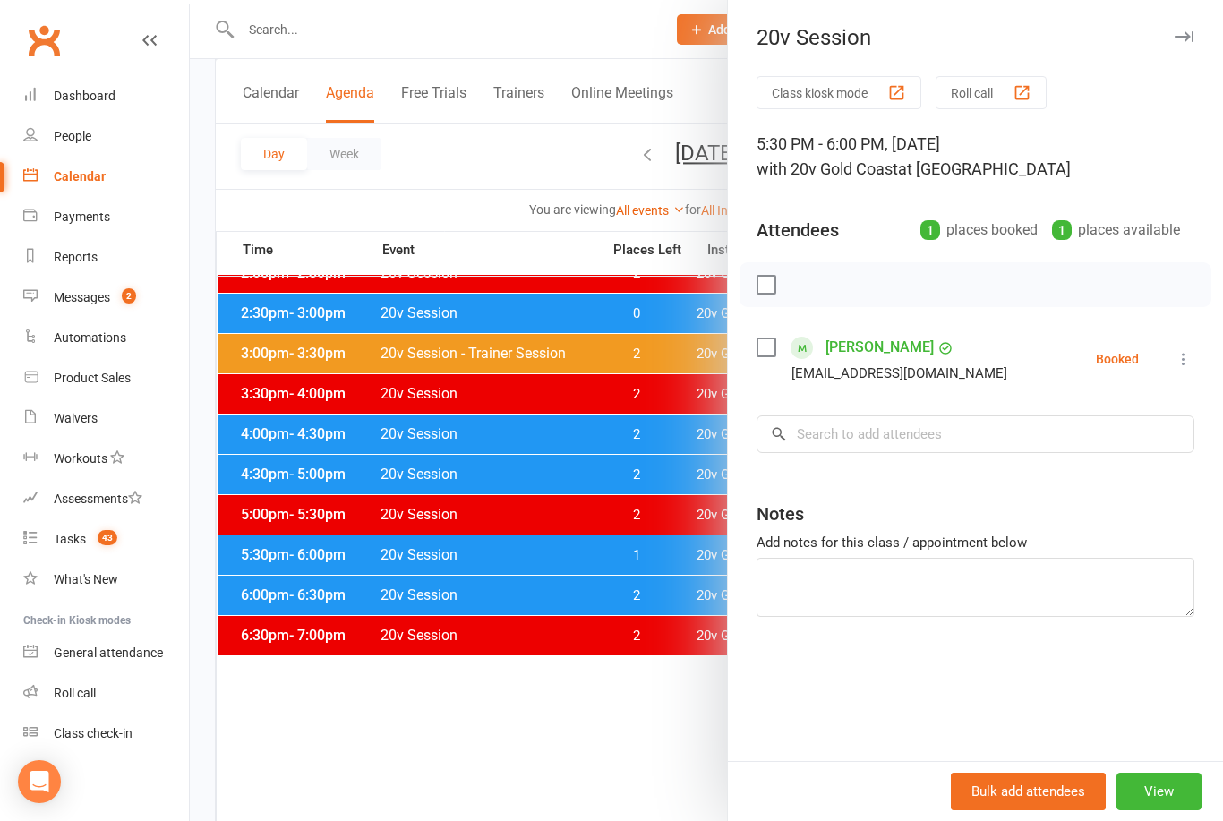
click at [1190, 350] on button at bounding box center [1183, 358] width 21 height 21
click at [1132, 456] on link "Check in" at bounding box center [1097, 466] width 192 height 36
click at [616, 720] on div at bounding box center [706, 410] width 1033 height 821
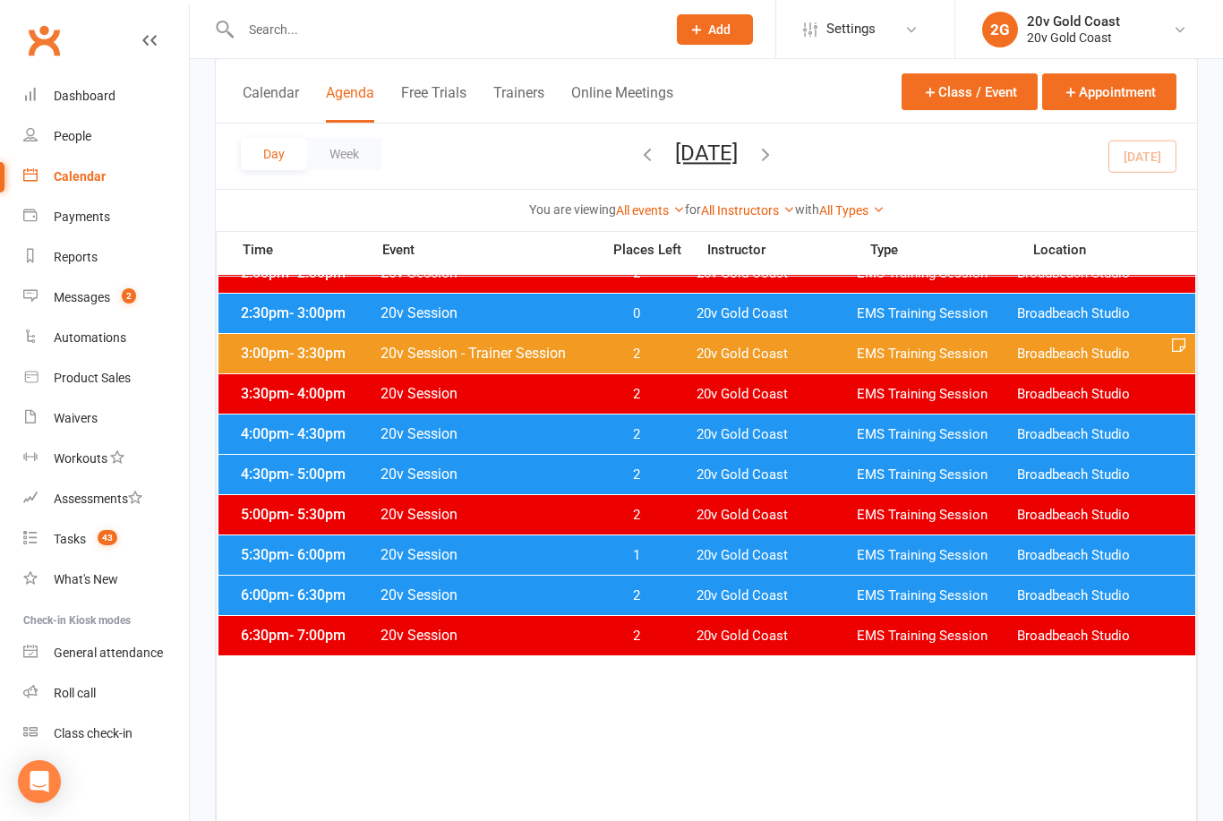
click at [0, 558] on li "Tasks 43" at bounding box center [94, 539] width 189 height 40
